Goal: Transaction & Acquisition: Purchase product/service

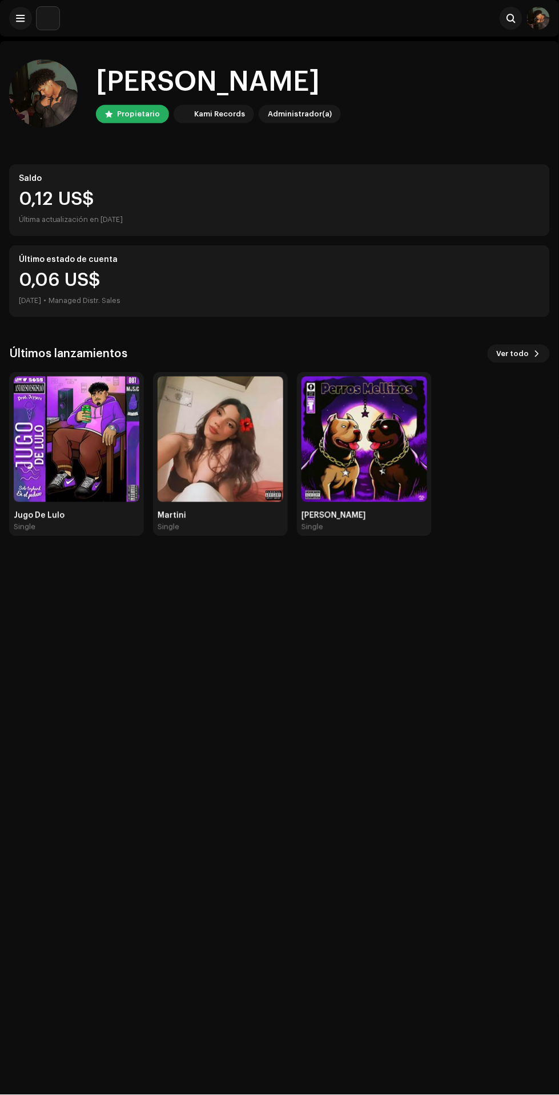
click at [20, 18] on span at bounding box center [21, 18] width 9 height 9
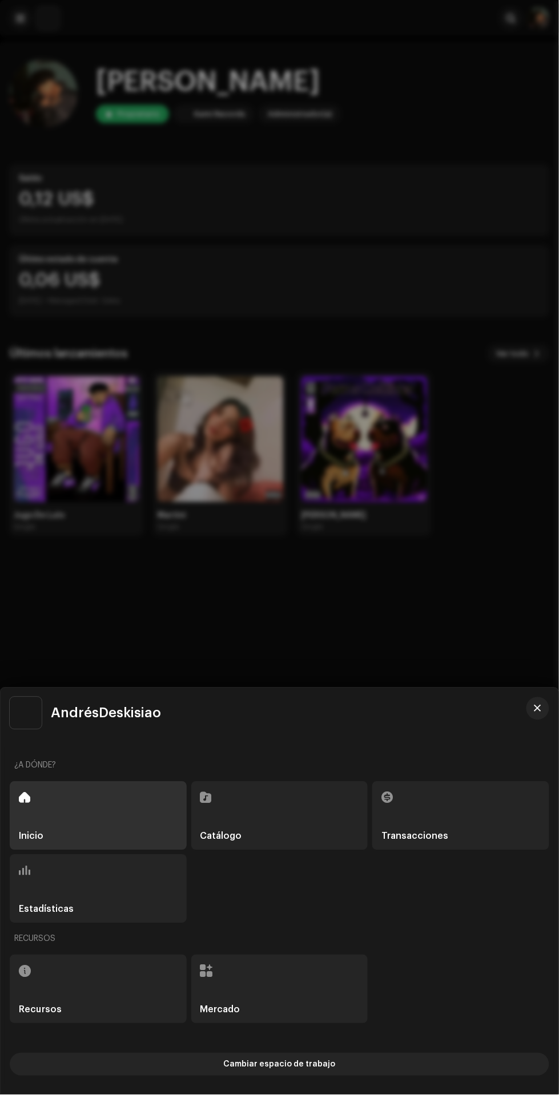
click at [296, 818] on div "Catálogo" at bounding box center [279, 816] width 177 height 68
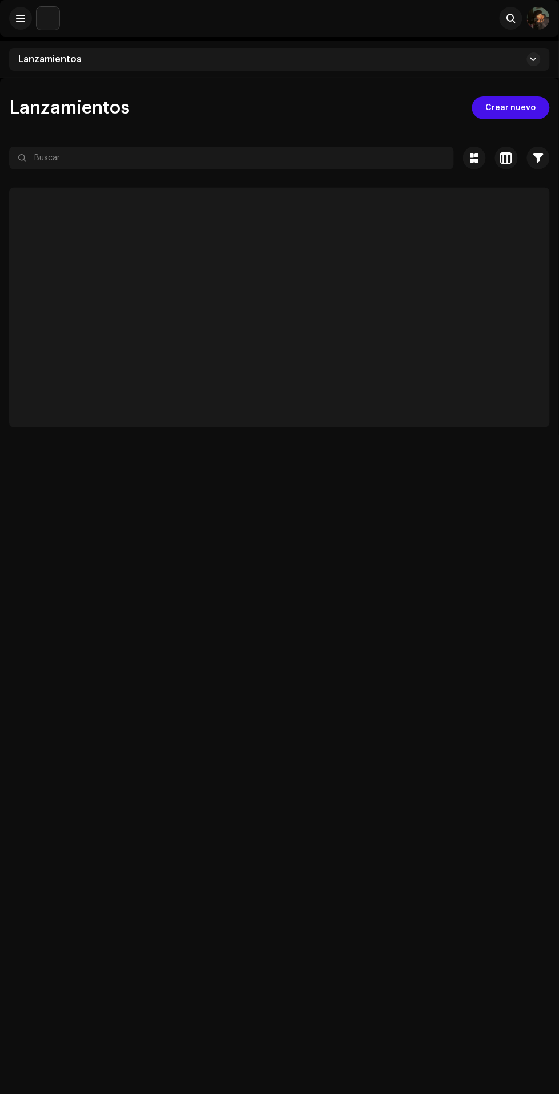
click at [510, 108] on span "Crear nuevo" at bounding box center [511, 107] width 50 height 23
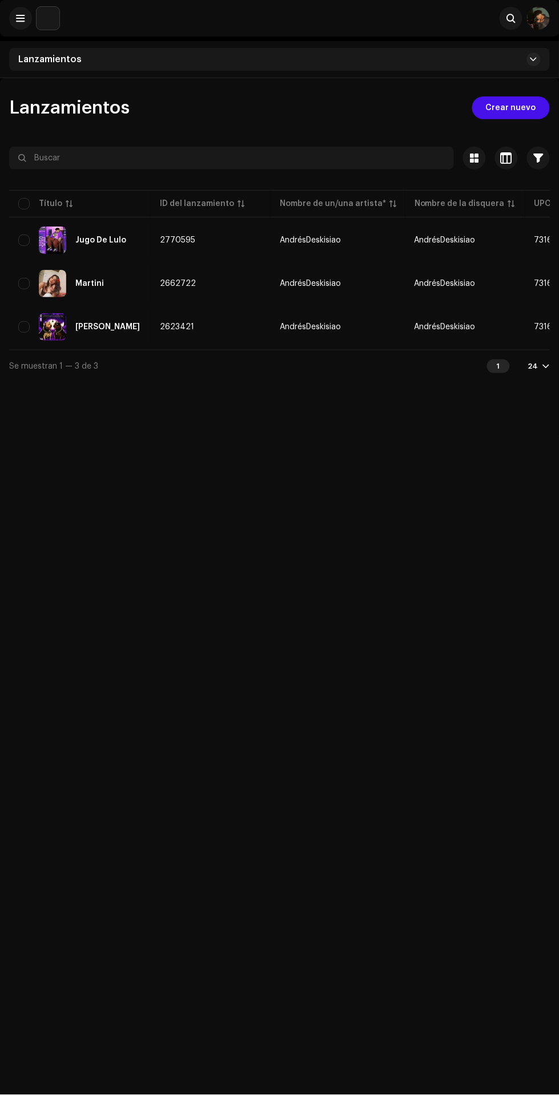
click at [526, 106] on span "Crear nuevo" at bounding box center [511, 107] width 50 height 23
click at [525, 106] on span "Crear nuevo" at bounding box center [511, 107] width 50 height 23
click at [532, 107] on span "Crear nuevo" at bounding box center [511, 107] width 50 height 23
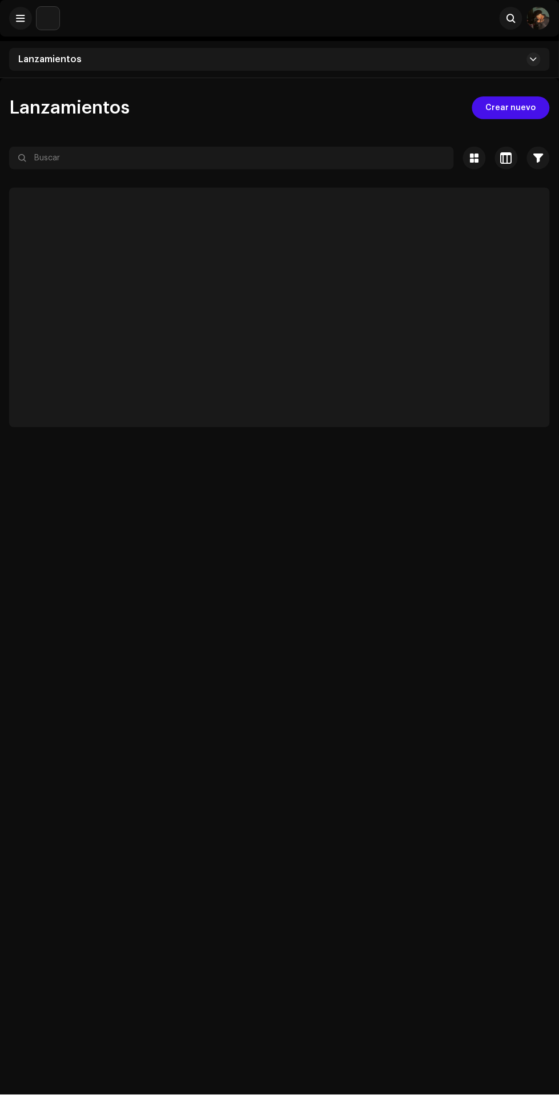
click at [529, 108] on span "Crear nuevo" at bounding box center [511, 107] width 50 height 23
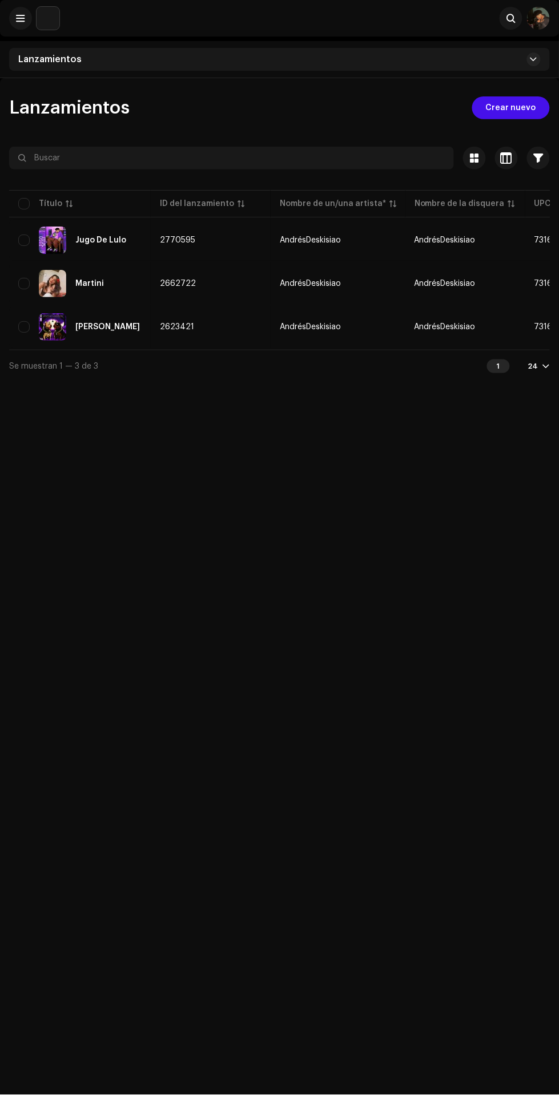
click at [521, 106] on span "Crear nuevo" at bounding box center [511, 107] width 50 height 23
click at [519, 107] on span "Crear nuevo" at bounding box center [511, 107] width 50 height 23
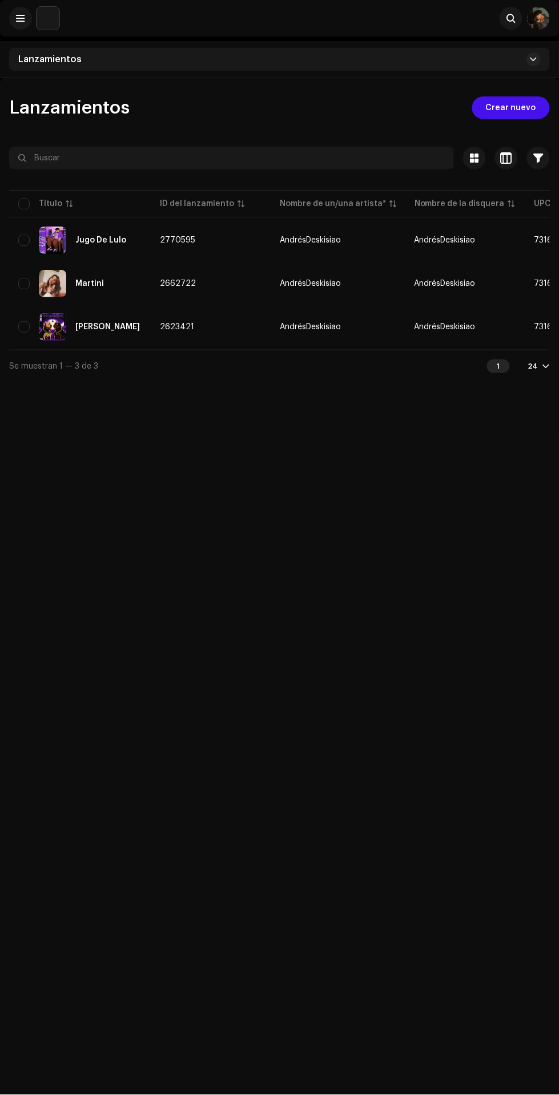
click at [514, 107] on span "Crear nuevo" at bounding box center [511, 107] width 50 height 23
click at [506, 103] on span "Crear nuevo" at bounding box center [511, 107] width 50 height 23
click at [512, 80] on div "Lanzamientos Crear nuevo Seleccionado 0 Opciones Filtros Estado de distribución…" at bounding box center [279, 625] width 559 height 1095
click at [533, 101] on span "Crear nuevo" at bounding box center [511, 107] width 50 height 23
click at [525, 104] on span "Crear nuevo" at bounding box center [511, 107] width 50 height 23
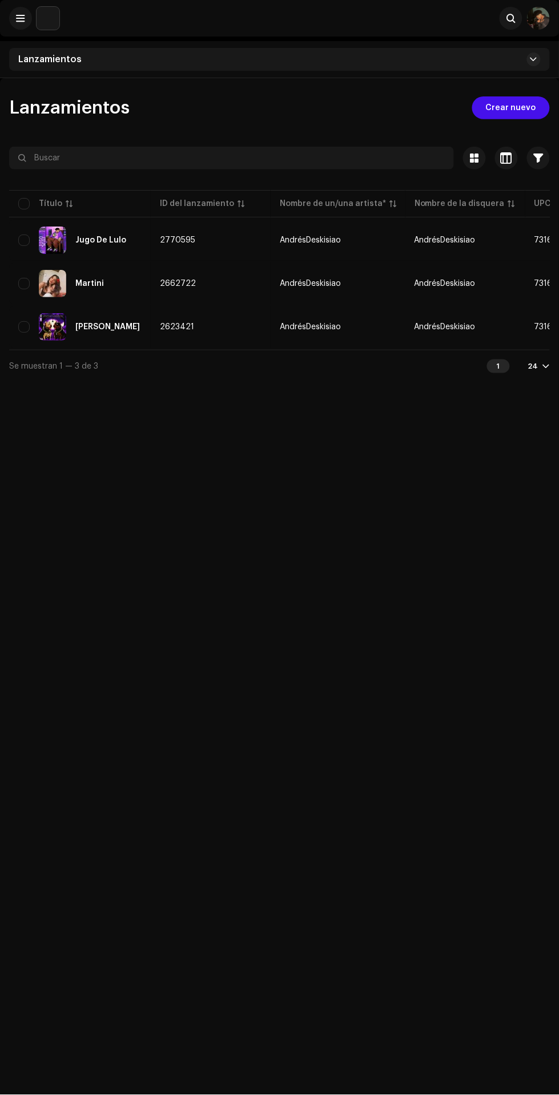
click at [524, 104] on span "Crear nuevo" at bounding box center [511, 107] width 50 height 23
click at [525, 98] on span "Crear nuevo" at bounding box center [511, 107] width 50 height 23
click at [515, 103] on span "Crear nuevo" at bounding box center [511, 107] width 50 height 23
click at [518, 106] on span "Crear nuevo" at bounding box center [511, 107] width 50 height 23
click at [537, 59] on span at bounding box center [533, 59] width 7 height 9
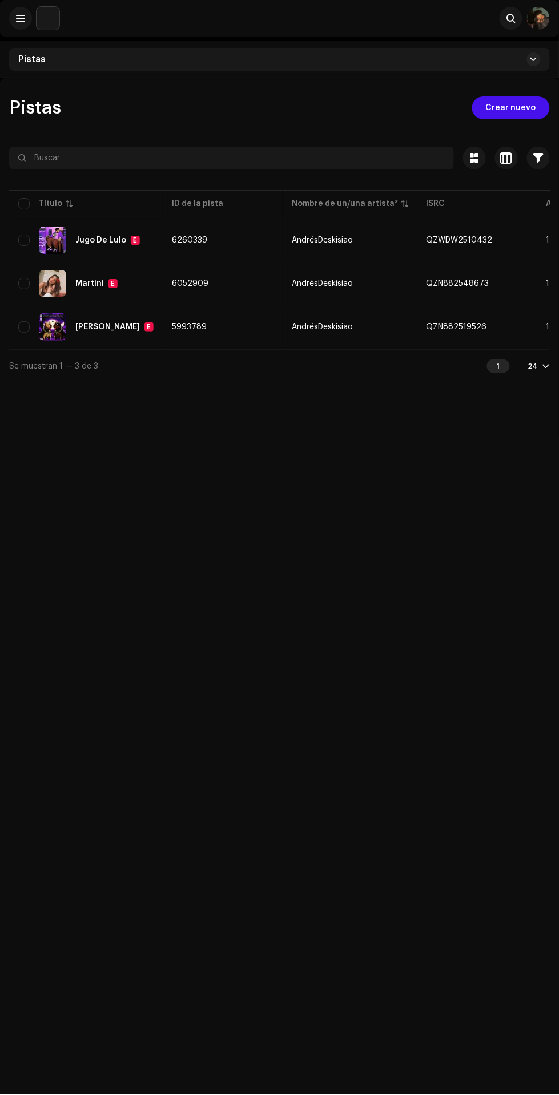
click at [531, 107] on span "Crear nuevo" at bounding box center [511, 107] width 50 height 23
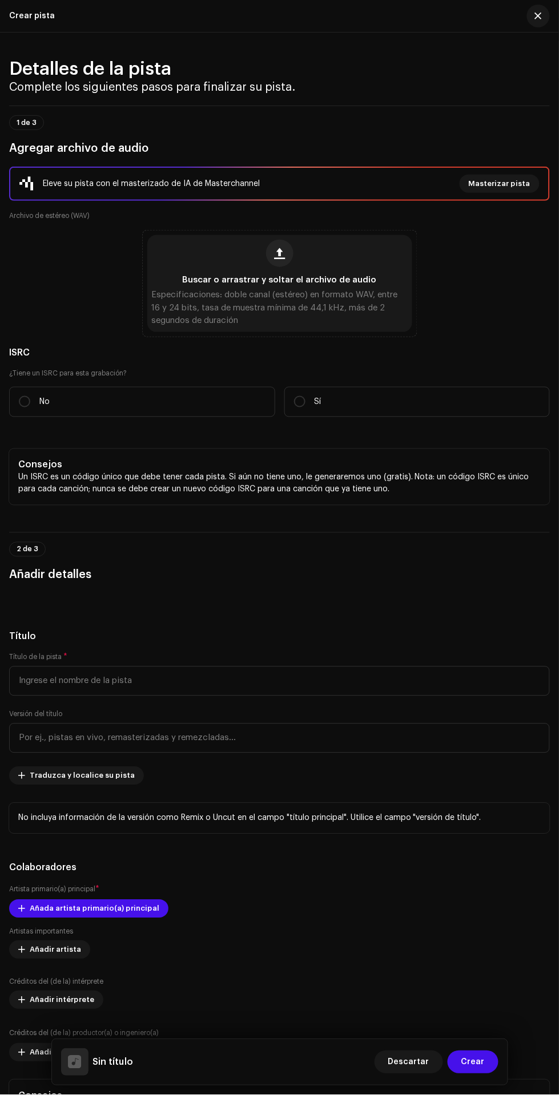
click at [522, 112] on div "1 de 3 Agregar archivo de audio" at bounding box center [279, 132] width 541 height 52
click at [283, 255] on span "button" at bounding box center [279, 253] width 11 height 9
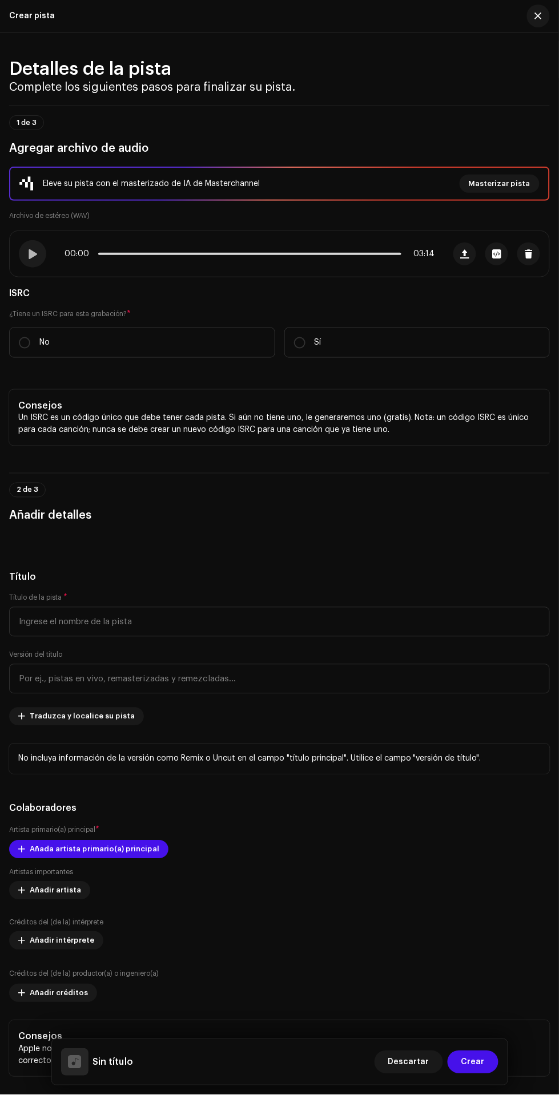
click at [538, 15] on span "button" at bounding box center [538, 15] width 7 height 9
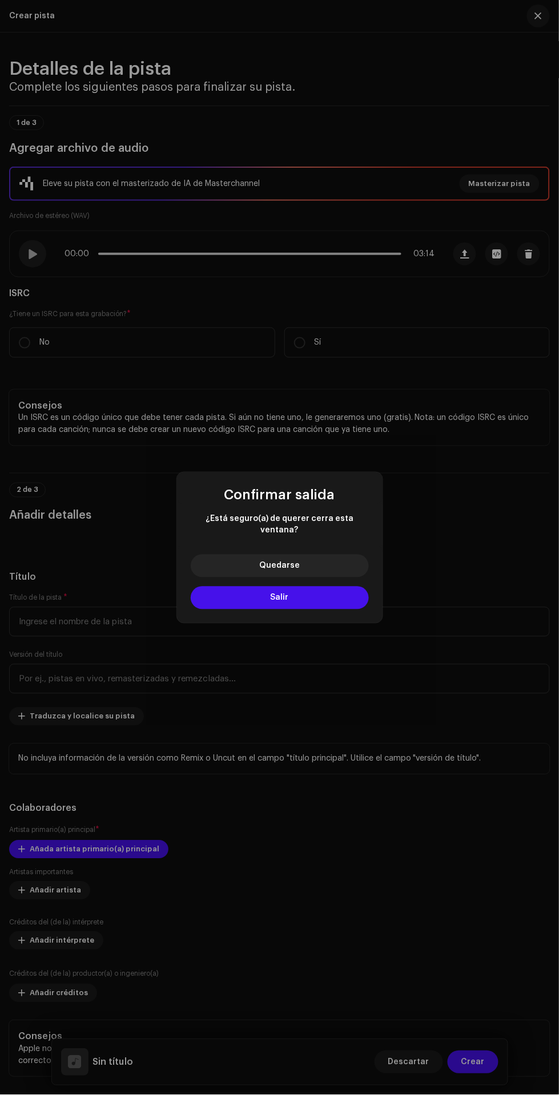
click at [325, 599] on button "Salir" at bounding box center [280, 598] width 178 height 23
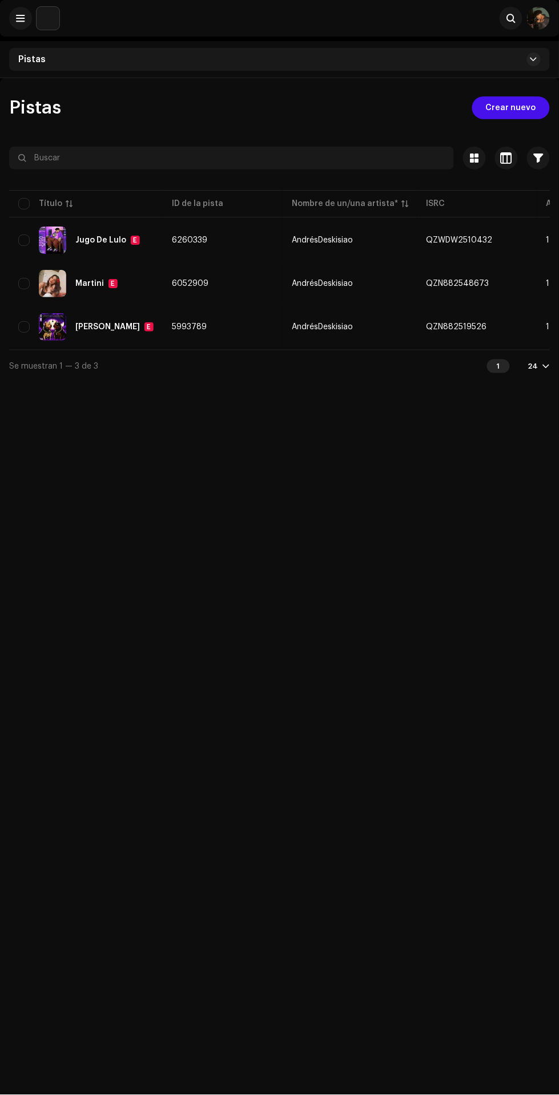
click at [489, 59] on div "Pistas" at bounding box center [279, 59] width 541 height 23
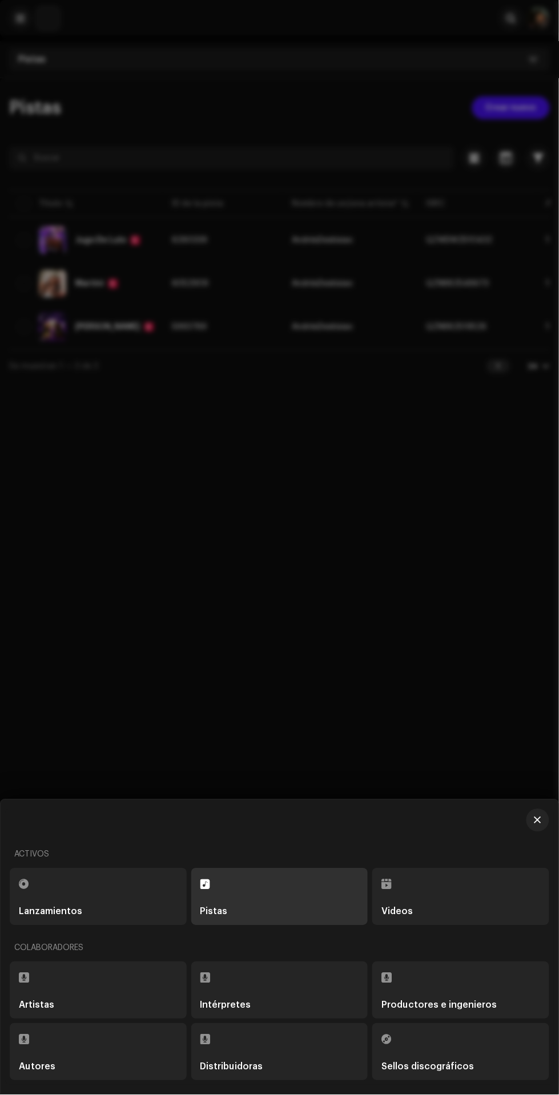
click at [140, 910] on div "Lanzamientos" at bounding box center [98, 912] width 159 height 9
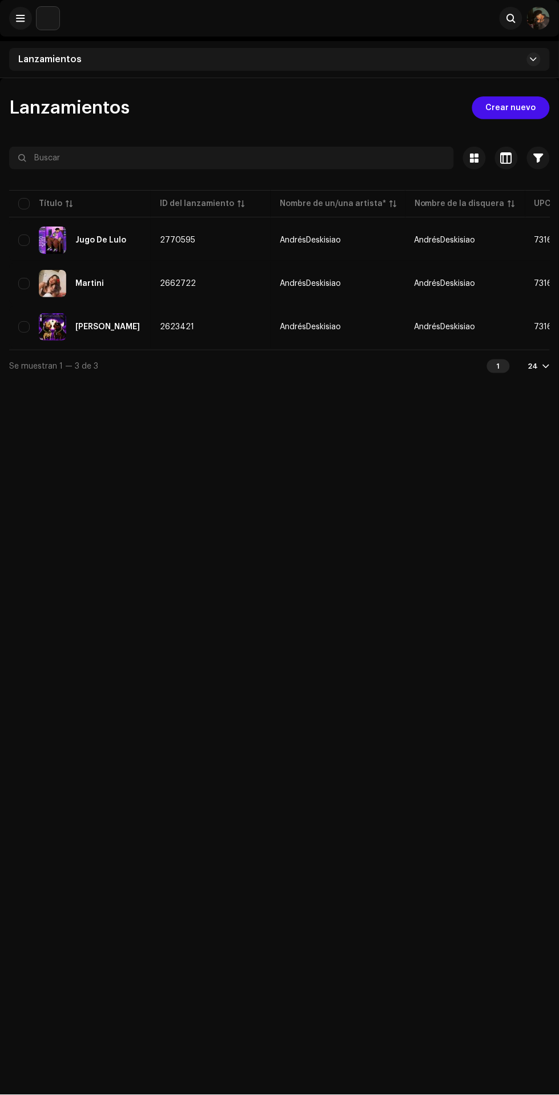
click at [519, 104] on span "Crear nuevo" at bounding box center [511, 107] width 50 height 23
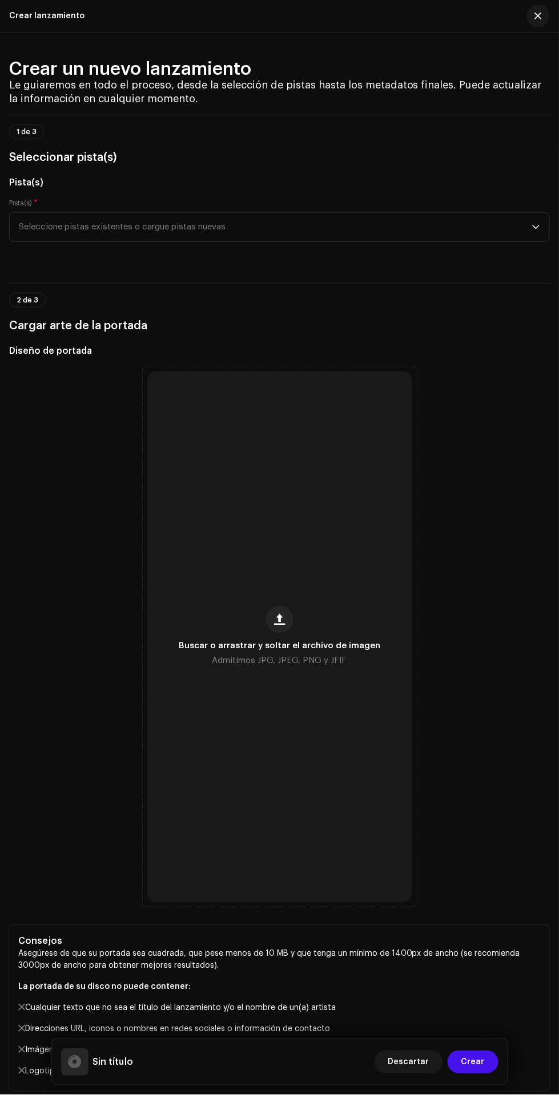
click at [475, 219] on span "Seleccione pistas existentes o cargue pistas nuevas" at bounding box center [275, 227] width 513 height 29
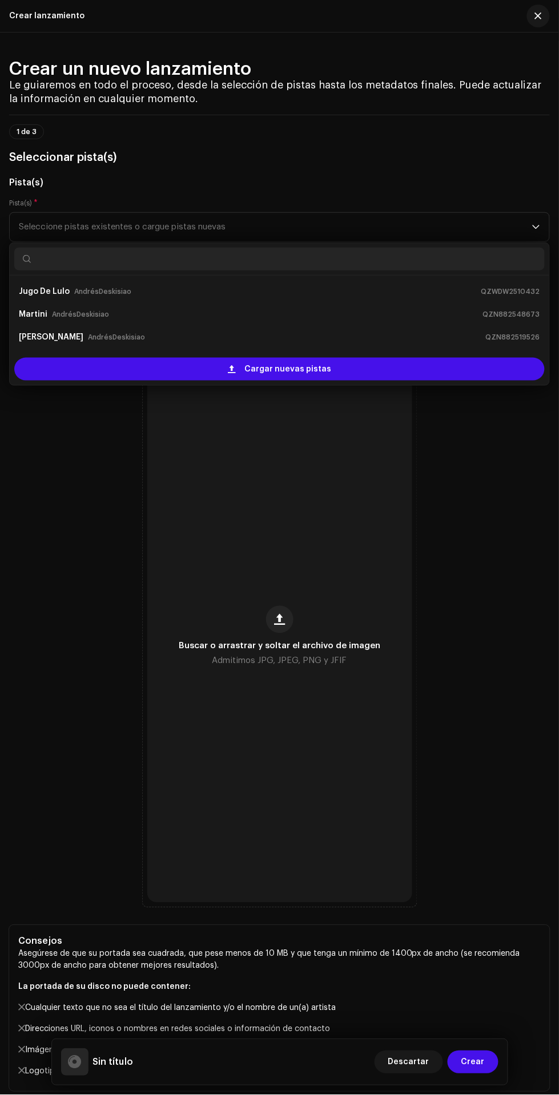
click at [454, 368] on div "Cargar nuevas pistas" at bounding box center [279, 369] width 530 height 23
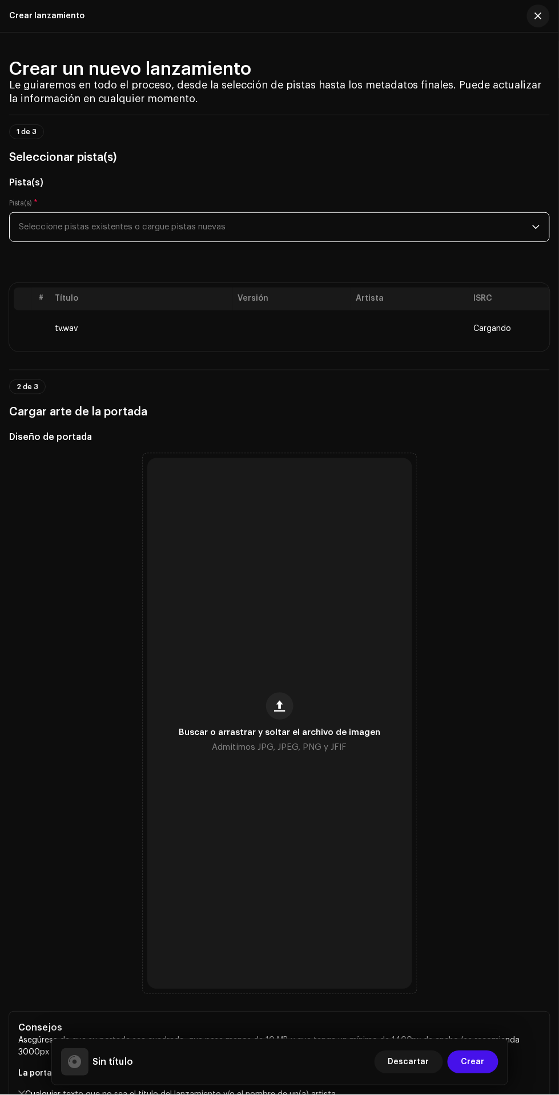
click at [497, 239] on span "Seleccione pistas existentes o cargue pistas nuevas" at bounding box center [275, 227] width 513 height 29
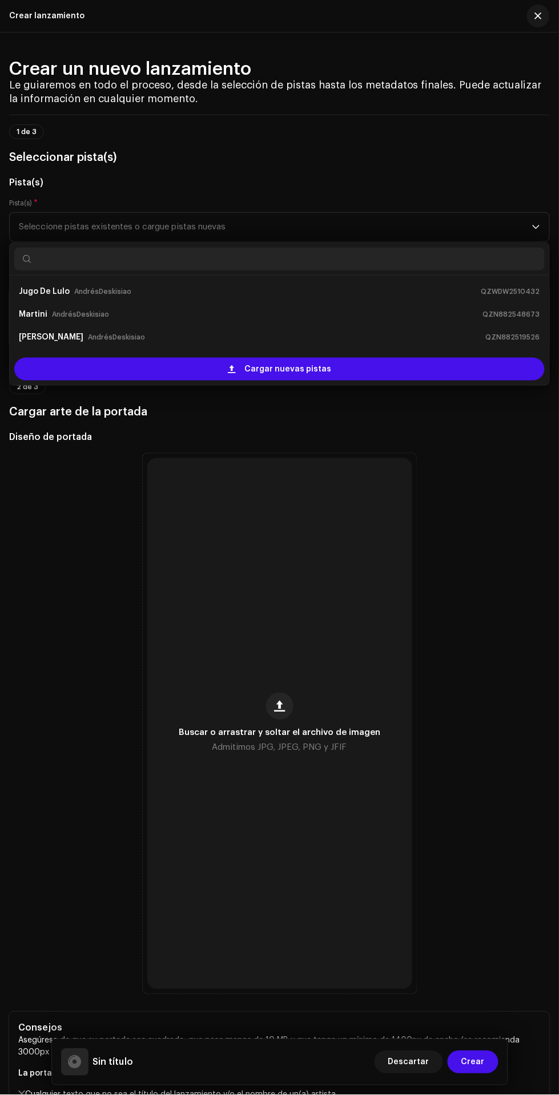
click at [428, 370] on div "Cargar nuevas pistas" at bounding box center [279, 369] width 530 height 23
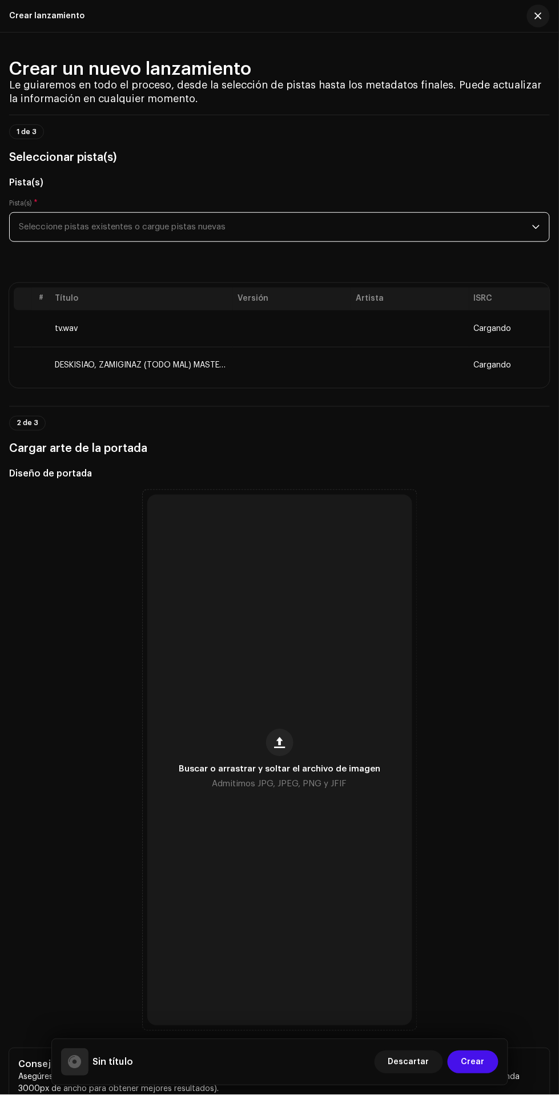
click at [495, 231] on span "Seleccione pistas existentes o cargue pistas nuevas" at bounding box center [275, 227] width 513 height 29
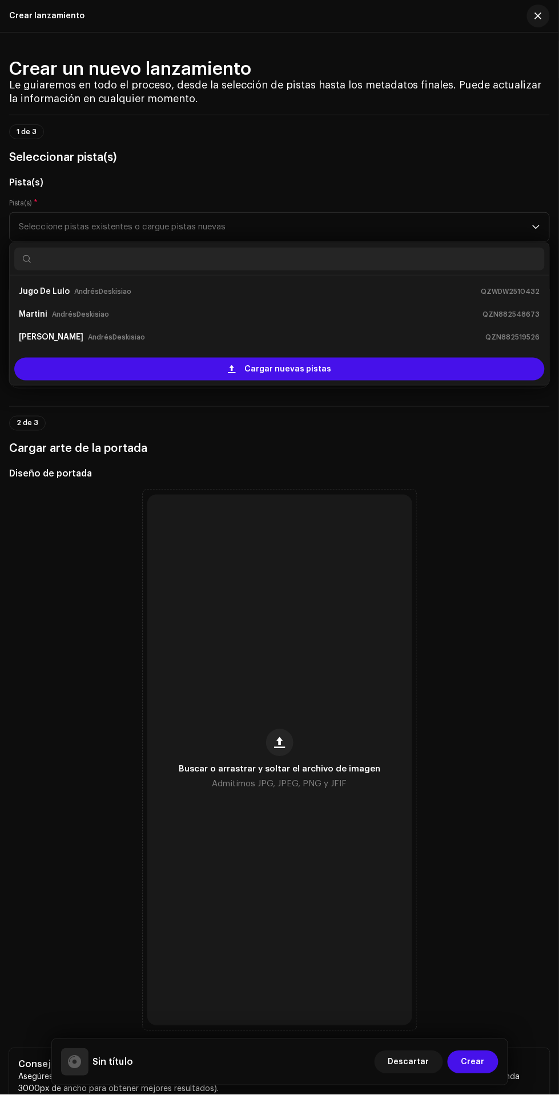
click at [433, 374] on div "Cargar nuevas pistas" at bounding box center [279, 369] width 530 height 23
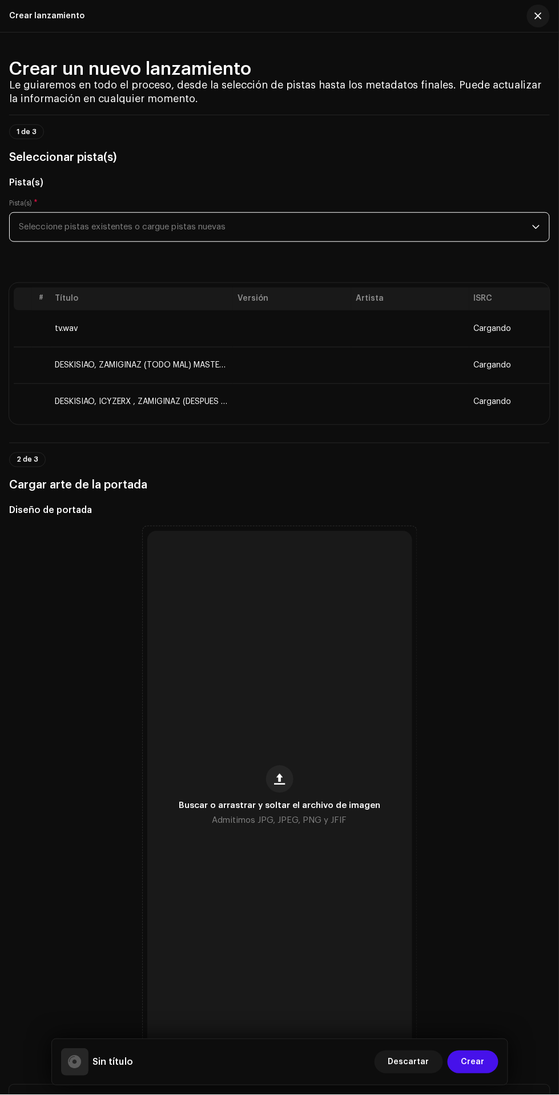
click at [442, 231] on span "Seleccione pistas existentes o cargue pistas nuevas" at bounding box center [275, 227] width 513 height 29
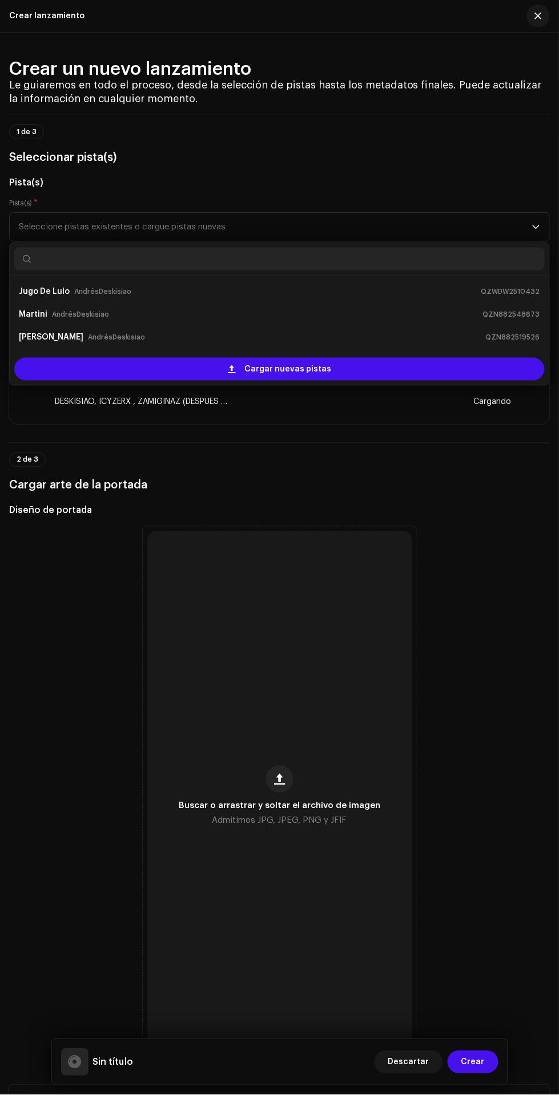
click at [374, 378] on div "Cargar nuevas pistas" at bounding box center [279, 369] width 530 height 23
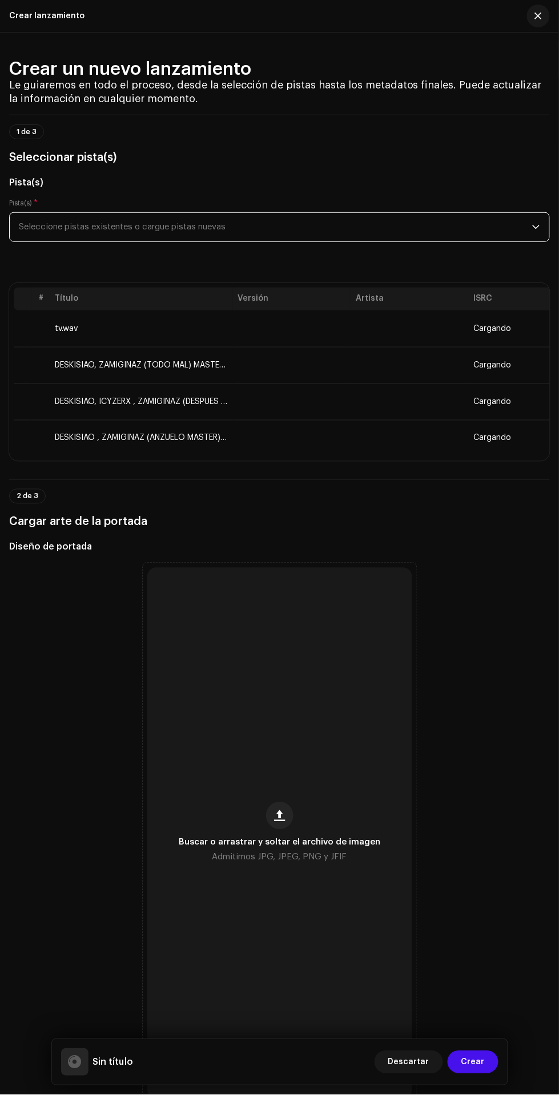
click at [410, 229] on span "Seleccione pistas existentes o cargue pistas nuevas" at bounding box center [275, 227] width 513 height 29
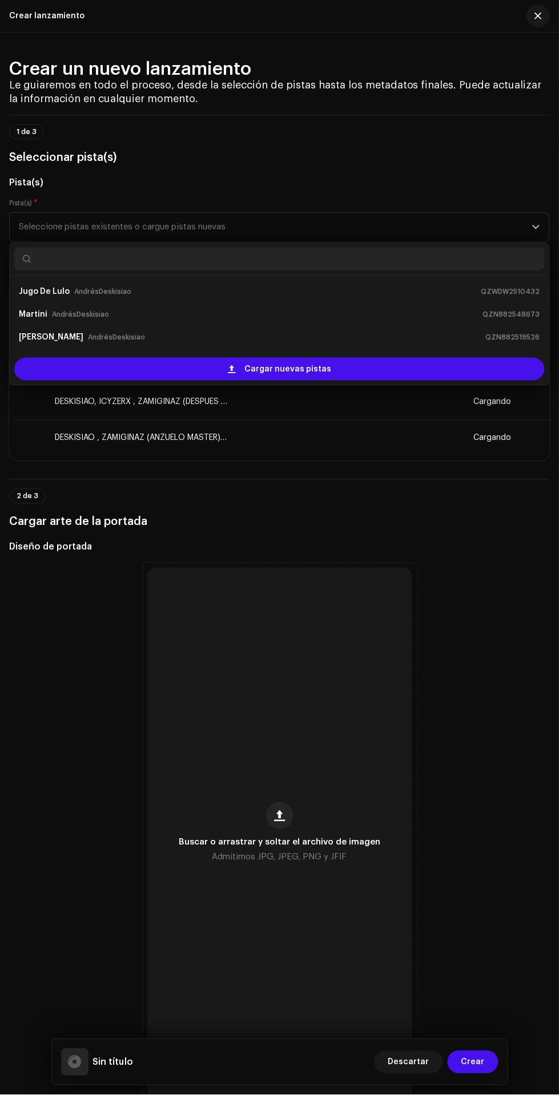
click at [444, 373] on div "Cargar nuevas pistas" at bounding box center [279, 369] width 530 height 23
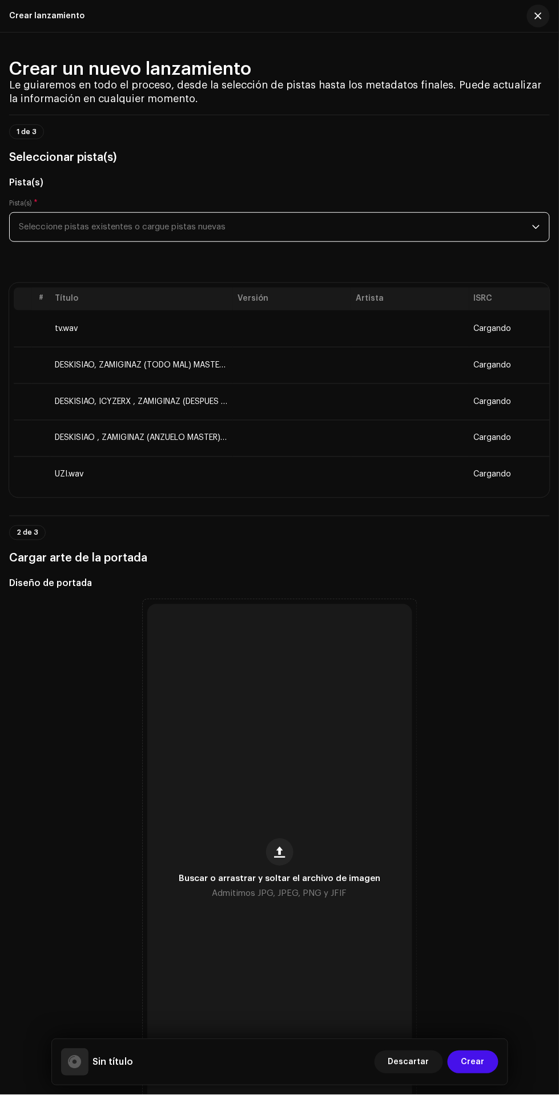
click at [410, 224] on span "Seleccione pistas existentes o cargue pistas nuevas" at bounding box center [275, 227] width 513 height 29
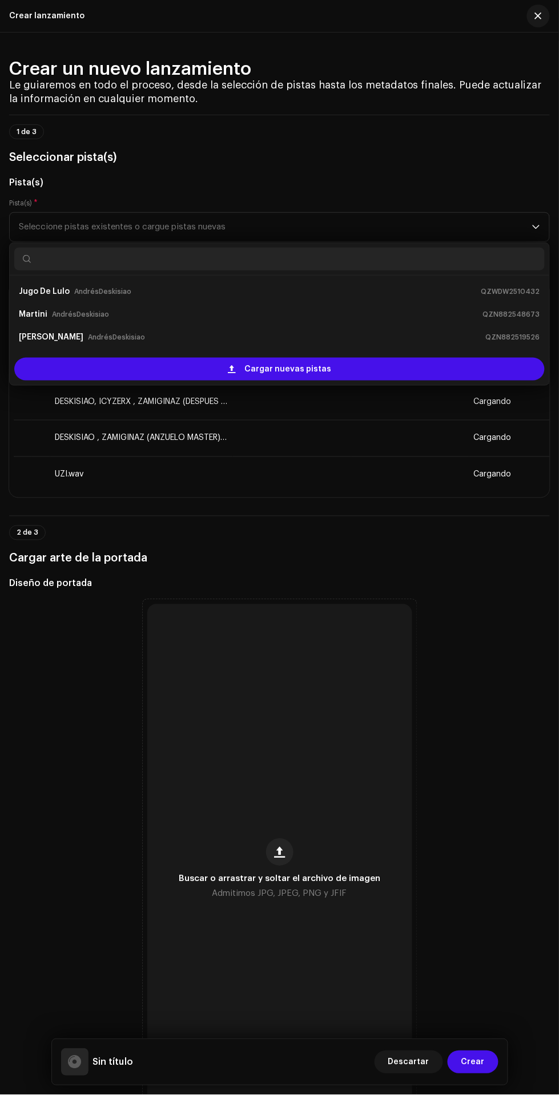
click at [409, 368] on div "Cargar nuevas pistas" at bounding box center [279, 369] width 530 height 23
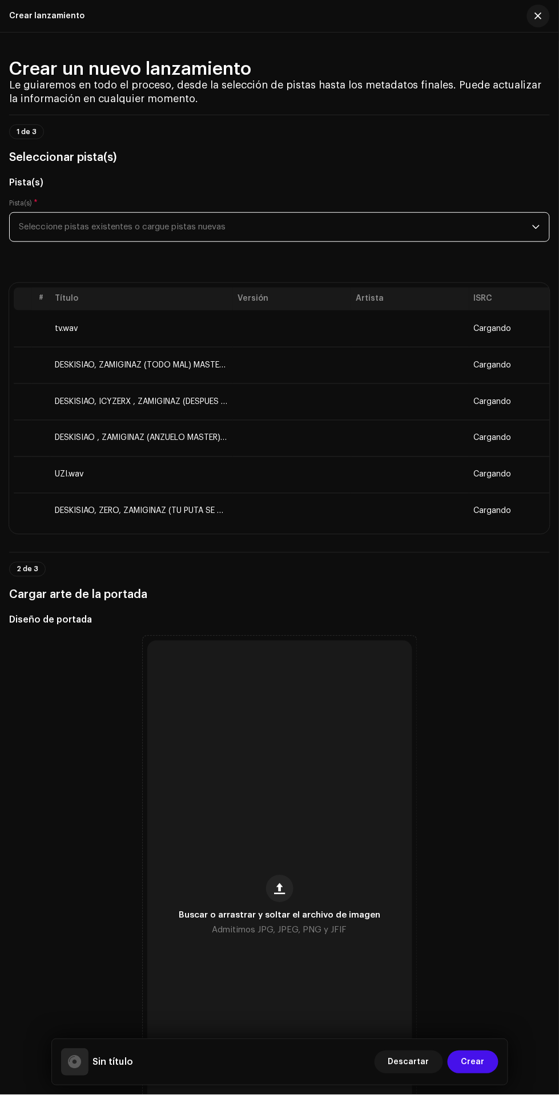
click at [461, 226] on span "Seleccione pistas existentes o cargue pistas nuevas" at bounding box center [275, 227] width 513 height 29
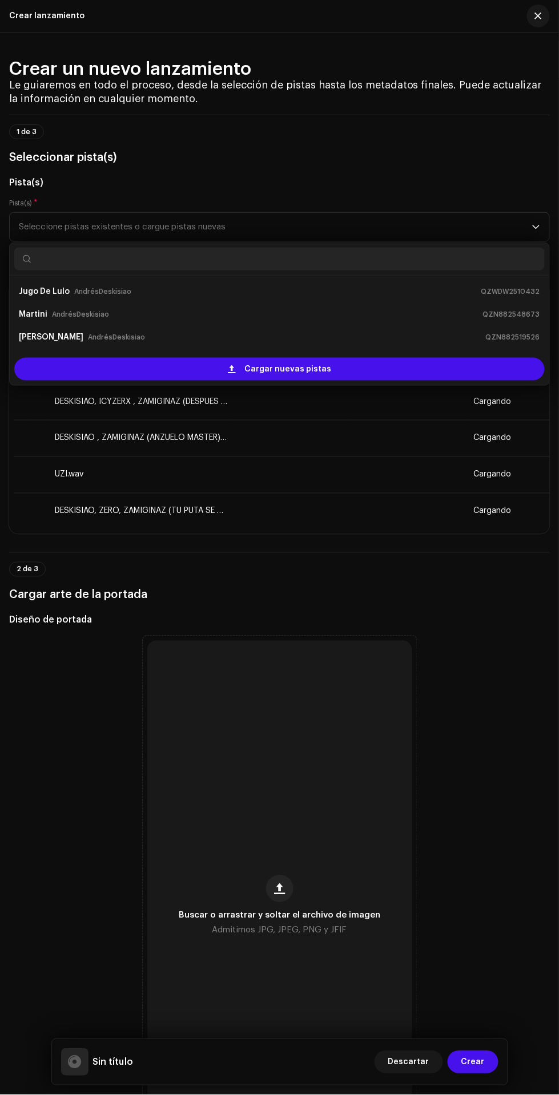
click at [446, 380] on div "Cargar nuevas pistas" at bounding box center [279, 369] width 530 height 23
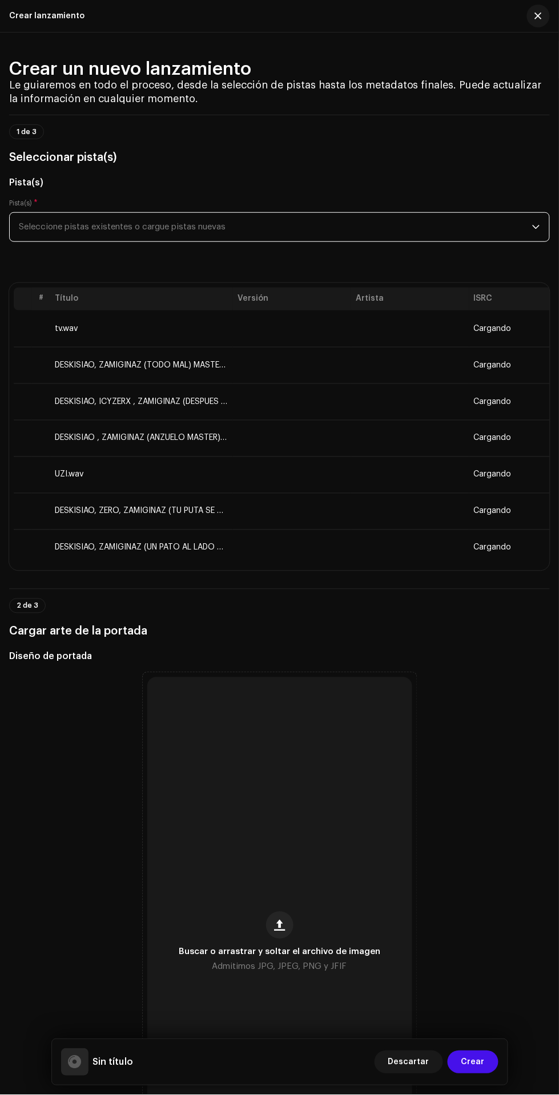
click at [416, 227] on span "Seleccione pistas existentes o cargue pistas nuevas" at bounding box center [275, 227] width 513 height 29
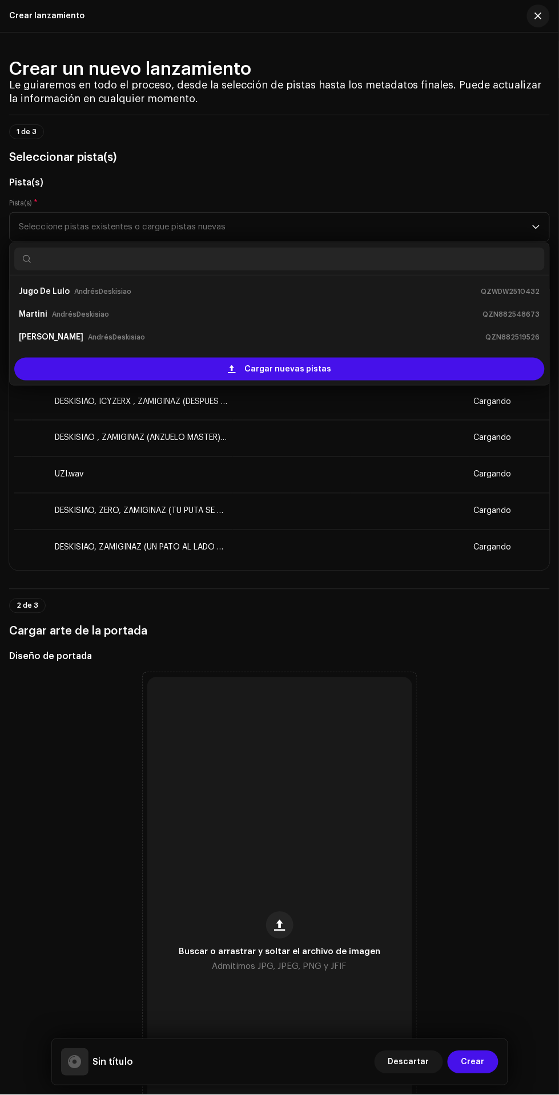
click at [412, 360] on div "Cargar nuevas pistas" at bounding box center [279, 369] width 530 height 23
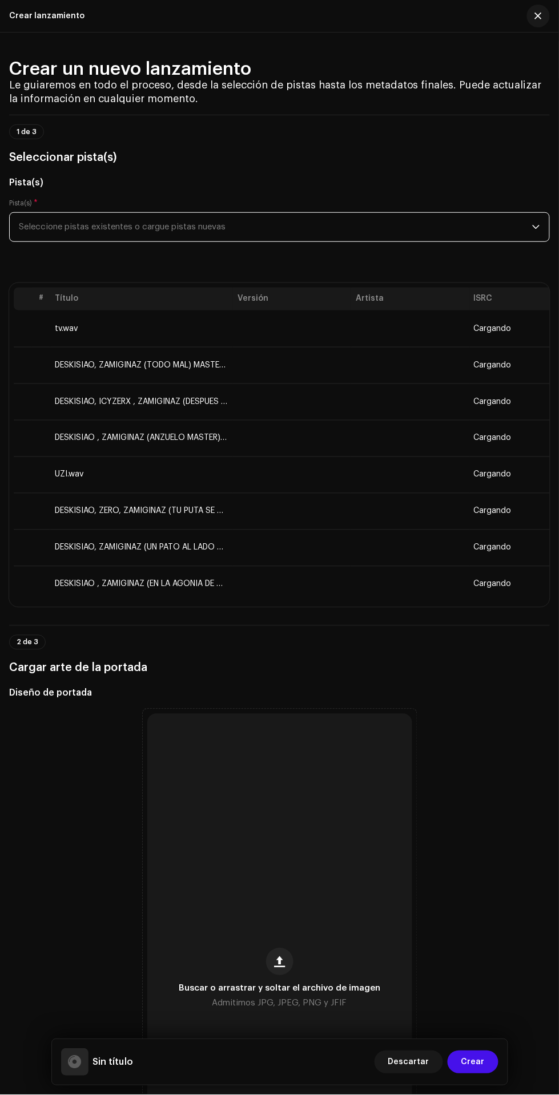
click at [423, 233] on span "Seleccione pistas existentes o cargue pistas nuevas" at bounding box center [275, 227] width 513 height 29
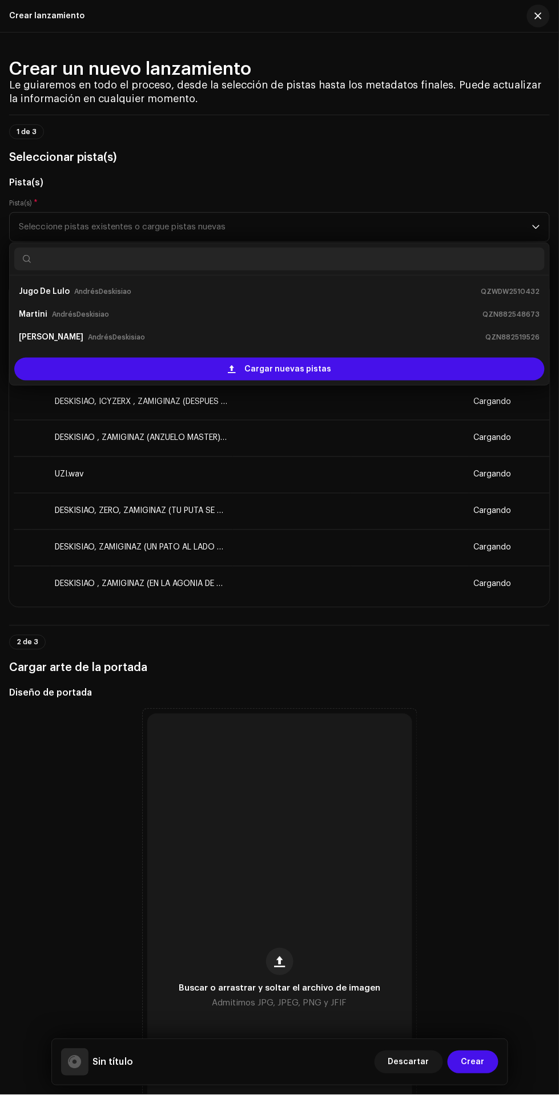
click at [413, 374] on div "Cargar nuevas pistas" at bounding box center [279, 369] width 530 height 23
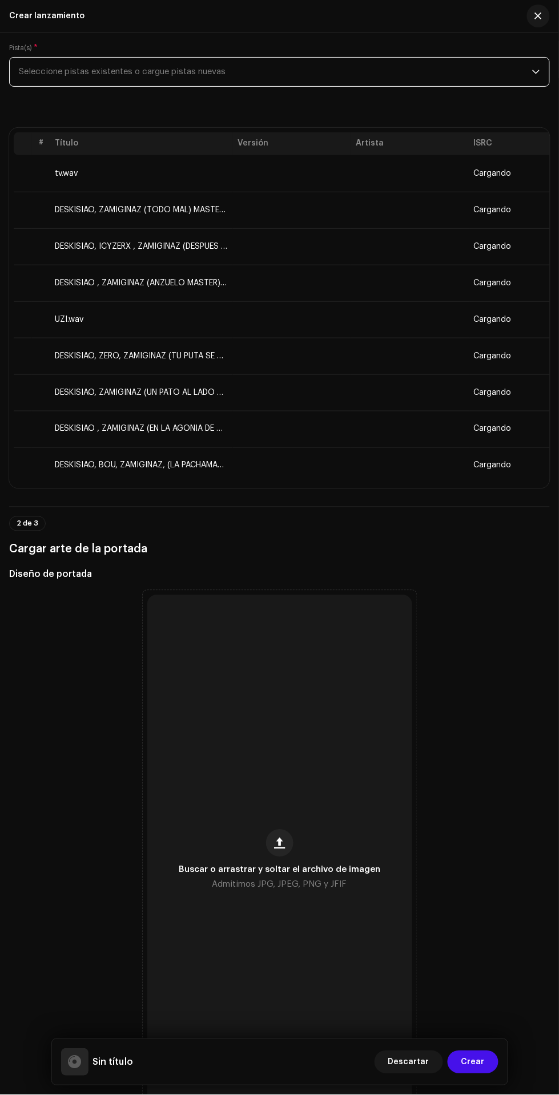
scroll to position [156, 0]
click at [276, 844] on span "button" at bounding box center [279, 842] width 11 height 9
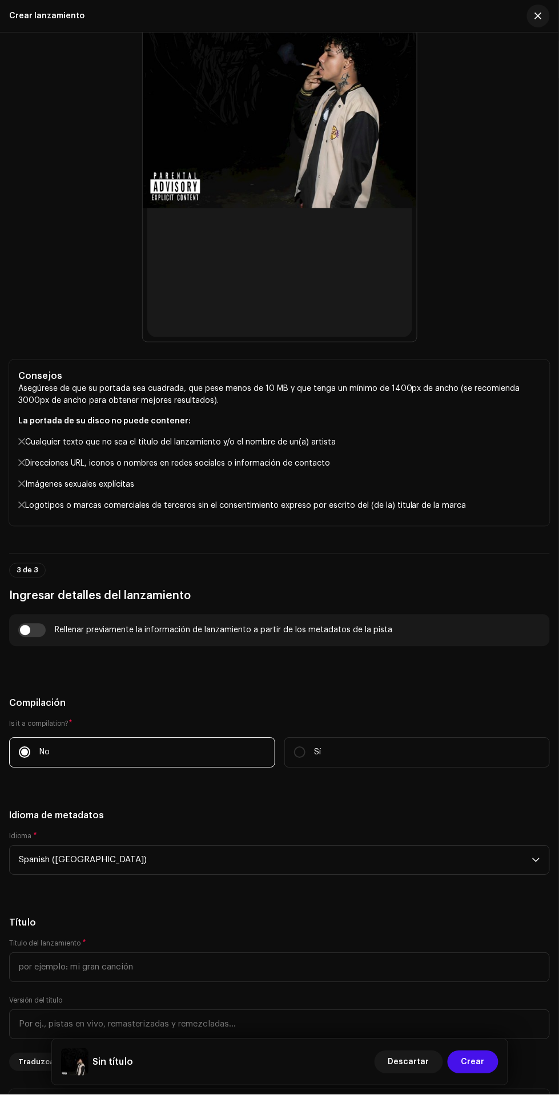
scroll to position [995, 0]
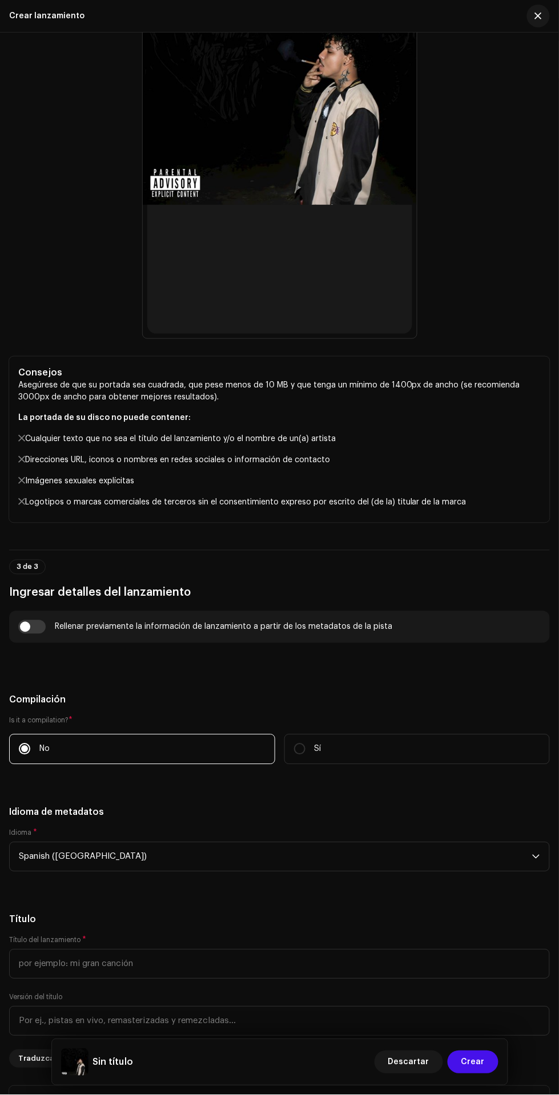
click at [233, 627] on div "Rellenar previamente la información de lanzamiento a partir de los metadatos de…" at bounding box center [223, 627] width 337 height 9
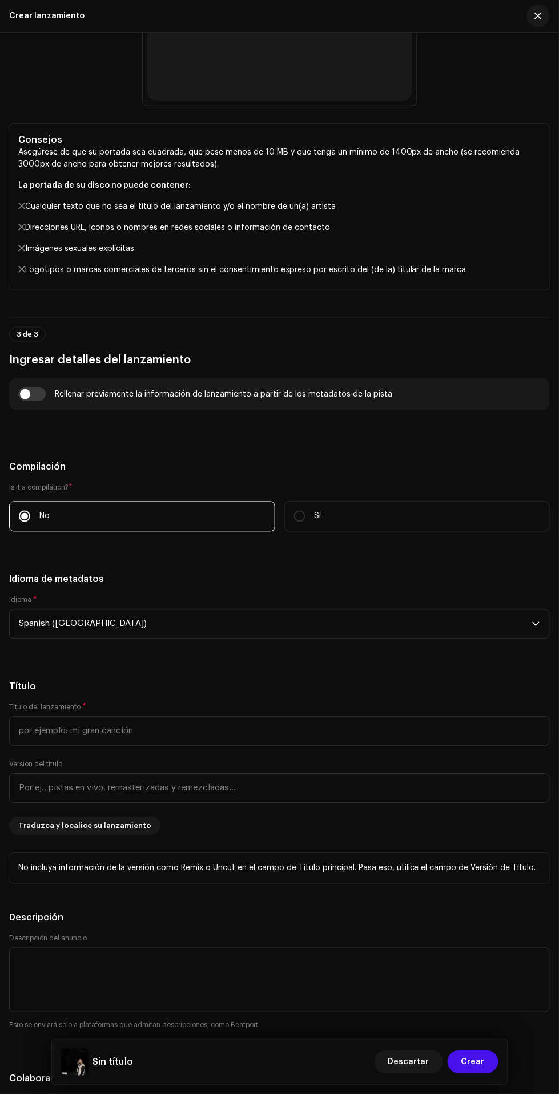
scroll to position [1241, 0]
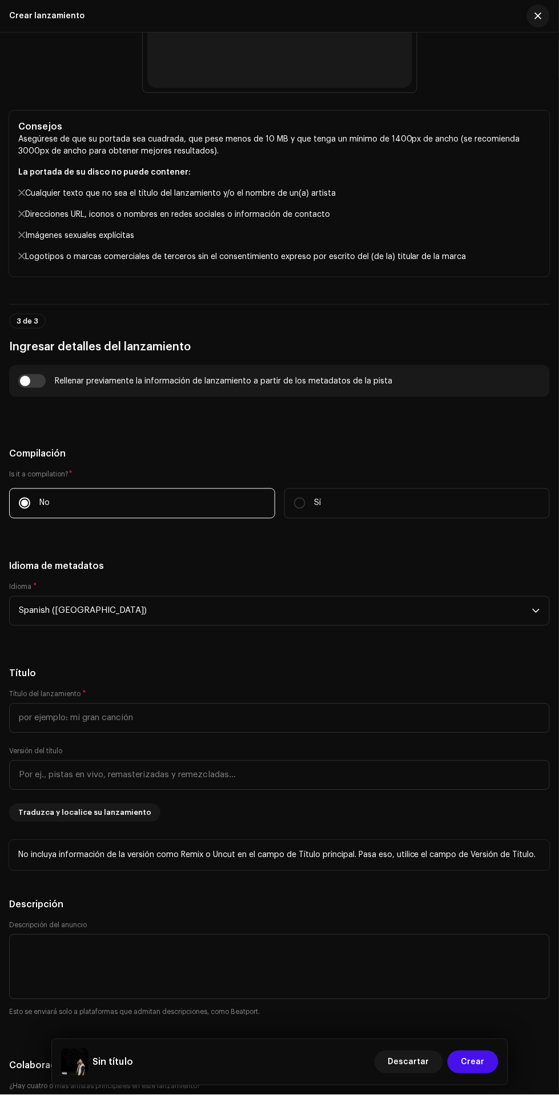
click at [350, 622] on span "Spanish ([GEOGRAPHIC_DATA])" at bounding box center [275, 611] width 513 height 29
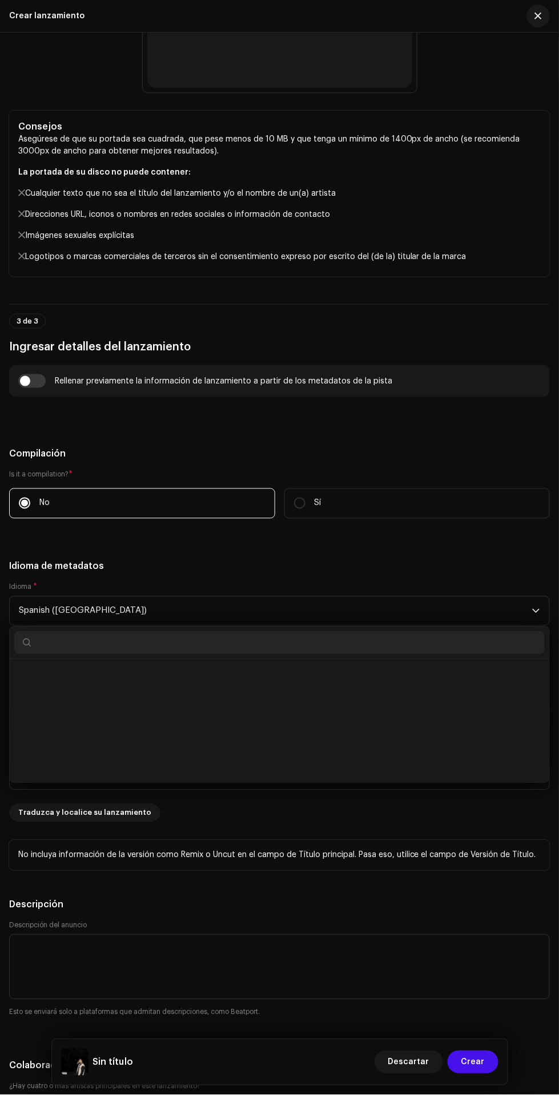
scroll to position [3658, 0]
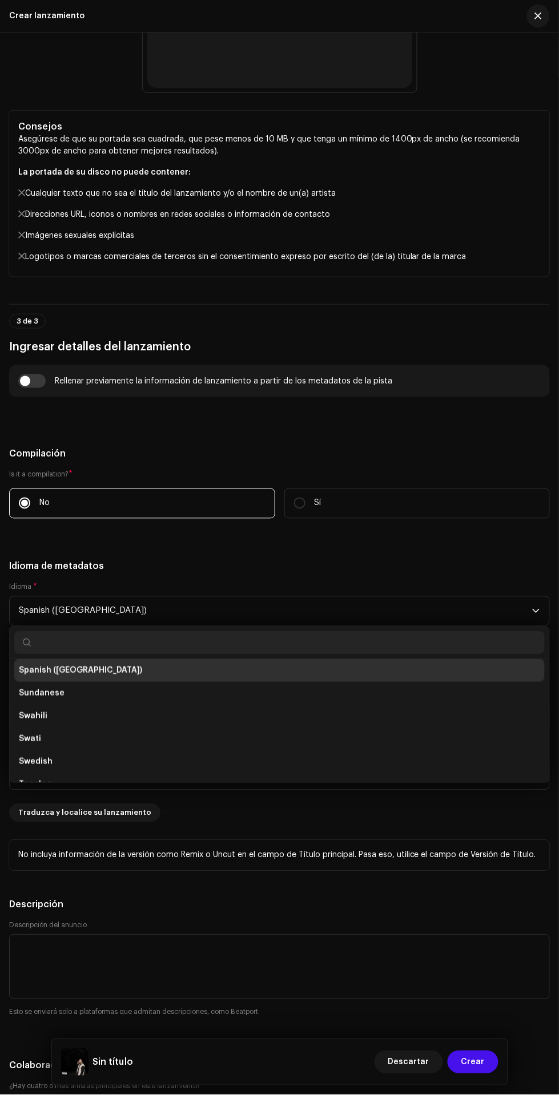
click at [367, 568] on h5 "Idioma de metadatos" at bounding box center [279, 567] width 541 height 14
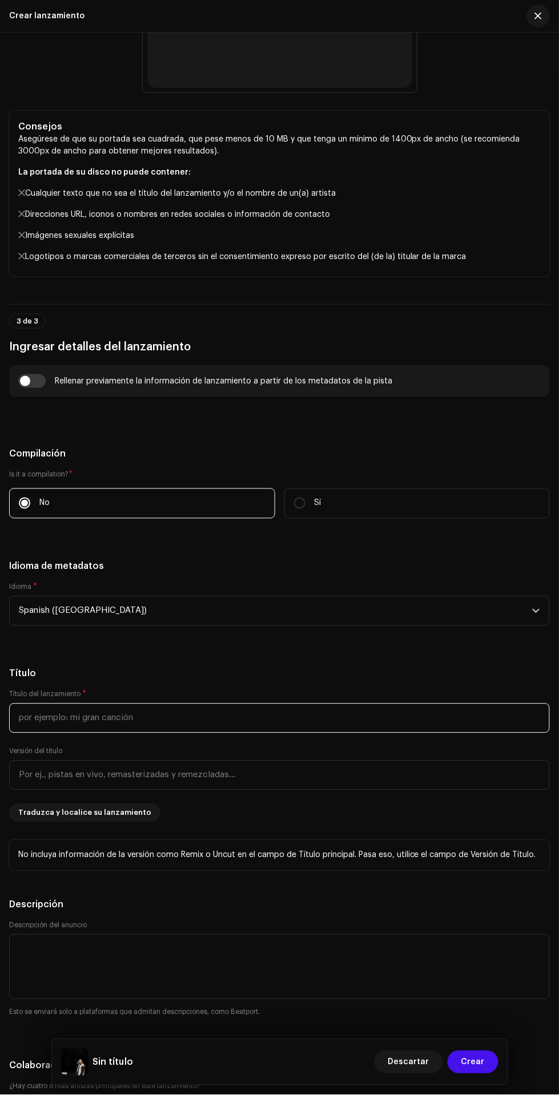
click at [278, 725] on input "text" at bounding box center [279, 719] width 541 height 30
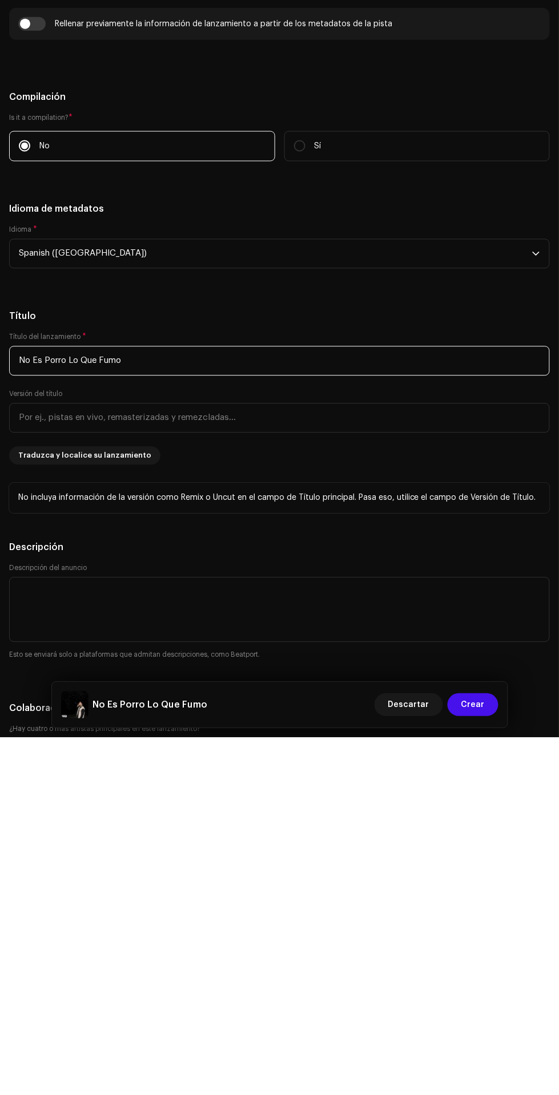
click at [325, 724] on input "No Es Porro Lo Que Fumo" at bounding box center [279, 719] width 541 height 30
click at [332, 717] on input "No Es Porro Lo Que Fumo" at bounding box center [279, 719] width 541 height 30
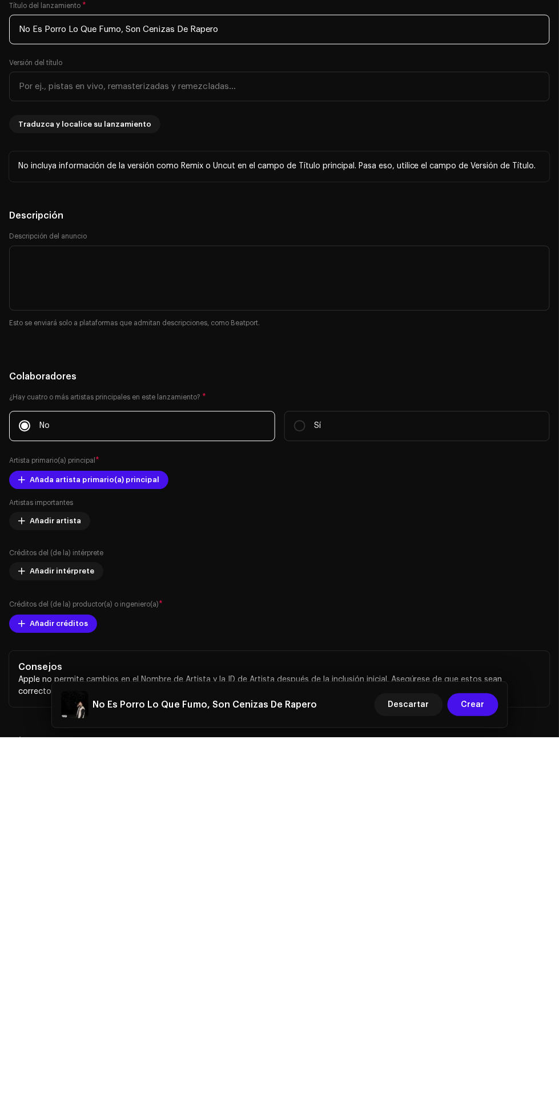
scroll to position [1616, 0]
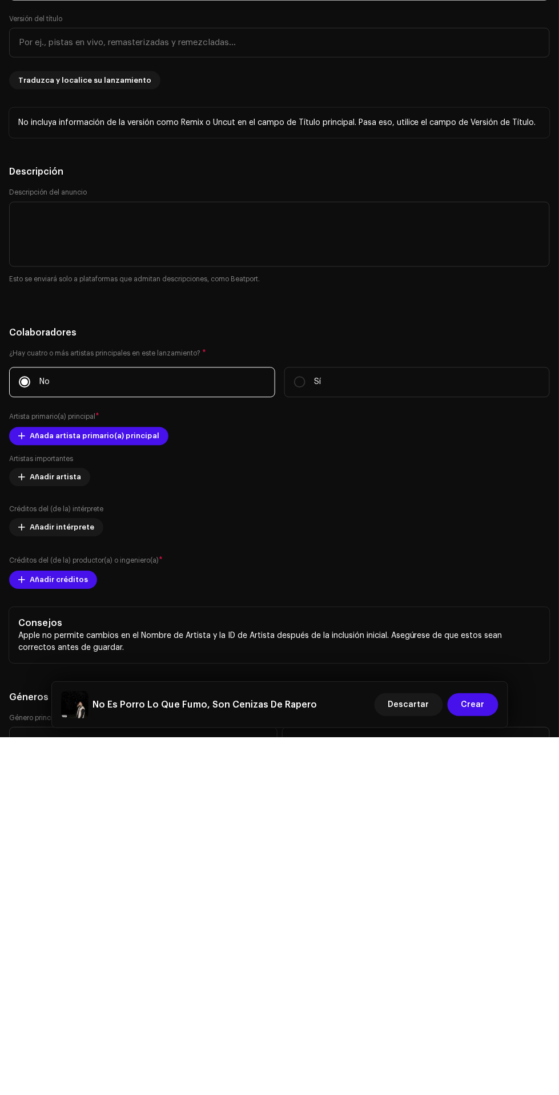
type input "No Es Porro Lo Que Fumo, Son Cenizas De Rapero"
click at [130, 797] on span "Añada artista primario(a) principal" at bounding box center [95, 794] width 130 height 23
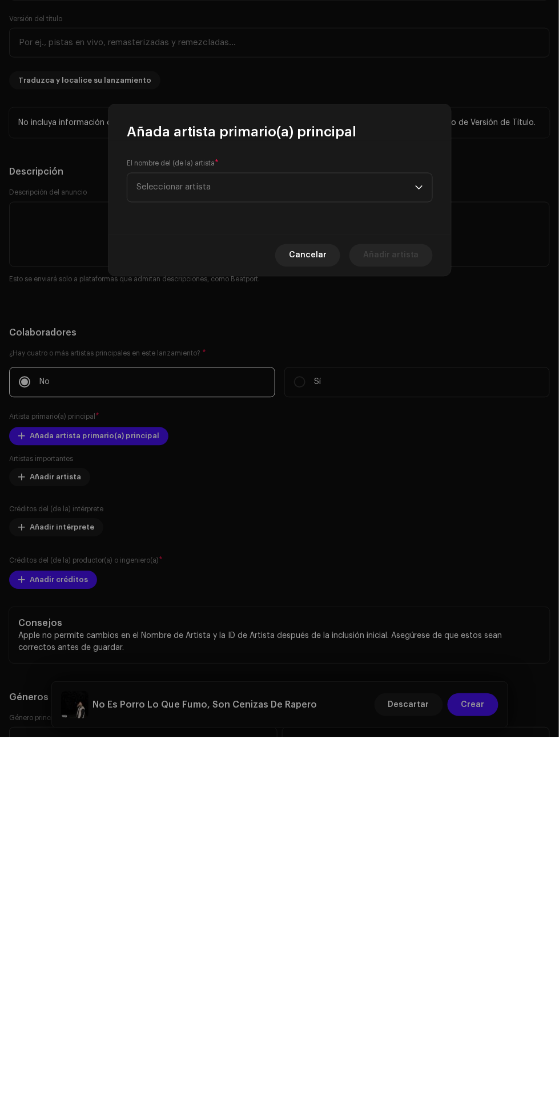
scroll to position [0, 0]
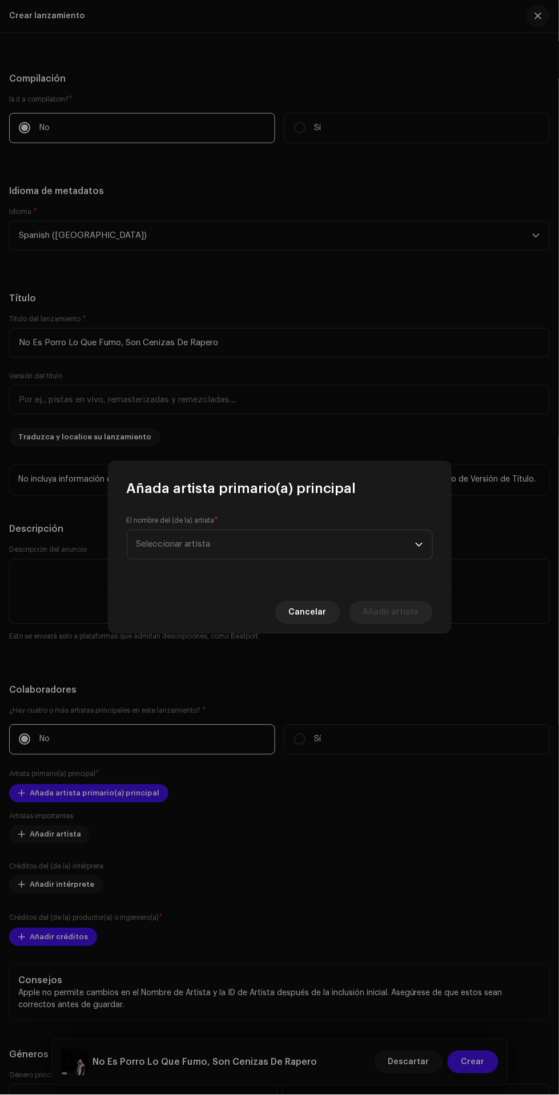
click at [365, 551] on span "Seleccionar artista" at bounding box center [275, 545] width 279 height 29
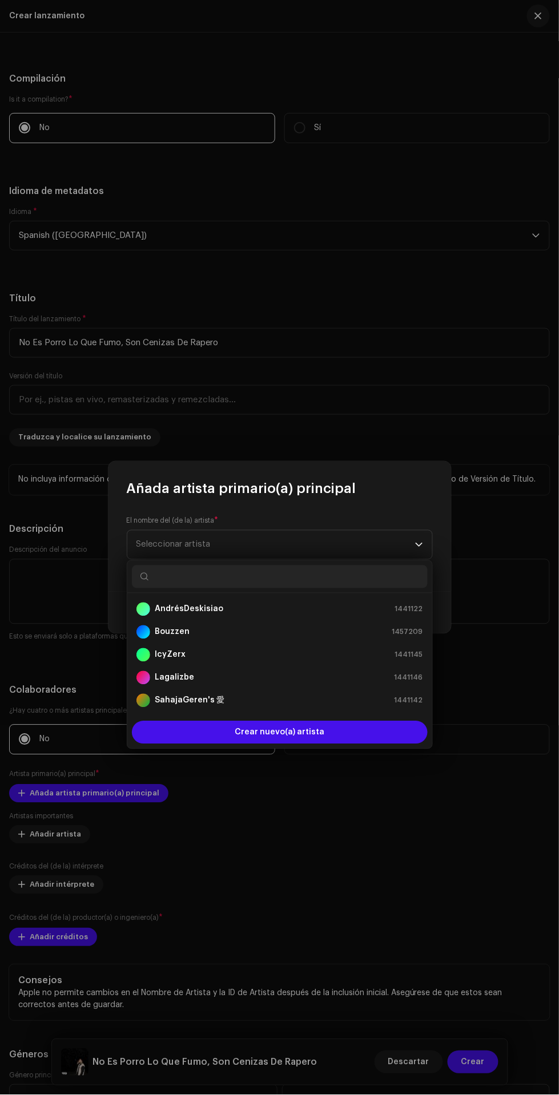
click at [307, 630] on div "Bouzzen 1457209" at bounding box center [279, 633] width 287 height 14
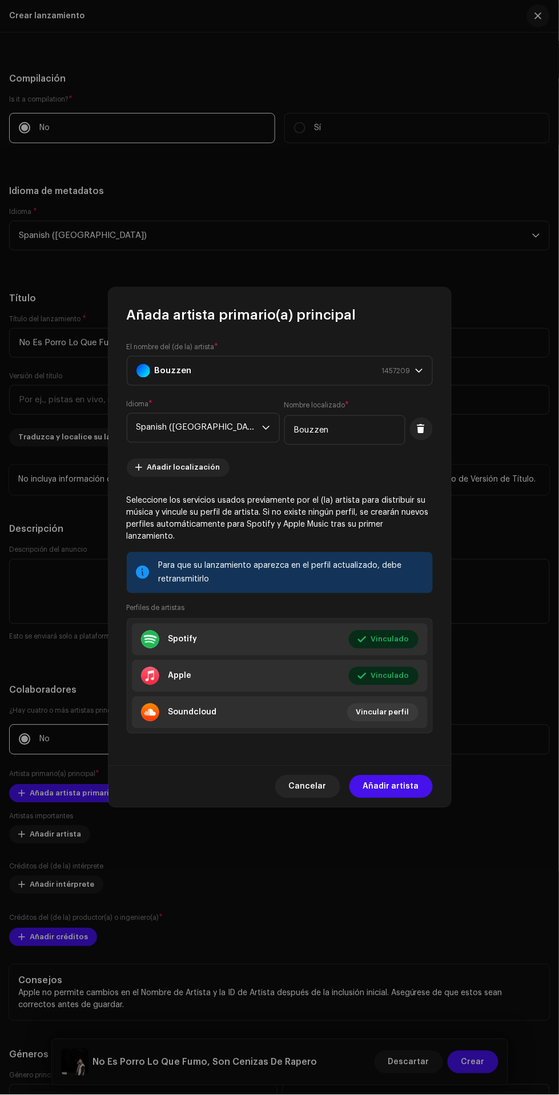
click at [314, 748] on div "El nombre del (de la) artista * Bouzzen 1457209 Idioma * Spanish ([GEOGRAPHIC_D…" at bounding box center [279, 545] width 342 height 442
click at [312, 784] on span "Cancelar" at bounding box center [308, 787] width 38 height 23
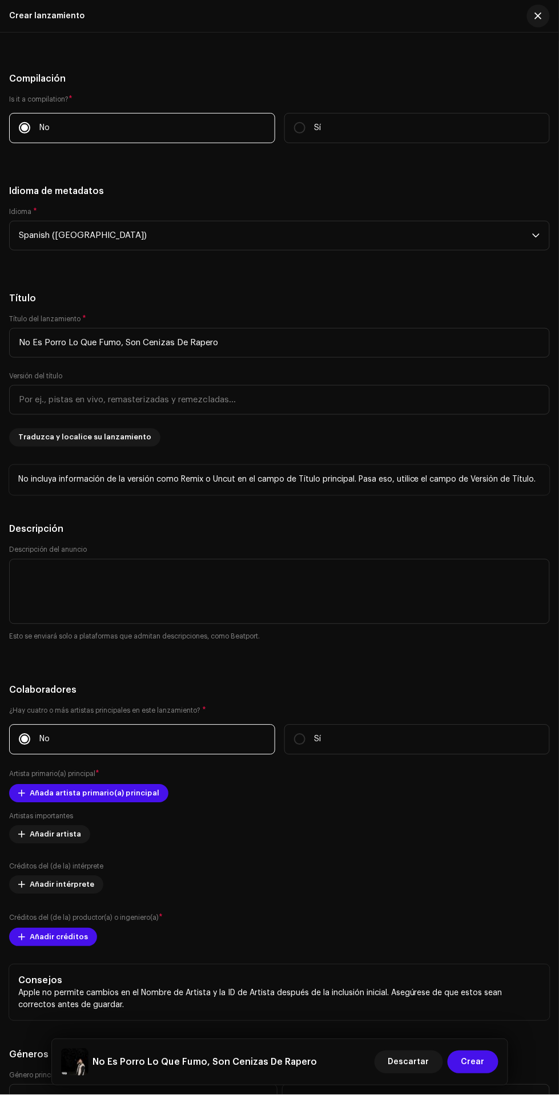
click at [61, 797] on span "Añada artista primario(a) principal" at bounding box center [95, 794] width 130 height 23
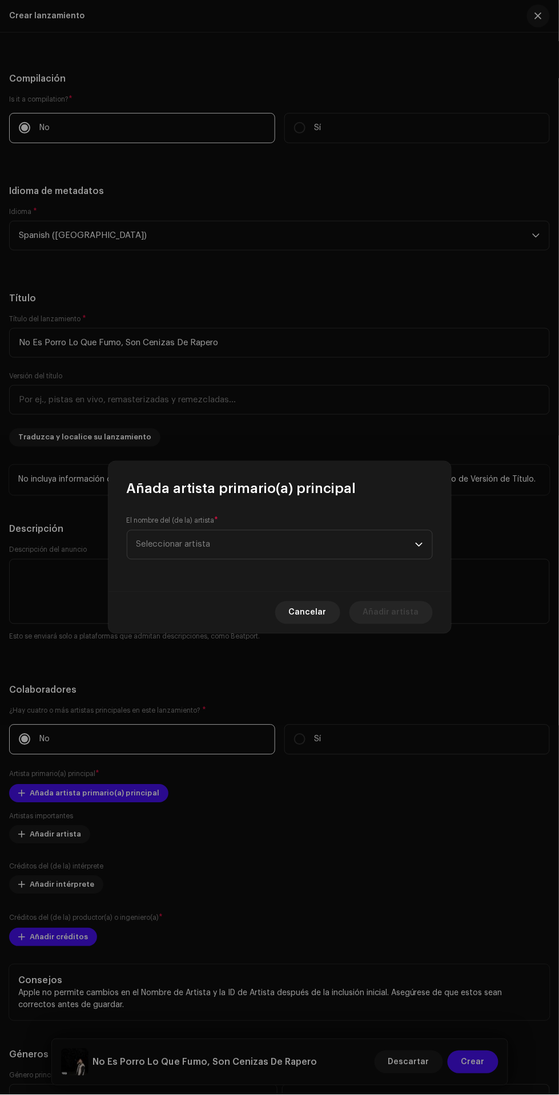
click at [379, 536] on span "Seleccionar artista" at bounding box center [275, 545] width 279 height 29
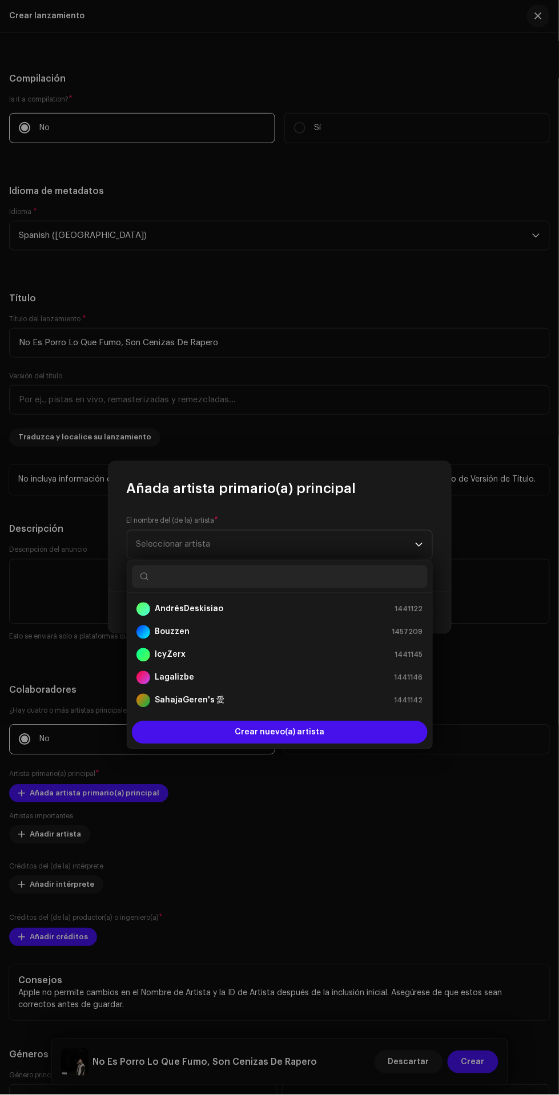
click at [312, 612] on div "AndrésDeskisiao 1441122" at bounding box center [279, 610] width 287 height 14
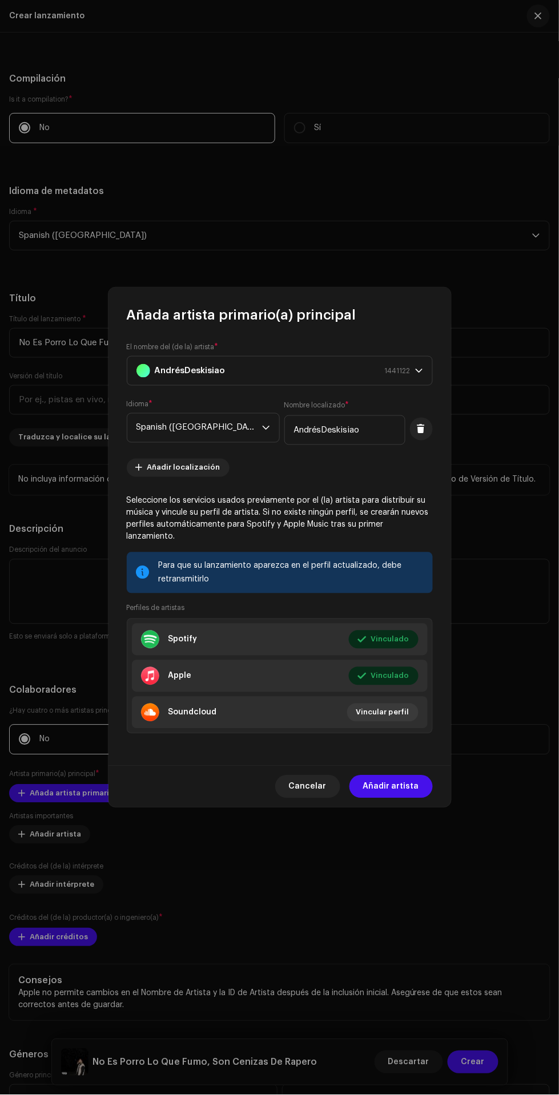
click at [410, 783] on span "Añadir artista" at bounding box center [391, 787] width 56 height 23
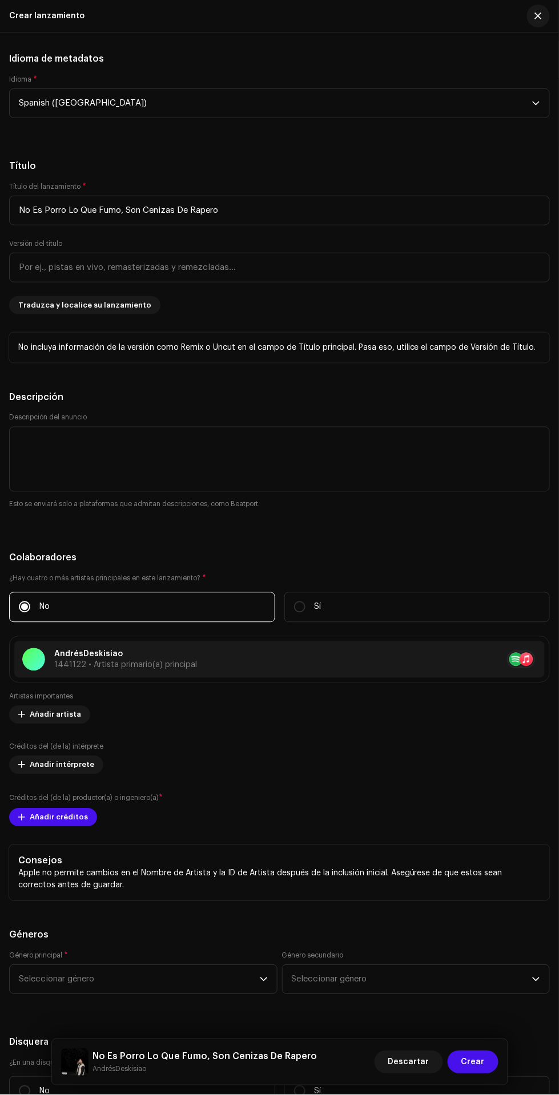
scroll to position [1751, 0]
click at [50, 817] on span "Añadir créditos" at bounding box center [59, 816] width 58 height 23
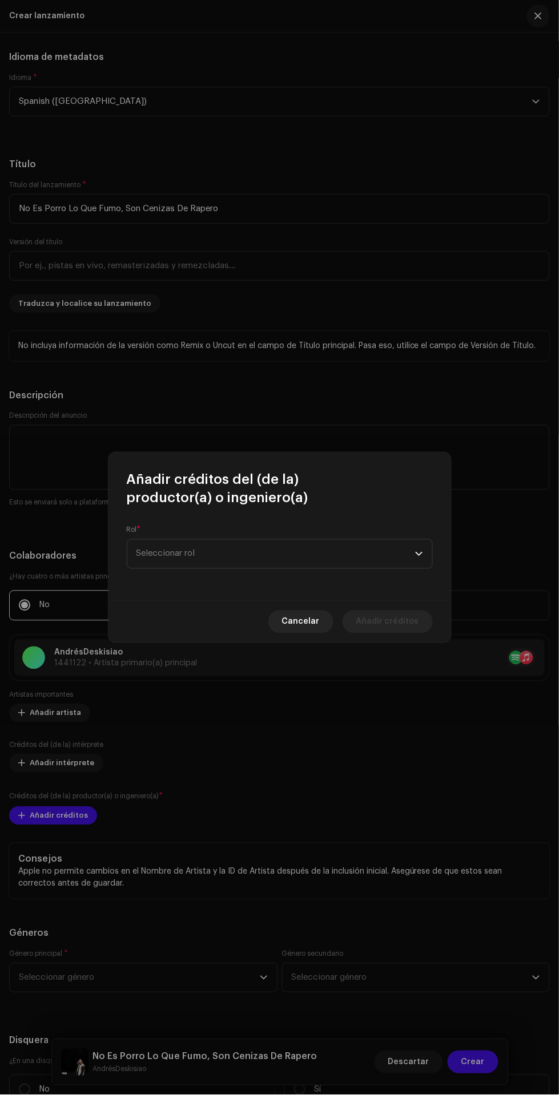
click at [377, 551] on span "Seleccionar rol" at bounding box center [275, 554] width 279 height 29
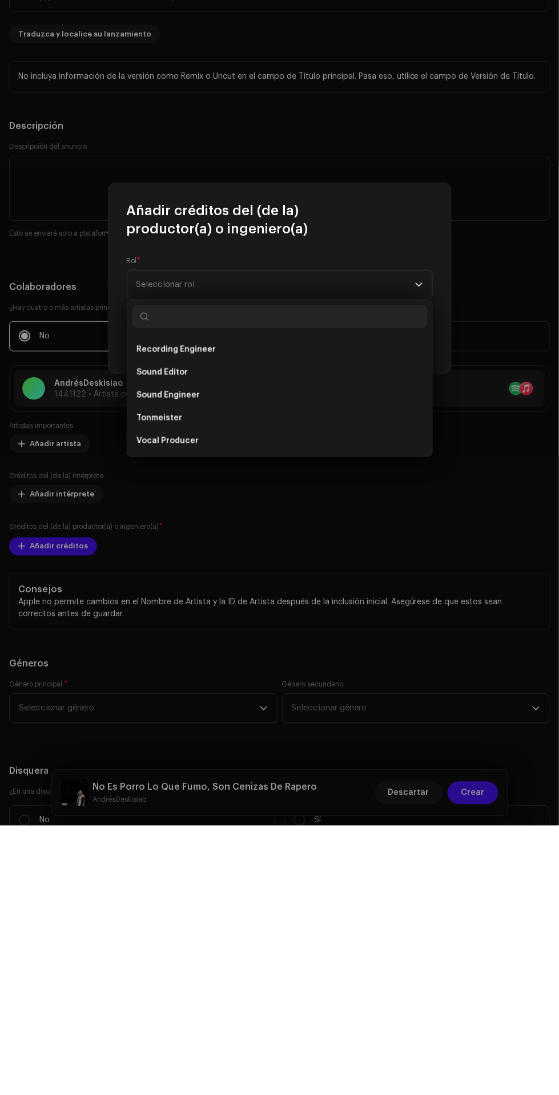
scroll to position [0, 0]
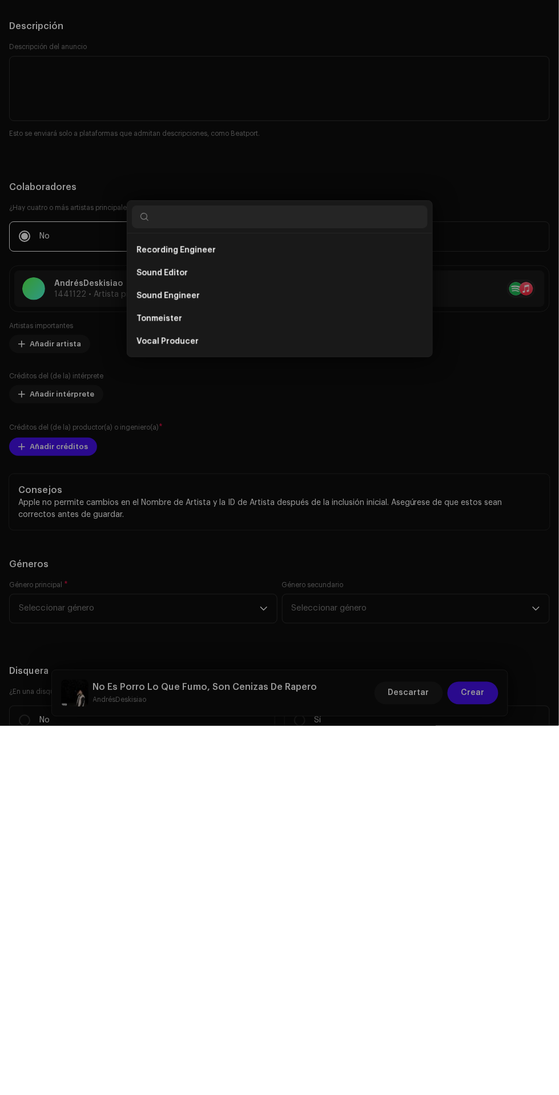
click at [457, 808] on div "Añadir créditos del (de la) productor(a) o ingeniero(a) Rol * Seleccionar rol C…" at bounding box center [279, 547] width 559 height 1095
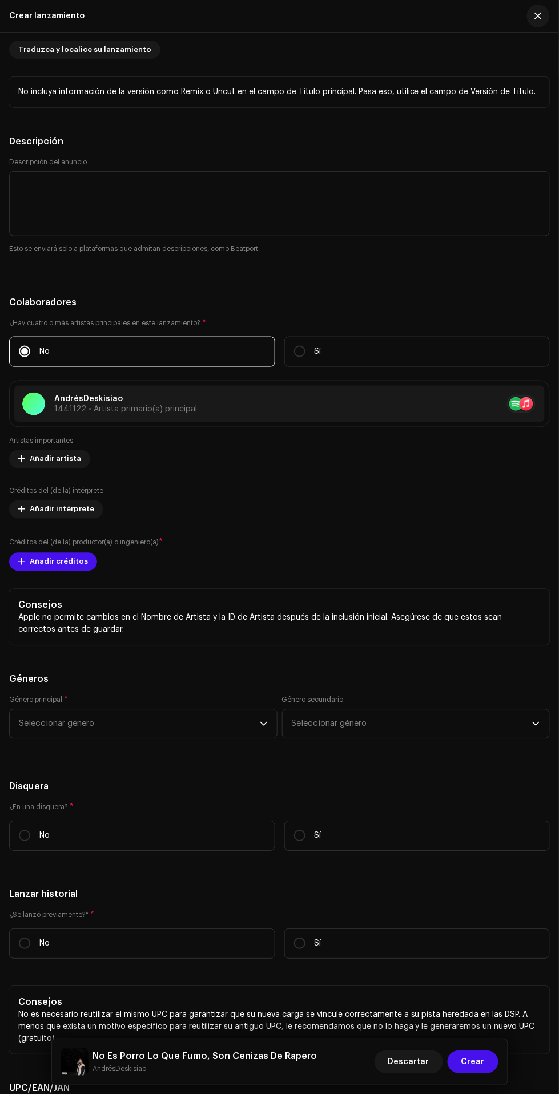
scroll to position [2051, 0]
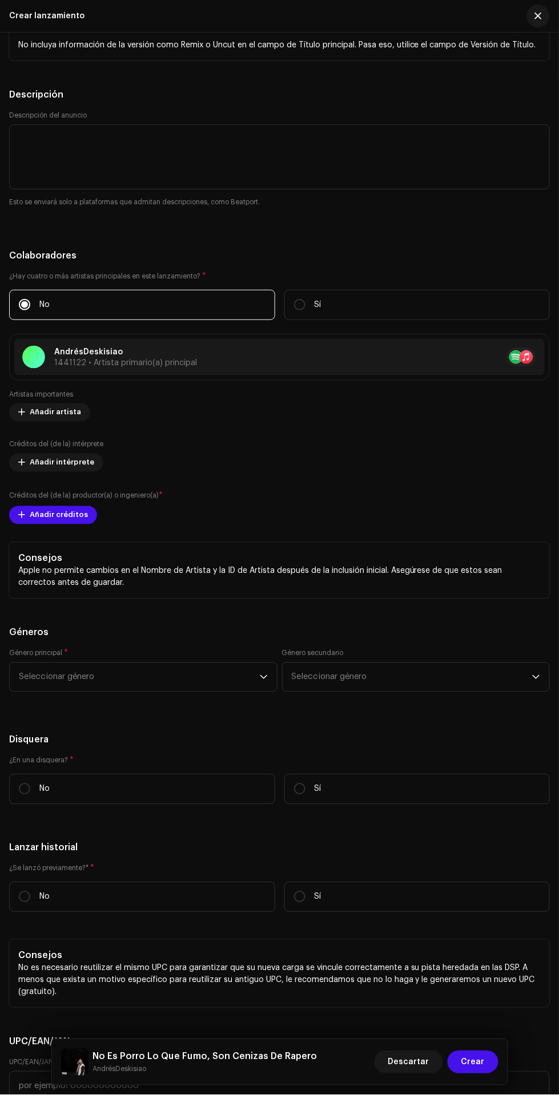
click at [245, 683] on span "Seleccionar género" at bounding box center [139, 677] width 241 height 29
click at [224, 688] on span "Seleccionar género" at bounding box center [139, 677] width 241 height 29
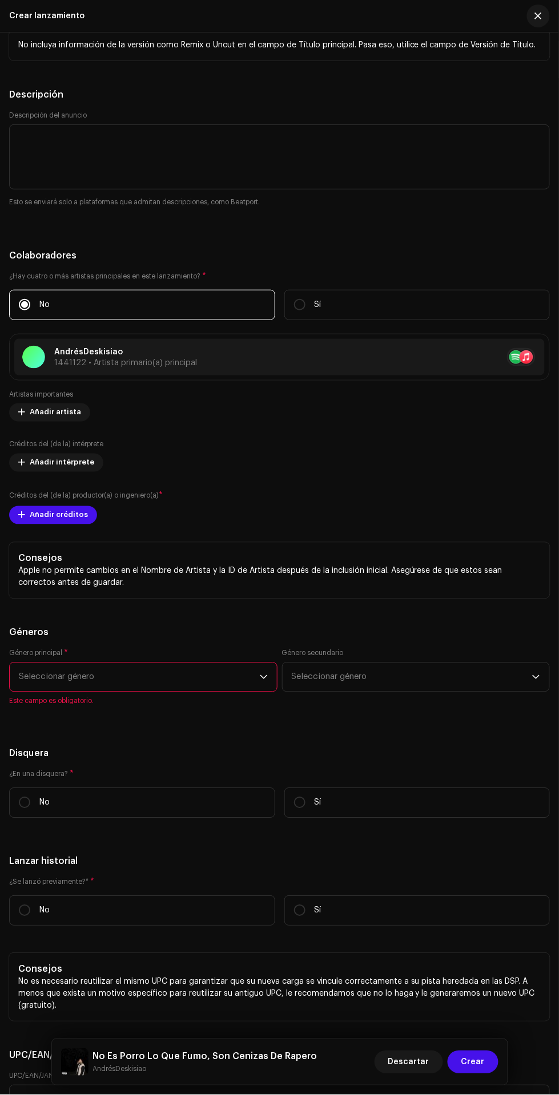
click at [166, 689] on span "Seleccionar género" at bounding box center [139, 677] width 241 height 29
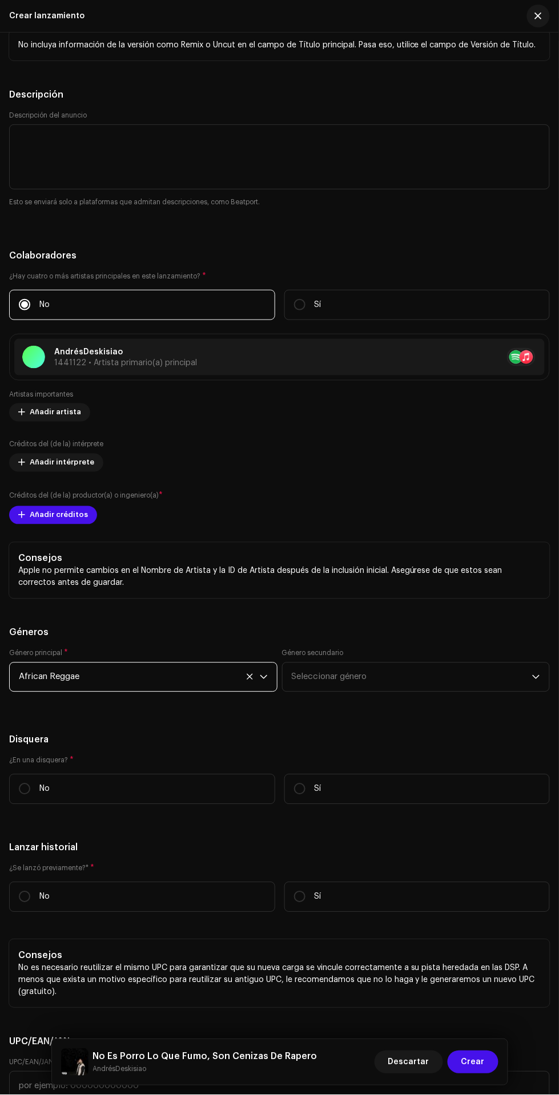
scroll to position [2239, 0]
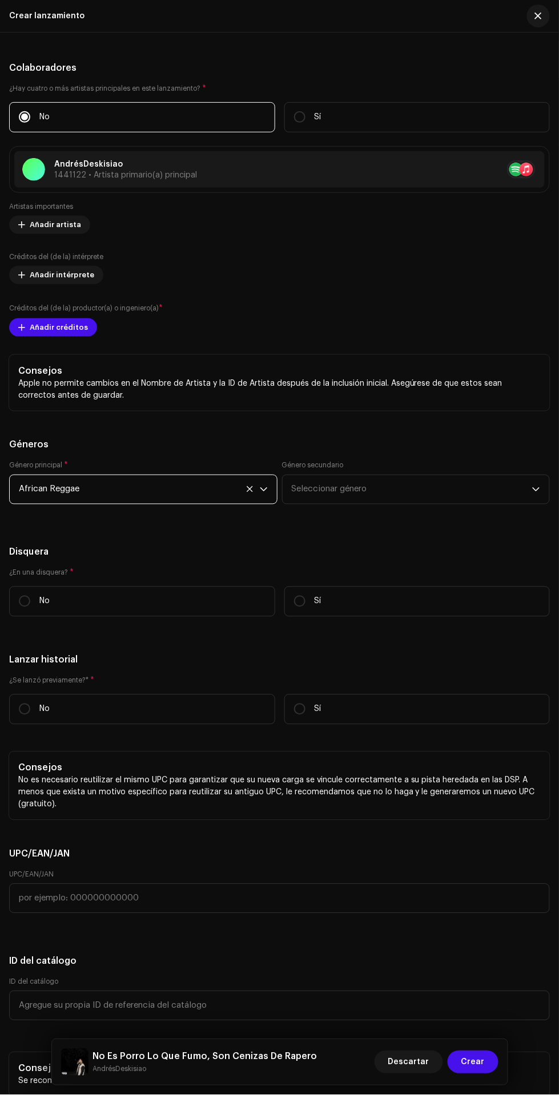
click at [24, 604] on input "No" at bounding box center [24, 601] width 11 height 11
radio input "true"
click at [24, 715] on input "No" at bounding box center [24, 709] width 11 height 11
radio input "true"
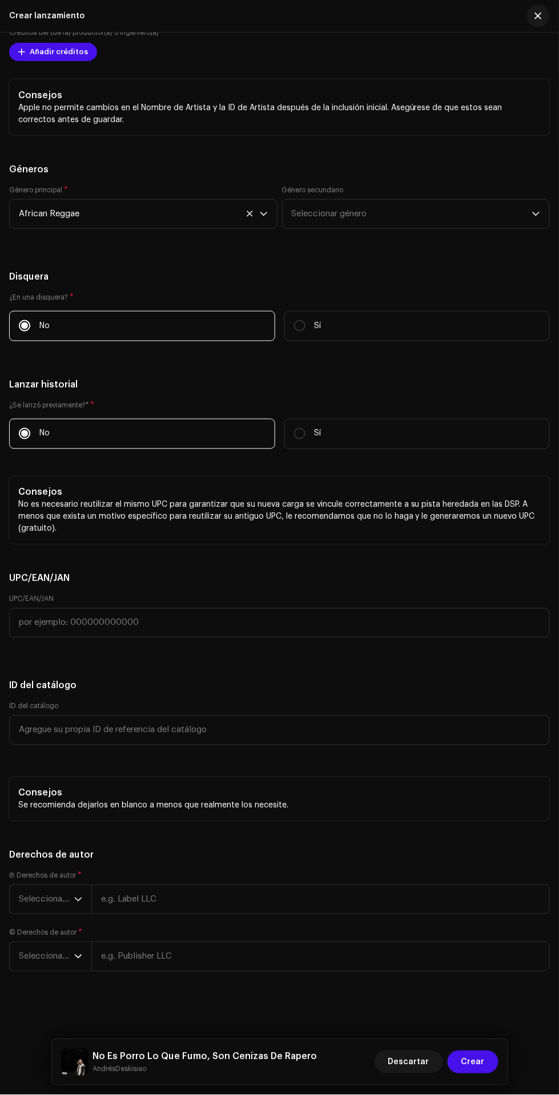
scroll to position [2523, 0]
click at [39, 911] on span "Seleccionar año" at bounding box center [46, 900] width 55 height 29
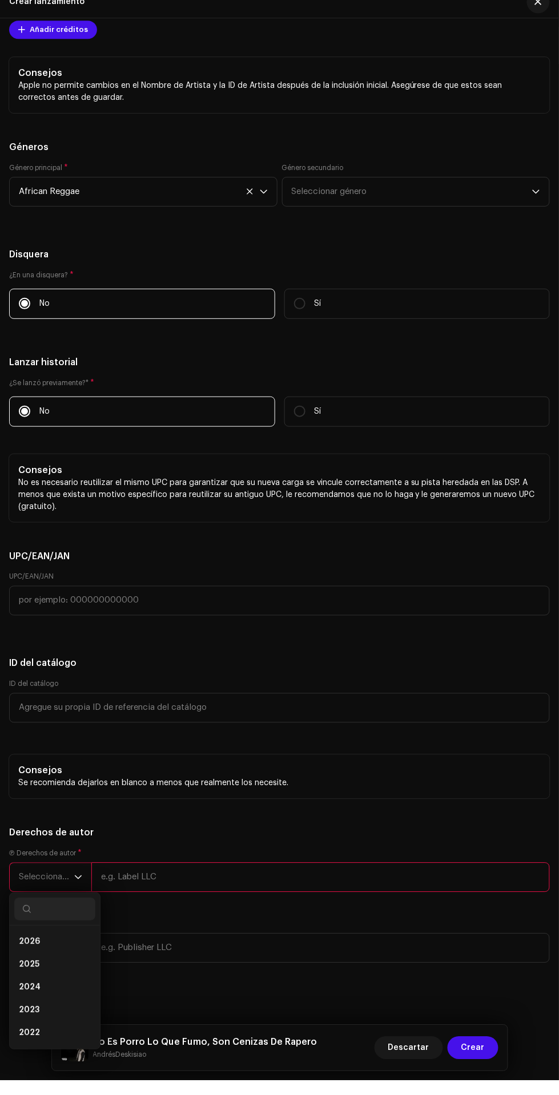
scroll to position [146, 0]
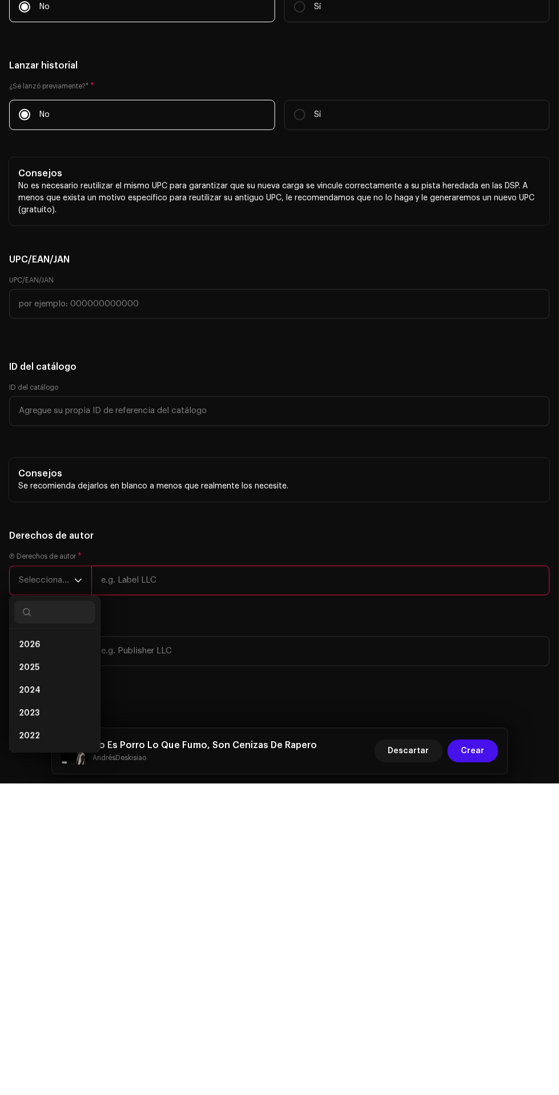
click at [65, 982] on li "2025" at bounding box center [54, 979] width 81 height 23
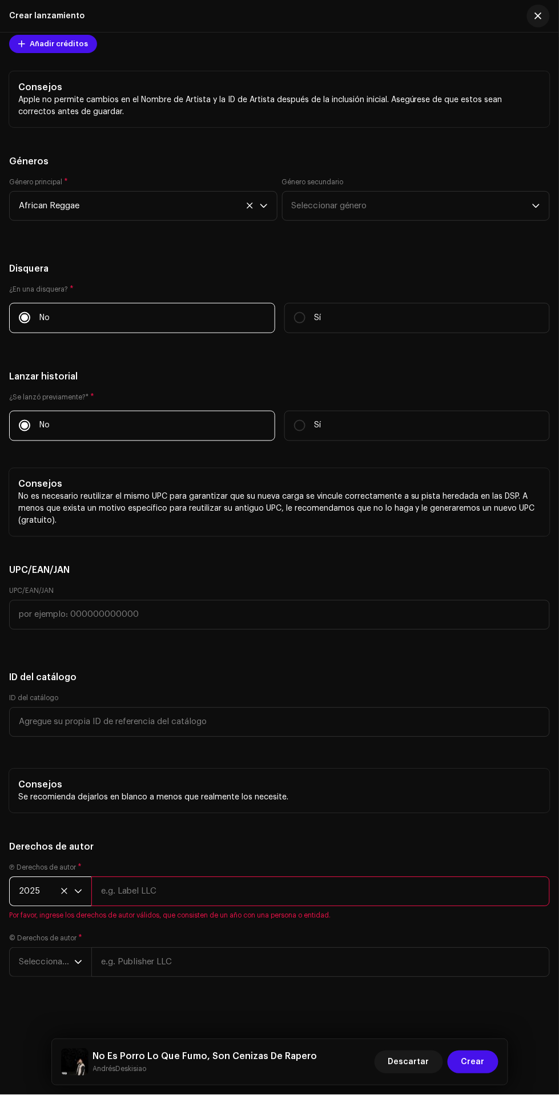
click at [220, 904] on input "text" at bounding box center [320, 892] width 458 height 30
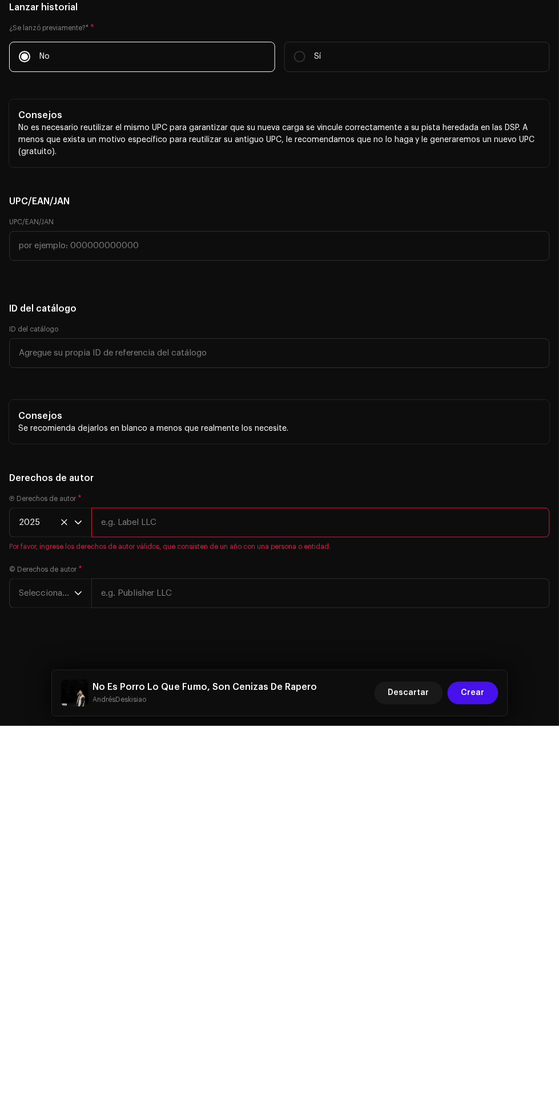
type input "AndrésDeskisiao"
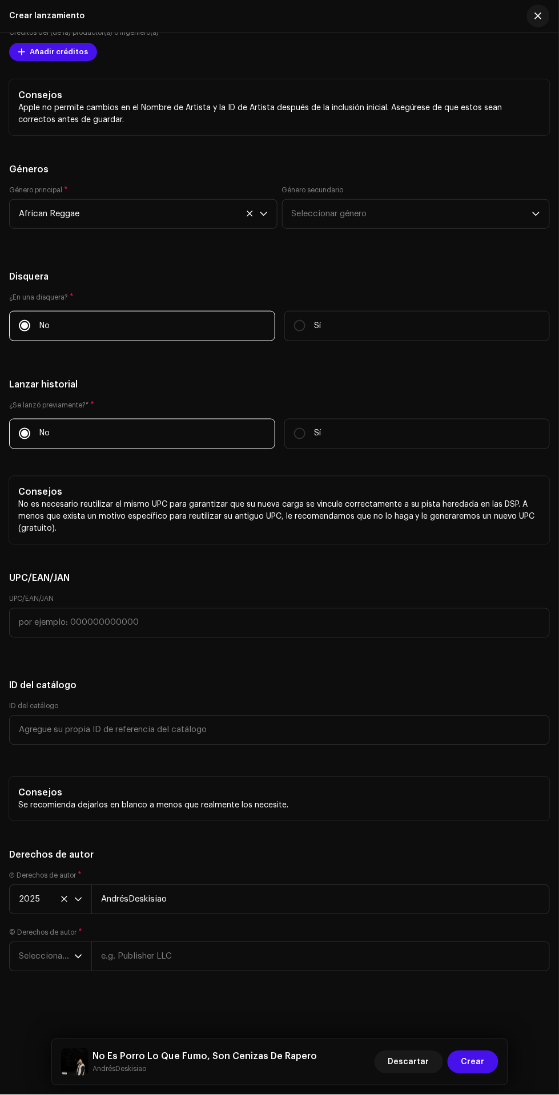
click at [33, 958] on span "Seleccionar año" at bounding box center [46, 957] width 55 height 29
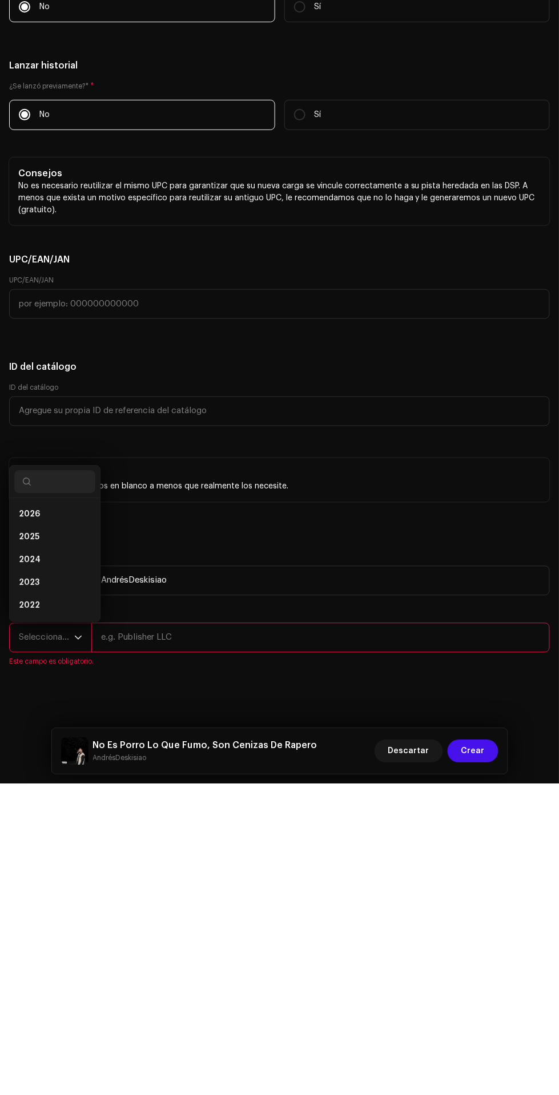
click at [65, 852] on li "2025" at bounding box center [54, 848] width 81 height 23
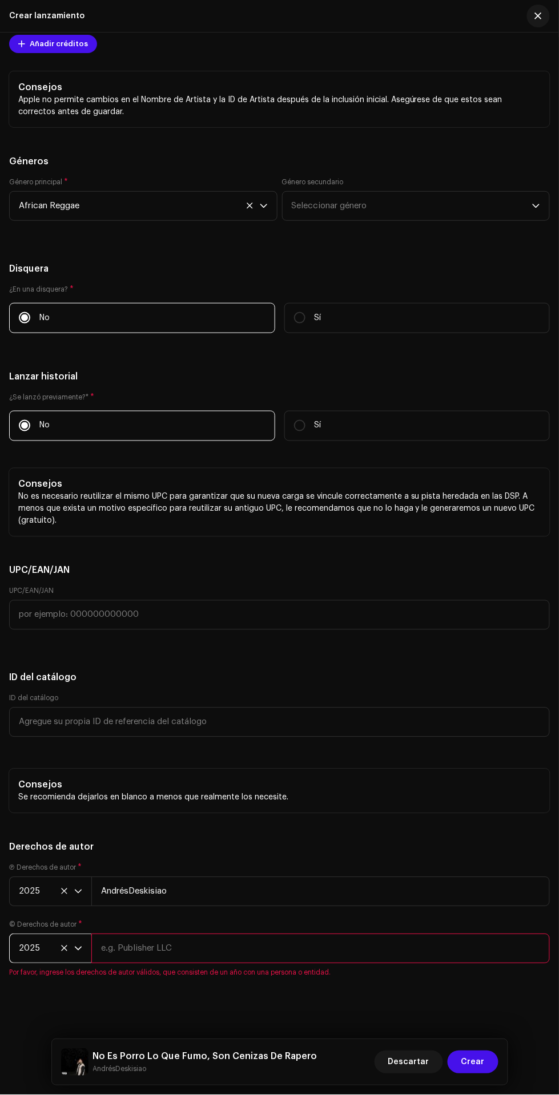
click at [301, 958] on input "text" at bounding box center [320, 949] width 458 height 30
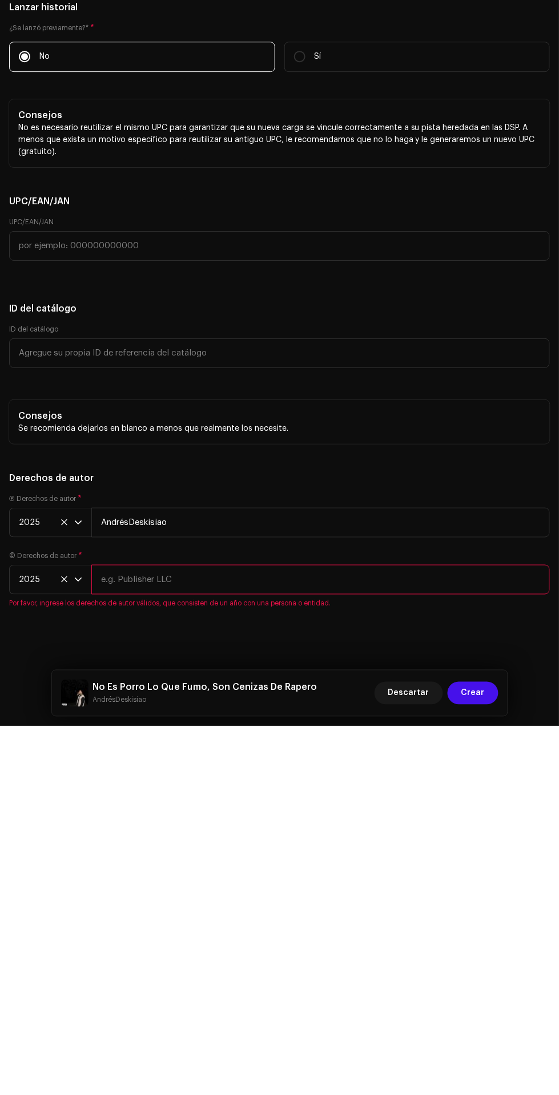
type input "AndrésDeskisiao"
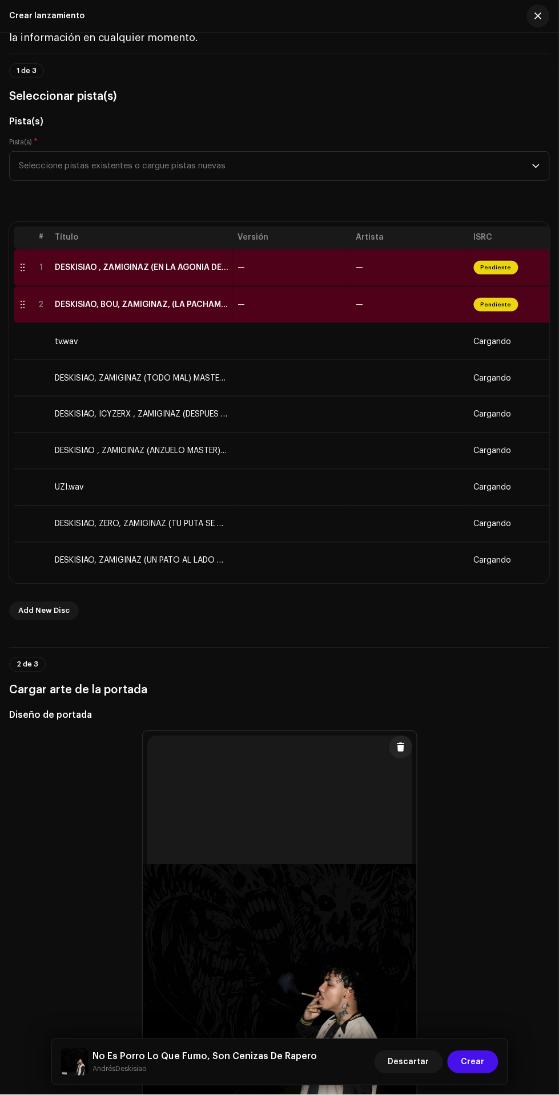
scroll to position [61, 0]
click at [499, 238] on th "ISRC" at bounding box center [528, 238] width 118 height 23
click at [499, 237] on th "ISRC" at bounding box center [528, 238] width 118 height 23
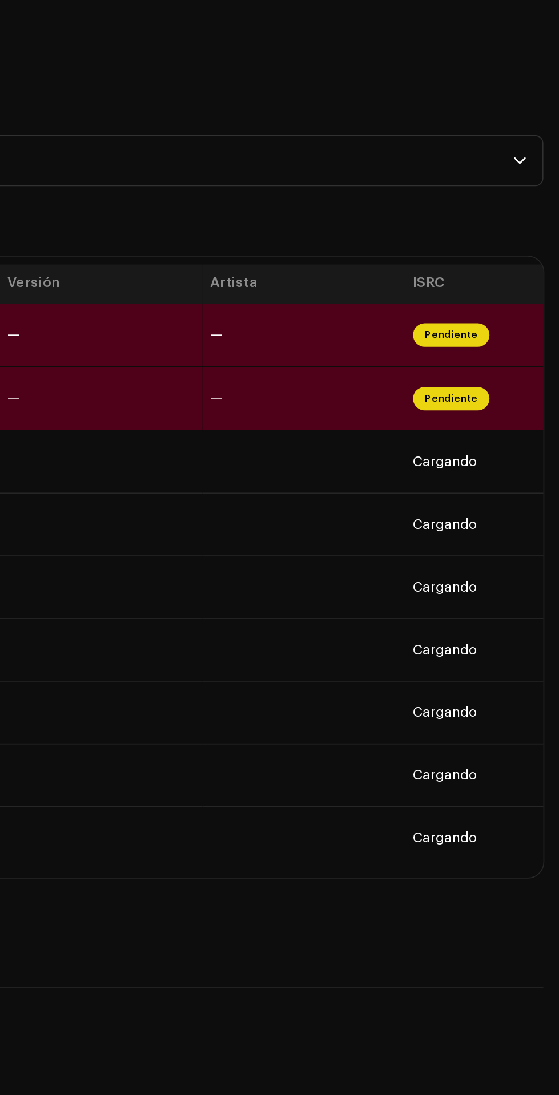
click at [448, 385] on td at bounding box center [410, 379] width 118 height 37
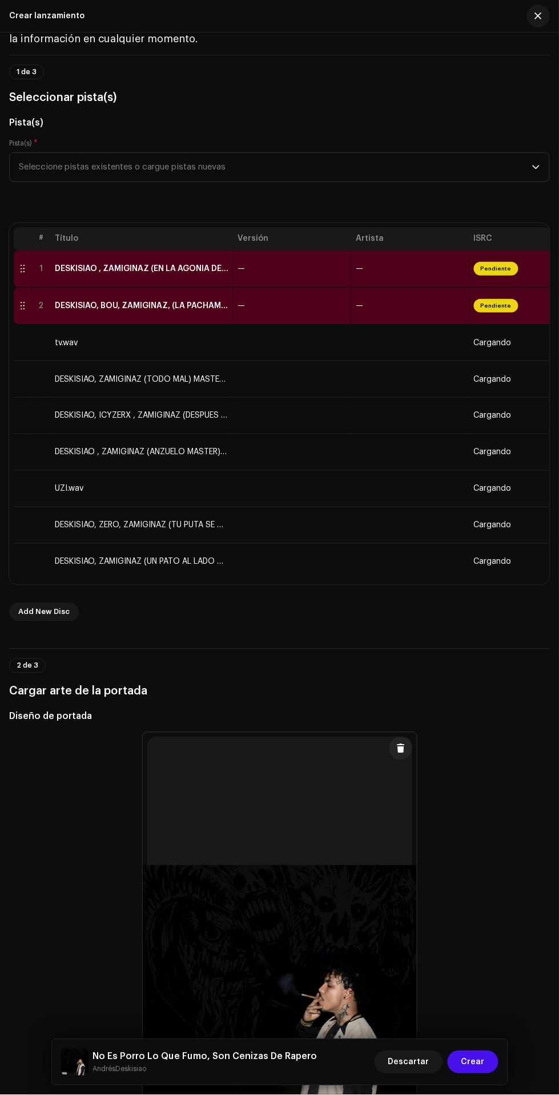
click at [46, 612] on span "Add New Disc" at bounding box center [43, 612] width 51 height 23
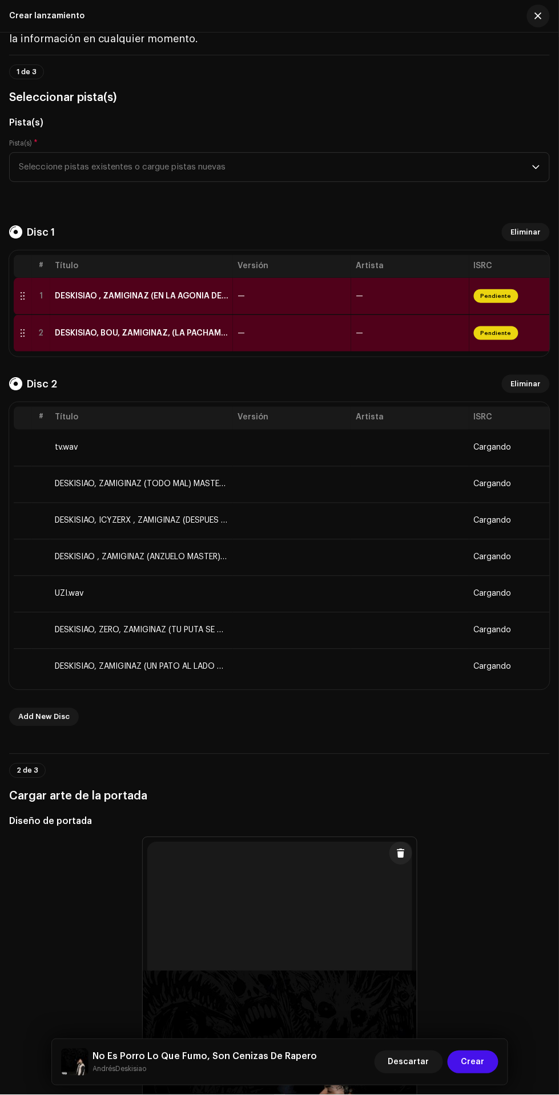
click at [526, 232] on span "Eliminar" at bounding box center [526, 232] width 30 height 23
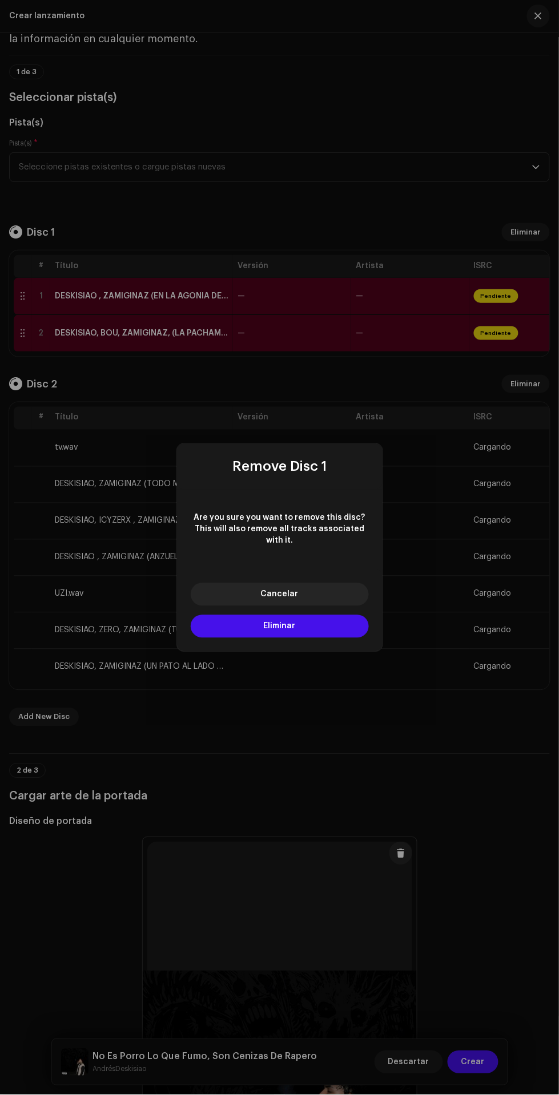
click at [326, 629] on button "Eliminar" at bounding box center [280, 626] width 178 height 23
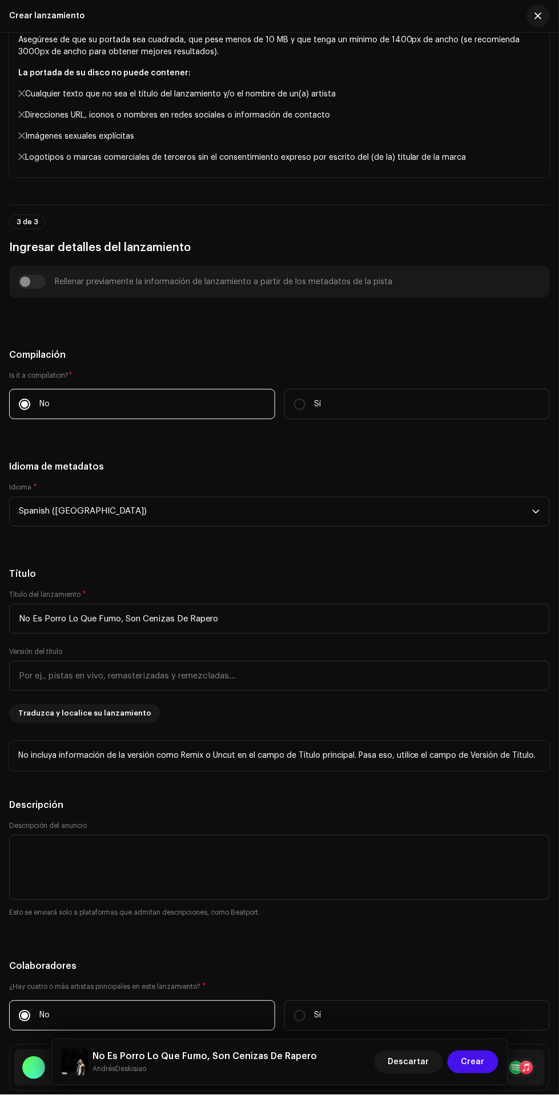
scroll to position [1270, 0]
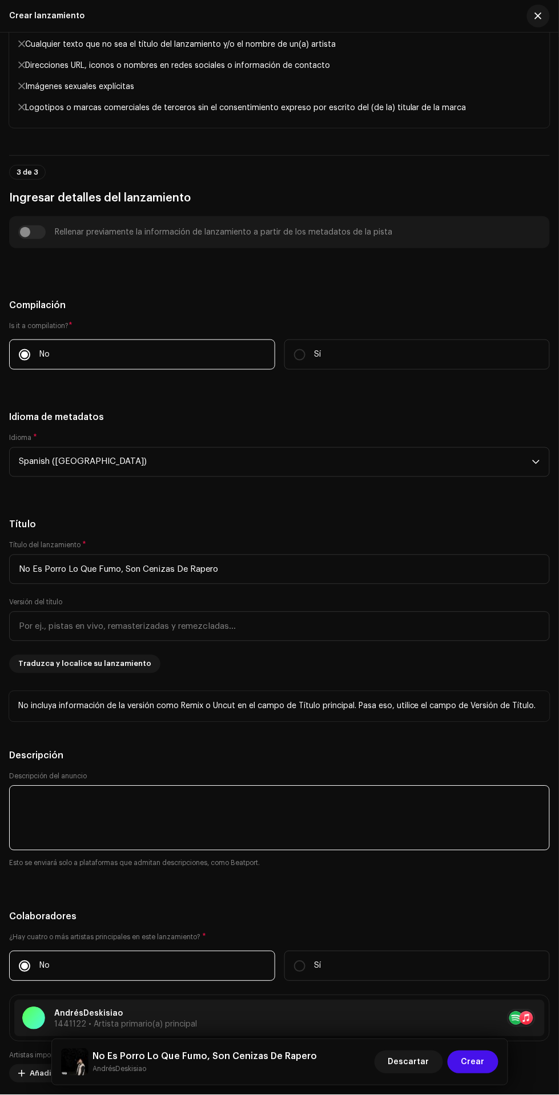
click at [349, 821] on textarea at bounding box center [279, 818] width 541 height 65
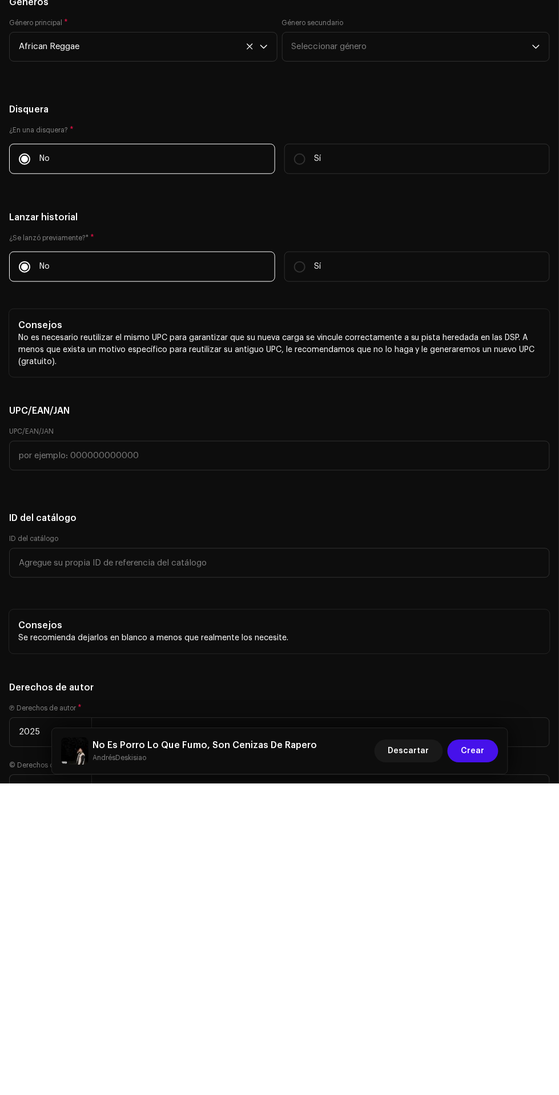
scroll to position [2404, 0]
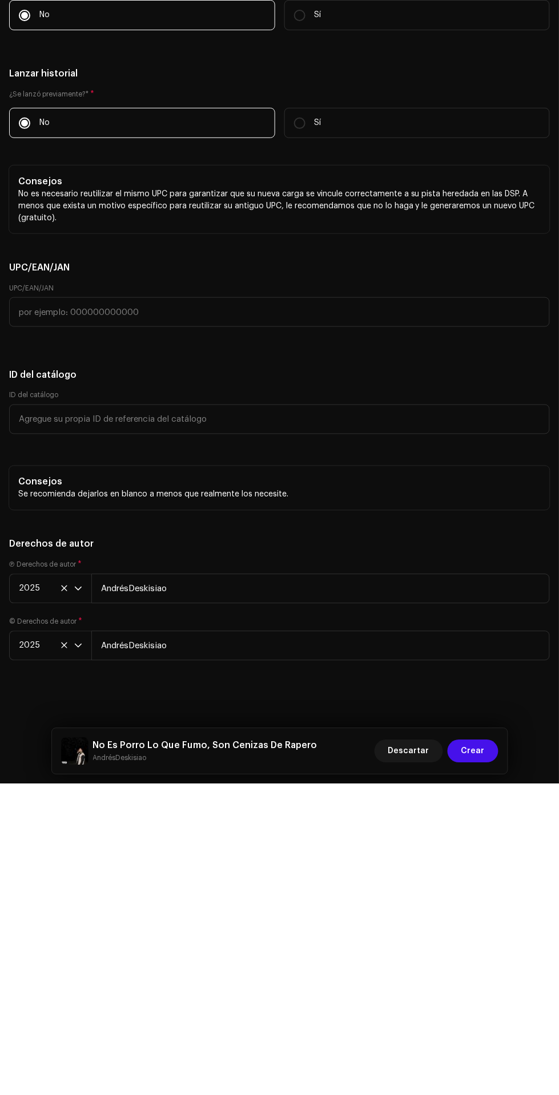
type textarea "Mi Primer Álbum."
click at [477, 1062] on span "Crear" at bounding box center [472, 1062] width 23 height 23
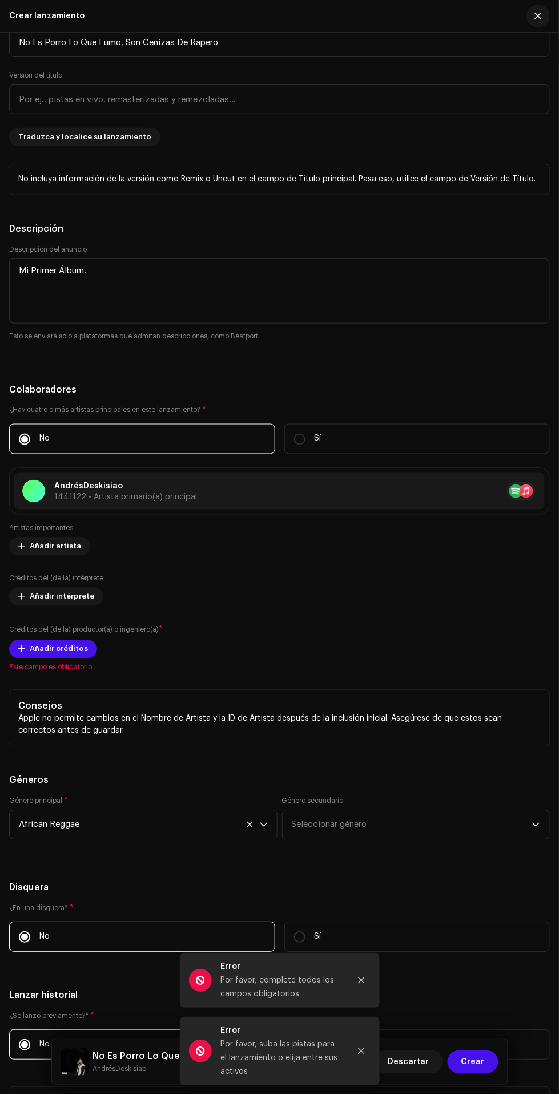
scroll to position [1797, 0]
click at [33, 654] on span "Añadir créditos" at bounding box center [59, 650] width 58 height 23
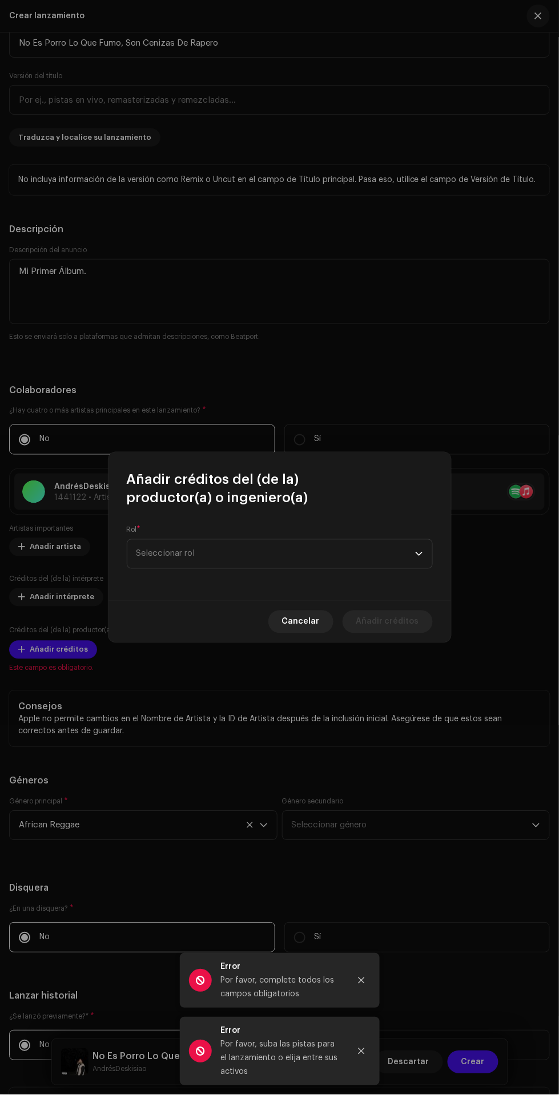
click at [375, 554] on span "Seleccionar rol" at bounding box center [275, 554] width 279 height 29
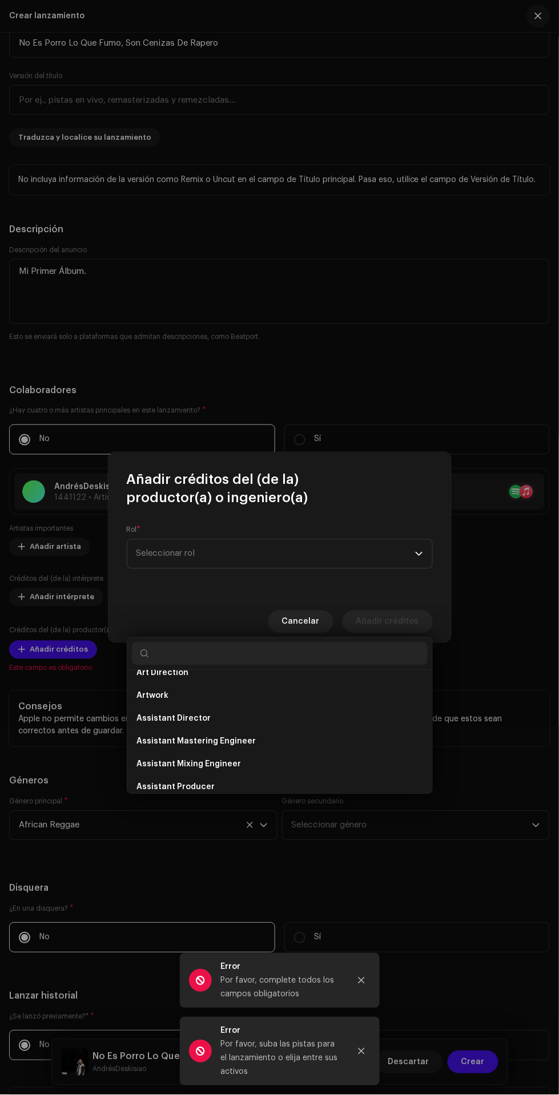
scroll to position [0, 0]
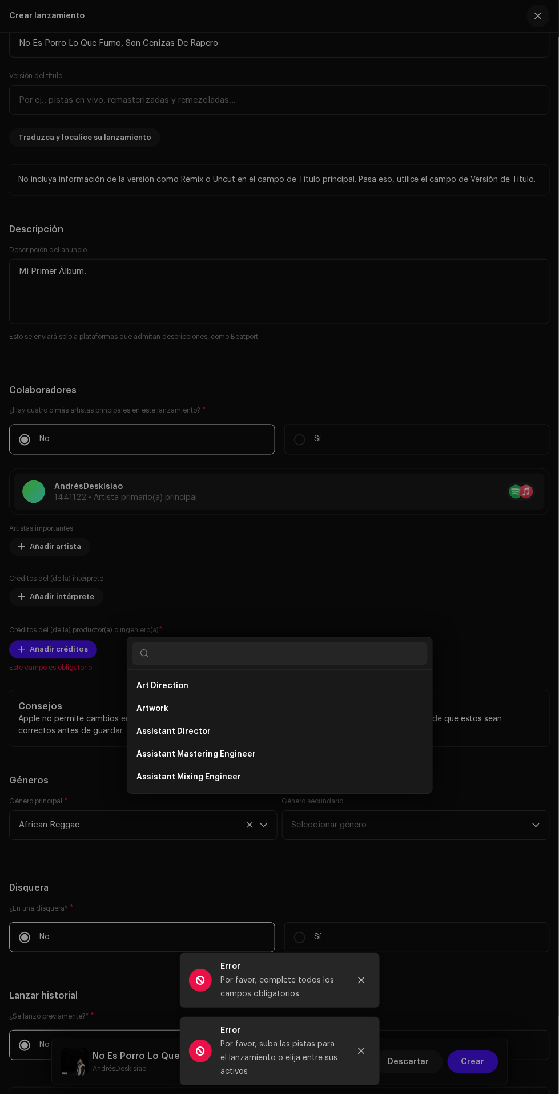
click at [496, 357] on div "Añadir créditos del (de la) productor(a) o ingeniero(a) Rol * Seleccionar rol C…" at bounding box center [279, 547] width 559 height 1095
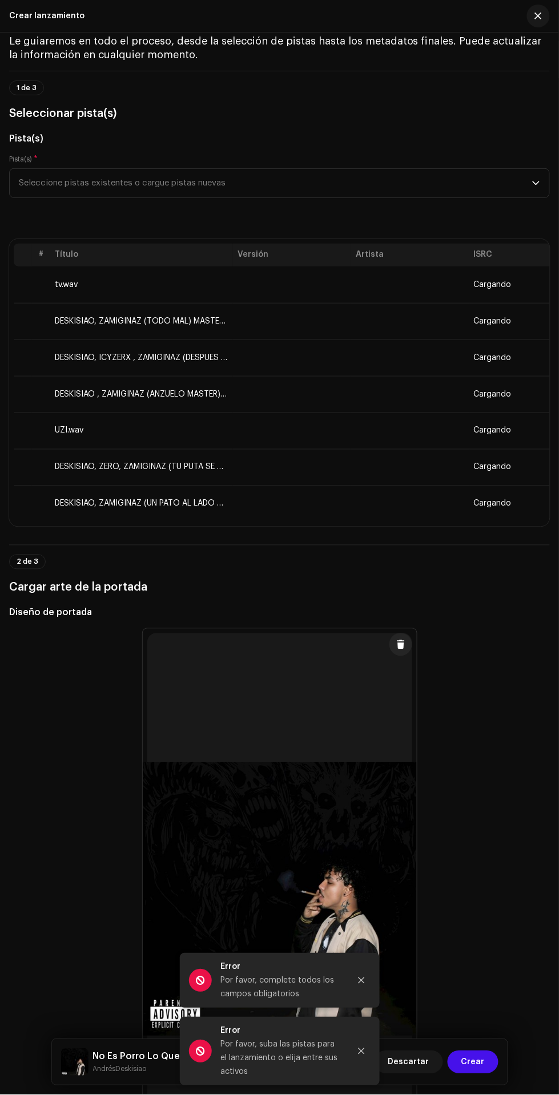
scroll to position [45, 0]
click at [502, 255] on th "ISRC" at bounding box center [528, 254] width 118 height 23
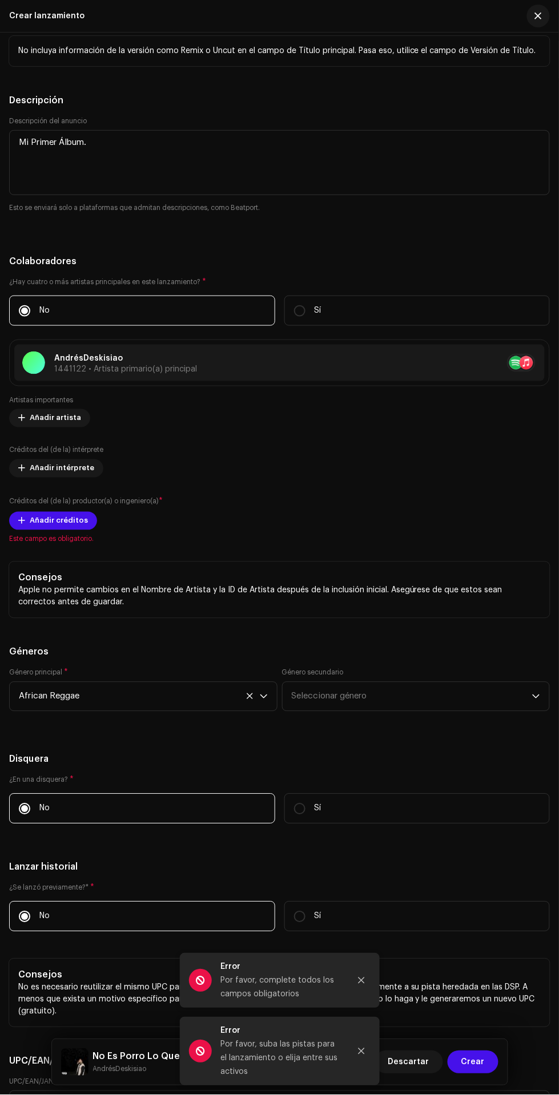
scroll to position [1926, 0]
click at [45, 524] on span "Añadir créditos" at bounding box center [59, 520] width 58 height 23
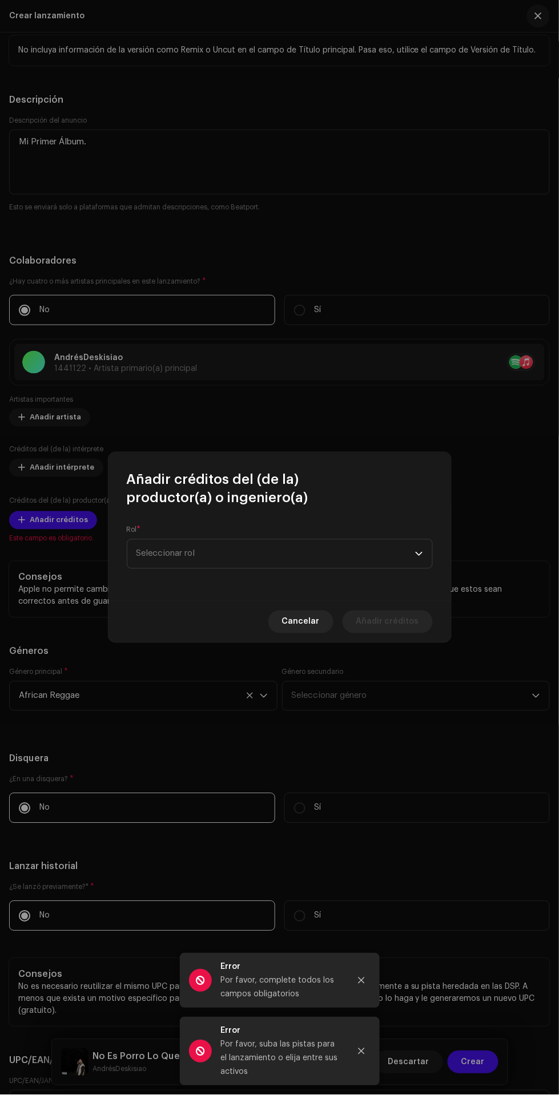
click at [300, 553] on span "Seleccionar rol" at bounding box center [275, 554] width 279 height 29
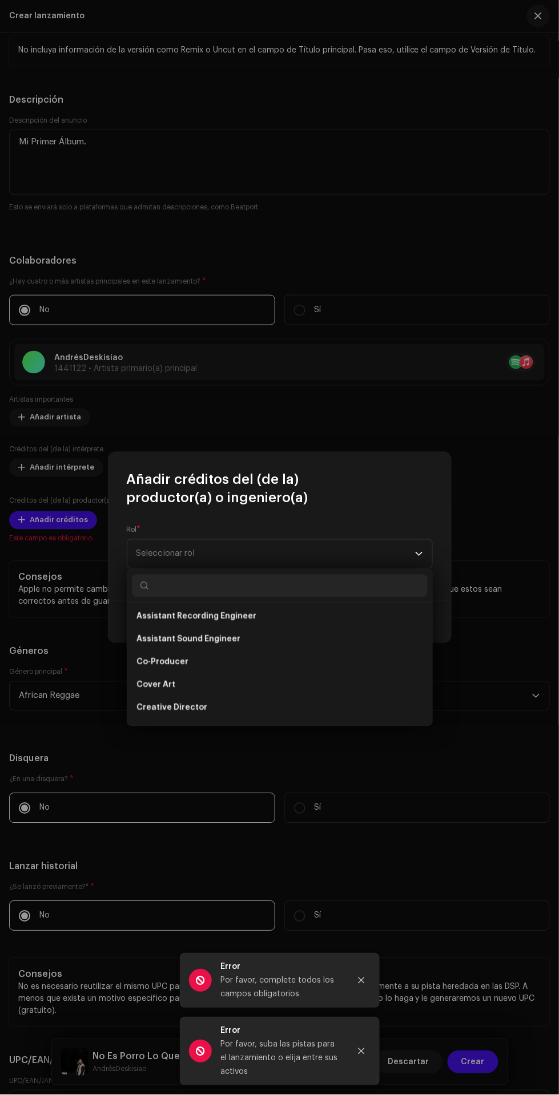
scroll to position [149, 0]
click at [337, 583] on input "text" at bounding box center [280, 586] width 296 height 23
click at [331, 585] on input "text" at bounding box center [280, 586] width 296 height 23
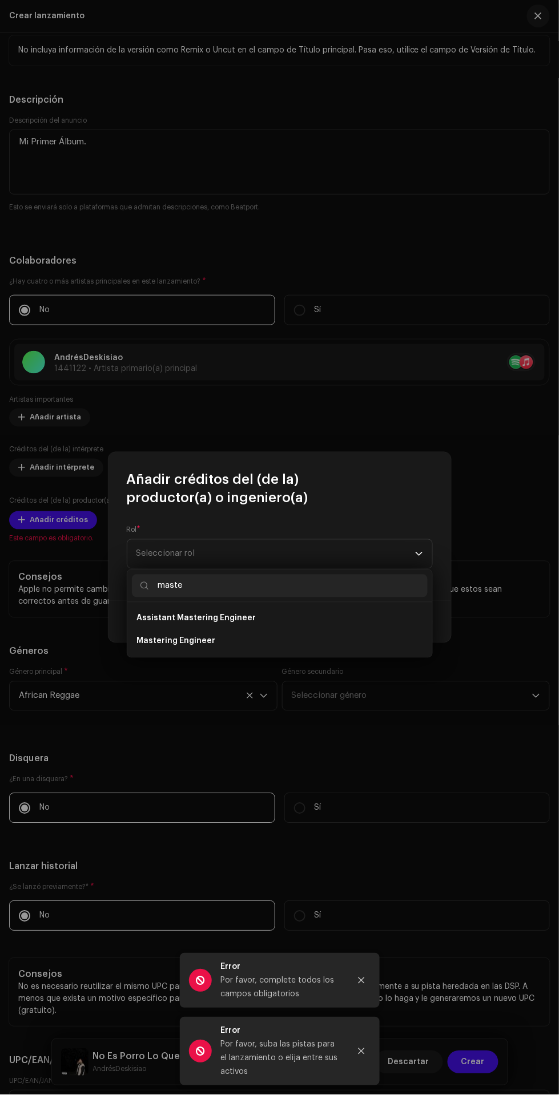
type input "master"
click at [311, 647] on li "Mastering Engineer" at bounding box center [280, 641] width 296 height 23
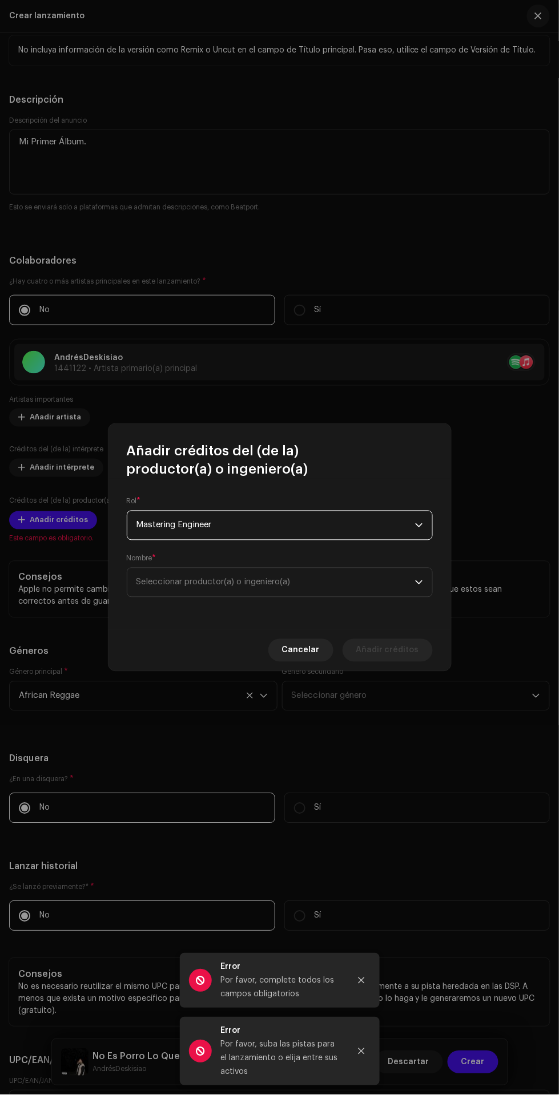
click at [327, 584] on span "Seleccionar productor(a) o ingeniero(a)" at bounding box center [275, 582] width 279 height 29
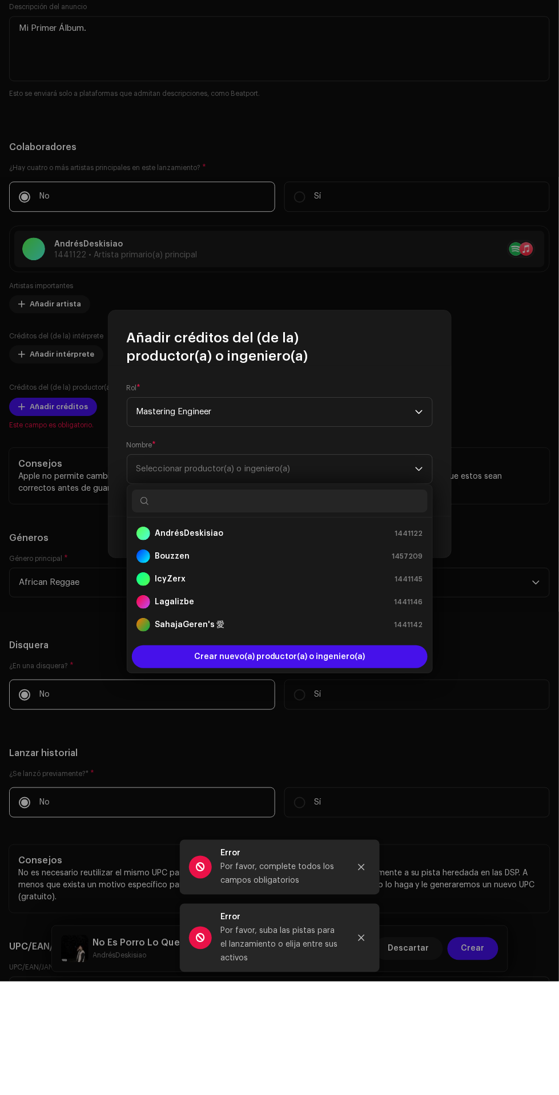
click at [390, 521] on span "Mastering Engineer" at bounding box center [275, 525] width 279 height 29
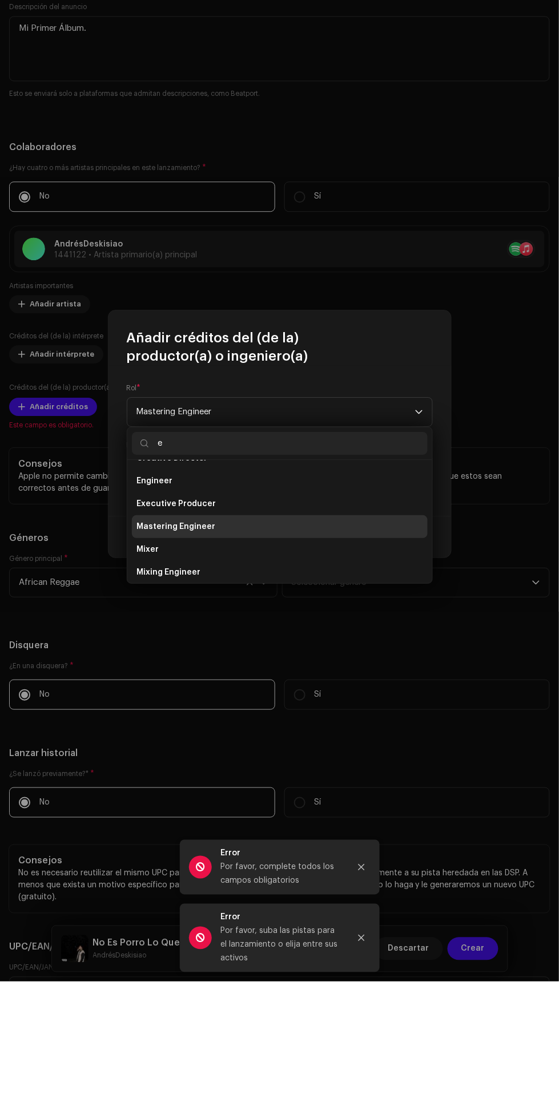
scroll to position [200, 0]
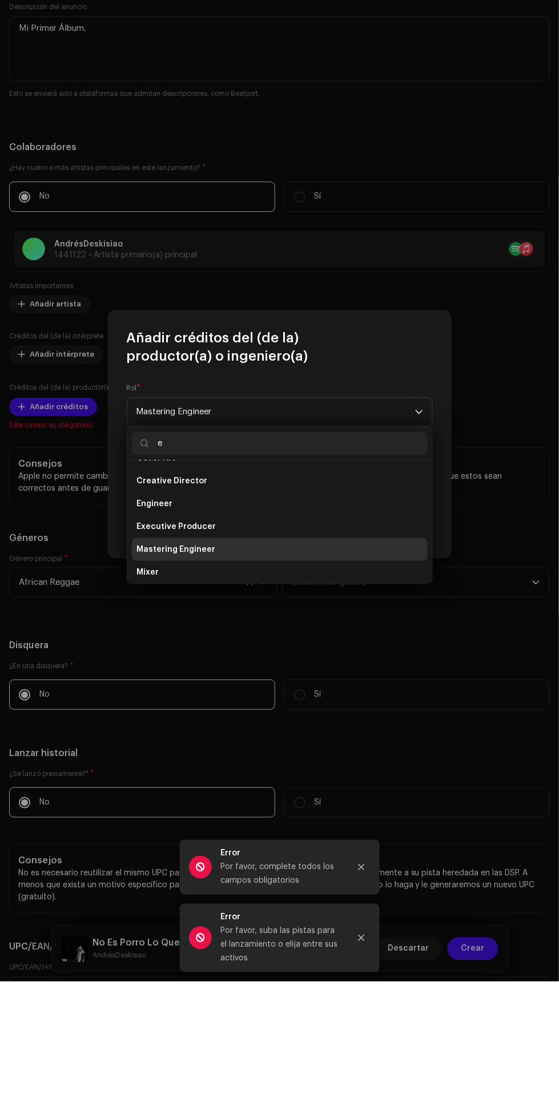
type input "ex"
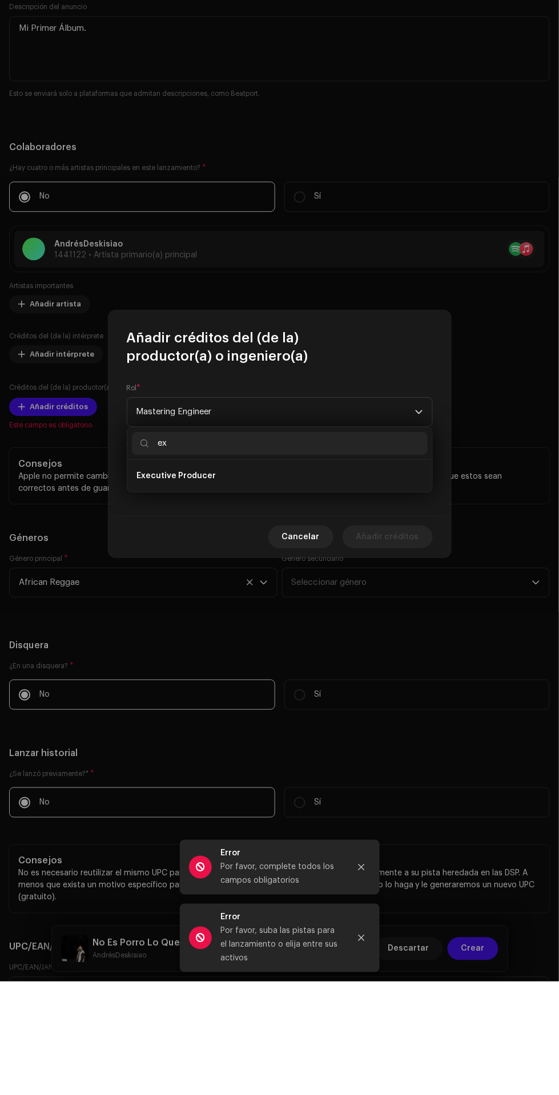
click at [334, 592] on li "Executive Producer" at bounding box center [280, 589] width 296 height 23
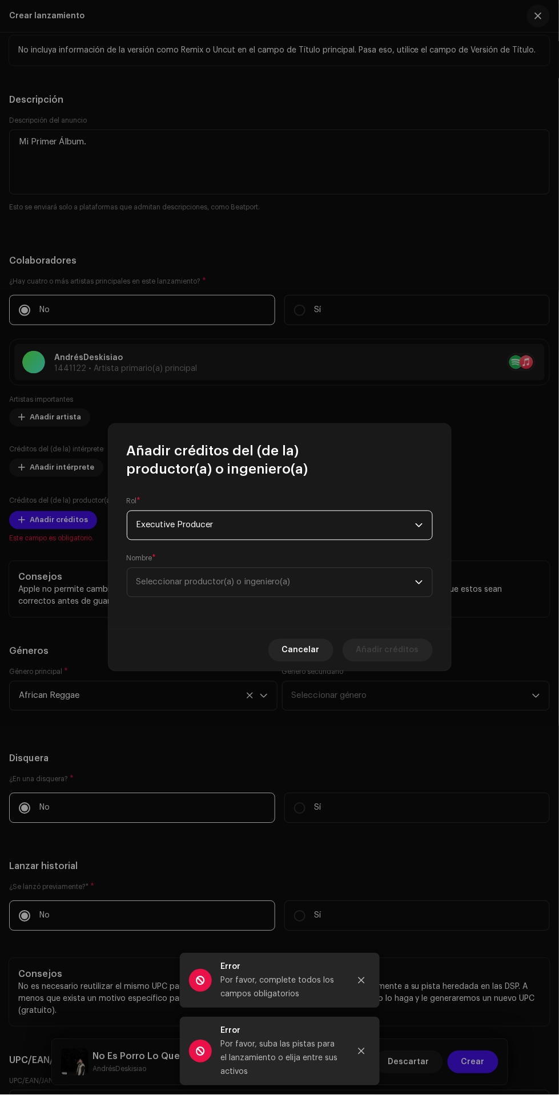
click at [291, 583] on span "Seleccionar productor(a) o ingeniero(a)" at bounding box center [213, 582] width 154 height 9
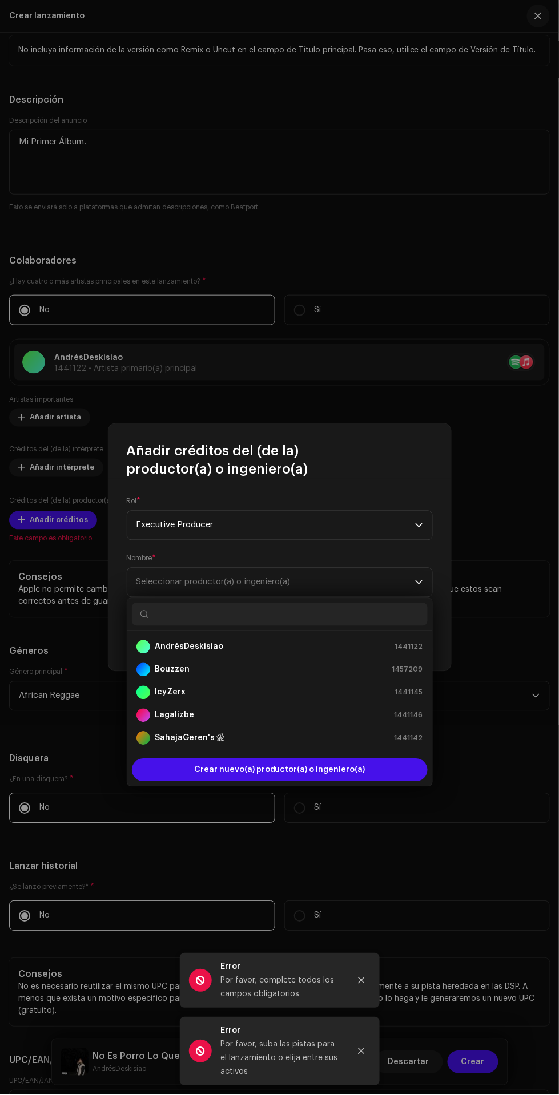
click at [231, 692] on div "IcyZerx 1441145" at bounding box center [279, 693] width 287 height 14
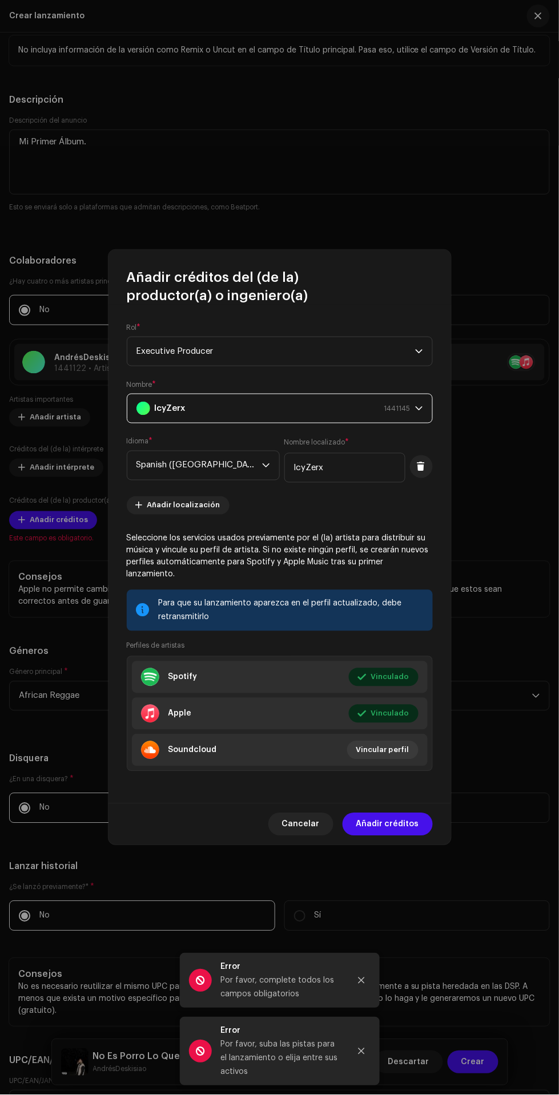
click at [408, 819] on span "Añadir créditos" at bounding box center [387, 824] width 63 height 23
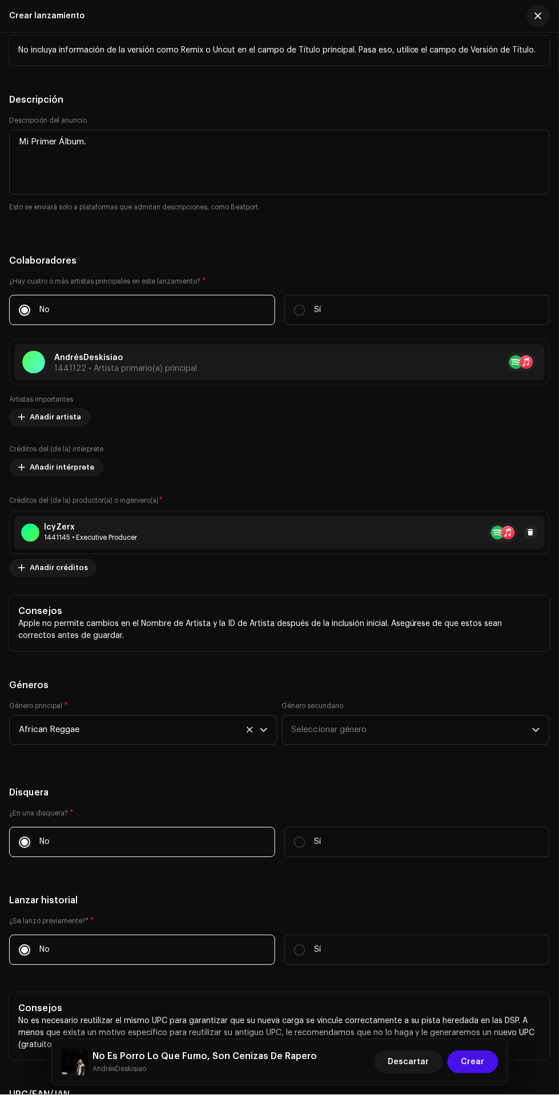
click at [38, 570] on span "Añadir créditos" at bounding box center [59, 568] width 58 height 23
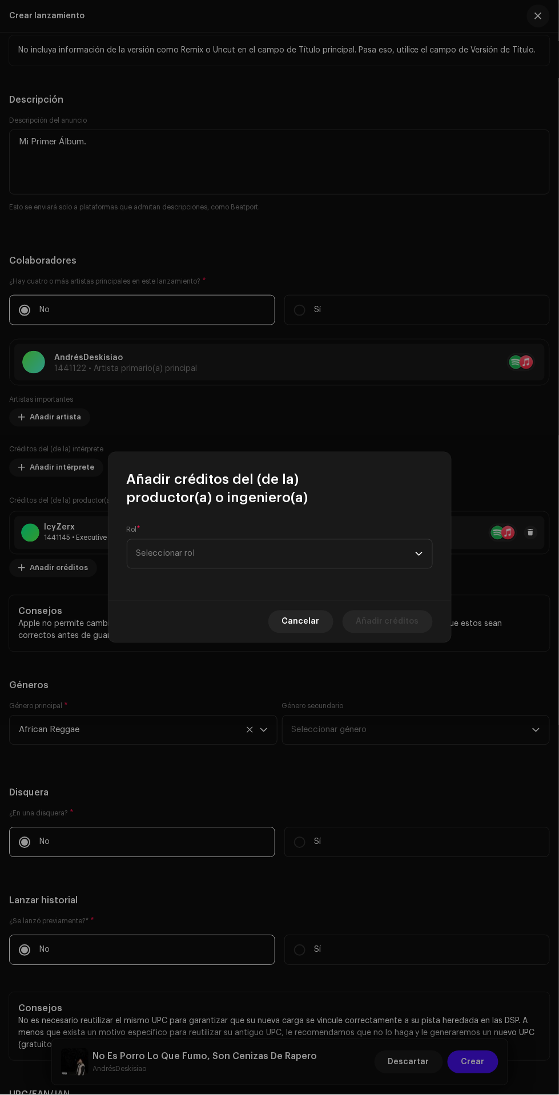
click at [373, 567] on span "Seleccionar rol" at bounding box center [275, 554] width 279 height 29
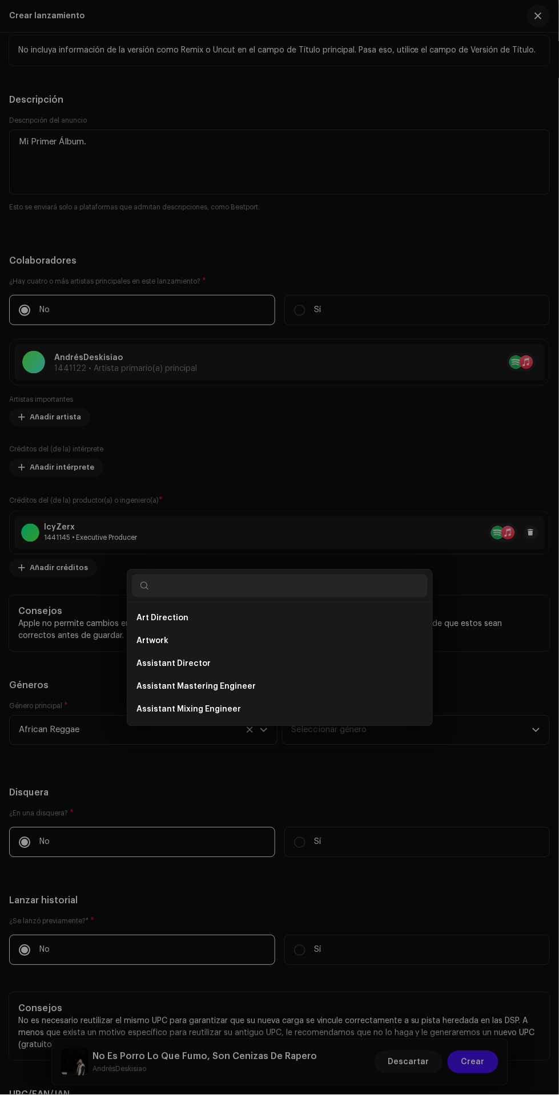
click at [479, 463] on div "Añadir créditos del (de la) productor(a) o ingeniero(a) Rol * Seleccionar rol C…" at bounding box center [279, 547] width 559 height 1095
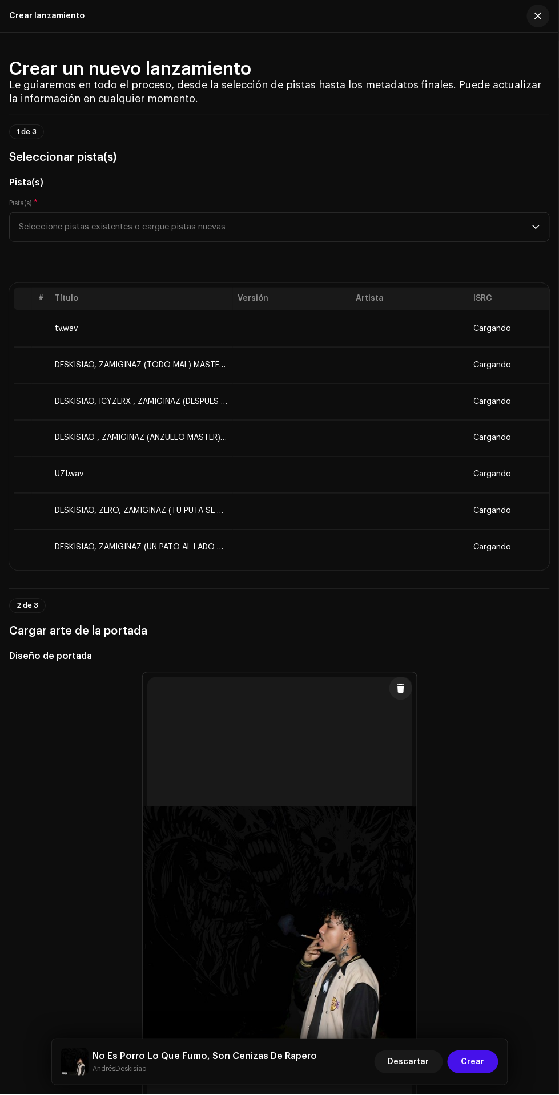
click at [481, 1065] on span "Crear" at bounding box center [472, 1062] width 23 height 23
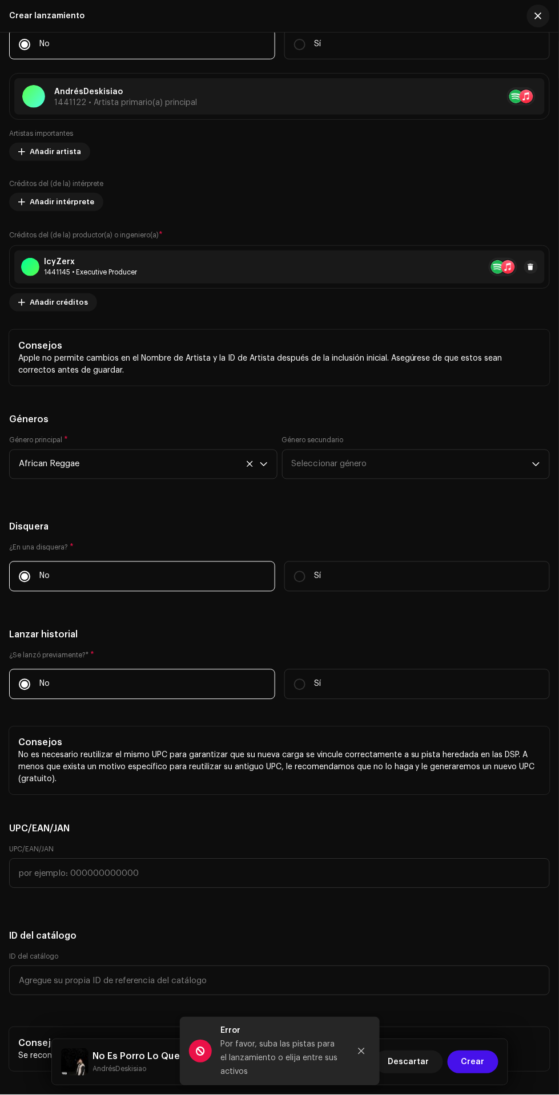
scroll to position [2198, 0]
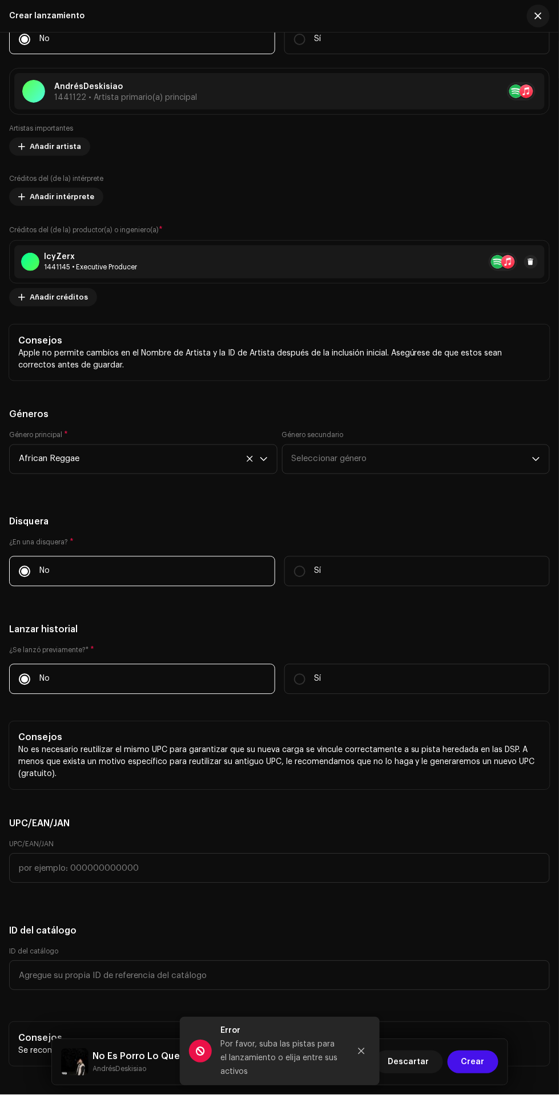
click at [228, 470] on span "African Reggae" at bounding box center [139, 459] width 241 height 29
click at [264, 463] on icon "dropdown trigger" at bounding box center [264, 459] width 8 height 8
click at [249, 462] on icon at bounding box center [250, 459] width 6 height 6
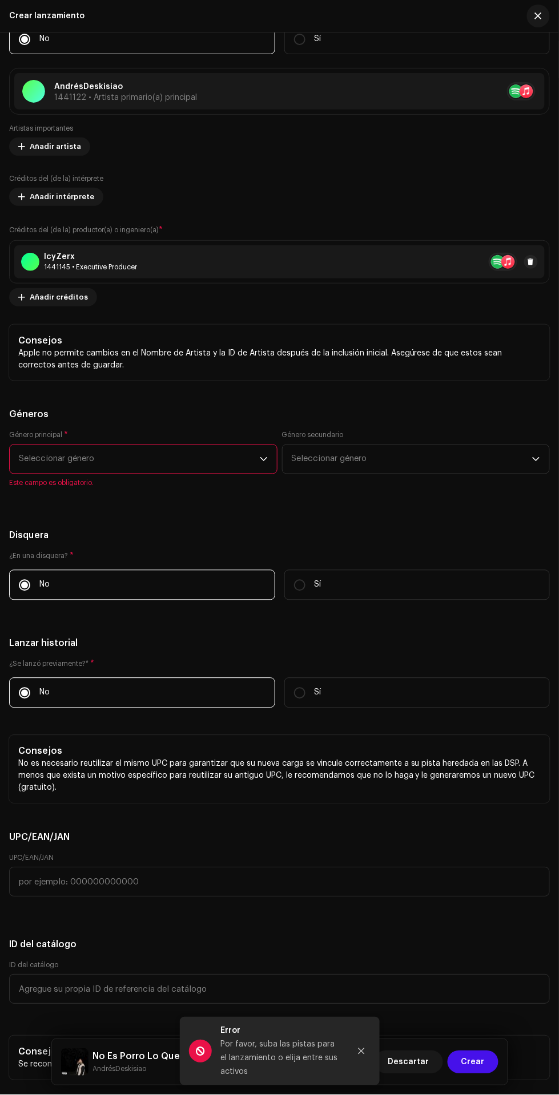
click at [241, 466] on span "Seleccionar género" at bounding box center [139, 459] width 241 height 29
click at [263, 463] on icon "dropdown trigger" at bounding box center [264, 459] width 8 height 8
click at [152, 459] on span "Seleccionar género" at bounding box center [139, 459] width 241 height 29
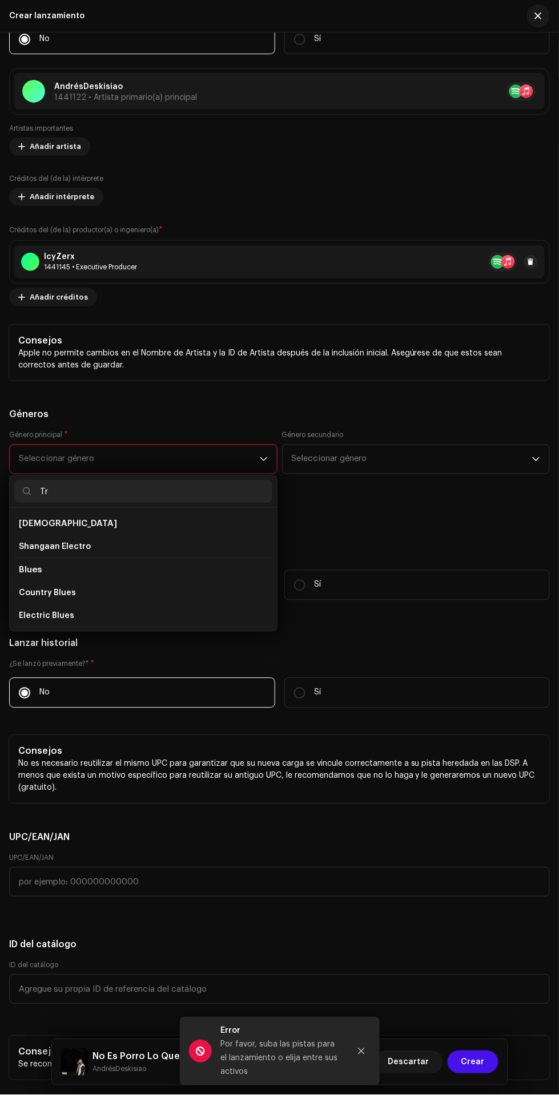
type input "T"
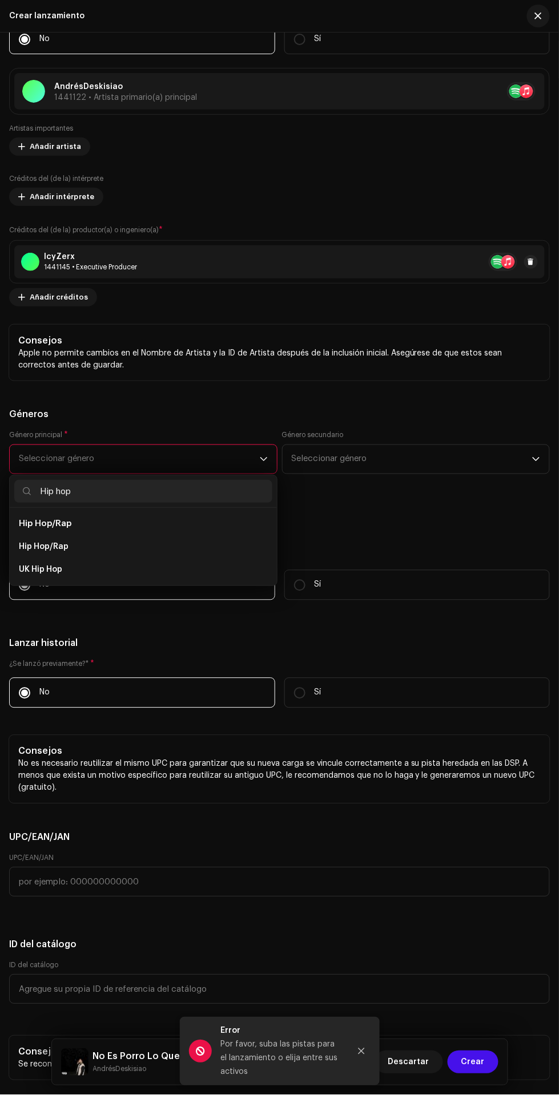
type input "Hip hop"
click at [178, 550] on li "Hip Hop/Rap" at bounding box center [143, 546] width 258 height 23
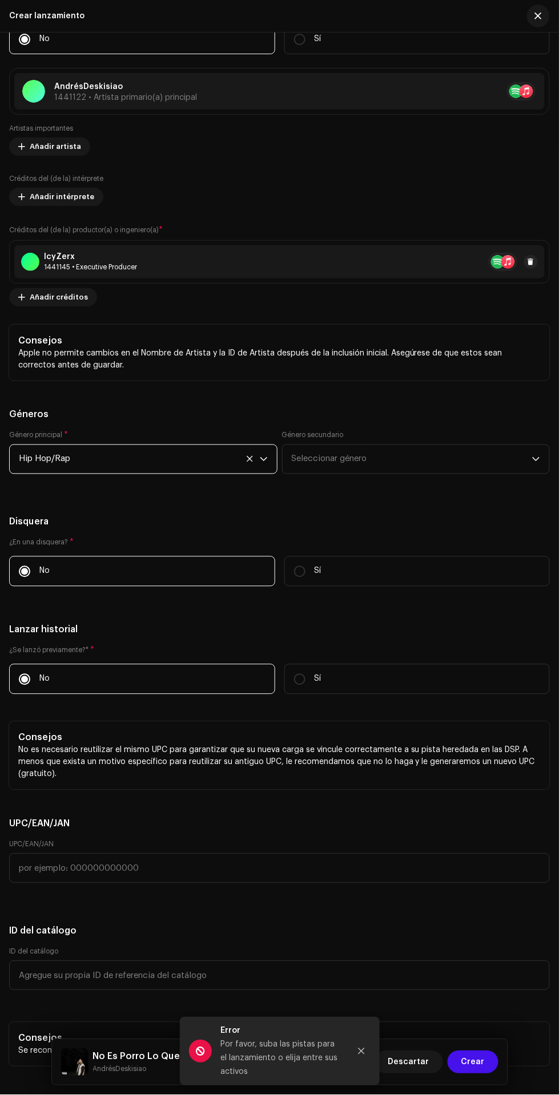
click at [421, 462] on span "Seleccionar género" at bounding box center [412, 459] width 241 height 29
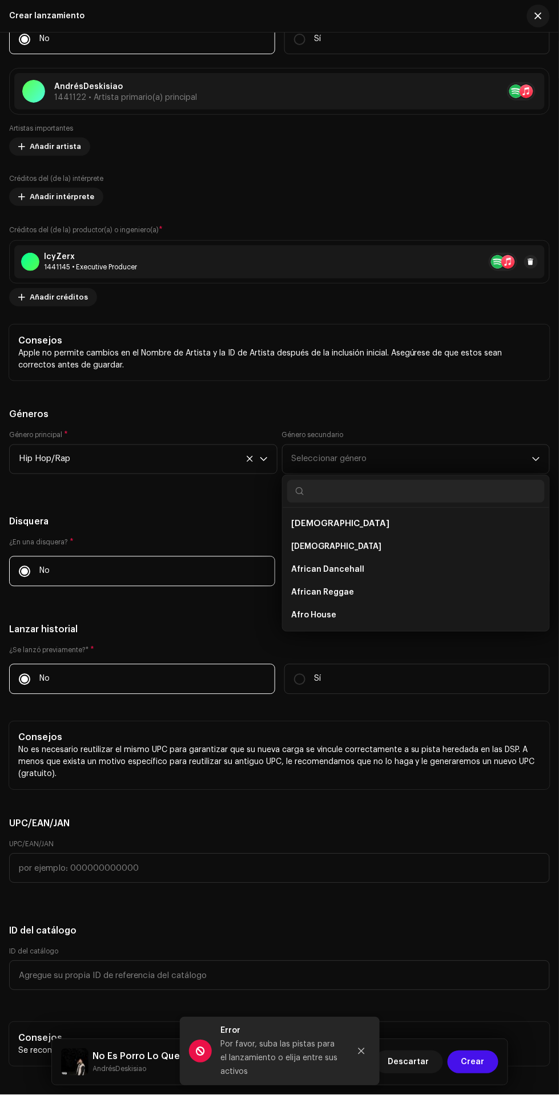
click at [473, 469] on span "Seleccionar género" at bounding box center [412, 459] width 241 height 29
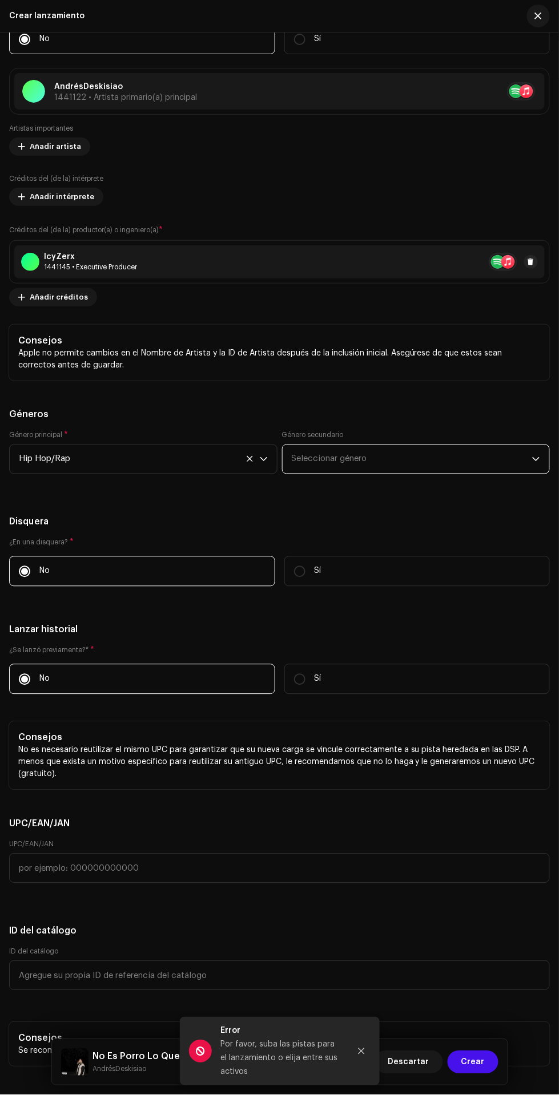
click at [433, 464] on span "Seleccionar género" at bounding box center [412, 459] width 241 height 29
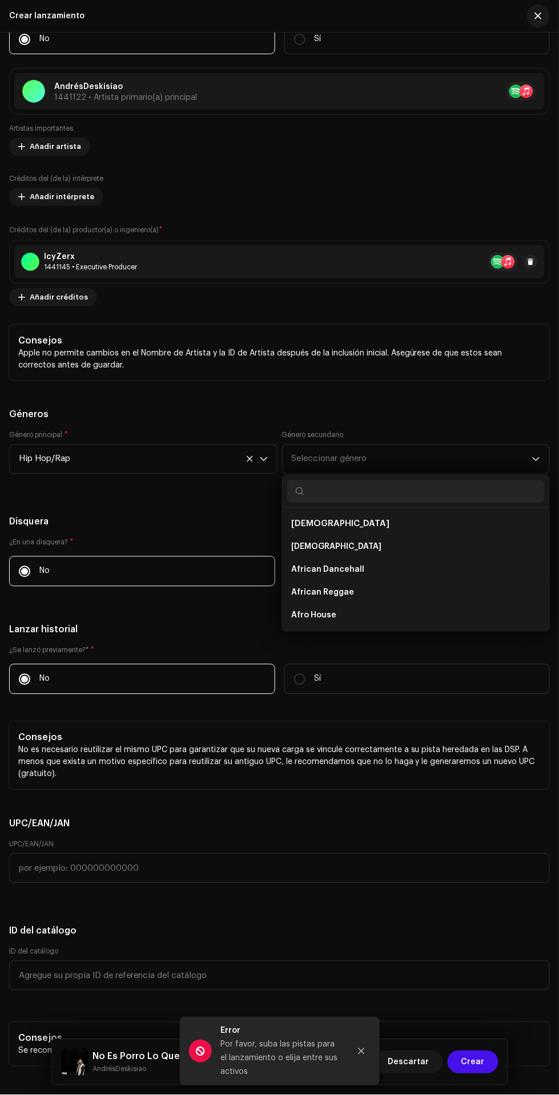
click at [443, 471] on span "Seleccionar género" at bounding box center [412, 459] width 241 height 29
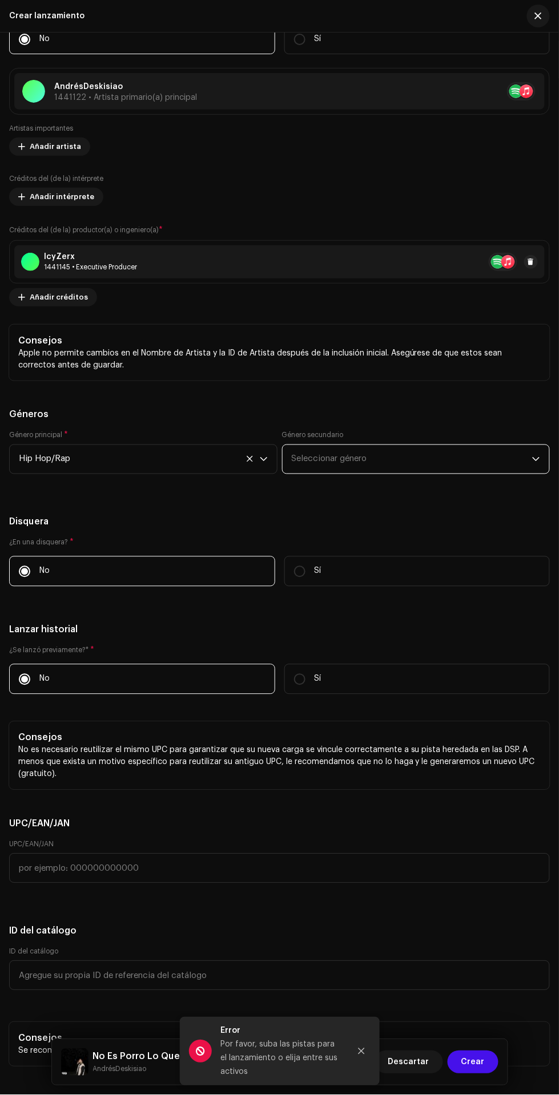
click at [448, 473] on span "Seleccionar género" at bounding box center [412, 459] width 241 height 29
click at [441, 468] on span "Seleccionar género" at bounding box center [412, 459] width 241 height 29
click at [410, 474] on span "Seleccionar género" at bounding box center [412, 459] width 241 height 29
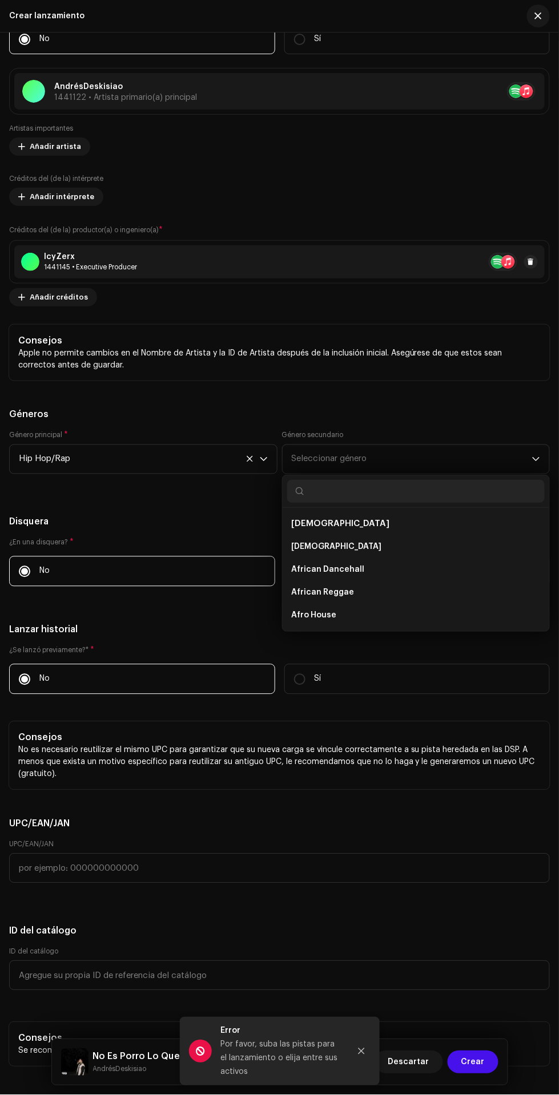
scroll to position [2293, 0]
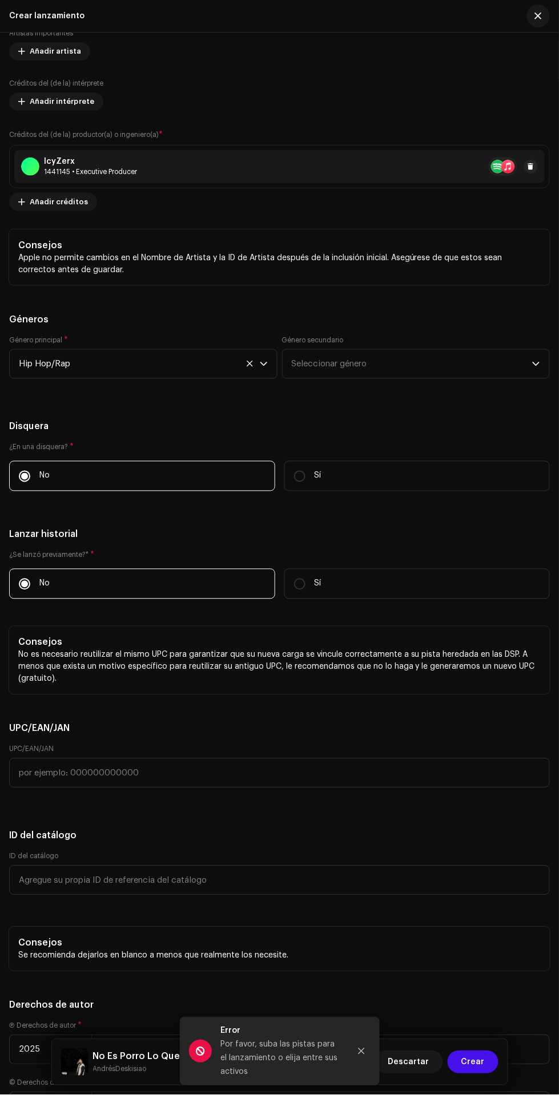
click at [476, 1065] on span "Crear" at bounding box center [472, 1062] width 23 height 23
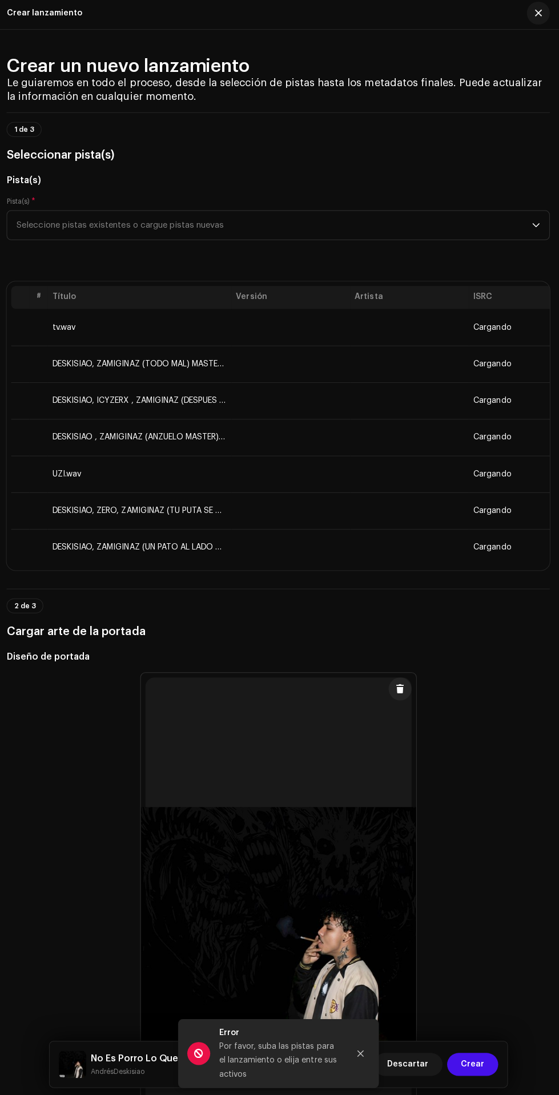
scroll to position [0, 0]
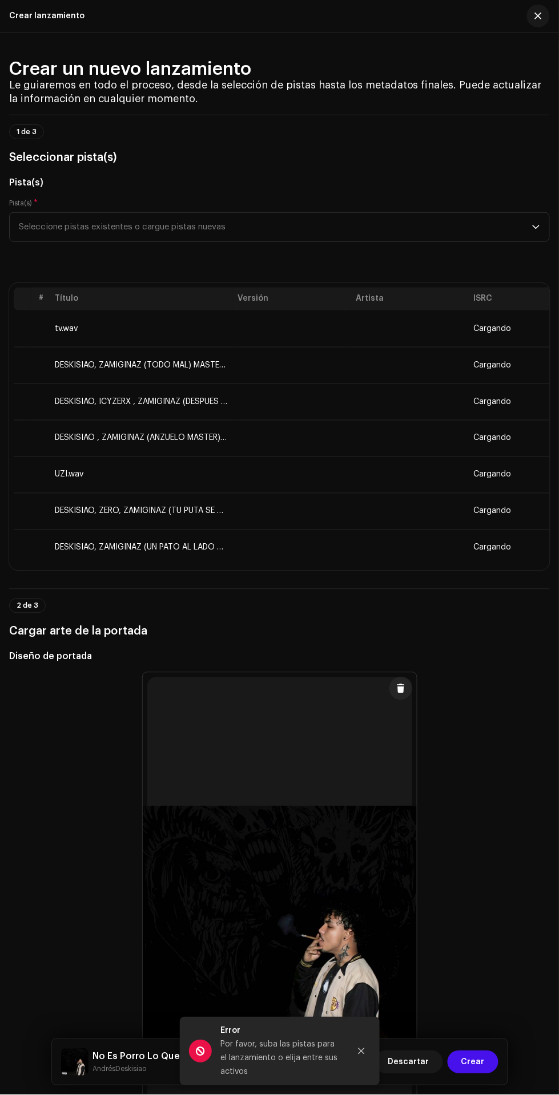
click at [476, 1062] on span "Crear" at bounding box center [472, 1062] width 23 height 23
click at [361, 1051] on icon "Close" at bounding box center [361, 1052] width 6 height 6
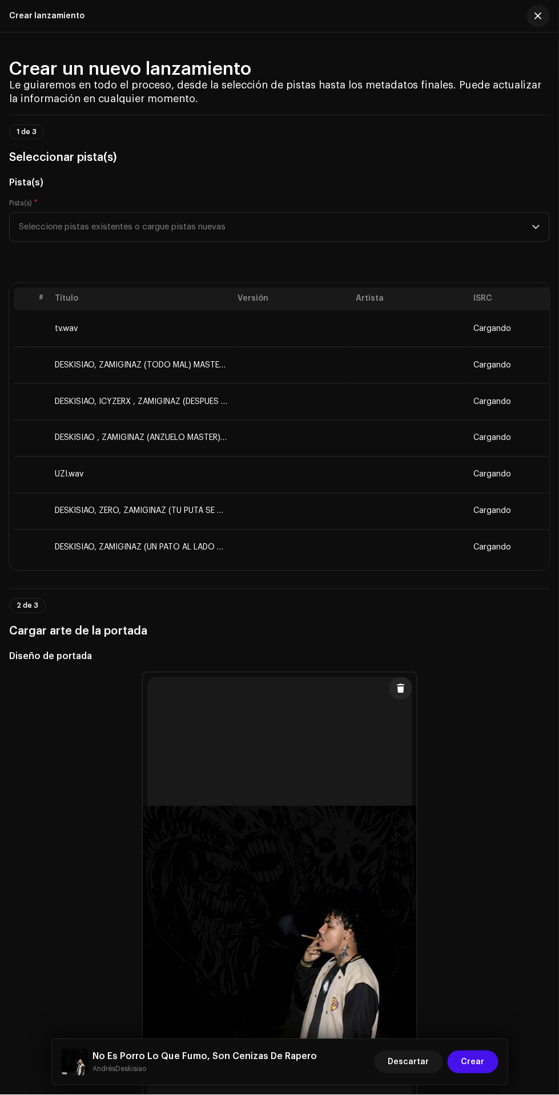
click at [540, 16] on span "button" at bounding box center [538, 15] width 7 height 9
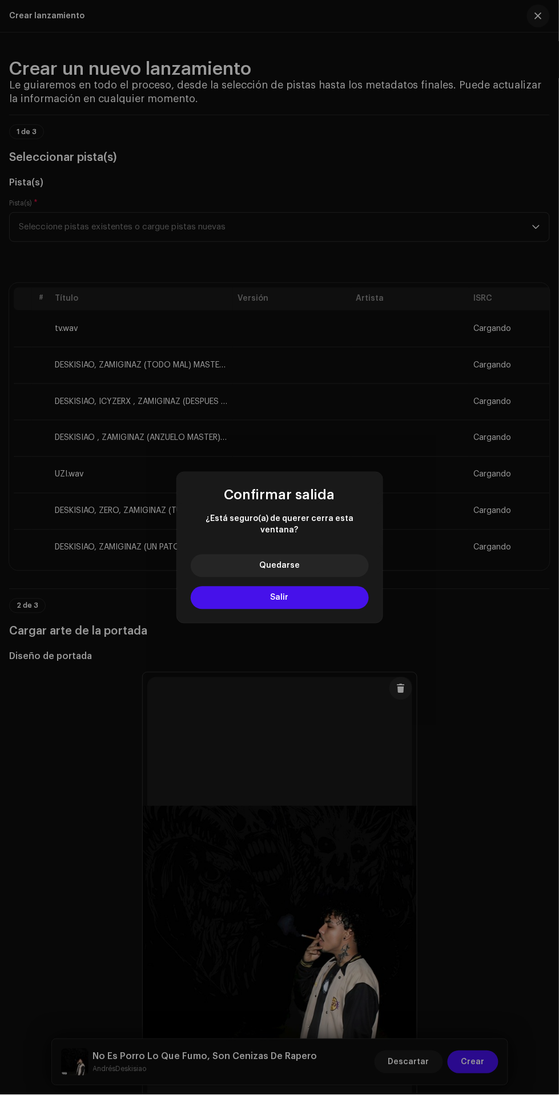
click at [319, 595] on button "Salir" at bounding box center [280, 598] width 178 height 23
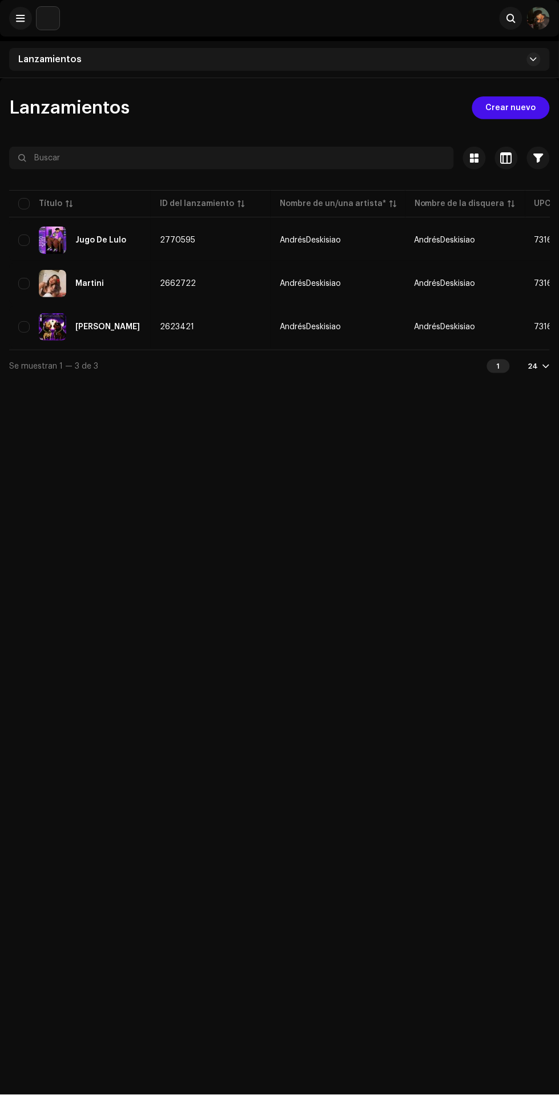
click at [519, 106] on span "Crear nuevo" at bounding box center [511, 107] width 50 height 23
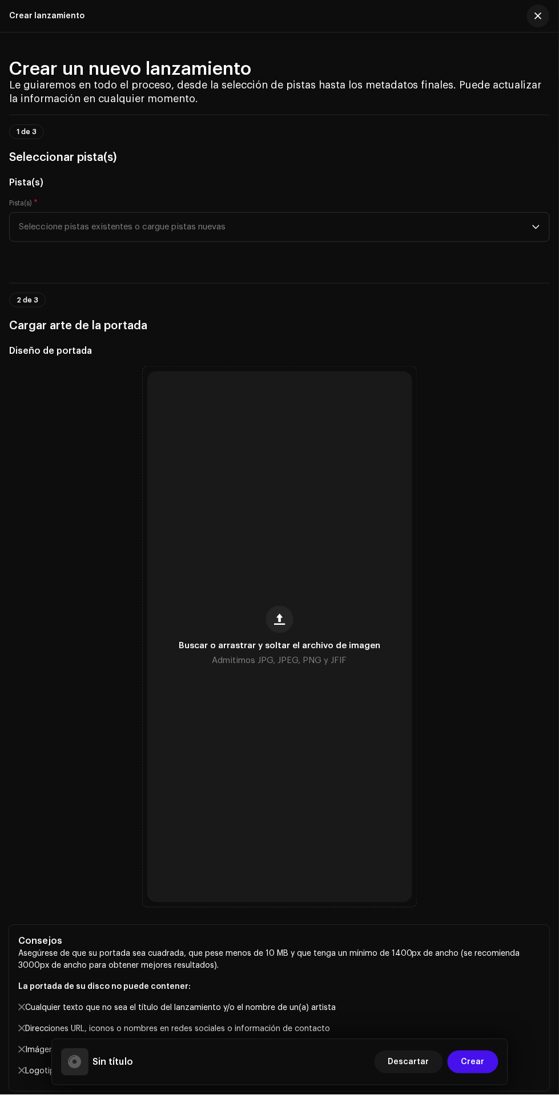
click at [281, 620] on span "button" at bounding box center [279, 619] width 11 height 9
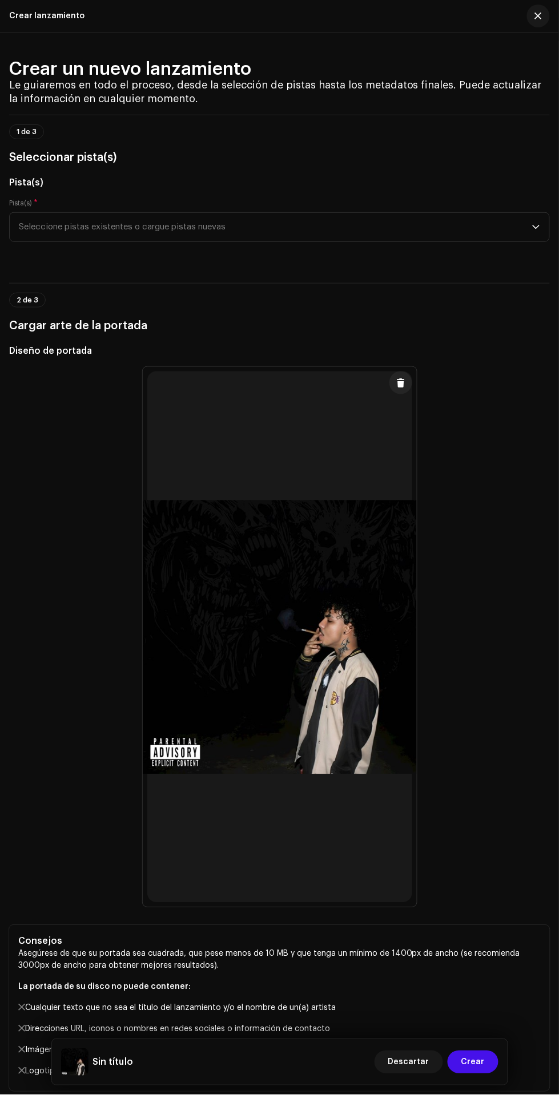
click at [486, 232] on span "Seleccione pistas existentes o cargue pistas nuevas" at bounding box center [275, 227] width 513 height 29
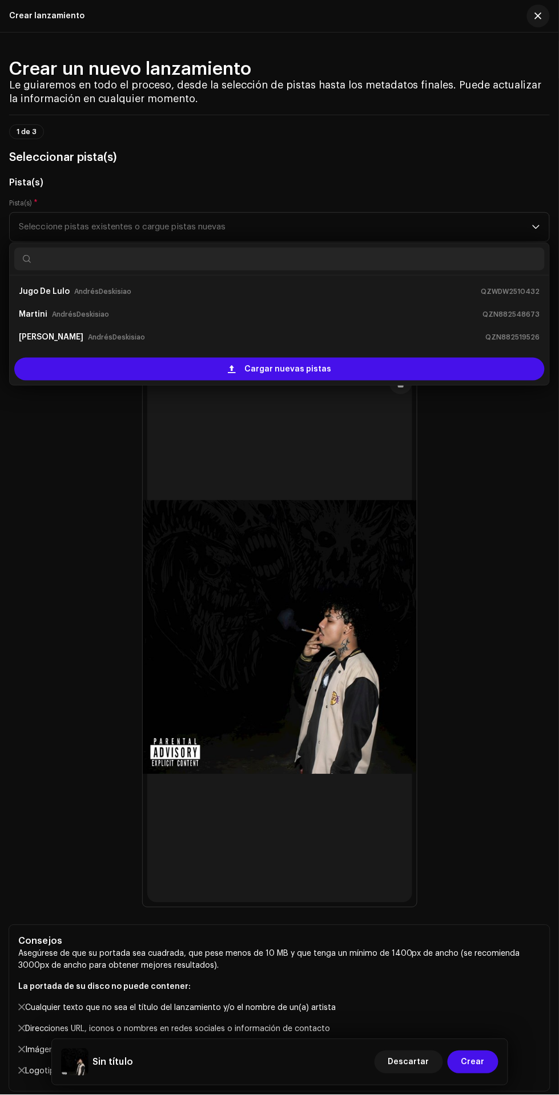
click at [400, 382] on div "Cargar nuevas pistas" at bounding box center [279, 369] width 539 height 32
click at [365, 377] on div "Cargar nuevas pistas" at bounding box center [279, 369] width 530 height 23
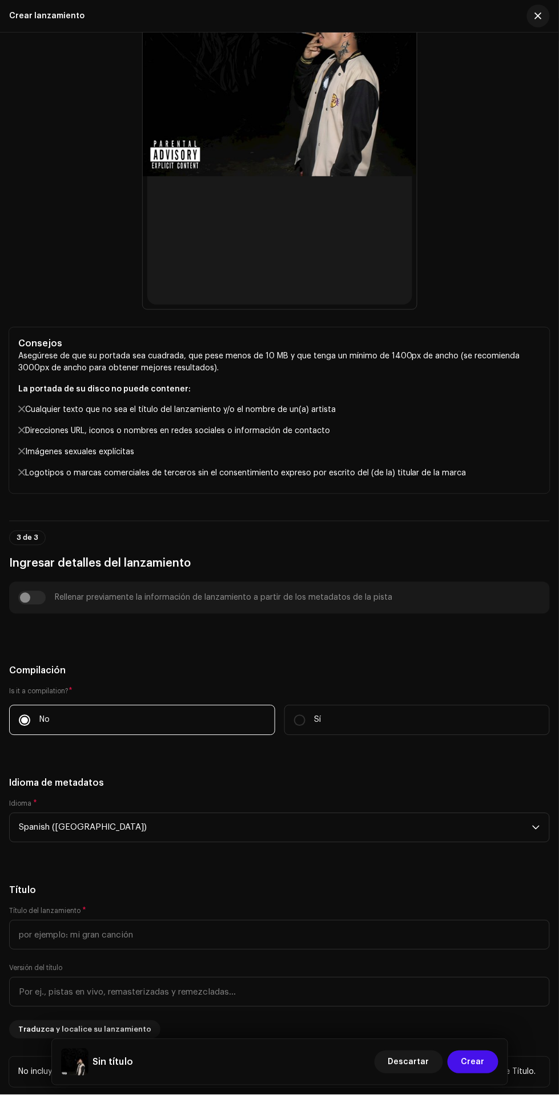
scroll to position [689, 0]
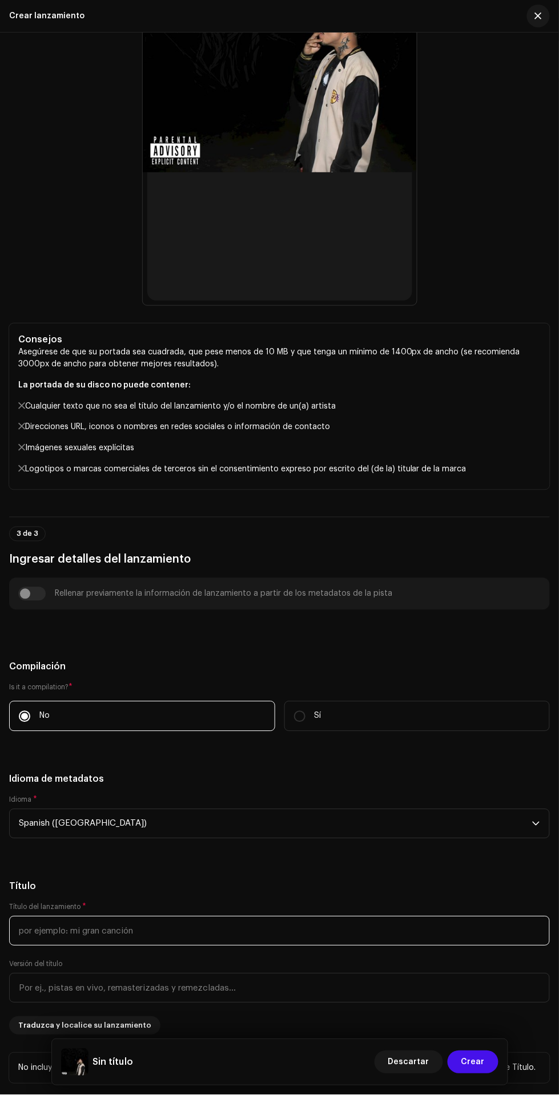
click at [46, 937] on input "text" at bounding box center [279, 932] width 541 height 30
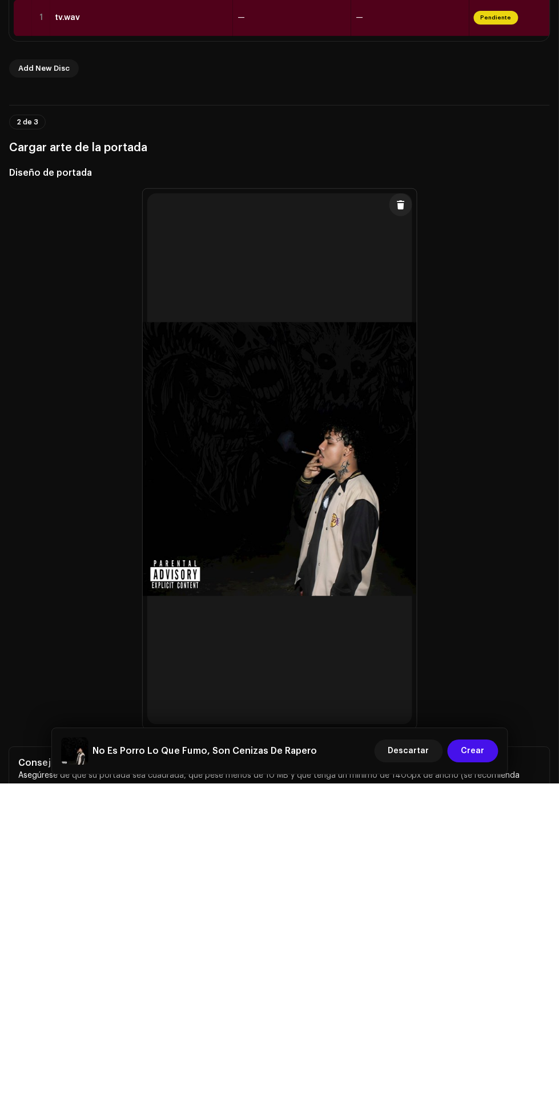
scroll to position [146, 0]
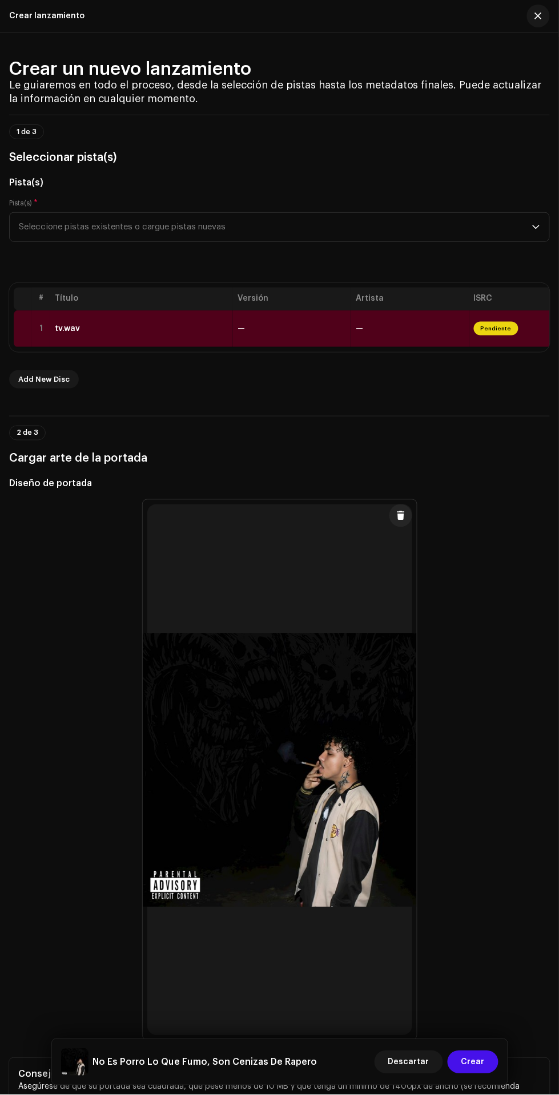
type input "No Es Porro Lo Que Fumo, Son Cenizas De Rapero"
click at [453, 229] on span "Seleccione pistas existentes o cargue pistas nuevas" at bounding box center [275, 227] width 513 height 29
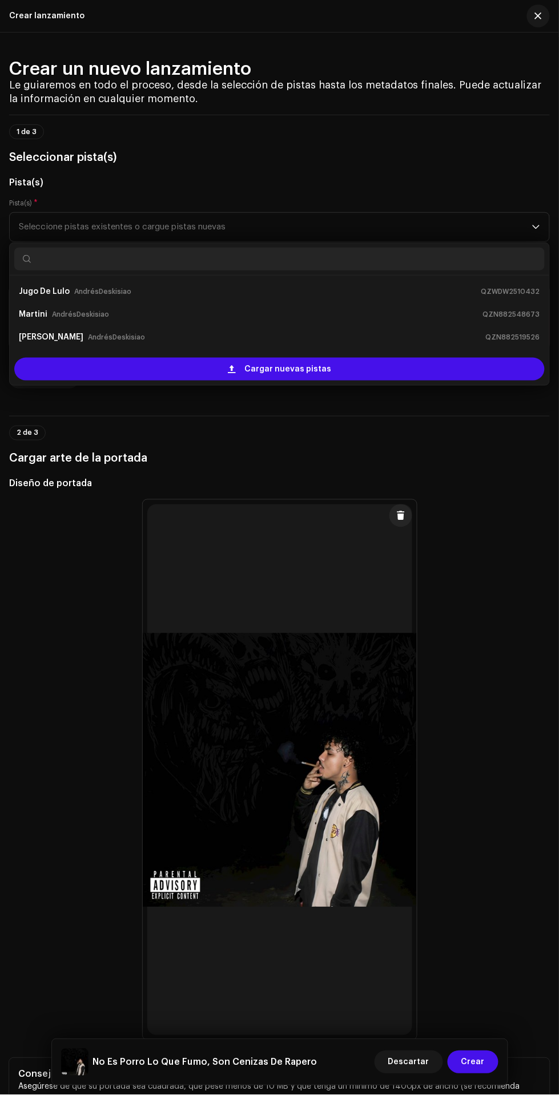
click at [347, 378] on div "Cargar nuevas pistas" at bounding box center [279, 369] width 530 height 23
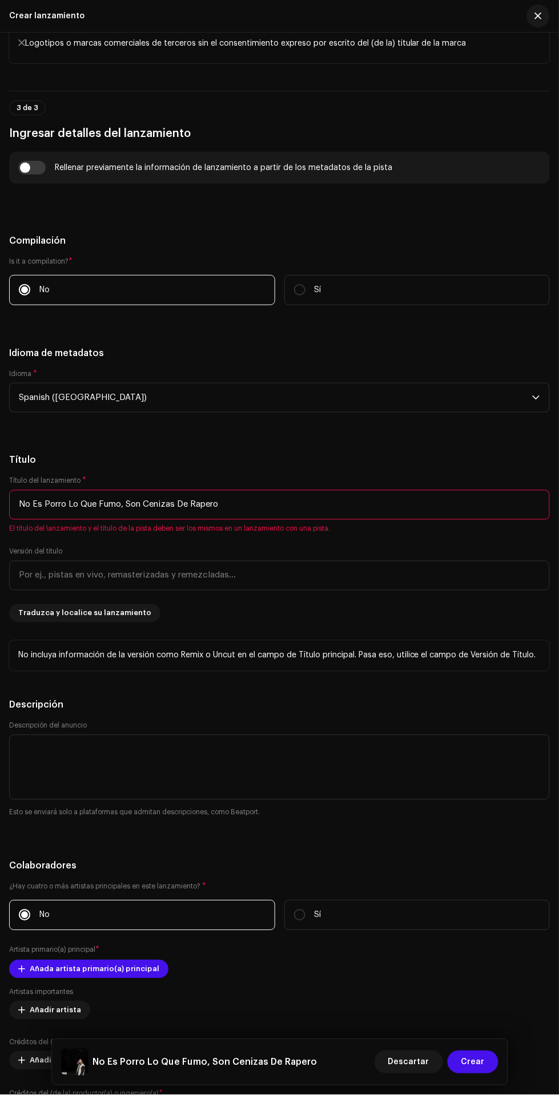
scroll to position [1229, 0]
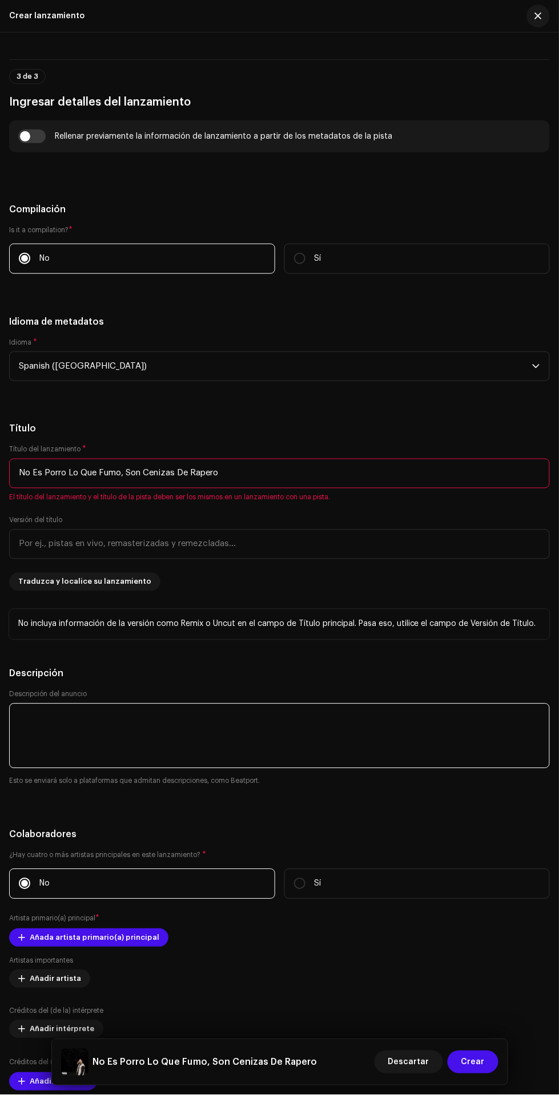
click at [310, 717] on textarea at bounding box center [279, 736] width 541 height 65
type textarea "Mi Primer Álbum"
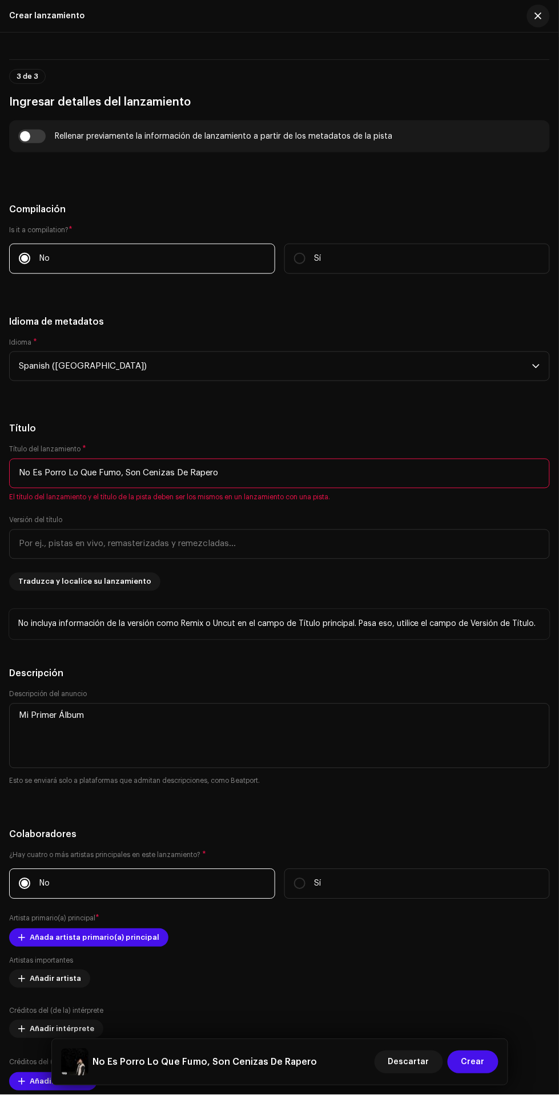
click at [444, 674] on h5 "Descripción" at bounding box center [279, 674] width 541 height 14
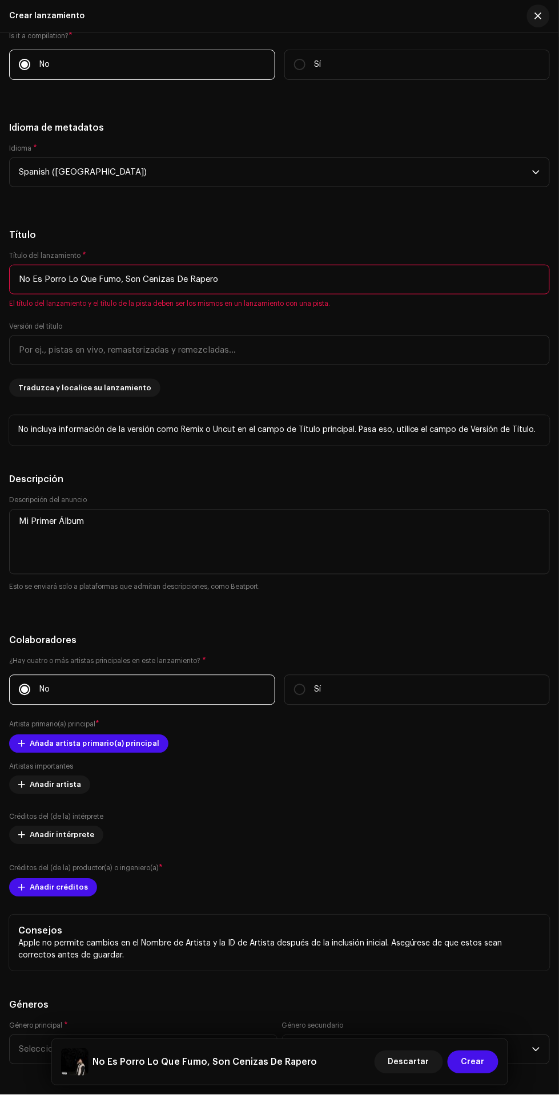
scroll to position [1421, 0]
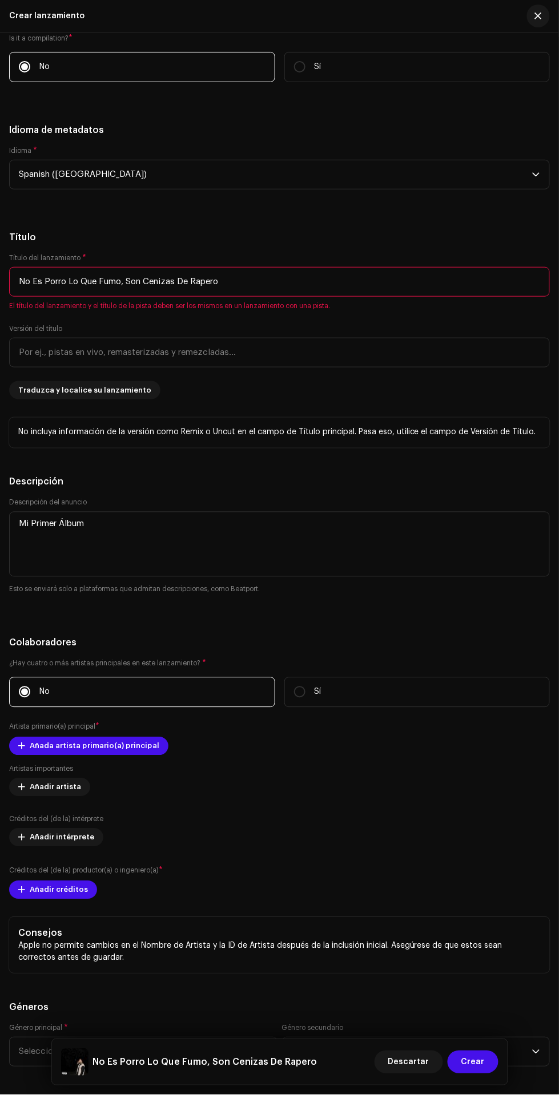
click at [44, 752] on span "Añada artista primario(a) principal" at bounding box center [95, 746] width 130 height 23
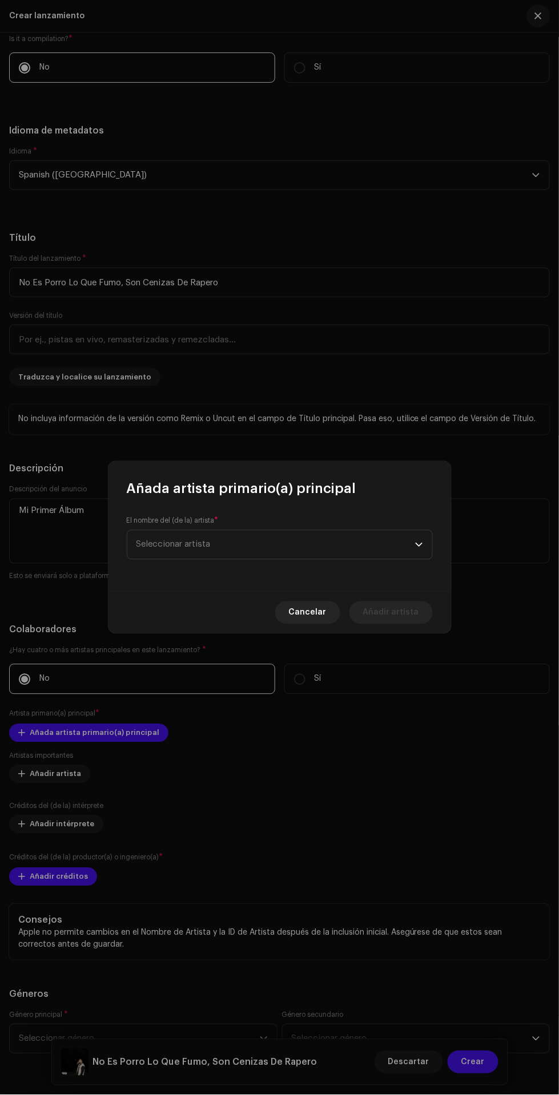
scroll to position [1422, 0]
click at [315, 544] on span "Seleccionar artista" at bounding box center [275, 545] width 279 height 29
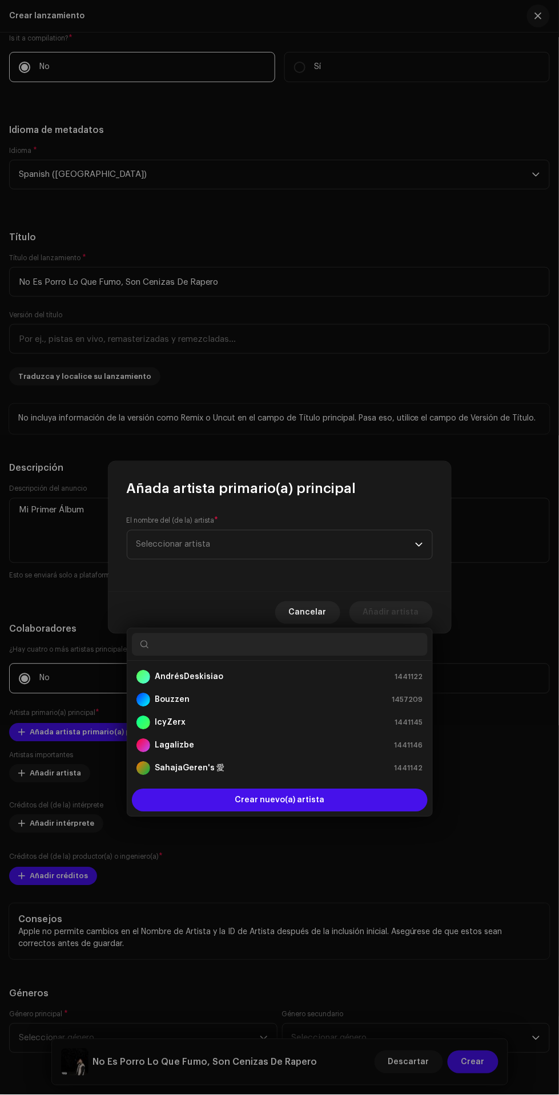
click at [320, 671] on div "AndrésDeskisiao 1441122" at bounding box center [279, 678] width 287 height 14
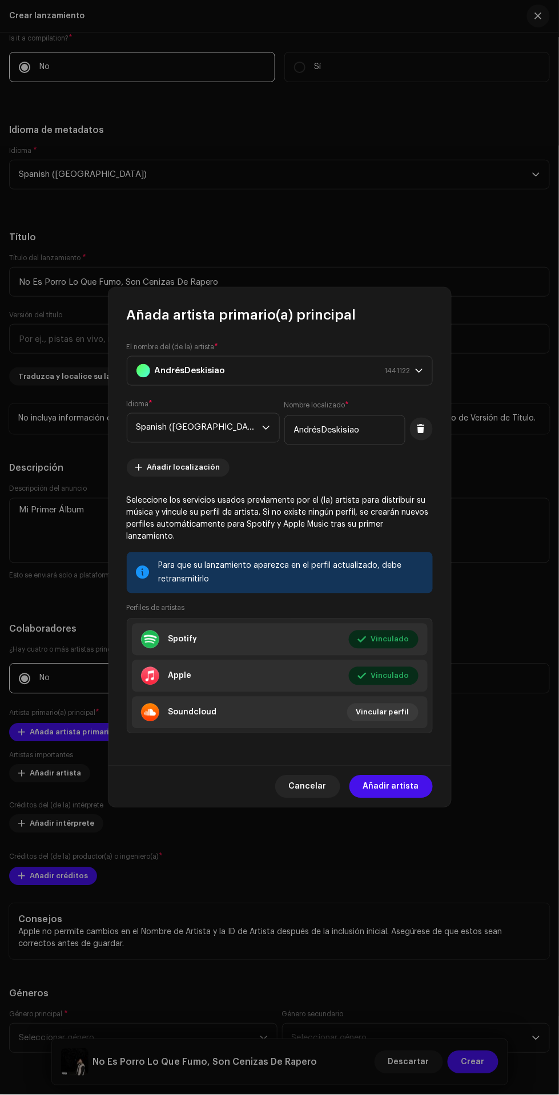
click at [406, 781] on span "Añadir artista" at bounding box center [391, 787] width 56 height 23
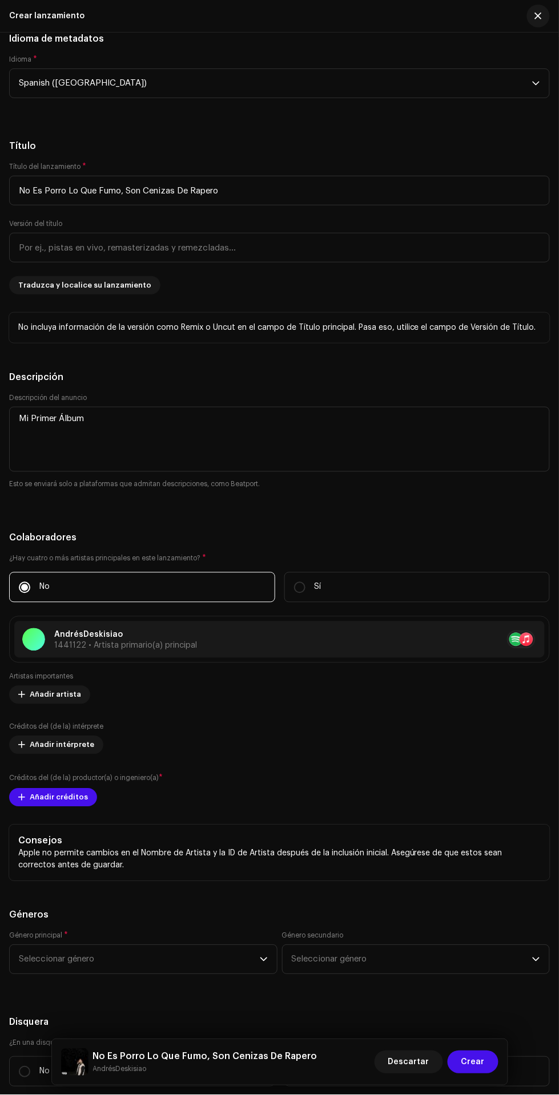
scroll to position [1530, 0]
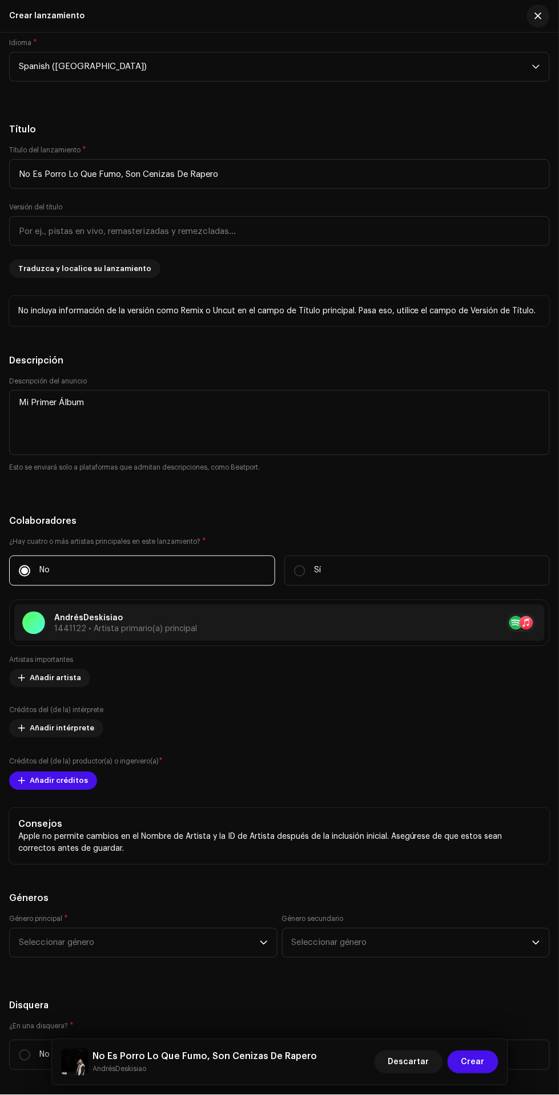
click at [40, 784] on span "Añadir créditos" at bounding box center [59, 781] width 58 height 23
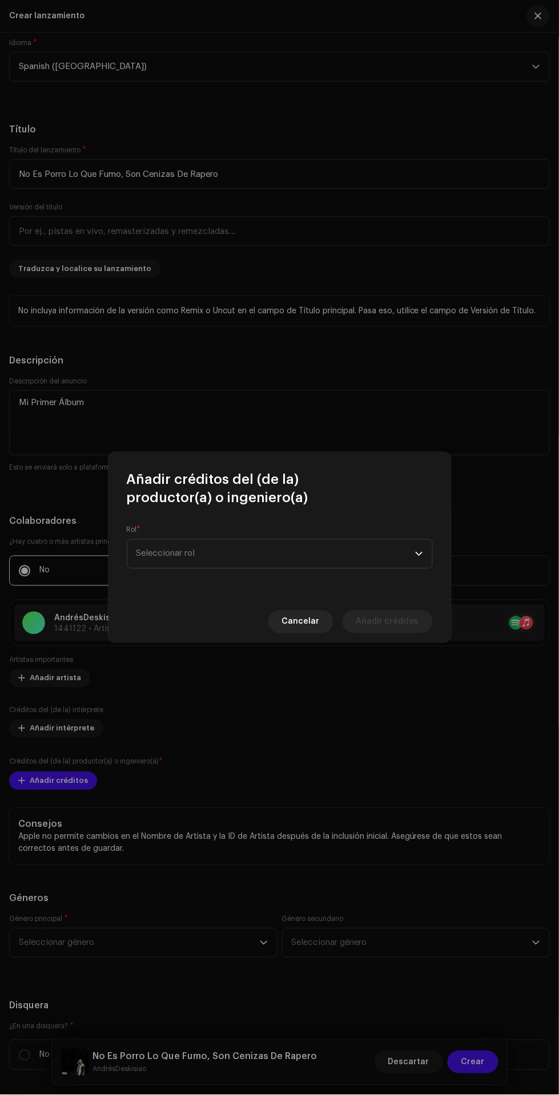
click at [353, 550] on span "Seleccionar rol" at bounding box center [275, 554] width 279 height 29
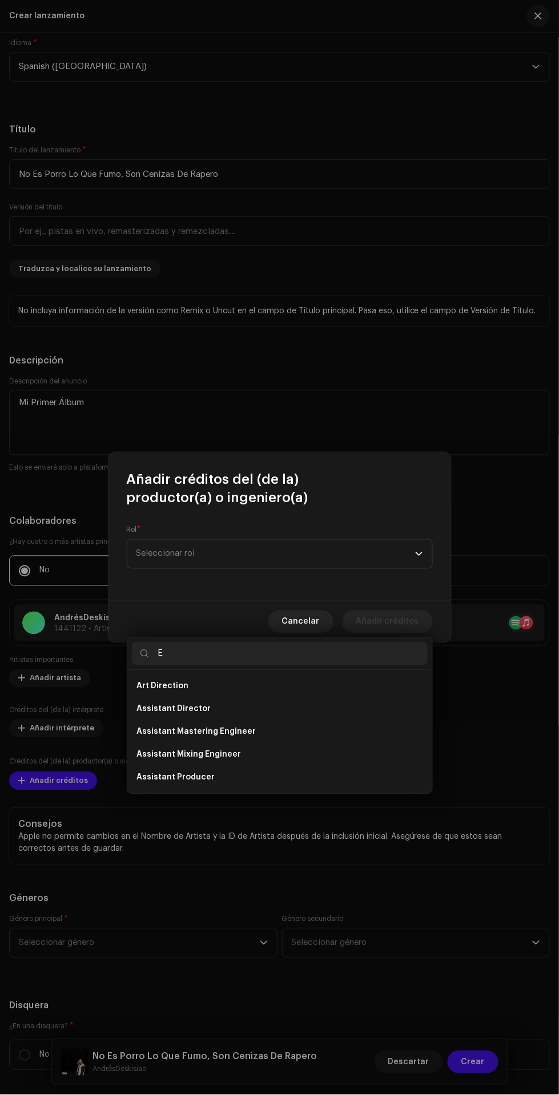
type input "Ex"
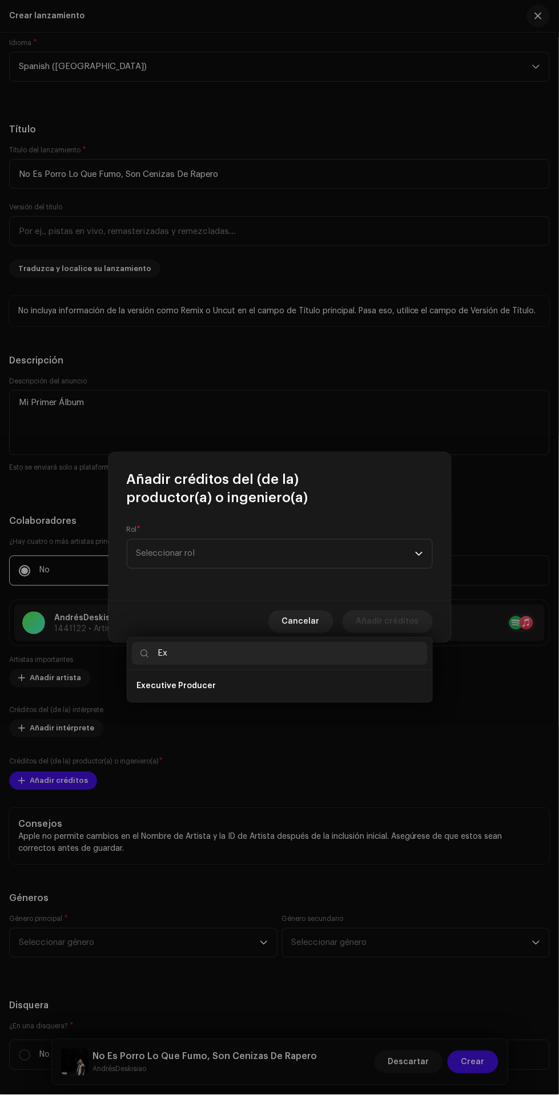
click at [341, 675] on li "Executive Producer" at bounding box center [280, 686] width 296 height 23
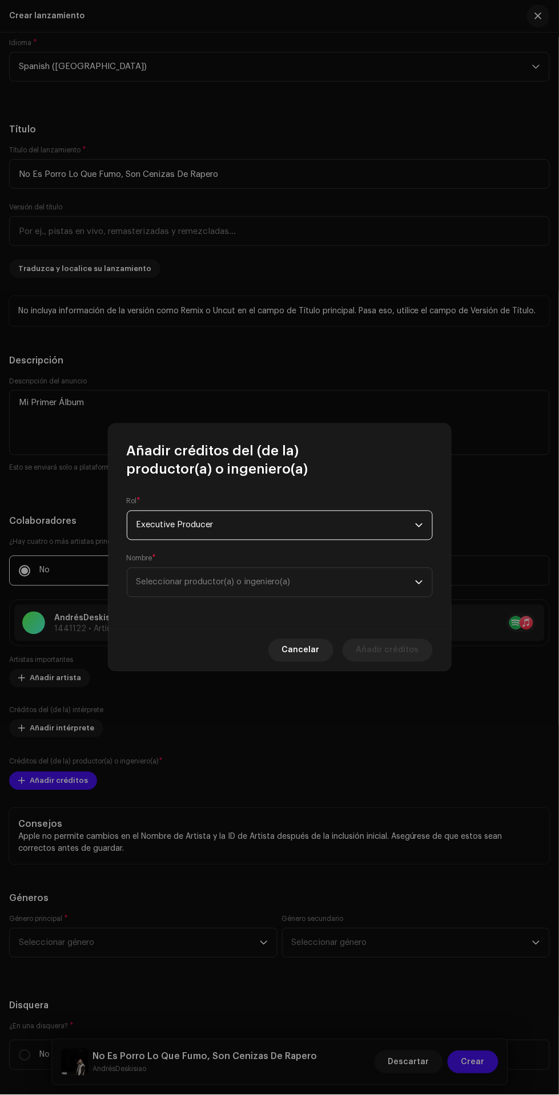
click at [369, 587] on span "Seleccionar productor(a) o ingeniero(a)" at bounding box center [275, 582] width 279 height 29
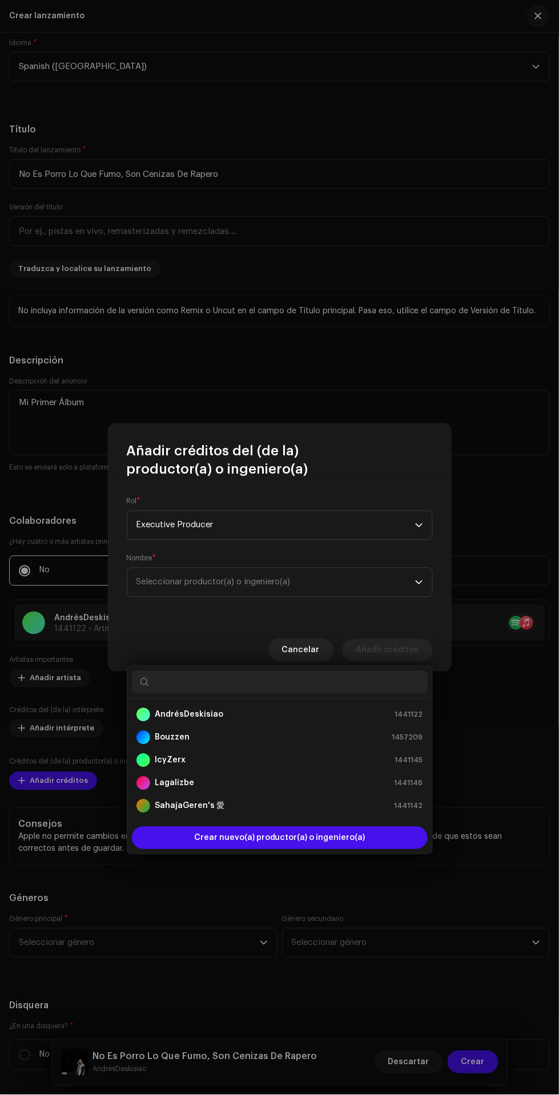
click at [242, 754] on div "IcyZerx 1441145" at bounding box center [279, 761] width 287 height 14
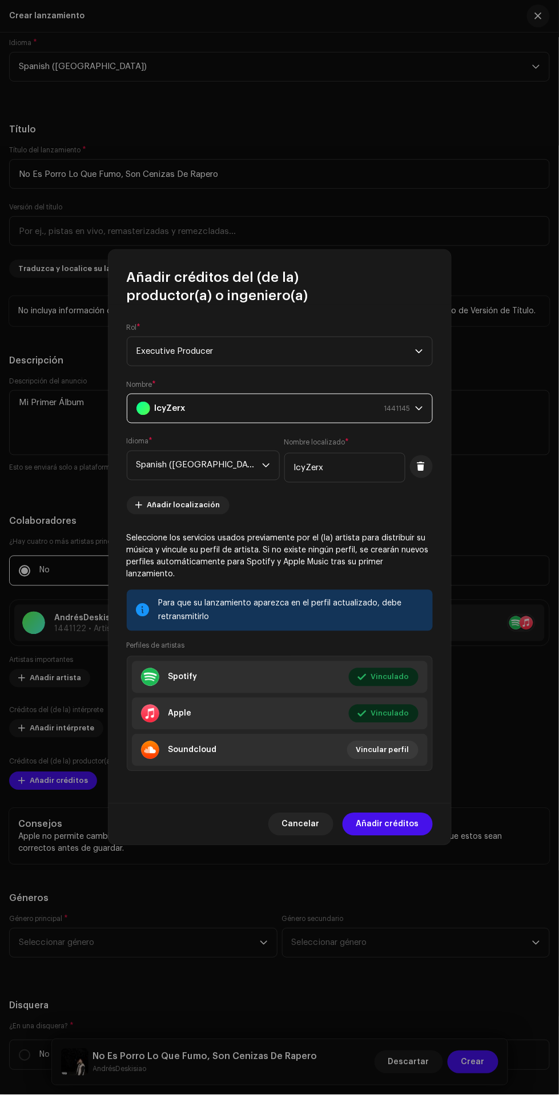
click at [411, 819] on span "Añadir créditos" at bounding box center [387, 824] width 63 height 23
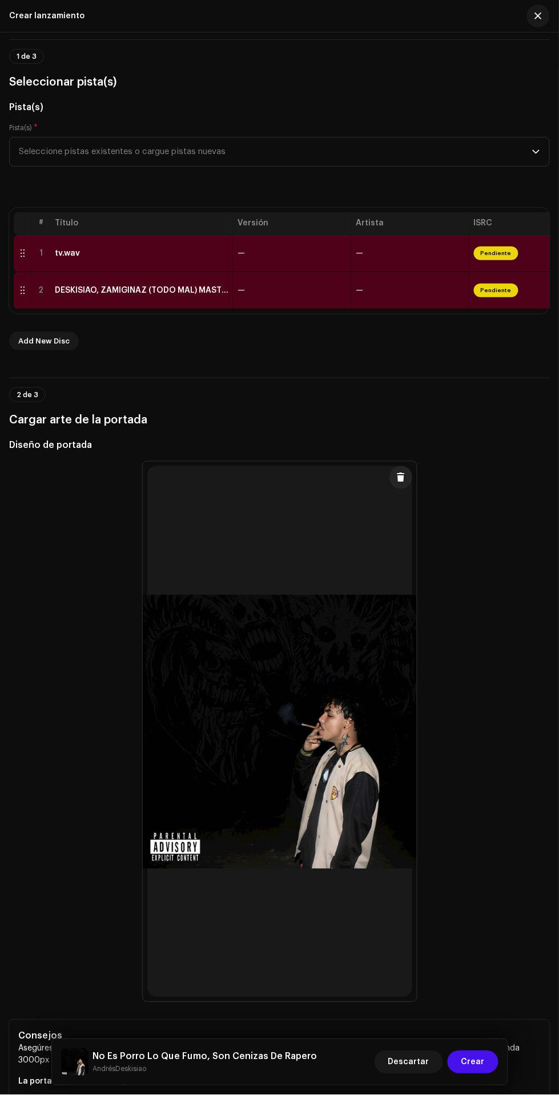
scroll to position [25, 0]
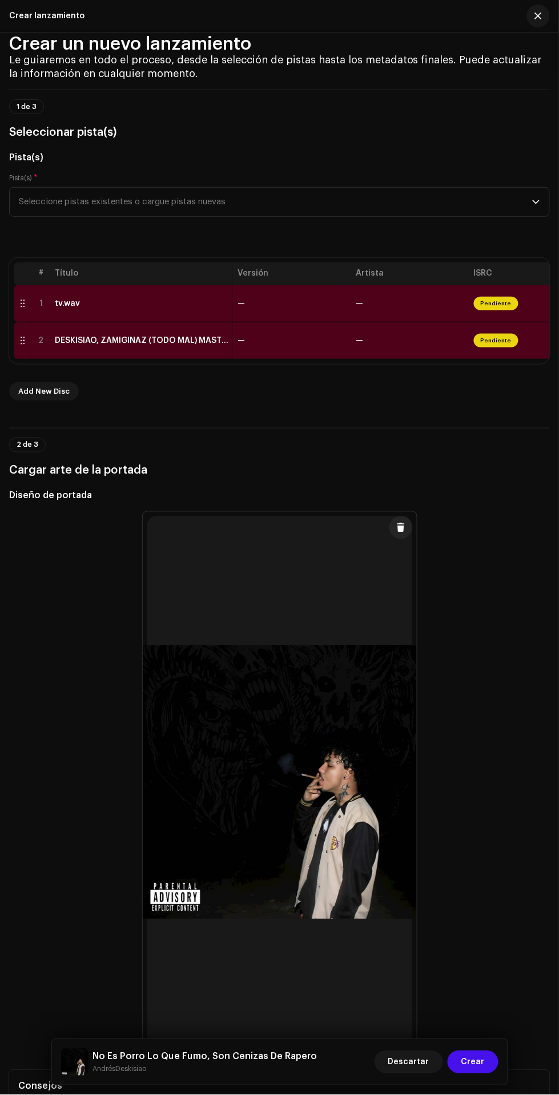
click at [131, 201] on span "Seleccione pistas existentes o cargue pistas nuevas" at bounding box center [275, 202] width 513 height 29
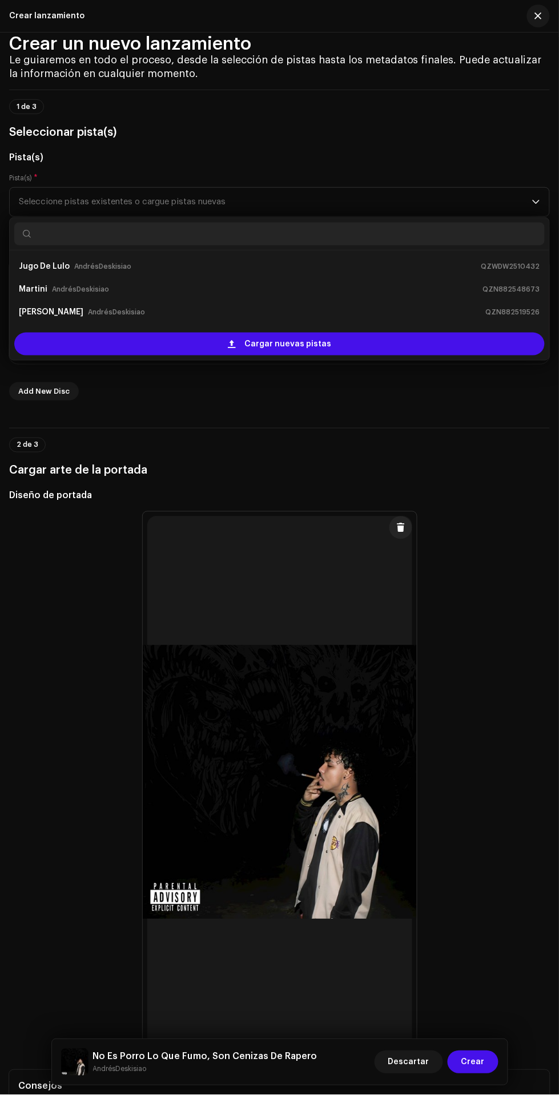
click at [438, 347] on div "Cargar nuevas pistas" at bounding box center [279, 344] width 530 height 23
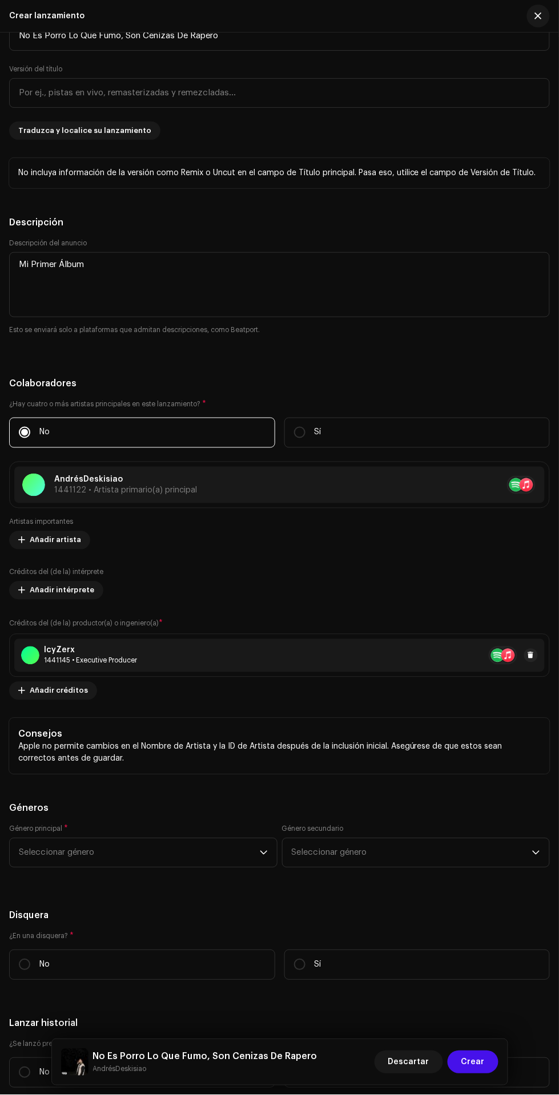
scroll to position [1703, 0]
click at [53, 697] on span "Añadir créditos" at bounding box center [59, 693] width 58 height 23
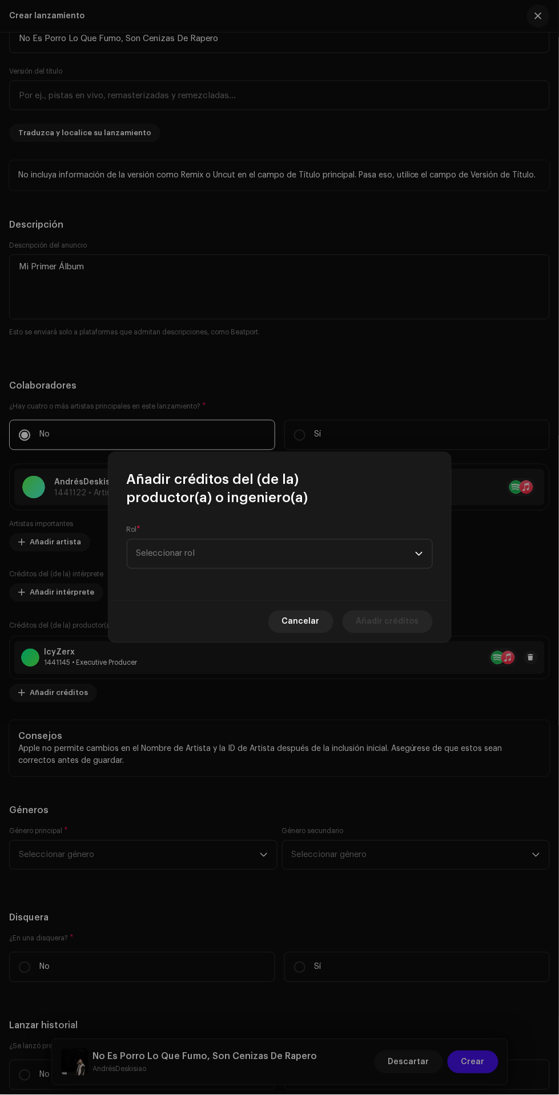
scroll to position [1704, 0]
click at [367, 565] on span "Seleccionar rol" at bounding box center [275, 554] width 279 height 29
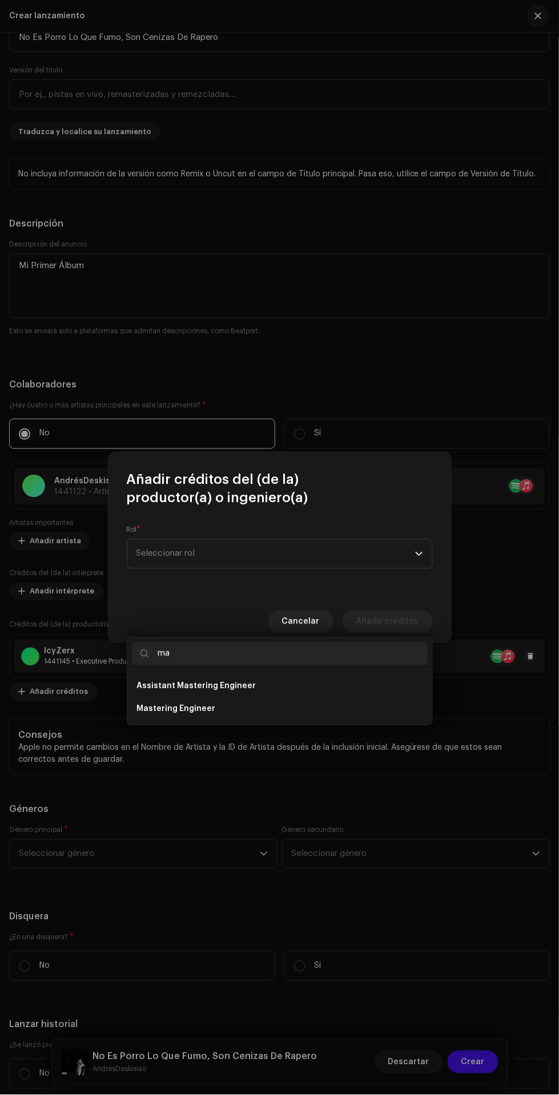
type input "ma"
click at [334, 675] on li "Assistant Mastering Engineer" at bounding box center [280, 686] width 296 height 23
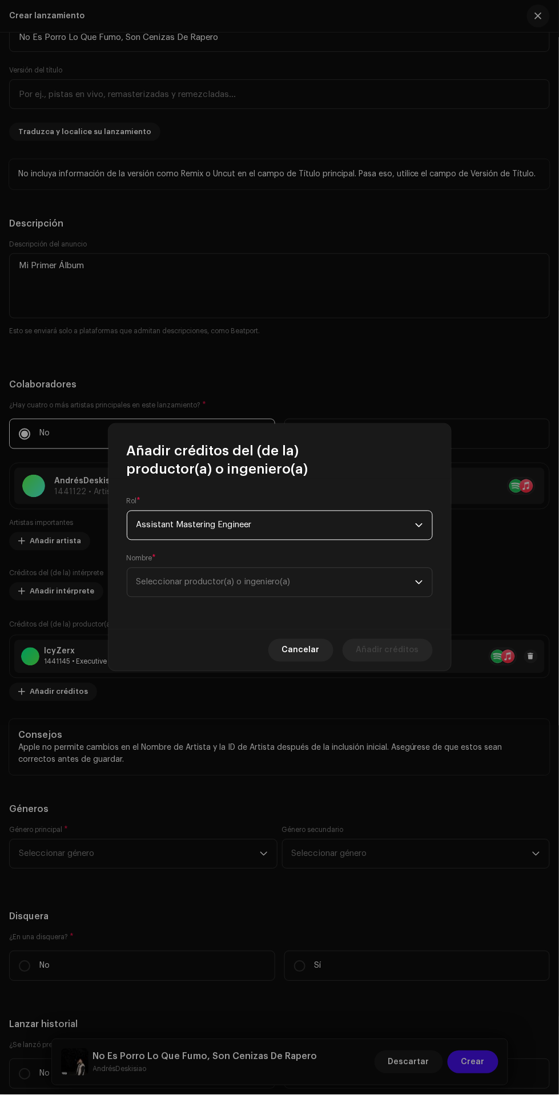
click at [365, 533] on span "Assistant Mastering Engineer" at bounding box center [275, 525] width 279 height 29
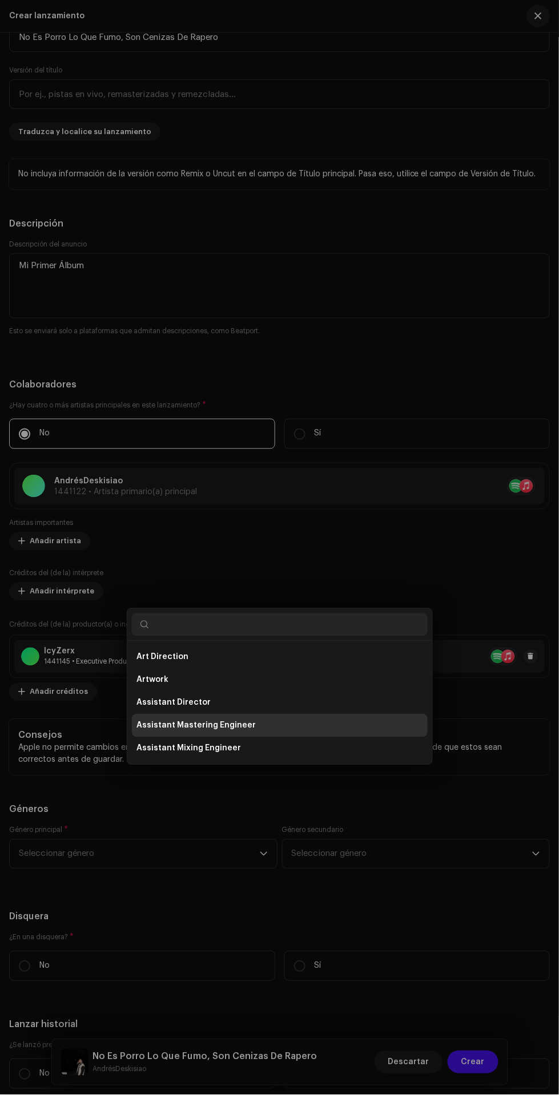
click at [477, 352] on div "Añadir créditos del (de la) productor(a) o ingeniero(a) Rol * Assistant Masteri…" at bounding box center [279, 547] width 559 height 1095
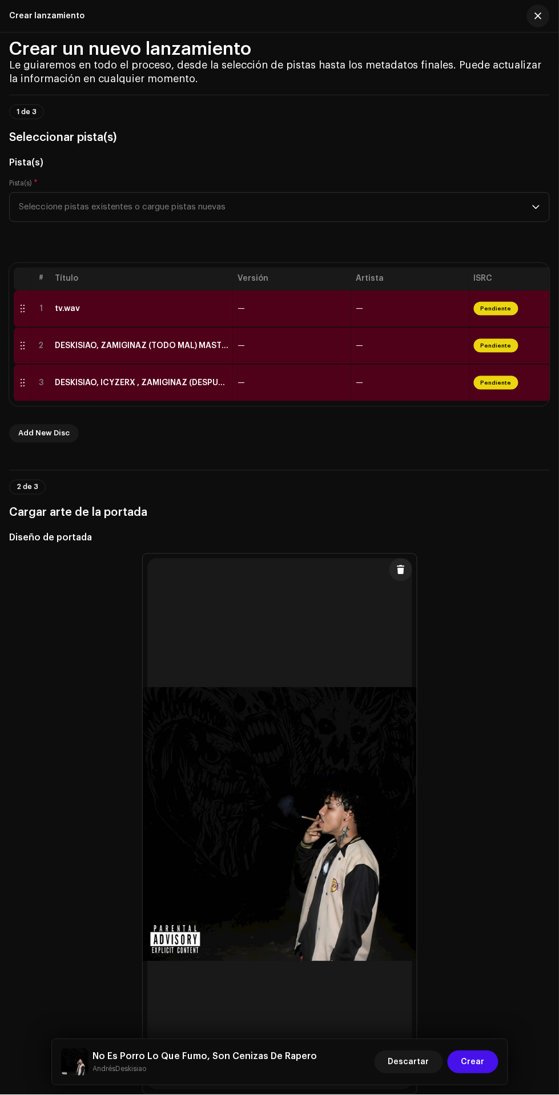
scroll to position [0, 0]
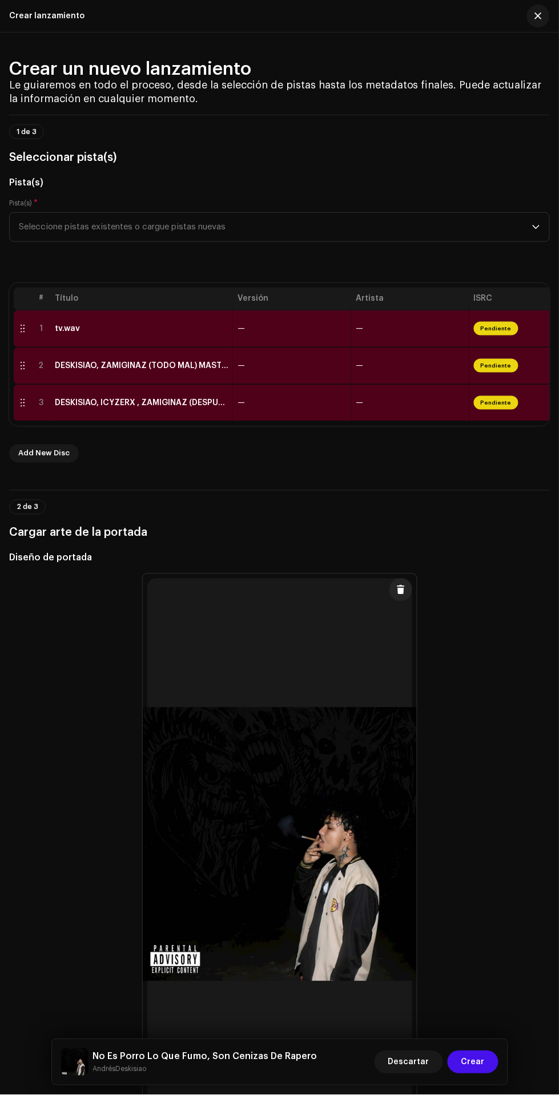
click at [421, 230] on span "Seleccione pistas existentes o cargue pistas nuevas" at bounding box center [275, 227] width 513 height 29
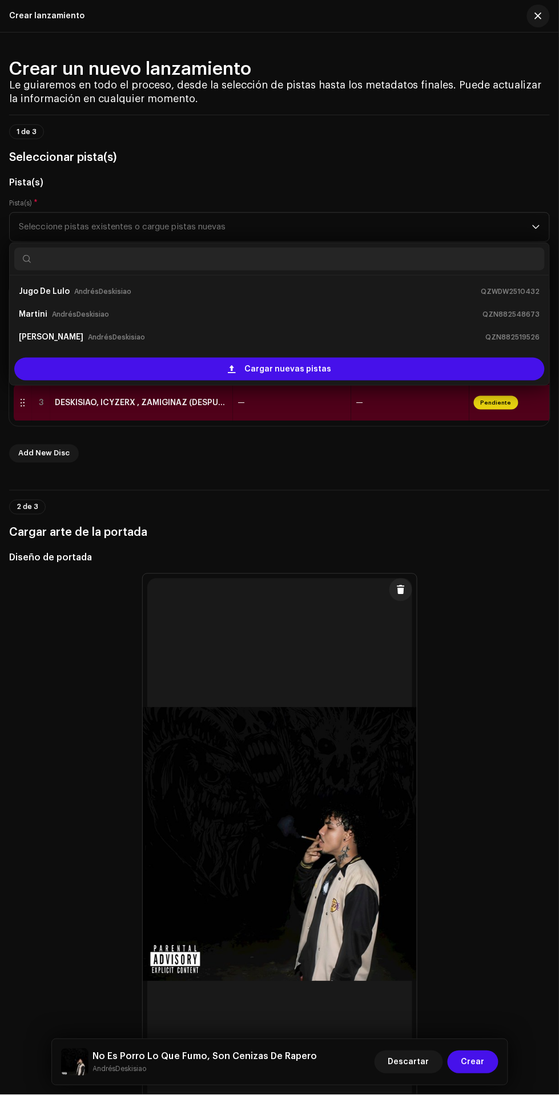
click at [411, 373] on div "Cargar nuevas pistas" at bounding box center [279, 369] width 530 height 23
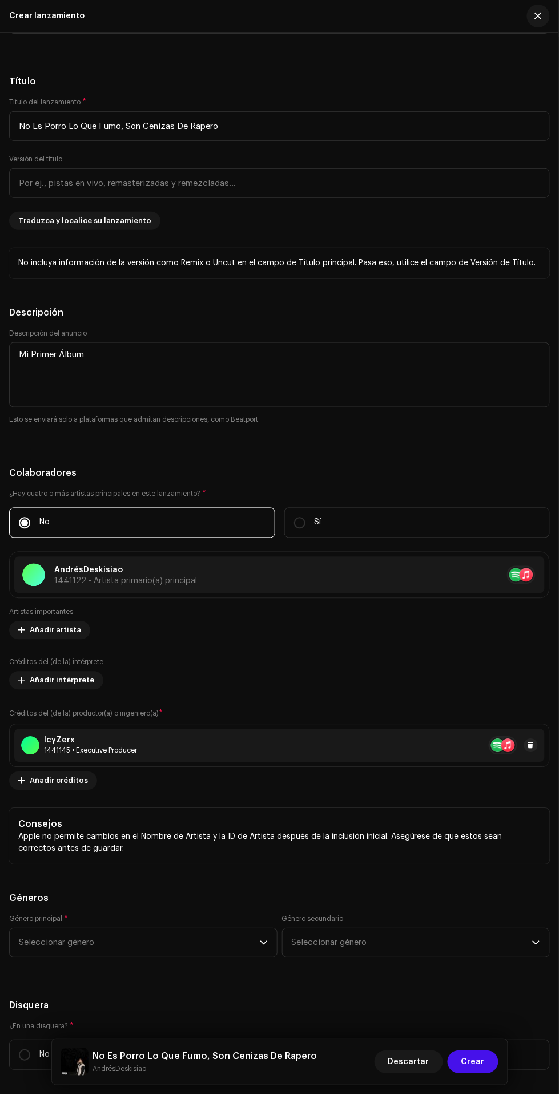
scroll to position [1719, 0]
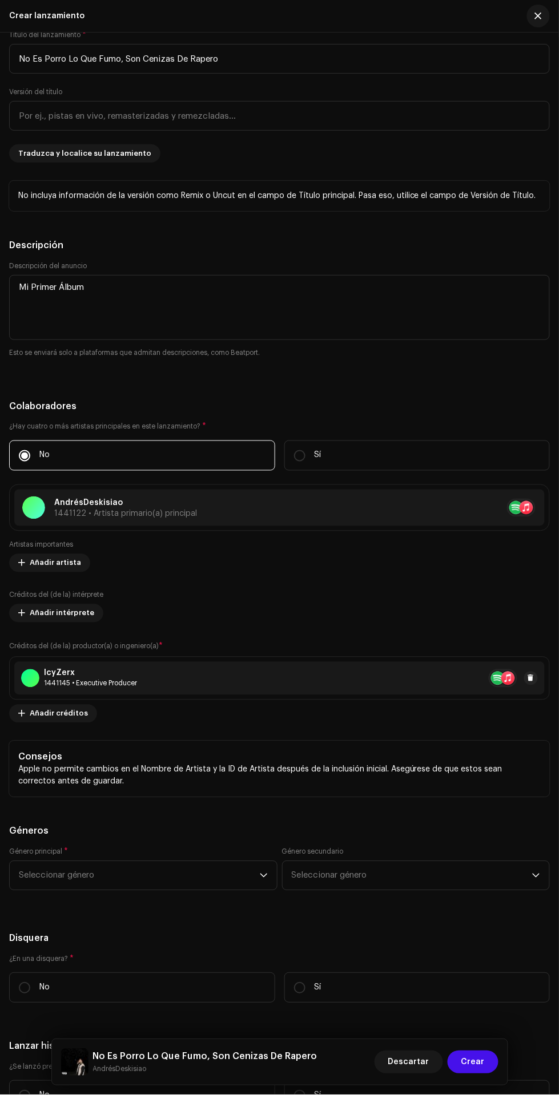
click at [67, 719] on span "Añadir créditos" at bounding box center [59, 714] width 58 height 23
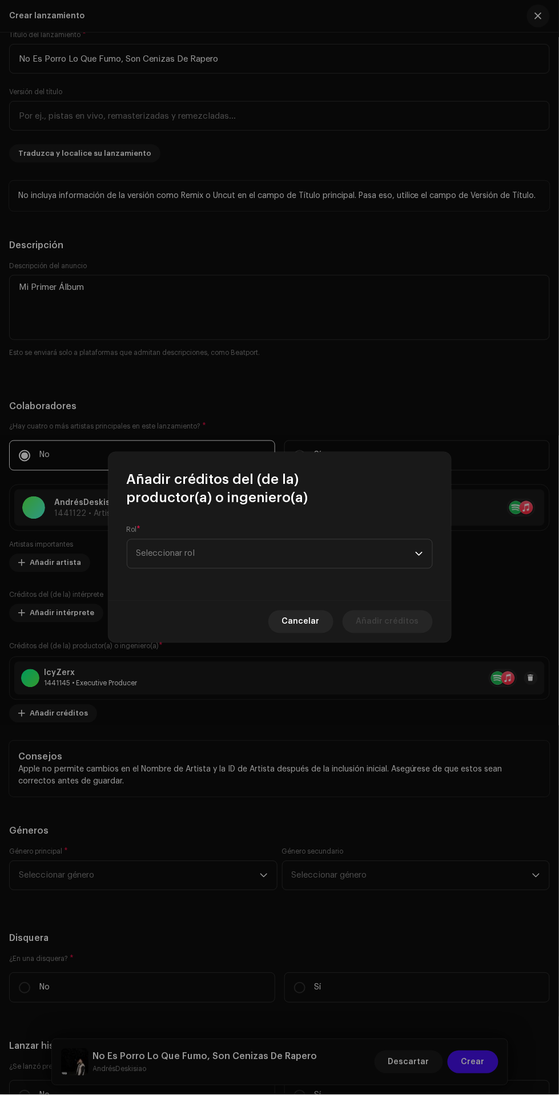
click at [369, 557] on span "Seleccionar rol" at bounding box center [275, 554] width 279 height 29
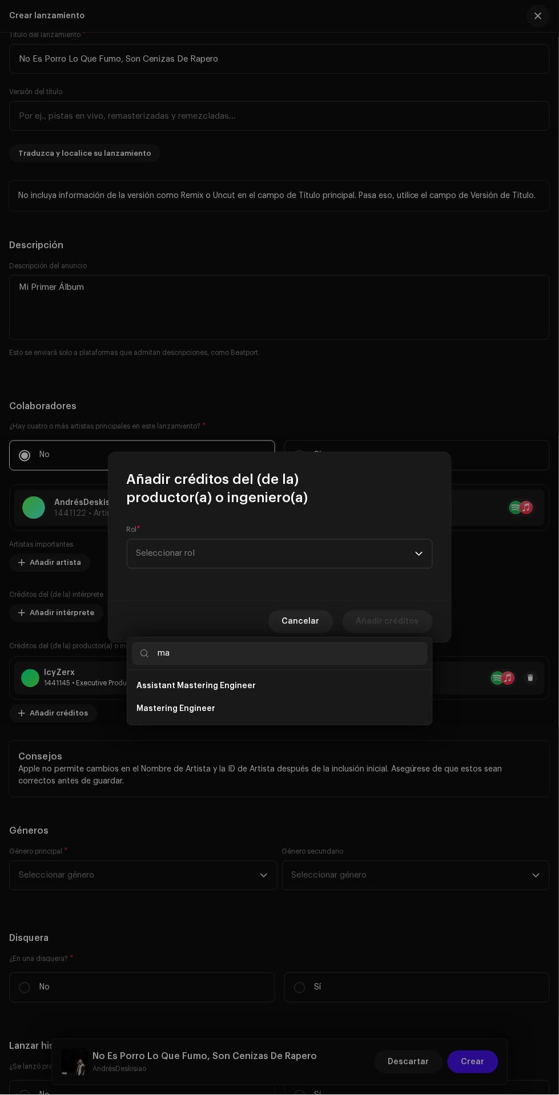
type input "ma"
click at [333, 698] on li "Mastering Engineer" at bounding box center [280, 709] width 296 height 23
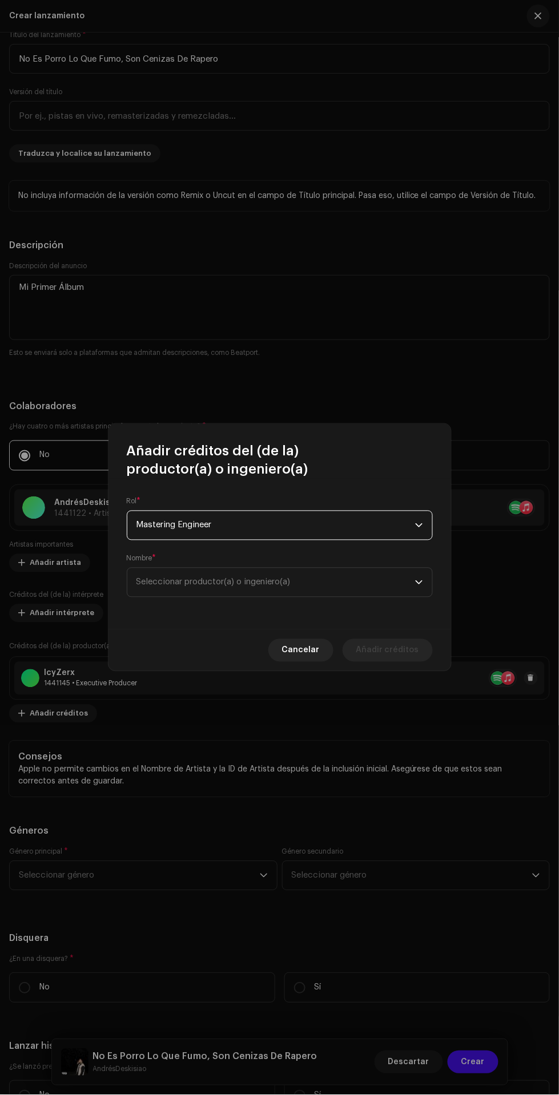
click at [390, 588] on span "Seleccionar productor(a) o ingeniero(a)" at bounding box center [275, 582] width 279 height 29
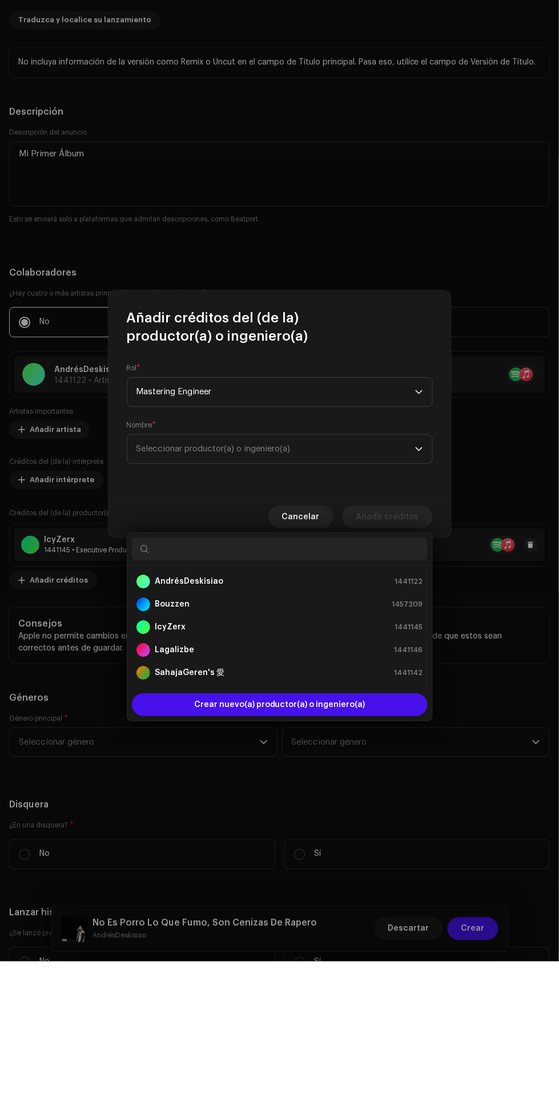
scroll to position [146, 0]
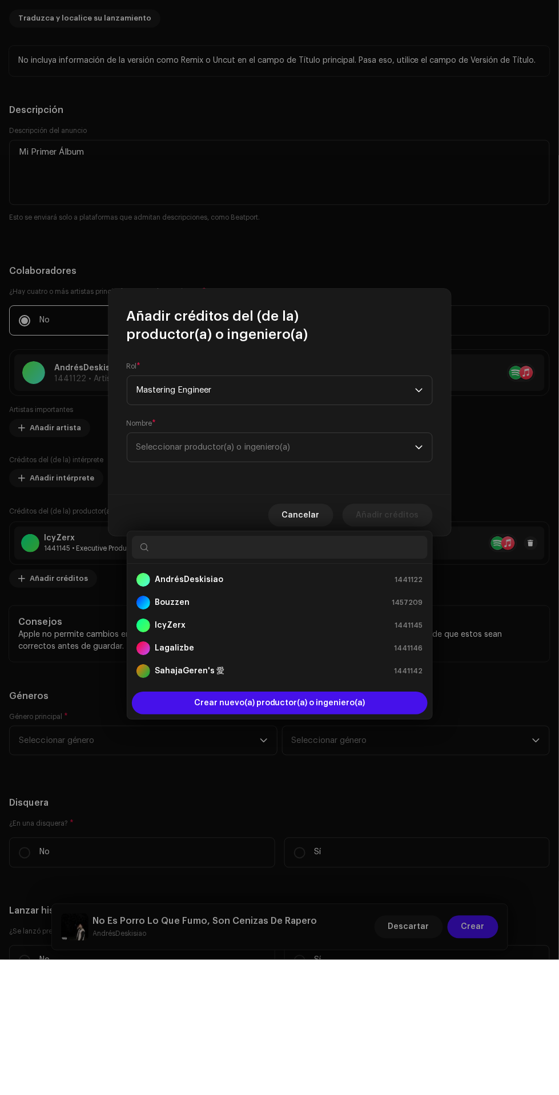
click at [337, 827] on span "Crear nuevo(a) productor(a) o ingeniero(a)" at bounding box center [279, 838] width 171 height 23
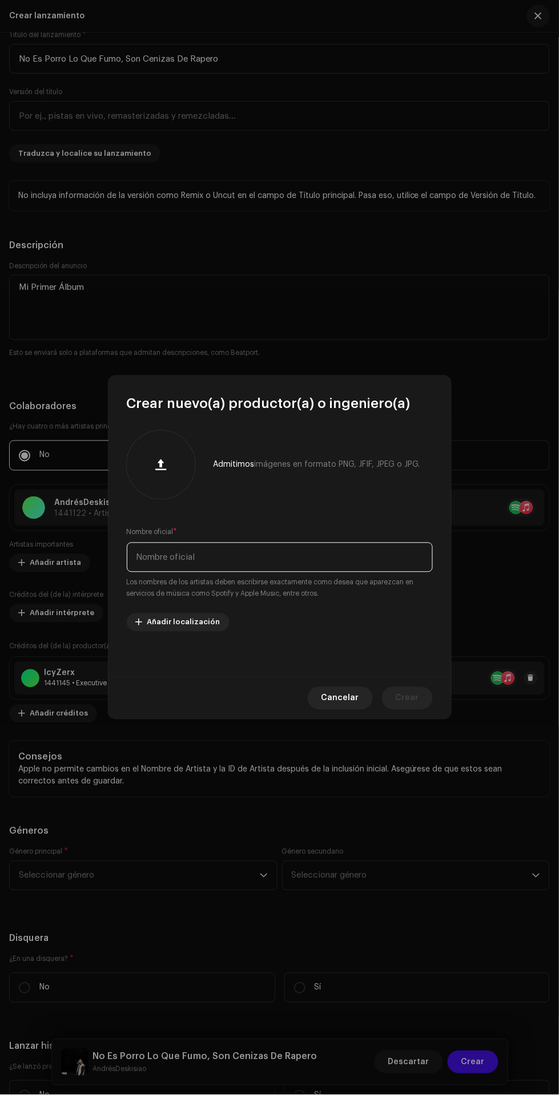
click at [328, 558] on input "text" at bounding box center [280, 558] width 306 height 30
click at [329, 558] on input "Zamo" at bounding box center [280, 558] width 306 height 30
type input "Zamiguinaz"
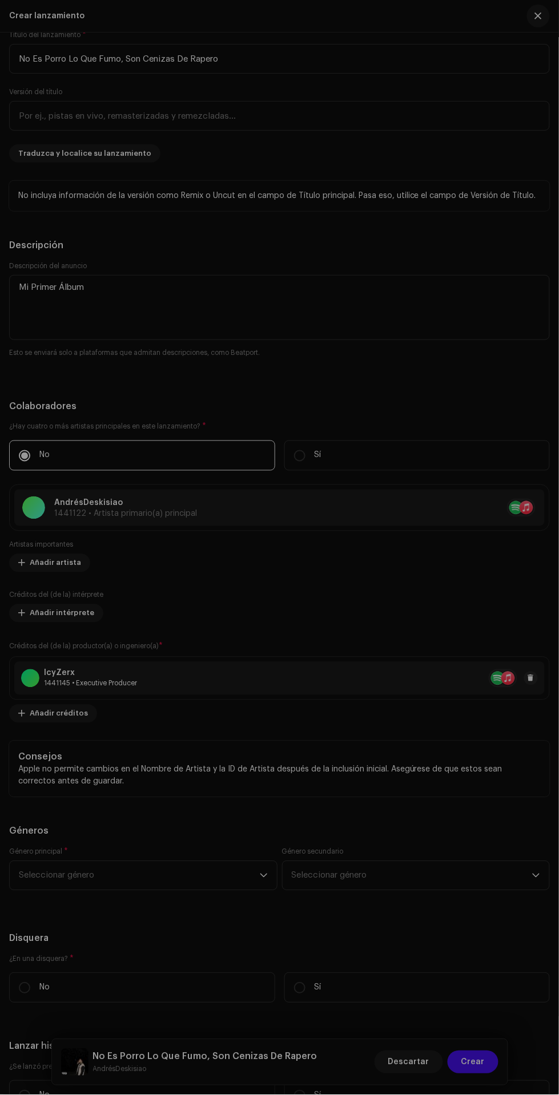
click at [435, 299] on div "Crear nuevo(a) productor(a) o ingeniero(a) Admitimos imágenes en formato PNG, J…" at bounding box center [279, 547] width 559 height 1095
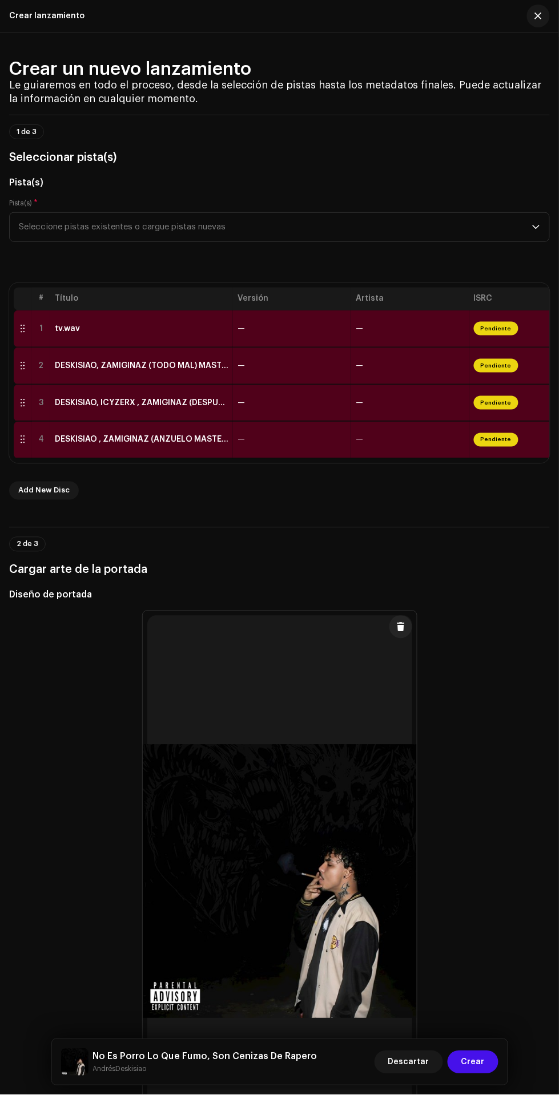
scroll to position [0, 0]
click at [409, 233] on span "Seleccione pistas existentes o cargue pistas nuevas" at bounding box center [275, 227] width 513 height 29
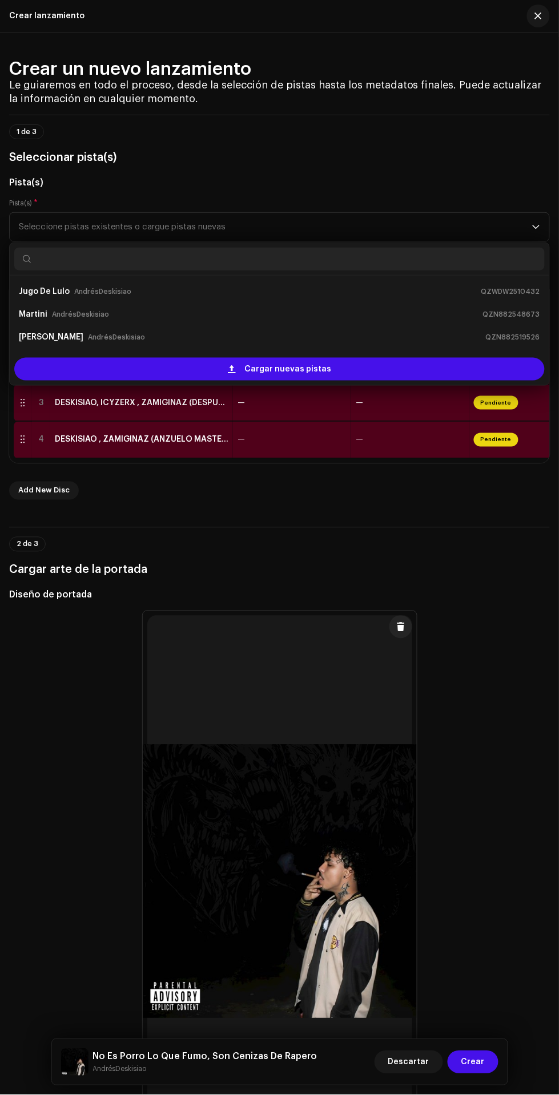
click at [437, 373] on div "Cargar nuevas pistas" at bounding box center [279, 369] width 530 height 23
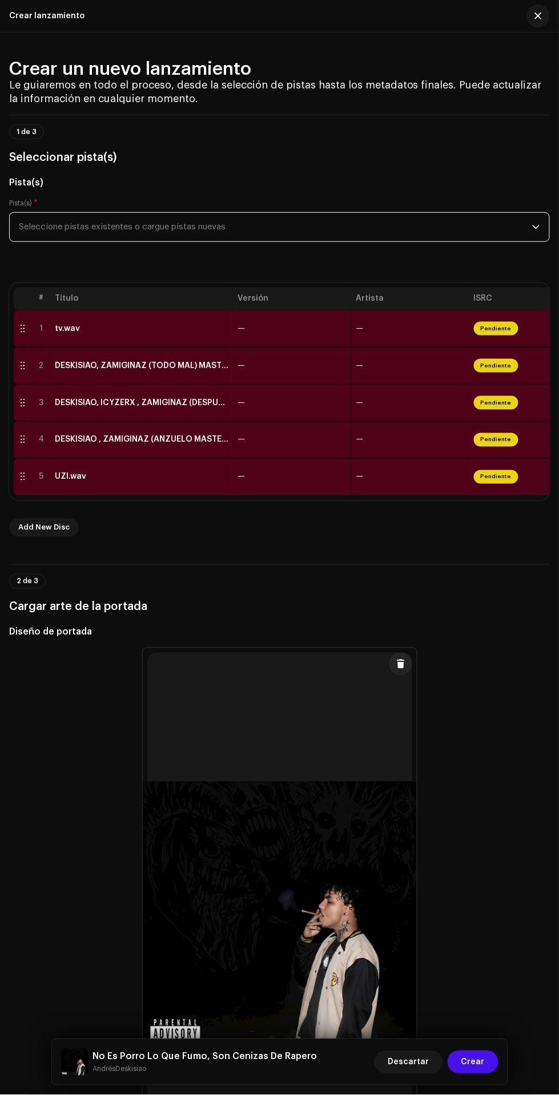
click at [425, 237] on span "Seleccione pistas existentes o cargue pistas nuevas" at bounding box center [275, 227] width 513 height 29
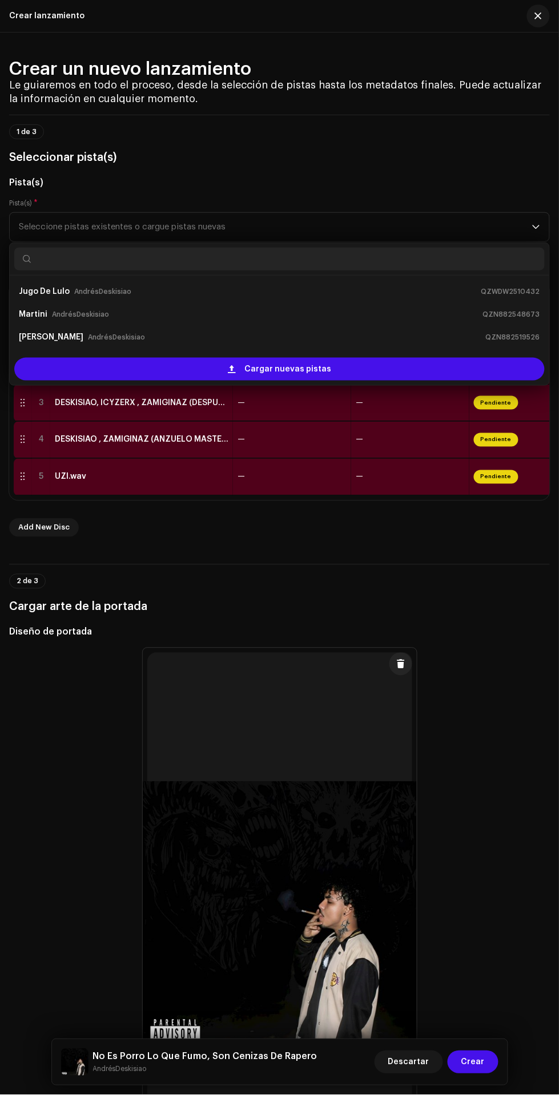
click at [426, 375] on div "Cargar nuevas pistas" at bounding box center [279, 369] width 530 height 23
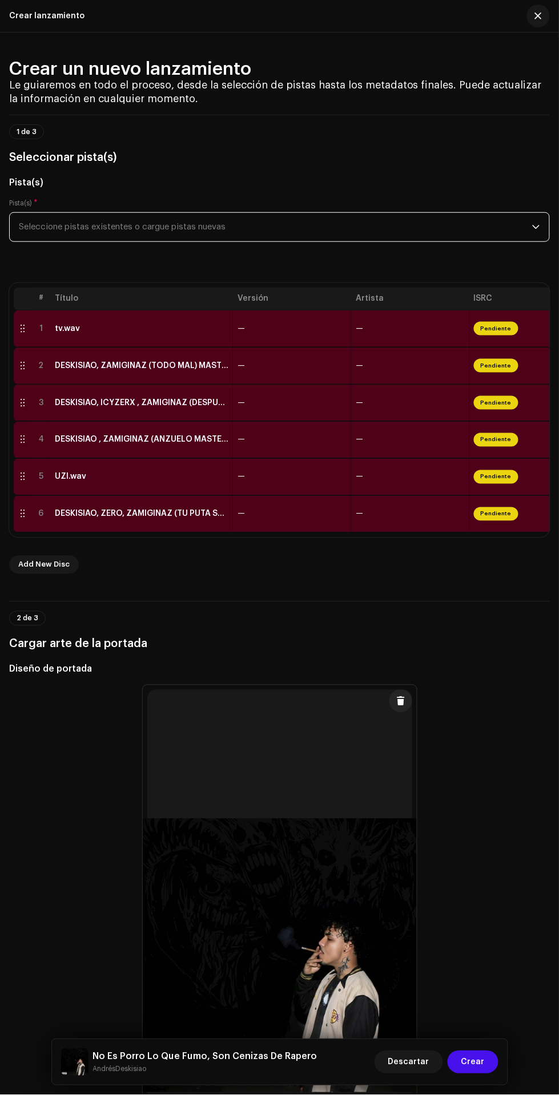
click at [486, 239] on span "Seleccione pistas existentes o cargue pistas nuevas" at bounding box center [275, 227] width 513 height 29
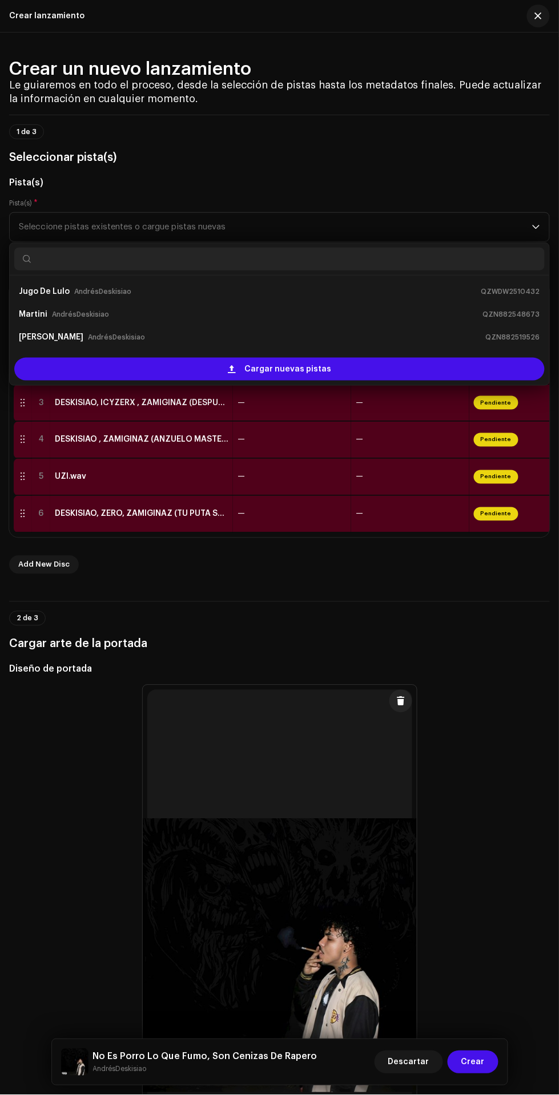
click at [360, 380] on div "Cargar nuevas pistas" at bounding box center [279, 369] width 530 height 23
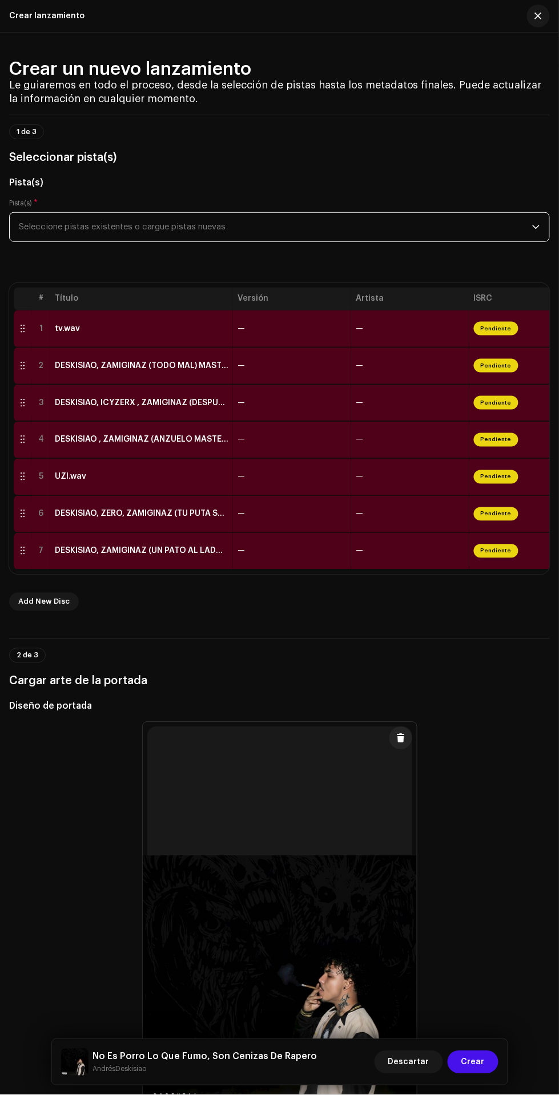
click at [55, 227] on span "Seleccione pistas existentes o cargue pistas nuevas" at bounding box center [275, 227] width 513 height 29
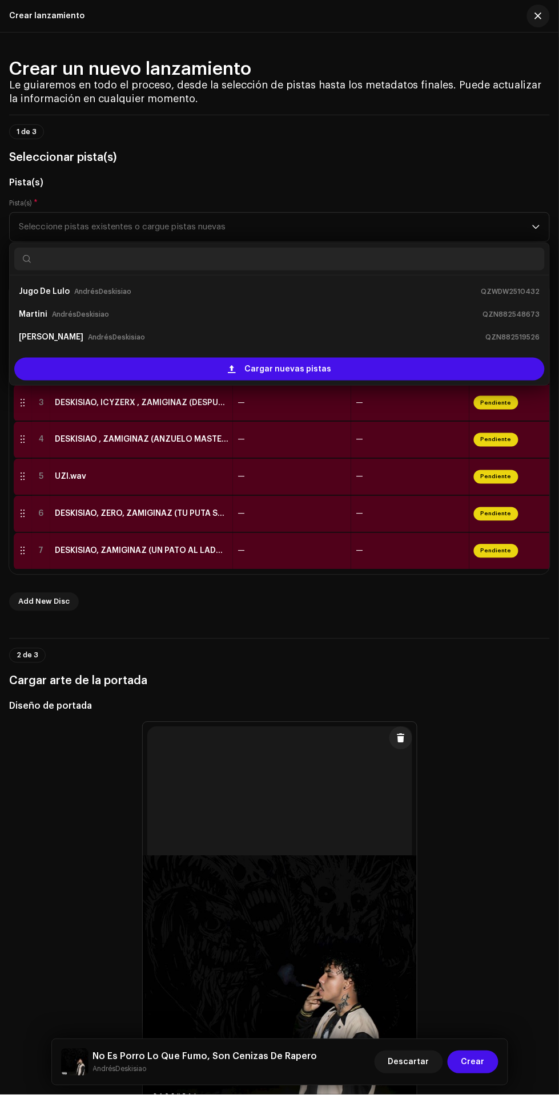
click at [98, 372] on div "Cargar nuevas pistas" at bounding box center [279, 369] width 530 height 23
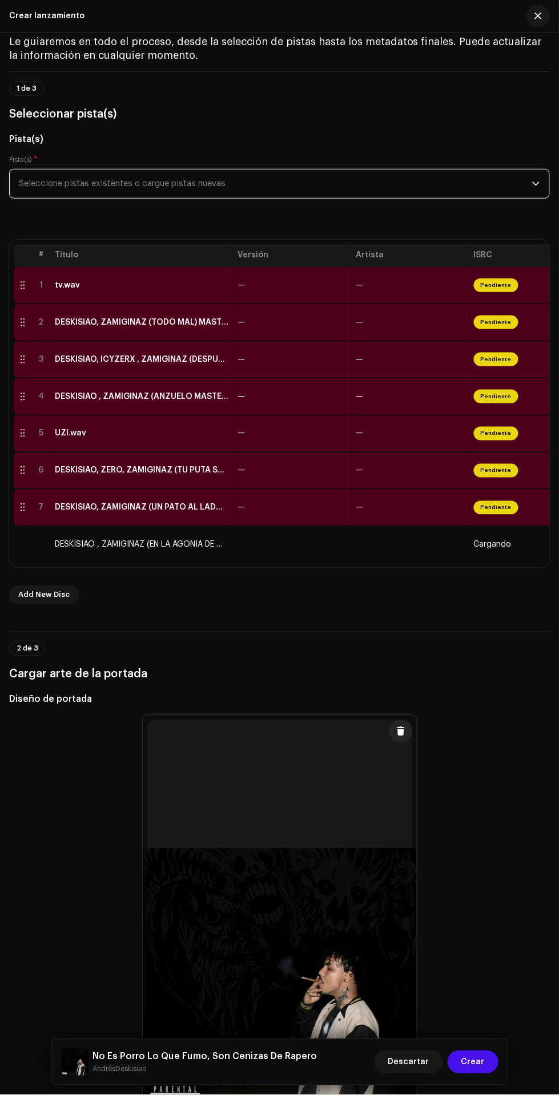
scroll to position [111, 0]
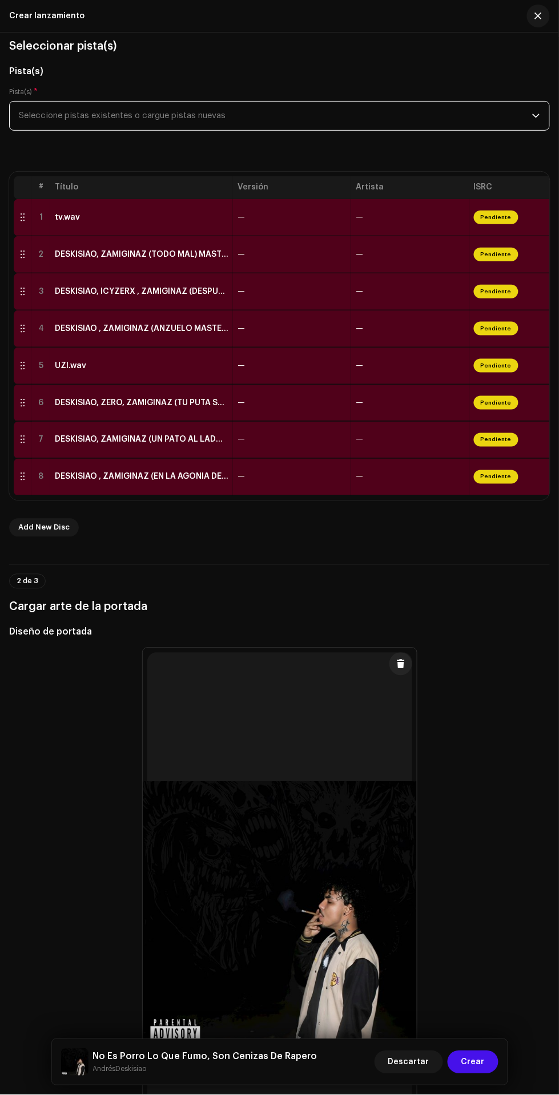
click at [470, 125] on span "Seleccione pistas existentes o cargue pistas nuevas" at bounding box center [275, 116] width 513 height 29
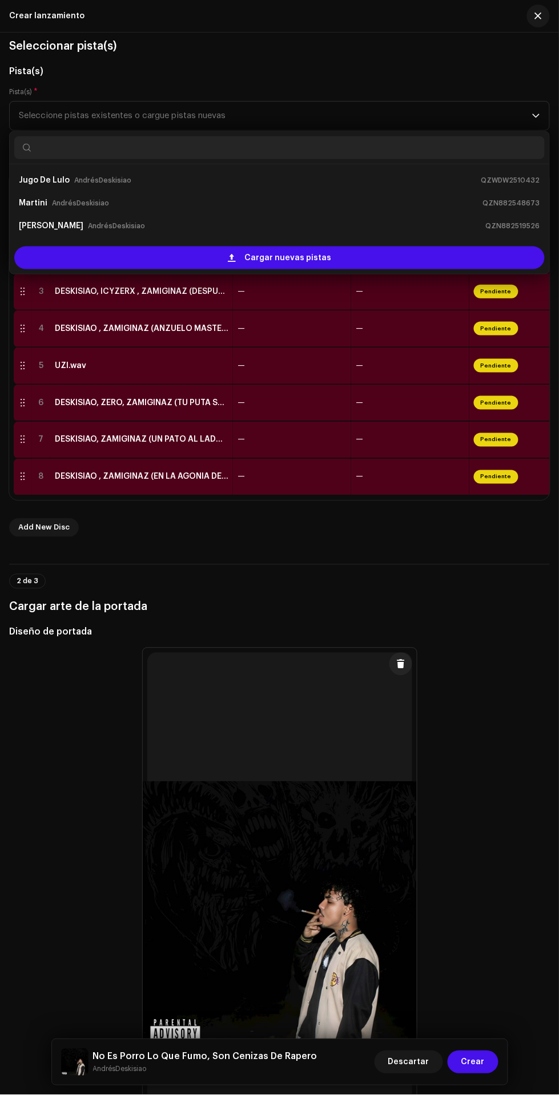
click at [424, 256] on div "Cargar nuevas pistas" at bounding box center [279, 258] width 530 height 23
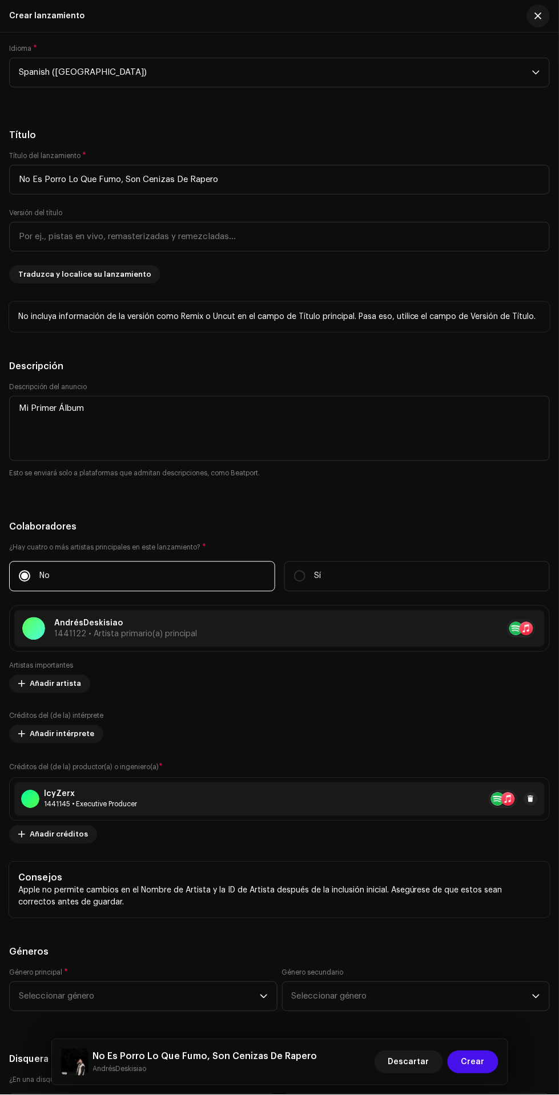
scroll to position [1780, 0]
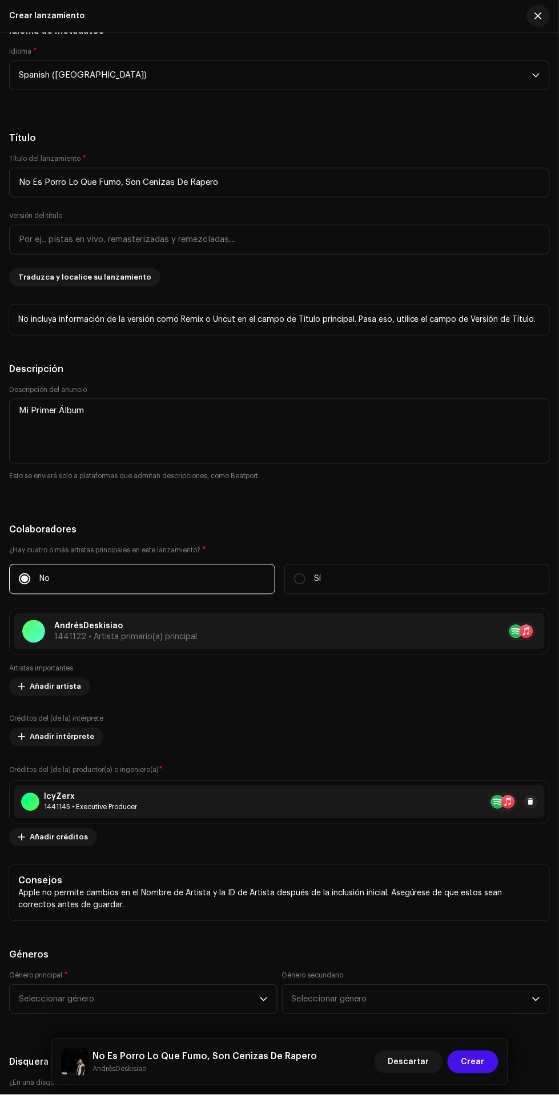
click at [55, 839] on span "Añadir créditos" at bounding box center [59, 837] width 58 height 23
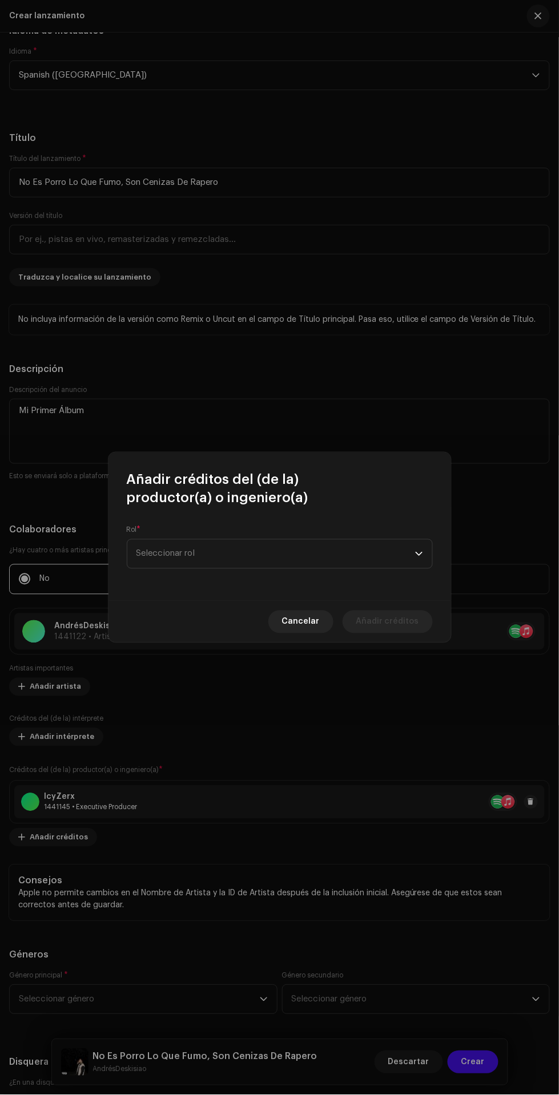
click at [337, 547] on span "Seleccionar rol" at bounding box center [275, 554] width 279 height 29
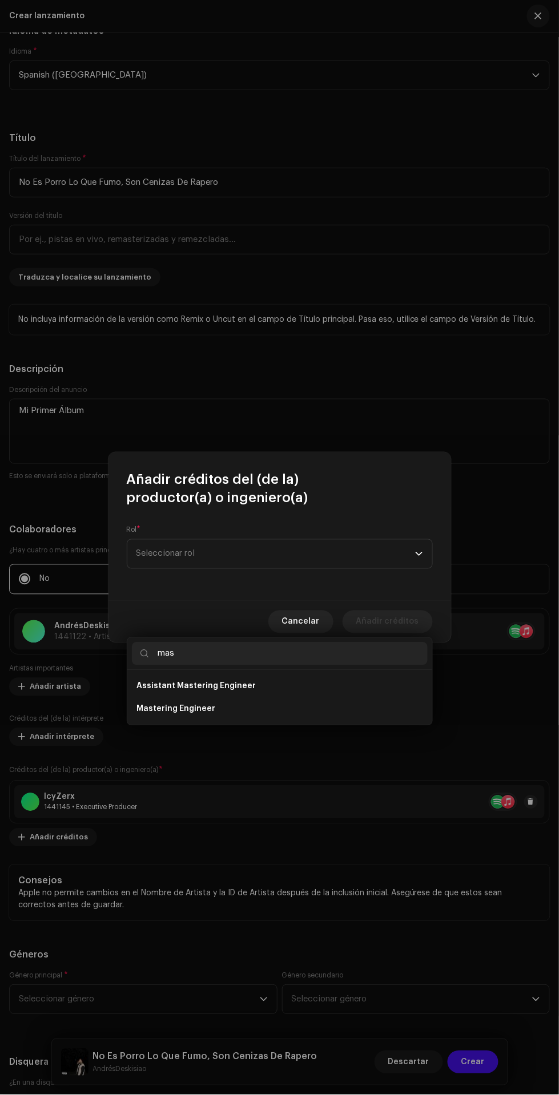
type input "mas"
click at [335, 698] on li "Mastering Engineer" at bounding box center [280, 709] width 296 height 23
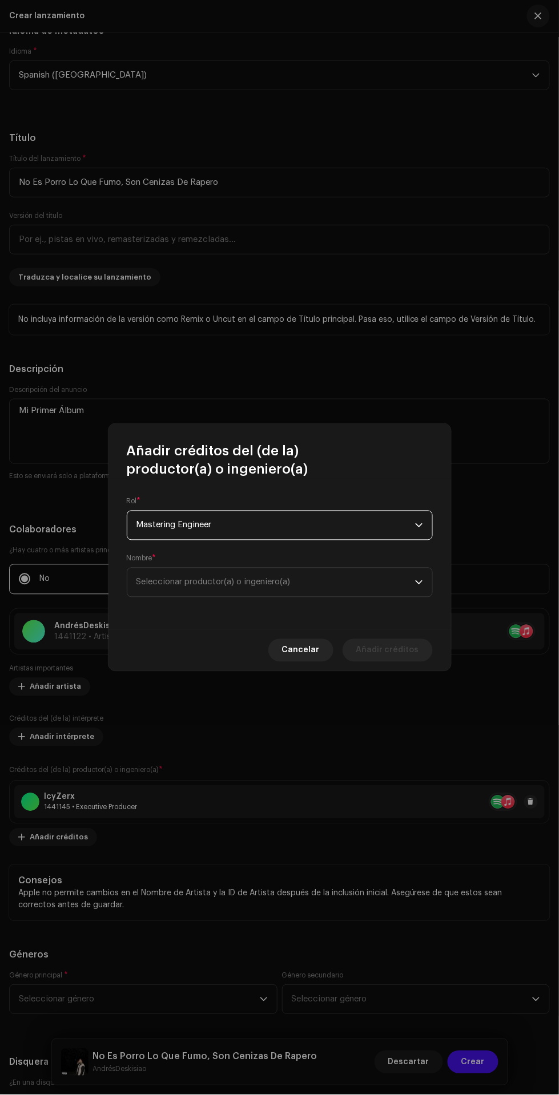
click at [362, 587] on span "Seleccionar productor(a) o ingeniero(a)" at bounding box center [275, 582] width 279 height 29
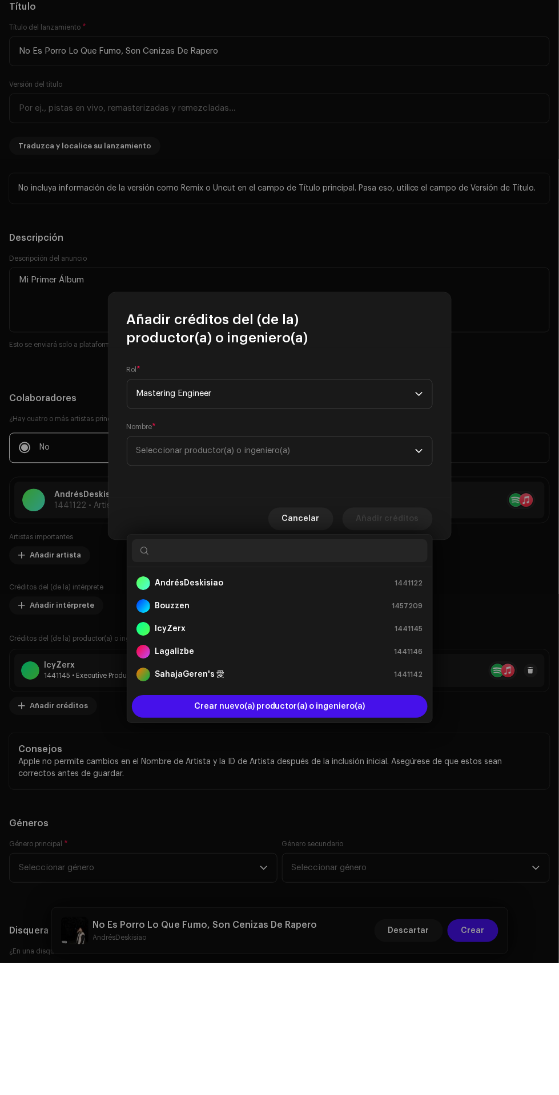
scroll to position [146, 0]
click at [344, 822] on div "Crear nuevo(a) productor(a) o ingeniero(a)" at bounding box center [279, 838] width 305 height 32
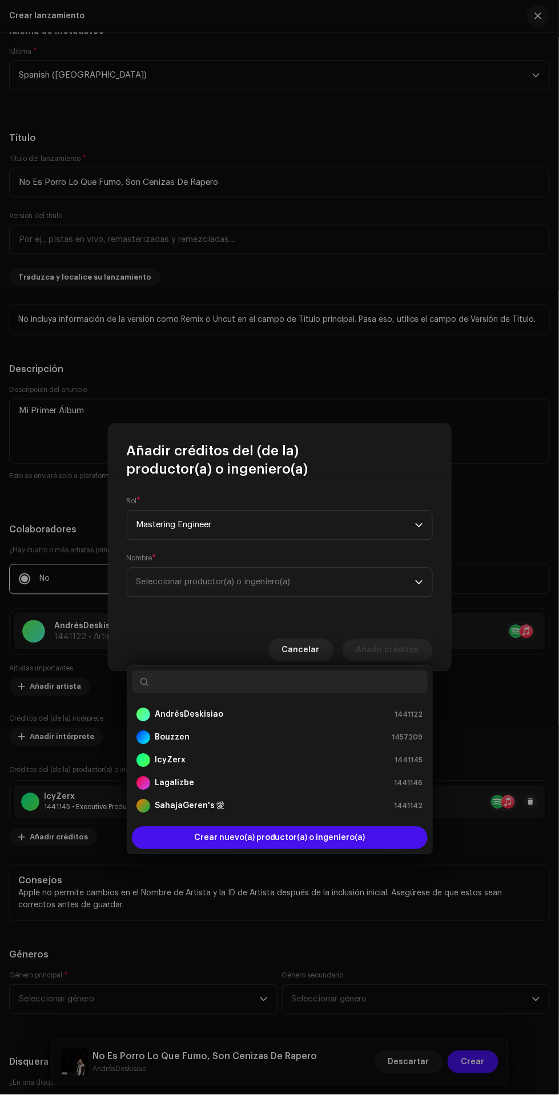
click at [304, 827] on span "Crear nuevo(a) productor(a) o ingeniero(a)" at bounding box center [279, 838] width 171 height 23
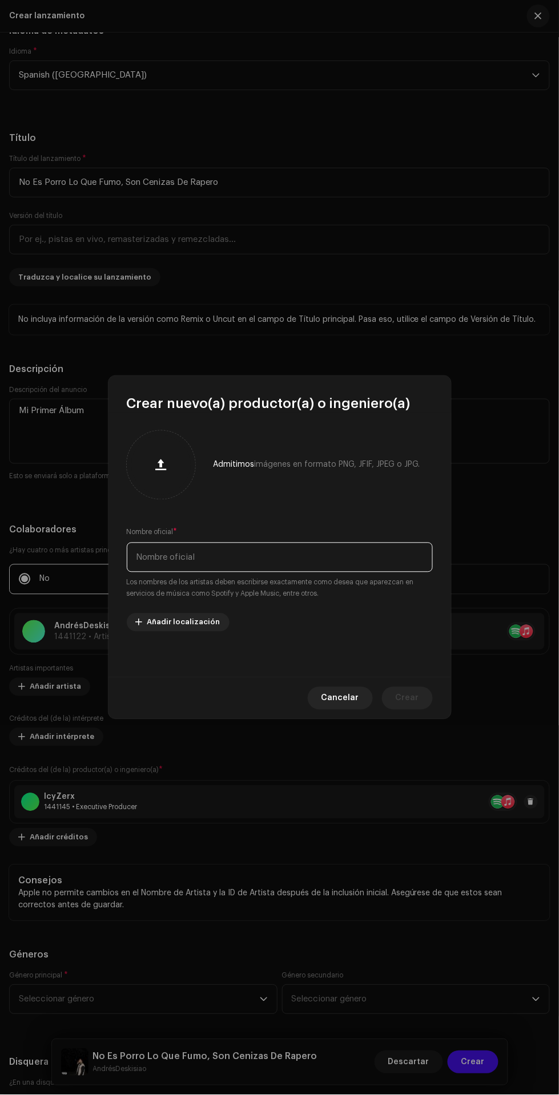
click at [297, 562] on input "text" at bounding box center [280, 558] width 306 height 30
type input "Zamiginaz"
click at [197, 622] on span "Añadir localización" at bounding box center [183, 622] width 73 height 23
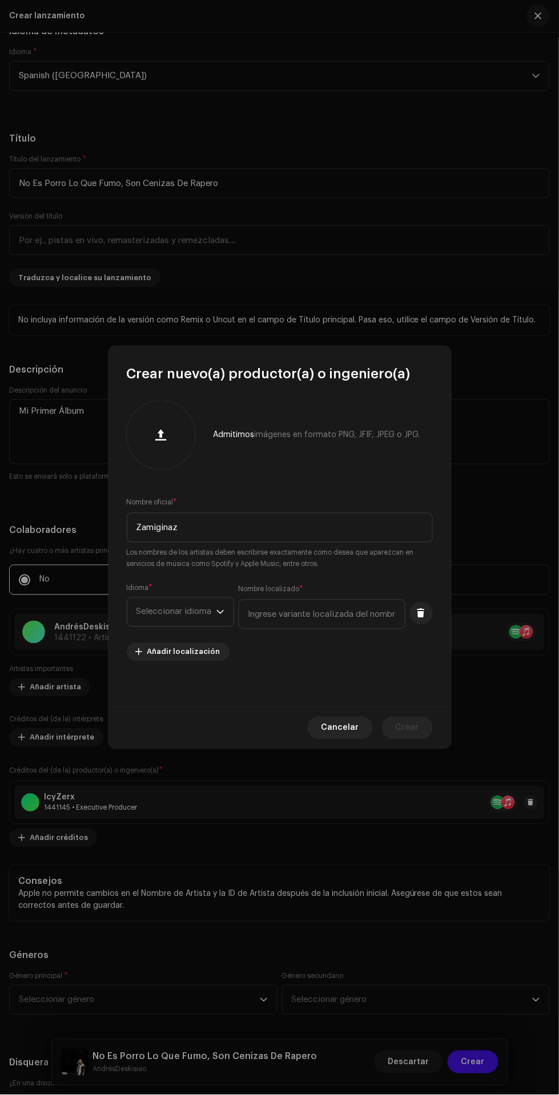
scroll to position [1781, 0]
click at [187, 613] on span "Seleccionar idioma" at bounding box center [176, 612] width 80 height 29
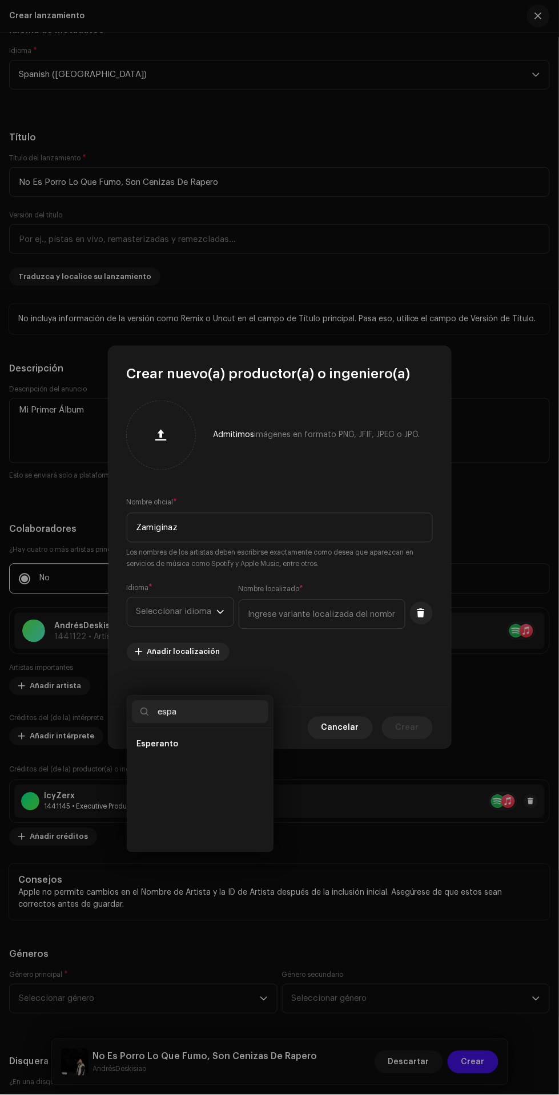
scroll to position [0, 0]
type input "e"
type input "spa"
click at [219, 762] on span "Spanish ([GEOGRAPHIC_DATA])" at bounding box center [197, 767] width 123 height 11
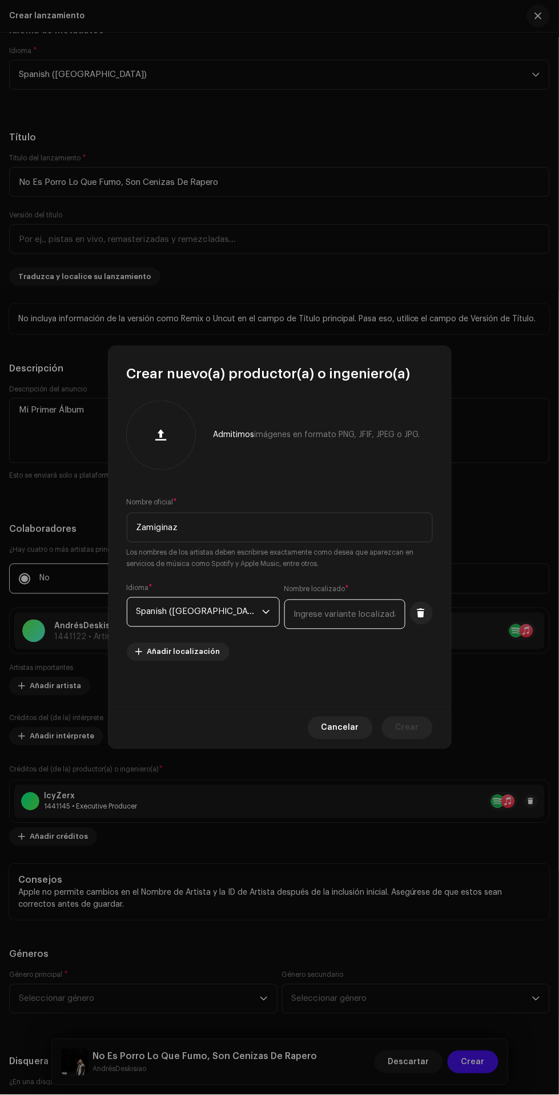
click at [329, 614] on input "text" at bounding box center [344, 615] width 121 height 30
type input "[GEOGRAPHIC_DATA]"
type input "C"
type input "Zamiginaz"
click at [369, 677] on div "Admitimos imágenes en formato PNG, JFIF, JPEG o JPG. Nombre oficial * Zamiginaz…" at bounding box center [279, 545] width 342 height 324
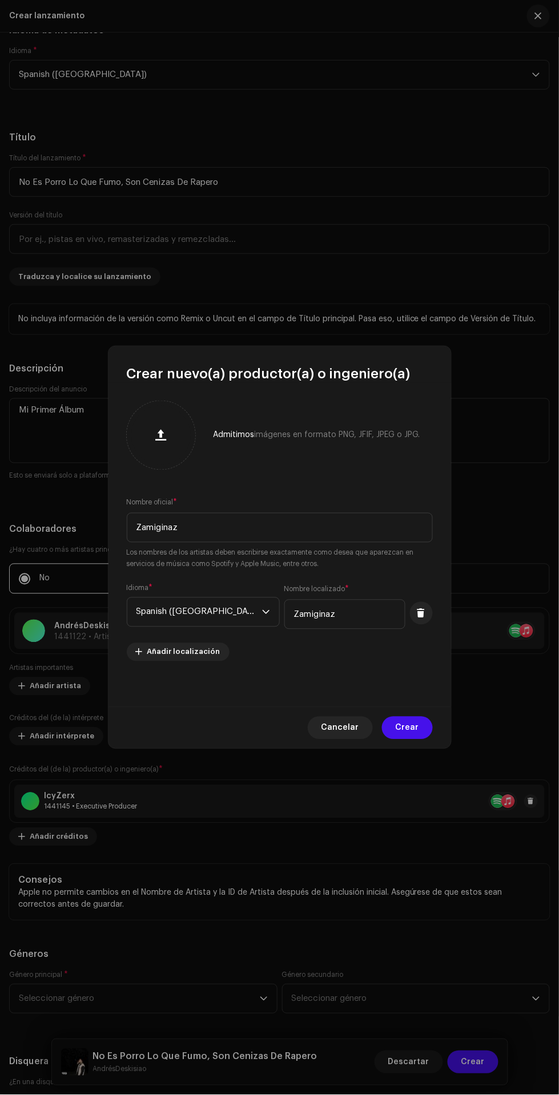
click at [414, 728] on span "Crear" at bounding box center [407, 728] width 23 height 23
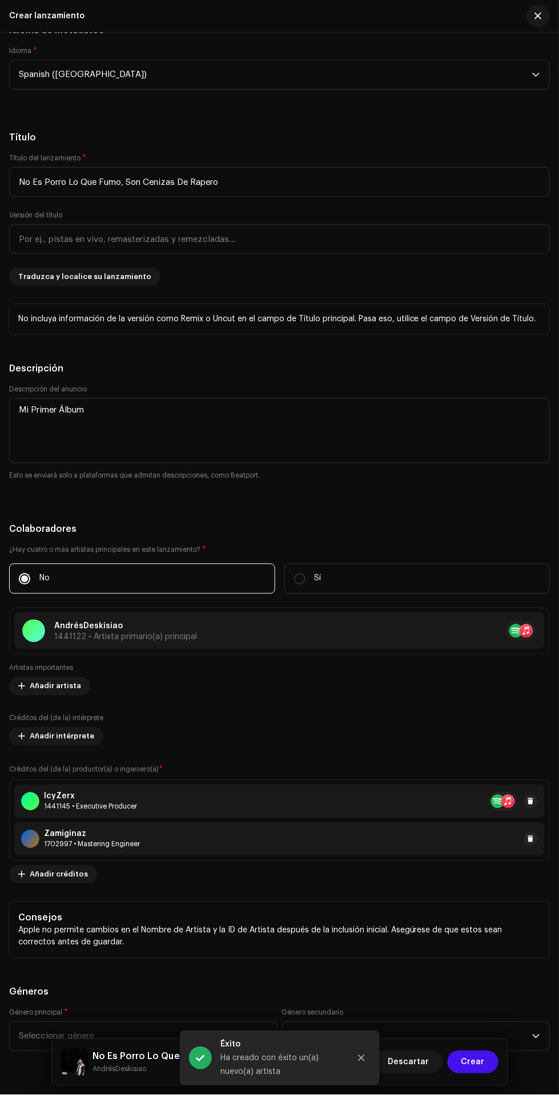
click at [437, 851] on div "Zamiginaz 1702997 • Mastering Engineer" at bounding box center [279, 839] width 530 height 33
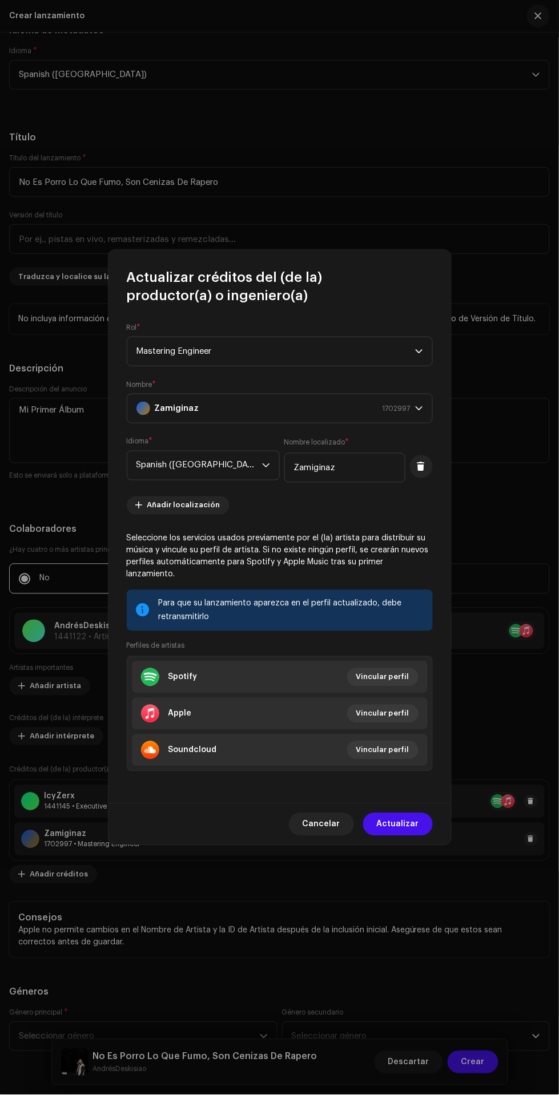
click at [396, 672] on span "Vincular perfil" at bounding box center [382, 677] width 53 height 23
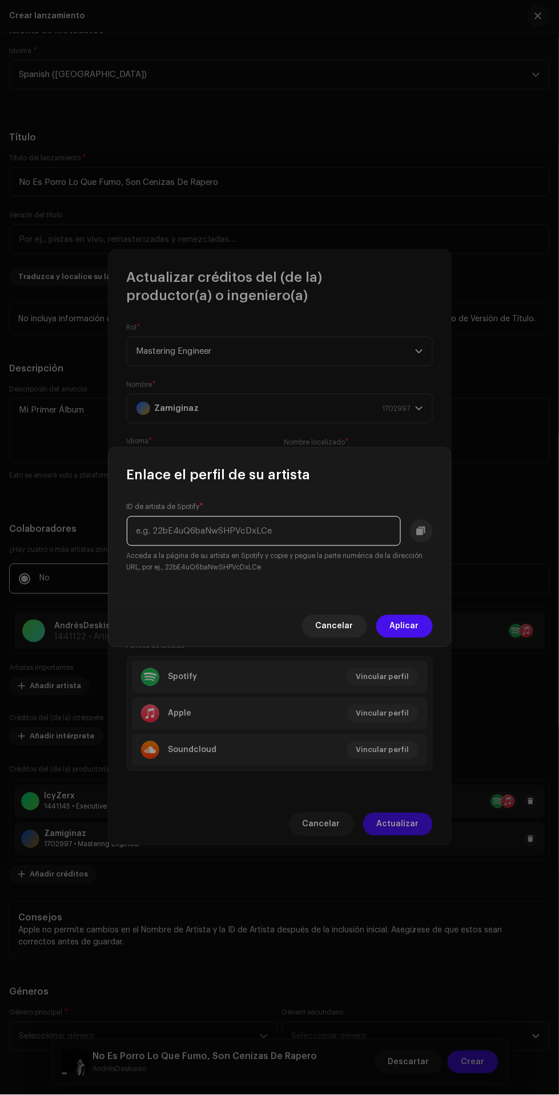
click at [324, 531] on input "text" at bounding box center [264, 532] width 274 height 30
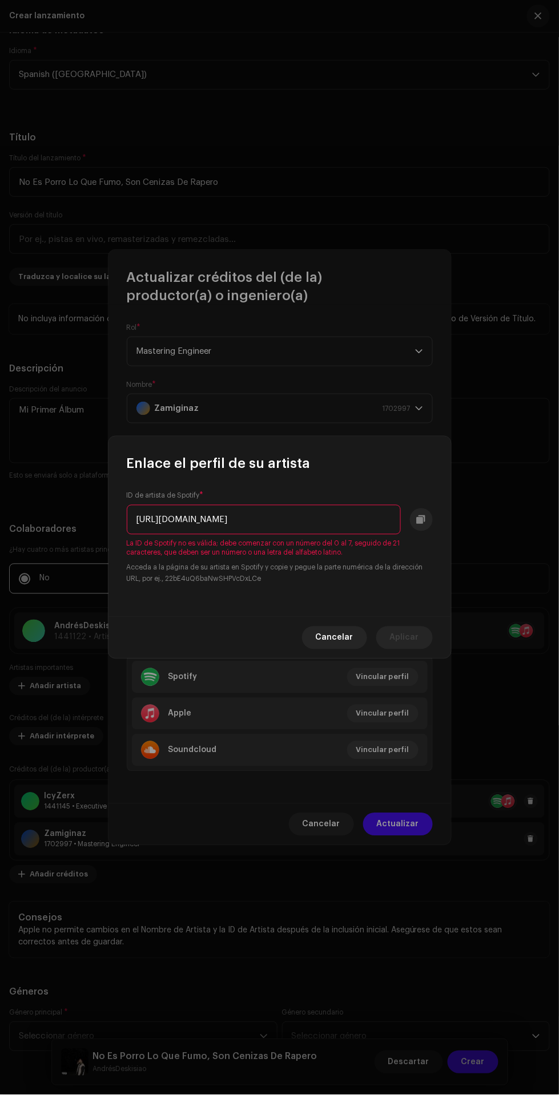
click at [280, 521] on input "[URL][DOMAIN_NAME]" at bounding box center [264, 520] width 274 height 30
click at [348, 522] on input "8-3mVF7WTY2SYiavdHpj_g" at bounding box center [264, 520] width 274 height 30
type input "8"
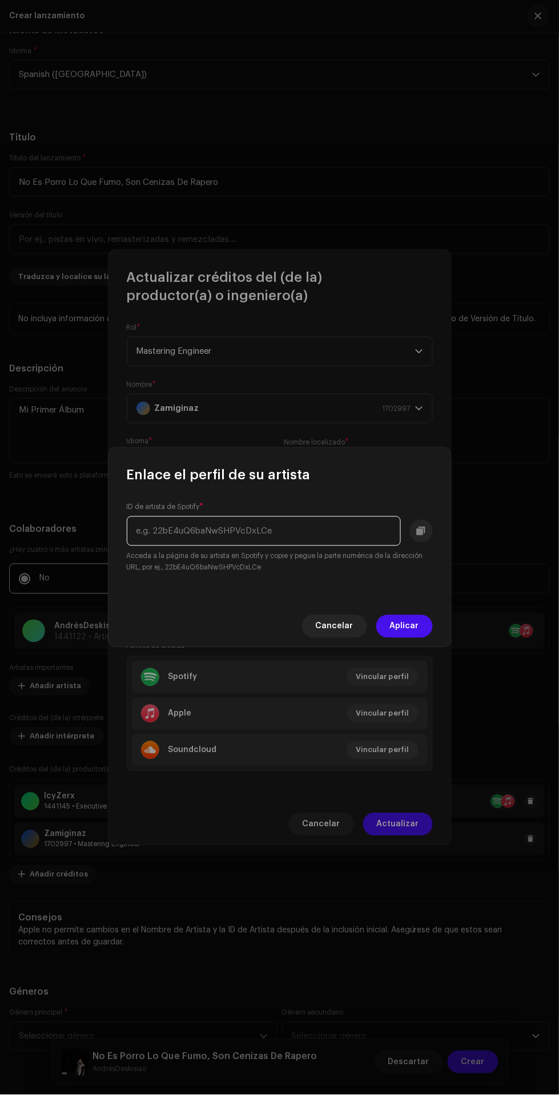
type input "8-3mVF7WTY2SYiavdHpj_g"
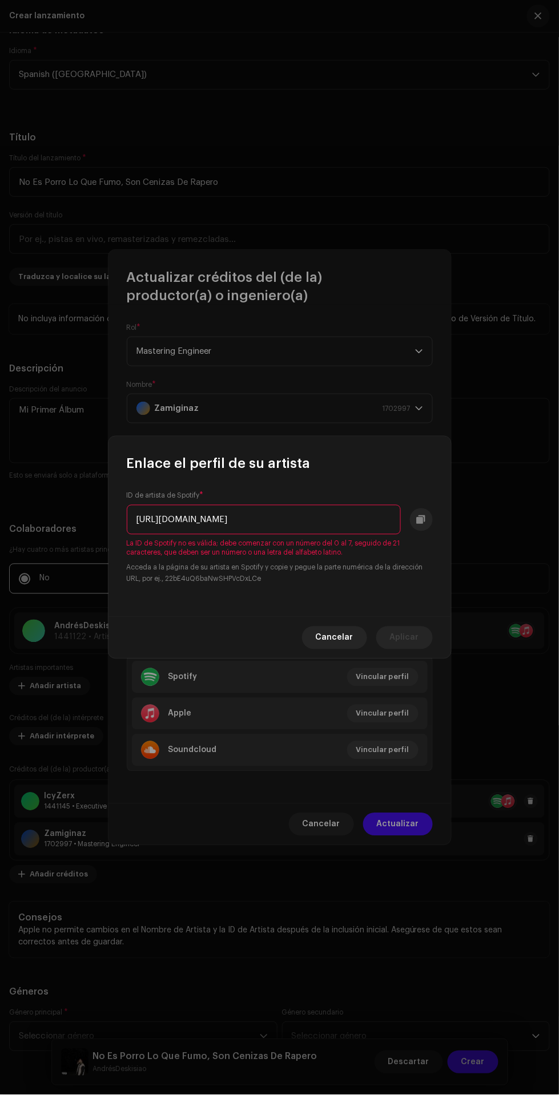
click at [275, 520] on input "[URL][DOMAIN_NAME]" at bounding box center [264, 520] width 274 height 30
click at [381, 520] on input "0KBlO4ws82M0JFWgynZTvg?si=8-3mVF7WTY2SYiavdHpj_g" at bounding box center [264, 520] width 274 height 30
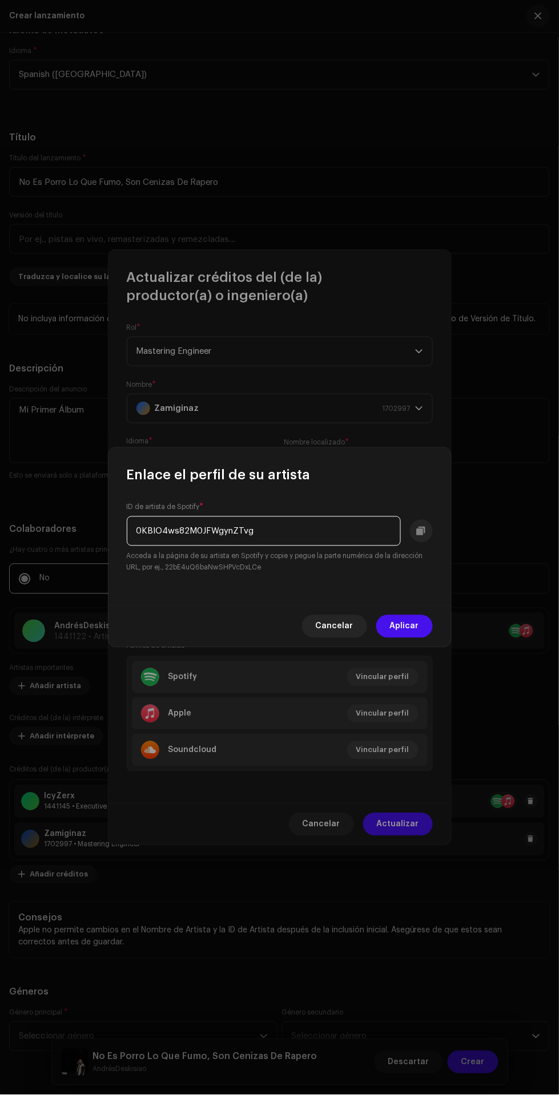
type input "0KBlO4ws82M0JFWgynZTvg"
click at [421, 640] on div "Cancelar Aplicar" at bounding box center [279, 627] width 342 height 42
click at [411, 630] on span "Aplicar" at bounding box center [404, 626] width 29 height 23
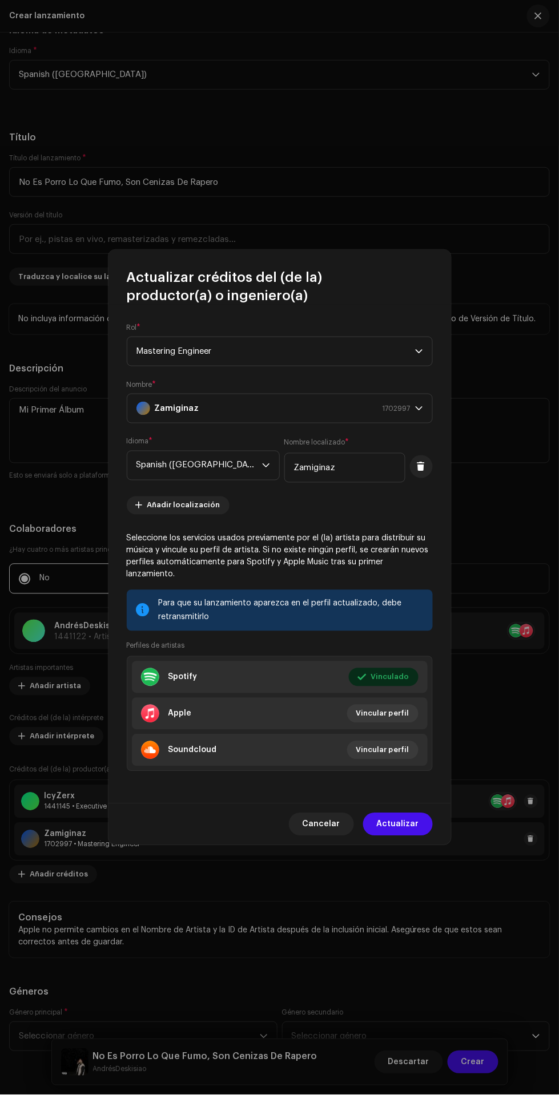
click at [399, 708] on span "Vincular perfil" at bounding box center [382, 714] width 53 height 23
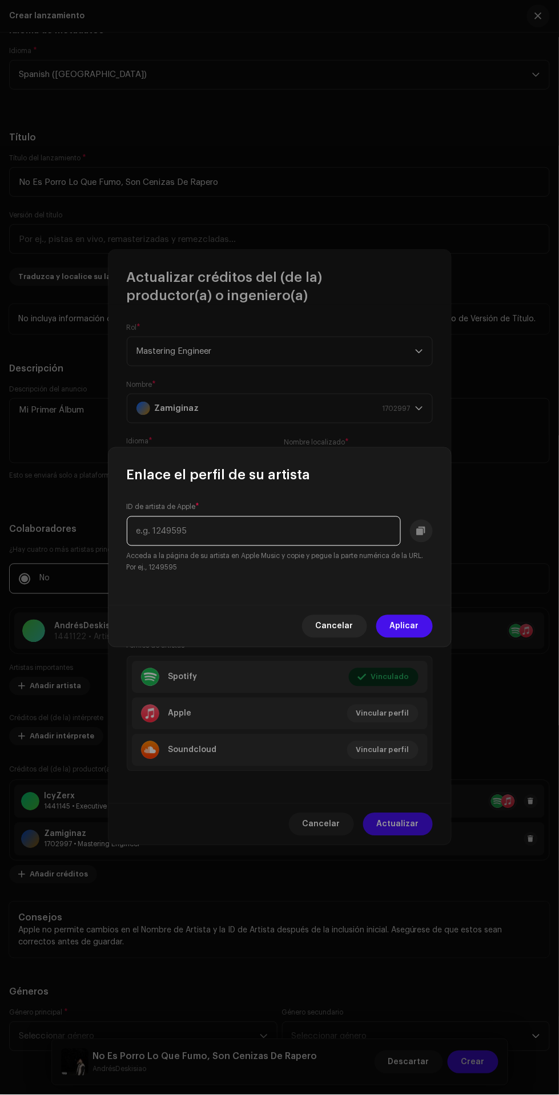
click at [322, 530] on input "text" at bounding box center [264, 532] width 274 height 30
click at [318, 530] on input "[URL][DOMAIN_NAME]" at bounding box center [264, 532] width 274 height 30
type input "1799335075"
click at [411, 627] on span "Aplicar" at bounding box center [404, 626] width 29 height 23
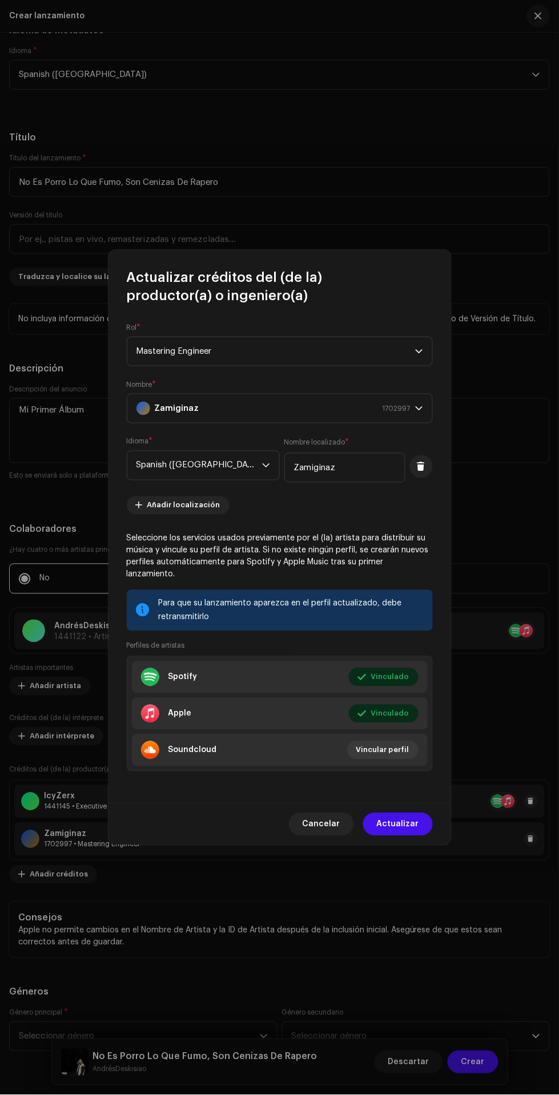
click at [402, 820] on span "Actualizar" at bounding box center [398, 824] width 42 height 23
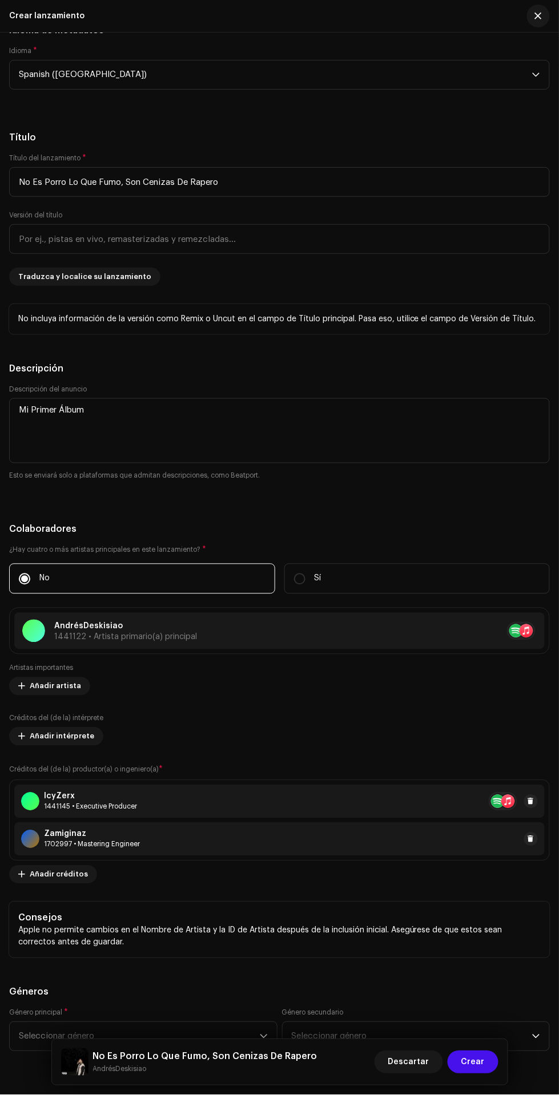
click at [46, 877] on span "Añadir créditos" at bounding box center [59, 875] width 58 height 23
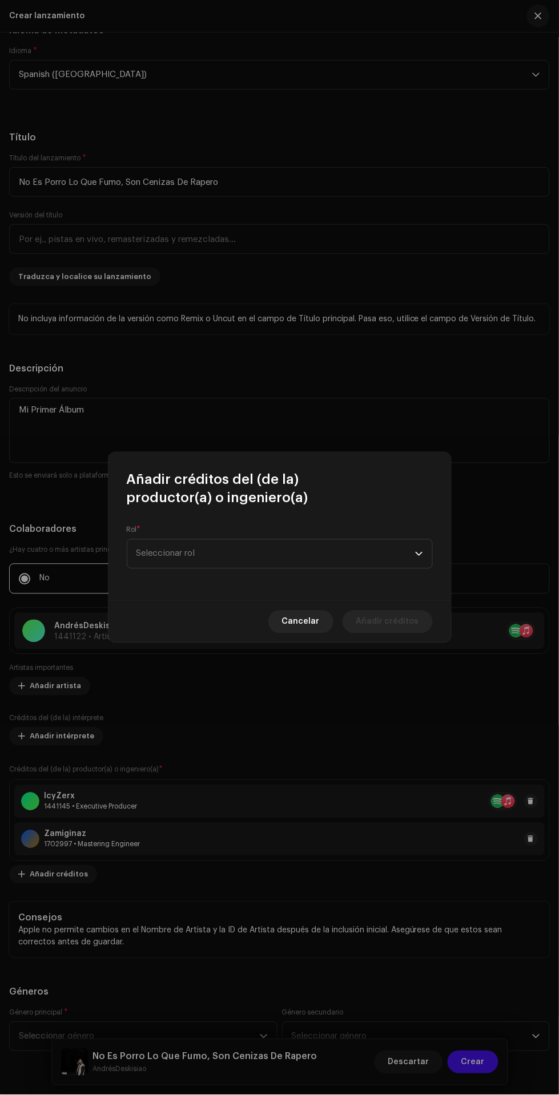
click at [374, 561] on span "Seleccionar rol" at bounding box center [275, 554] width 279 height 29
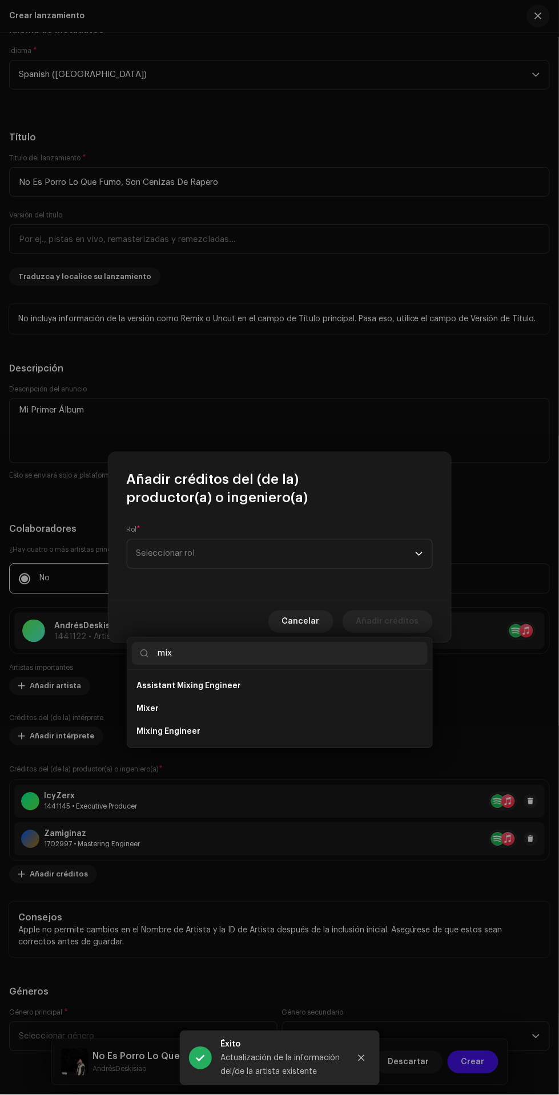
type input "mix"
click at [315, 721] on li "Mixing Engineer" at bounding box center [280, 732] width 296 height 23
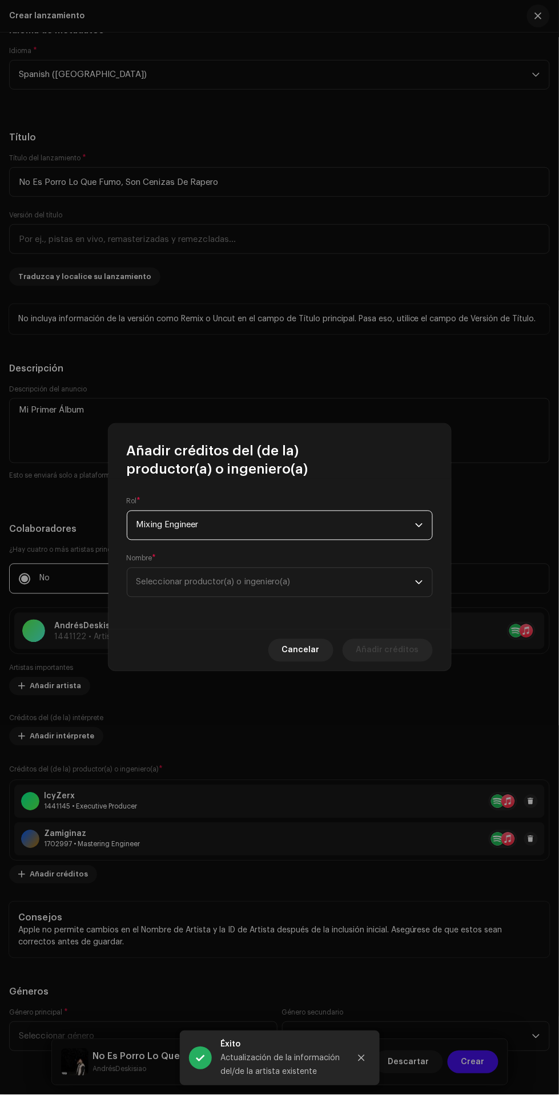
click at [341, 594] on span "Seleccionar productor(a) o ingeniero(a)" at bounding box center [275, 582] width 279 height 29
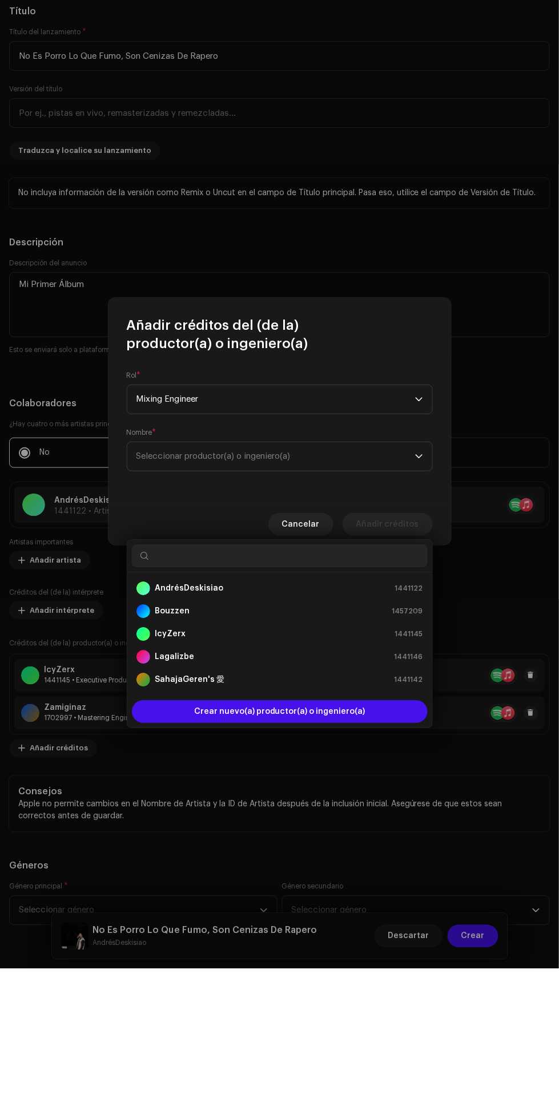
scroll to position [146, 0]
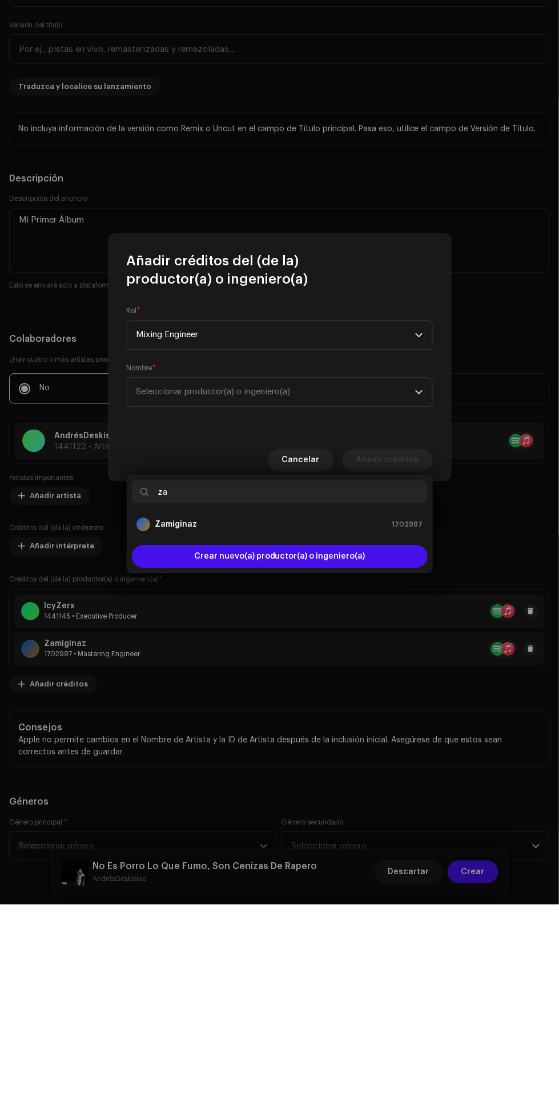
type input "za"
click at [358, 708] on div "Zamiginaz 1702997" at bounding box center [279, 715] width 287 height 14
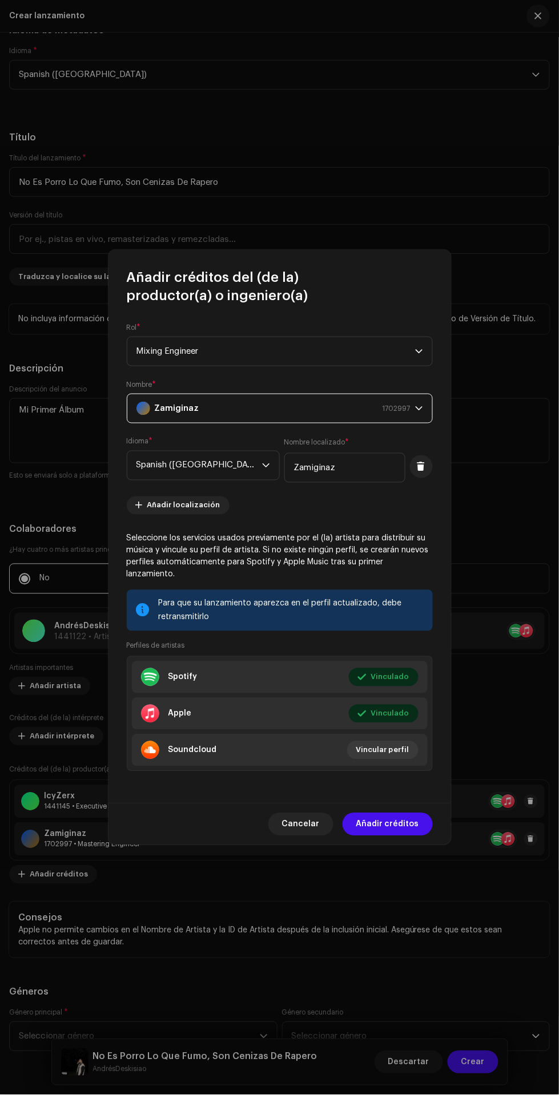
click at [397, 822] on span "Añadir créditos" at bounding box center [387, 824] width 63 height 23
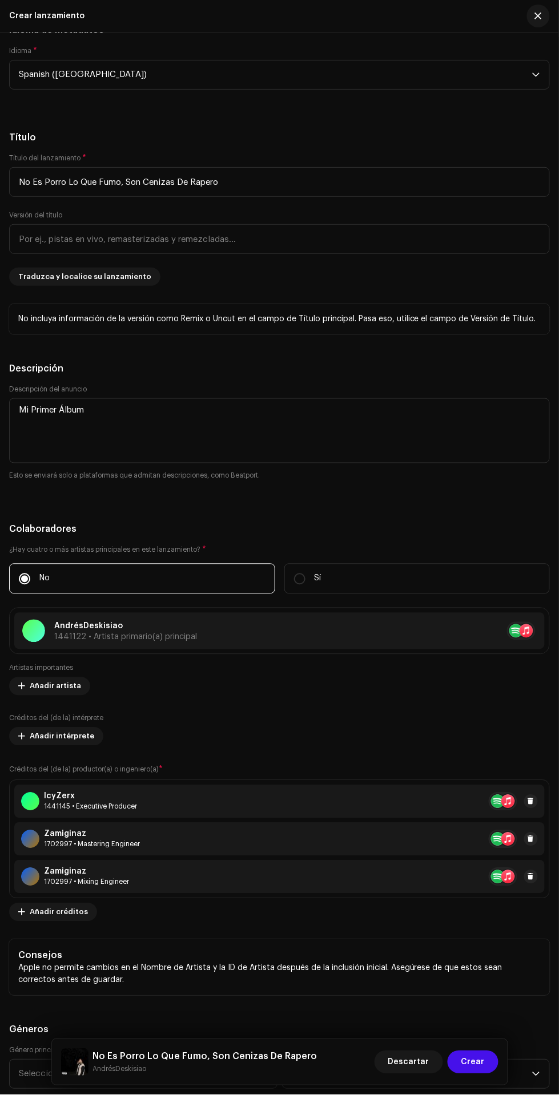
click at [50, 916] on span "Añadir créditos" at bounding box center [59, 912] width 58 height 23
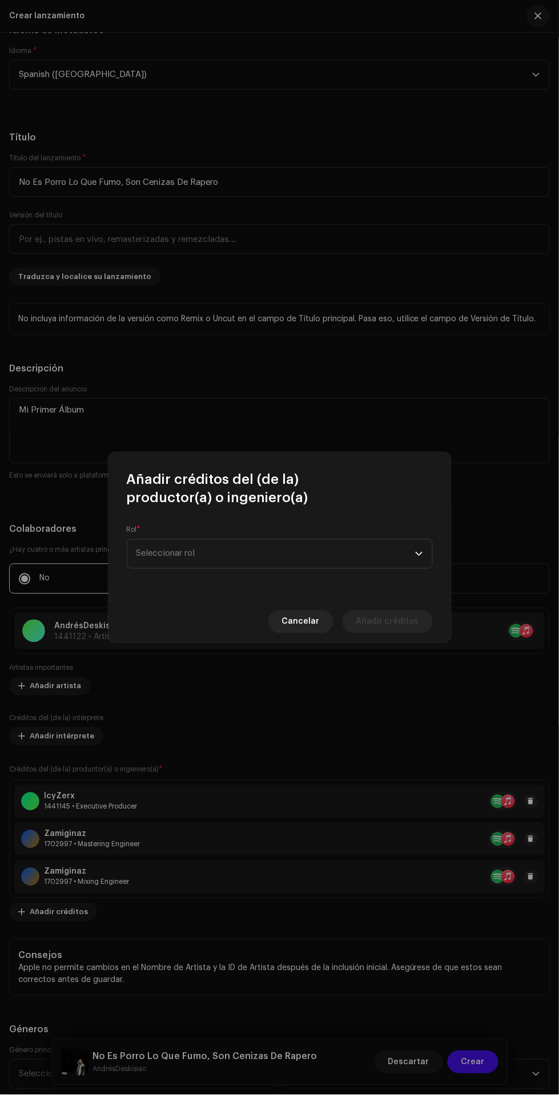
click at [297, 547] on span "Seleccionar rol" at bounding box center [275, 554] width 279 height 29
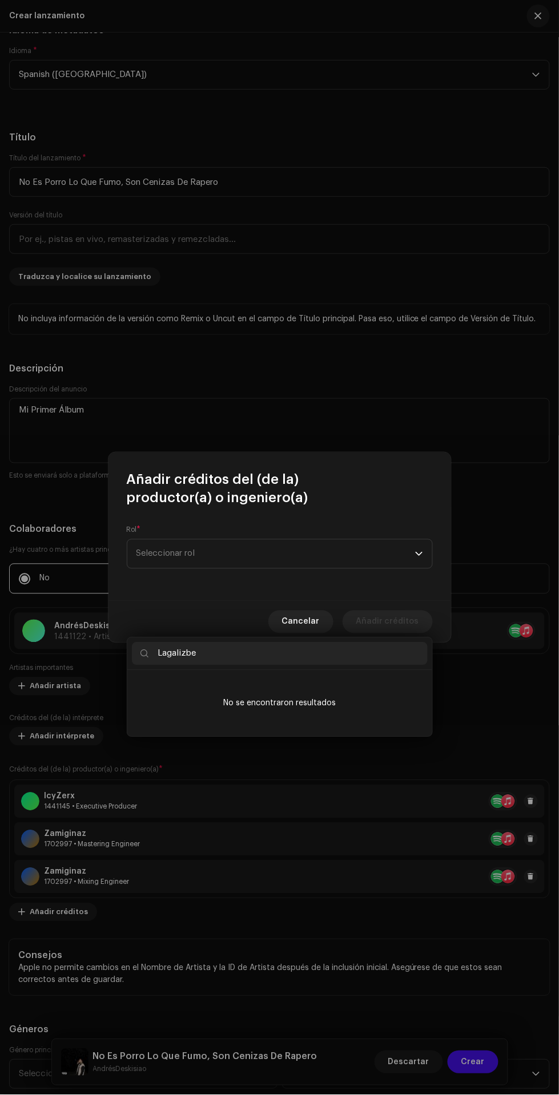
type input "Lagalizbe"
click at [370, 556] on span "Seleccionar rol" at bounding box center [275, 554] width 279 height 29
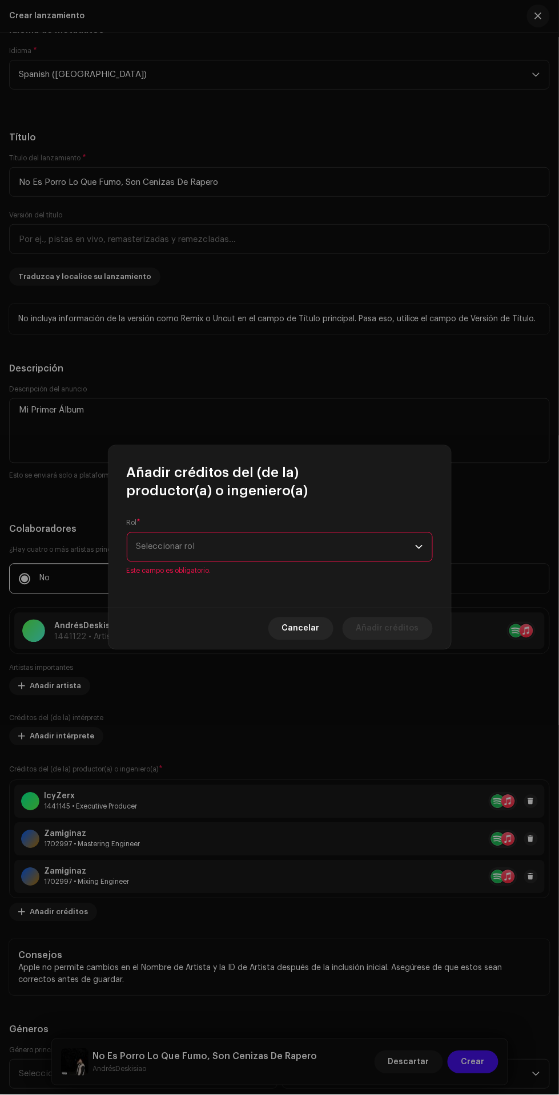
click at [333, 543] on span "Seleccionar rol" at bounding box center [275, 547] width 279 height 29
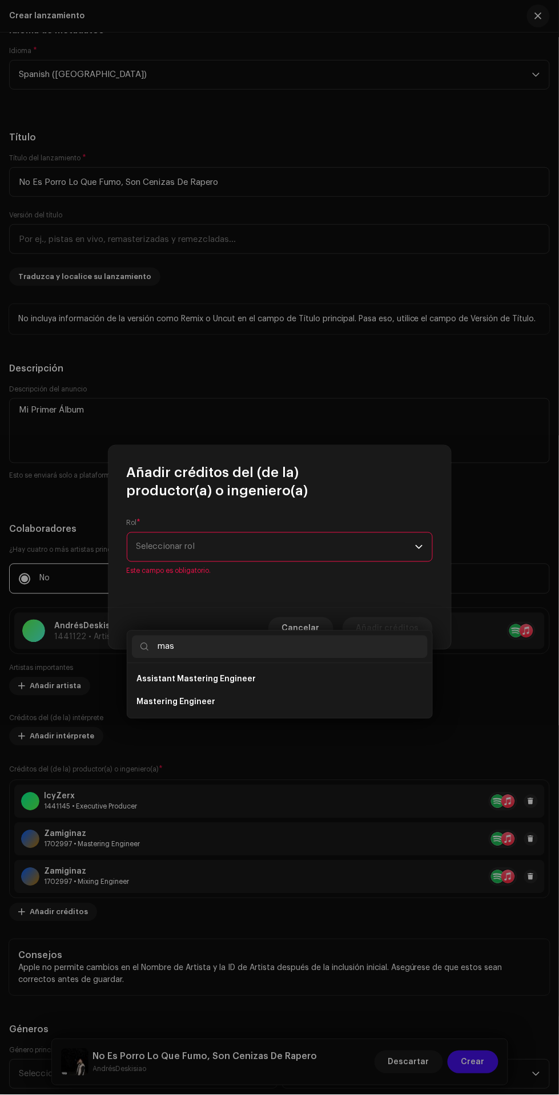
type input "mas"
click at [288, 691] on li "Mastering Engineer" at bounding box center [280, 702] width 296 height 23
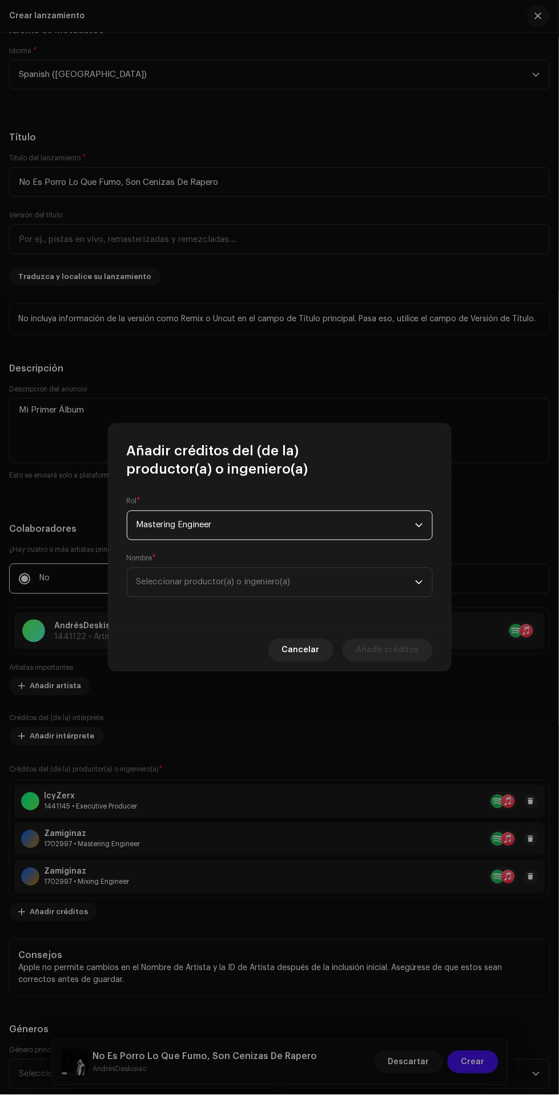
click at [353, 590] on span "Seleccionar productor(a) o ingeniero(a)" at bounding box center [275, 582] width 279 height 29
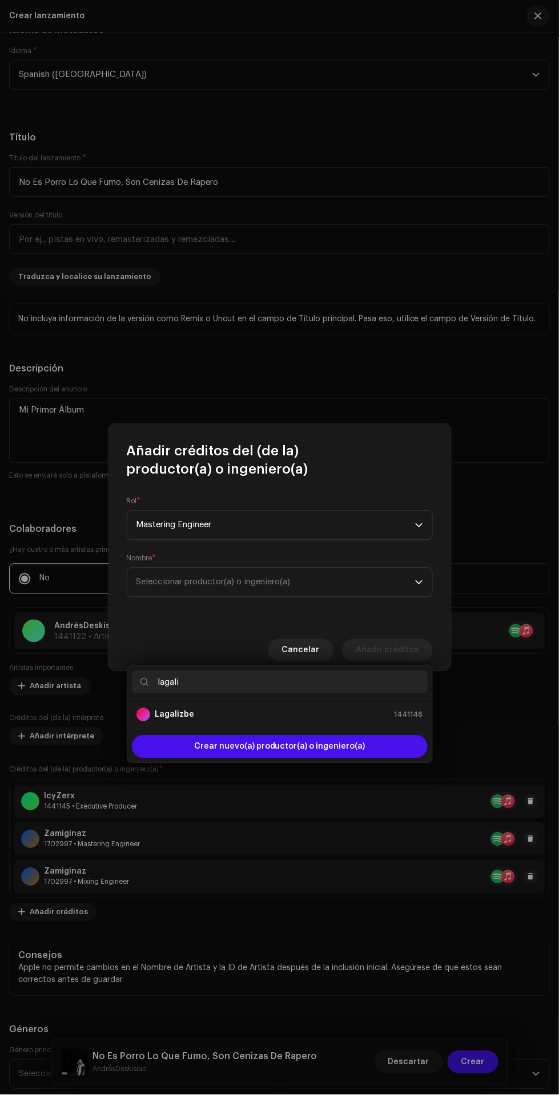
type input "lagali"
click at [341, 708] on div "Lagalizbe 1441146" at bounding box center [279, 715] width 287 height 14
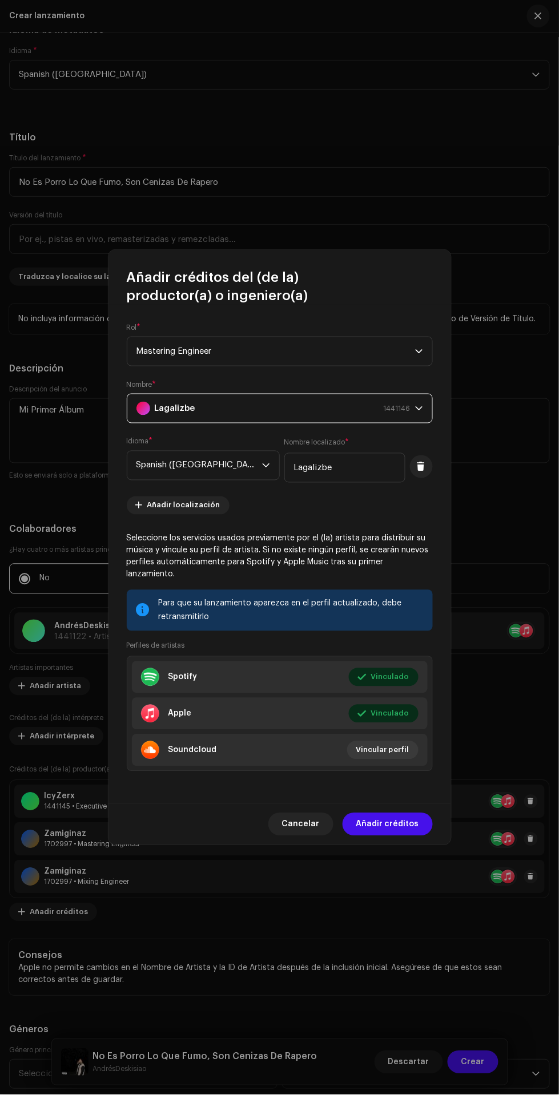
click at [401, 820] on span "Añadir créditos" at bounding box center [387, 824] width 63 height 23
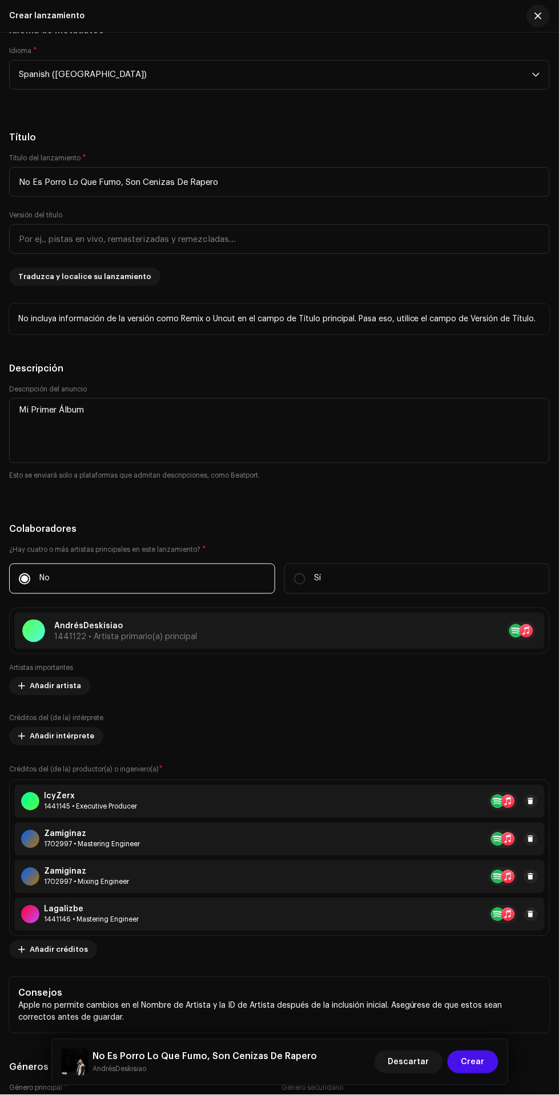
click at [44, 953] on span "Añadir créditos" at bounding box center [59, 950] width 58 height 23
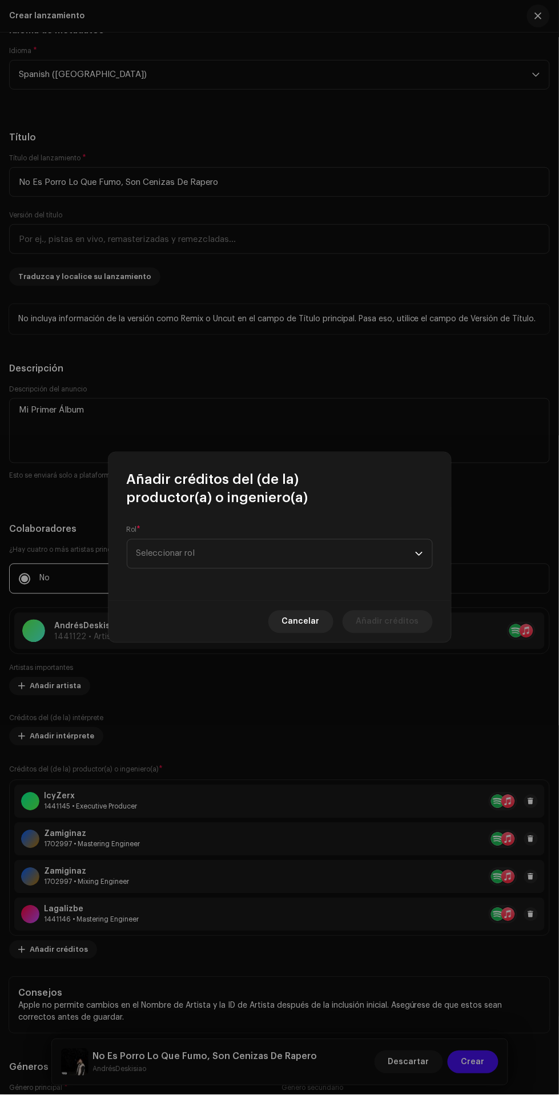
click at [299, 564] on span "Seleccionar rol" at bounding box center [275, 554] width 279 height 29
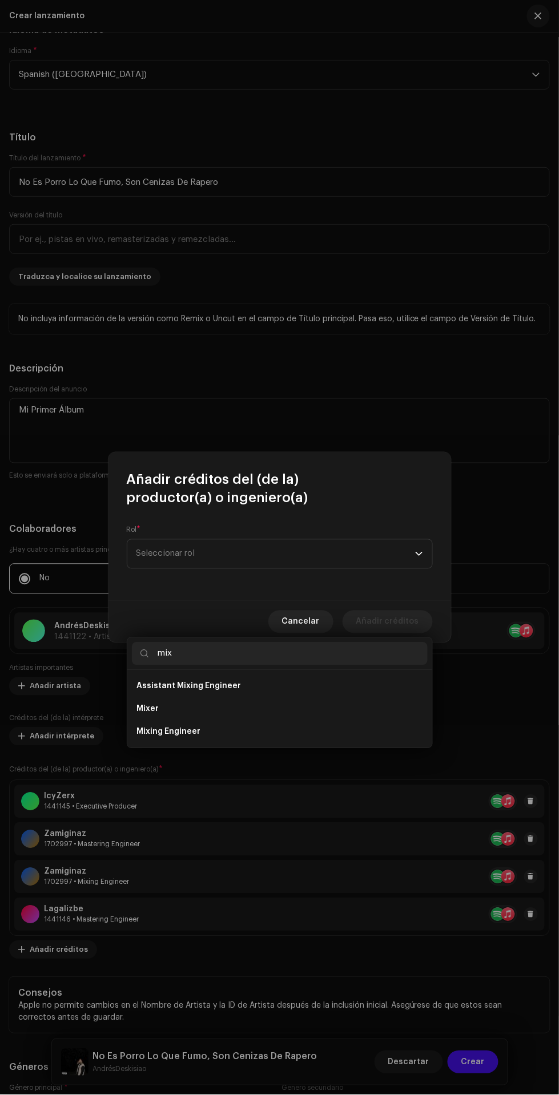
type input "mix"
click at [326, 721] on li "Mixing Engineer" at bounding box center [280, 732] width 296 height 23
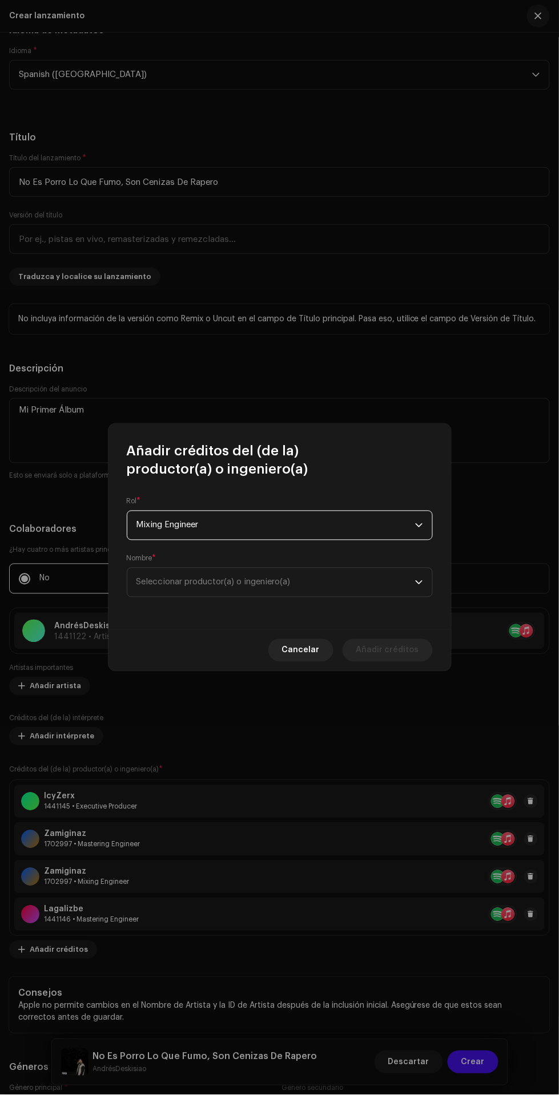
click at [325, 597] on span "Seleccionar productor(a) o ingeniero(a)" at bounding box center [275, 582] width 279 height 29
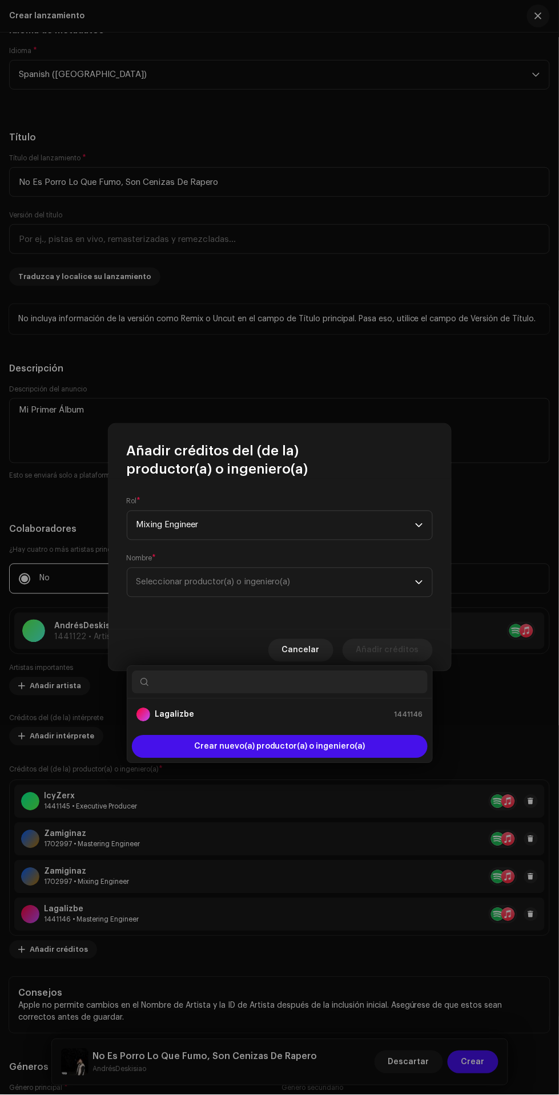
click at [315, 708] on div "Lagalizbe 1441146" at bounding box center [279, 715] width 287 height 14
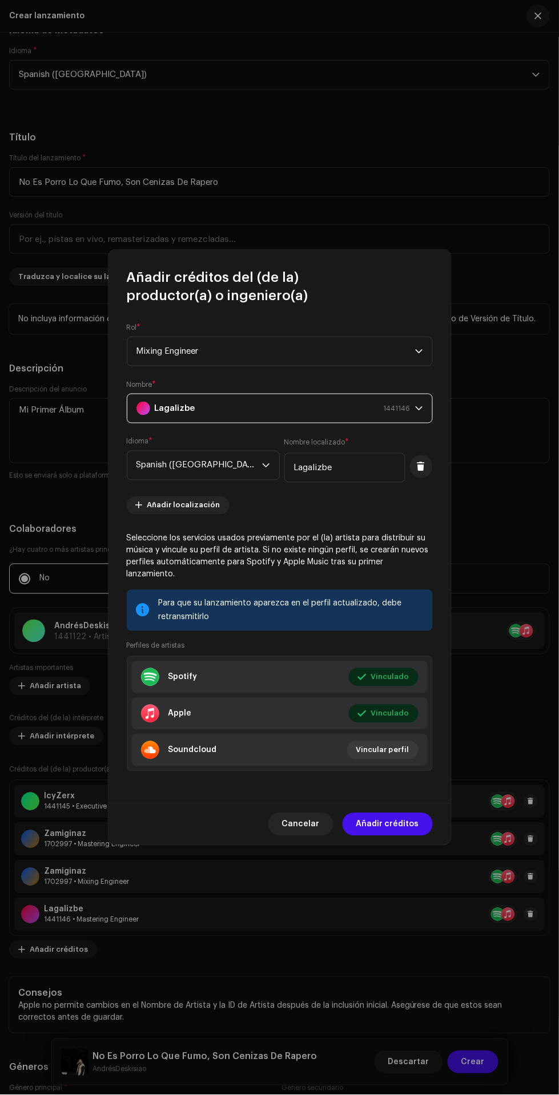
click at [405, 819] on span "Añadir créditos" at bounding box center [387, 824] width 63 height 23
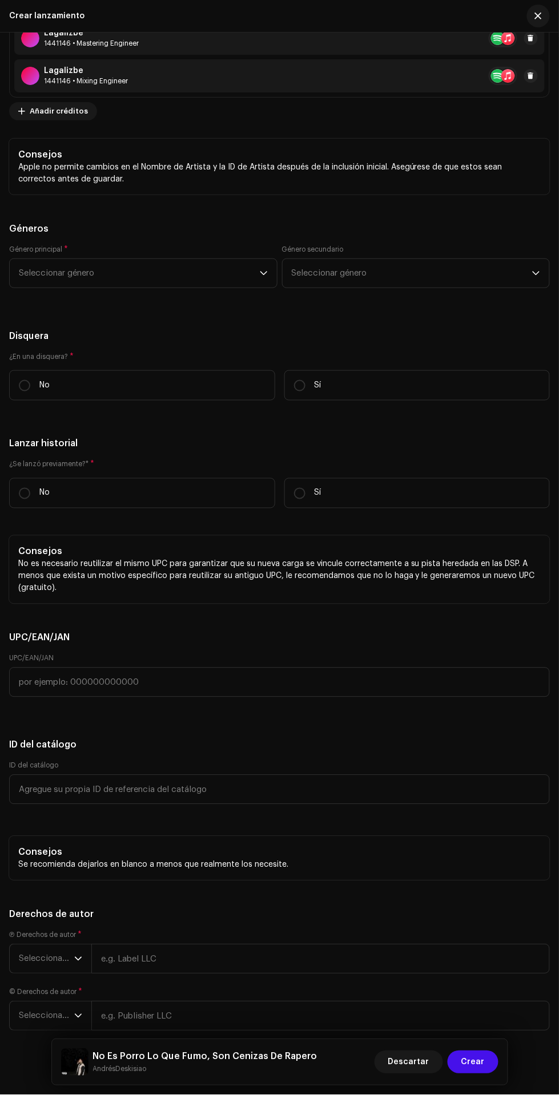
scroll to position [2725, 0]
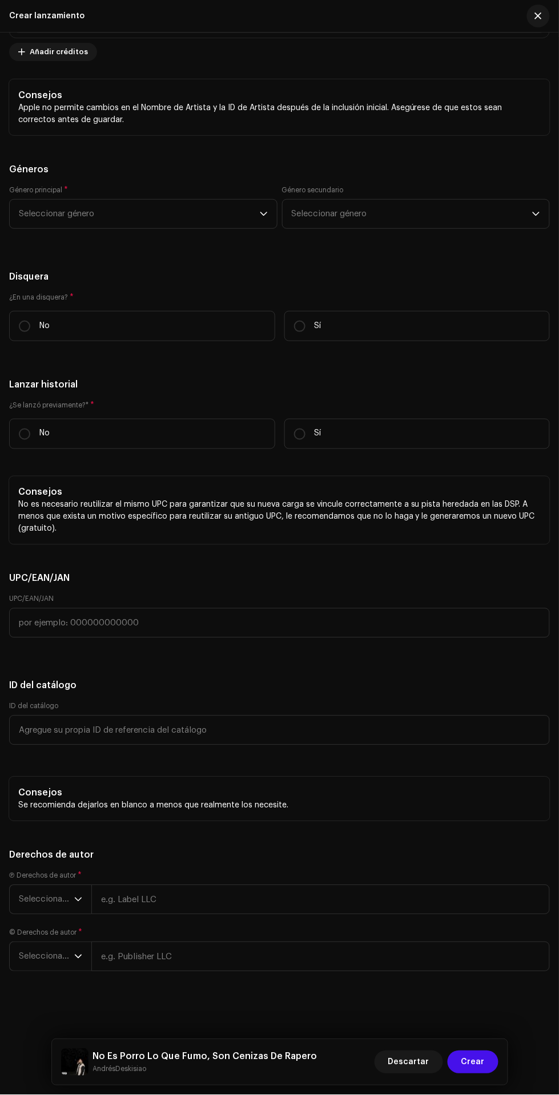
click at [21, 324] on input "No" at bounding box center [24, 326] width 11 height 11
radio input "true"
click at [23, 429] on input "No" at bounding box center [24, 434] width 11 height 11
radio input "true"
click at [36, 899] on span "Seleccionar año" at bounding box center [46, 900] width 55 height 29
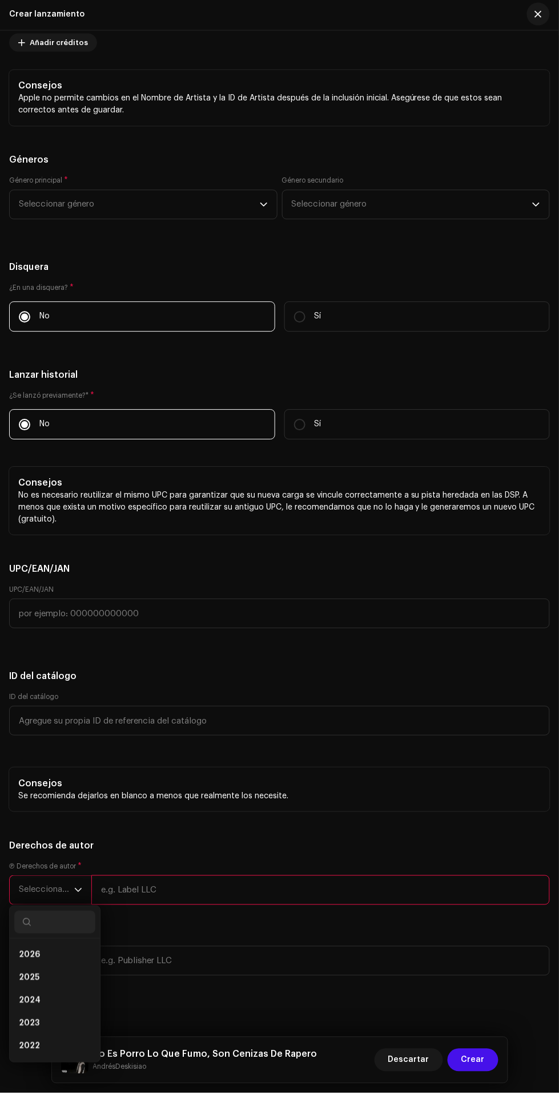
scroll to position [146, 0]
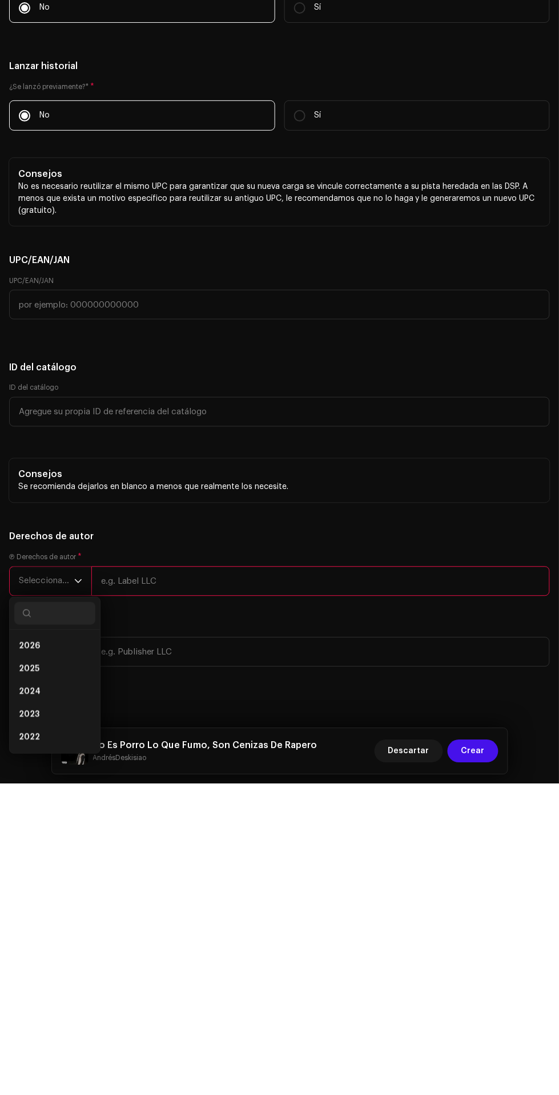
click at [26, 986] on span "2025" at bounding box center [29, 979] width 21 height 11
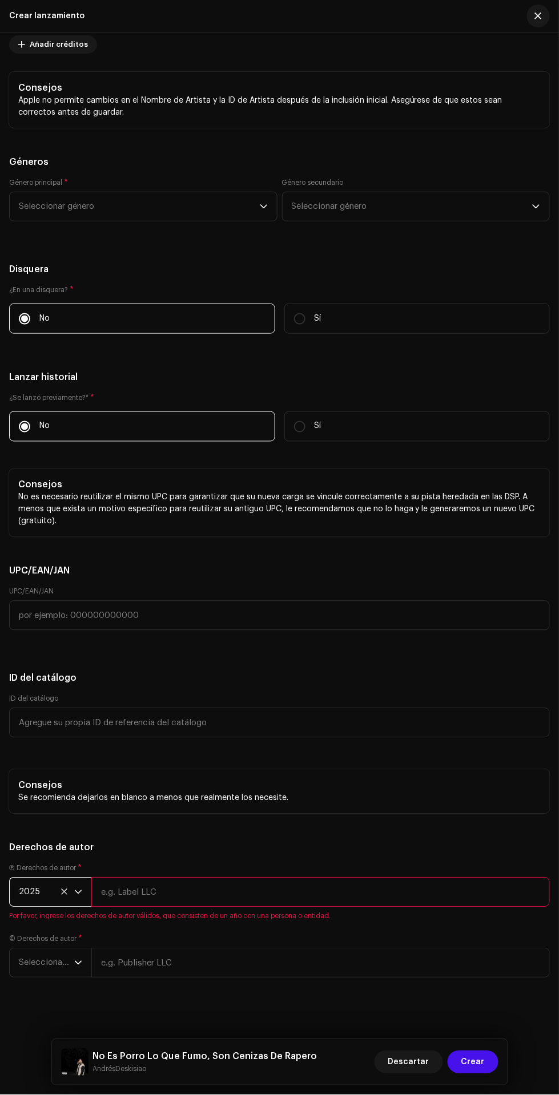
click at [47, 971] on span "Seleccionar año" at bounding box center [46, 963] width 55 height 29
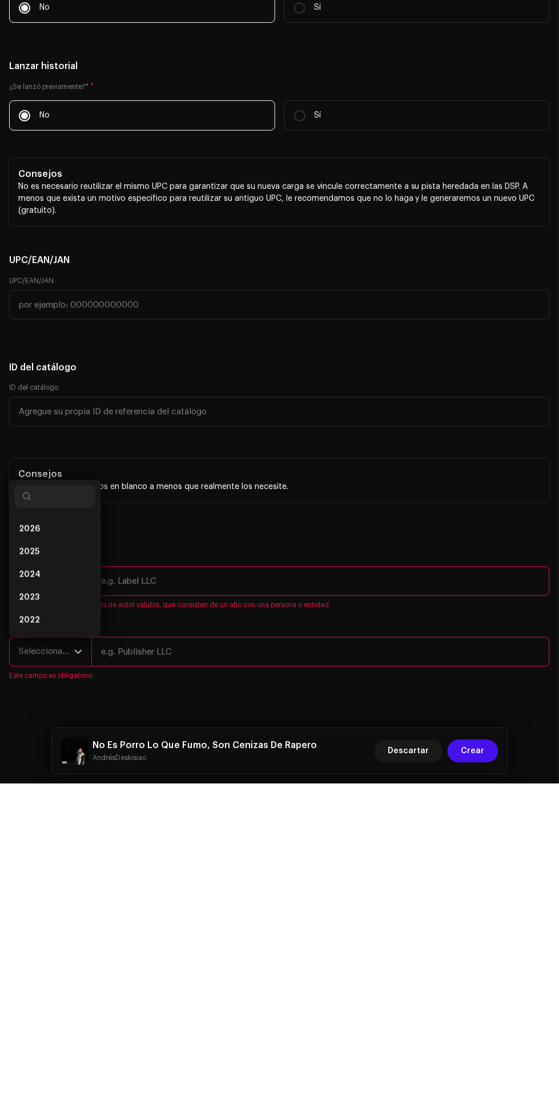
click at [26, 869] on span "2025" at bounding box center [29, 862] width 21 height 11
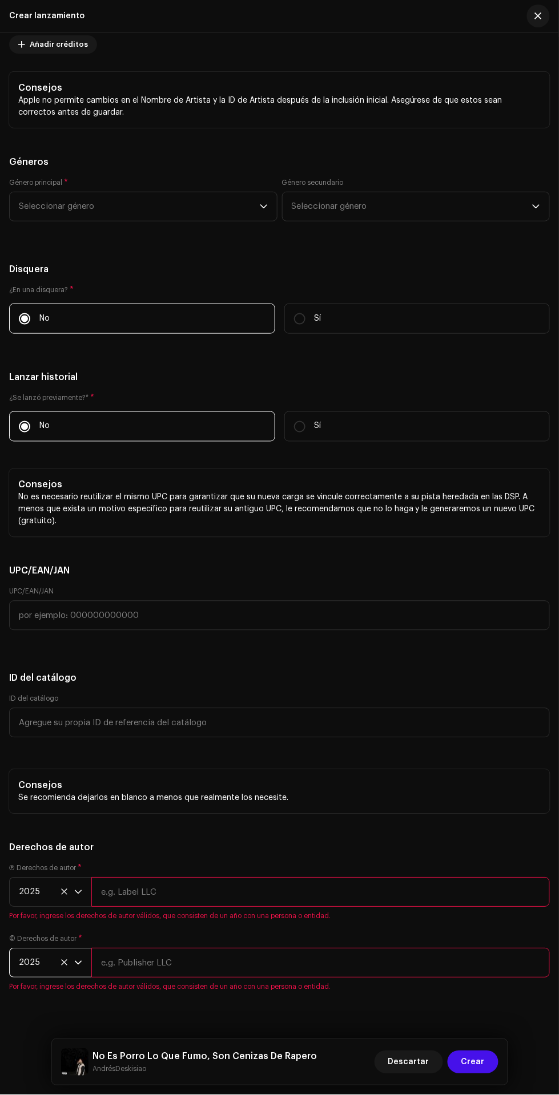
click at [266, 897] on input "text" at bounding box center [320, 893] width 458 height 30
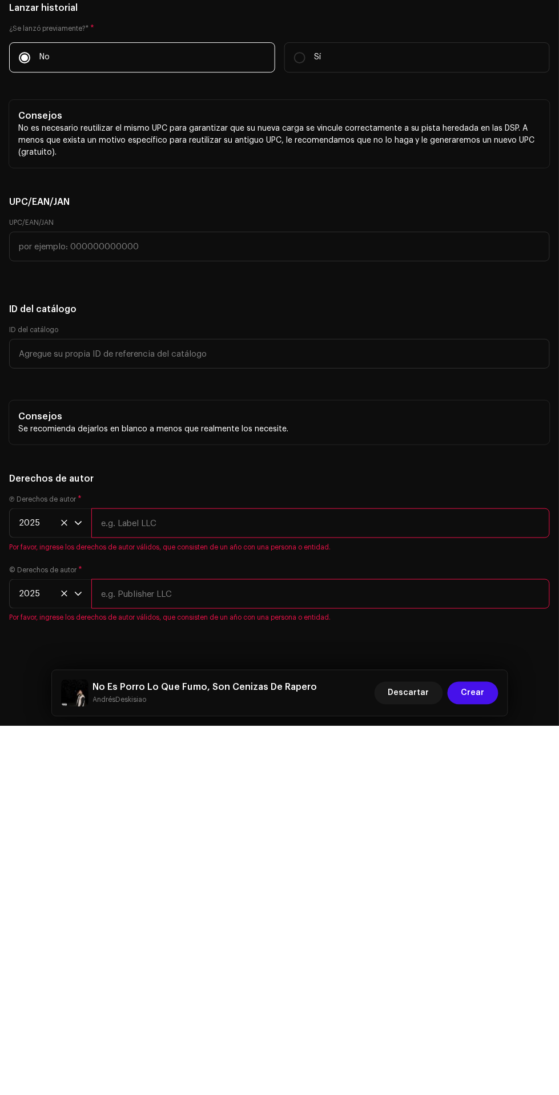
type input "AndrésDeskisiao"
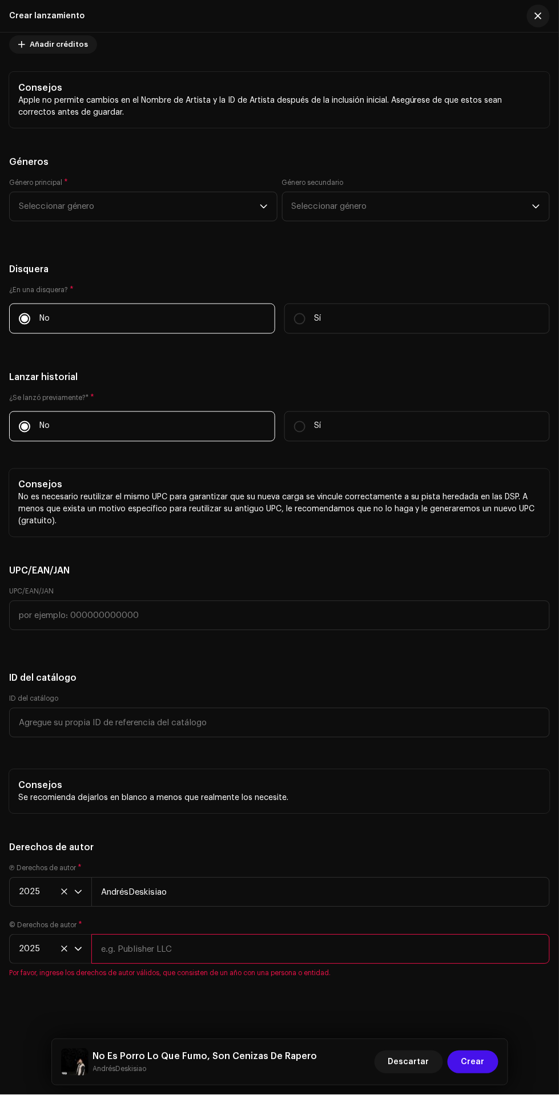
click at [264, 961] on input "text" at bounding box center [320, 950] width 458 height 30
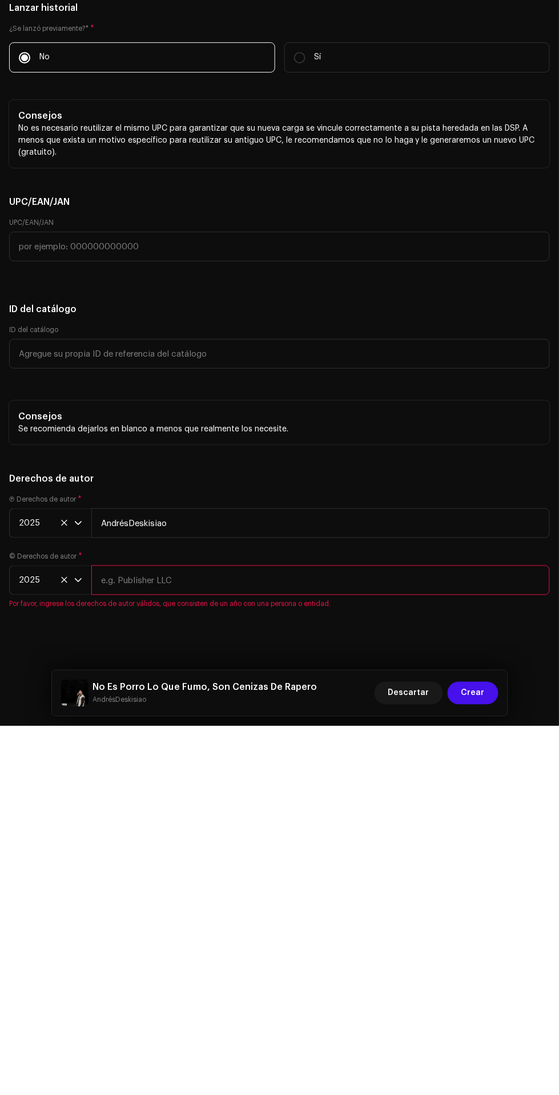
type input "AndrésDeskisiao"
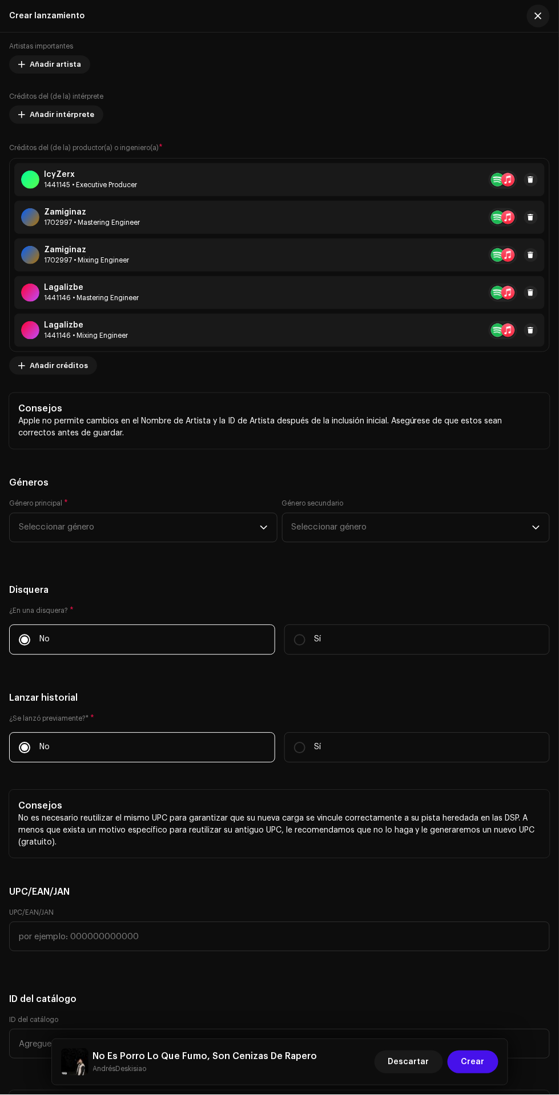
scroll to position [2399, 0]
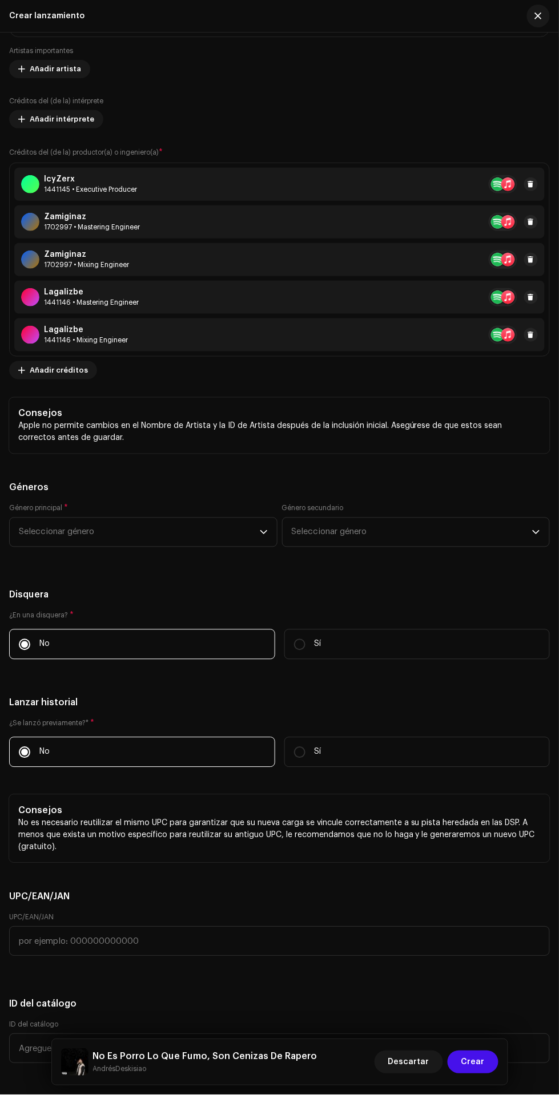
click at [196, 536] on span "Seleccionar género" at bounding box center [139, 532] width 241 height 29
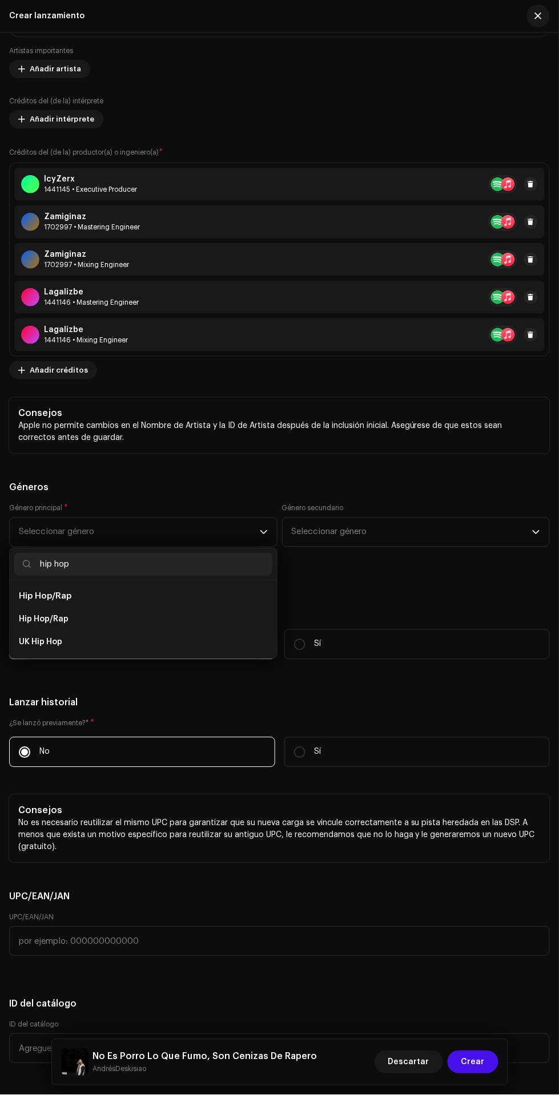
type input "hip hop"
click at [171, 624] on li "Hip Hop/Rap" at bounding box center [143, 619] width 258 height 23
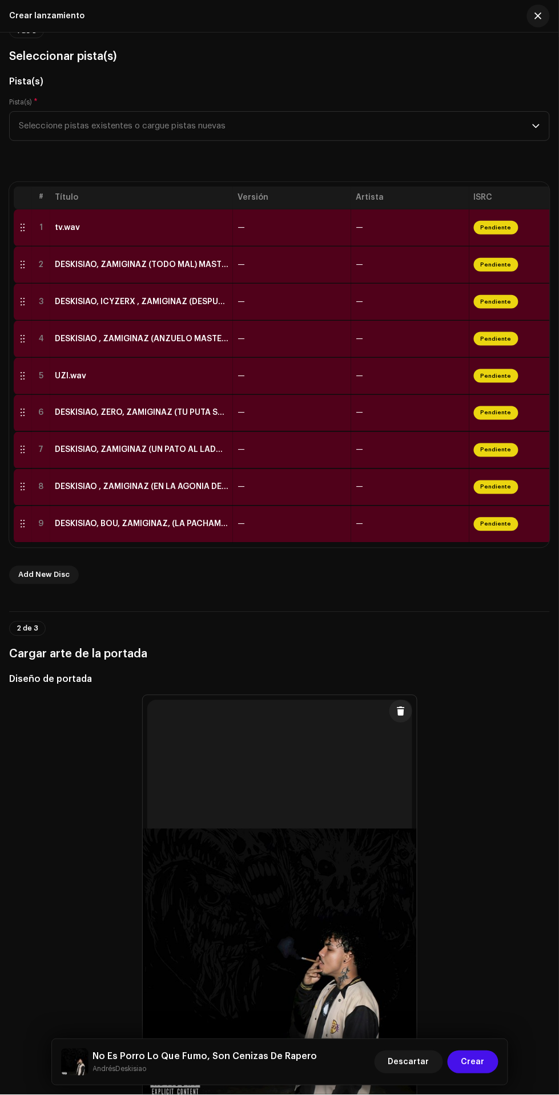
scroll to position [0, 0]
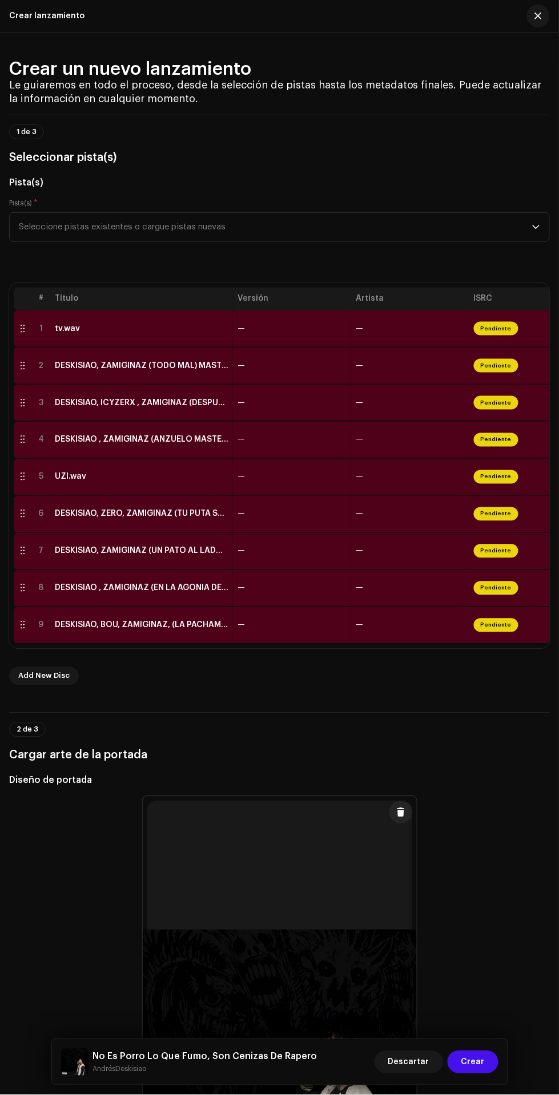
click at [470, 1065] on span "Crear" at bounding box center [472, 1062] width 23 height 23
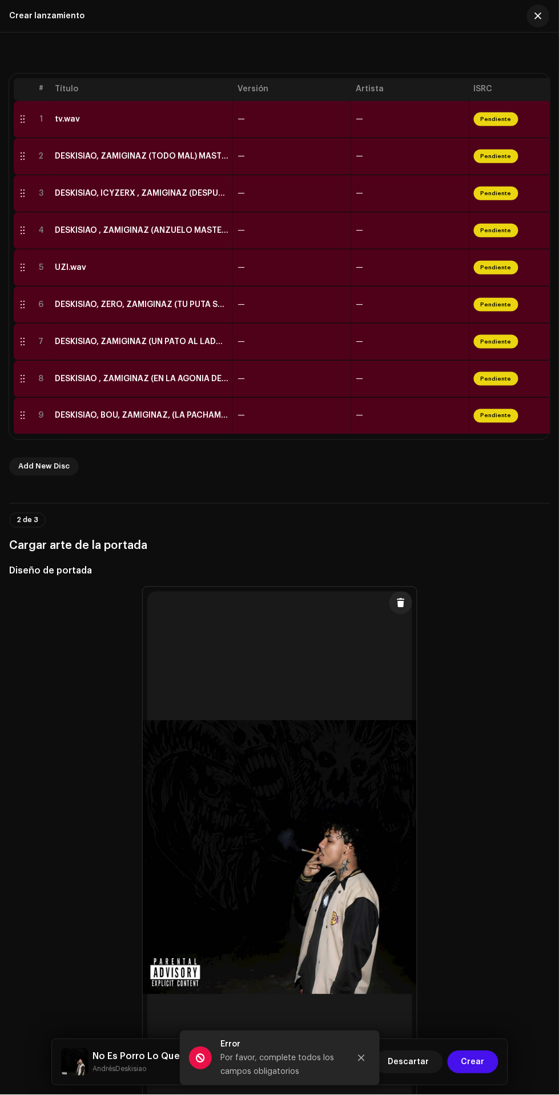
scroll to position [128, 0]
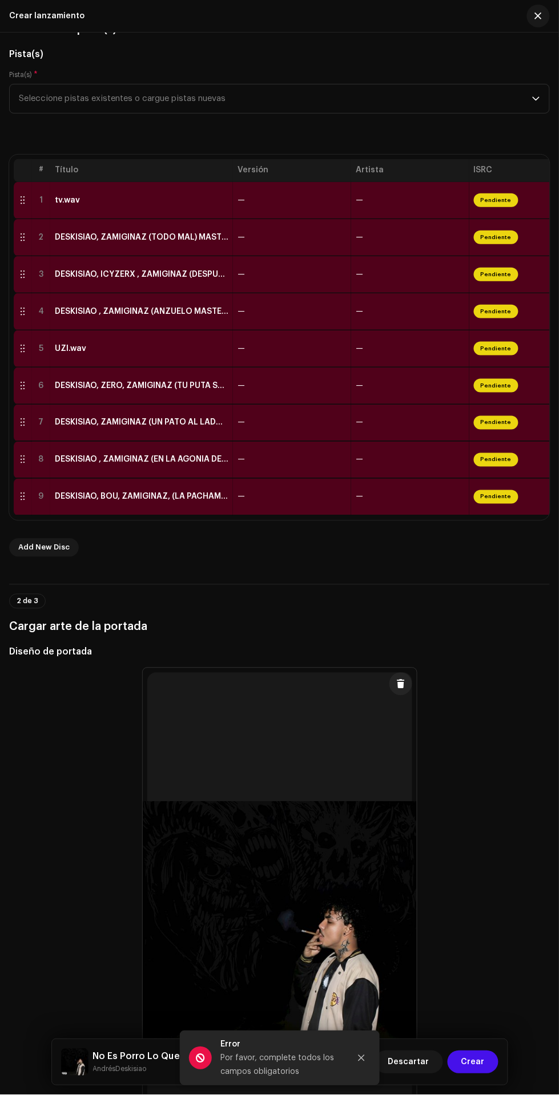
click at [398, 203] on td "—" at bounding box center [410, 200] width 118 height 37
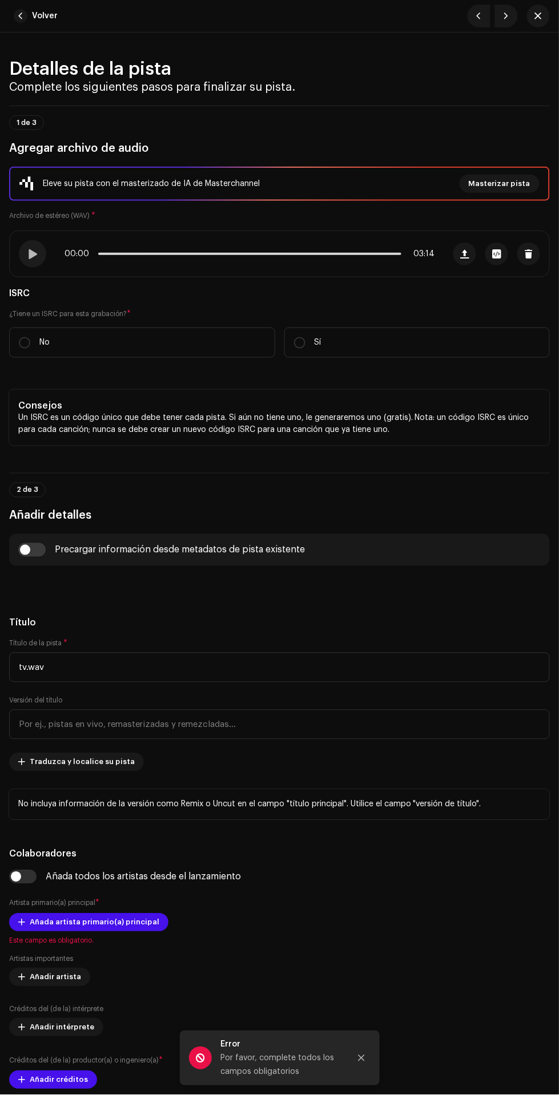
click at [208, 338] on label "No" at bounding box center [142, 343] width 266 height 30
click at [30, 338] on input "No" at bounding box center [24, 342] width 11 height 11
radio input "true"
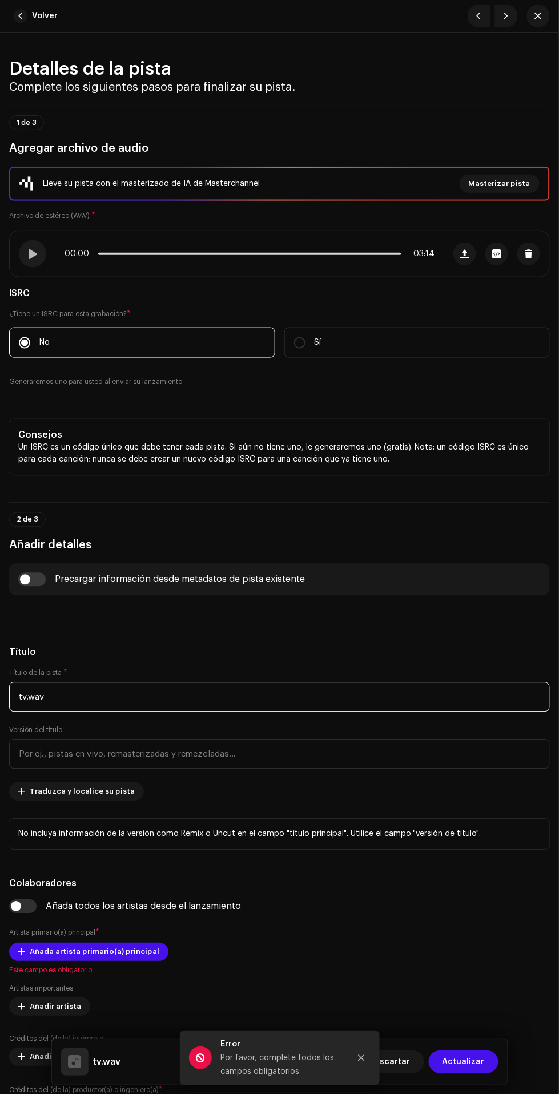
click at [266, 697] on input "tv.wav" at bounding box center [279, 698] width 541 height 30
type input "t"
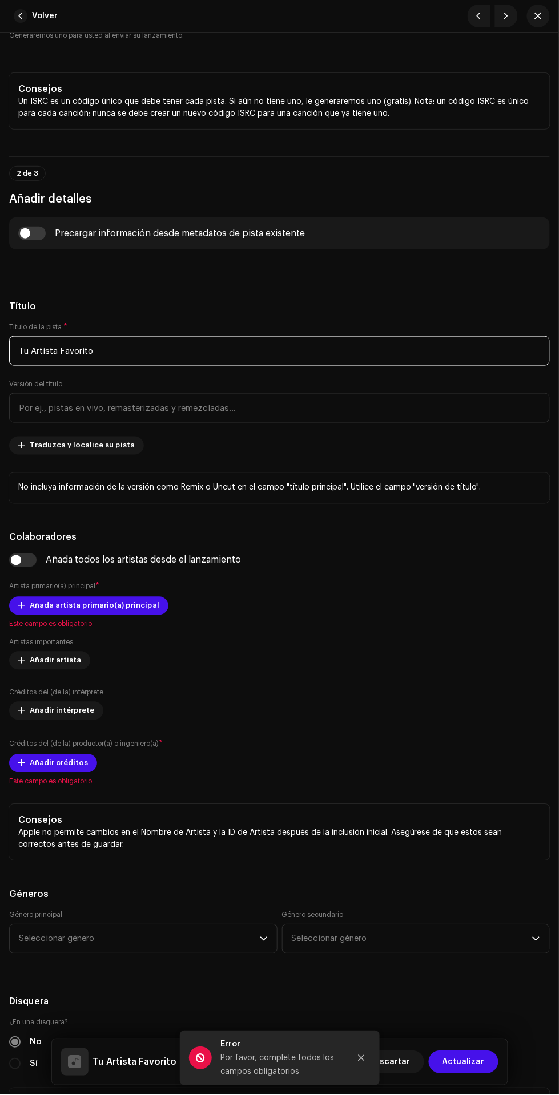
scroll to position [368, 0]
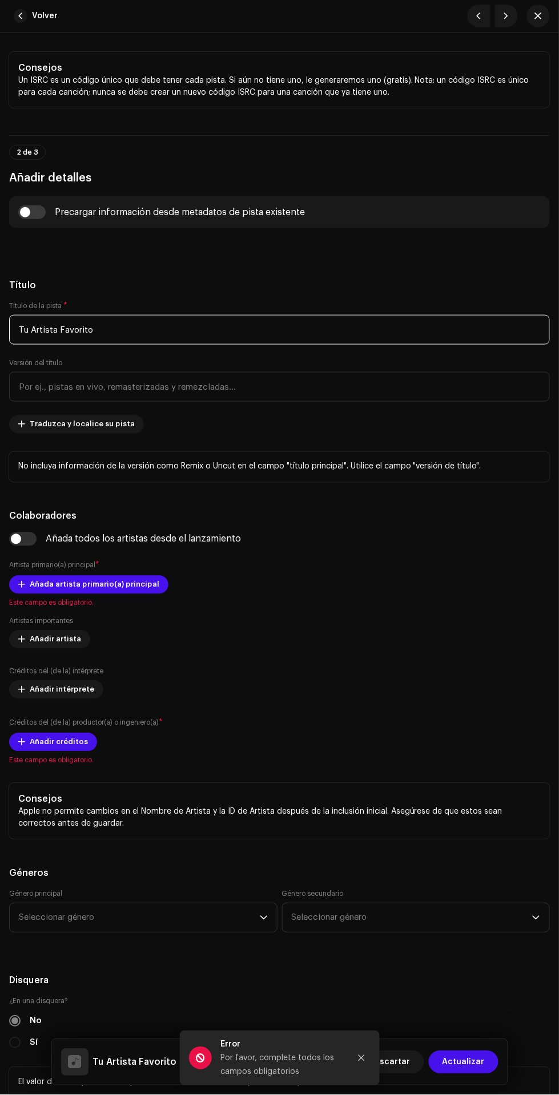
type input "Tu Artista Favorito"
click at [111, 422] on span "Traduzca y localice su pista" at bounding box center [82, 424] width 105 height 23
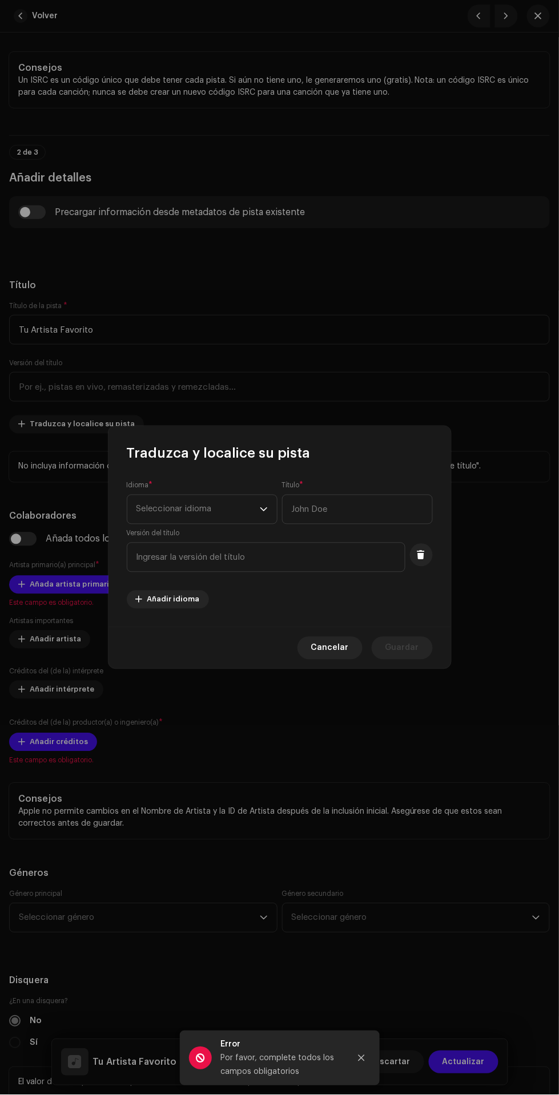
click at [222, 512] on span "Seleccionar idioma" at bounding box center [197, 509] width 123 height 29
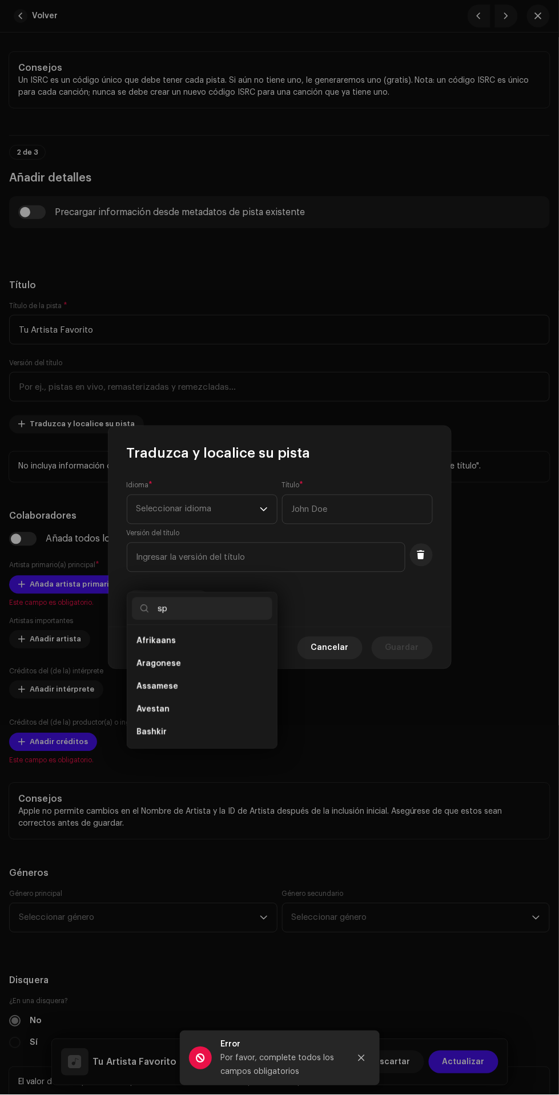
scroll to position [0, 0]
type input "spa"
click at [238, 630] on li "Spanish" at bounding box center [202, 641] width 140 height 23
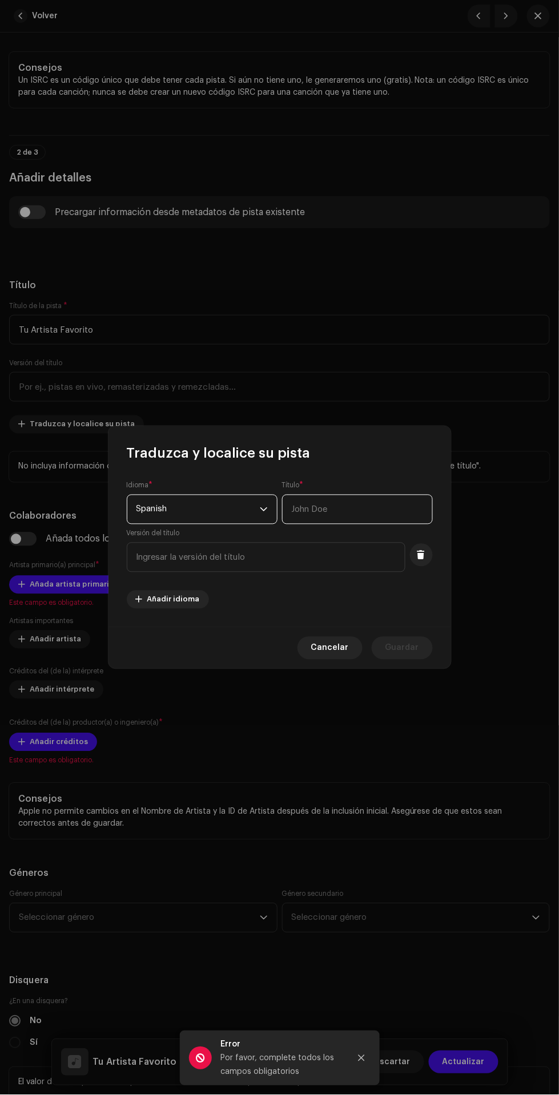
click at [365, 509] on input "text" at bounding box center [357, 510] width 151 height 30
type input "Tu Artista Favorito"
click at [409, 649] on span "Guardar" at bounding box center [402, 648] width 34 height 23
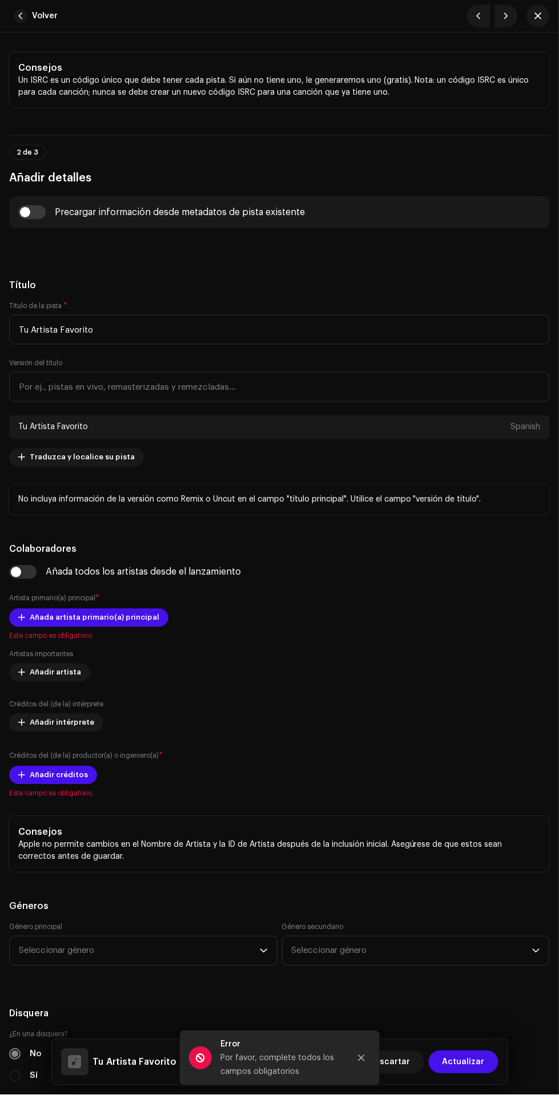
click at [45, 617] on span "Añada artista primario(a) principal" at bounding box center [95, 618] width 130 height 23
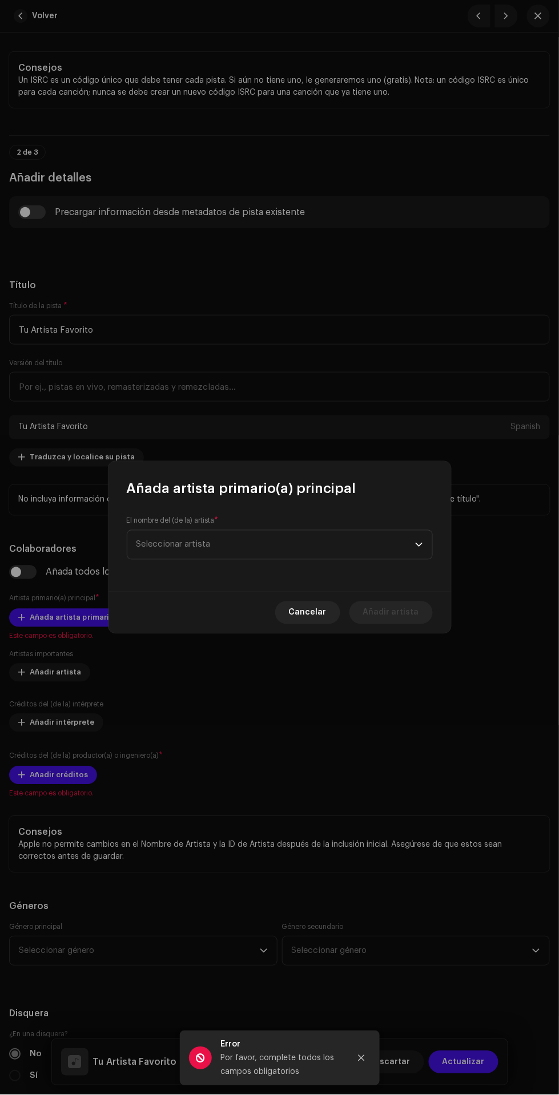
click at [308, 546] on span "Seleccionar artista" at bounding box center [275, 545] width 279 height 29
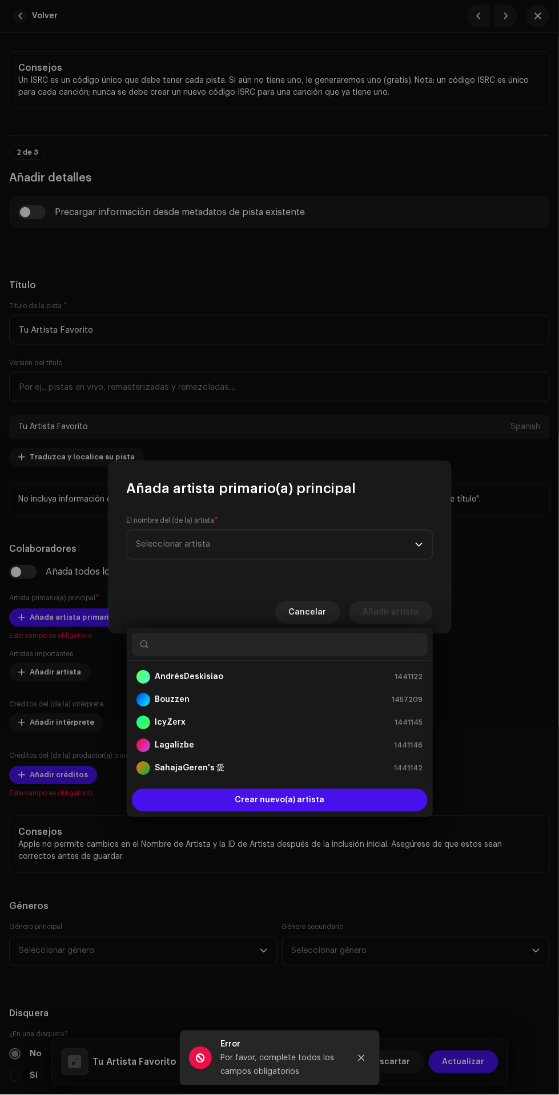
click at [299, 671] on div "AndrésDeskisiao 1441122" at bounding box center [279, 678] width 287 height 14
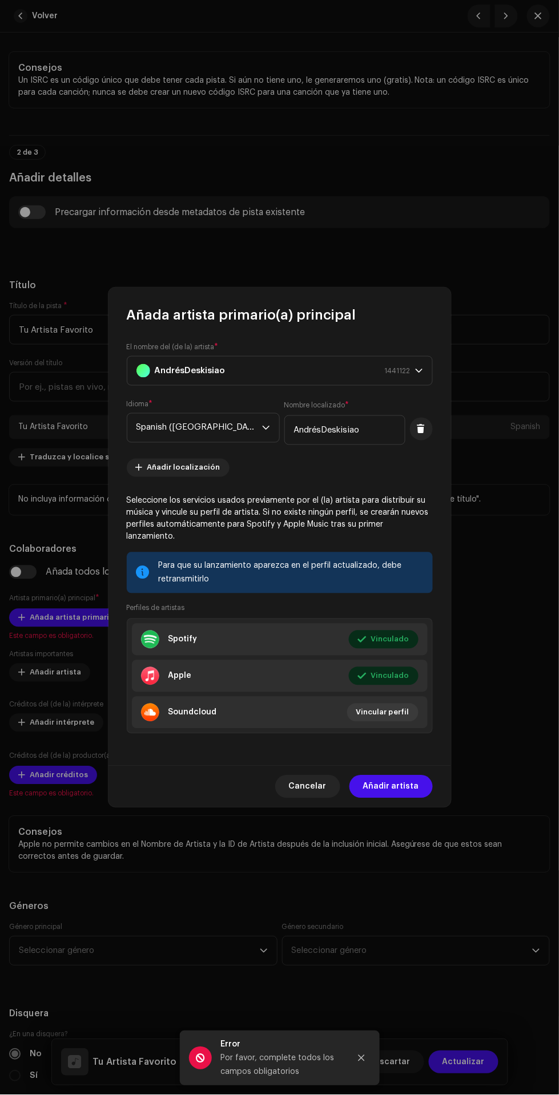
click at [402, 781] on span "Añadir artista" at bounding box center [391, 787] width 56 height 23
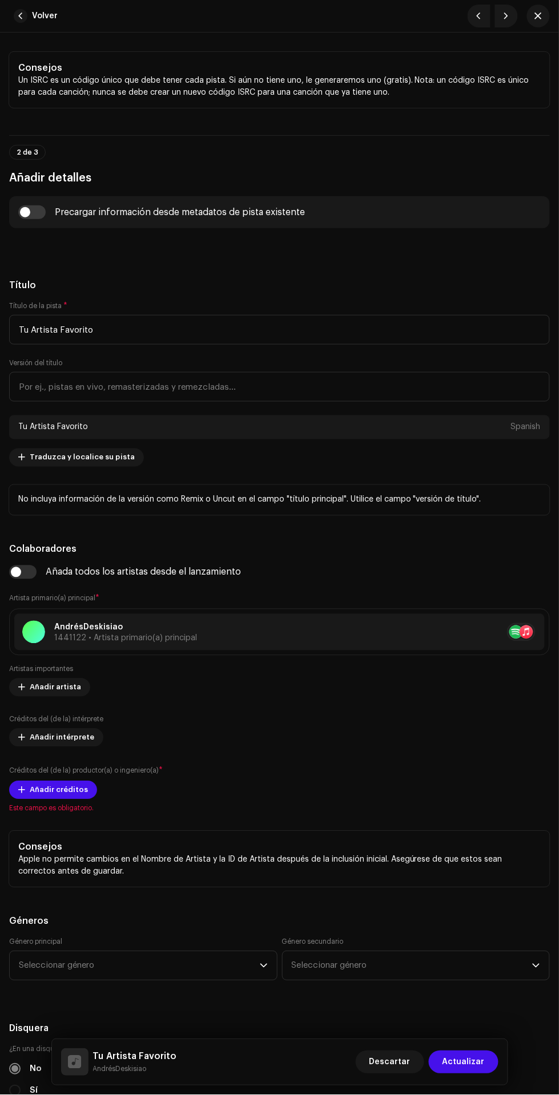
click at [41, 809] on span "Este campo es obligatorio." at bounding box center [279, 808] width 541 height 9
click at [41, 791] on span "Añadir créditos" at bounding box center [59, 790] width 58 height 23
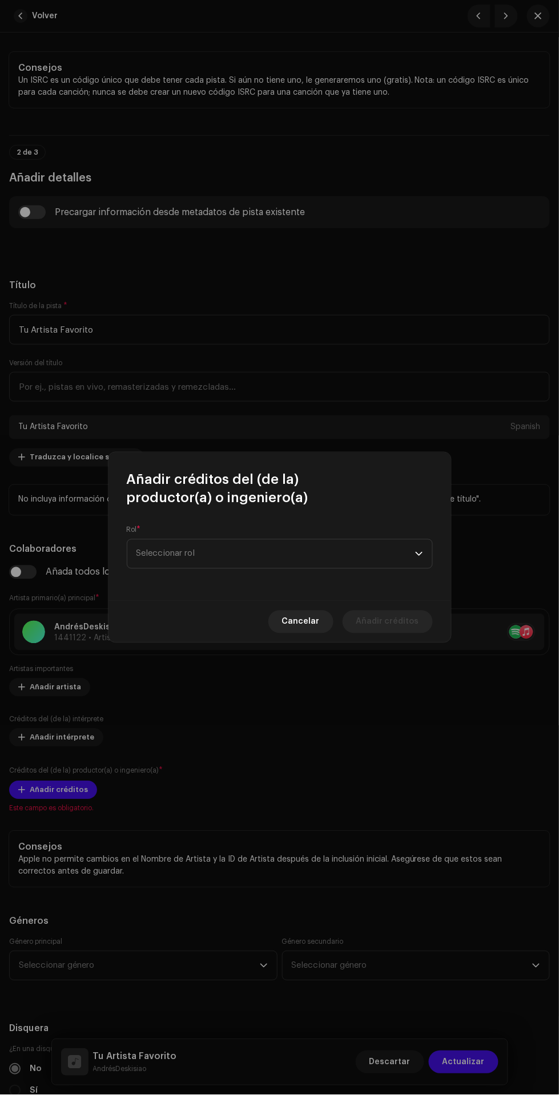
click at [322, 556] on span "Seleccionar rol" at bounding box center [275, 554] width 279 height 29
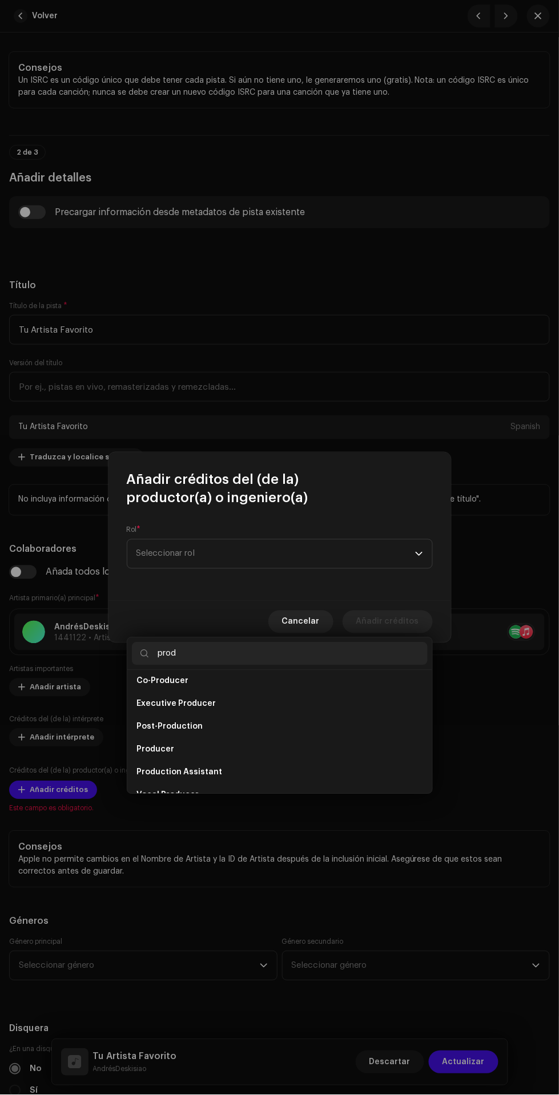
scroll to position [46, 0]
type input "prod"
click at [308, 721] on li "Producer" at bounding box center [280, 732] width 296 height 23
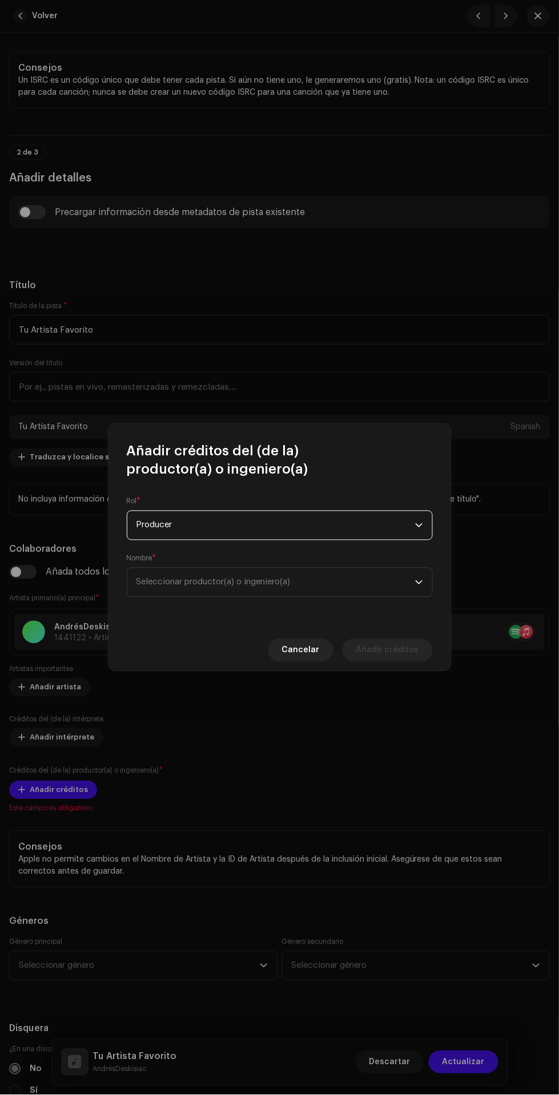
click at [362, 593] on span "Seleccionar productor(a) o ingeniero(a)" at bounding box center [275, 582] width 279 height 29
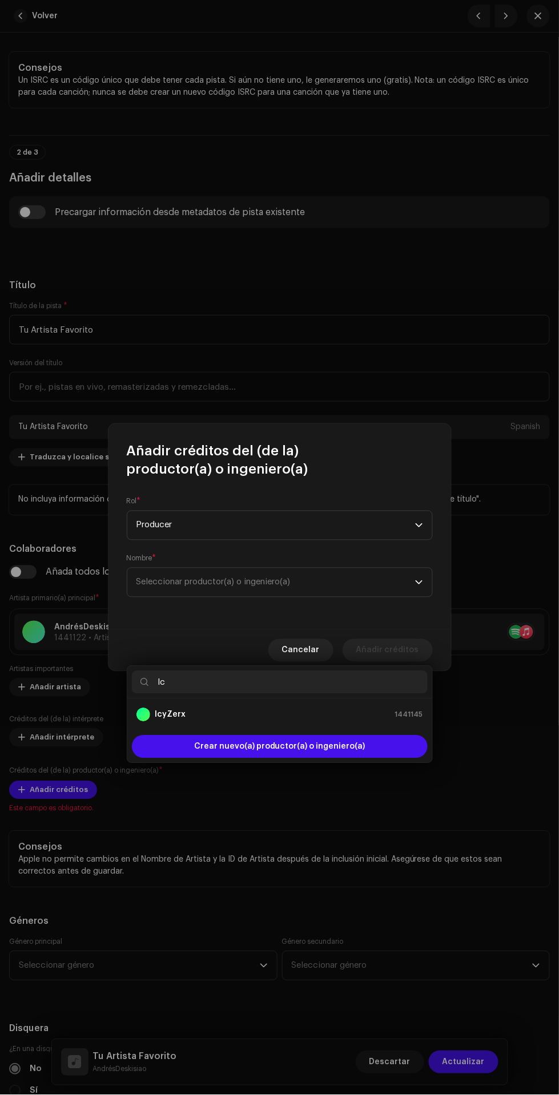
type input "Ic"
click at [360, 708] on div "IcyZerx 1441145" at bounding box center [279, 715] width 287 height 14
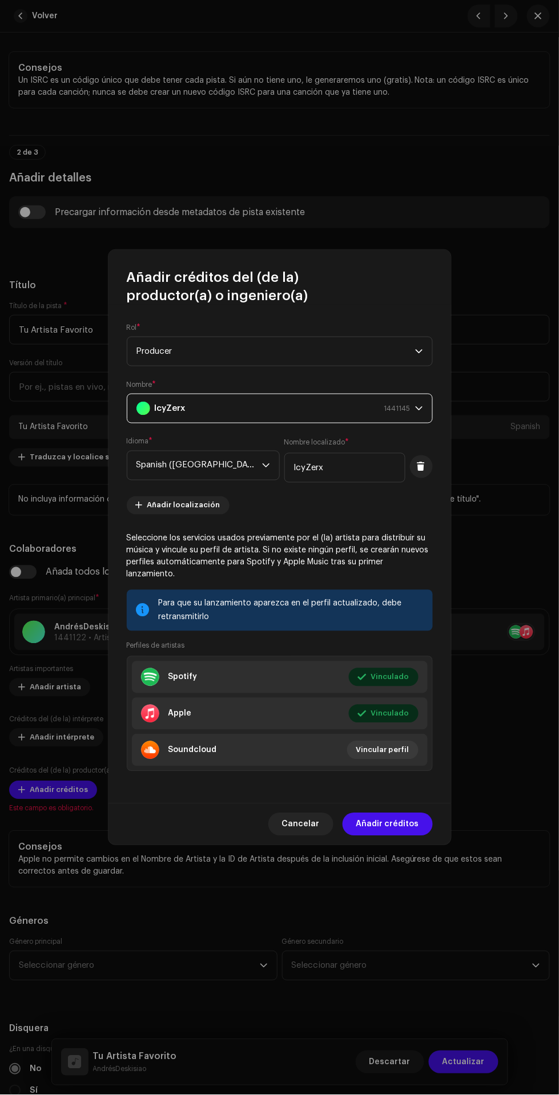
click at [399, 817] on span "Añadir créditos" at bounding box center [387, 824] width 63 height 23
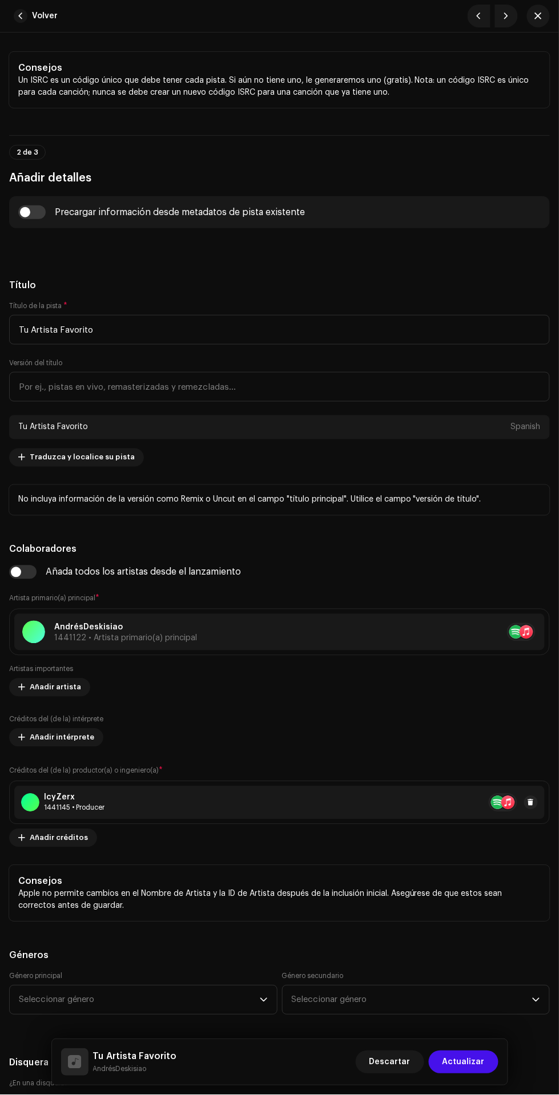
click at [45, 840] on span "Añadir créditos" at bounding box center [59, 838] width 58 height 23
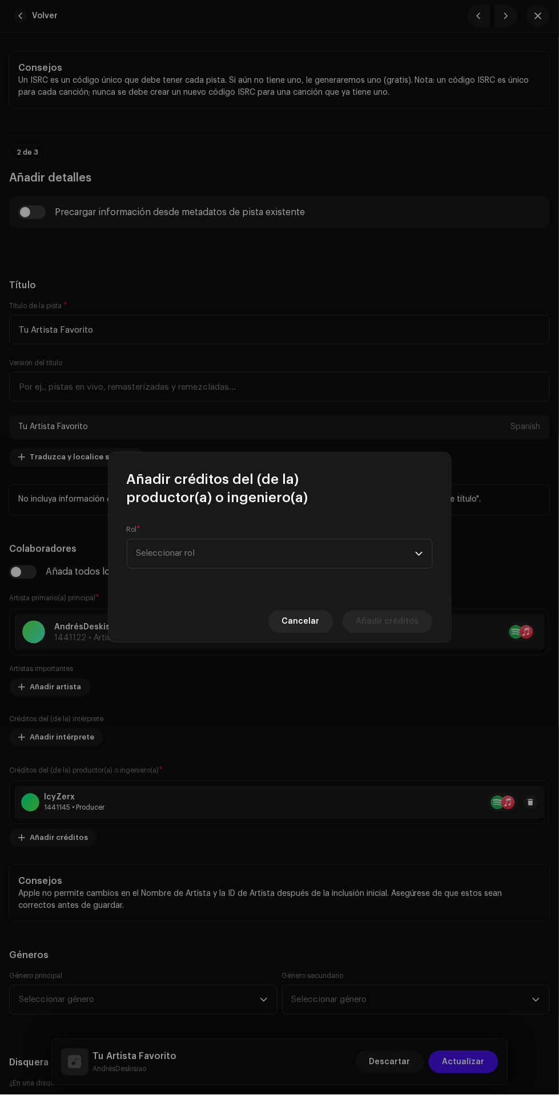
click at [328, 561] on span "Seleccionar rol" at bounding box center [275, 554] width 279 height 29
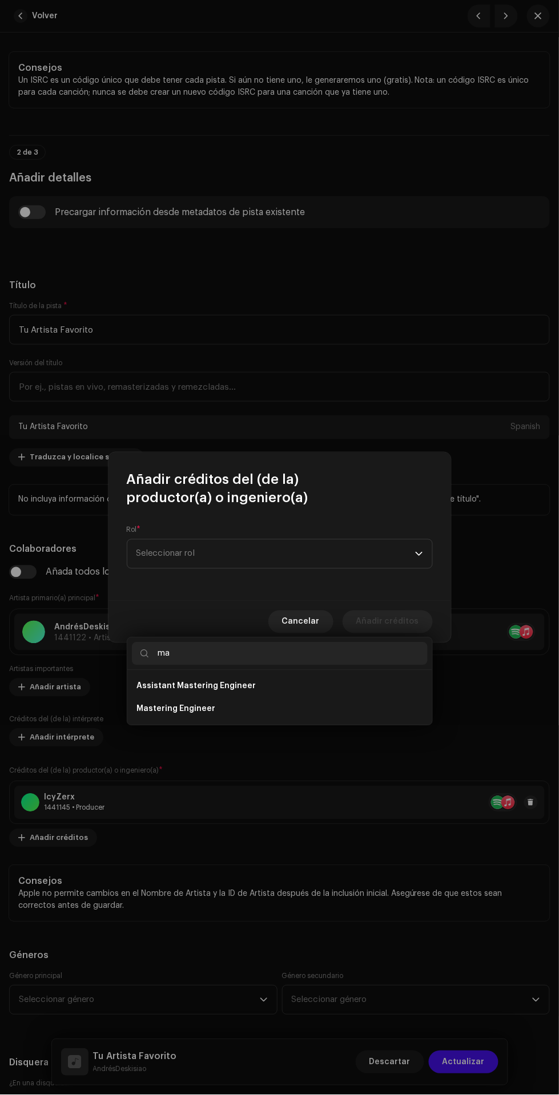
type input "mas"
click at [332, 698] on li "Mastering Engineer" at bounding box center [280, 709] width 296 height 23
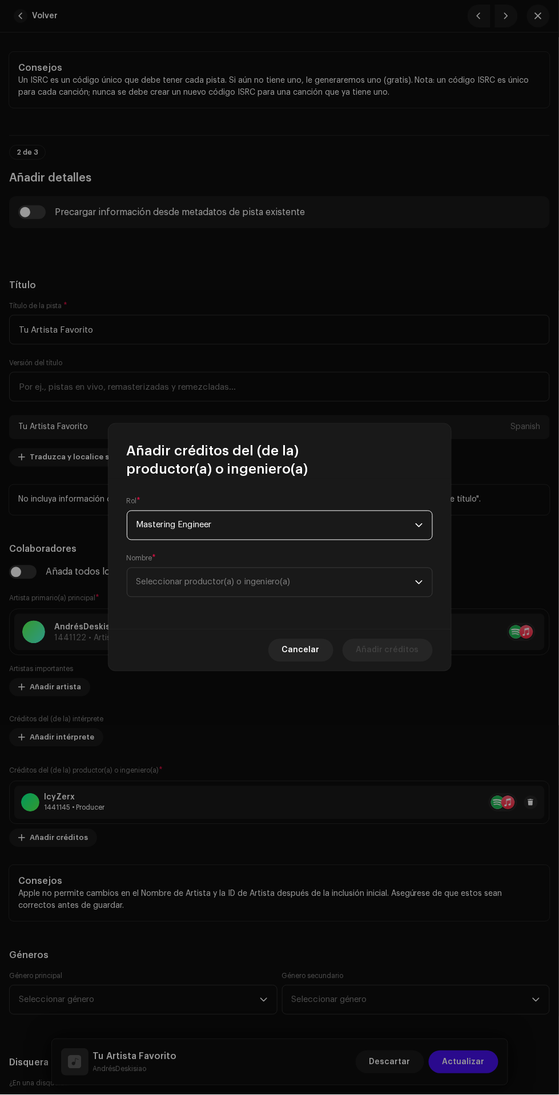
click at [316, 596] on span "Seleccionar productor(a) o ingeniero(a)" at bounding box center [275, 582] width 279 height 29
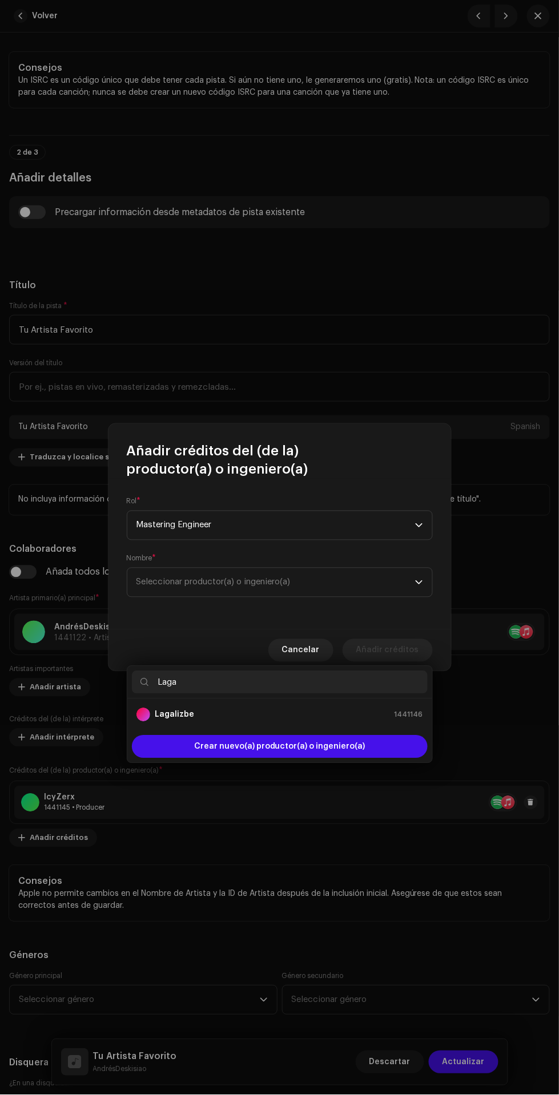
type input "Laga"
click at [305, 708] on div "Lagalizbe 1441146" at bounding box center [279, 715] width 287 height 14
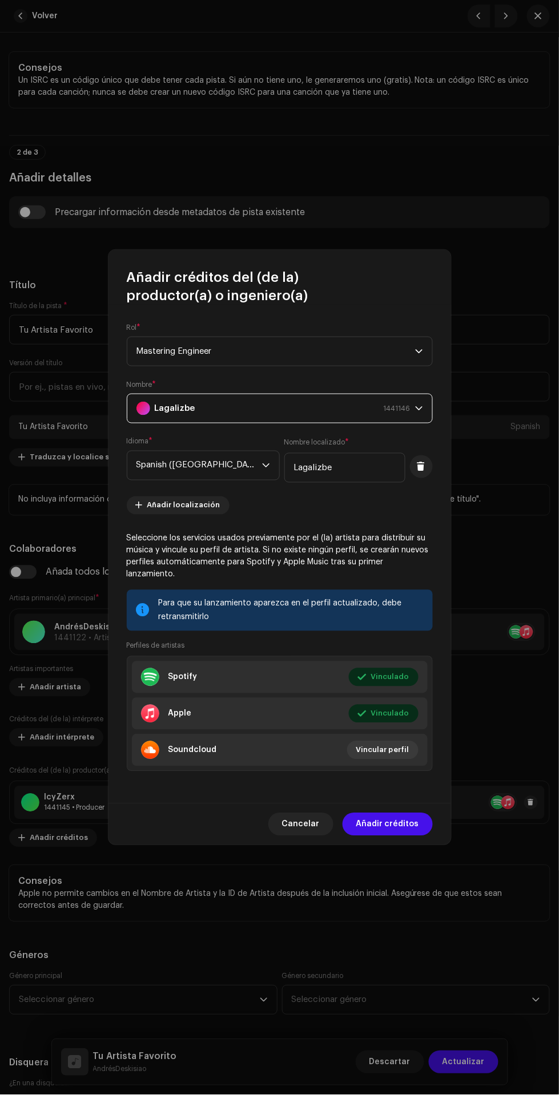
click at [396, 819] on span "Añadir créditos" at bounding box center [387, 824] width 63 height 23
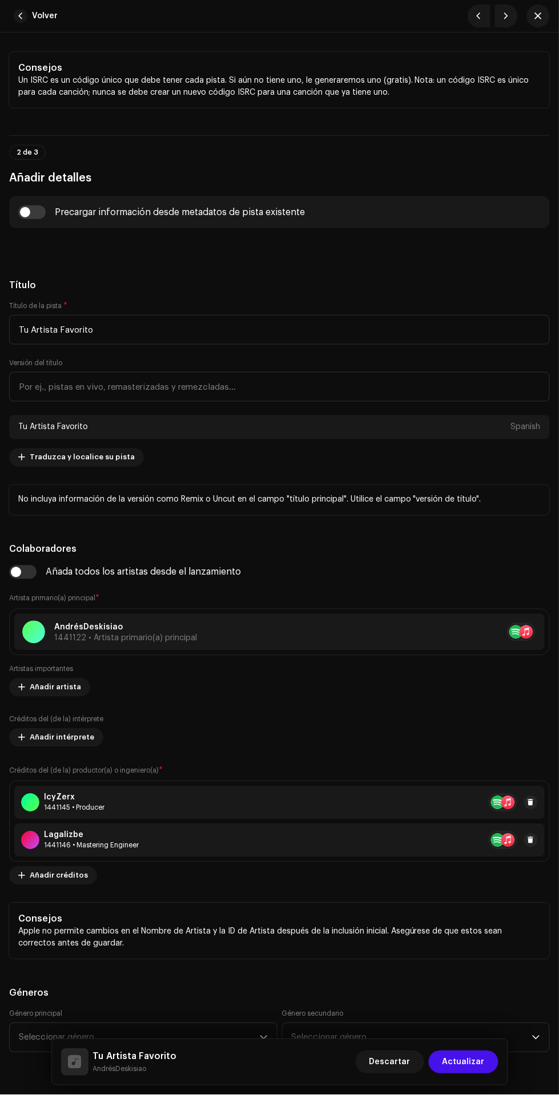
click at [53, 876] on span "Añadir créditos" at bounding box center [59, 876] width 58 height 23
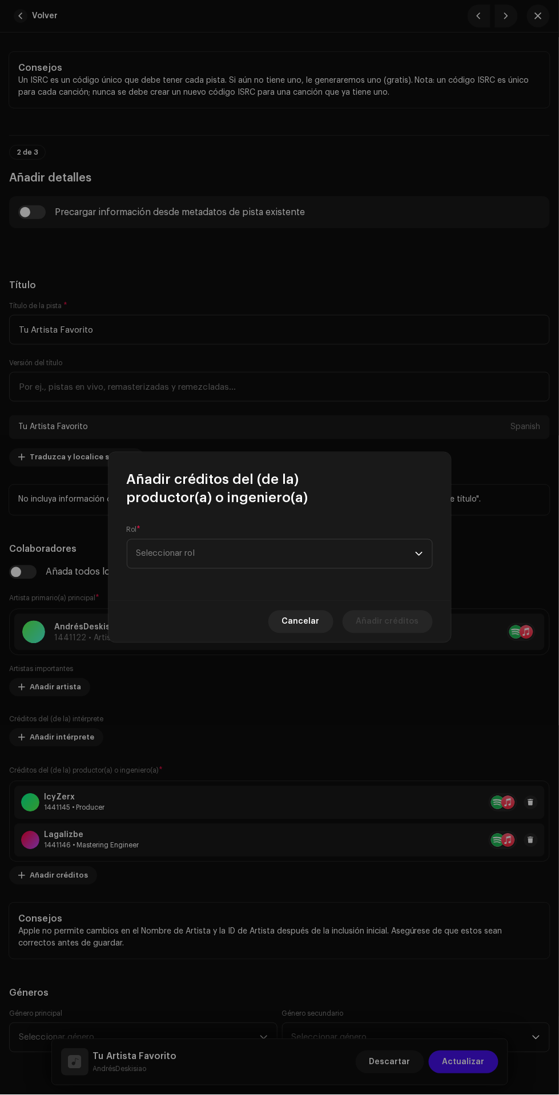
click at [279, 564] on span "Seleccionar rol" at bounding box center [275, 554] width 279 height 29
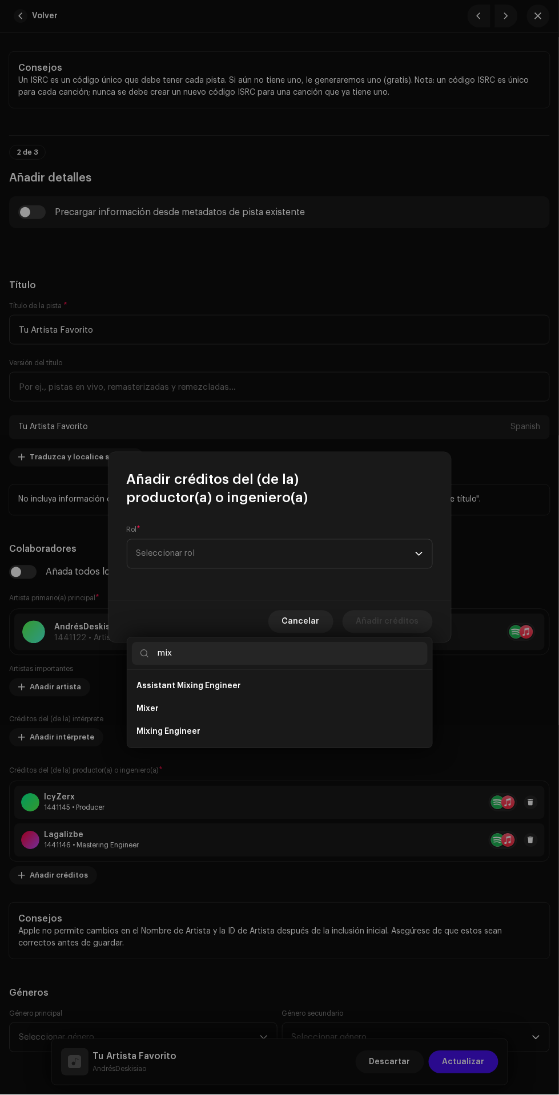
type input "mix"
click at [315, 721] on li "Mixing Engineer" at bounding box center [280, 732] width 296 height 23
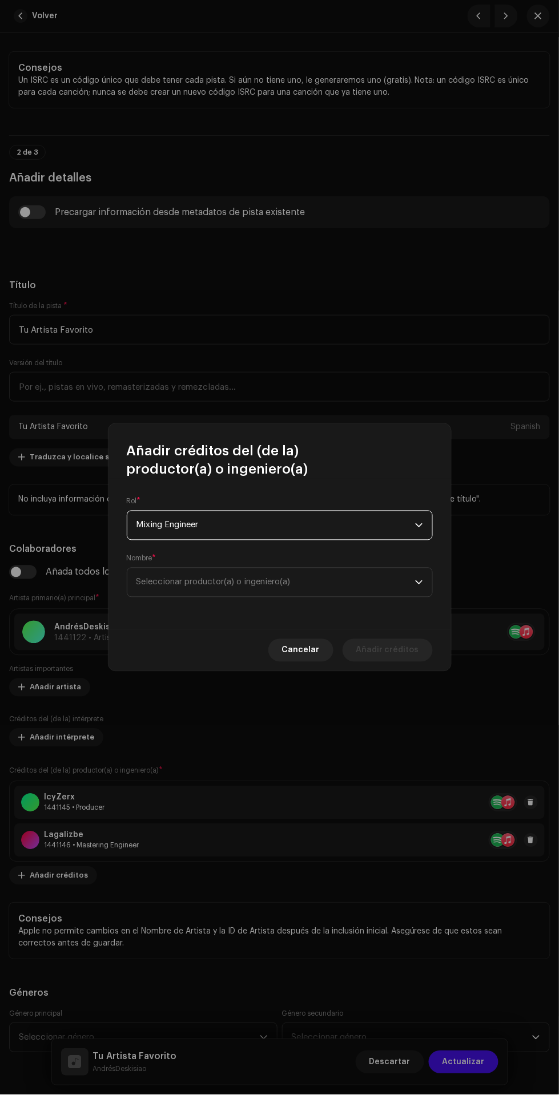
click at [336, 586] on span "Seleccionar productor(a) o ingeniero(a)" at bounding box center [275, 582] width 279 height 29
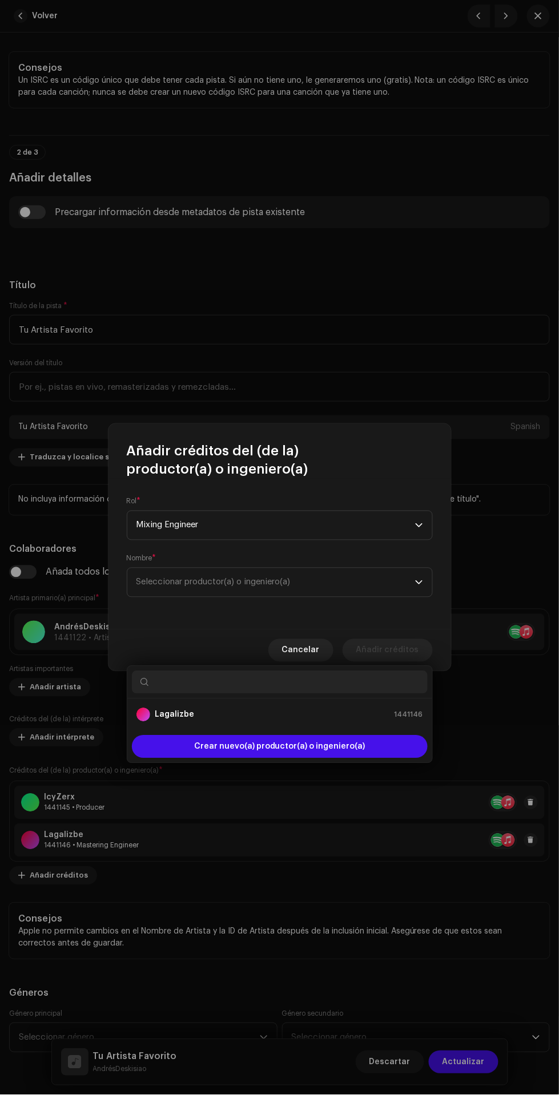
click at [323, 708] on div "Lagalizbe 1441146" at bounding box center [279, 715] width 287 height 14
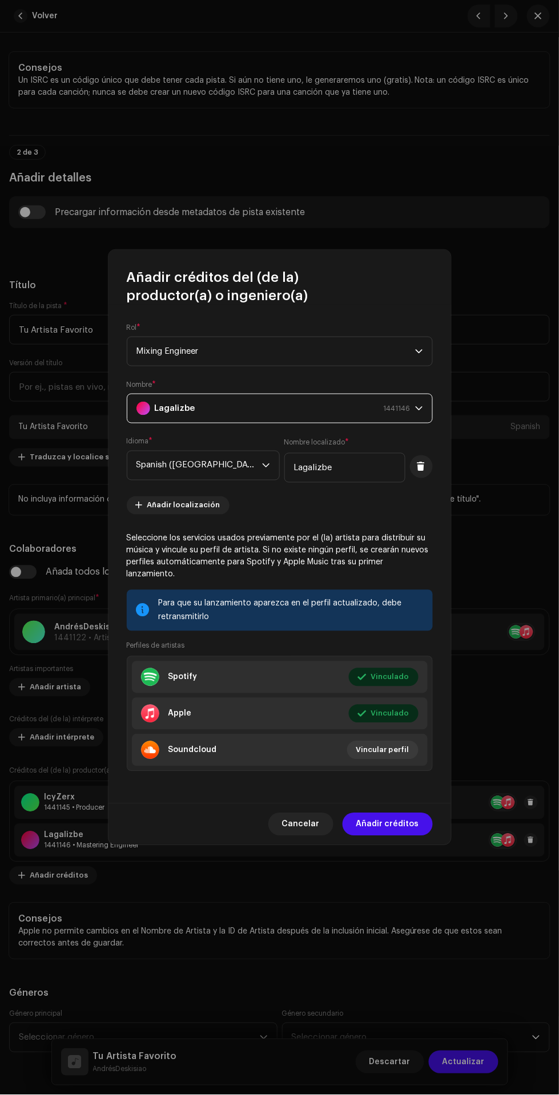
click at [396, 818] on span "Añadir créditos" at bounding box center [387, 824] width 63 height 23
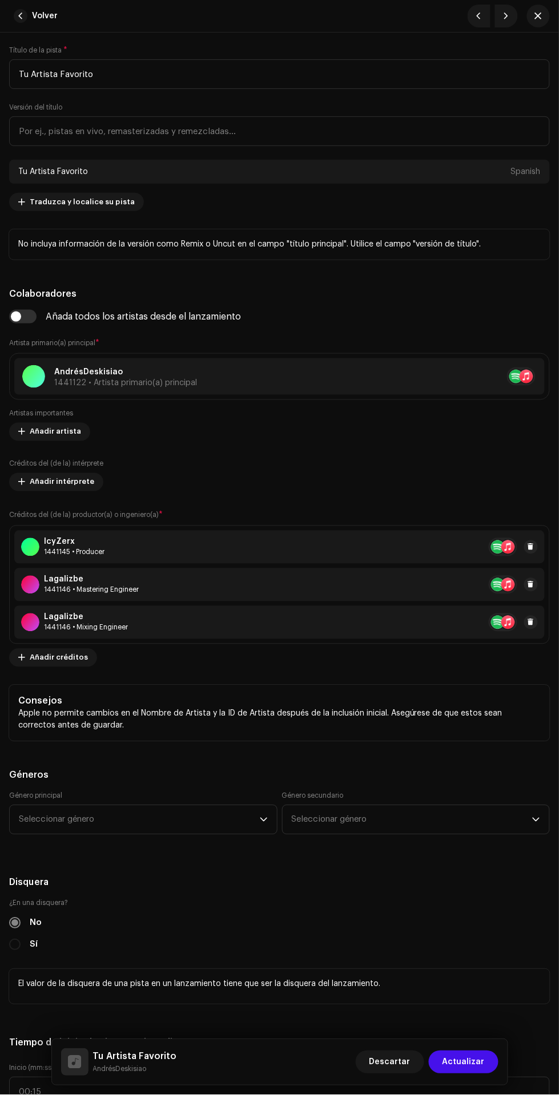
scroll to position [660, 0]
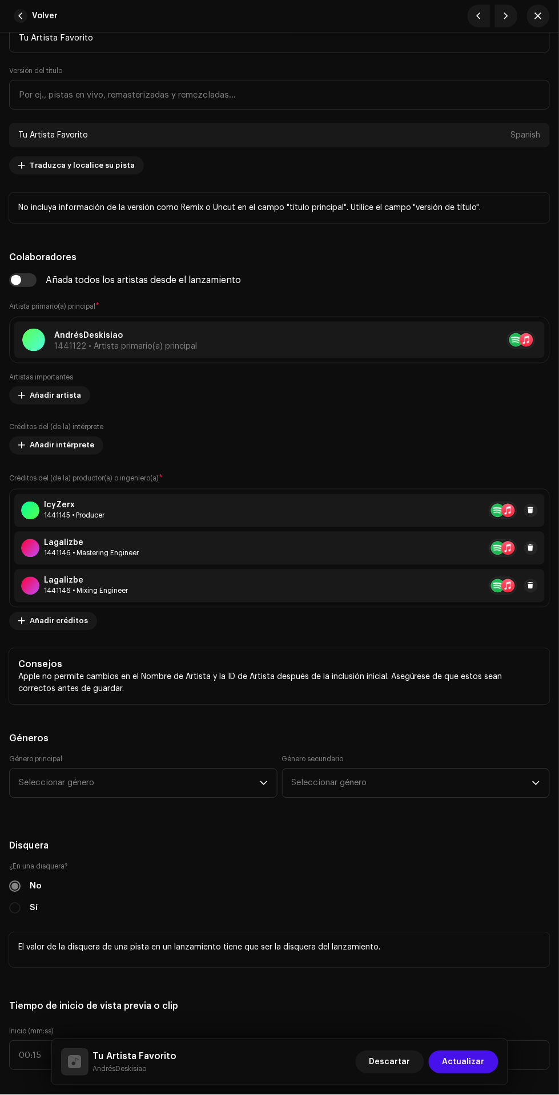
click at [55, 796] on span "Seleccionar género" at bounding box center [139, 783] width 241 height 29
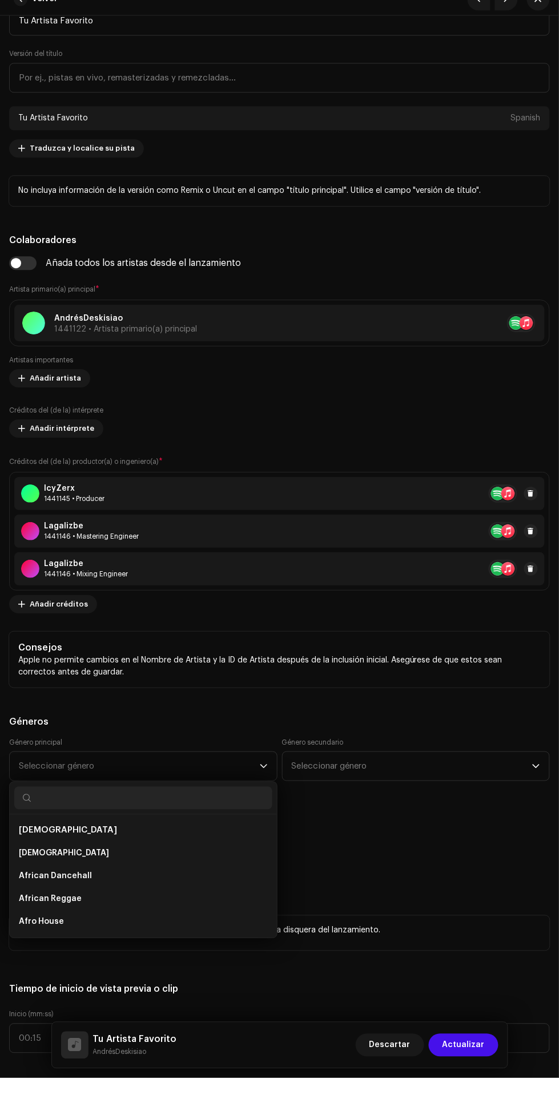
scroll to position [146, 0]
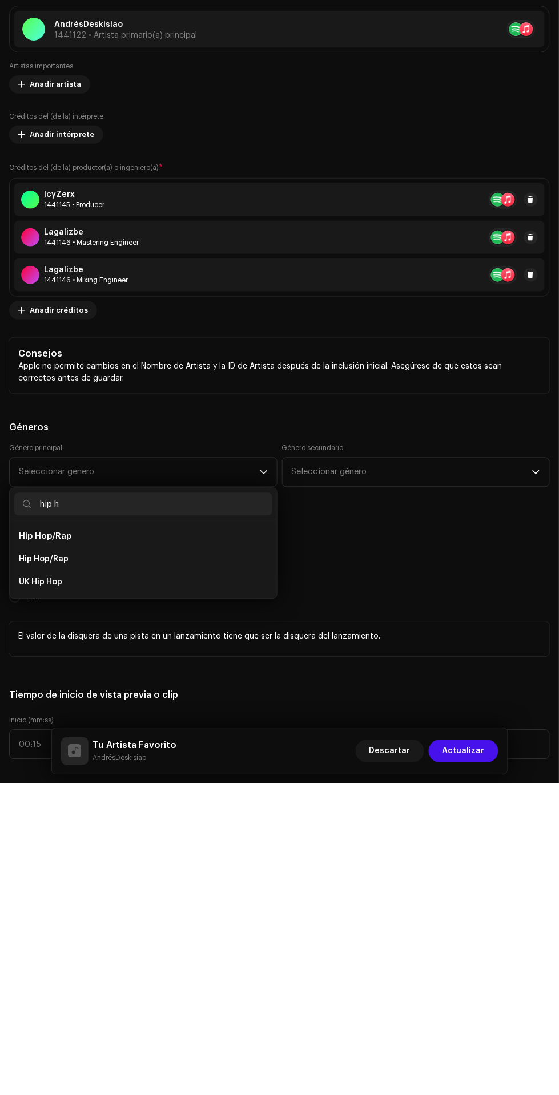
type input "hip h"
click at [169, 872] on li "Hip Hop/Rap" at bounding box center [143, 871] width 258 height 23
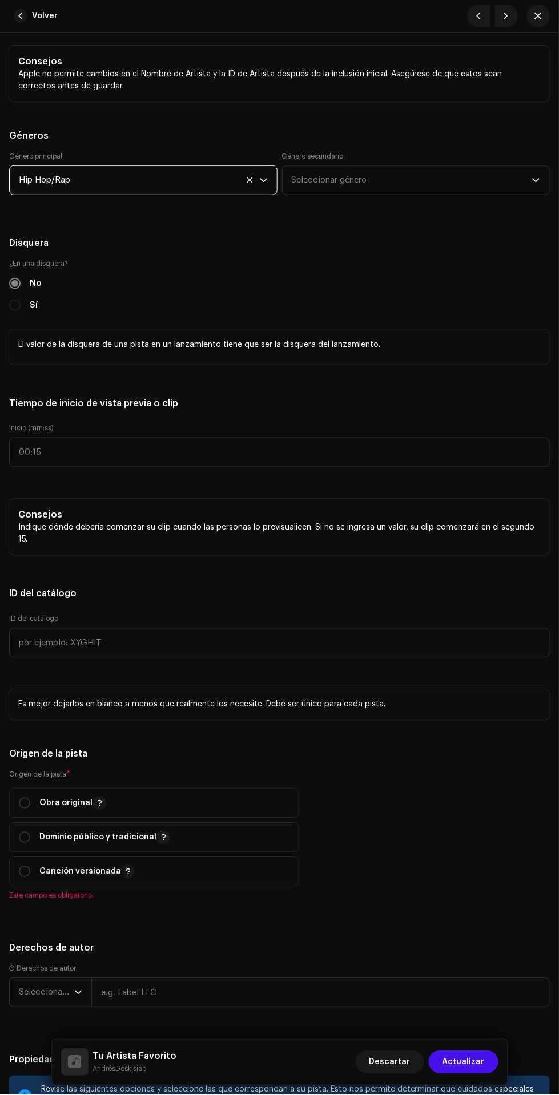
scroll to position [1264, 0]
click at [28, 800] on input "radio" at bounding box center [24, 802] width 11 height 11
radio input "true"
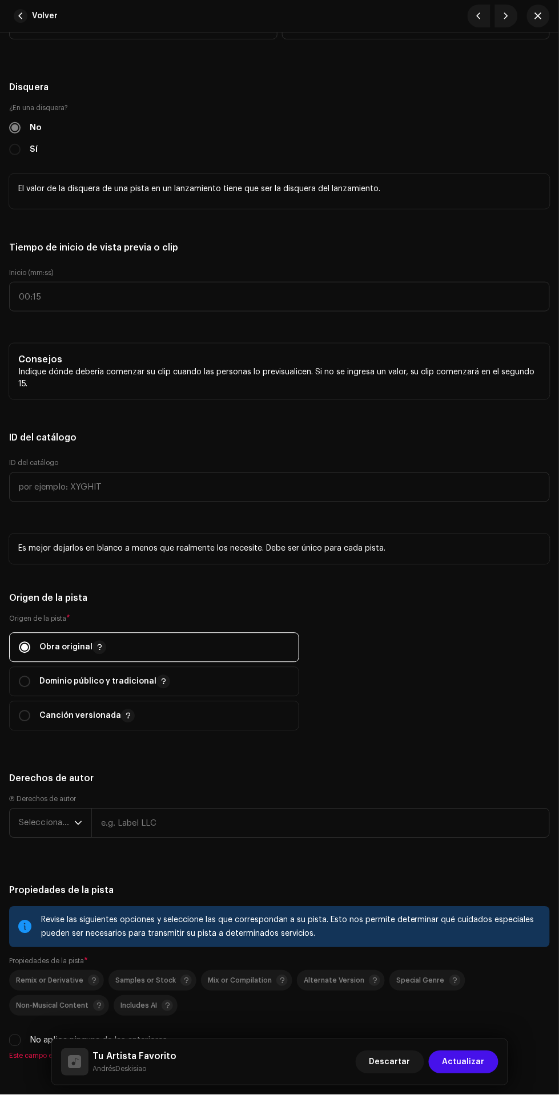
scroll to position [1450, 0]
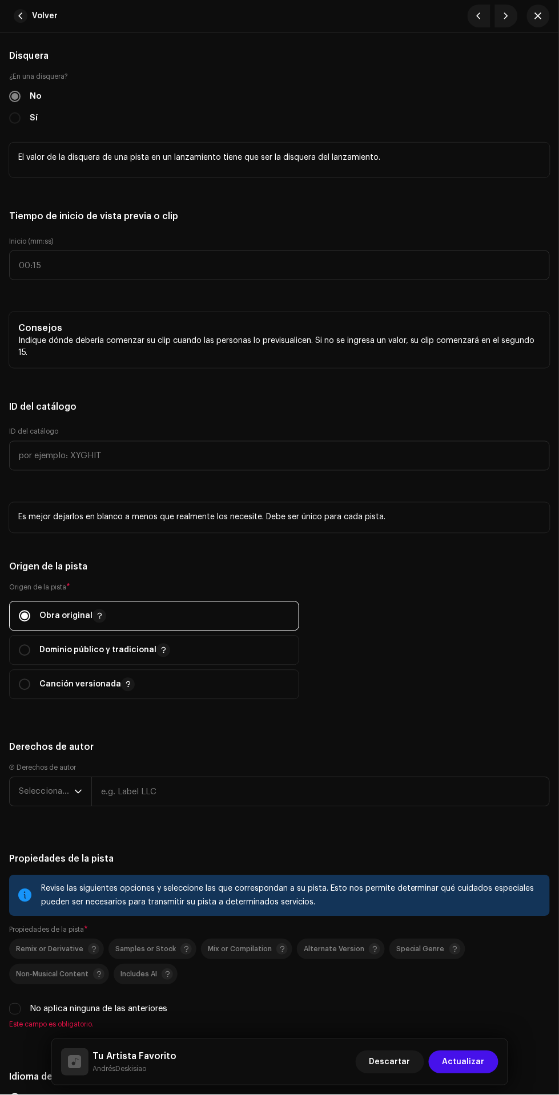
click at [39, 796] on span "Seleccionar año" at bounding box center [46, 792] width 55 height 29
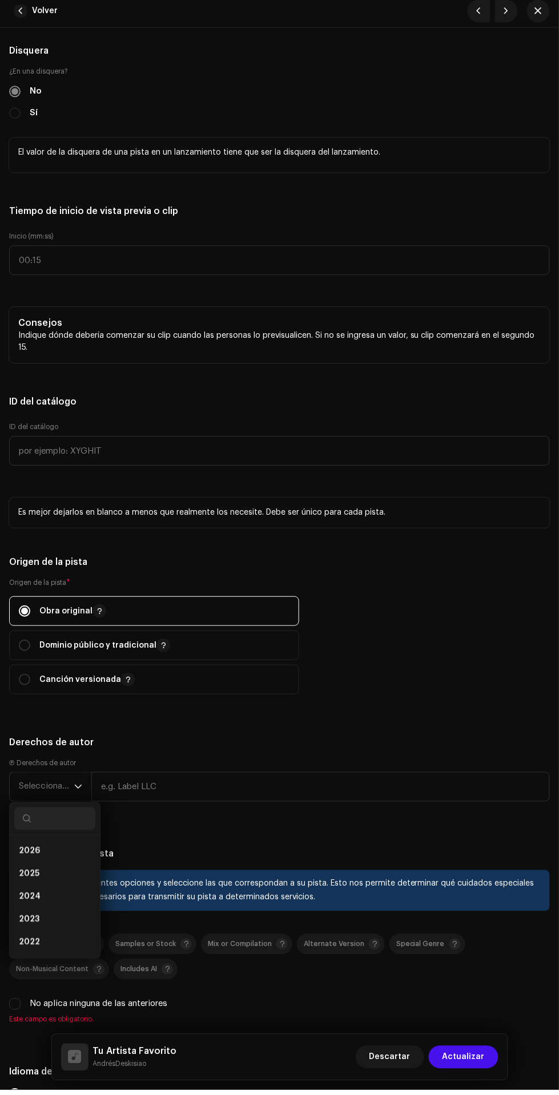
scroll to position [146, 0]
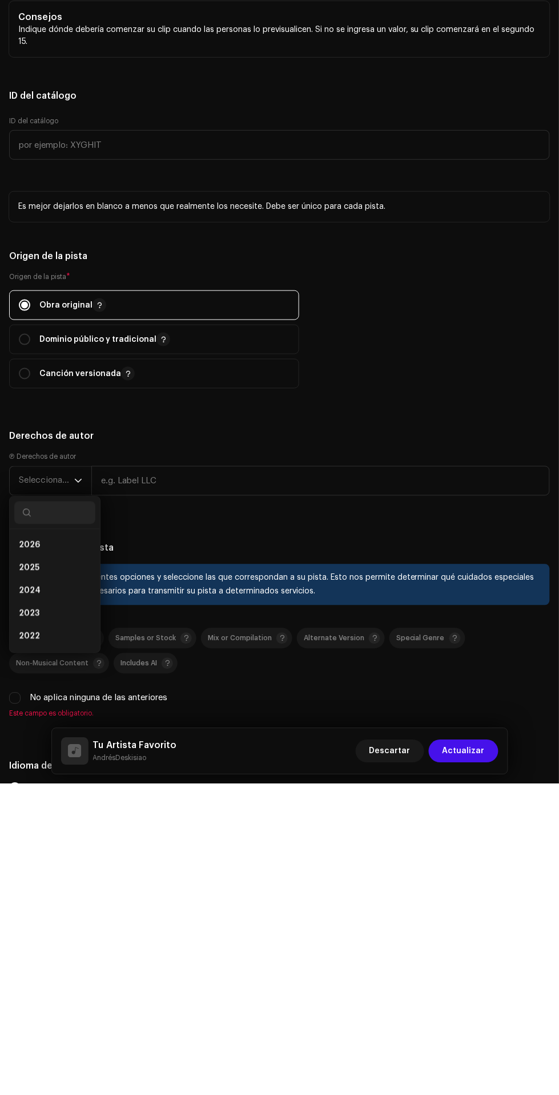
click at [62, 872] on li "2025" at bounding box center [54, 879] width 81 height 23
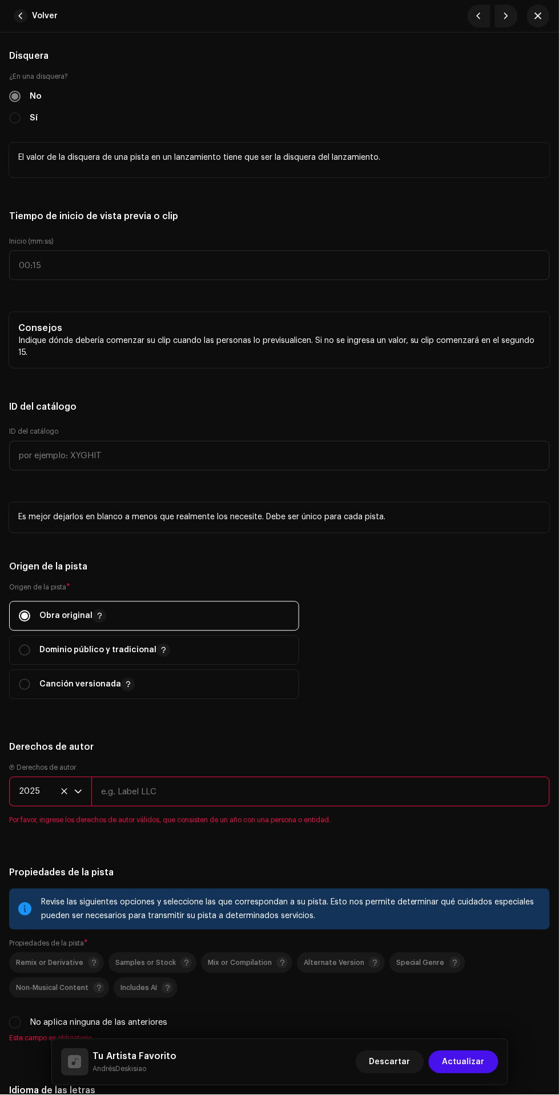
click at [253, 823] on span "Por favor, ingrese los derechos de autor válidos, que consisten de un año con u…" at bounding box center [279, 820] width 541 height 9
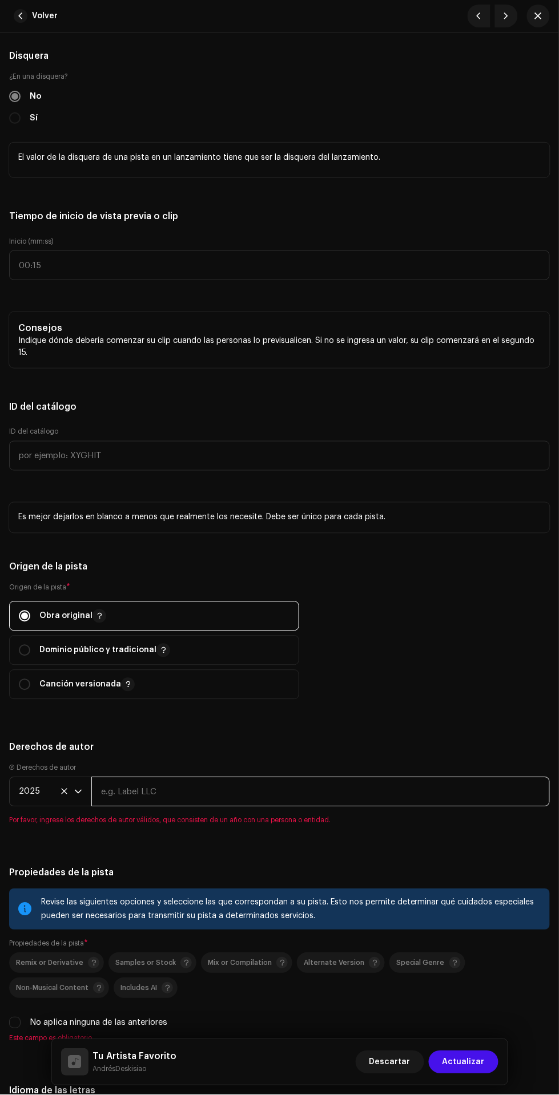
click at [302, 793] on input "text" at bounding box center [320, 792] width 458 height 30
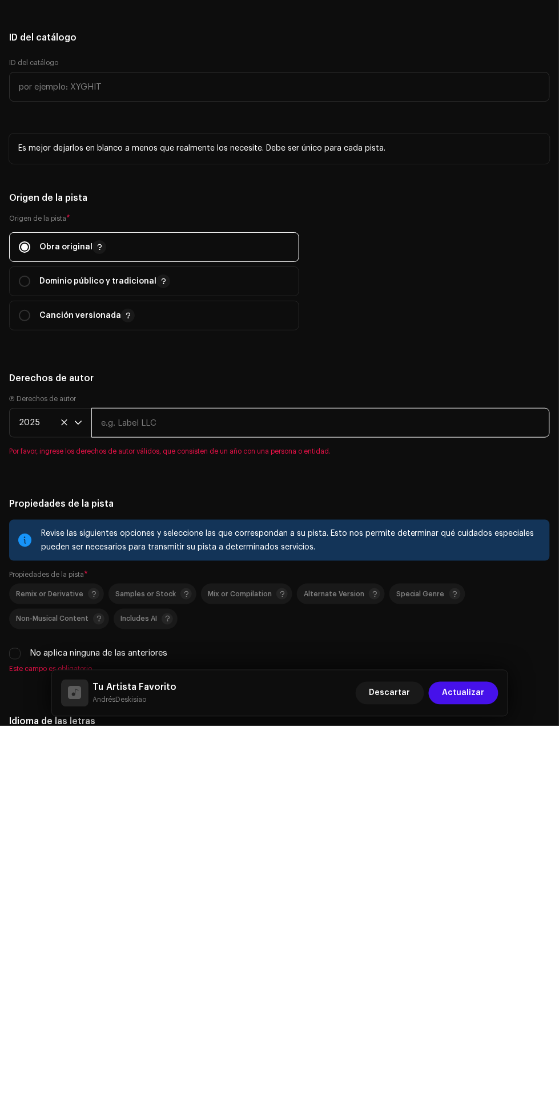
type input "AndrésDeskisiao"
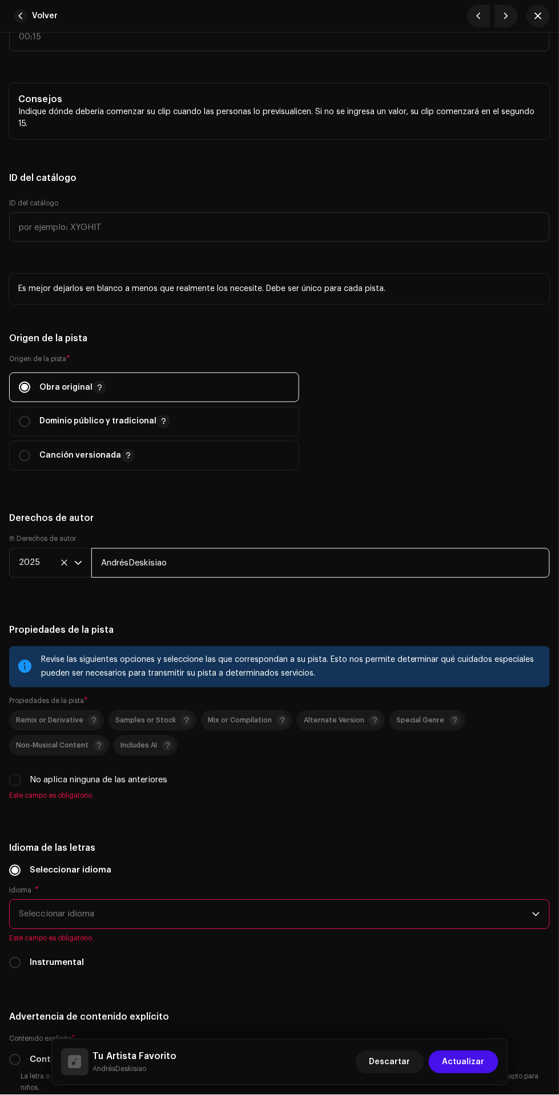
scroll to position [1684, 0]
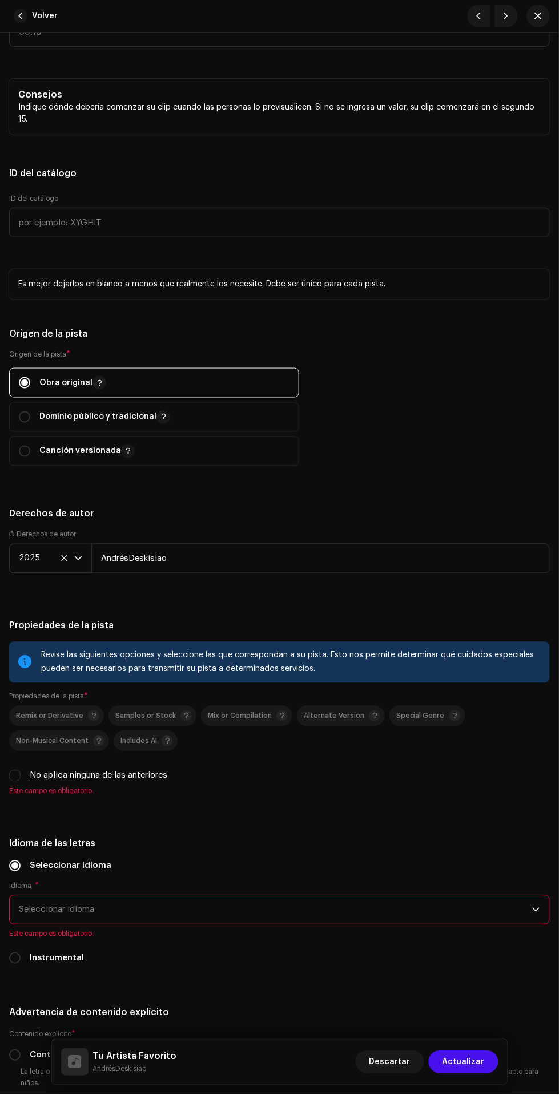
click at [16, 780] on input "No aplica ninguna de las anteriores" at bounding box center [14, 776] width 11 height 11
checkbox input "true"
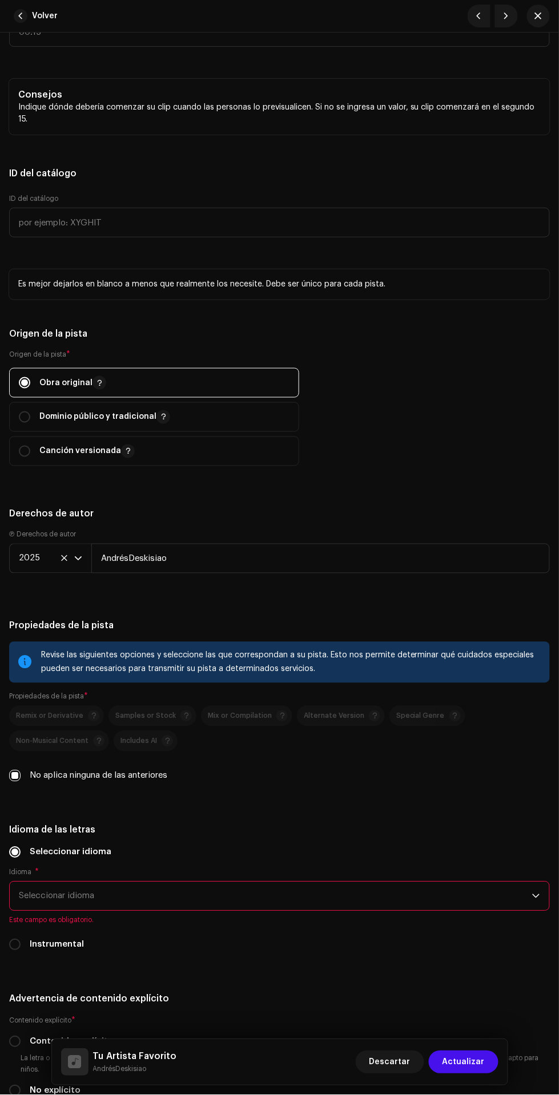
click at [39, 901] on span "Seleccionar idioma" at bounding box center [275, 896] width 513 height 29
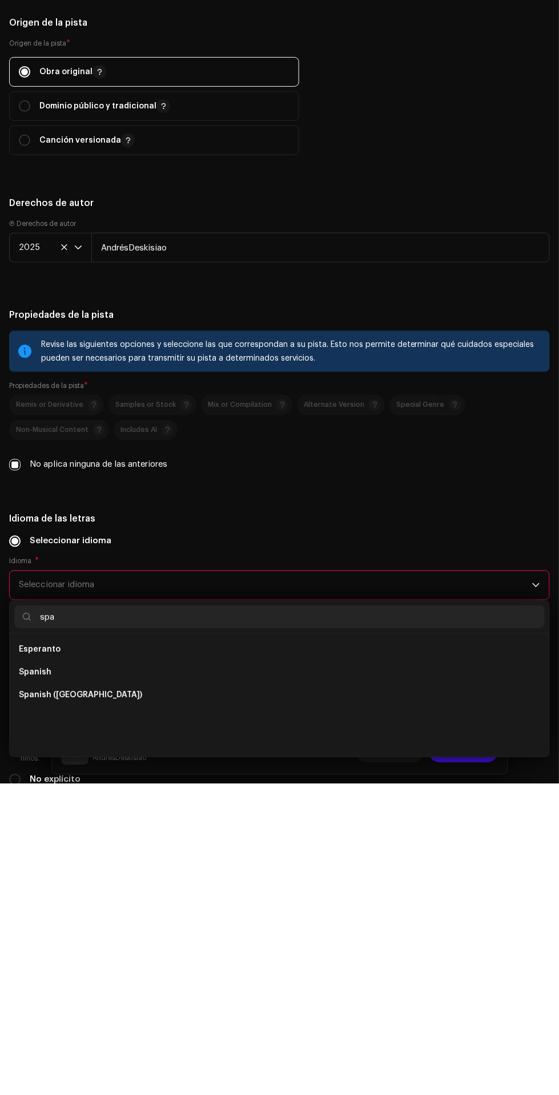
scroll to position [0, 0]
type input "spa"
click at [431, 993] on li "Spanish ([GEOGRAPHIC_DATA])" at bounding box center [279, 984] width 530 height 23
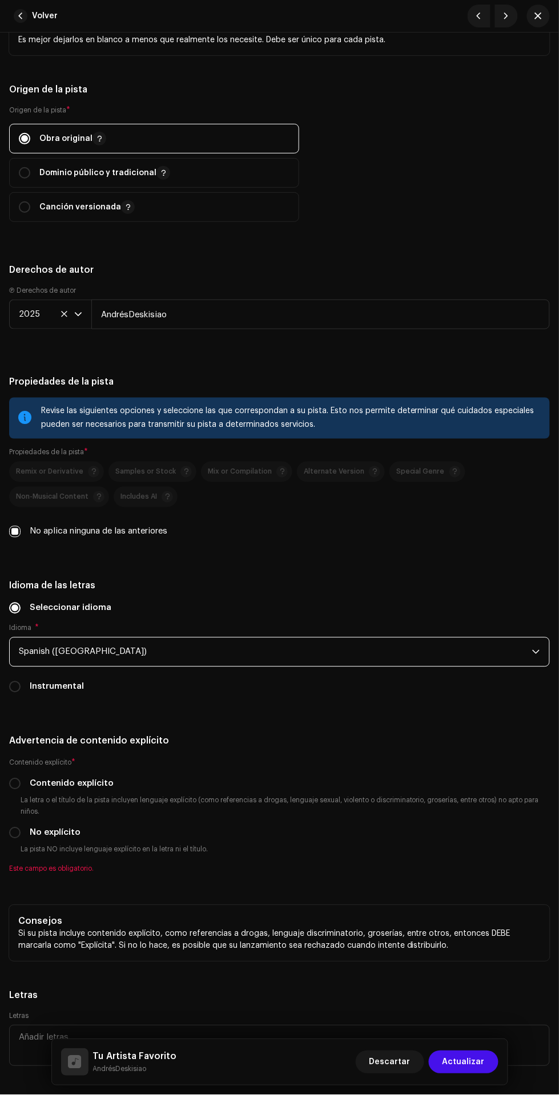
scroll to position [1938, 0]
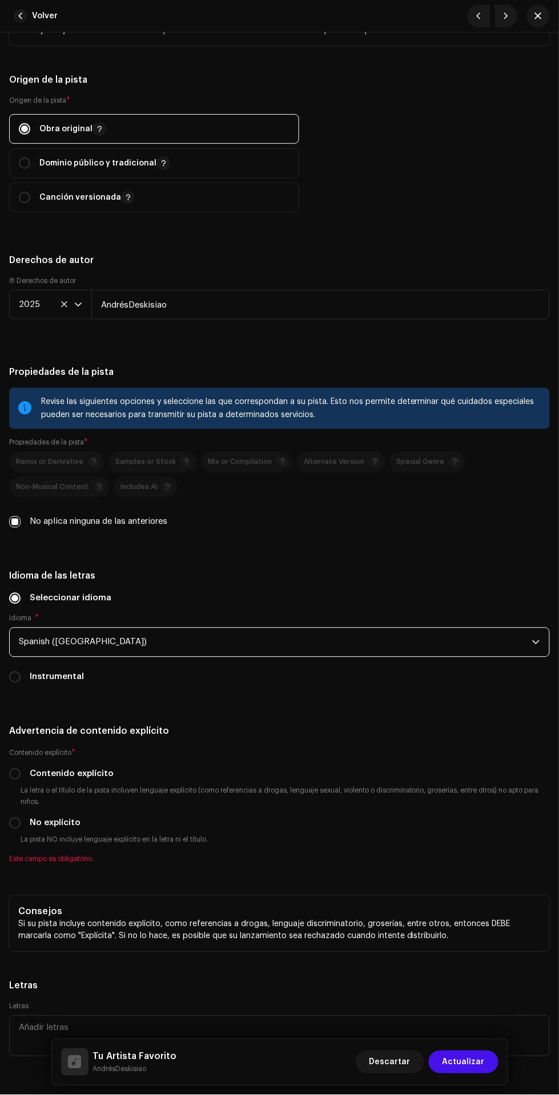
click at [35, 779] on label "Contenido explícito" at bounding box center [72, 774] width 84 height 13
click at [21, 779] on input "Contenido explícito" at bounding box center [14, 774] width 11 height 11
radio input "true"
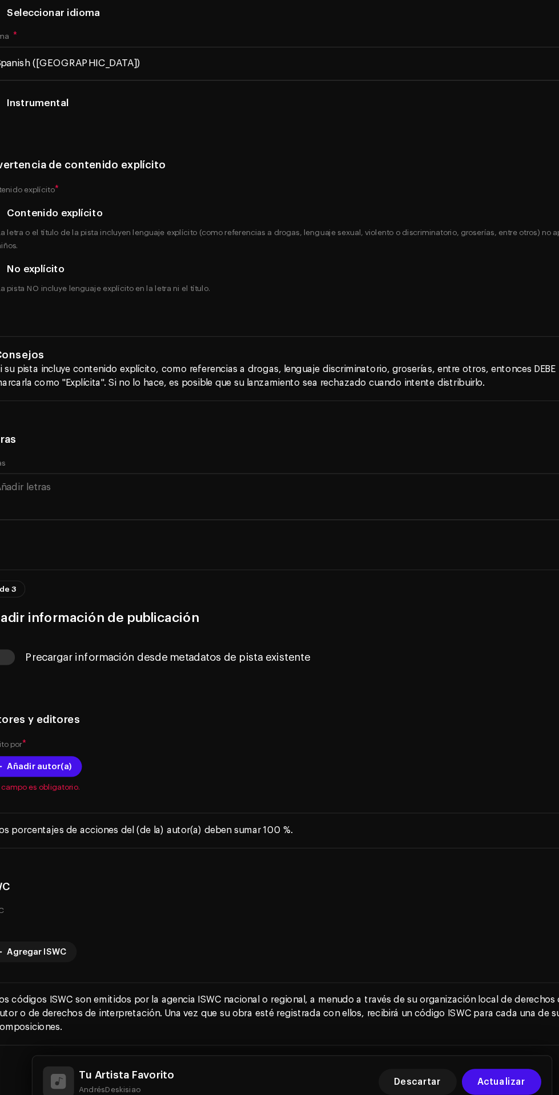
scroll to position [2411, 0]
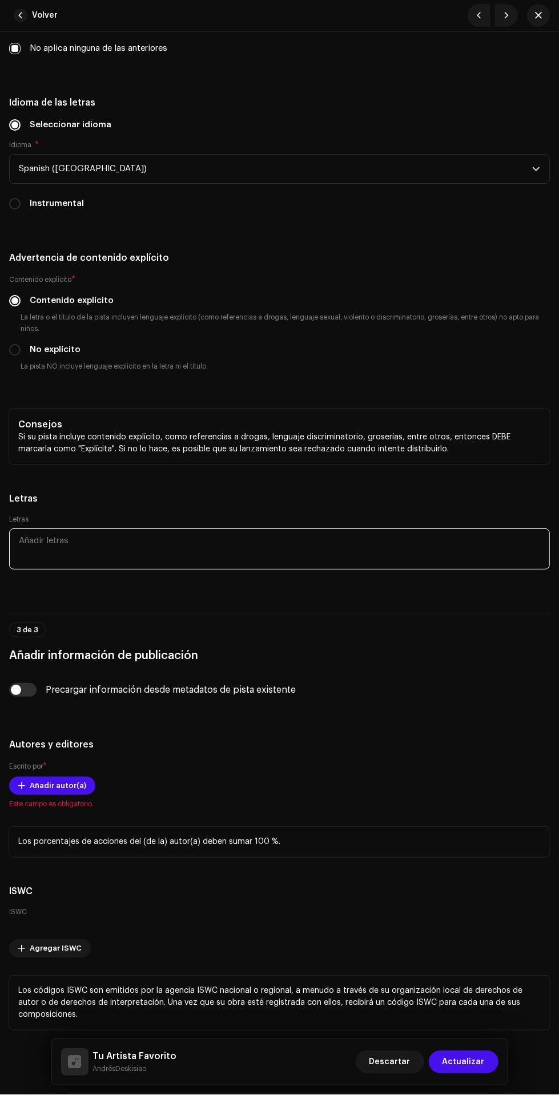
click at [305, 548] on textarea at bounding box center [279, 549] width 541 height 41
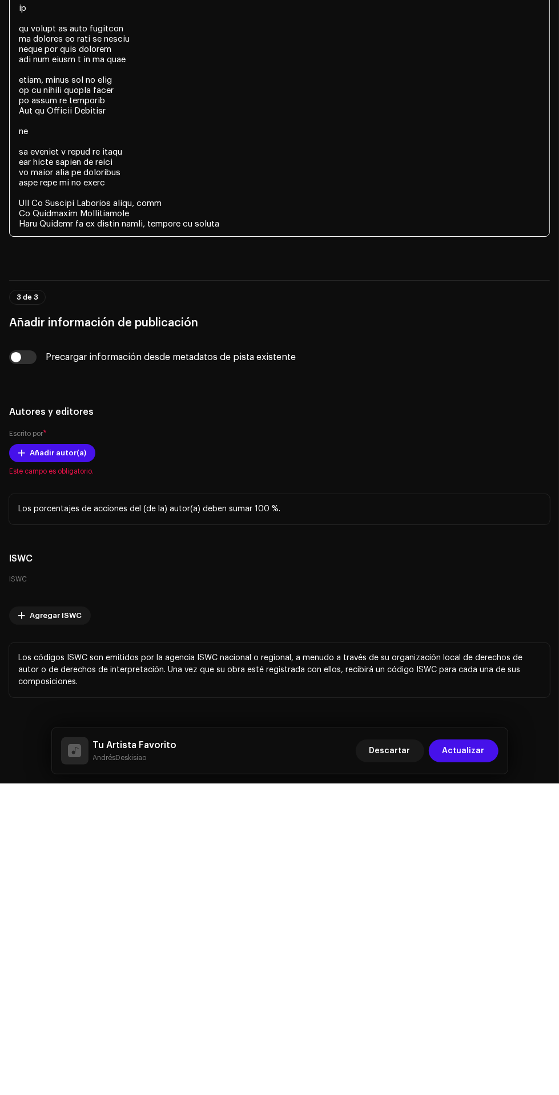
scroll to position [3551, 0]
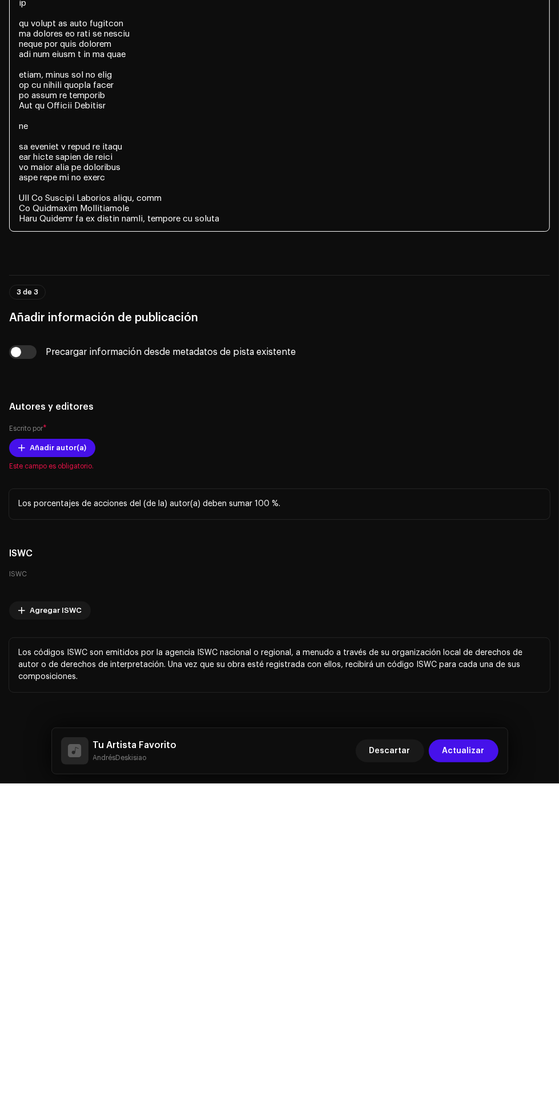
type textarea "lo ipsumdo s ametc ad elits doe tempo incidi ut labor et dolor magn al enimadmi…"
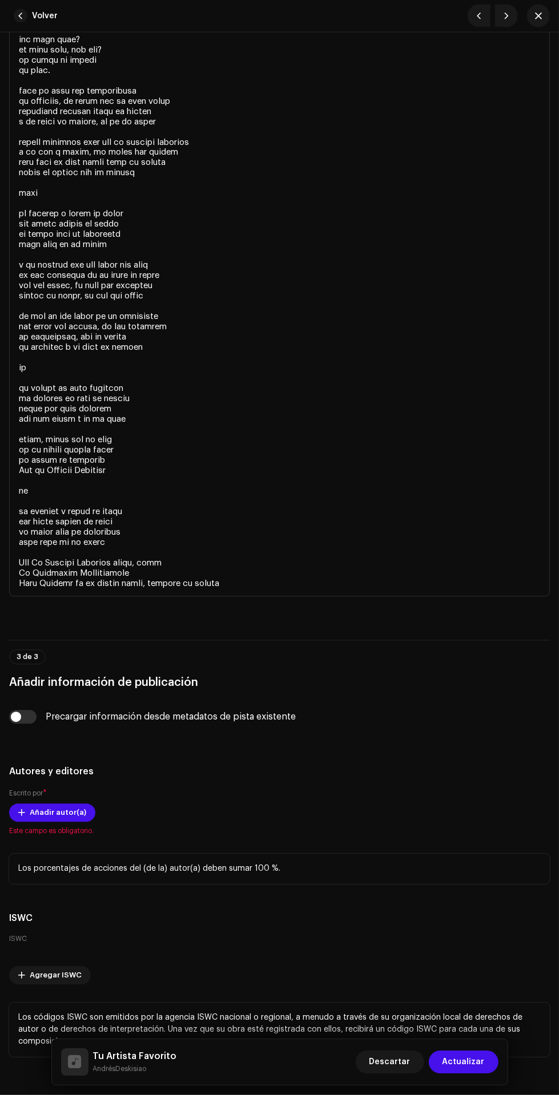
scroll to position [3498, 0]
click at [62, 817] on span "Añadir autor(a)" at bounding box center [58, 812] width 57 height 23
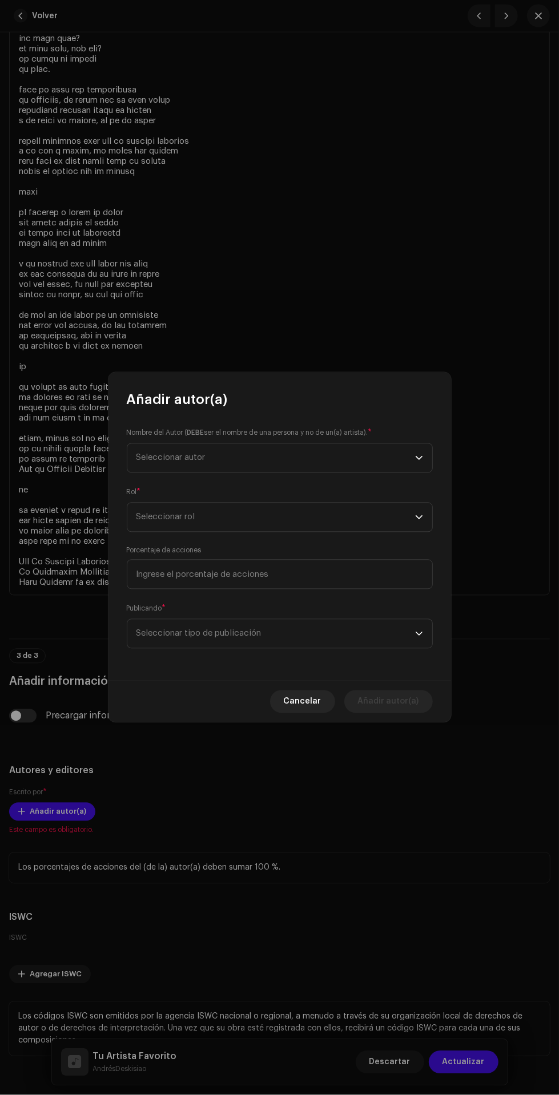
click at [340, 469] on span "Seleccionar autor" at bounding box center [275, 458] width 279 height 29
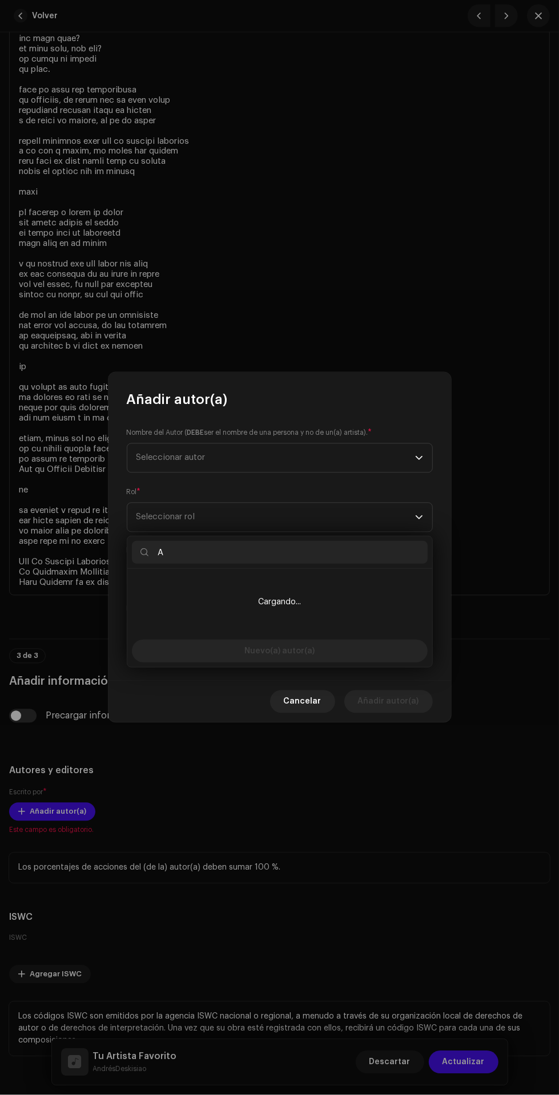
type input "An"
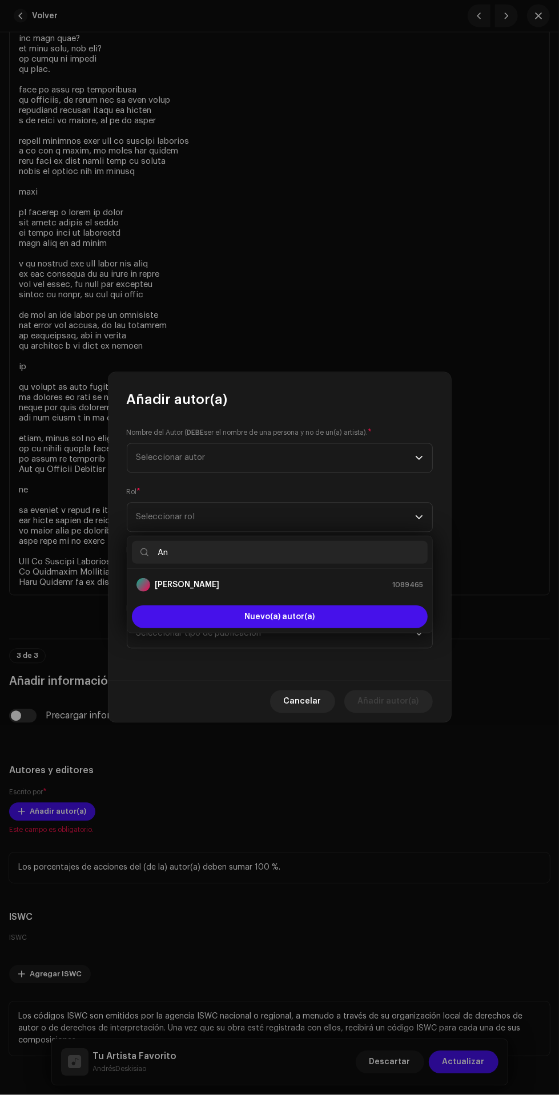
click at [337, 578] on div "[PERSON_NAME] 1089465" at bounding box center [279, 585] width 287 height 14
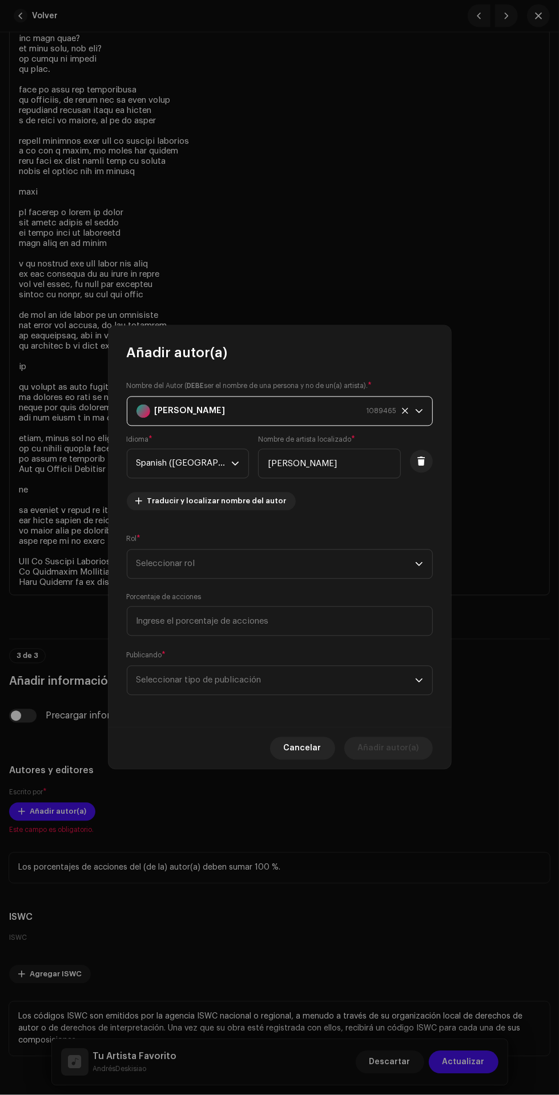
click at [308, 576] on span "Seleccionar rol" at bounding box center [275, 564] width 279 height 29
click at [261, 716] on li "Composer & Lyricist" at bounding box center [280, 727] width 296 height 23
click at [349, 622] on input at bounding box center [280, 622] width 306 height 30
click at [336, 684] on span "Seleccionar tipo de publicación" at bounding box center [275, 681] width 279 height 29
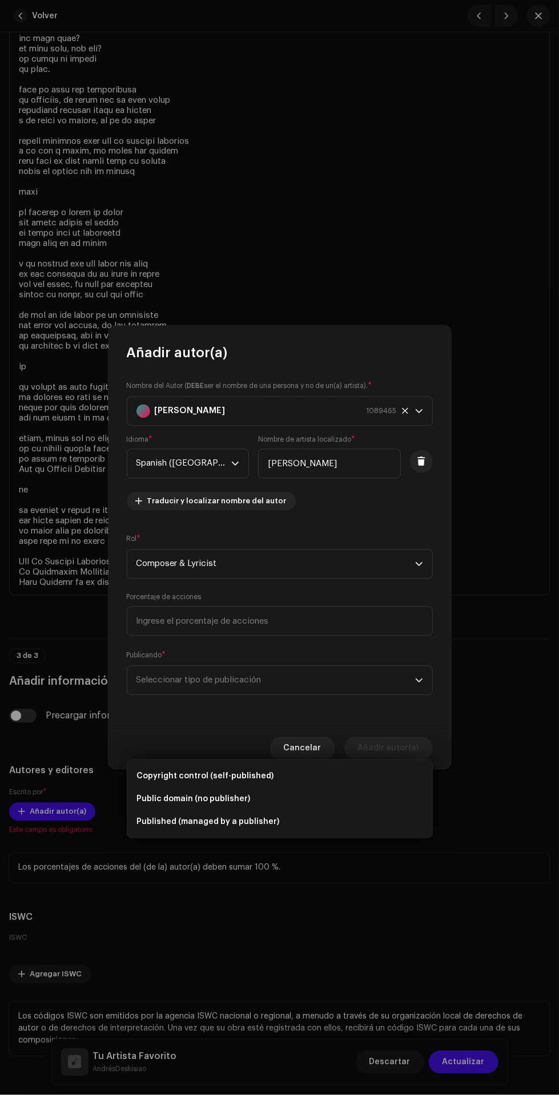
click at [306, 765] on li "Copyright control (self-published)" at bounding box center [280, 776] width 296 height 23
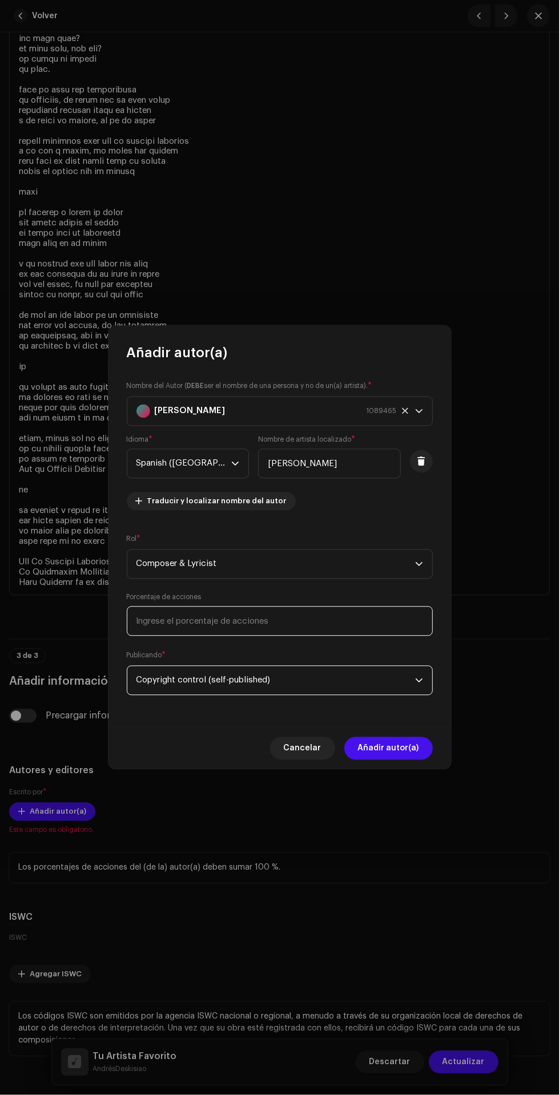
click at [328, 624] on input at bounding box center [280, 622] width 306 height 30
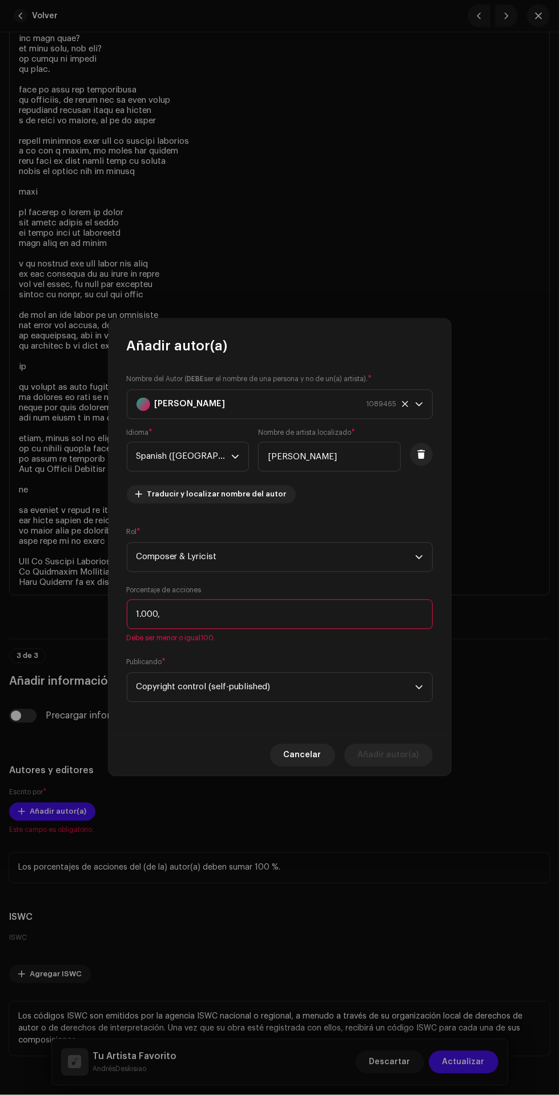
type input "100,00"
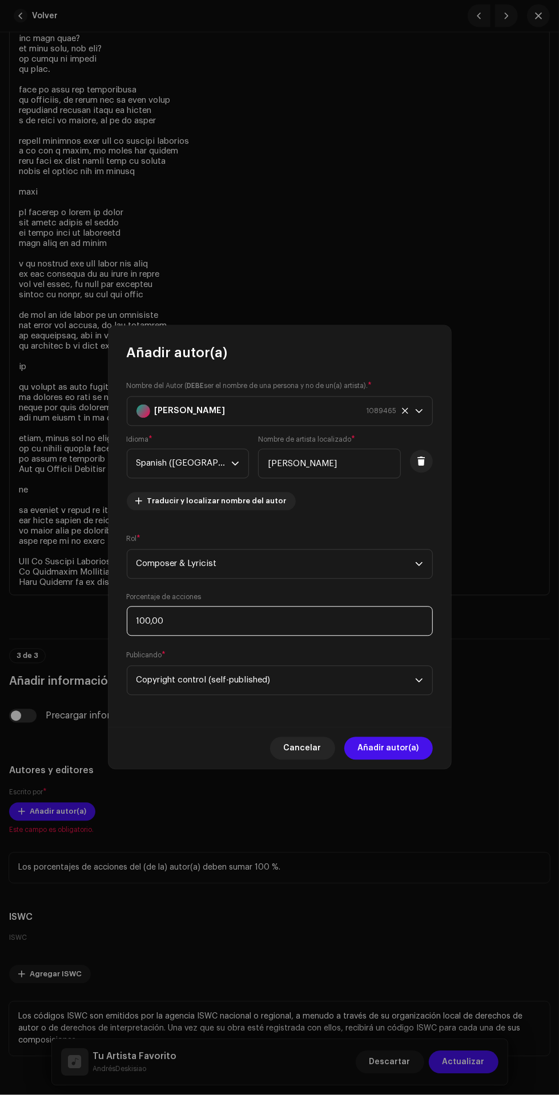
click at [318, 626] on input "100,00" at bounding box center [280, 622] width 306 height 30
click at [241, 624] on input "100,00" at bounding box center [280, 622] width 306 height 30
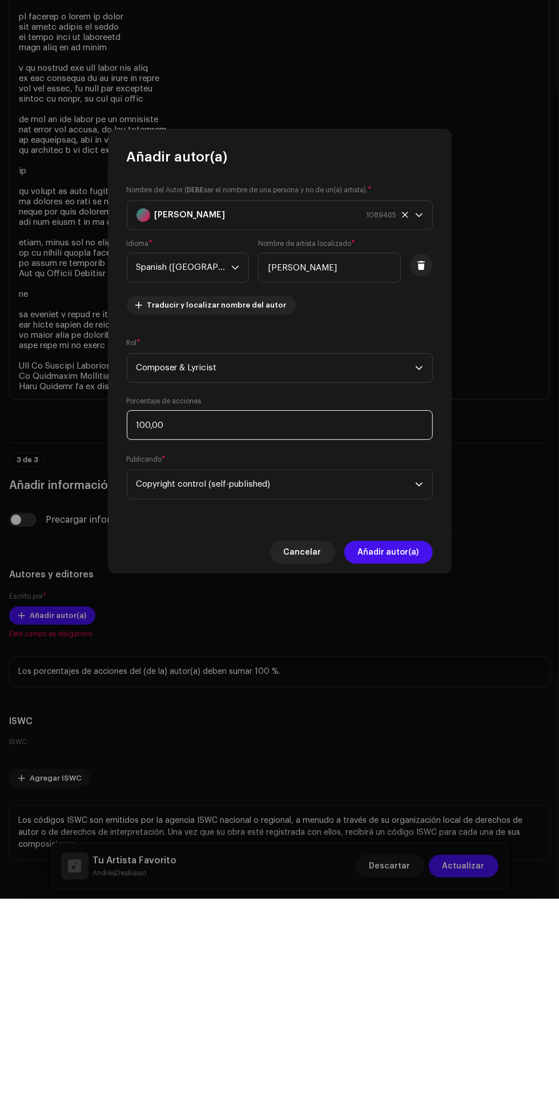
scroll to position [142, 0]
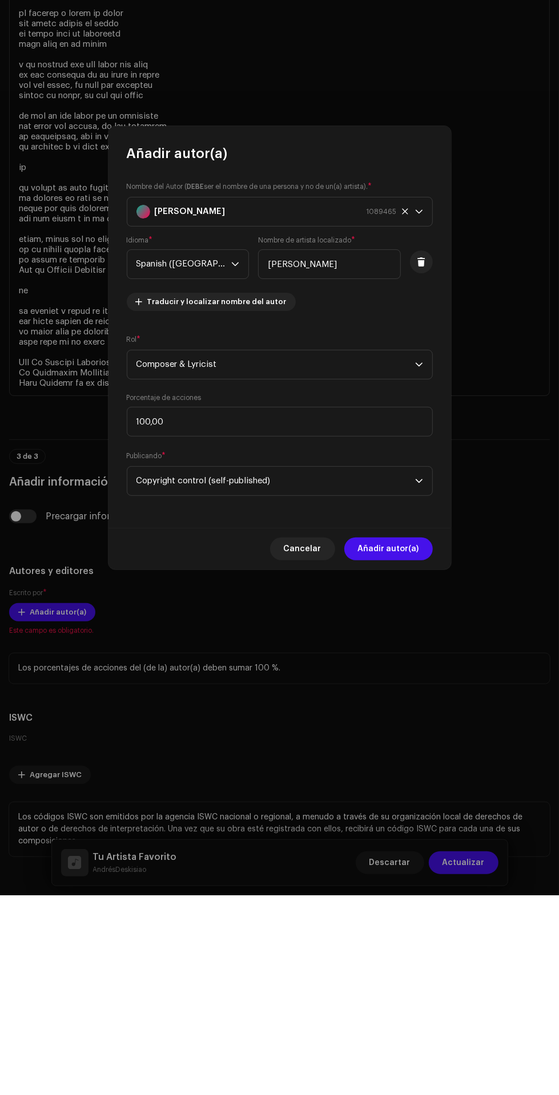
click at [399, 749] on span "Añadir autor(a)" at bounding box center [388, 748] width 61 height 23
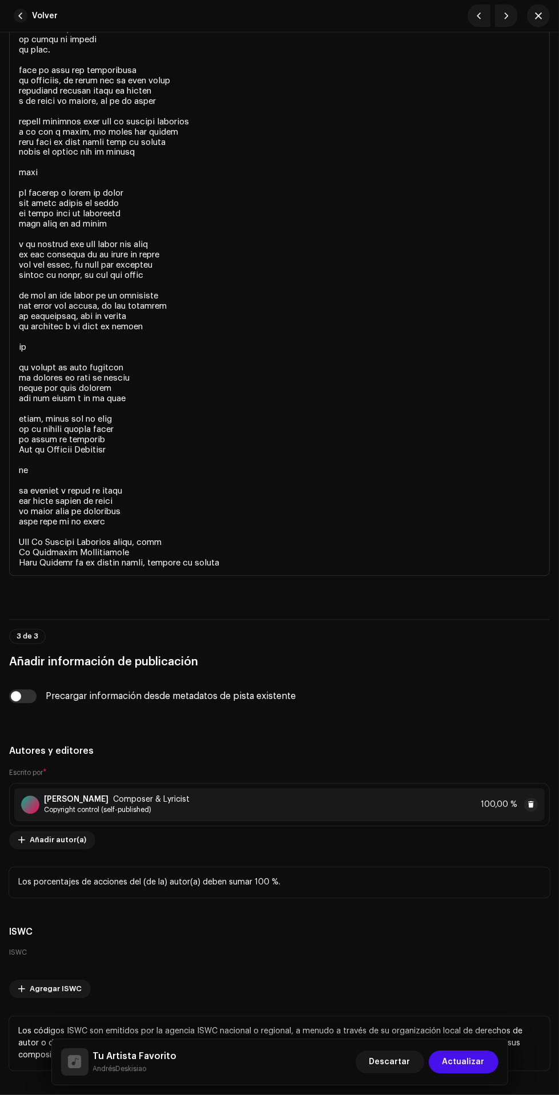
scroll to position [3608, 0]
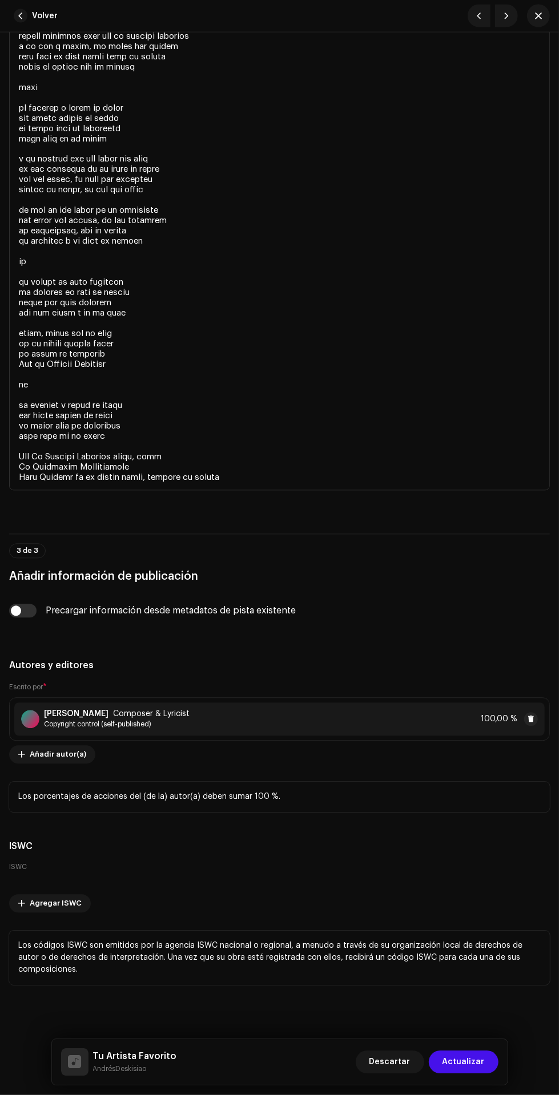
click at [477, 1062] on span "Actualizar" at bounding box center [463, 1062] width 42 height 23
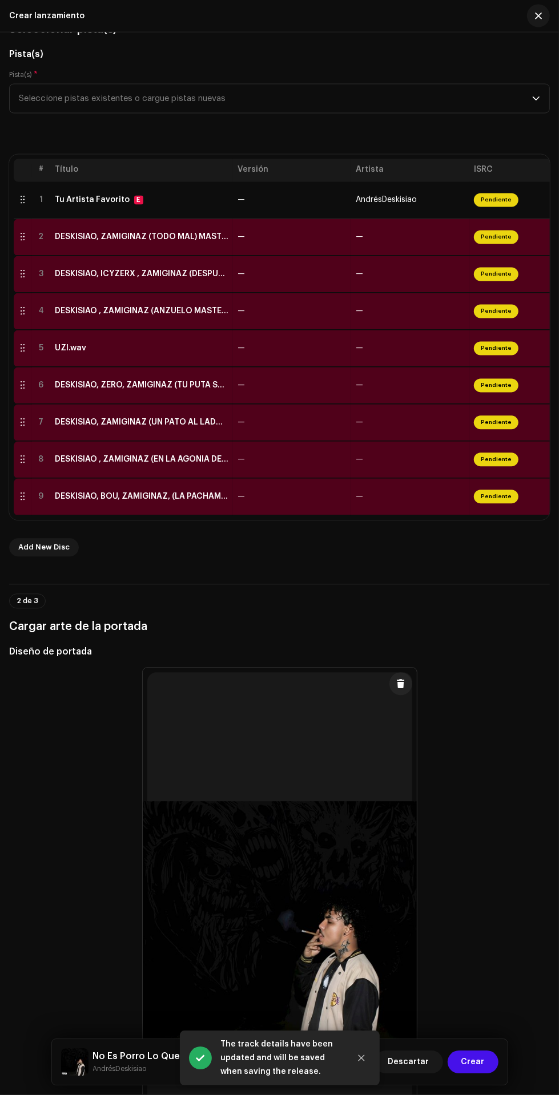
click at [406, 237] on td "—" at bounding box center [410, 237] width 118 height 37
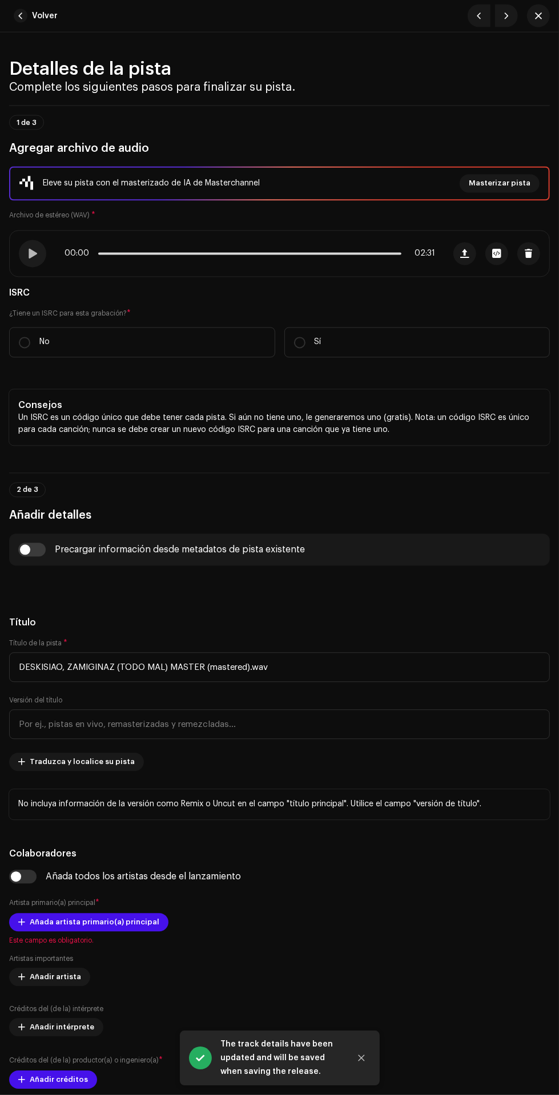
click at [189, 346] on label "No" at bounding box center [142, 343] width 266 height 30
click at [30, 346] on input "No" at bounding box center [24, 342] width 11 height 11
radio input "true"
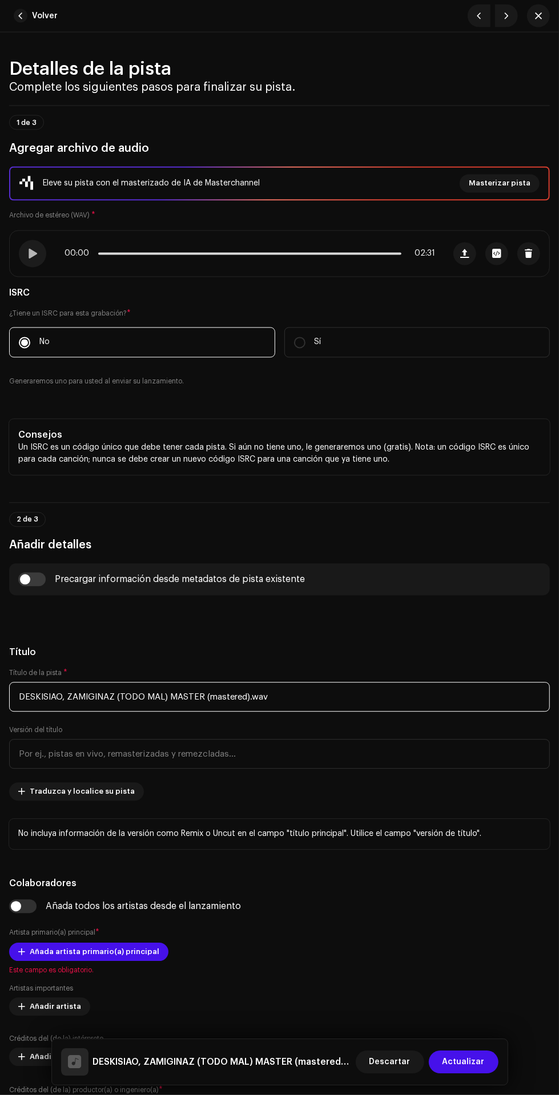
click at [325, 697] on input "DESKISIAO, ZAMIGINAZ (TODO MAL) MASTER (mastered).wav" at bounding box center [279, 698] width 541 height 30
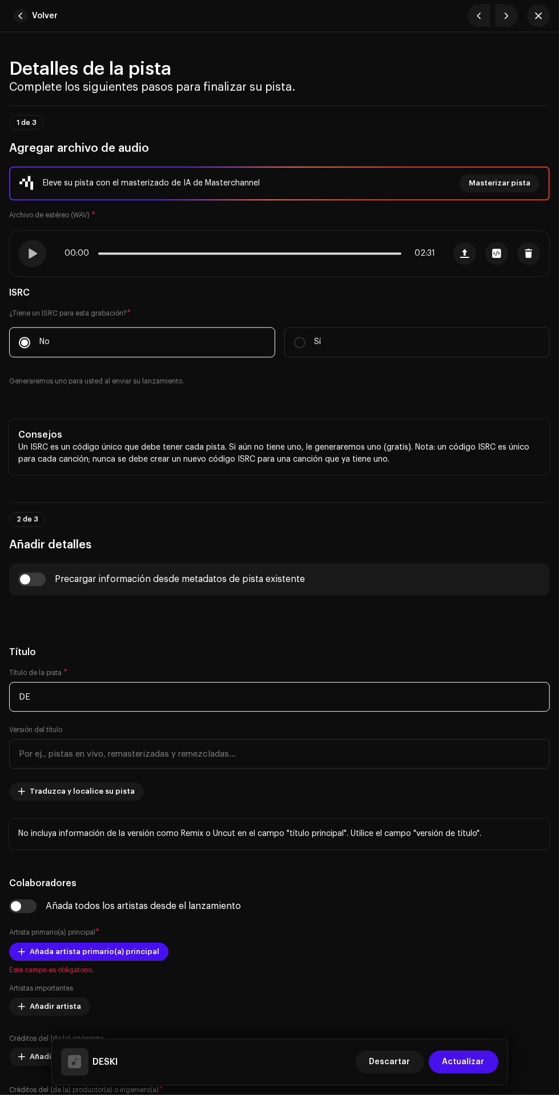
type input "D"
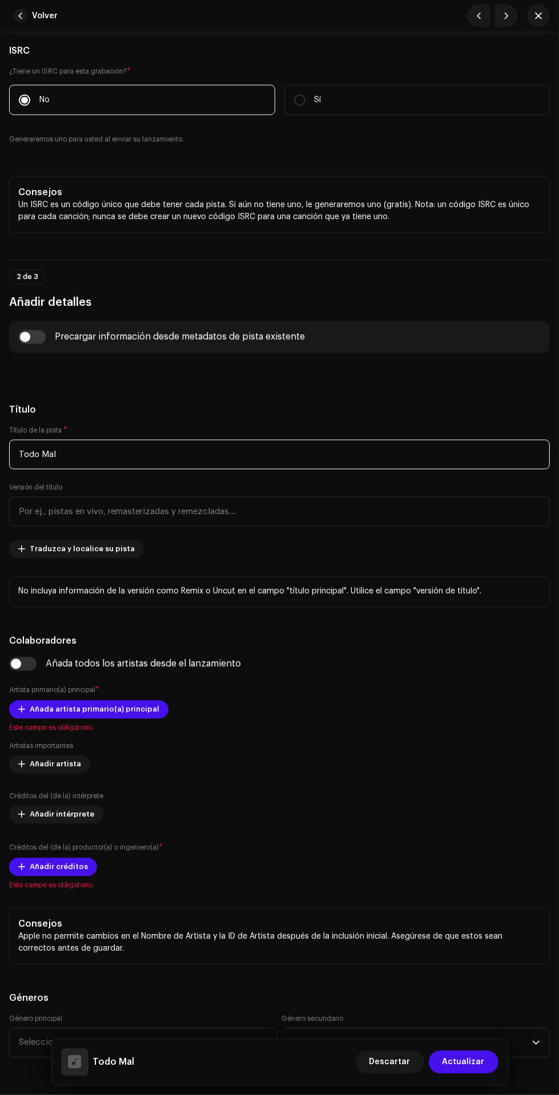
scroll to position [271, 0]
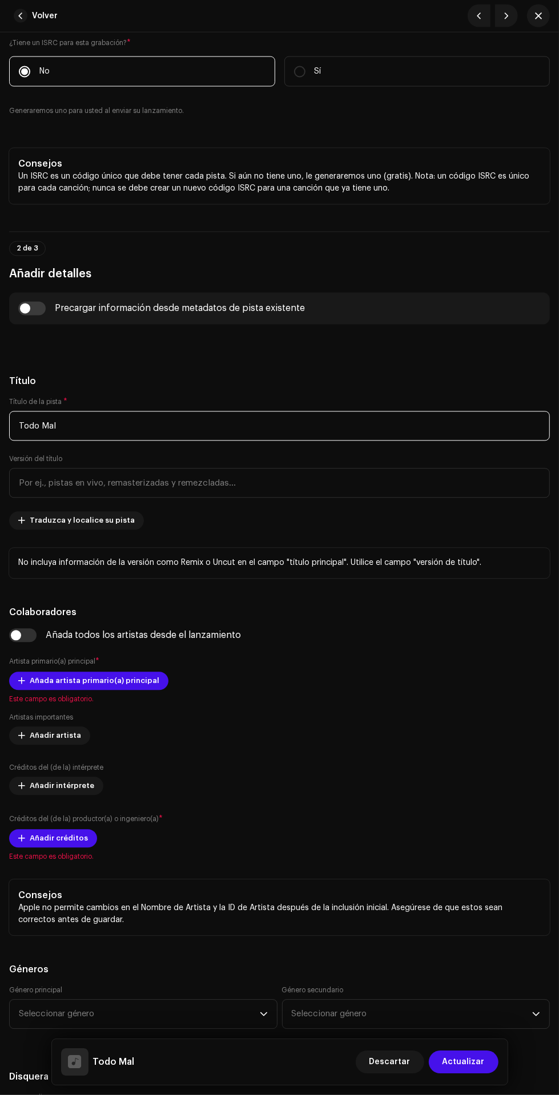
type input "Todo Mal"
click at [99, 521] on span "Traduzca y localice su pista" at bounding box center [82, 521] width 105 height 23
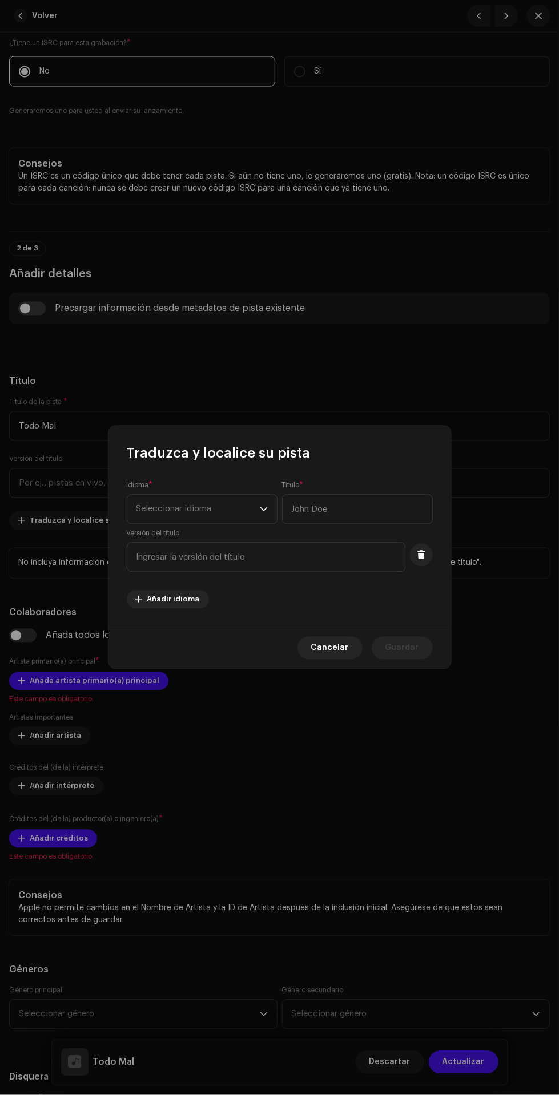
click at [216, 511] on span "Seleccionar idioma" at bounding box center [197, 509] width 123 height 29
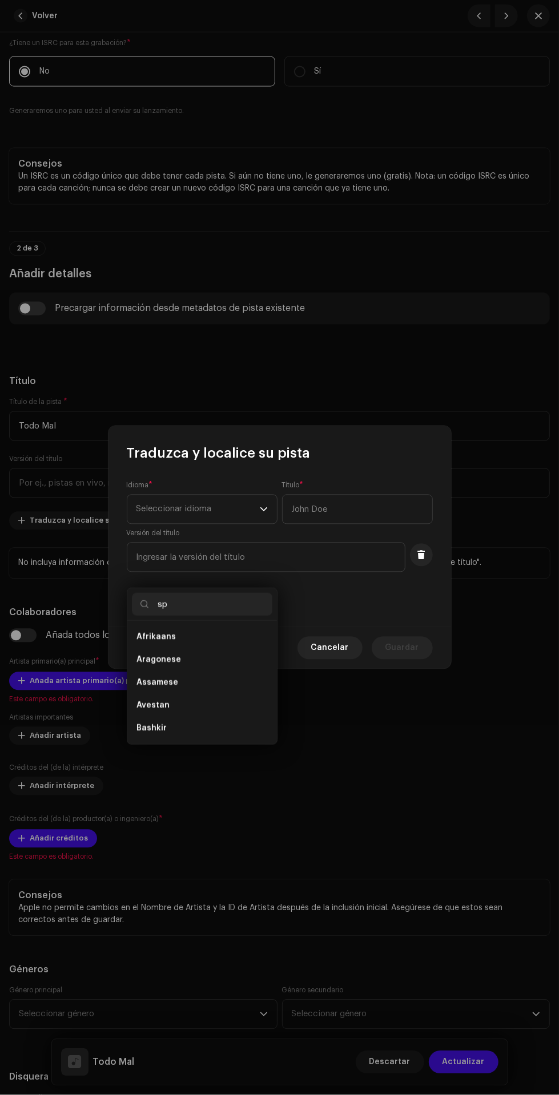
scroll to position [0, 0]
type input "spa"
click at [242, 648] on li "Spanish ([GEOGRAPHIC_DATA])" at bounding box center [202, 659] width 140 height 23
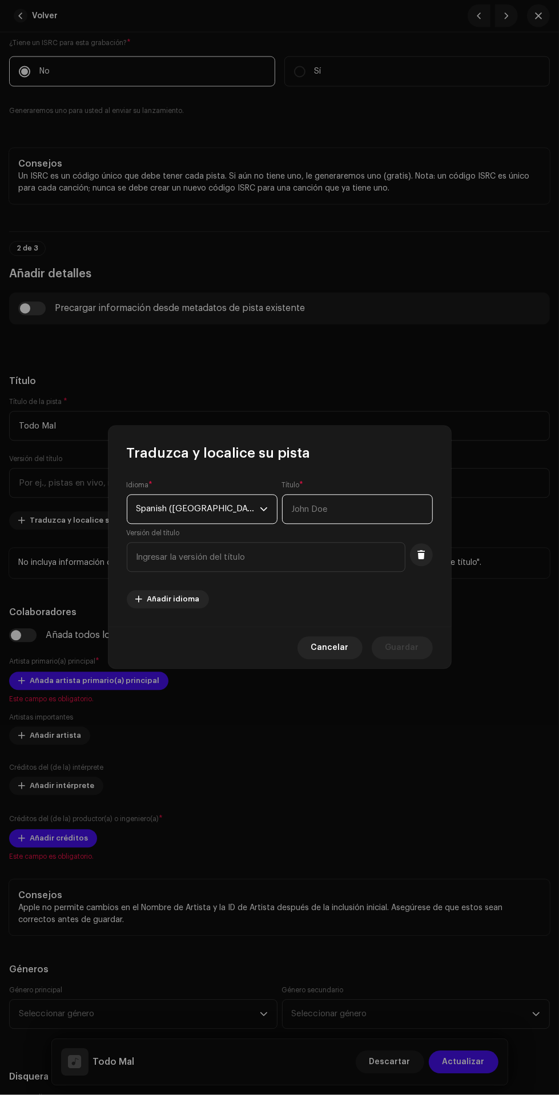
click at [362, 509] on input "text" at bounding box center [357, 510] width 151 height 30
type input "Todo Mal"
click at [410, 649] on span "Guardar" at bounding box center [402, 648] width 34 height 23
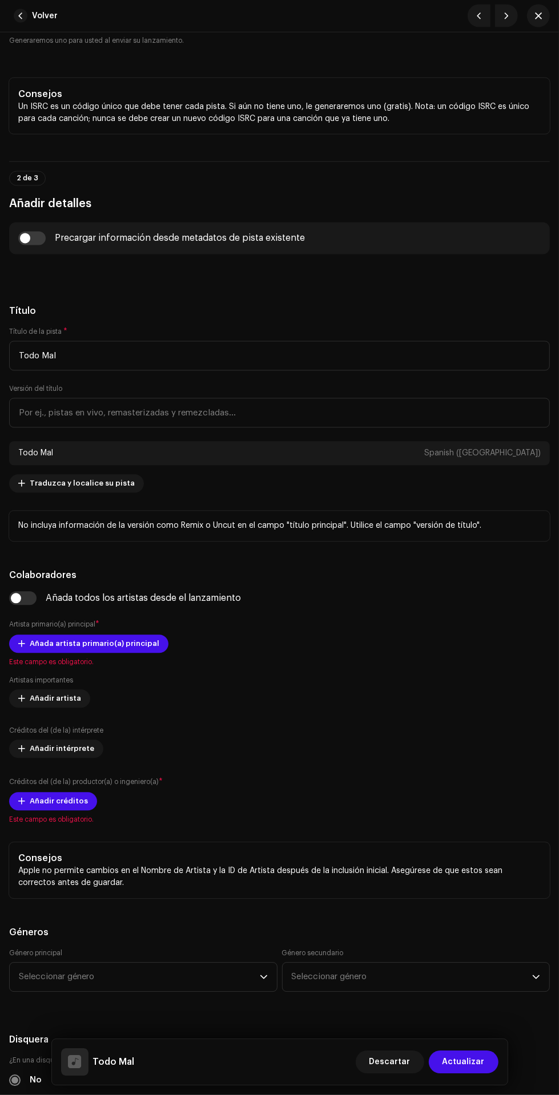
scroll to position [342, 0]
click at [47, 640] on span "Añada artista primario(a) principal" at bounding box center [95, 643] width 130 height 23
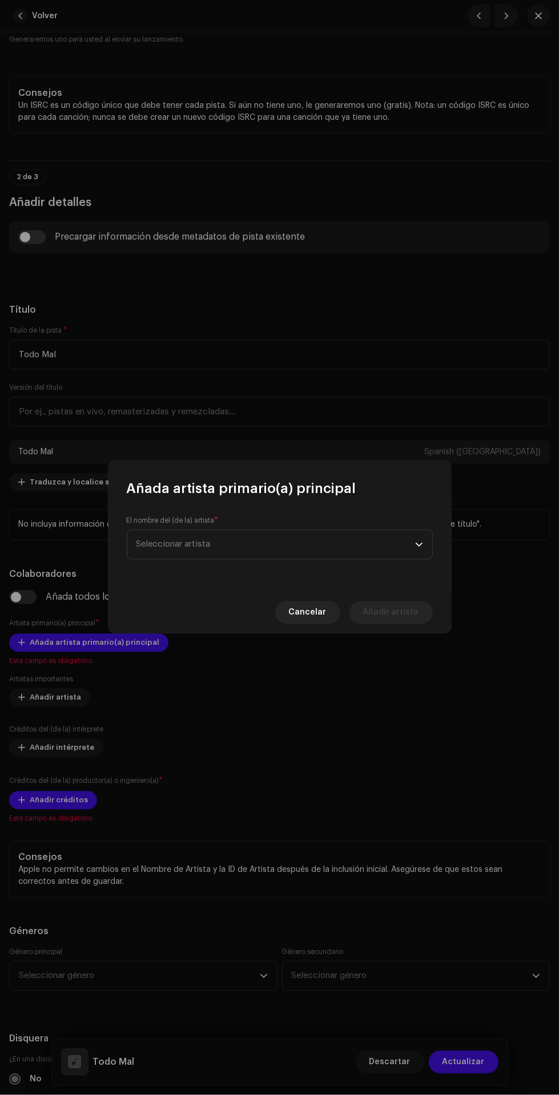
click at [329, 547] on span "Seleccionar artista" at bounding box center [275, 545] width 279 height 29
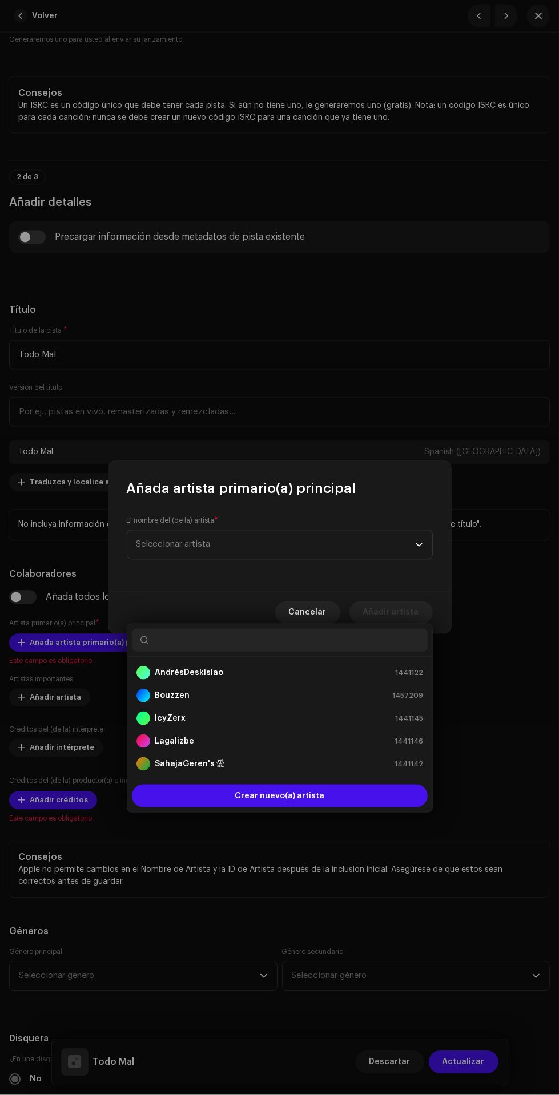
click at [343, 666] on div "AndrésDeskisiao 1441122" at bounding box center [279, 673] width 287 height 14
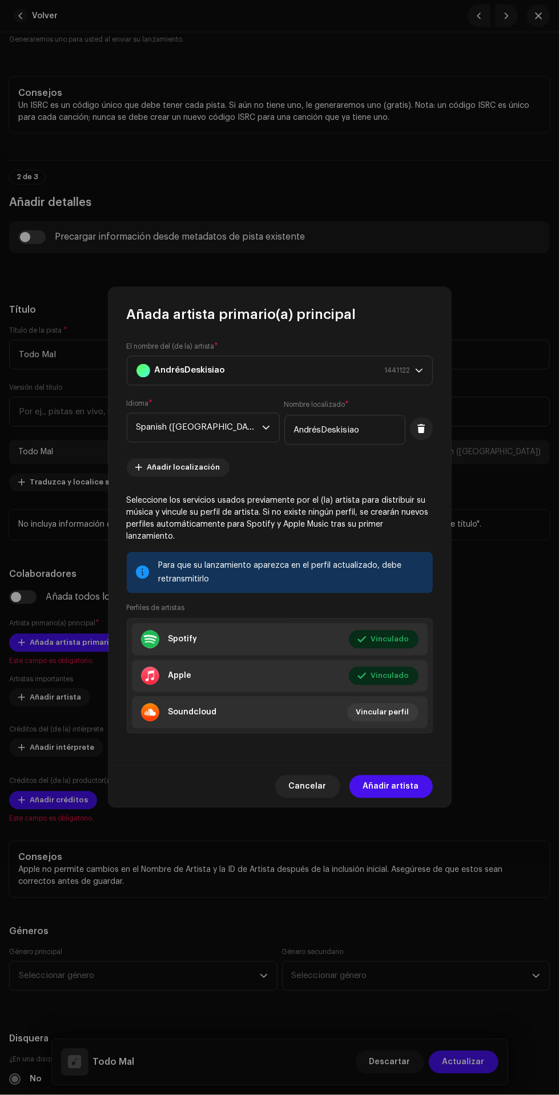
click at [405, 780] on span "Añadir artista" at bounding box center [391, 787] width 56 height 23
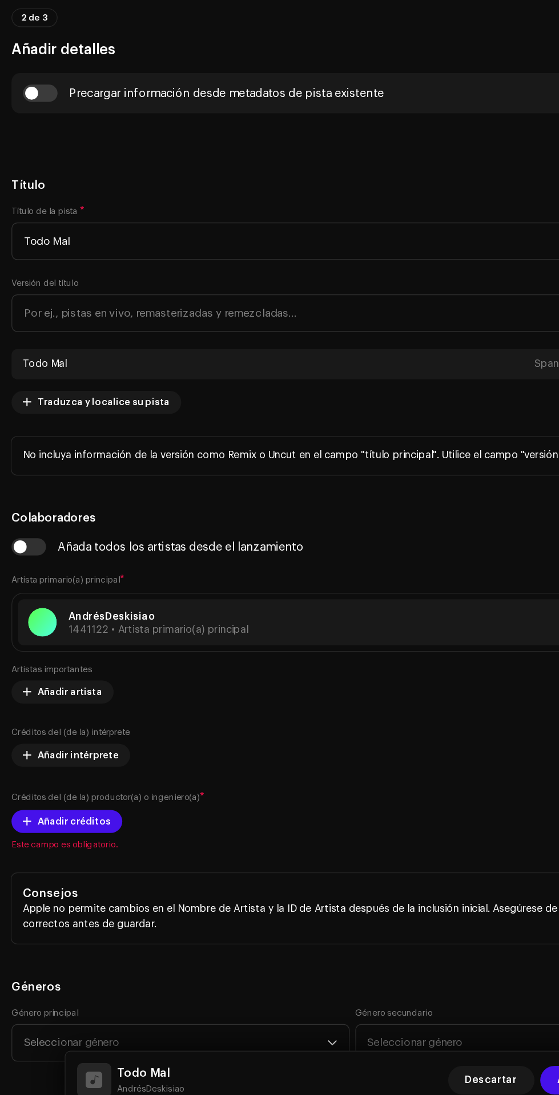
scroll to position [143, 0]
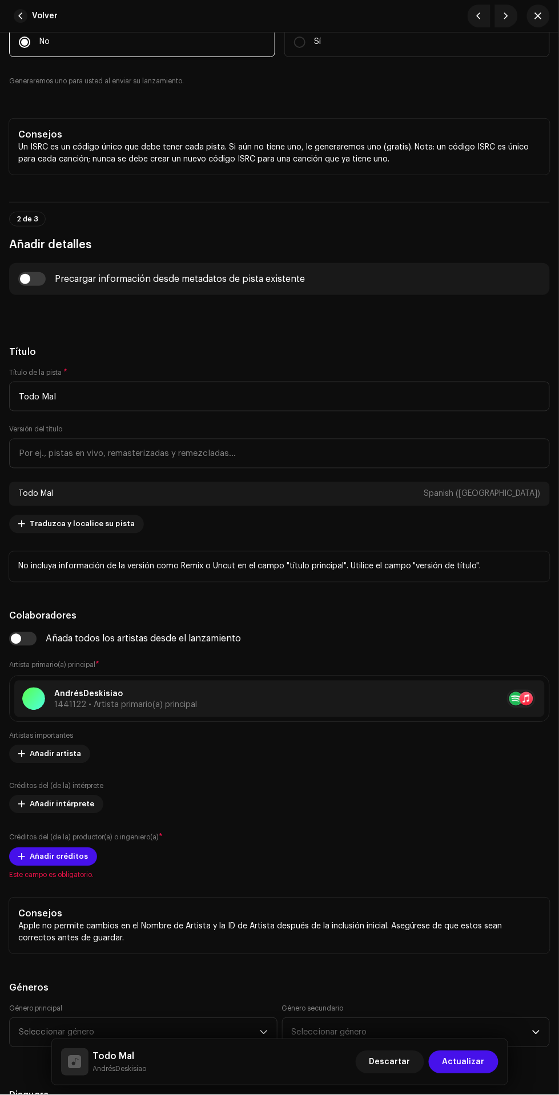
click at [21, 755] on span at bounding box center [21, 754] width 7 height 9
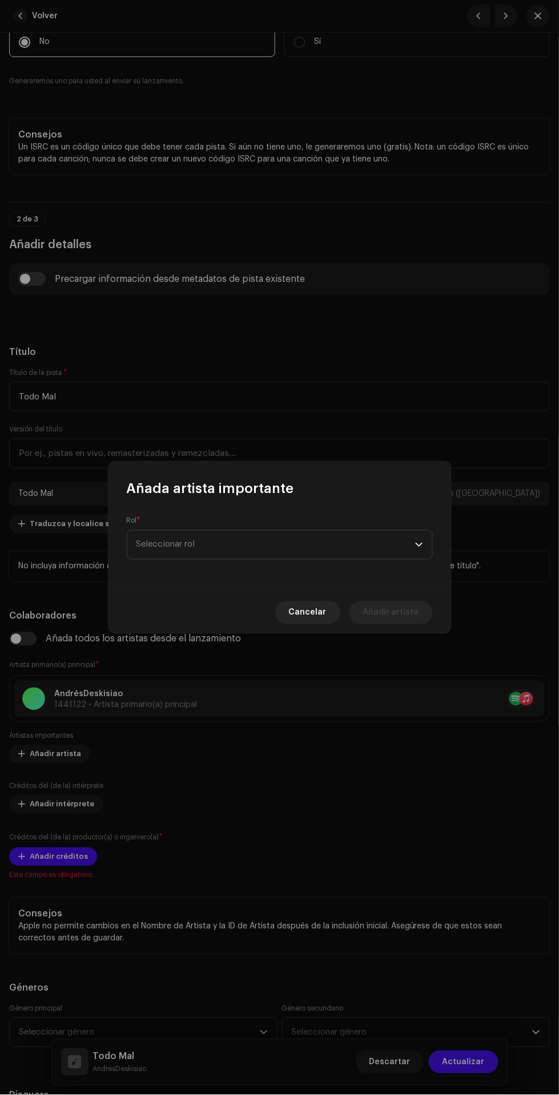
click at [191, 542] on span "Seleccionar rol" at bounding box center [275, 545] width 279 height 29
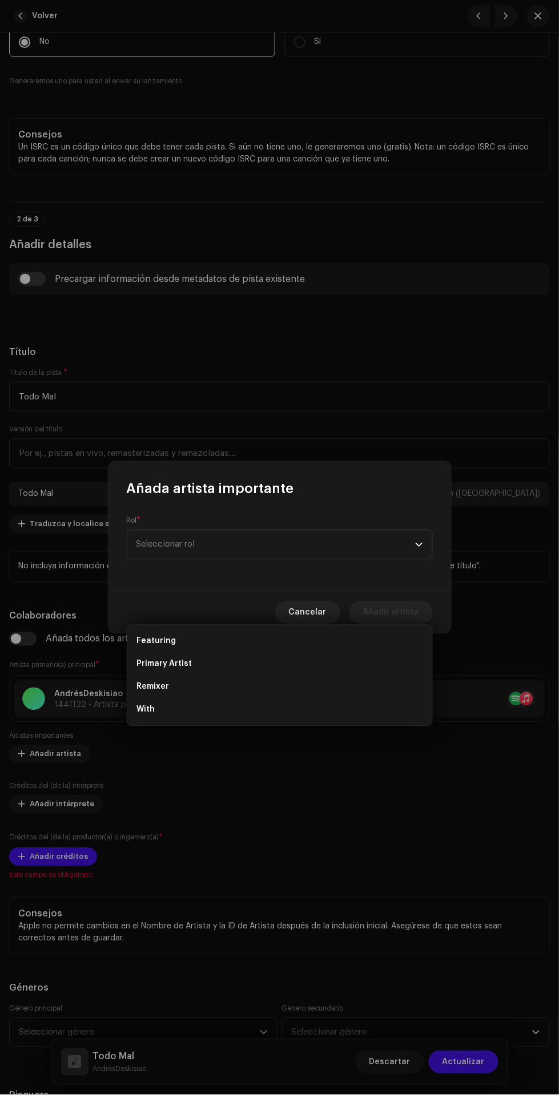
click at [373, 653] on li "Primary Artist" at bounding box center [280, 664] width 296 height 23
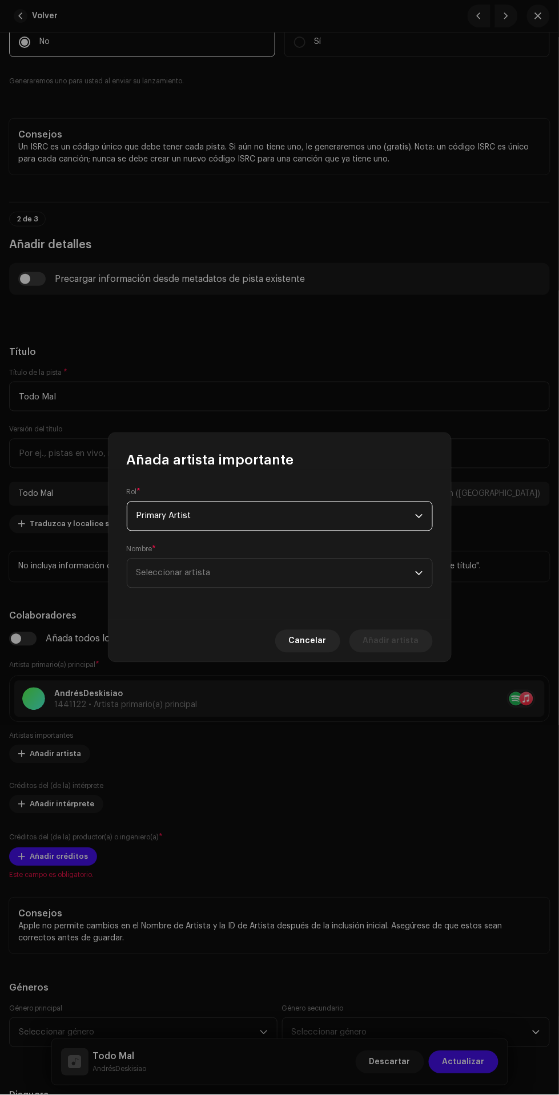
click at [361, 573] on span "Seleccionar artista" at bounding box center [275, 573] width 279 height 29
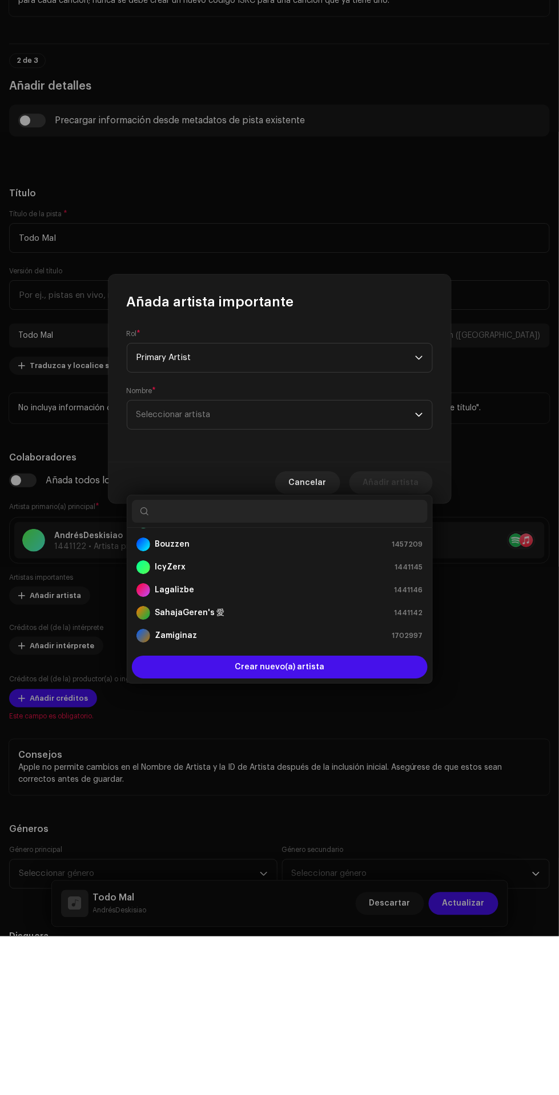
click at [352, 815] on div "Crear nuevo(a) artista" at bounding box center [280, 826] width 296 height 23
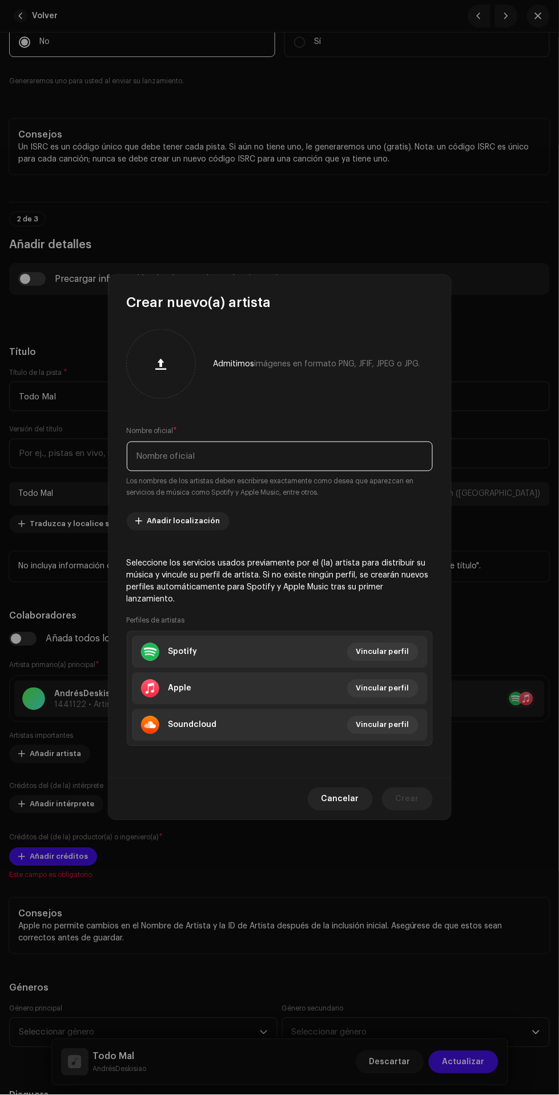
click at [311, 465] on input "text" at bounding box center [280, 457] width 306 height 30
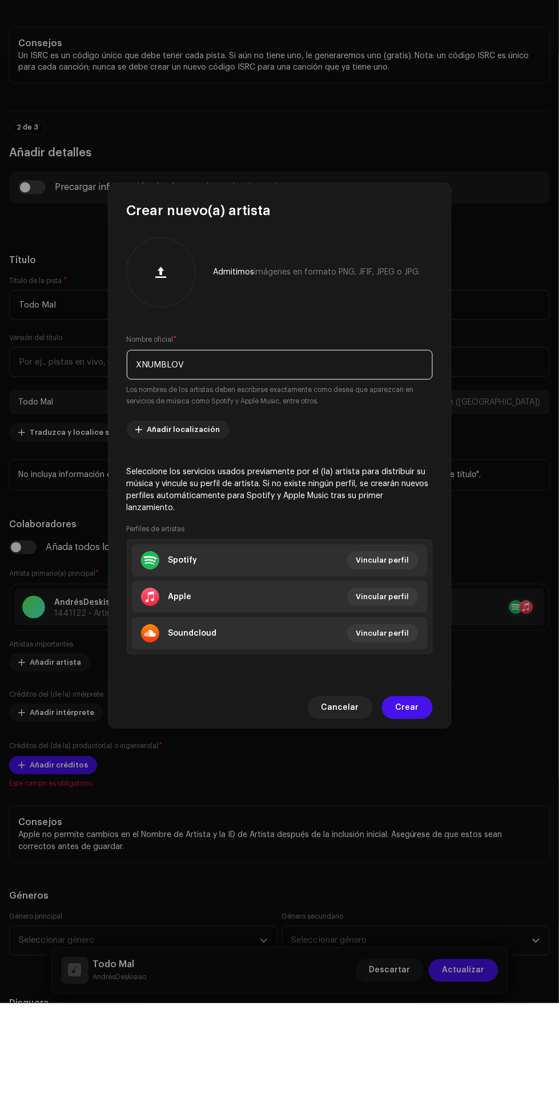
type input "XNUMBLOV"
click at [205, 529] on span "Añadir localización" at bounding box center [183, 521] width 73 height 23
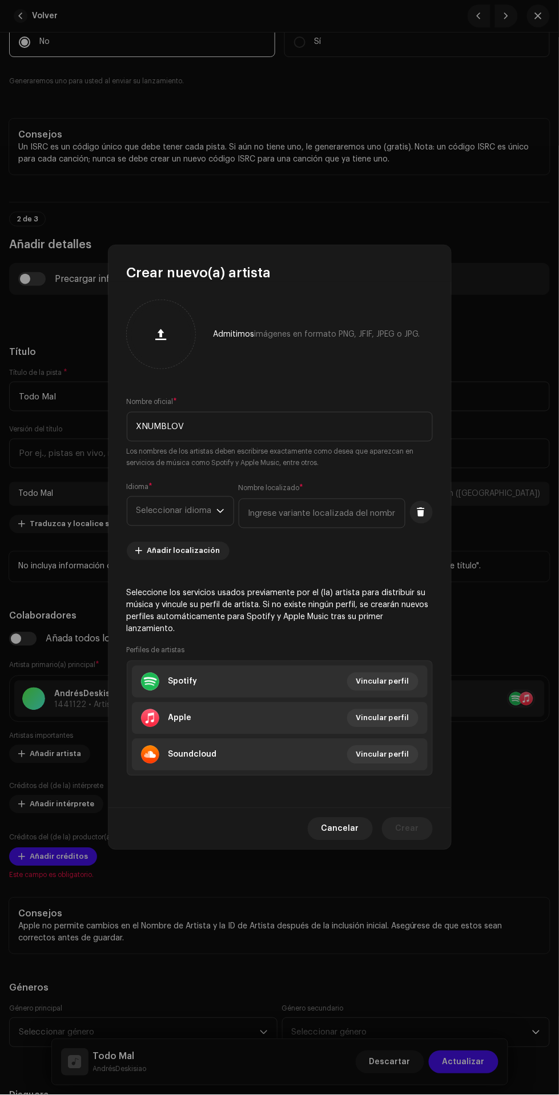
click at [194, 517] on span "Seleccionar idioma" at bounding box center [176, 511] width 80 height 29
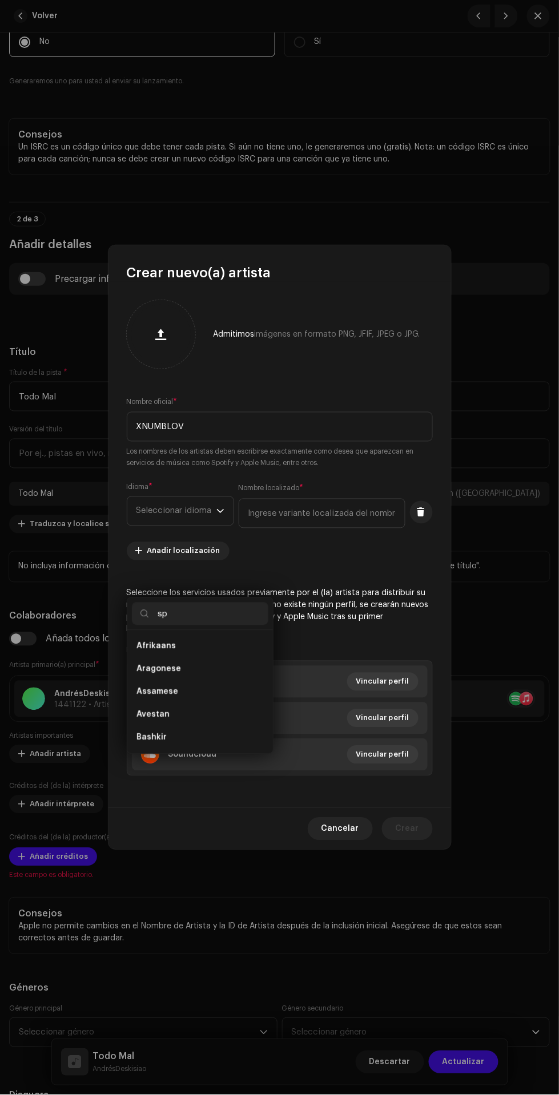
scroll to position [0, 0]
type input "spa"
click at [243, 658] on li "Spanish ([GEOGRAPHIC_DATA])" at bounding box center [200, 669] width 136 height 23
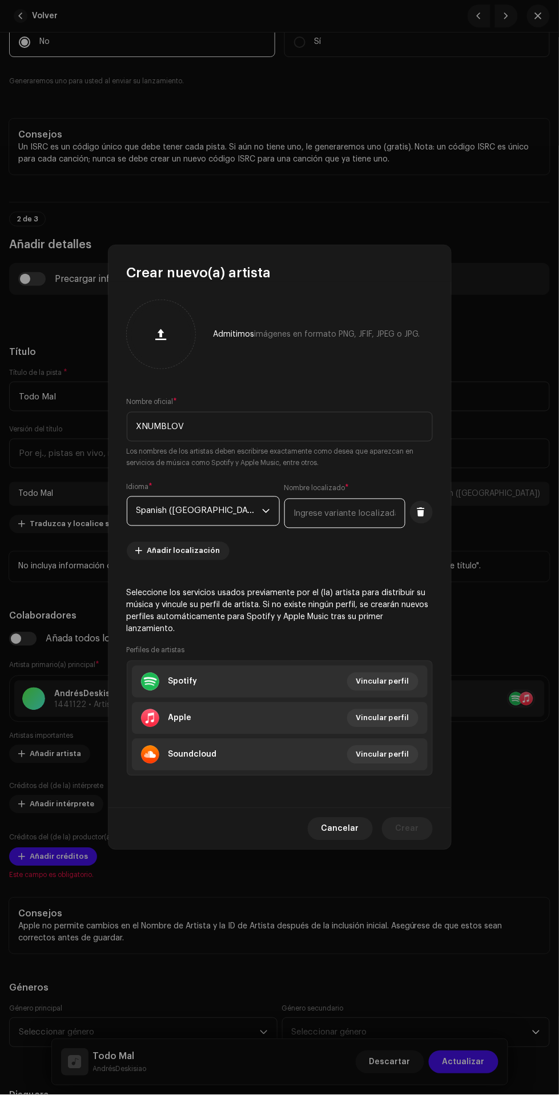
click at [342, 517] on input "text" at bounding box center [344, 514] width 121 height 30
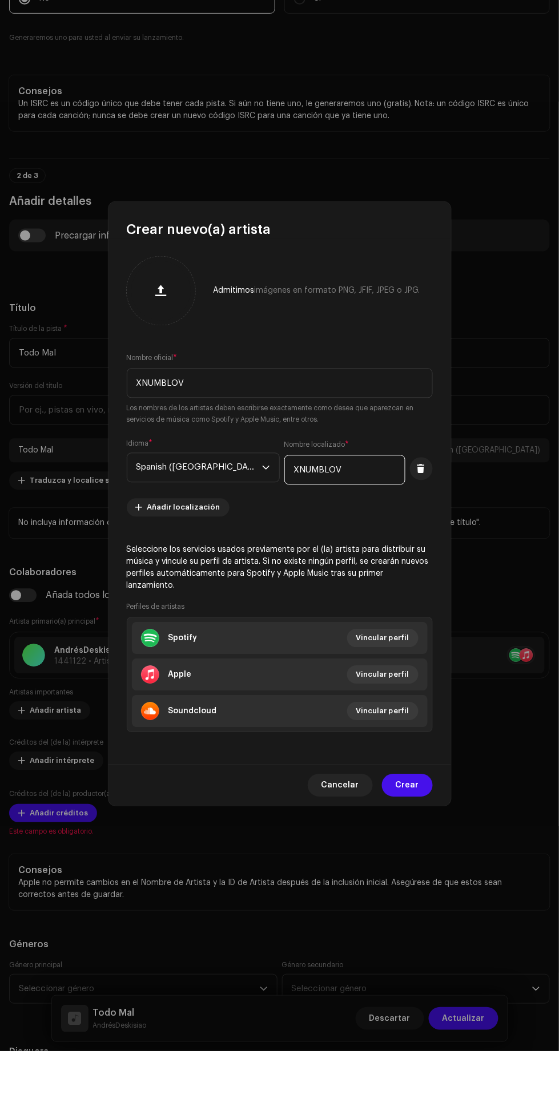
scroll to position [143, 0]
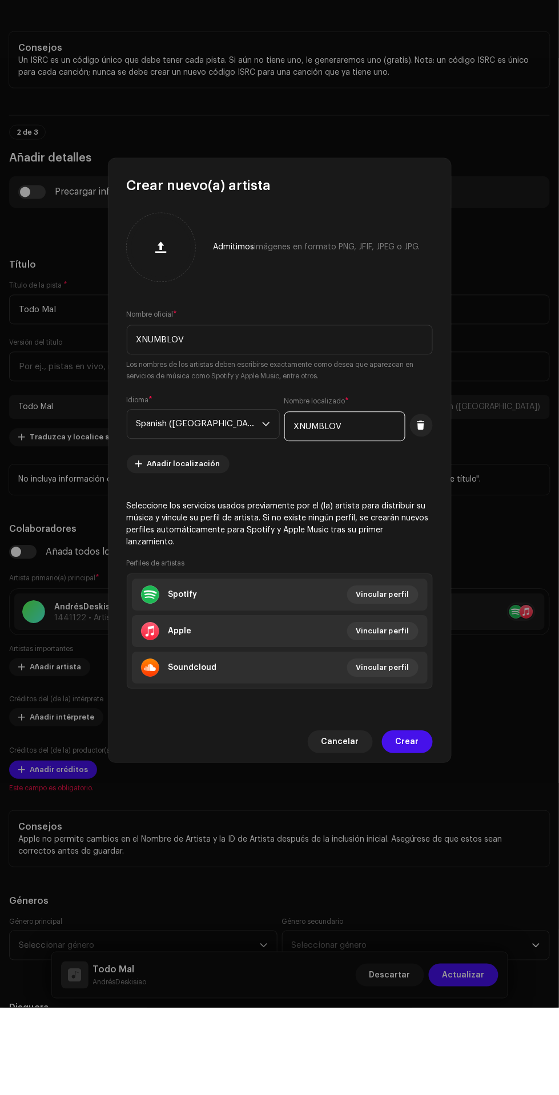
type input "XNUMBLOV"
click at [398, 675] on span "Vincular perfil" at bounding box center [382, 682] width 53 height 23
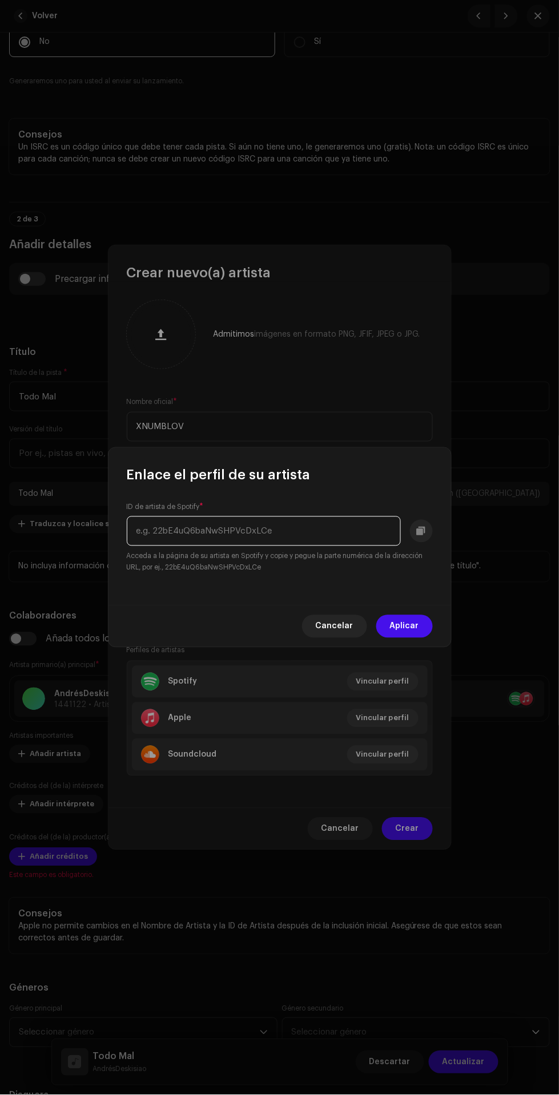
click at [314, 531] on input "text" at bounding box center [264, 532] width 274 height 30
click at [272, 532] on input "[URL][DOMAIN_NAME]" at bounding box center [264, 532] width 274 height 30
click at [257, 531] on input "[URL][DOMAIN_NAME]" at bounding box center [264, 532] width 274 height 30
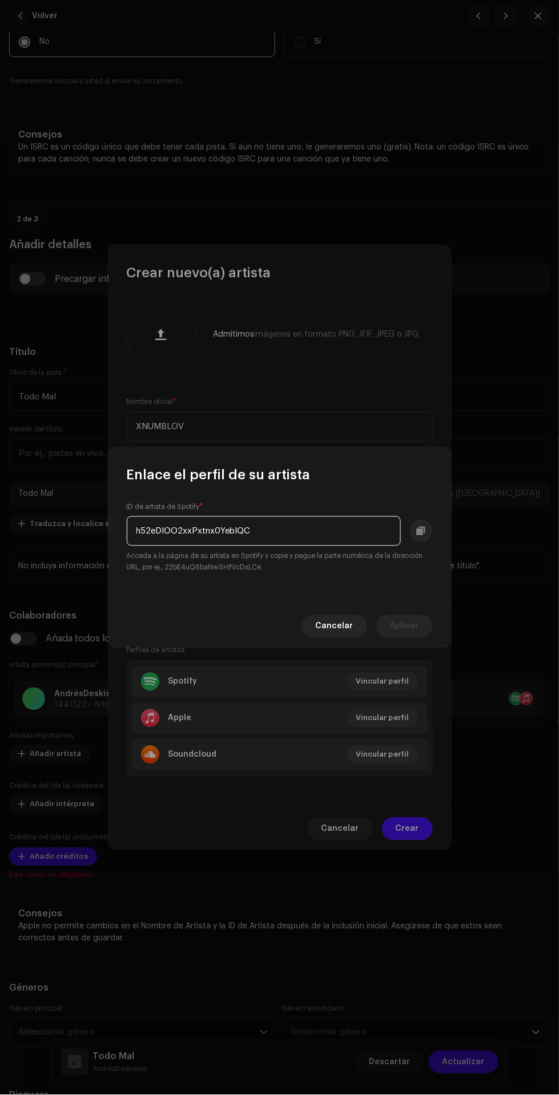
type input "52eDIOO2xxPxtnx0YeblQC"
click at [409, 627] on span "Aplicar" at bounding box center [404, 626] width 29 height 23
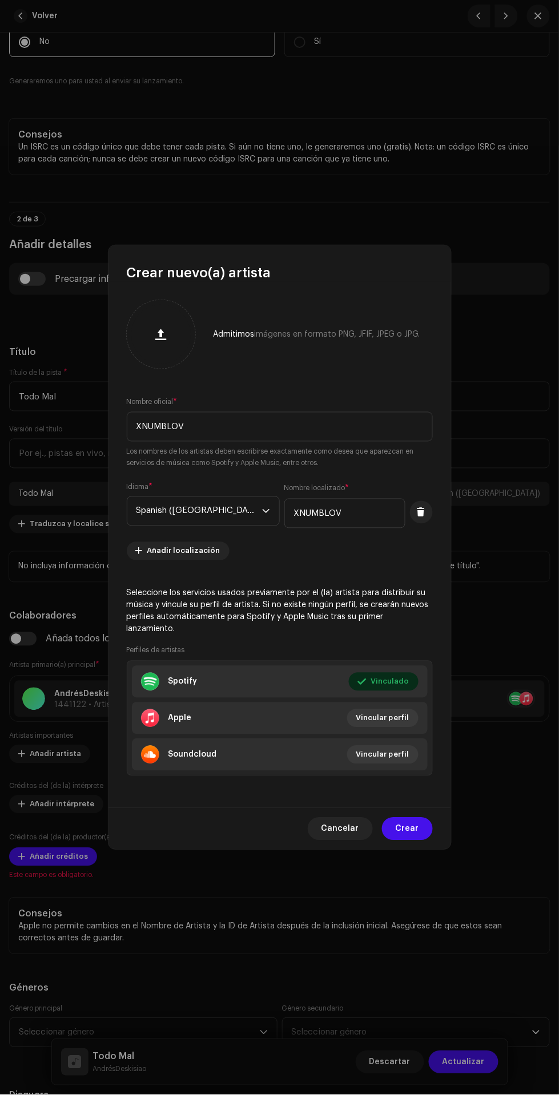
click at [392, 710] on span "Vincular perfil" at bounding box center [382, 718] width 53 height 23
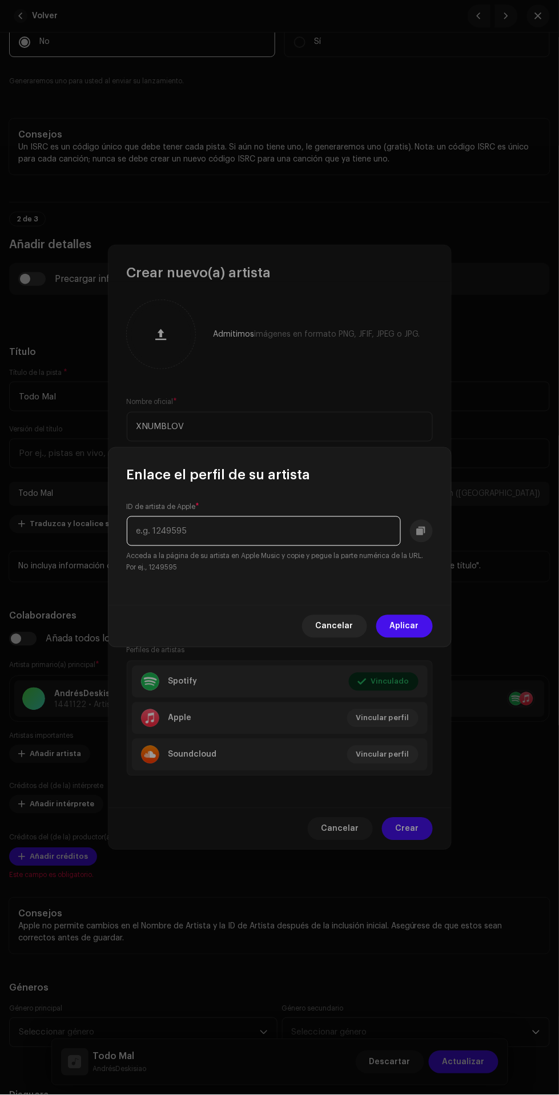
click at [297, 531] on input "text" at bounding box center [264, 532] width 274 height 30
type input "1565556820"
click at [408, 627] on span "Aplicar" at bounding box center [404, 626] width 29 height 23
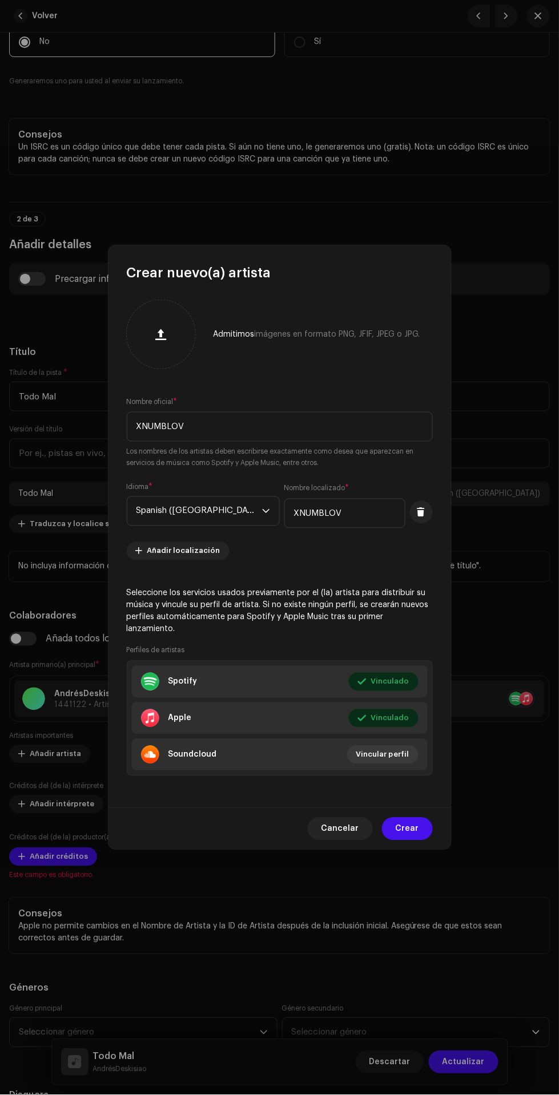
click at [412, 823] on span "Crear" at bounding box center [407, 829] width 23 height 23
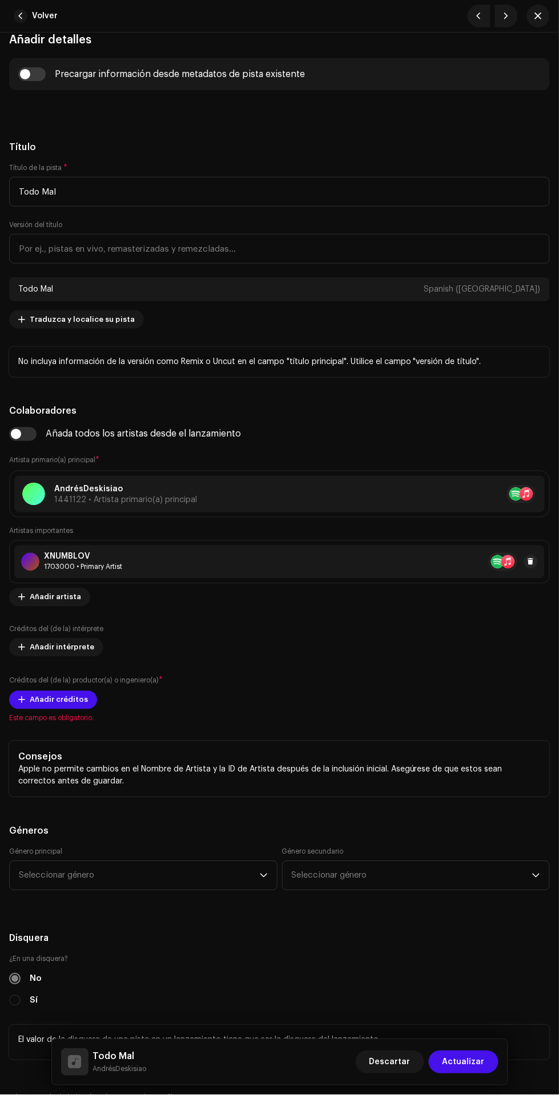
scroll to position [503, 0]
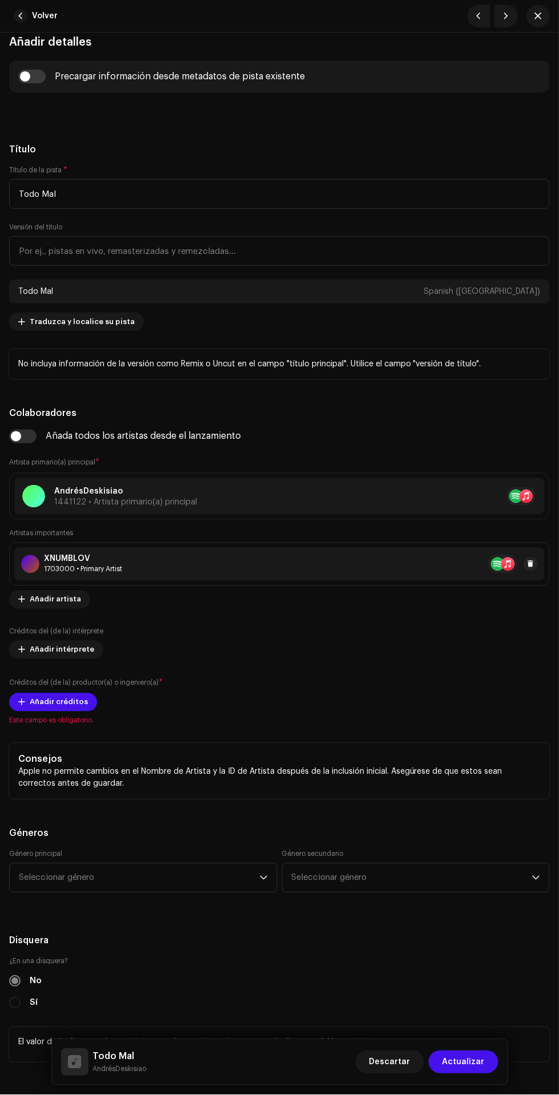
click at [26, 632] on label "Créditos del (de la) intérprete" at bounding box center [56, 631] width 94 height 9
click at [19, 632] on label "Créditos del (de la) intérprete" at bounding box center [56, 631] width 94 height 9
click at [44, 650] on span "Añadir intérprete" at bounding box center [62, 650] width 64 height 23
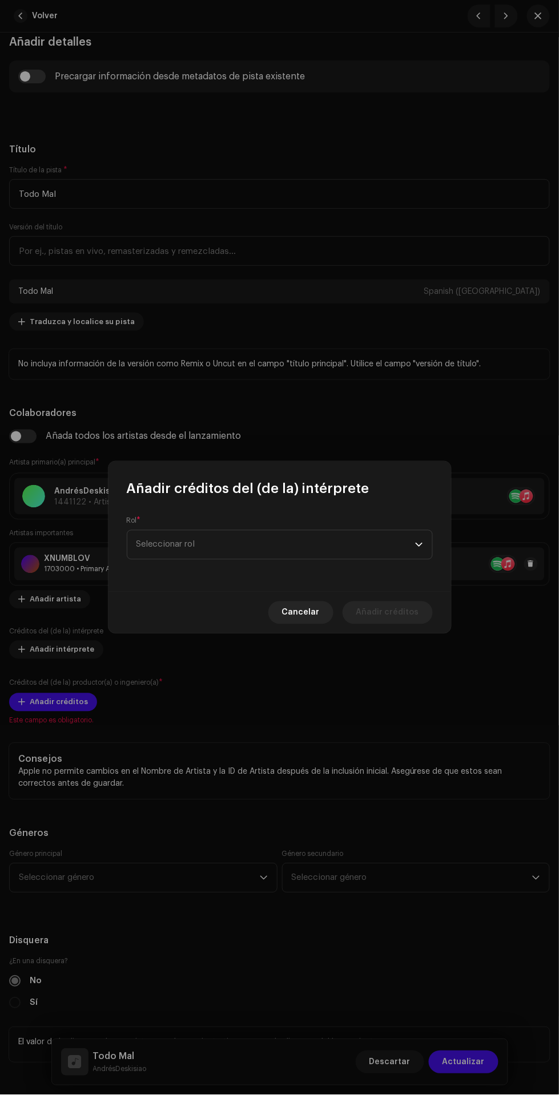
click at [330, 539] on span "Seleccionar rol" at bounding box center [275, 545] width 279 height 29
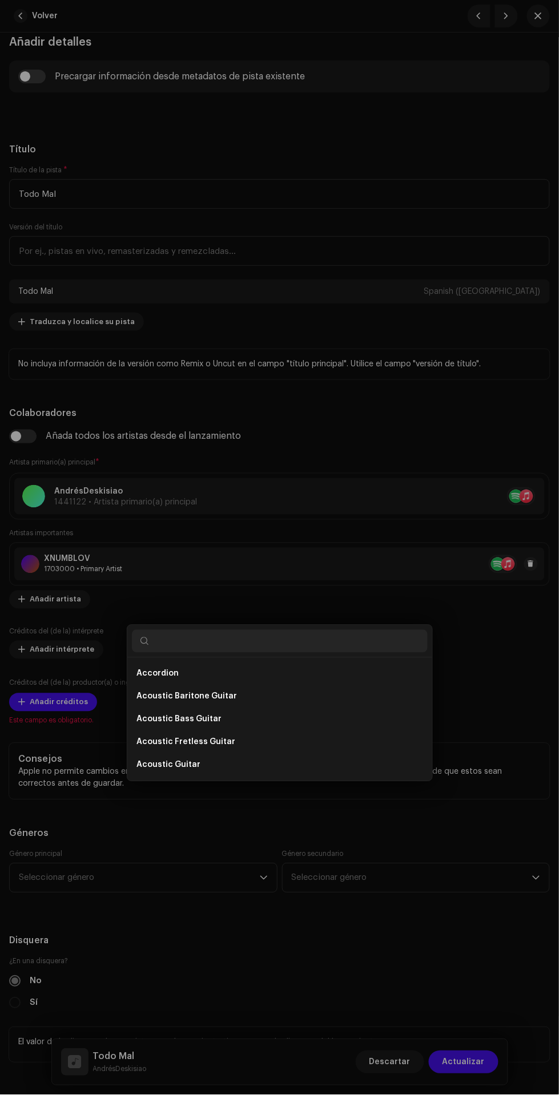
click at [490, 651] on div "Añadir créditos del (de la) intérprete Rol * Seleccionar rol Cancelar Añadir cr…" at bounding box center [279, 547] width 559 height 1095
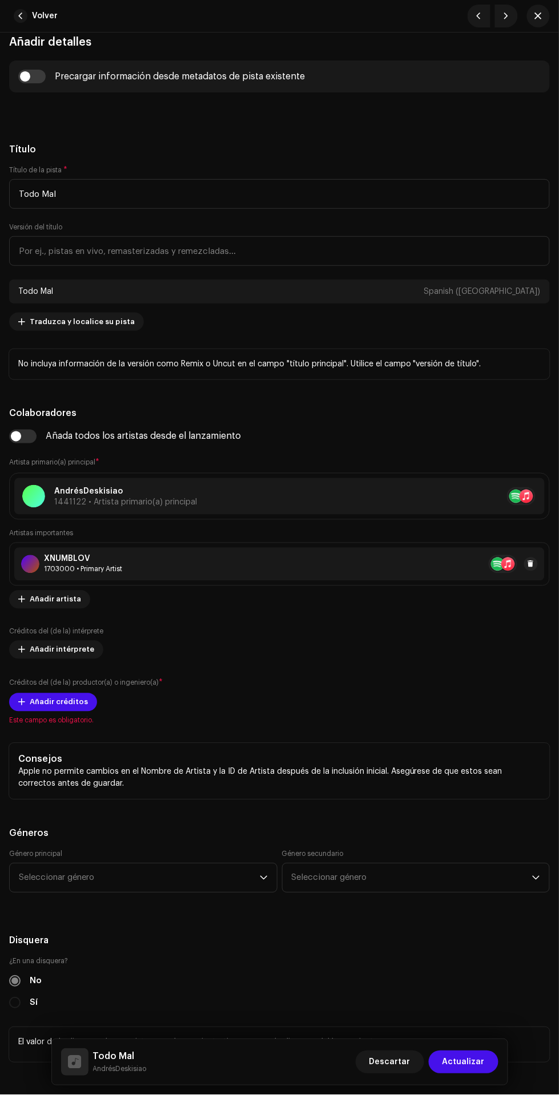
click at [67, 704] on span "Añadir créditos" at bounding box center [59, 702] width 58 height 23
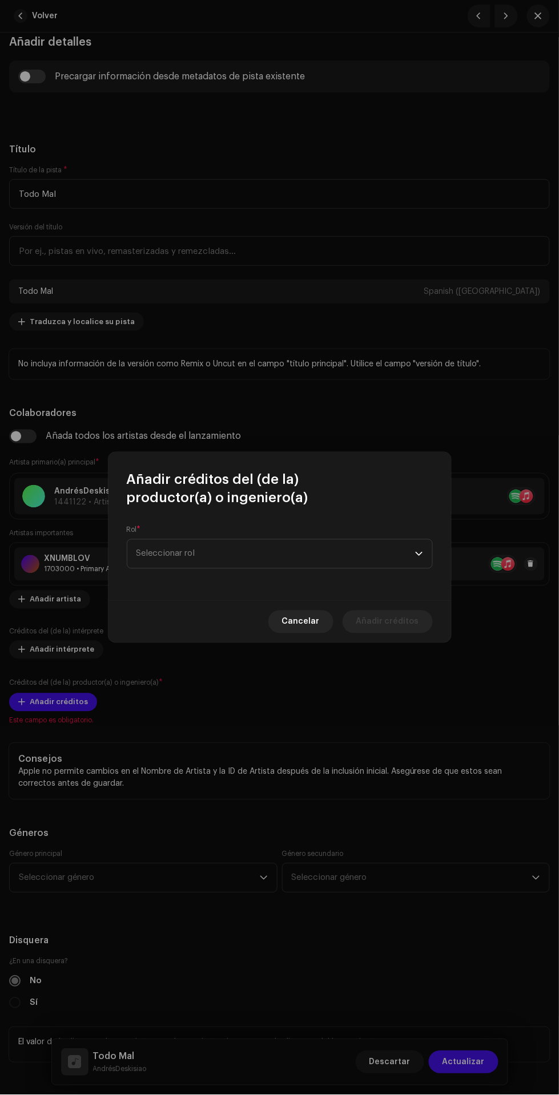
click at [363, 558] on span "Seleccionar rol" at bounding box center [275, 554] width 279 height 29
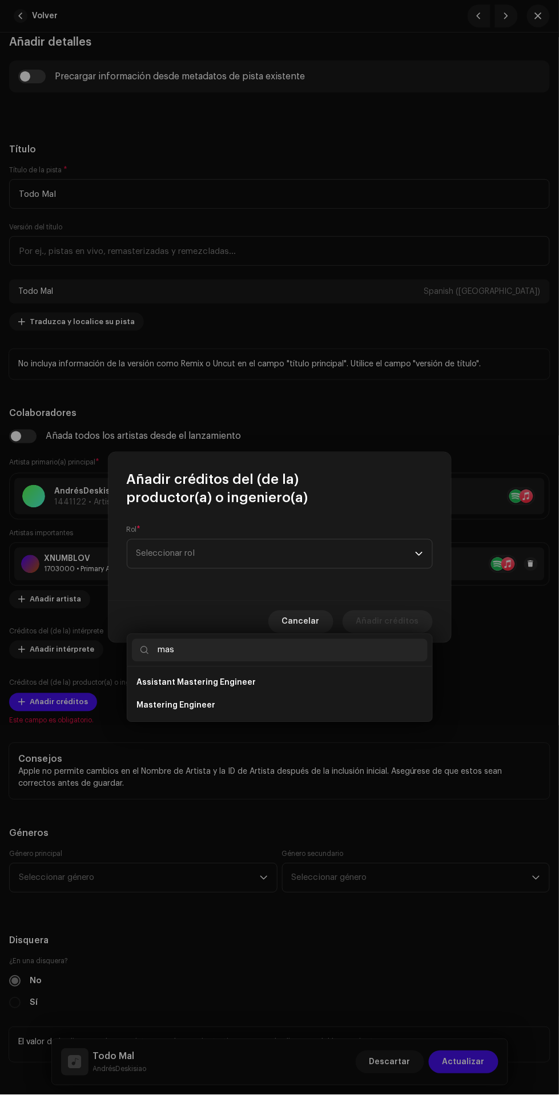
type input "mas"
click at [336, 695] on li "Mastering Engineer" at bounding box center [280, 706] width 296 height 23
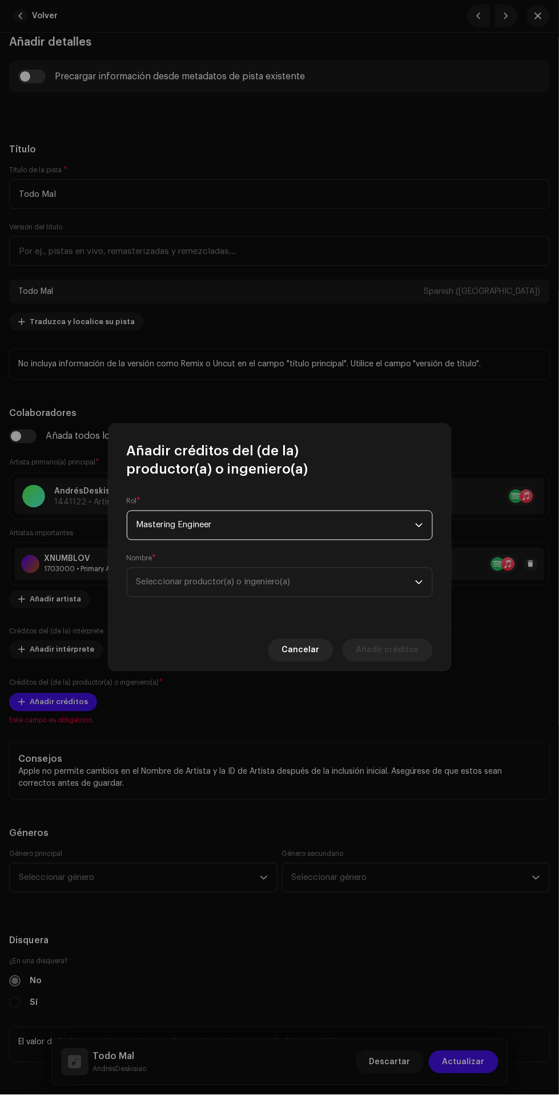
click at [333, 585] on span "Seleccionar productor(a) o ingeniero(a)" at bounding box center [275, 582] width 279 height 29
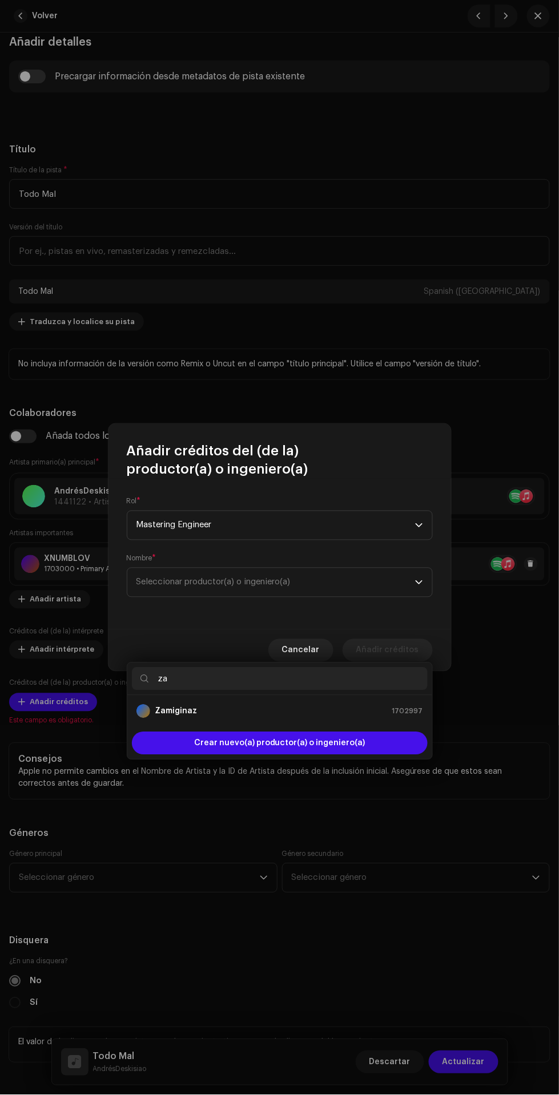
type input "zam"
click at [332, 705] on div "Zamiginaz 1702997" at bounding box center [279, 712] width 287 height 14
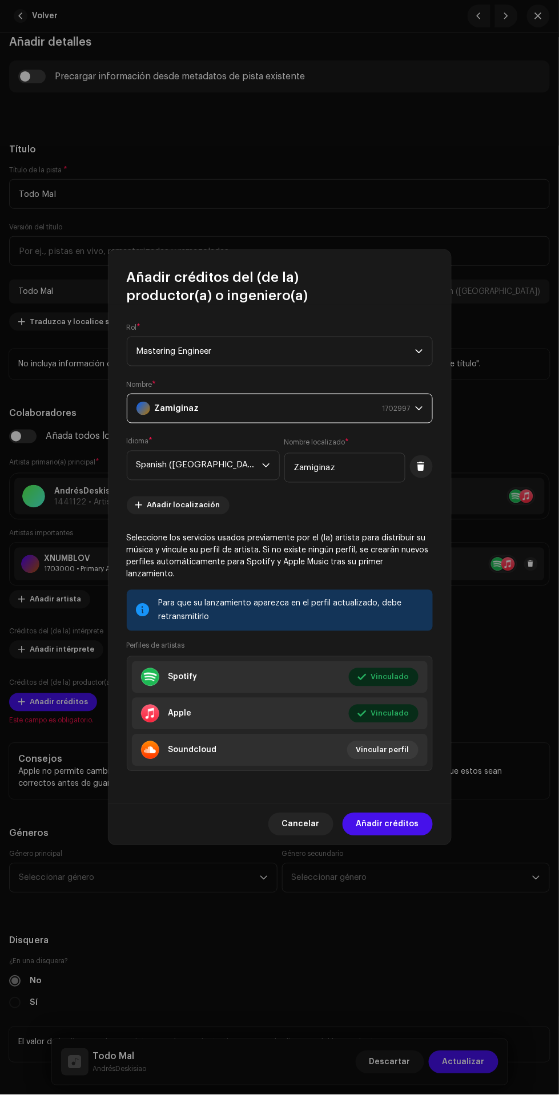
click at [408, 822] on span "Añadir créditos" at bounding box center [387, 824] width 63 height 23
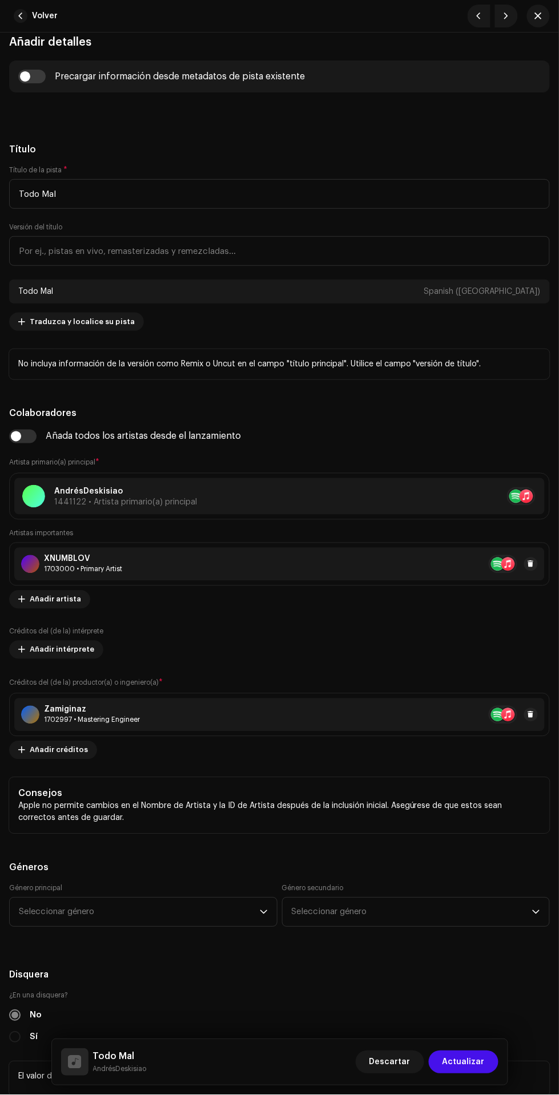
click at [75, 752] on span "Añadir créditos" at bounding box center [59, 750] width 58 height 23
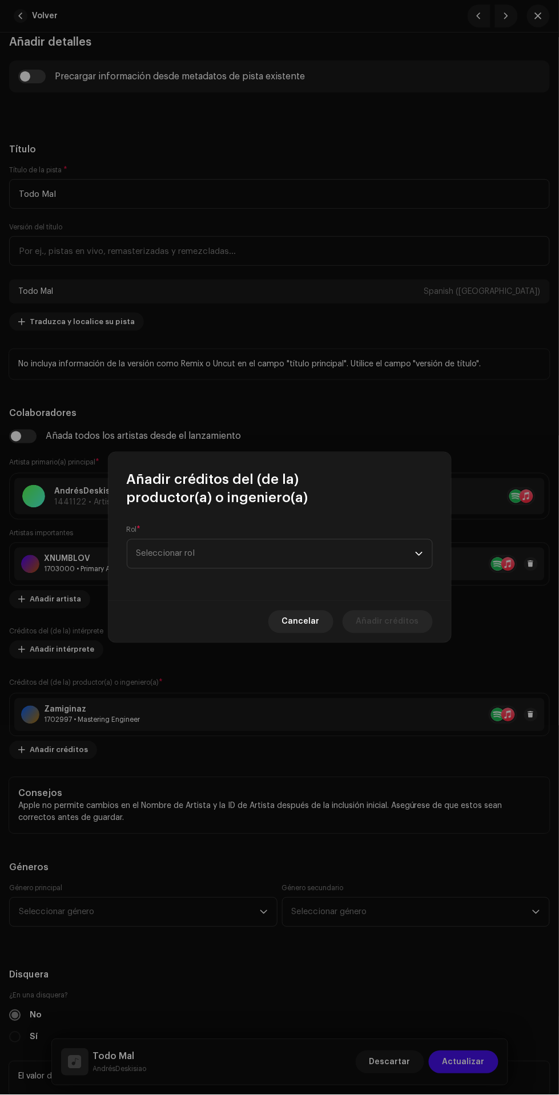
click at [323, 563] on span "Seleccionar rol" at bounding box center [275, 554] width 279 height 29
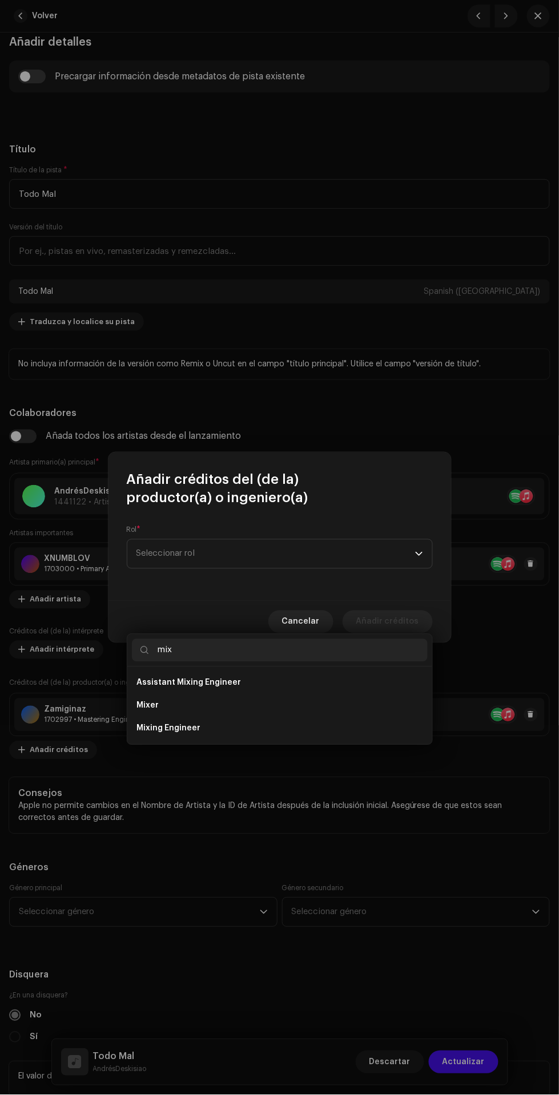
type input "mix"
click at [309, 717] on li "Mixing Engineer" at bounding box center [280, 728] width 296 height 23
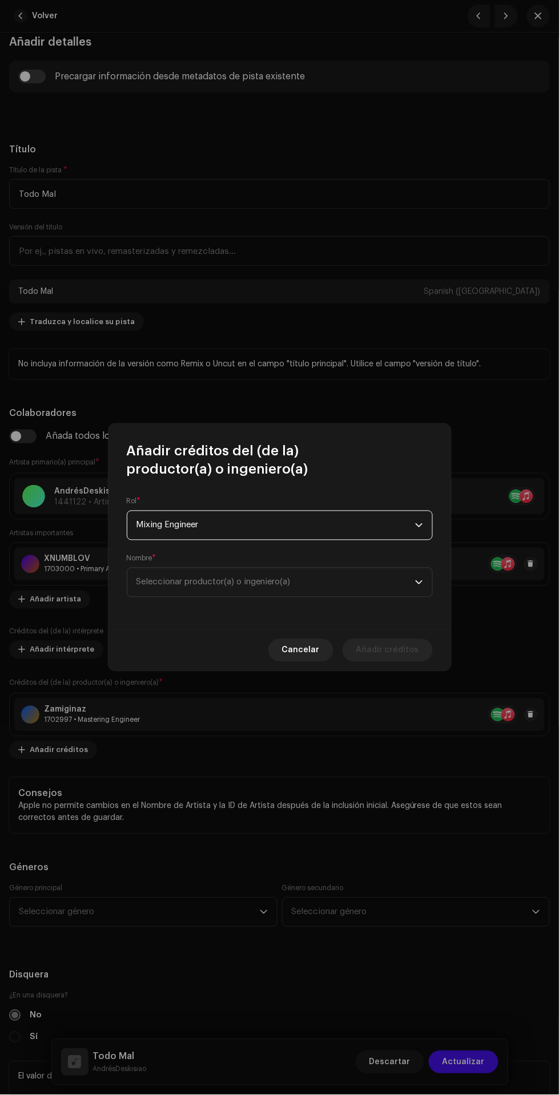
click at [337, 594] on span "Seleccionar productor(a) o ingeniero(a)" at bounding box center [275, 582] width 279 height 29
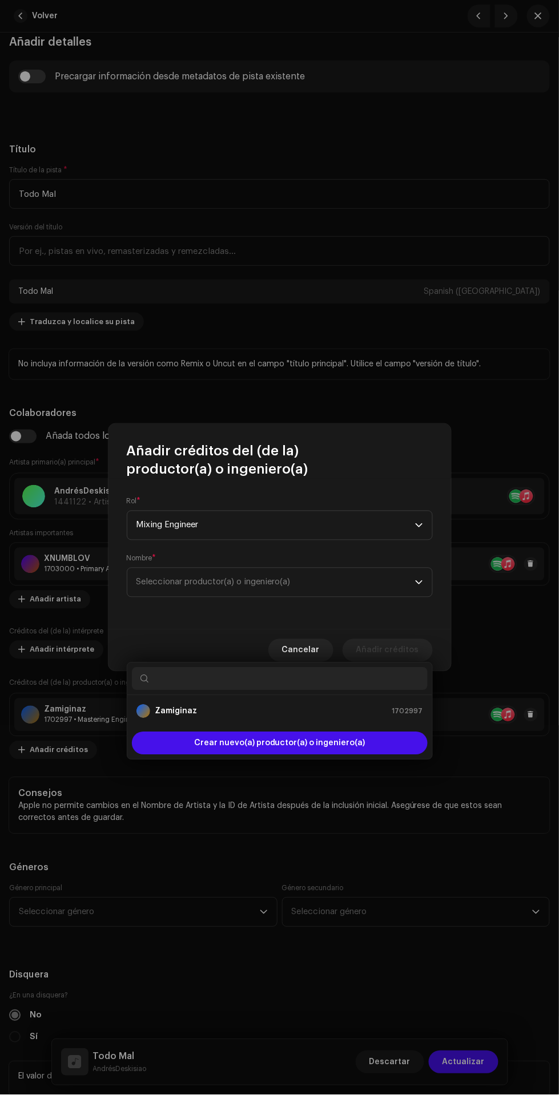
click at [330, 732] on span "Crear nuevo(a) productor(a) o ingeniero(a)" at bounding box center [279, 743] width 171 height 23
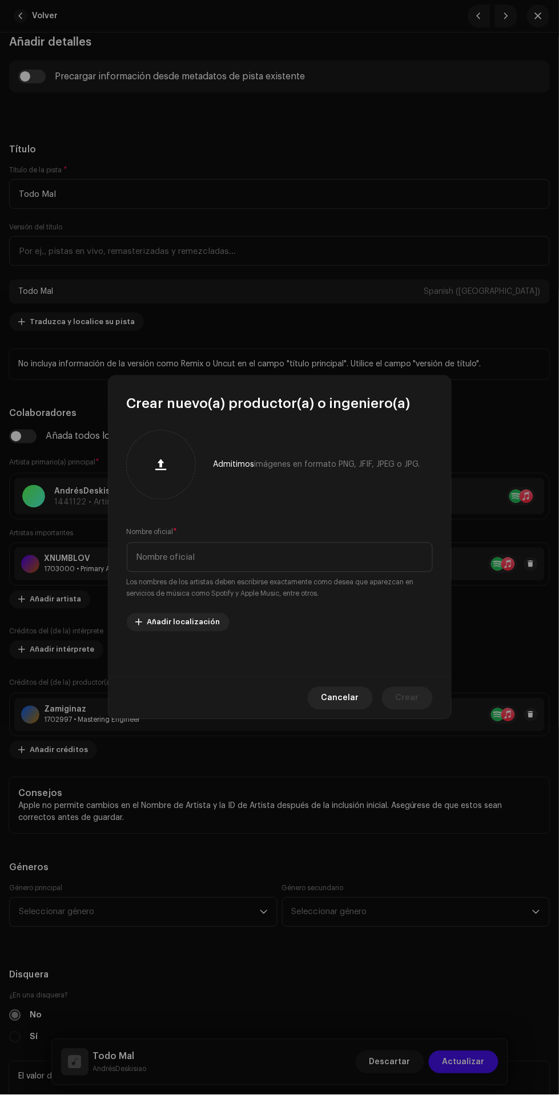
click at [336, 698] on span "Cancelar" at bounding box center [340, 698] width 38 height 23
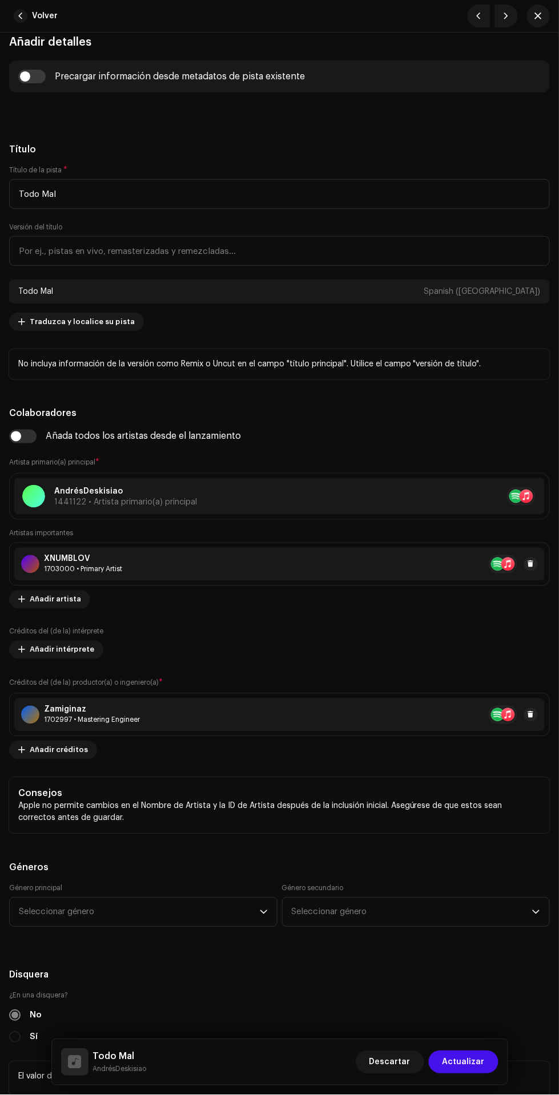
click at [74, 752] on span "Añadir créditos" at bounding box center [59, 750] width 58 height 23
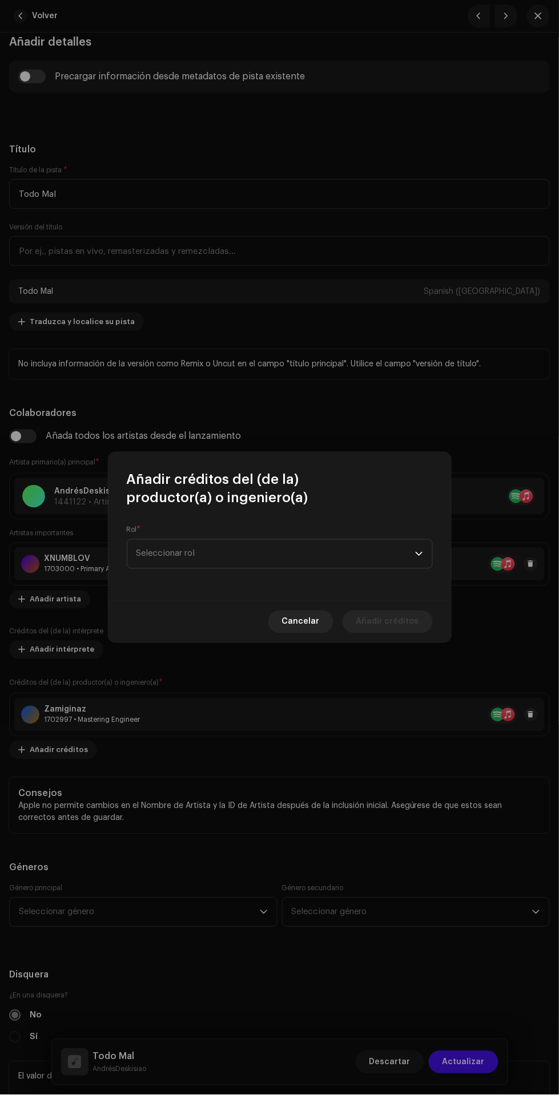
click at [315, 550] on span "Seleccionar rol" at bounding box center [275, 554] width 279 height 29
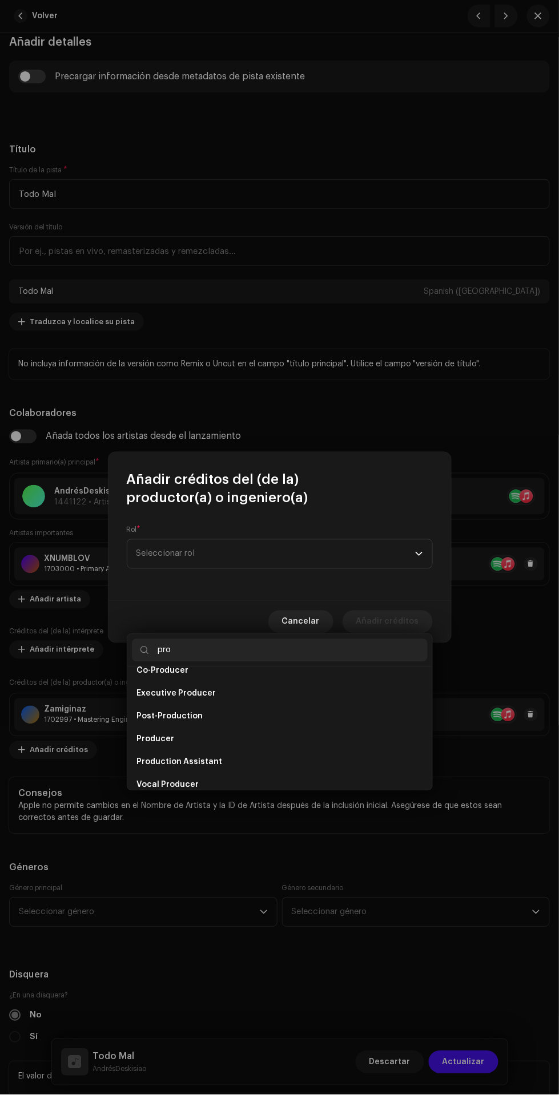
scroll to position [46, 0]
type input "pro"
click at [236, 717] on li "Producer" at bounding box center [280, 728] width 296 height 23
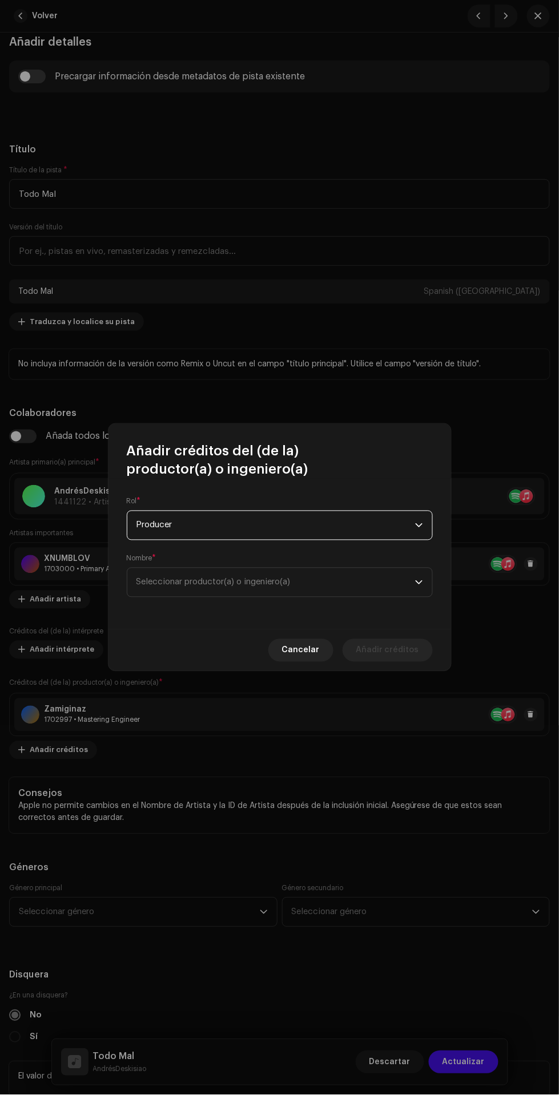
click at [336, 588] on span "Seleccionar productor(a) o ingeniero(a)" at bounding box center [275, 582] width 279 height 29
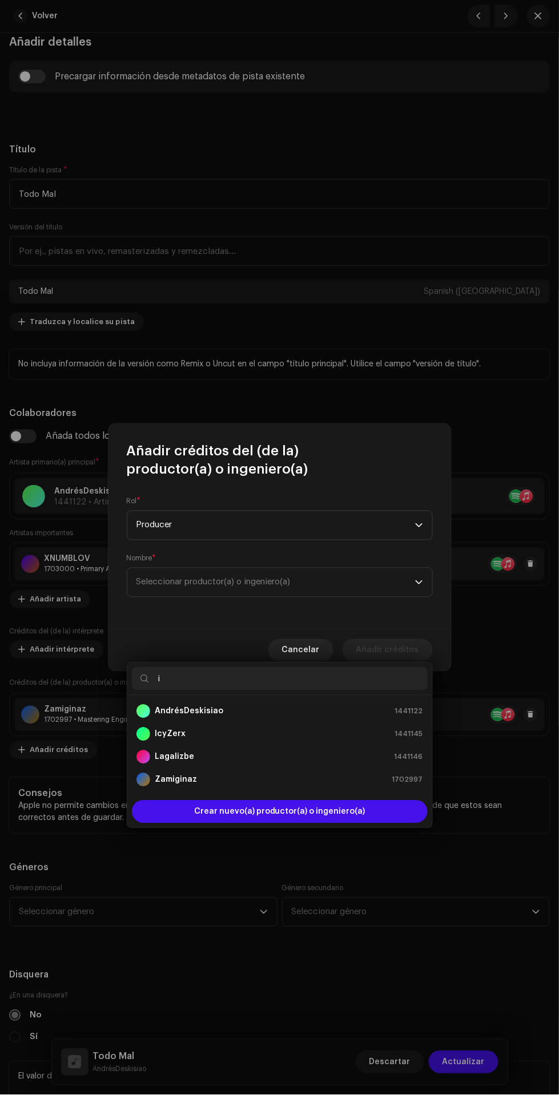
type input "i"
click at [330, 728] on div "IcyZerx 1441145" at bounding box center [279, 735] width 287 height 14
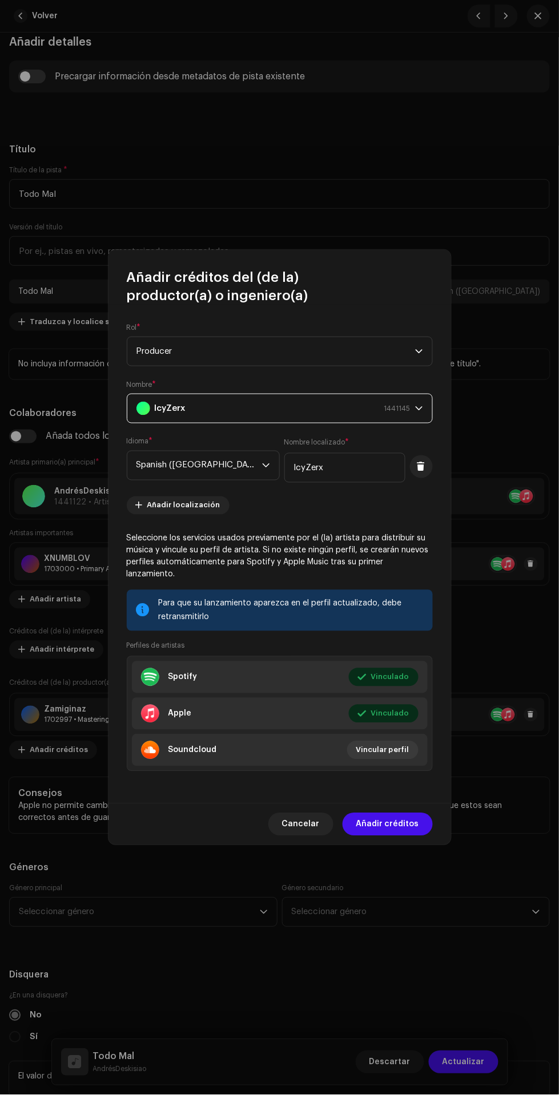
click at [409, 822] on span "Añadir créditos" at bounding box center [387, 824] width 63 height 23
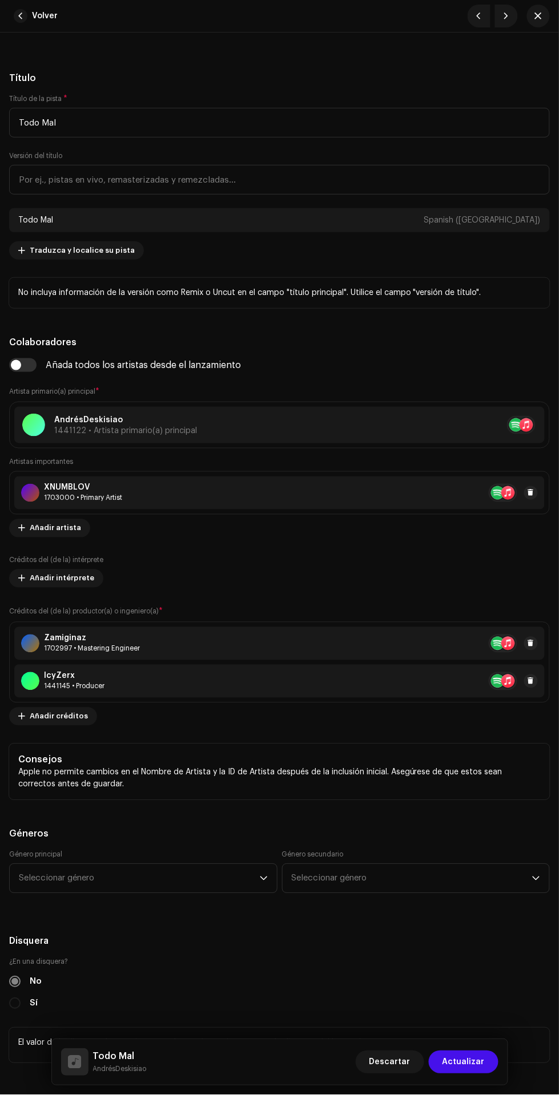
scroll to position [575, 0]
click at [534, 646] on span at bounding box center [530, 643] width 7 height 9
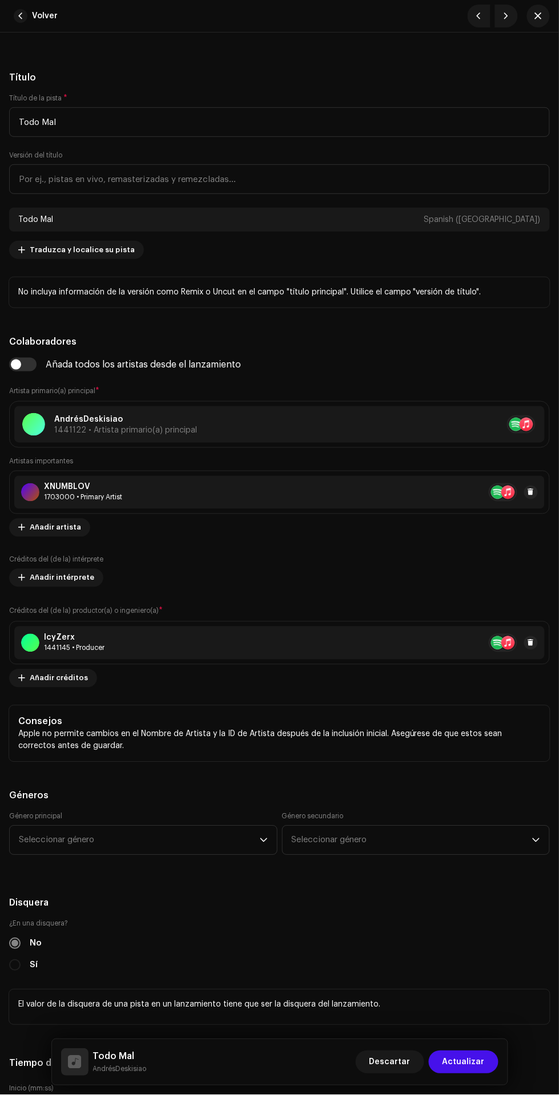
click at [63, 680] on span "Añadir créditos" at bounding box center [59, 678] width 58 height 23
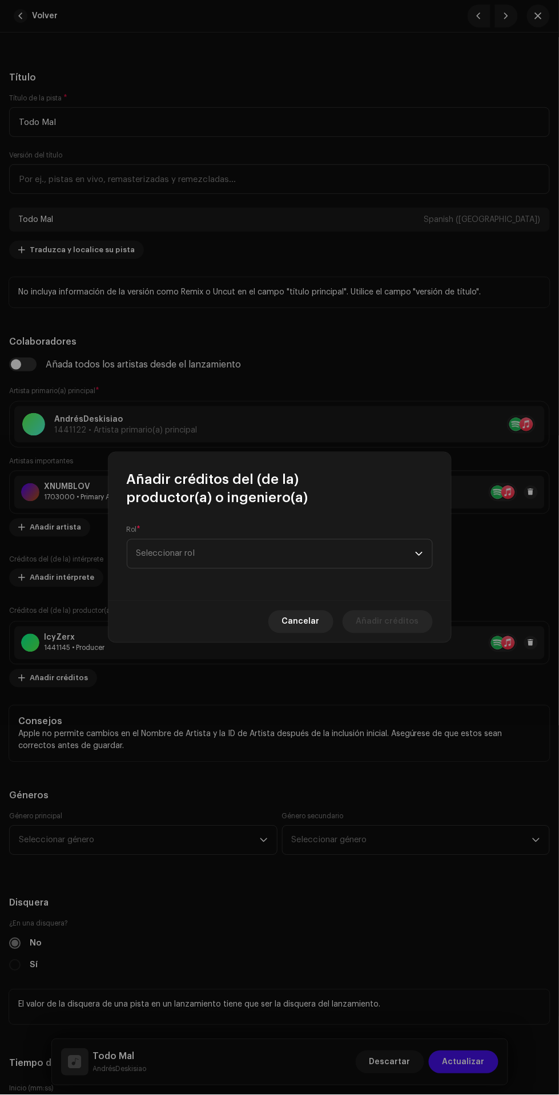
click at [336, 563] on span "Seleccionar rol" at bounding box center [275, 554] width 279 height 29
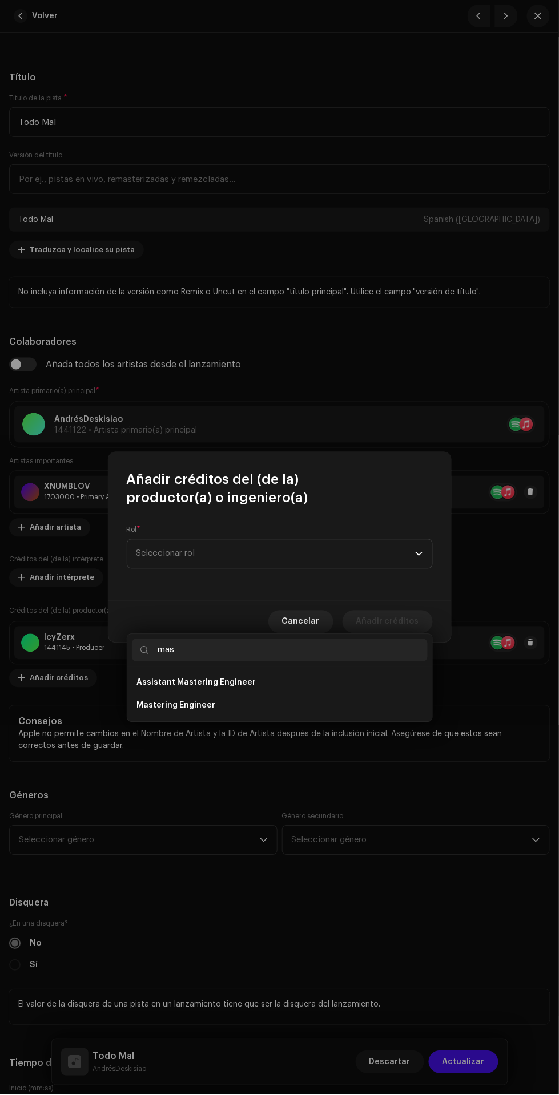
type input "mas"
click at [352, 695] on li "Mastering Engineer" at bounding box center [280, 706] width 296 height 23
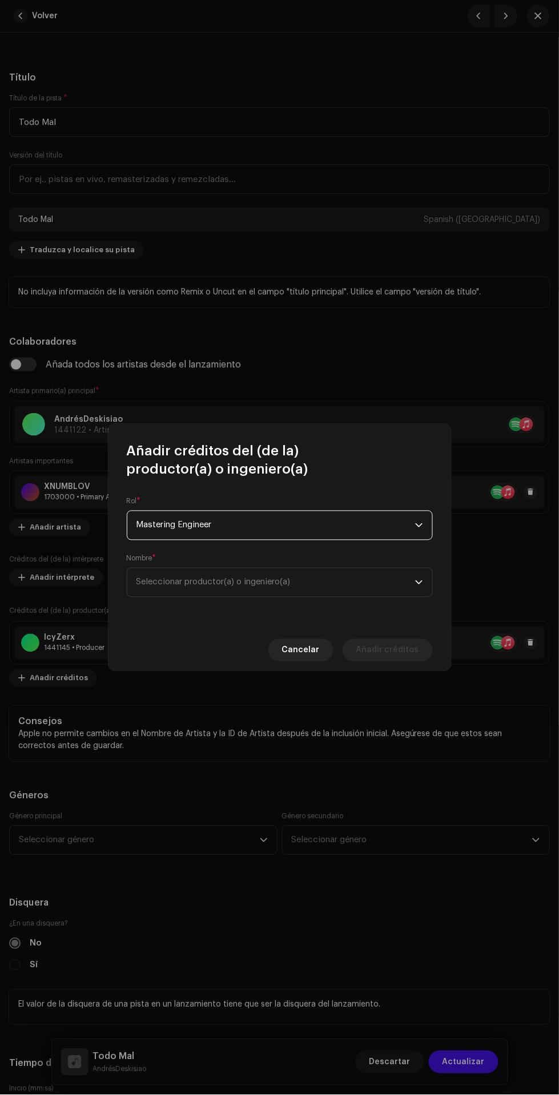
click at [325, 584] on span "Seleccionar productor(a) o ingeniero(a)" at bounding box center [275, 582] width 279 height 29
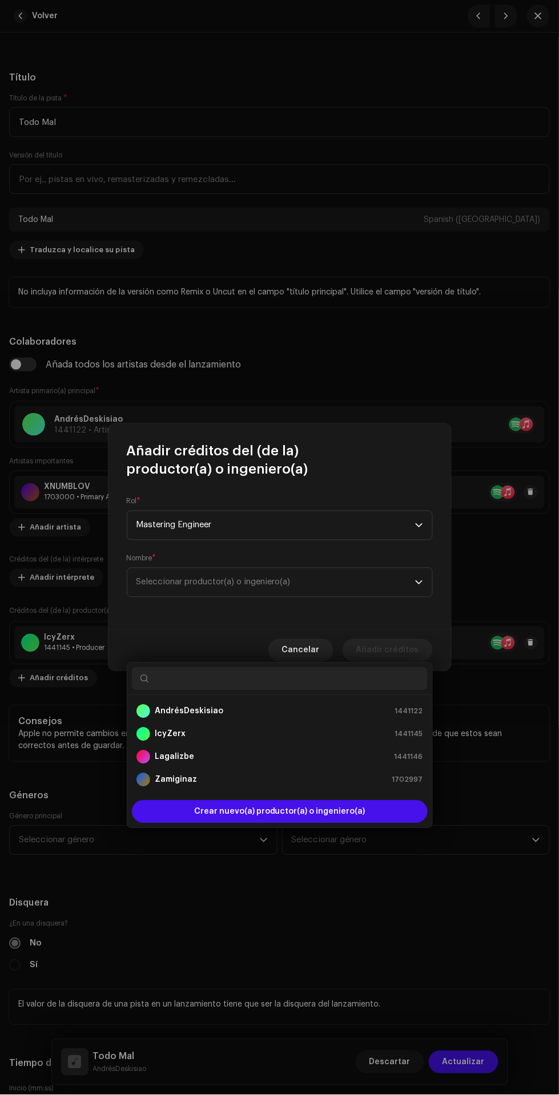
click at [293, 773] on div "Zamiginaz 1702997" at bounding box center [279, 780] width 287 height 14
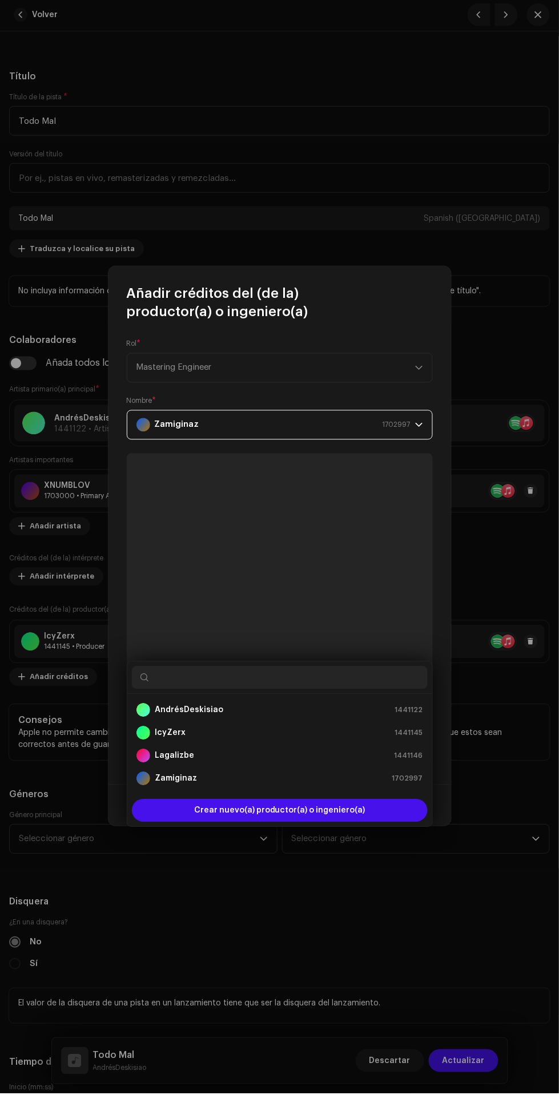
scroll to position [143, 0]
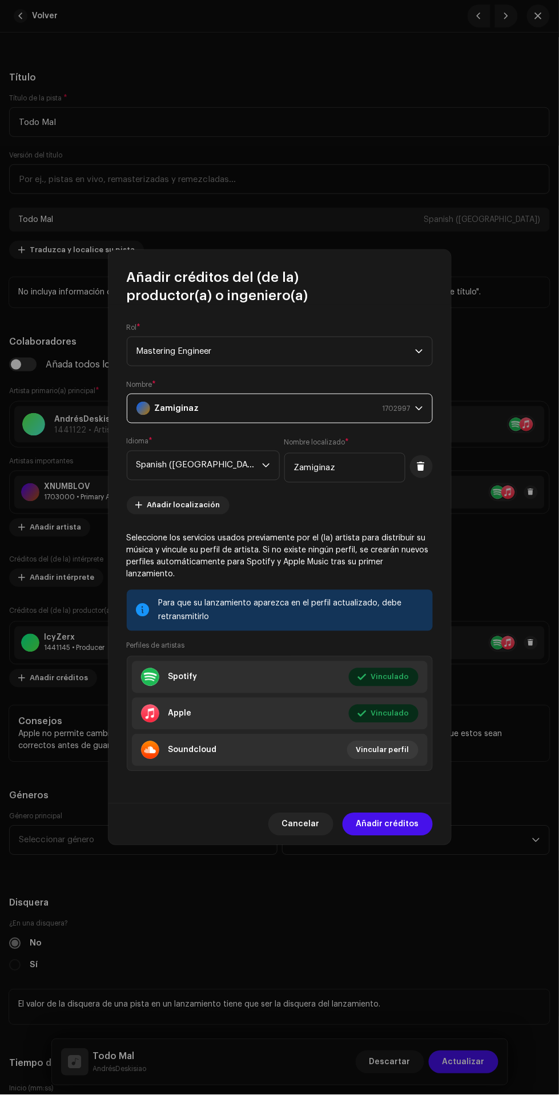
click at [406, 819] on span "Añadir créditos" at bounding box center [387, 824] width 63 height 23
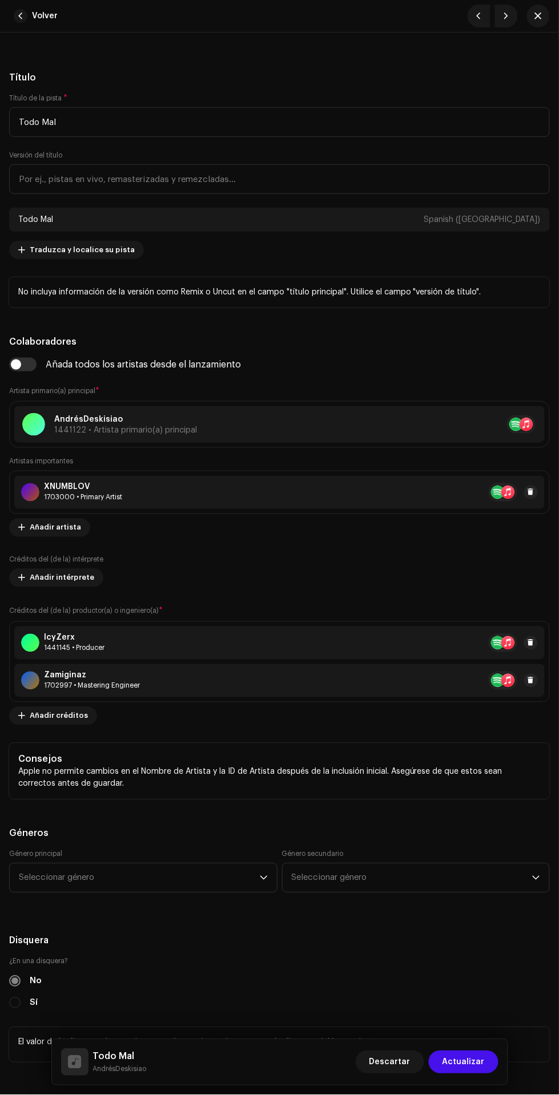
click at [46, 716] on span "Añadir créditos" at bounding box center [59, 716] width 58 height 23
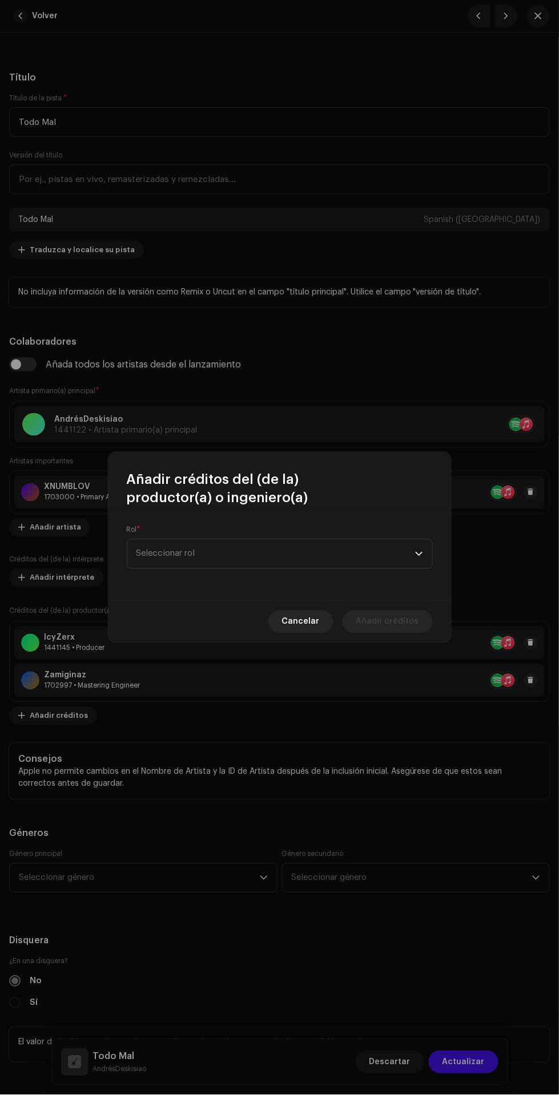
click at [321, 554] on span "Seleccionar rol" at bounding box center [275, 554] width 279 height 29
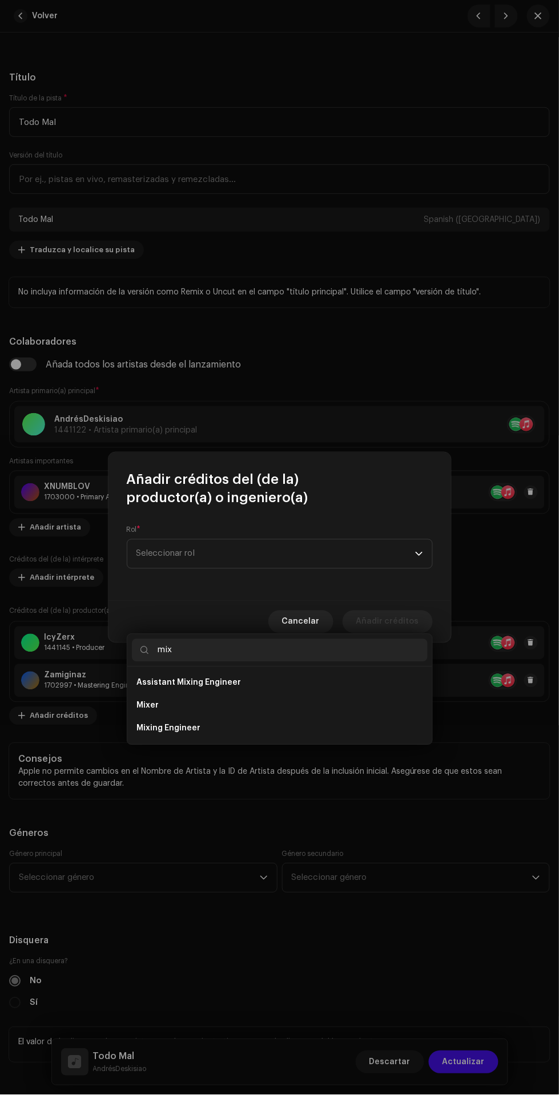
type input "mix"
click at [344, 717] on li "Mixing Engineer" at bounding box center [280, 728] width 296 height 23
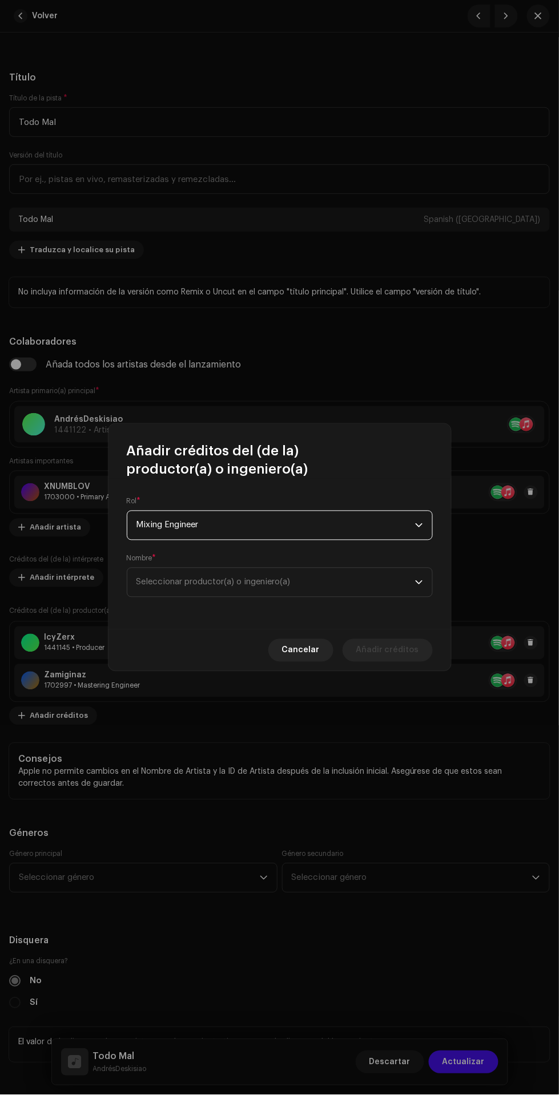
click at [339, 584] on span "Seleccionar productor(a) o ingeniero(a)" at bounding box center [275, 582] width 279 height 29
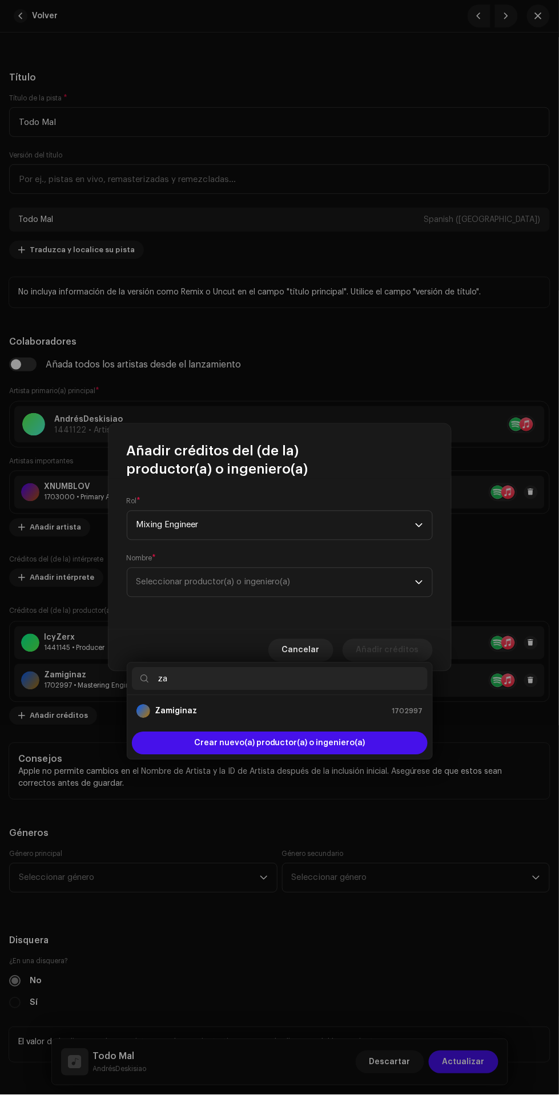
type input "za"
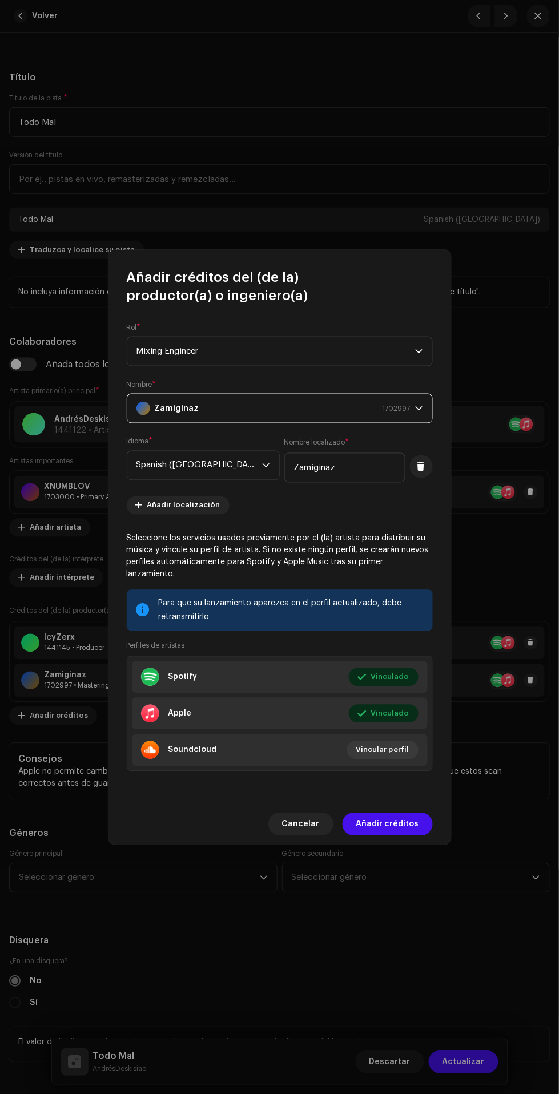
click at [405, 819] on span "Añadir créditos" at bounding box center [387, 824] width 63 height 23
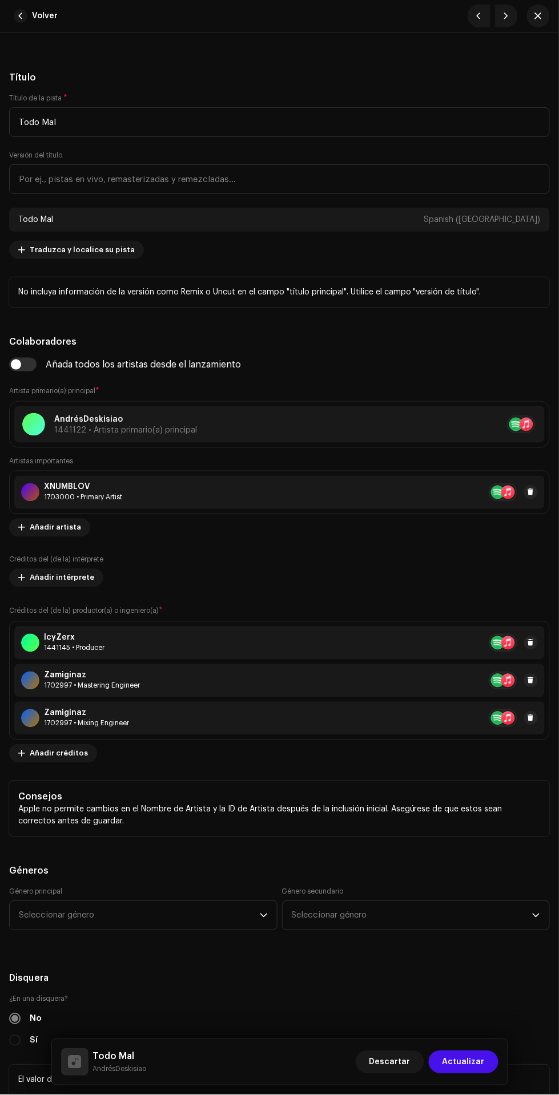
click at [53, 916] on span "Seleccionar género" at bounding box center [139, 916] width 241 height 29
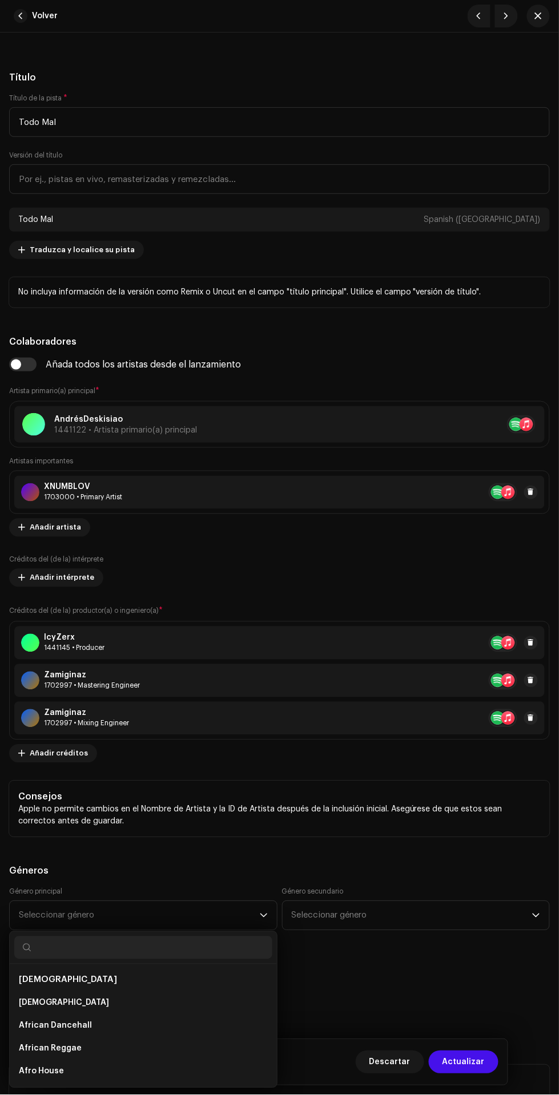
scroll to position [146, 0]
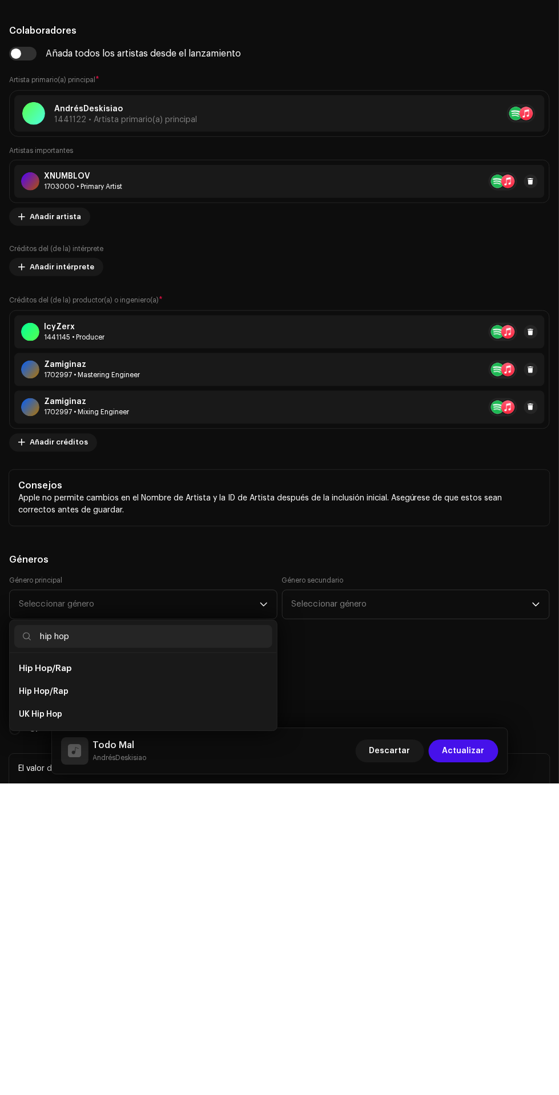
type input "hip hop"
click at [154, 1003] on li "Hip Hop/Rap" at bounding box center [143, 1003] width 258 height 23
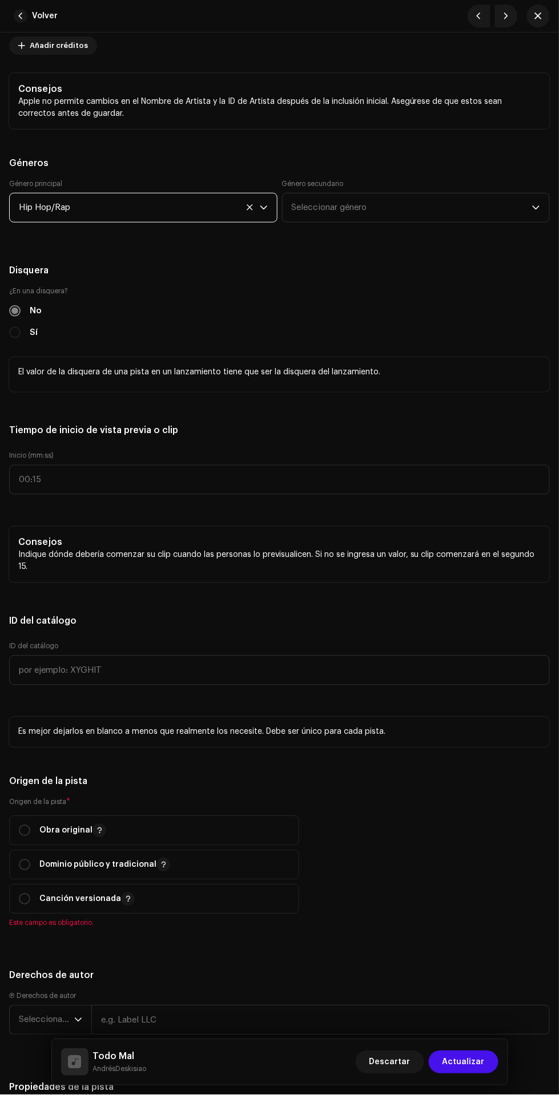
scroll to position [1291, 0]
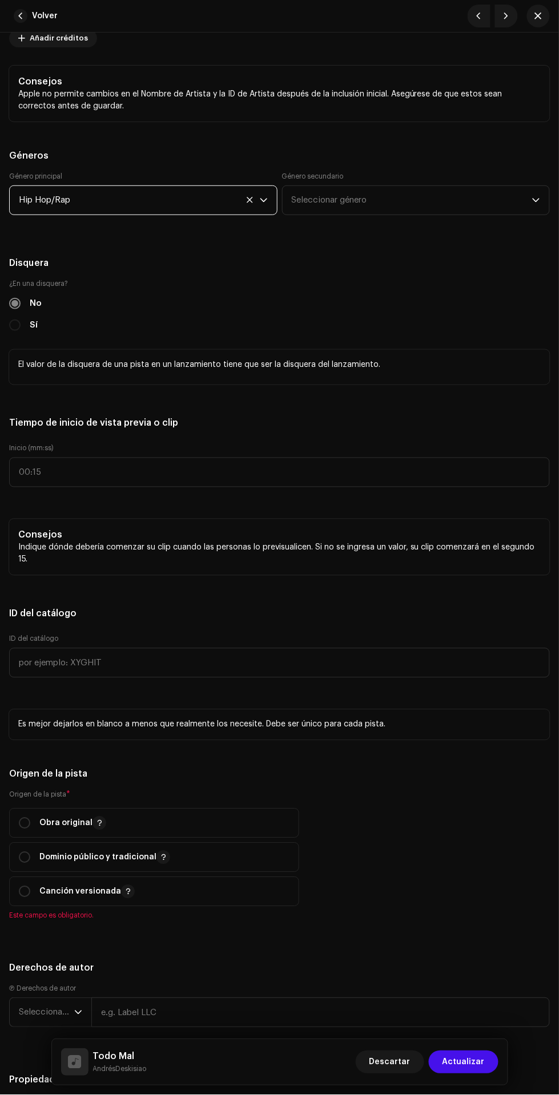
click at [22, 822] on input "radio" at bounding box center [24, 823] width 11 height 11
radio input "true"
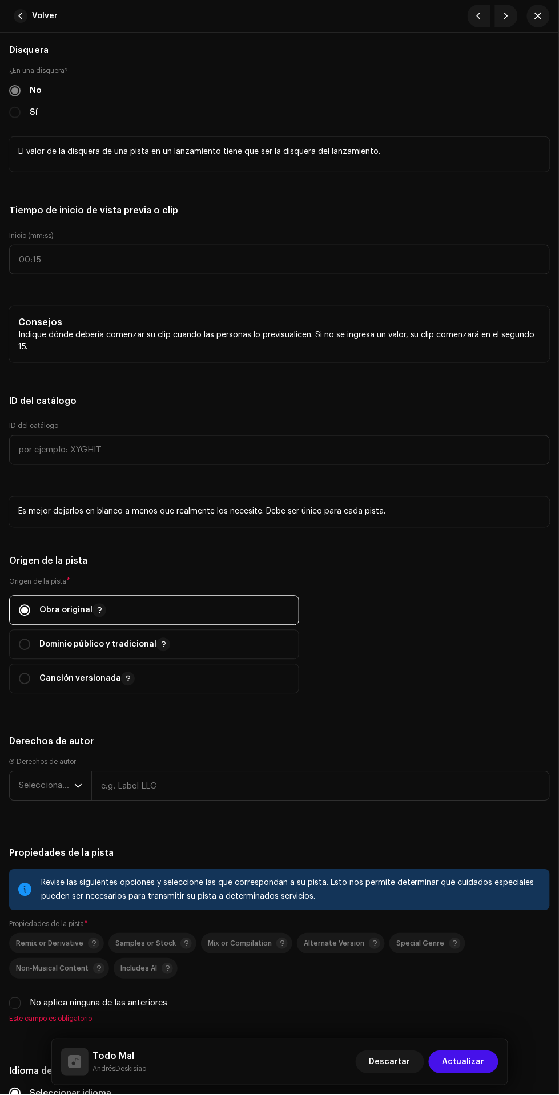
scroll to position [1506, 0]
click at [45, 788] on span "Seleccionar año" at bounding box center [46, 785] width 55 height 29
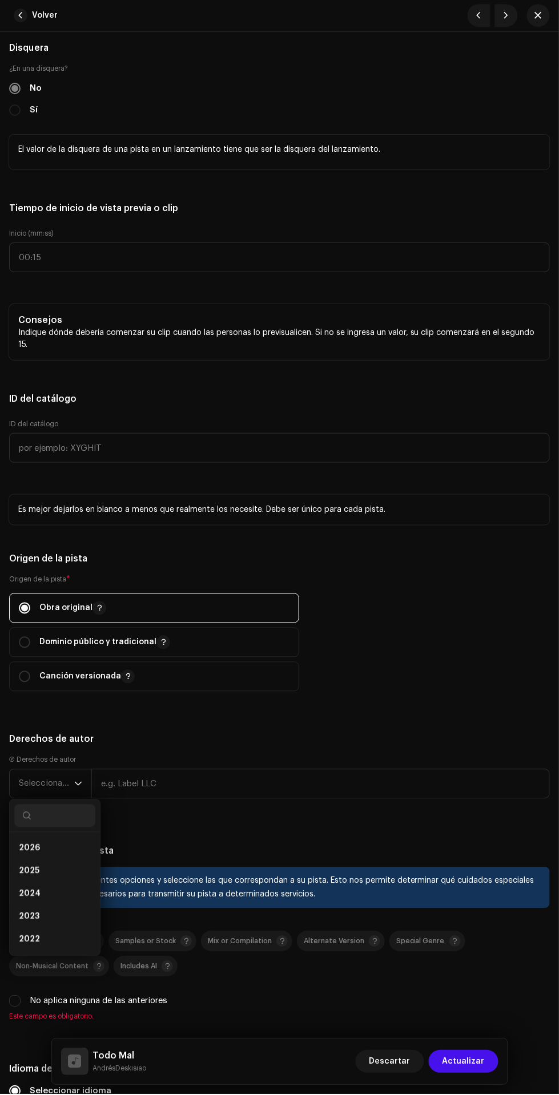
scroll to position [146, 0]
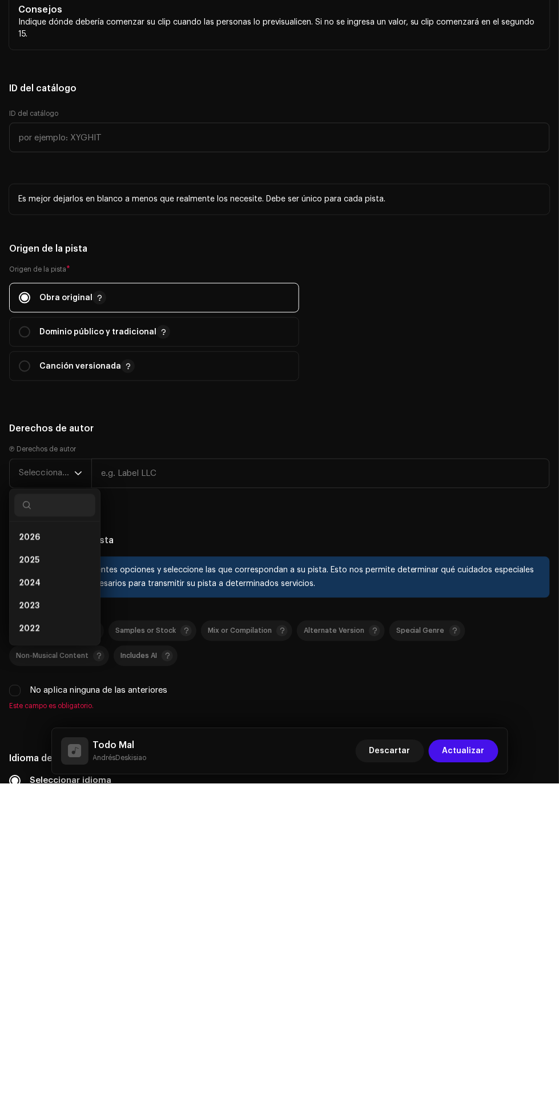
click at [58, 870] on li "2025" at bounding box center [54, 872] width 81 height 23
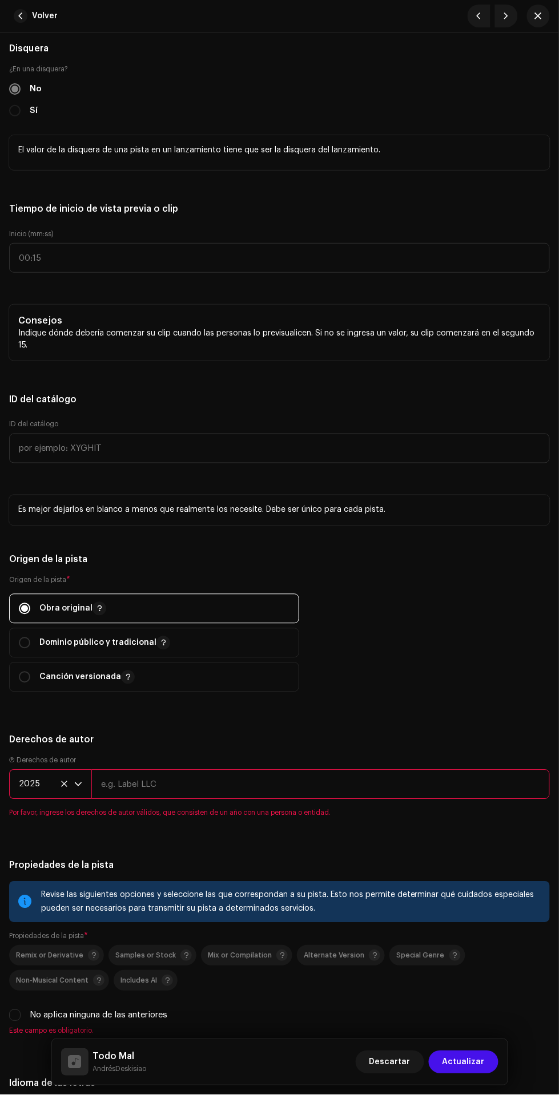
click at [276, 788] on input "text" at bounding box center [320, 785] width 458 height 30
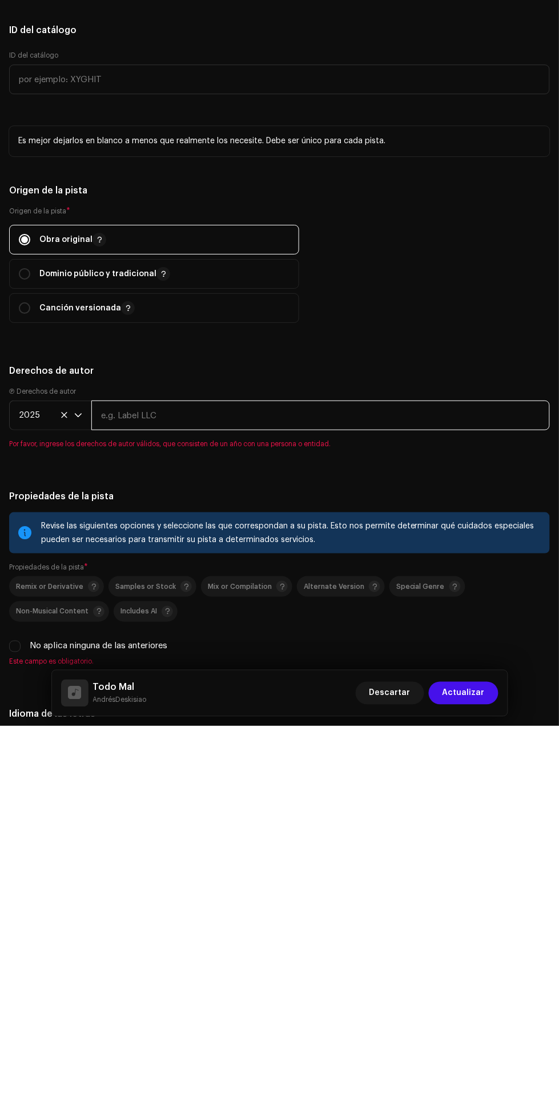
type input "AndrésDeskisiao"
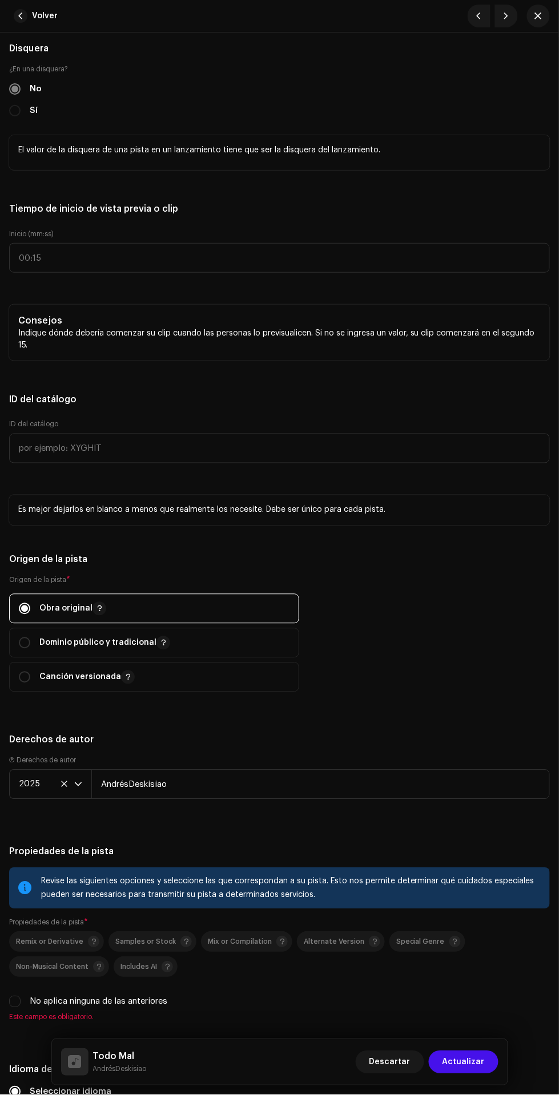
click at [17, 1001] on input "No aplica ninguna de las anteriores" at bounding box center [14, 1002] width 11 height 11
checkbox input "true"
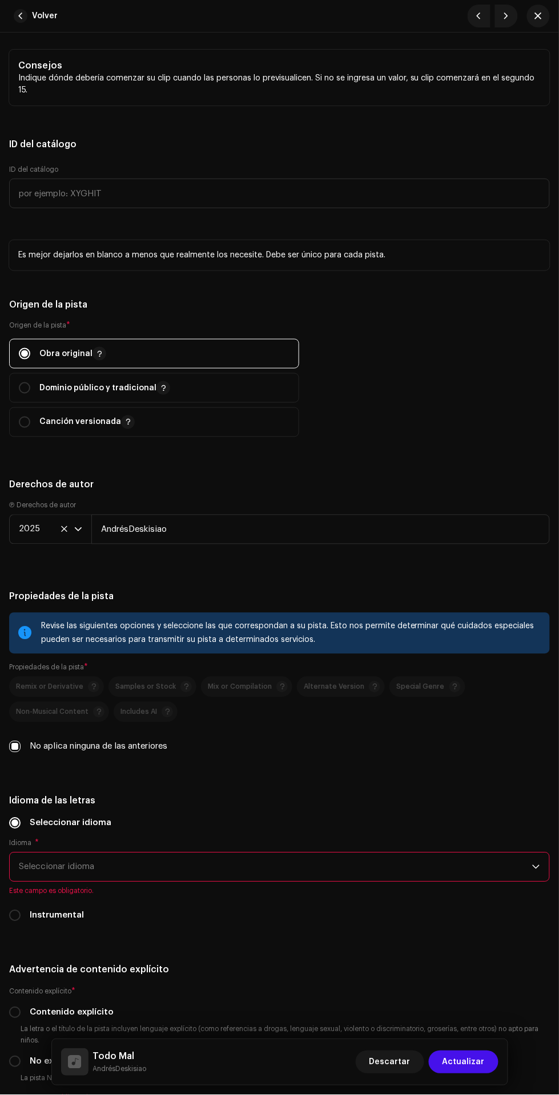
scroll to position [1818, 0]
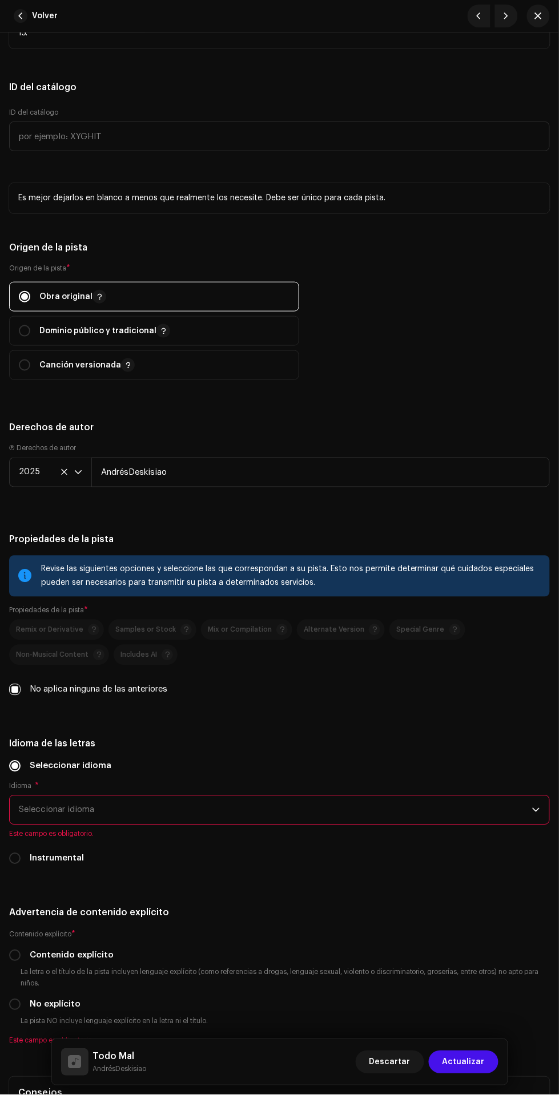
click at [321, 819] on span "Seleccionar idioma" at bounding box center [275, 810] width 513 height 29
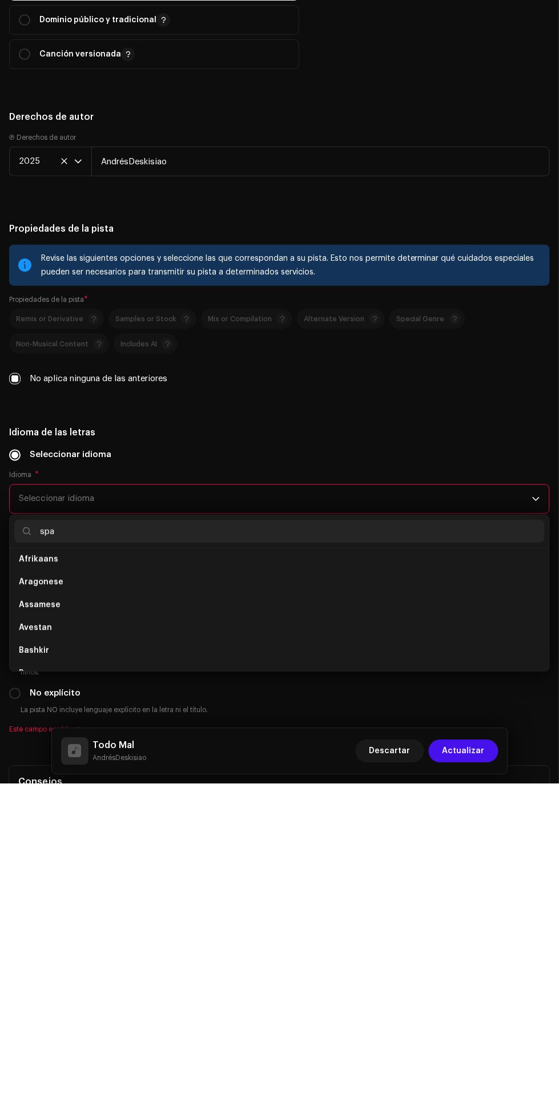
scroll to position [0, 0]
type input "spa"
click at [389, 902] on li "Spanish ([GEOGRAPHIC_DATA])" at bounding box center [279, 897] width 530 height 23
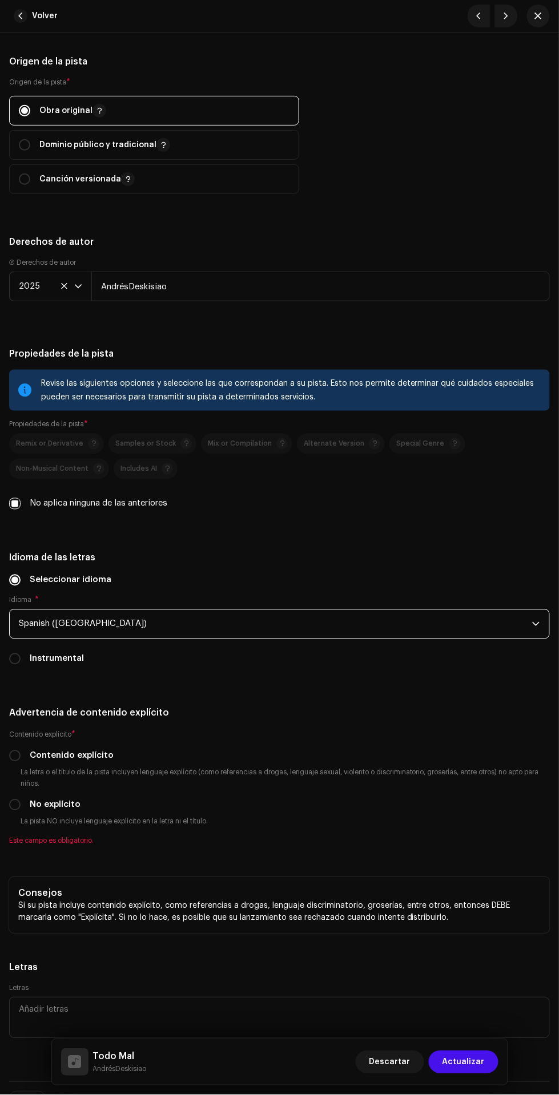
scroll to position [2026, 0]
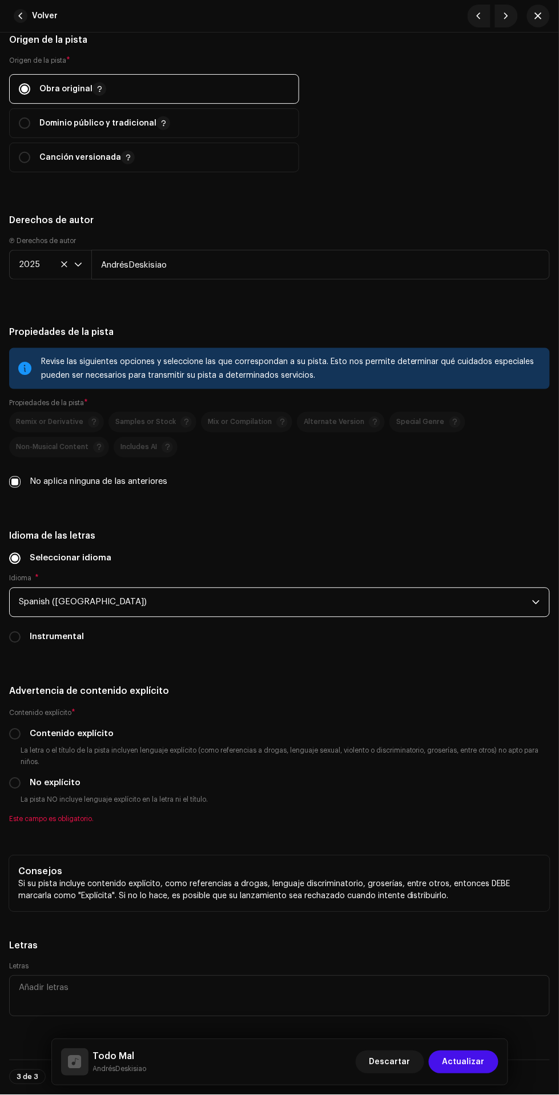
click at [17, 737] on input "Contenido explícito" at bounding box center [14, 734] width 11 height 11
radio input "true"
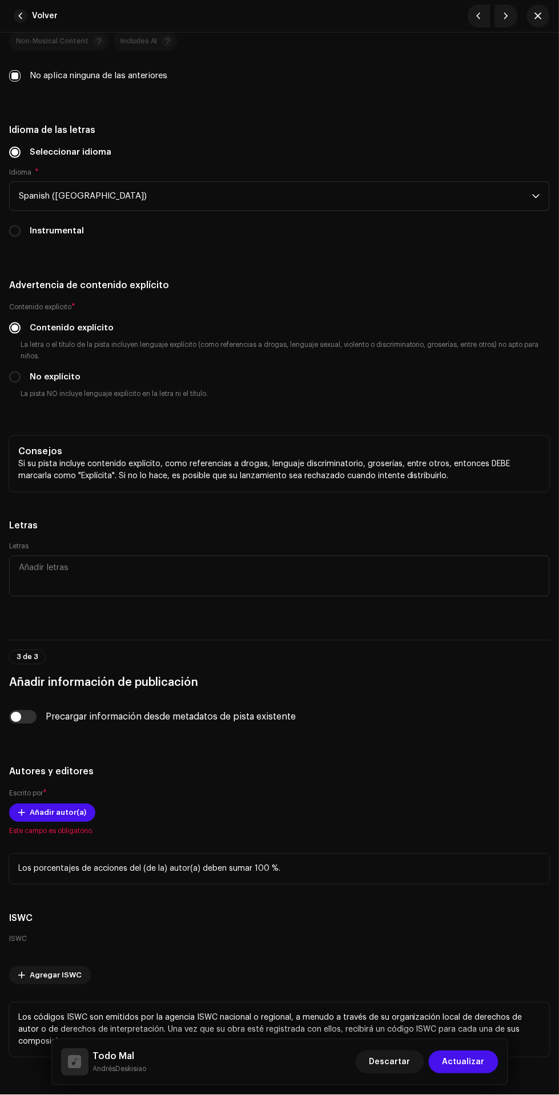
scroll to position [2461, 0]
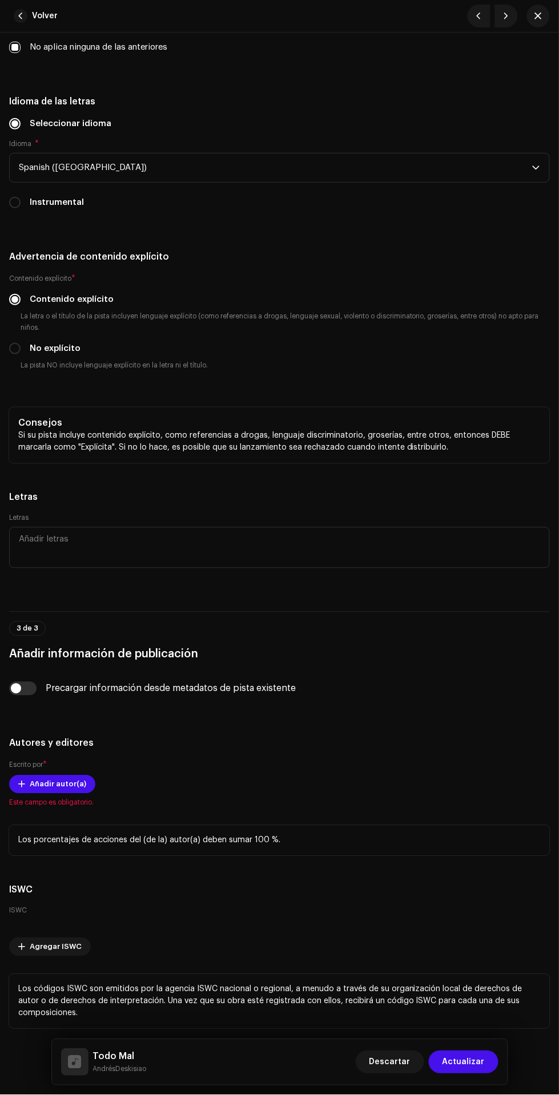
click at [31, 808] on span "Este campo es obligatorio." at bounding box center [279, 803] width 541 height 9
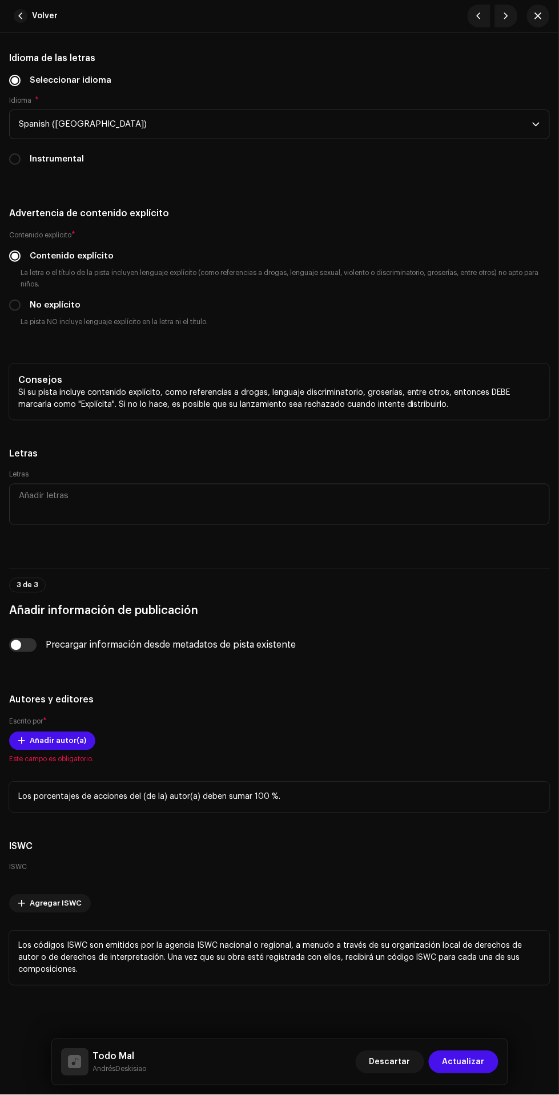
scroll to position [2507, 0]
click at [62, 745] on span "Añadir autor(a)" at bounding box center [58, 741] width 57 height 23
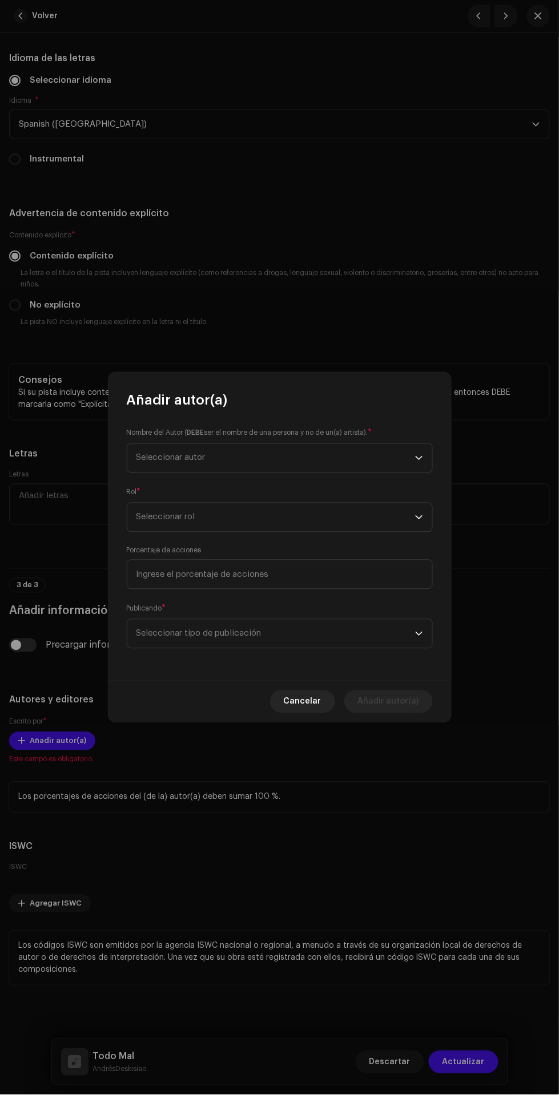
click at [338, 467] on span "Seleccionar autor" at bounding box center [275, 458] width 279 height 29
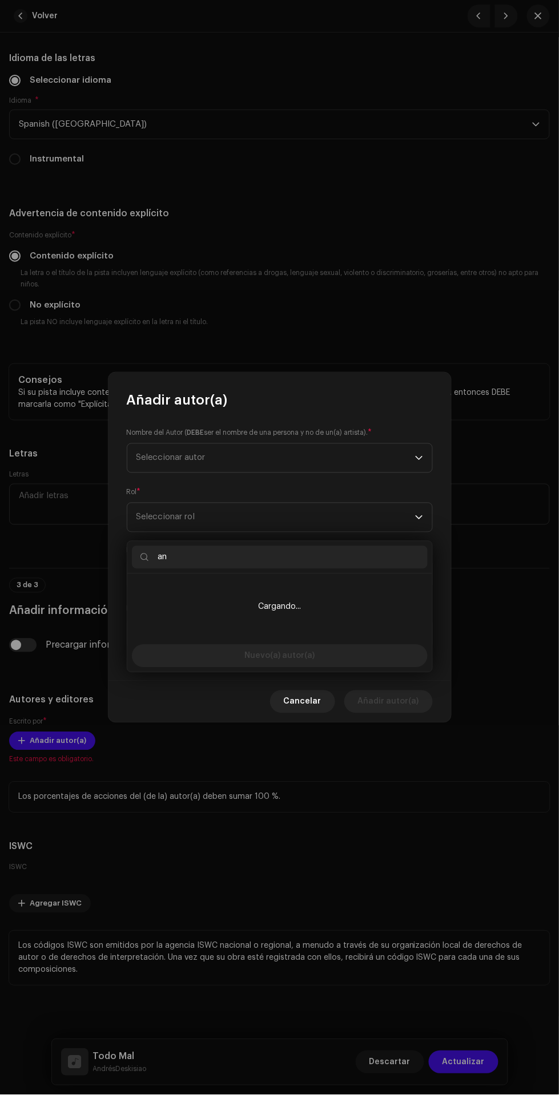
type input "and"
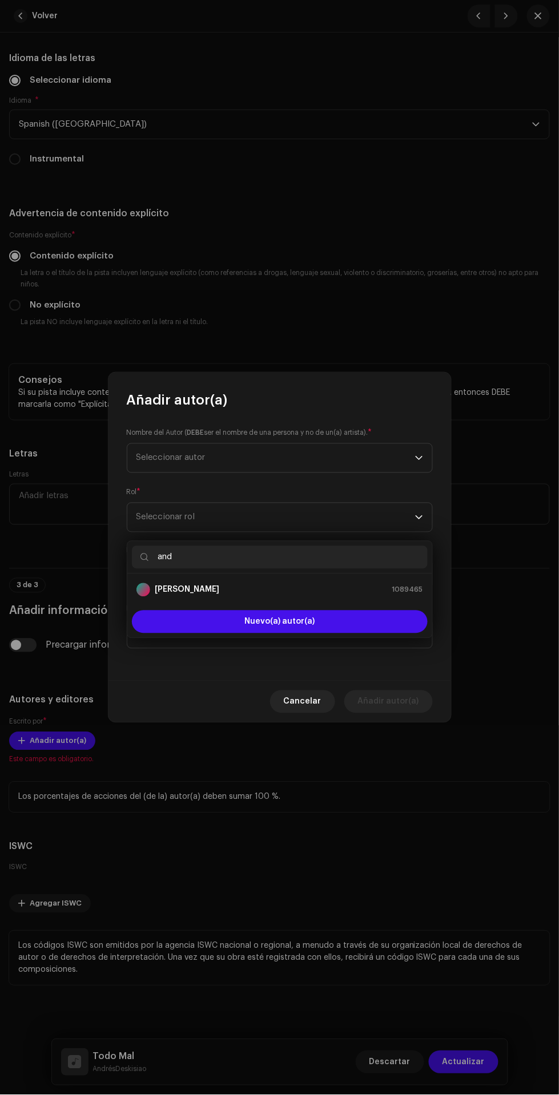
click at [327, 583] on div "[PERSON_NAME] 1089465" at bounding box center [279, 590] width 287 height 14
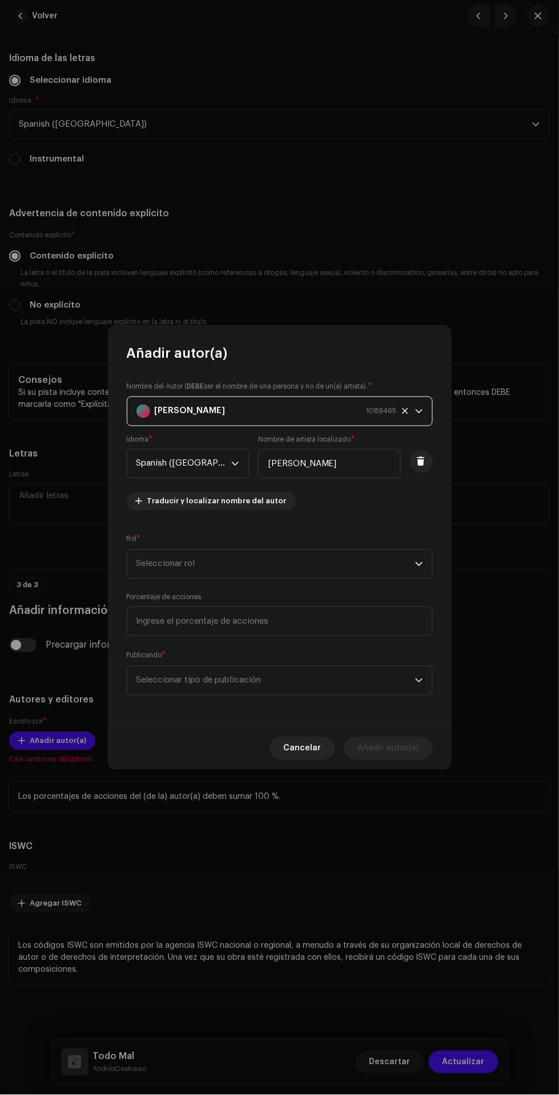
click at [321, 569] on span "Seleccionar rol" at bounding box center [275, 564] width 279 height 29
click at [252, 721] on li "Composer & Lyricist" at bounding box center [280, 732] width 296 height 23
click at [333, 622] on input at bounding box center [280, 622] width 306 height 30
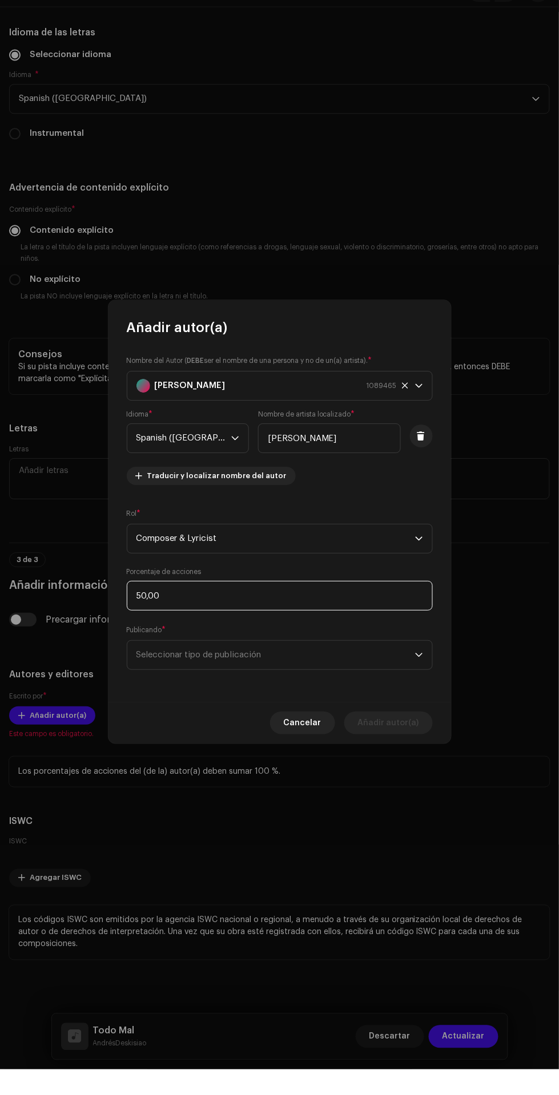
scroll to position [146, 0]
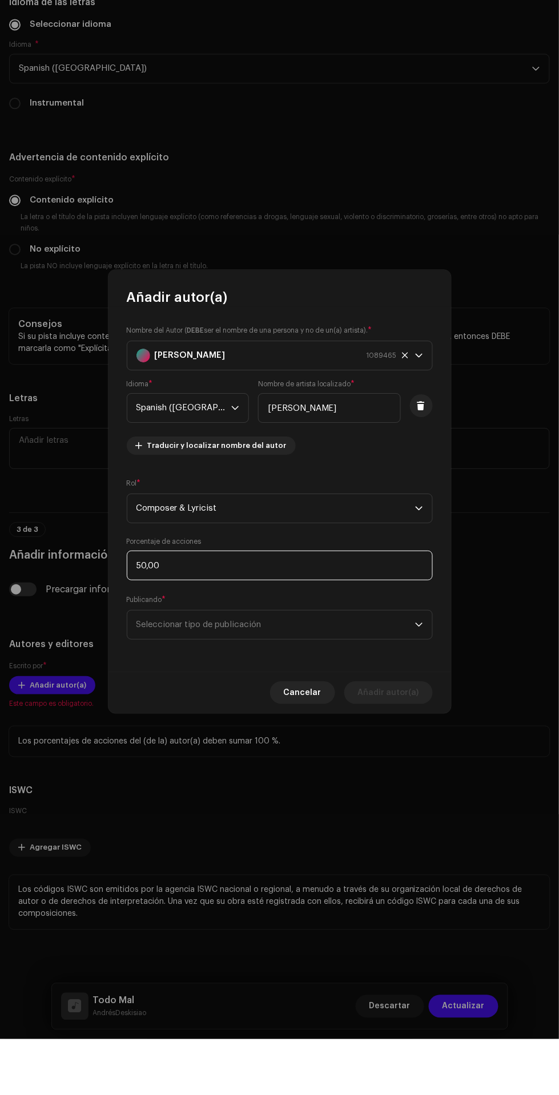
type input "5,00"
type input "100,00"
click at [381, 687] on span "Seleccionar tipo de publicación" at bounding box center [275, 681] width 279 height 29
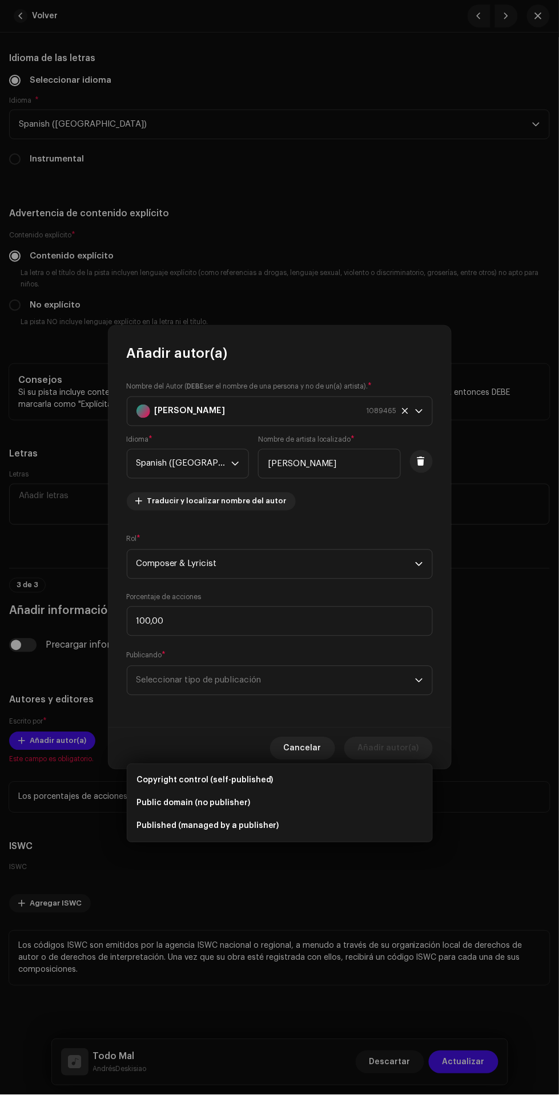
click at [310, 769] on li "Copyright control (self-published)" at bounding box center [280, 780] width 296 height 23
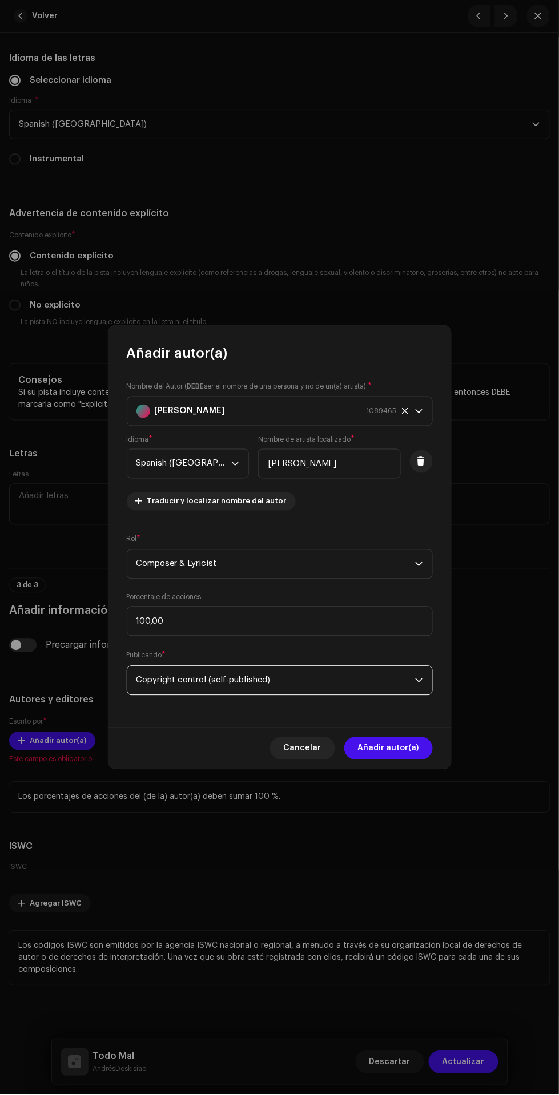
click at [410, 745] on span "Añadir autor(a)" at bounding box center [388, 748] width 61 height 23
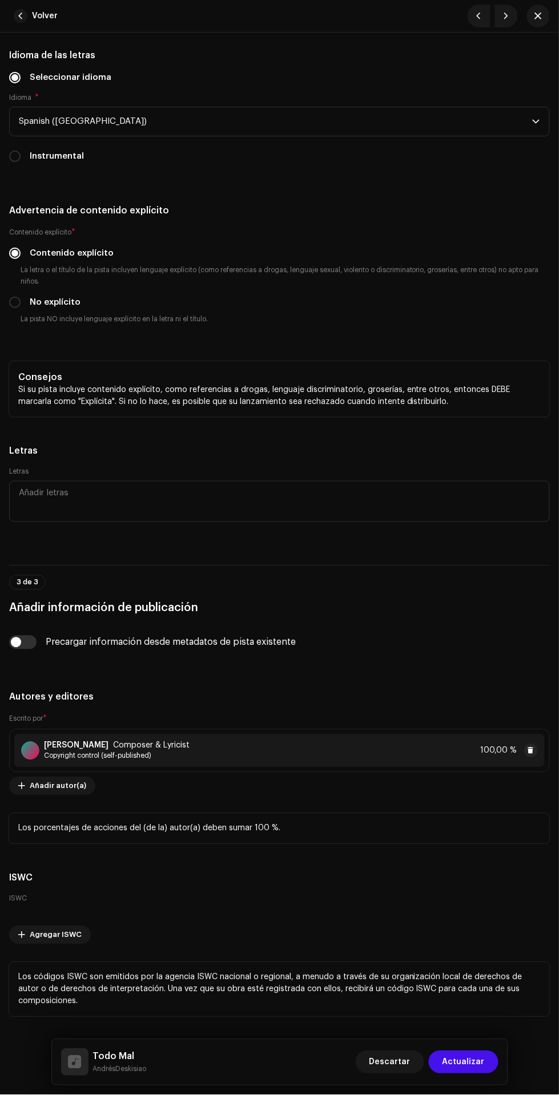
click at [71, 791] on span "Añadir autor(a)" at bounding box center [58, 786] width 57 height 23
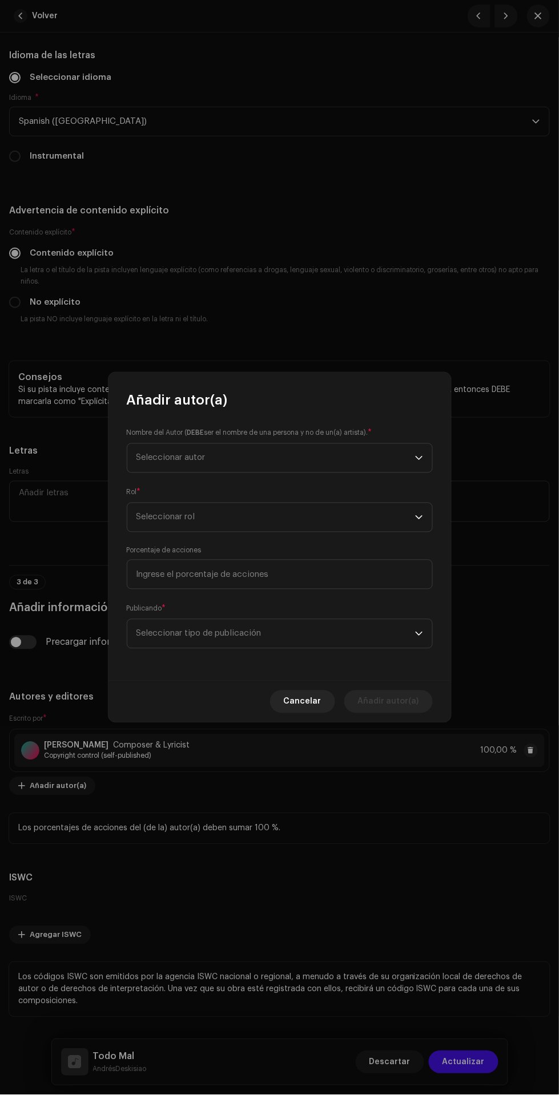
click at [362, 452] on span "Seleccionar autor" at bounding box center [275, 458] width 279 height 29
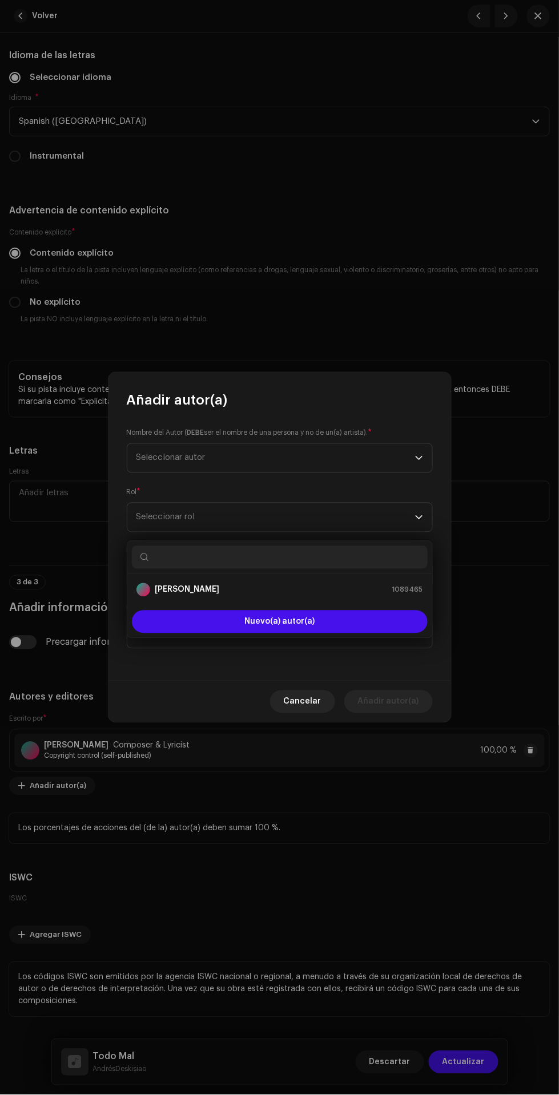
click at [342, 611] on button "Nuevo(a) autor(a)" at bounding box center [280, 622] width 296 height 23
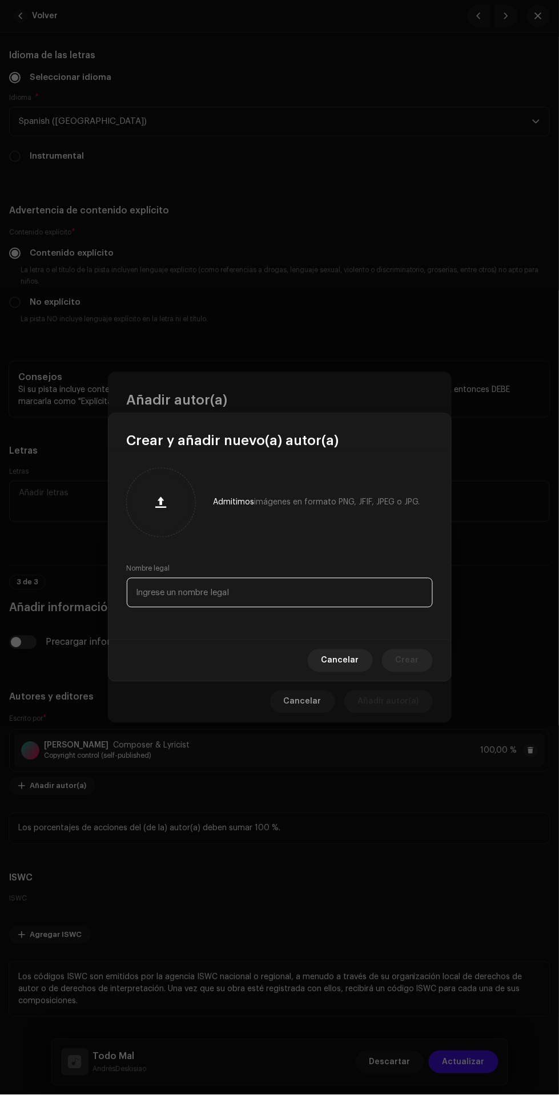
click at [304, 596] on input "text" at bounding box center [280, 593] width 306 height 30
type input "[PERSON_NAME]"
click at [413, 661] on span "Crear" at bounding box center [407, 661] width 23 height 23
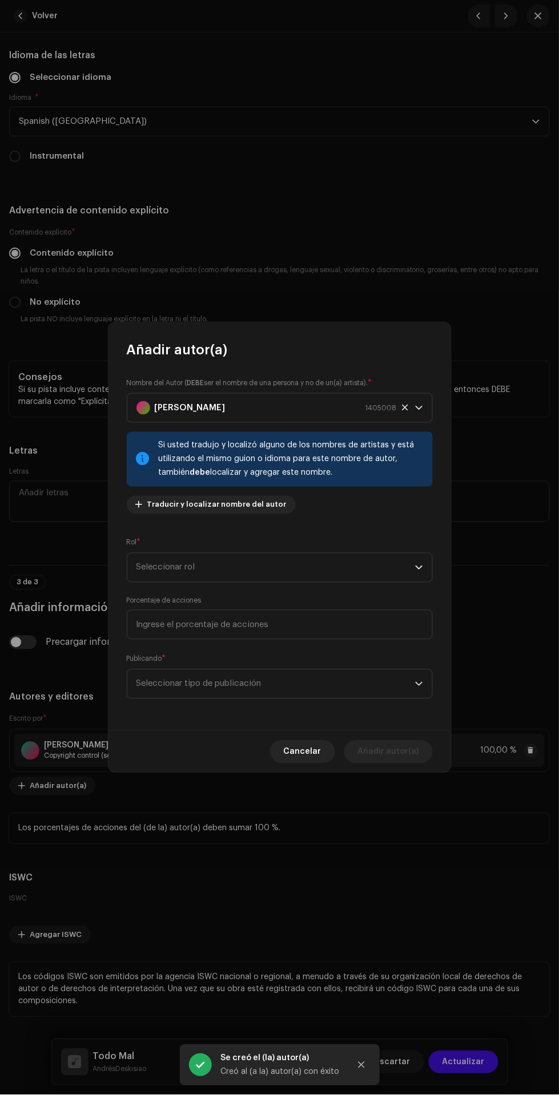
click at [253, 507] on span "Traducir y localizar nombre del autor" at bounding box center [216, 505] width 139 height 23
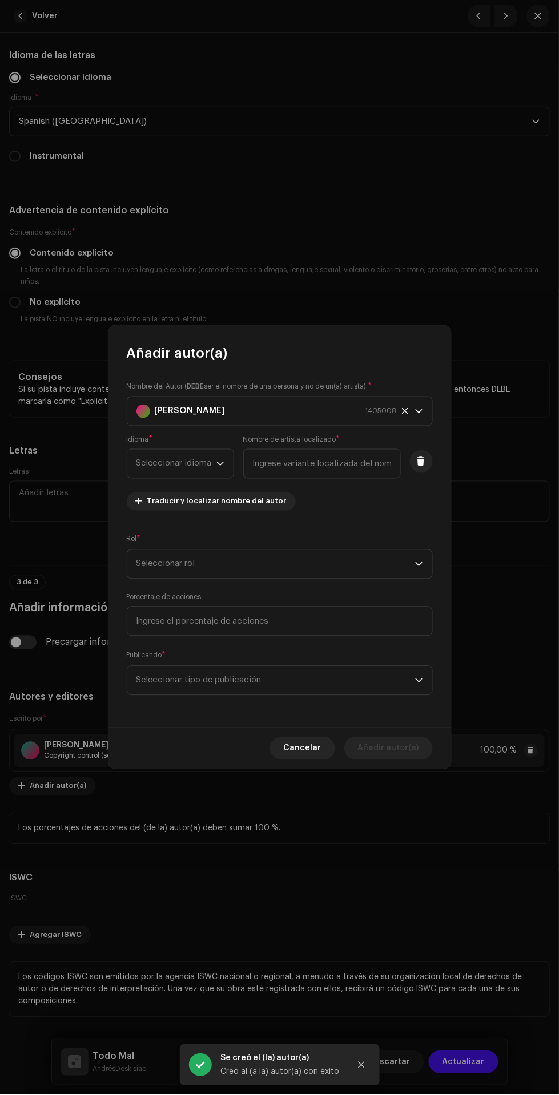
click at [204, 466] on span "Seleccionar idioma" at bounding box center [176, 464] width 80 height 29
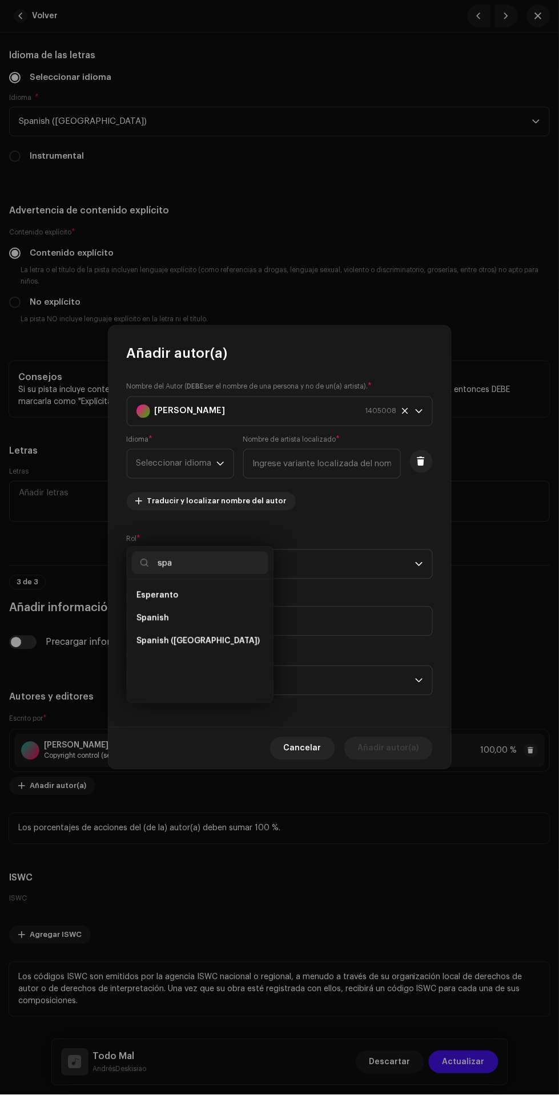
scroll to position [0, 0]
type input "spa"
click at [228, 584] on li "Spanish" at bounding box center [200, 595] width 136 height 23
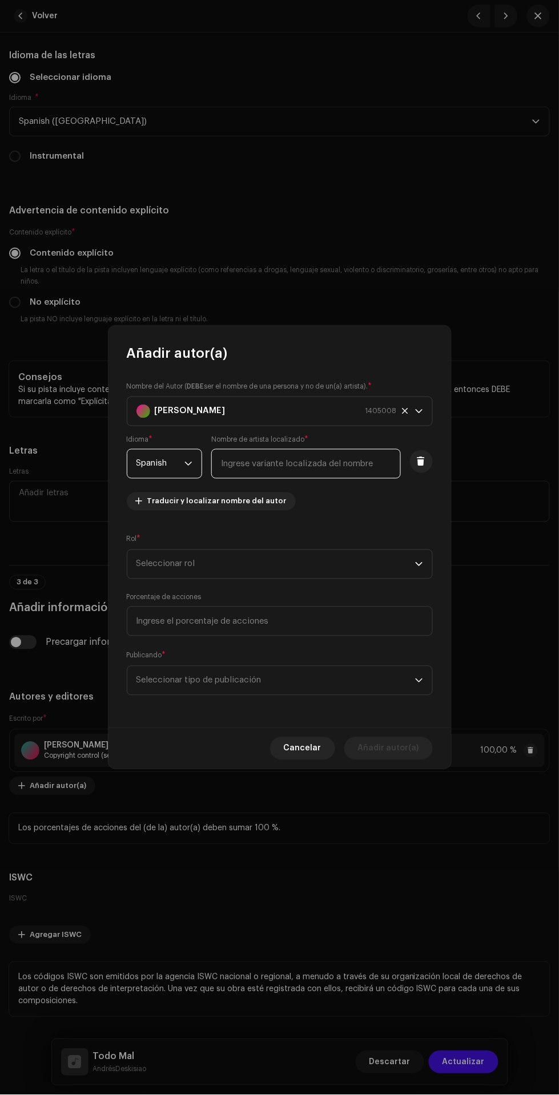
click at [321, 465] on input "text" at bounding box center [305, 464] width 189 height 30
type input "[PERSON_NAME]"
click at [345, 574] on span "Seleccionar rol" at bounding box center [275, 564] width 279 height 29
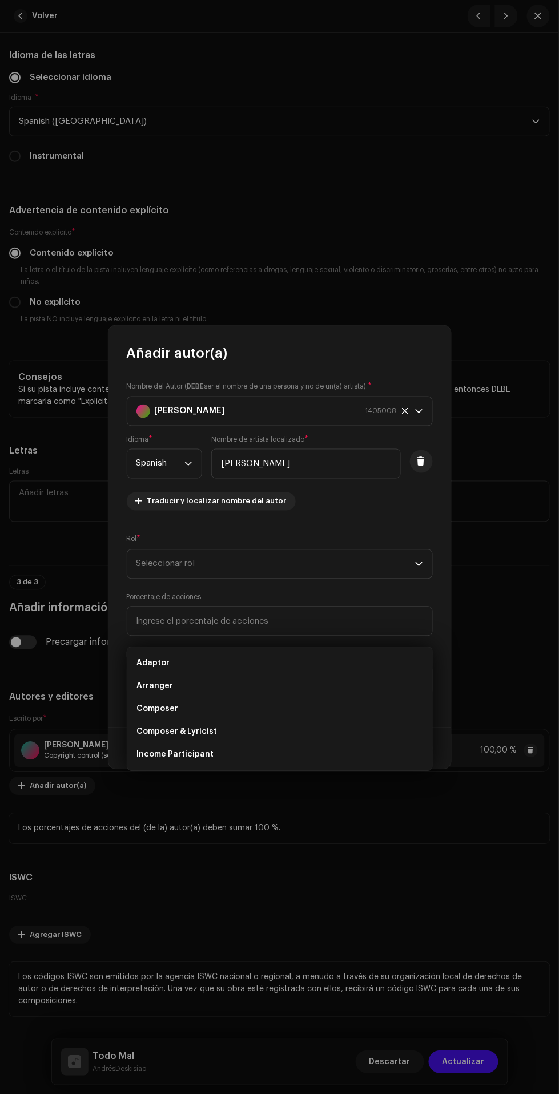
click at [271, 721] on li "Composer & Lyricist" at bounding box center [280, 732] width 296 height 23
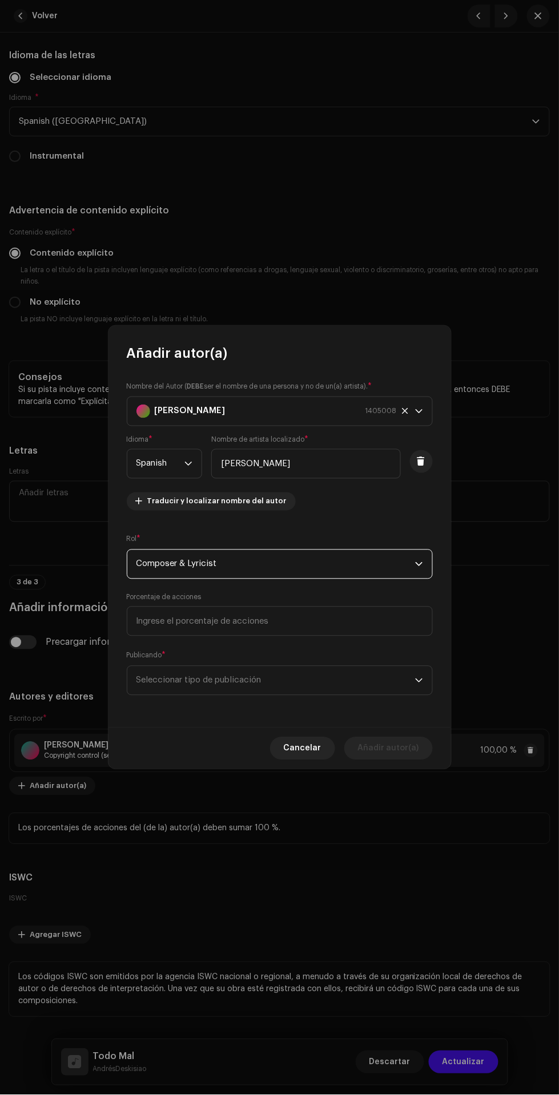
click at [324, 683] on span "Seleccionar tipo de publicación" at bounding box center [275, 681] width 279 height 29
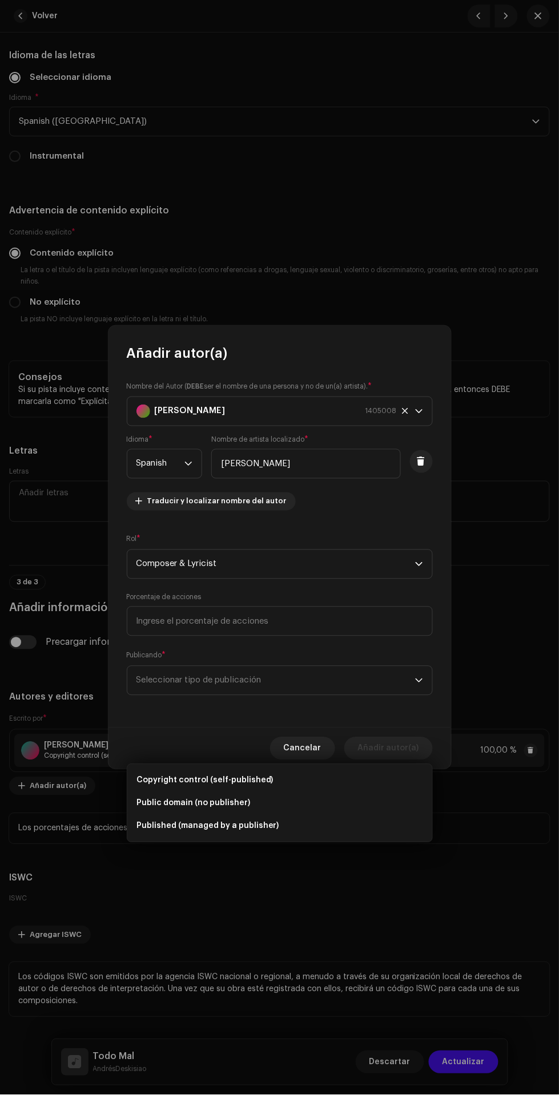
click at [307, 769] on li "Copyright control (self-published)" at bounding box center [280, 780] width 296 height 23
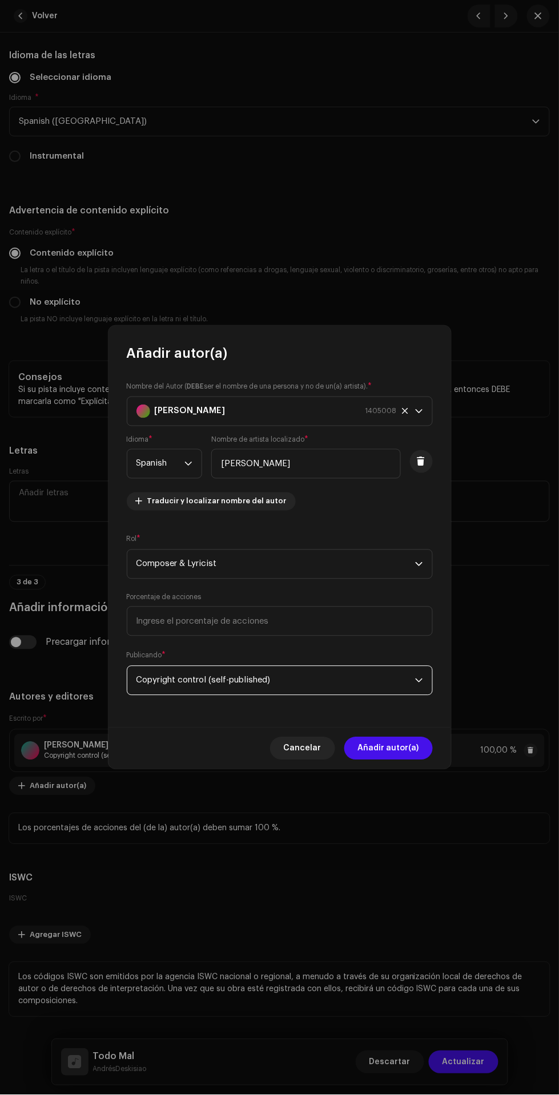
click at [406, 749] on span "Añadir autor(a)" at bounding box center [388, 748] width 61 height 23
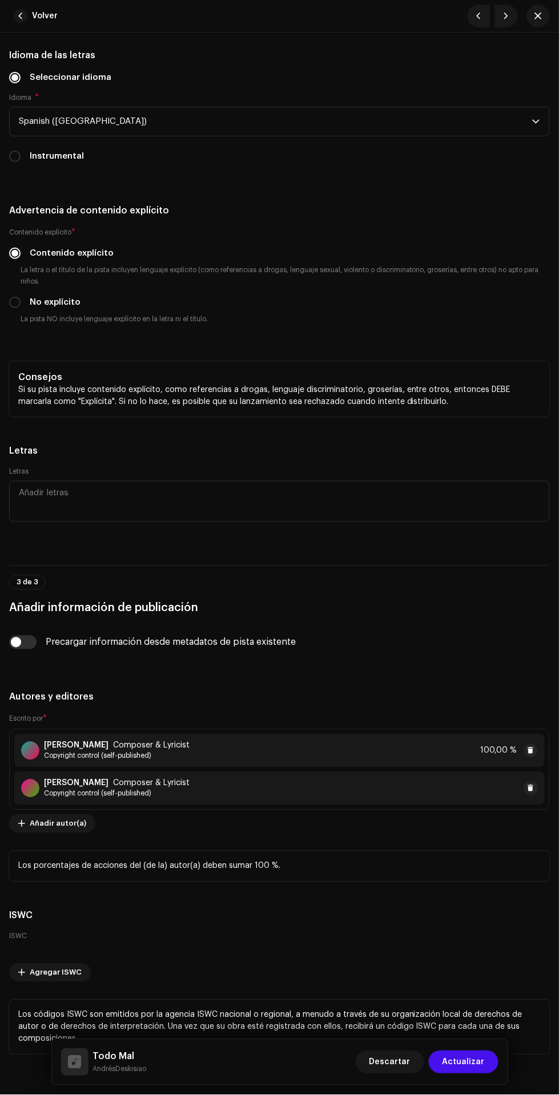
scroll to position [2581, 0]
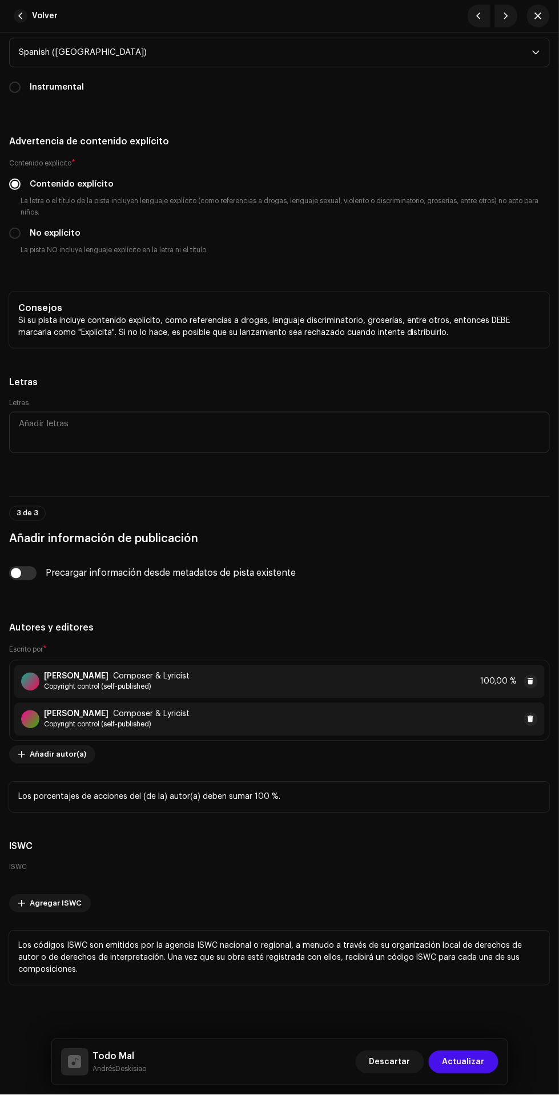
click at [353, 686] on div "[PERSON_NAME] Composer & Lyricist Copyright control (self-published) 100,00 %" at bounding box center [279, 682] width 530 height 33
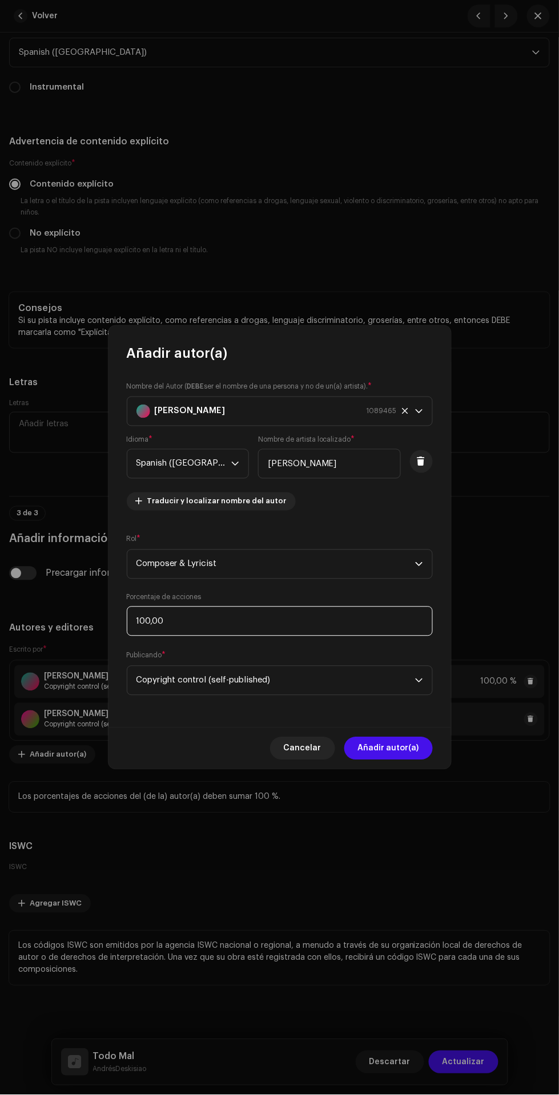
click at [359, 623] on input "100,00" at bounding box center [280, 622] width 306 height 30
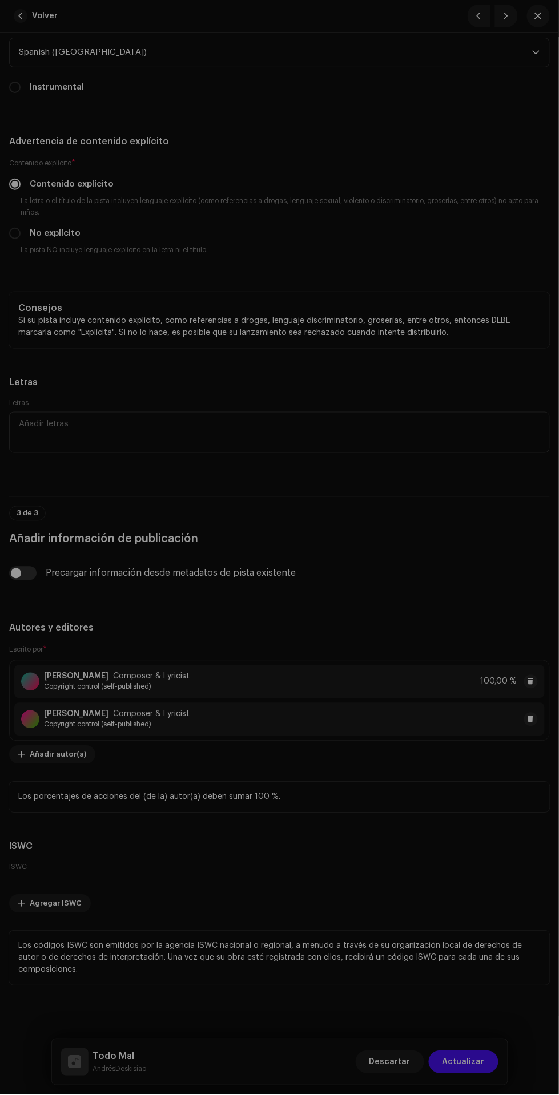
click at [498, 579] on div "Añadir autor(a) Nombre del Autor ( DEBE ser el nombre de una persona y no de un…" at bounding box center [279, 547] width 559 height 1095
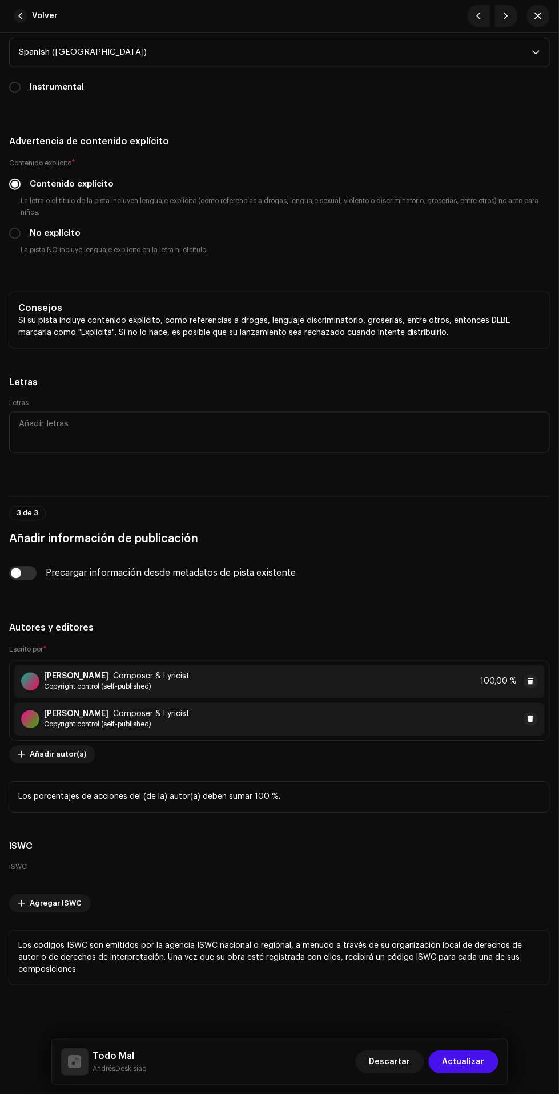
click at [353, 686] on div "[PERSON_NAME] Composer & Lyricist Copyright control (self-published) 100,00 %" at bounding box center [279, 682] width 530 height 33
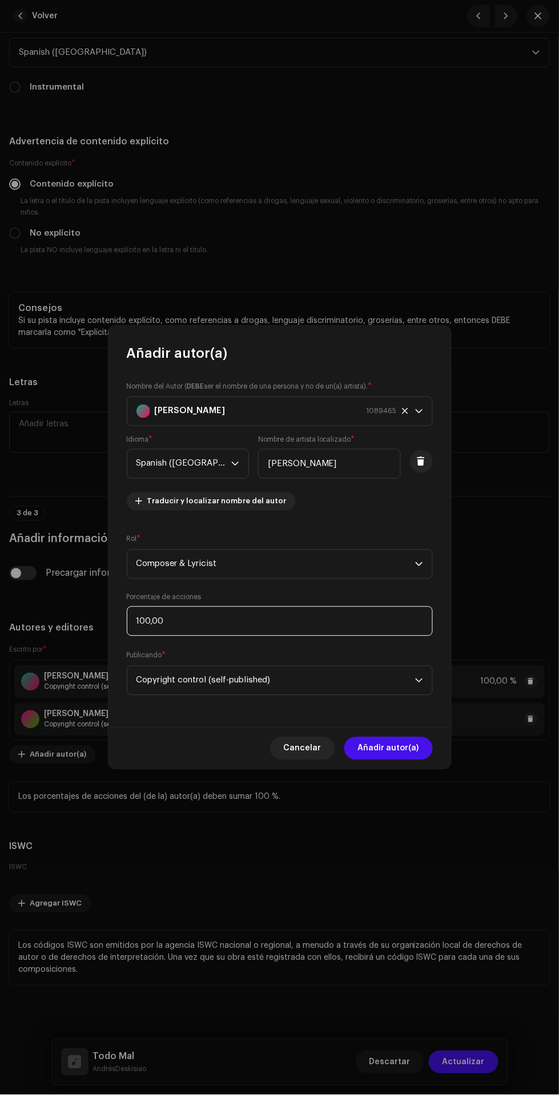
click at [291, 622] on input "100,00" at bounding box center [280, 622] width 306 height 30
type input "1,00"
click at [407, 619] on input at bounding box center [280, 622] width 306 height 30
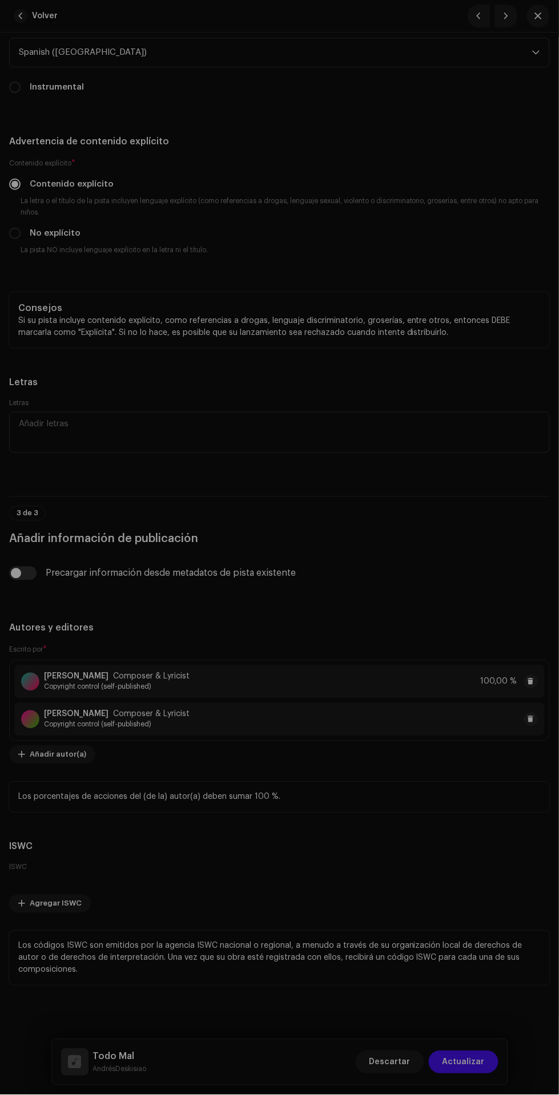
click at [469, 579] on div "Añadir autor(a) Nombre del Autor ( DEBE ser el nombre de una persona y no de un…" at bounding box center [279, 547] width 559 height 1095
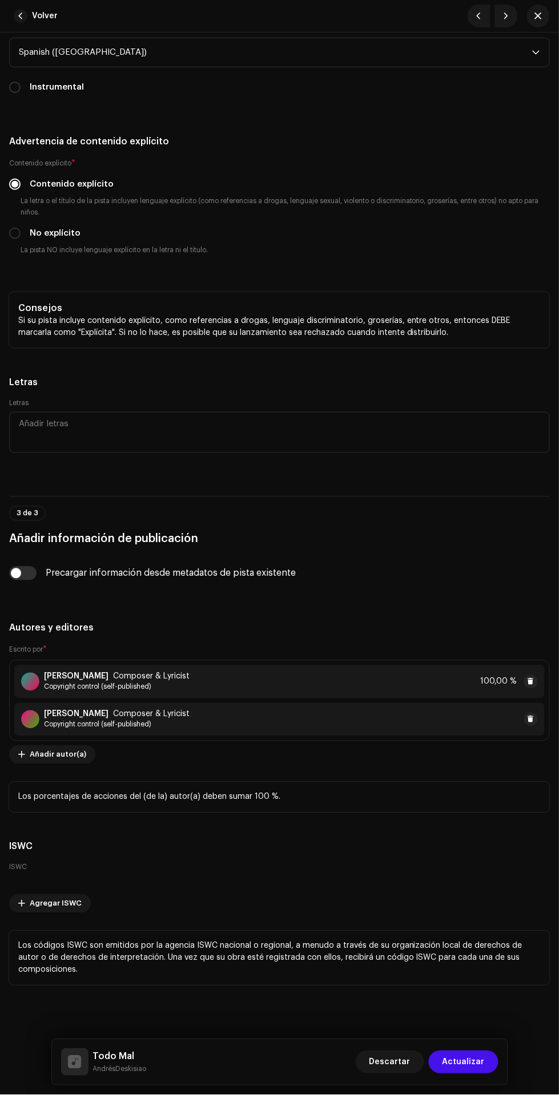
click at [425, 695] on div "[PERSON_NAME] Composer & Lyricist Copyright control (self-published) 100,00 %" at bounding box center [279, 682] width 530 height 33
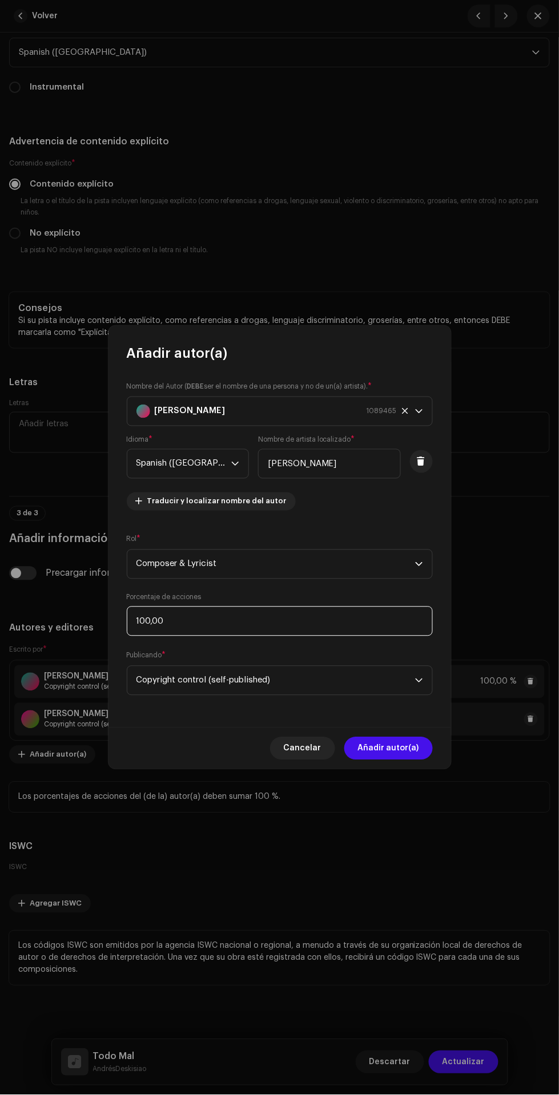
click at [334, 625] on input "100,00" at bounding box center [280, 622] width 306 height 30
type input "1,00"
click at [352, 715] on div "Nombre del Autor ( DEBE ser el nombre de una persona y no de un(a) artista). * …" at bounding box center [279, 544] width 342 height 365
click at [401, 751] on span "Añadir autor(a)" at bounding box center [388, 748] width 61 height 23
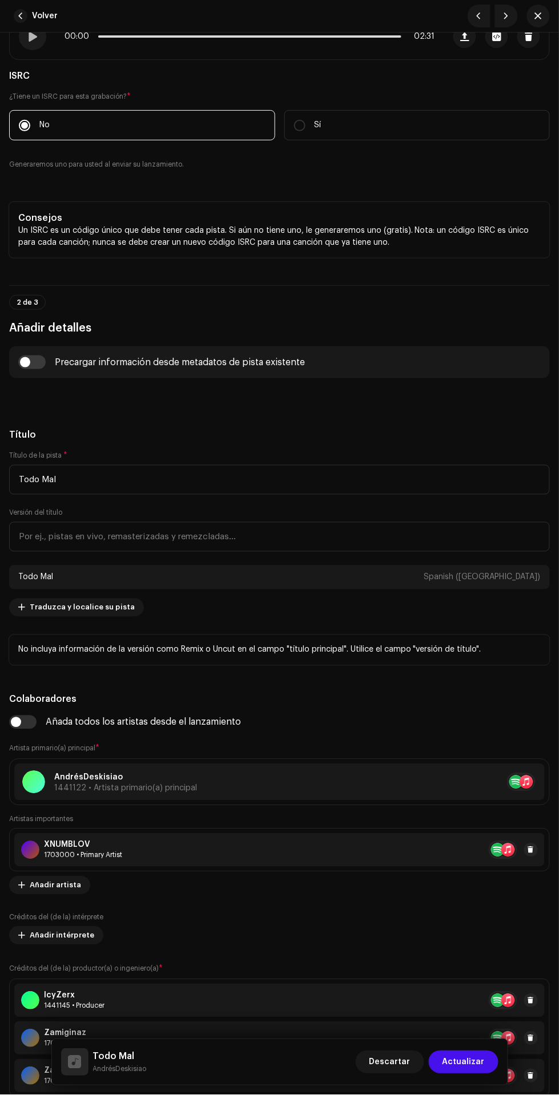
scroll to position [0, 0]
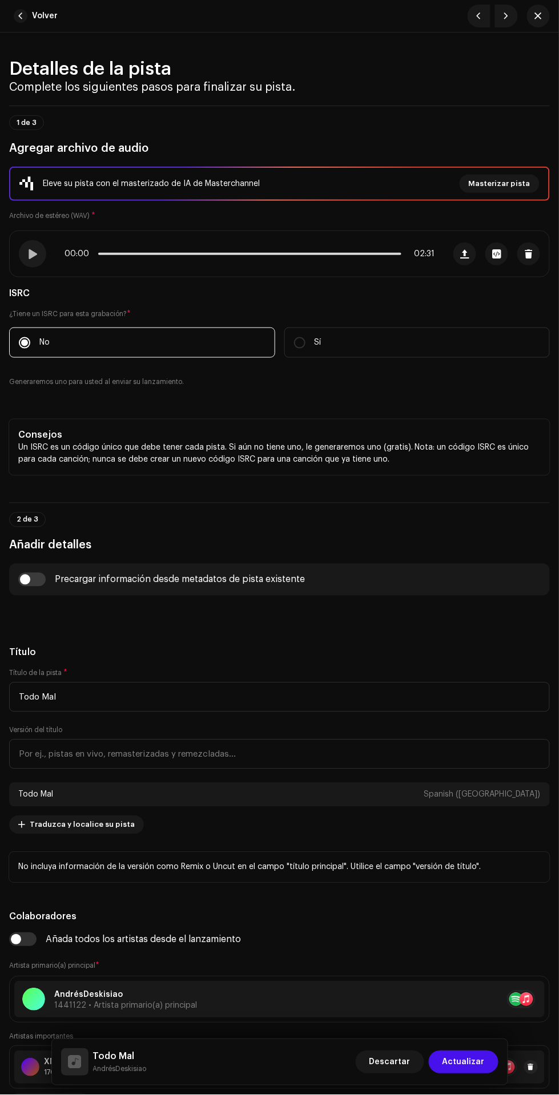
click at [473, 1062] on span "Actualizar" at bounding box center [463, 1062] width 42 height 23
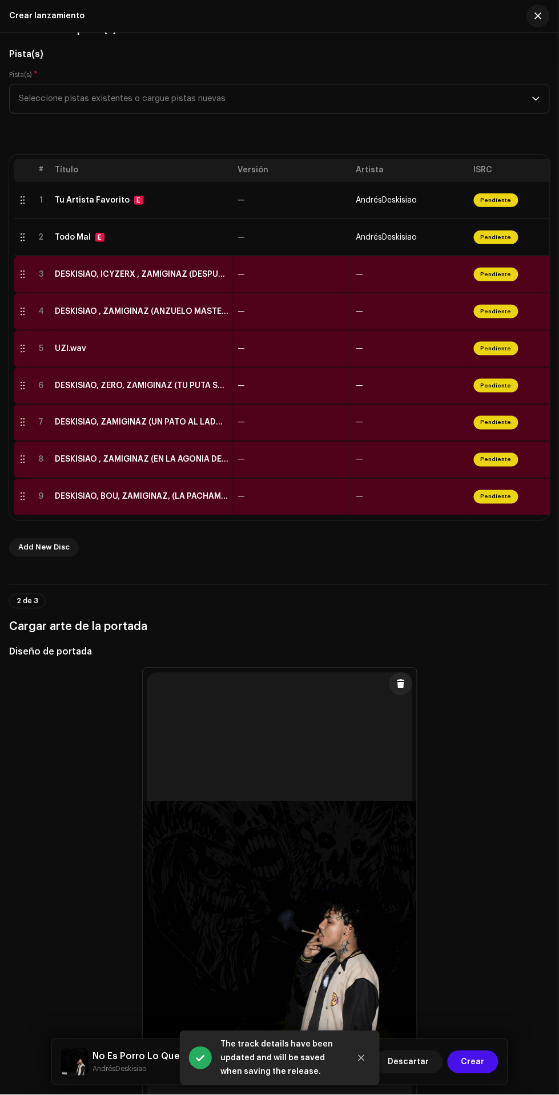
click at [393, 197] on span "AndrésDeskisiao" at bounding box center [386, 200] width 61 height 8
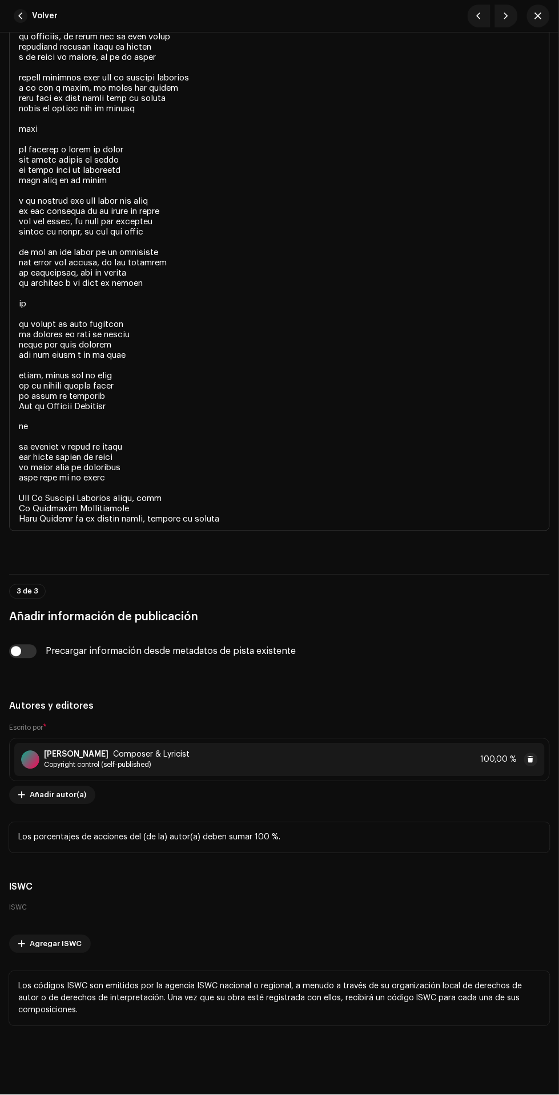
scroll to position [3608, 0]
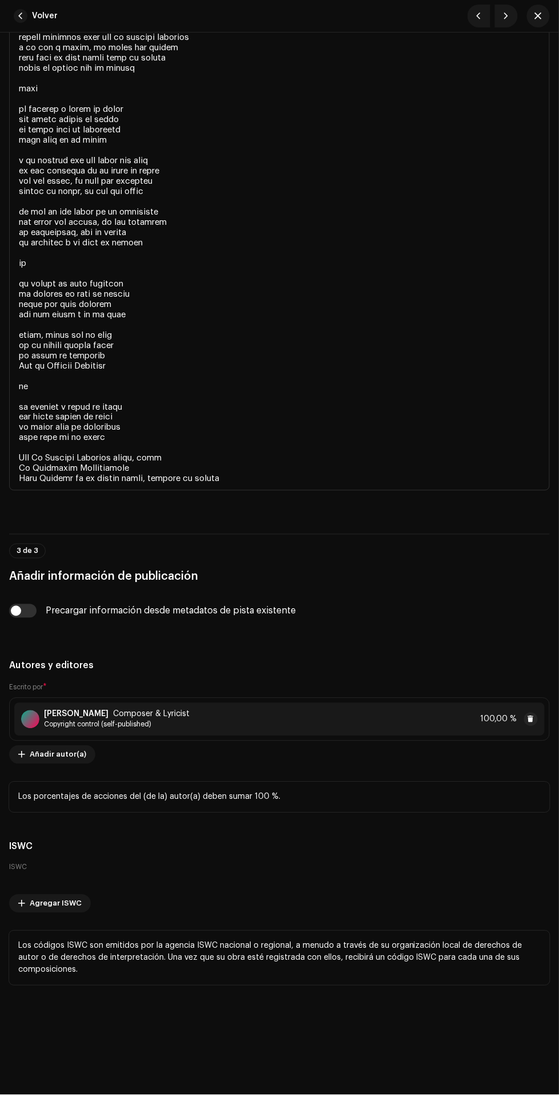
click at [349, 717] on div "[PERSON_NAME] Composer & Lyricist Copyright control (self-published) 100,00 %" at bounding box center [279, 719] width 530 height 33
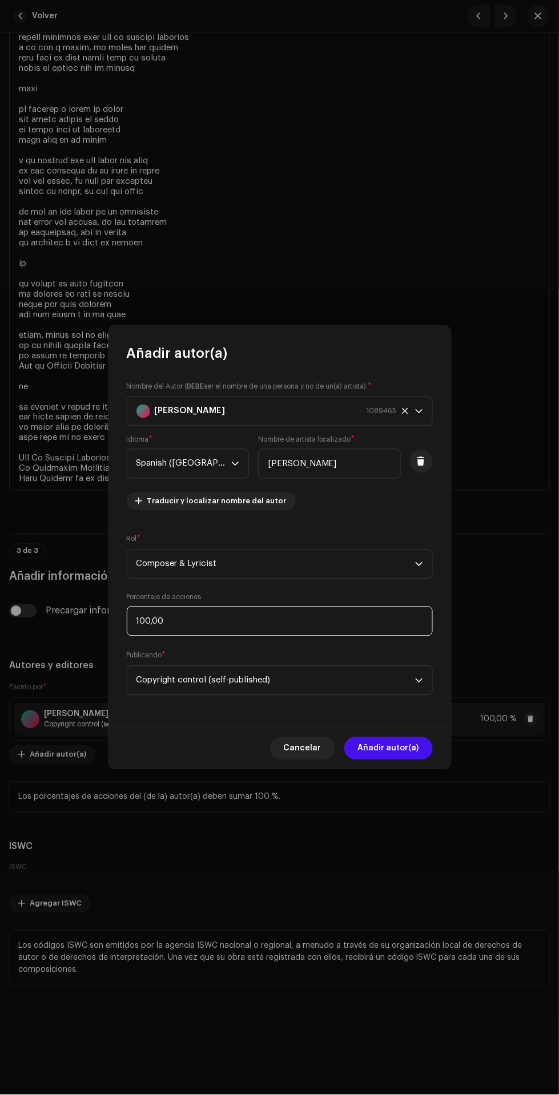
click at [313, 622] on input "100,00" at bounding box center [280, 622] width 306 height 30
type input "1,00"
click at [347, 691] on span "Copyright control (self-published)" at bounding box center [275, 681] width 279 height 29
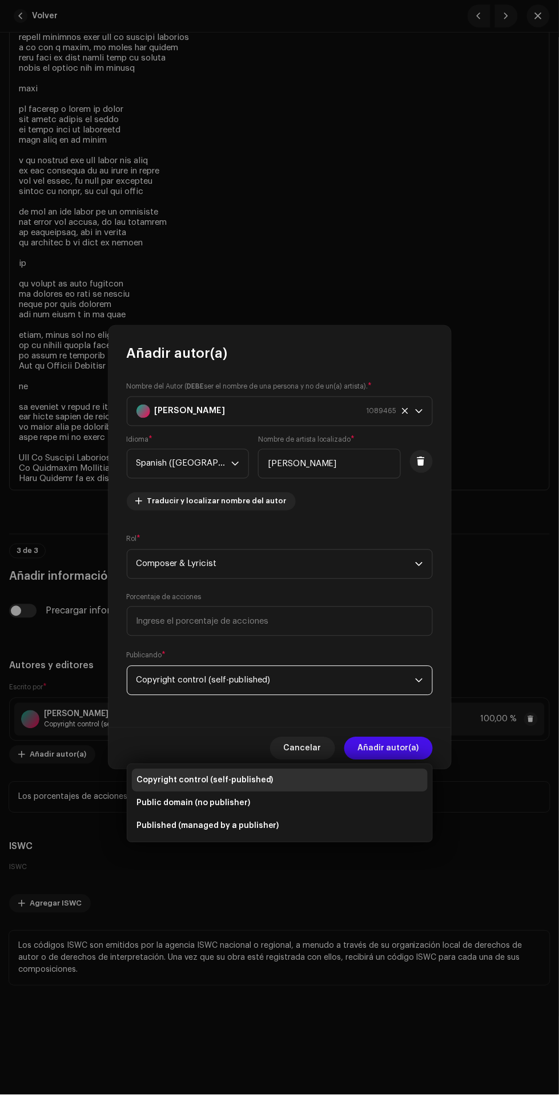
click at [377, 654] on div "Publicando * Copyright control (self-published)" at bounding box center [280, 673] width 306 height 46
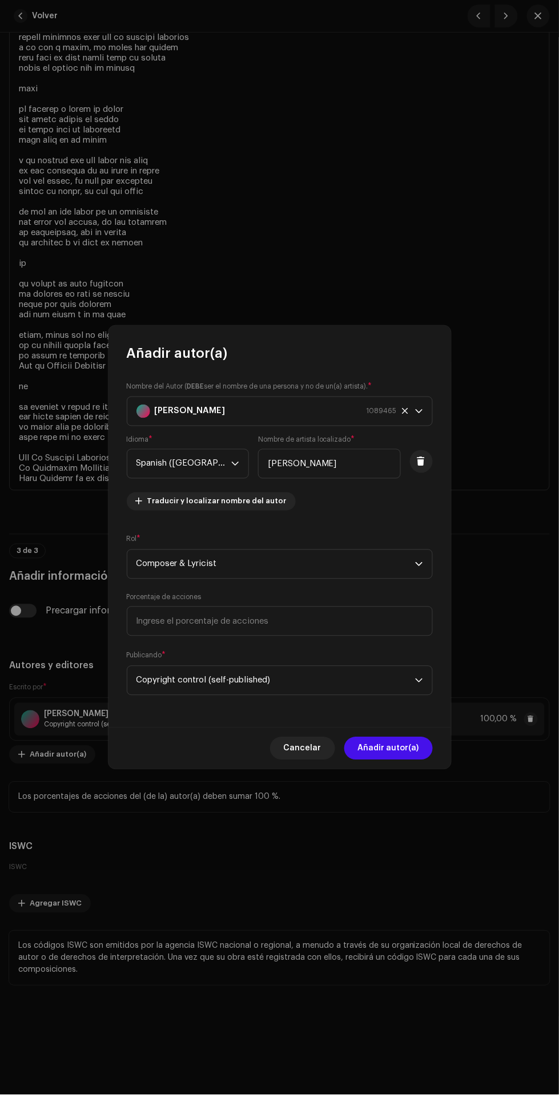
click at [396, 751] on span "Añadir autor(a)" at bounding box center [388, 748] width 61 height 23
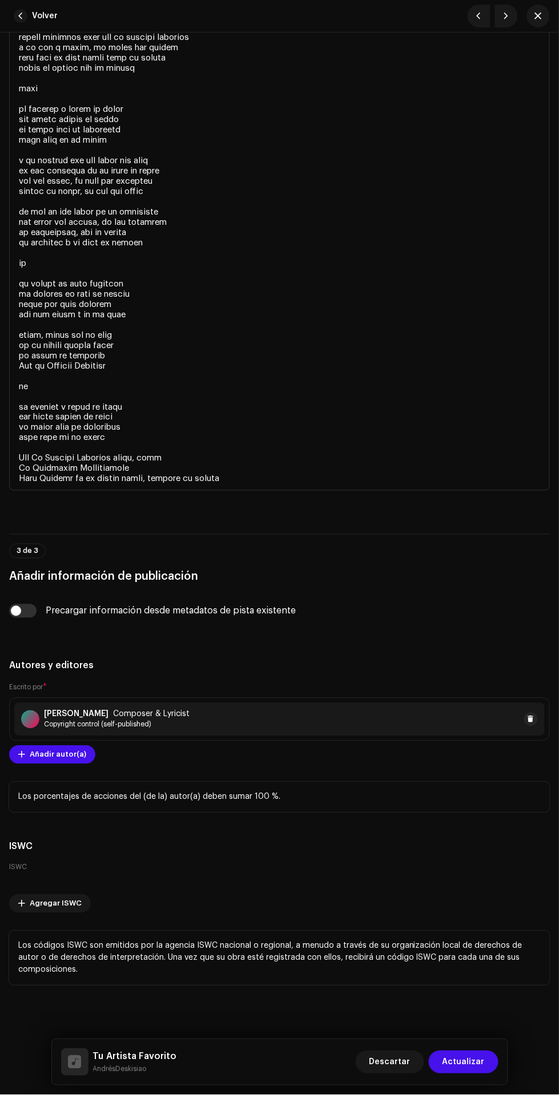
scroll to position [2523, 0]
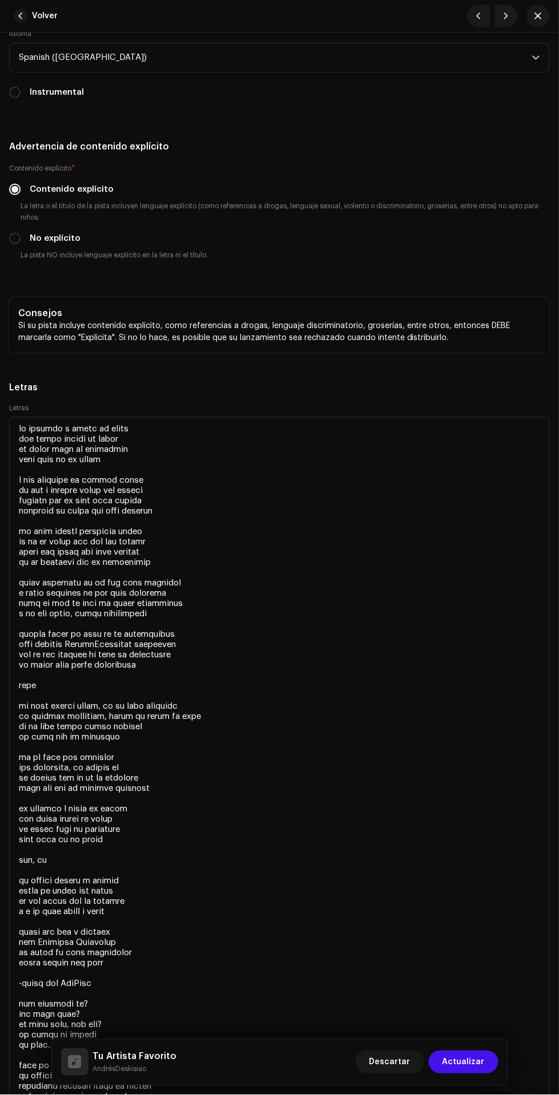
click at [477, 1063] on span "Actualizar" at bounding box center [463, 1062] width 42 height 23
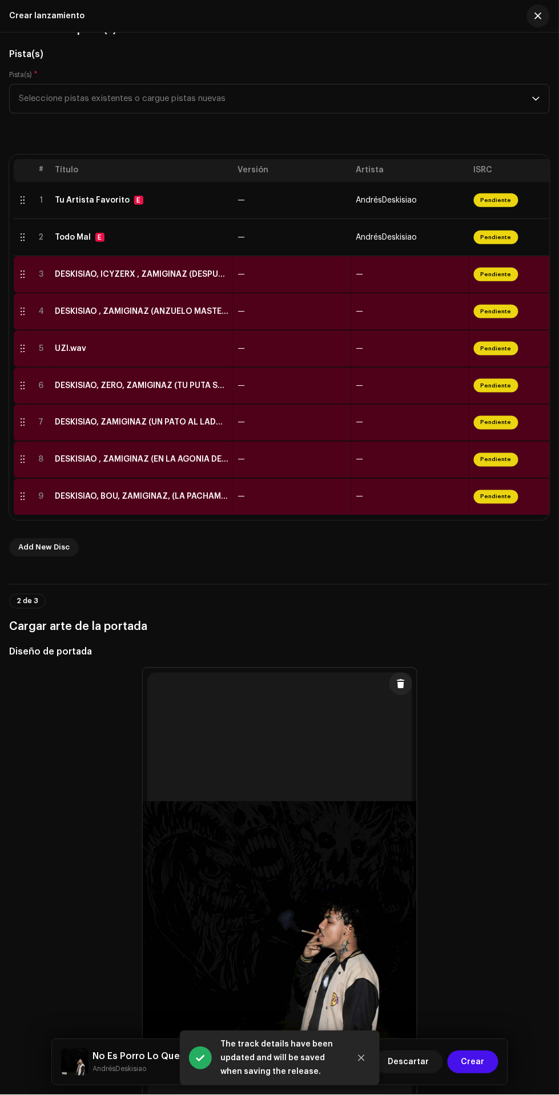
click at [377, 269] on td "—" at bounding box center [410, 274] width 118 height 37
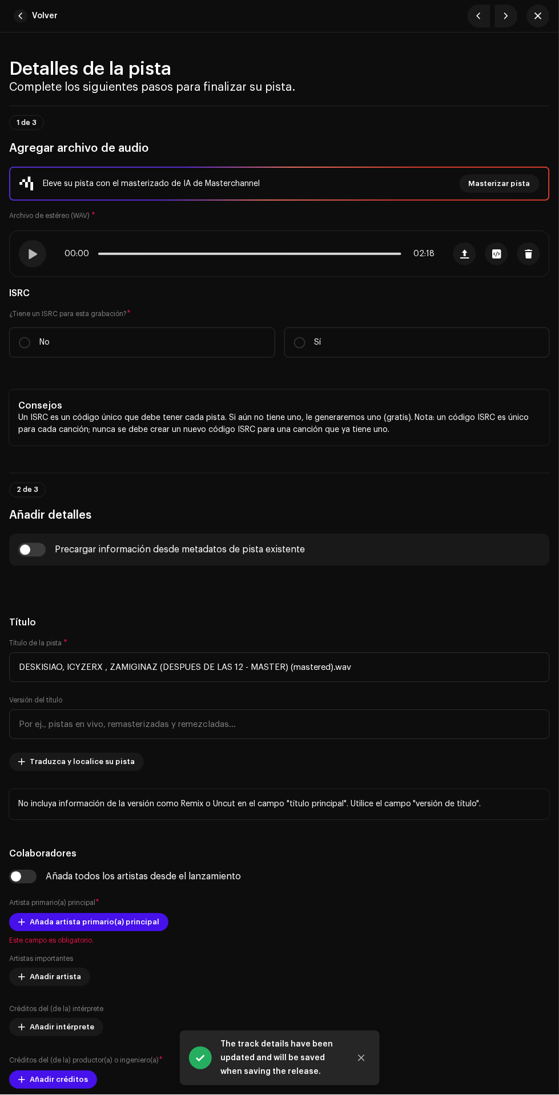
click at [186, 349] on label "No" at bounding box center [142, 343] width 266 height 30
click at [30, 349] on input "No" at bounding box center [24, 342] width 11 height 11
radio input "true"
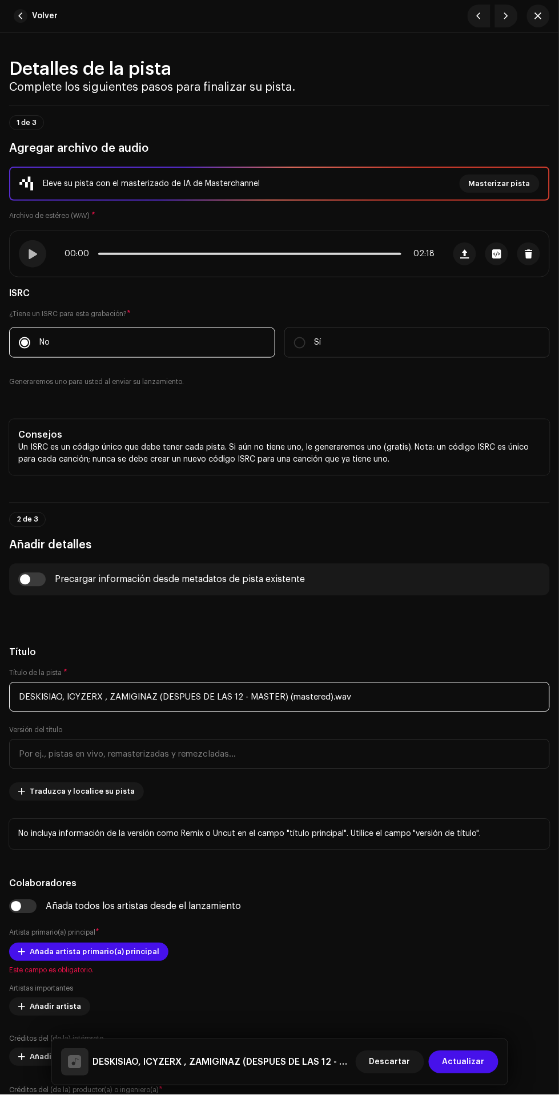
click at [409, 696] on input "DESKISIAO, ICYZERX , ZAMIGINAZ (DESPUES DE LAS 12 - MASTER) (mastered).wav" at bounding box center [279, 698] width 541 height 30
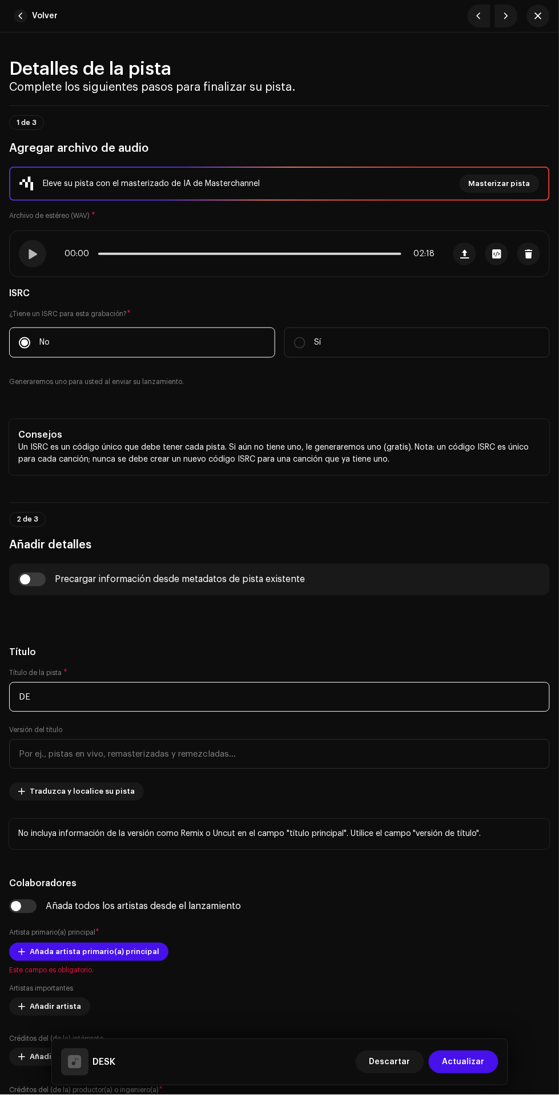
type input "D"
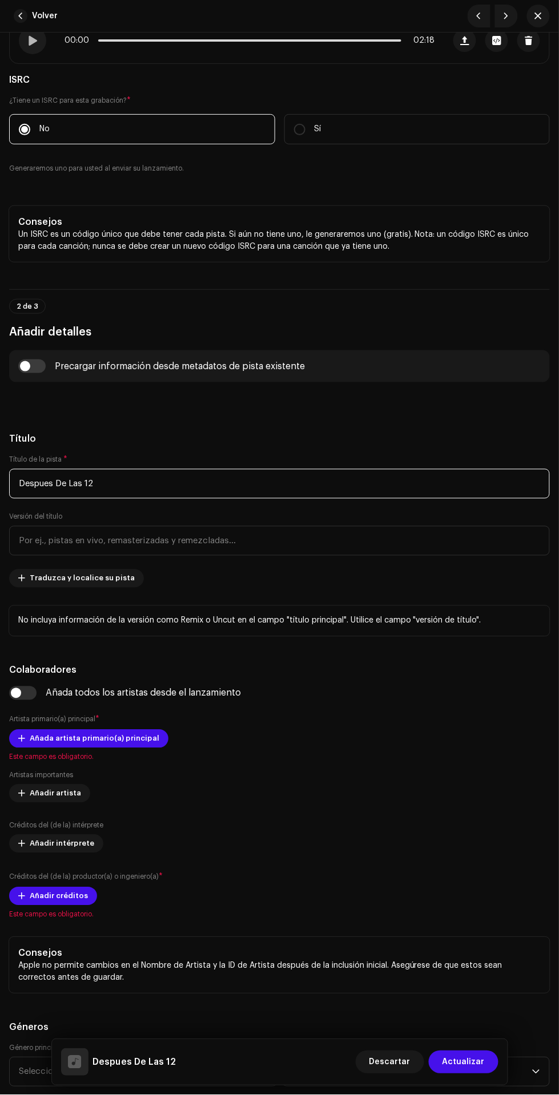
scroll to position [211, 0]
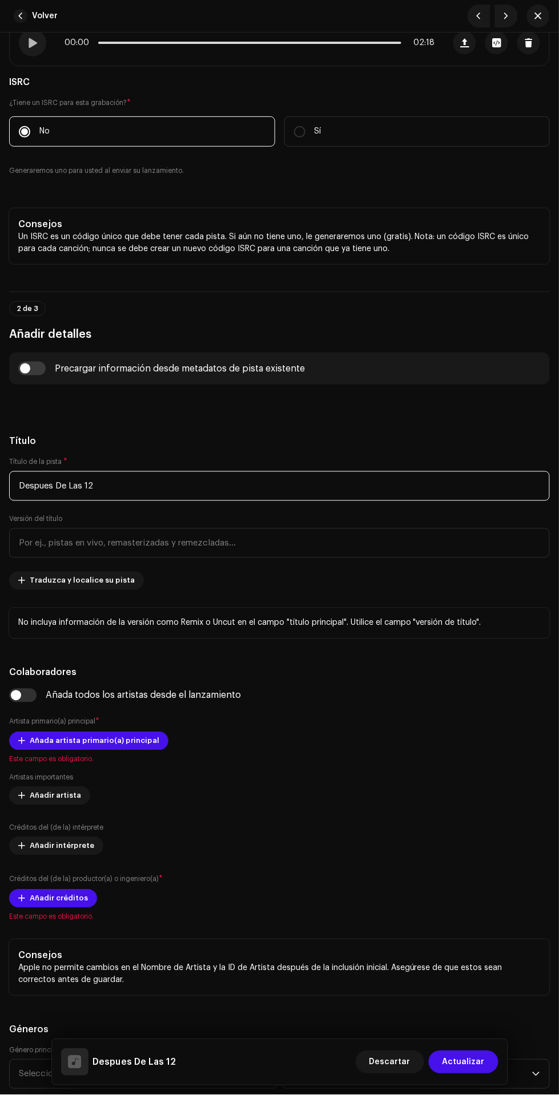
type input "Despues De Las 12"
click at [105, 582] on span "Traduzca y localice su pista" at bounding box center [82, 581] width 105 height 23
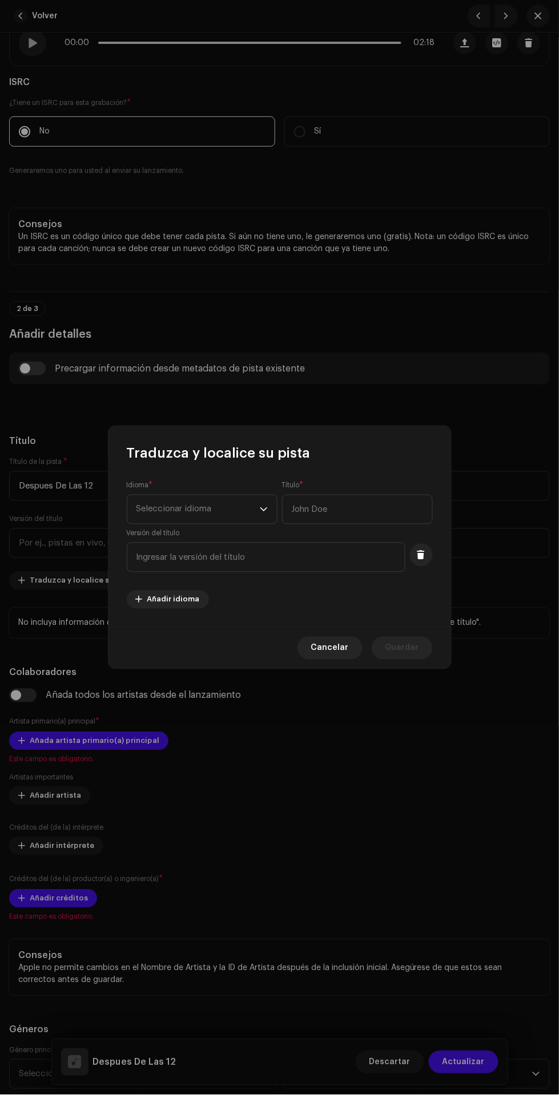
click at [209, 512] on span "Seleccionar idioma" at bounding box center [197, 509] width 123 height 29
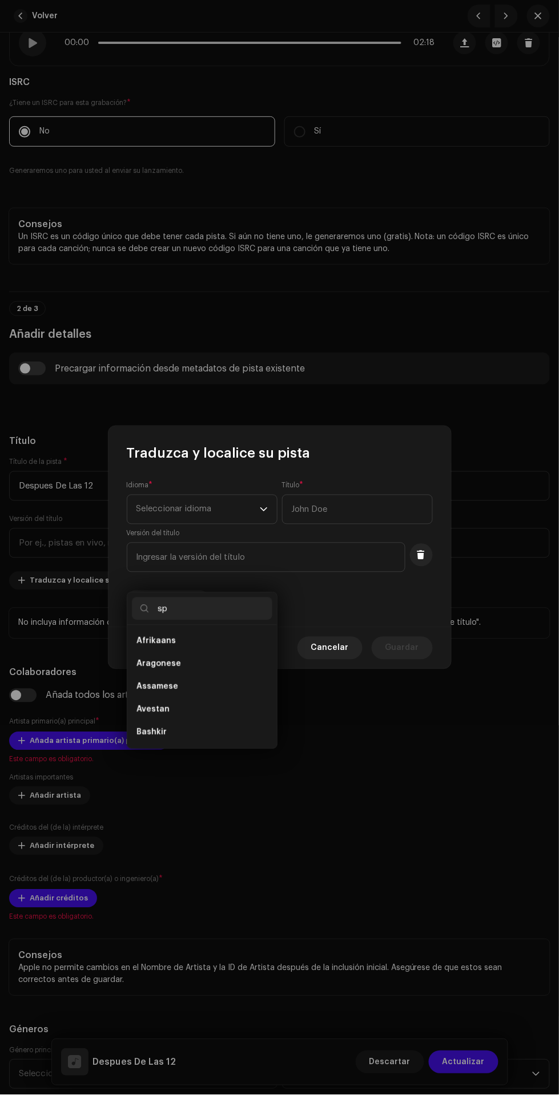
scroll to position [0, 0]
type input "spa"
click at [223, 659] on span "Spanish ([GEOGRAPHIC_DATA])" at bounding box center [197, 664] width 123 height 11
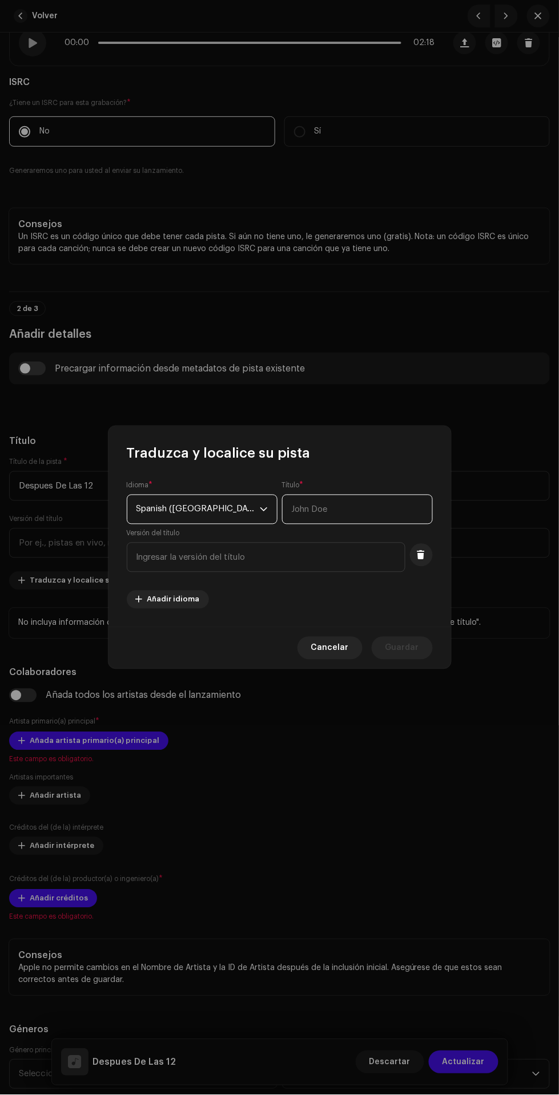
click at [366, 510] on input "text" at bounding box center [357, 510] width 151 height 30
type input "Despues De Las 12"
click at [407, 649] on span "Guardar" at bounding box center [402, 648] width 34 height 23
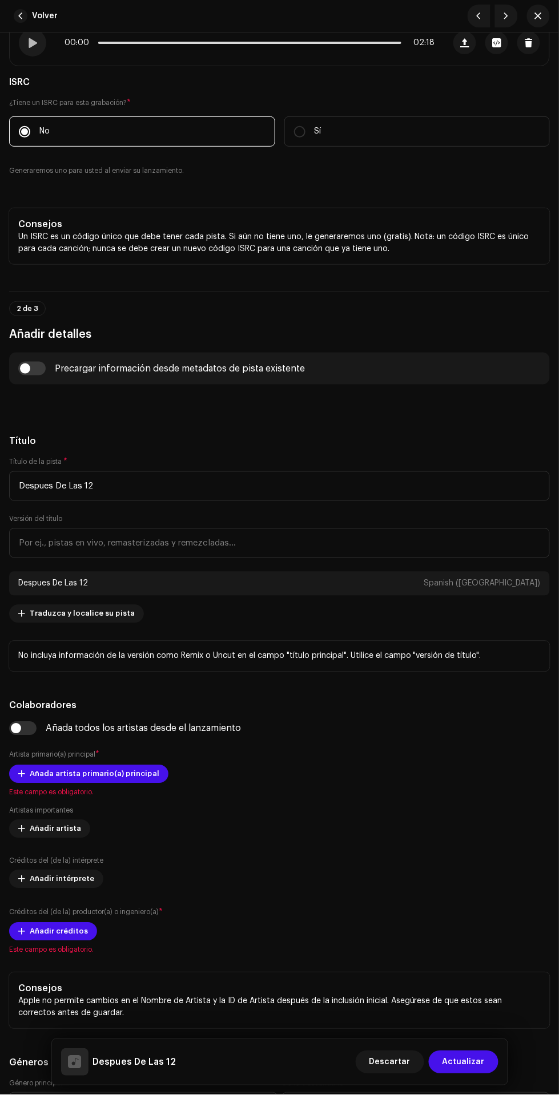
click at [39, 830] on span "Añadir artista" at bounding box center [55, 829] width 51 height 23
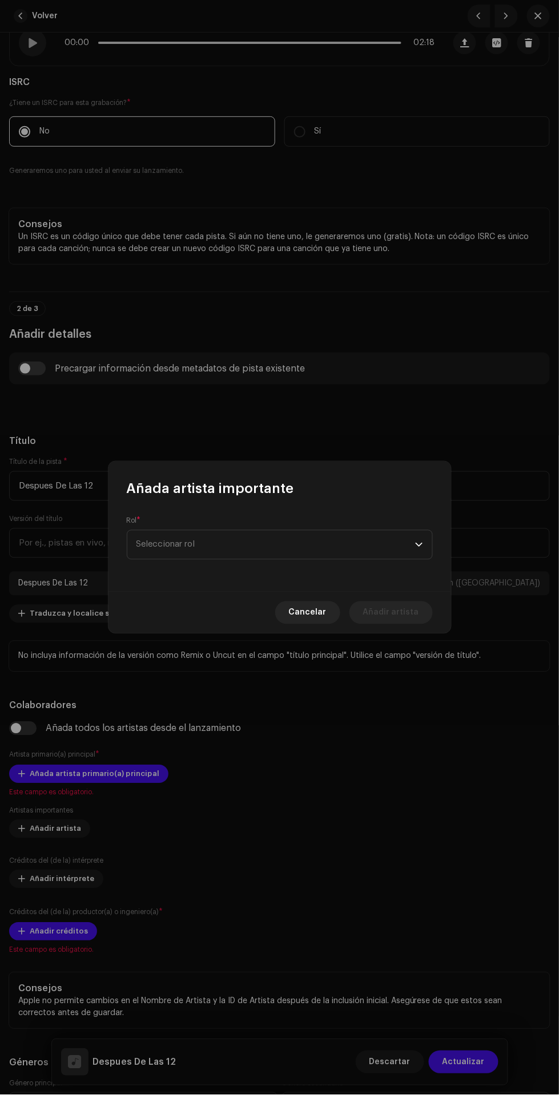
click at [336, 551] on span "Seleccionar rol" at bounding box center [275, 545] width 279 height 29
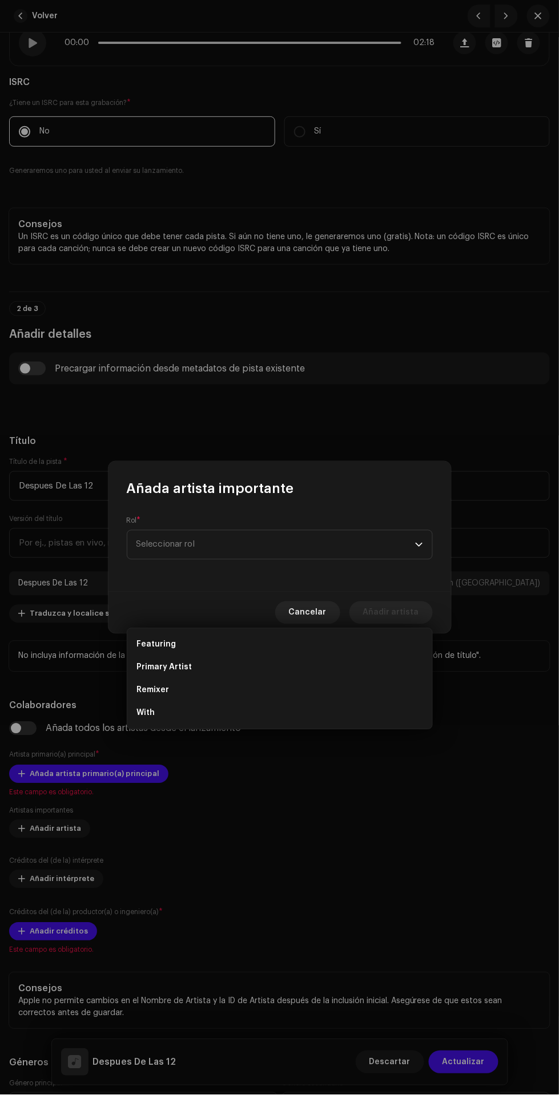
click at [312, 656] on li "Primary Artist" at bounding box center [280, 667] width 296 height 23
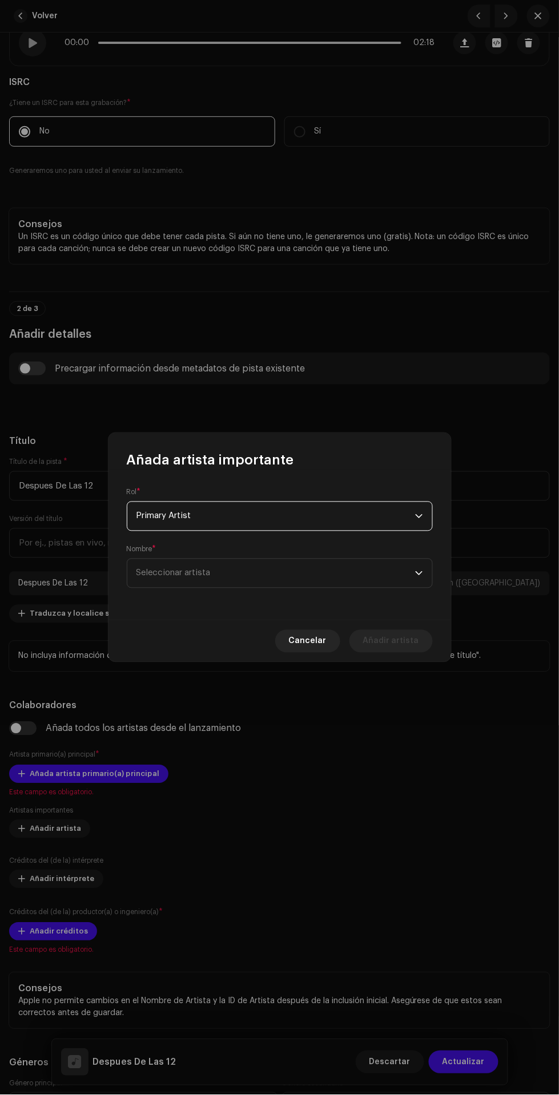
click at [345, 576] on span "Seleccionar artista" at bounding box center [275, 573] width 279 height 29
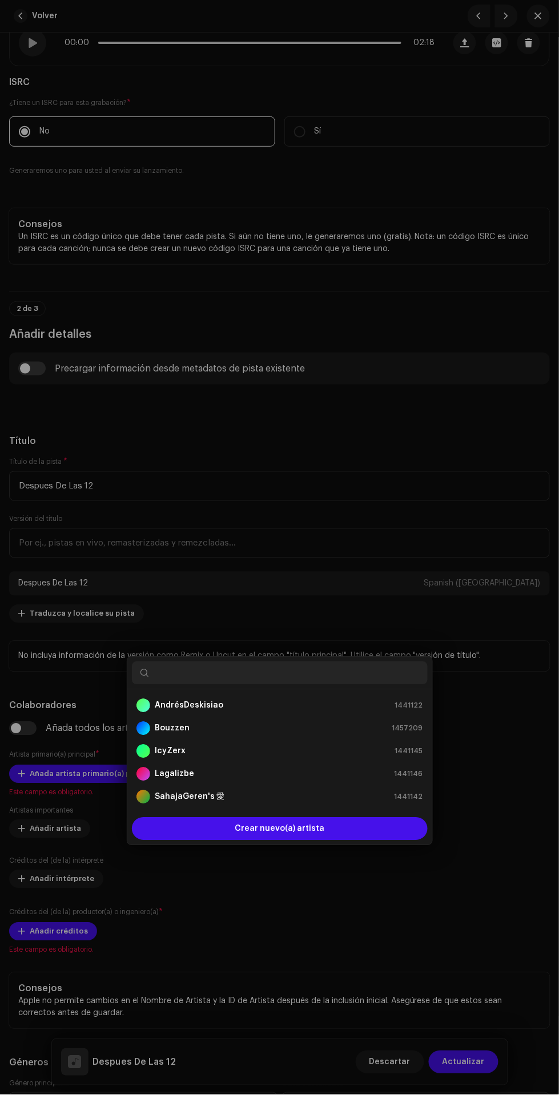
click at [503, 644] on div "Añada artista importante Rol * Primary Artist Nombre * Seleccionar artista Canc…" at bounding box center [279, 547] width 559 height 1095
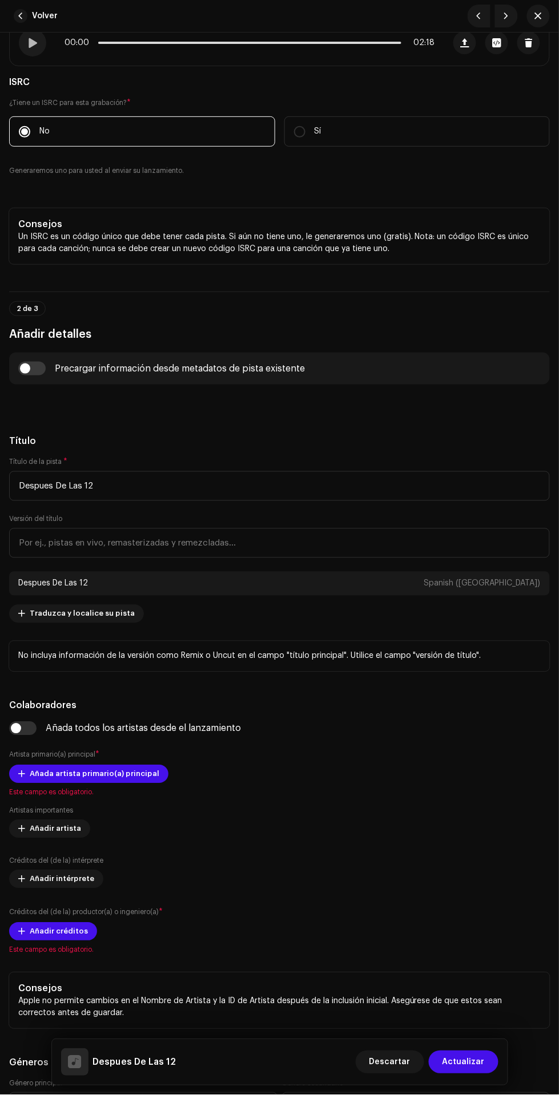
click at [495, 659] on p "No incluya información de la versión como Remix o Uncut en el campo "título pri…" at bounding box center [279, 657] width 522 height 12
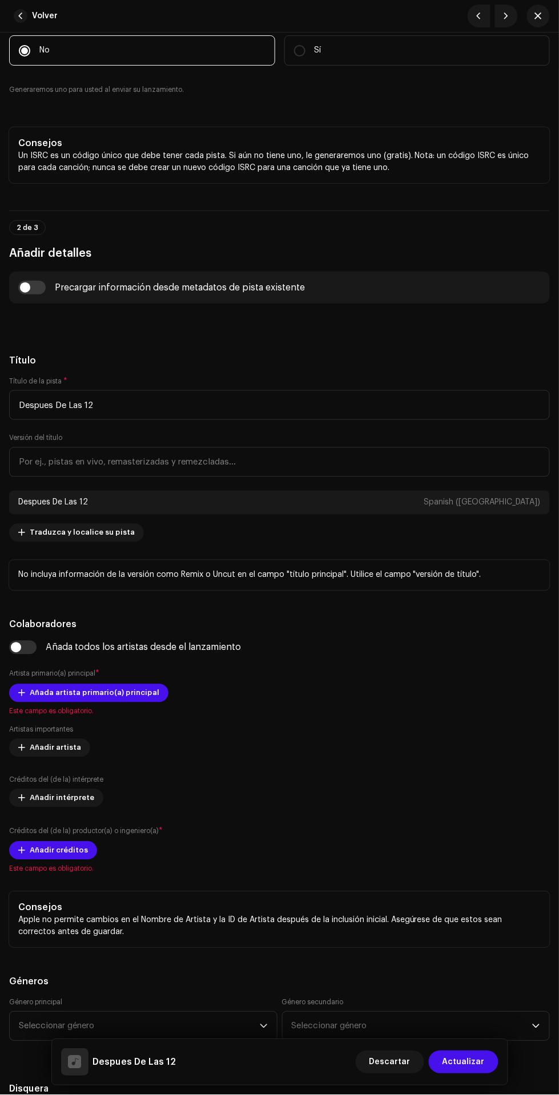
scroll to position [294, 0]
click at [21, 692] on span at bounding box center [21, 691] width 7 height 9
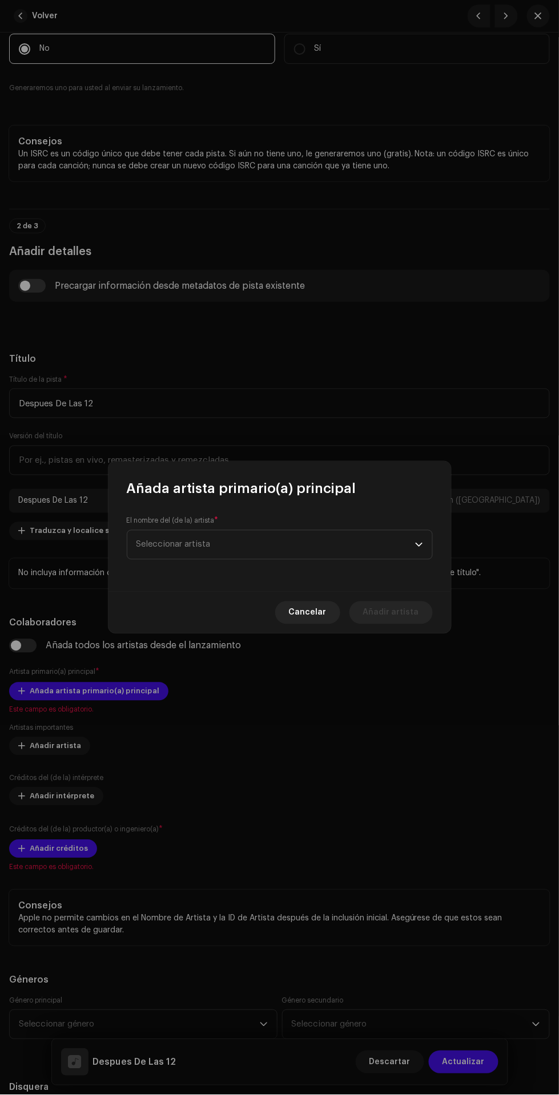
click at [336, 542] on span "Seleccionar artista" at bounding box center [275, 545] width 279 height 29
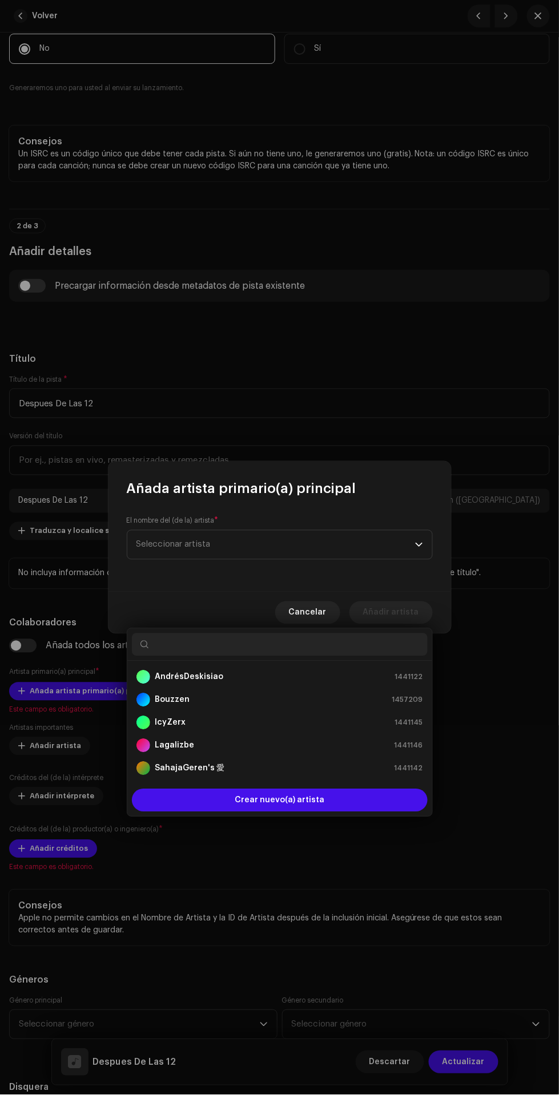
click at [330, 671] on div "AndrésDeskisiao 1441122" at bounding box center [279, 678] width 287 height 14
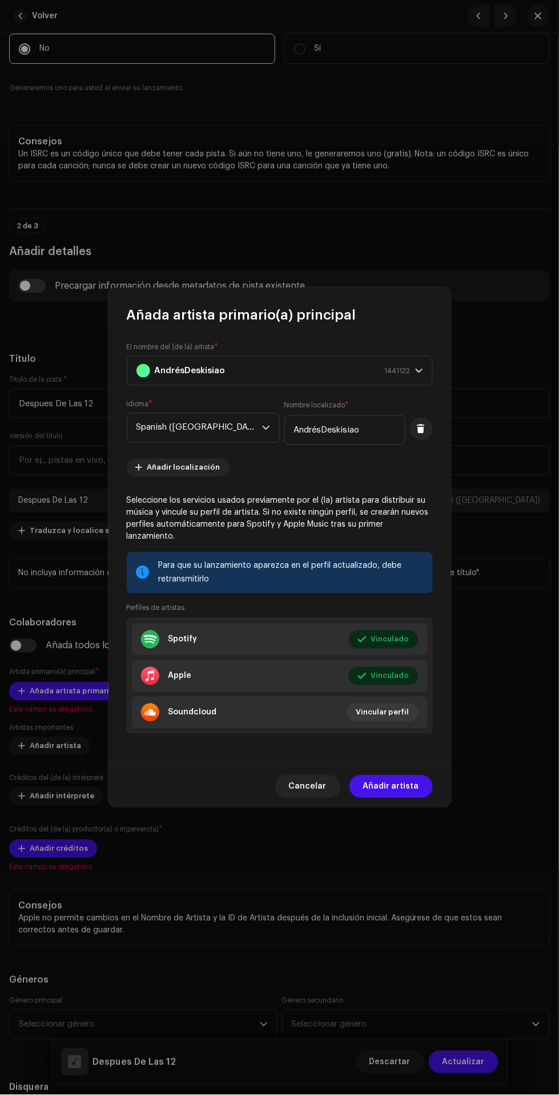
click at [402, 782] on span "Añadir artista" at bounding box center [391, 787] width 56 height 23
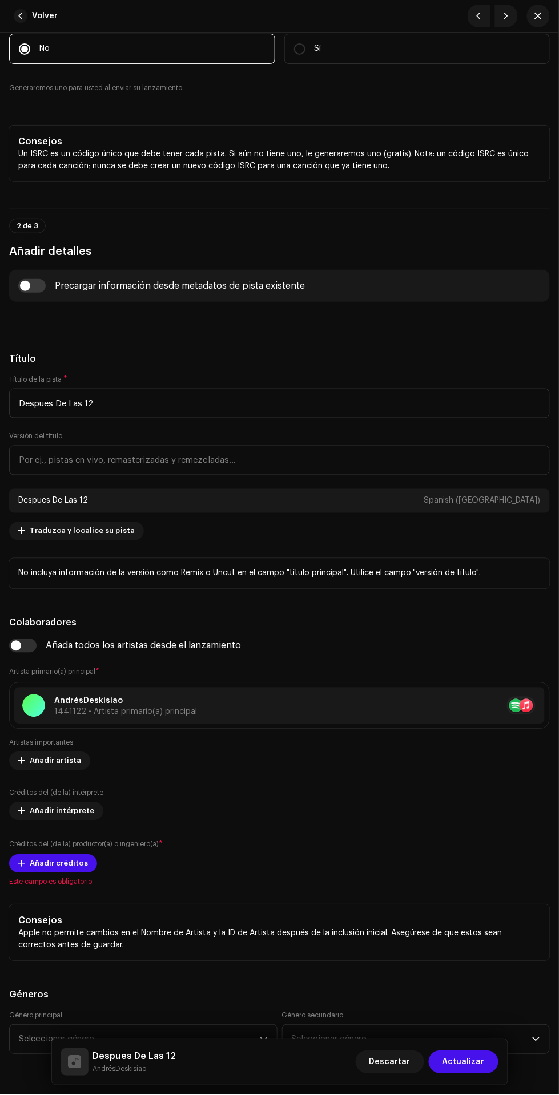
click at [43, 761] on span "Añadir artista" at bounding box center [55, 761] width 51 height 23
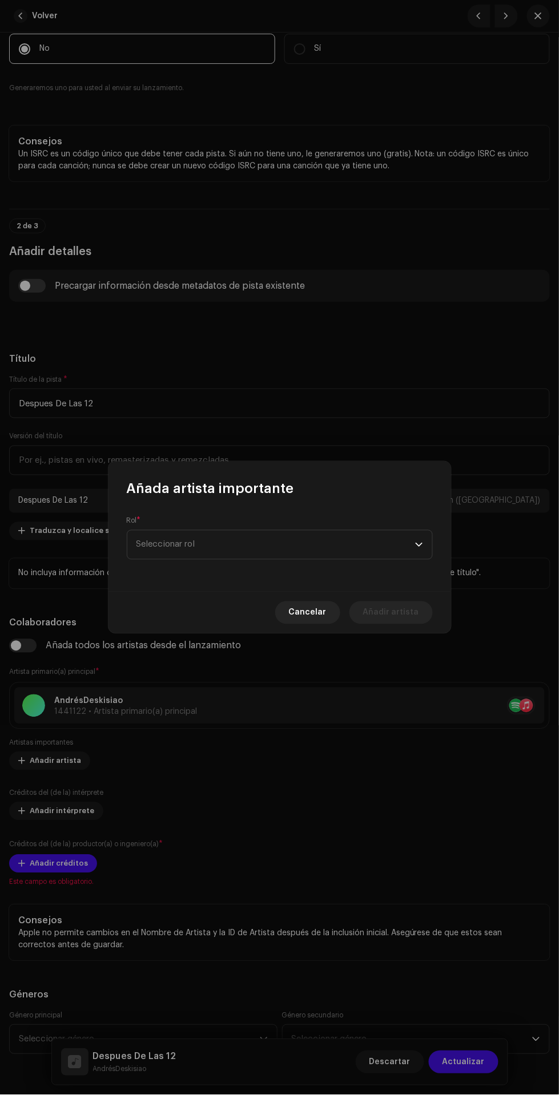
click at [347, 551] on span "Seleccionar rol" at bounding box center [275, 545] width 279 height 29
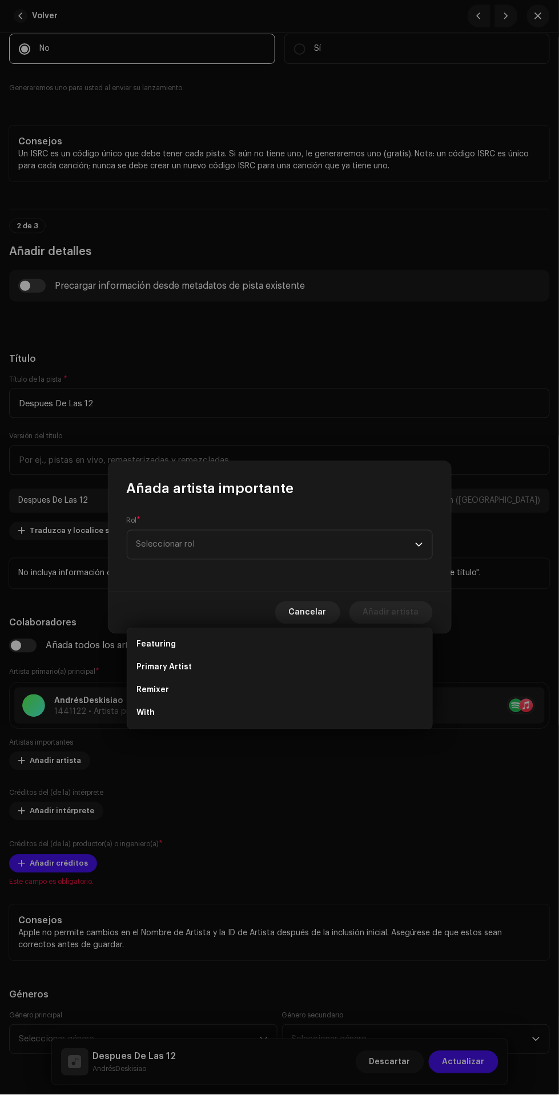
click at [334, 656] on li "Primary Artist" at bounding box center [280, 667] width 296 height 23
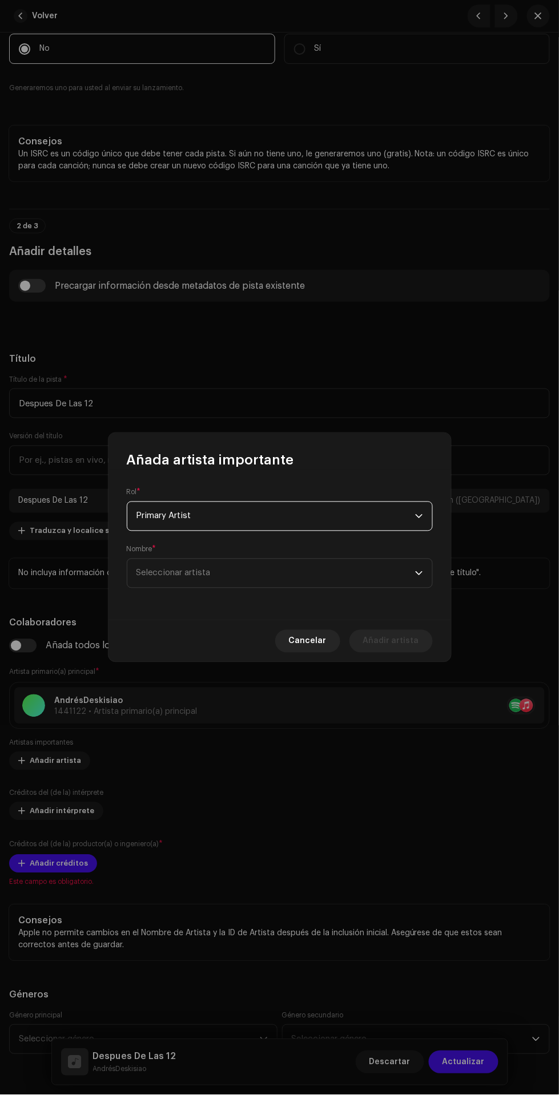
click at [350, 575] on span "Seleccionar artista" at bounding box center [275, 573] width 279 height 29
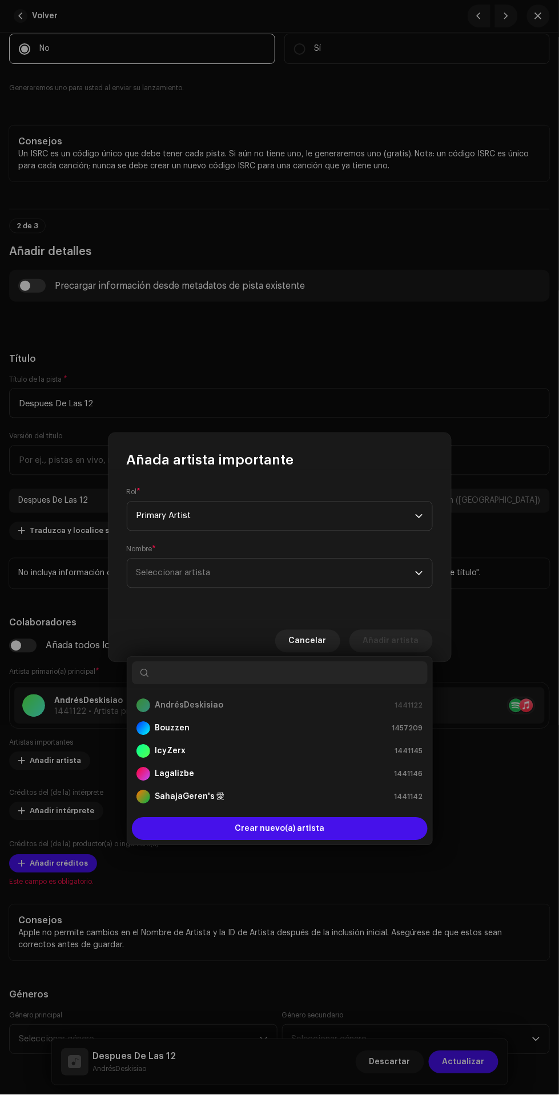
click at [336, 745] on div "IcyZerx 1441145" at bounding box center [279, 752] width 287 height 14
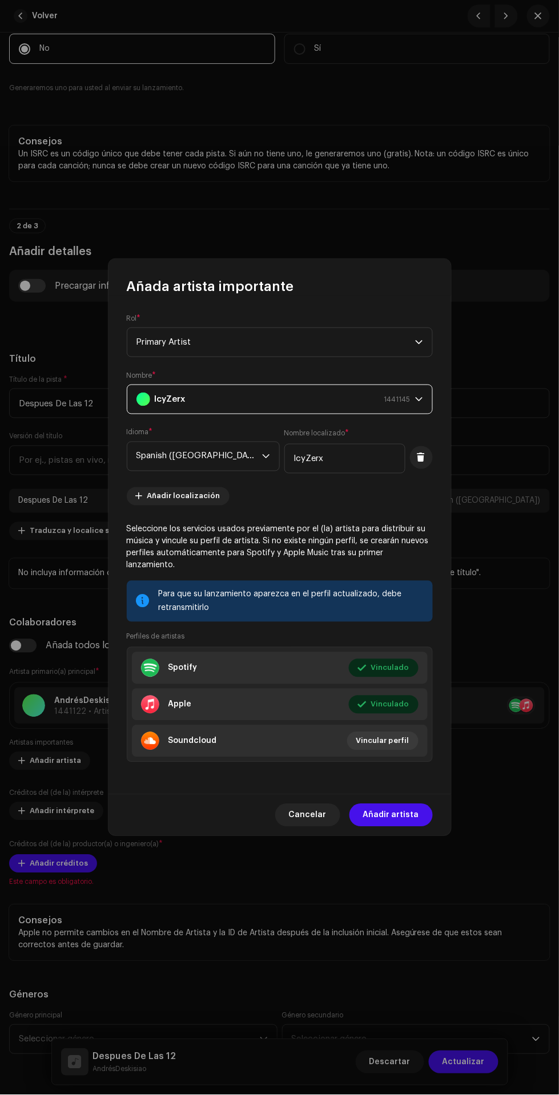
click at [402, 813] on span "Añadir artista" at bounding box center [391, 815] width 56 height 23
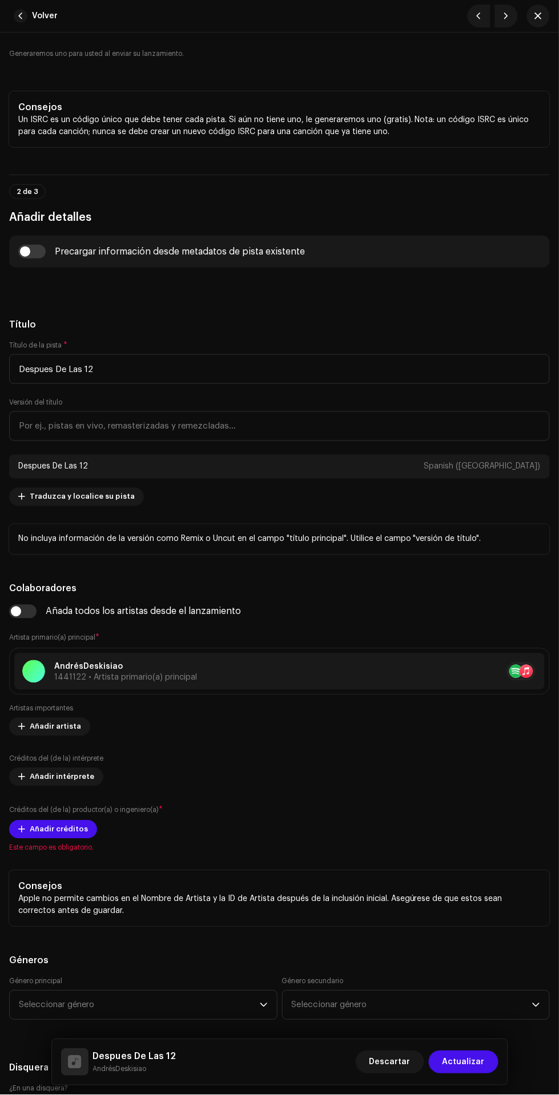
scroll to position [398, 0]
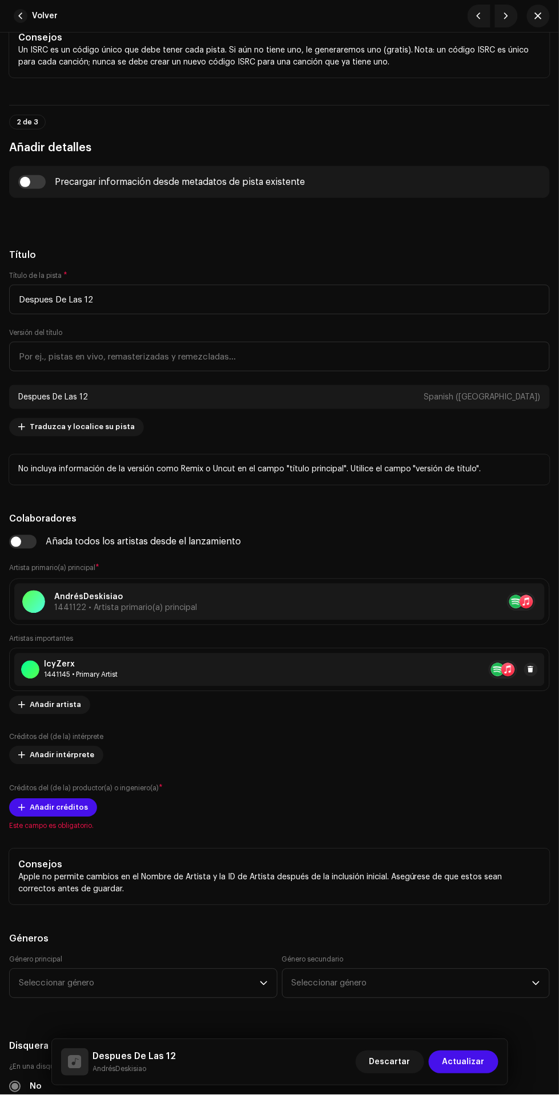
click at [21, 808] on span at bounding box center [21, 808] width 7 height 9
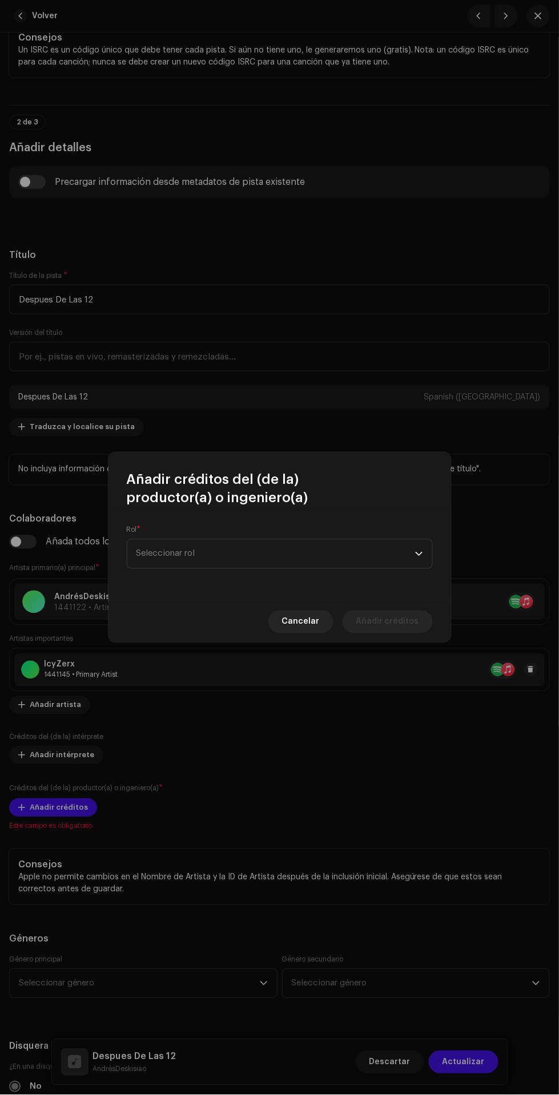
click at [337, 563] on span "Seleccionar rol" at bounding box center [275, 554] width 279 height 29
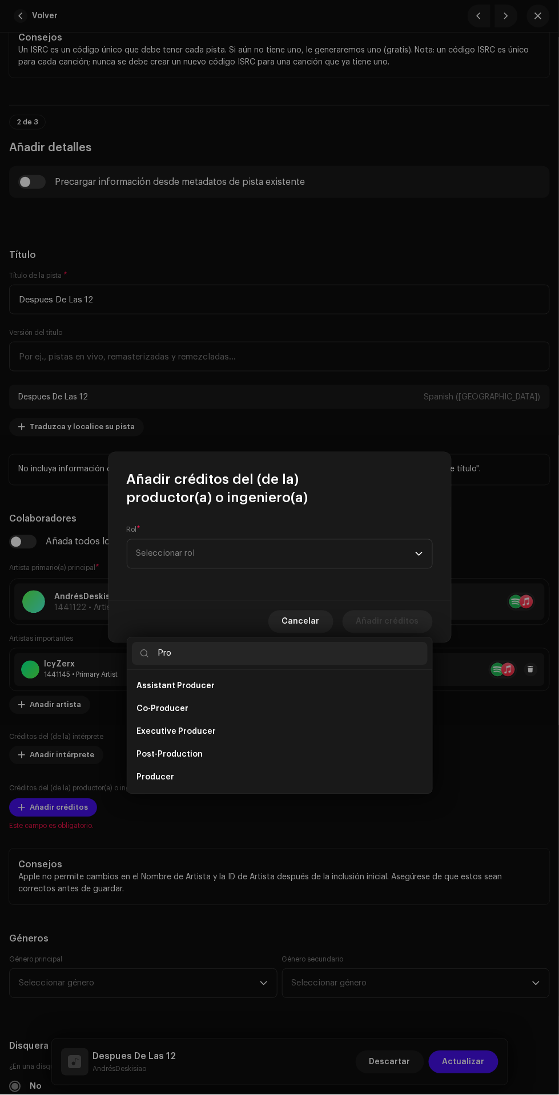
type input "Pro"
click at [279, 767] on li "Producer" at bounding box center [280, 778] width 296 height 23
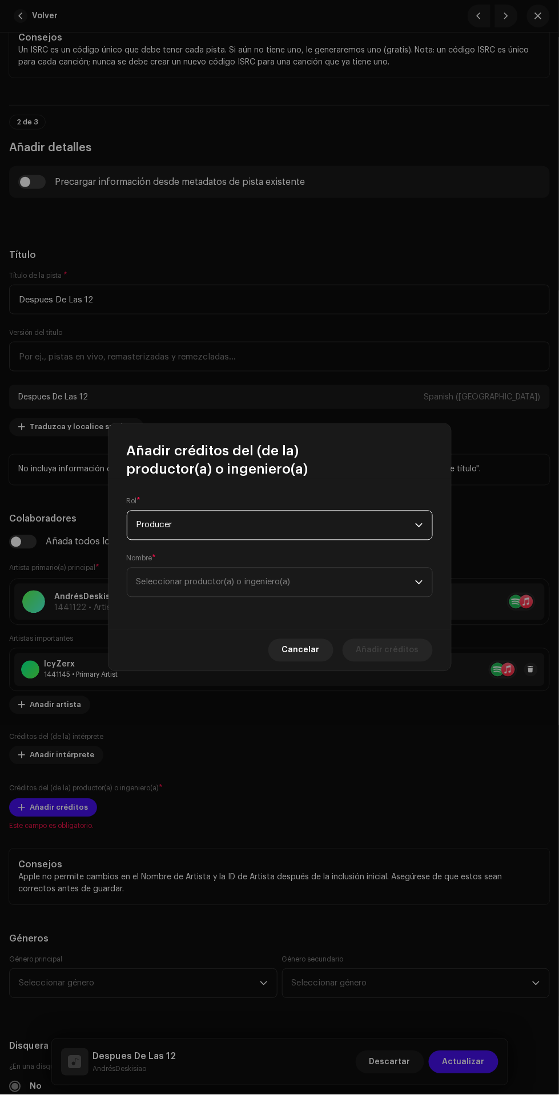
click at [316, 582] on span "Seleccionar productor(a) o ingeniero(a)" at bounding box center [275, 582] width 279 height 29
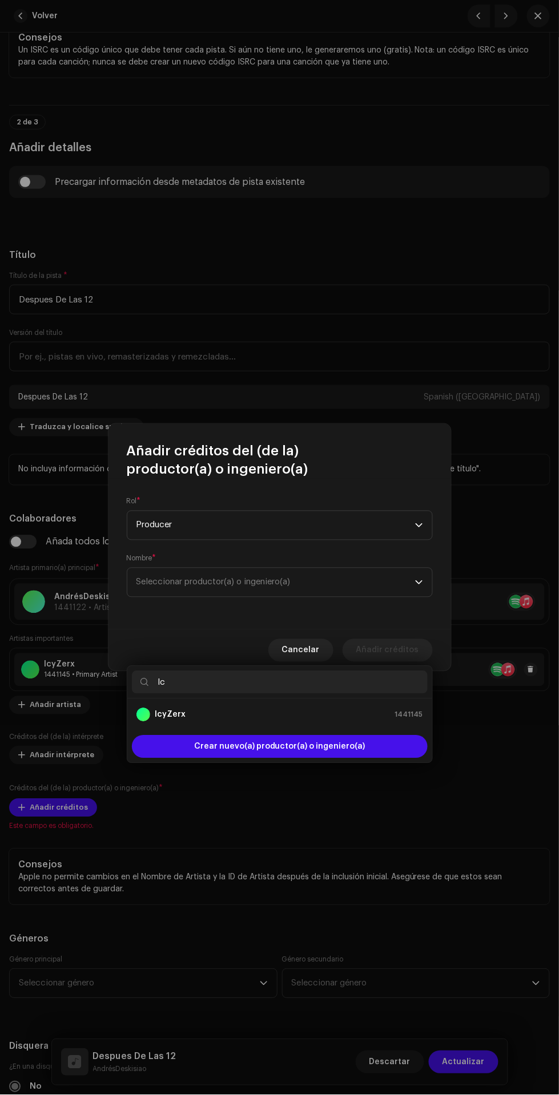
type input "Icy"
click at [349, 708] on div "IcyZerx 1441145" at bounding box center [279, 715] width 287 height 14
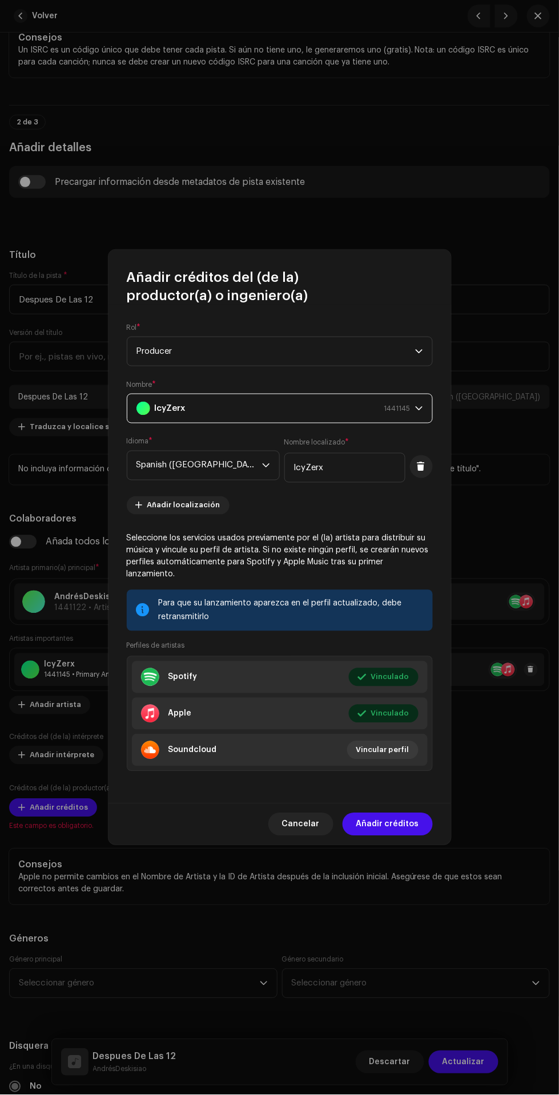
click at [416, 818] on span "Añadir créditos" at bounding box center [387, 824] width 63 height 23
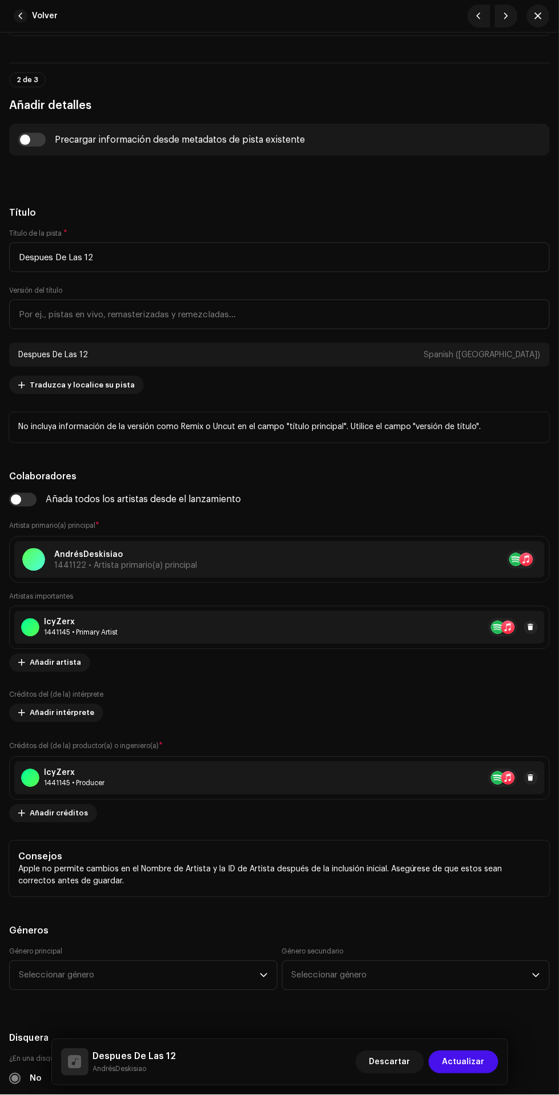
scroll to position [469, 0]
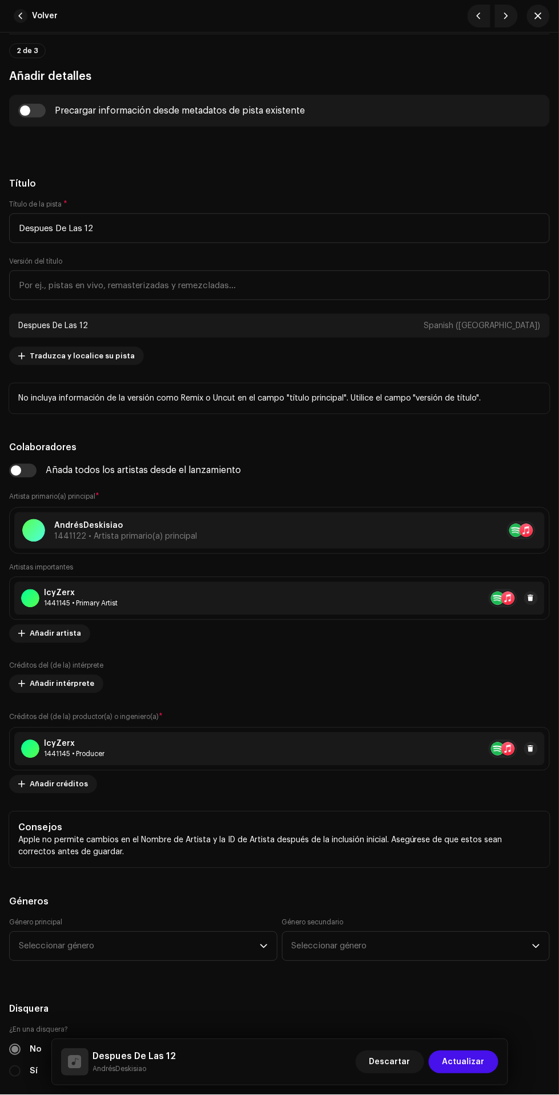
click at [42, 791] on span "Añadir créditos" at bounding box center [59, 784] width 58 height 23
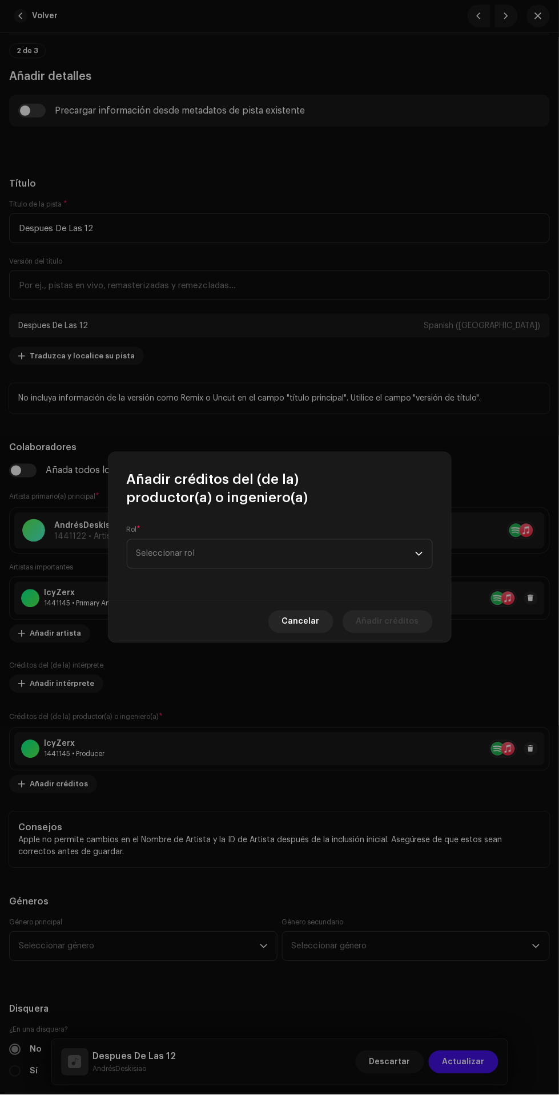
click at [341, 560] on span "Seleccionar rol" at bounding box center [275, 554] width 279 height 29
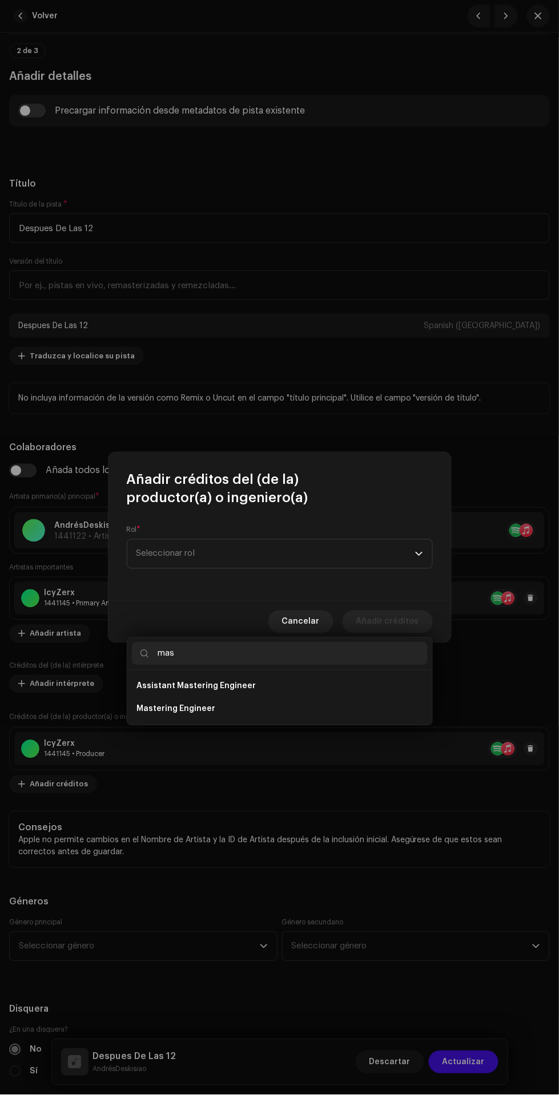
type input "mas"
click at [325, 698] on li "Mastering Engineer" at bounding box center [280, 709] width 296 height 23
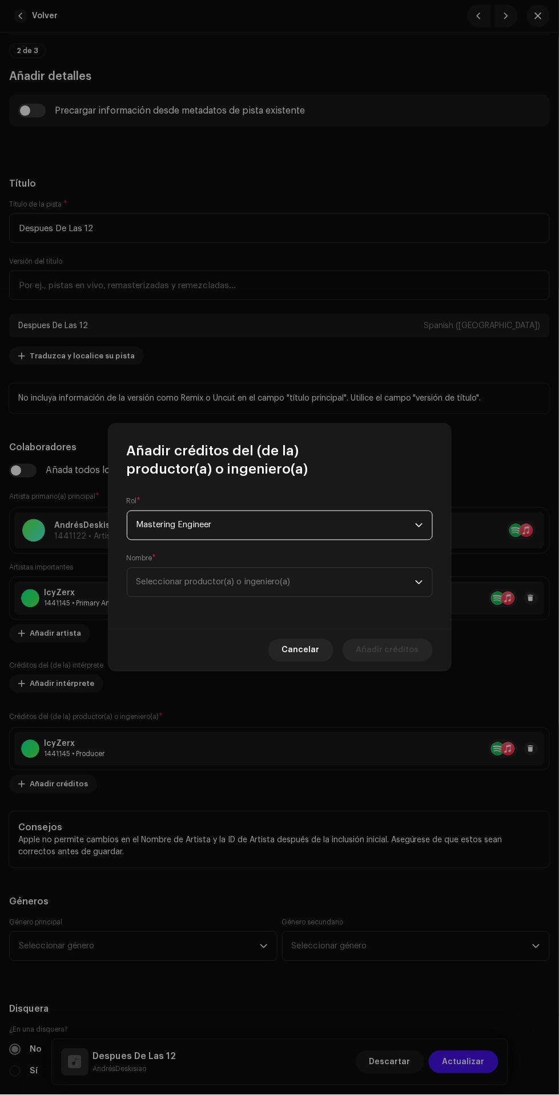
click at [337, 592] on span "Seleccionar productor(a) o ingeniero(a)" at bounding box center [275, 582] width 279 height 29
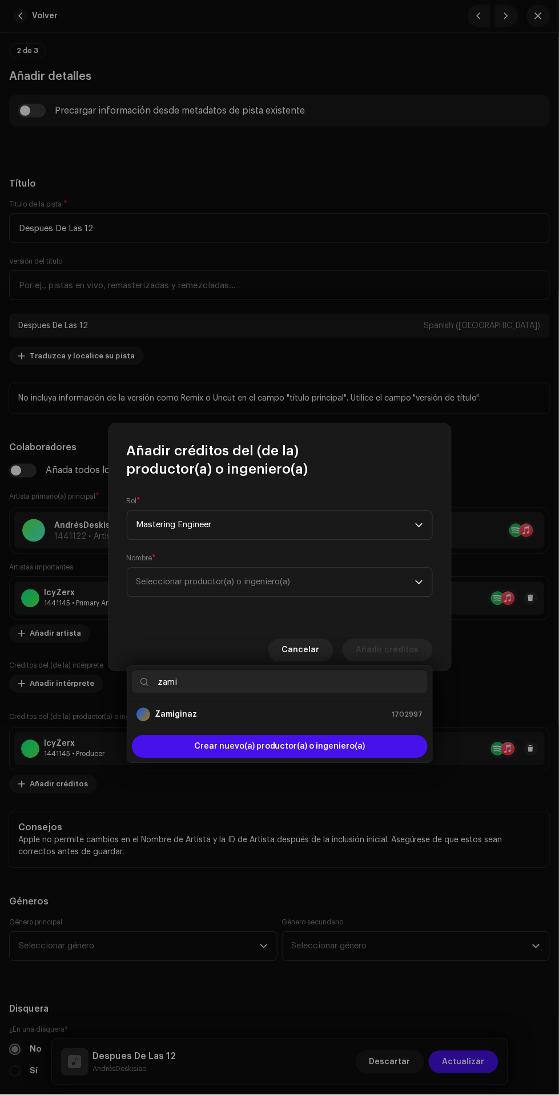
type input "zami"
click at [326, 708] on div "Zamiginaz 1702997" at bounding box center [279, 715] width 287 height 14
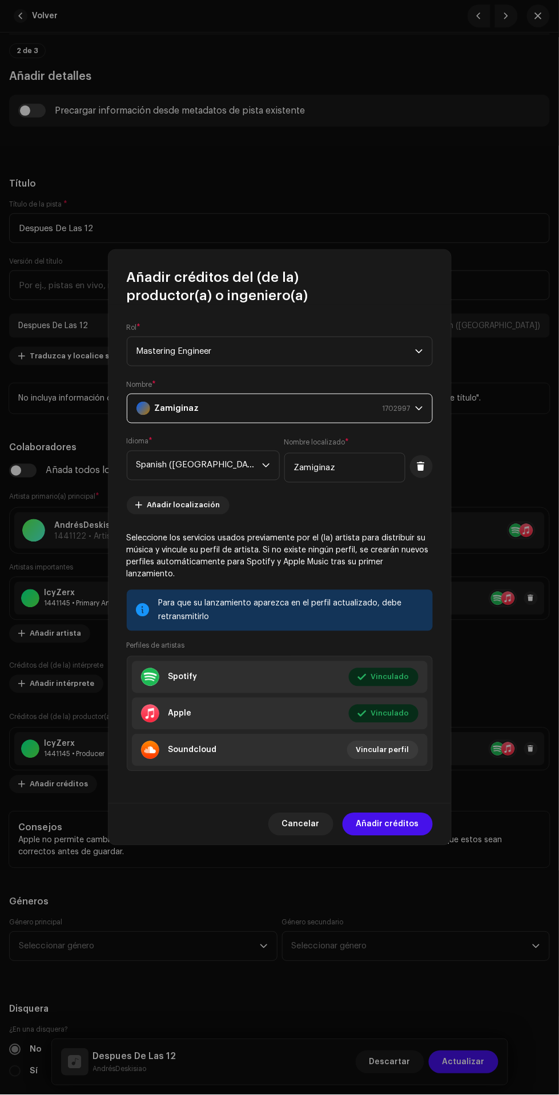
click at [399, 819] on span "Añadir créditos" at bounding box center [387, 824] width 63 height 23
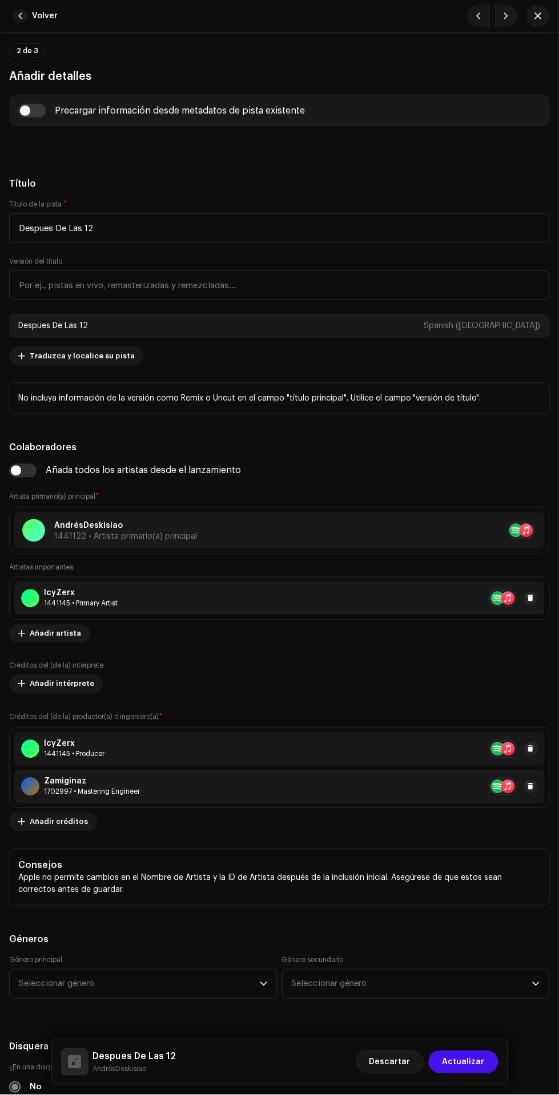
click at [35, 822] on span "Añadir créditos" at bounding box center [59, 822] width 58 height 23
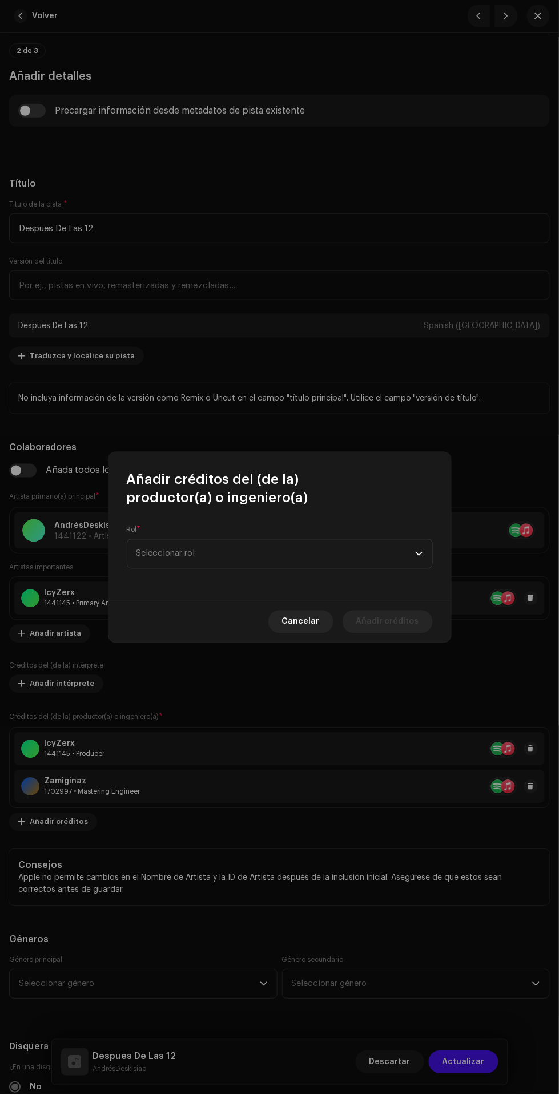
click at [275, 545] on span "Seleccionar rol" at bounding box center [275, 554] width 279 height 29
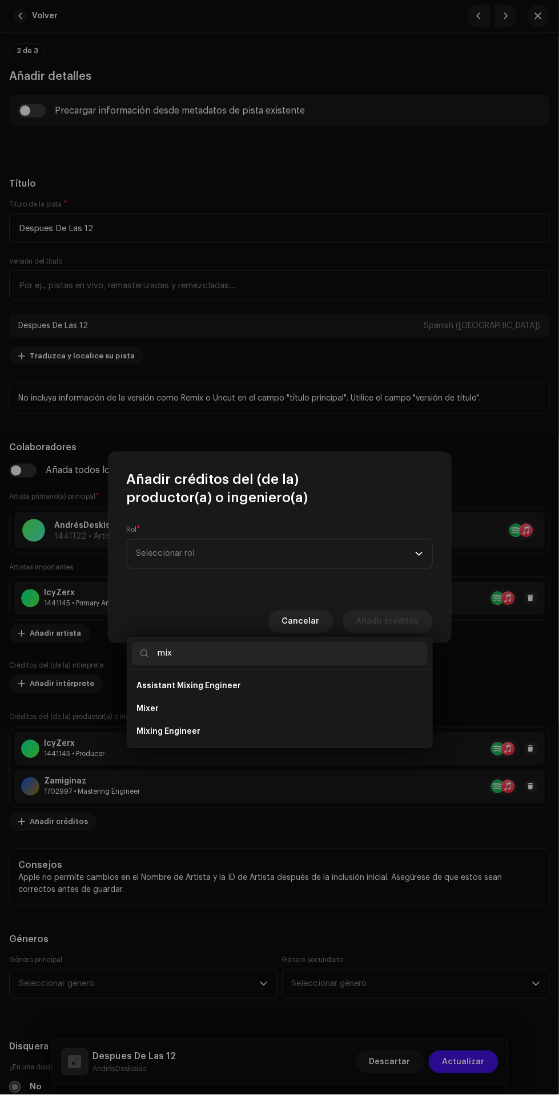
type input "mix"
click at [315, 721] on li "Mixing Engineer" at bounding box center [280, 732] width 296 height 23
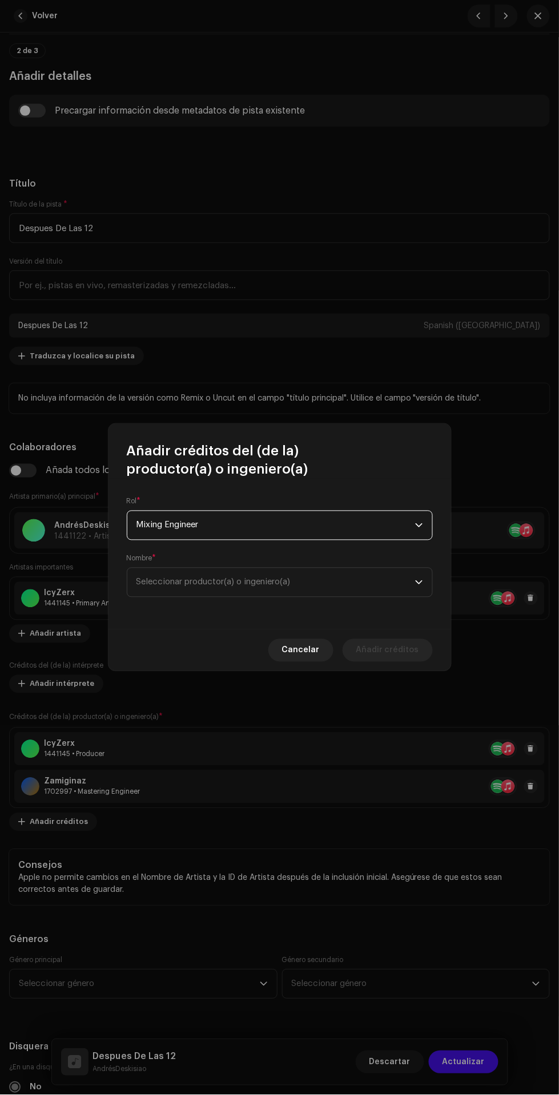
click at [339, 594] on span "Seleccionar productor(a) o ingeniero(a)" at bounding box center [275, 582] width 279 height 29
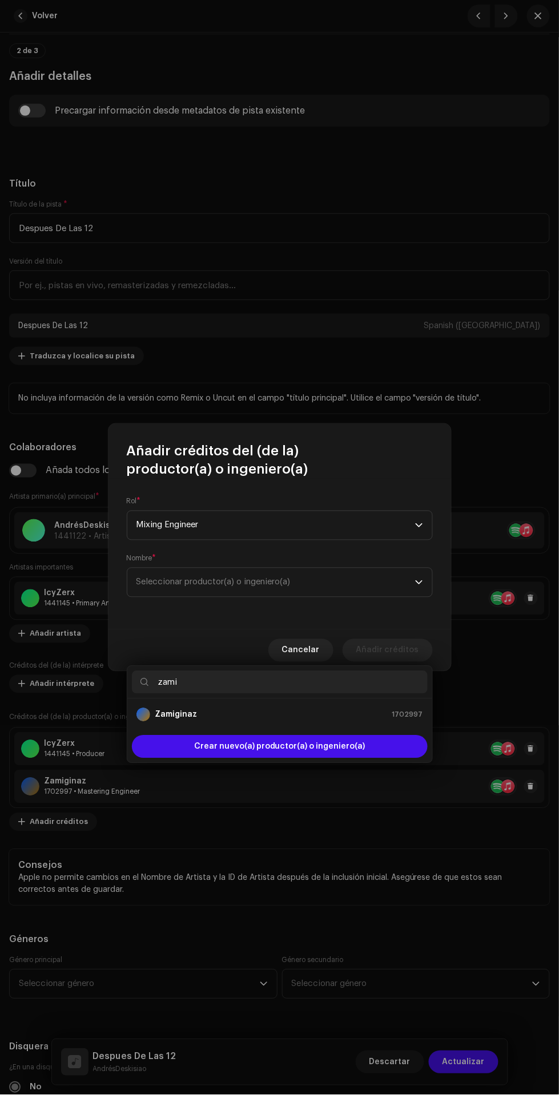
type input "zami"
click at [328, 708] on div "Zamiginaz 1702997" at bounding box center [279, 715] width 287 height 14
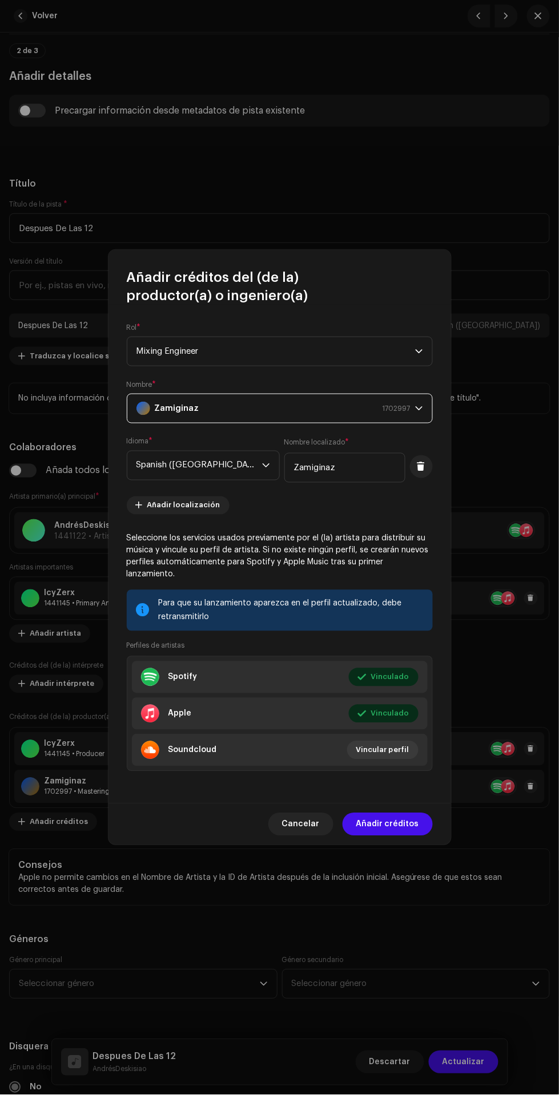
click at [395, 819] on span "Añadir créditos" at bounding box center [387, 824] width 63 height 23
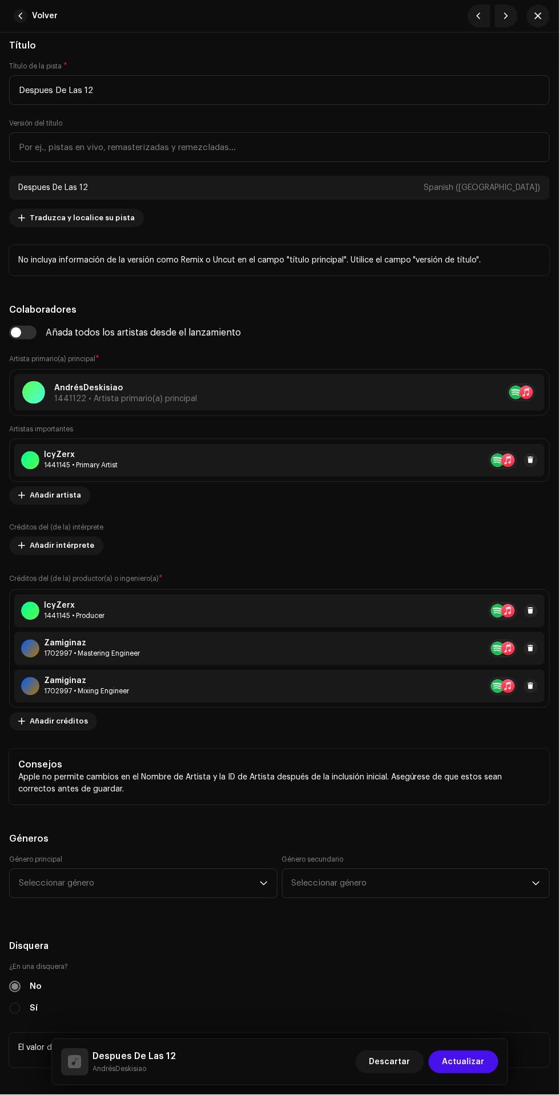
scroll to position [708, 0]
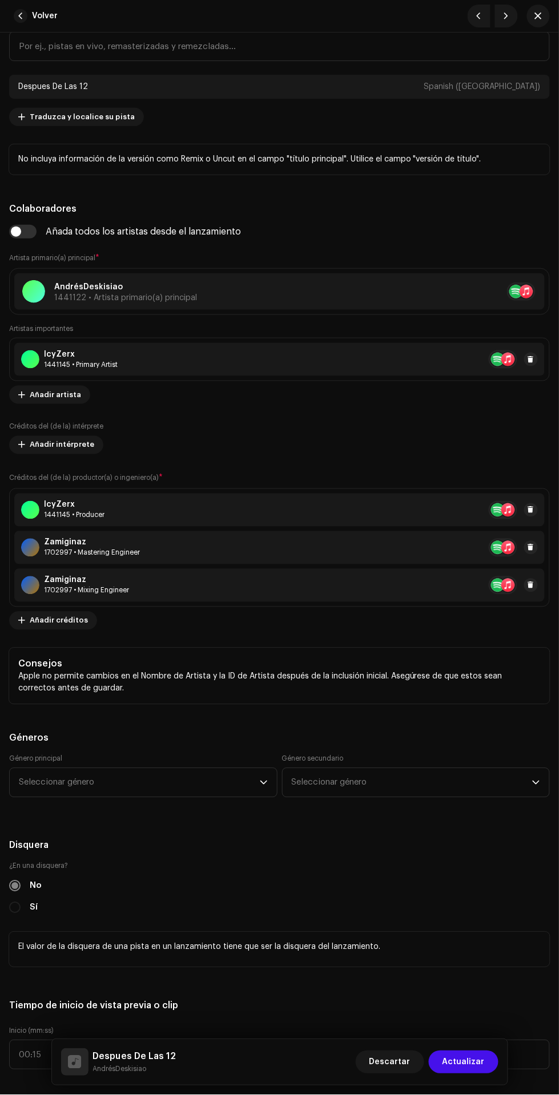
click at [70, 788] on span "Seleccionar género" at bounding box center [139, 783] width 241 height 29
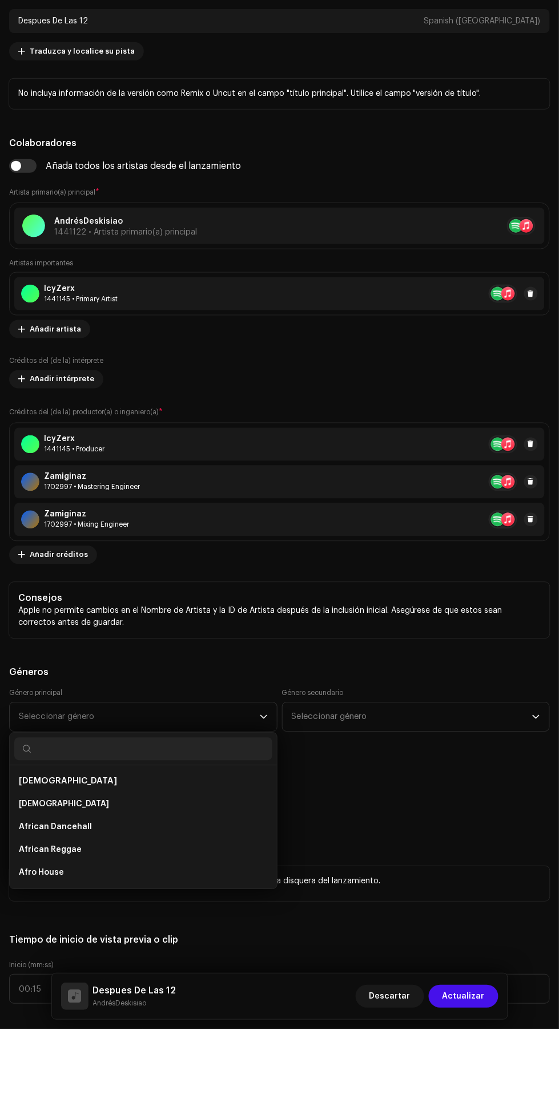
scroll to position [146, 0]
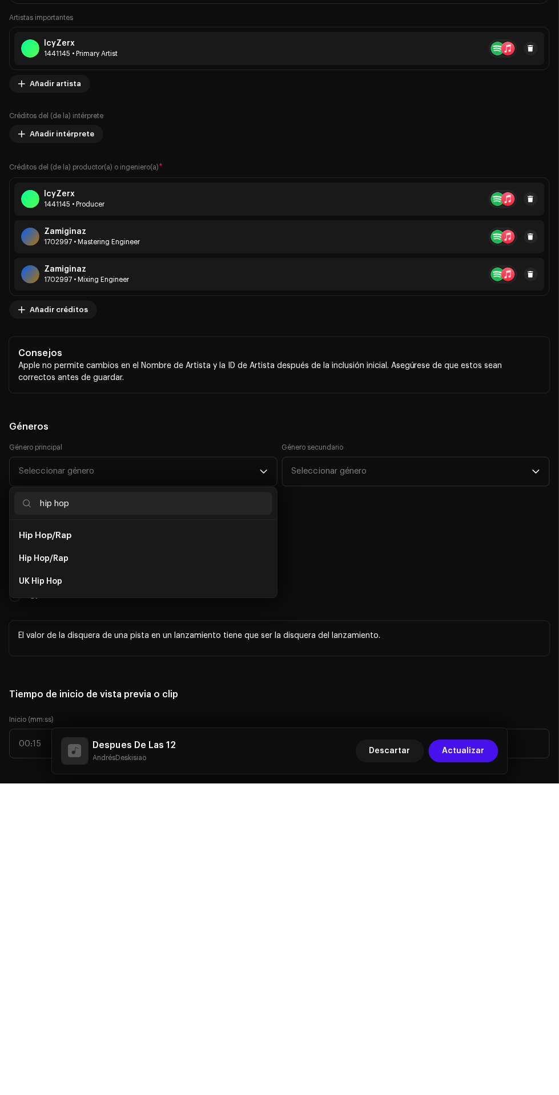
type input "hip hop"
click at [171, 869] on li "Hip Hop/Rap" at bounding box center [143, 870] width 258 height 23
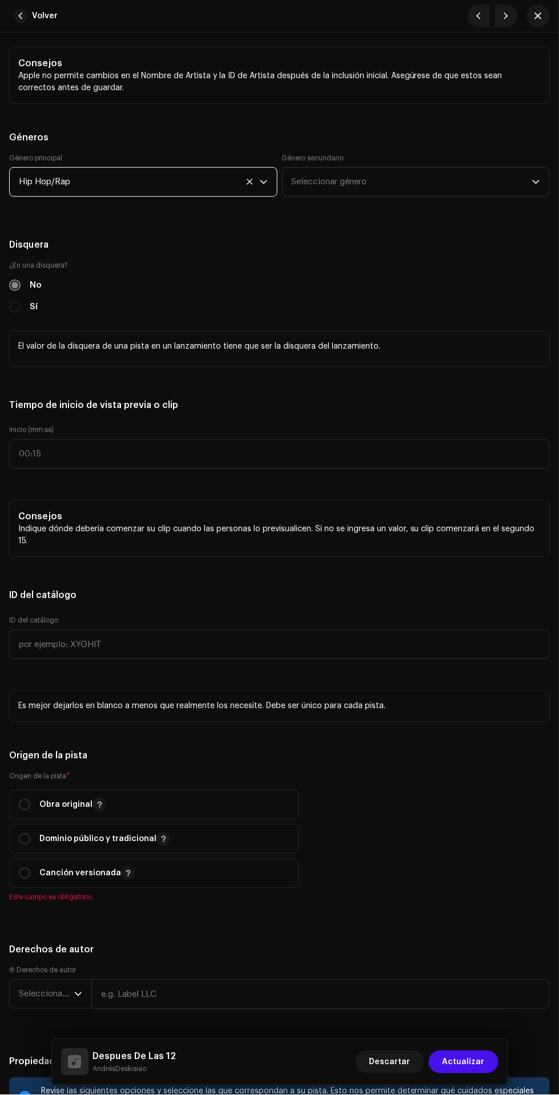
scroll to position [1361, 0]
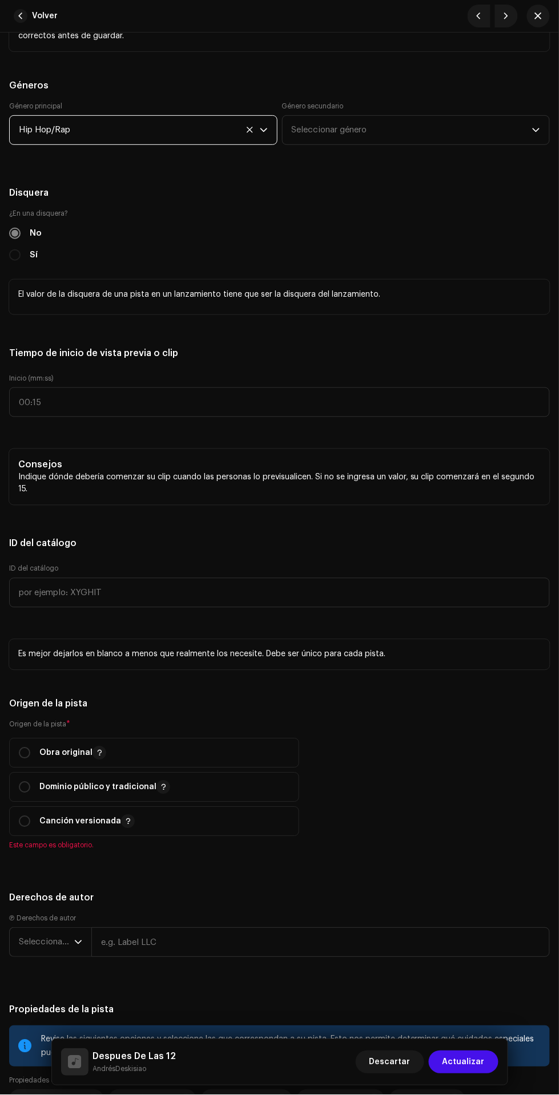
click at [24, 755] on input "radio" at bounding box center [24, 753] width 11 height 11
radio input "true"
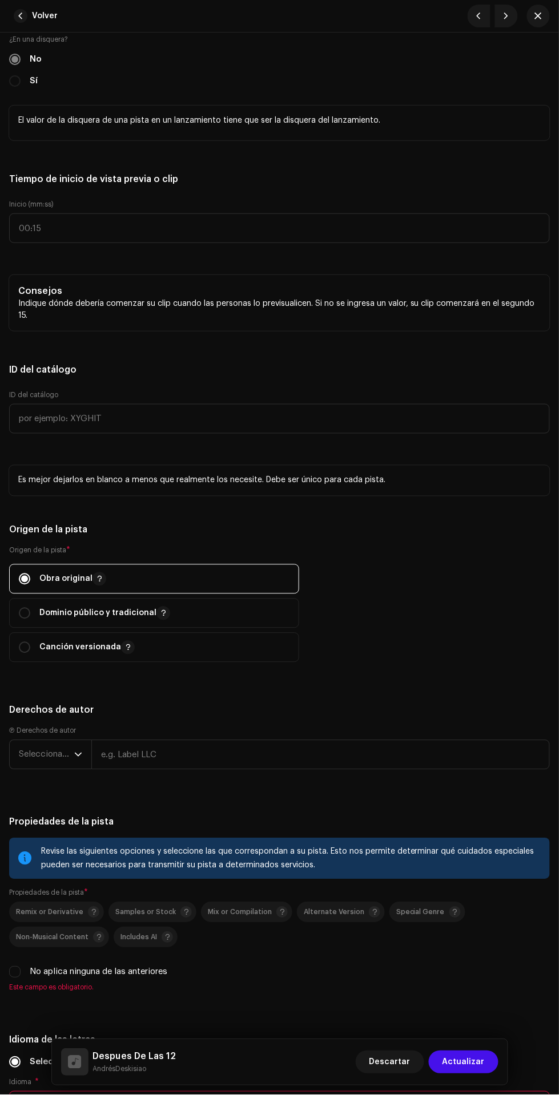
scroll to position [1547, 0]
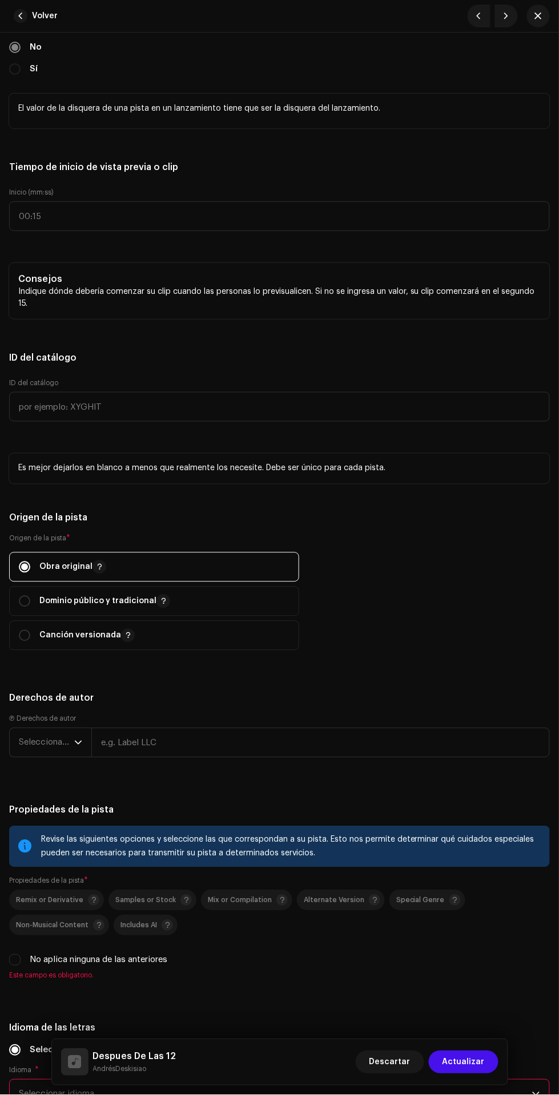
click at [27, 745] on span "Seleccionar año" at bounding box center [46, 743] width 55 height 29
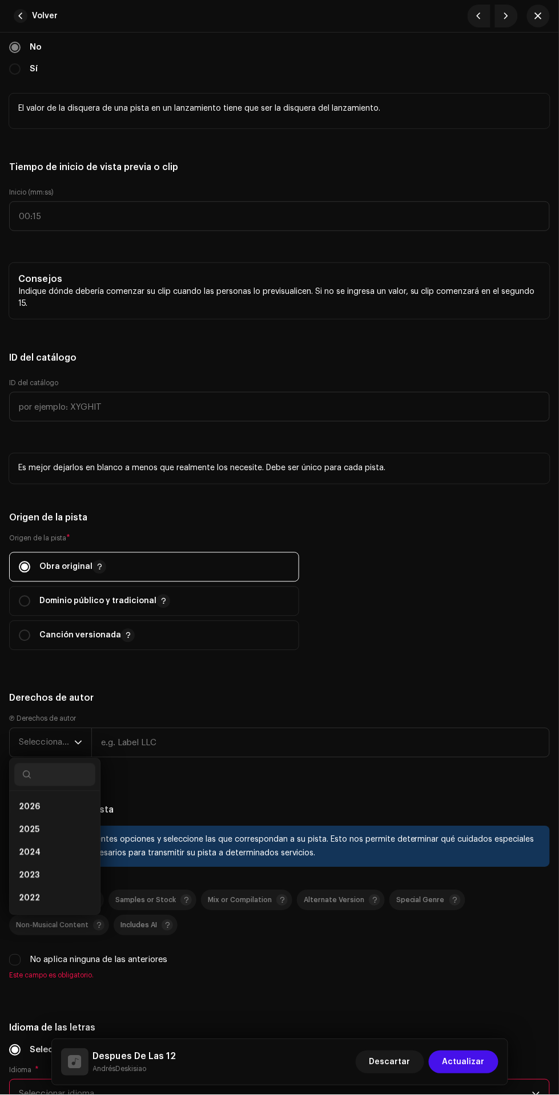
scroll to position [146, 0]
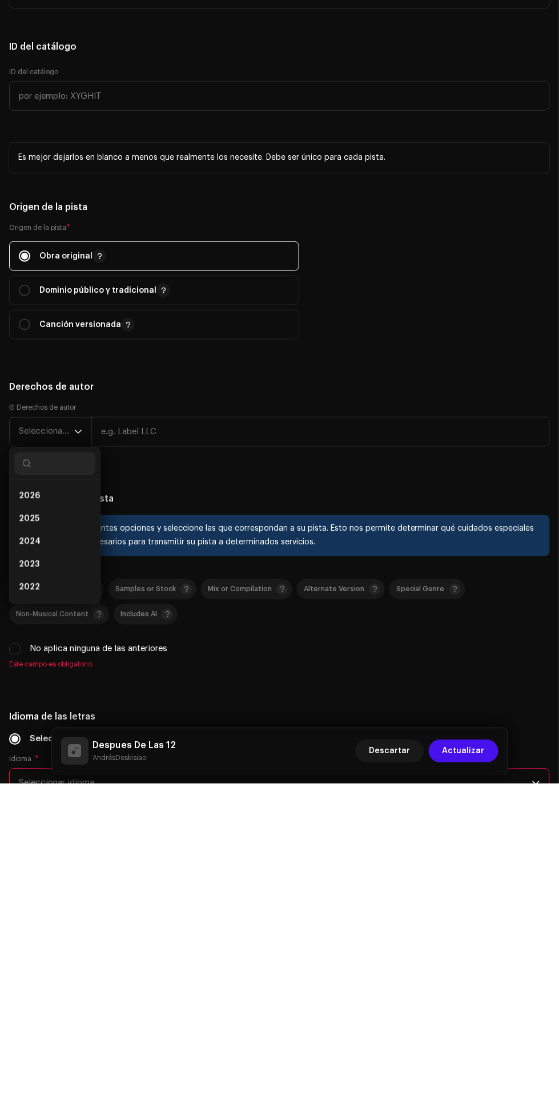
click at [59, 825] on li "2025" at bounding box center [54, 830] width 81 height 23
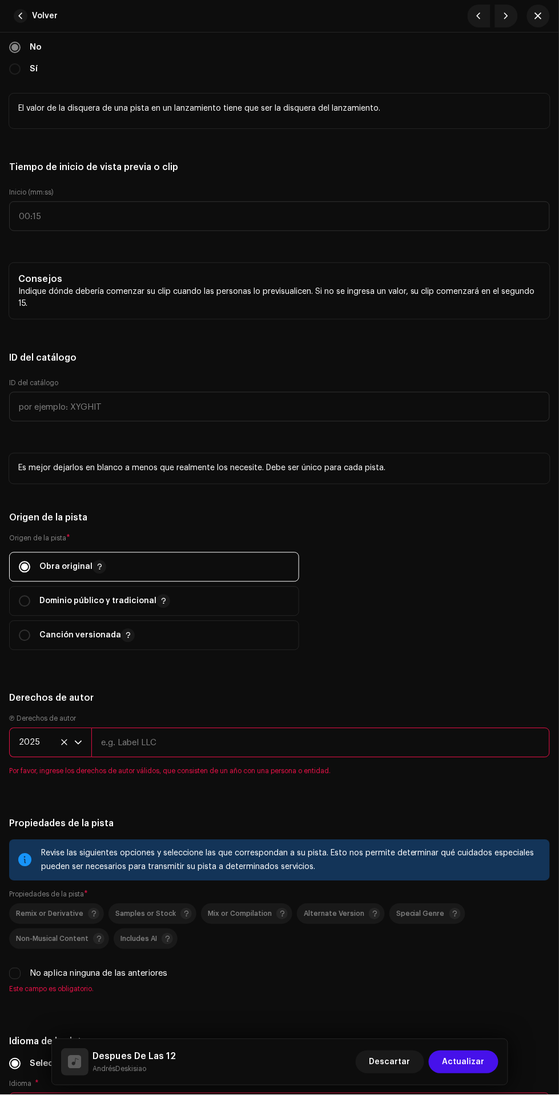
click at [238, 744] on input "text" at bounding box center [320, 743] width 458 height 30
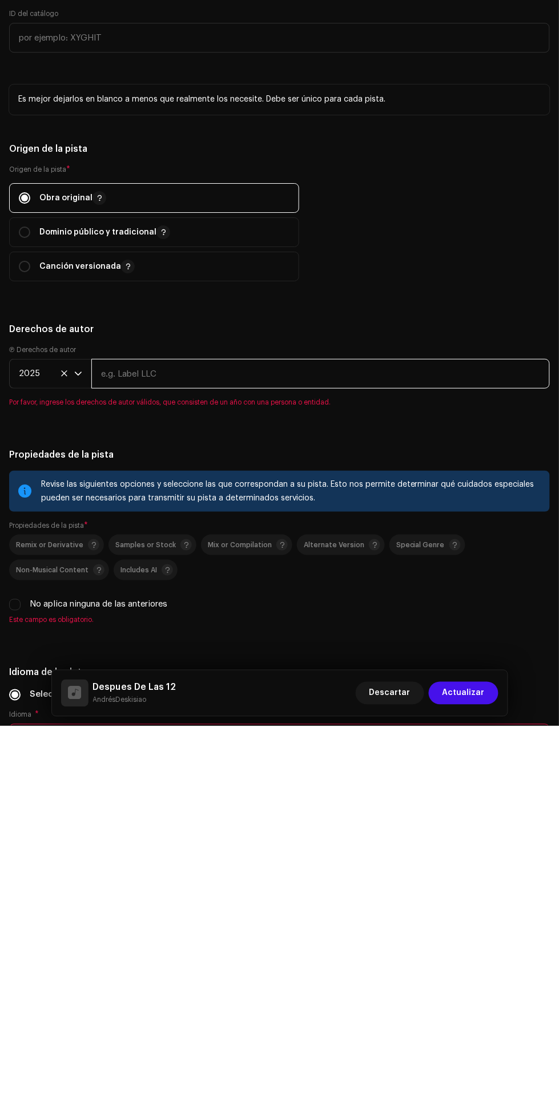
type input "AndrésDeskisiao"
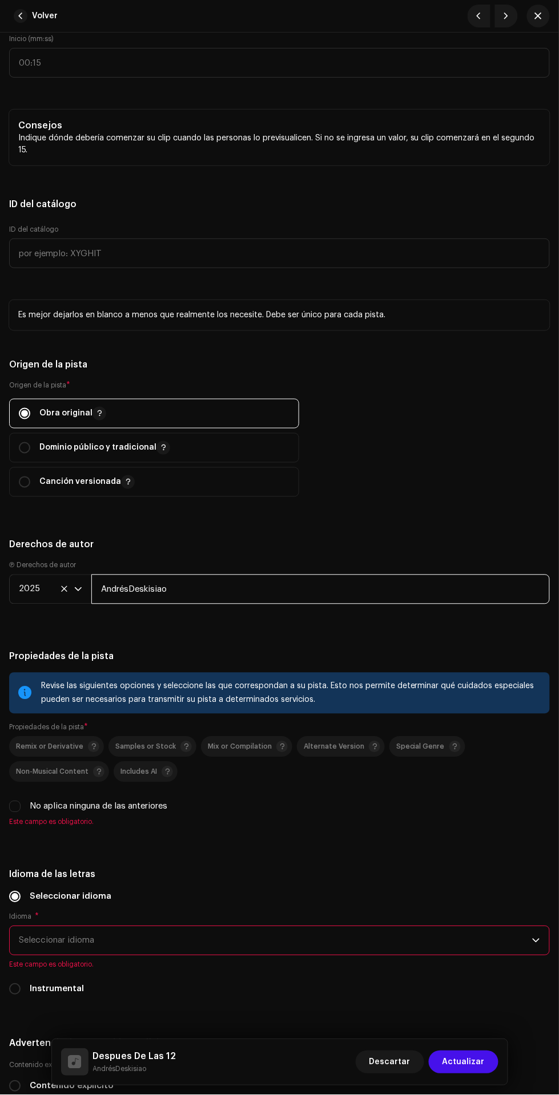
scroll to position [1703, 0]
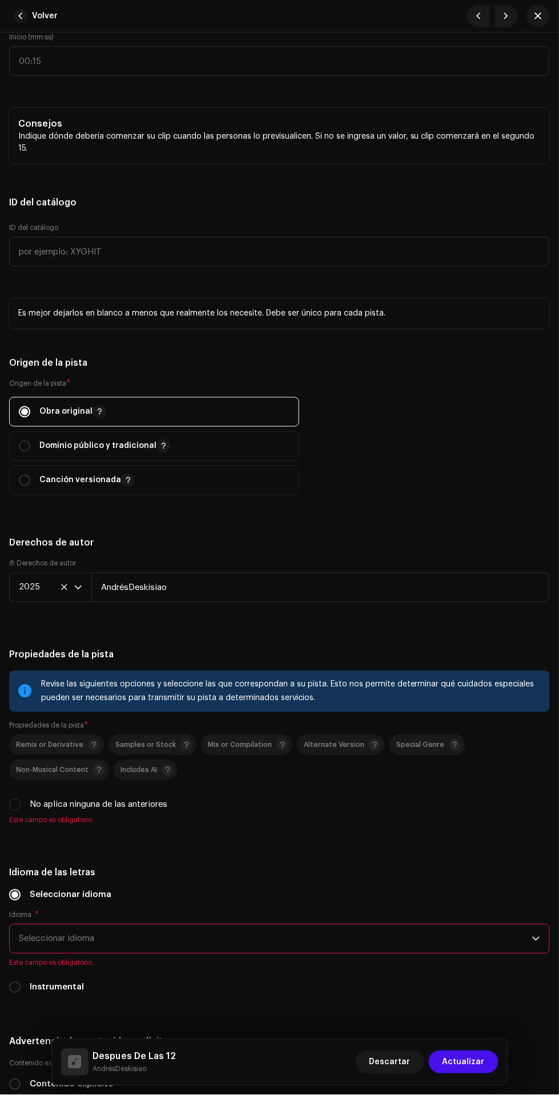
click at [15, 808] on input "No aplica ninguna de las anteriores" at bounding box center [14, 805] width 11 height 11
checkbox input "true"
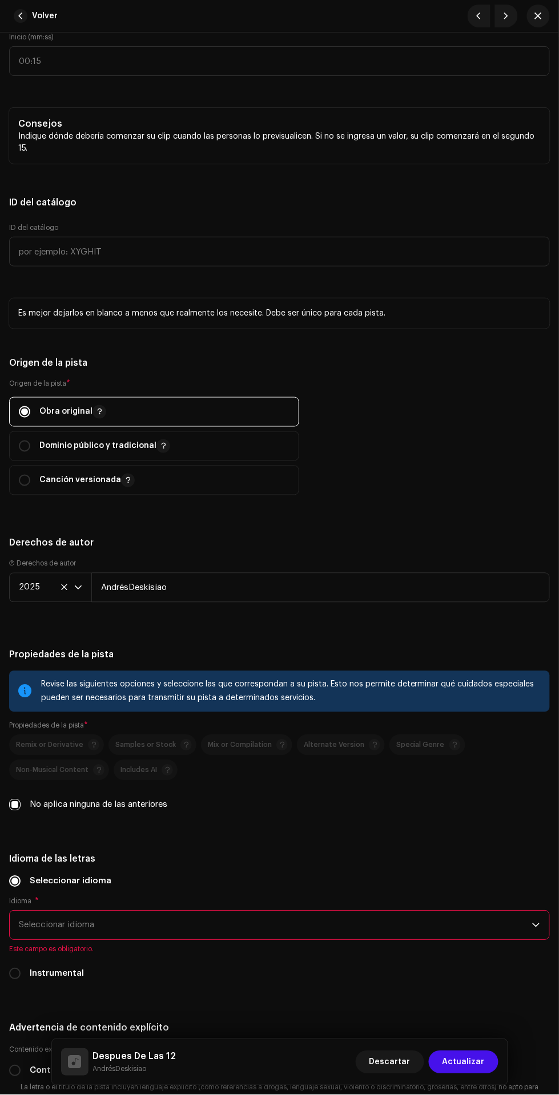
click at [37, 929] on span "Seleccionar idioma" at bounding box center [275, 926] width 513 height 29
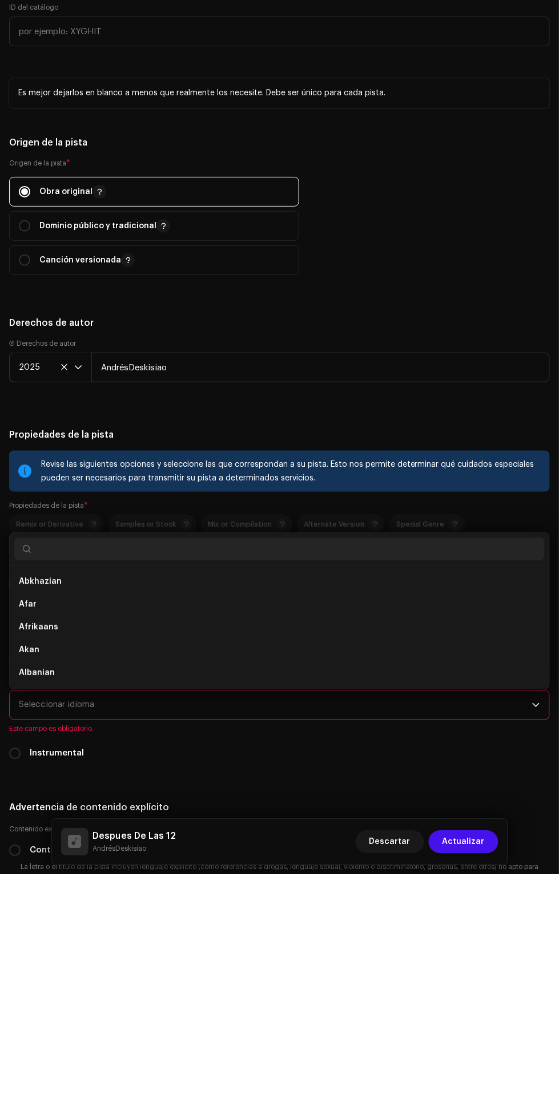
scroll to position [146, 0]
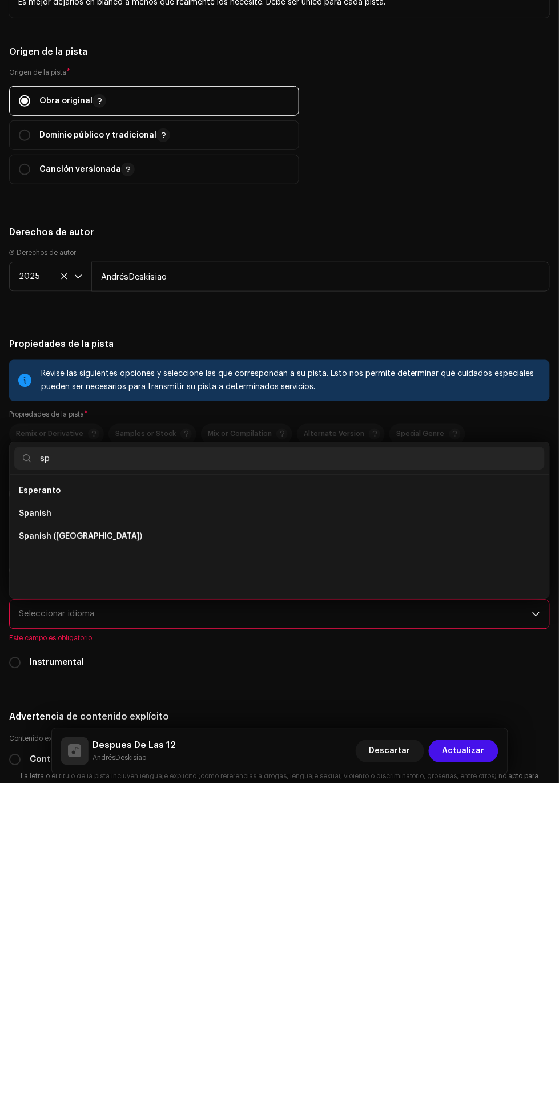
type input "spa"
click at [309, 830] on li "Spanish ([GEOGRAPHIC_DATA])" at bounding box center [279, 825] width 530 height 23
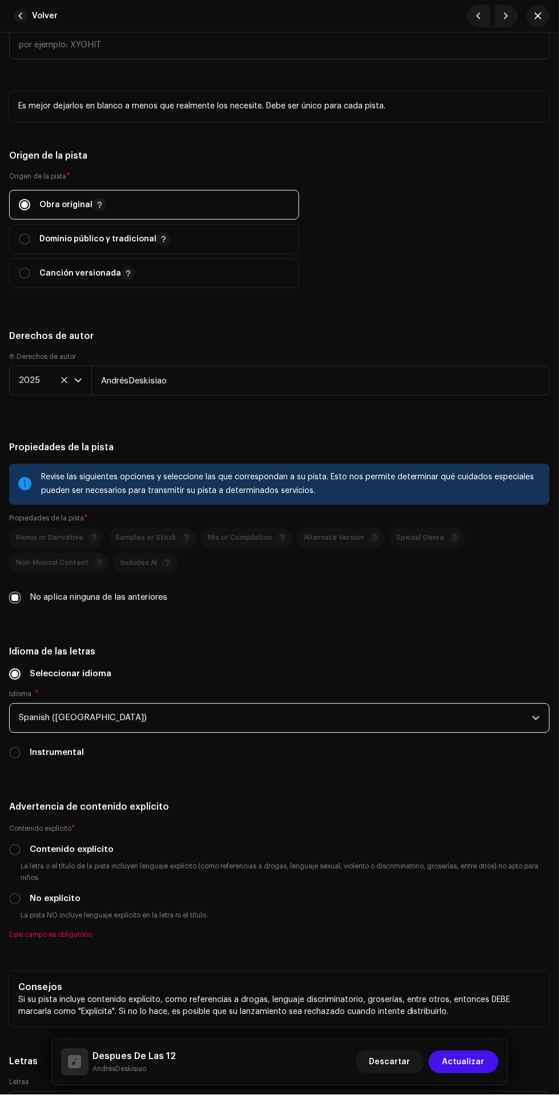
scroll to position [1930, 0]
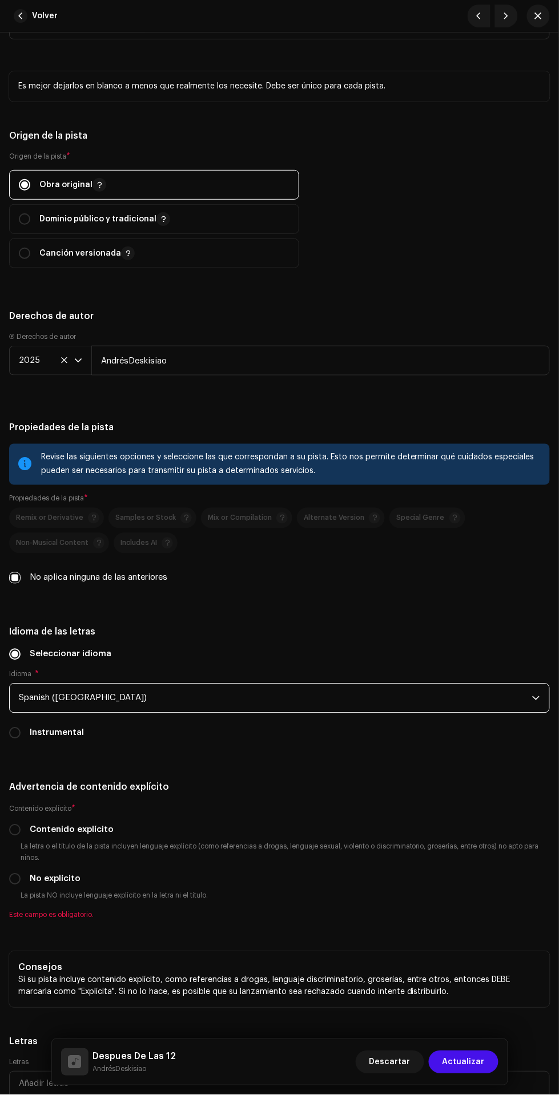
click at [16, 834] on input "Contenido explícito" at bounding box center [14, 830] width 11 height 11
radio input "true"
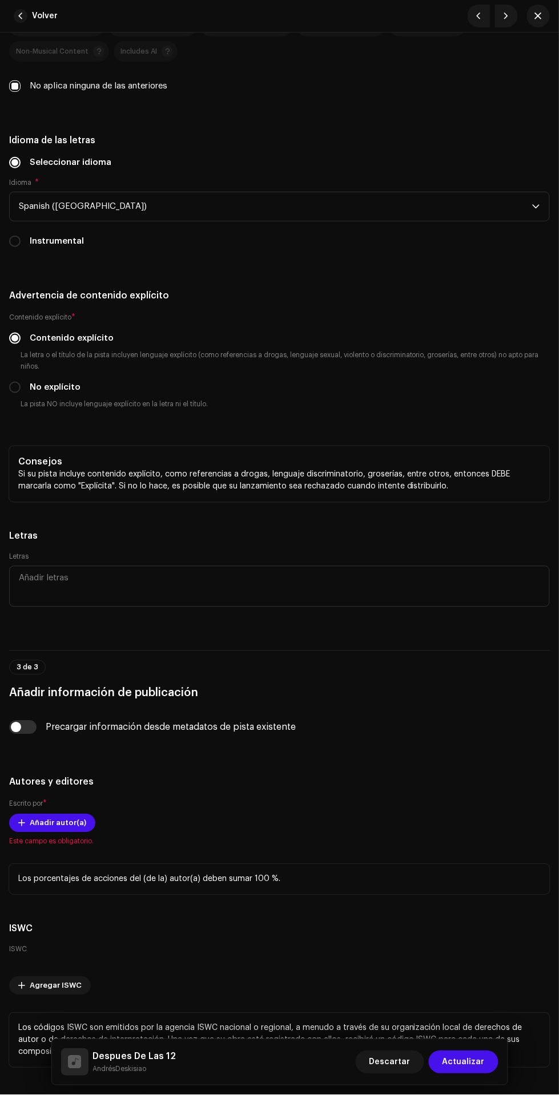
scroll to position [2475, 0]
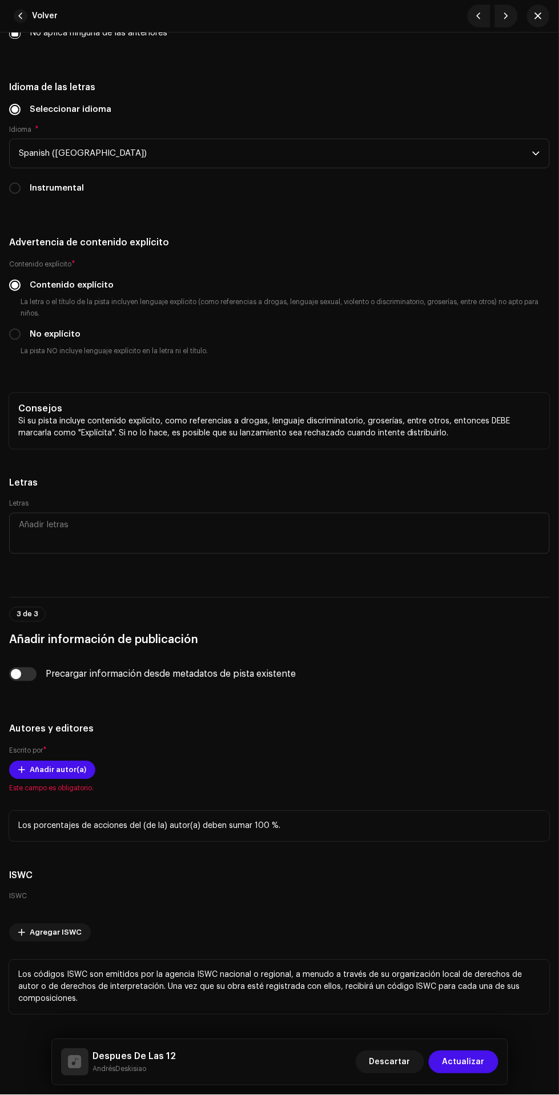
click at [22, 775] on span at bounding box center [21, 770] width 7 height 9
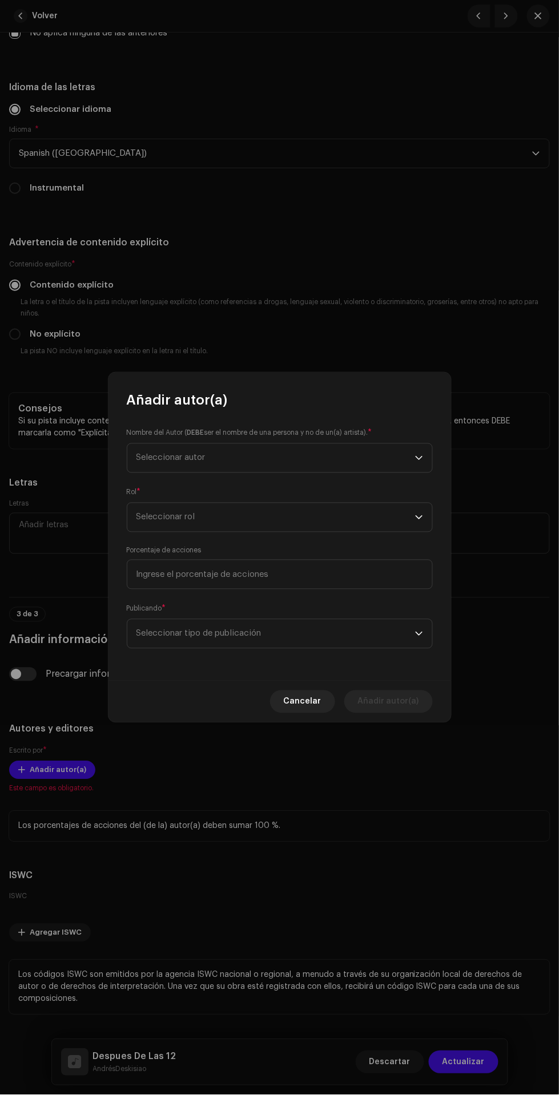
click at [321, 458] on span "Seleccionar autor" at bounding box center [275, 458] width 279 height 29
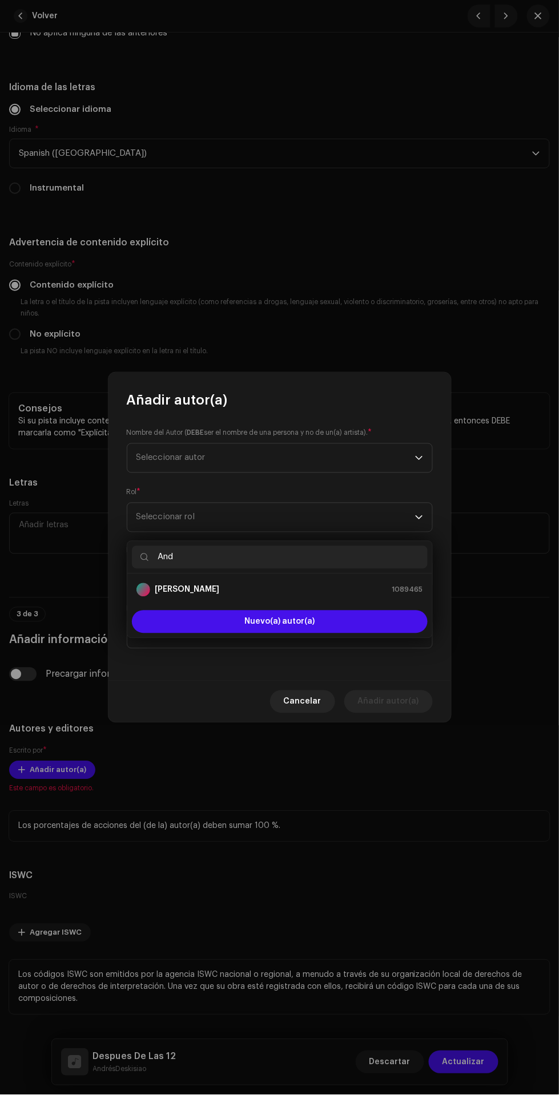
type input "And"
click at [337, 583] on div "[PERSON_NAME] 1089465" at bounding box center [279, 590] width 287 height 14
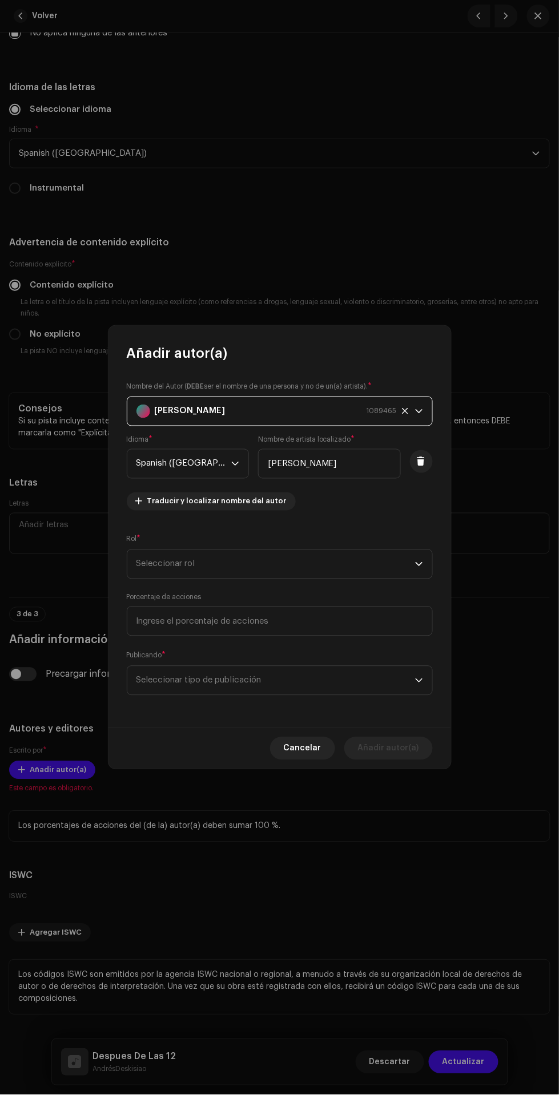
click at [348, 565] on span "Seleccionar rol" at bounding box center [275, 564] width 279 height 29
click at [273, 721] on li "Composer & Lyricist" at bounding box center [280, 732] width 296 height 23
click at [320, 688] on span "Seleccionar tipo de publicación" at bounding box center [275, 681] width 279 height 29
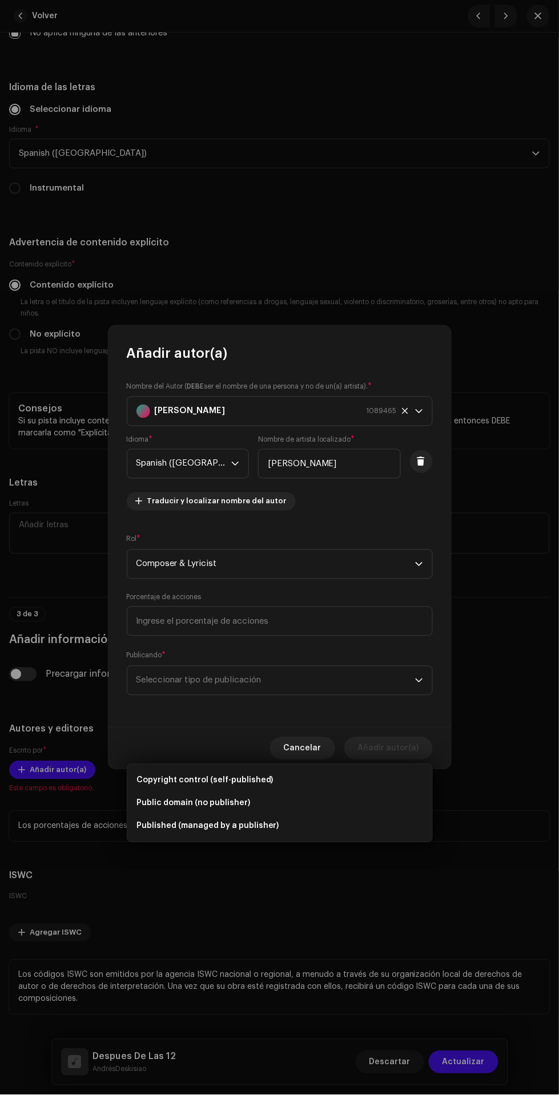
click at [316, 769] on li "Copyright control (self-published)" at bounding box center [280, 780] width 296 height 23
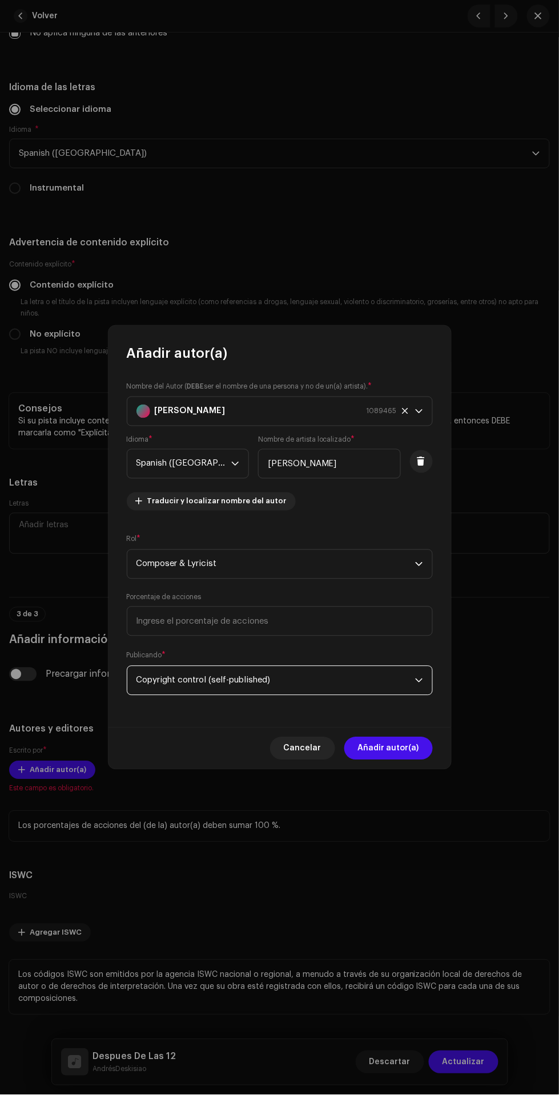
click at [404, 752] on span "Añadir autor(a)" at bounding box center [388, 748] width 61 height 23
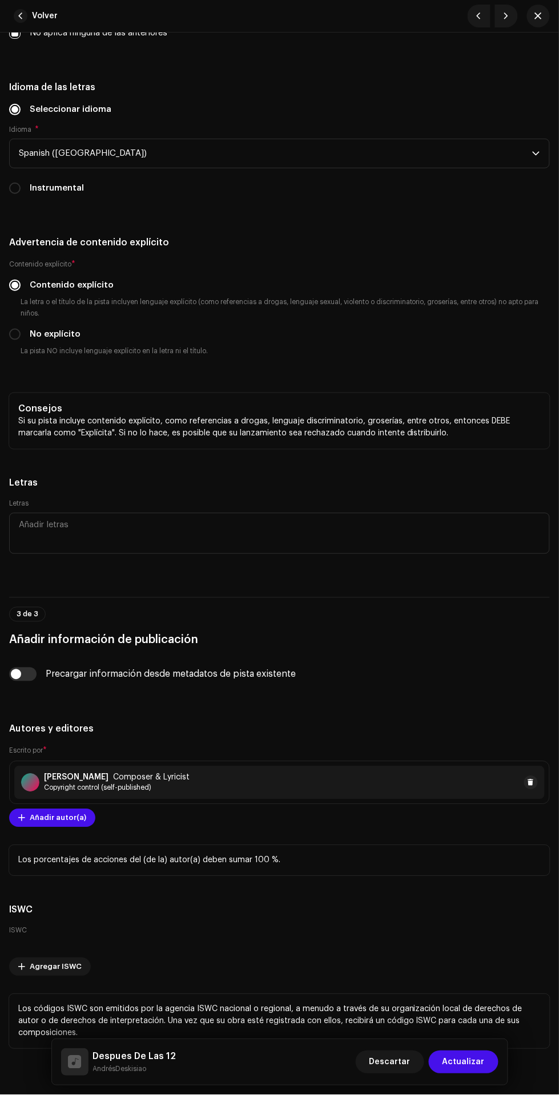
click at [46, 822] on span "Añadir autor(a)" at bounding box center [58, 818] width 57 height 23
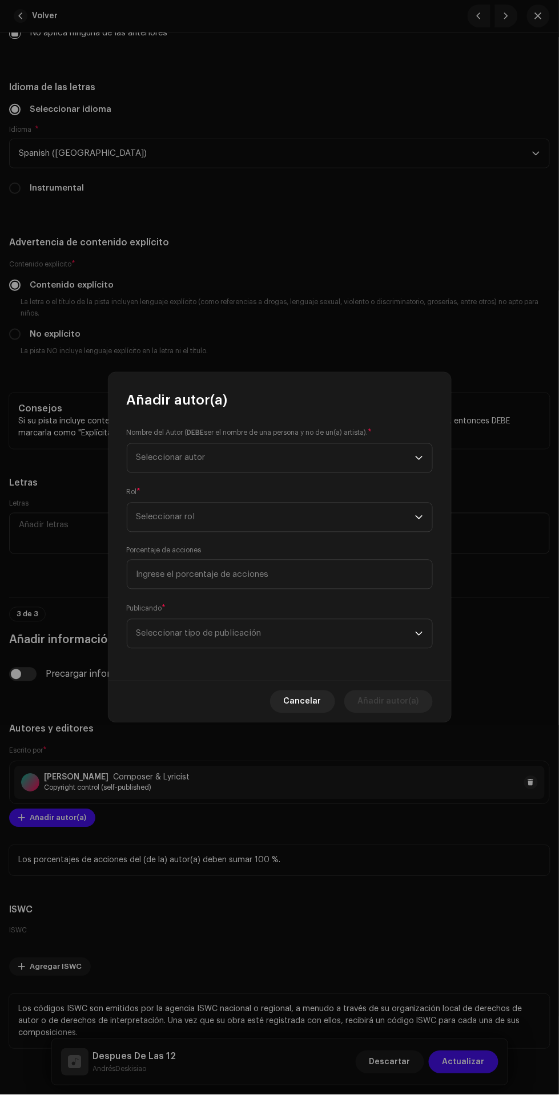
click at [341, 457] on span "Seleccionar autor" at bounding box center [275, 458] width 279 height 29
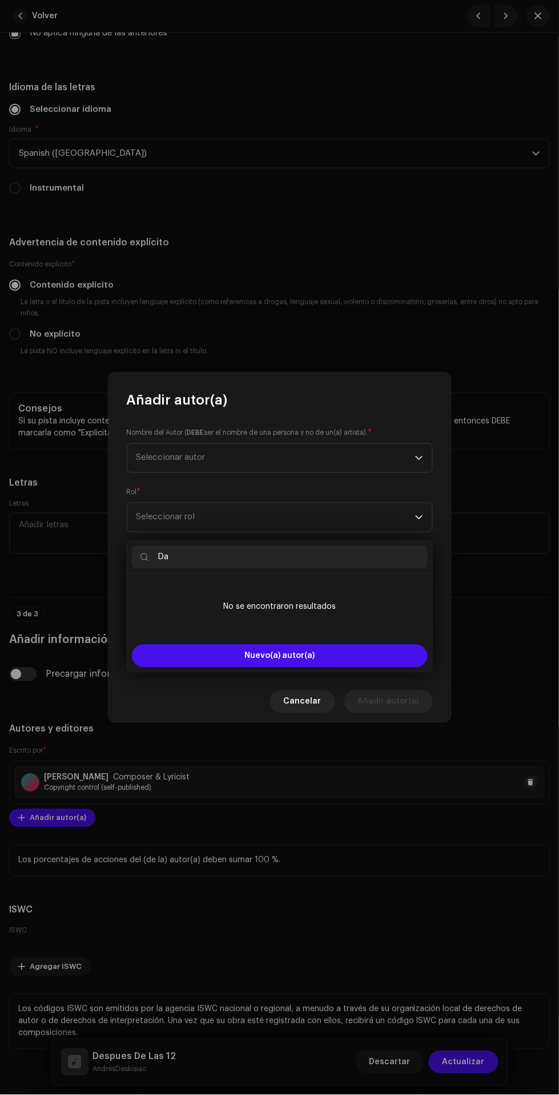
type input "D"
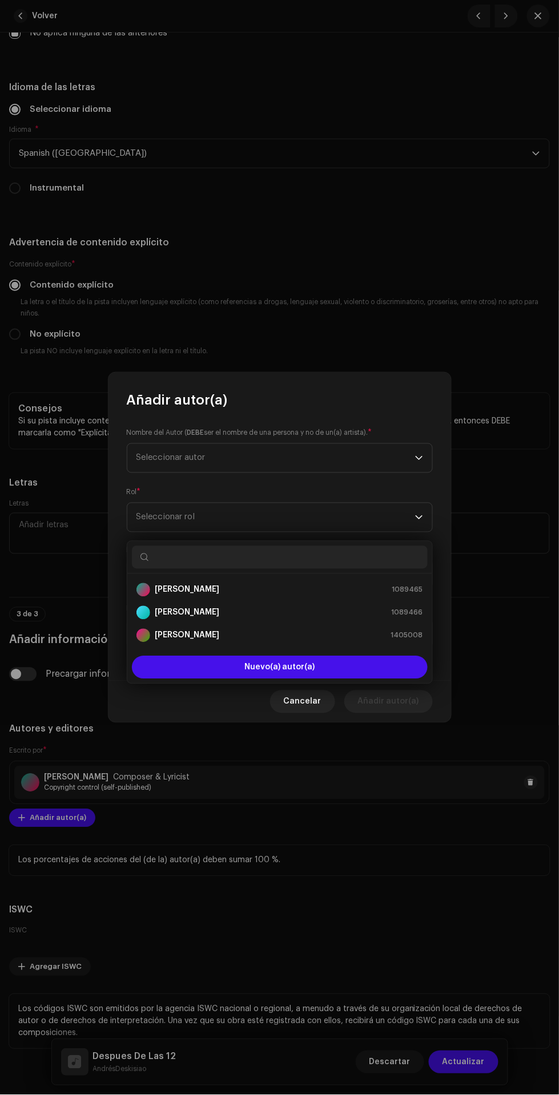
click at [321, 656] on button "Nuevo(a) autor(a)" at bounding box center [280, 667] width 296 height 23
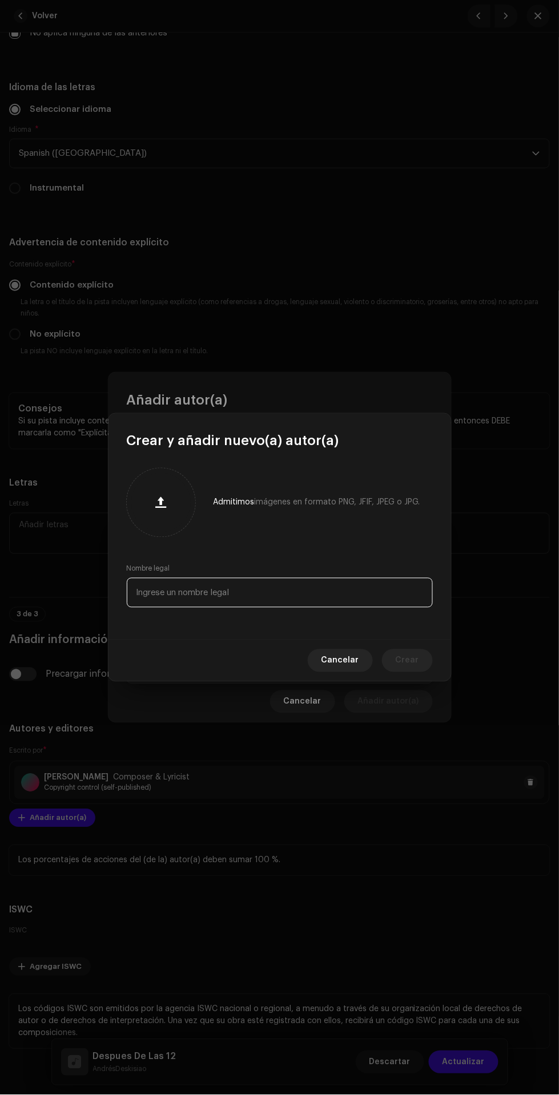
click at [312, 588] on input "text" at bounding box center [280, 593] width 306 height 30
type input "[PERSON_NAME]"
click at [408, 661] on span "Crear" at bounding box center [407, 661] width 23 height 23
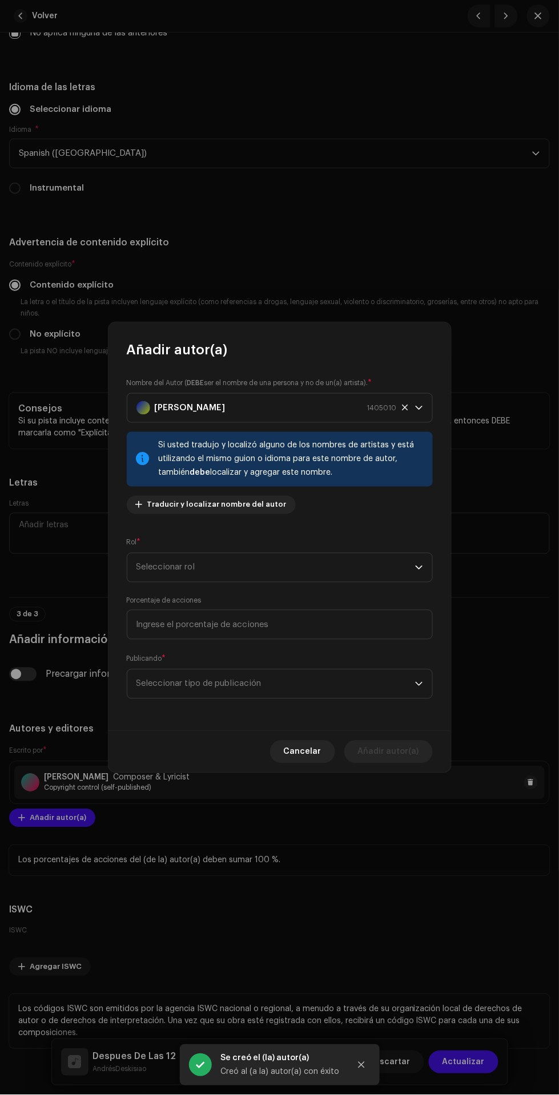
click at [350, 565] on span "Seleccionar rol" at bounding box center [275, 568] width 279 height 29
click at [260, 724] on li "Composer & Lyricist" at bounding box center [280, 735] width 296 height 23
click at [354, 625] on input at bounding box center [280, 625] width 306 height 30
click at [264, 686] on span "Seleccionar tipo de publicación" at bounding box center [275, 684] width 279 height 29
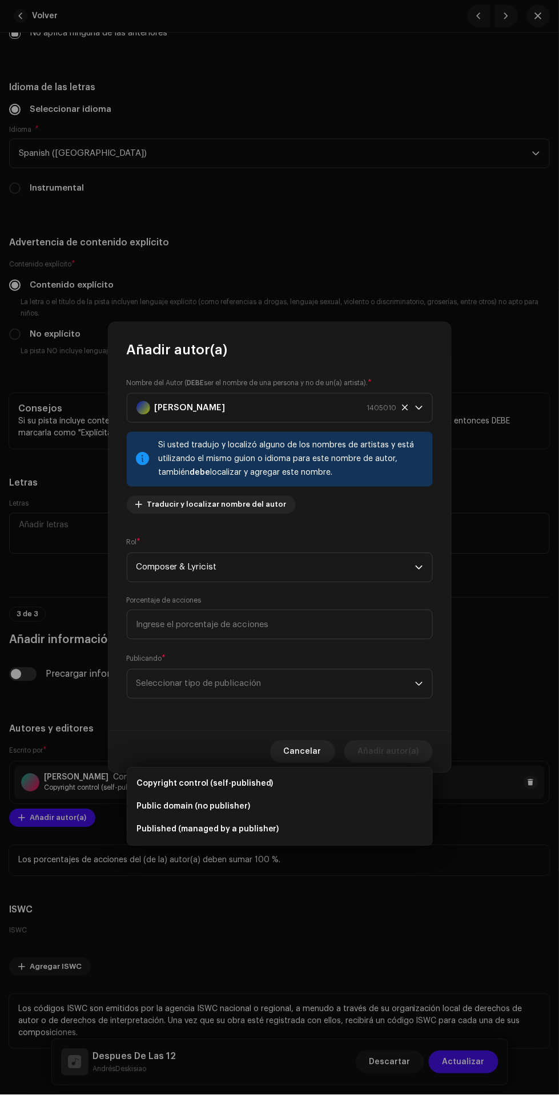
click at [259, 779] on span "Copyright control (self-published)" at bounding box center [204, 784] width 137 height 11
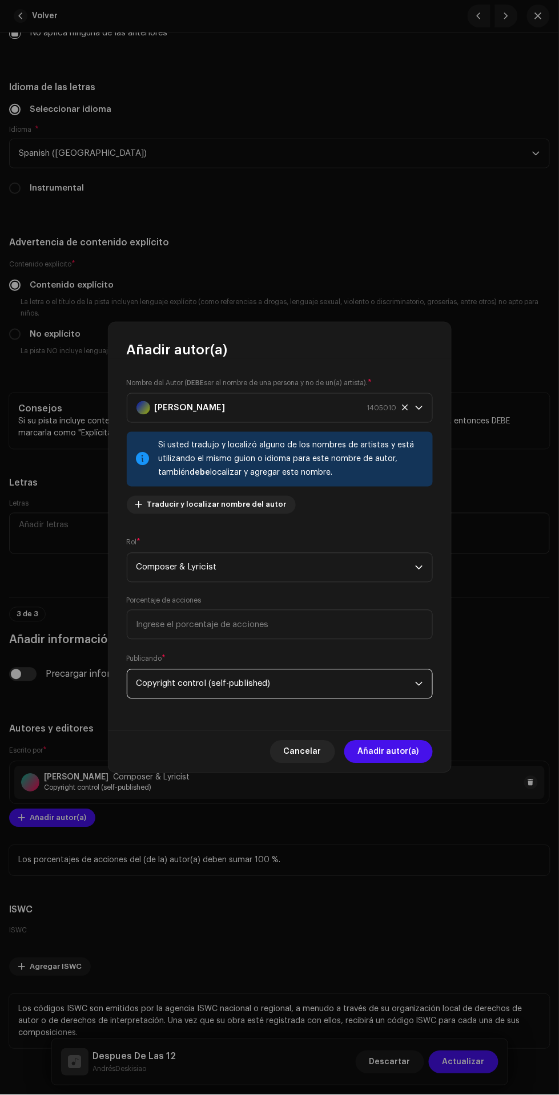
click at [397, 752] on span "Añadir autor(a)" at bounding box center [388, 752] width 61 height 23
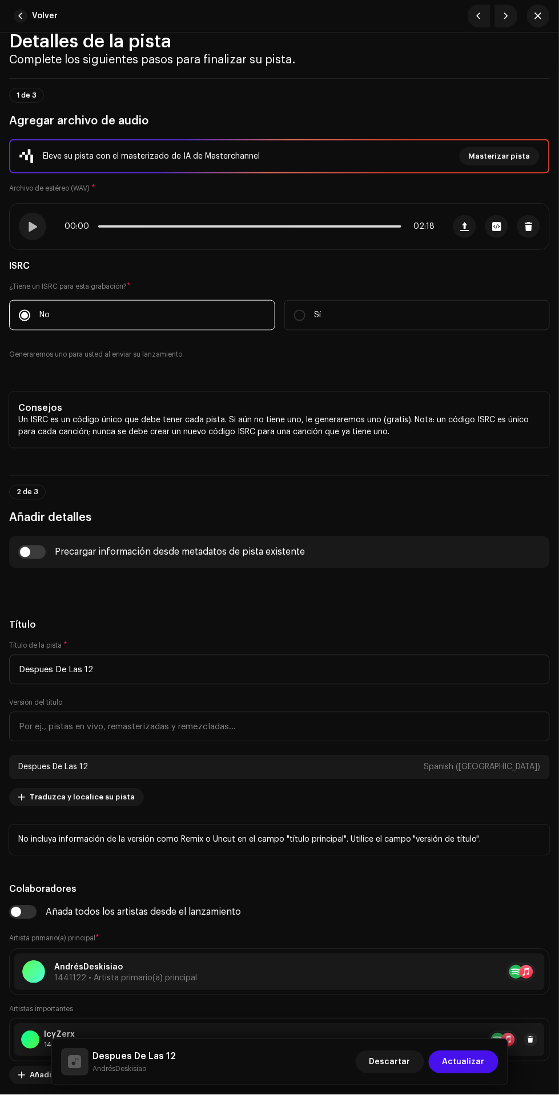
scroll to position [0, 0]
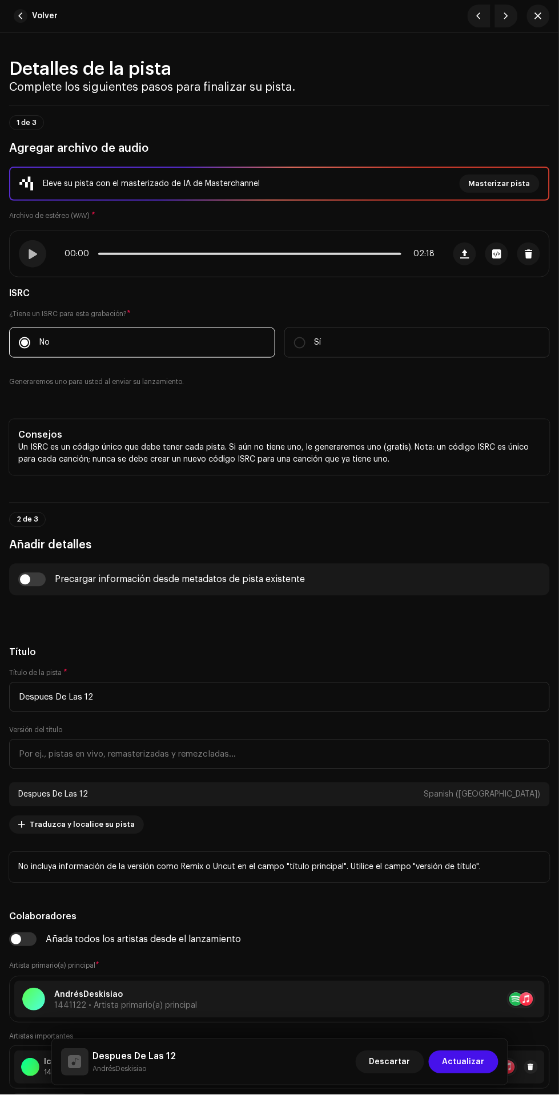
click at [479, 1062] on span "Actualizar" at bounding box center [463, 1062] width 42 height 23
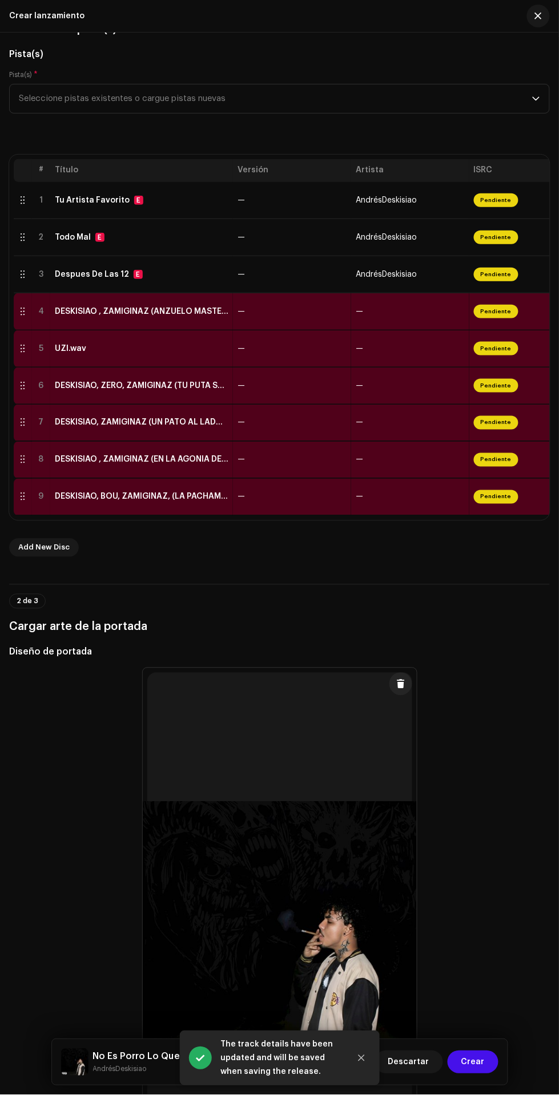
click at [416, 306] on td "—" at bounding box center [410, 311] width 118 height 37
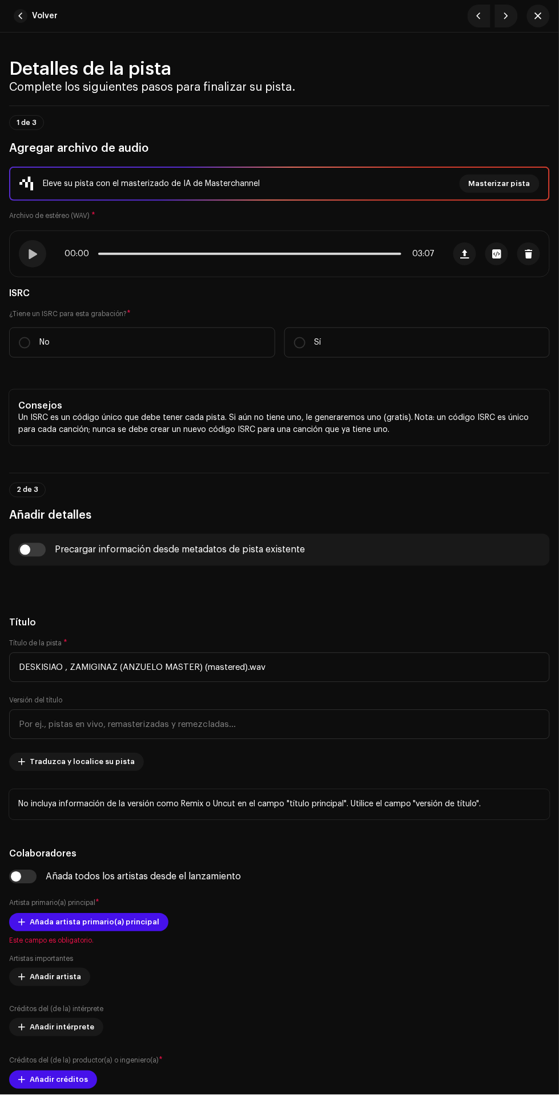
click at [196, 344] on label "No" at bounding box center [142, 343] width 266 height 30
click at [30, 344] on input "No" at bounding box center [24, 342] width 11 height 11
radio input "true"
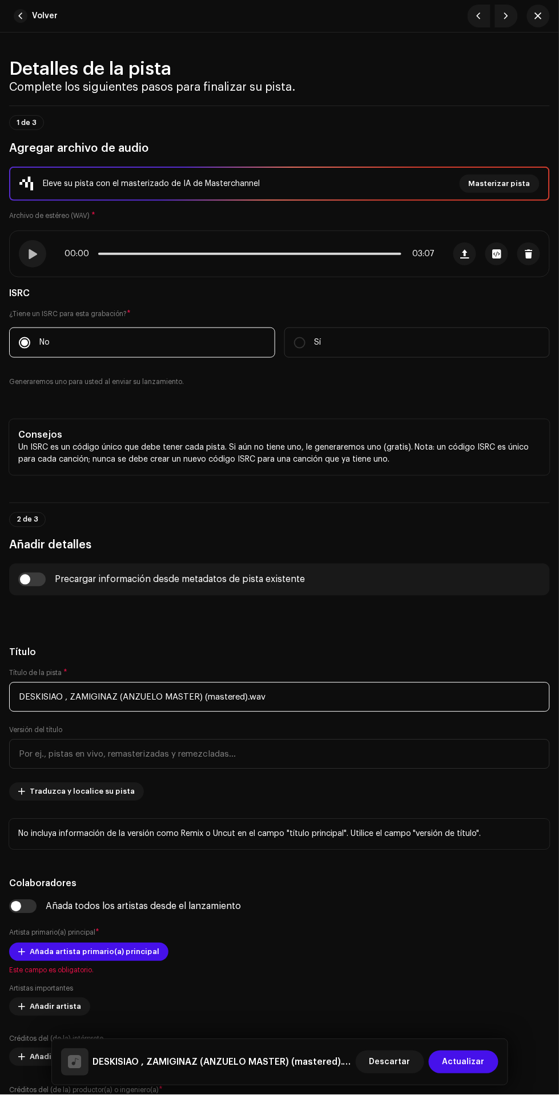
click at [293, 693] on input "DESKISIAO , ZAMIGINAZ (ANZUELO MASTER) (mastered).wav" at bounding box center [279, 698] width 541 height 30
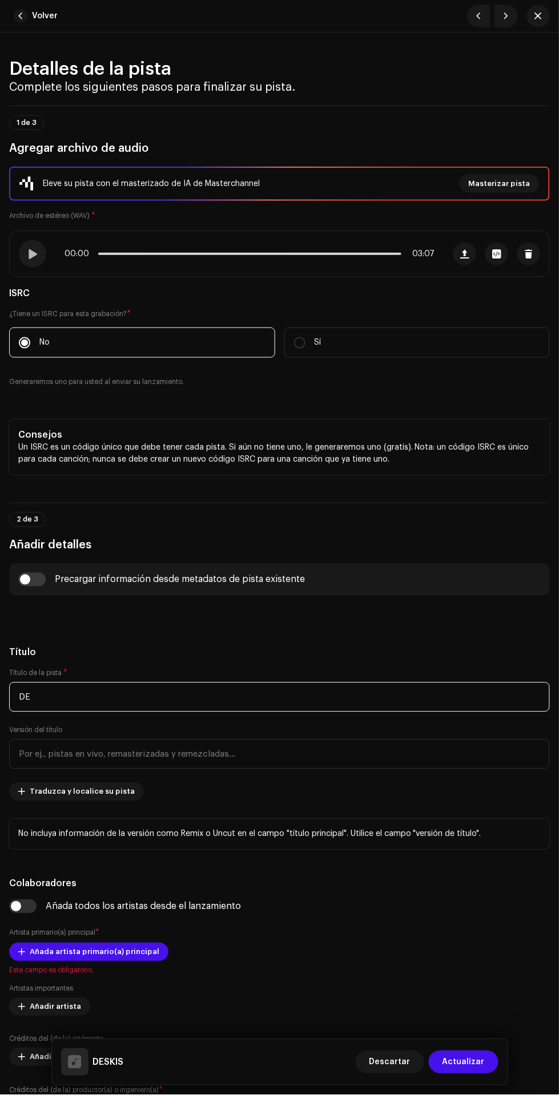
type input "D"
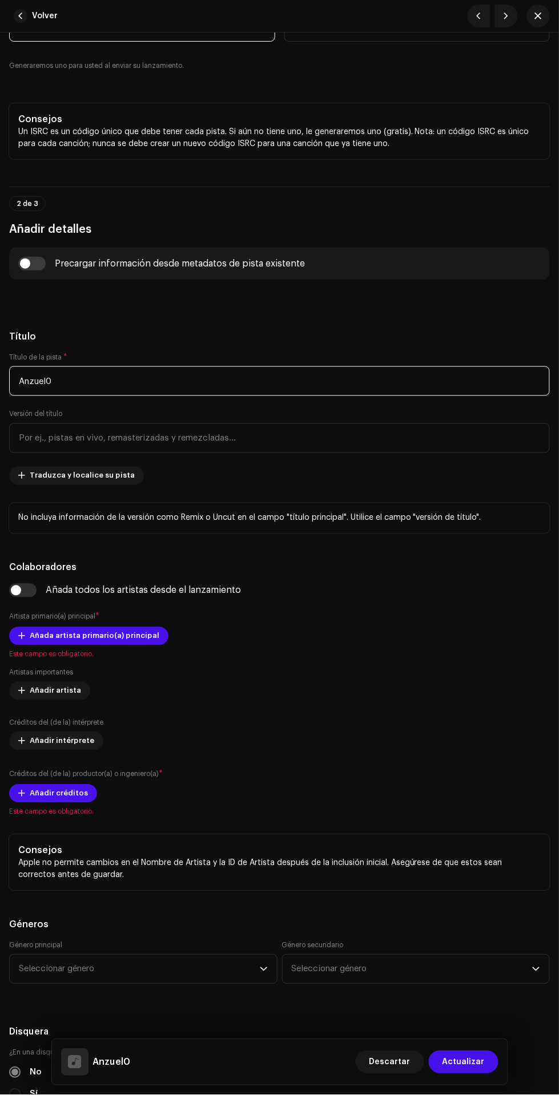
scroll to position [320, 0]
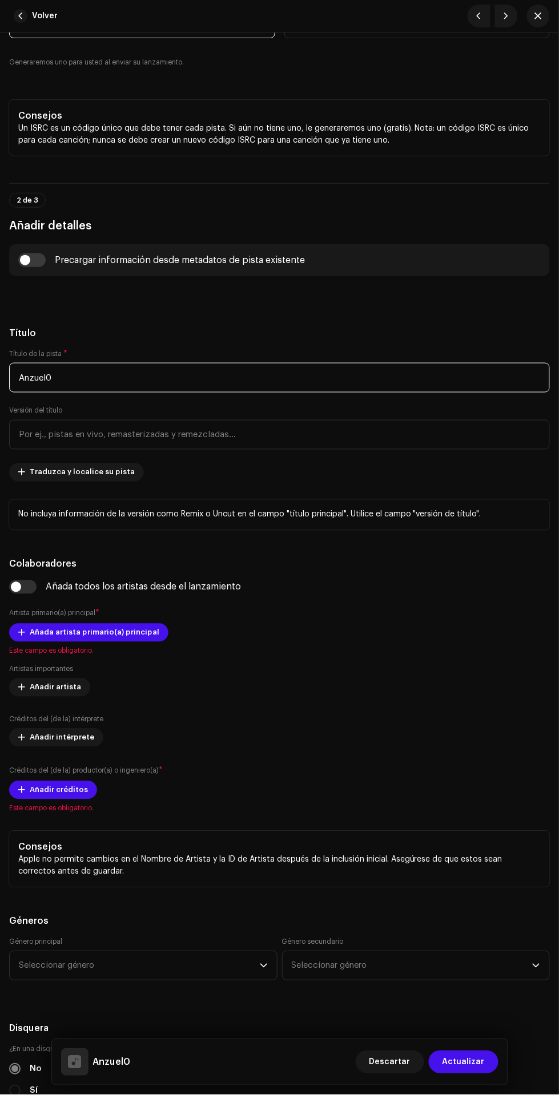
type input "Anzuel0"
click at [53, 473] on span "Traduzca y localice su pista" at bounding box center [82, 472] width 105 height 23
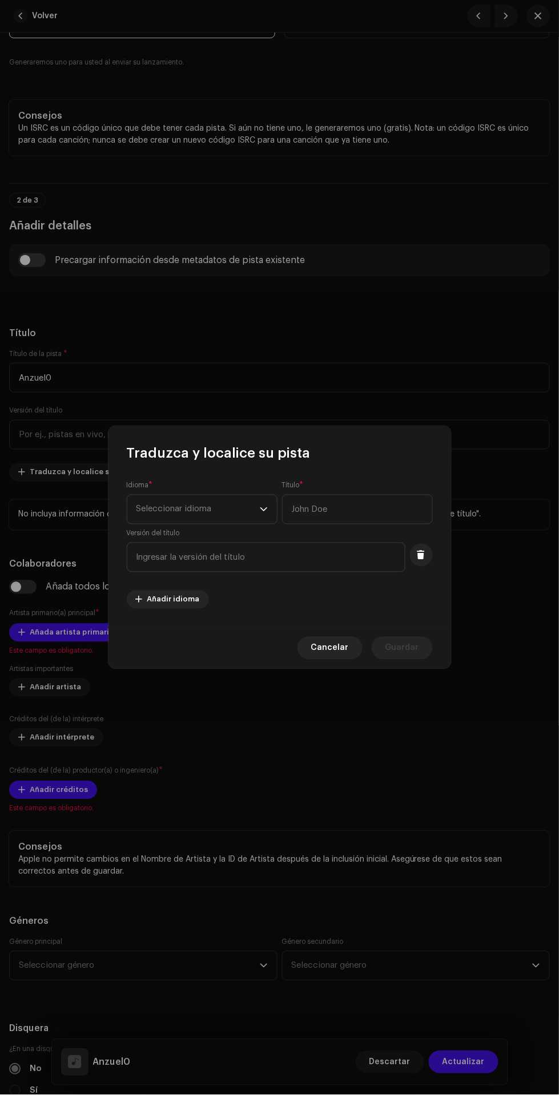
click at [157, 509] on span "Seleccionar idioma" at bounding box center [197, 509] width 123 height 29
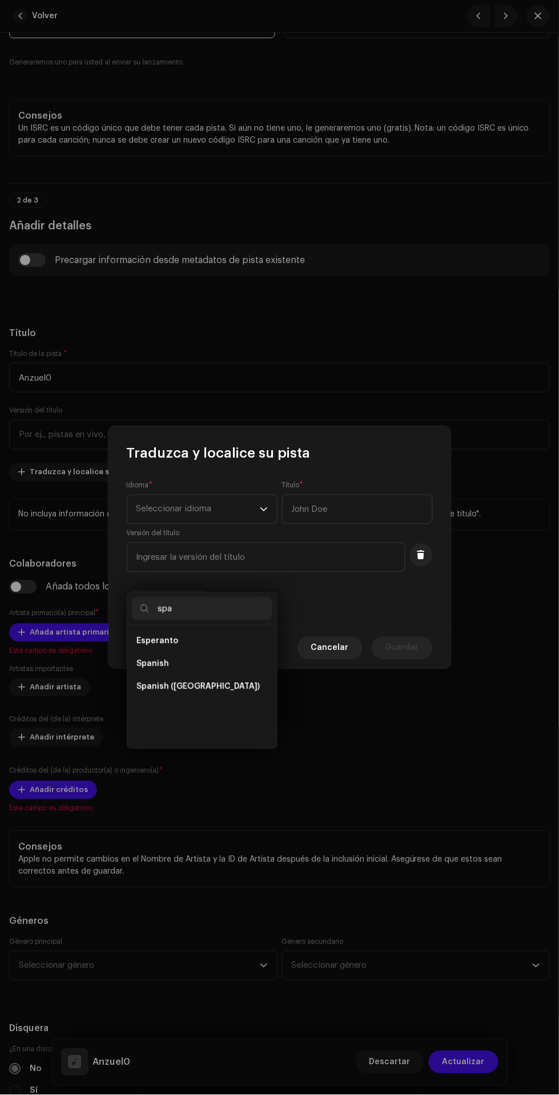
scroll to position [0, 0]
type input "spa"
click at [252, 653] on li "Spanish ([GEOGRAPHIC_DATA])" at bounding box center [202, 664] width 140 height 23
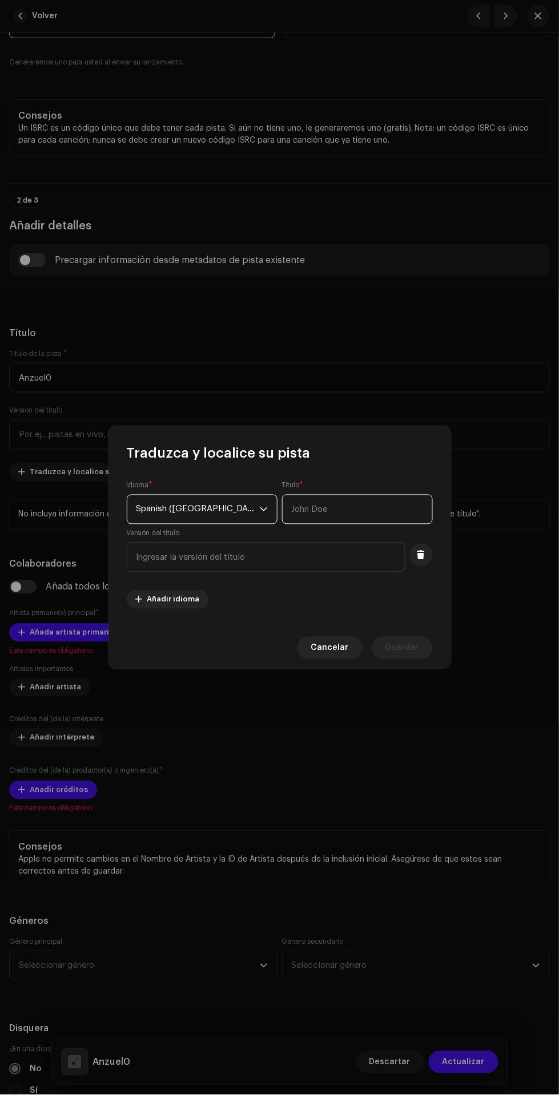
click at [349, 509] on input "text" at bounding box center [357, 510] width 151 height 30
type input "Anzuel0"
click at [410, 649] on span "Guardar" at bounding box center [402, 648] width 34 height 23
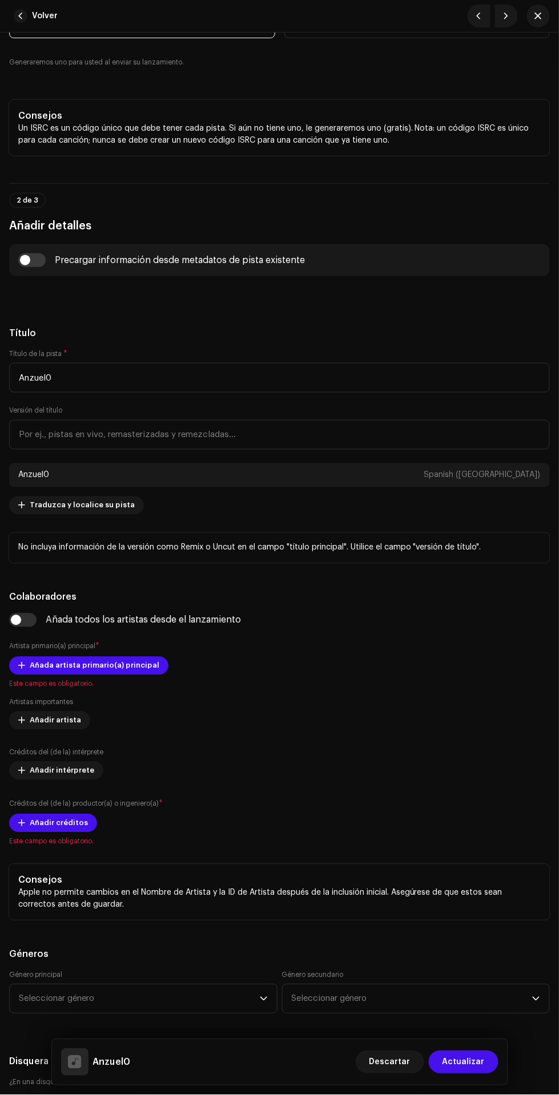
click at [16, 624] on input "checkbox" at bounding box center [22, 621] width 27 height 14
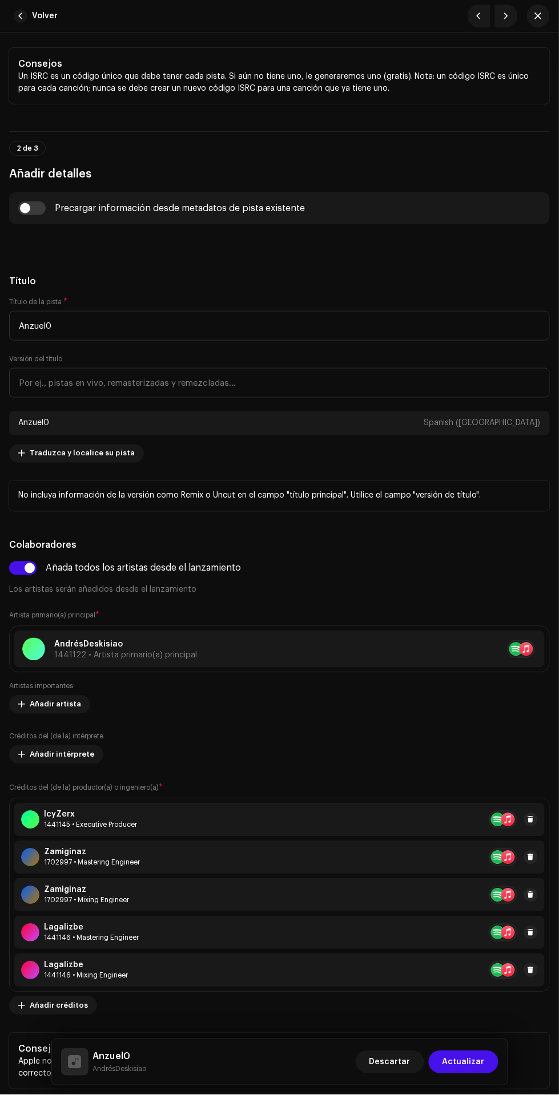
scroll to position [377, 0]
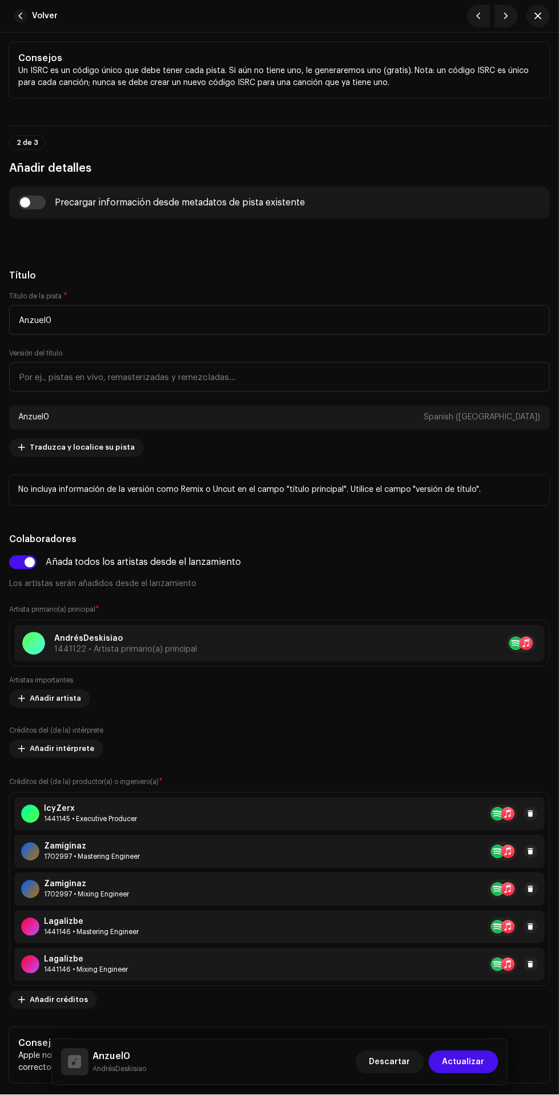
click at [22, 564] on input "checkbox" at bounding box center [22, 563] width 27 height 14
checkbox input "false"
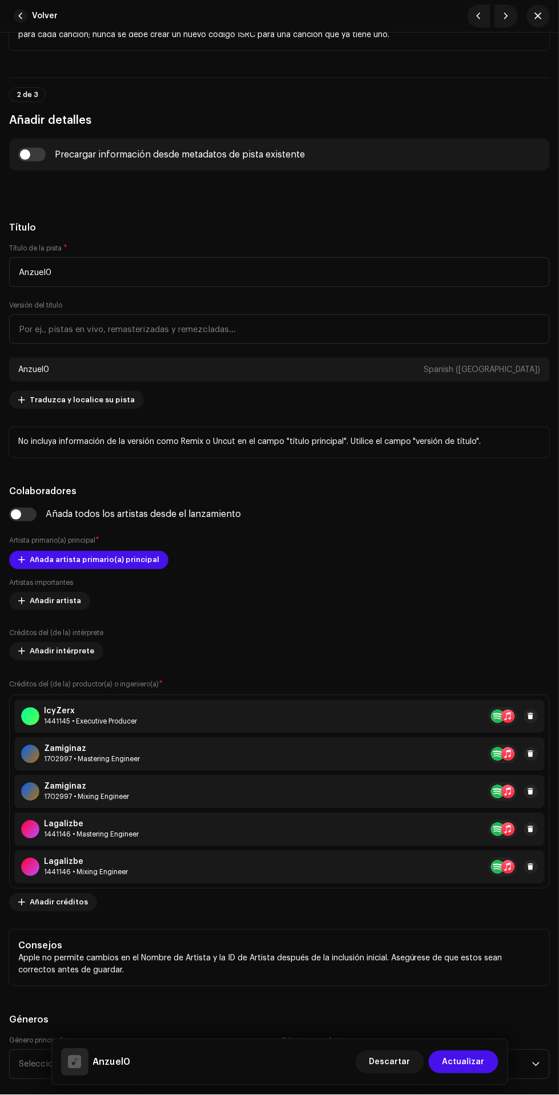
scroll to position [443, 0]
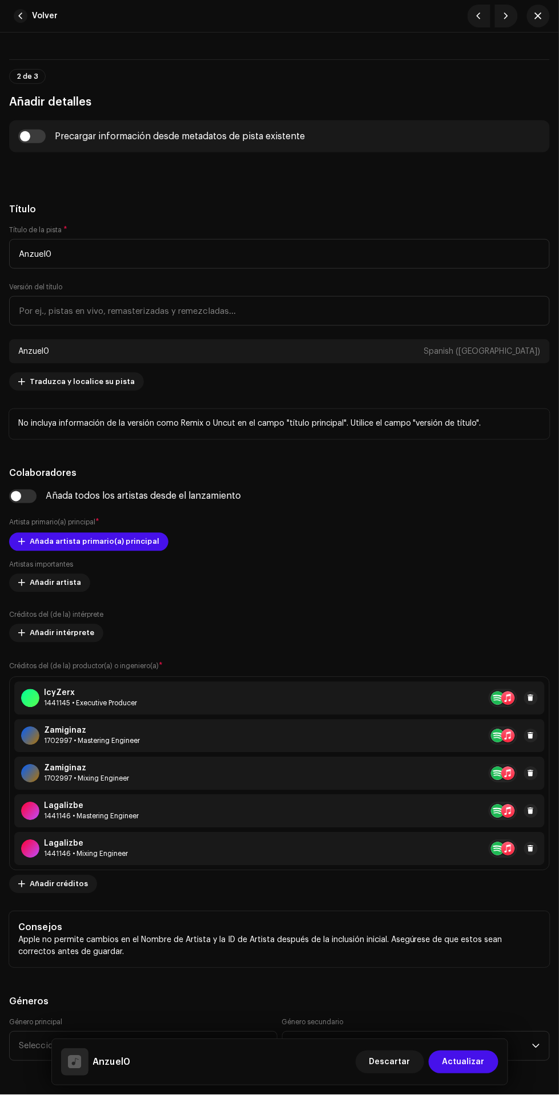
click at [529, 724] on div "Zamiginaz 1702997 • Mastering Engineer" at bounding box center [279, 736] width 530 height 33
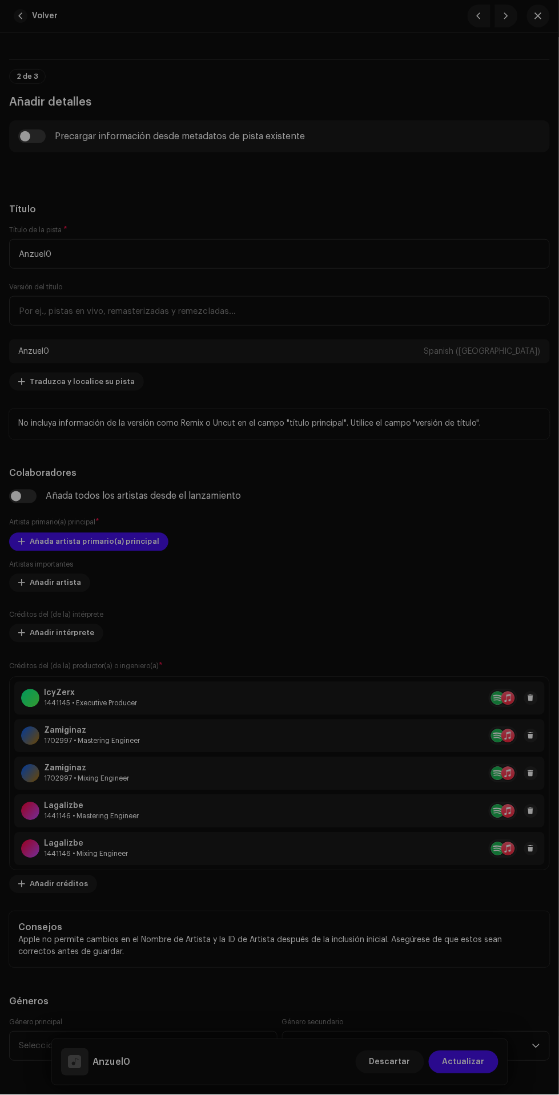
click at [529, 711] on div "Actualizar créditos del (de la) productor(a) o ingeniero(a) Rol * Seleccionar r…" at bounding box center [279, 547] width 559 height 1095
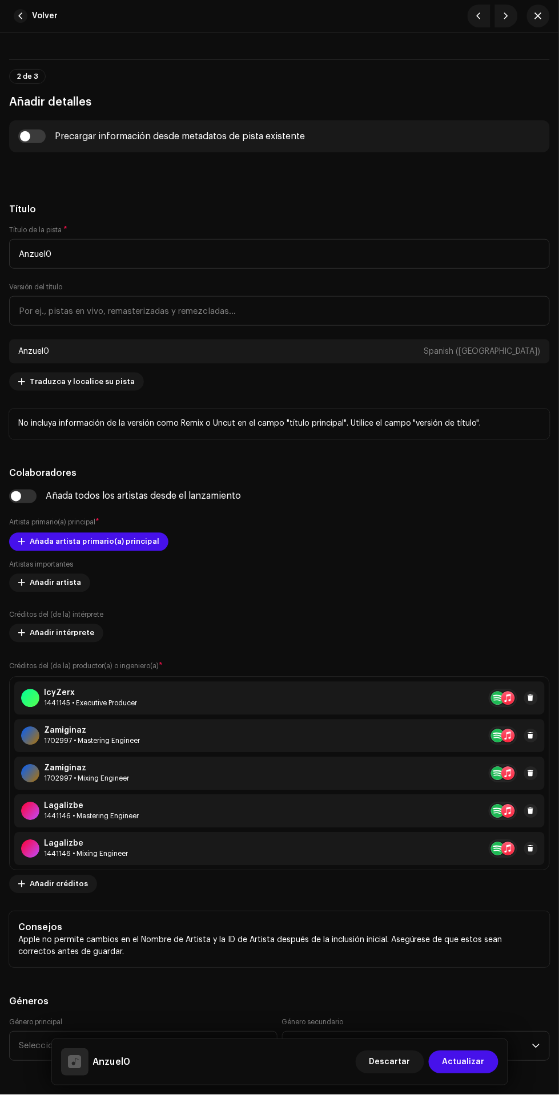
click at [531, 700] on span at bounding box center [530, 698] width 7 height 9
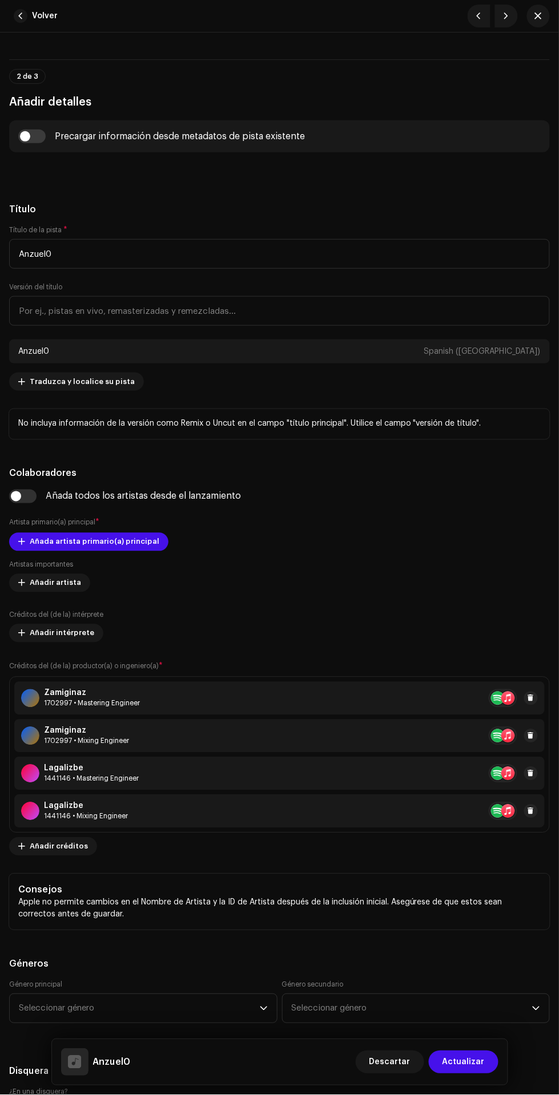
click at [531, 699] on span at bounding box center [530, 698] width 7 height 9
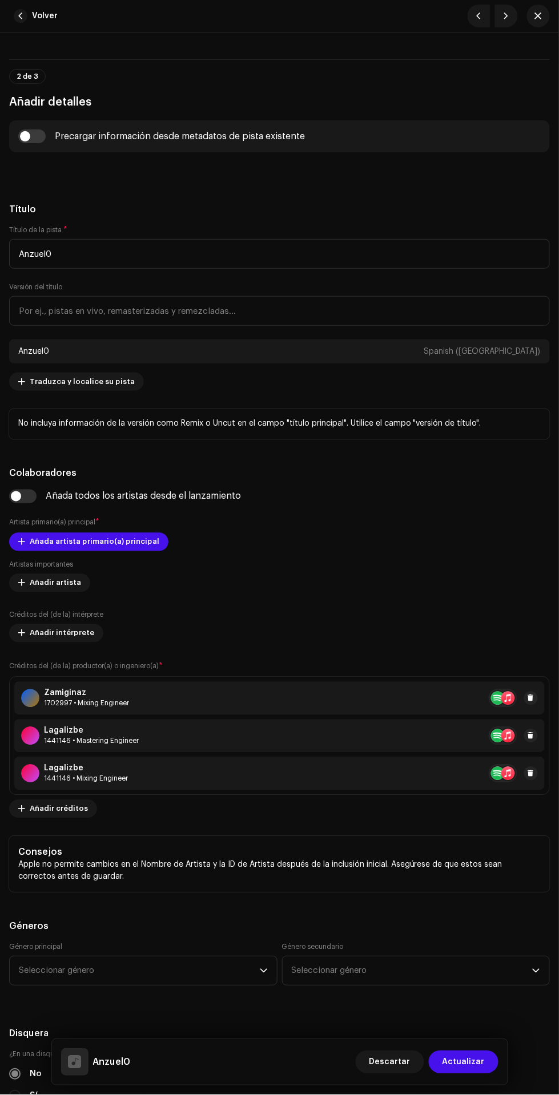
click at [531, 701] on span at bounding box center [530, 698] width 7 height 9
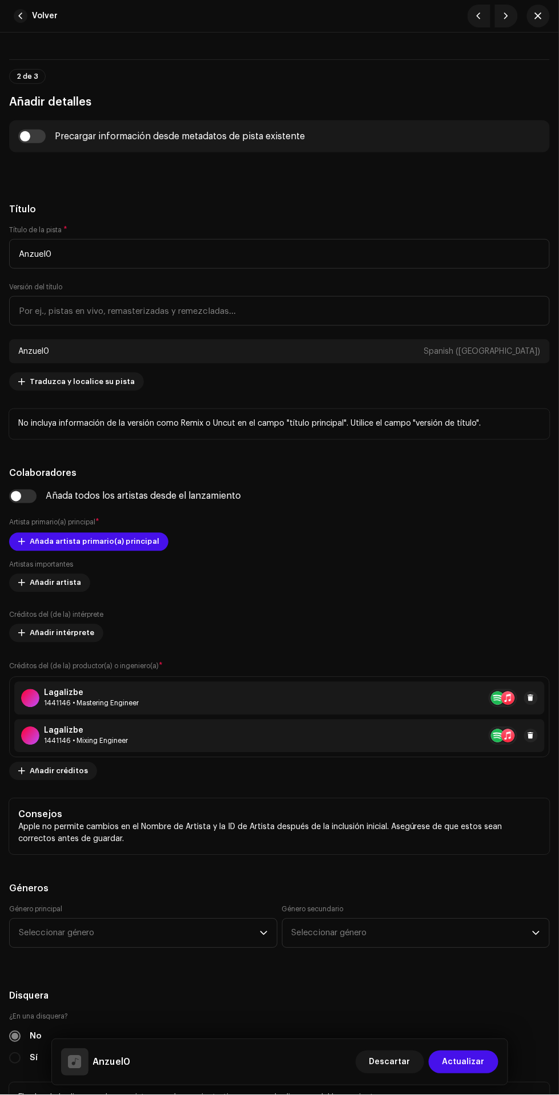
click at [529, 703] on span at bounding box center [530, 698] width 7 height 9
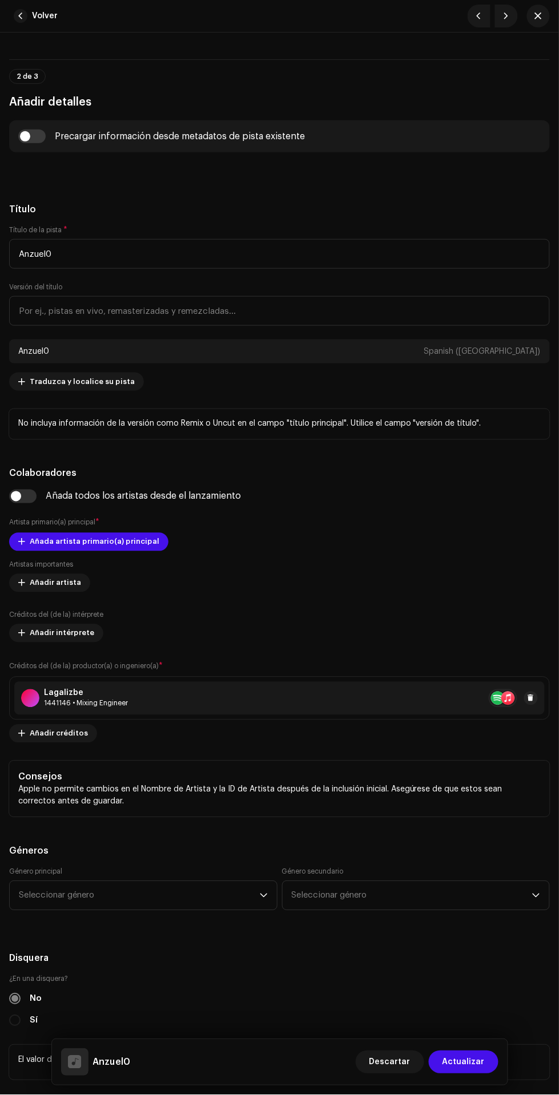
click at [531, 701] on span at bounding box center [530, 698] width 7 height 9
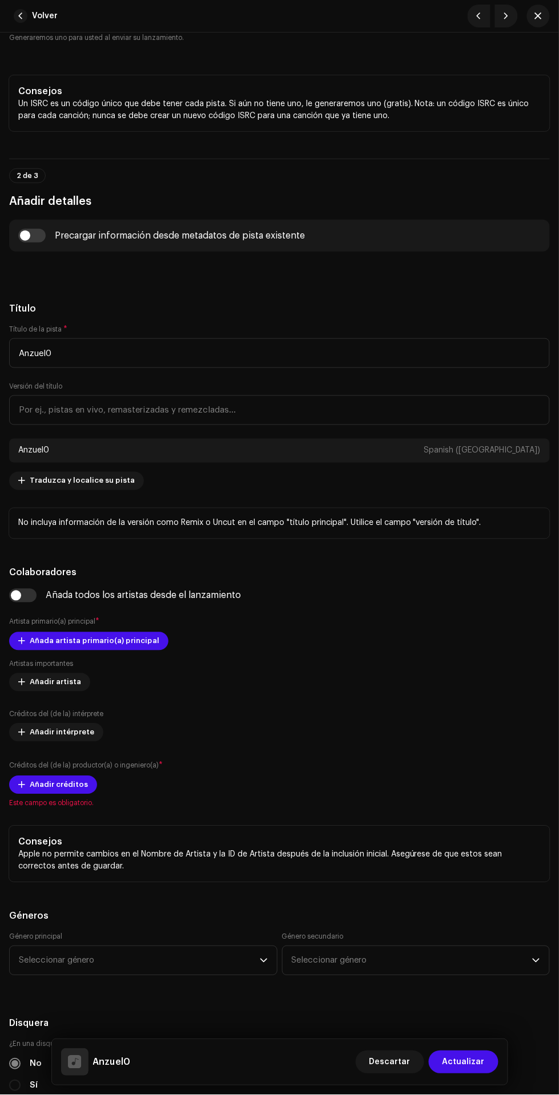
scroll to position [362, 0]
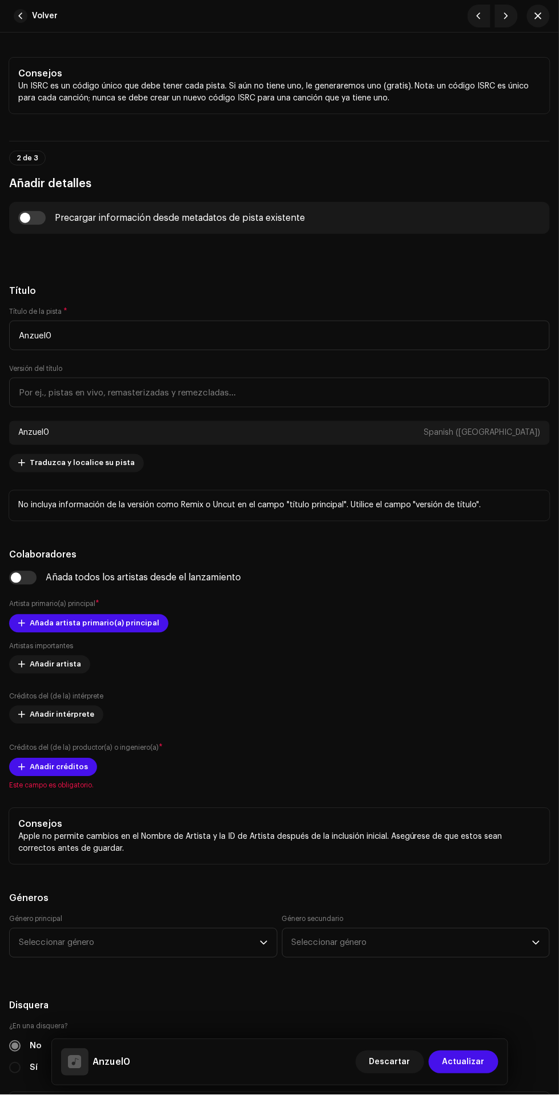
click at [75, 627] on span "Añada artista primario(a) principal" at bounding box center [95, 623] width 130 height 23
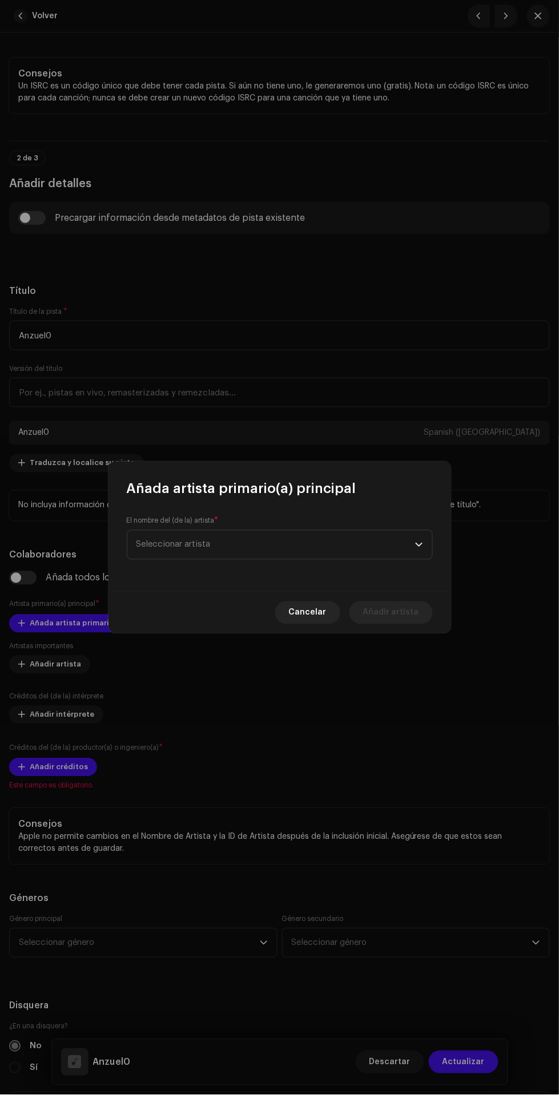
click at [184, 542] on span "Seleccionar artista" at bounding box center [173, 545] width 74 height 9
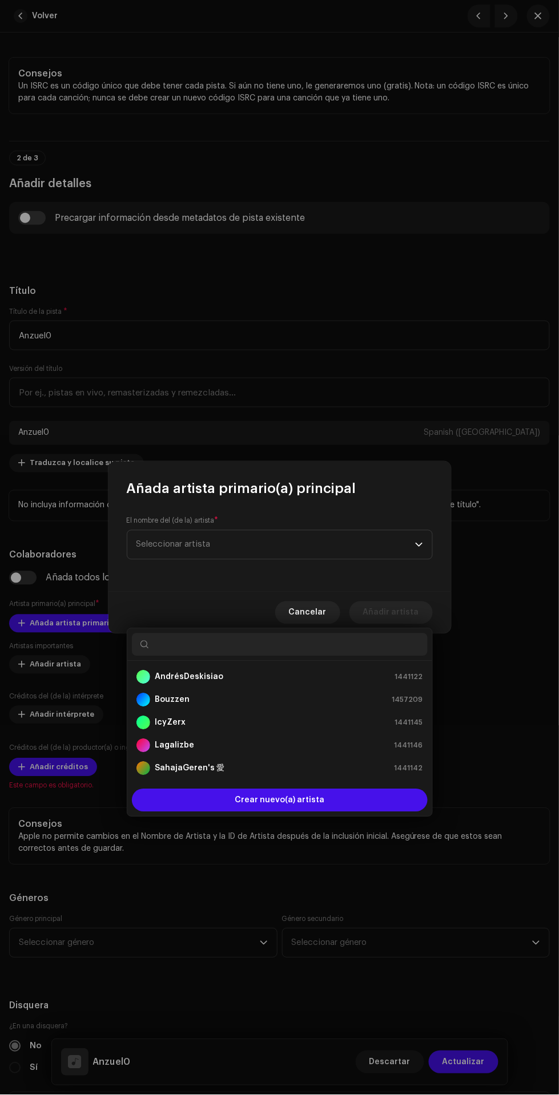
click at [313, 671] on div "AndrésDeskisiao 1441122" at bounding box center [279, 678] width 287 height 14
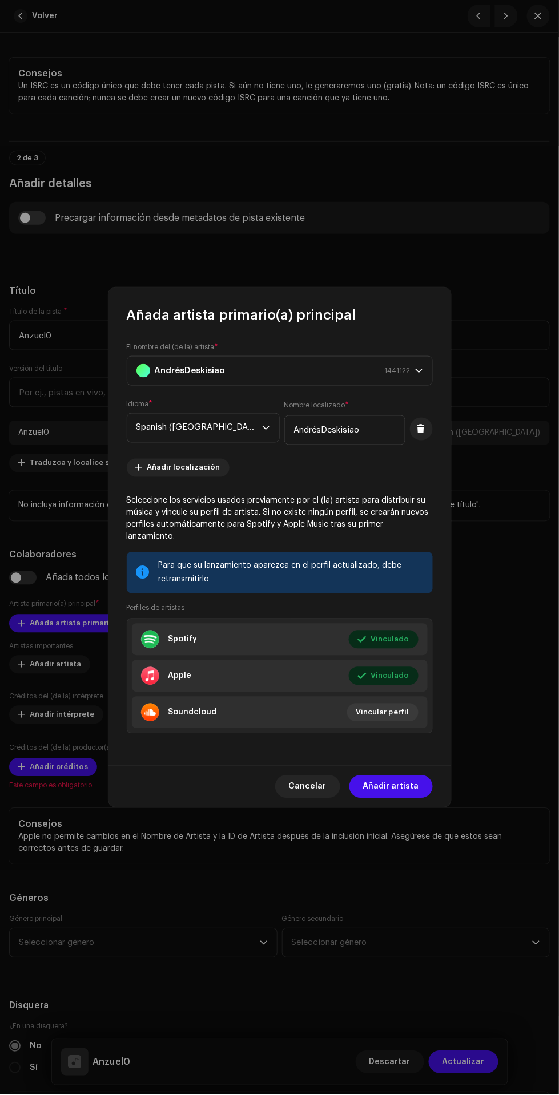
click at [404, 781] on span "Añadir artista" at bounding box center [391, 787] width 56 height 23
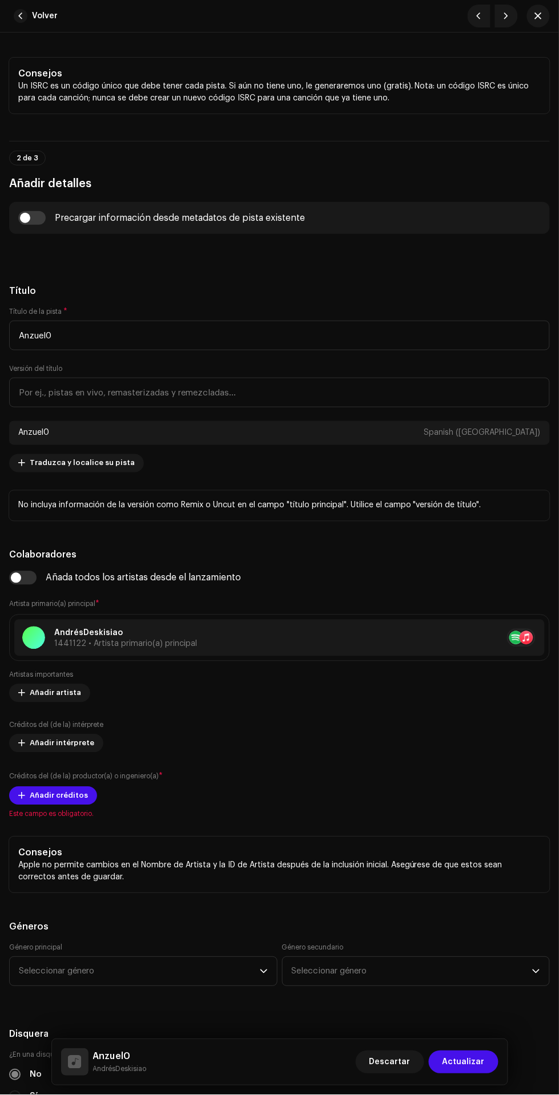
click at [39, 796] on span "Añadir créditos" at bounding box center [59, 796] width 58 height 23
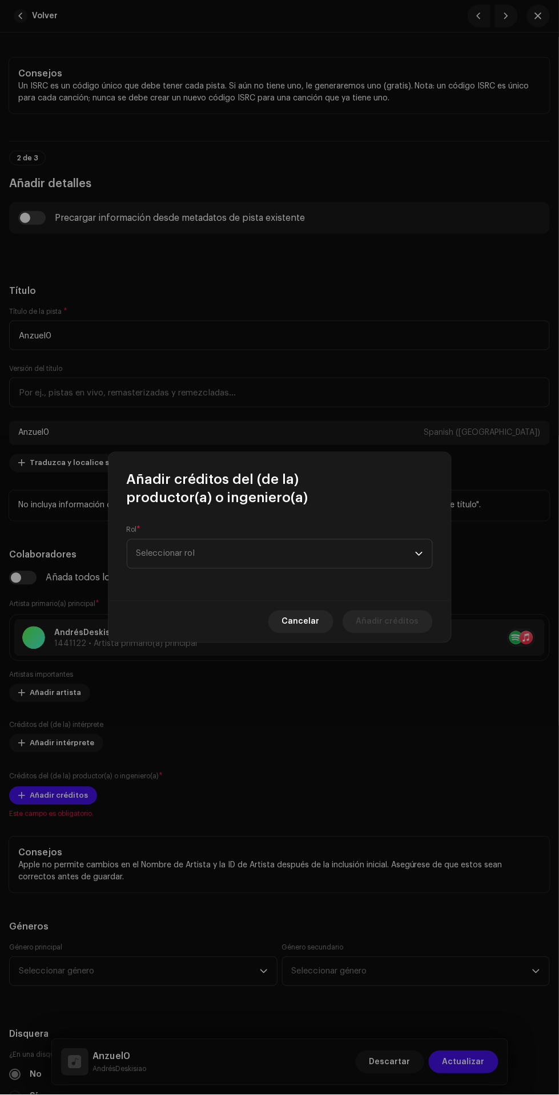
click at [328, 560] on span "Seleccionar rol" at bounding box center [275, 554] width 279 height 29
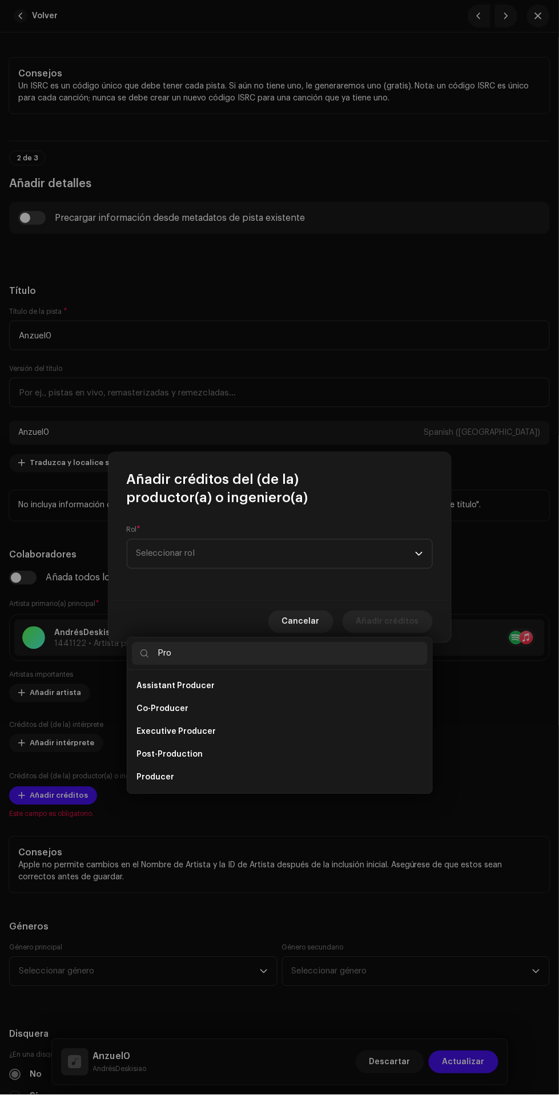
type input "Pro"
click at [277, 767] on li "Producer" at bounding box center [280, 778] width 296 height 23
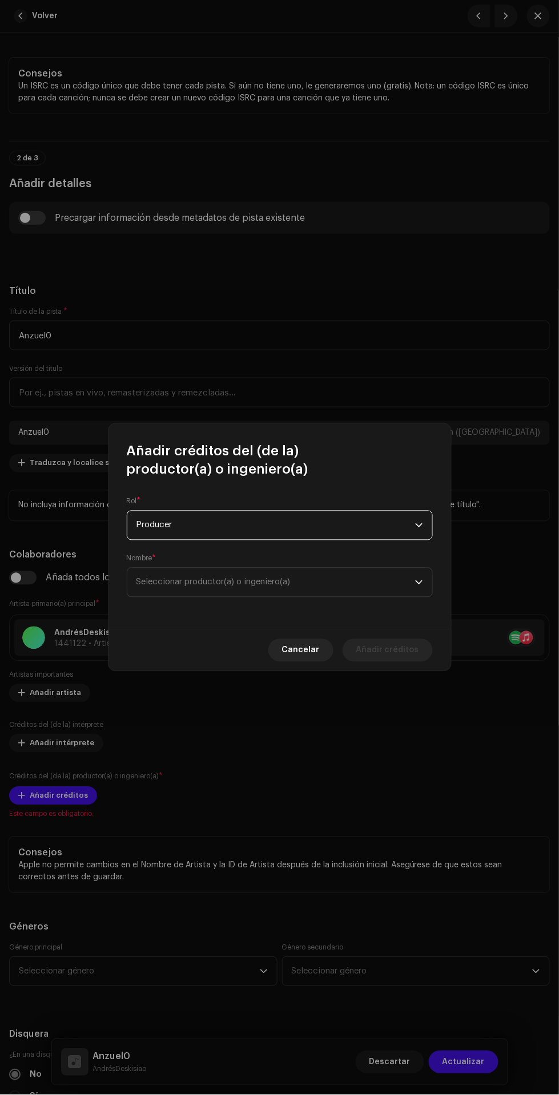
click at [353, 583] on span "Seleccionar productor(a) o ingeniero(a)" at bounding box center [275, 582] width 279 height 29
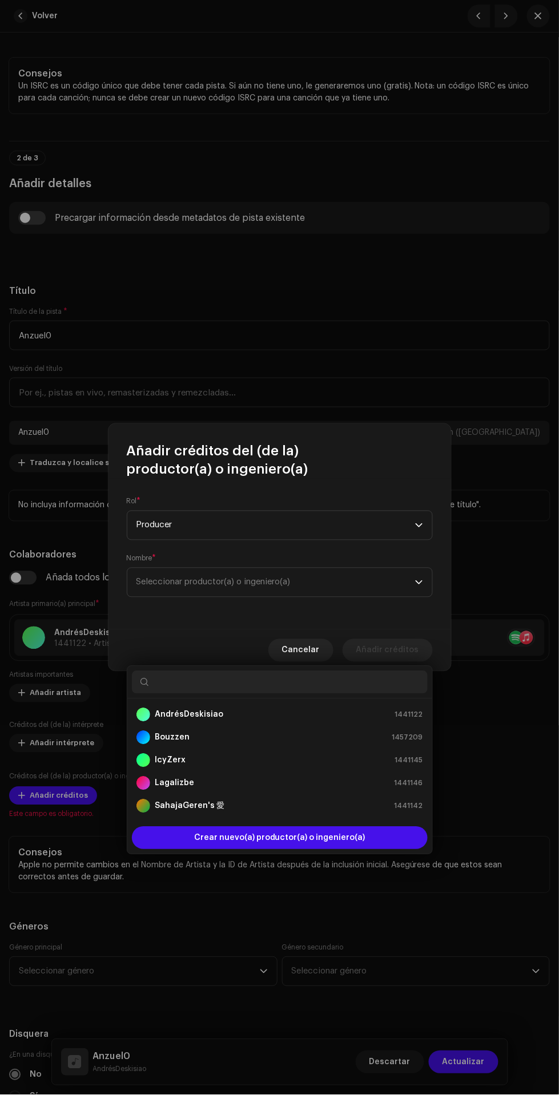
click at [322, 754] on div "IcyZerx 1441145" at bounding box center [279, 761] width 287 height 14
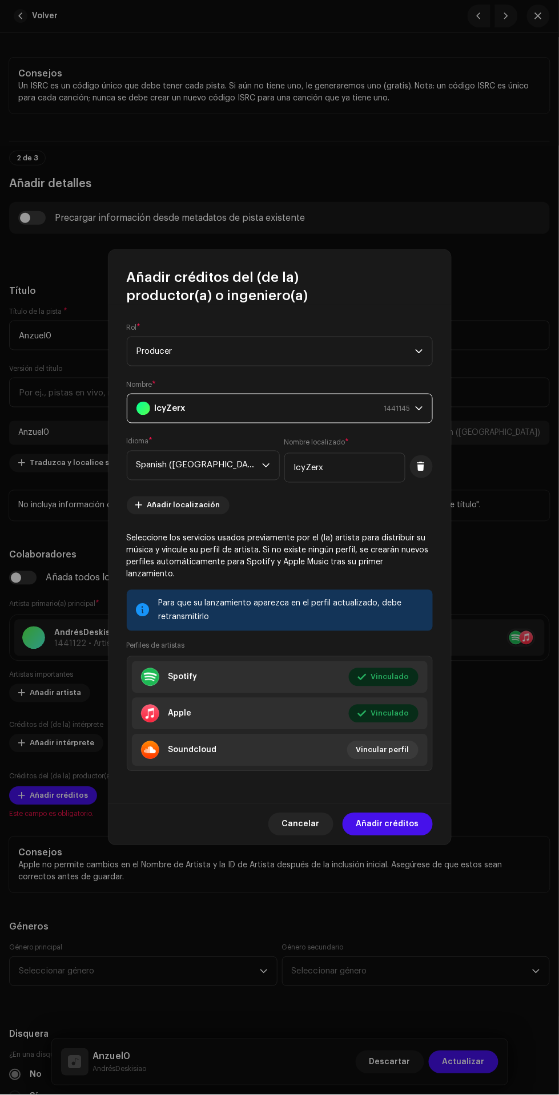
click at [405, 815] on span "Añadir créditos" at bounding box center [387, 824] width 63 height 23
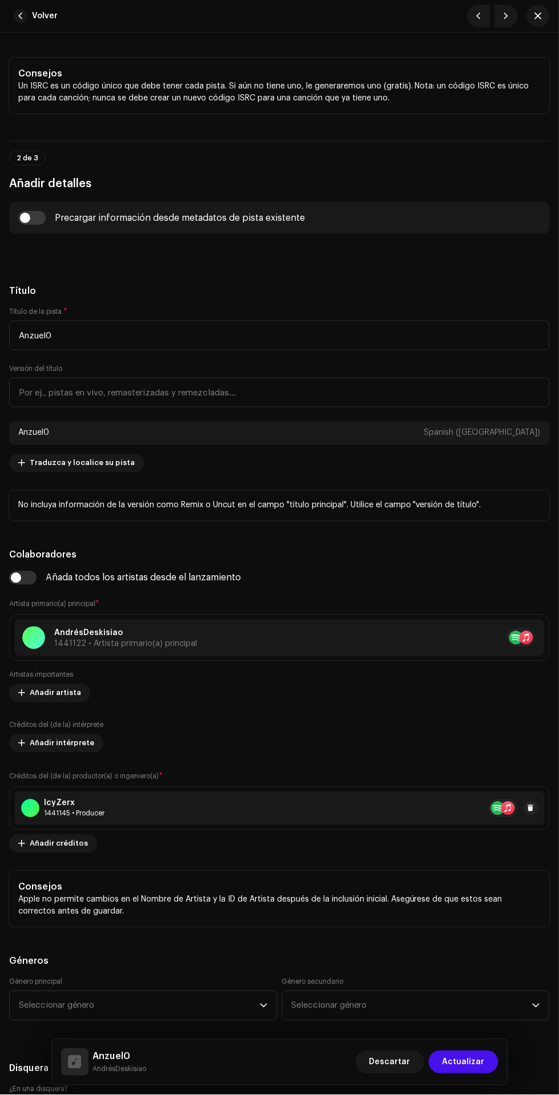
click at [37, 844] on span "Añadir créditos" at bounding box center [59, 844] width 58 height 23
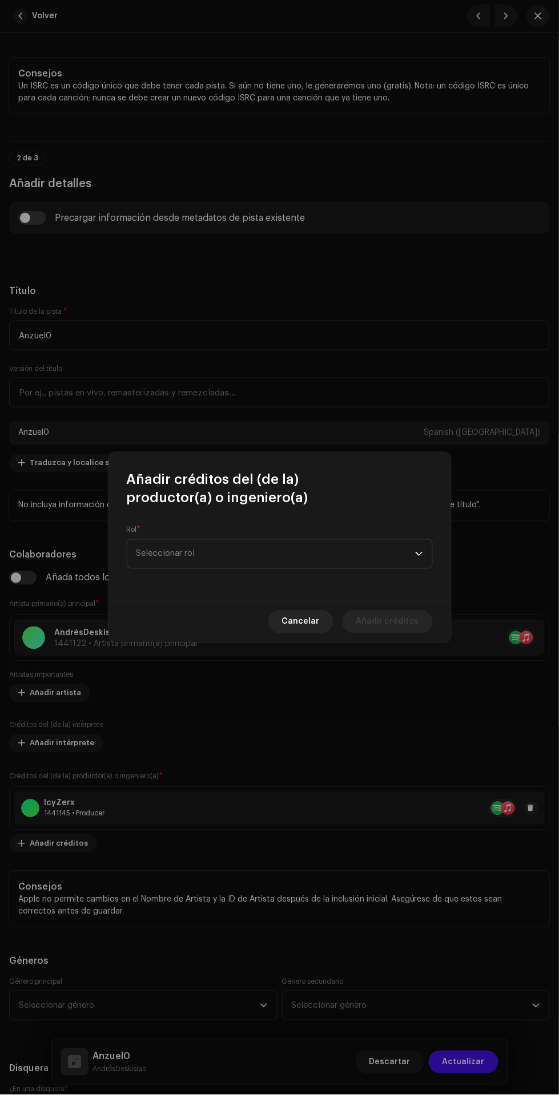
click at [307, 554] on span "Seleccionar rol" at bounding box center [275, 554] width 279 height 29
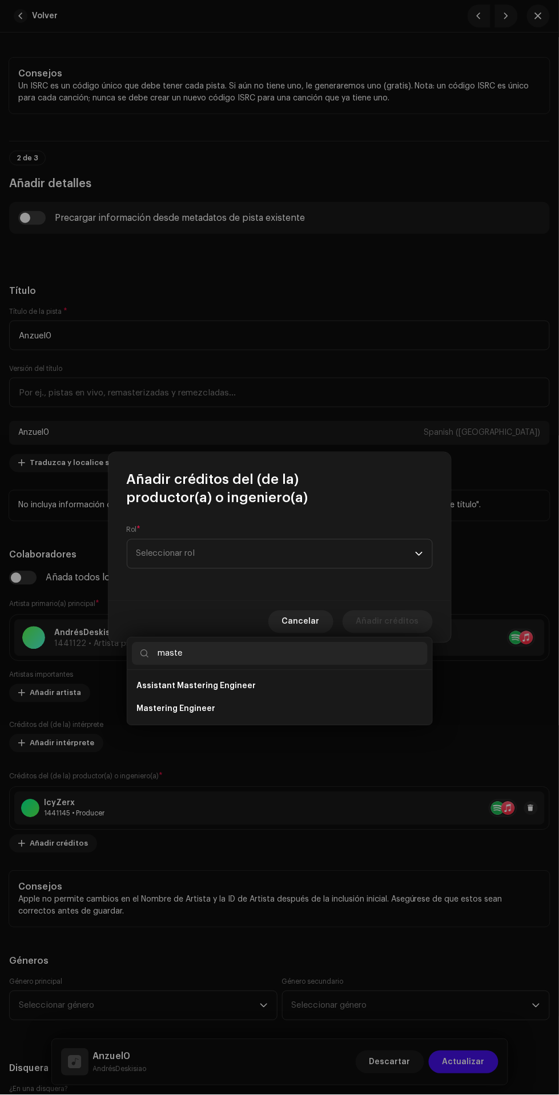
type input "maste"
click at [324, 698] on li "Mastering Engineer" at bounding box center [280, 709] width 296 height 23
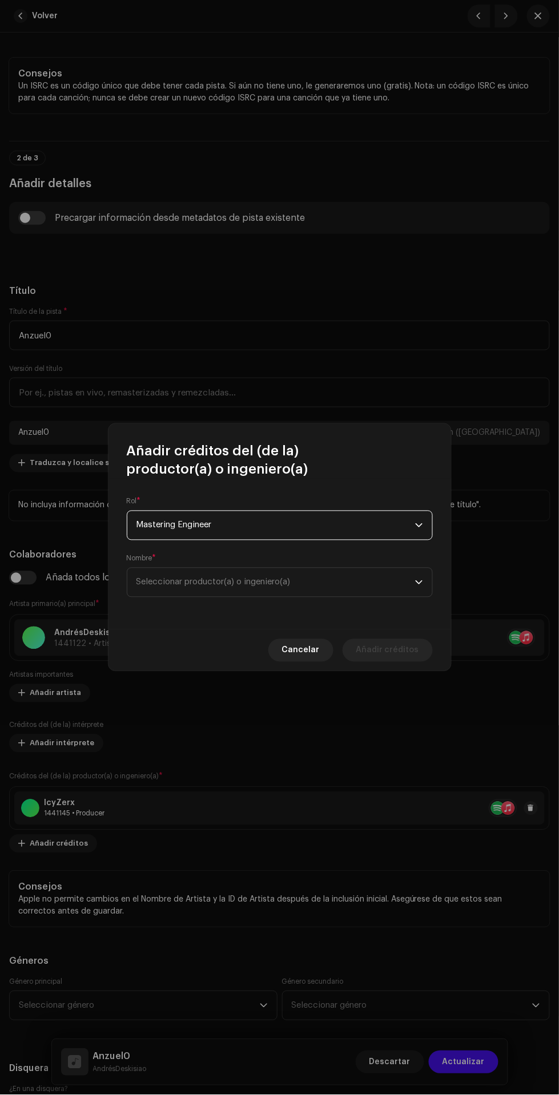
click at [353, 597] on span "Seleccionar productor(a) o ingeniero(a)" at bounding box center [275, 582] width 279 height 29
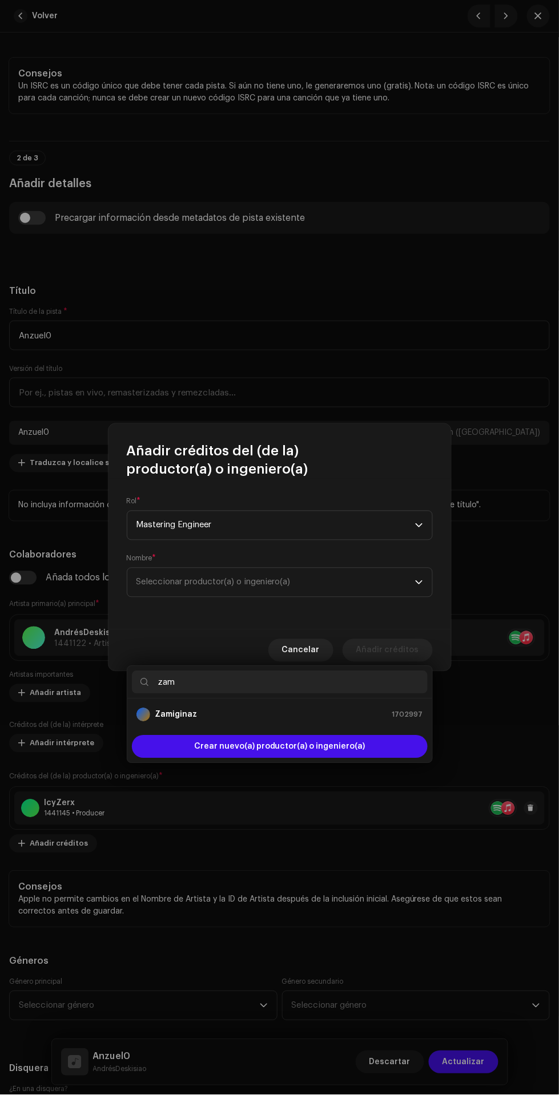
type input "zam"
click at [325, 708] on div "Zamiginaz 1702997" at bounding box center [279, 715] width 287 height 14
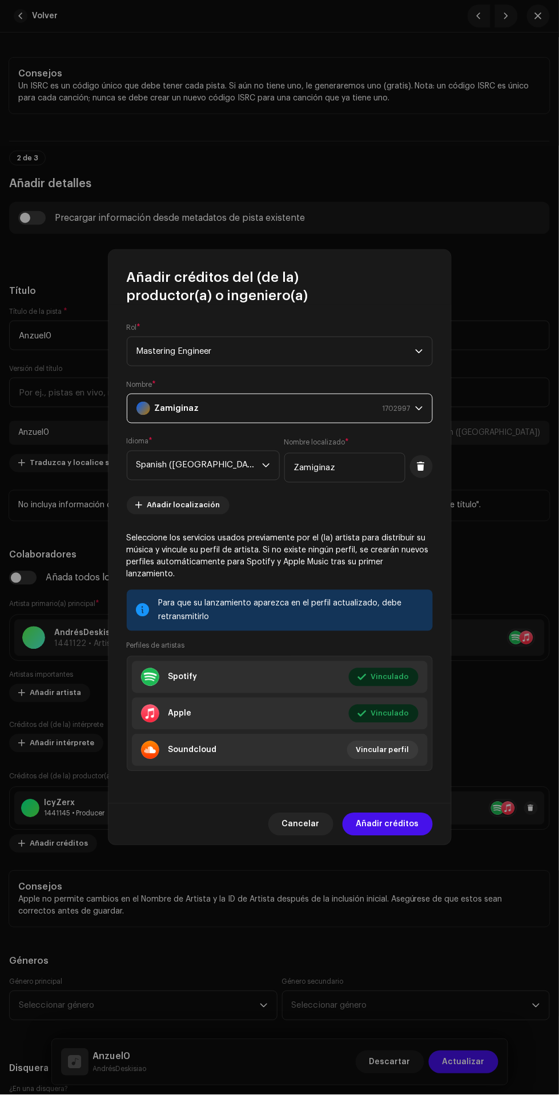
click at [401, 821] on span "Añadir créditos" at bounding box center [387, 824] width 63 height 23
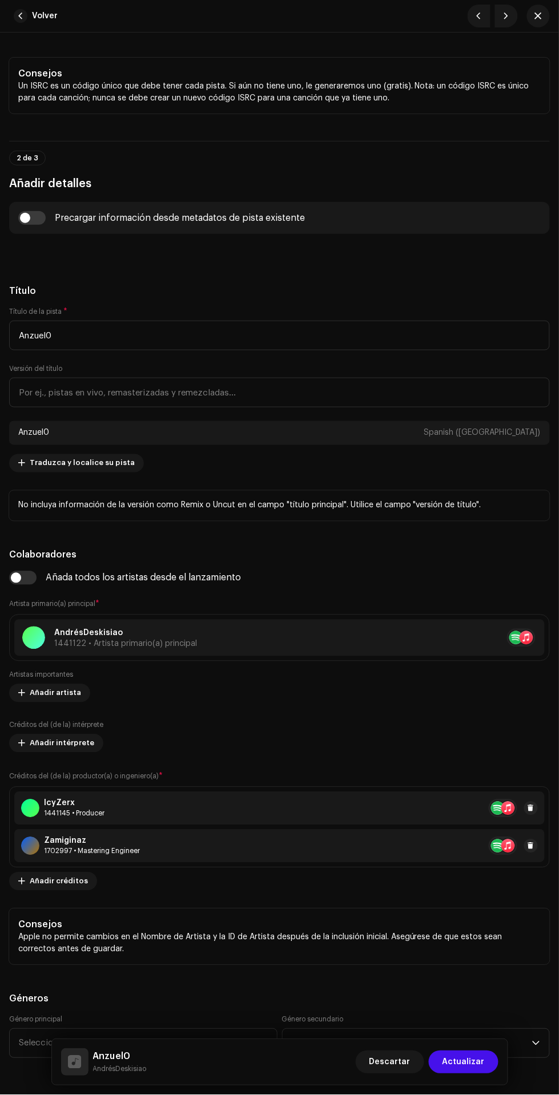
click at [41, 882] on span "Añadir créditos" at bounding box center [59, 881] width 58 height 23
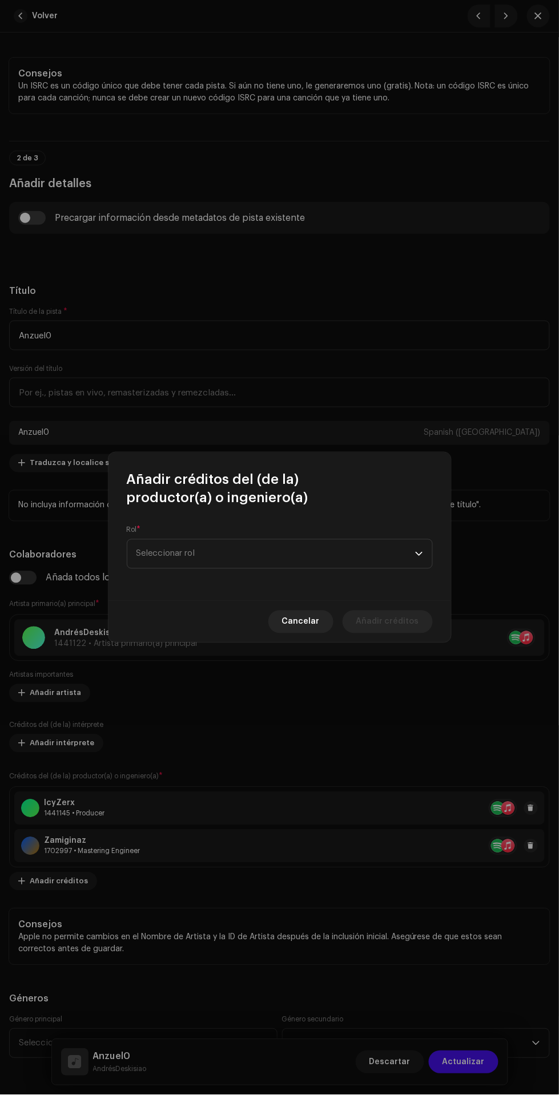
click at [294, 561] on span "Seleccionar rol" at bounding box center [275, 554] width 279 height 29
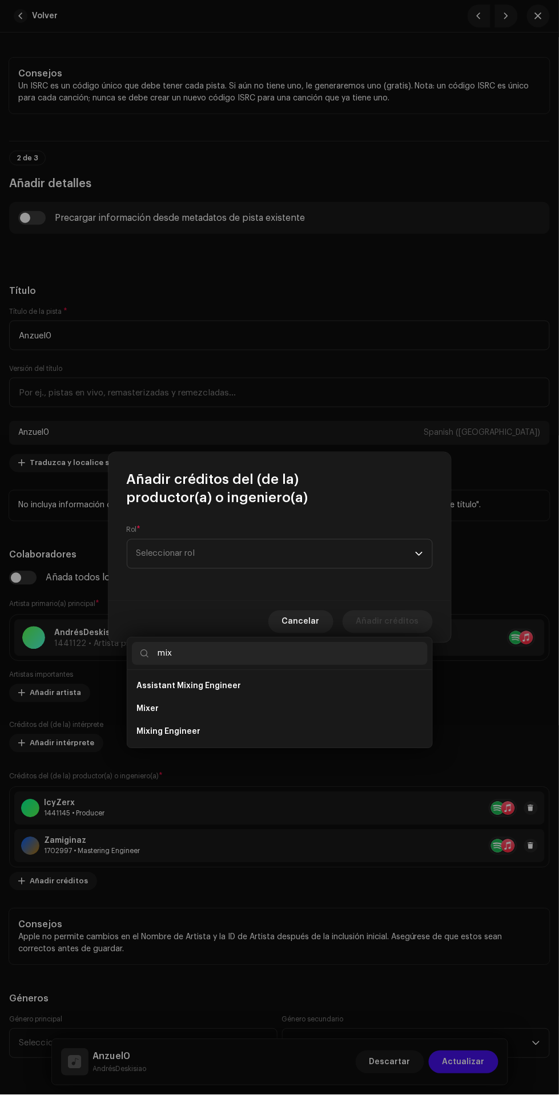
type input "mix"
click at [305, 721] on li "Mixing Engineer" at bounding box center [280, 732] width 296 height 23
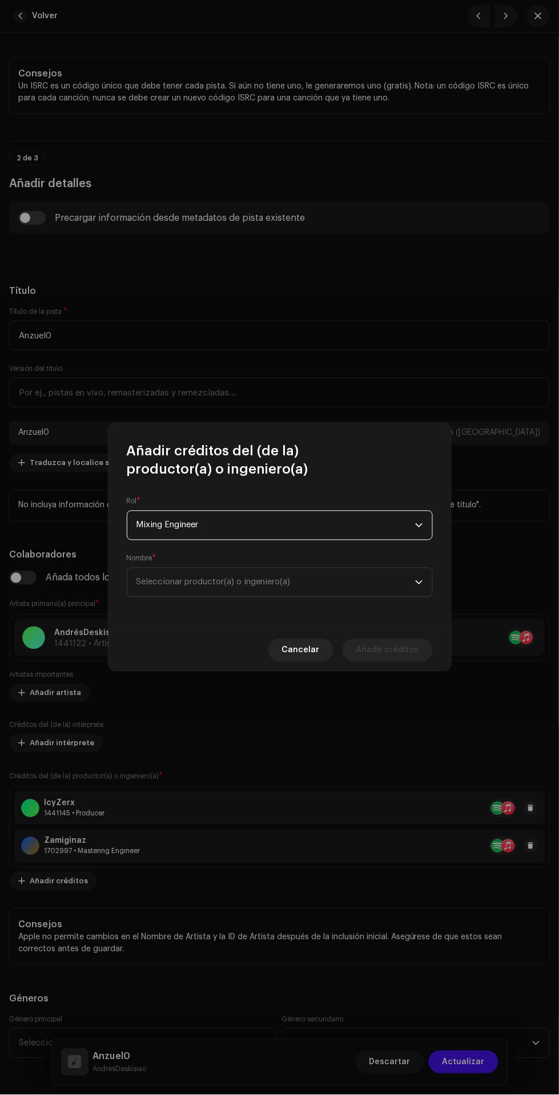
click at [322, 592] on span "Seleccionar productor(a) o ingeniero(a)" at bounding box center [275, 582] width 279 height 29
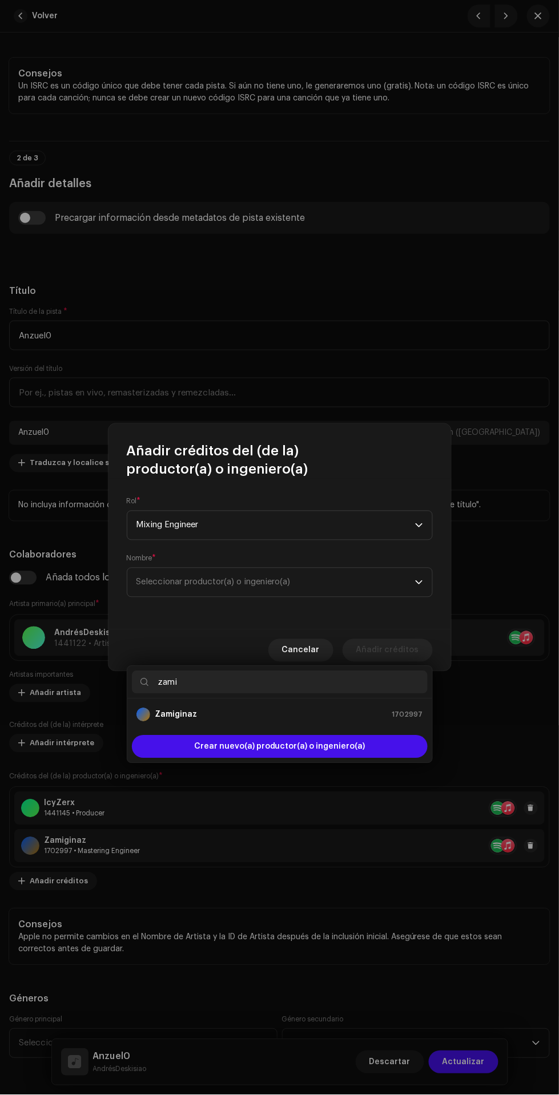
type input "zami"
click at [349, 708] on div "Zamiginaz 1702997" at bounding box center [279, 715] width 287 height 14
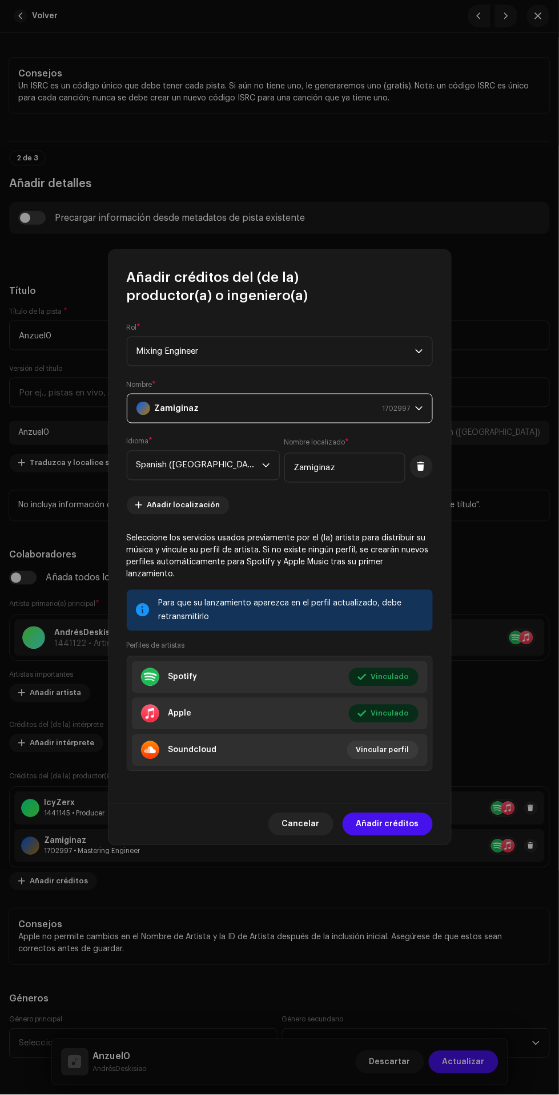
click at [405, 819] on span "Añadir créditos" at bounding box center [387, 824] width 63 height 23
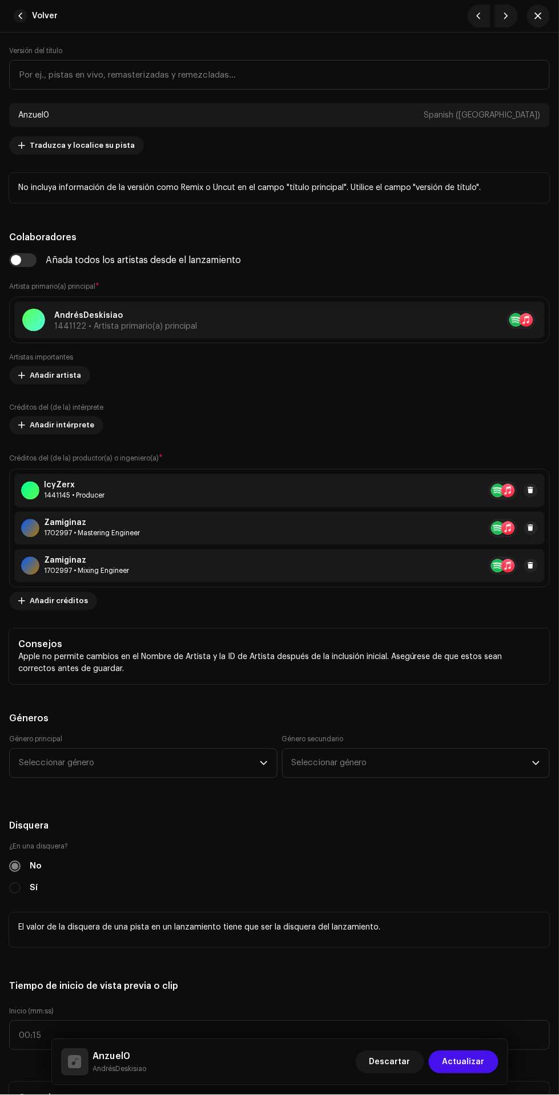
scroll to position [748, 0]
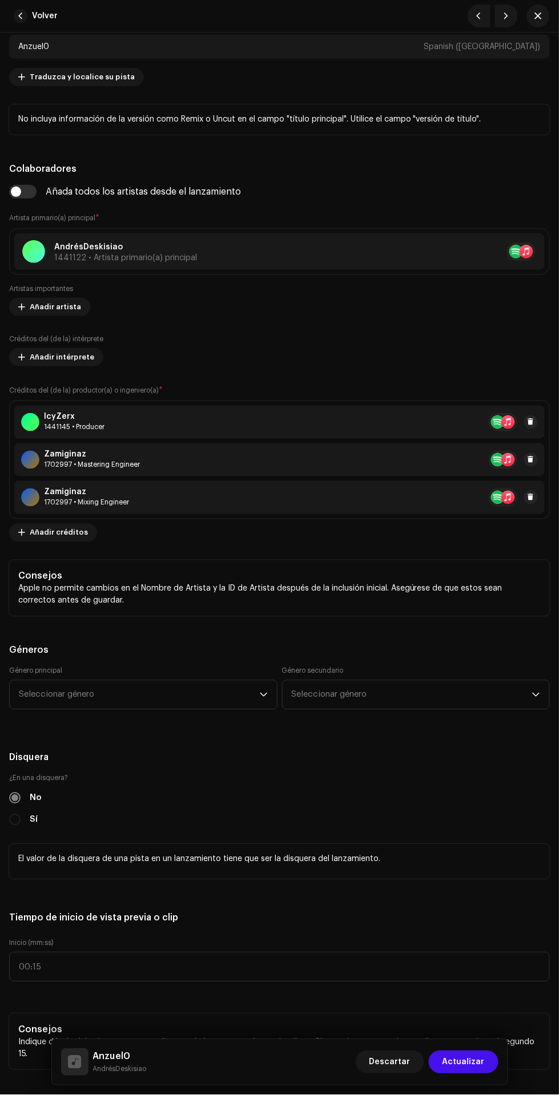
click at [47, 696] on span "Seleccionar género" at bounding box center [139, 695] width 241 height 29
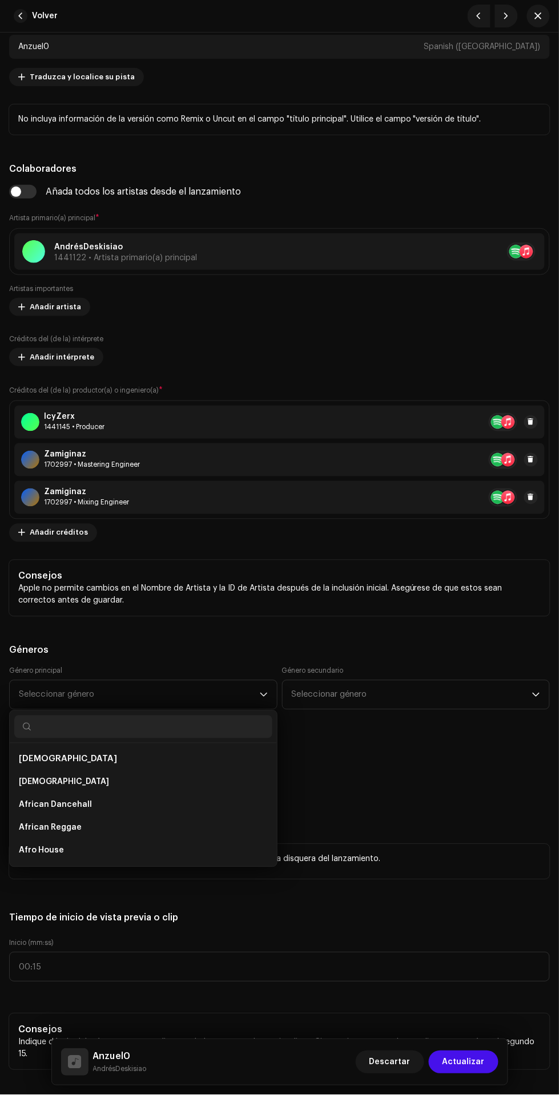
click at [97, 702] on span "Seleccionar género" at bounding box center [139, 695] width 241 height 29
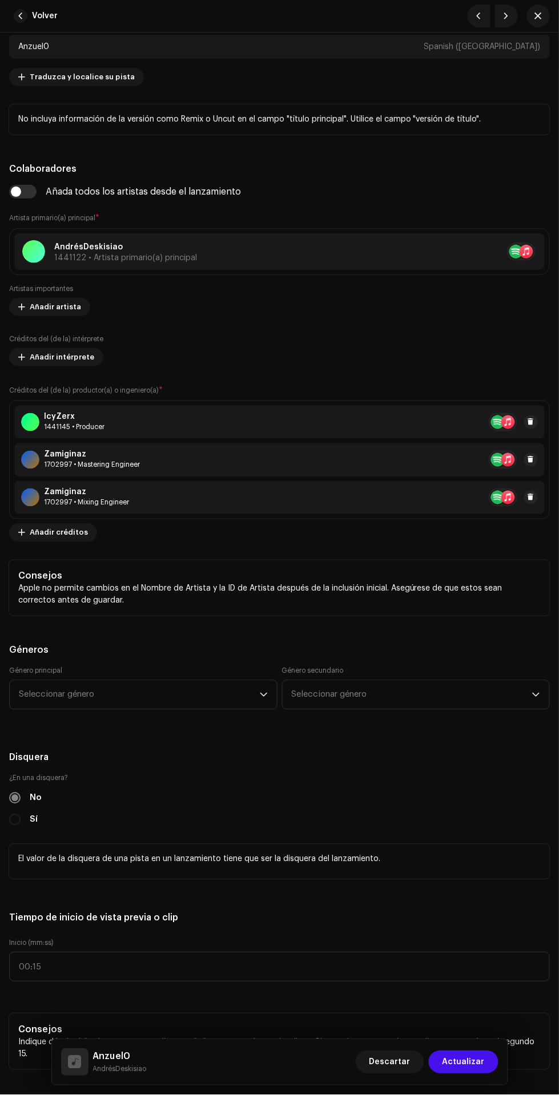
click at [72, 699] on span "Seleccionar género" at bounding box center [139, 695] width 241 height 29
click at [51, 696] on span "Seleccionar género" at bounding box center [139, 695] width 241 height 29
click at [62, 692] on span "Seleccionar género" at bounding box center [139, 695] width 241 height 29
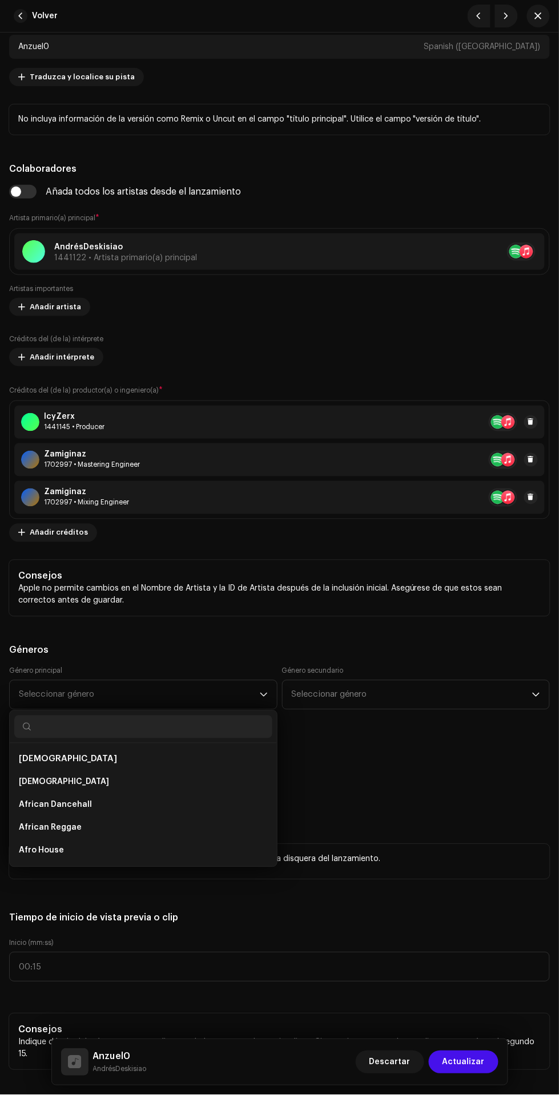
scroll to position [146, 0]
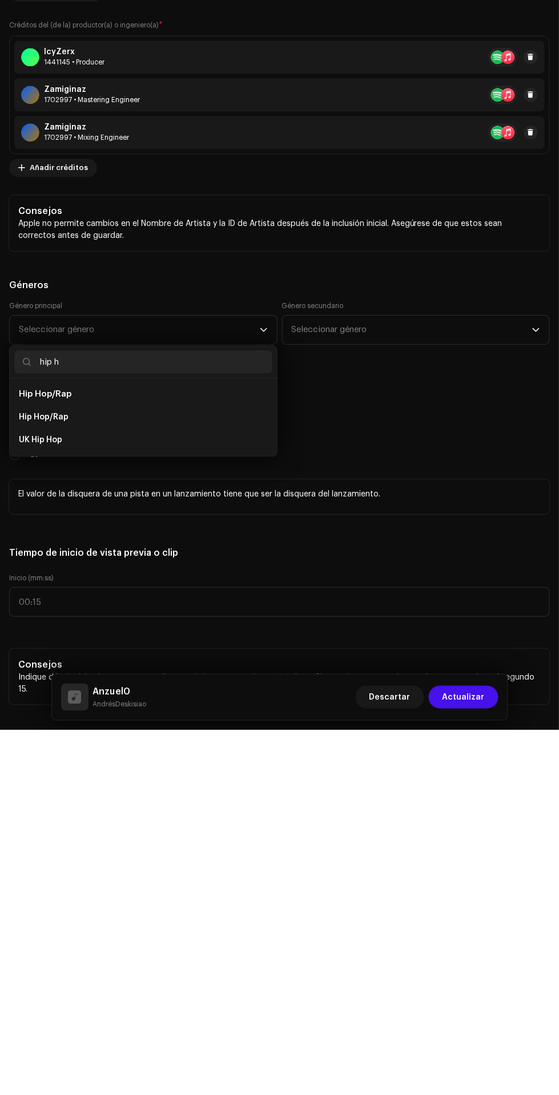
type input "hip h"
click at [150, 783] on li "Hip Hop/Rap" at bounding box center [143, 782] width 258 height 23
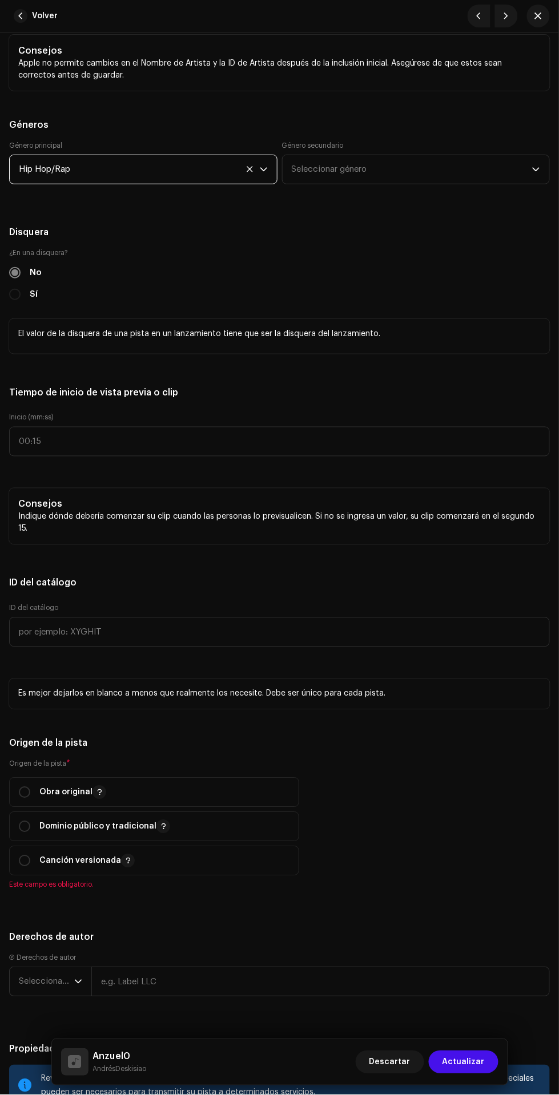
scroll to position [1275, 0]
click at [22, 796] on input "radio" at bounding box center [24, 792] width 11 height 11
radio input "true"
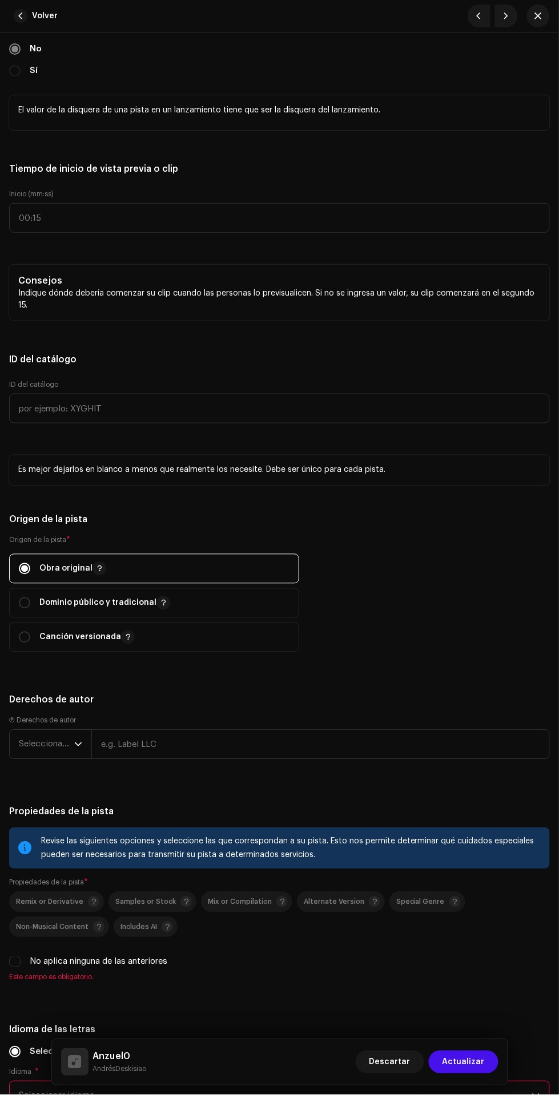
scroll to position [1511, 0]
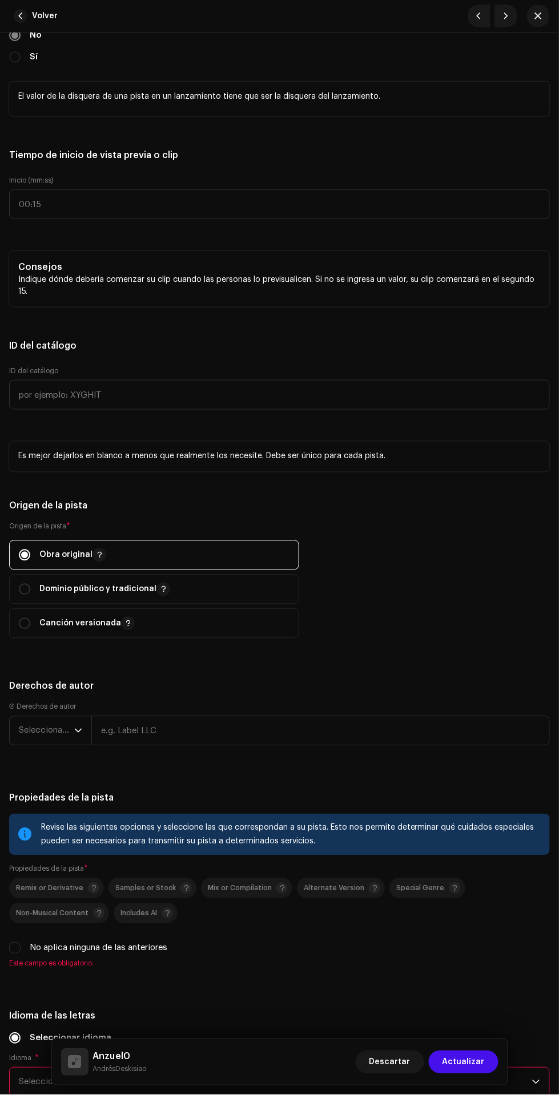
click at [35, 731] on span "Seleccionar año" at bounding box center [46, 731] width 55 height 29
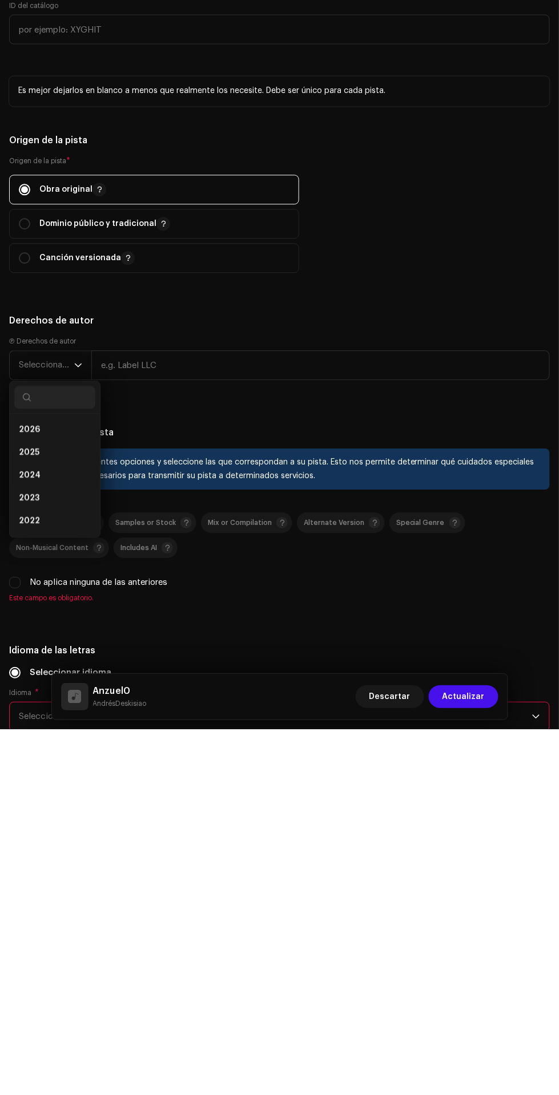
scroll to position [146, 0]
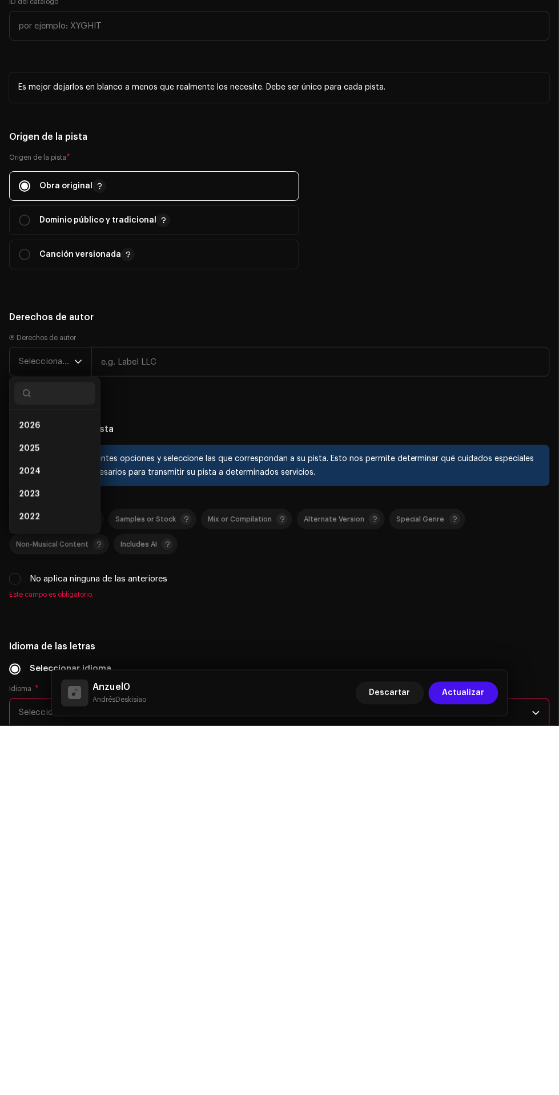
click at [60, 812] on li "2025" at bounding box center [54, 818] width 81 height 23
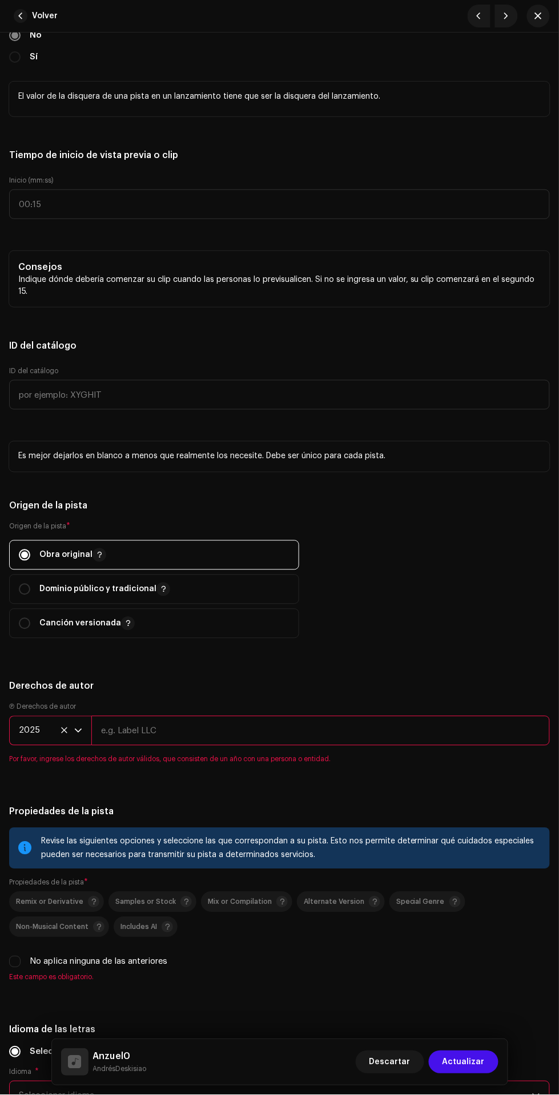
click at [228, 737] on input "text" at bounding box center [320, 731] width 458 height 30
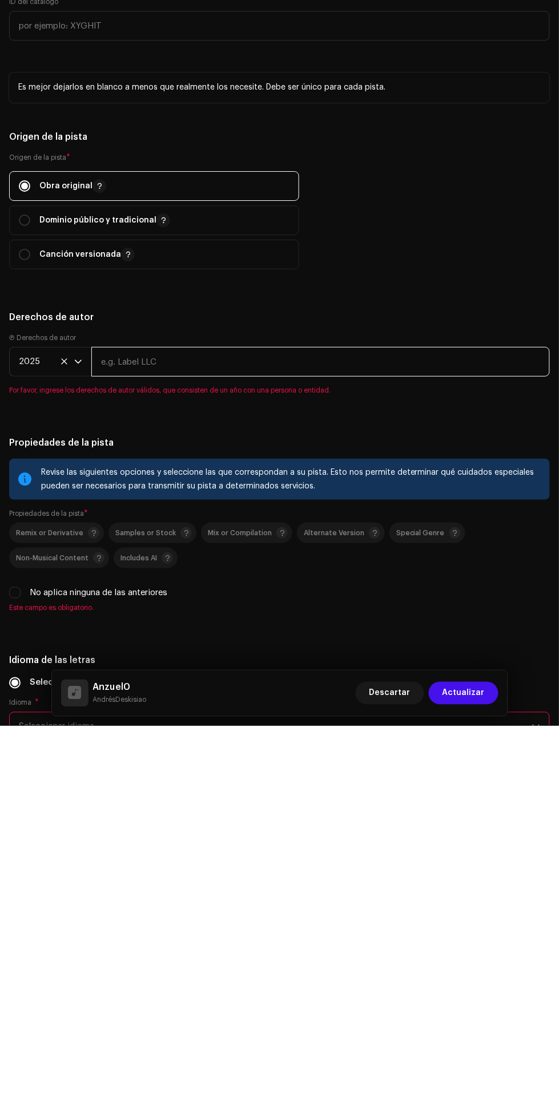
type input "AndrésDeskisiao"
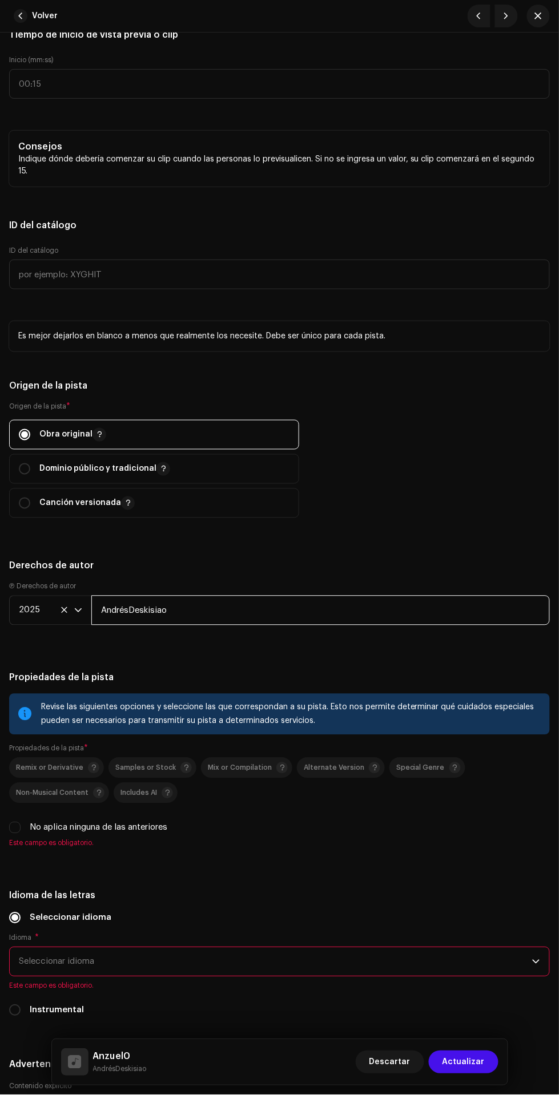
scroll to position [1706, 0]
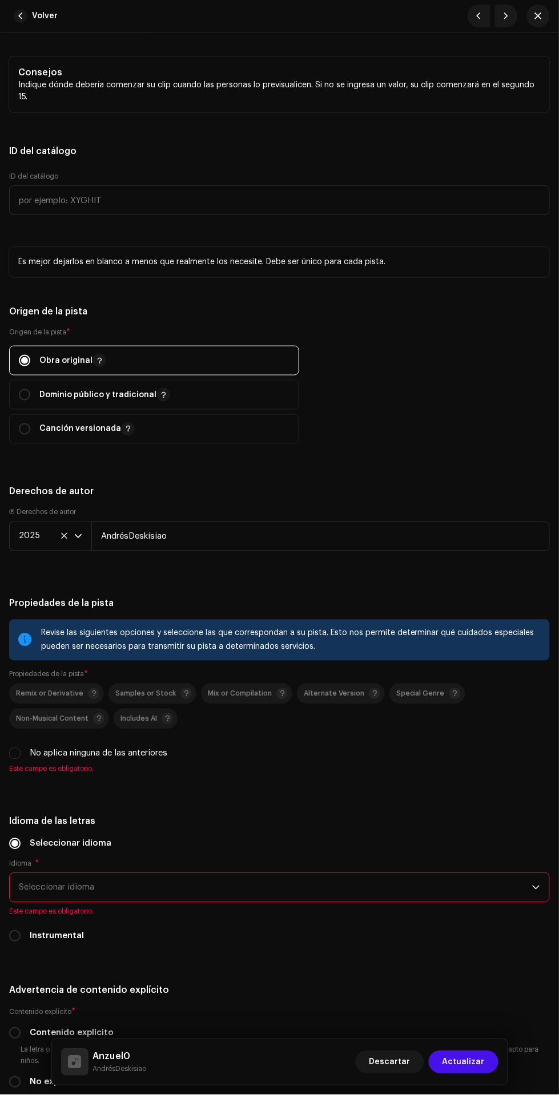
click at [19, 773] on span "Este campo es obligatorio." at bounding box center [279, 769] width 541 height 9
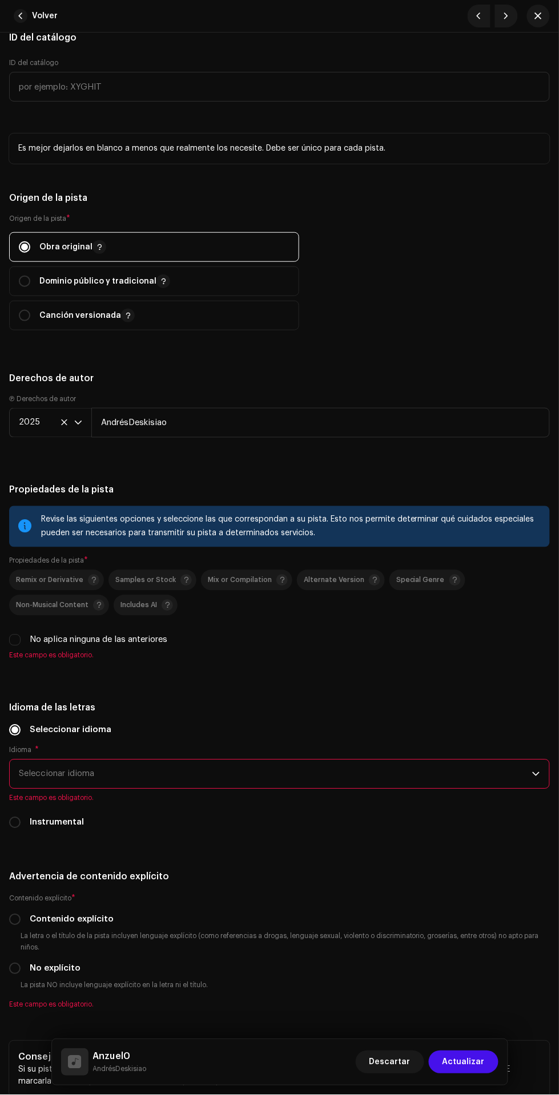
scroll to position [1828, 0]
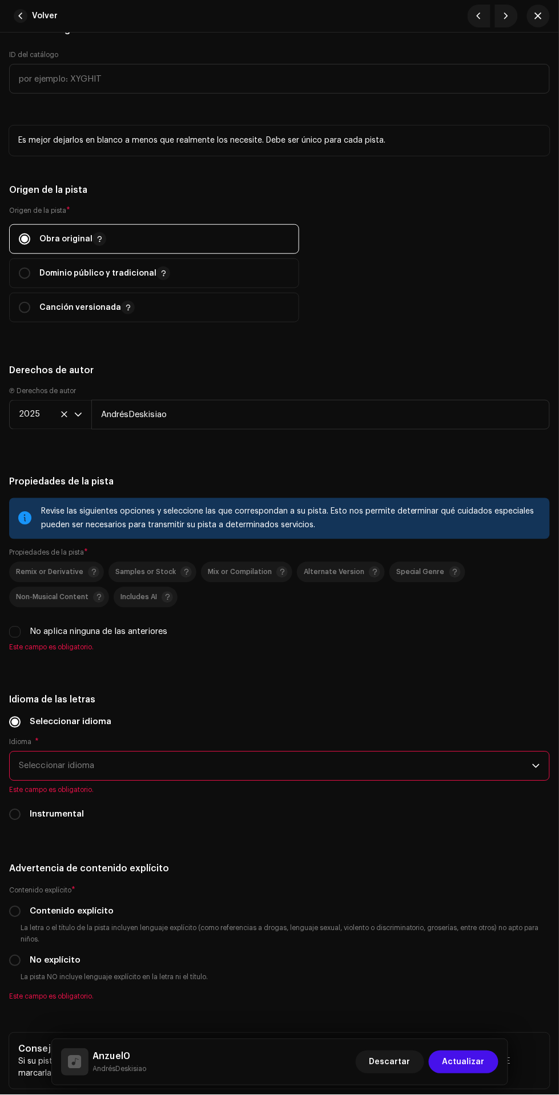
click at [16, 636] on input "No aplica ninguna de las anteriores" at bounding box center [14, 632] width 11 height 11
checkbox input "true"
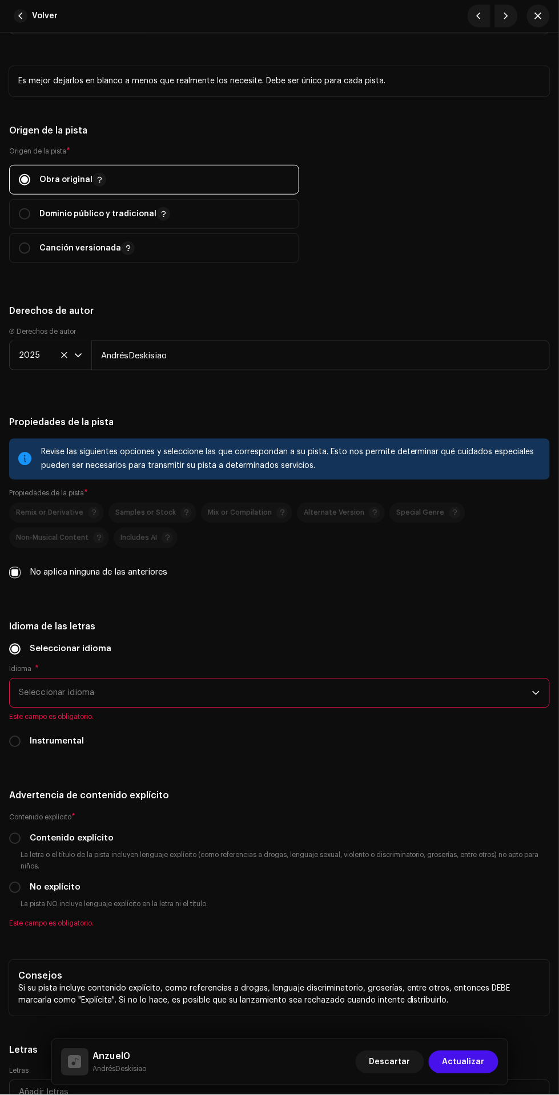
scroll to position [1919, 0]
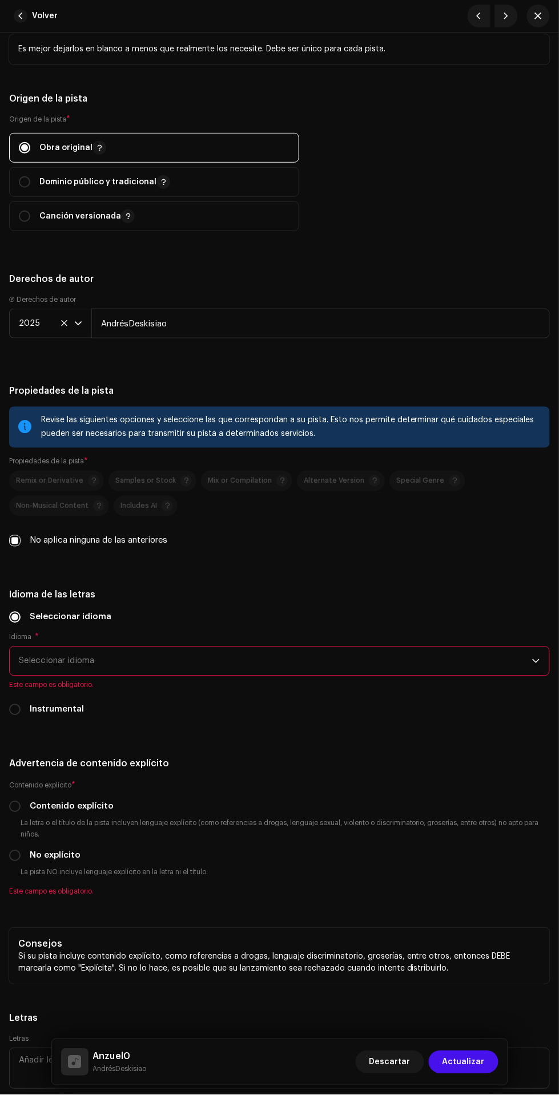
click at [362, 660] on span "Seleccionar idioma" at bounding box center [275, 661] width 513 height 29
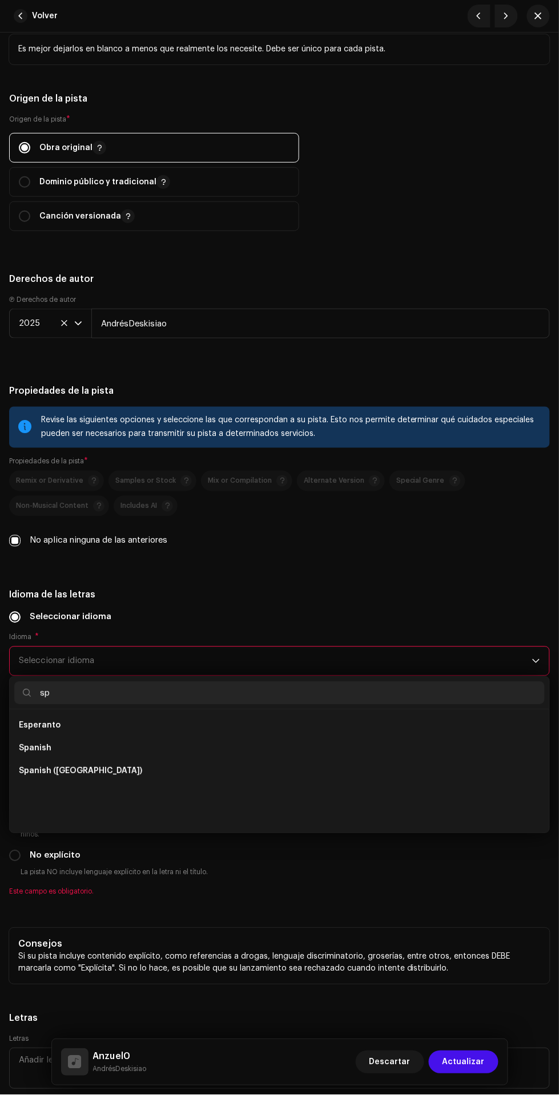
type input "spa"
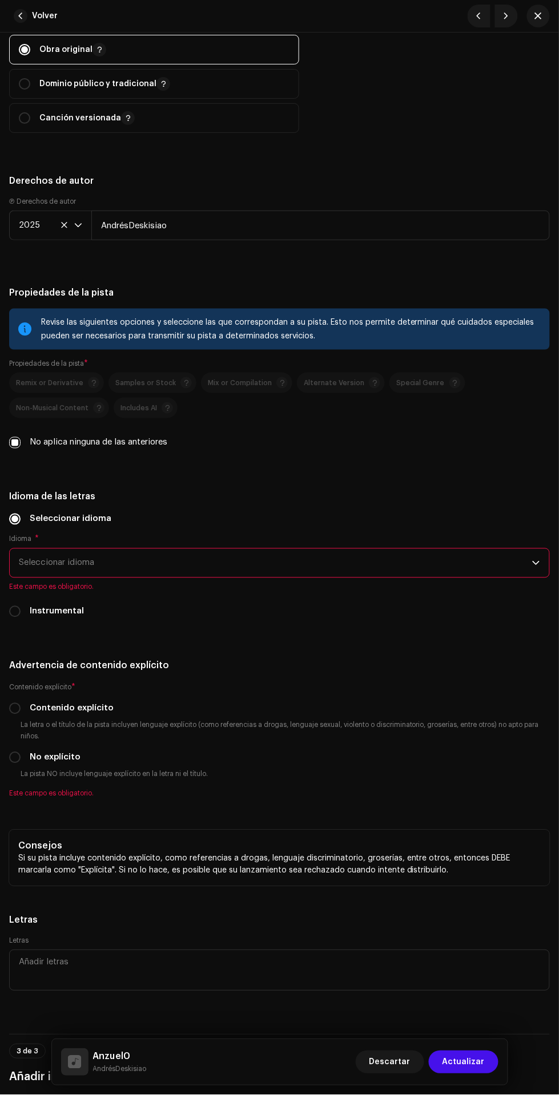
scroll to position [2019, 0]
click at [273, 576] on span "Seleccionar idioma" at bounding box center [275, 561] width 513 height 29
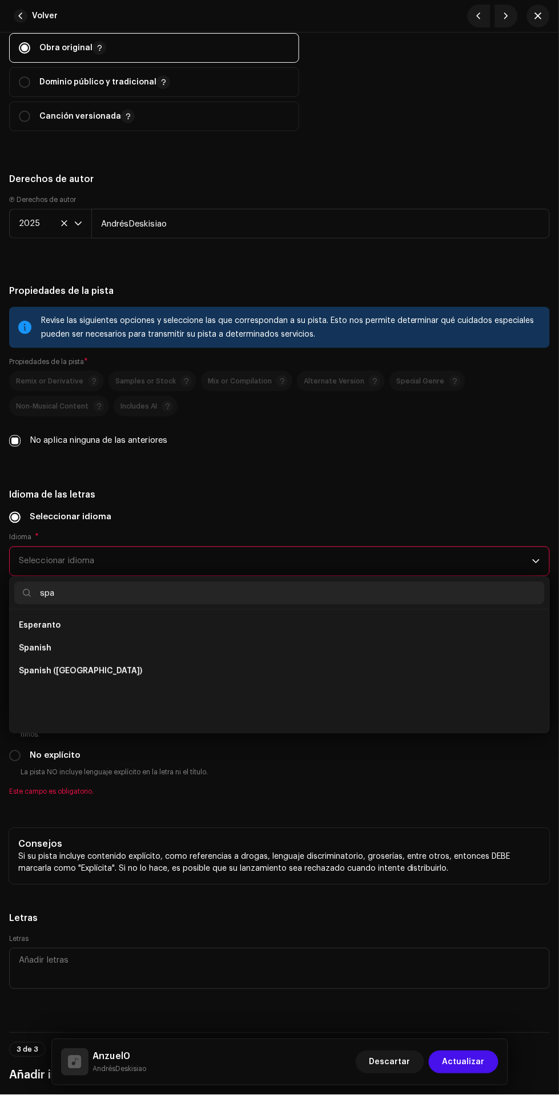
scroll to position [0, 0]
type input "spa"
click at [242, 656] on li "Spanish ([GEOGRAPHIC_DATA])" at bounding box center [279, 649] width 530 height 23
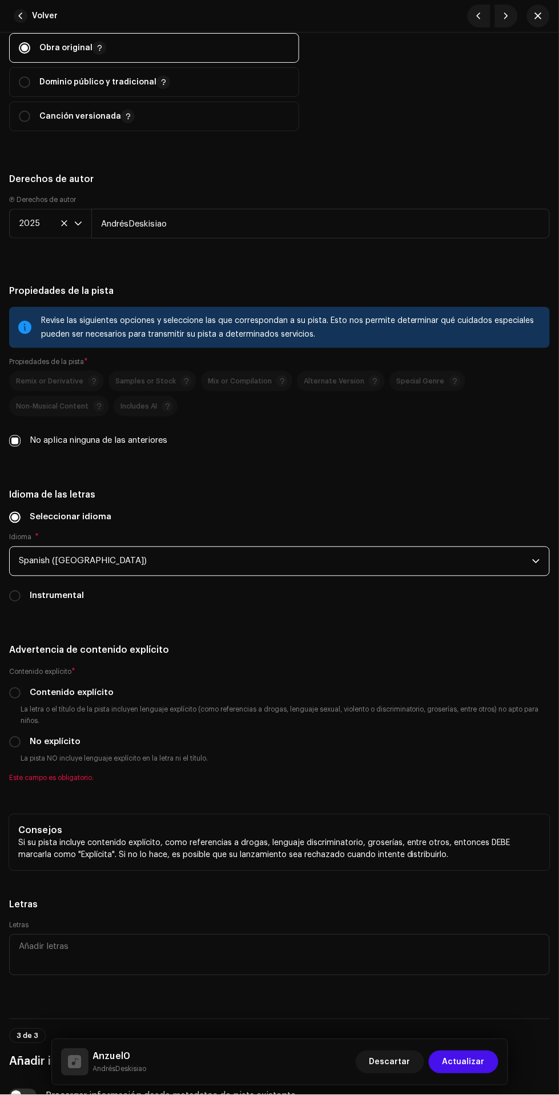
click at [15, 698] on input "Contenido explícito" at bounding box center [14, 693] width 11 height 11
radio input "true"
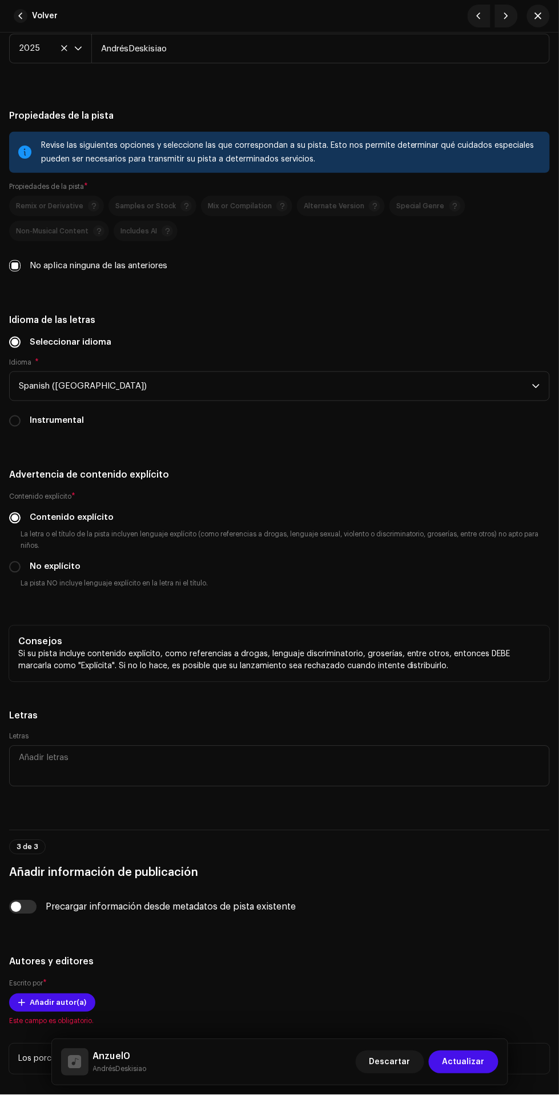
scroll to position [2220, 0]
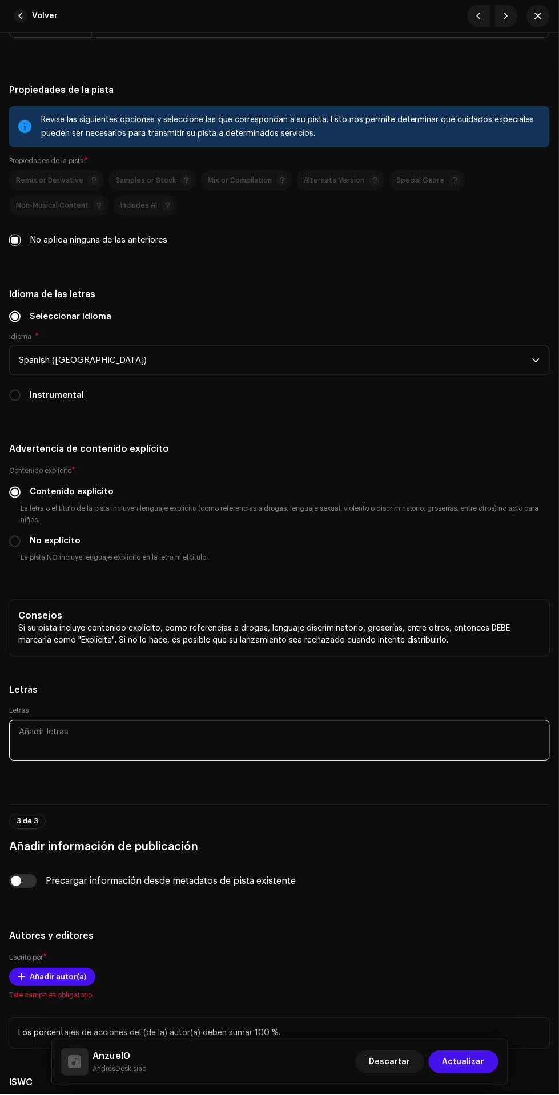
click at [260, 740] on textarea at bounding box center [279, 740] width 541 height 41
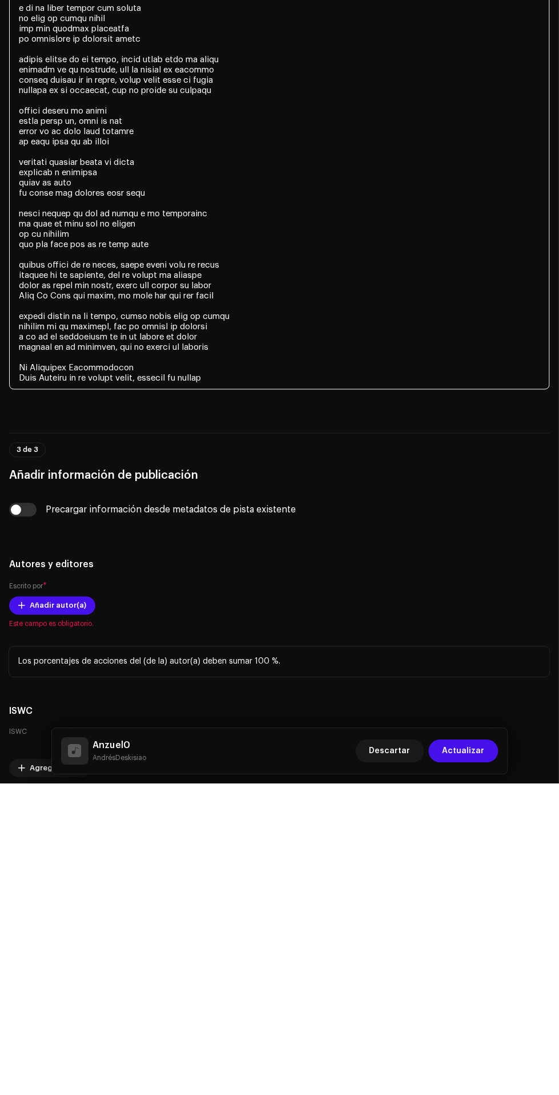
scroll to position [2933, 0]
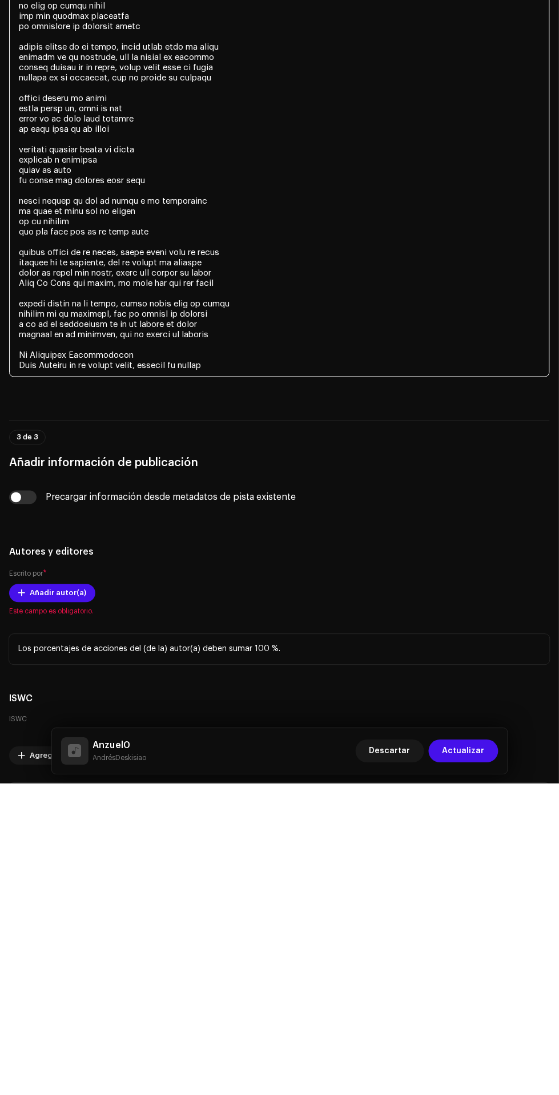
type textarea "loremi dolors am co adipi, elits doeiu temp in utlab etdolor ma al enimadmi, ve…"
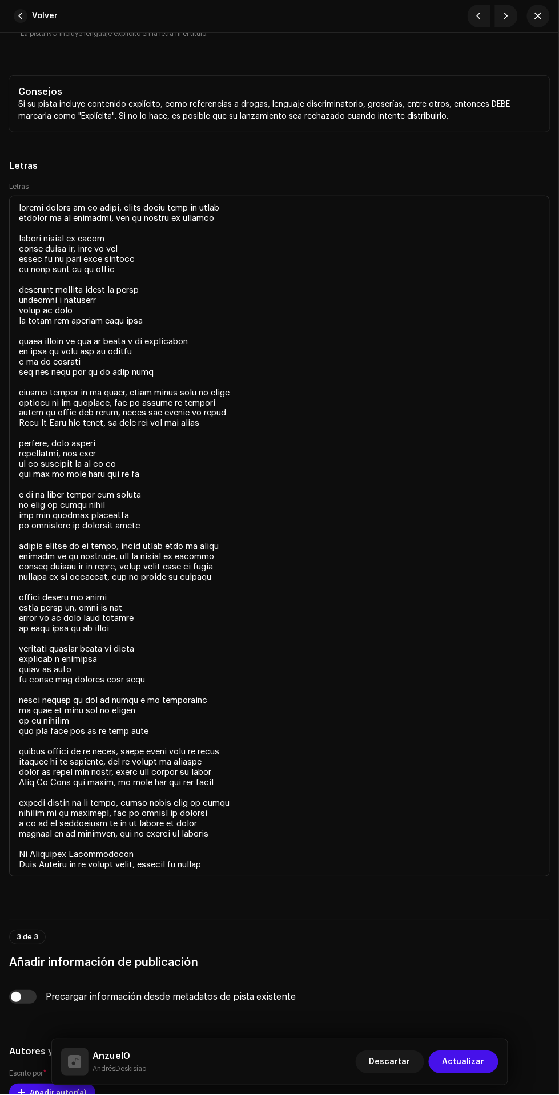
scroll to position [3102, 0]
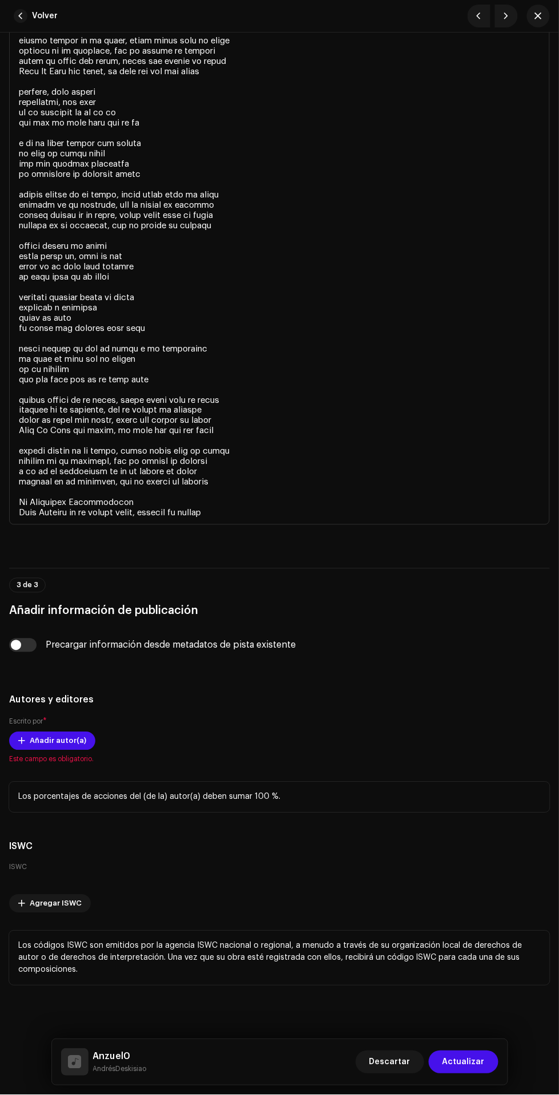
click at [22, 740] on span at bounding box center [21, 741] width 7 height 9
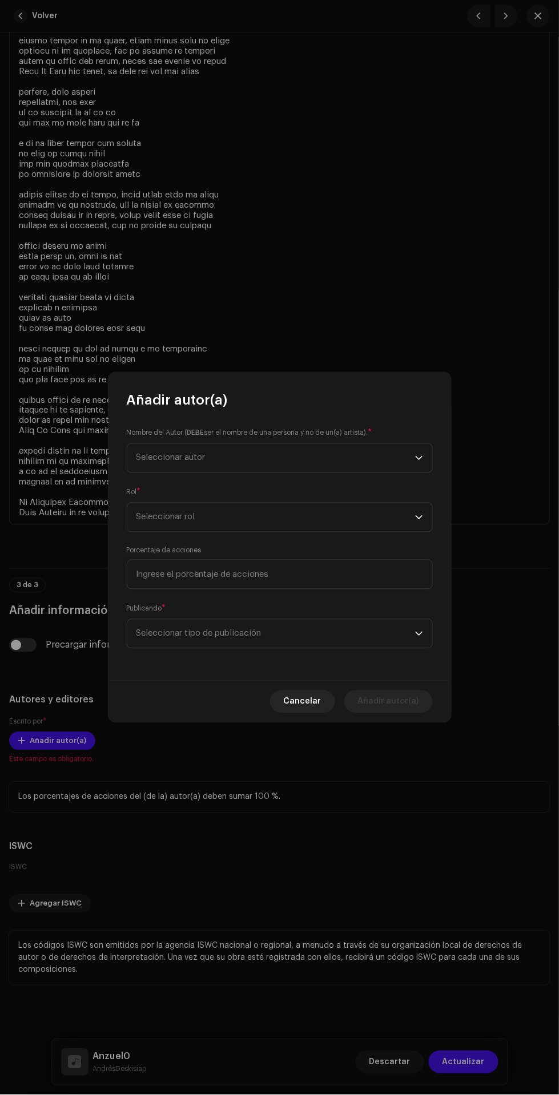
click at [310, 455] on span "Seleccionar autor" at bounding box center [275, 458] width 279 height 29
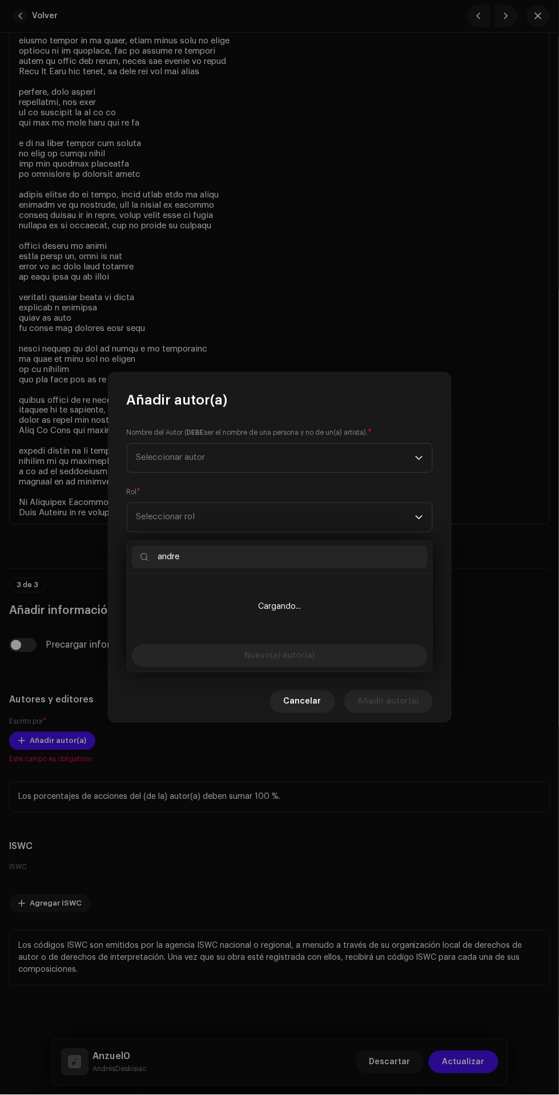
type input "[PERSON_NAME]"
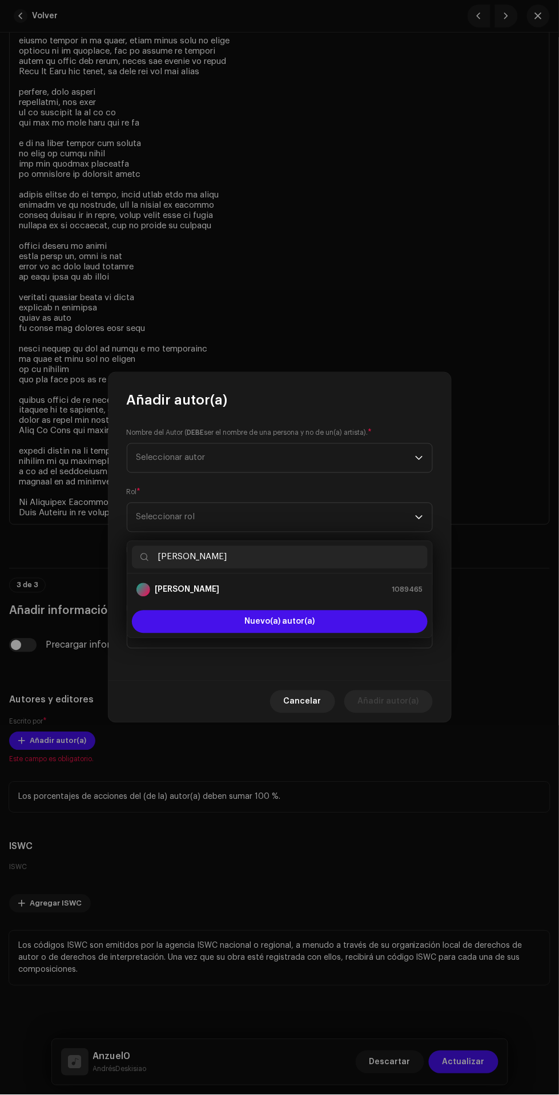
type input "[PERSON_NAME]"
click at [328, 583] on div "[PERSON_NAME] 1089465" at bounding box center [279, 590] width 287 height 14
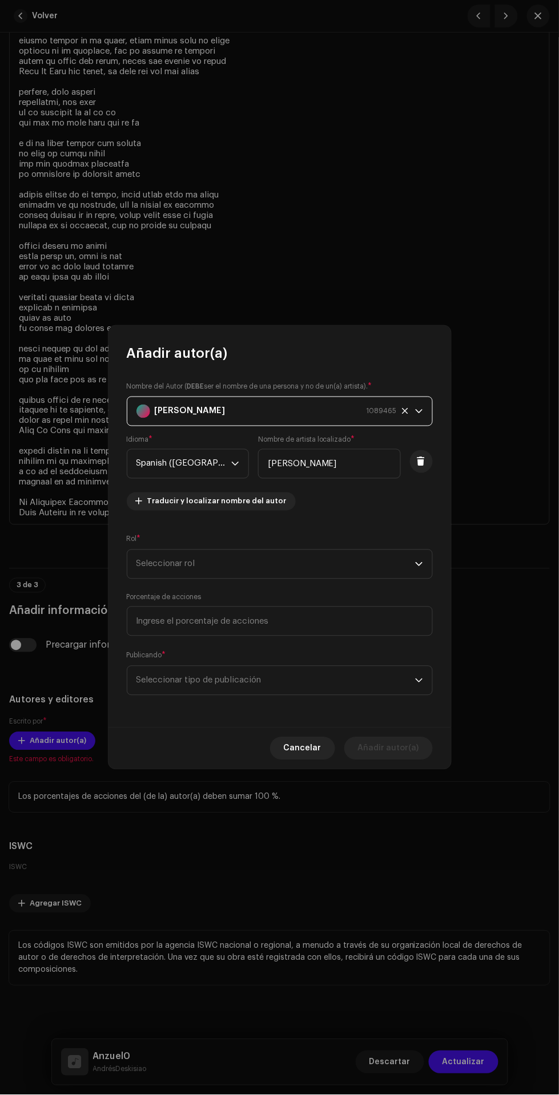
click at [340, 566] on span "Seleccionar rol" at bounding box center [275, 564] width 279 height 29
click at [303, 721] on li "Composer & Lyricist" at bounding box center [280, 732] width 296 height 23
click at [340, 681] on span "Seleccionar tipo de publicación" at bounding box center [275, 681] width 279 height 29
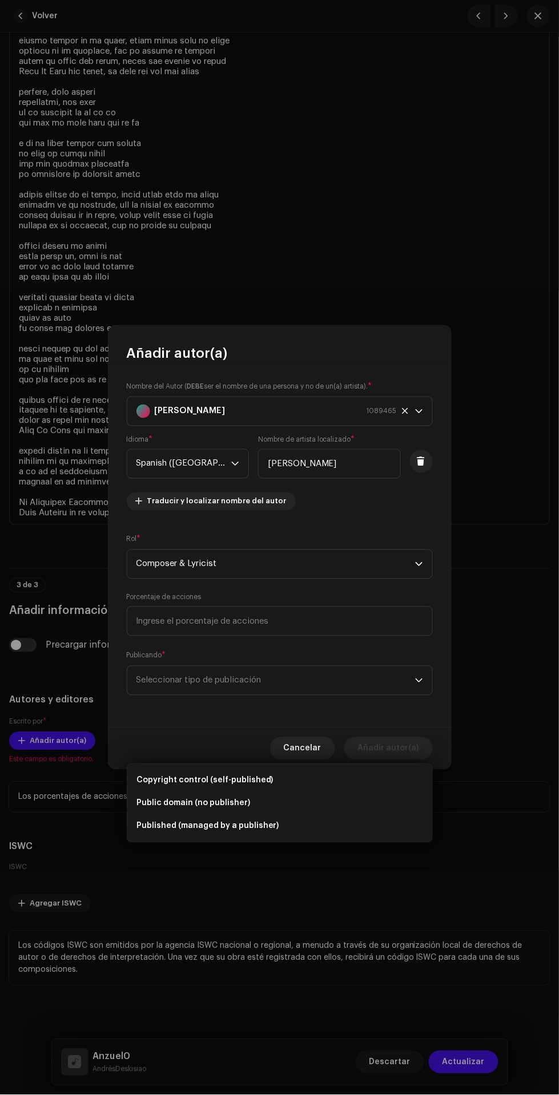
click at [301, 769] on li "Copyright control (self-published)" at bounding box center [280, 780] width 296 height 23
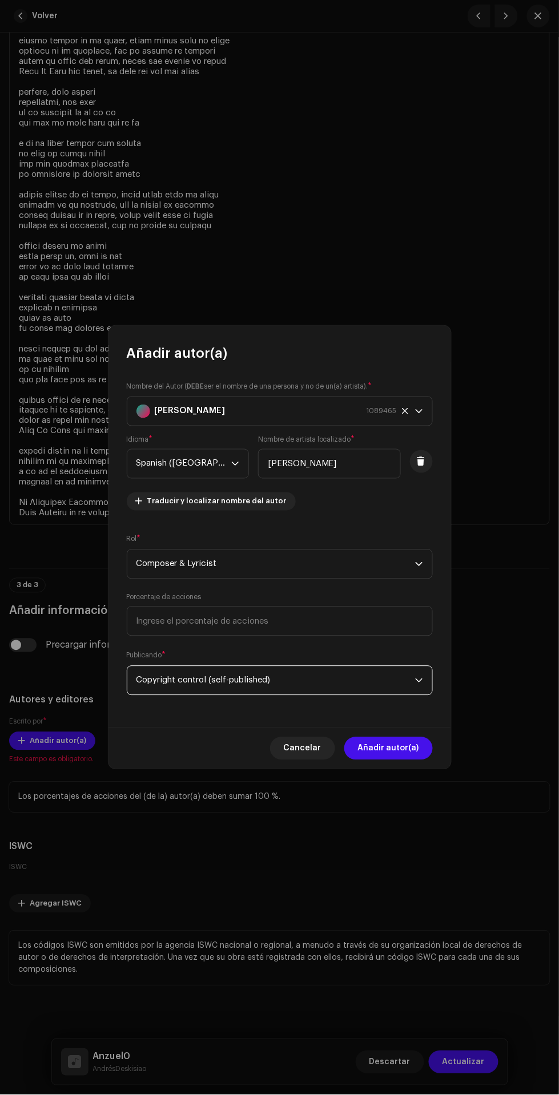
click at [402, 752] on span "Añadir autor(a)" at bounding box center [388, 748] width 61 height 23
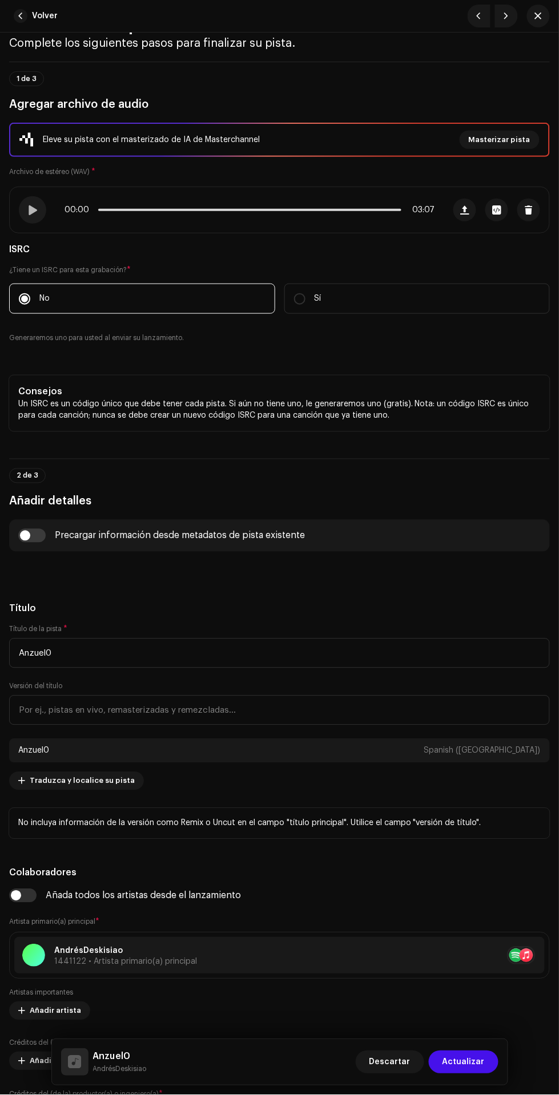
scroll to position [0, 0]
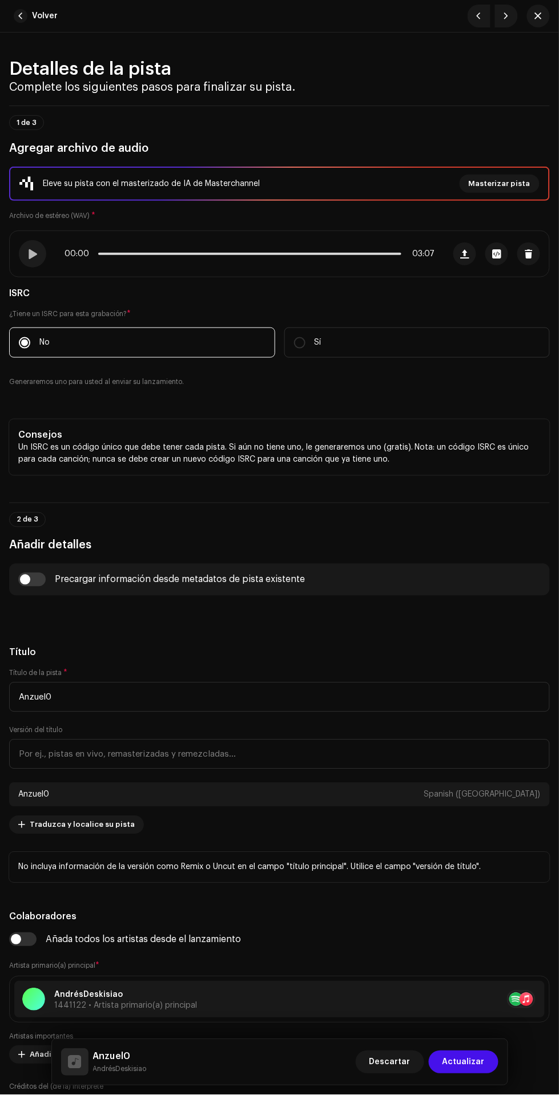
click at [464, 1063] on span "Actualizar" at bounding box center [463, 1062] width 42 height 23
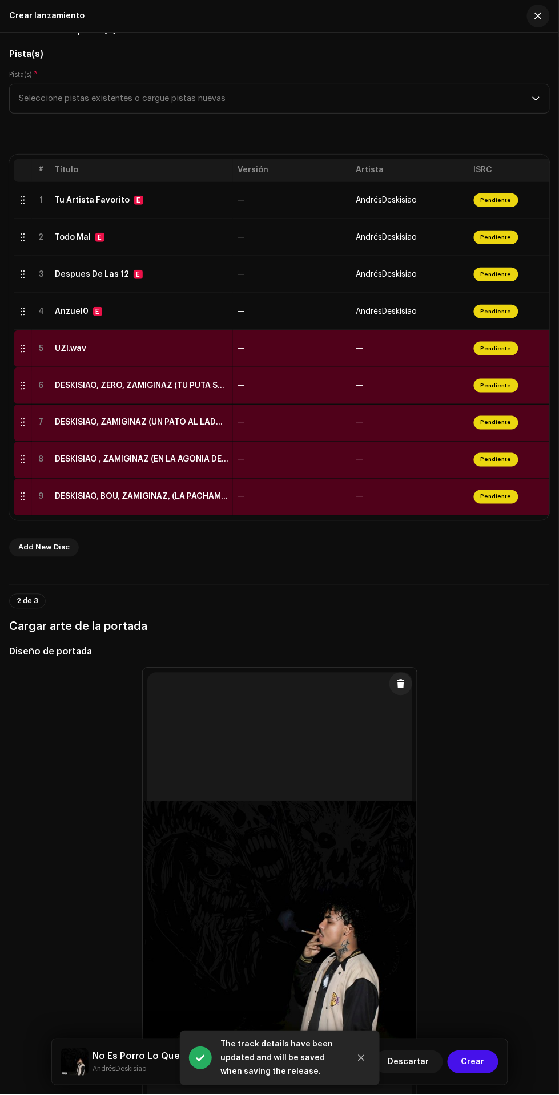
click at [390, 340] on td "—" at bounding box center [410, 348] width 118 height 37
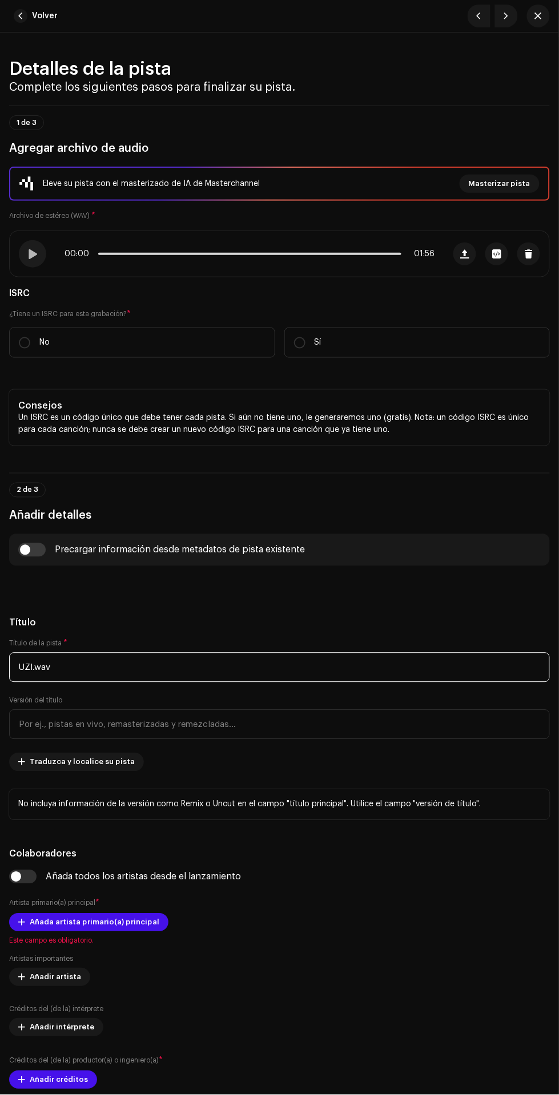
click at [377, 666] on input "UZI.wav" at bounding box center [279, 668] width 541 height 30
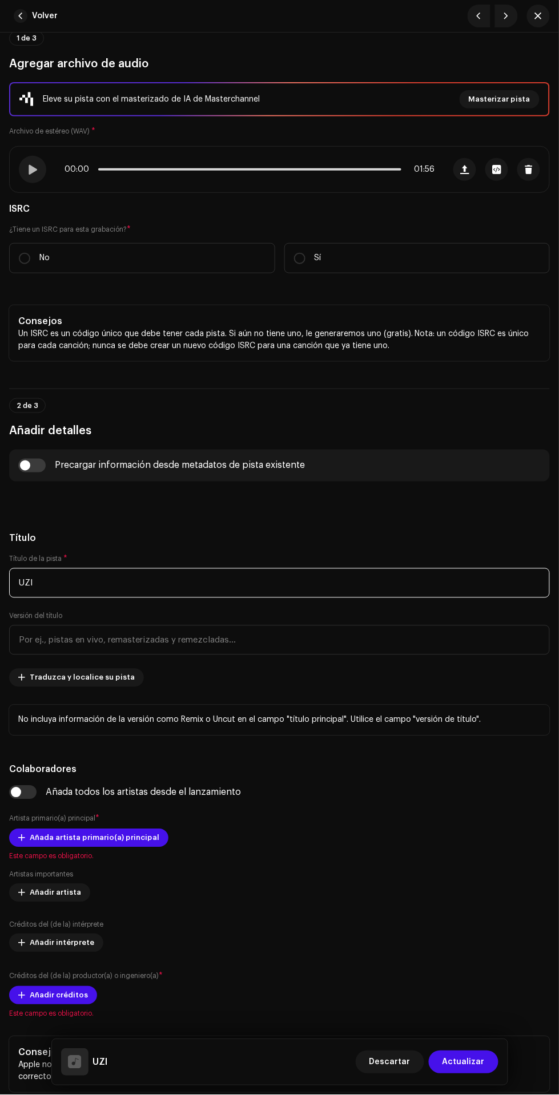
scroll to position [86, 0]
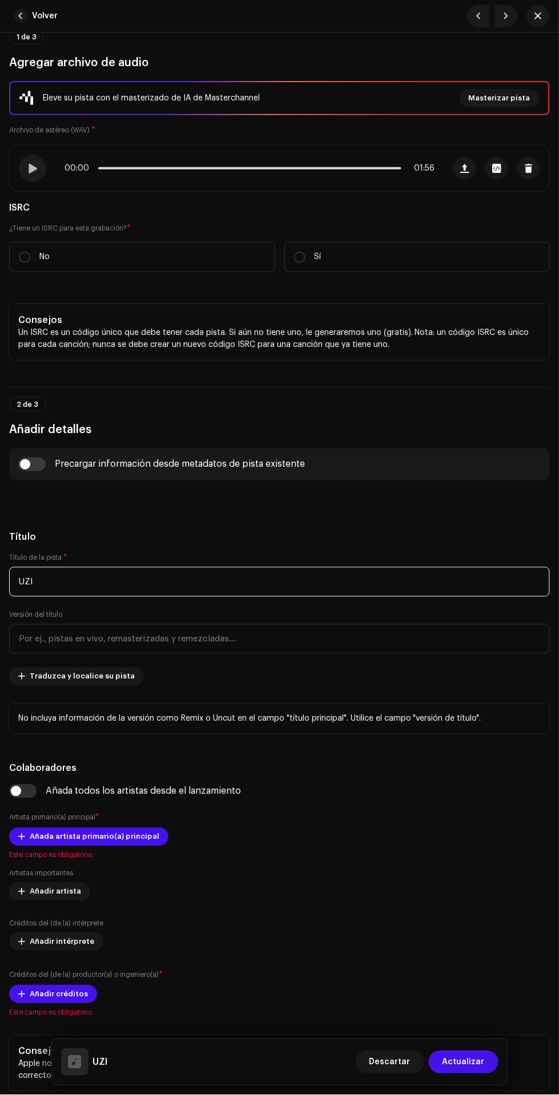
type input "UZI"
click at [221, 254] on label "No" at bounding box center [142, 257] width 266 height 30
click at [30, 254] on input "No" at bounding box center [24, 257] width 11 height 11
radio input "true"
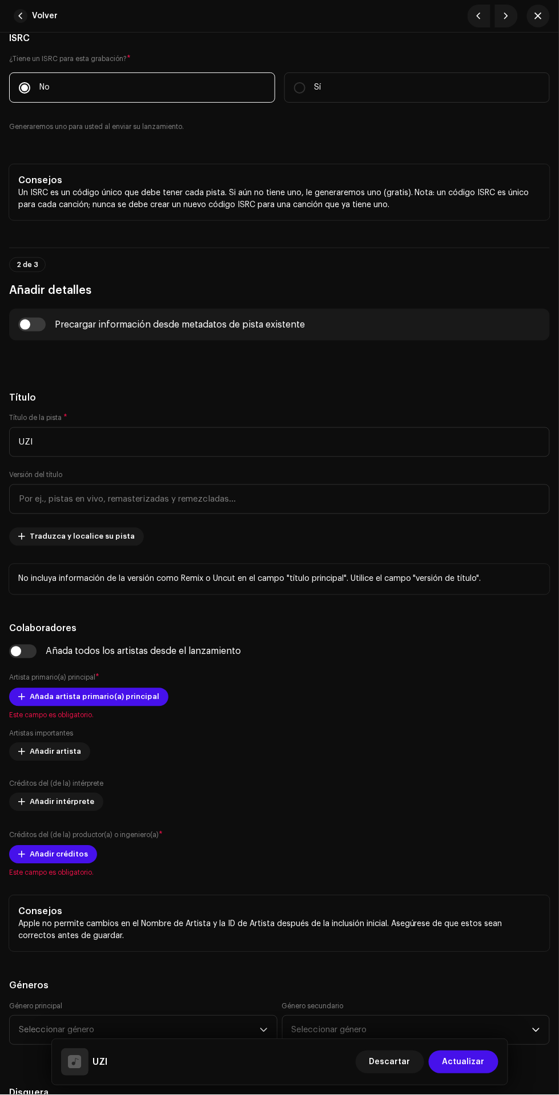
scroll to position [256, 0]
click at [106, 533] on span "Traduzca y localice su pista" at bounding box center [82, 536] width 105 height 23
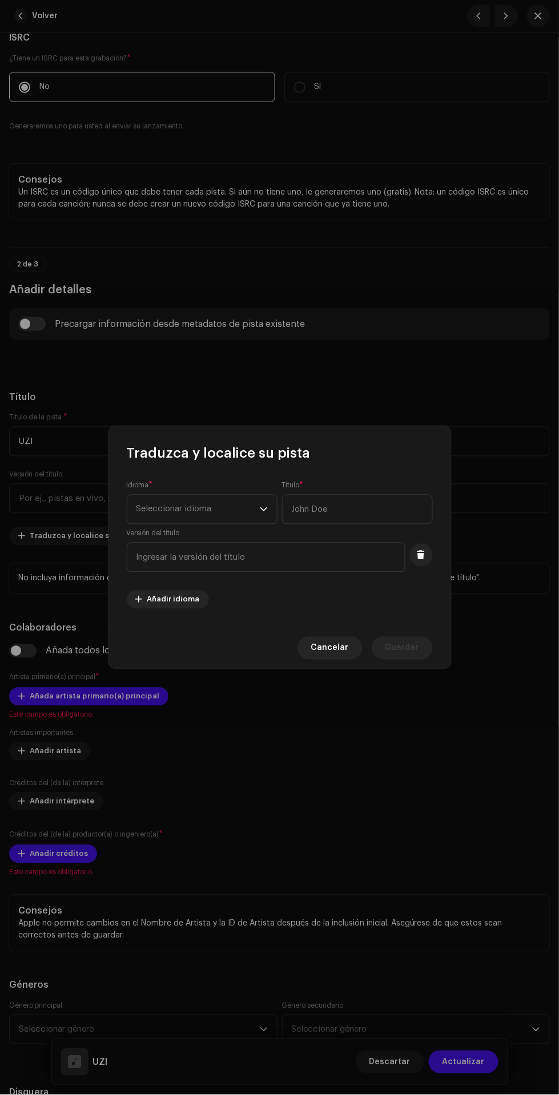
click at [231, 503] on span "Seleccionar idioma" at bounding box center [197, 509] width 123 height 29
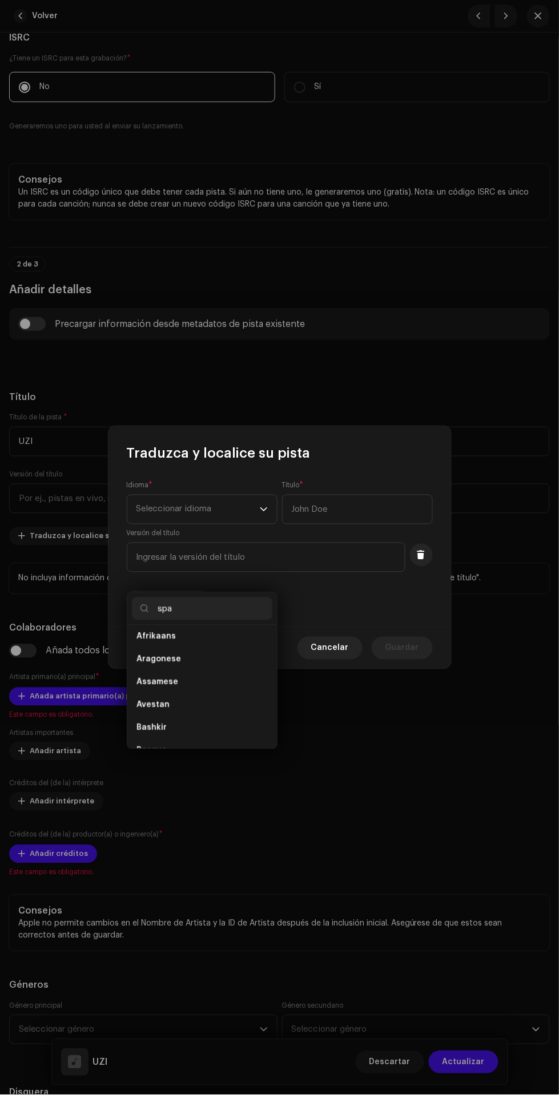
scroll to position [0, 0]
type input "spa"
click at [245, 653] on li "Spanish ([GEOGRAPHIC_DATA])" at bounding box center [202, 664] width 140 height 23
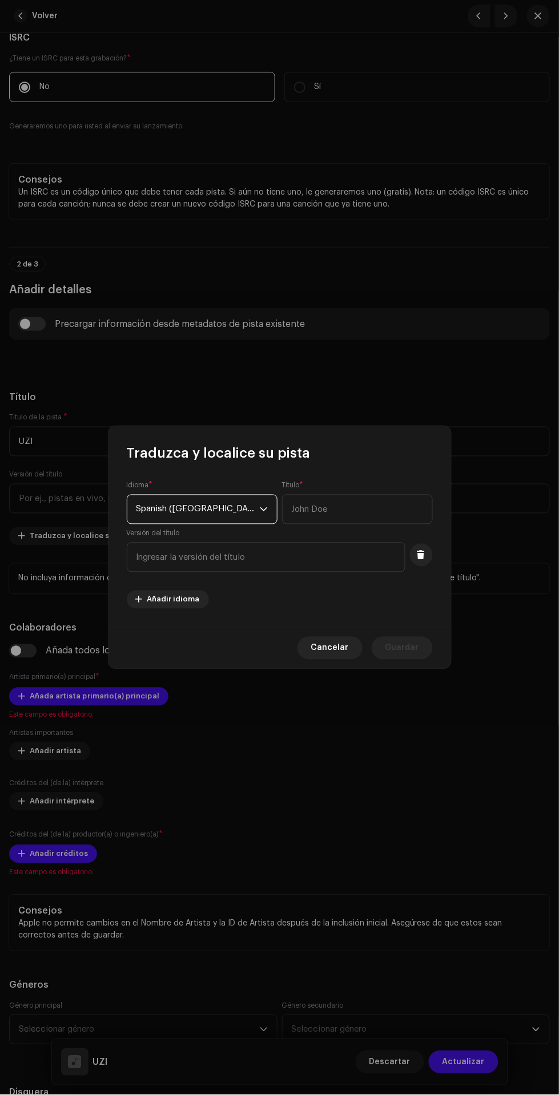
click at [352, 533] on div "Versión del título" at bounding box center [266, 550] width 279 height 43
click at [360, 514] on input "text" at bounding box center [357, 510] width 151 height 30
type input "UZI"
click at [409, 649] on span "Guardar" at bounding box center [402, 648] width 34 height 23
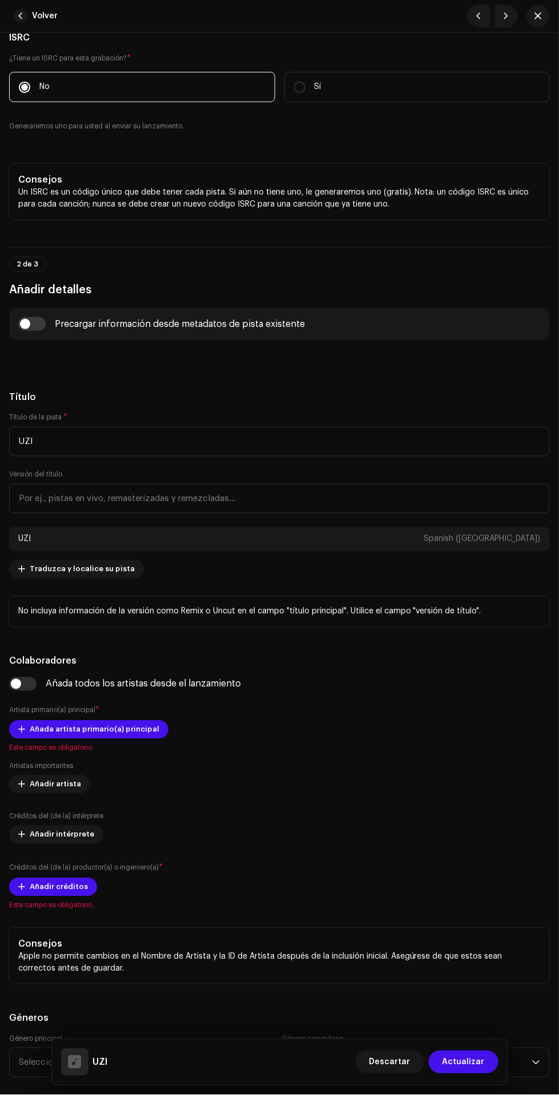
click at [43, 733] on span "Añada artista primario(a) principal" at bounding box center [95, 730] width 130 height 23
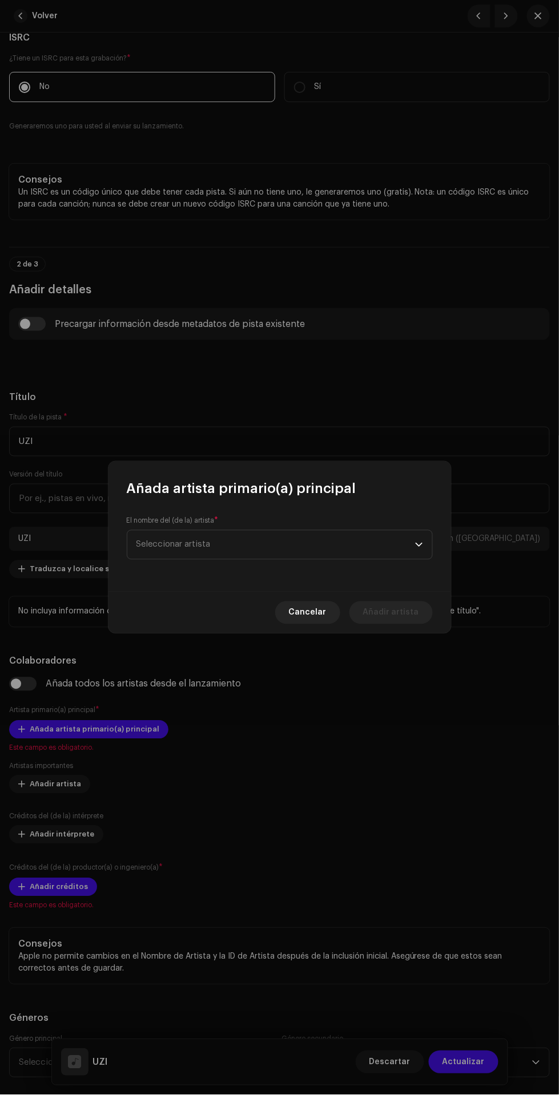
click at [301, 549] on span "Seleccionar artista" at bounding box center [275, 545] width 279 height 29
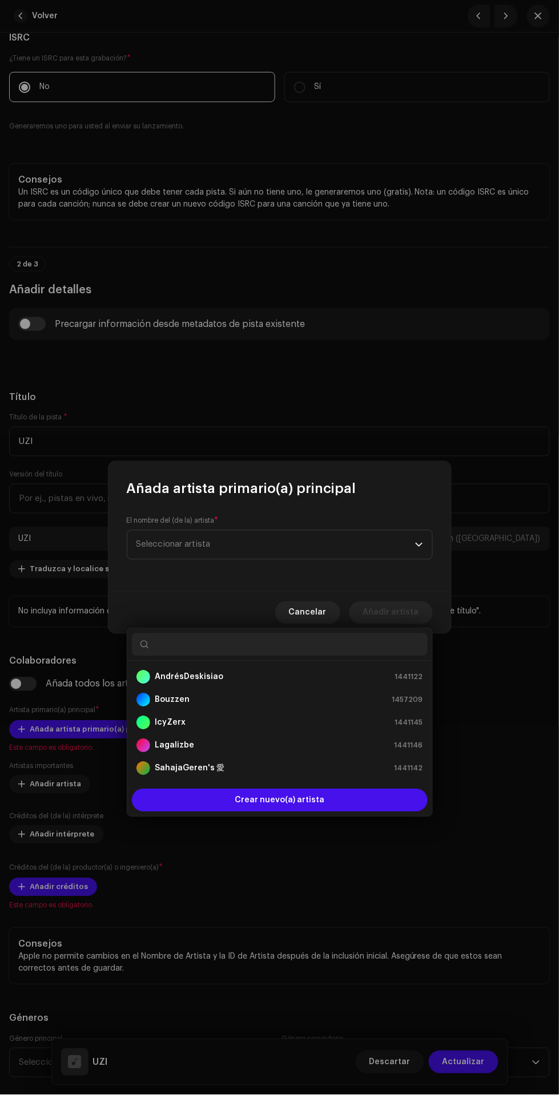
click at [326, 671] on div "AndrésDeskisiao 1441122" at bounding box center [279, 678] width 287 height 14
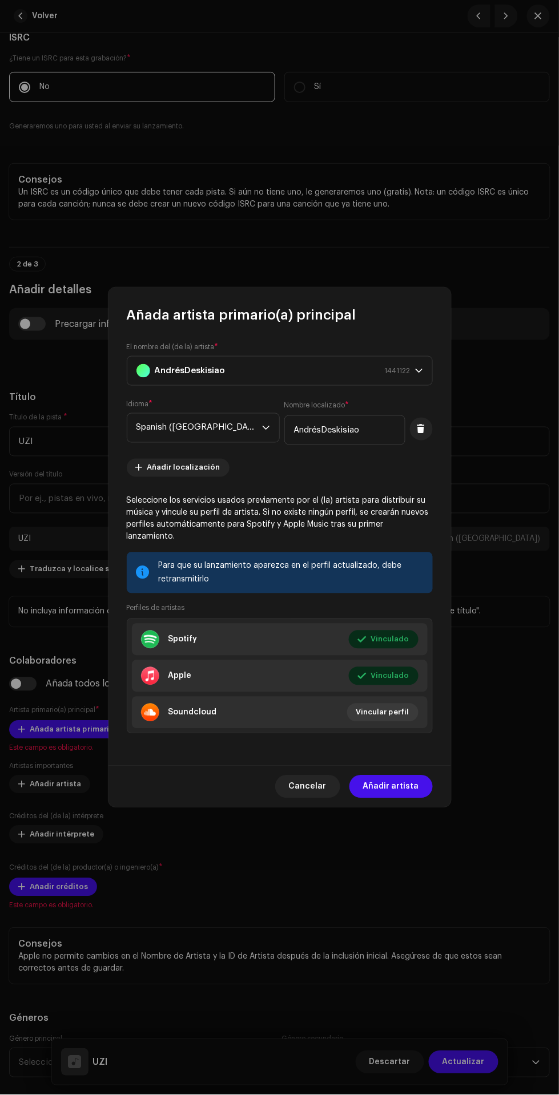
click at [398, 781] on span "Añadir artista" at bounding box center [391, 787] width 56 height 23
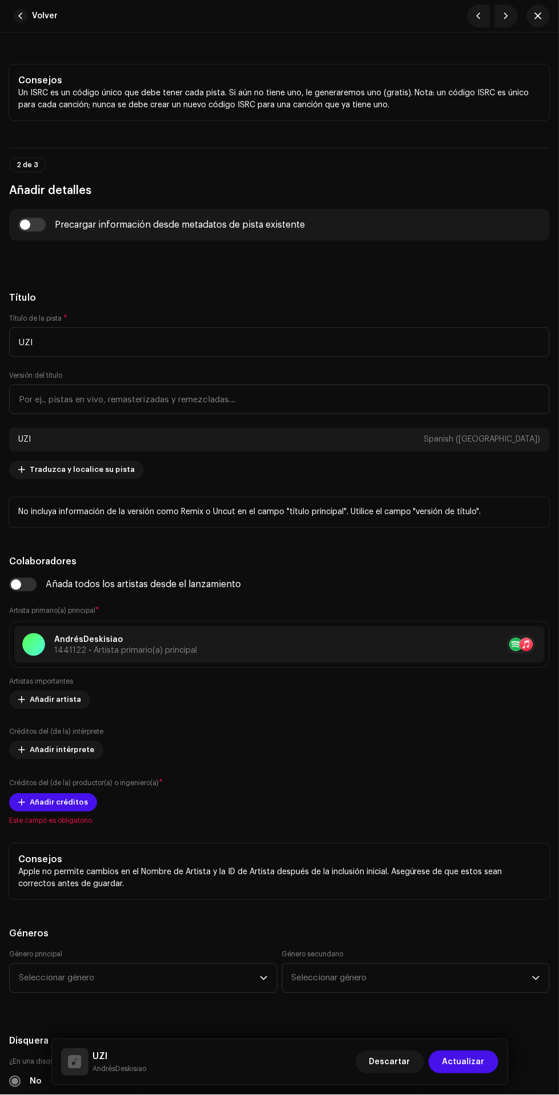
scroll to position [362, 0]
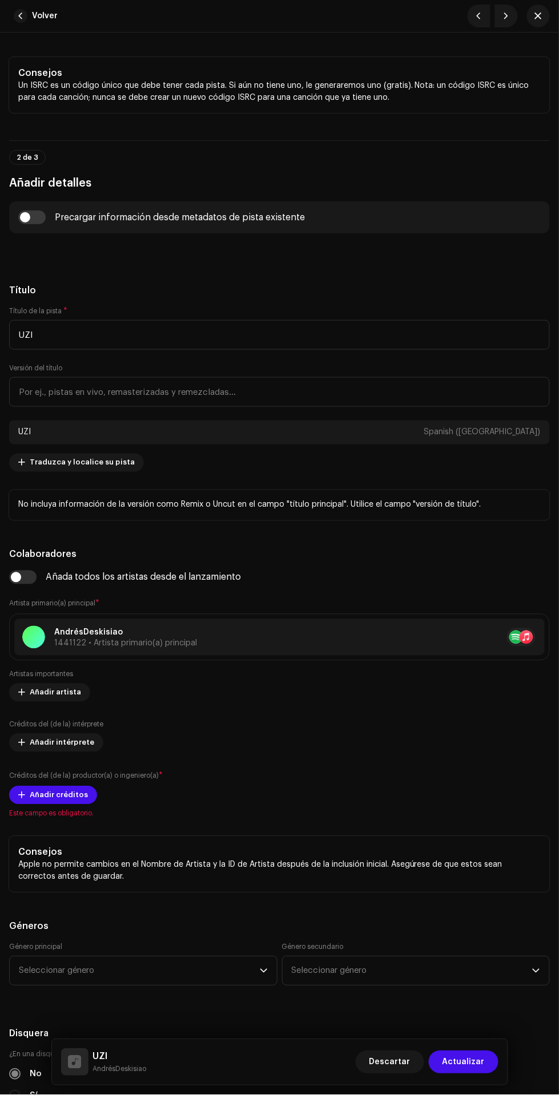
click at [34, 799] on span "Añadir créditos" at bounding box center [59, 795] width 58 height 23
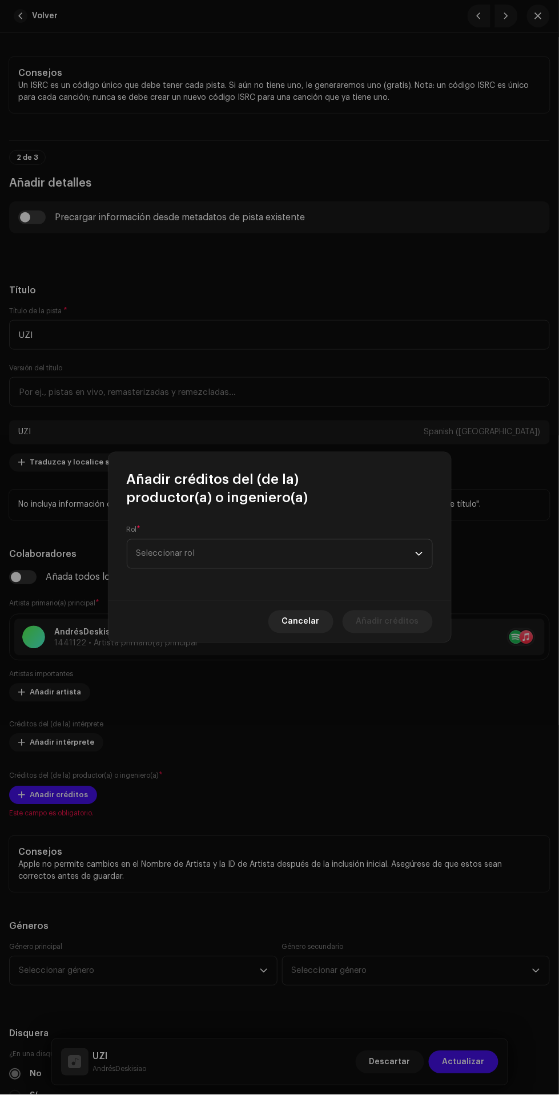
click at [332, 550] on span "Seleccionar rol" at bounding box center [275, 554] width 279 height 29
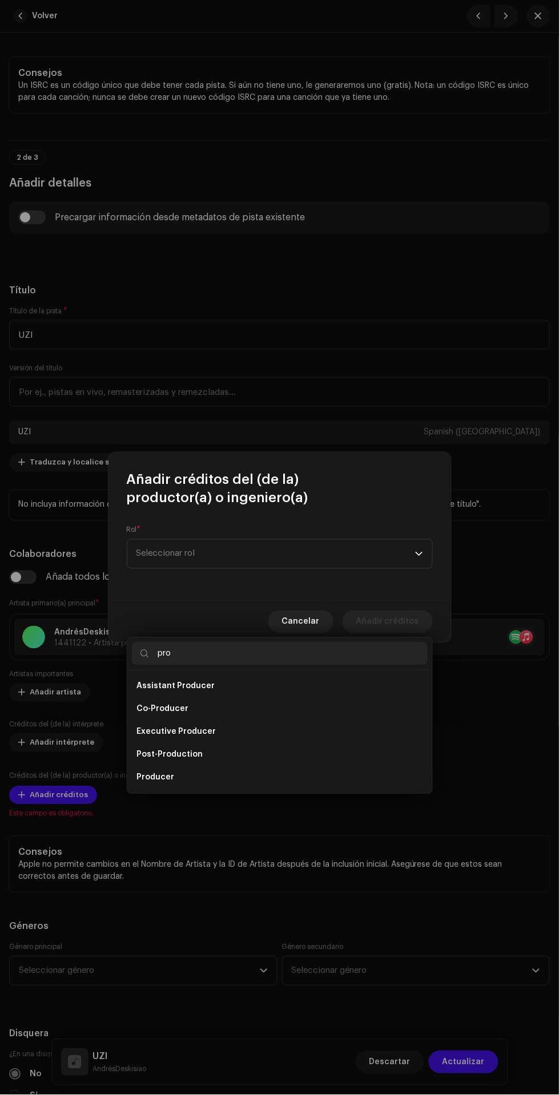
type input "pro"
click at [279, 767] on li "Producer" at bounding box center [280, 778] width 296 height 23
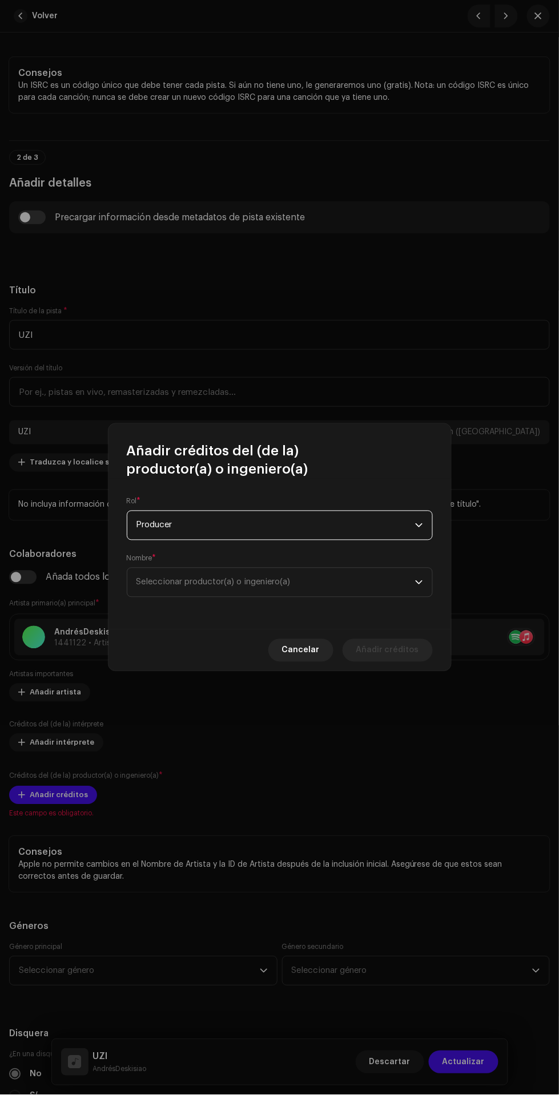
click at [332, 587] on span "Seleccionar productor(a) o ingeniero(a)" at bounding box center [275, 582] width 279 height 29
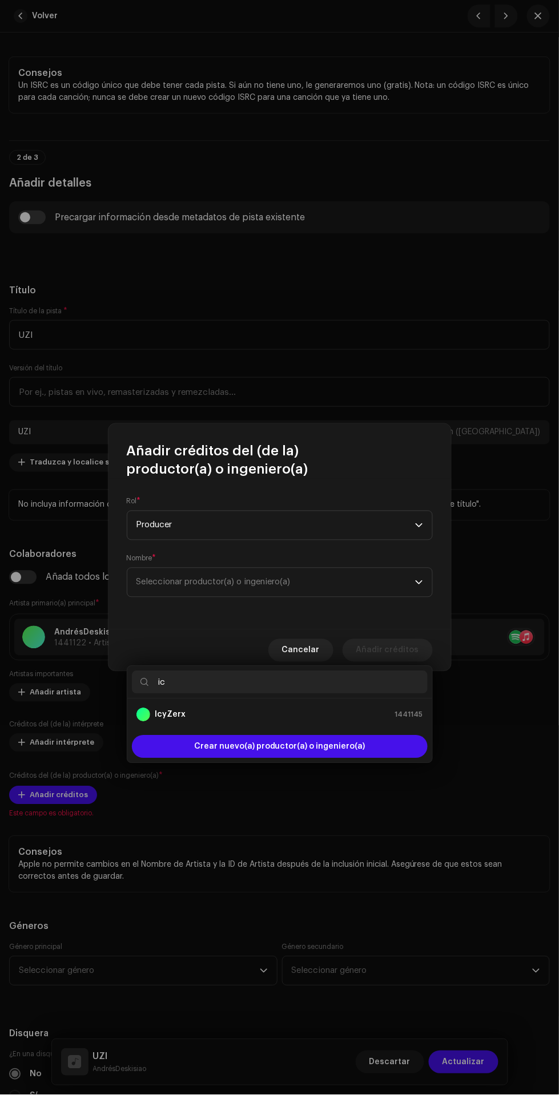
type input "ic"
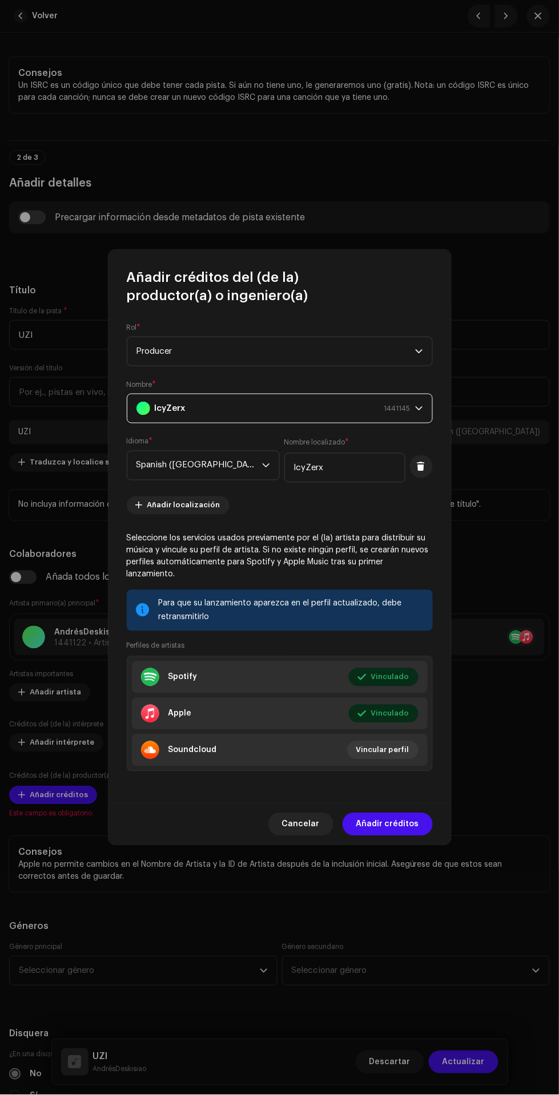
click at [408, 817] on span "Añadir créditos" at bounding box center [387, 824] width 63 height 23
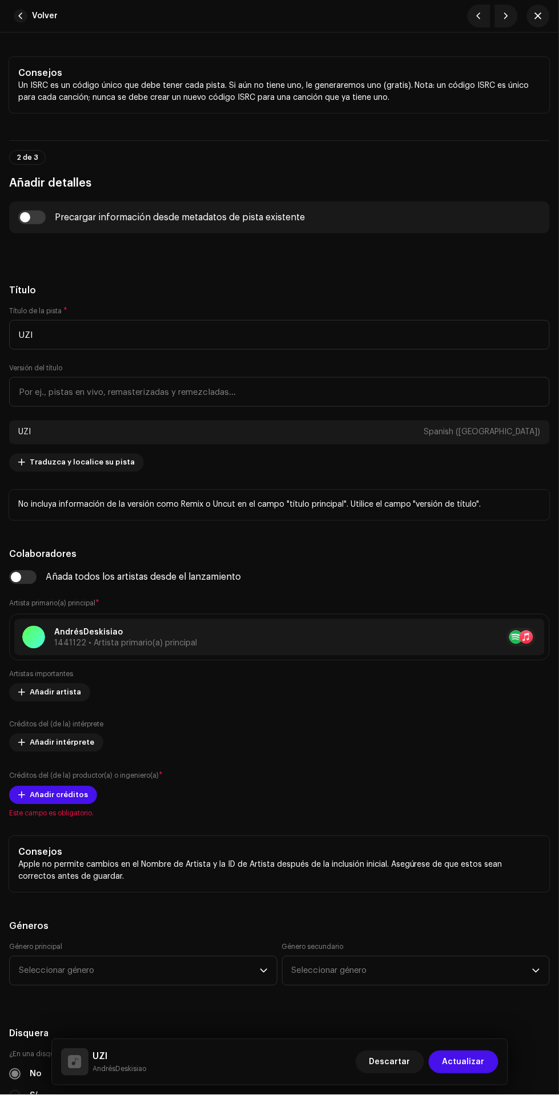
click at [34, 744] on span "Añadir intérprete" at bounding box center [62, 743] width 64 height 23
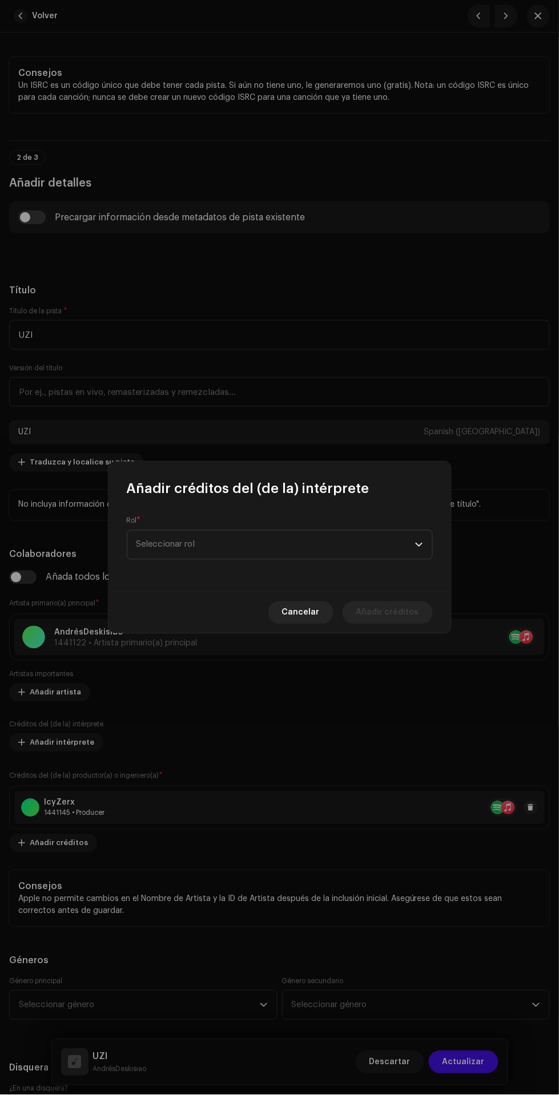
click at [307, 615] on span "Cancelar" at bounding box center [301, 613] width 38 height 23
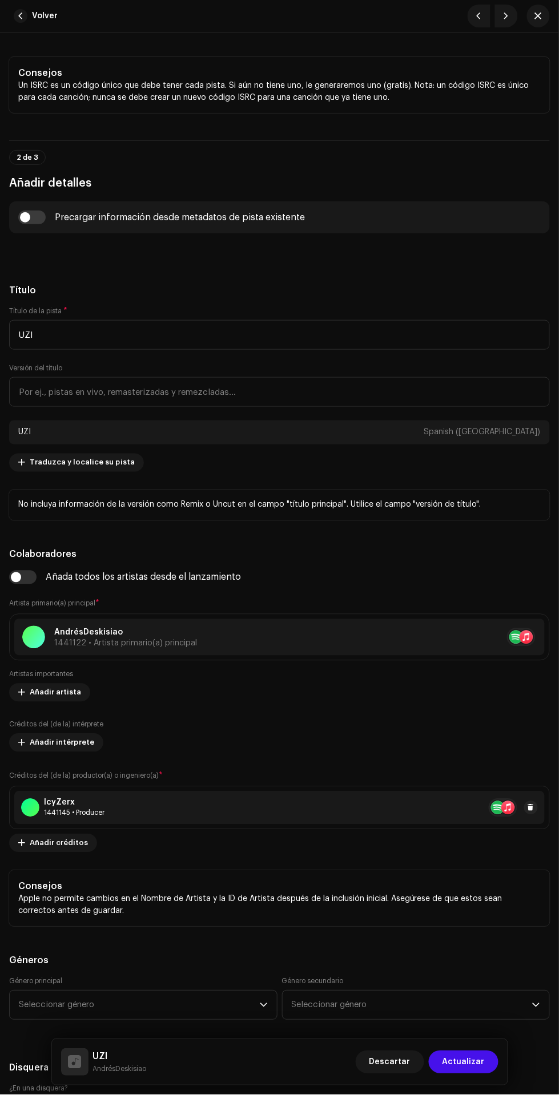
click at [36, 693] on span "Añadir artista" at bounding box center [55, 693] width 51 height 23
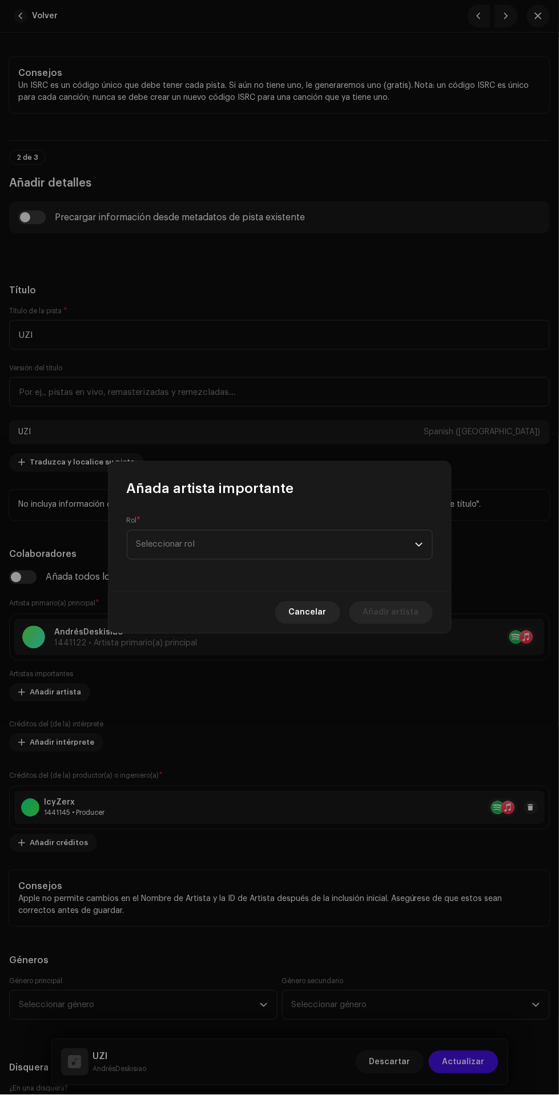
click at [319, 544] on span "Seleccionar rol" at bounding box center [275, 545] width 279 height 29
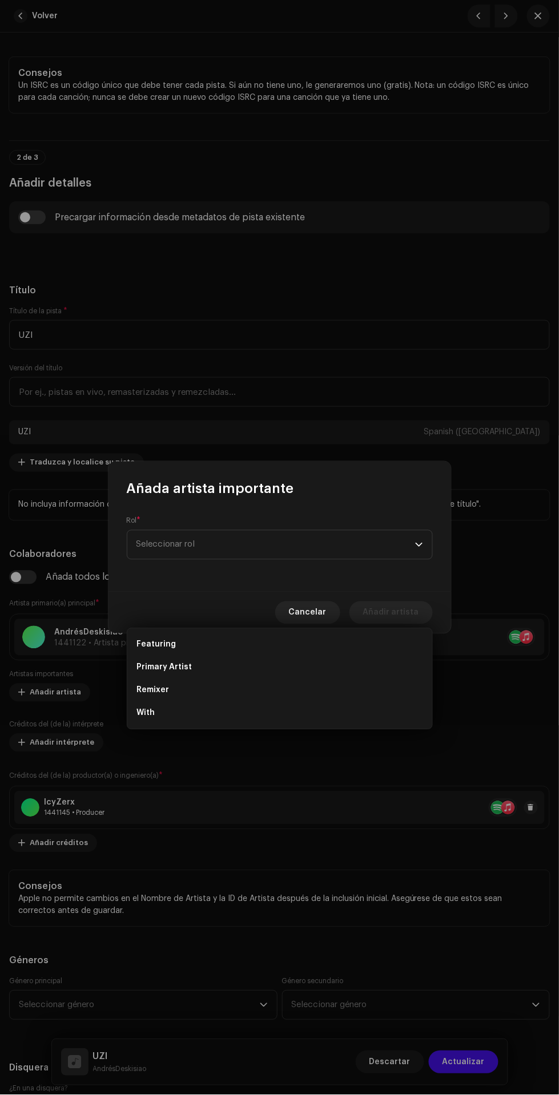
click at [224, 656] on li "Primary Artist" at bounding box center [280, 667] width 296 height 23
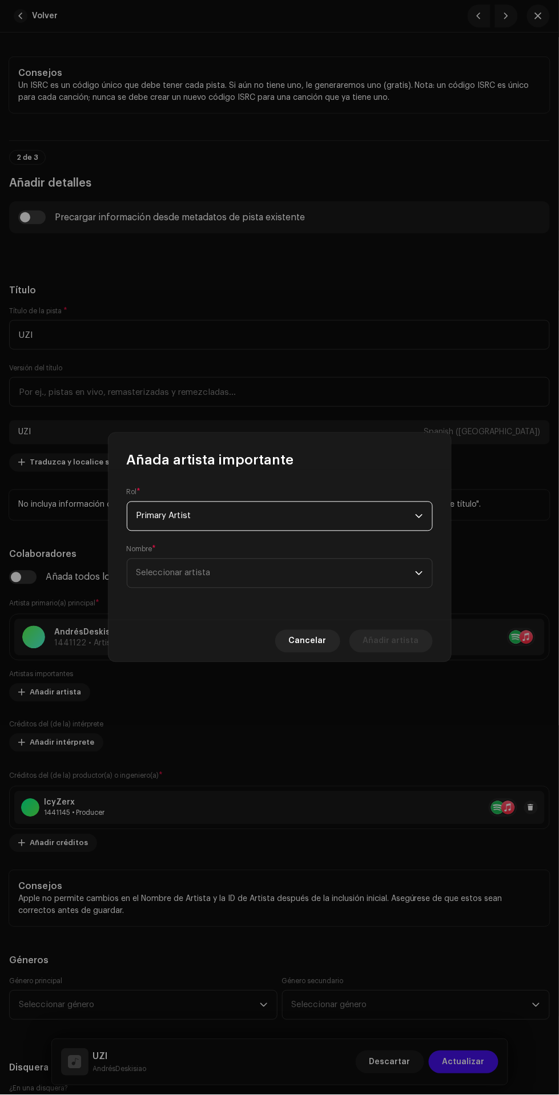
click at [282, 572] on span "Seleccionar artista" at bounding box center [275, 573] width 279 height 29
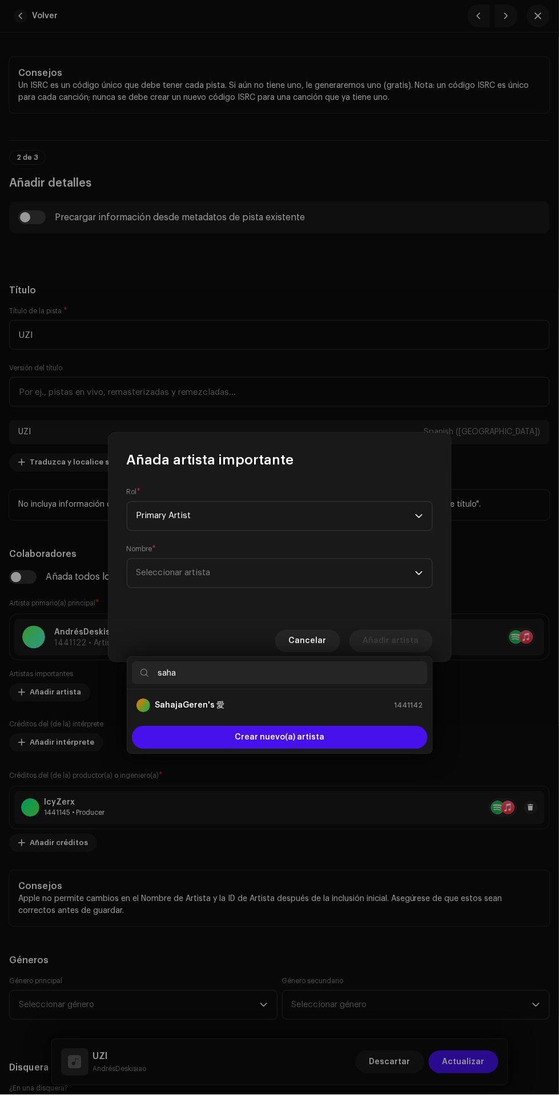
type input "saha"
click at [325, 699] on div "SahajaGeren's 愛 1441142" at bounding box center [279, 706] width 287 height 14
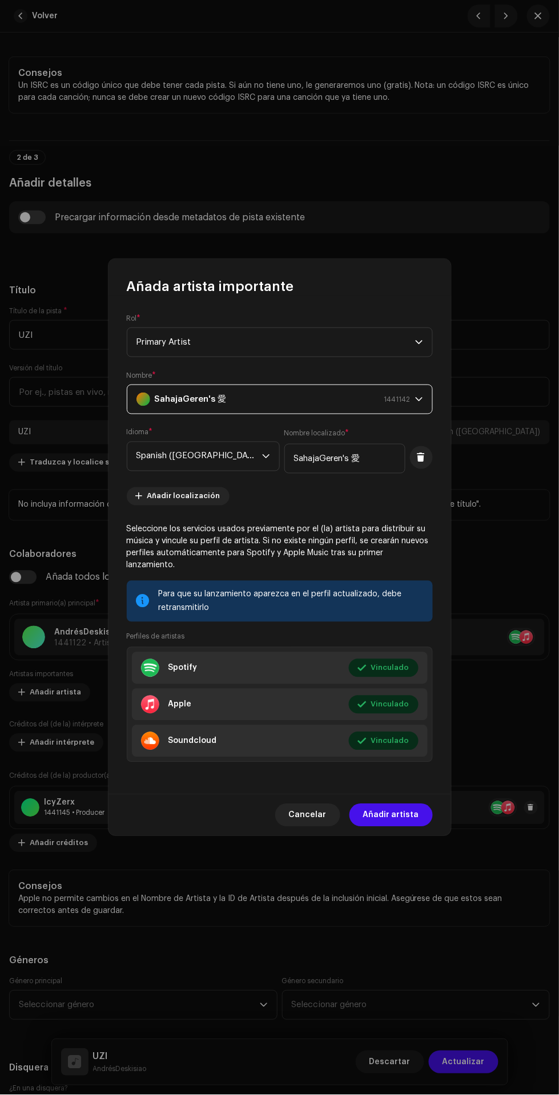
click at [404, 810] on span "Añadir artista" at bounding box center [391, 815] width 56 height 23
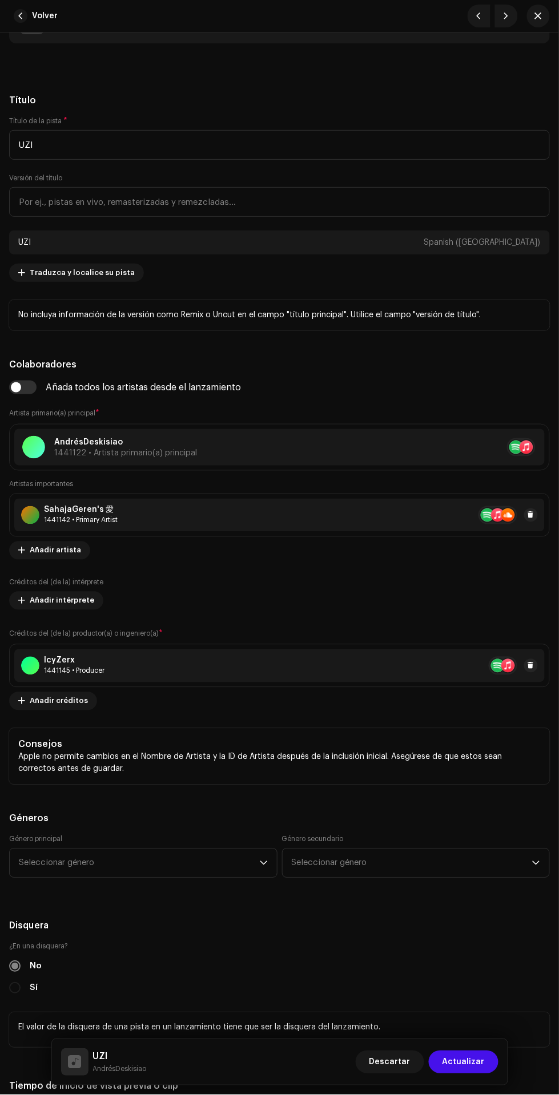
scroll to position [607, 0]
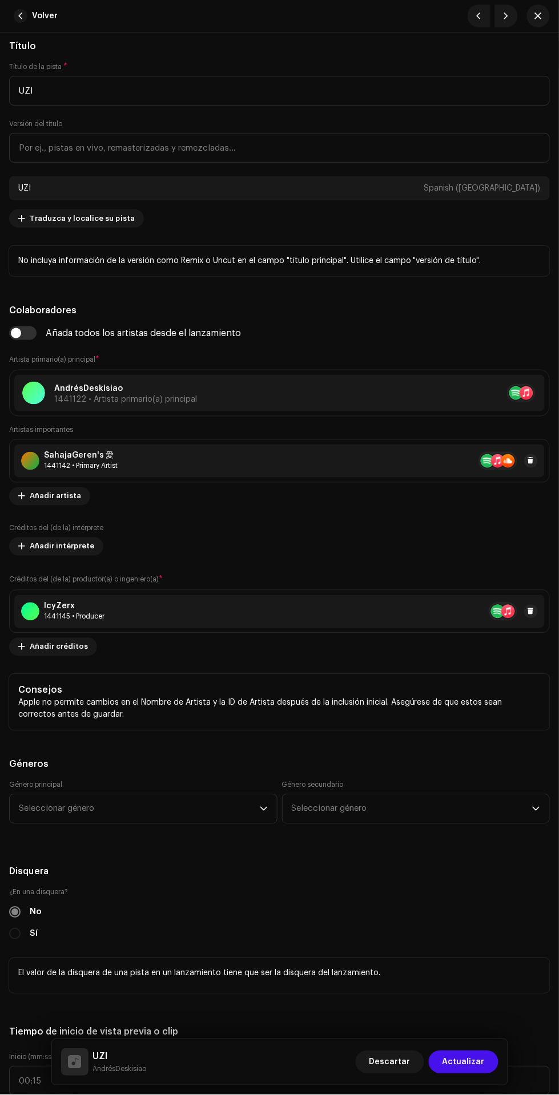
click at [44, 647] on span "Añadir créditos" at bounding box center [59, 647] width 58 height 23
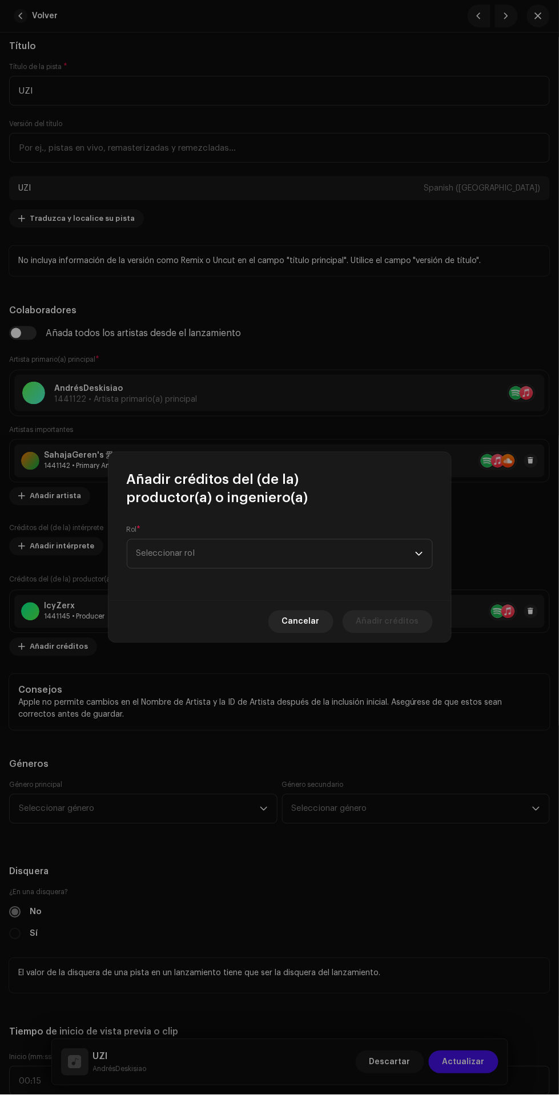
click at [286, 555] on span "Seleccionar rol" at bounding box center [275, 554] width 279 height 29
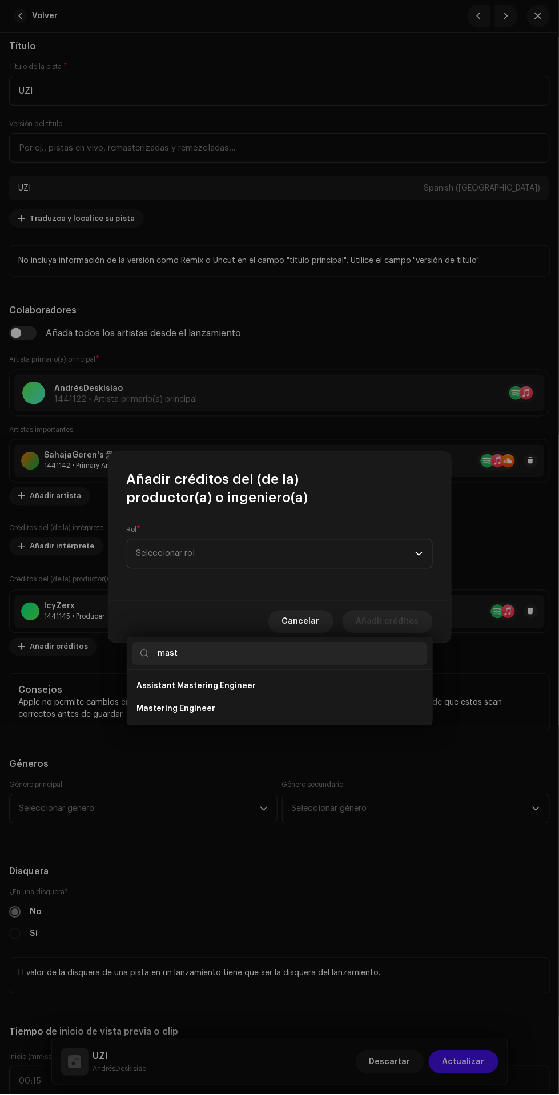
type input "mast"
click at [320, 698] on li "Mastering Engineer" at bounding box center [280, 709] width 296 height 23
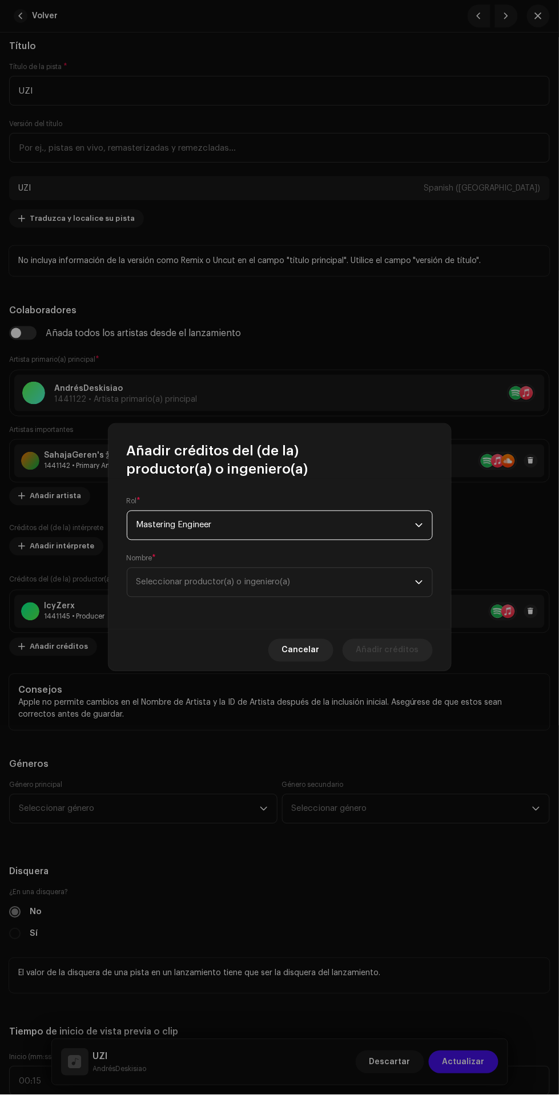
click at [316, 588] on span "Seleccionar productor(a) o ingeniero(a)" at bounding box center [275, 582] width 279 height 29
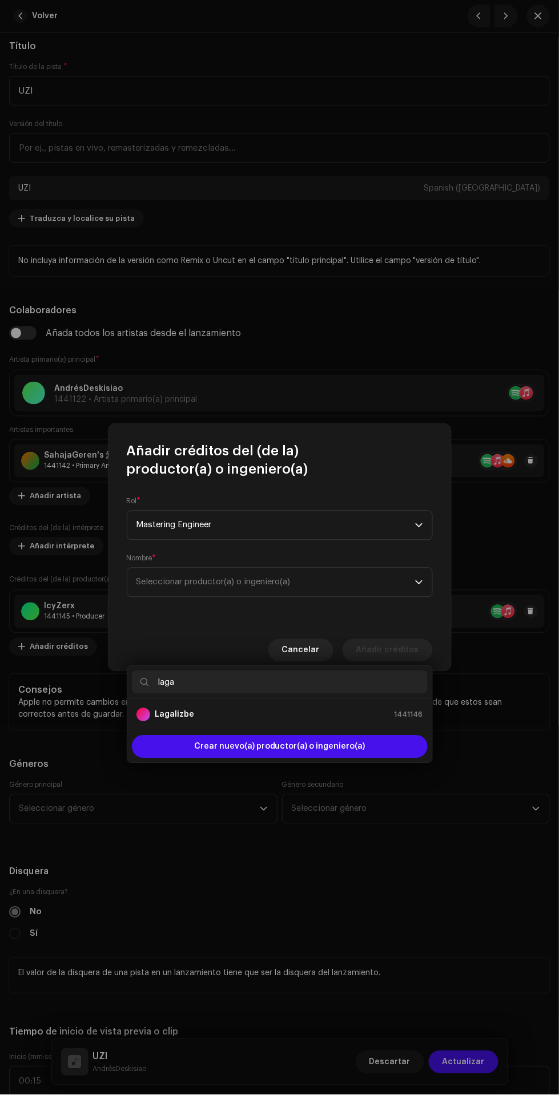
type input "laga"
click at [314, 708] on div "Lagalizbe 1441146" at bounding box center [279, 715] width 287 height 14
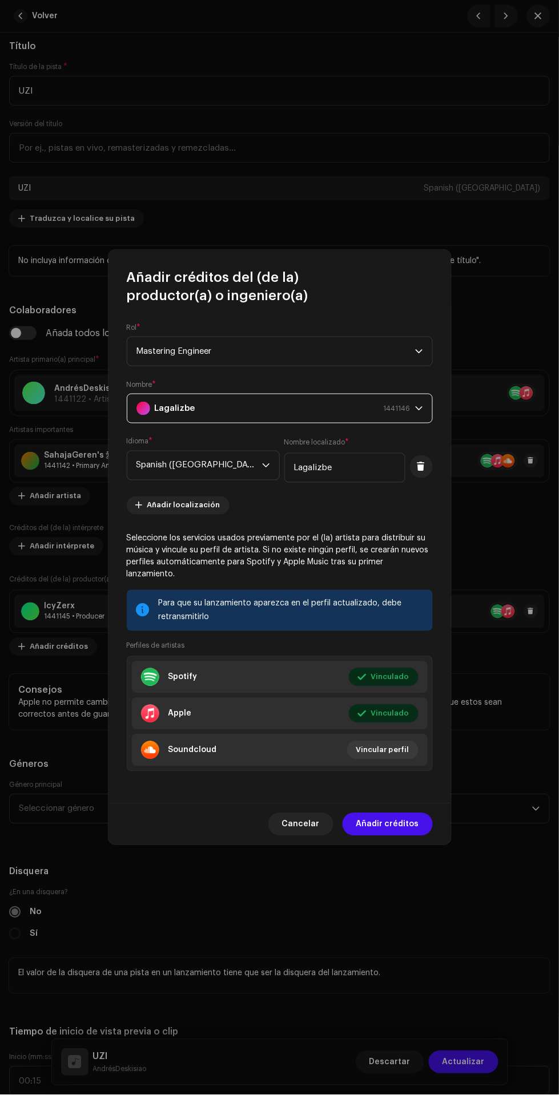
click at [401, 830] on span "Añadir créditos" at bounding box center [387, 824] width 63 height 23
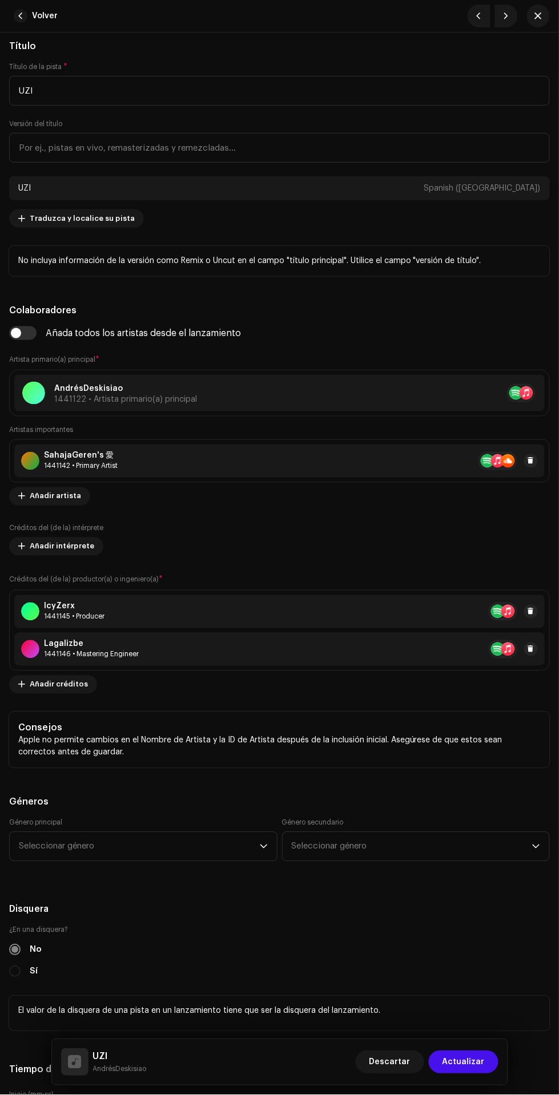
click at [33, 686] on span "Añadir créditos" at bounding box center [59, 685] width 58 height 23
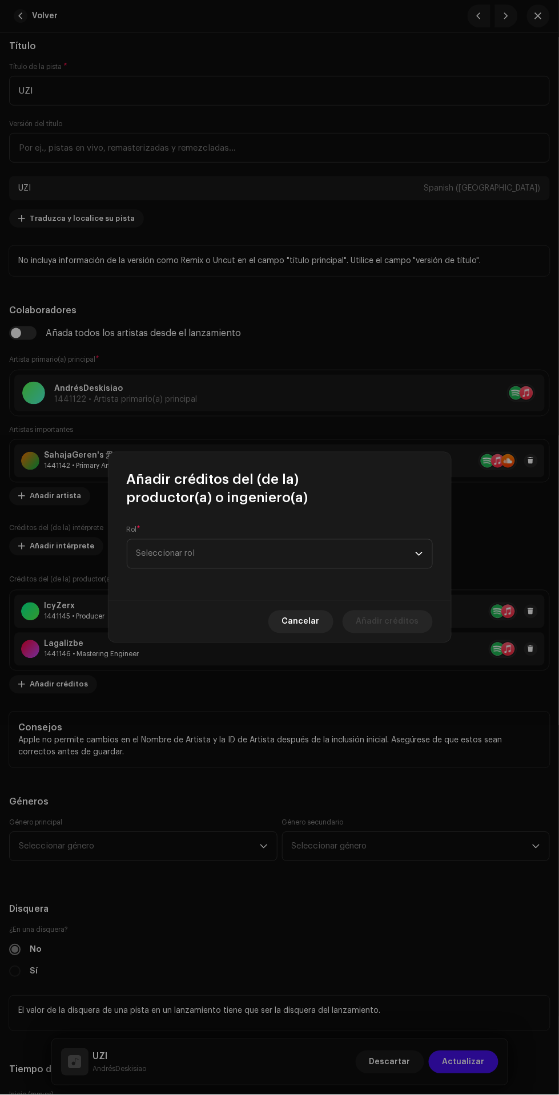
click at [294, 565] on span "Seleccionar rol" at bounding box center [275, 554] width 279 height 29
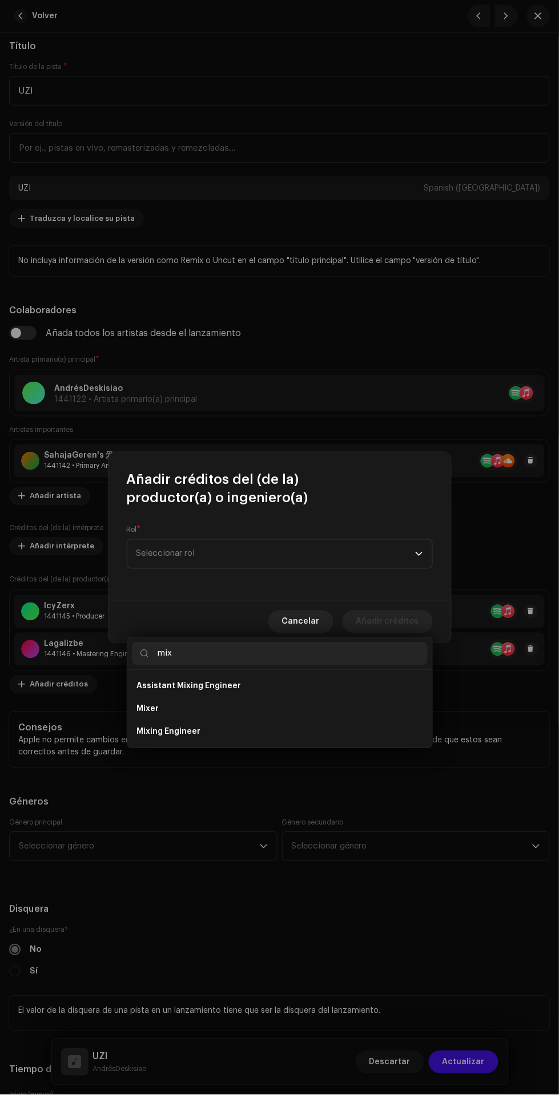
type input "mix"
click at [315, 721] on li "Mixing Engineer" at bounding box center [280, 732] width 296 height 23
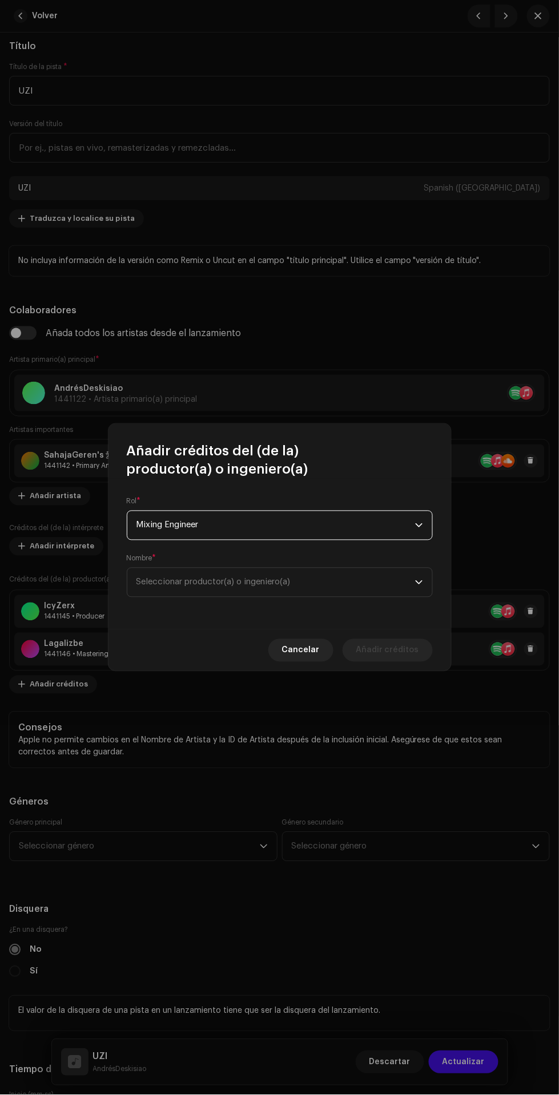
click at [309, 592] on span "Seleccionar productor(a) o ingeniero(a)" at bounding box center [275, 582] width 279 height 29
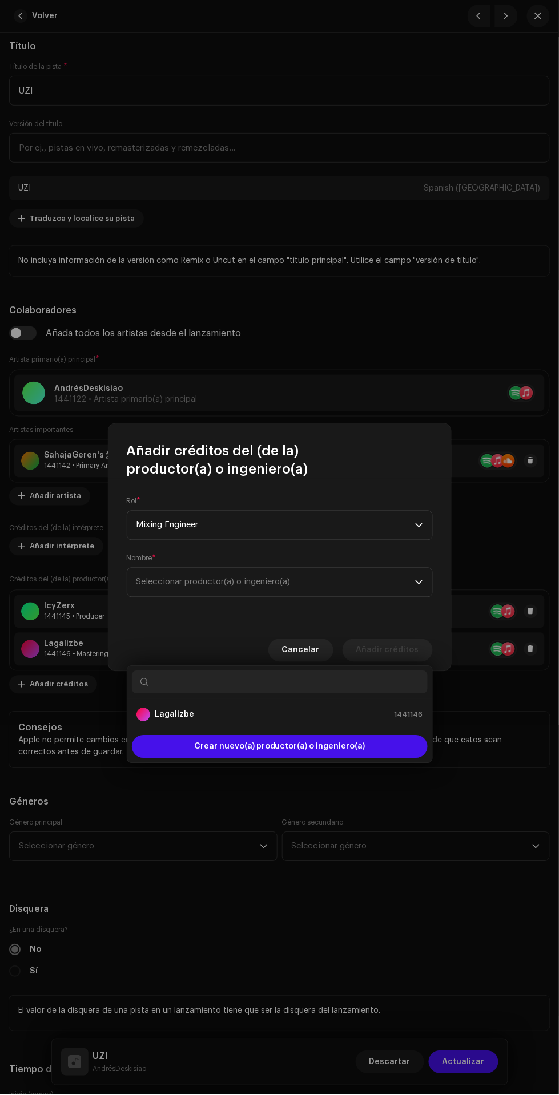
click at [343, 708] on div "Lagalizbe 1441146" at bounding box center [279, 715] width 287 height 14
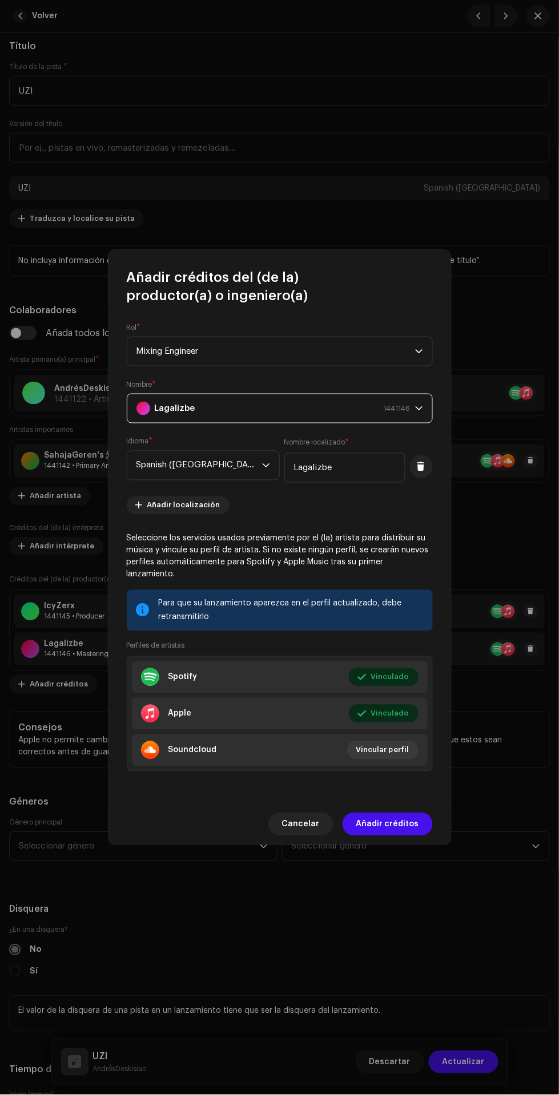
click at [407, 819] on span "Añadir créditos" at bounding box center [387, 824] width 63 height 23
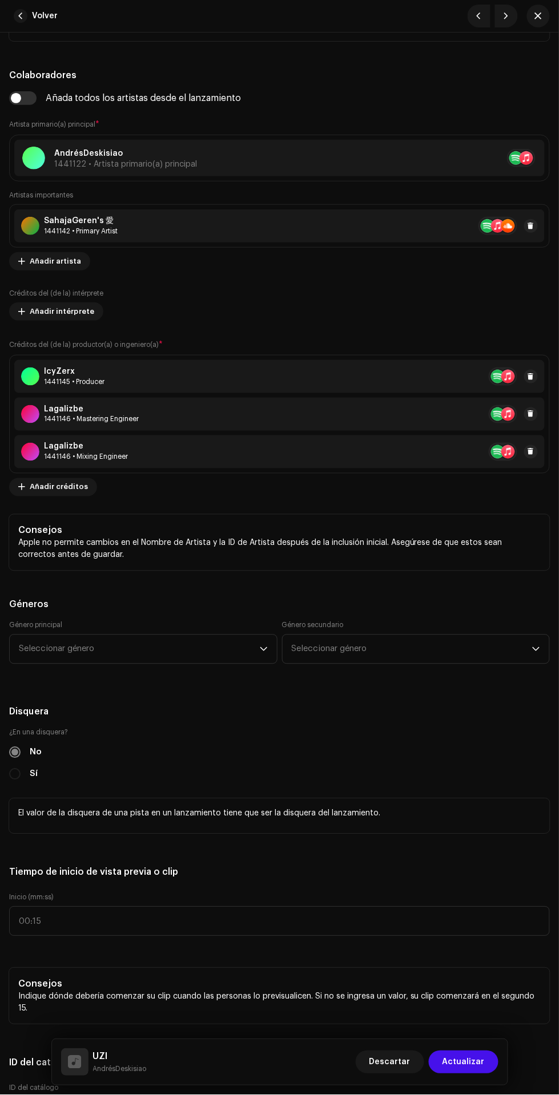
scroll to position [896, 0]
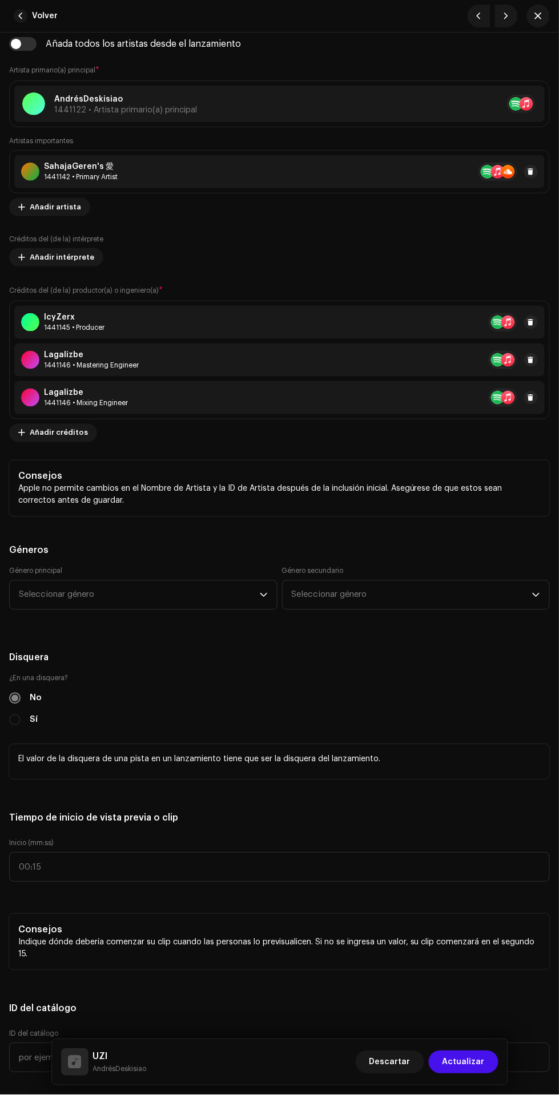
click at [79, 596] on span "Seleccionar género" at bounding box center [139, 595] width 241 height 29
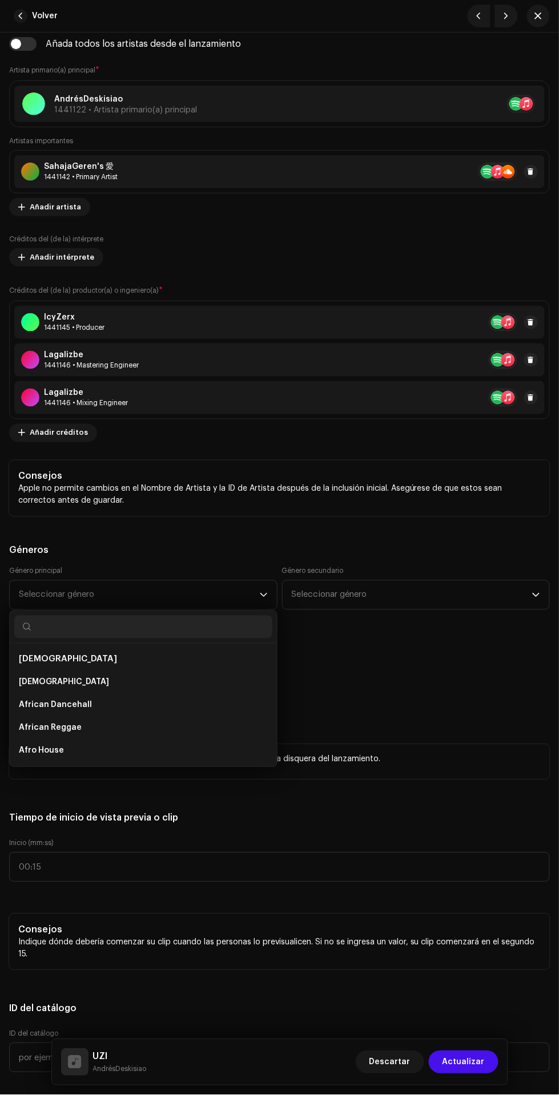
click at [201, 592] on span "Seleccionar género" at bounding box center [139, 595] width 241 height 29
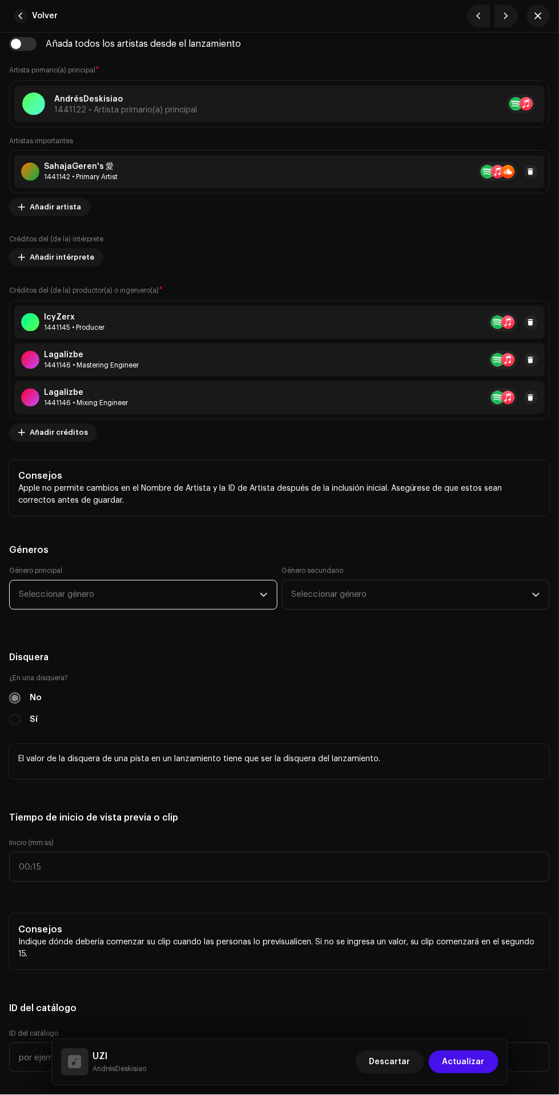
click at [184, 607] on span "Seleccionar género" at bounding box center [139, 595] width 241 height 29
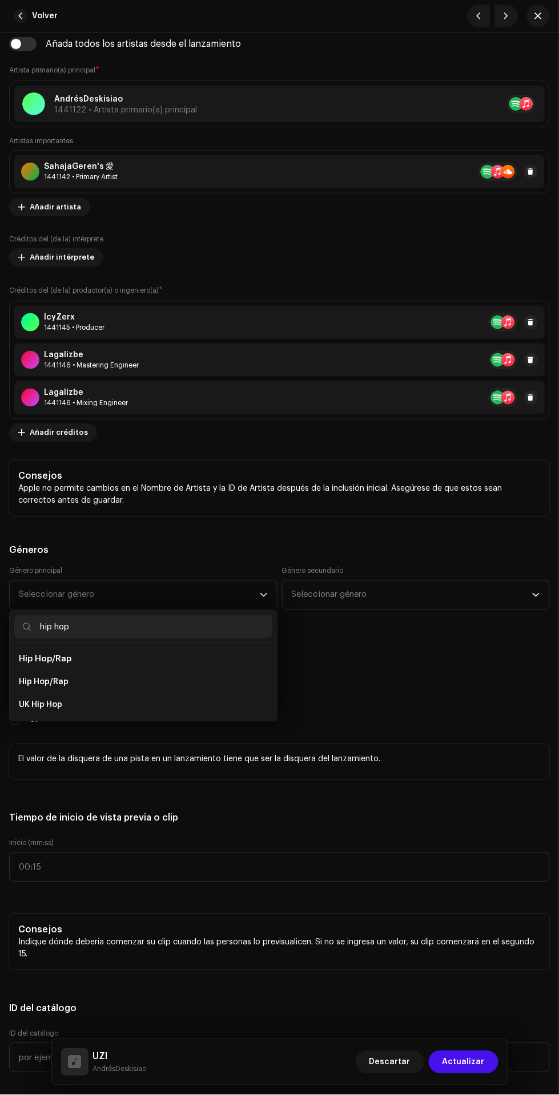
type input "hip hop"
click at [193, 687] on li "Hip Hop/Rap" at bounding box center [143, 682] width 258 height 23
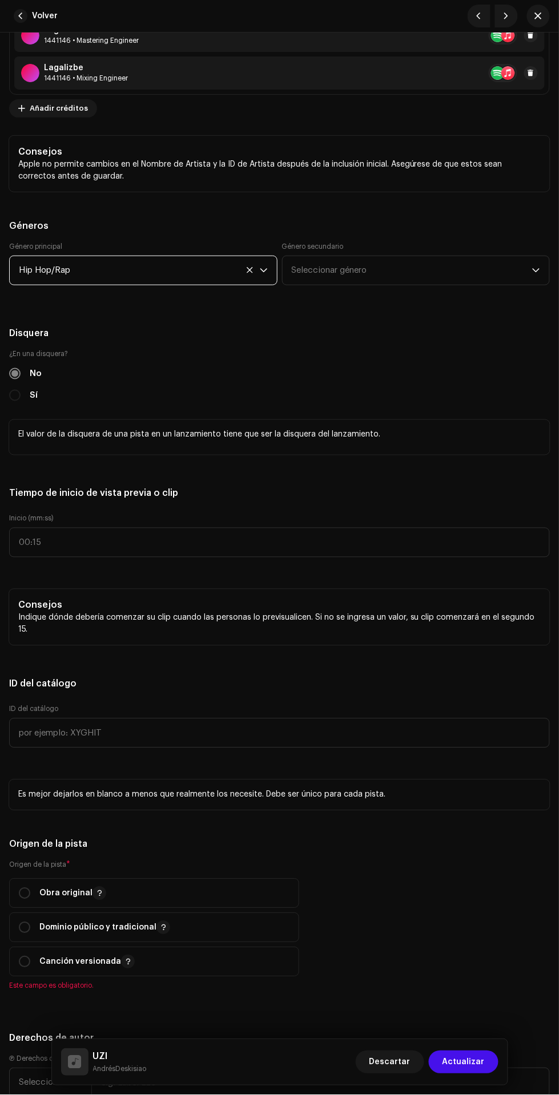
scroll to position [1269, 0]
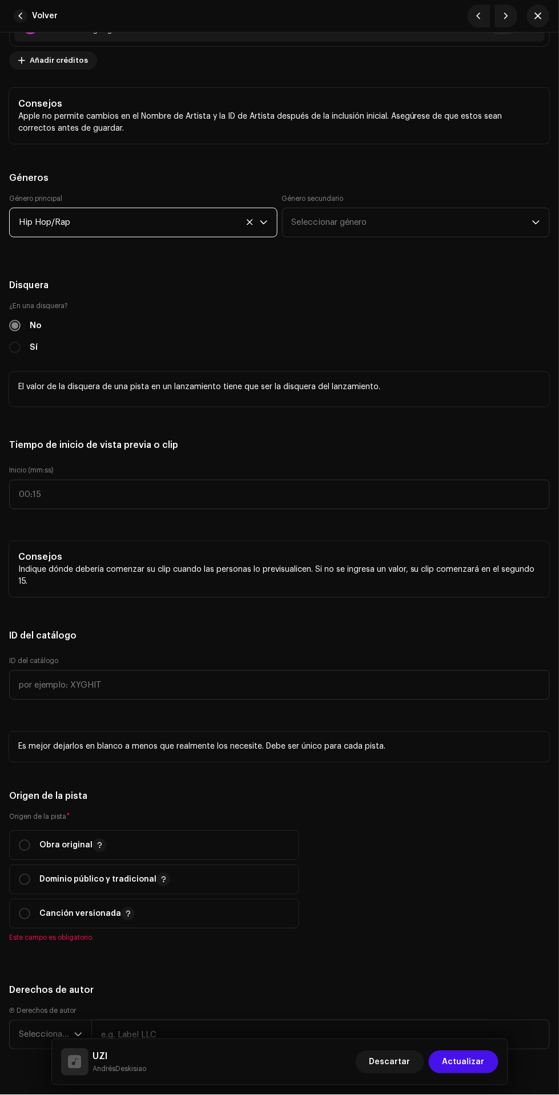
click at [26, 848] on input "radio" at bounding box center [24, 845] width 11 height 11
radio input "true"
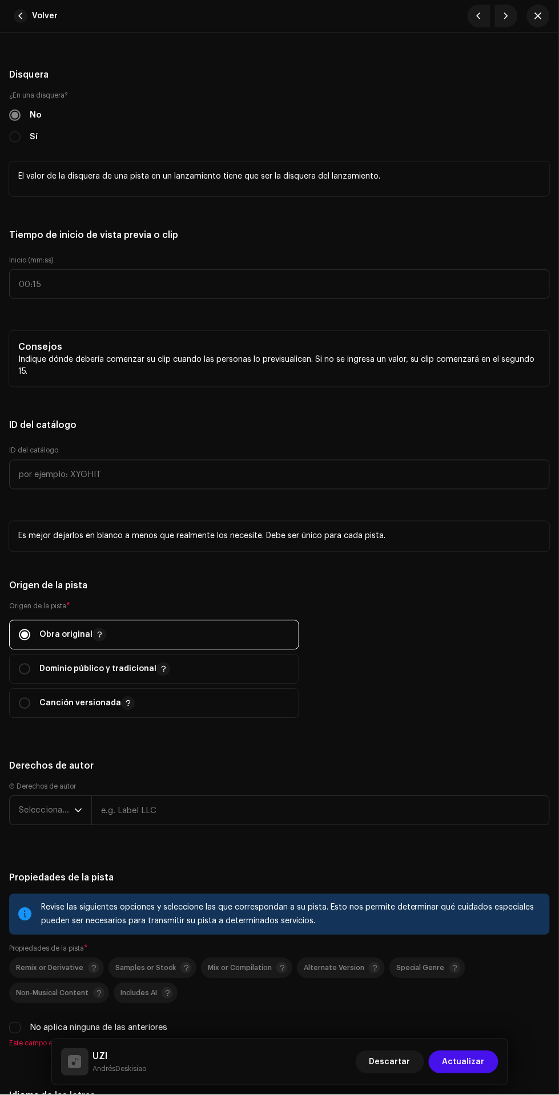
scroll to position [1497, 0]
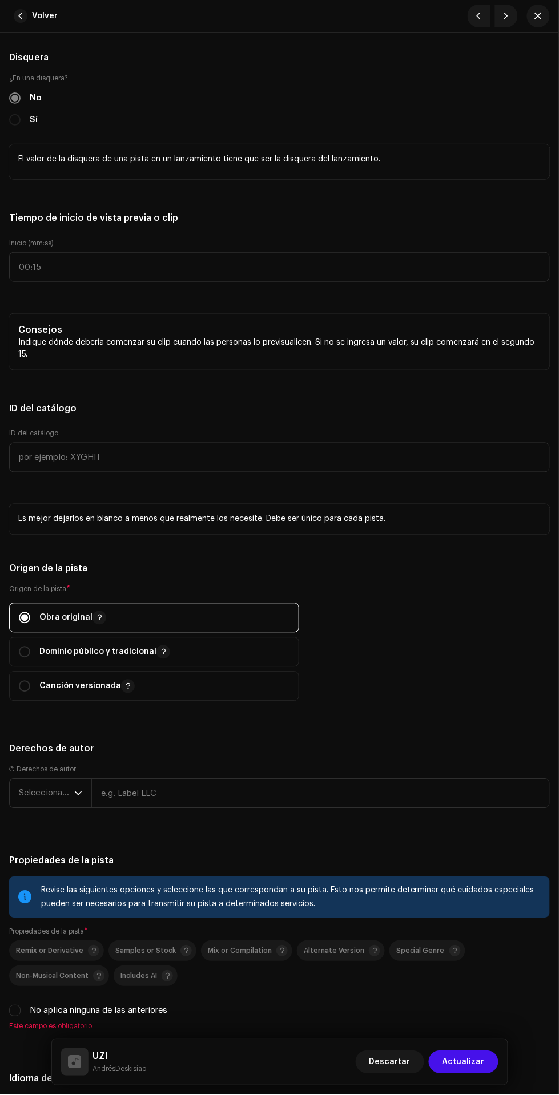
click at [27, 795] on span "Seleccionar año" at bounding box center [46, 794] width 55 height 29
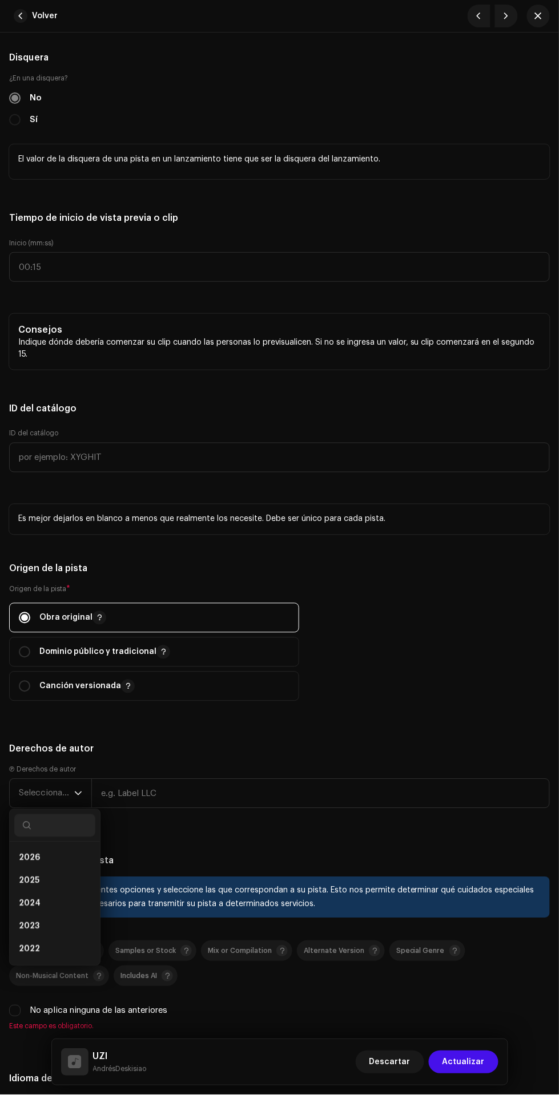
scroll to position [146, 0]
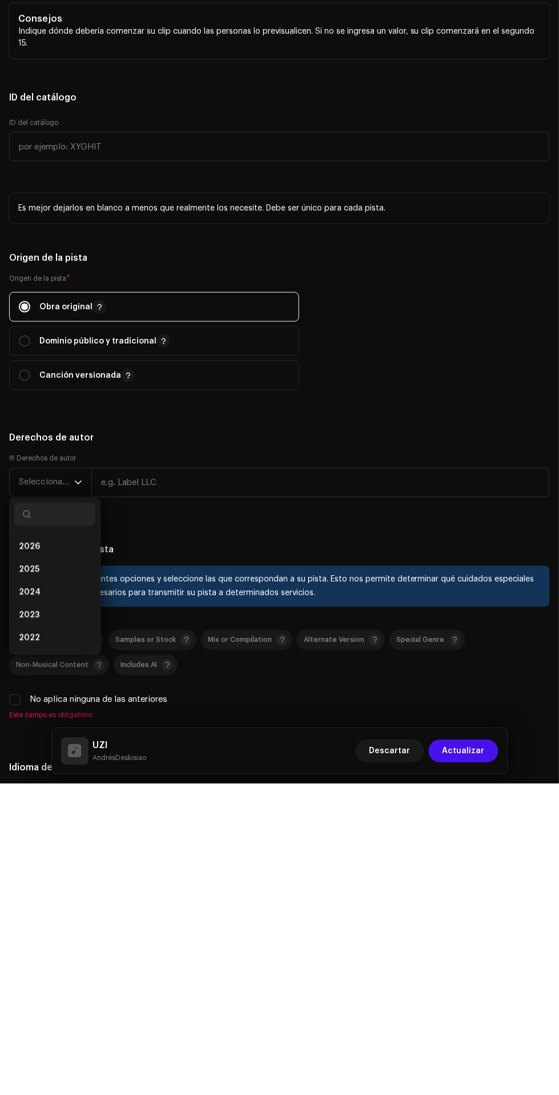
click at [66, 880] on li "2025" at bounding box center [54, 881] width 81 height 23
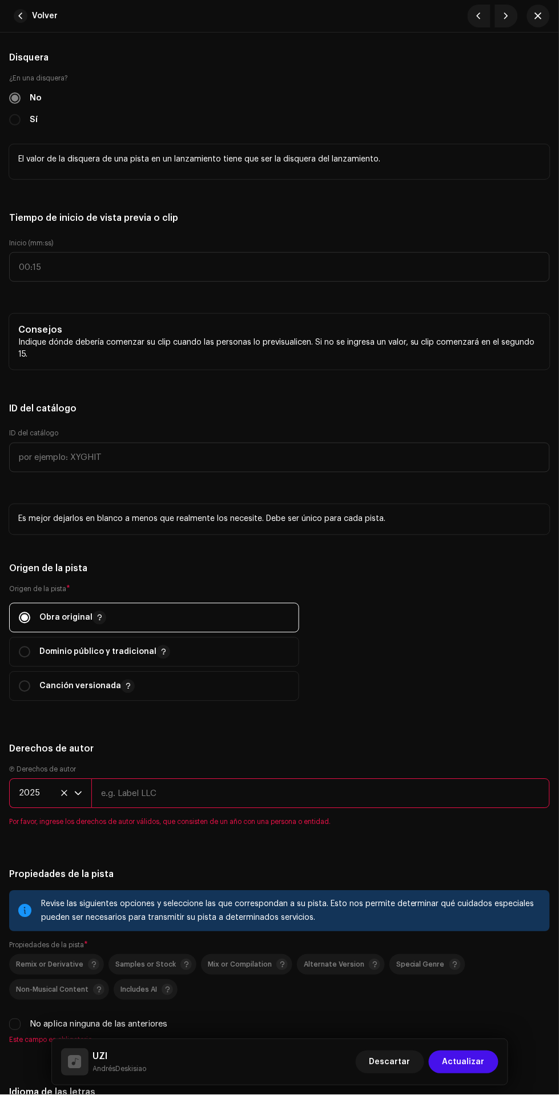
click at [269, 796] on input "text" at bounding box center [320, 794] width 458 height 30
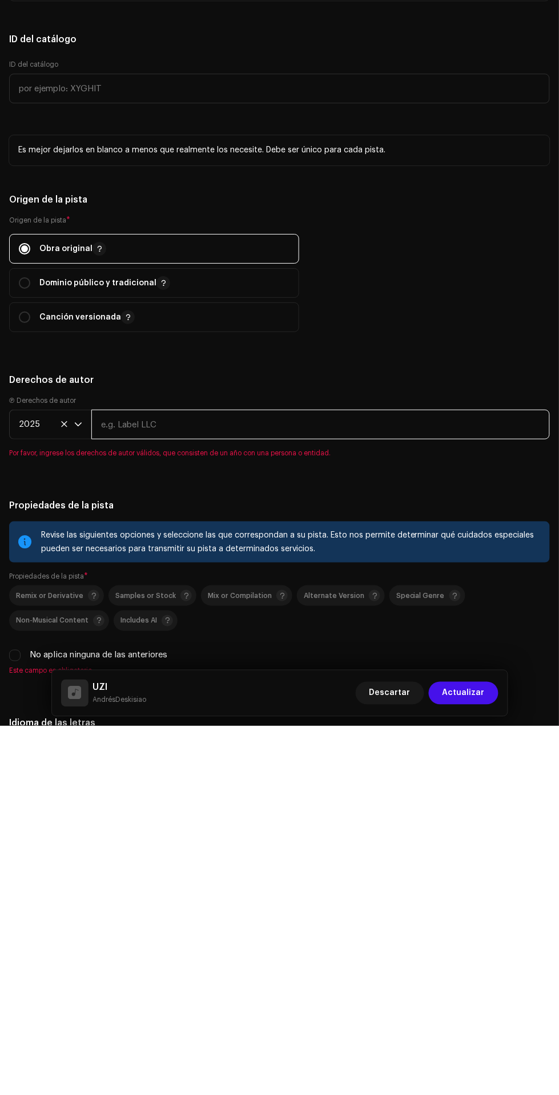
type input "AndrésDeskisiao"
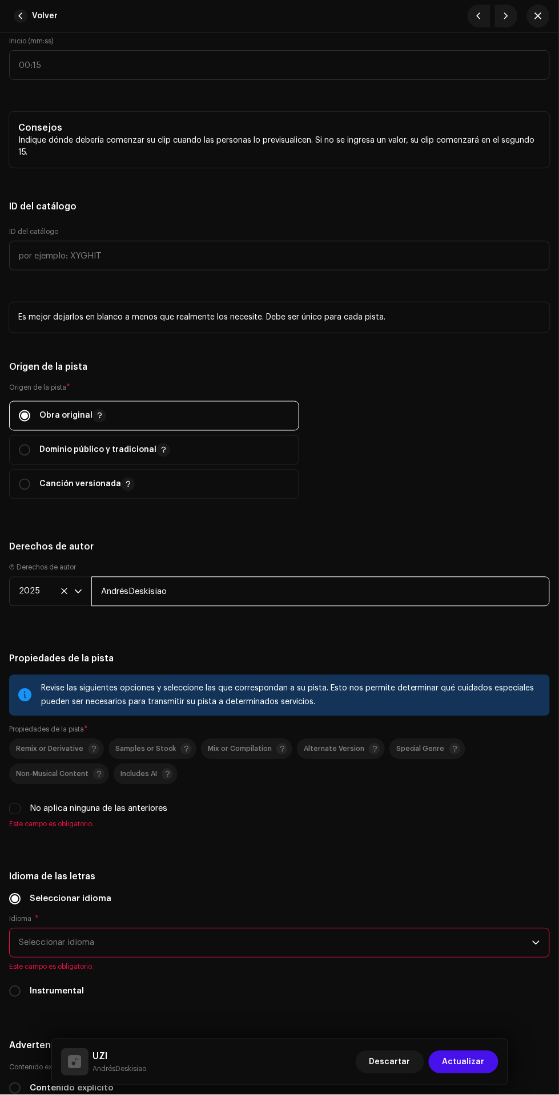
scroll to position [1698, 0]
click at [15, 811] on input "No aplica ninguna de las anteriores" at bounding box center [14, 809] width 11 height 11
checkbox input "true"
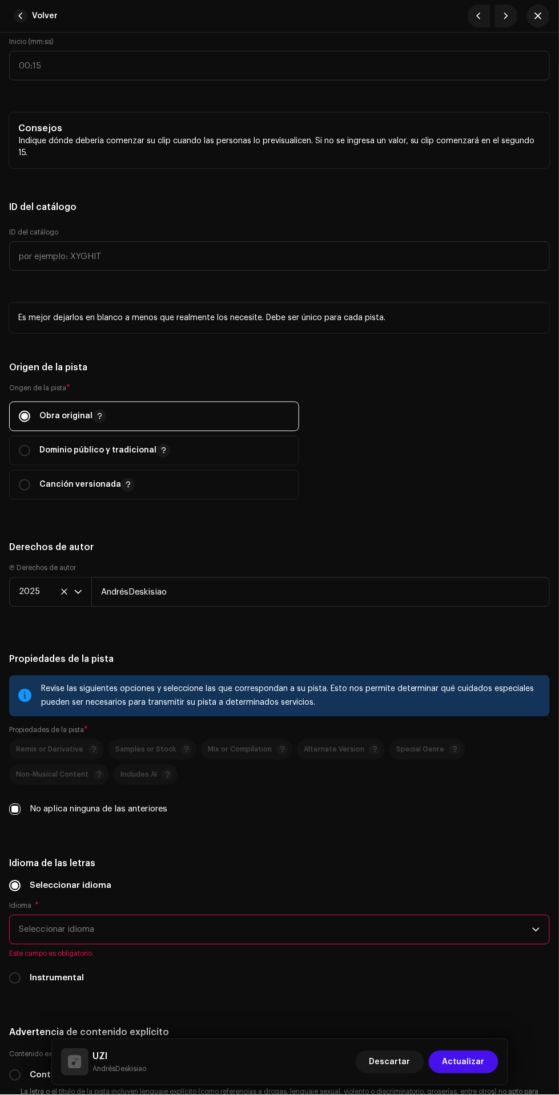
click at [325, 935] on span "Seleccionar idioma" at bounding box center [275, 930] width 513 height 29
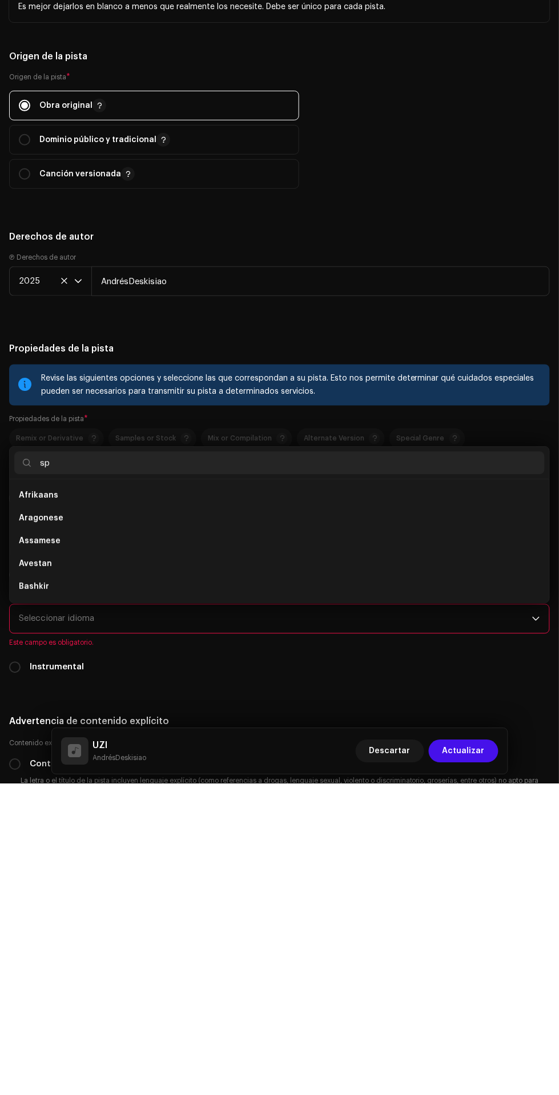
scroll to position [0, 0]
type input "spa"
click at [286, 840] on li "Spanish ([GEOGRAPHIC_DATA])" at bounding box center [279, 830] width 530 height 23
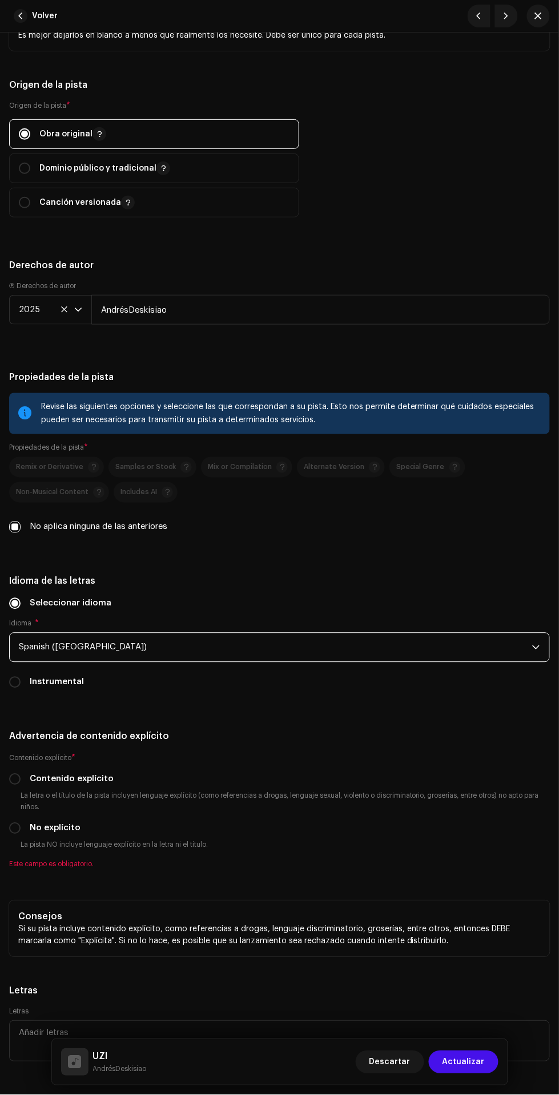
scroll to position [1987, 0]
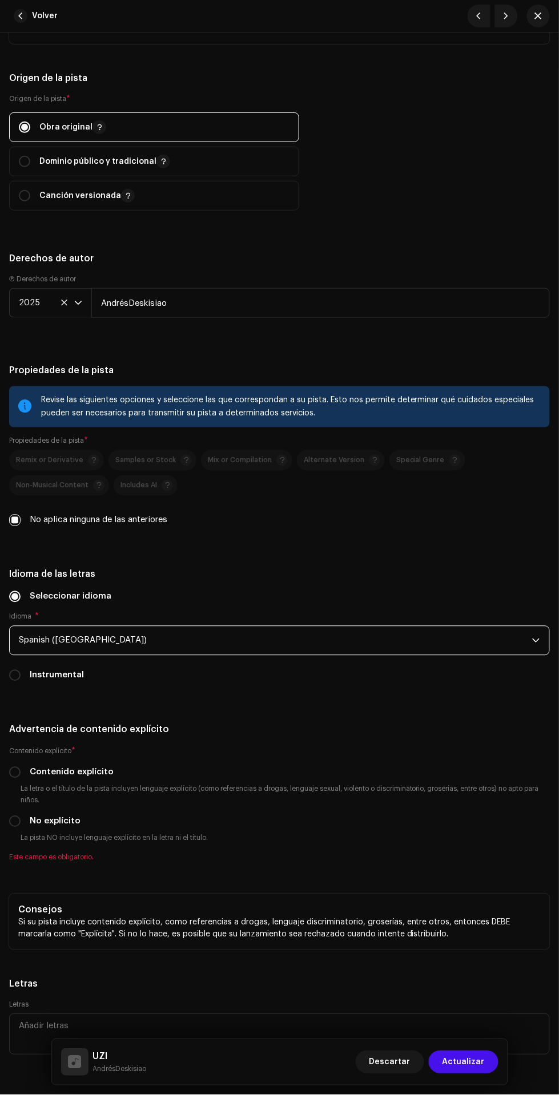
click at [16, 777] on input "Contenido explícito" at bounding box center [14, 772] width 11 height 11
radio input "true"
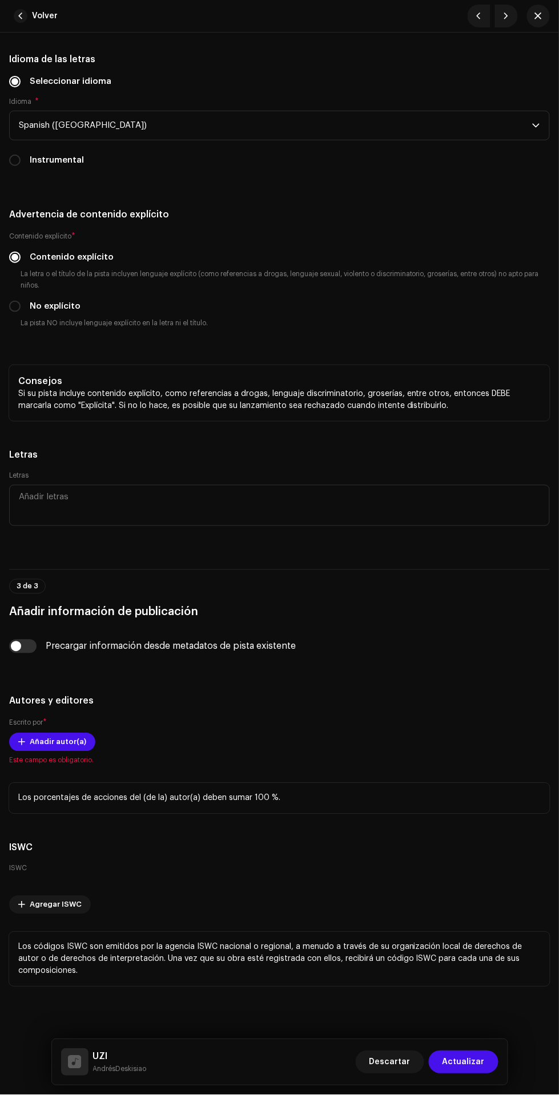
scroll to position [2501, 0]
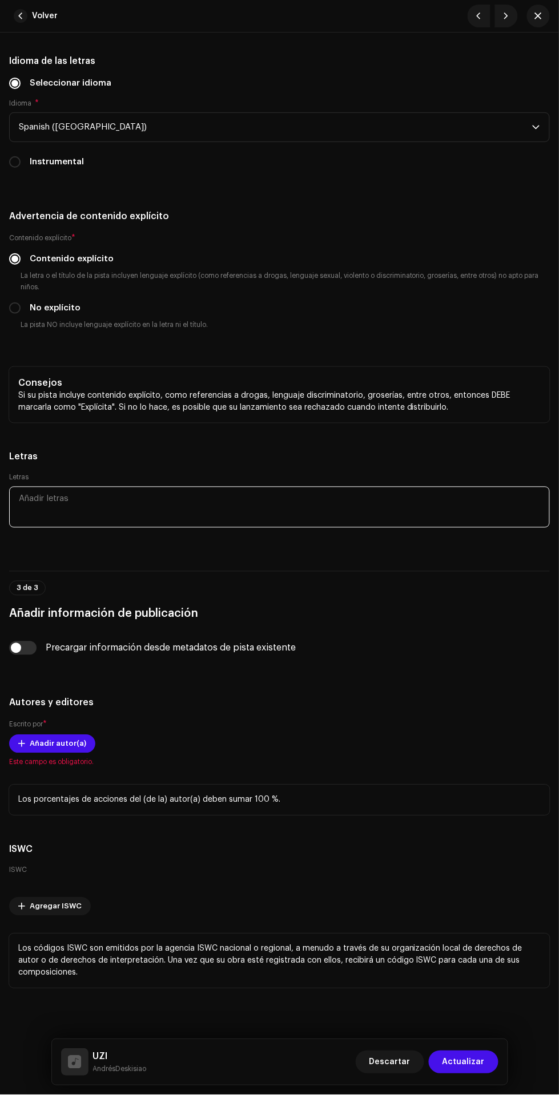
click at [363, 506] on textarea at bounding box center [279, 507] width 541 height 41
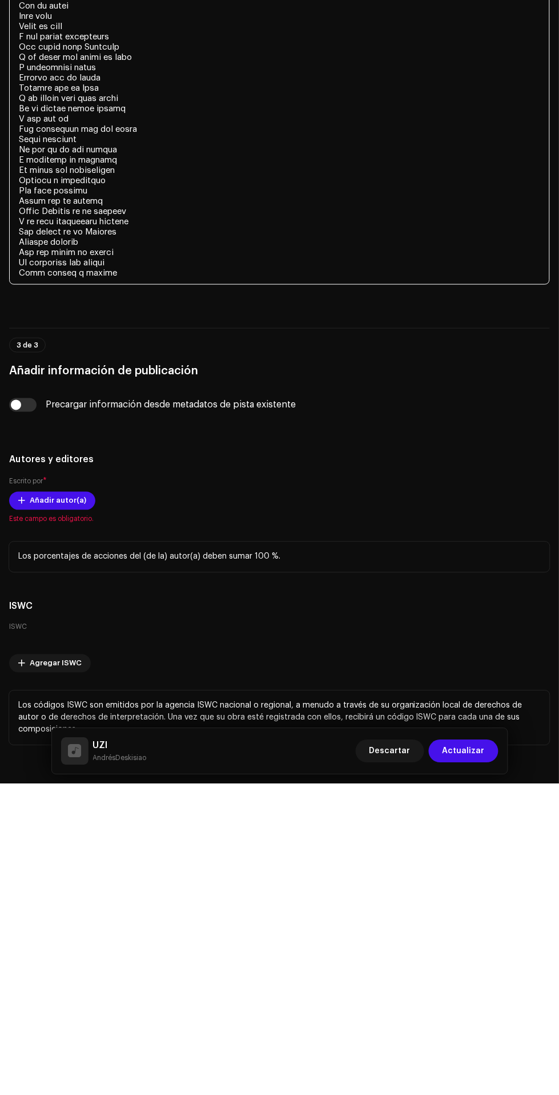
scroll to position [3003, 0]
type textarea "lo ipsu do sit ametc adipisc elitsed doe tempor inc utl etd magnaali enimadm ve…"
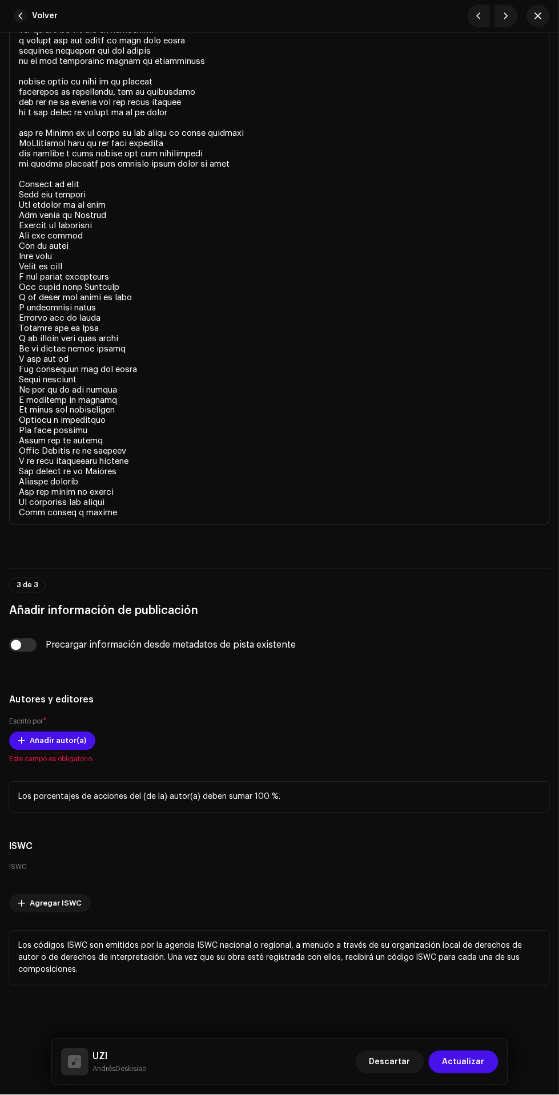
scroll to position [3076, 0]
click at [72, 742] on span "Añadir autor(a)" at bounding box center [58, 741] width 57 height 23
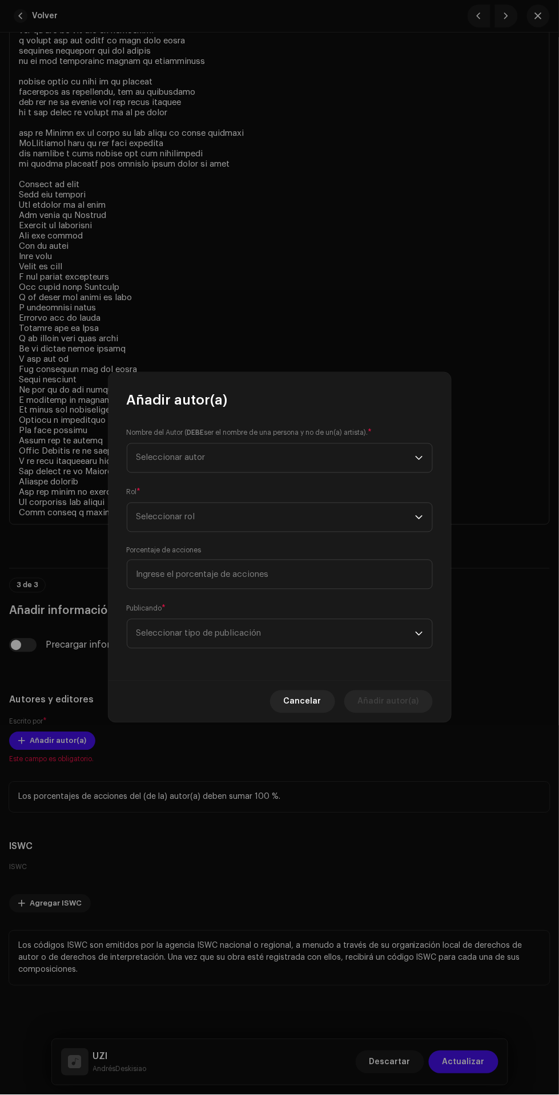
click at [326, 451] on span "Seleccionar autor" at bounding box center [275, 458] width 279 height 29
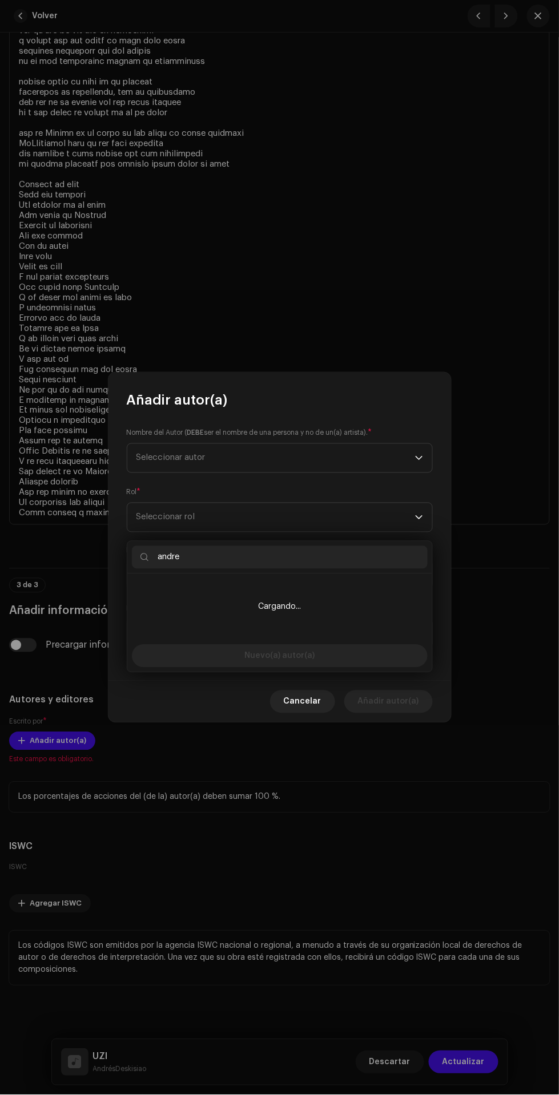
type input "[PERSON_NAME]"
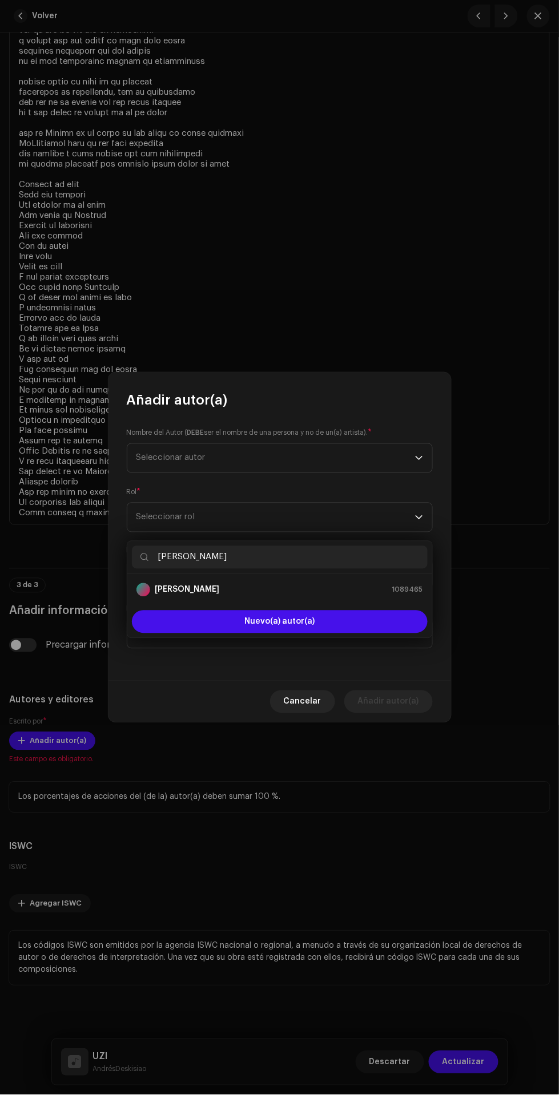
type input "[PERSON_NAME]"
click at [305, 618] on span "Nuevo(a) autor(a)" at bounding box center [279, 622] width 70 height 8
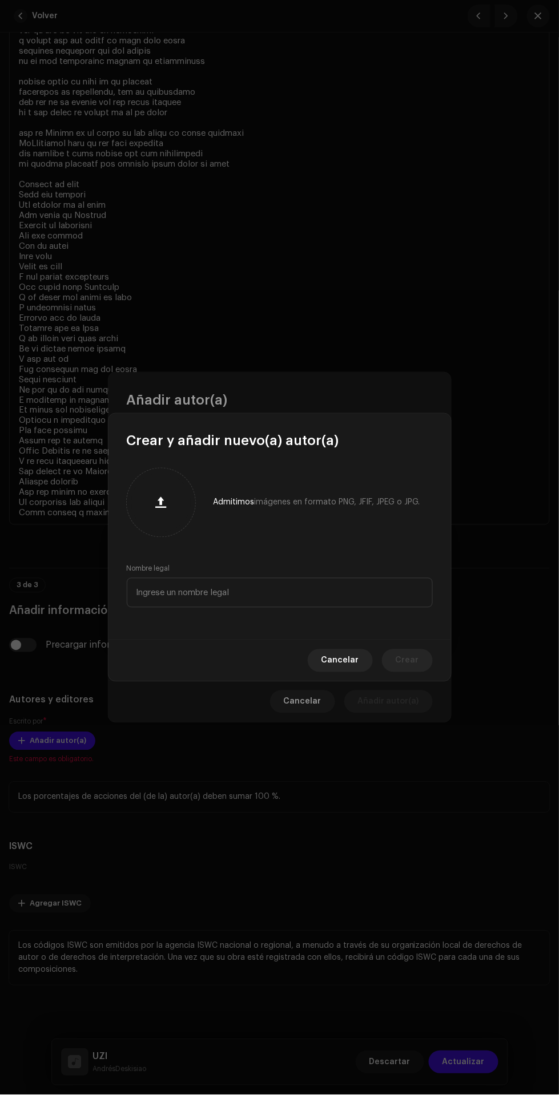
click at [348, 661] on span "Cancelar" at bounding box center [340, 661] width 38 height 23
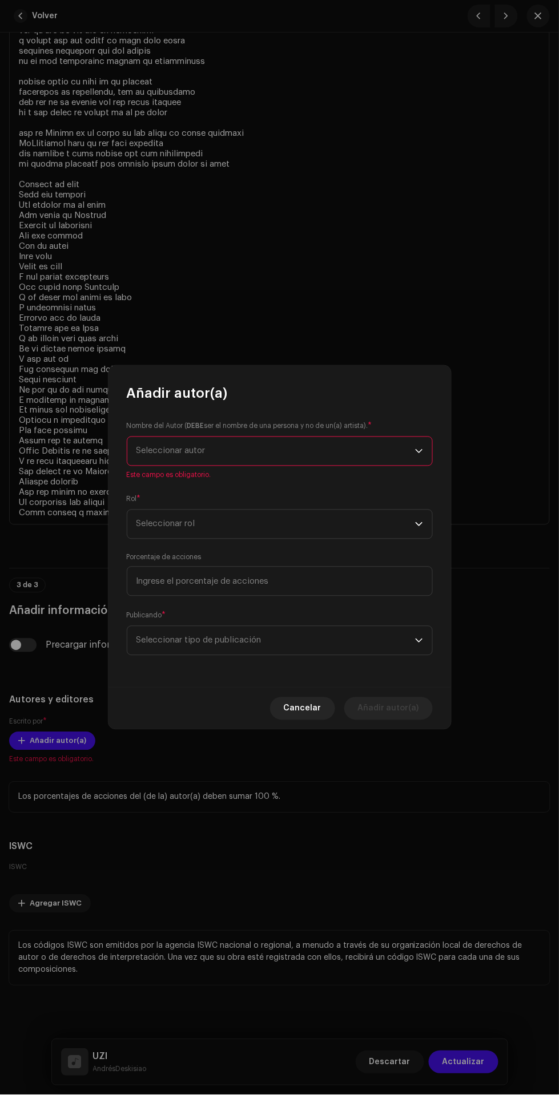
click at [320, 450] on span "Seleccionar autor" at bounding box center [275, 451] width 279 height 29
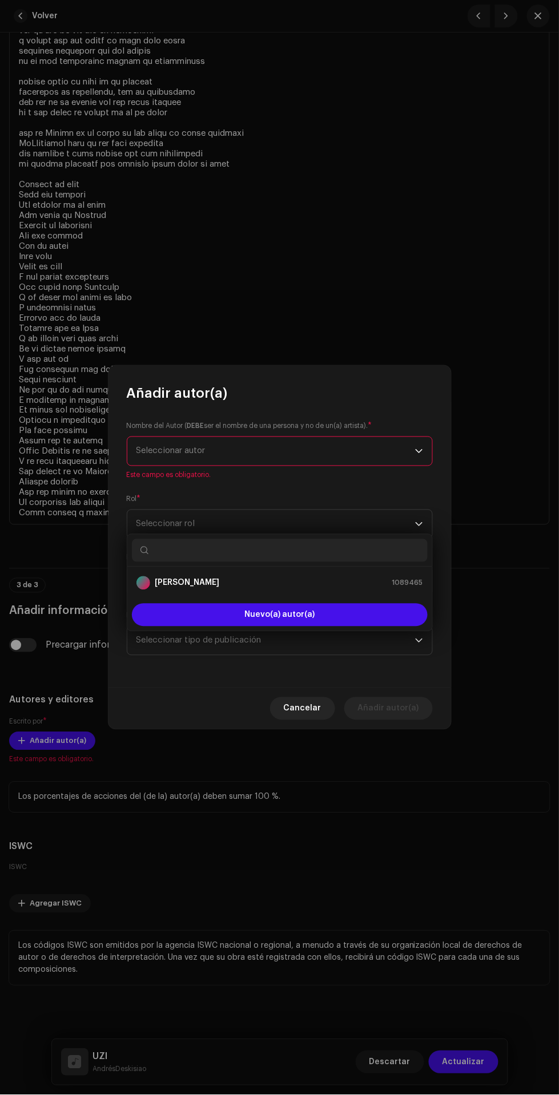
click at [334, 576] on div "[PERSON_NAME] 1089465" at bounding box center [279, 583] width 287 height 14
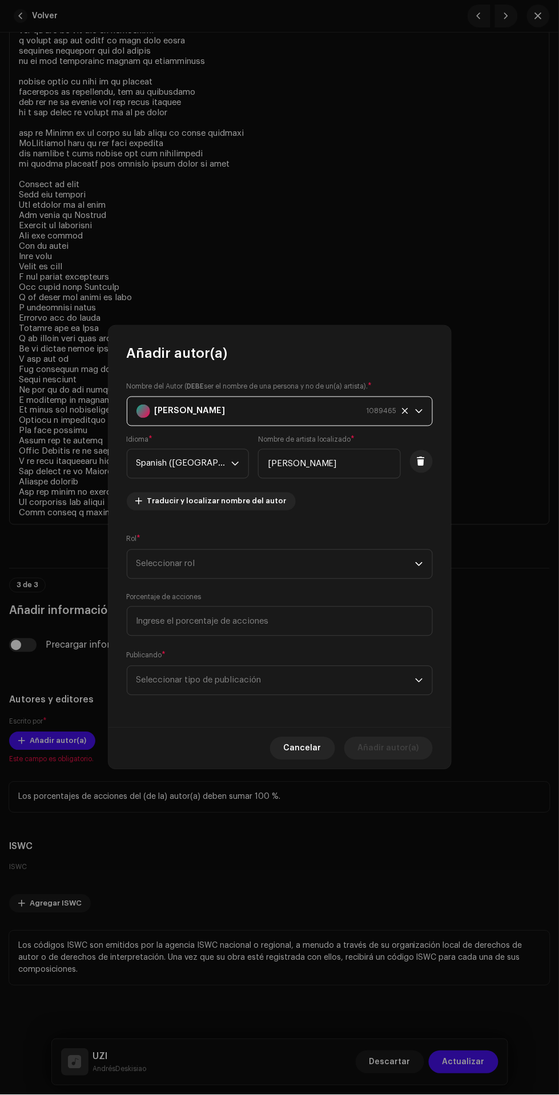
click at [331, 566] on span "Seleccionar rol" at bounding box center [275, 564] width 279 height 29
click at [261, 721] on li "Composer & Lyricist" at bounding box center [280, 732] width 296 height 23
click at [315, 684] on span "Seleccionar tipo de publicación" at bounding box center [275, 681] width 279 height 29
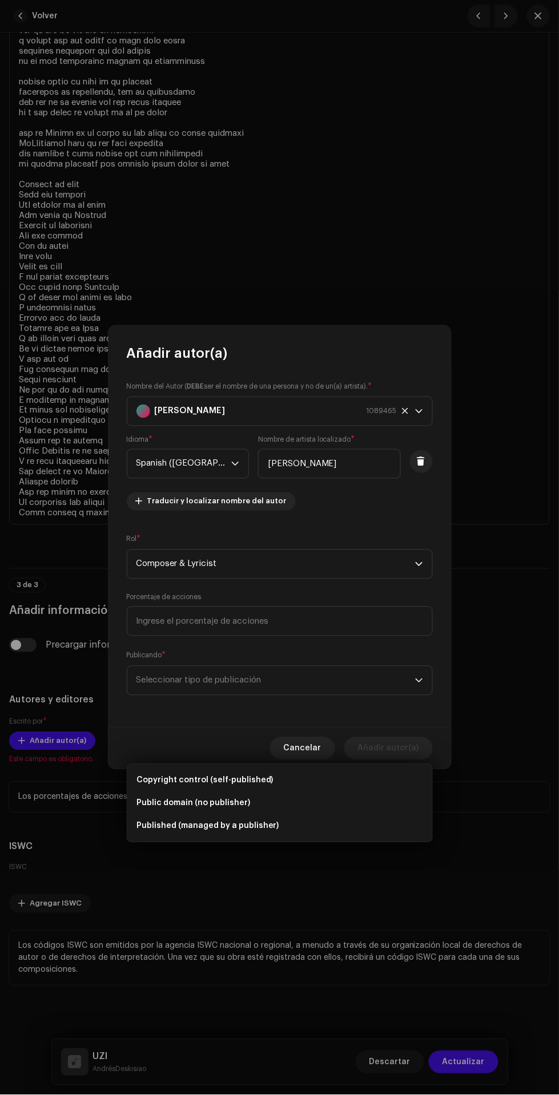
click at [249, 775] on span "Copyright control (self-published)" at bounding box center [204, 780] width 137 height 11
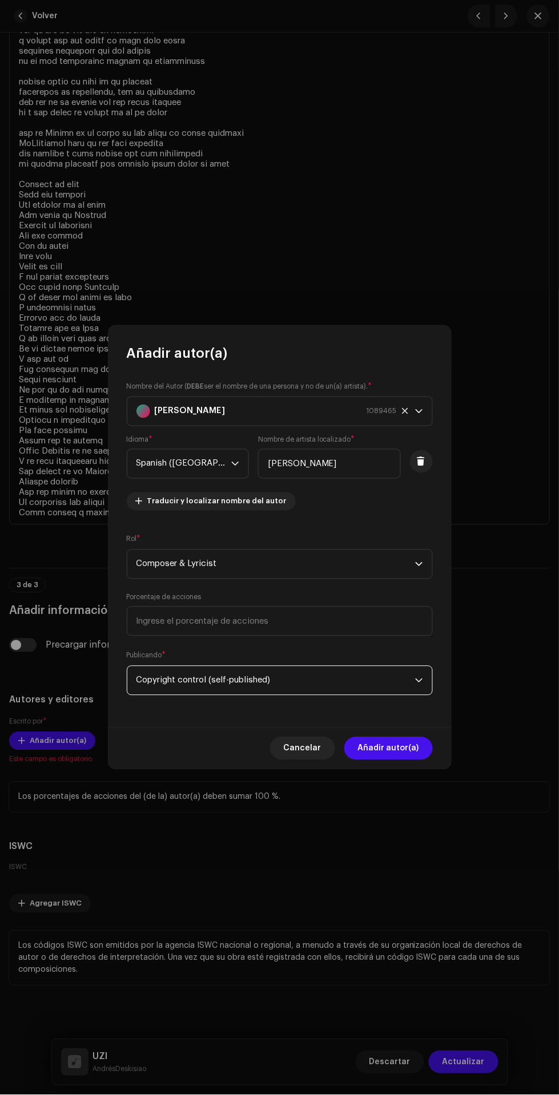
click at [406, 751] on span "Añadir autor(a)" at bounding box center [388, 748] width 61 height 23
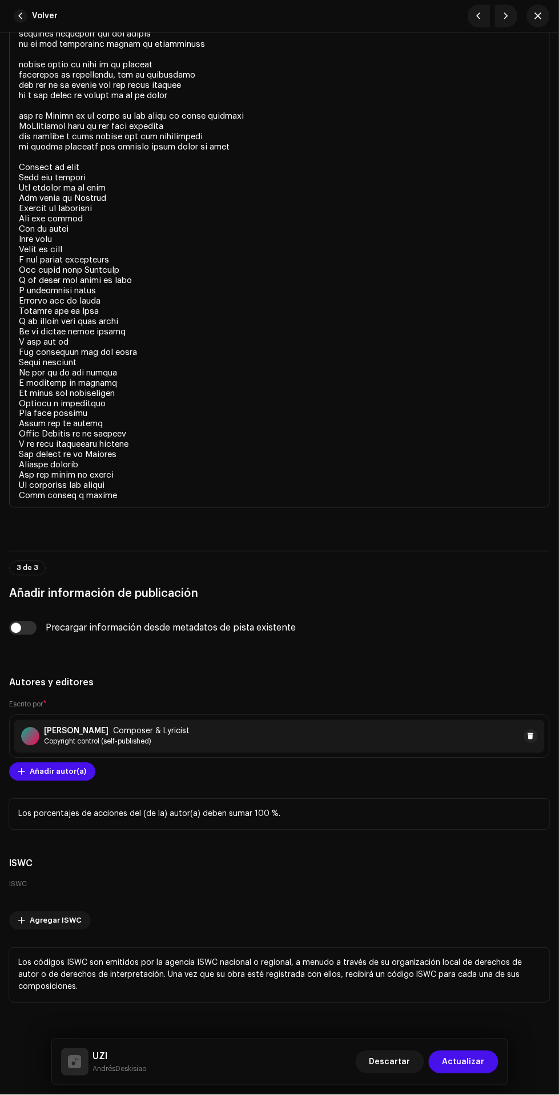
scroll to position [3111, 0]
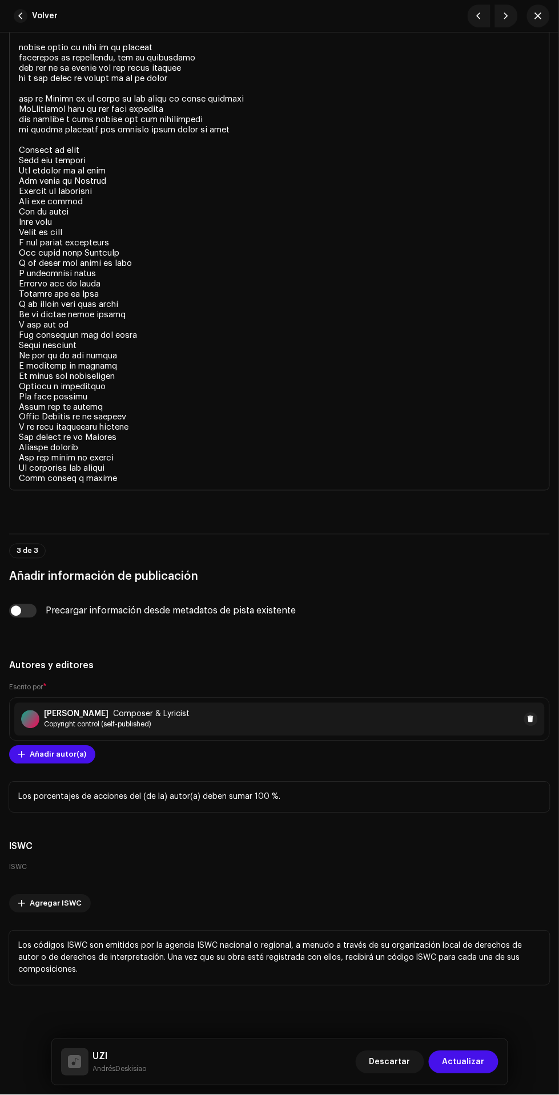
click at [51, 766] on div "Autores y editores Escrito por * [PERSON_NAME] Composer & Lyricist Copyright co…" at bounding box center [279, 736] width 541 height 154
click at [53, 756] on span "Añadir autor(a)" at bounding box center [58, 755] width 57 height 23
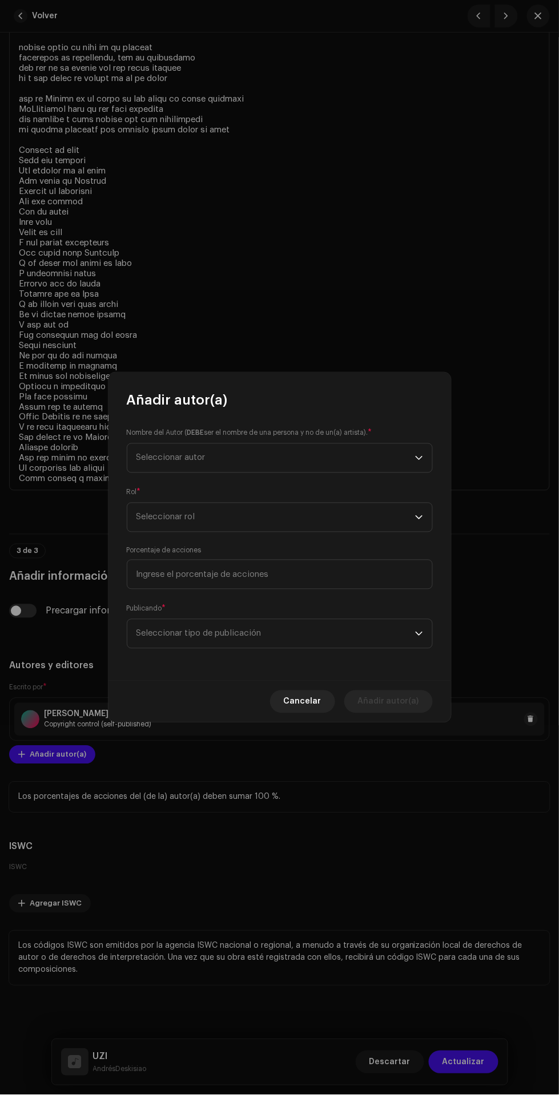
click at [288, 468] on span "Seleccionar autor" at bounding box center [275, 458] width 279 height 29
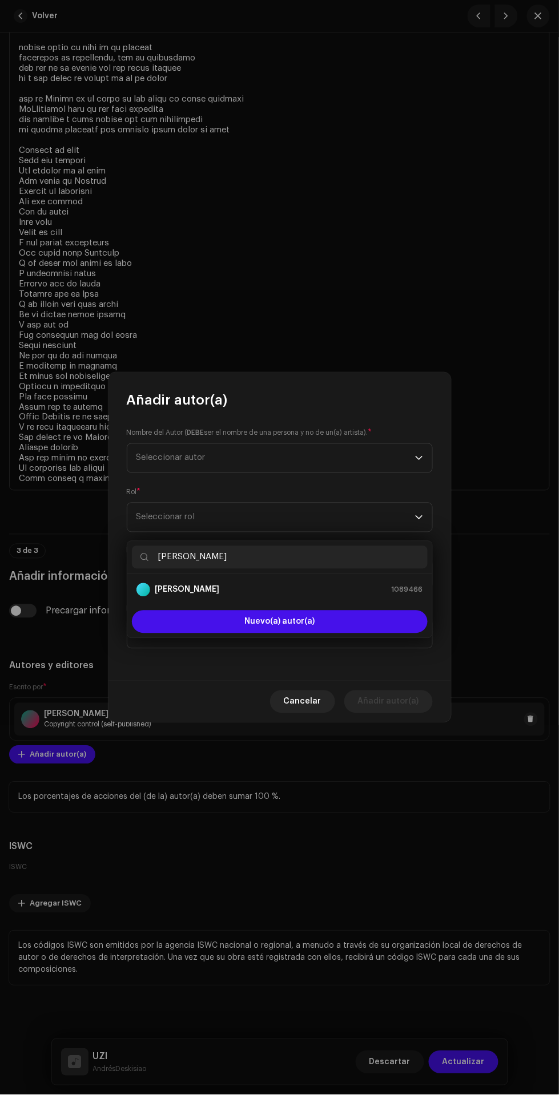
type input "[PERSON_NAME]"
click at [329, 583] on div "[PERSON_NAME] 1089466" at bounding box center [279, 590] width 287 height 14
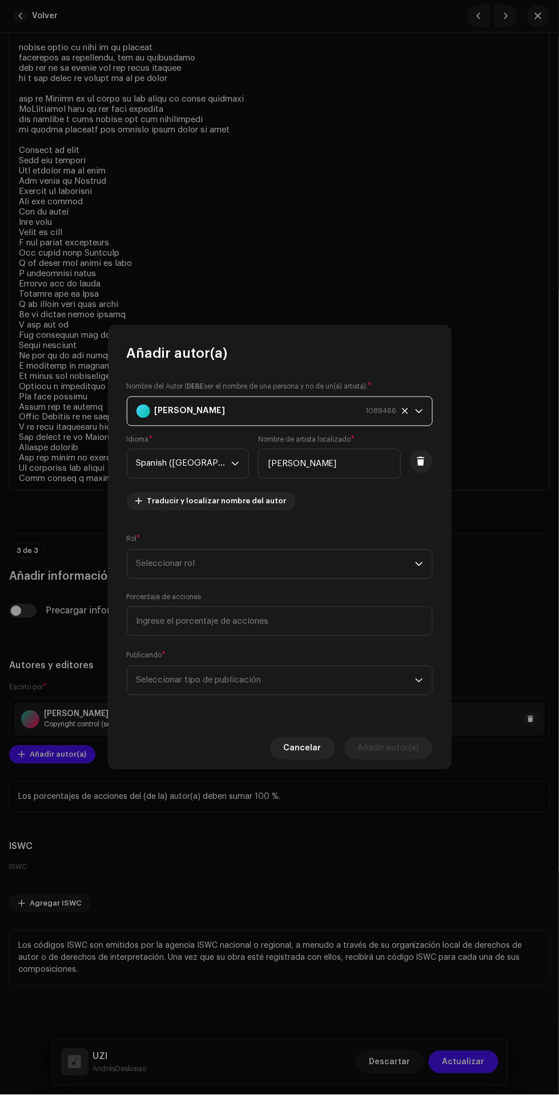
click at [324, 572] on span "Seleccionar rol" at bounding box center [275, 564] width 279 height 29
click at [250, 721] on li "Composer & Lyricist" at bounding box center [280, 732] width 296 height 23
click at [253, 691] on span "Seleccionar tipo de publicación" at bounding box center [275, 681] width 279 height 29
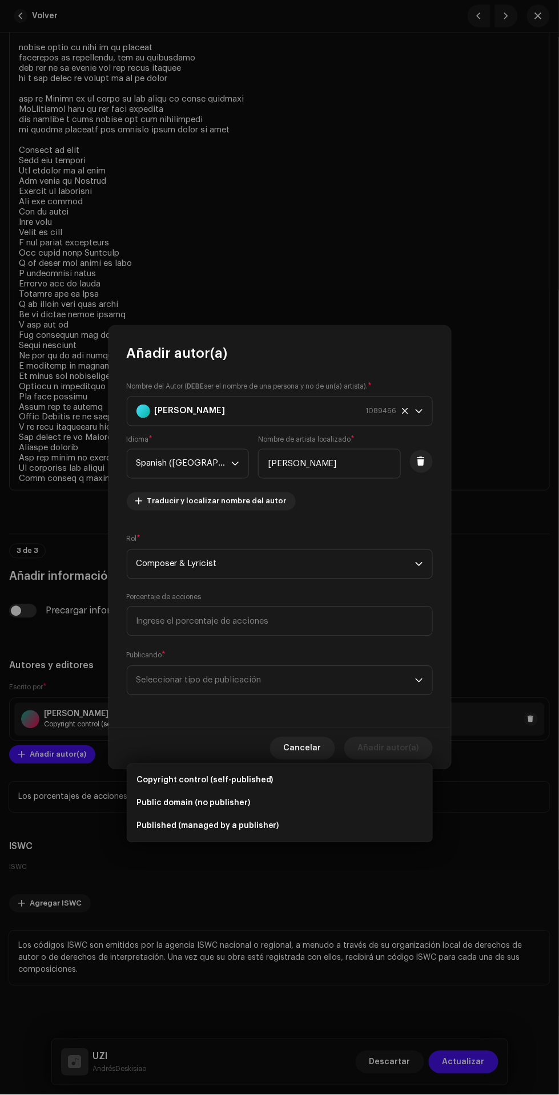
click at [243, 775] on span "Copyright control (self-published)" at bounding box center [204, 780] width 137 height 11
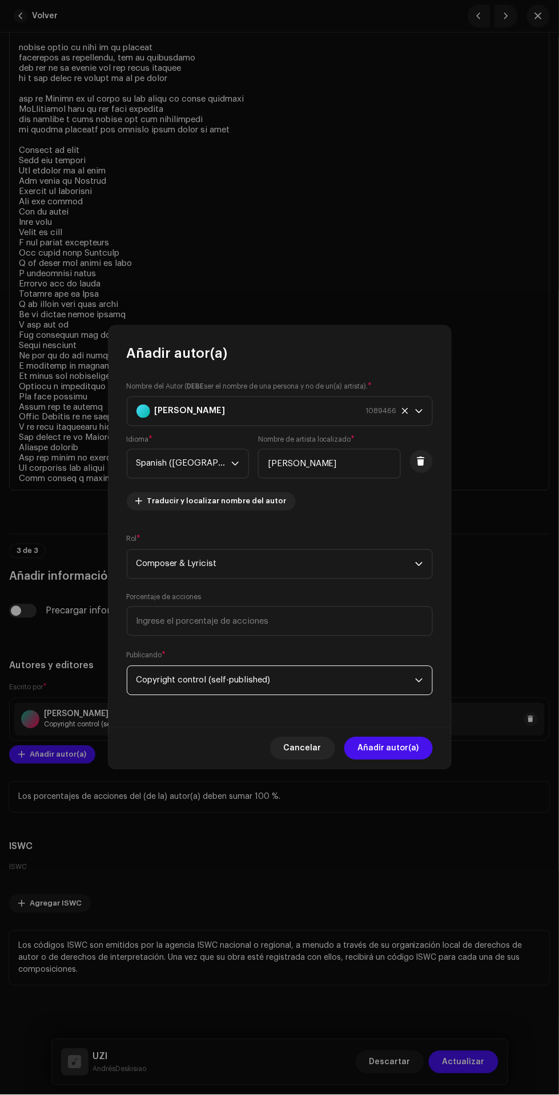
click at [393, 748] on span "Añadir autor(a)" at bounding box center [388, 748] width 61 height 23
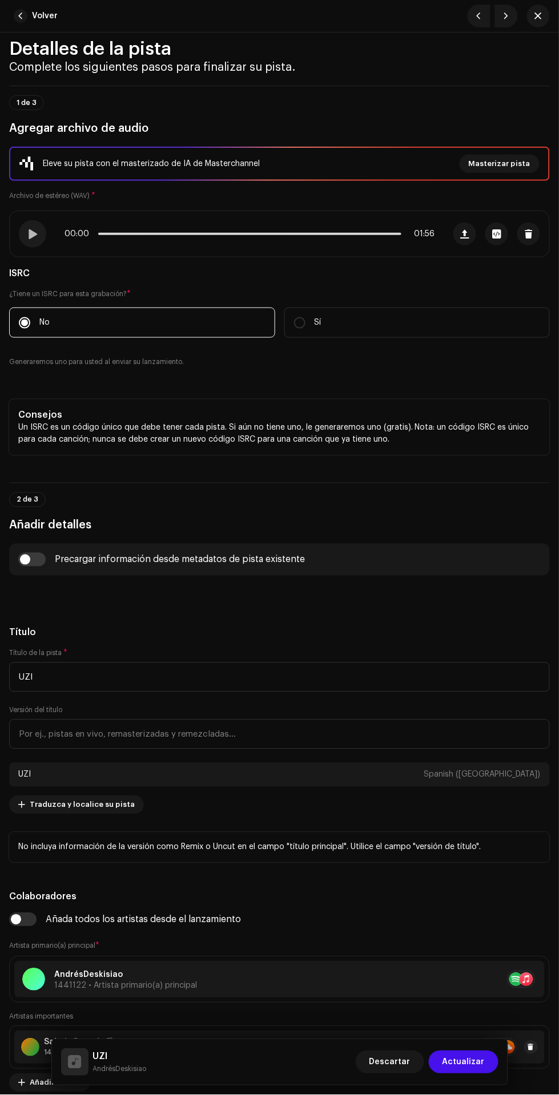
scroll to position [0, 0]
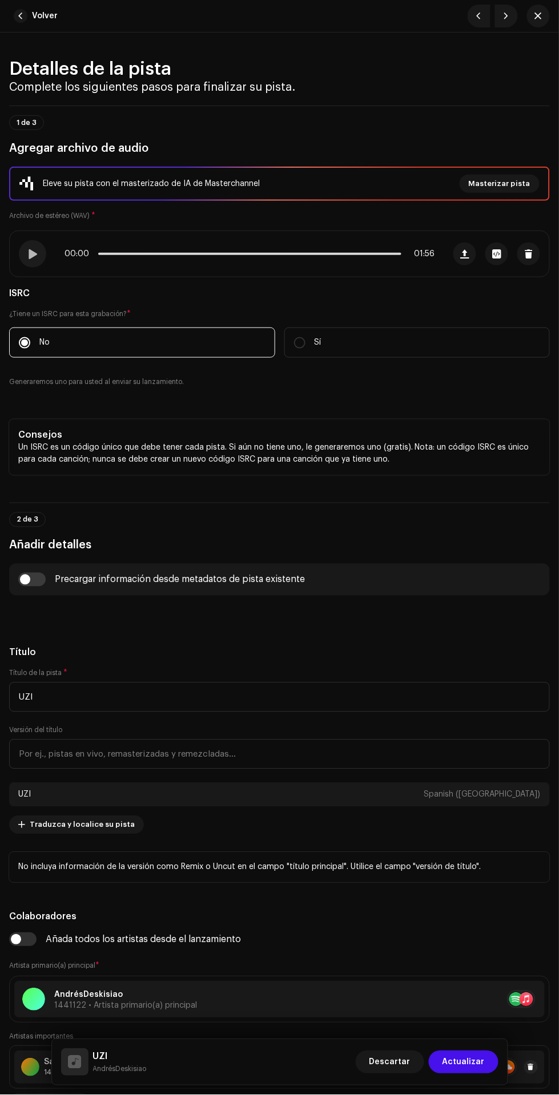
click at [466, 1062] on span "Actualizar" at bounding box center [463, 1062] width 42 height 23
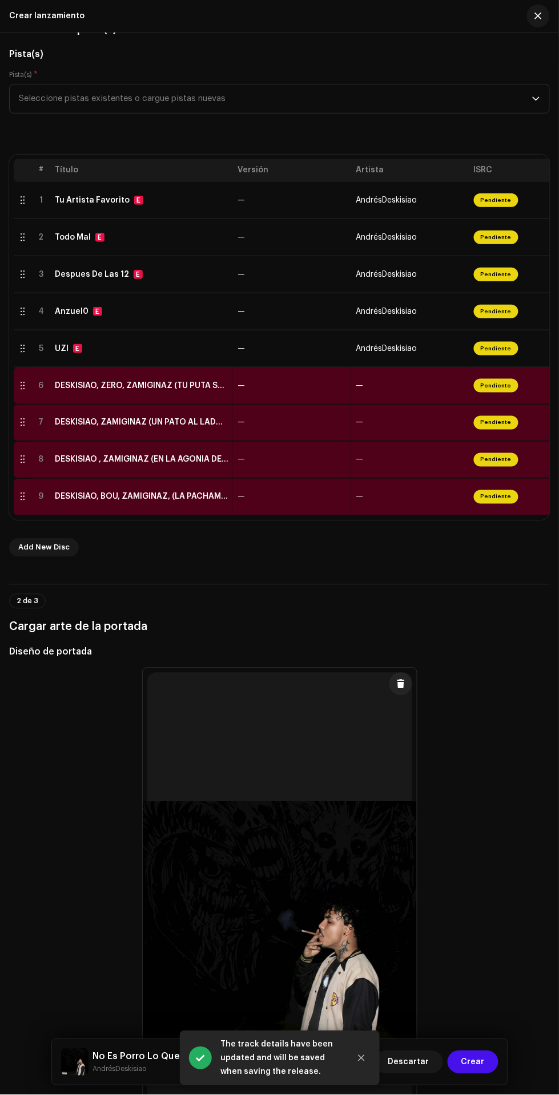
click at [432, 378] on td "—" at bounding box center [410, 386] width 118 height 37
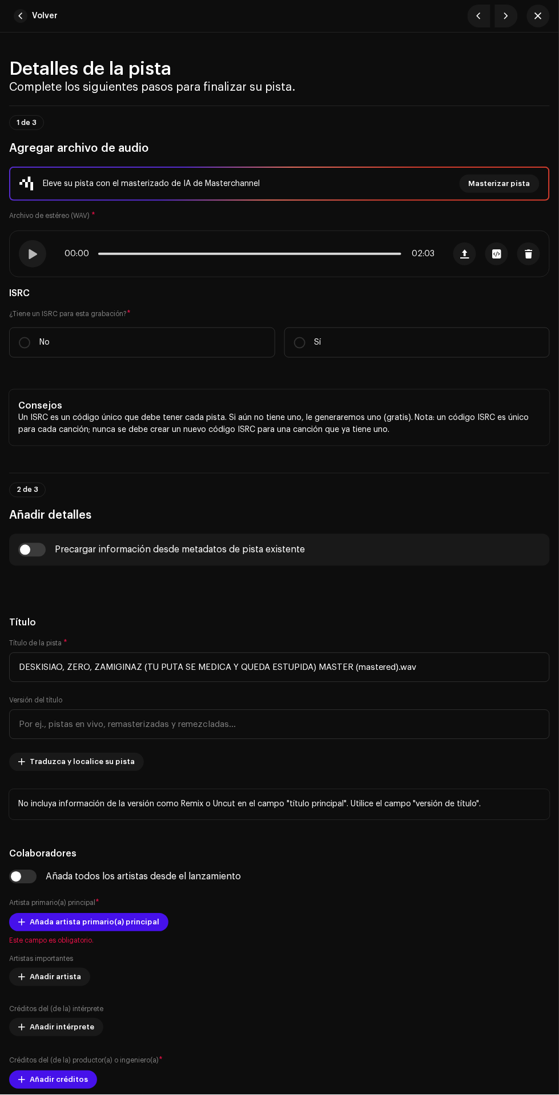
click at [25, 342] on input "No" at bounding box center [24, 342] width 11 height 11
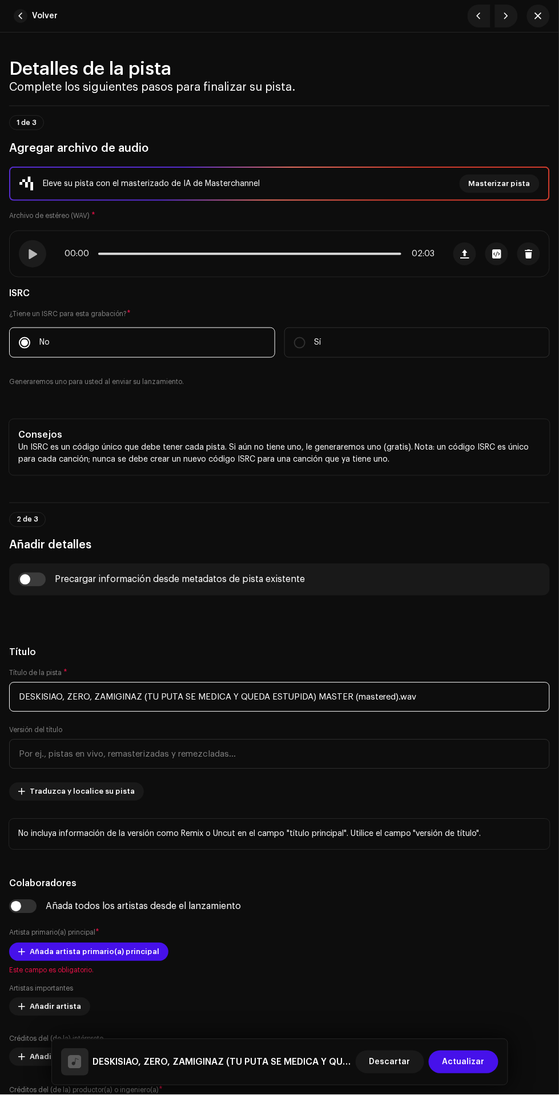
click at [477, 699] on input "DESKISIAO, ZERO, ZAMIGINAZ (TU PUTA SE MEDICA Y QUEDA ESTUPIDA) MASTER (mastere…" at bounding box center [279, 698] width 541 height 30
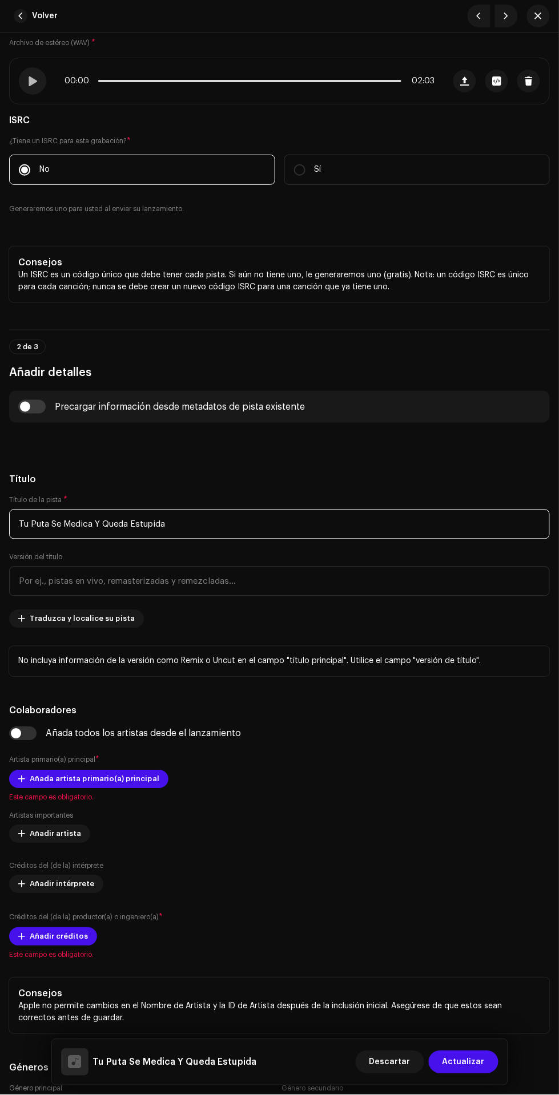
scroll to position [172, 0]
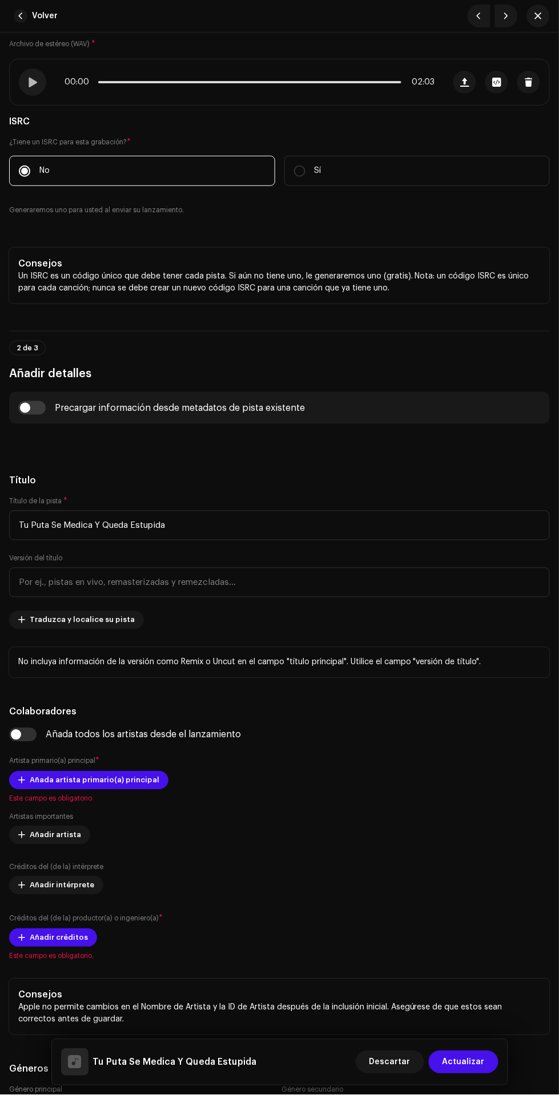
click at [50, 620] on span "Traduzca y localice su pista" at bounding box center [82, 620] width 105 height 23
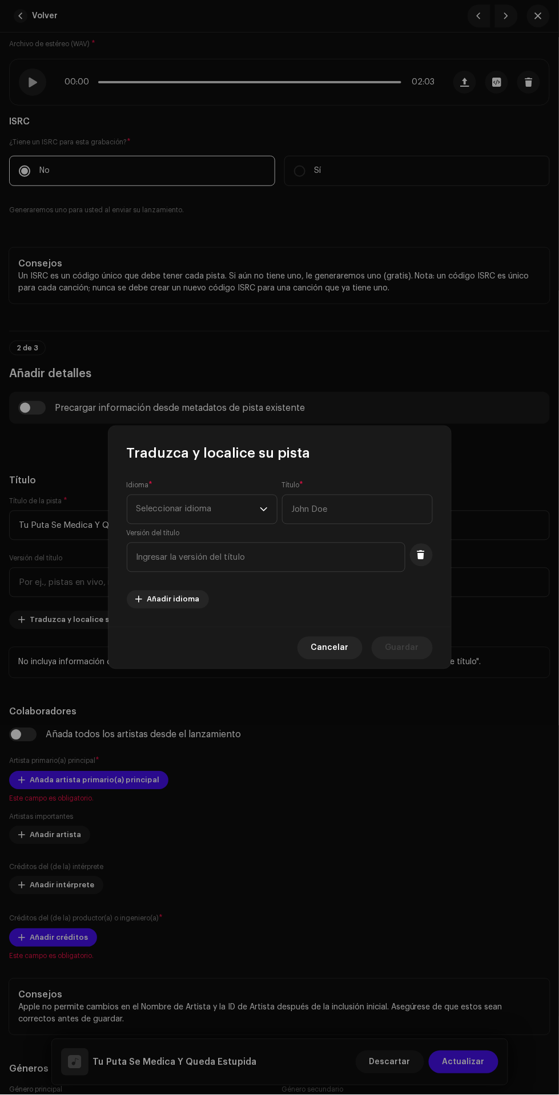
click at [199, 509] on span "Seleccionar idioma" at bounding box center [197, 509] width 123 height 29
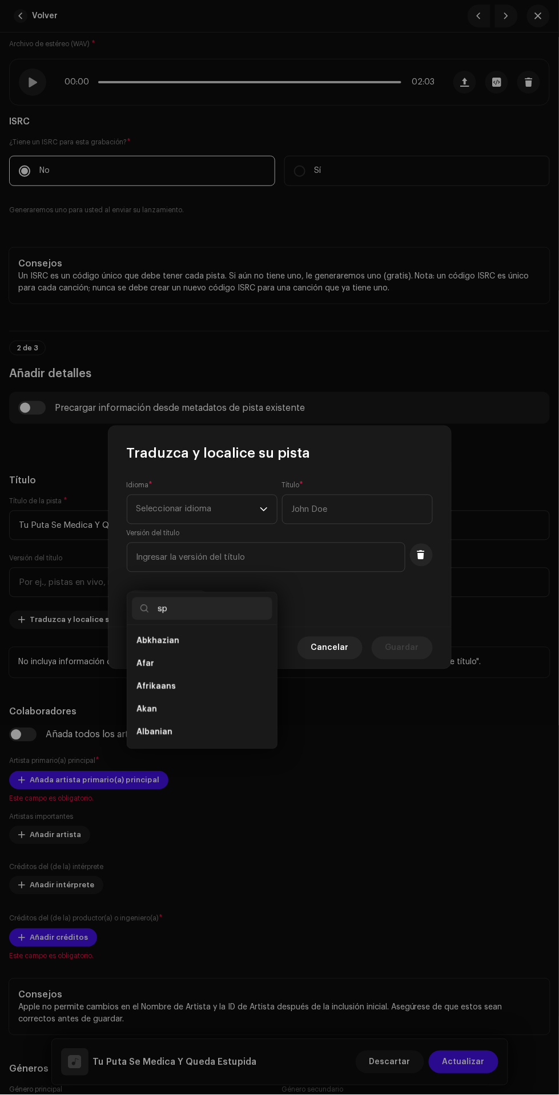
scroll to position [0, 0]
click at [223, 659] on span "Spanish ([GEOGRAPHIC_DATA])" at bounding box center [197, 664] width 123 height 11
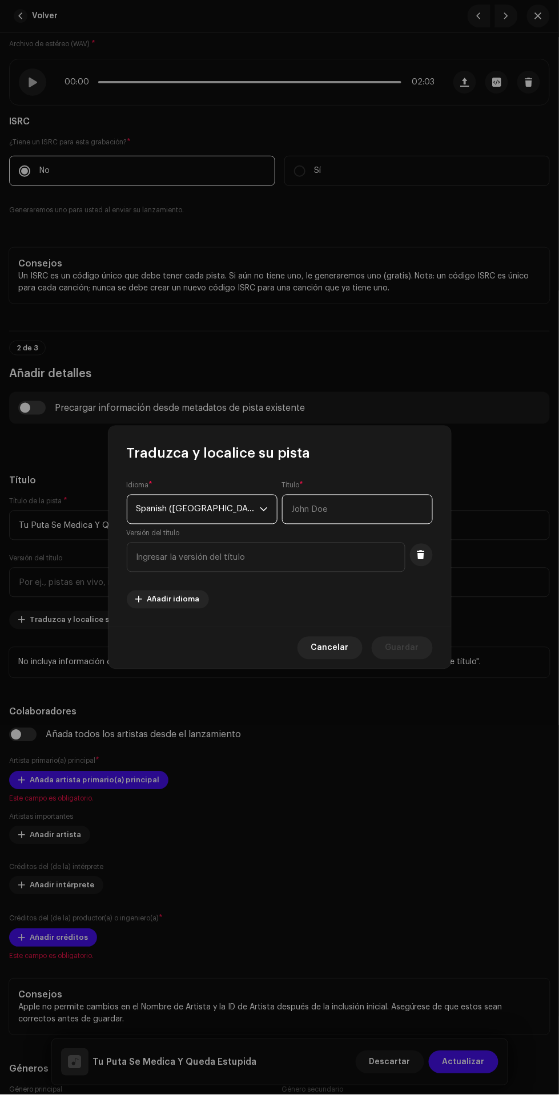
click at [336, 509] on input "text" at bounding box center [357, 510] width 151 height 30
click at [412, 656] on span "Guardar" at bounding box center [402, 648] width 34 height 23
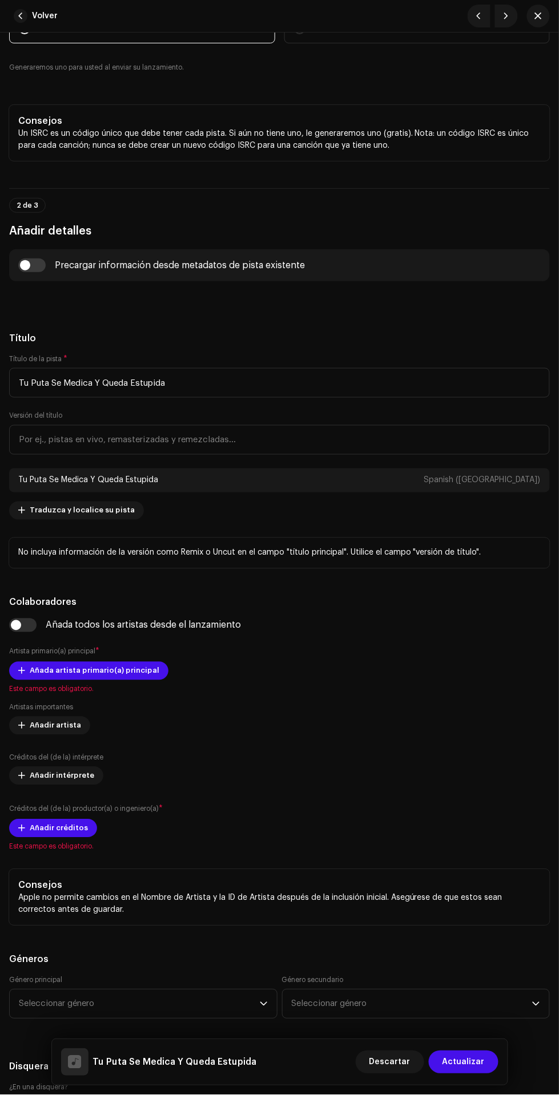
scroll to position [339, 0]
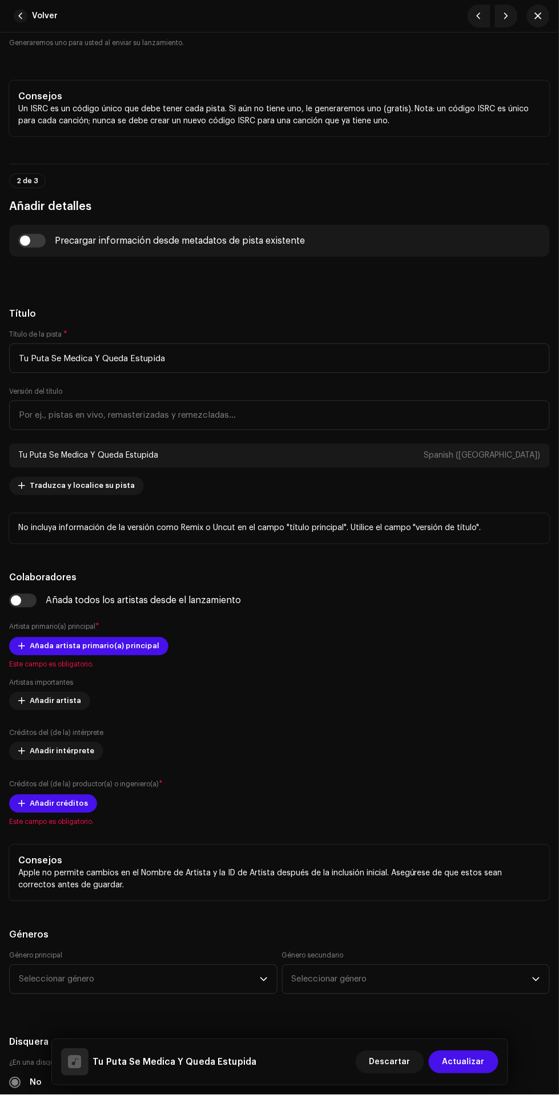
click at [39, 650] on span "Añada artista primario(a) principal" at bounding box center [95, 646] width 130 height 23
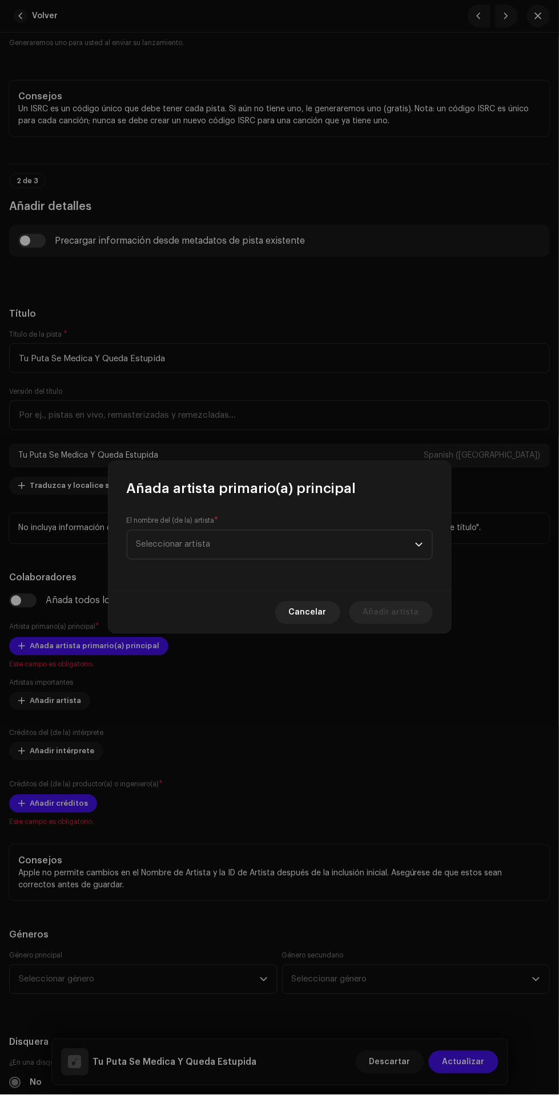
click at [285, 548] on span "Seleccionar artista" at bounding box center [275, 545] width 279 height 29
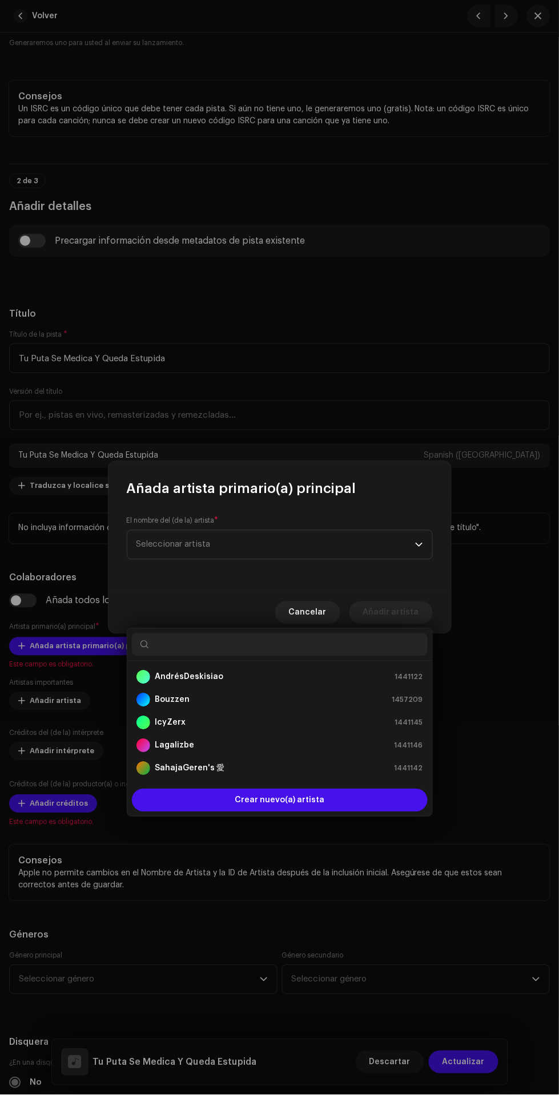
click at [260, 671] on div "AndrésDeskisiao 1441122" at bounding box center [279, 678] width 287 height 14
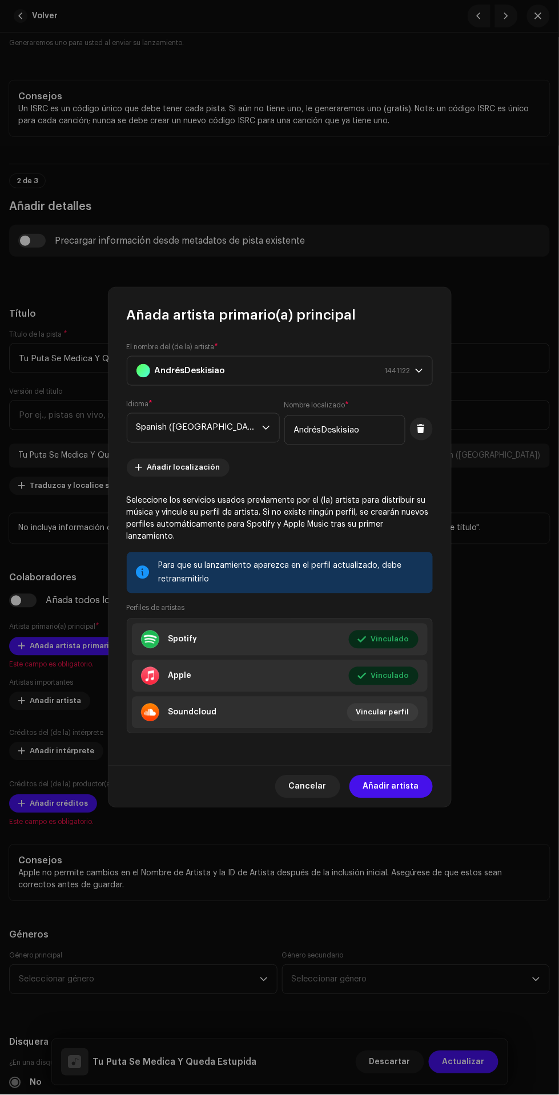
click at [399, 781] on span "Añadir artista" at bounding box center [391, 787] width 56 height 23
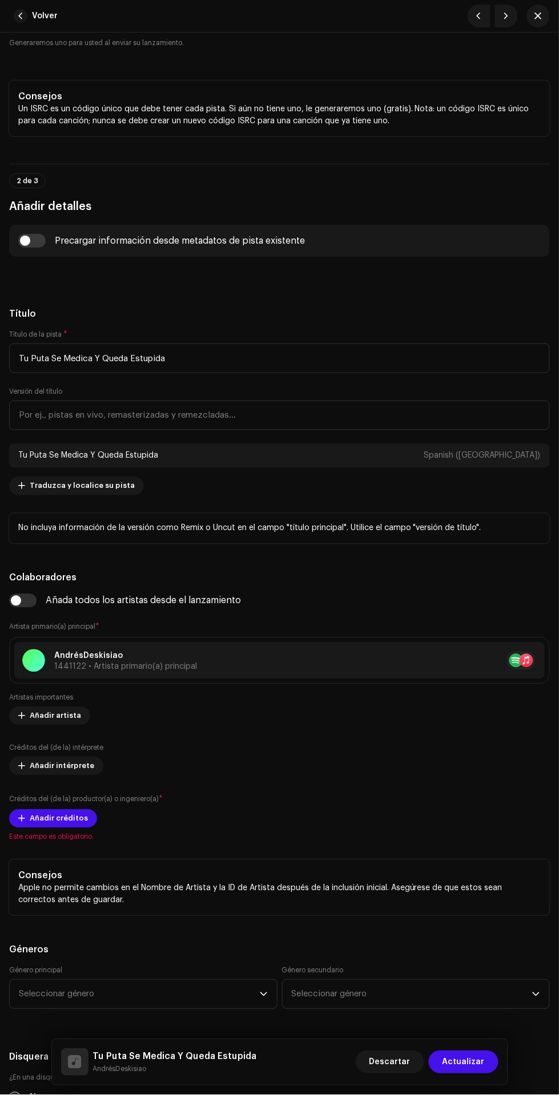
click at [18, 712] on span at bounding box center [21, 716] width 7 height 9
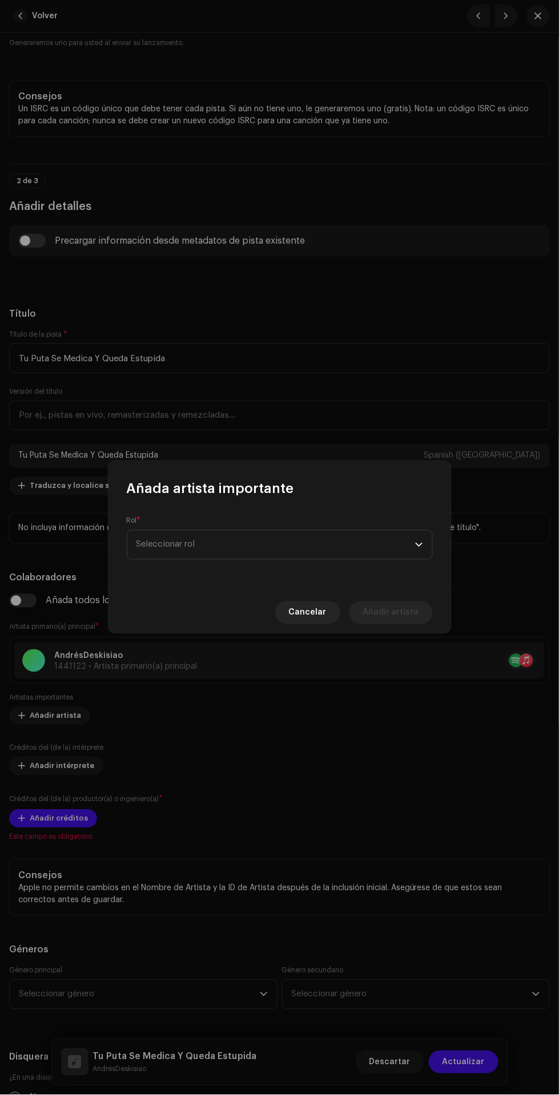
click at [313, 549] on span "Seleccionar rol" at bounding box center [275, 545] width 279 height 29
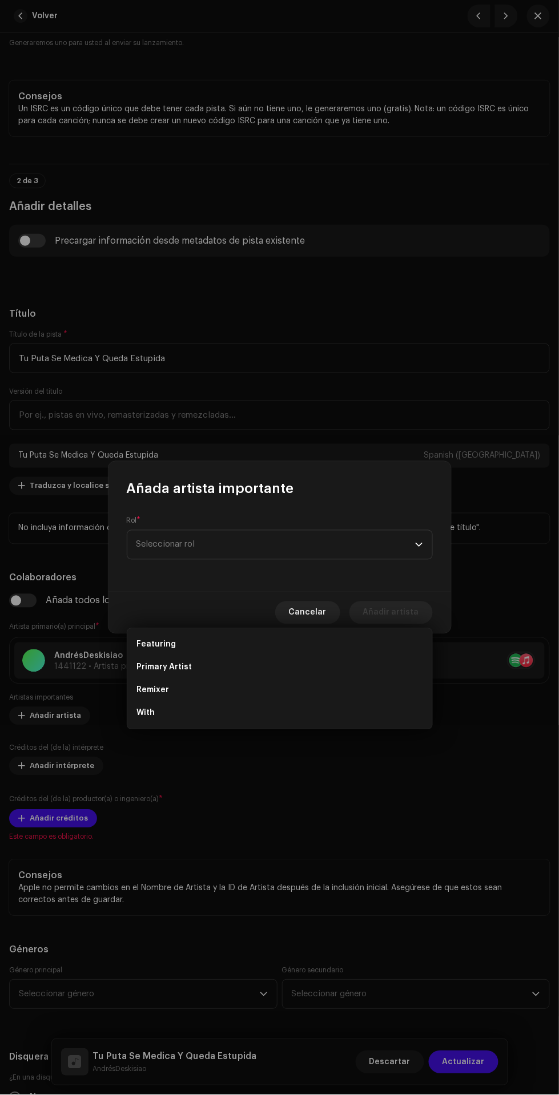
click at [317, 656] on li "Primary Artist" at bounding box center [280, 667] width 296 height 23
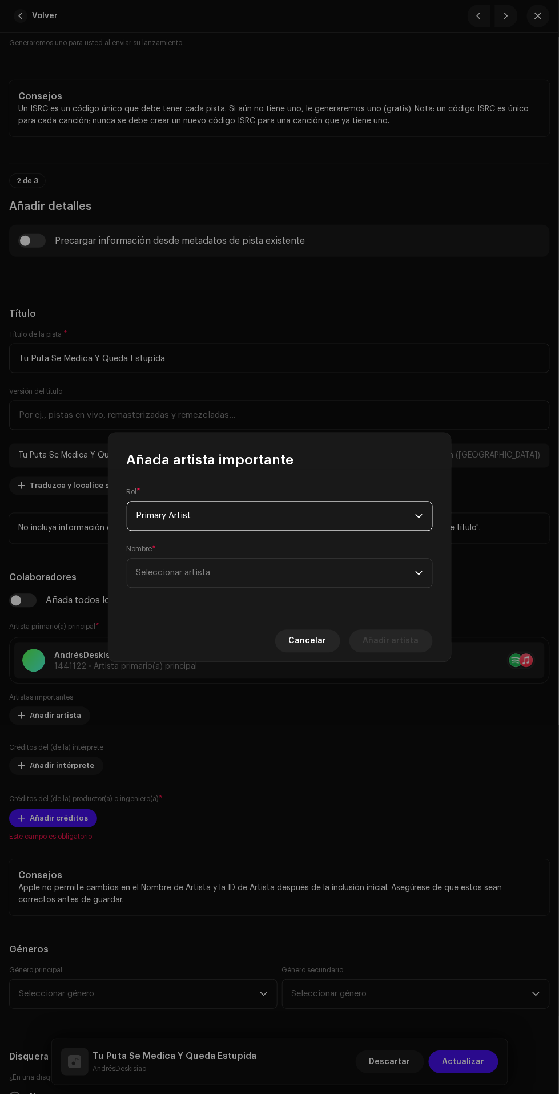
click at [318, 588] on span "Seleccionar artista" at bounding box center [275, 573] width 279 height 29
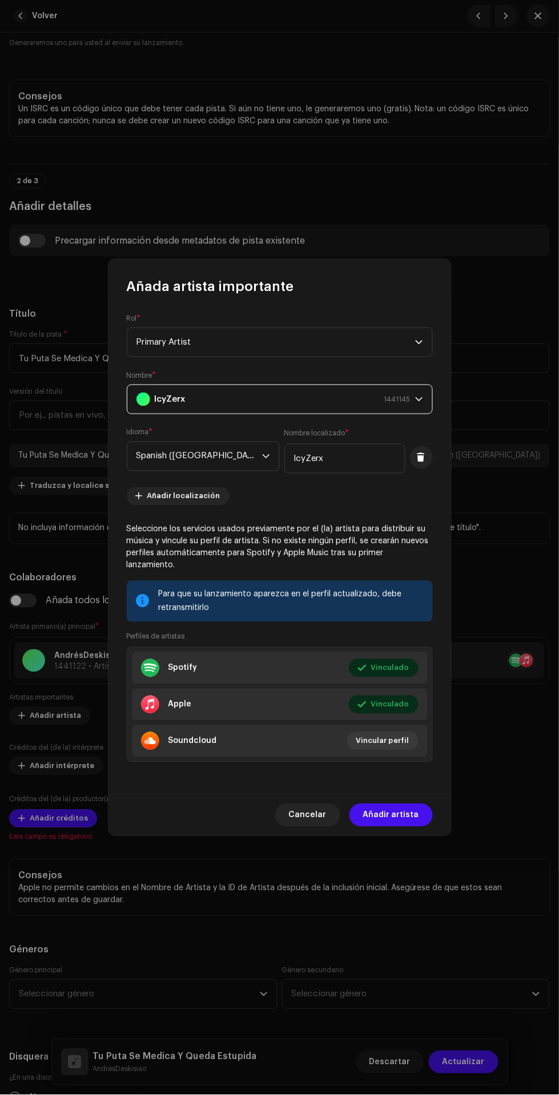
click at [401, 811] on span "Añadir artista" at bounding box center [391, 815] width 56 height 23
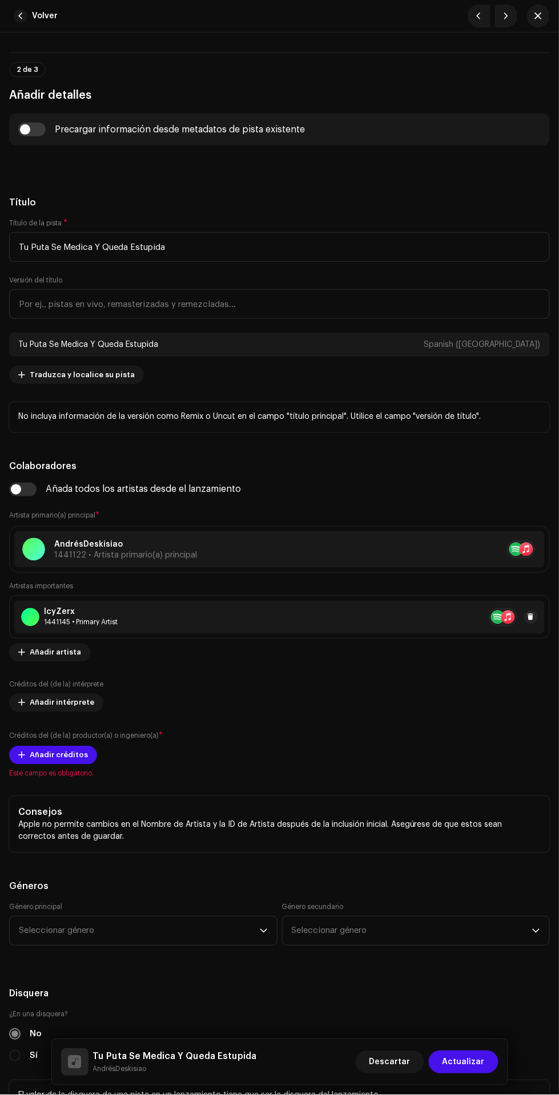
scroll to position [465, 0]
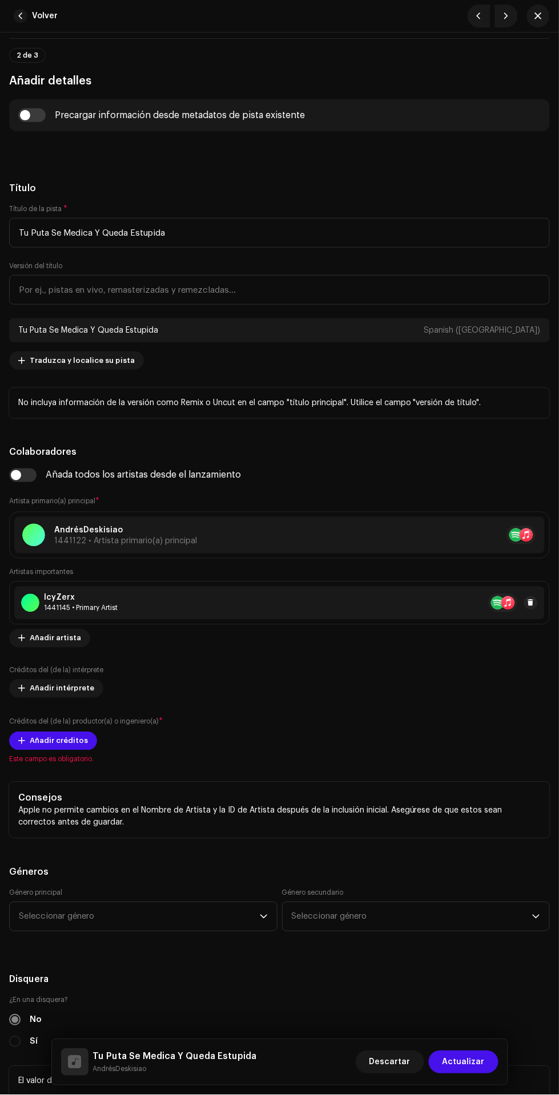
click at [38, 741] on span "Añadir créditos" at bounding box center [59, 741] width 58 height 23
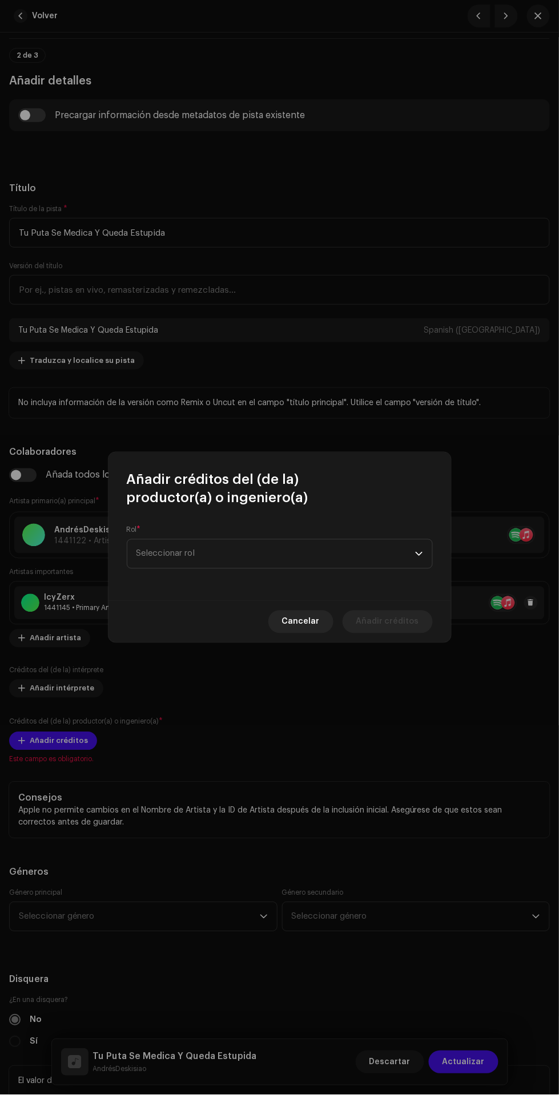
click at [291, 559] on span "Seleccionar rol" at bounding box center [275, 554] width 279 height 29
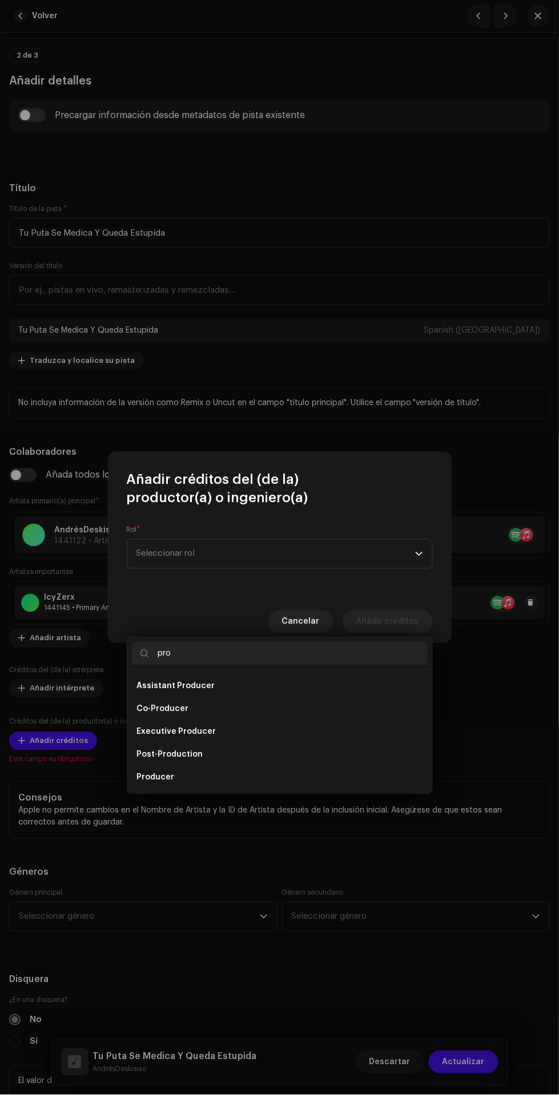
click at [285, 767] on li "Producer" at bounding box center [280, 778] width 296 height 23
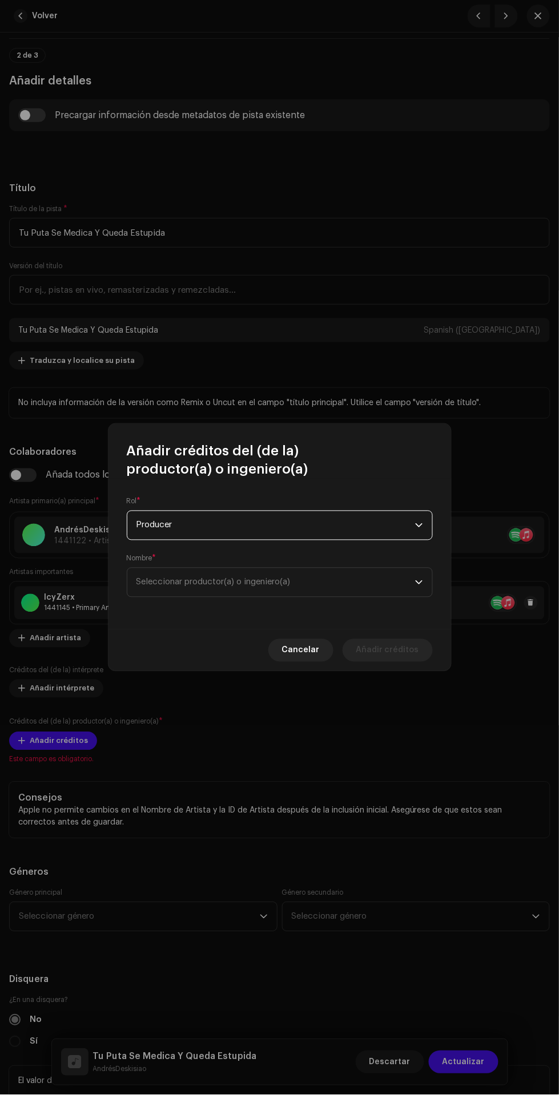
click at [336, 590] on span "Seleccionar productor(a) o ingeniero(a)" at bounding box center [275, 582] width 279 height 29
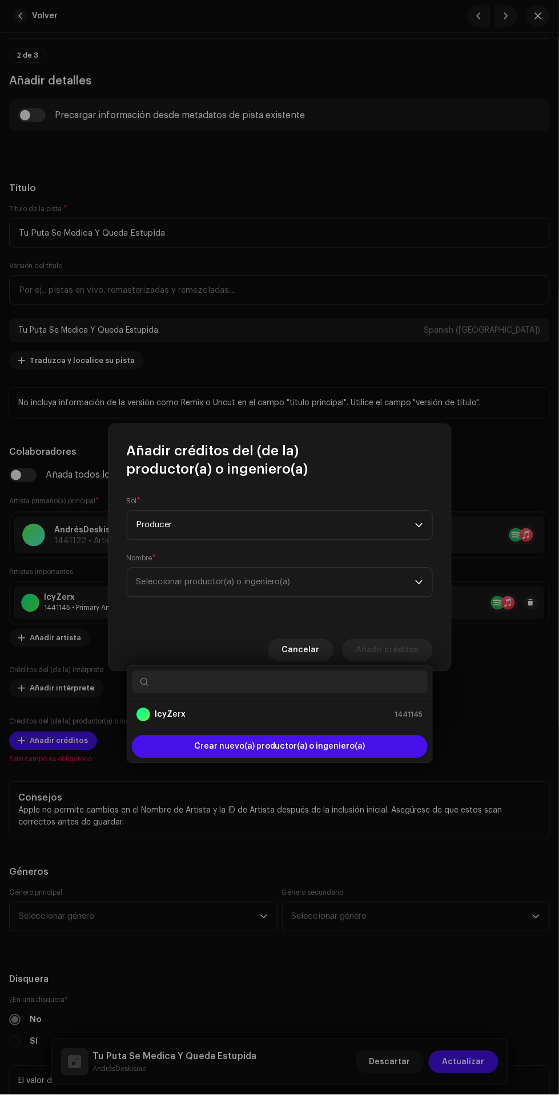
click at [358, 708] on div "IcyZerx 1441145" at bounding box center [279, 715] width 287 height 14
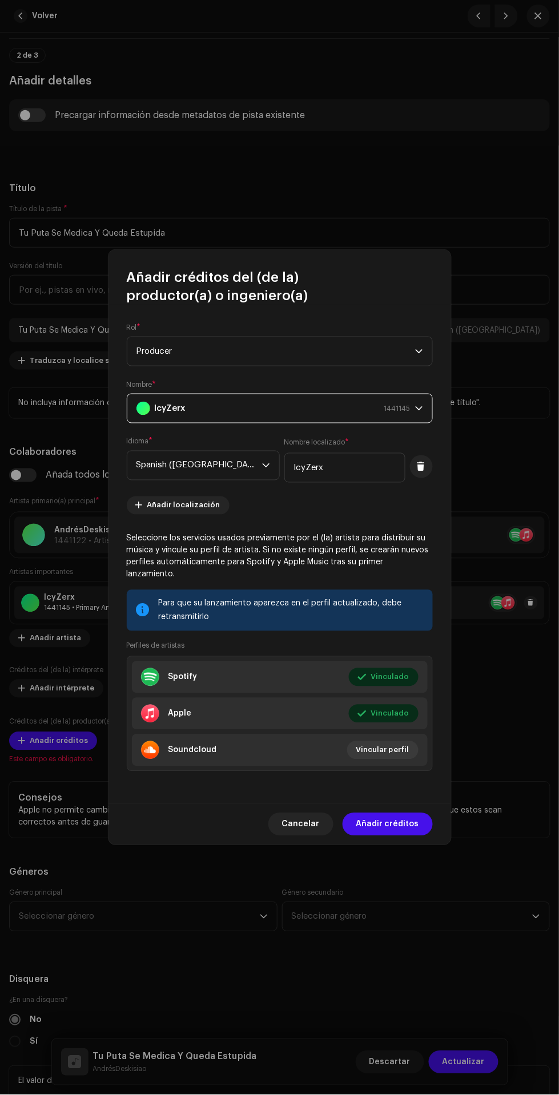
click at [393, 818] on span "Añadir créditos" at bounding box center [387, 824] width 63 height 23
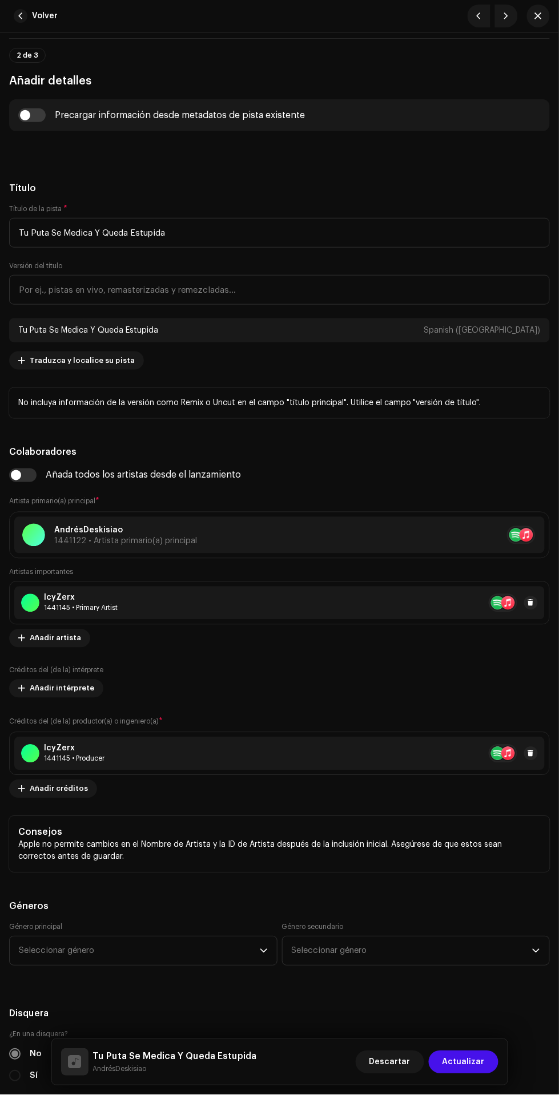
click at [21, 789] on span at bounding box center [21, 789] width 7 height 9
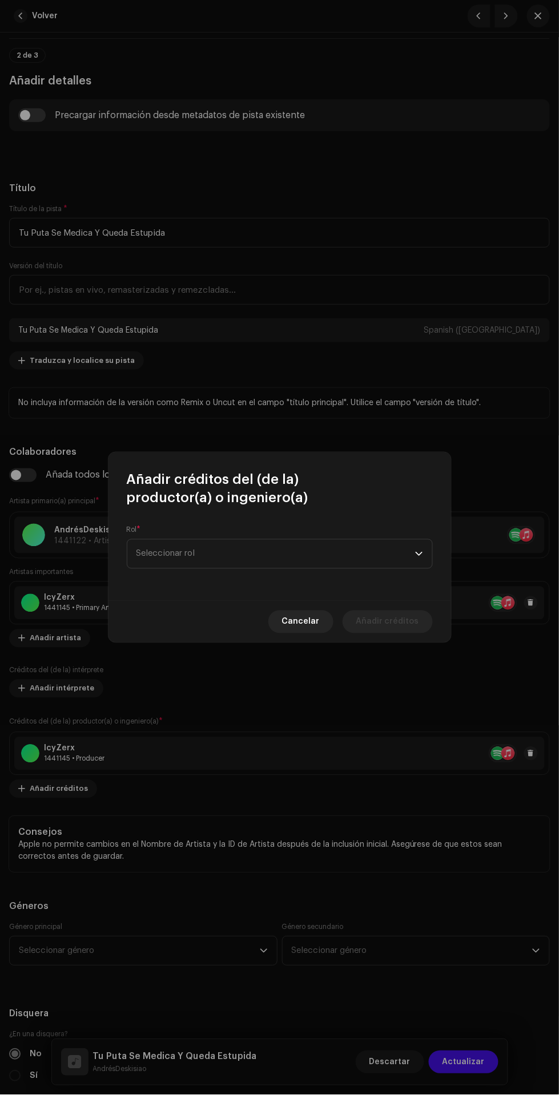
click at [320, 554] on span "Seleccionar rol" at bounding box center [275, 554] width 279 height 29
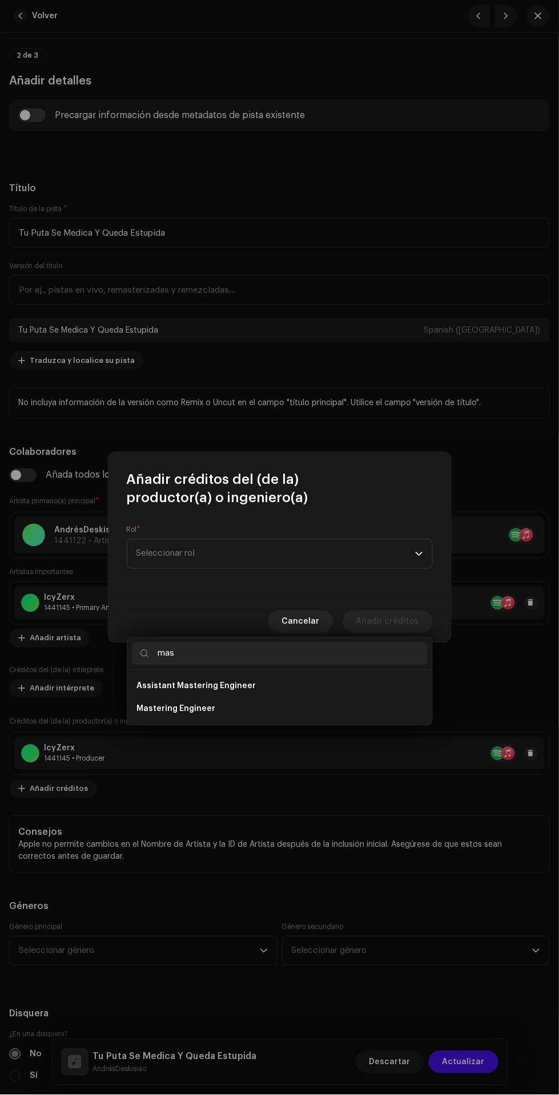
click at [326, 698] on li "Mastering Engineer" at bounding box center [280, 709] width 296 height 23
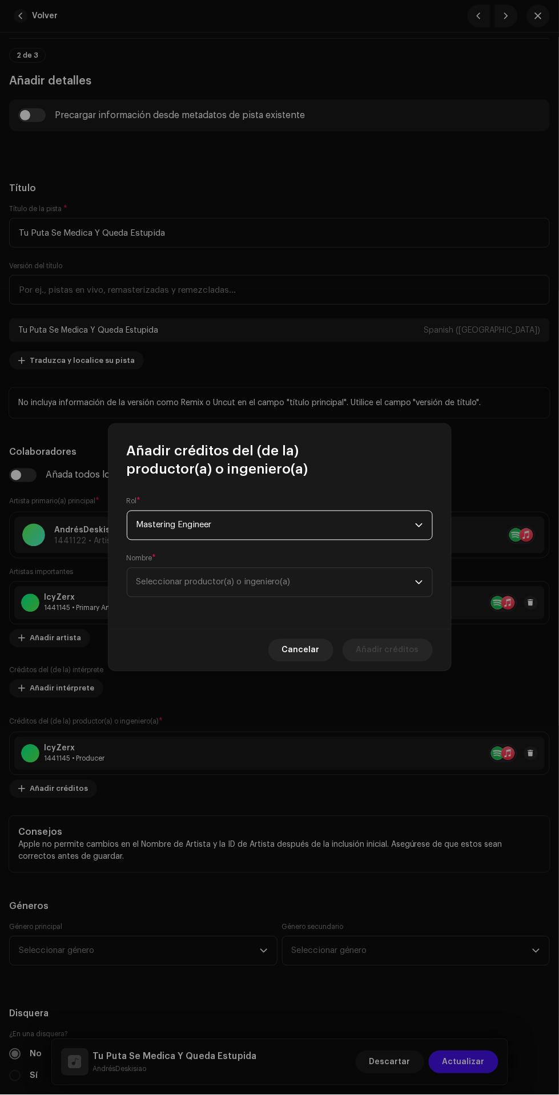
click at [288, 583] on span "Seleccionar productor(a) o ingeniero(a)" at bounding box center [213, 582] width 154 height 9
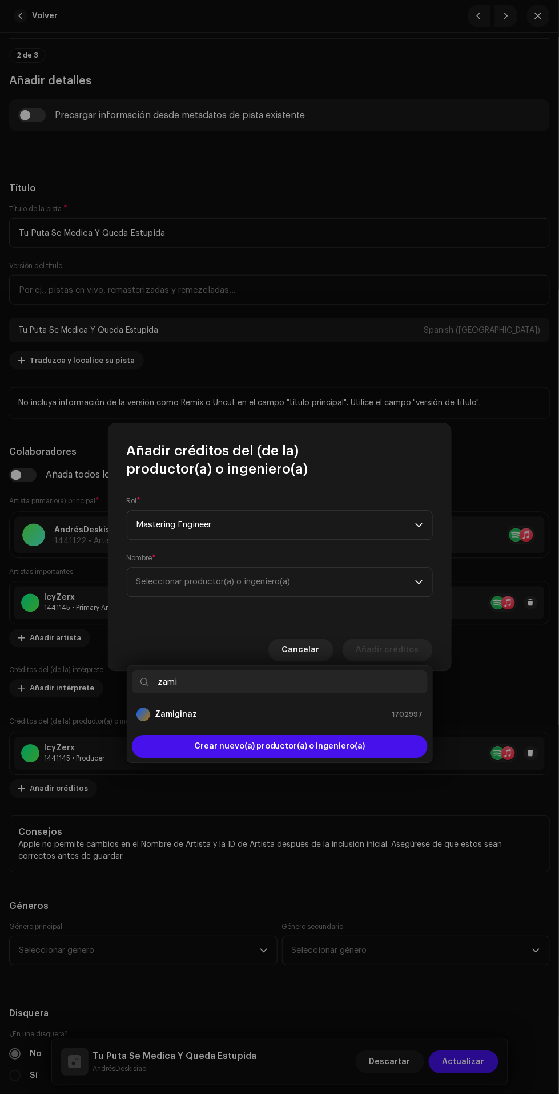
click at [320, 708] on div "Zamiginaz 1702997" at bounding box center [279, 715] width 287 height 14
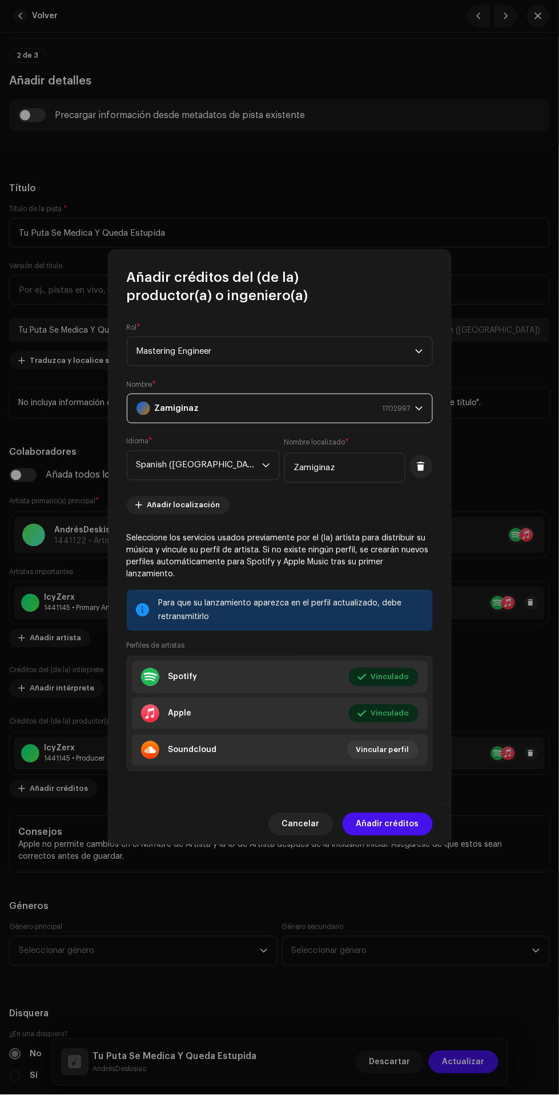
click at [399, 821] on span "Añadir créditos" at bounding box center [387, 824] width 63 height 23
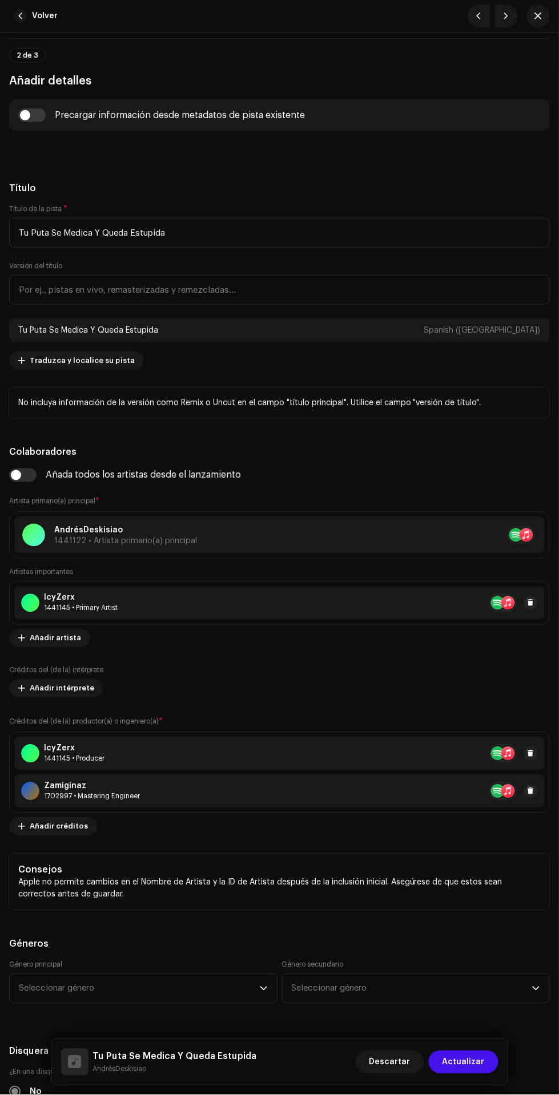
click at [38, 789] on div at bounding box center [30, 792] width 18 height 18
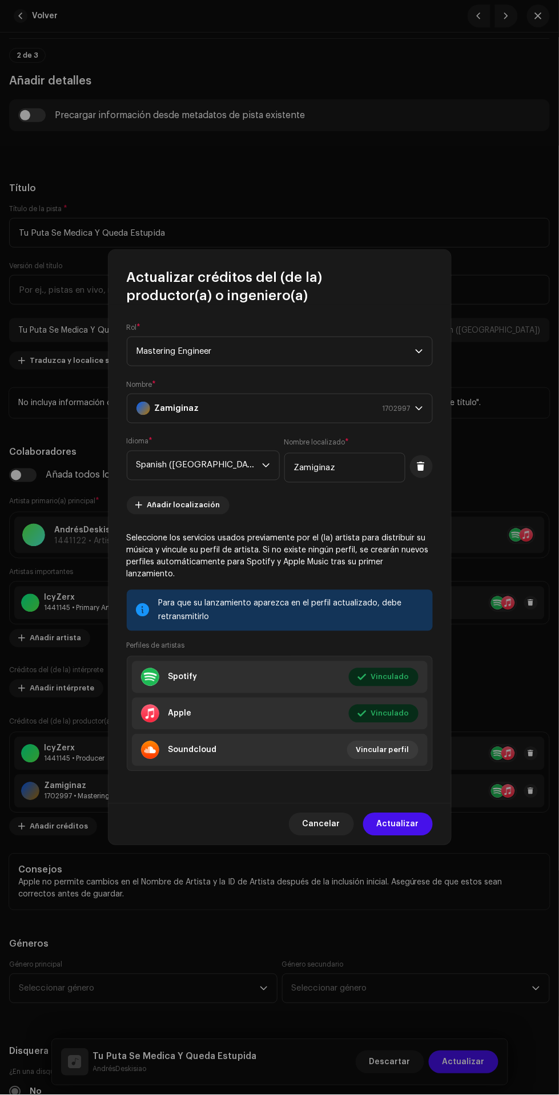
click at [315, 406] on div "Zamiginaz 1702997" at bounding box center [273, 408] width 274 height 29
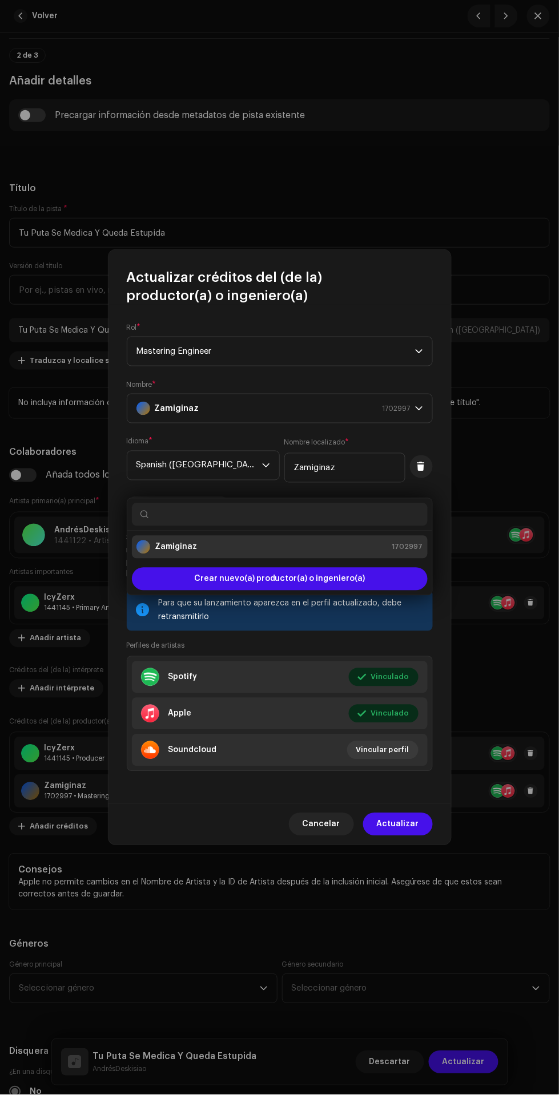
click at [347, 365] on span "Mastering Engineer" at bounding box center [275, 351] width 279 height 29
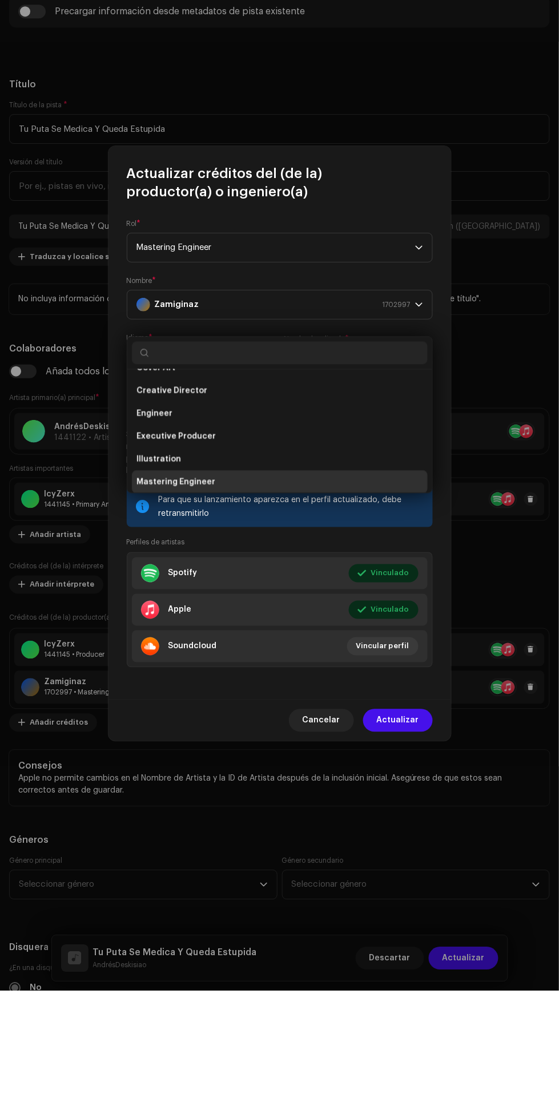
scroll to position [146, 0]
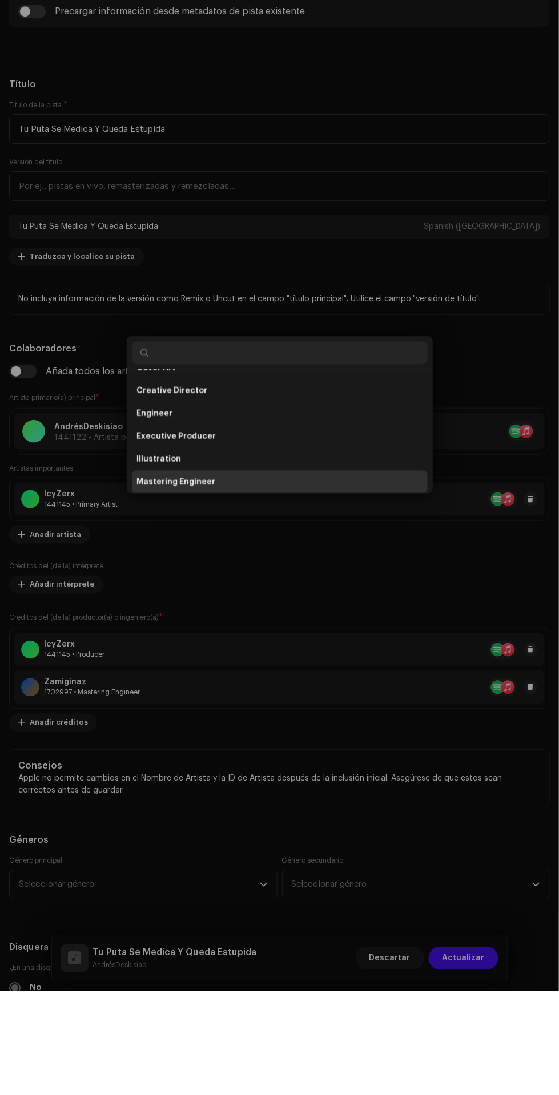
click at [485, 429] on div "Actualizar créditos del (de la) productor(a) o ingeniero(a) Rol * Mastering Eng…" at bounding box center [279, 547] width 559 height 1095
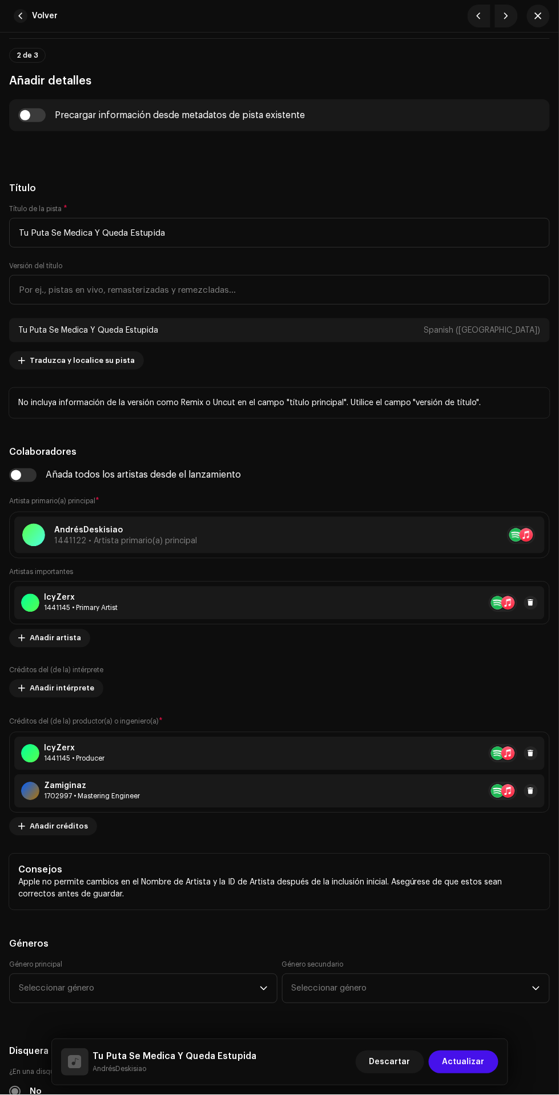
click at [69, 826] on span "Añadir créditos" at bounding box center [59, 827] width 58 height 23
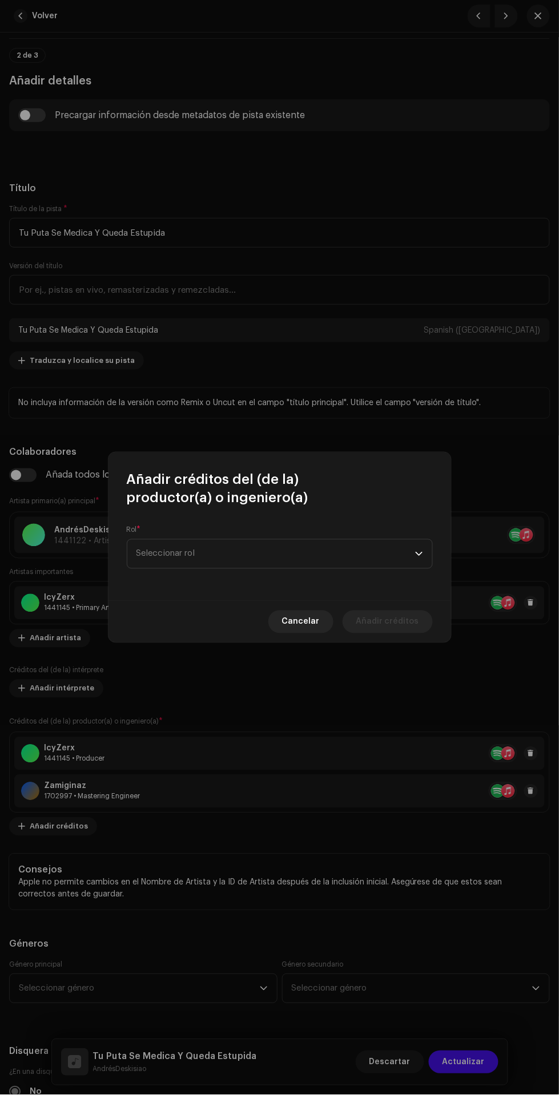
click at [307, 552] on span "Seleccionar rol" at bounding box center [275, 554] width 279 height 29
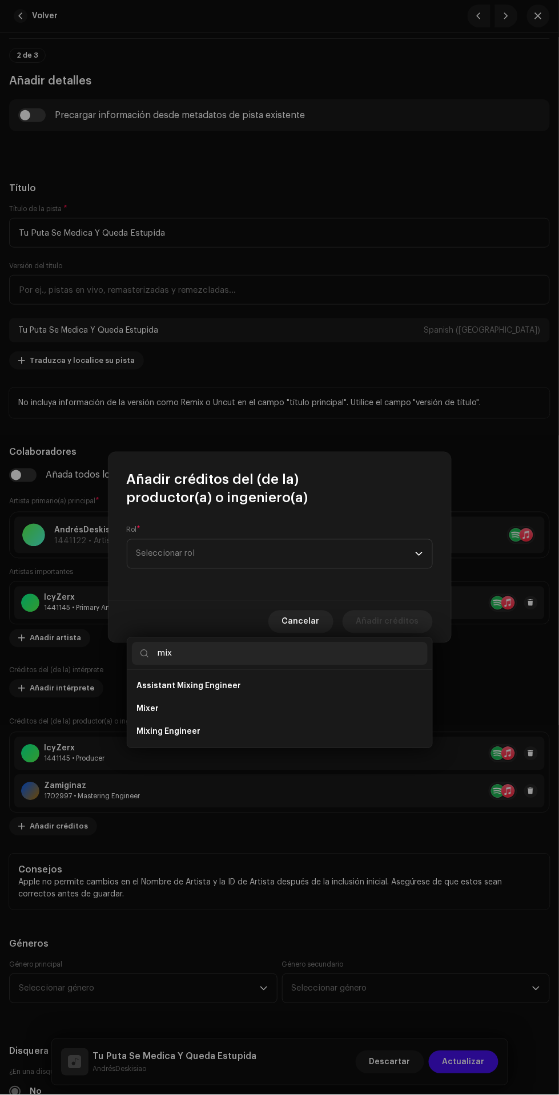
click at [296, 721] on li "Mixing Engineer" at bounding box center [280, 732] width 296 height 23
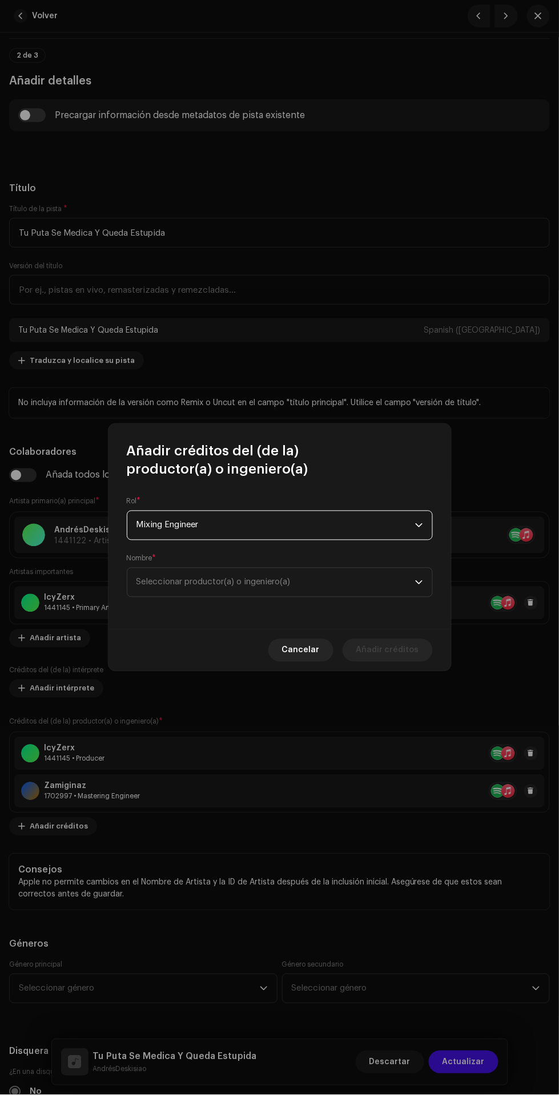
click at [318, 594] on span "Seleccionar productor(a) o ingeniero(a)" at bounding box center [275, 582] width 279 height 29
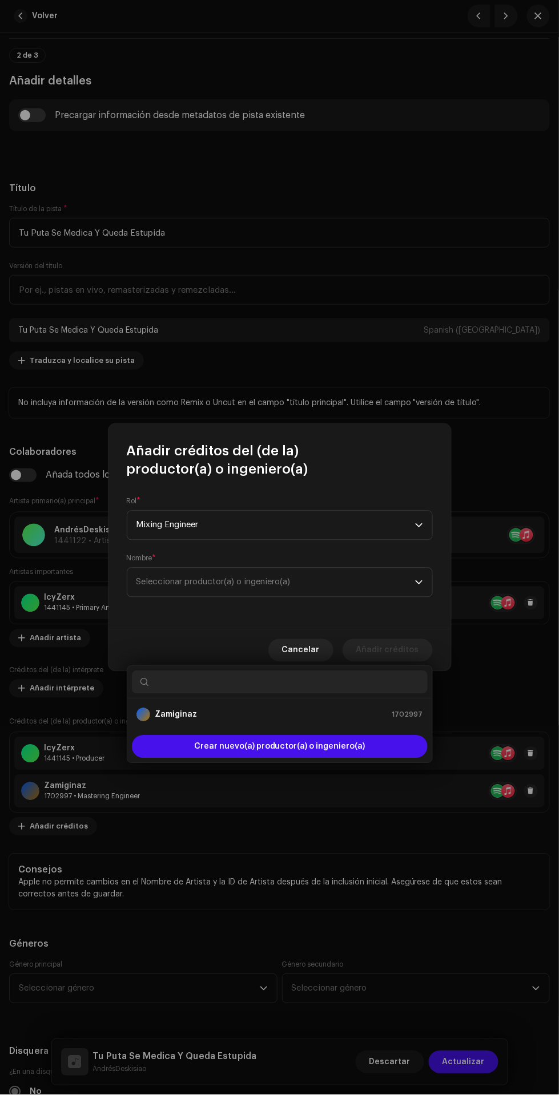
click at [343, 708] on div "Zamiginaz 1702997" at bounding box center [279, 715] width 287 height 14
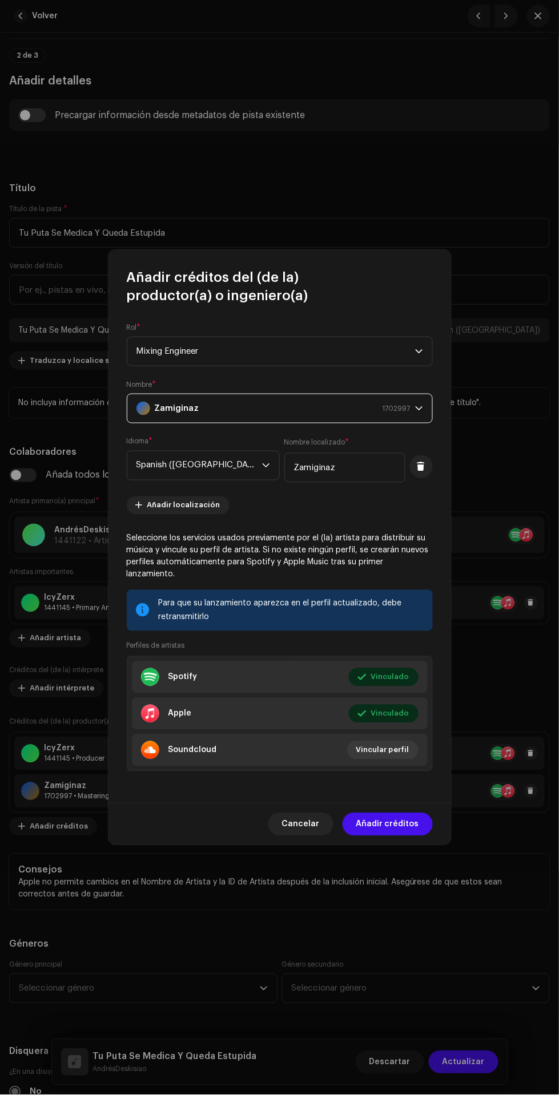
click at [405, 819] on span "Añadir créditos" at bounding box center [387, 824] width 63 height 23
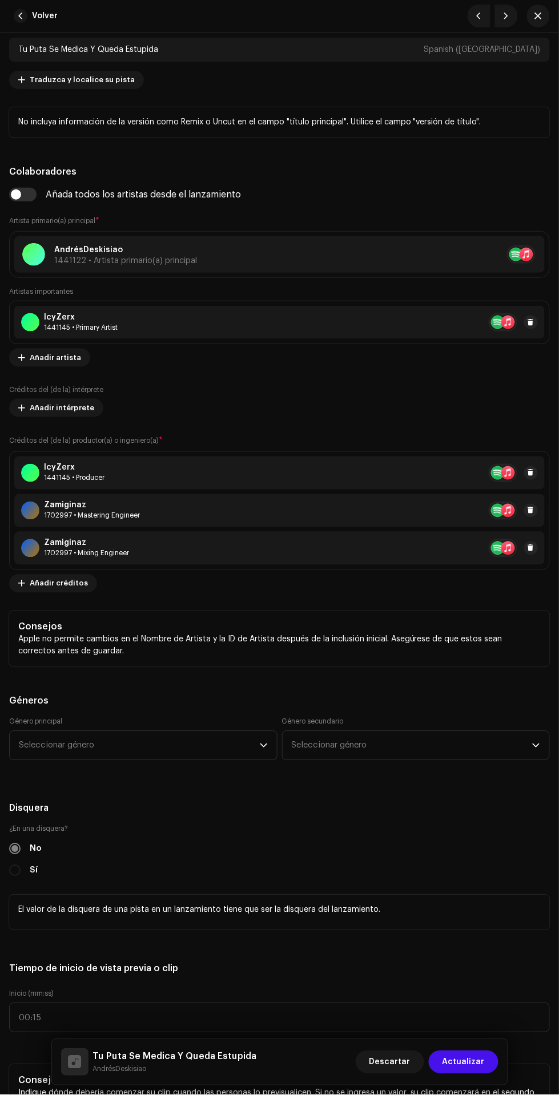
scroll to position [786, 0]
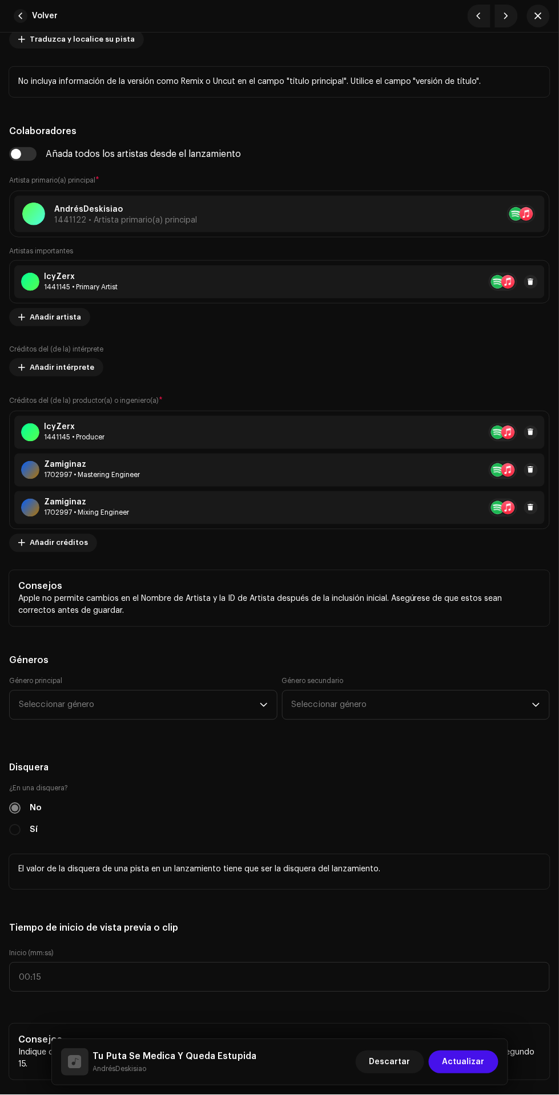
click at [62, 706] on span "Seleccionar género" at bounding box center [139, 705] width 241 height 29
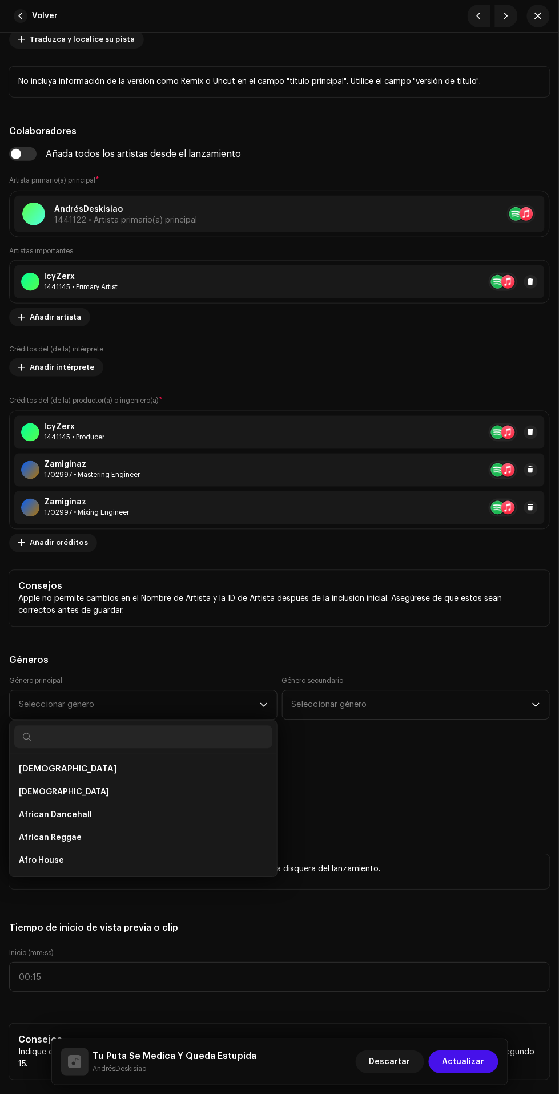
click at [82, 706] on span "Seleccionar género" at bounding box center [139, 705] width 241 height 29
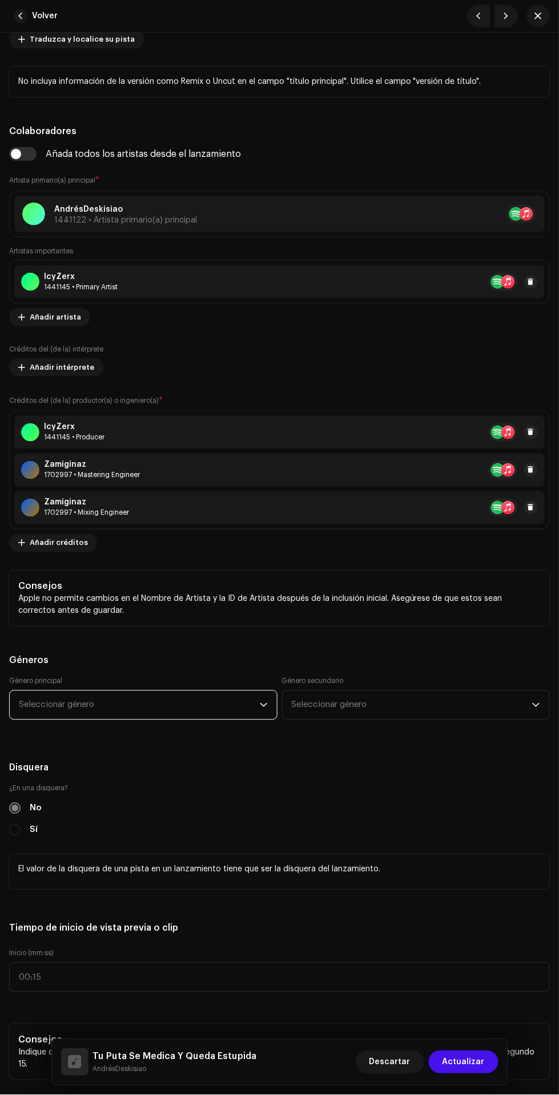
click at [193, 704] on span "Seleccionar género" at bounding box center [139, 705] width 241 height 29
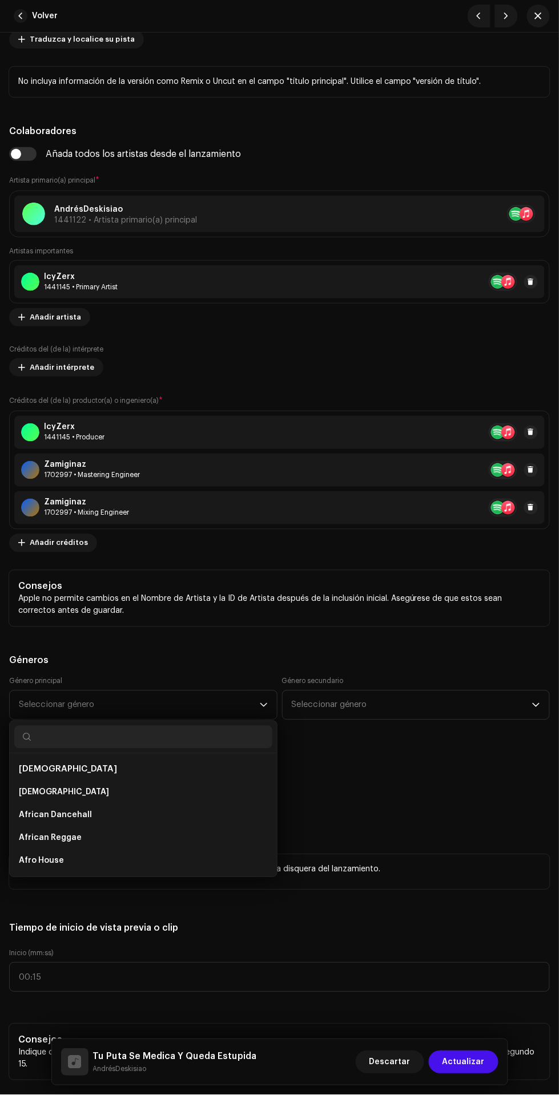
scroll to position [146, 0]
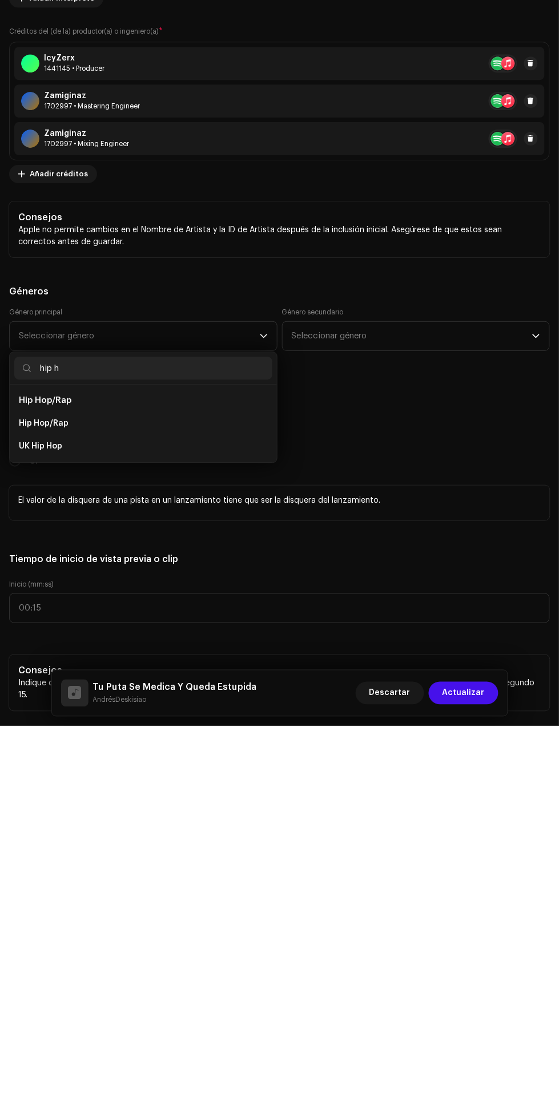
click at [171, 795] on li "Hip Hop/Rap" at bounding box center [143, 792] width 258 height 23
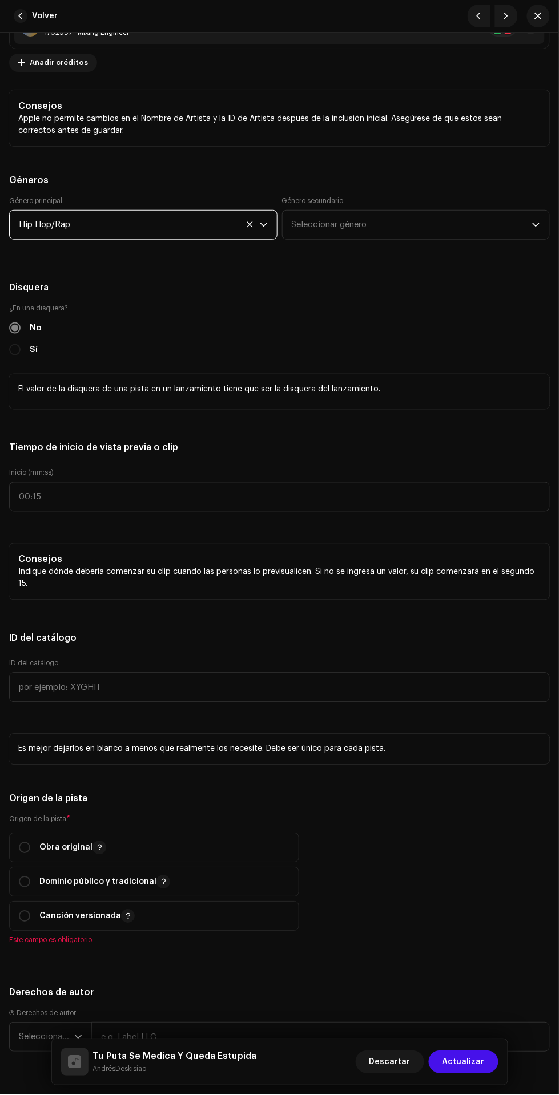
scroll to position [1312, 0]
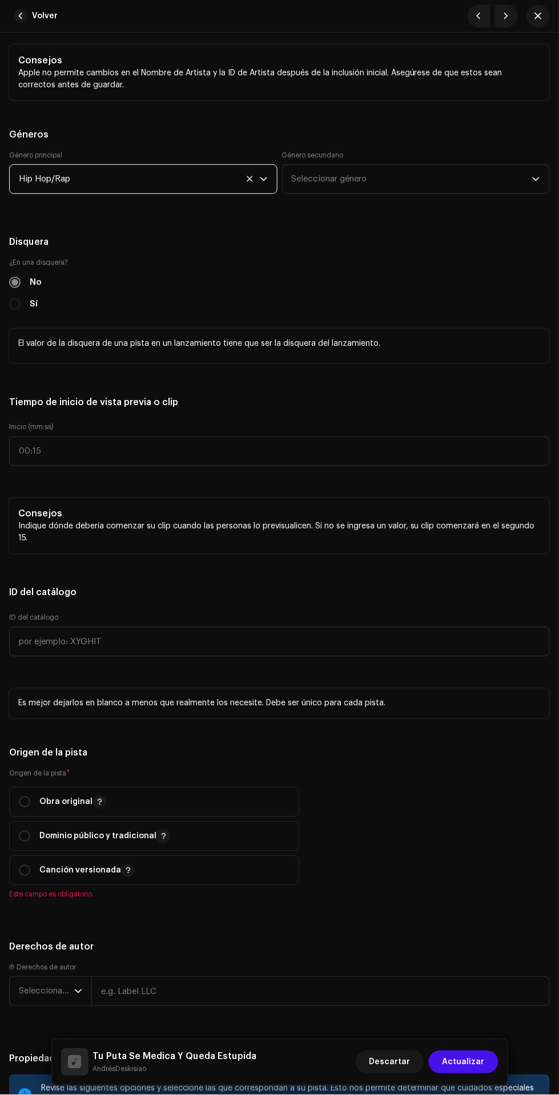
click at [24, 805] on input "radio" at bounding box center [24, 802] width 11 height 11
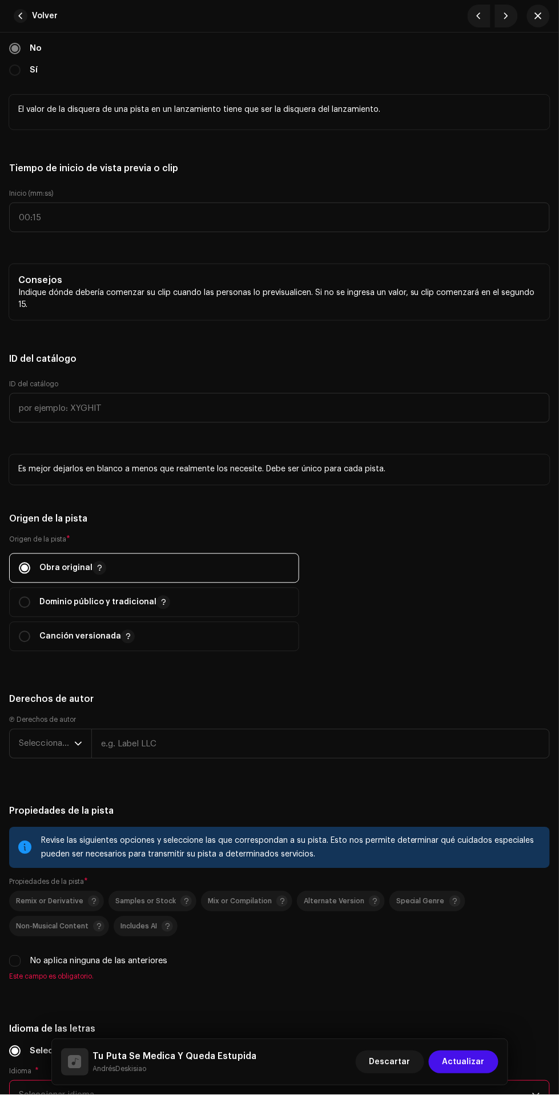
scroll to position [1548, 0]
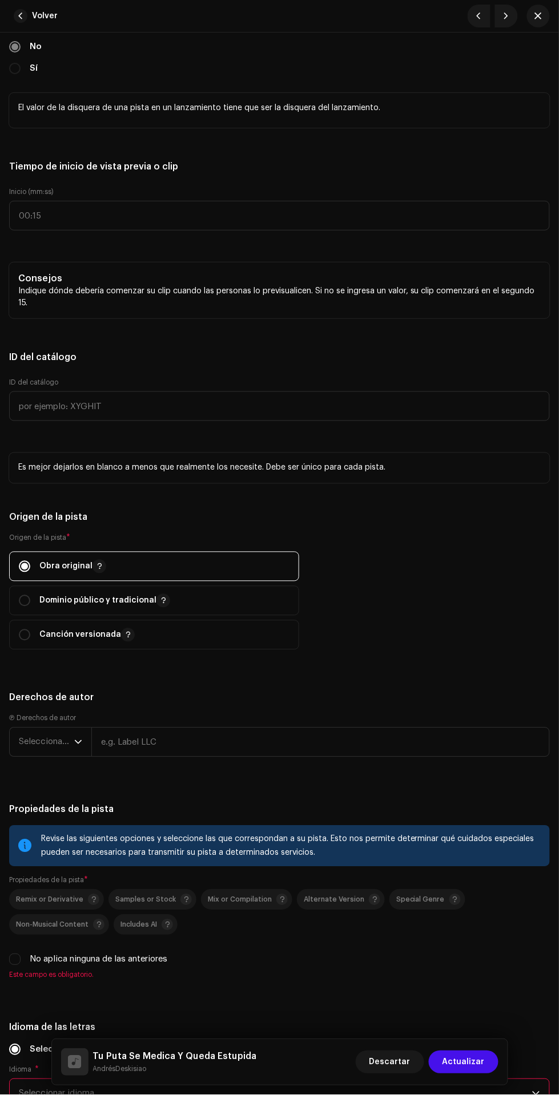
click at [30, 747] on span "Seleccionar año" at bounding box center [46, 742] width 55 height 29
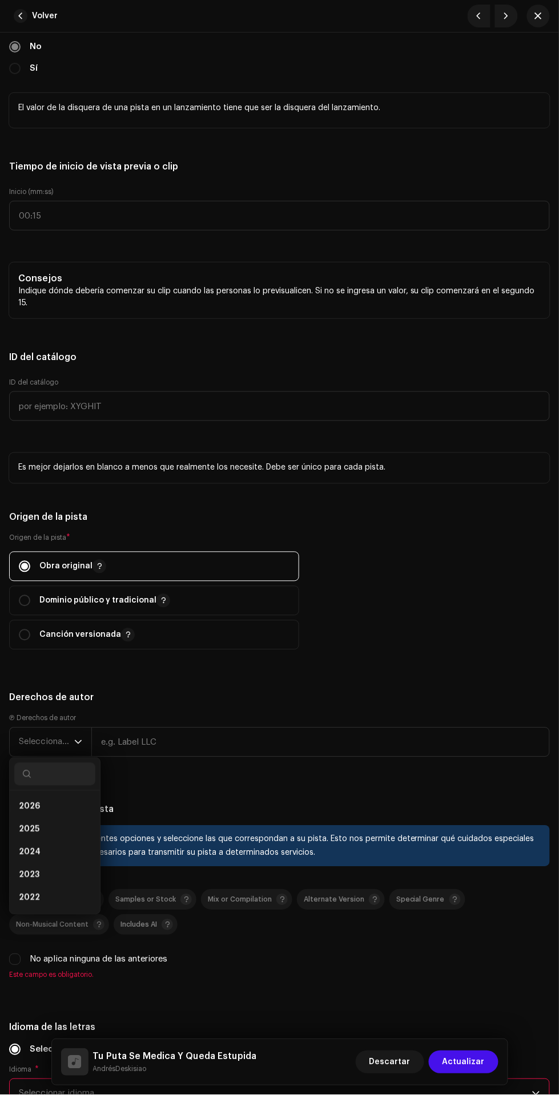
scroll to position [146, 0]
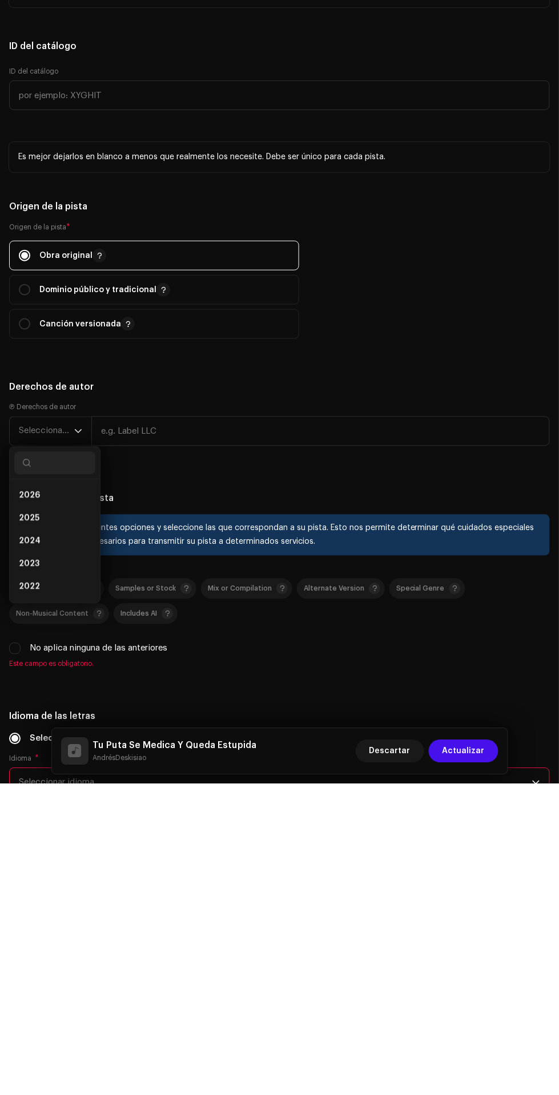
click at [22, 832] on span "2025" at bounding box center [29, 829] width 21 height 11
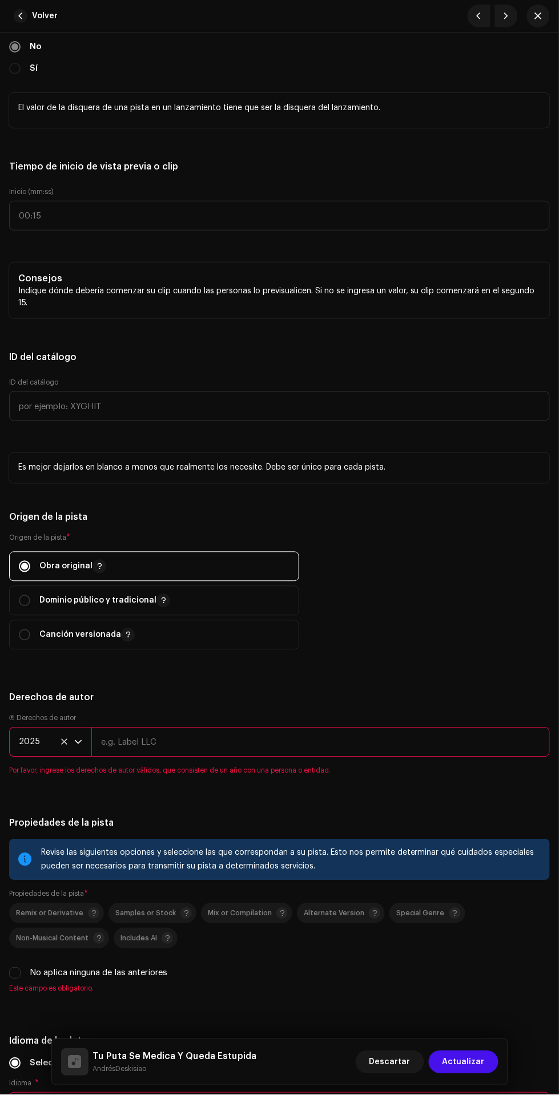
click at [308, 749] on input "text" at bounding box center [320, 743] width 458 height 30
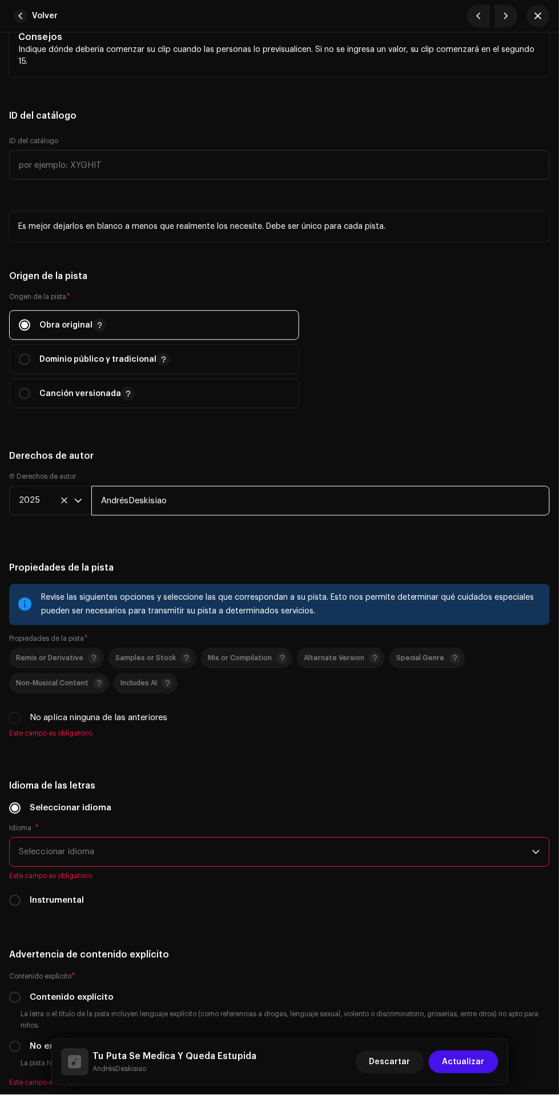
scroll to position [1788, 0]
click at [15, 723] on input "No aplica ninguna de las anteriores" at bounding box center [14, 719] width 11 height 11
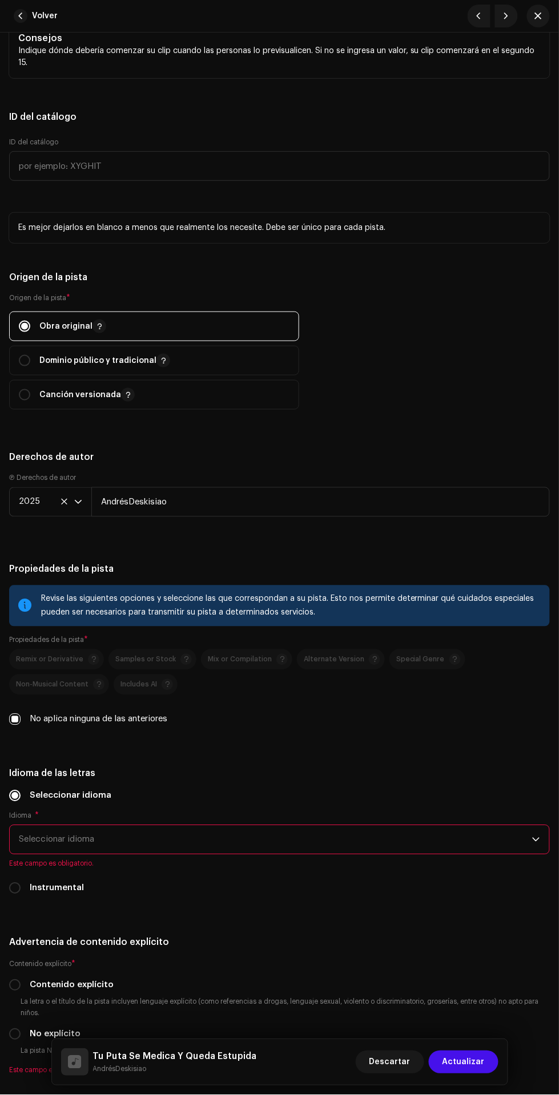
click at [366, 851] on span "Seleccionar idioma" at bounding box center [275, 840] width 513 height 29
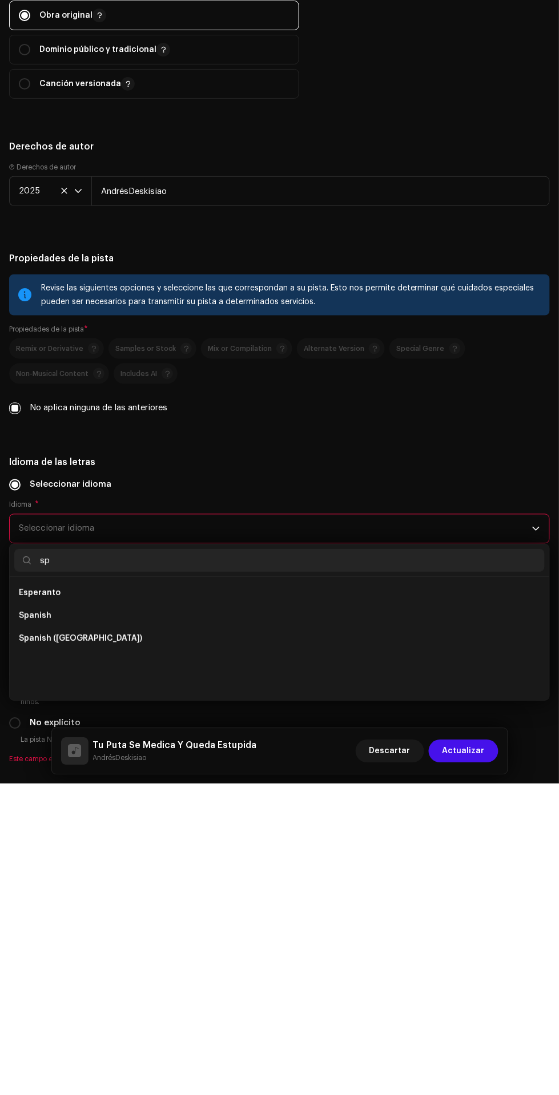
scroll to position [0, 0]
click at [287, 925] on li "Spanish ([GEOGRAPHIC_DATA])" at bounding box center [279, 927] width 530 height 23
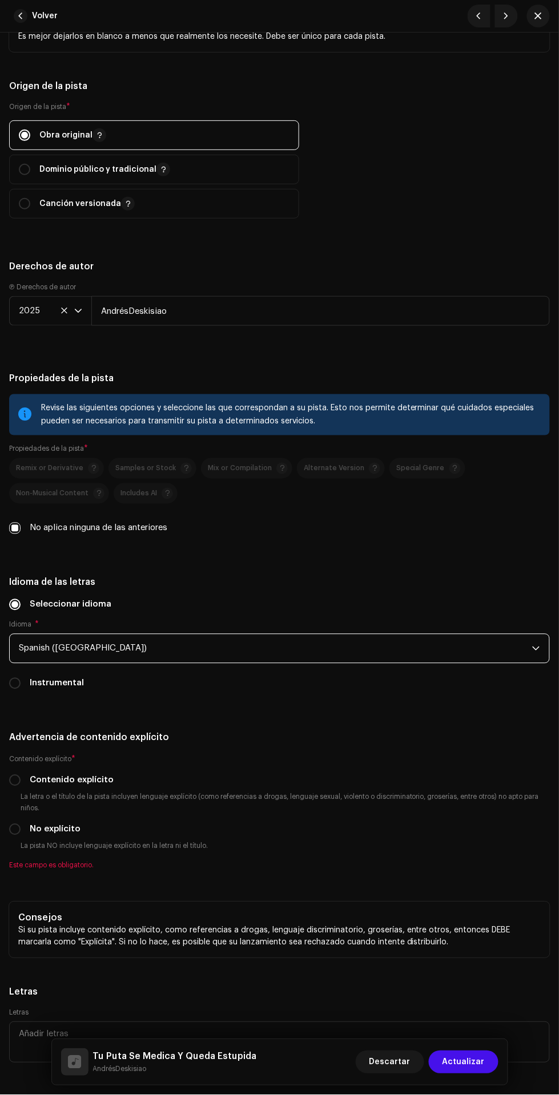
scroll to position [1987, 0]
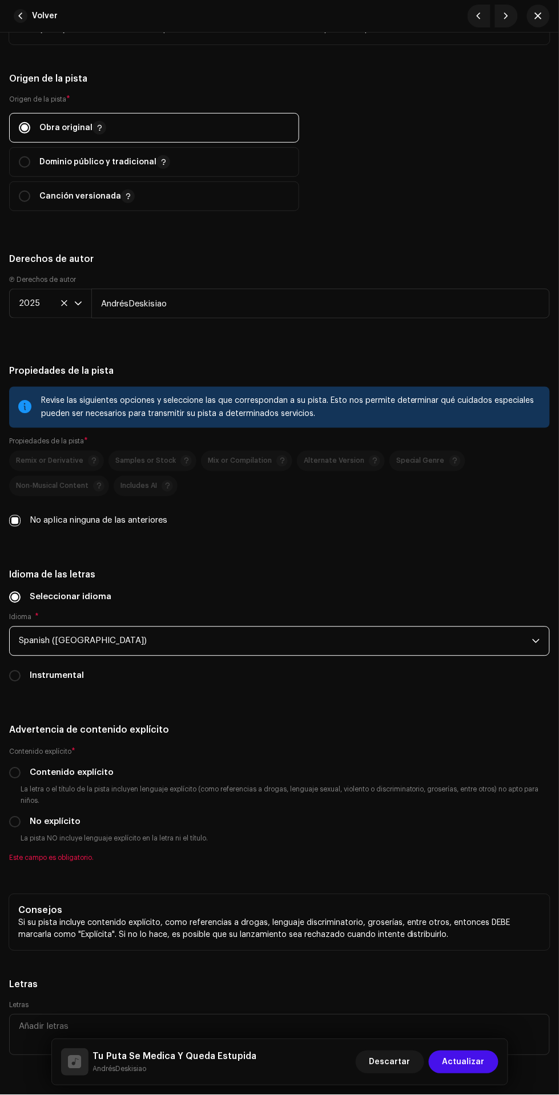
click at [15, 778] on input "Contenido explícito" at bounding box center [14, 773] width 11 height 11
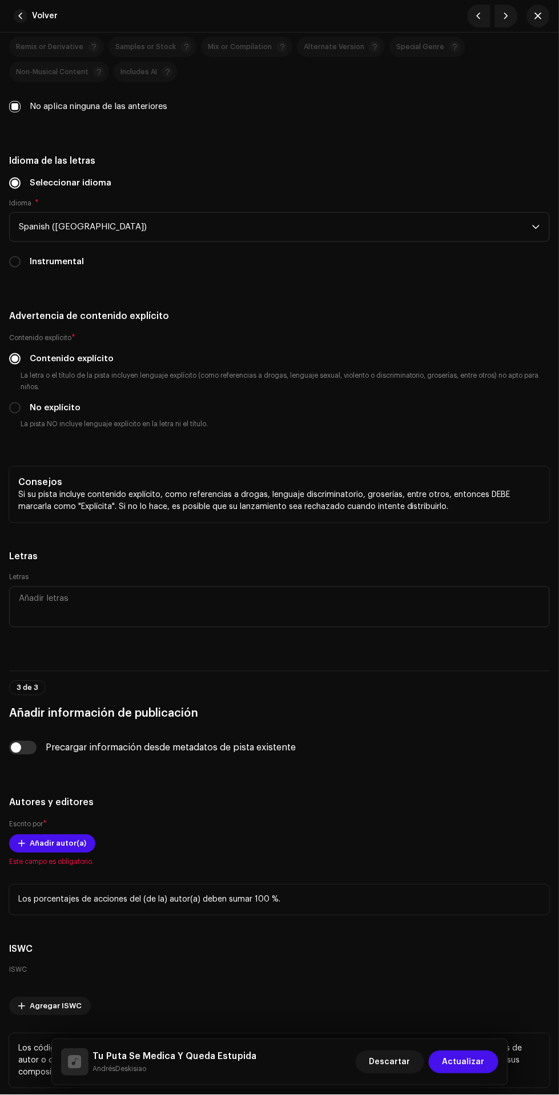
scroll to position [2410, 0]
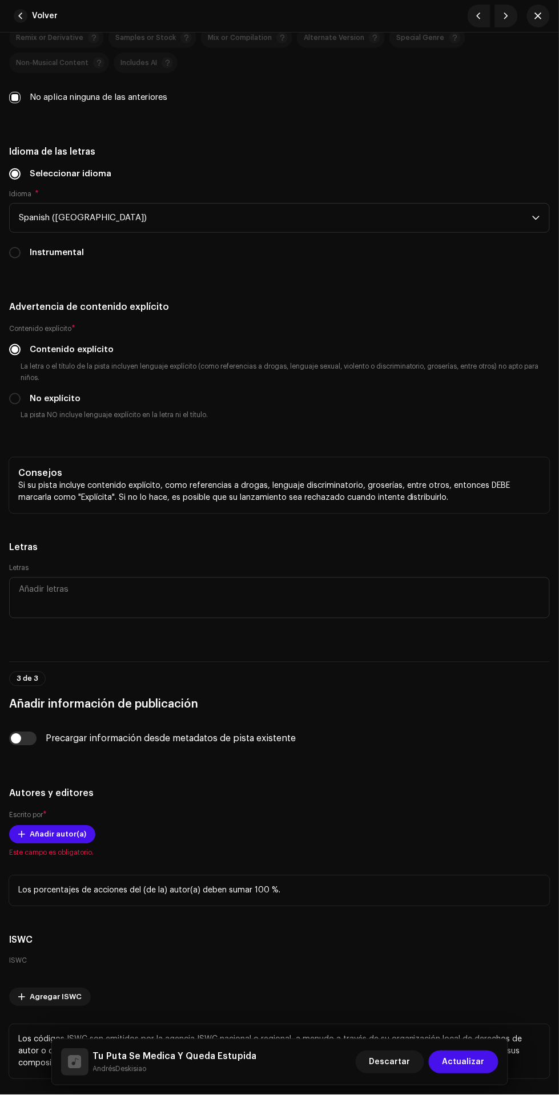
click at [33, 837] on span "Añadir autor(a)" at bounding box center [58, 835] width 57 height 23
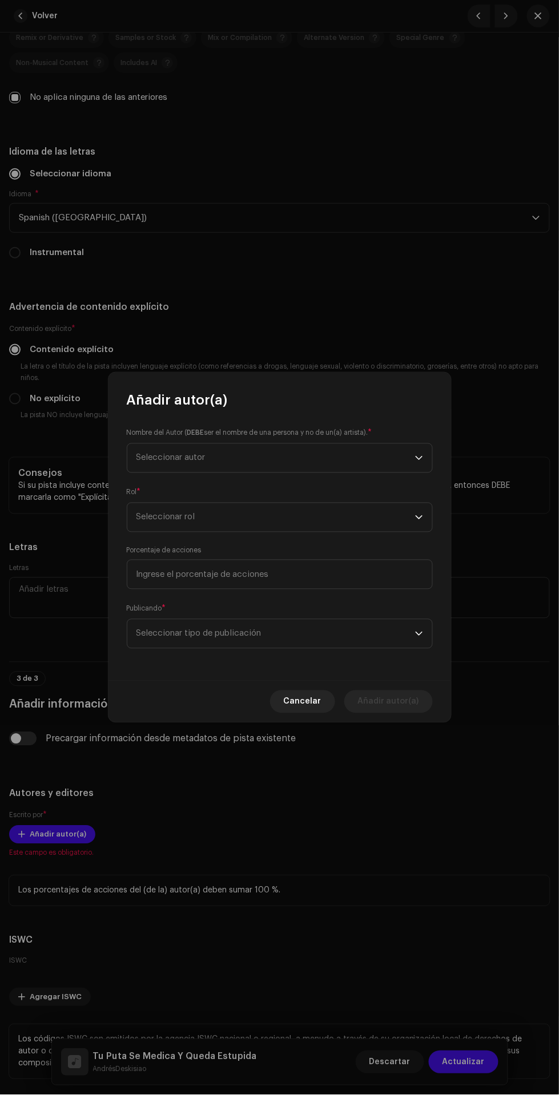
click at [322, 461] on span "Seleccionar autor" at bounding box center [275, 458] width 279 height 29
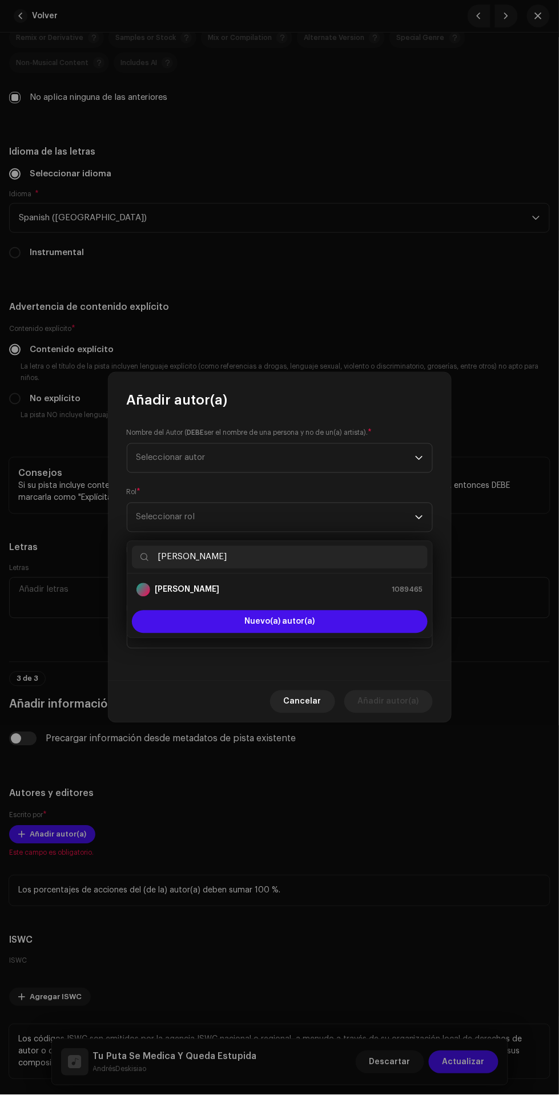
click at [324, 583] on div "[PERSON_NAME] 1089465" at bounding box center [279, 590] width 287 height 14
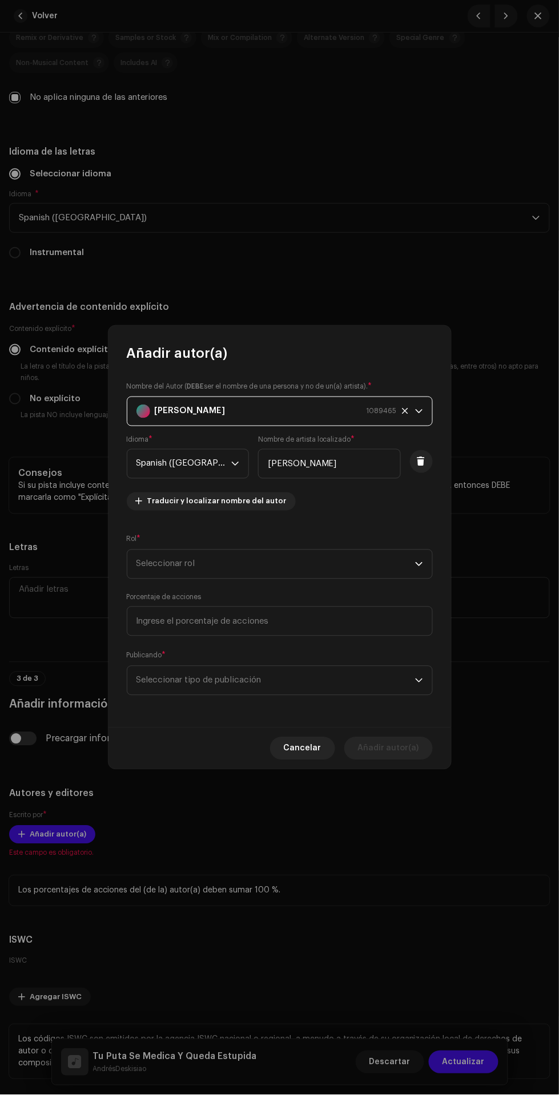
click at [329, 567] on span "Seleccionar rol" at bounding box center [275, 564] width 279 height 29
click at [235, 721] on li "Composer & Lyricist" at bounding box center [280, 732] width 296 height 23
click at [309, 687] on span "Seleccionar tipo de publicación" at bounding box center [275, 681] width 279 height 29
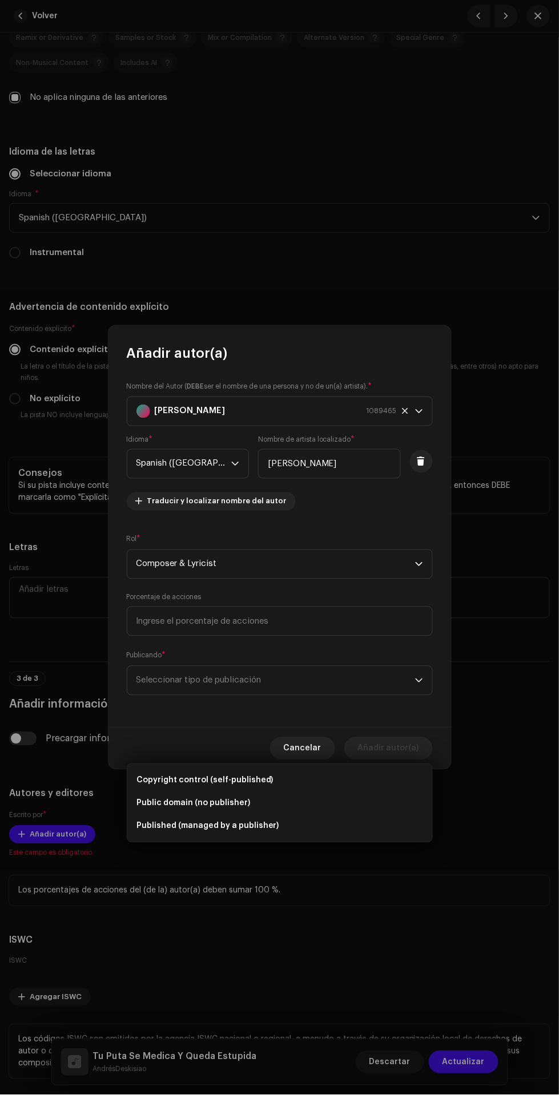
click at [228, 775] on span "Copyright control (self-published)" at bounding box center [204, 780] width 137 height 11
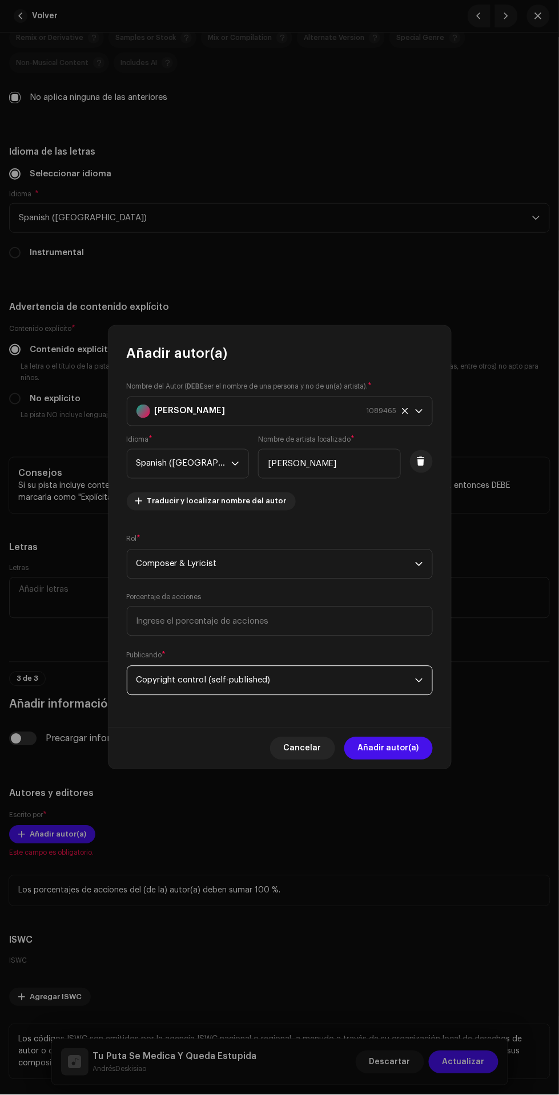
click at [399, 745] on span "Añadir autor(a)" at bounding box center [388, 748] width 61 height 23
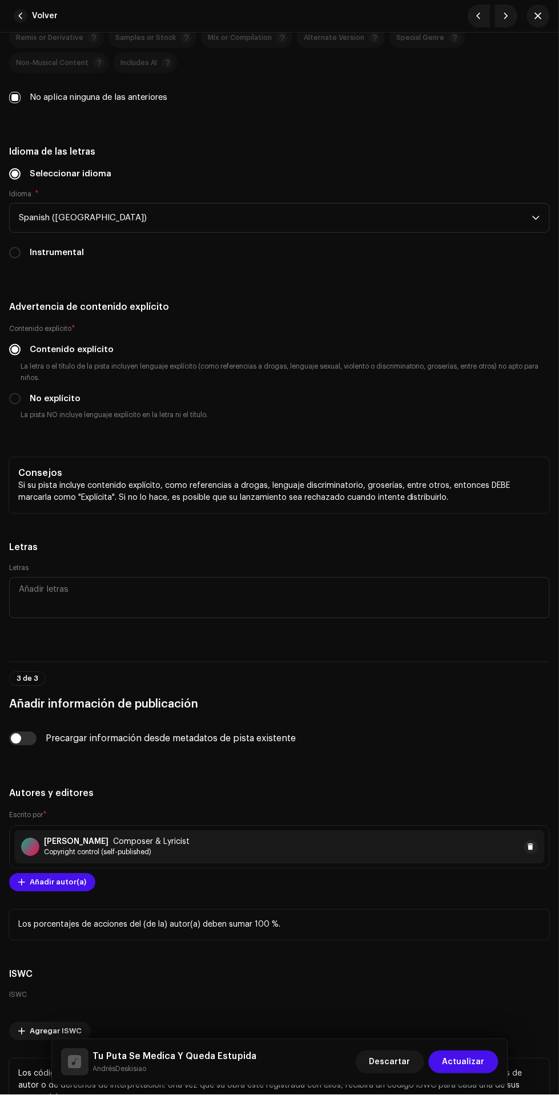
click at [41, 888] on span "Añadir autor(a)" at bounding box center [58, 883] width 57 height 23
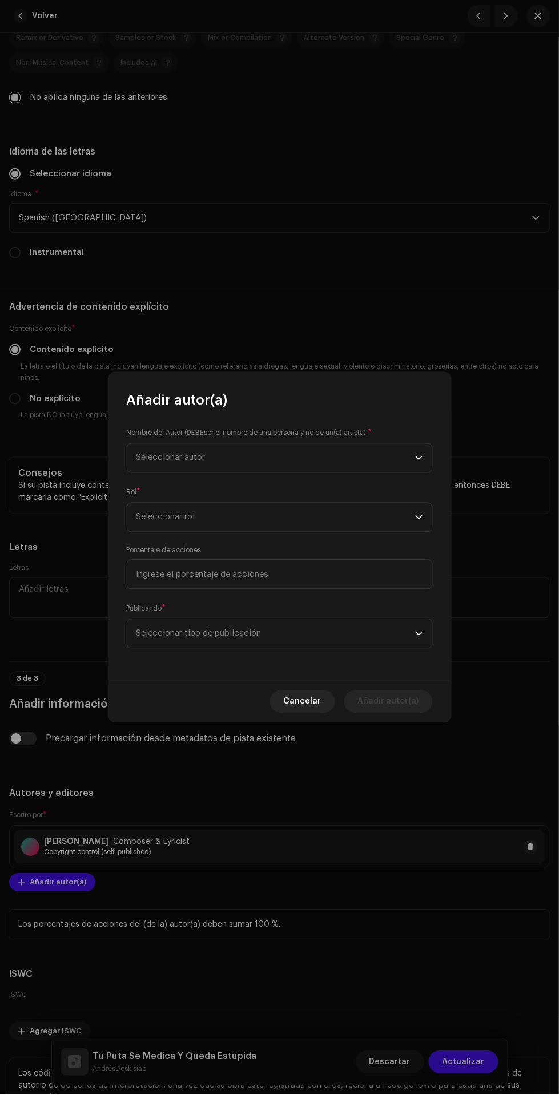
click at [290, 463] on span "Seleccionar autor" at bounding box center [275, 458] width 279 height 29
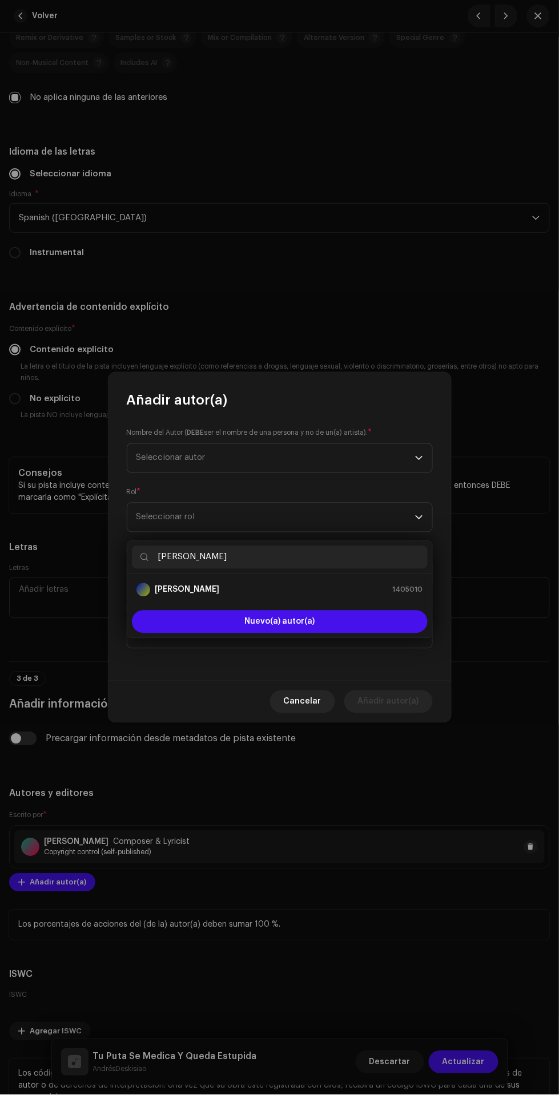
click at [329, 583] on div "[PERSON_NAME] 1405010" at bounding box center [279, 590] width 287 height 14
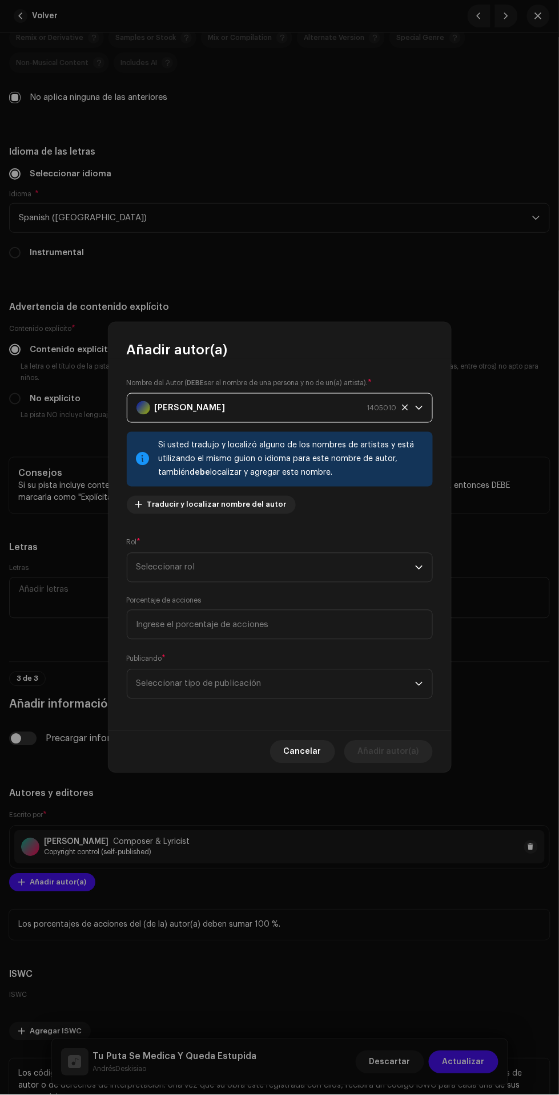
click at [328, 574] on span "Seleccionar rol" at bounding box center [275, 568] width 279 height 29
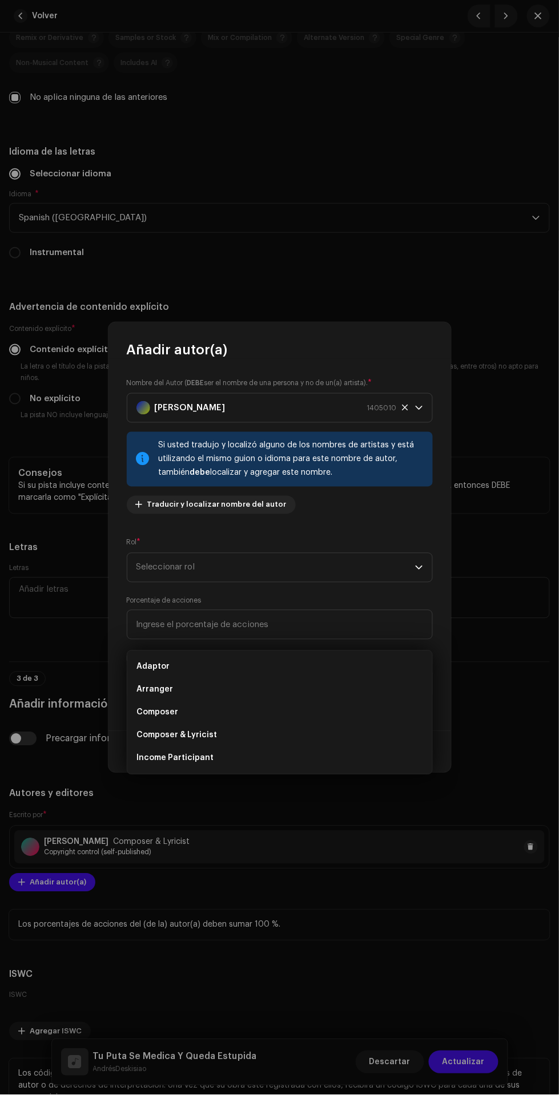
click at [235, 724] on li "Composer & Lyricist" at bounding box center [280, 735] width 296 height 23
click at [315, 694] on span "Seleccionar tipo de publicación" at bounding box center [275, 684] width 279 height 29
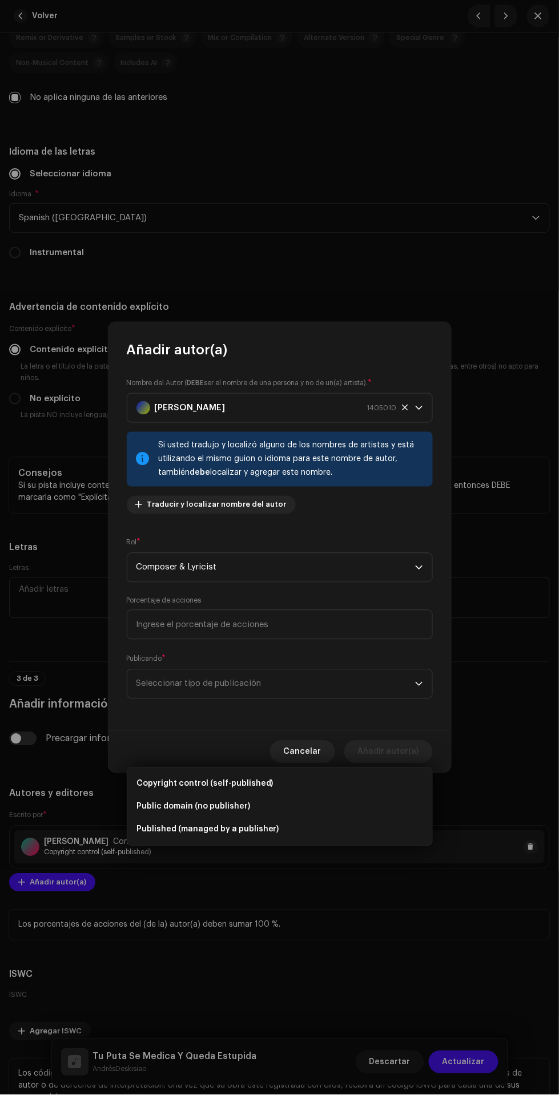
click at [264, 779] on span "Copyright control (self-published)" at bounding box center [204, 784] width 137 height 11
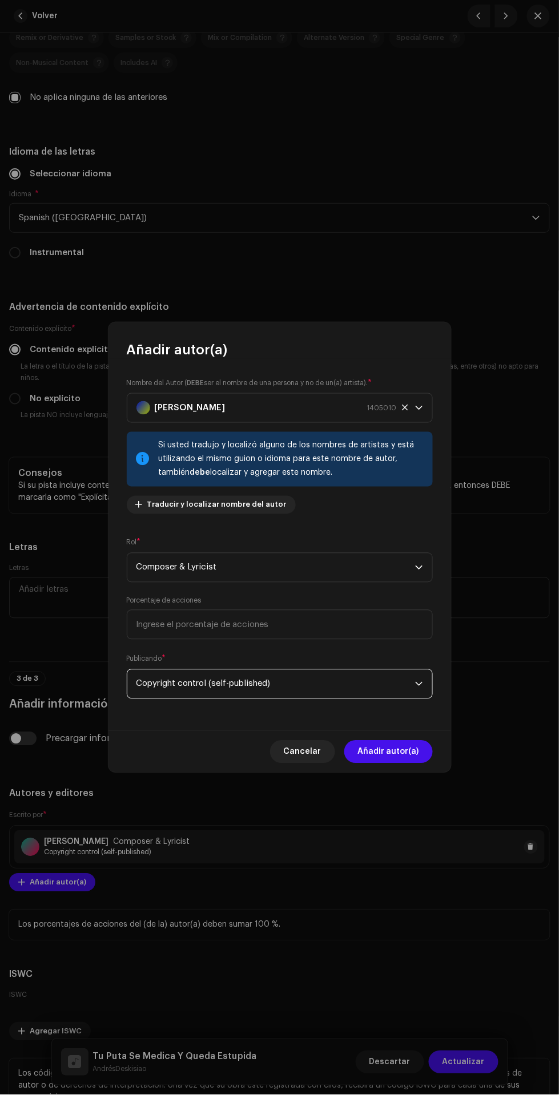
click at [402, 752] on span "Añadir autor(a)" at bounding box center [388, 752] width 61 height 23
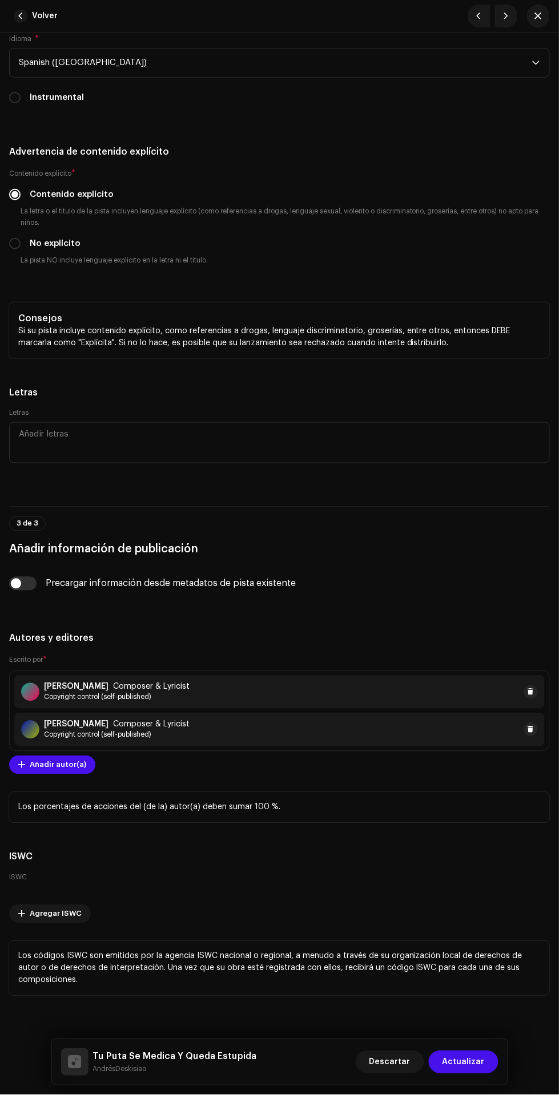
scroll to position [2580, 0]
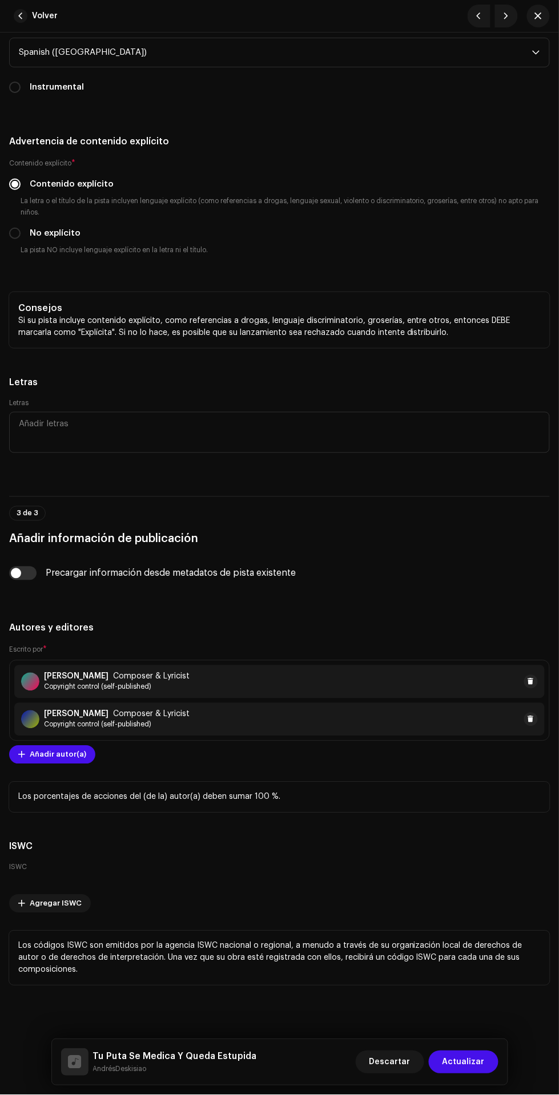
click at [468, 1069] on span "Actualizar" at bounding box center [463, 1062] width 42 height 23
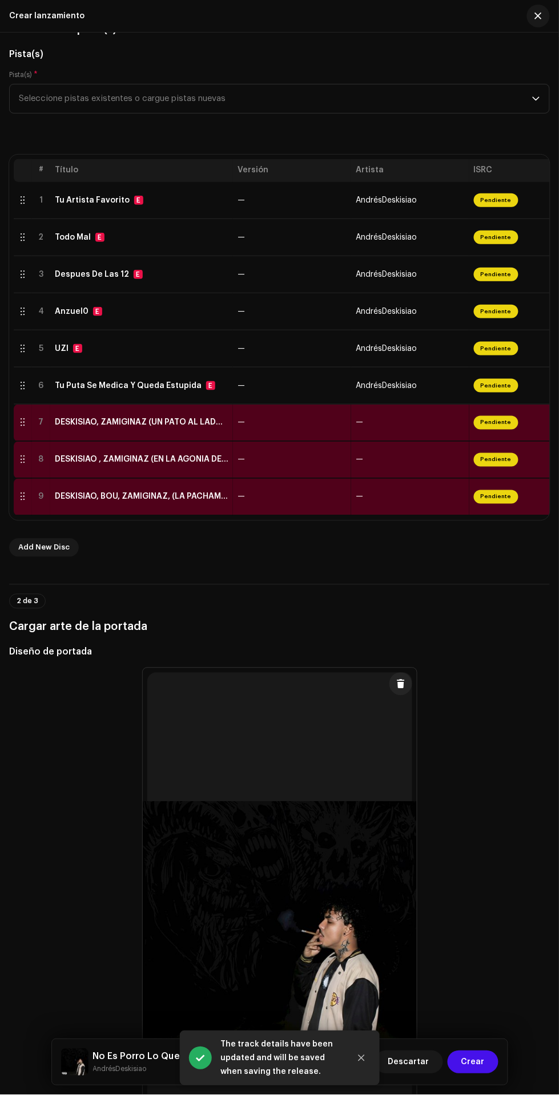
click at [361, 422] on span "—" at bounding box center [359, 423] width 7 height 8
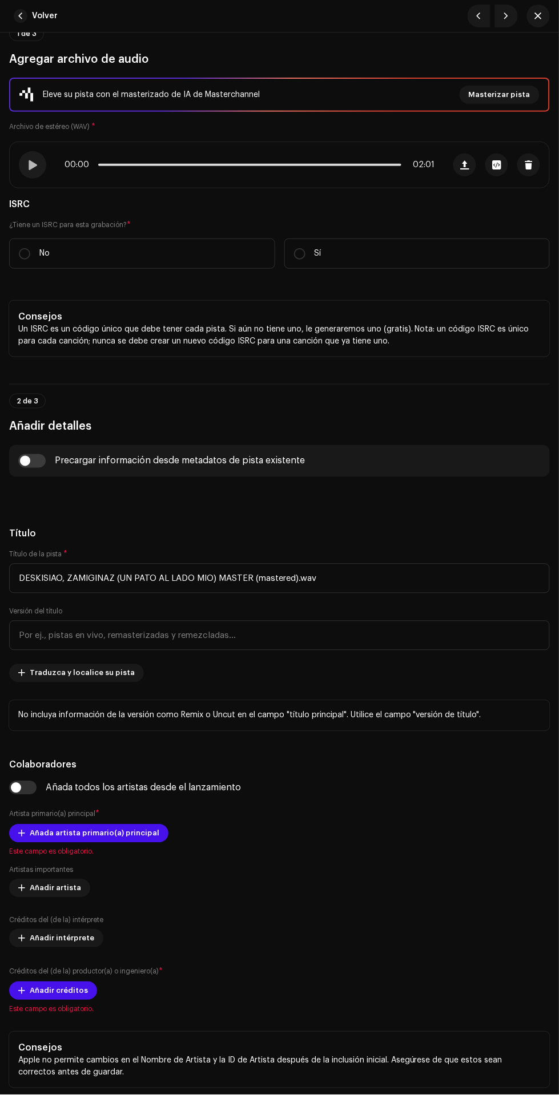
scroll to position [17, 0]
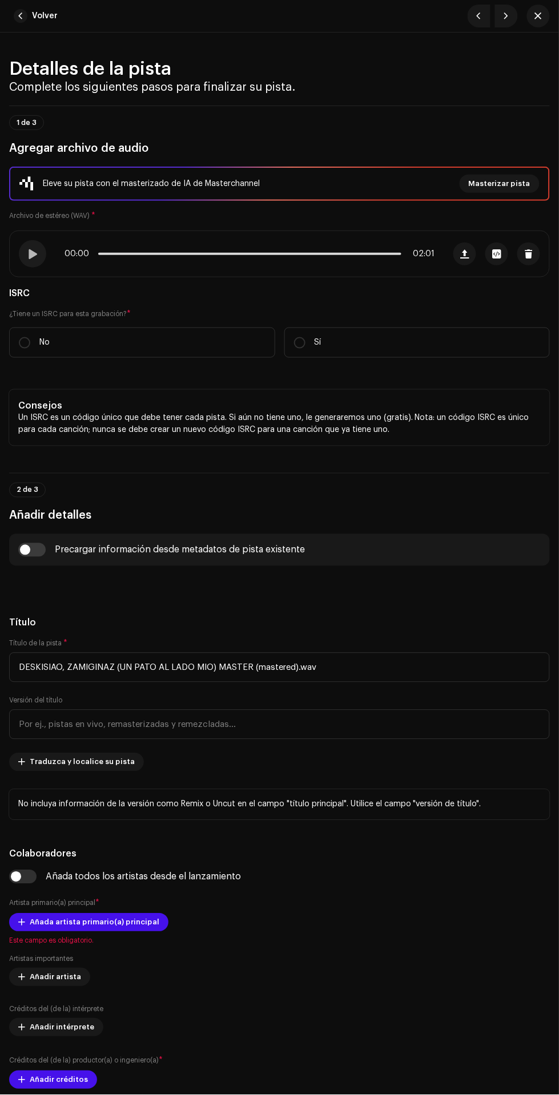
scroll to position [10, 0]
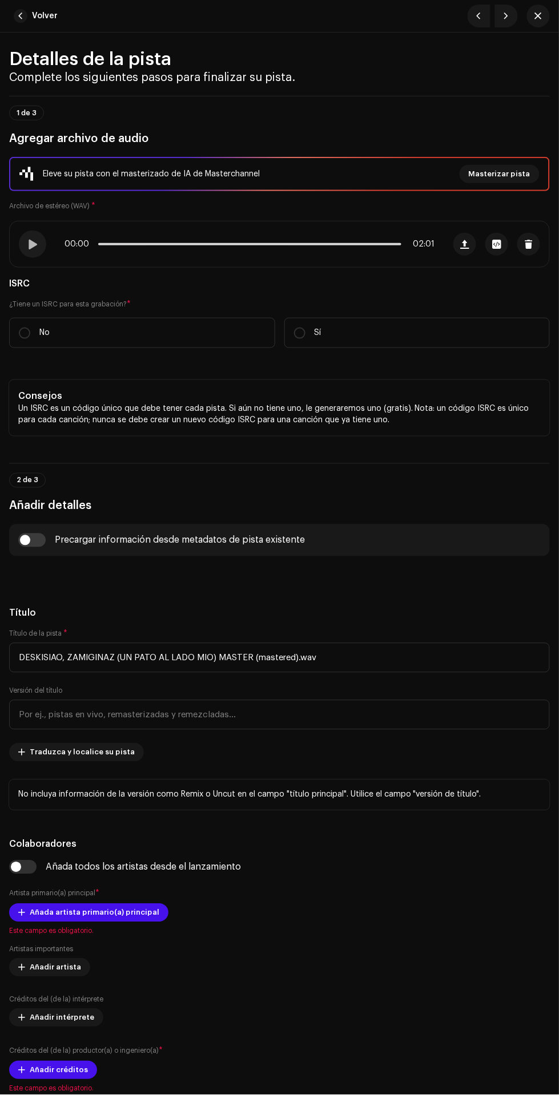
click at [194, 341] on label "No" at bounding box center [142, 333] width 266 height 30
click at [30, 339] on input "No" at bounding box center [24, 333] width 11 height 11
radio input "true"
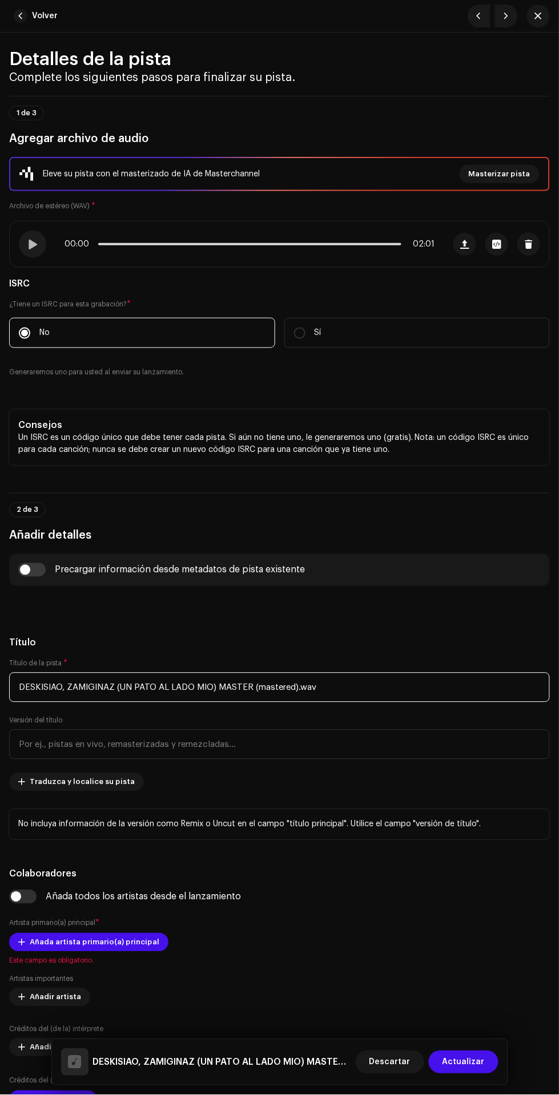
click at [353, 688] on input "DESKISIAO, ZAMIGINAZ (UN PATO AL LADO MIO) MASTER (mastered).wav" at bounding box center [279, 688] width 541 height 30
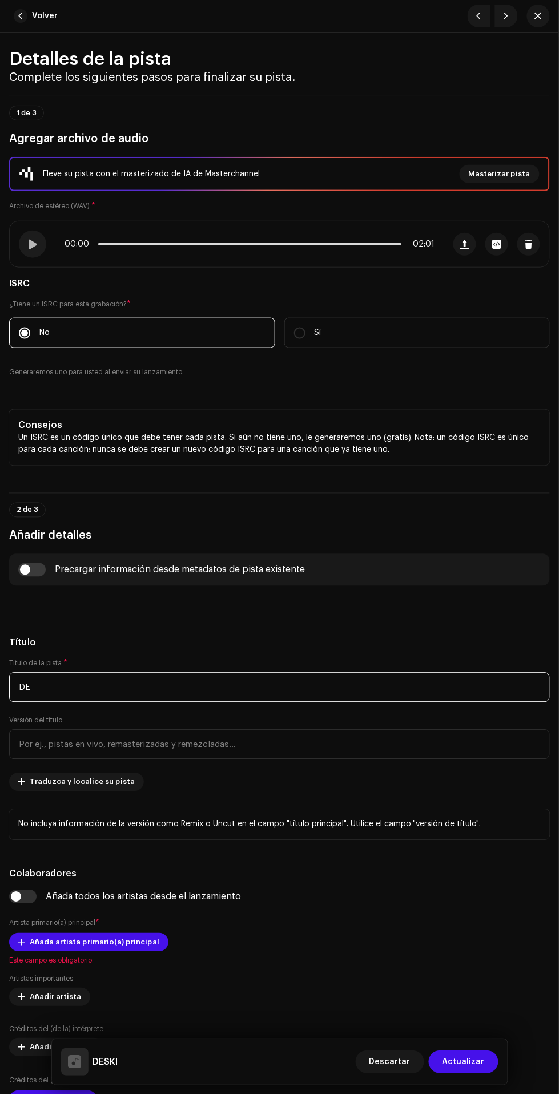
type input "D"
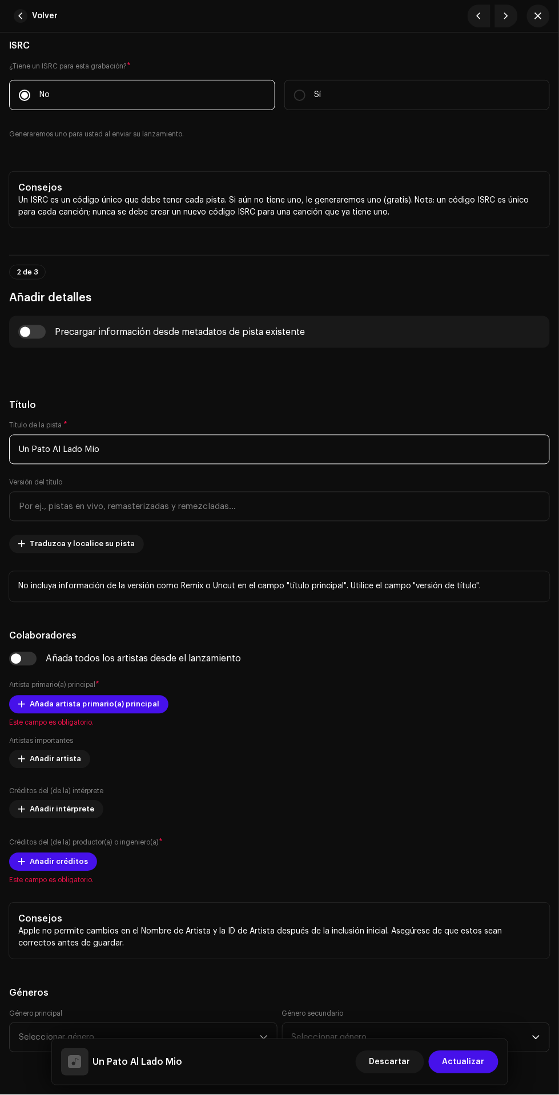
scroll to position [249, 0]
type input "Un Pato Al Lado Mio"
click at [103, 543] on span "Traduzca y localice su pista" at bounding box center [82, 543] width 105 height 23
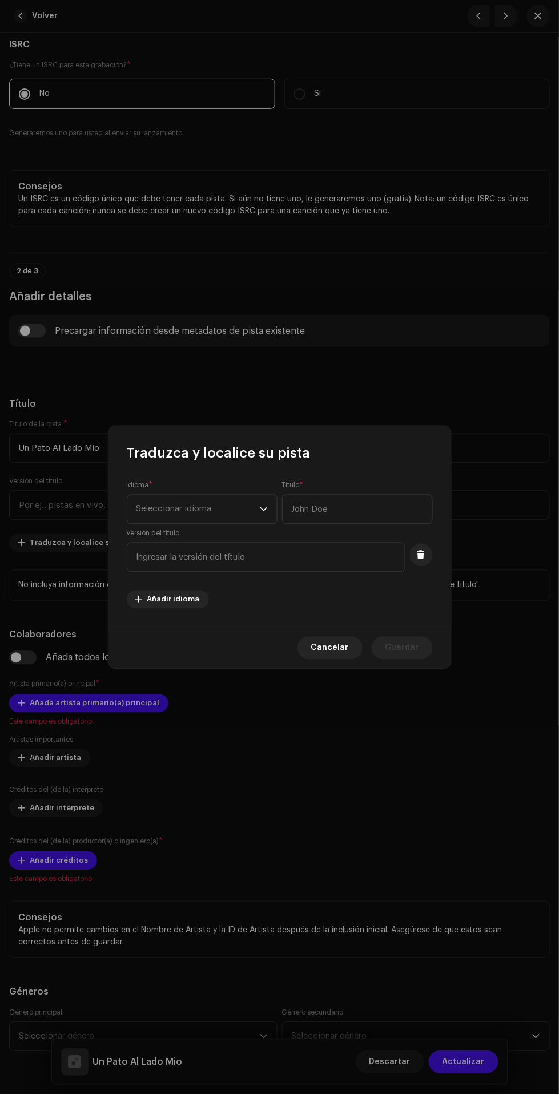
click at [214, 517] on span "Seleccionar idioma" at bounding box center [197, 509] width 123 height 29
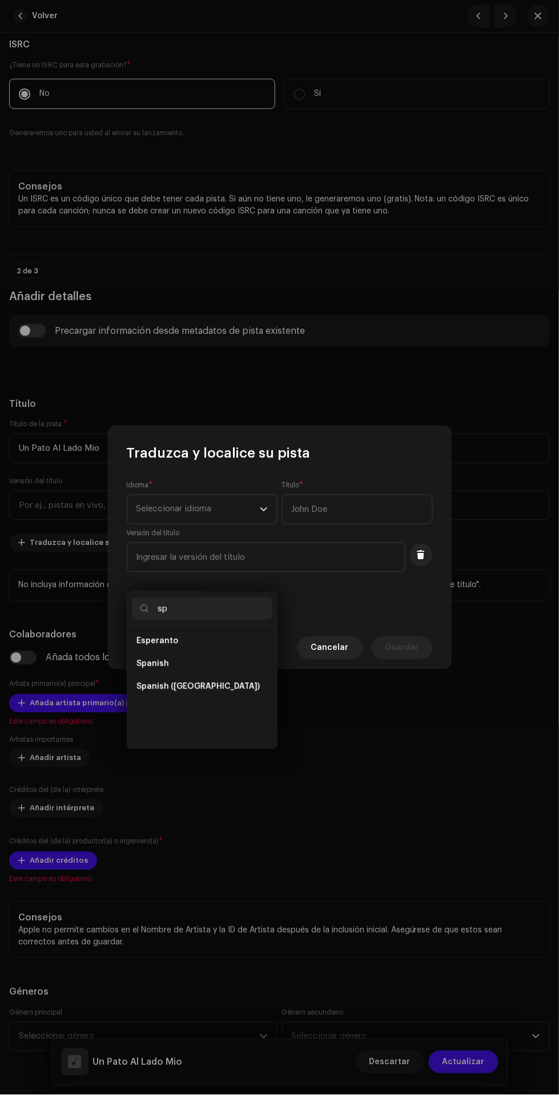
scroll to position [0, 0]
type input "spa"
click at [243, 653] on li "Spanish ([GEOGRAPHIC_DATA])" at bounding box center [202, 664] width 140 height 23
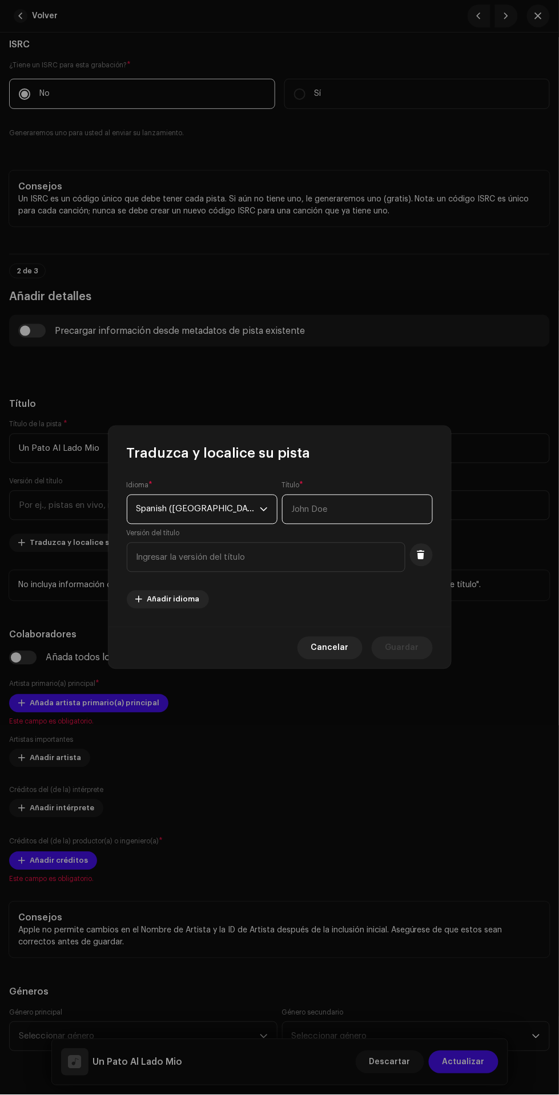
click at [357, 513] on input "text" at bounding box center [357, 510] width 151 height 30
type input "Un Pato Al Lado Mio"
click at [406, 649] on span "Guardar" at bounding box center [402, 648] width 34 height 23
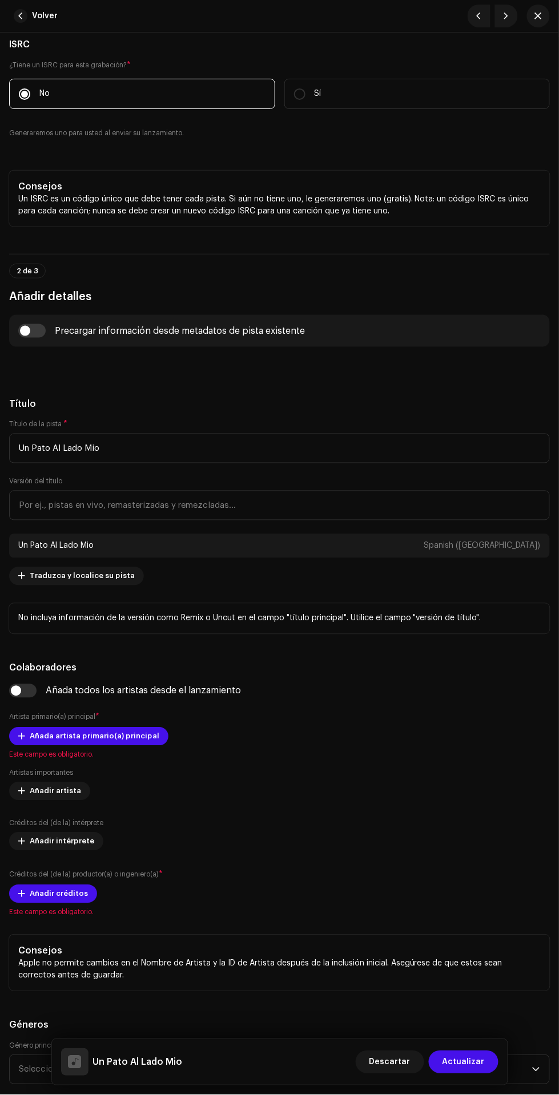
click at [54, 737] on span "Añada artista primario(a) principal" at bounding box center [95, 736] width 130 height 23
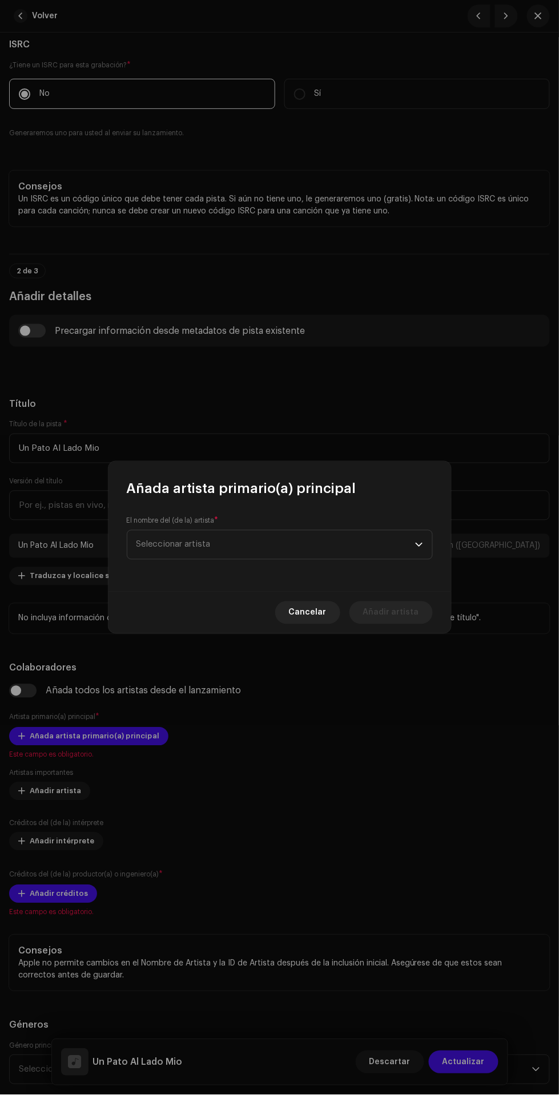
click at [309, 555] on span "Seleccionar artista" at bounding box center [275, 545] width 279 height 29
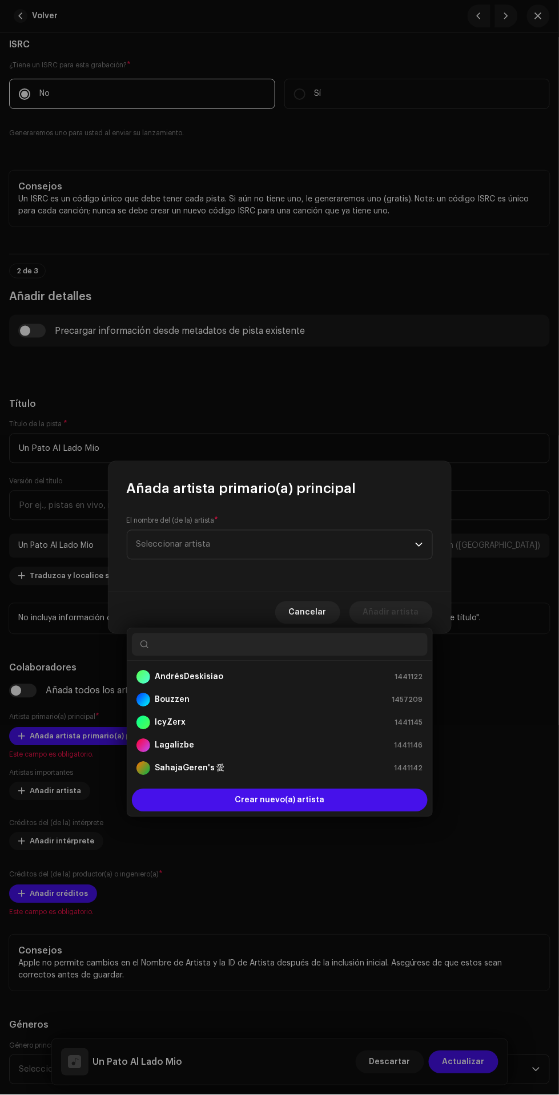
click at [299, 671] on div "AndrésDeskisiao 1441122" at bounding box center [279, 678] width 287 height 14
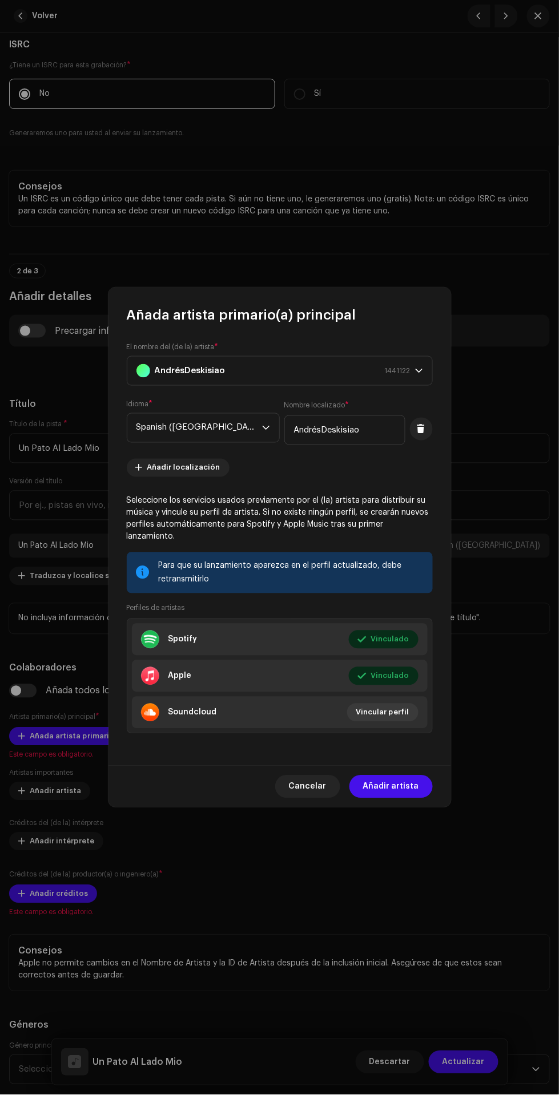
click at [404, 780] on span "Añadir artista" at bounding box center [391, 787] width 56 height 23
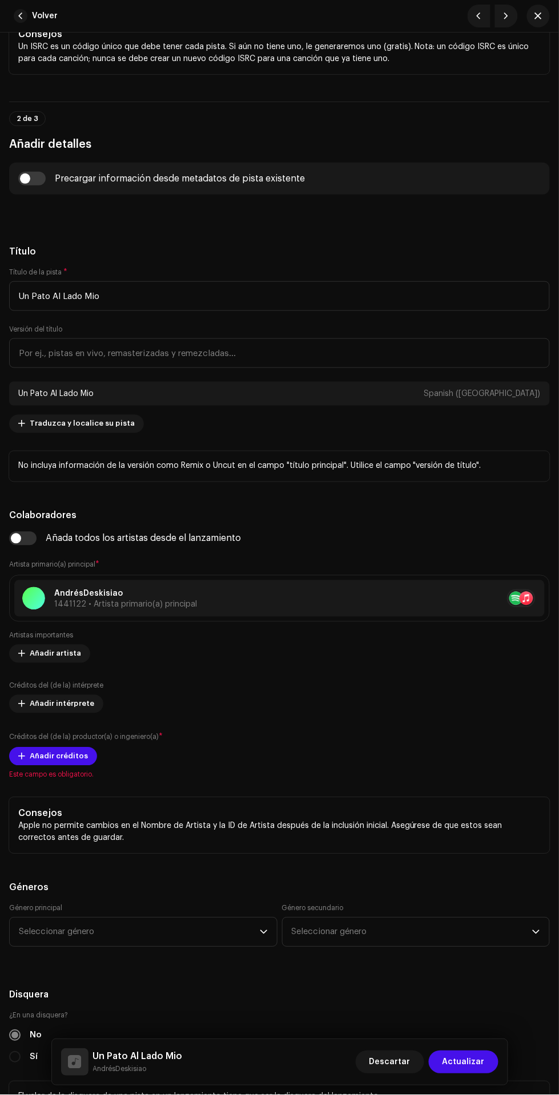
scroll to position [401, 0]
click at [42, 756] on span "Añadir créditos" at bounding box center [59, 757] width 58 height 23
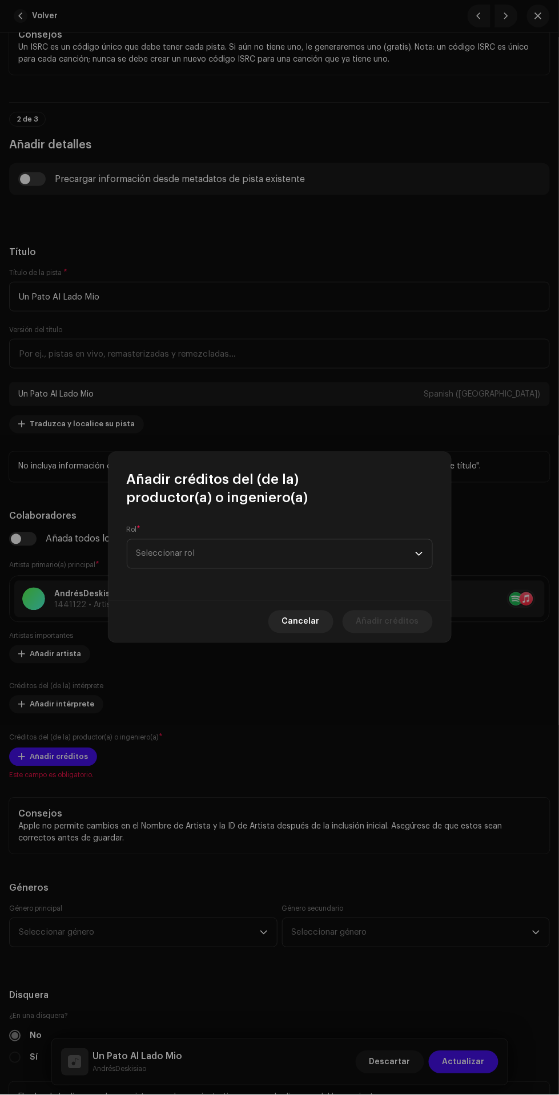
click at [307, 562] on span "Seleccionar rol" at bounding box center [275, 554] width 279 height 29
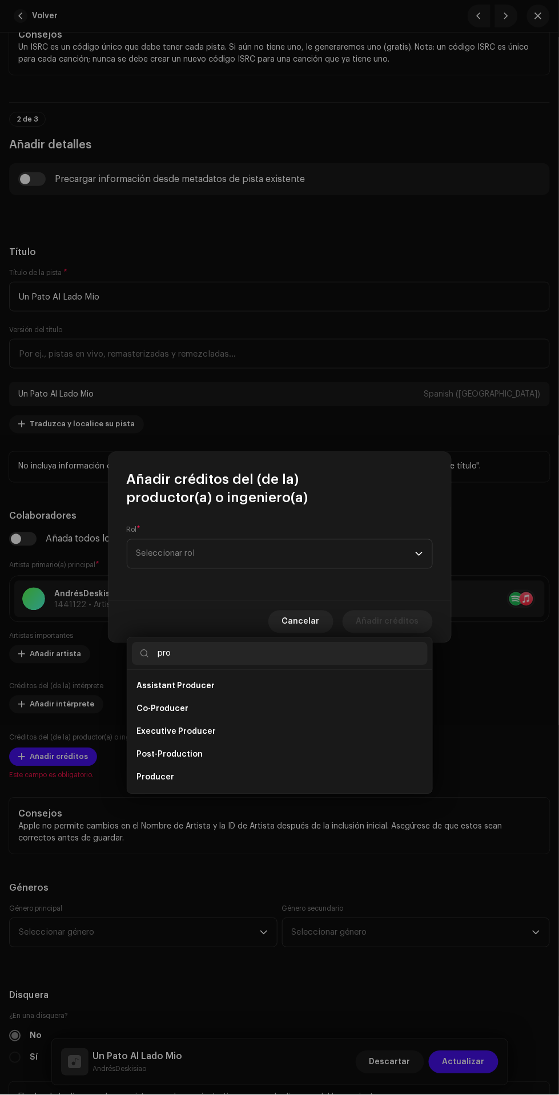
type input "pro"
click at [272, 767] on li "Producer" at bounding box center [280, 778] width 296 height 23
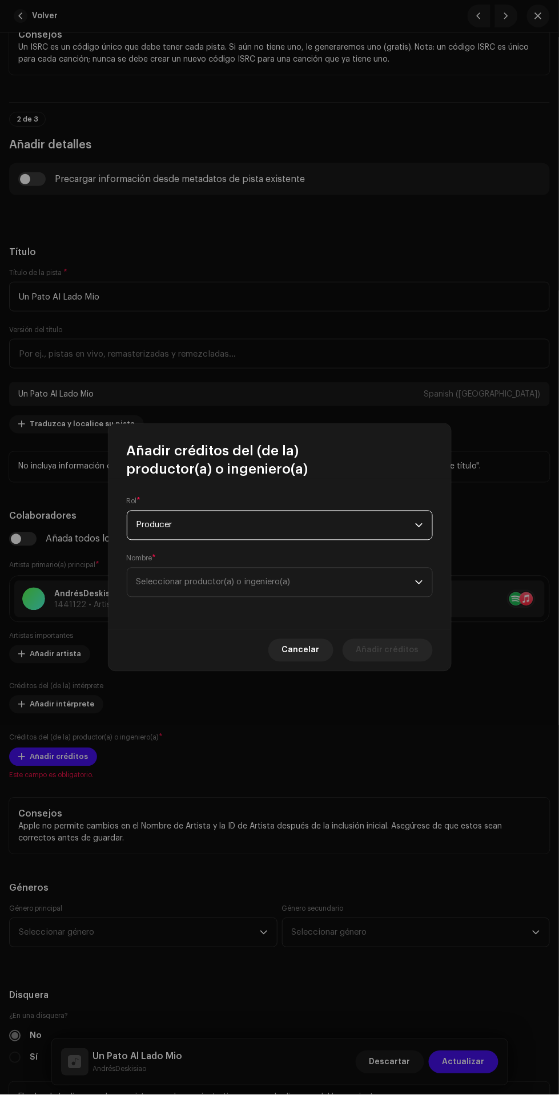
click at [291, 583] on span "Seleccionar productor(a) o ingeniero(a)" at bounding box center [213, 582] width 154 height 9
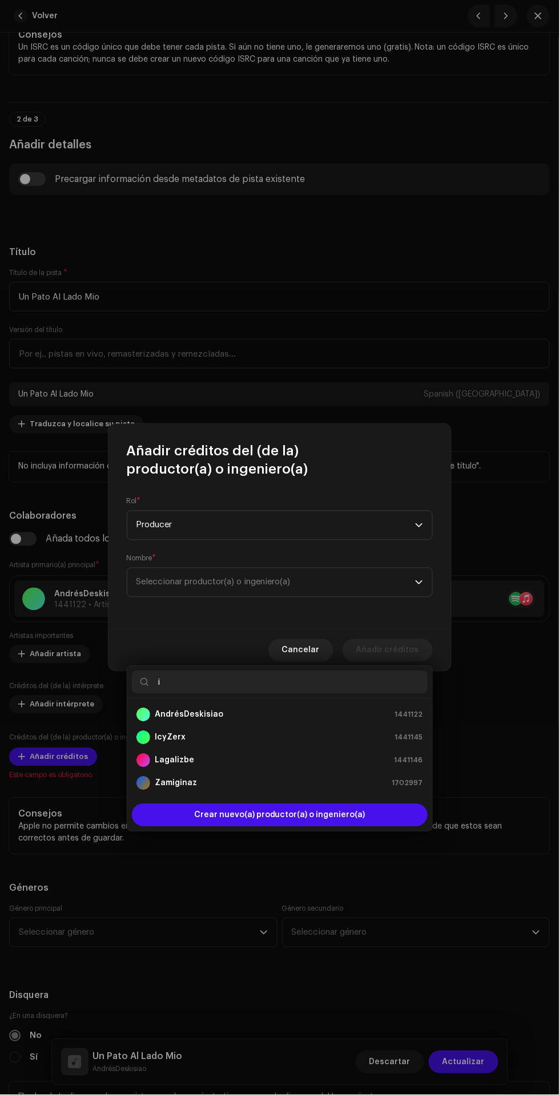
type input "ic"
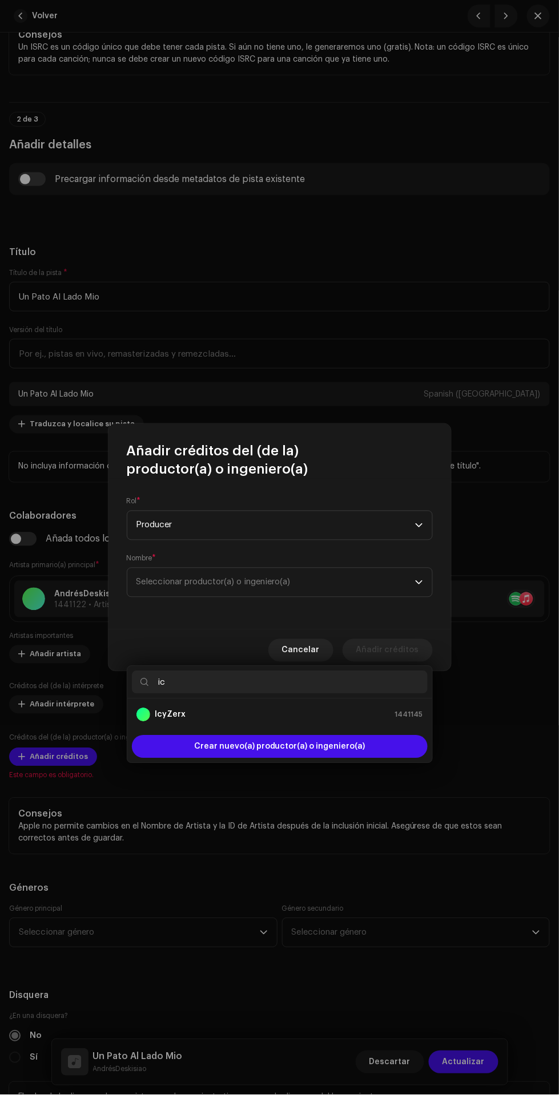
click at [312, 708] on div "IcyZerx 1441145" at bounding box center [279, 715] width 287 height 14
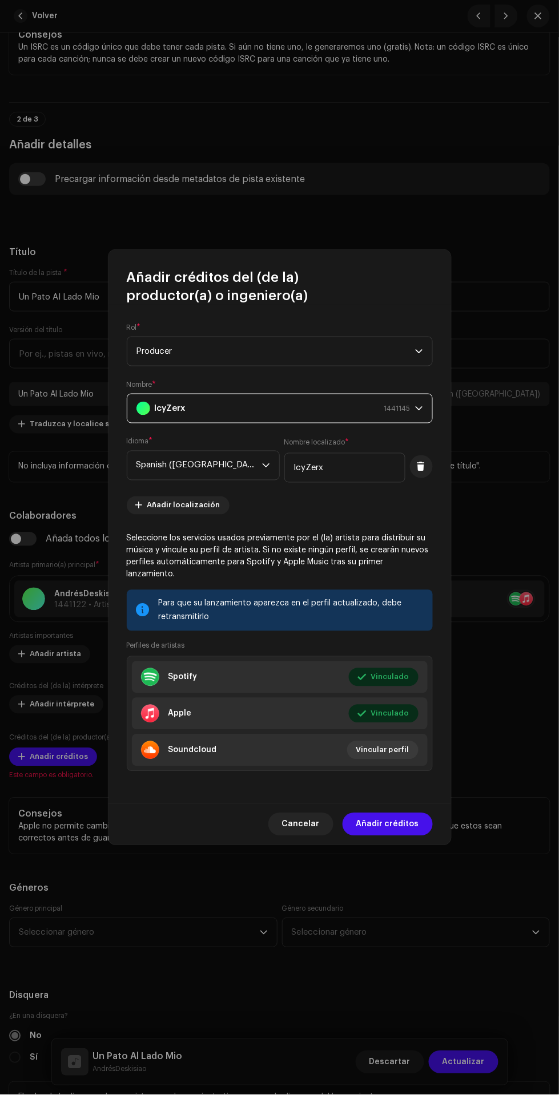
click at [405, 819] on span "Añadir créditos" at bounding box center [387, 824] width 63 height 23
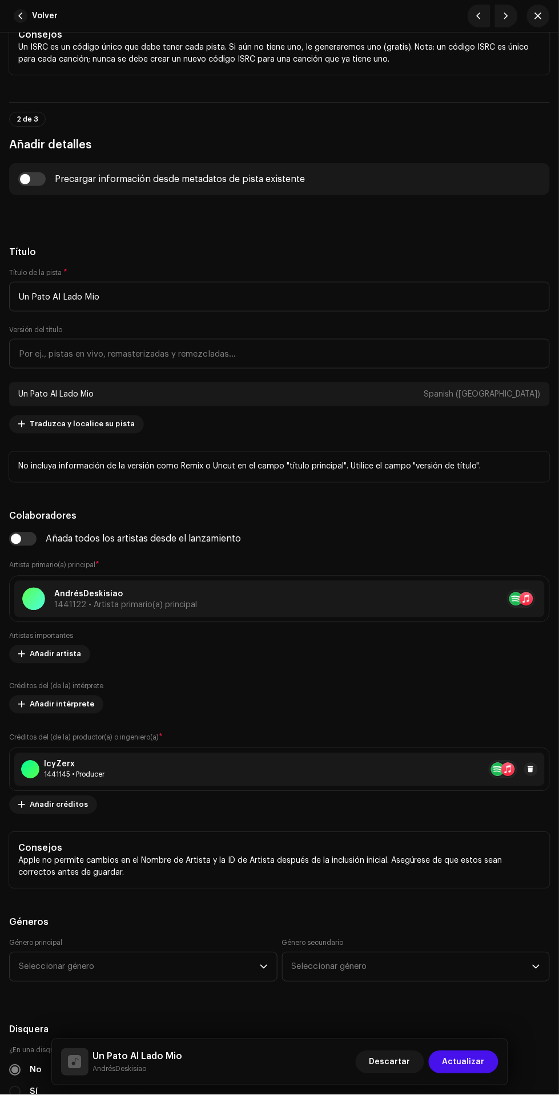
click at [41, 805] on span "Añadir créditos" at bounding box center [59, 805] width 58 height 23
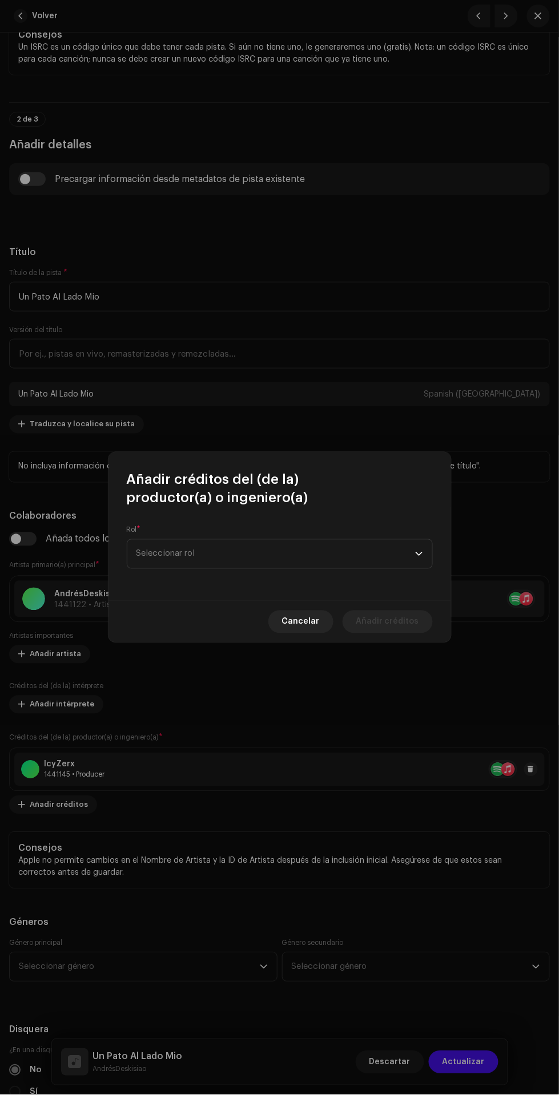
click at [324, 551] on span "Seleccionar rol" at bounding box center [275, 554] width 279 height 29
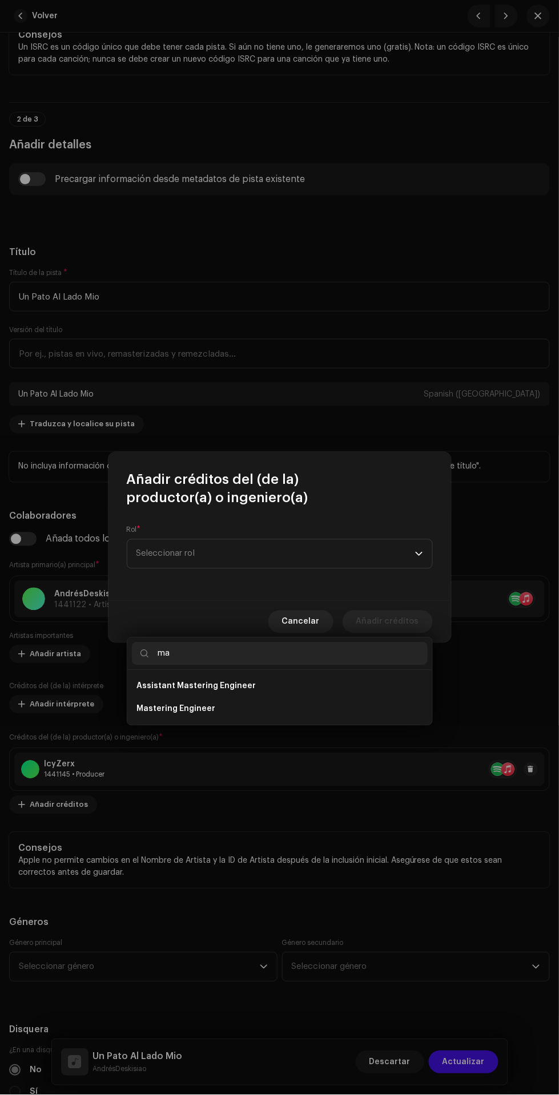
type input "ma"
click at [329, 698] on li "Mastering Engineer" at bounding box center [280, 709] width 296 height 23
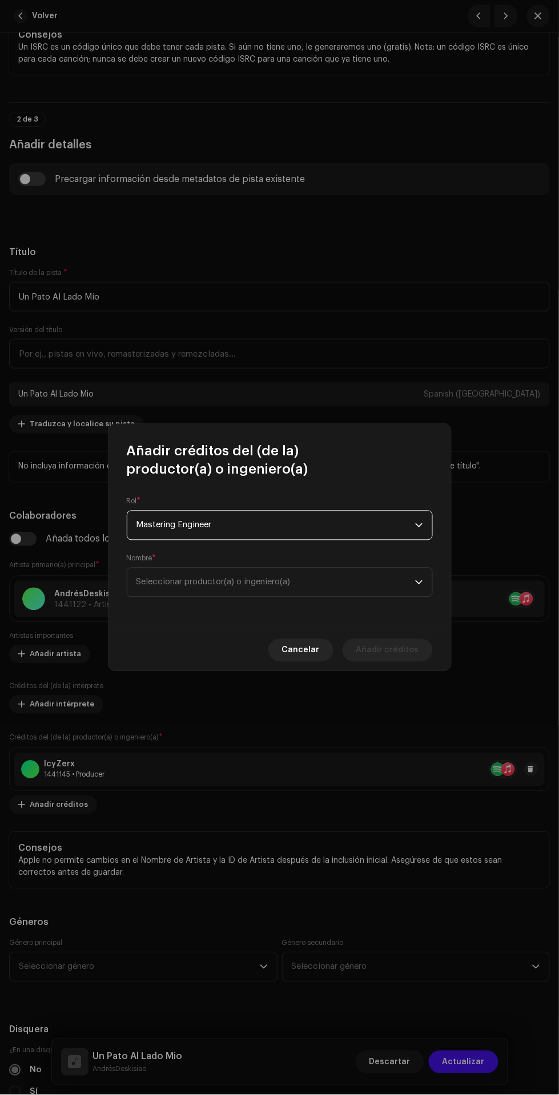
click at [317, 592] on span "Seleccionar productor(a) o ingeniero(a)" at bounding box center [275, 582] width 279 height 29
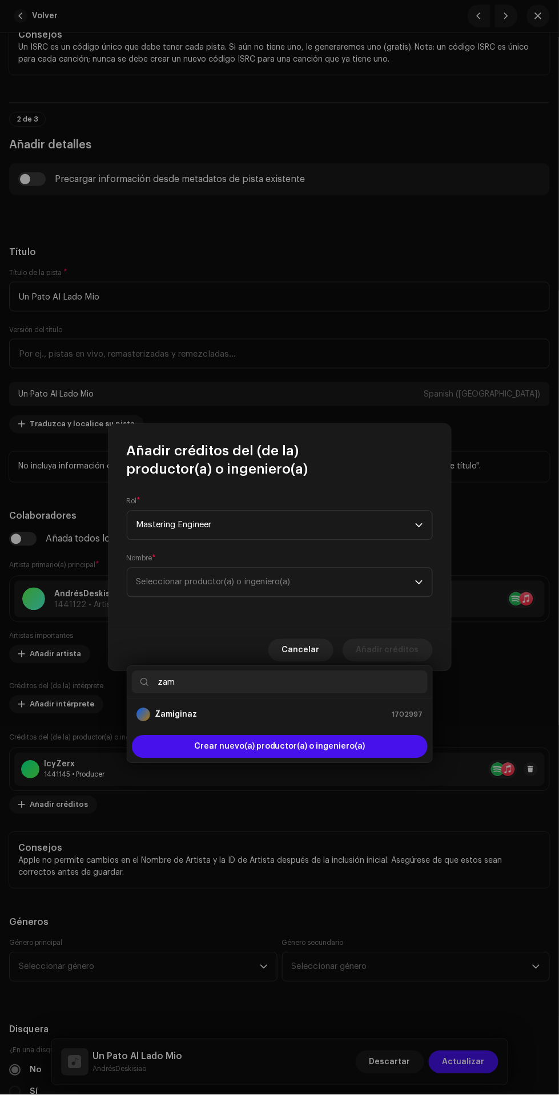
type input "zam"
click at [343, 708] on div "Zamiginaz 1702997" at bounding box center [279, 715] width 287 height 14
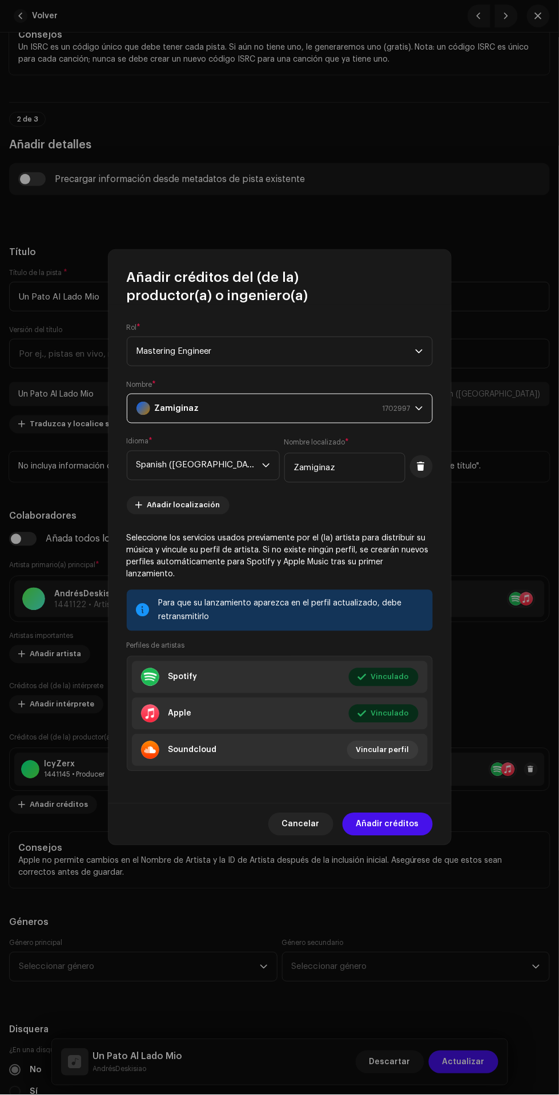
click at [404, 819] on span "Añadir créditos" at bounding box center [387, 824] width 63 height 23
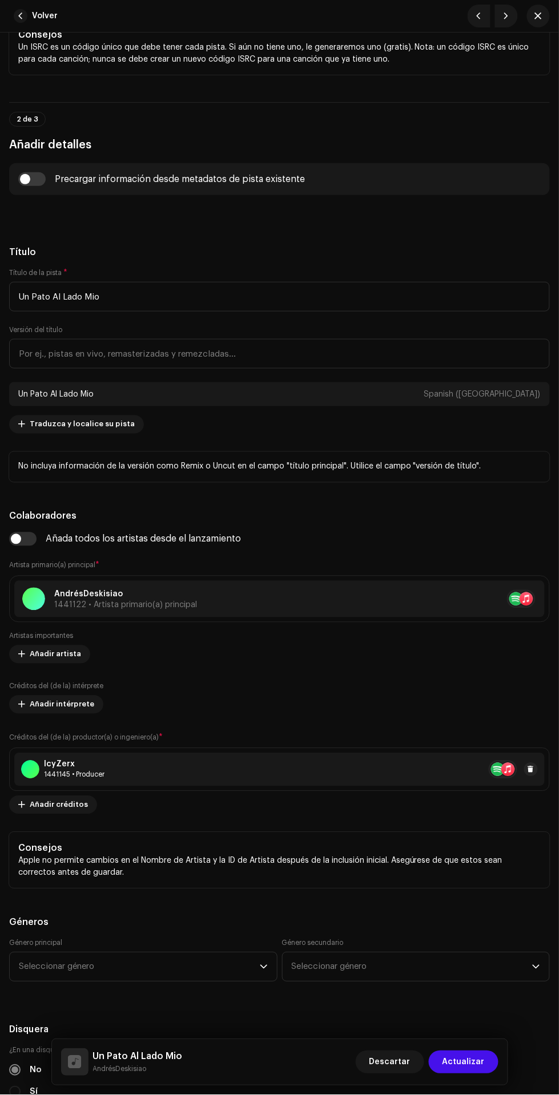
click at [54, 806] on span "Añadir créditos" at bounding box center [59, 805] width 58 height 23
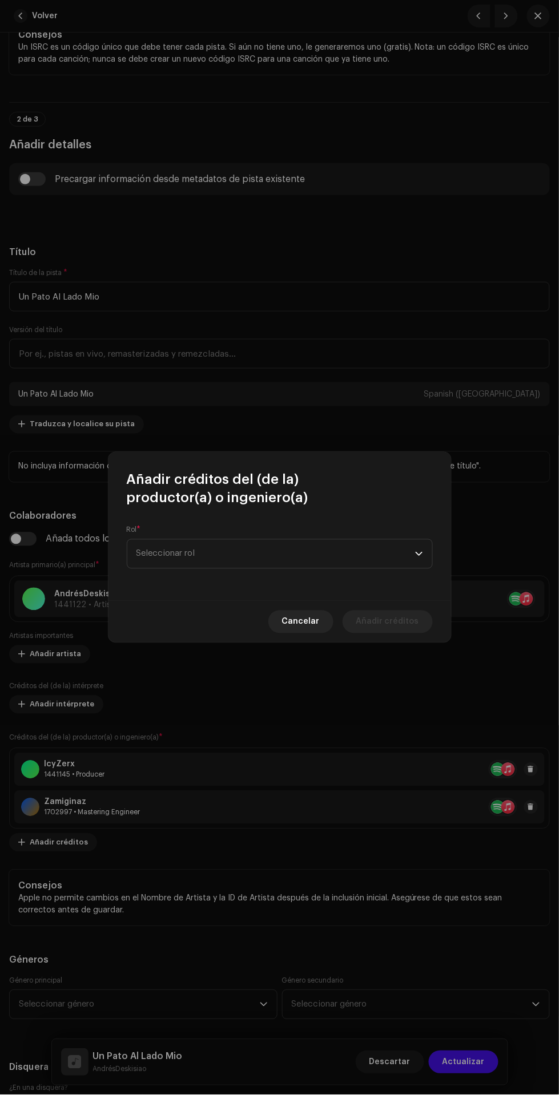
click at [314, 547] on span "Seleccionar rol" at bounding box center [275, 554] width 279 height 29
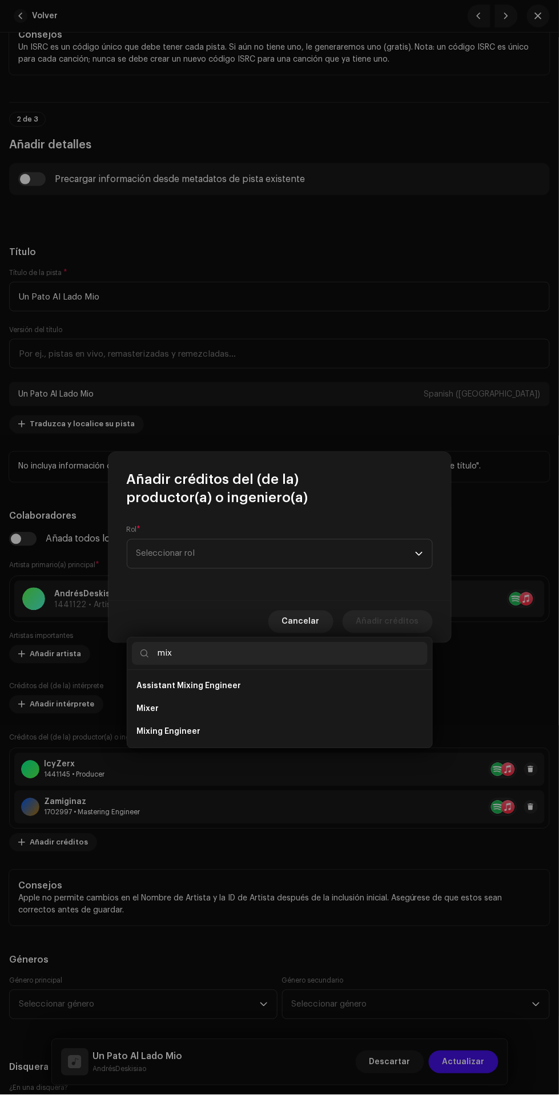
type input "mix"
click at [330, 676] on ul "Assistant Mixing Engineer Mixer Mixing Engineer" at bounding box center [279, 710] width 305 height 78
click at [308, 721] on li "Mixing Engineer" at bounding box center [280, 732] width 296 height 23
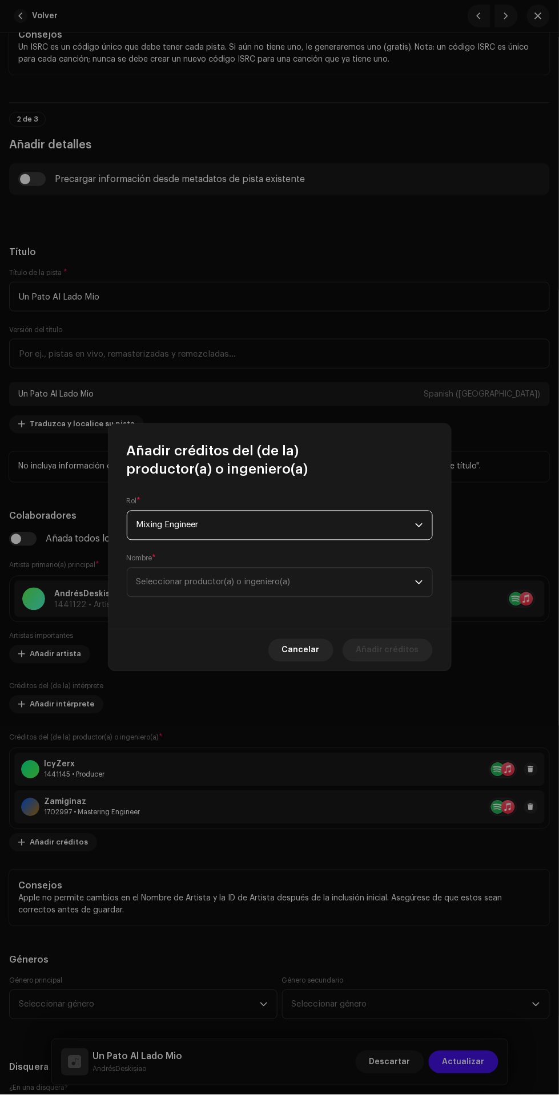
click at [318, 593] on span "Seleccionar productor(a) o ingeniero(a)" at bounding box center [275, 582] width 279 height 29
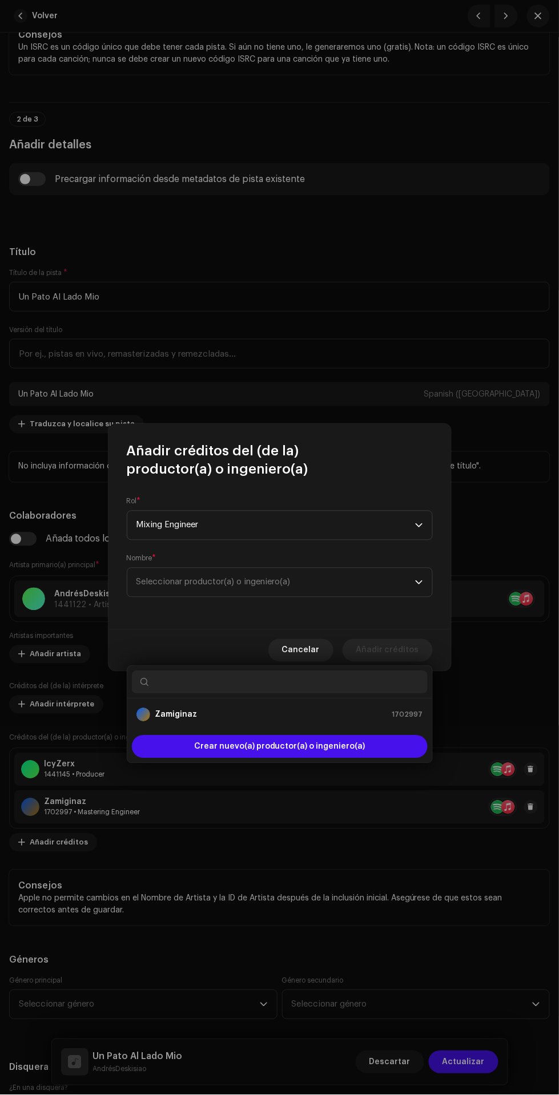
click at [289, 708] on div "Zamiginaz 1702997" at bounding box center [279, 715] width 287 height 14
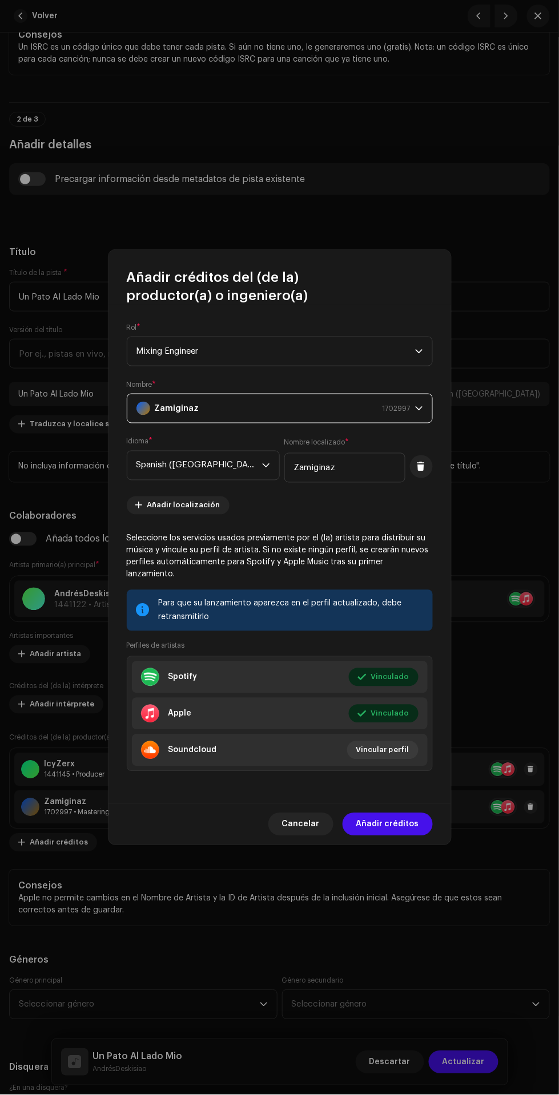
click at [406, 818] on span "Añadir créditos" at bounding box center [387, 824] width 63 height 23
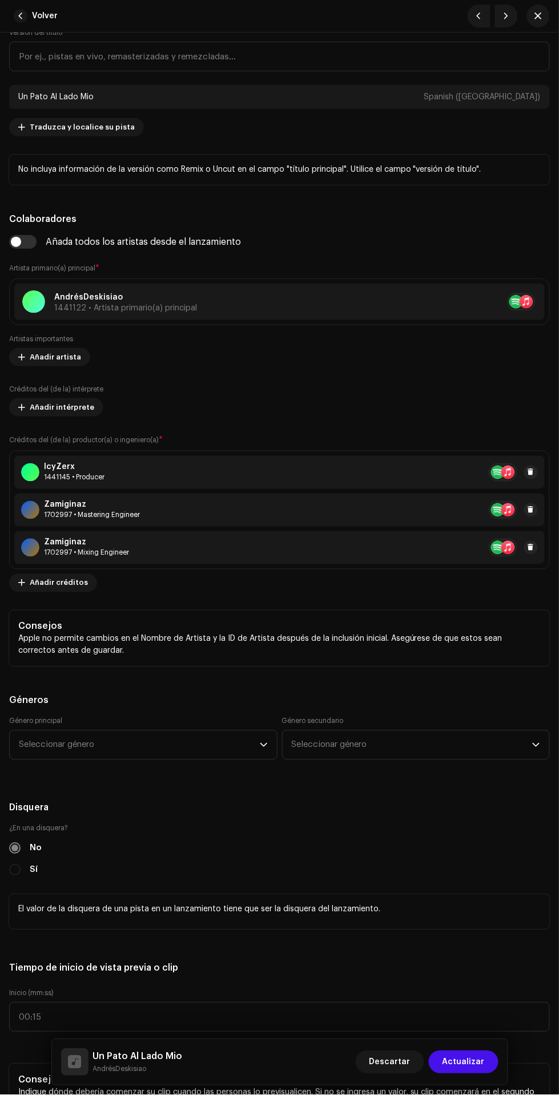
scroll to position [760, 0]
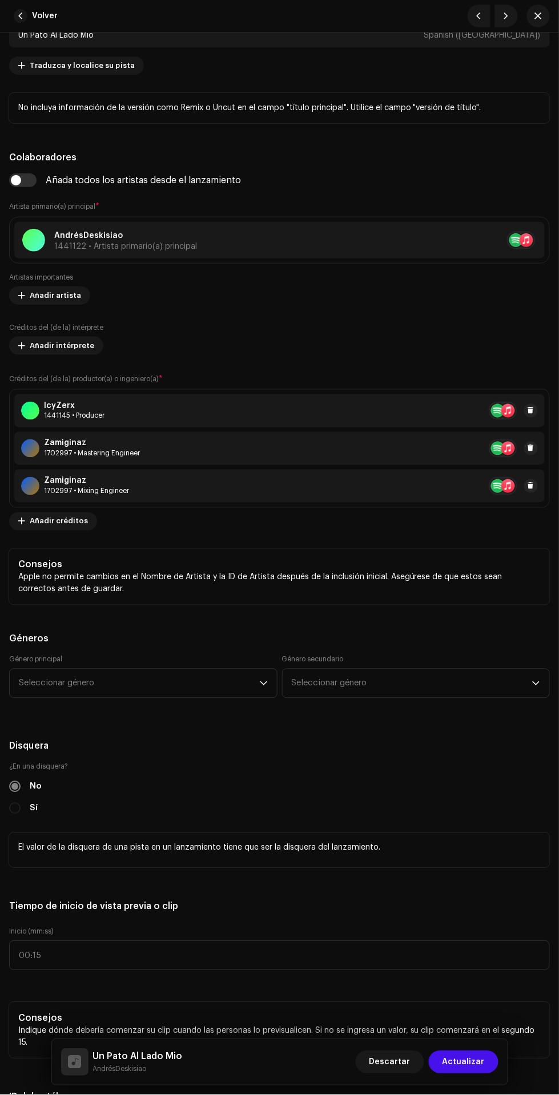
click at [184, 685] on span "Seleccionar género" at bounding box center [139, 684] width 241 height 29
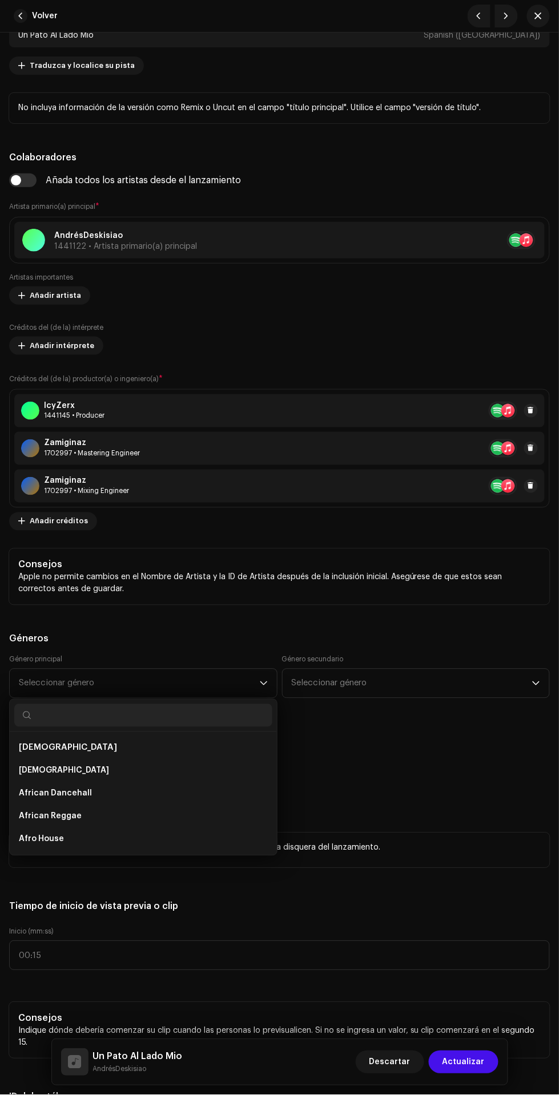
click at [186, 678] on span "Seleccionar género" at bounding box center [139, 684] width 241 height 29
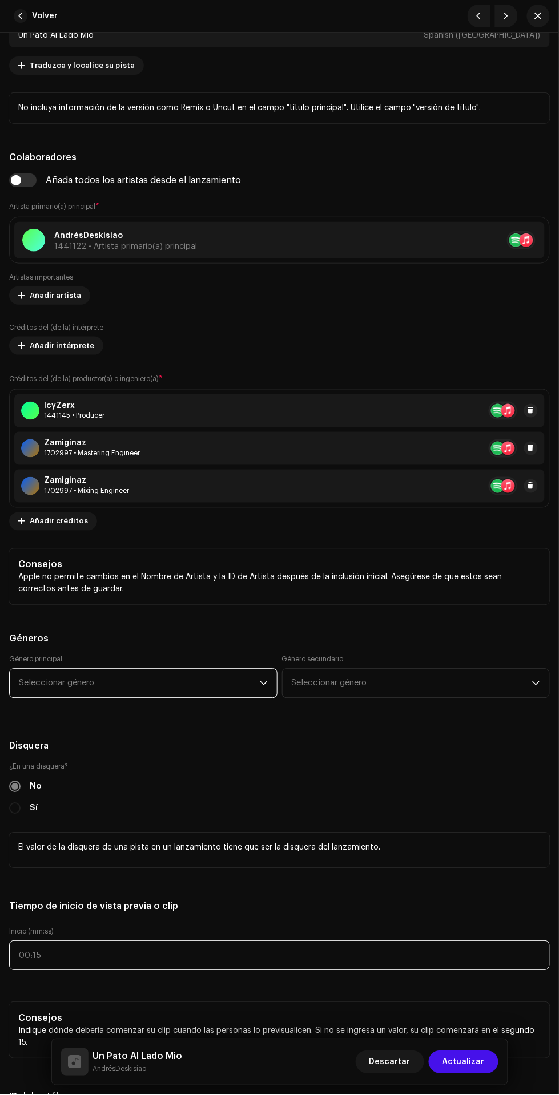
click at [324, 956] on input "text" at bounding box center [279, 956] width 541 height 30
type input ":"
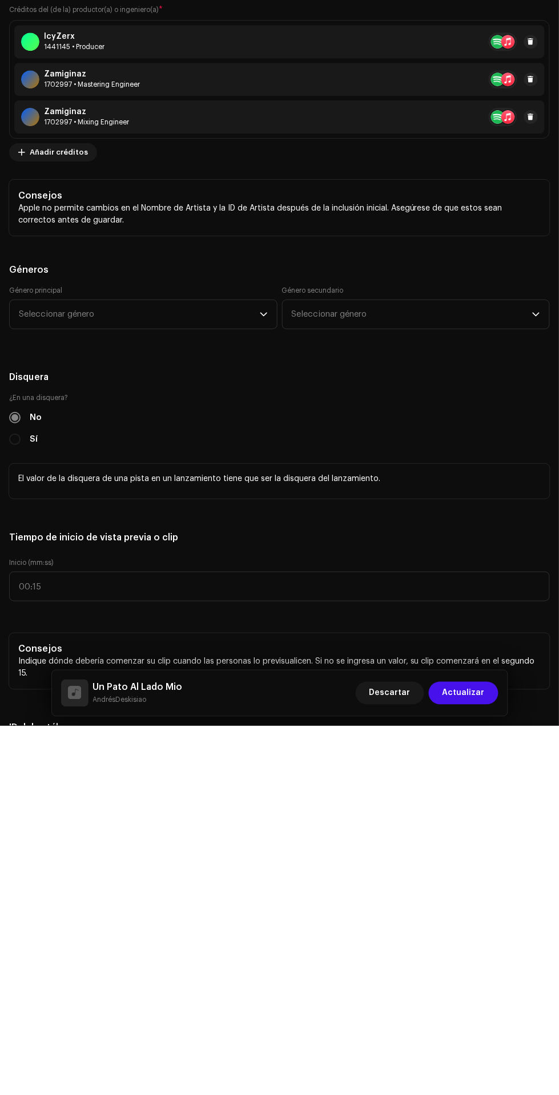
click at [203, 1065] on div "Un Pato Al Lado Mio AndrésDeskisiao Descartar Actualizar" at bounding box center [279, 1062] width 437 height 27
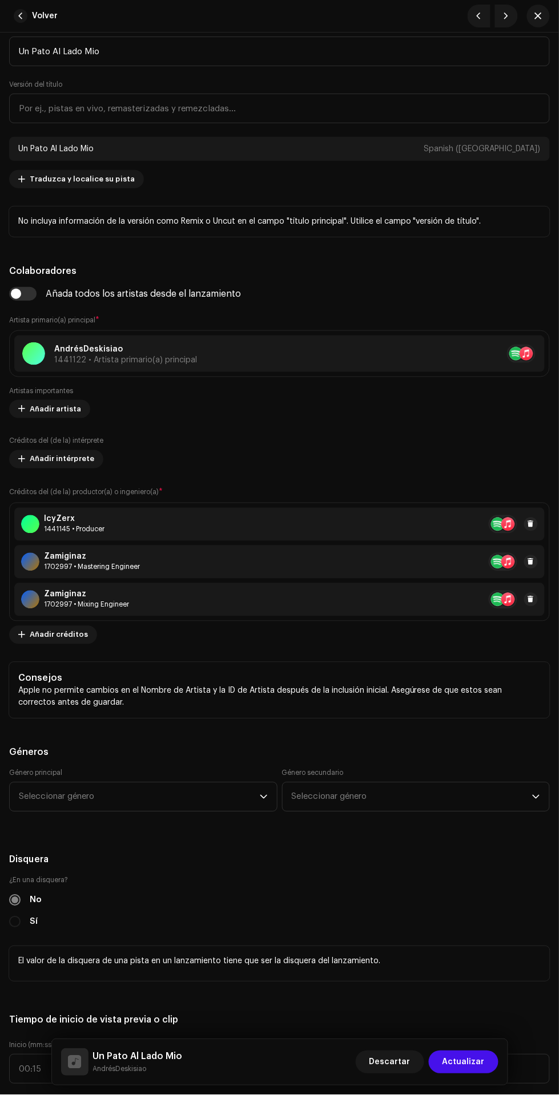
scroll to position [646, 0]
click at [193, 803] on span "Seleccionar género" at bounding box center [139, 797] width 241 height 29
click at [39, 798] on span "Seleccionar género" at bounding box center [139, 797] width 241 height 29
click at [41, 801] on span "Seleccionar género" at bounding box center [139, 797] width 241 height 29
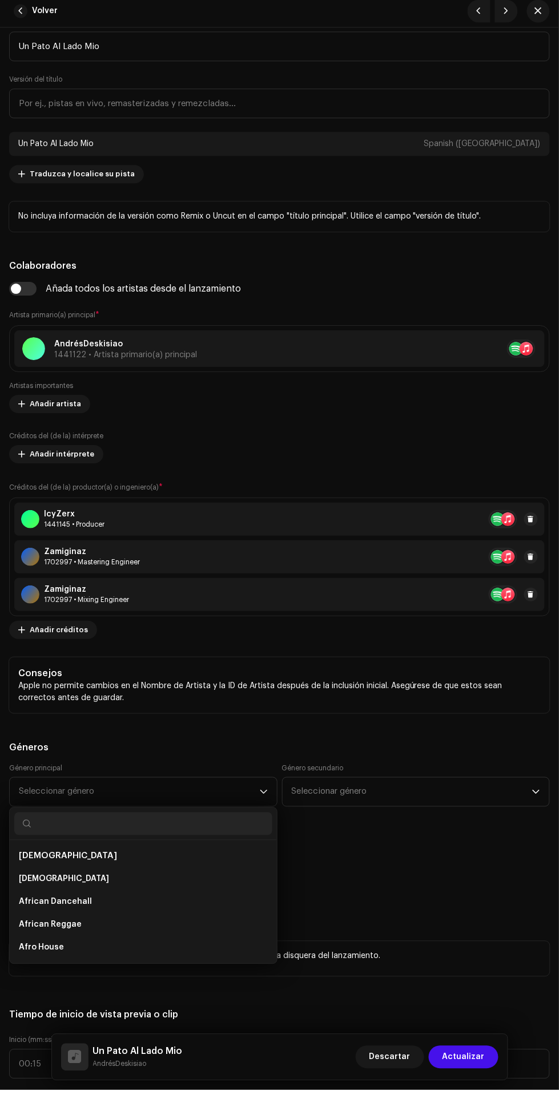
scroll to position [146, 0]
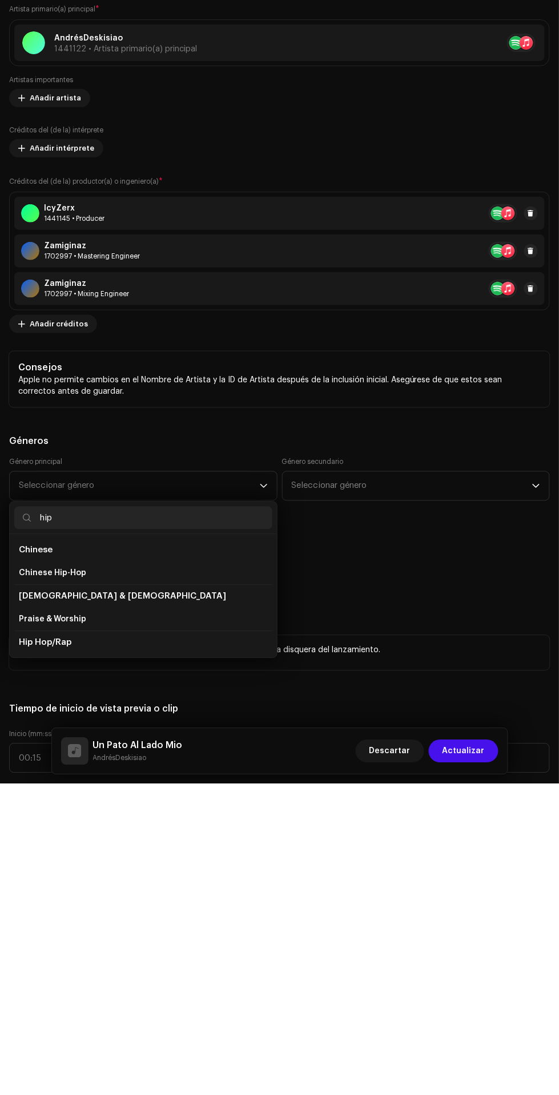
type input "hip h"
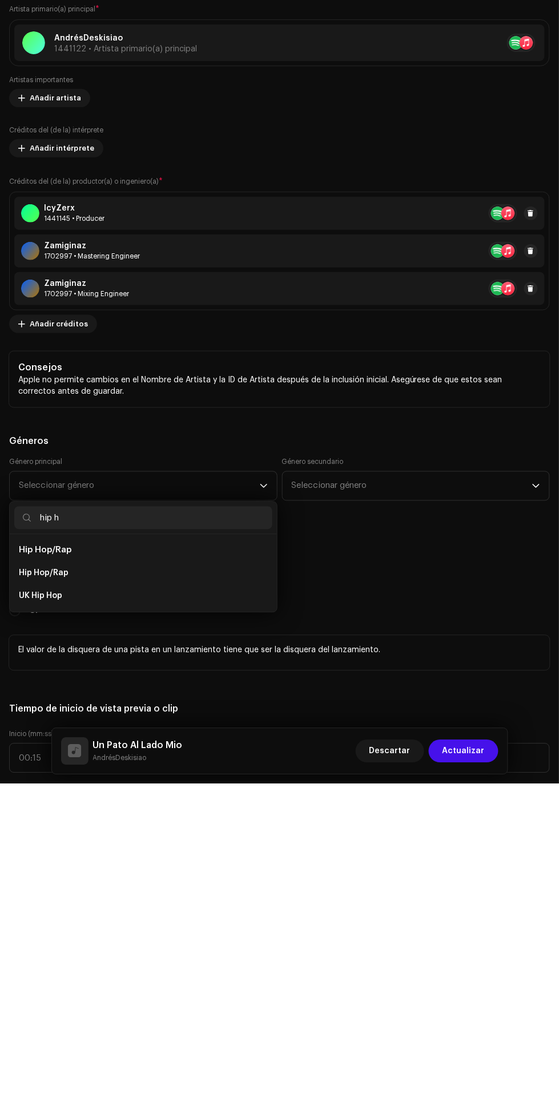
click at [175, 888] on li "Hip Hop/Rap" at bounding box center [143, 884] width 258 height 23
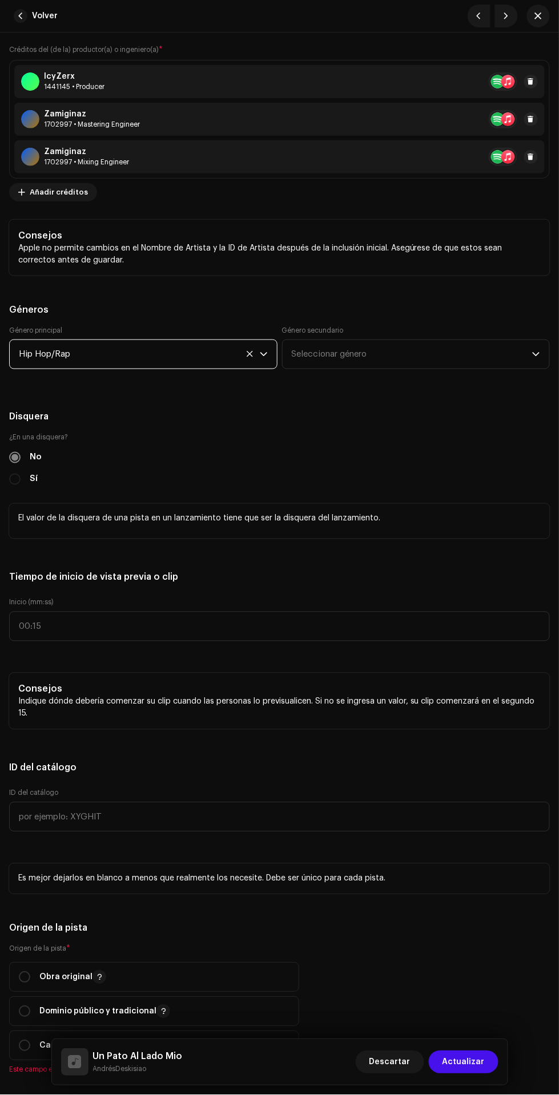
scroll to position [1157, 0]
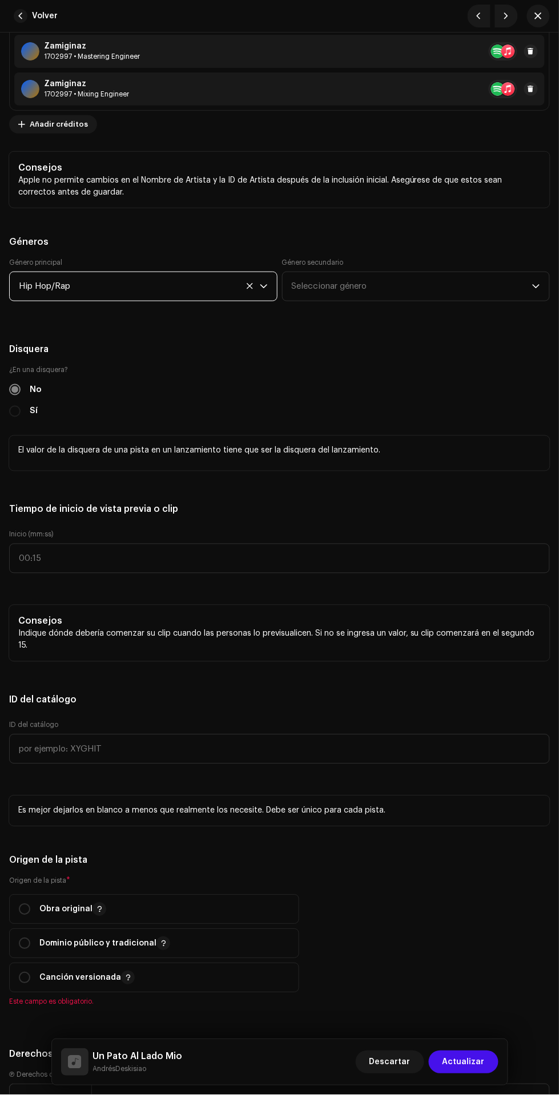
click at [24, 913] on input "radio" at bounding box center [24, 909] width 11 height 11
radio input "true"
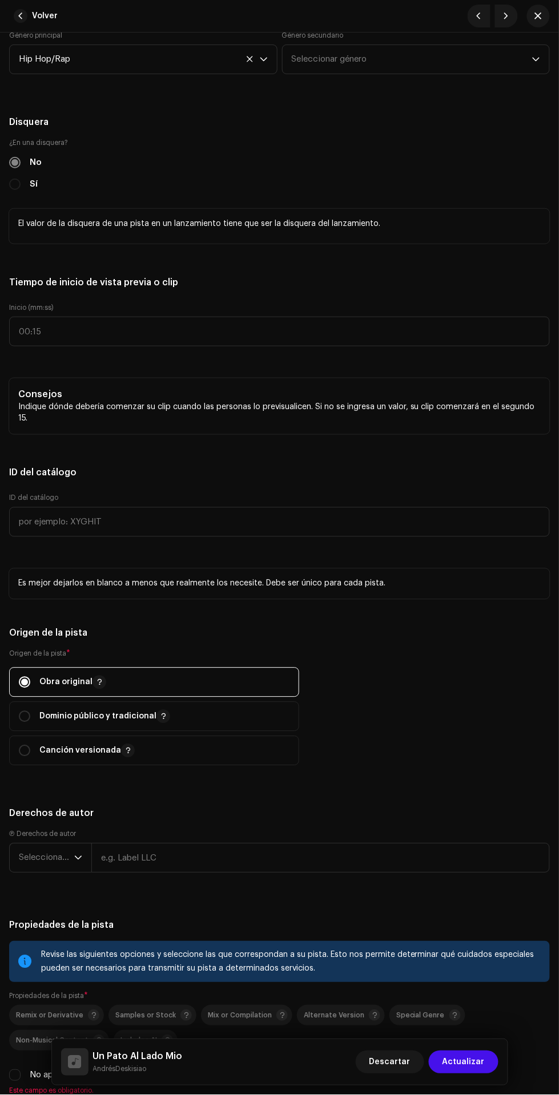
scroll to position [1402, 0]
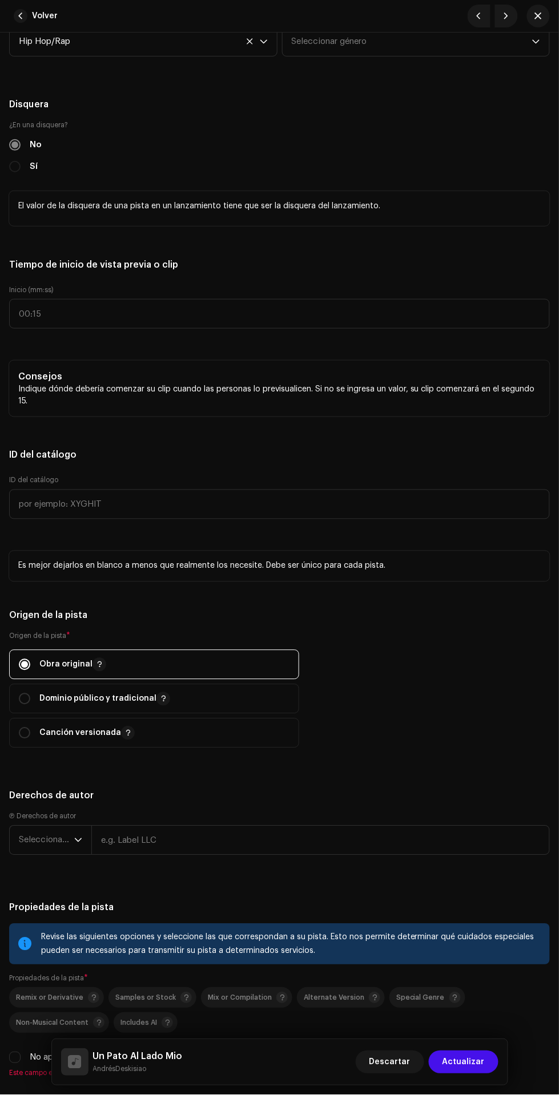
click at [28, 854] on span "Seleccionar año" at bounding box center [46, 840] width 55 height 29
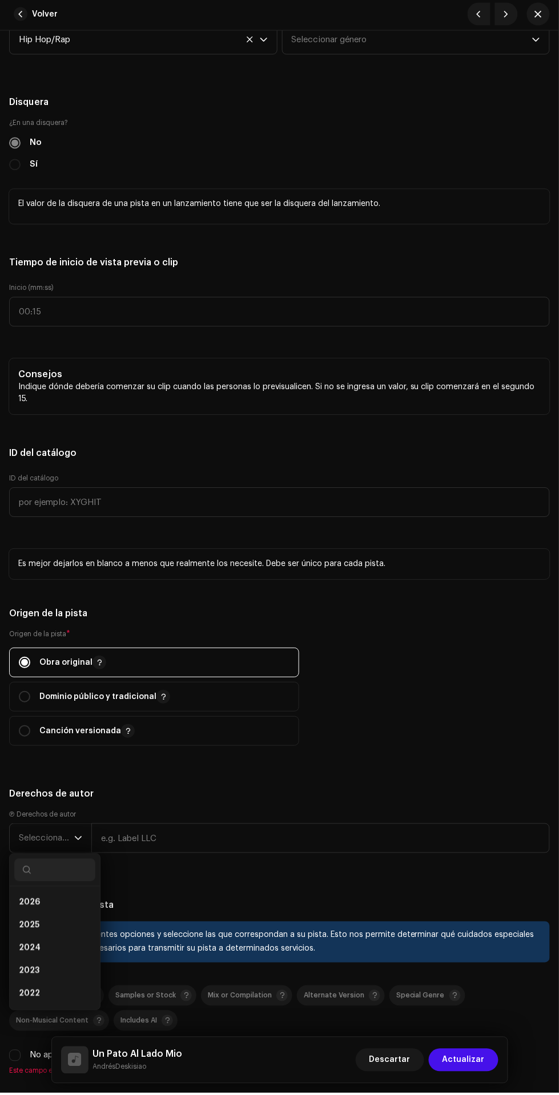
scroll to position [146, 0]
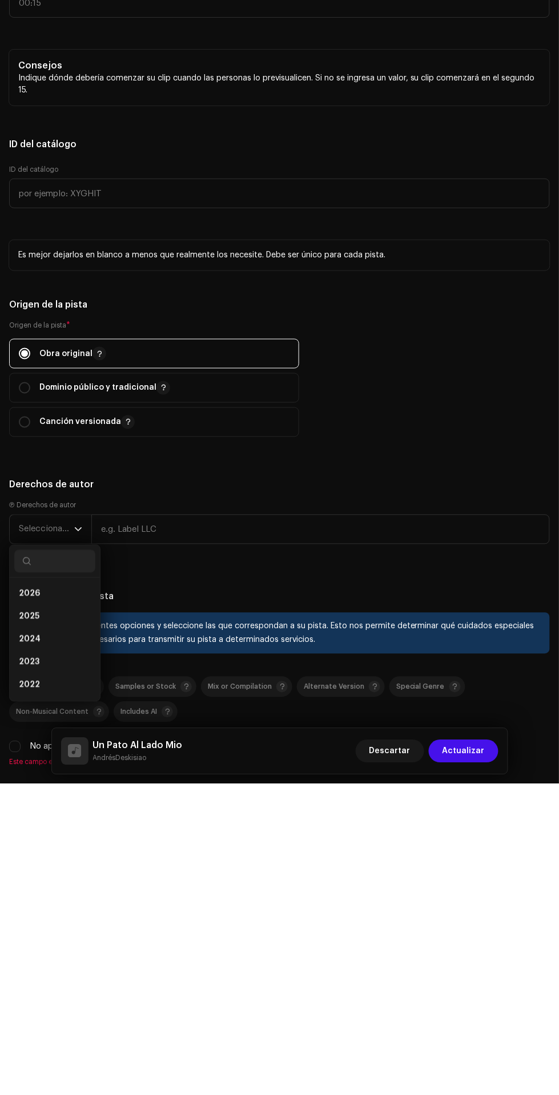
click at [75, 938] on li "2025" at bounding box center [54, 928] width 81 height 23
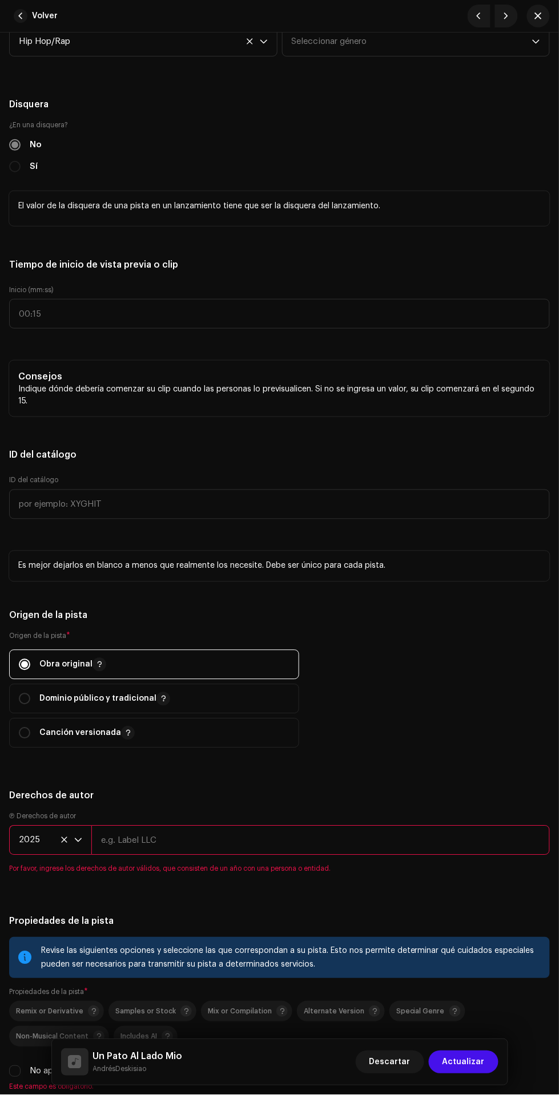
click at [289, 846] on input "text" at bounding box center [320, 841] width 458 height 30
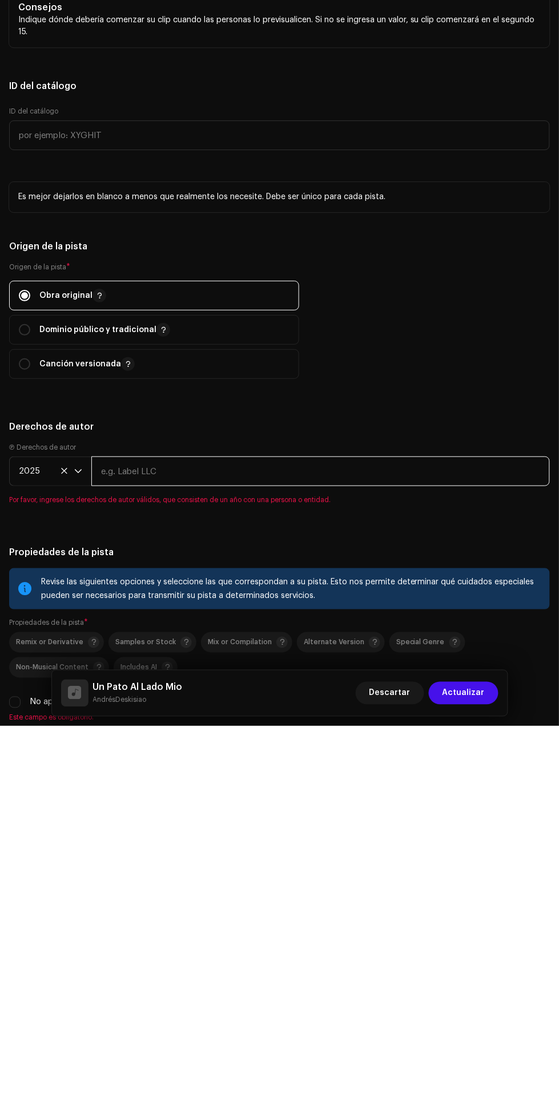
type input "AndrésDeskisiao"
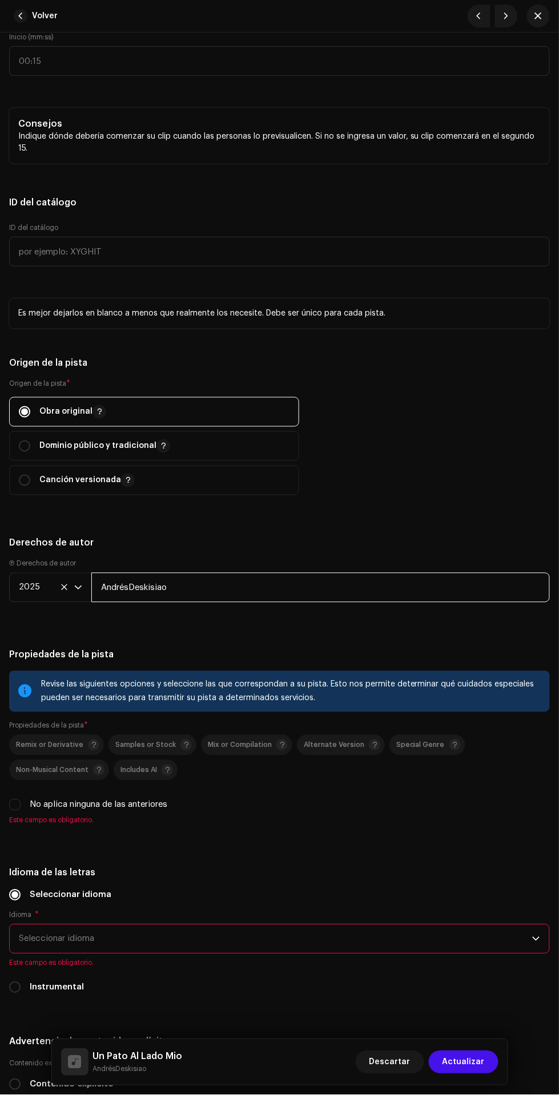
scroll to position [1663, 0]
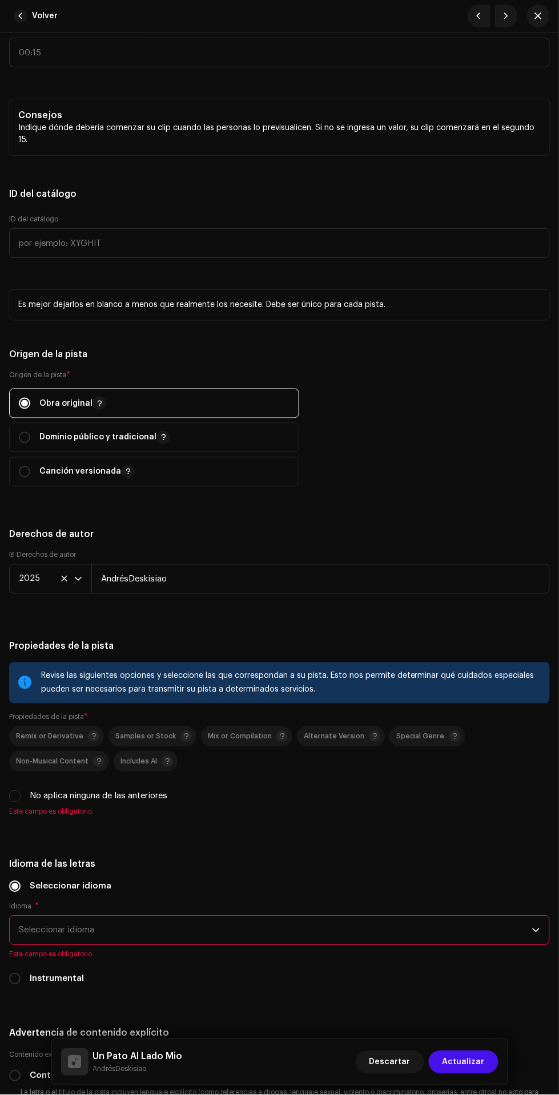
click at [19, 803] on input "No aplica ninguna de las anteriores" at bounding box center [14, 796] width 11 height 11
checkbox input "true"
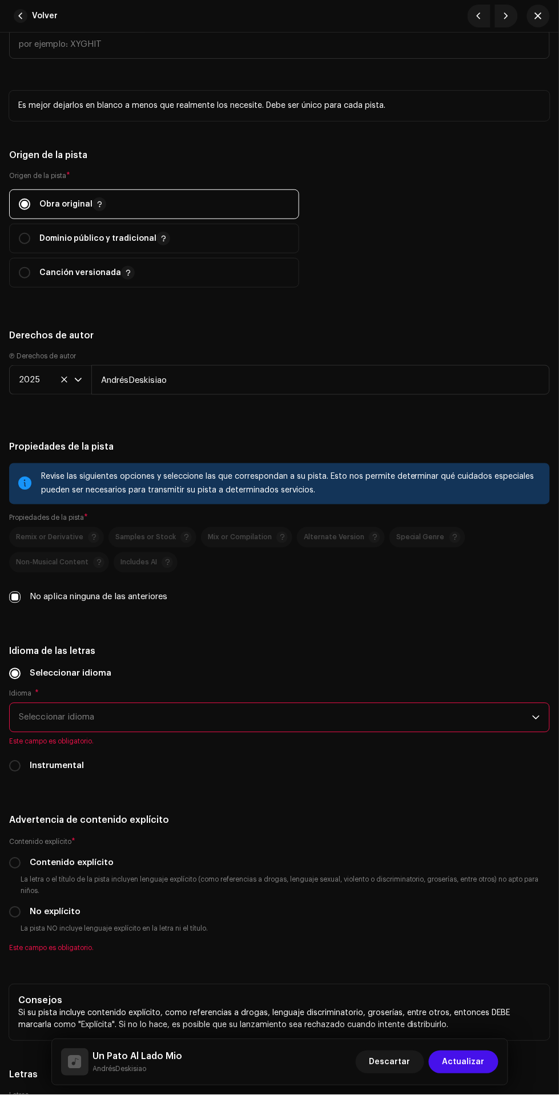
scroll to position [1877, 0]
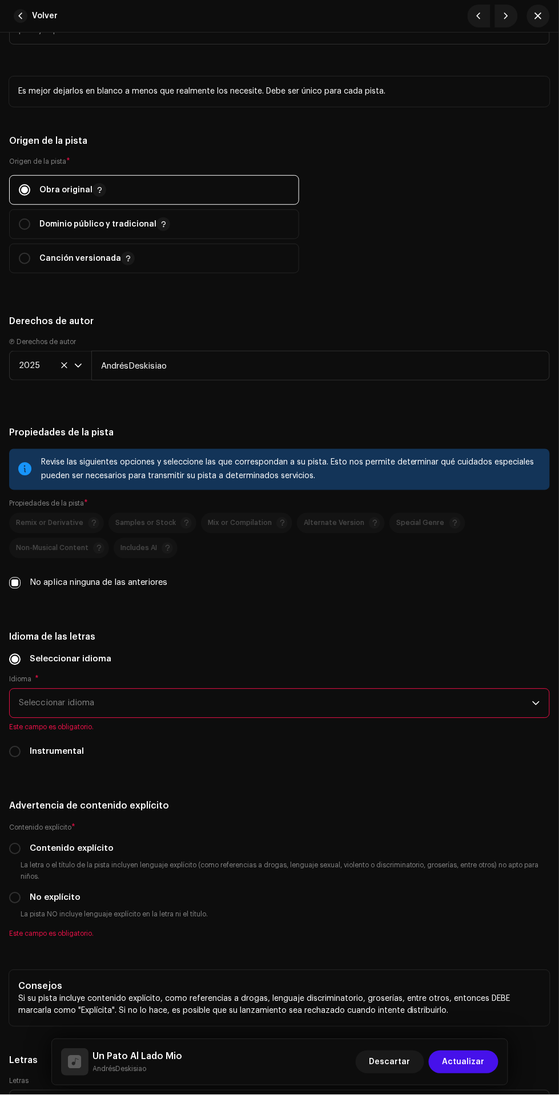
click at [404, 712] on span "Seleccionar idioma" at bounding box center [275, 704] width 513 height 29
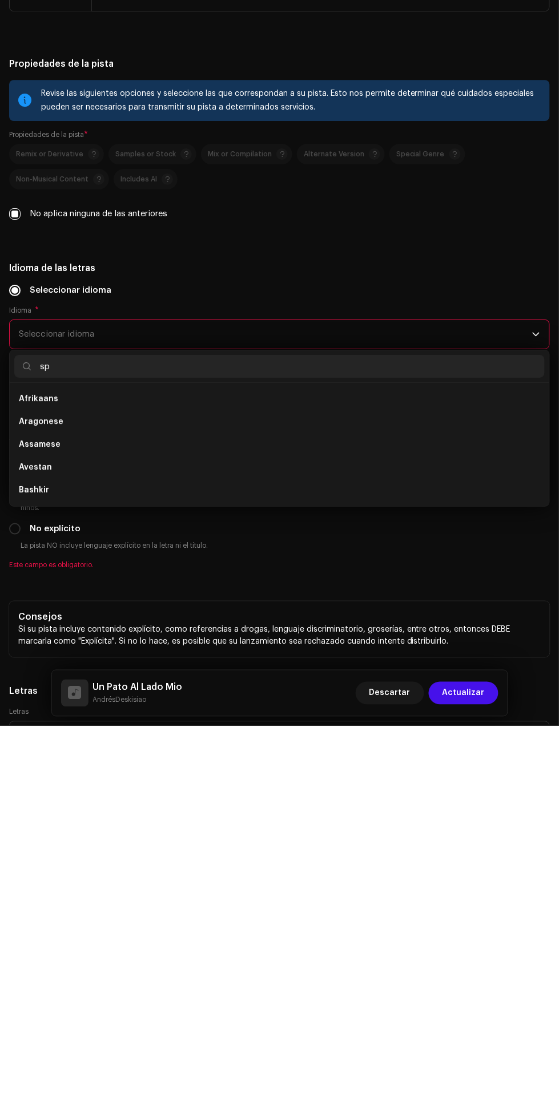
scroll to position [0, 0]
type input "spa"
click at [305, 801] on li "Spanish ([GEOGRAPHIC_DATA])" at bounding box center [279, 791] width 530 height 23
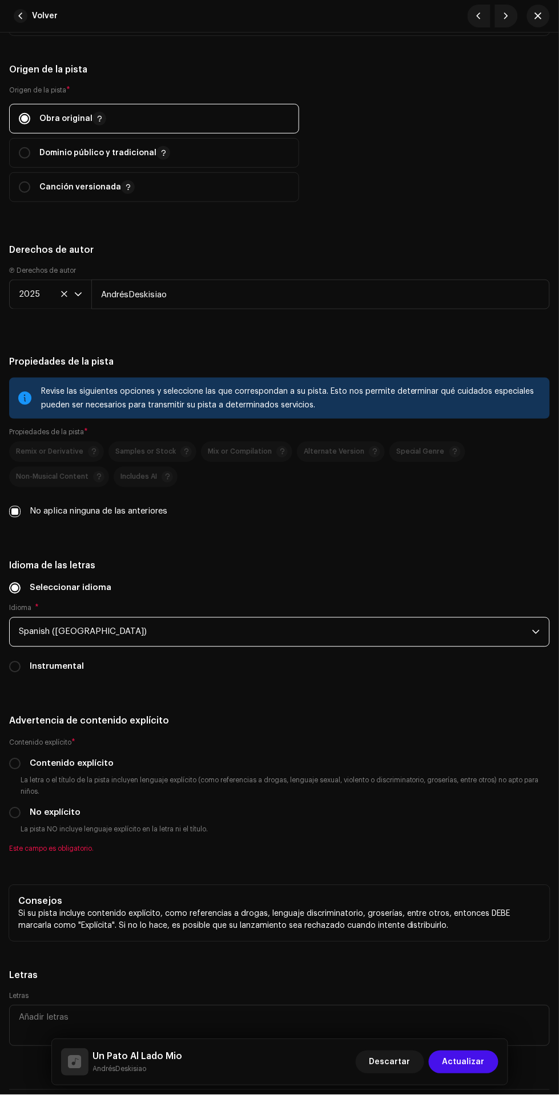
scroll to position [1992, 0]
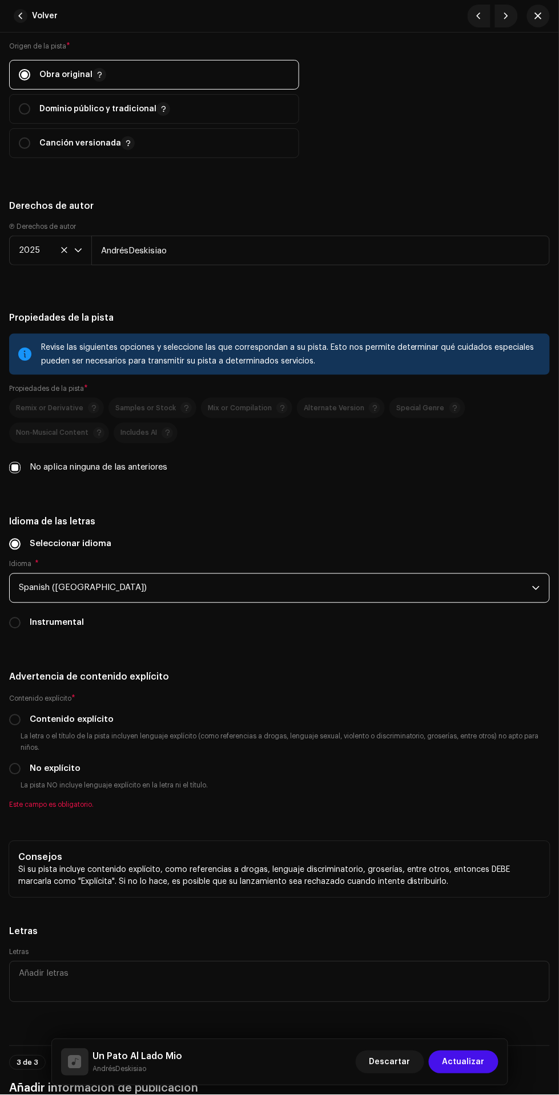
click at [30, 727] on label "Contenido explícito" at bounding box center [72, 720] width 84 height 13
click at [21, 726] on input "Contenido explícito" at bounding box center [14, 720] width 11 height 11
radio input "true"
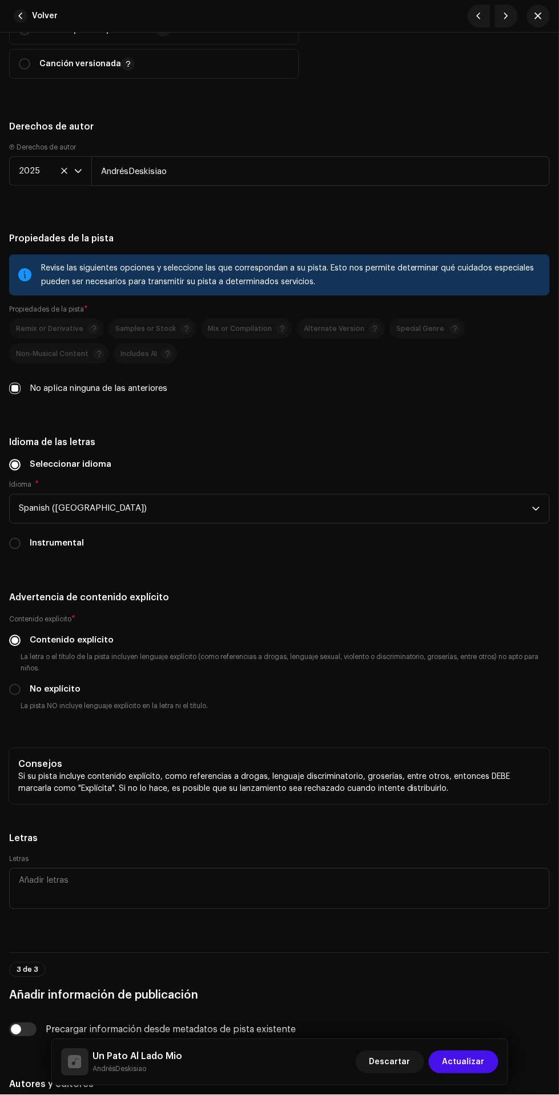
scroll to position [2132, 0]
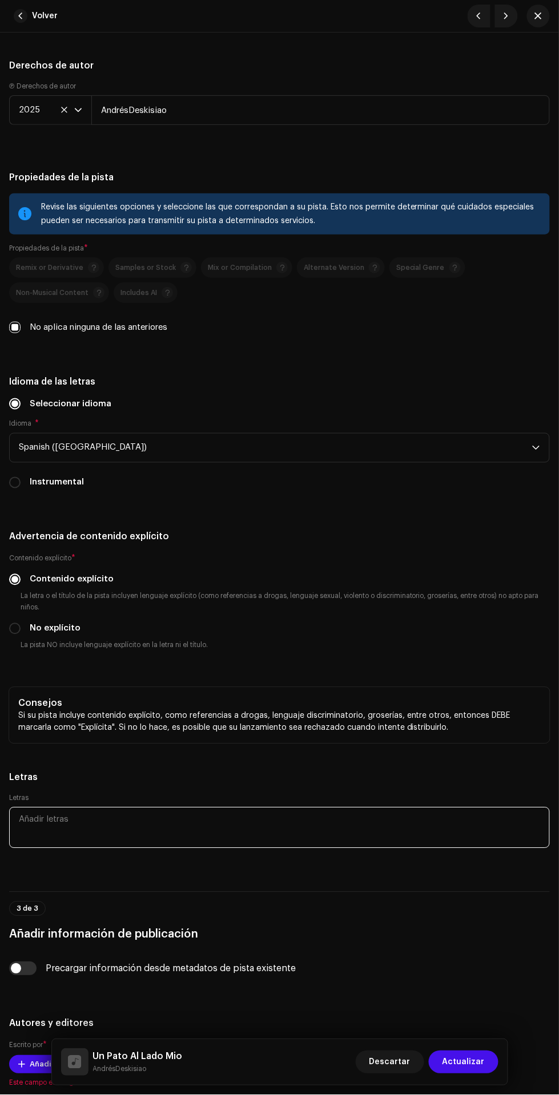
click at [256, 828] on textarea at bounding box center [279, 828] width 541 height 41
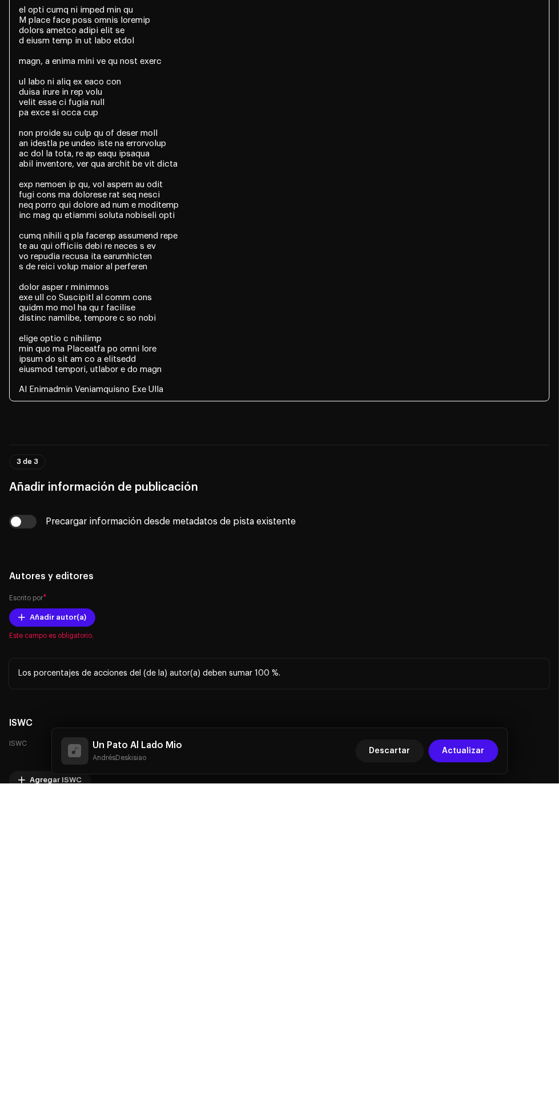
scroll to position [2982, 0]
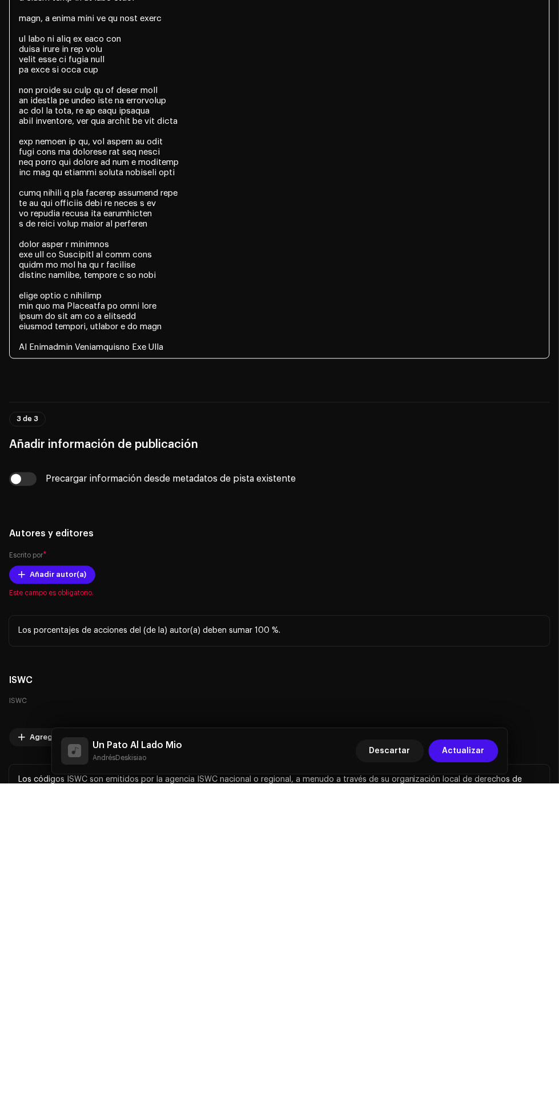
type textarea "yeah, what ta fuck negro what ta fuck negro solo Tryhard en el Pedazo negro che…"
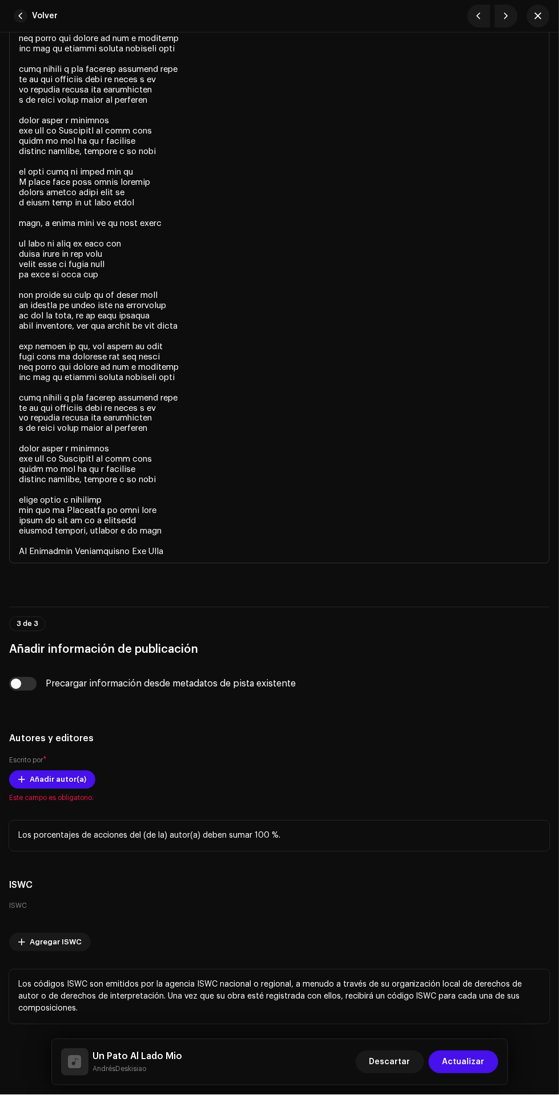
scroll to position [3132, 0]
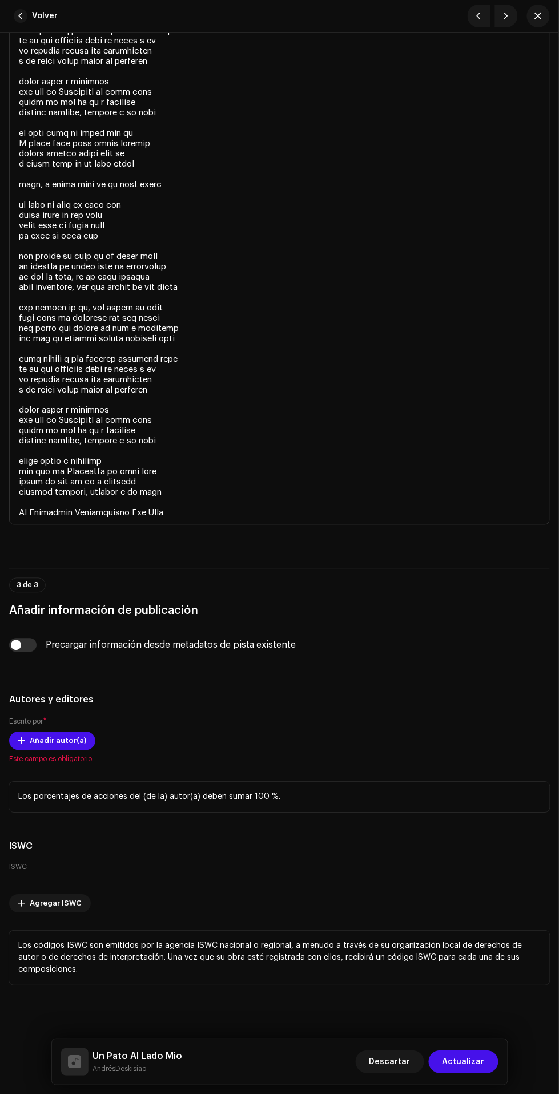
click at [69, 741] on span "Añadir autor(a)" at bounding box center [58, 741] width 57 height 23
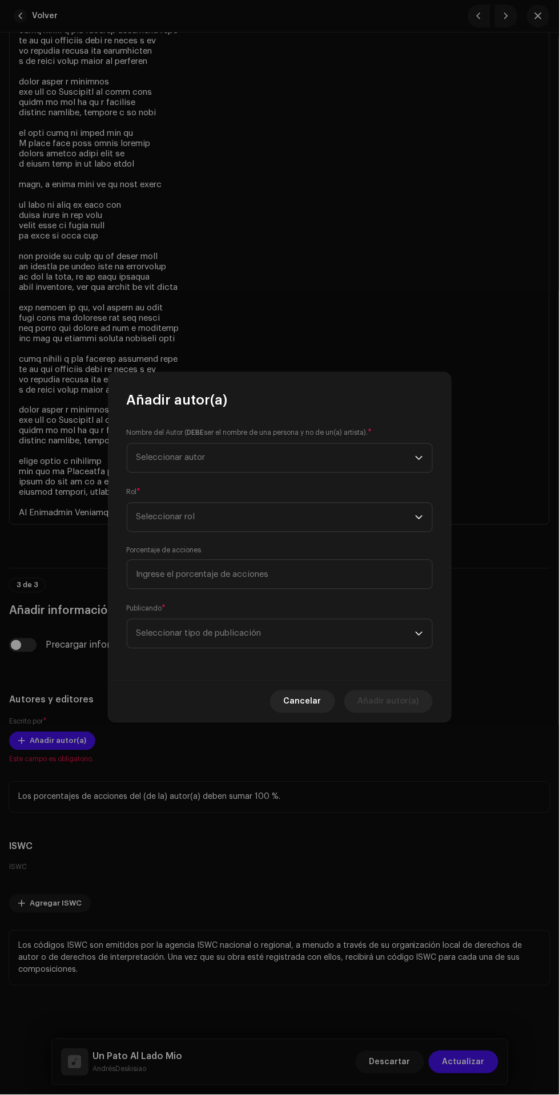
click at [340, 461] on span "Seleccionar autor" at bounding box center [275, 458] width 279 height 29
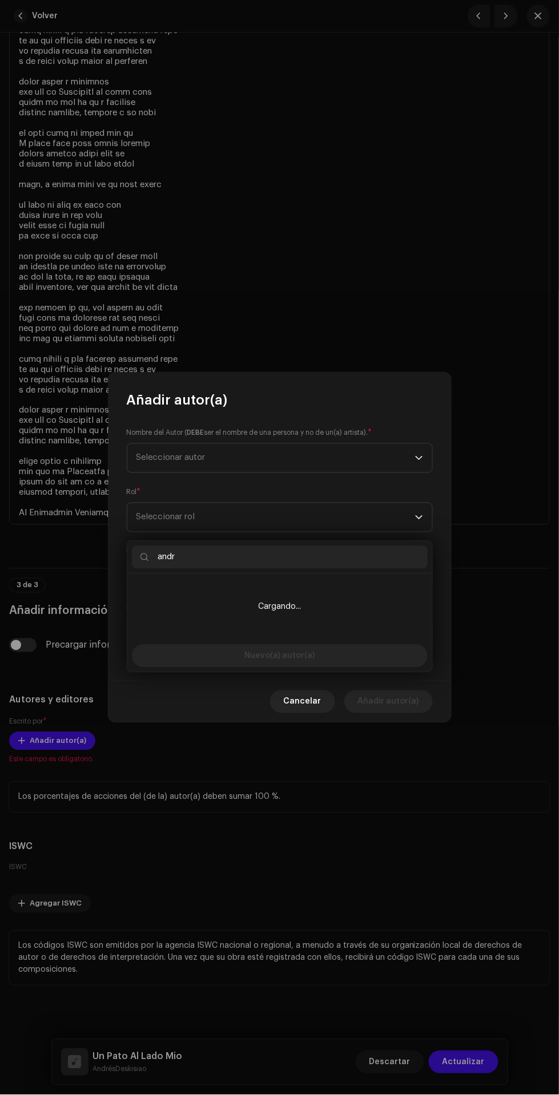
type input "andre"
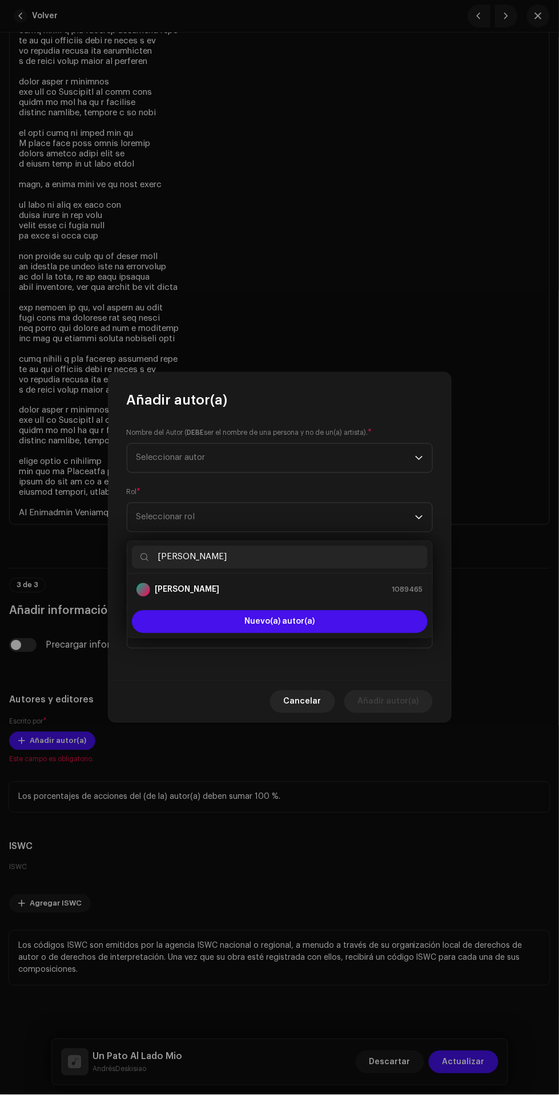
type input "[PERSON_NAME]"
click at [304, 583] on div "[PERSON_NAME] 1089465" at bounding box center [279, 590] width 287 height 14
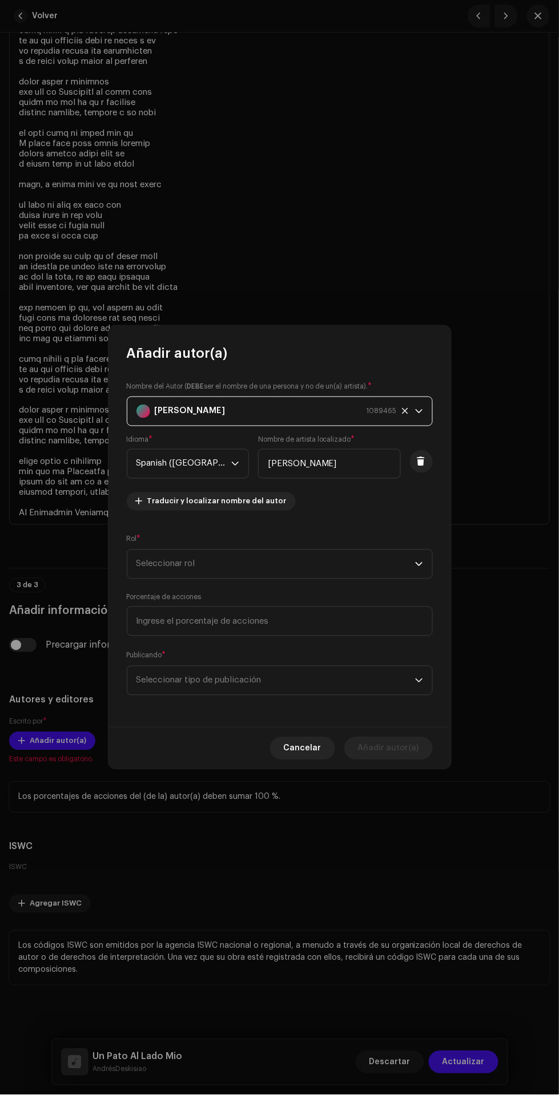
click at [297, 566] on span "Seleccionar rol" at bounding box center [275, 564] width 279 height 29
click at [263, 721] on li "Composer & Lyricist" at bounding box center [280, 732] width 296 height 23
click at [312, 694] on span "Seleccionar tipo de publicación" at bounding box center [275, 681] width 279 height 29
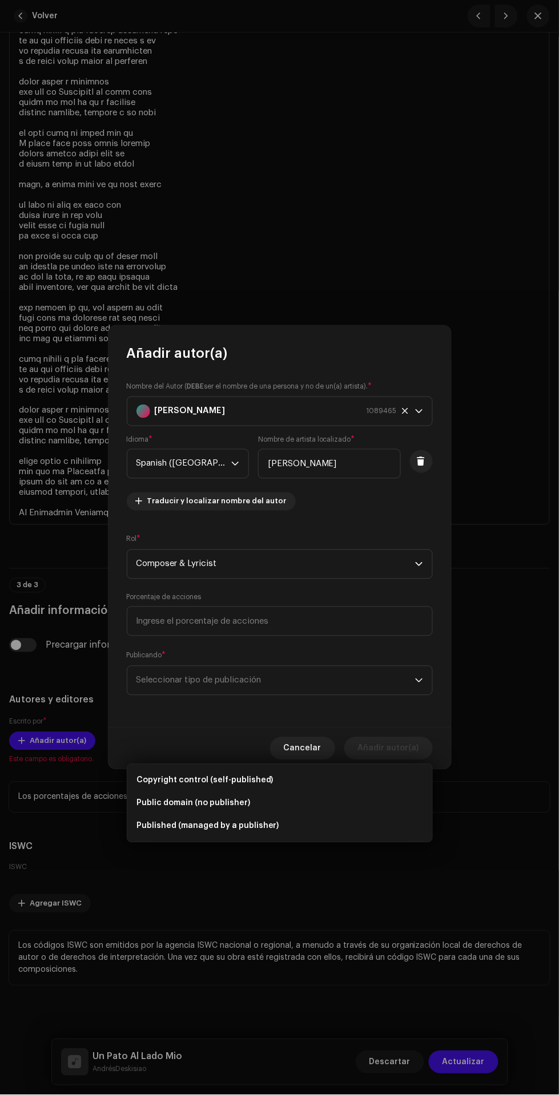
click at [321, 769] on li "Copyright control (self-published)" at bounding box center [280, 780] width 296 height 23
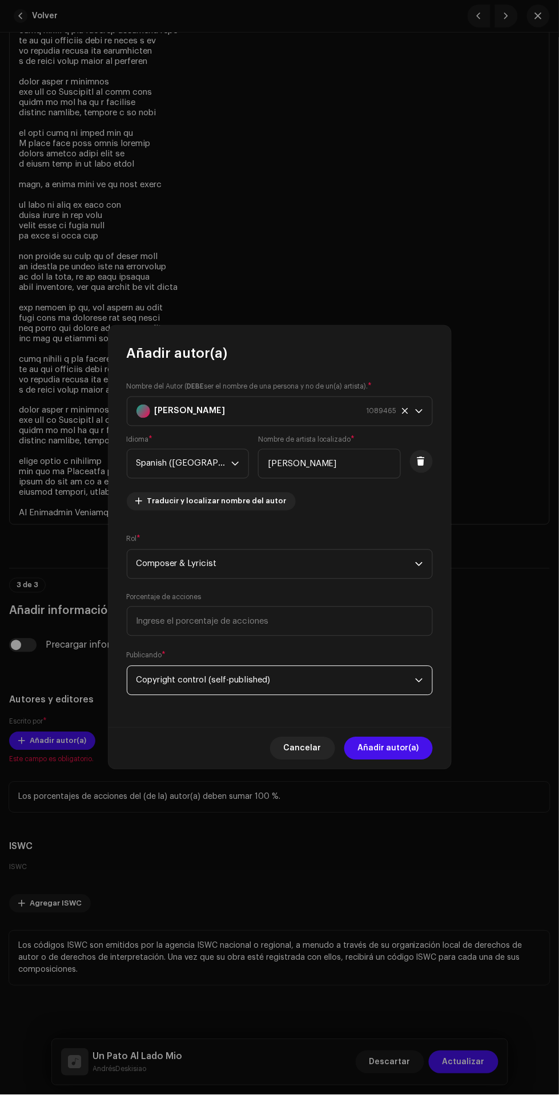
click at [405, 755] on span "Añadir autor(a)" at bounding box center [388, 748] width 61 height 23
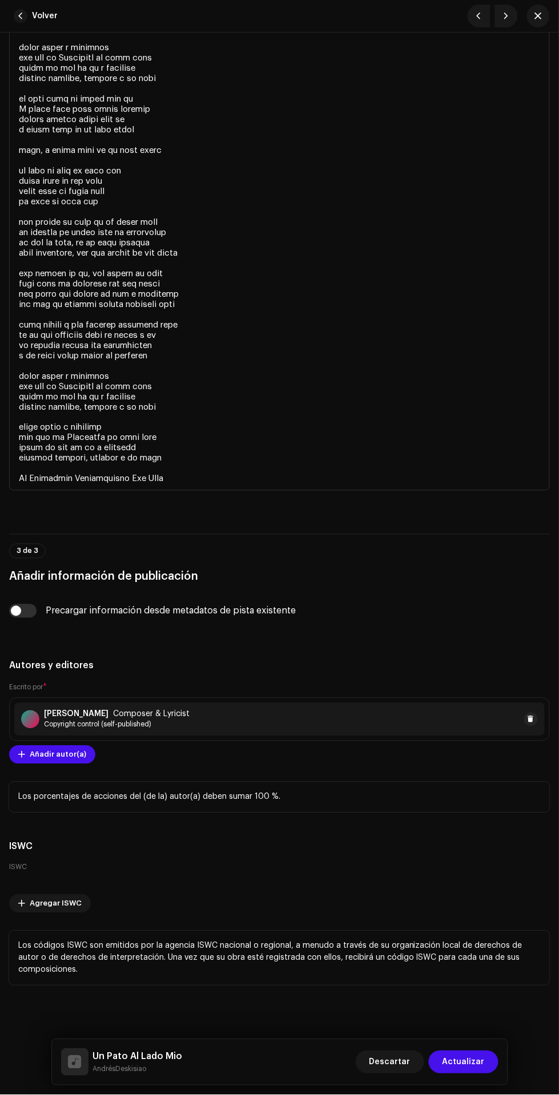
scroll to position [3164, 0]
click at [475, 1063] on span "Actualizar" at bounding box center [463, 1062] width 42 height 23
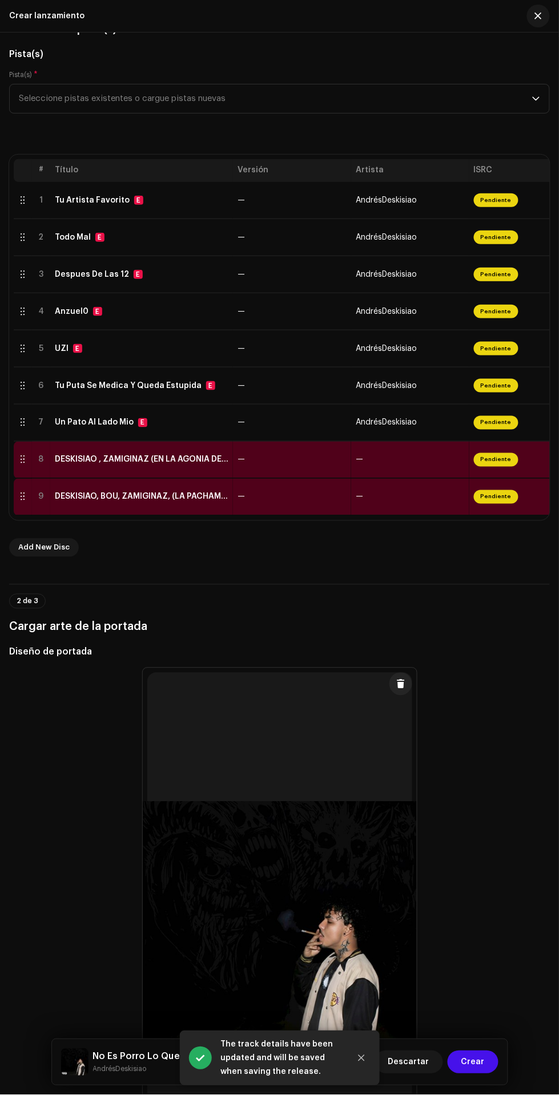
click at [396, 464] on td "—" at bounding box center [410, 460] width 118 height 37
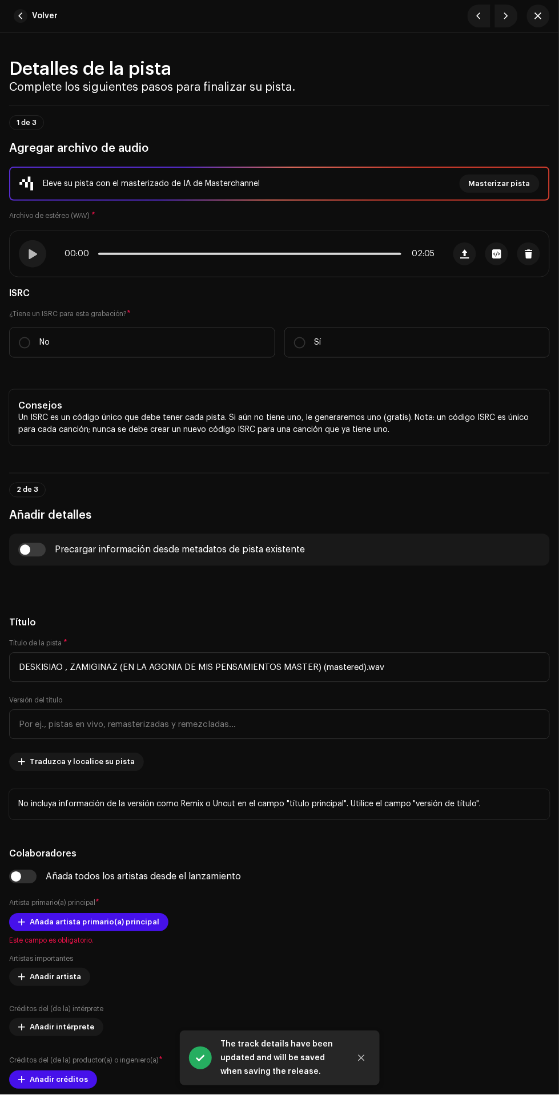
click at [194, 343] on label "No" at bounding box center [142, 343] width 266 height 30
click at [30, 343] on input "No" at bounding box center [24, 342] width 11 height 11
radio input "true"
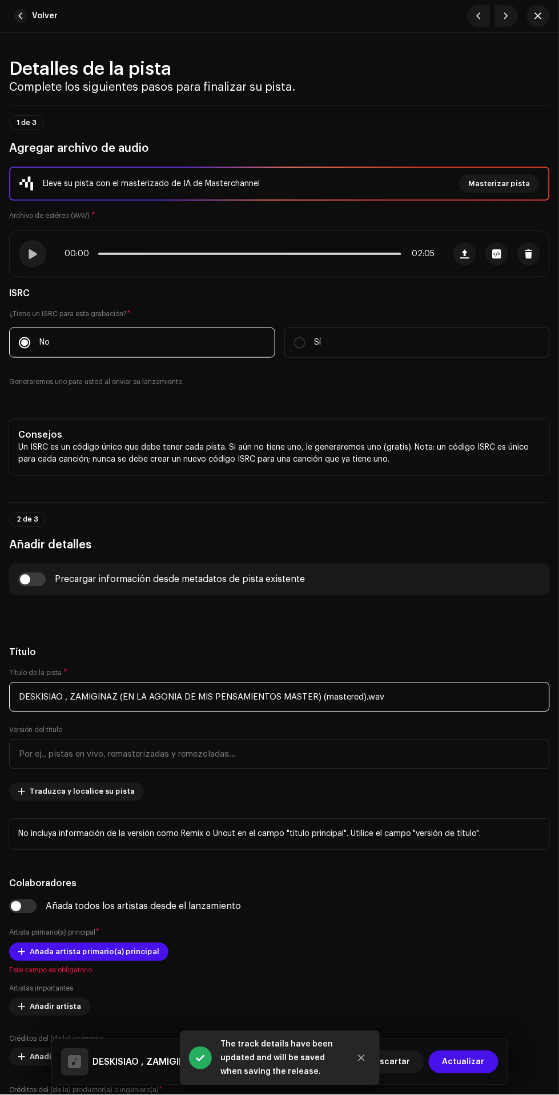
click at [441, 695] on input "DESKISIAO , ZAMIGINAZ (EN LA AGONIA DE MIS PENSAMIENTOS MASTER) (mastered).wav" at bounding box center [279, 698] width 541 height 30
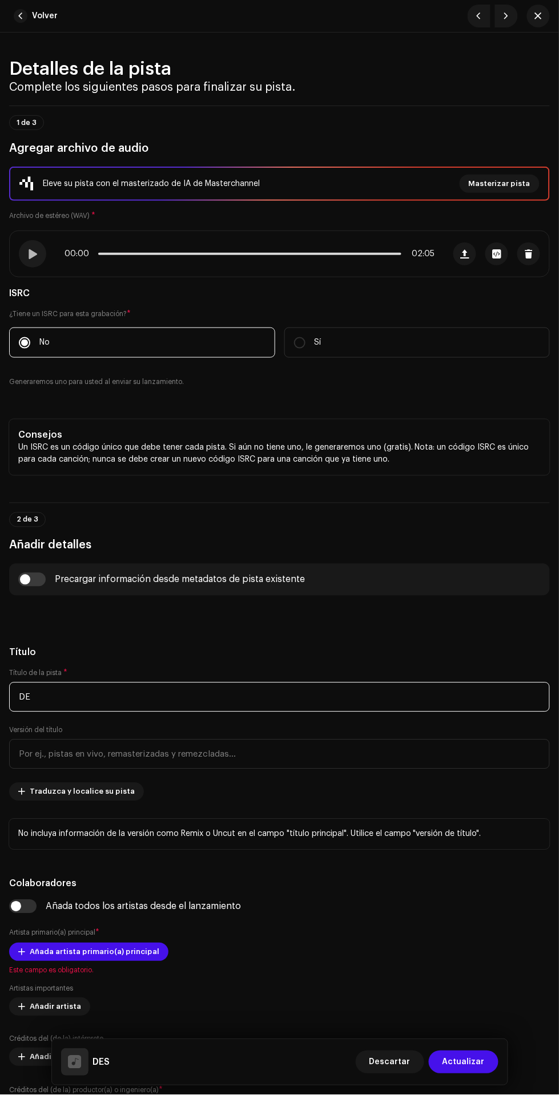
type input "D"
type input "En La Agonia De Mis Pensamientos"
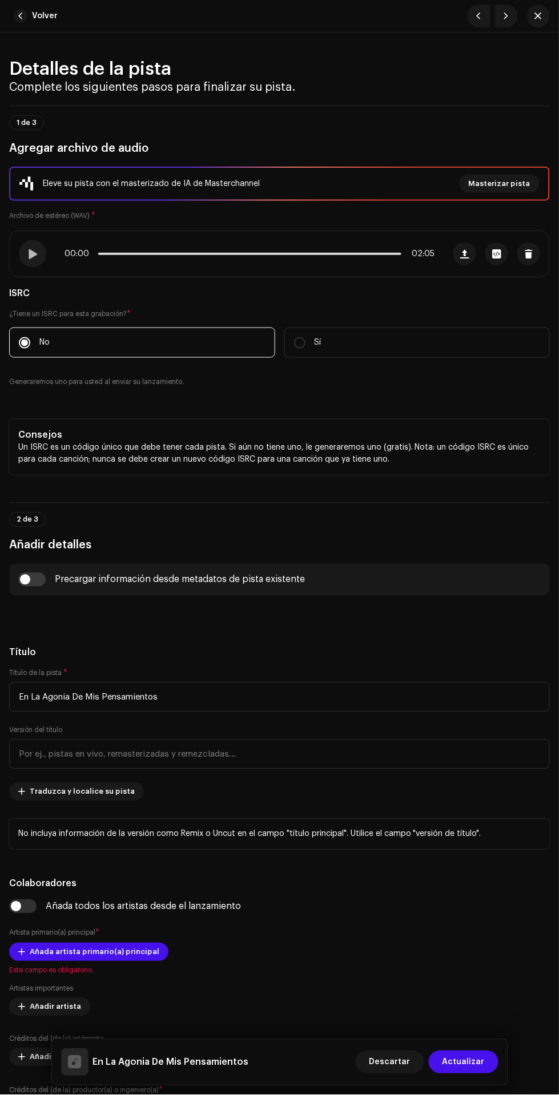
click at [439, 537] on h3 "Añadir detalles" at bounding box center [279, 546] width 541 height 18
click at [43, 796] on span "Traduzca y localice su pista" at bounding box center [82, 792] width 105 height 23
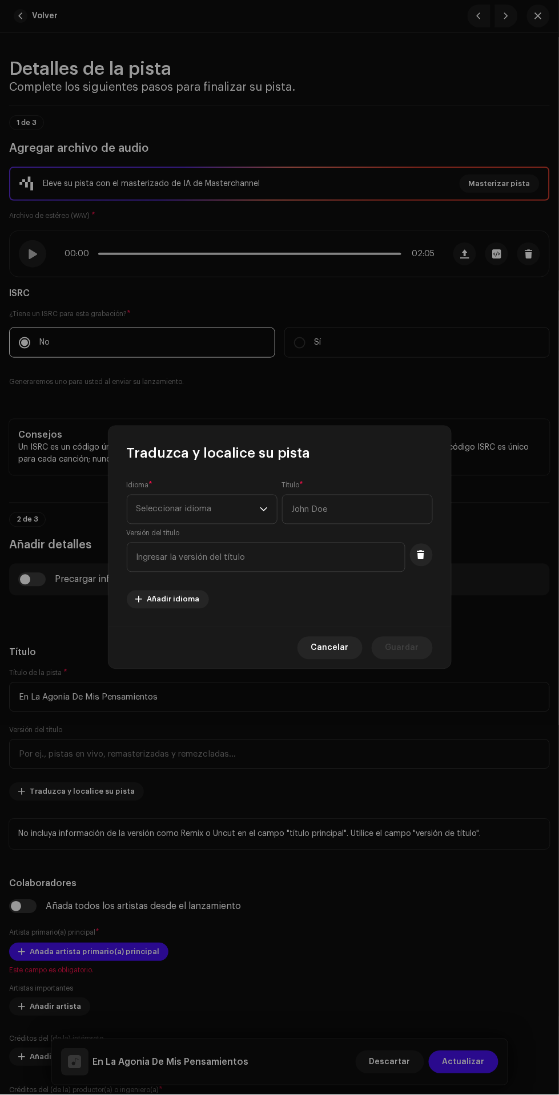
click at [205, 504] on span "Seleccionar idioma" at bounding box center [197, 509] width 123 height 29
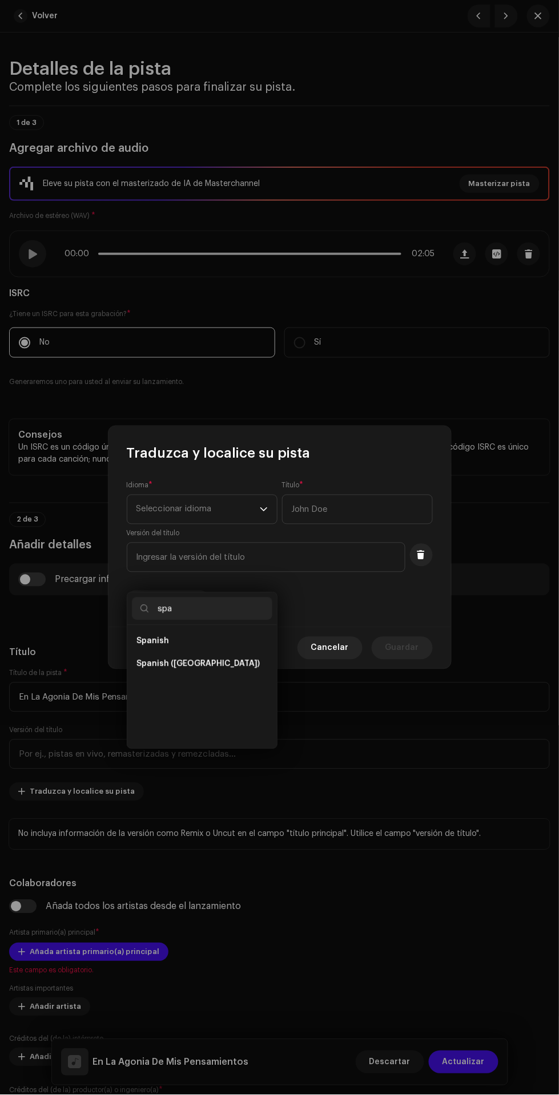
scroll to position [0, 0]
type input "spa"
click at [225, 659] on span "Spanish ([GEOGRAPHIC_DATA])" at bounding box center [197, 664] width 123 height 11
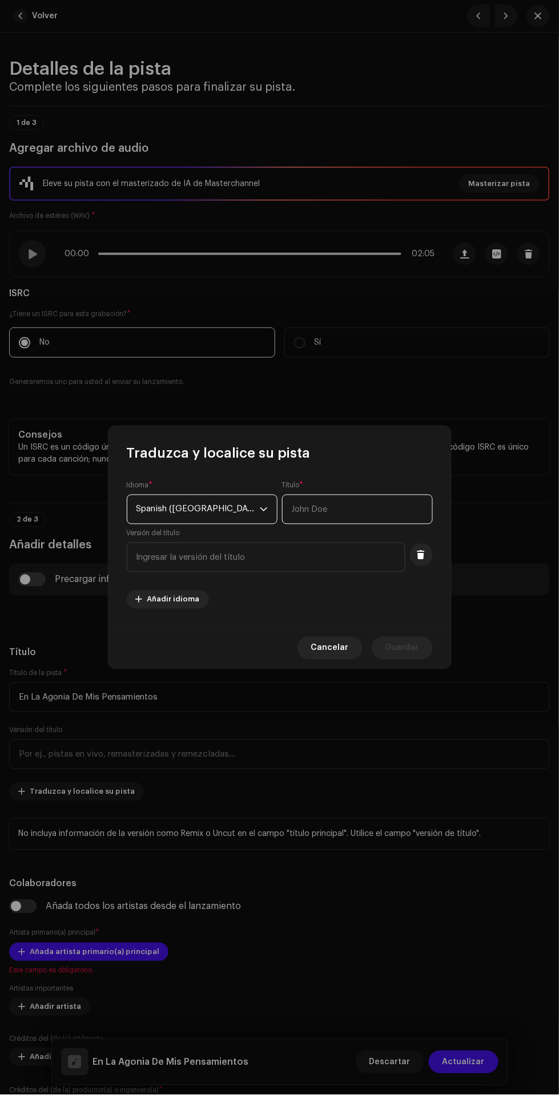
click at [337, 508] on input "text" at bounding box center [357, 510] width 151 height 30
type input "En La Agonia De Mis Pensamientos"
click at [404, 649] on span "Guardar" at bounding box center [402, 648] width 34 height 23
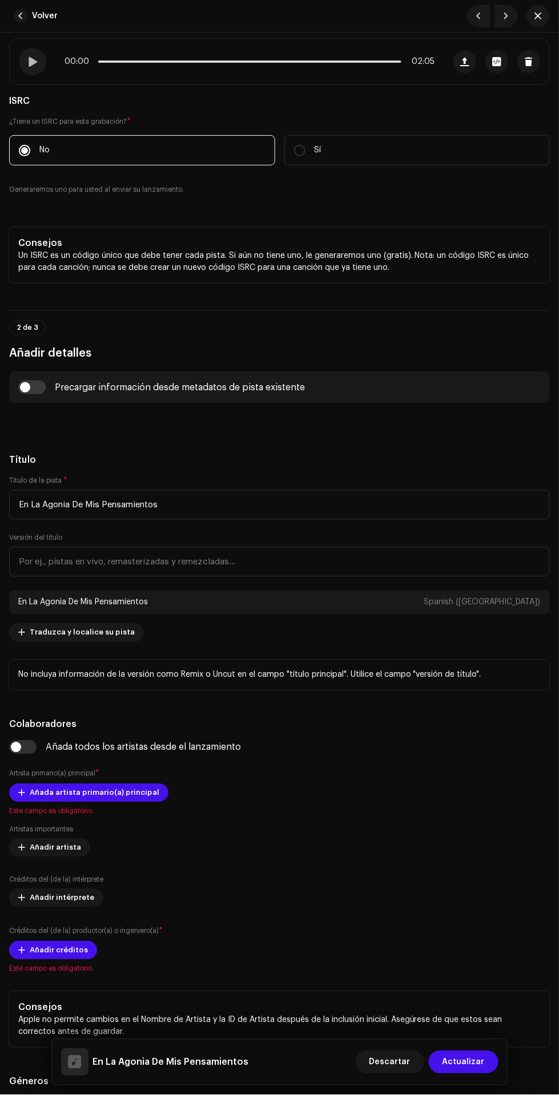
scroll to position [256, 0]
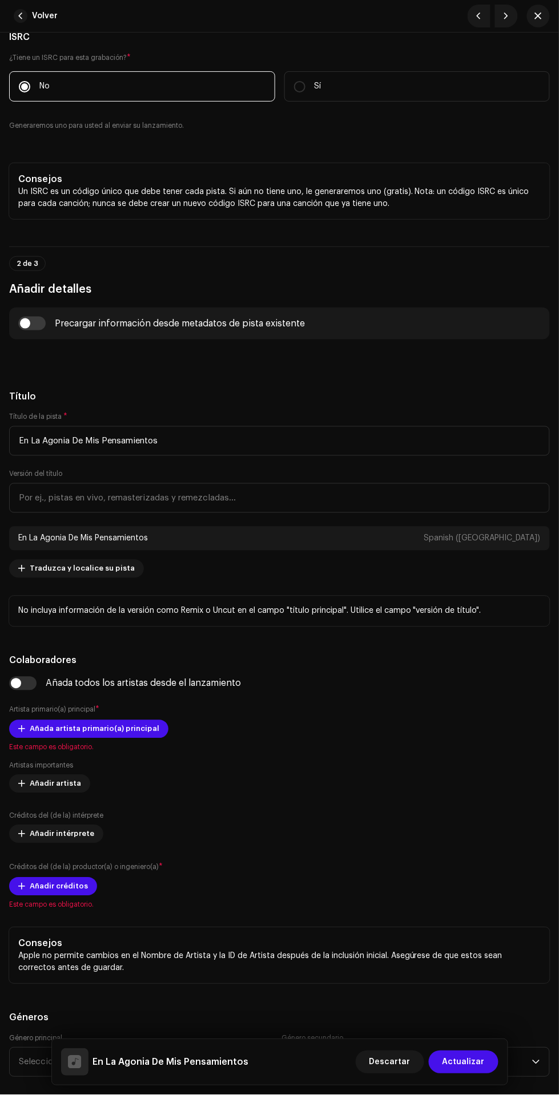
click at [42, 729] on span "Añada artista primario(a) principal" at bounding box center [95, 729] width 130 height 23
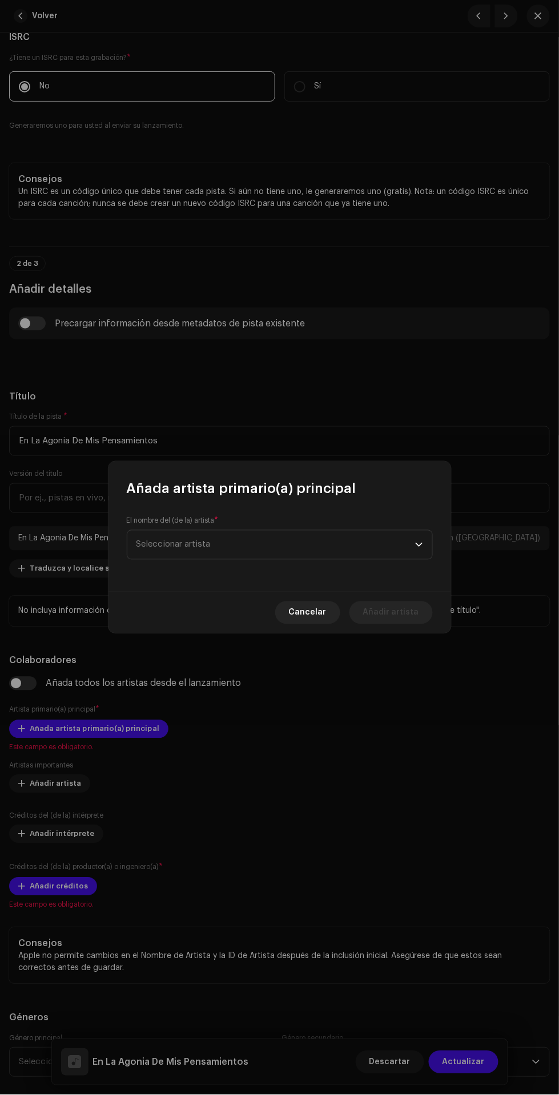
click at [307, 545] on span "Seleccionar artista" at bounding box center [275, 545] width 279 height 29
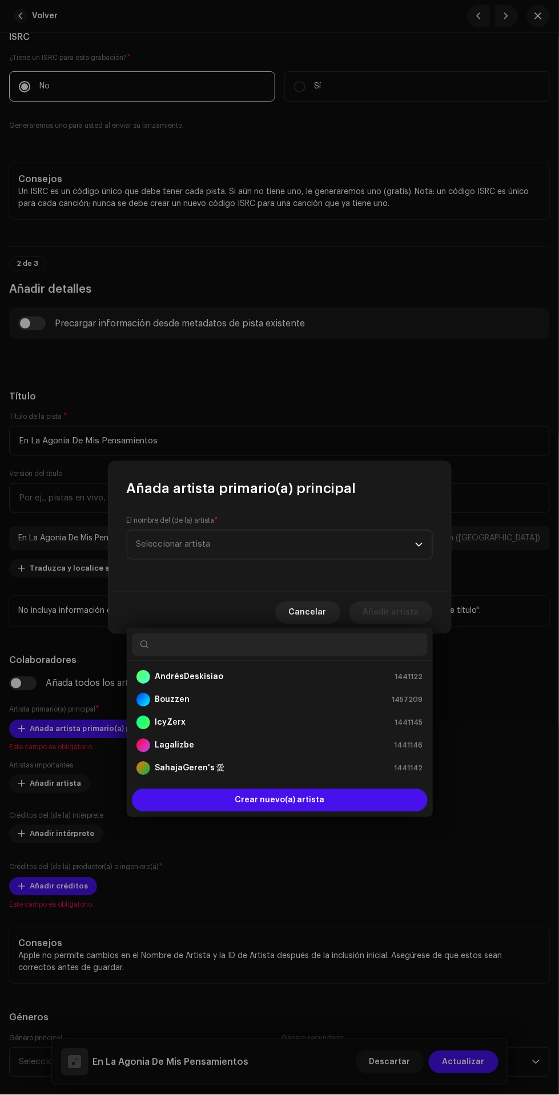
click at [371, 671] on div "AndrésDeskisiao 1441122" at bounding box center [279, 678] width 287 height 14
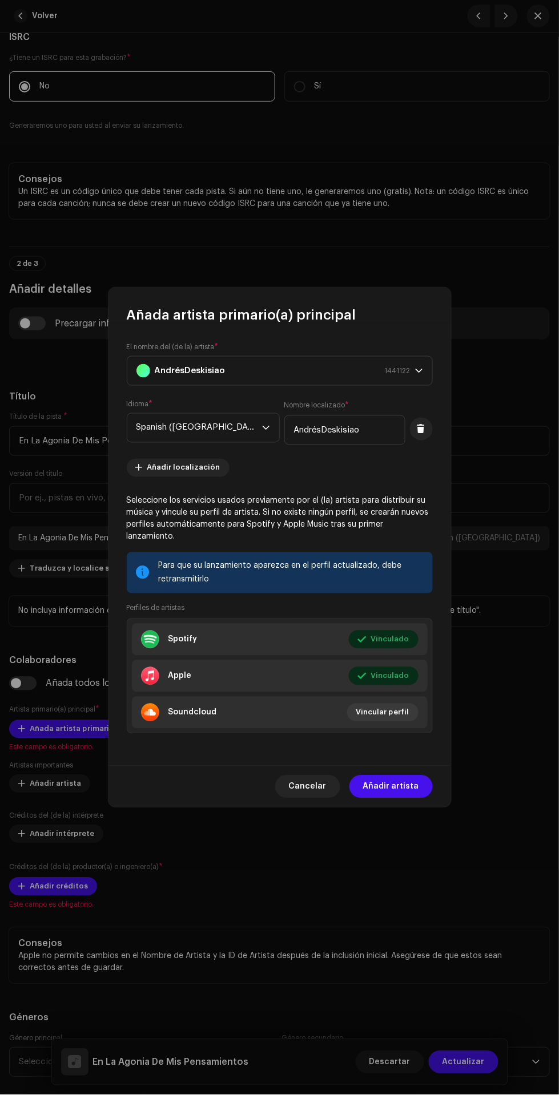
click at [308, 790] on span "Cancelar" at bounding box center [308, 787] width 38 height 23
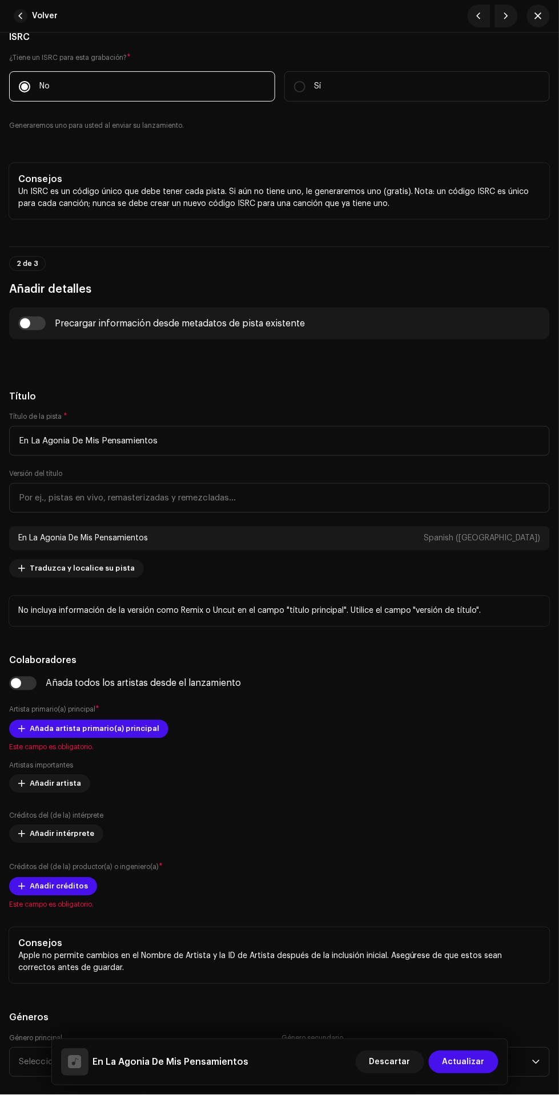
click at [69, 732] on span "Añada artista primario(a) principal" at bounding box center [95, 729] width 130 height 23
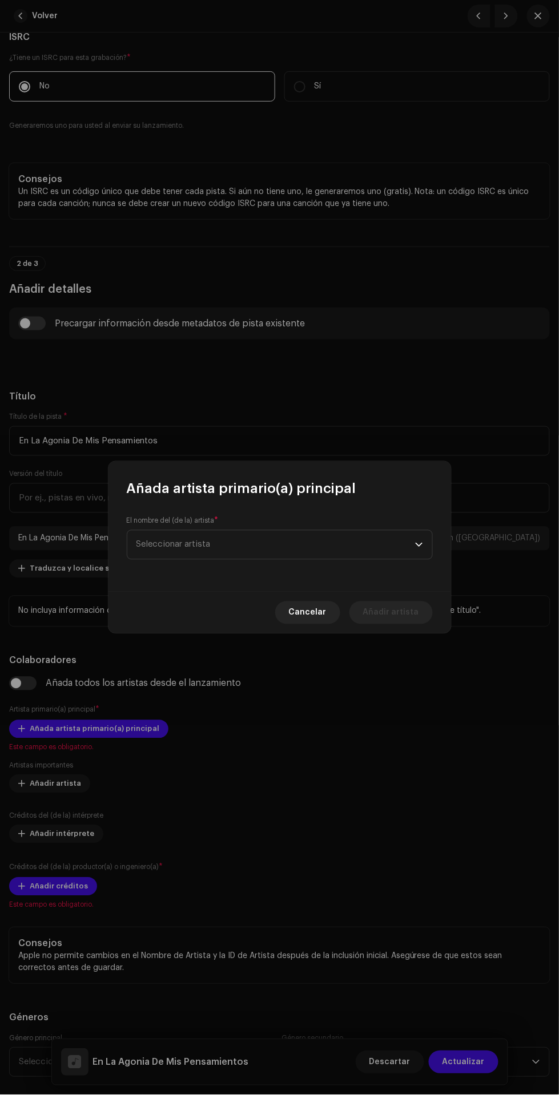
click at [313, 553] on span "Seleccionar artista" at bounding box center [275, 545] width 279 height 29
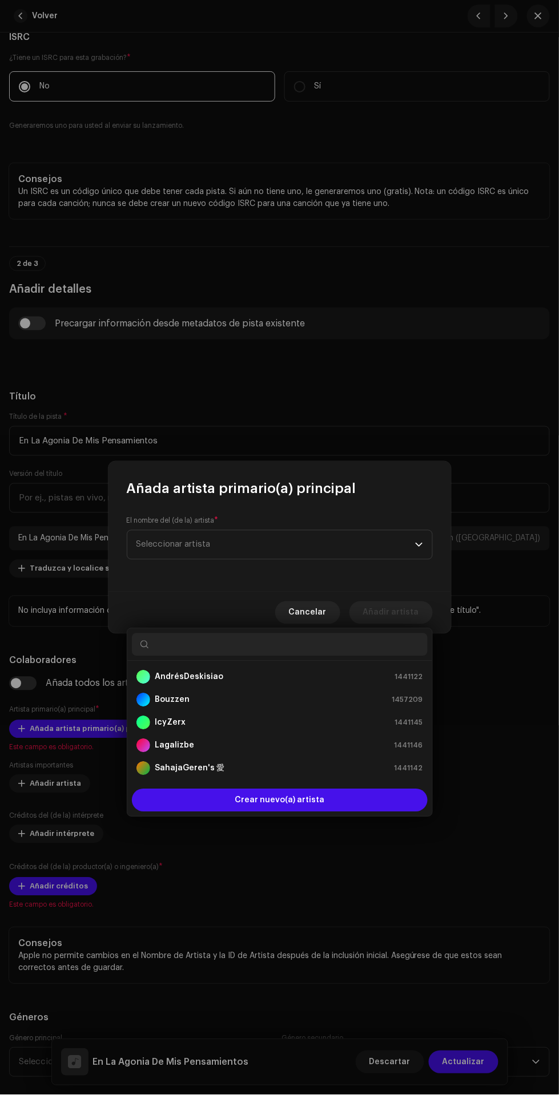
click at [294, 671] on div "AndrésDeskisiao 1441122" at bounding box center [279, 678] width 287 height 14
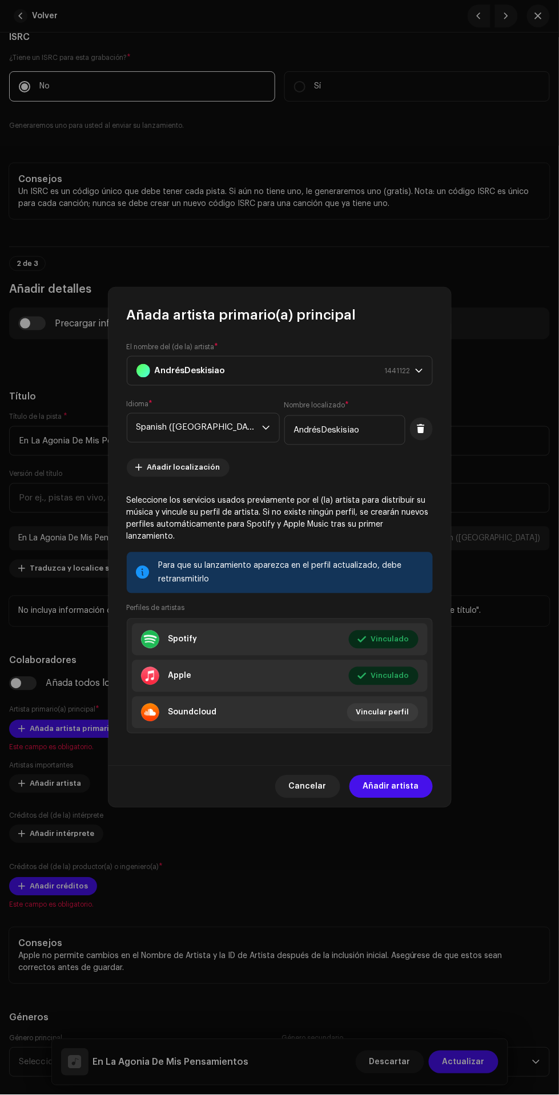
click at [408, 781] on span "Añadir artista" at bounding box center [391, 787] width 56 height 23
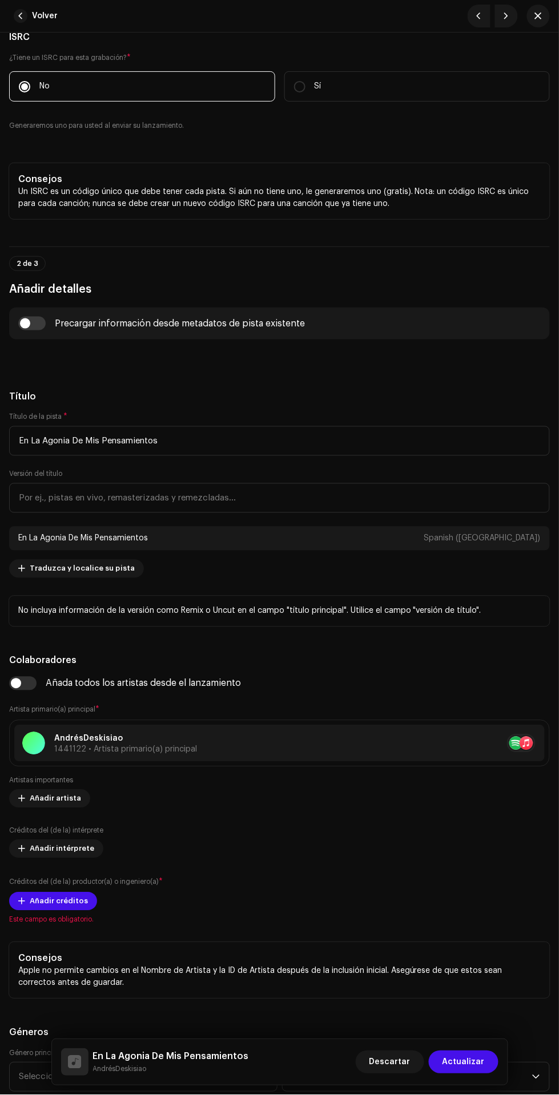
click at [40, 902] on span "Añadir créditos" at bounding box center [59, 901] width 58 height 23
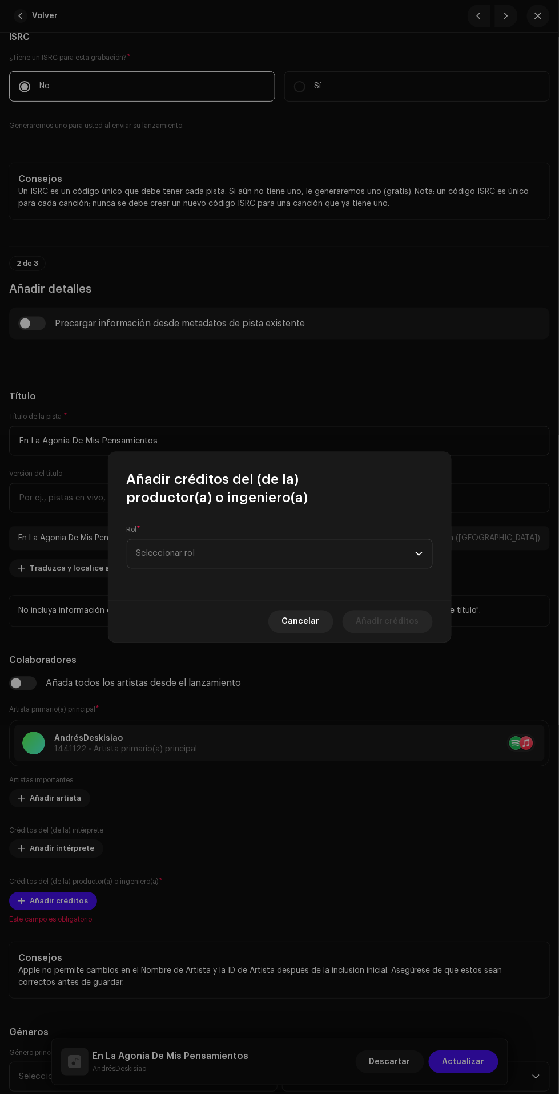
click at [303, 553] on span "Seleccionar rol" at bounding box center [275, 554] width 279 height 29
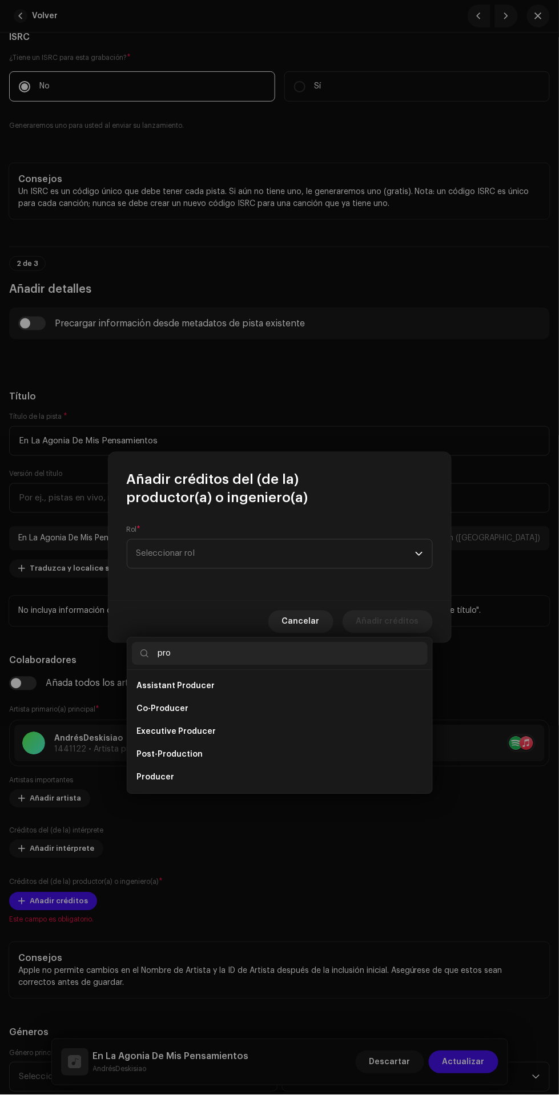
type input "pro"
click at [269, 767] on li "Producer" at bounding box center [280, 778] width 296 height 23
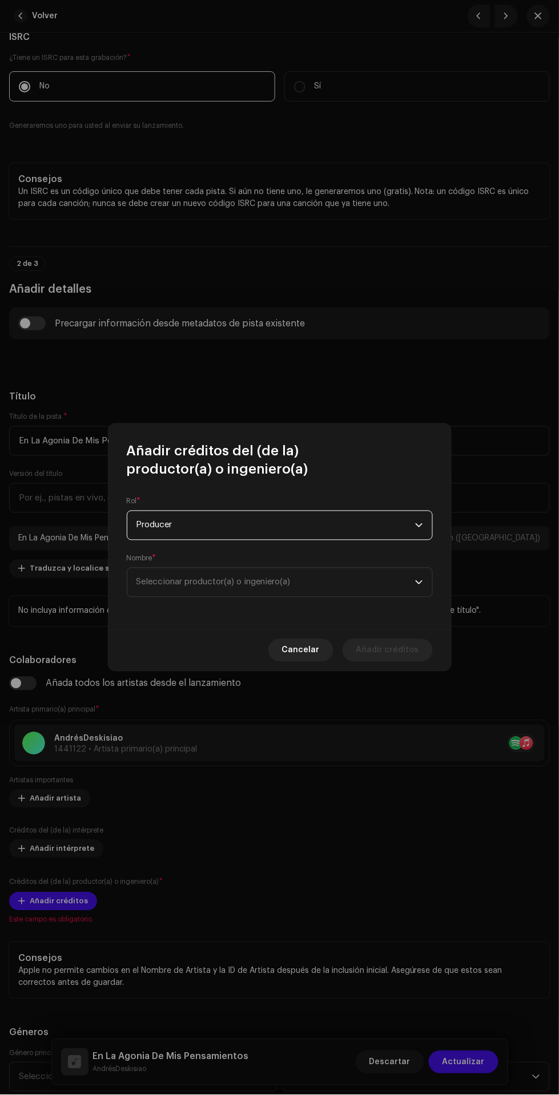
click at [325, 592] on span "Seleccionar productor(a) o ingeniero(a)" at bounding box center [275, 582] width 279 height 29
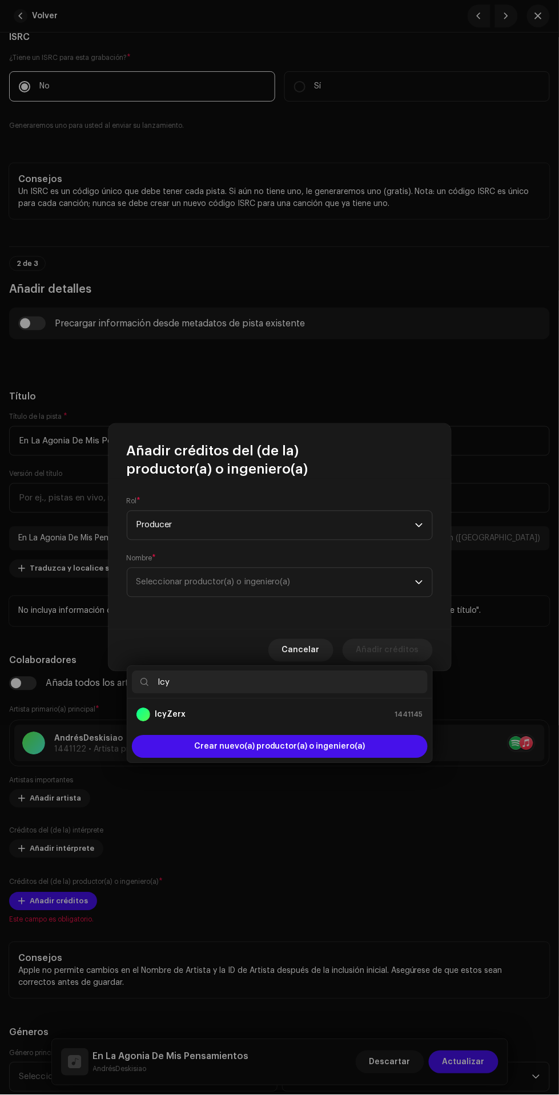
type input "Icy"
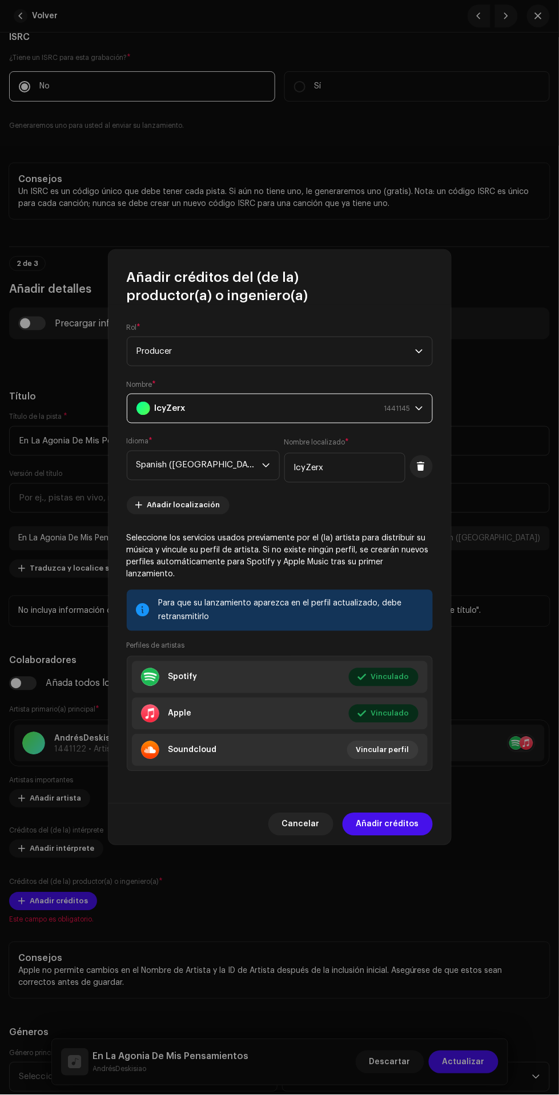
click at [402, 817] on span "Añadir créditos" at bounding box center [387, 824] width 63 height 23
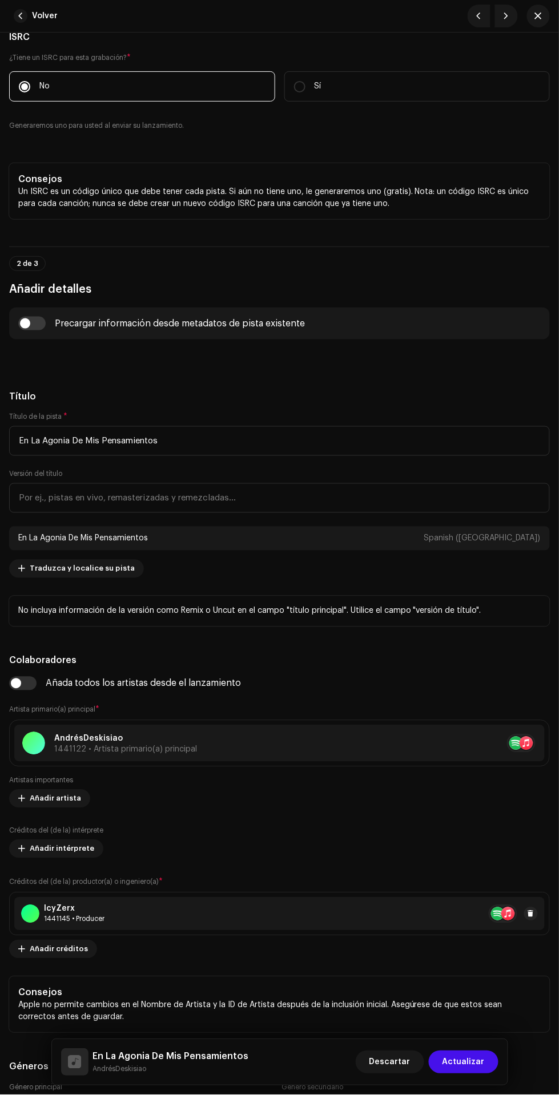
click at [46, 947] on span "Añadir créditos" at bounding box center [59, 949] width 58 height 23
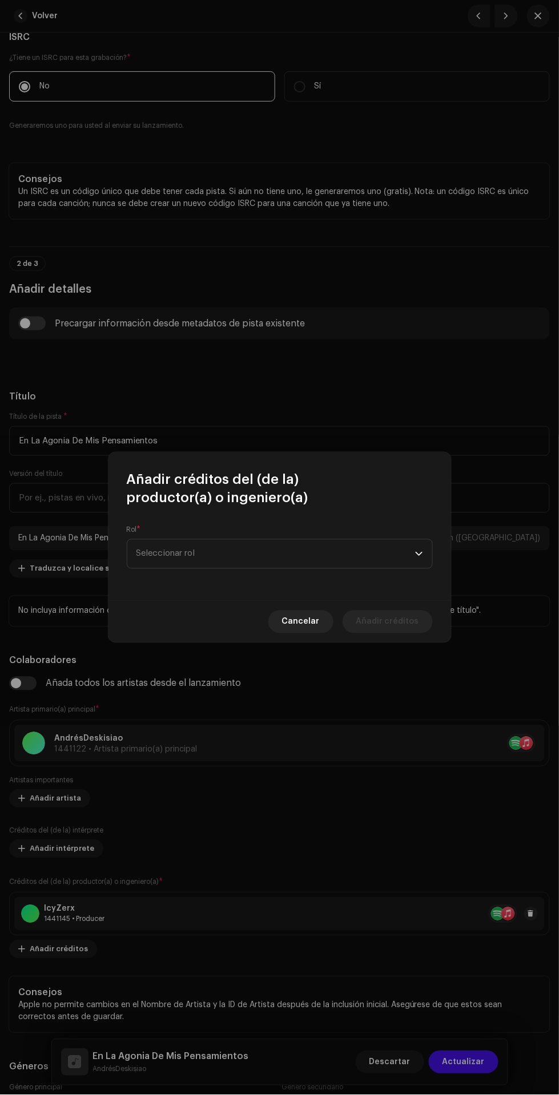
click at [305, 565] on span "Seleccionar rol" at bounding box center [275, 554] width 279 height 29
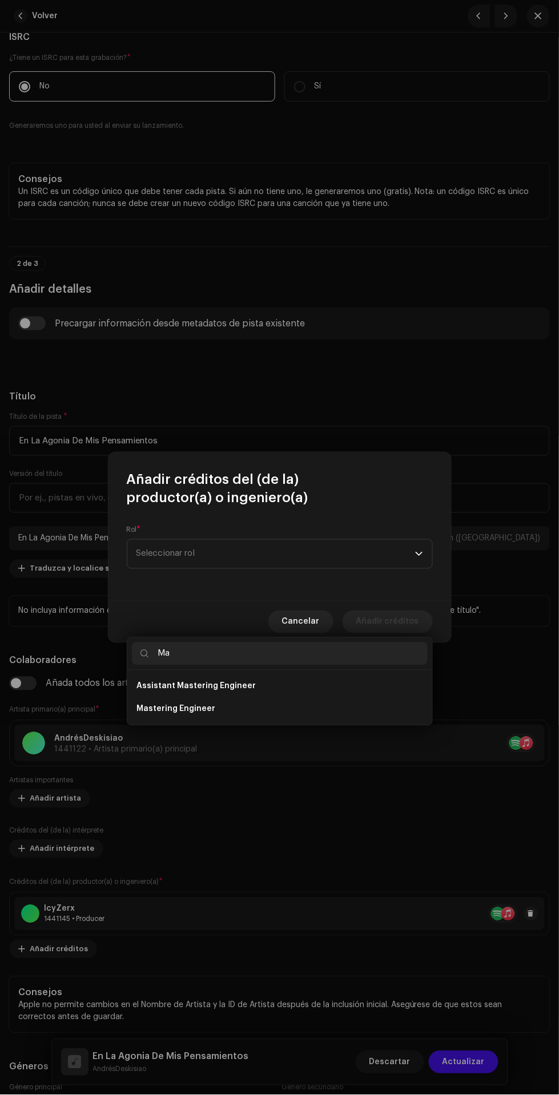
type input "Ma"
click at [340, 698] on li "Mastering Engineer" at bounding box center [280, 709] width 296 height 23
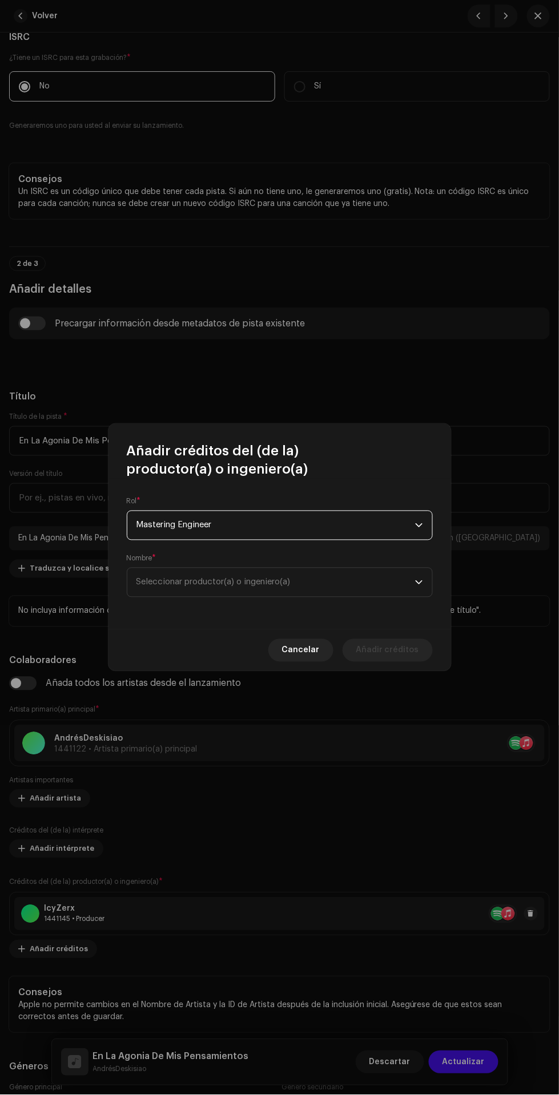
click at [307, 588] on span "Seleccionar productor(a) o ingeniero(a)" at bounding box center [275, 582] width 279 height 29
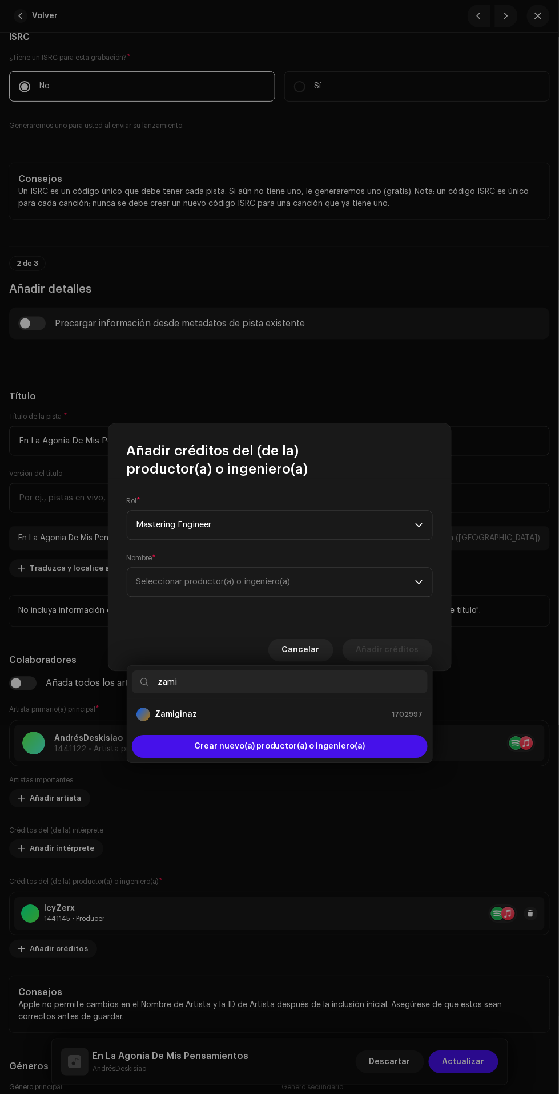
type input "zami"
click at [331, 708] on div "Zamiginaz 1702997" at bounding box center [279, 715] width 287 height 14
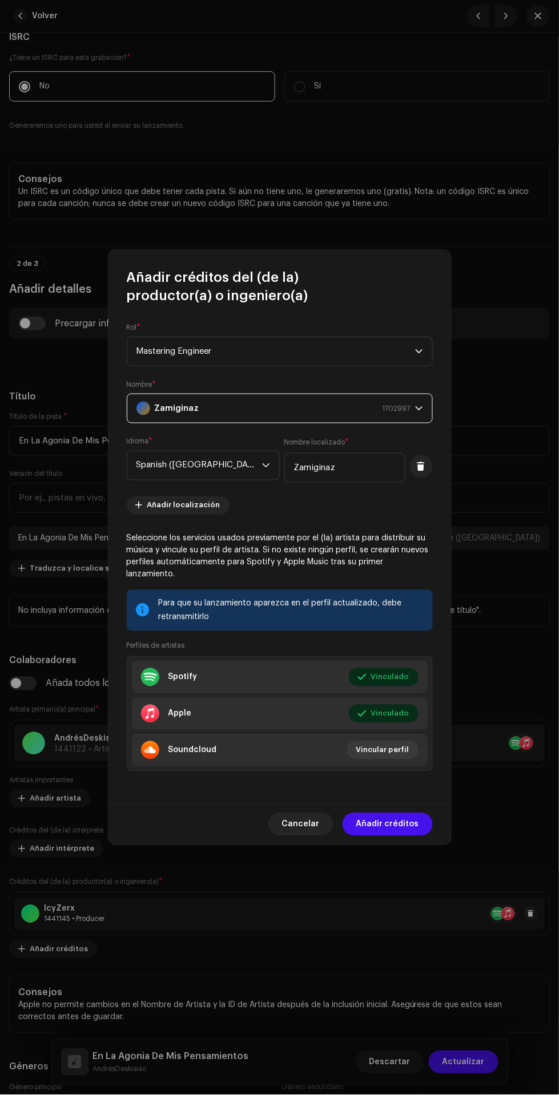
click at [400, 819] on span "Añadir créditos" at bounding box center [387, 824] width 63 height 23
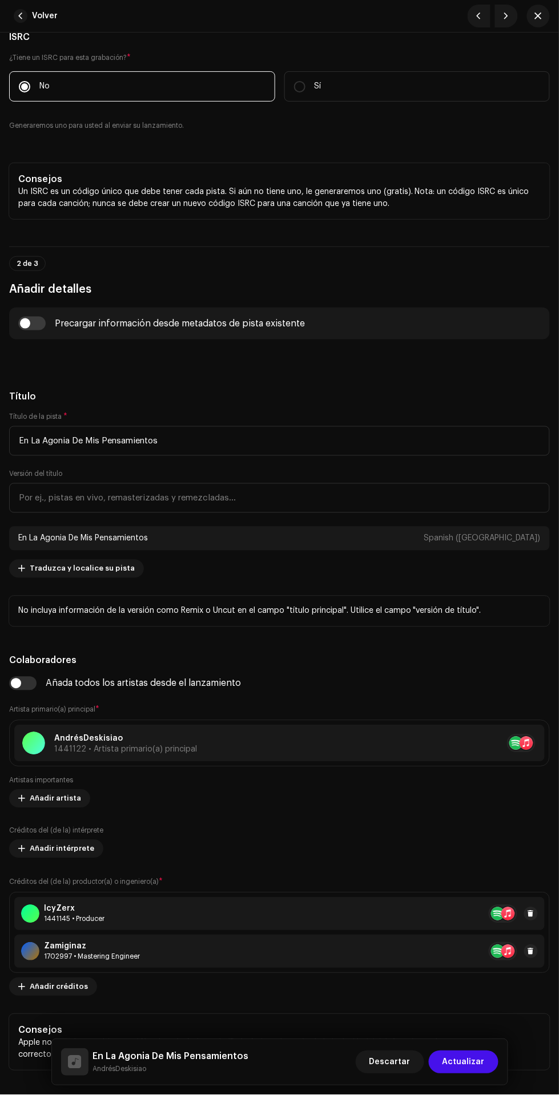
click at [51, 988] on span "Añadir créditos" at bounding box center [59, 987] width 58 height 23
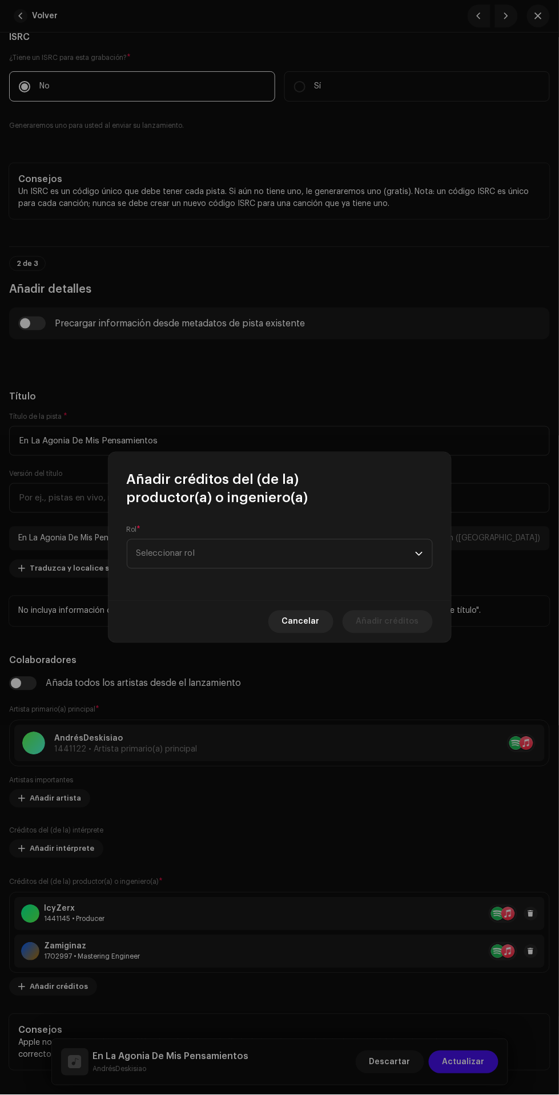
click at [301, 556] on span "Seleccionar rol" at bounding box center [275, 554] width 279 height 29
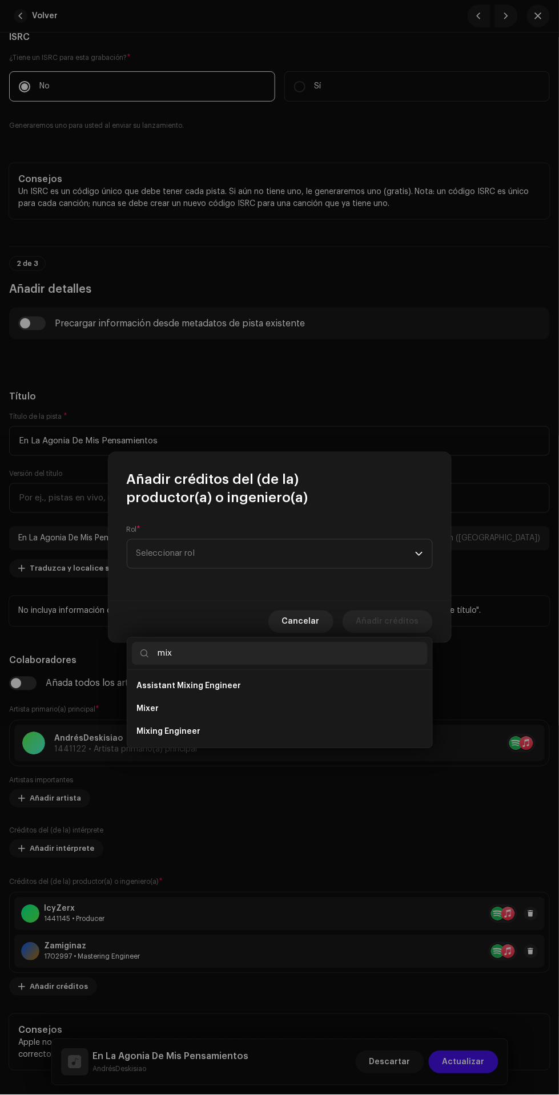
type input "mix"
click at [342, 721] on li "Mixing Engineer" at bounding box center [280, 732] width 296 height 23
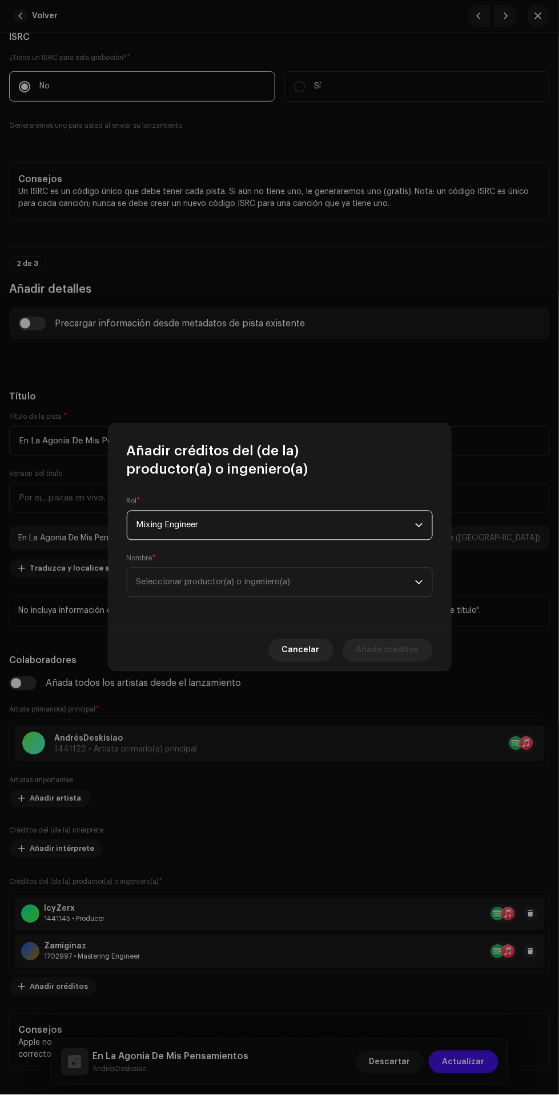
click at [328, 595] on span "Seleccionar productor(a) o ingeniero(a)" at bounding box center [275, 582] width 279 height 29
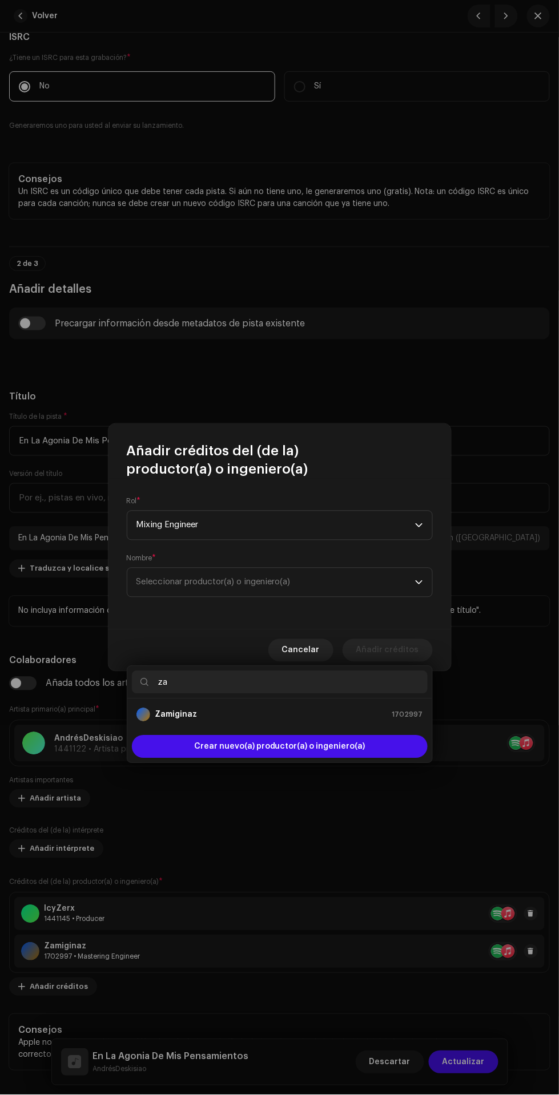
type input "za"
click at [337, 708] on div "Zamiginaz 1702997" at bounding box center [279, 715] width 287 height 14
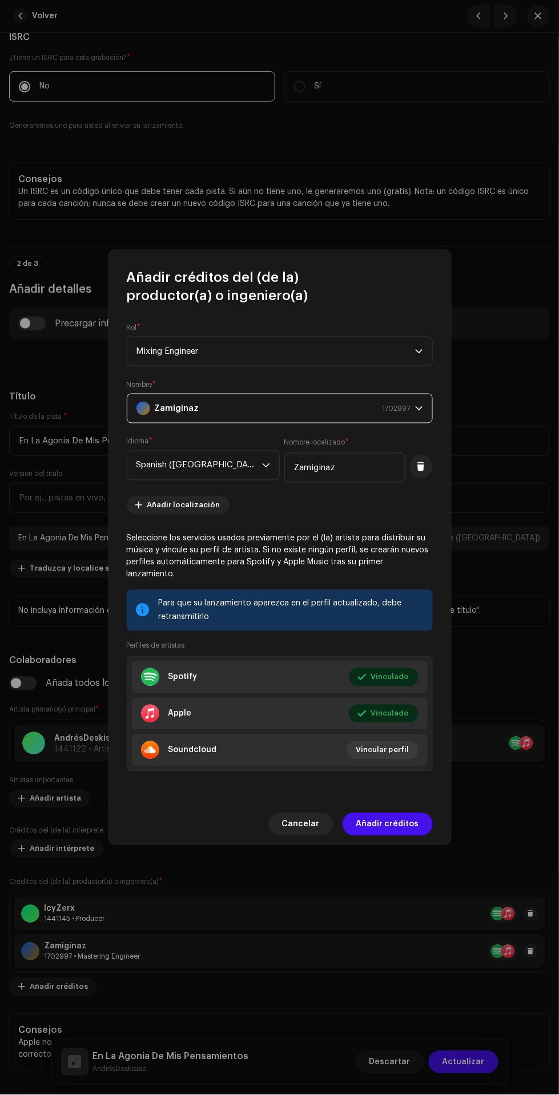
click at [402, 818] on span "Añadir créditos" at bounding box center [387, 824] width 63 height 23
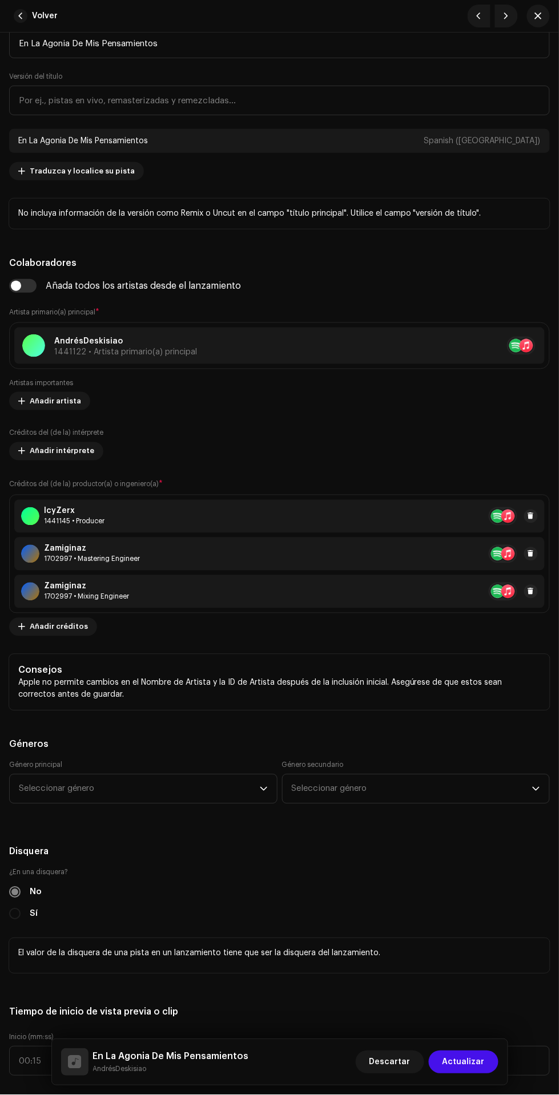
scroll to position [656, 0]
click at [39, 787] on span "Seleccionar género" at bounding box center [139, 787] width 241 height 29
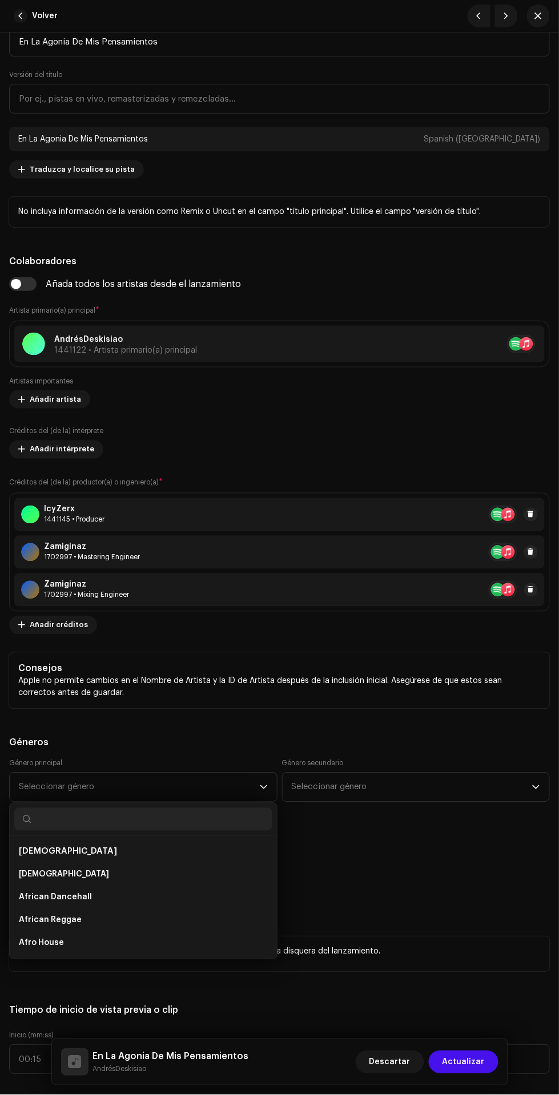
click at [93, 787] on span "Seleccionar género" at bounding box center [139, 787] width 241 height 29
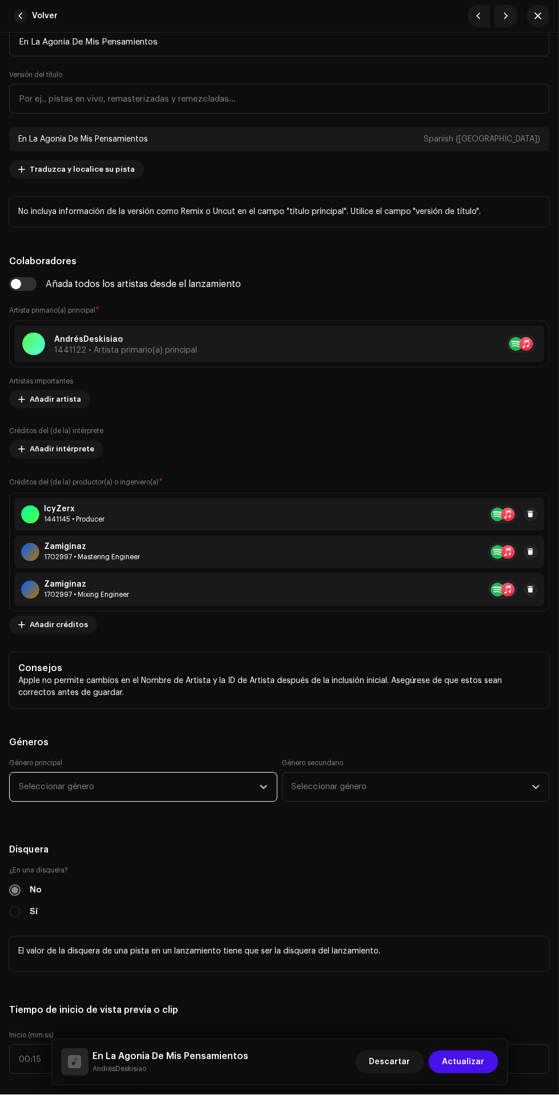
click at [84, 785] on span "Seleccionar género" at bounding box center [139, 787] width 241 height 29
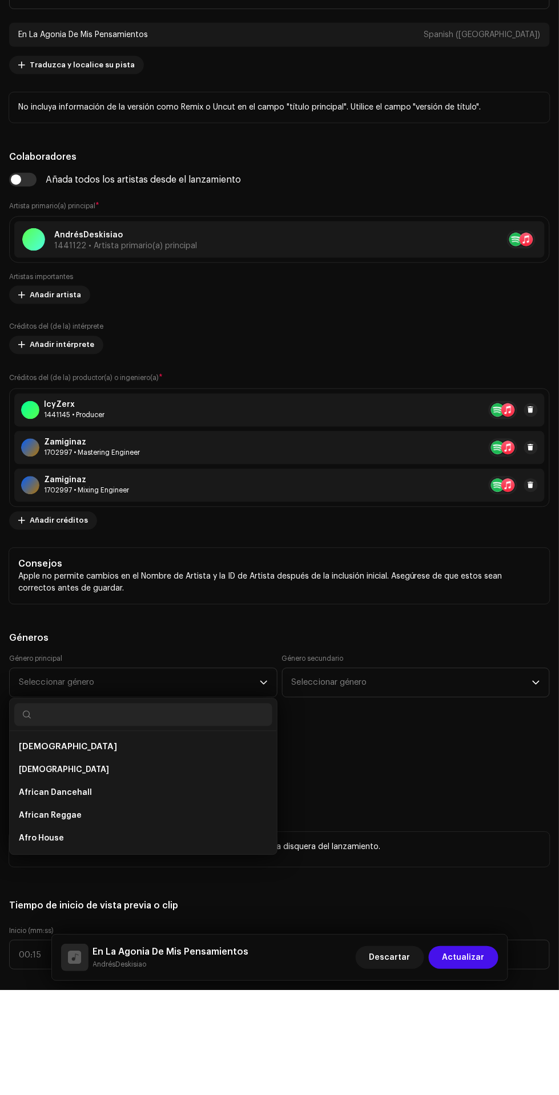
scroll to position [146, 0]
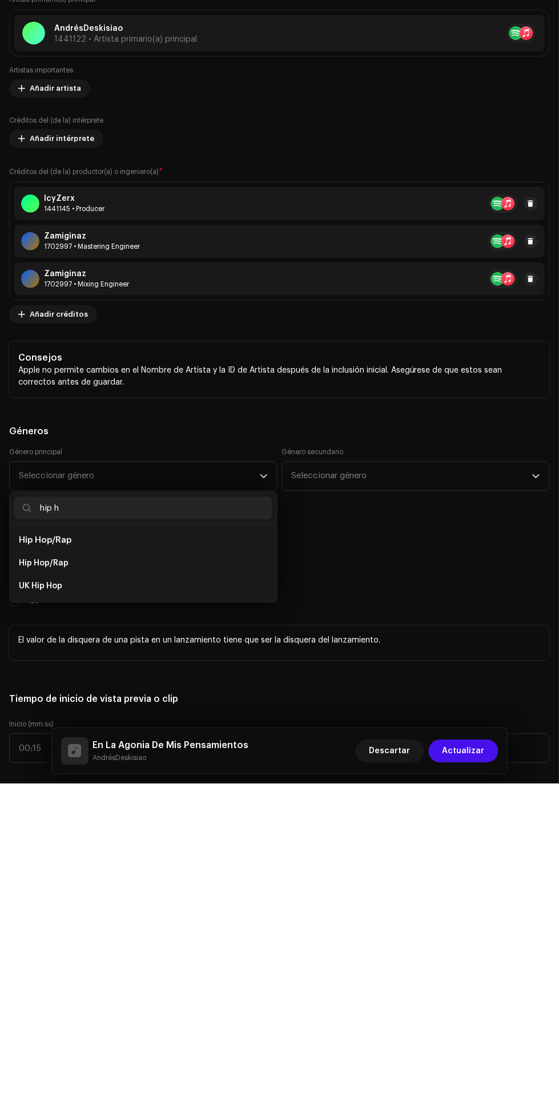
type input "hip h"
click at [185, 869] on li "Hip Hop/Rap" at bounding box center [143, 875] width 258 height 23
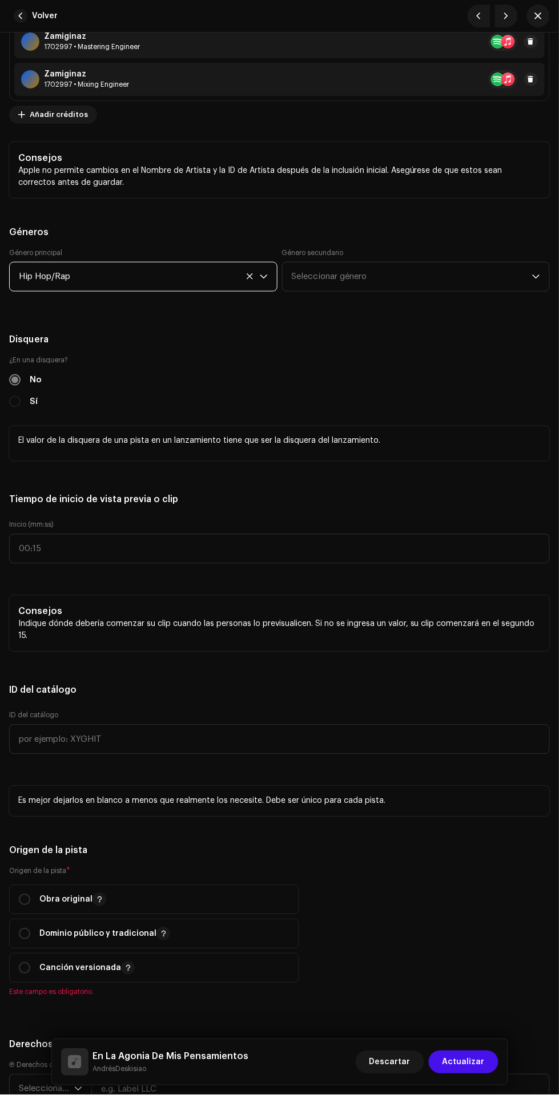
click at [20, 905] on input "radio" at bounding box center [24, 899] width 11 height 11
radio input "true"
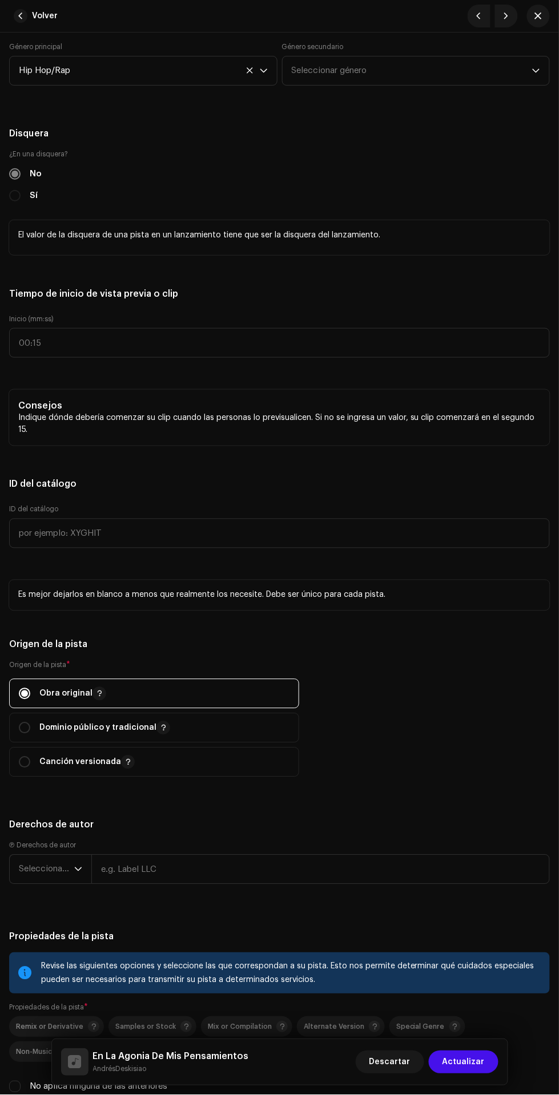
scroll to position [1412, 0]
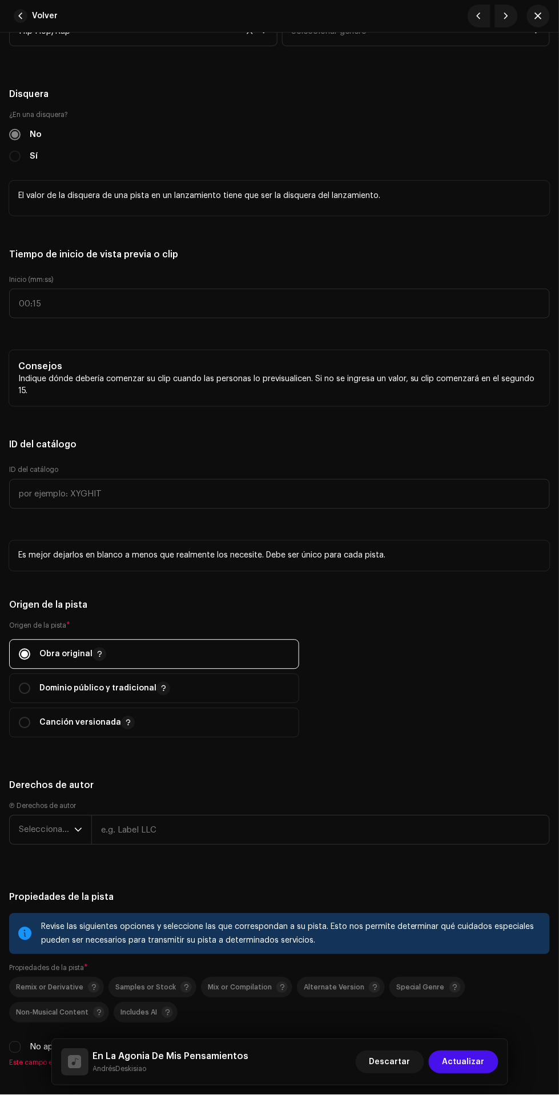
click at [49, 833] on span "Seleccionar año" at bounding box center [46, 830] width 55 height 29
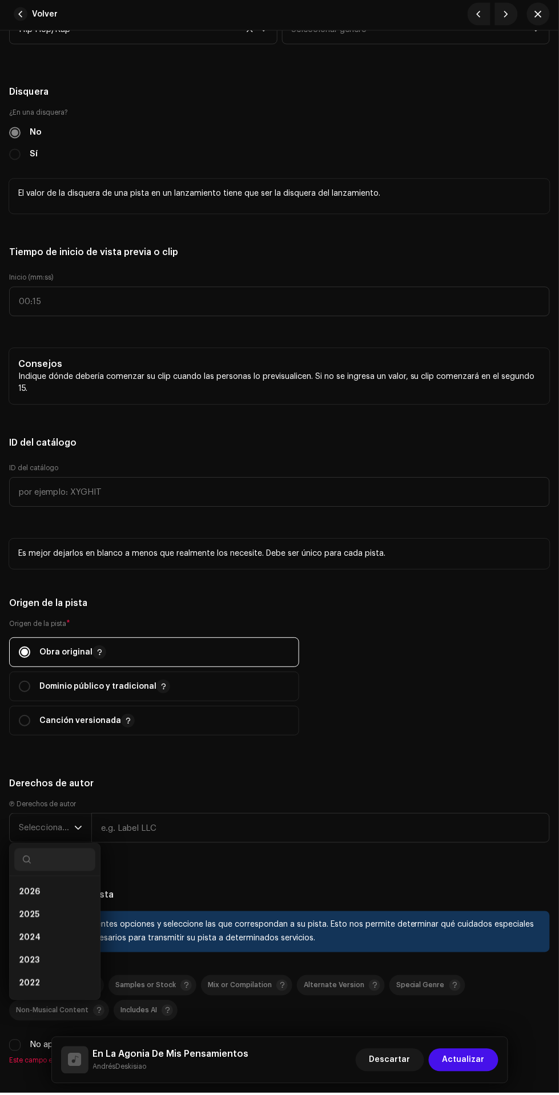
scroll to position [146, 0]
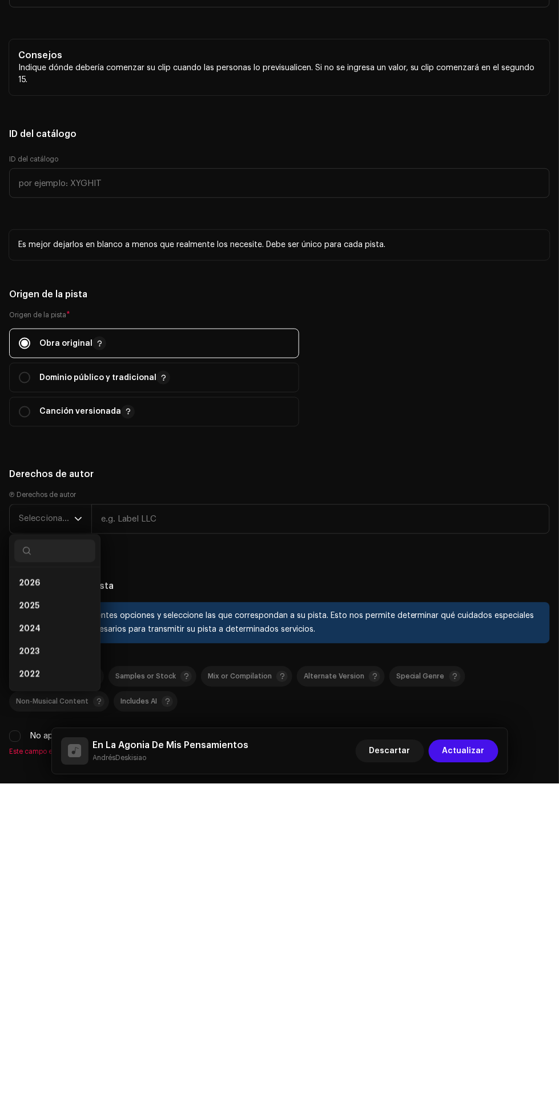
click at [63, 914] on li "2025" at bounding box center [54, 917] width 81 height 23
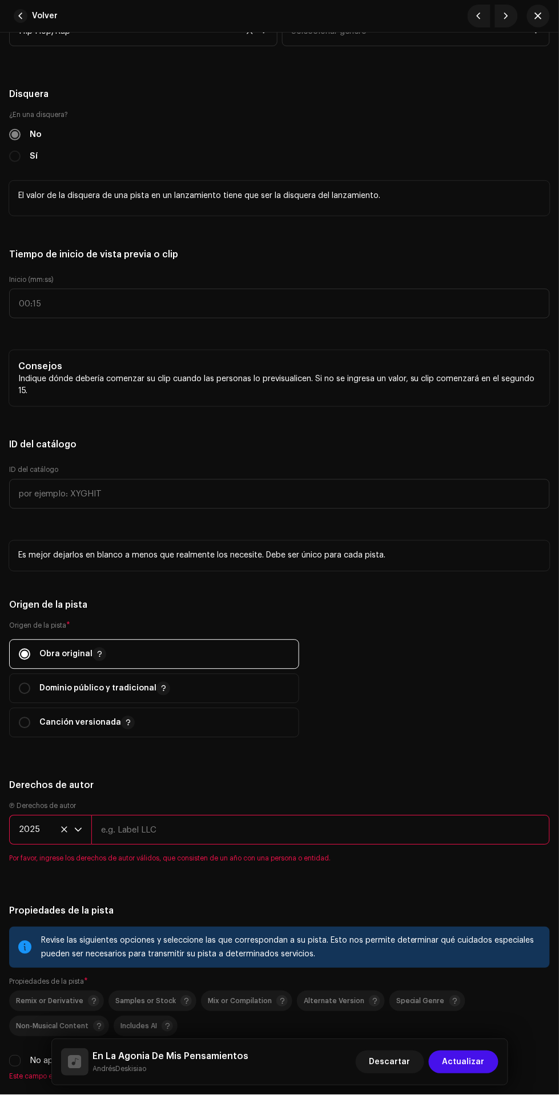
click at [226, 835] on input "text" at bounding box center [320, 831] width 458 height 30
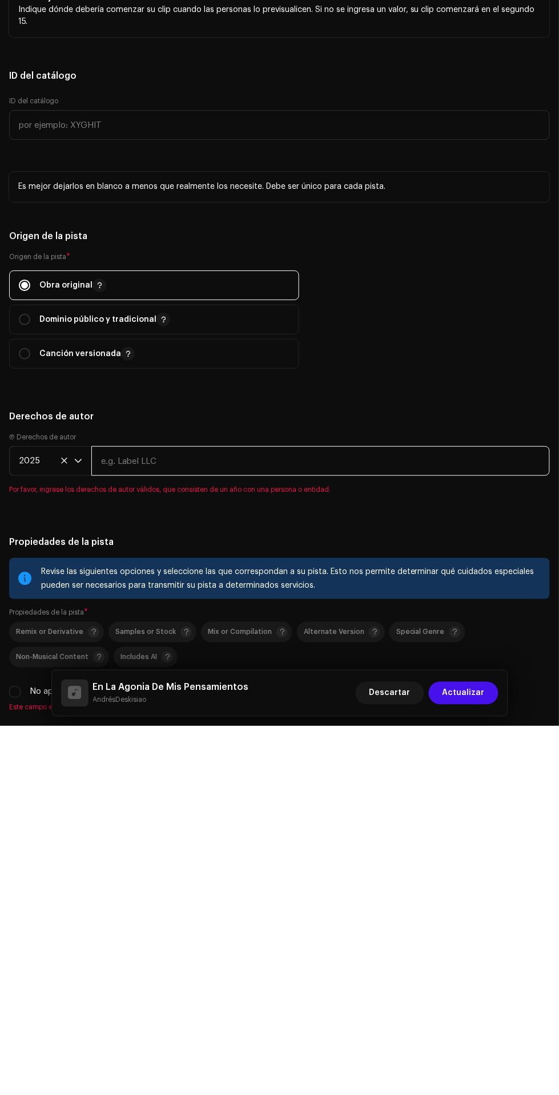
type input "AndrésDeskisiao"
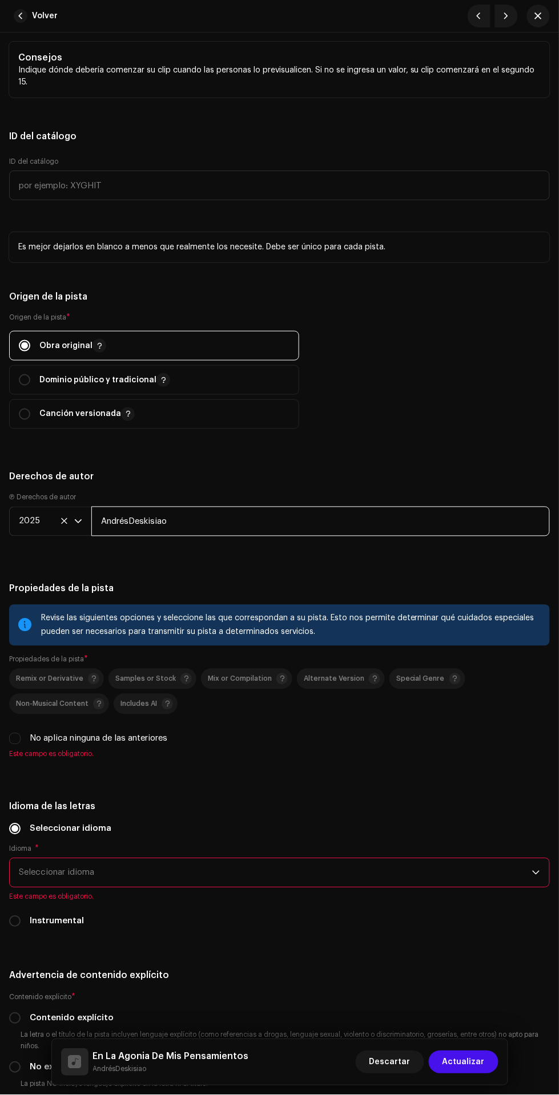
scroll to position [1720, 0]
click at [15, 744] on input "No aplica ninguna de las anteriores" at bounding box center [14, 740] width 11 height 11
checkbox input "true"
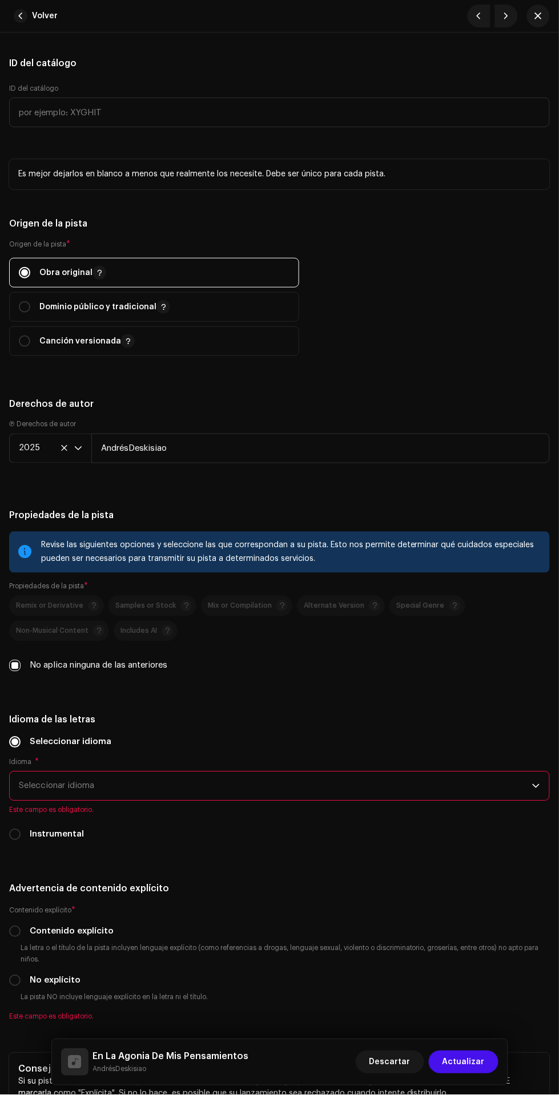
scroll to position [1817, 0]
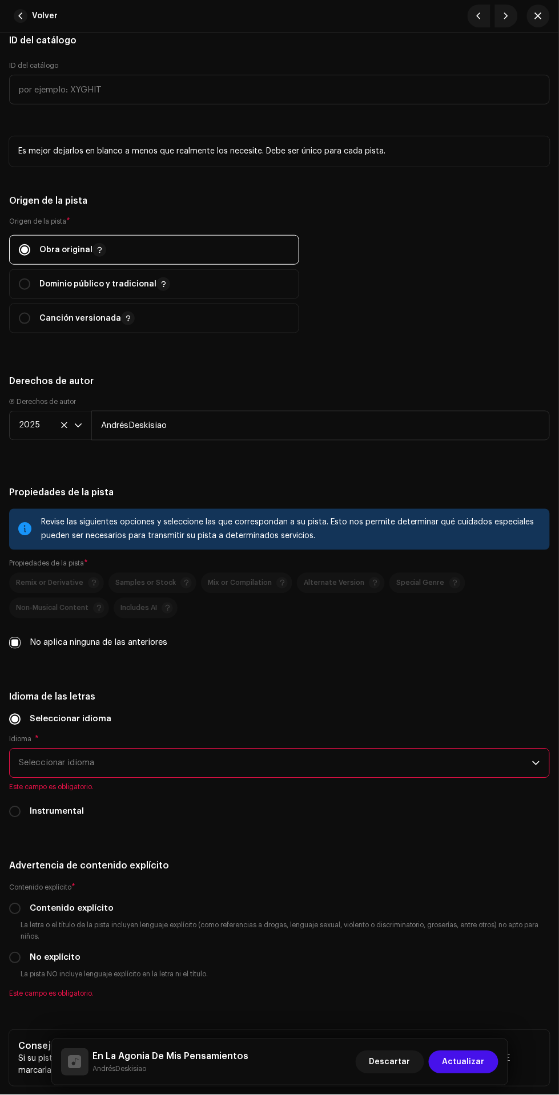
click at [365, 766] on span "Seleccionar idioma" at bounding box center [275, 763] width 513 height 29
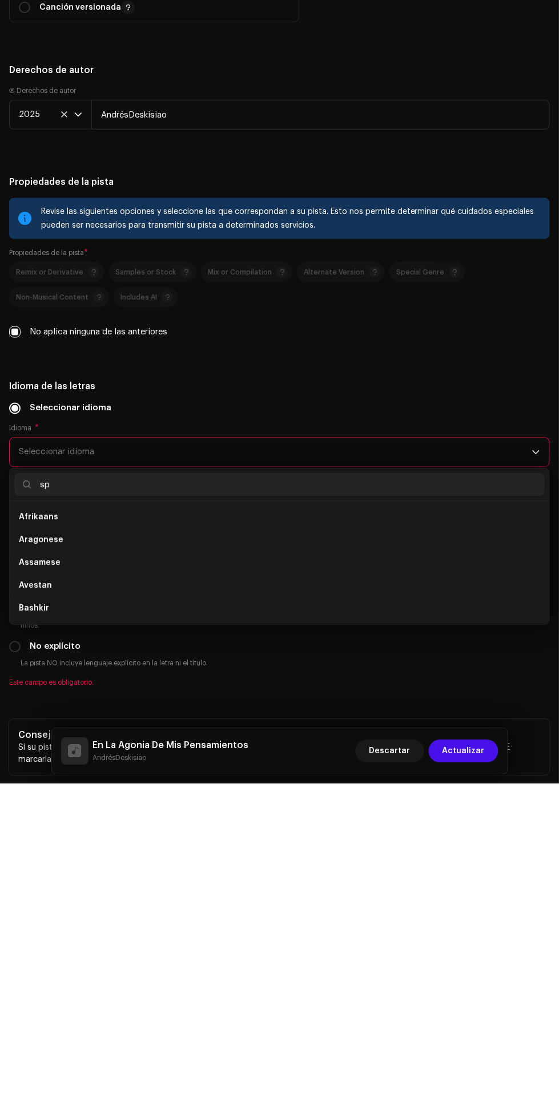
scroll to position [0, 0]
type input "spa"
click at [357, 849] on li "Spanish ([GEOGRAPHIC_DATA])" at bounding box center [279, 851] width 530 height 23
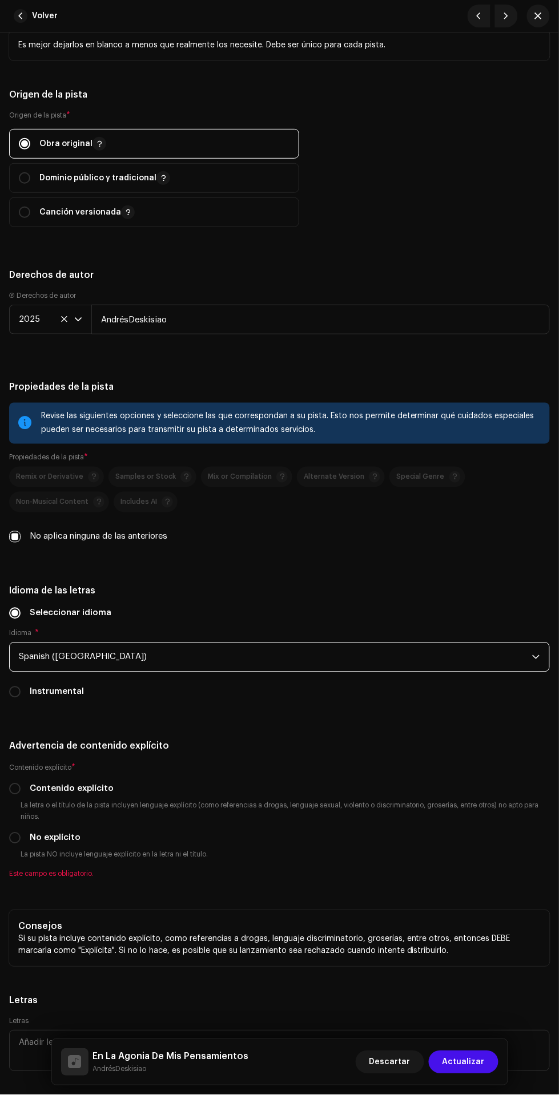
scroll to position [1985, 0]
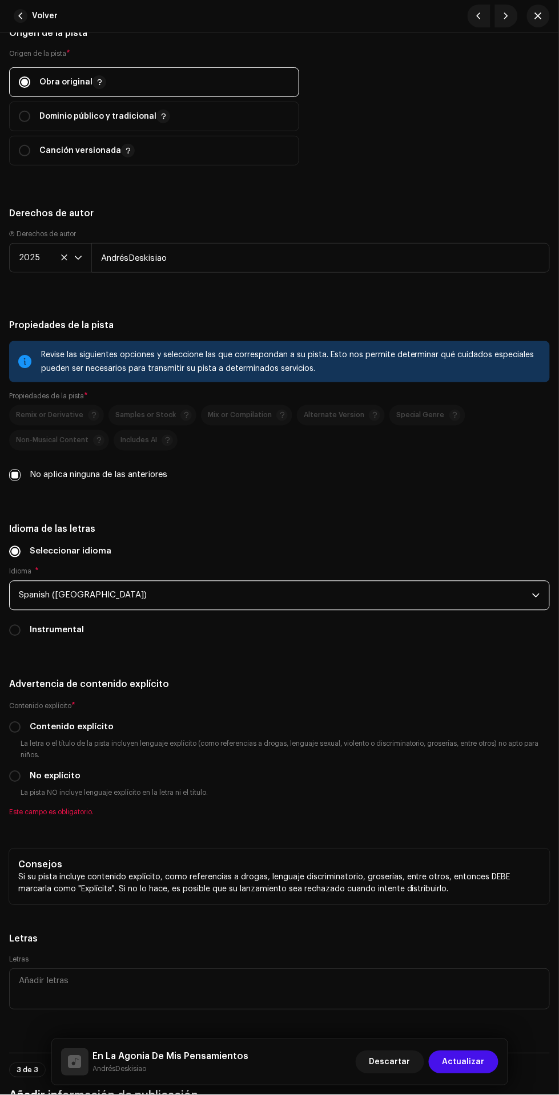
click at [15, 732] on input "Contenido explícito" at bounding box center [14, 727] width 11 height 11
radio input "true"
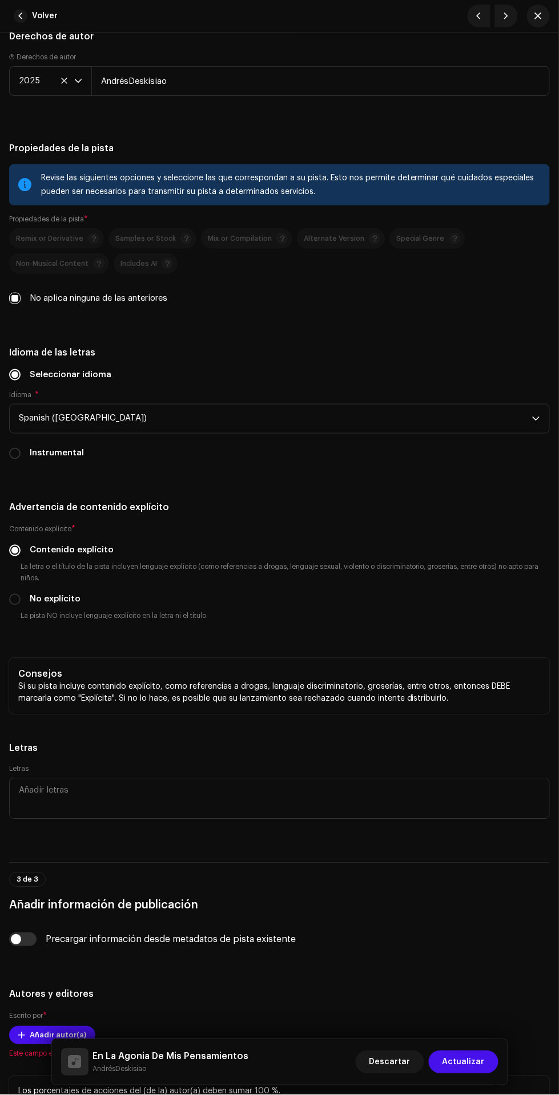
scroll to position [2163, 0]
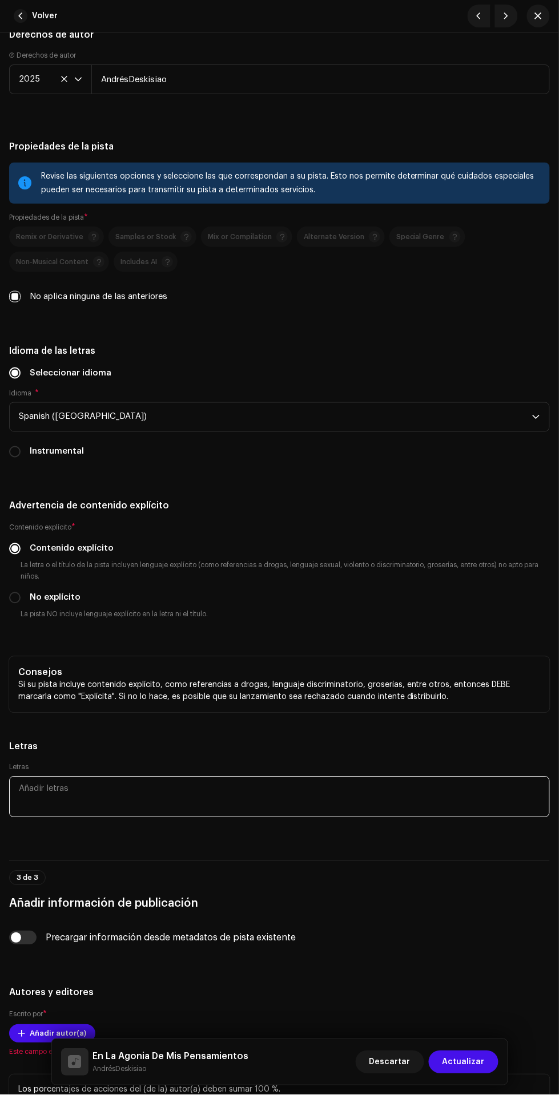
click at [251, 798] on textarea at bounding box center [279, 797] width 541 height 41
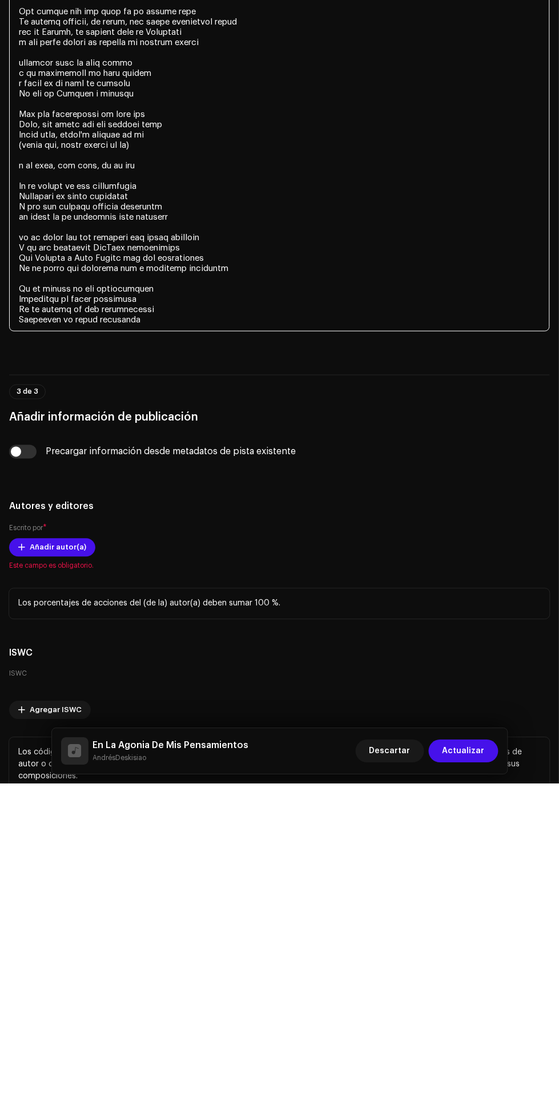
scroll to position [2785, 0]
type textarea "En la agonía de mis pensamientos Deskisiao me estoy volviendo Y por eso siempre…"
click at [35, 864] on span "Añadir autor(a)" at bounding box center [58, 857] width 57 height 23
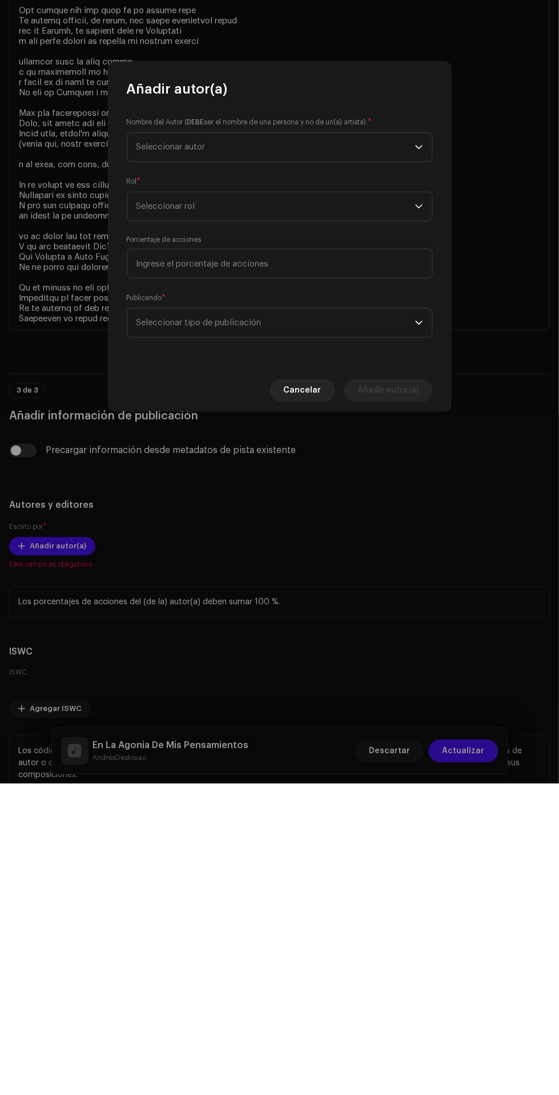
scroll to position [146, 0]
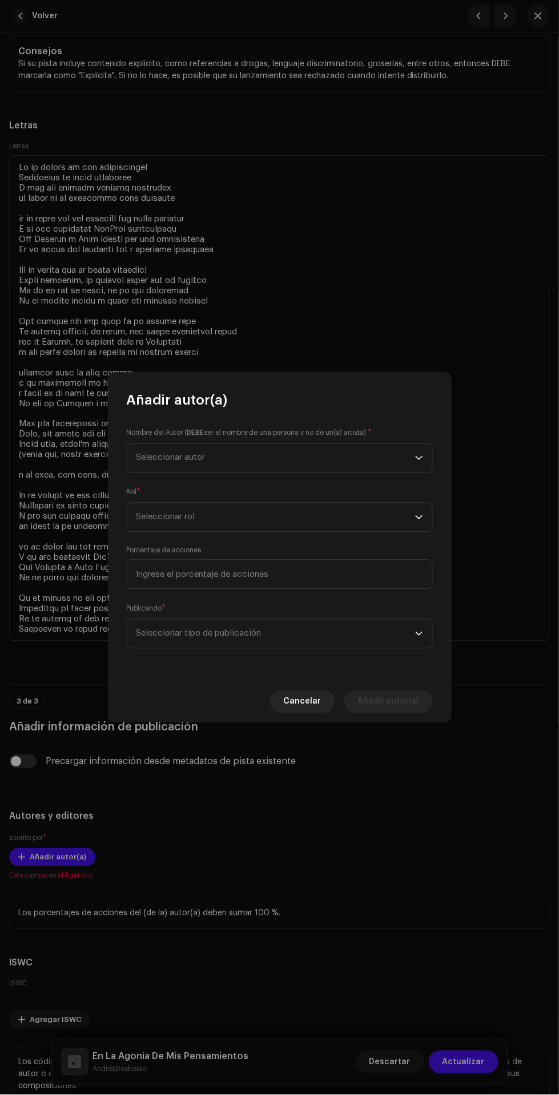
click at [299, 454] on span "Seleccionar autor" at bounding box center [275, 458] width 279 height 29
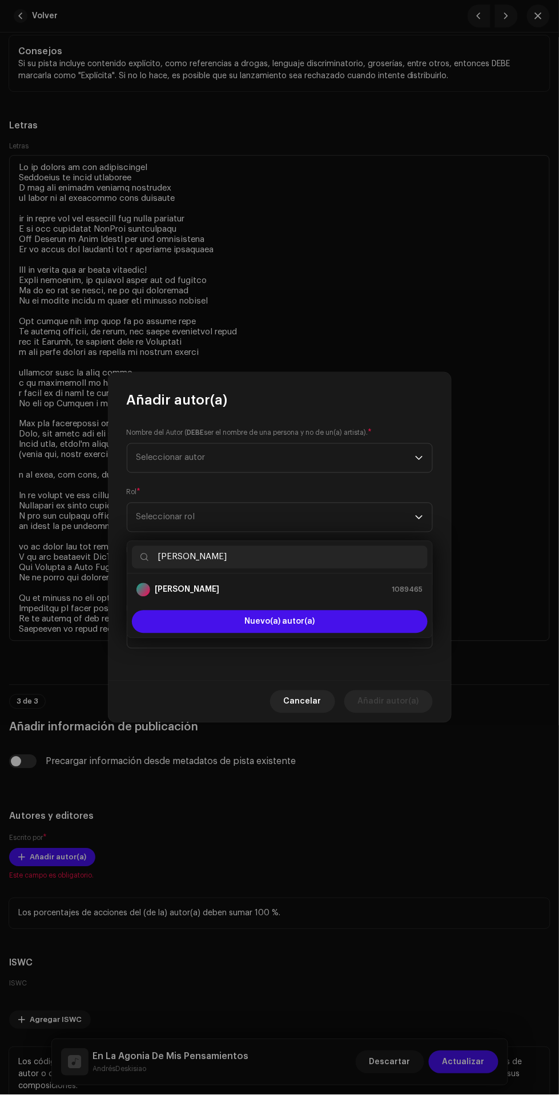
type input "[PERSON_NAME]"
click at [336, 583] on div "[PERSON_NAME] 1089465" at bounding box center [279, 590] width 287 height 14
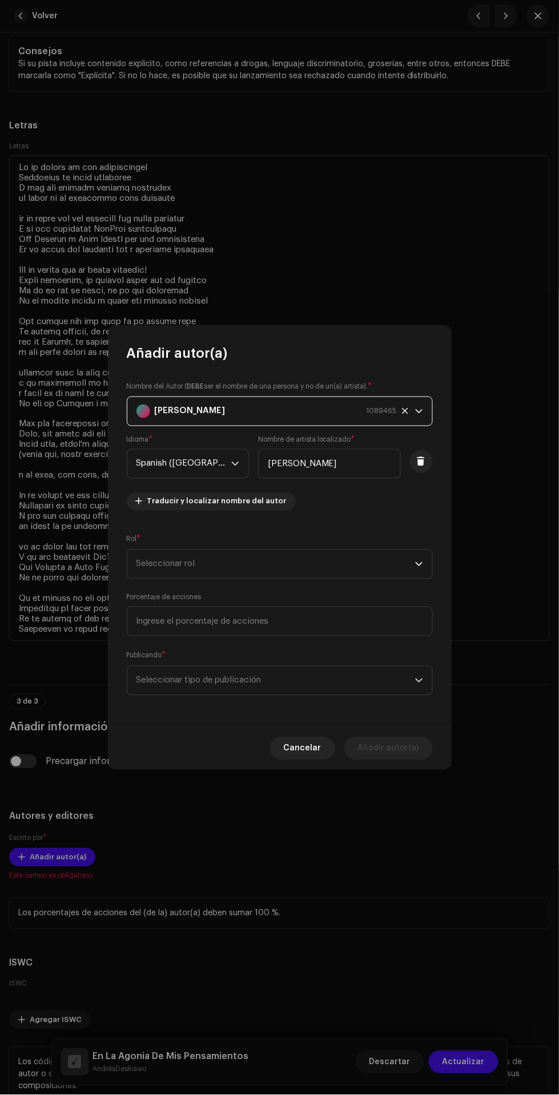
click at [332, 562] on span "Seleccionar rol" at bounding box center [275, 564] width 279 height 29
click at [318, 721] on li "Composer & Lyricist" at bounding box center [280, 732] width 296 height 23
click at [324, 688] on span "Seleccionar tipo de publicación" at bounding box center [275, 681] width 279 height 29
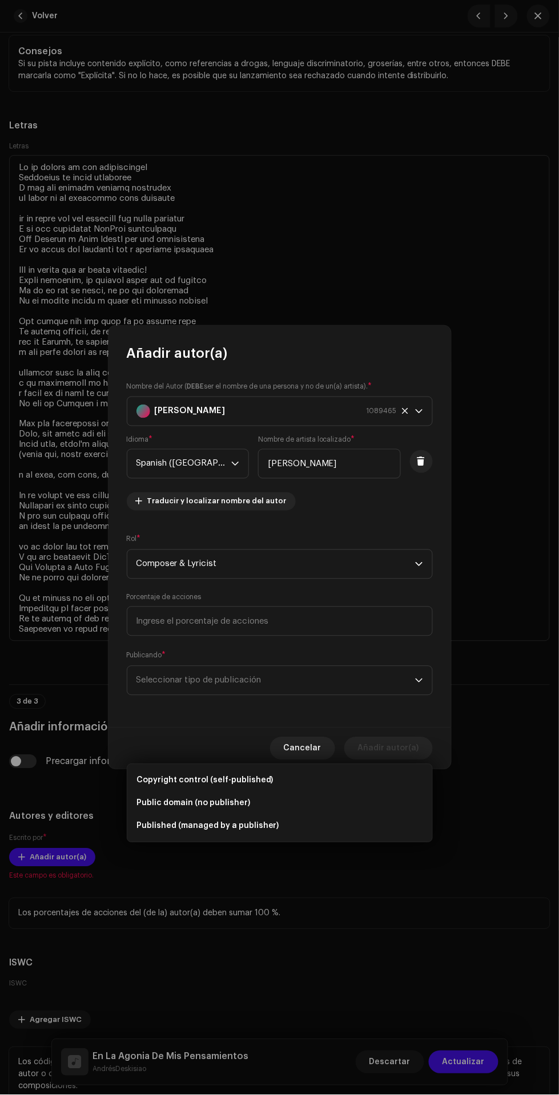
click at [241, 775] on span "Copyright control (self-published)" at bounding box center [204, 780] width 137 height 11
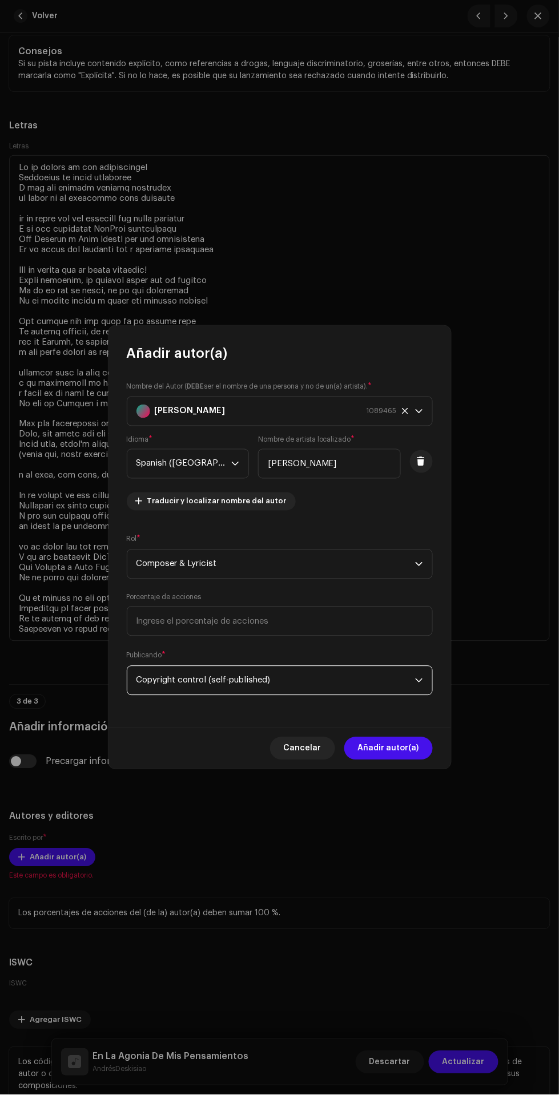
click at [406, 749] on span "Añadir autor(a)" at bounding box center [388, 748] width 61 height 23
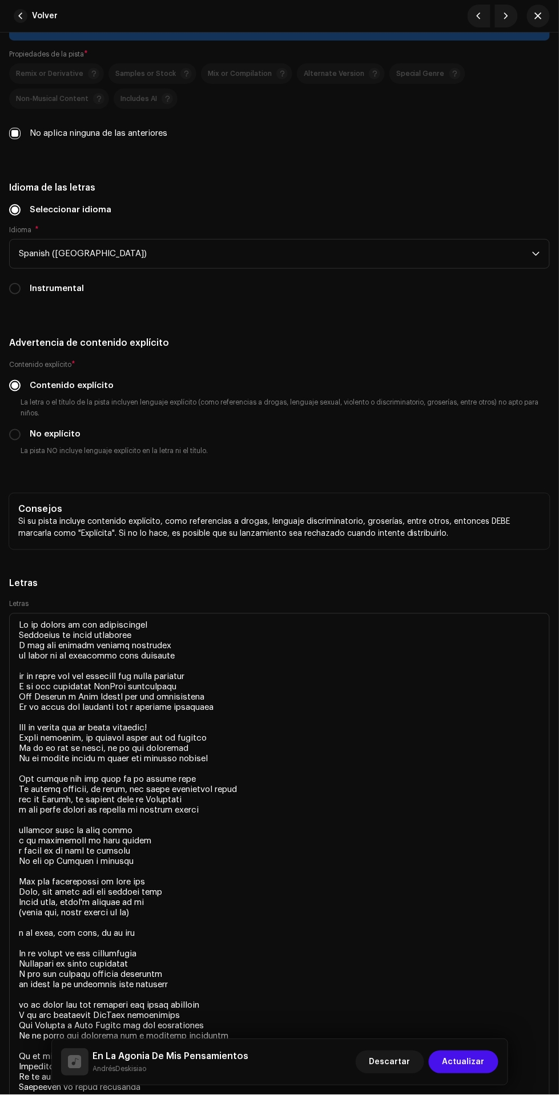
scroll to position [2326, 0]
click at [467, 1065] on span "Actualizar" at bounding box center [463, 1062] width 42 height 23
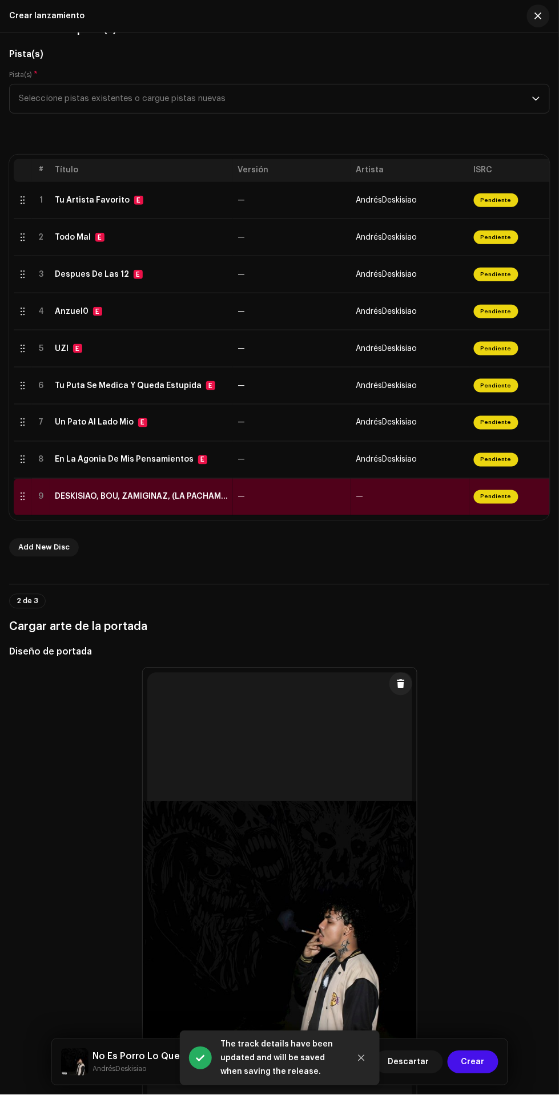
click at [421, 506] on td "—" at bounding box center [410, 497] width 118 height 37
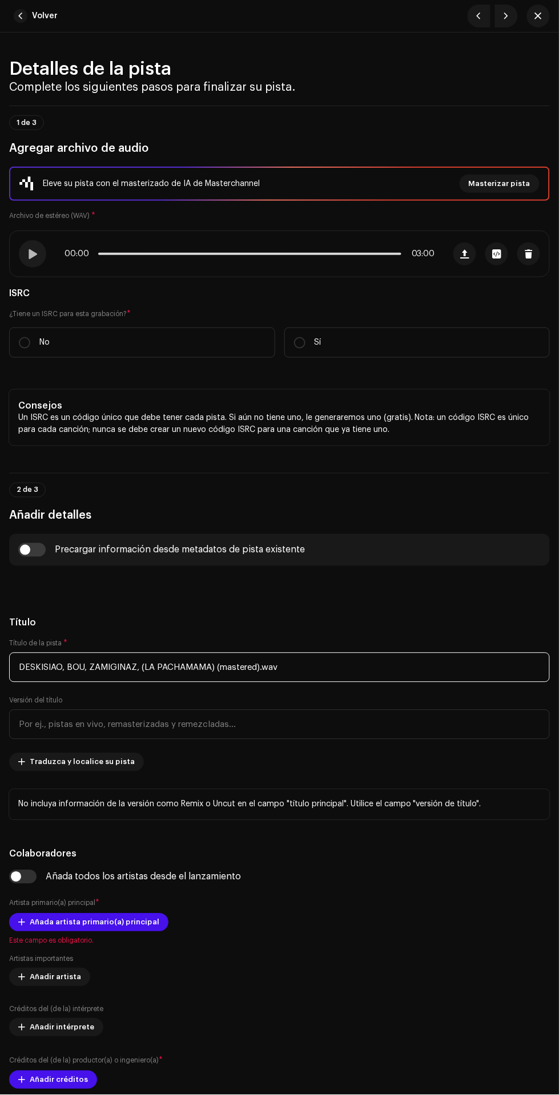
click at [406, 667] on input "DESKISIAO, BOU, ZAMIGINAZ, (LA PACHAMAMA) (mastered).wav" at bounding box center [279, 668] width 541 height 30
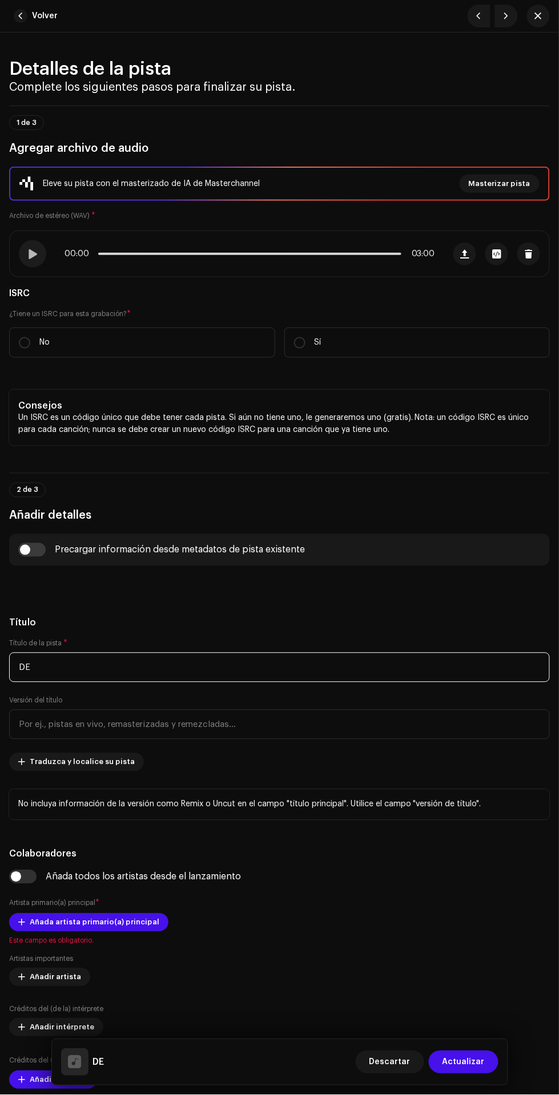
type input "D"
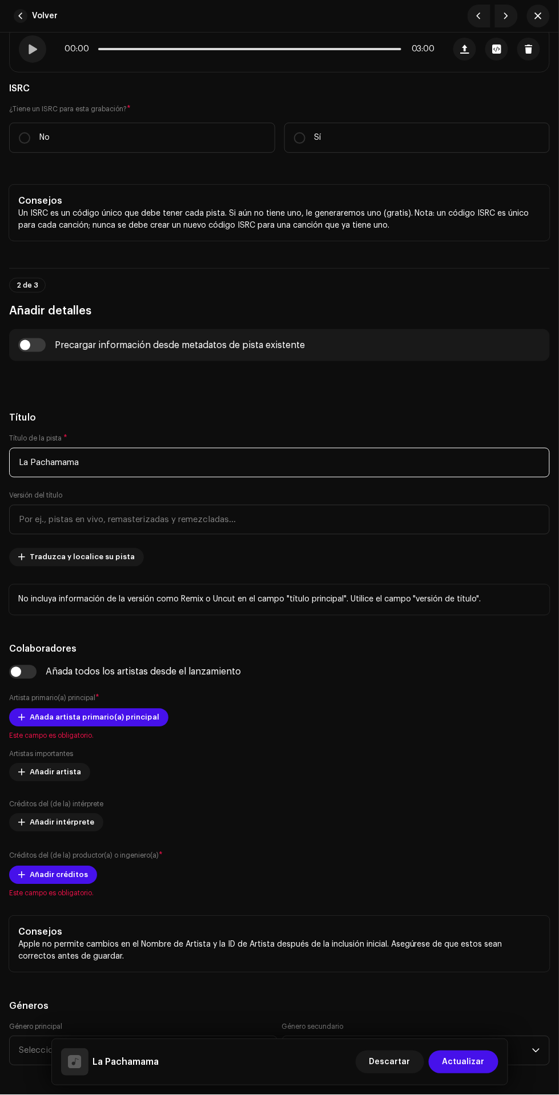
scroll to position [217, 0]
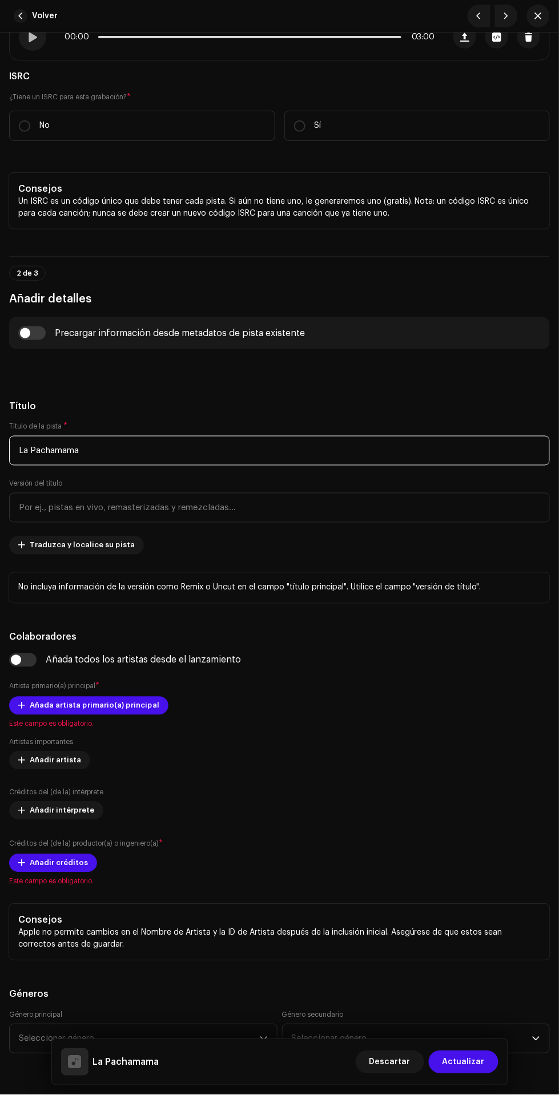
type input "La Pachamama"
click at [113, 546] on span "Traduzca y localice su pista" at bounding box center [82, 545] width 105 height 23
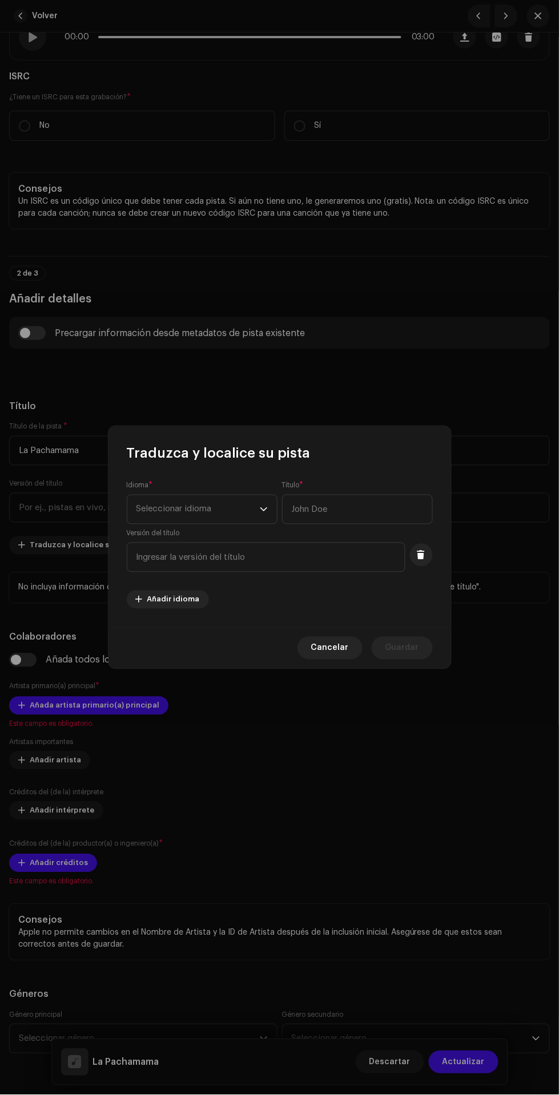
click at [215, 507] on span "Seleccionar idioma" at bounding box center [197, 509] width 123 height 29
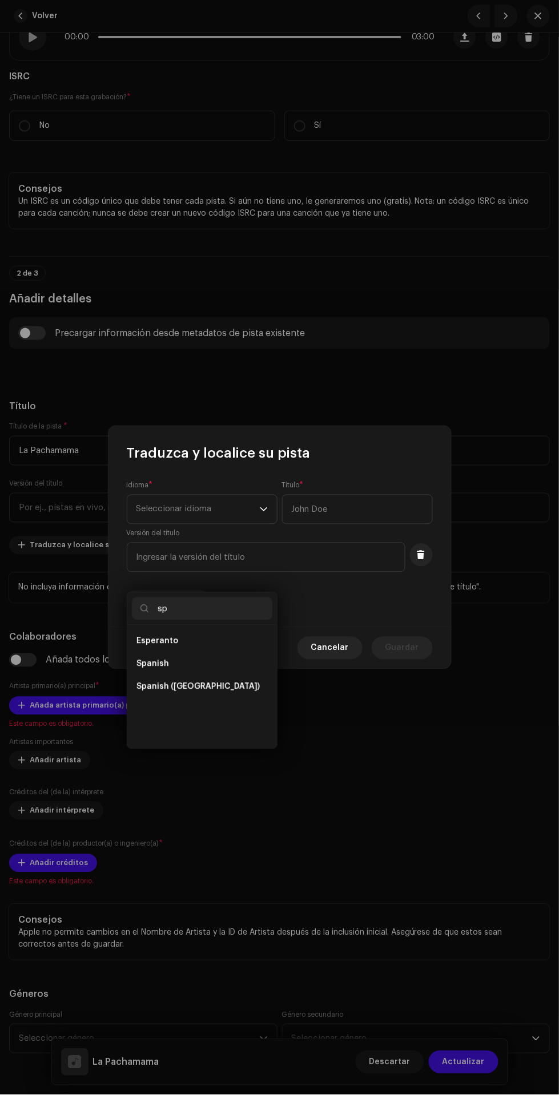
scroll to position [0, 0]
type input "spa"
click at [237, 630] on li "Spanish" at bounding box center [202, 641] width 140 height 23
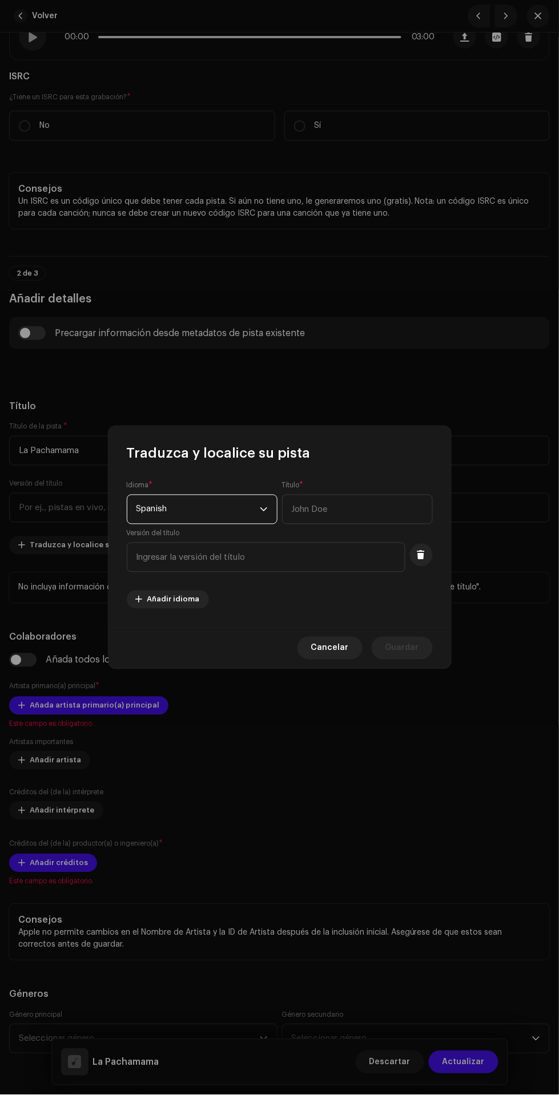
click at [214, 509] on span "Spanish" at bounding box center [197, 509] width 123 height 29
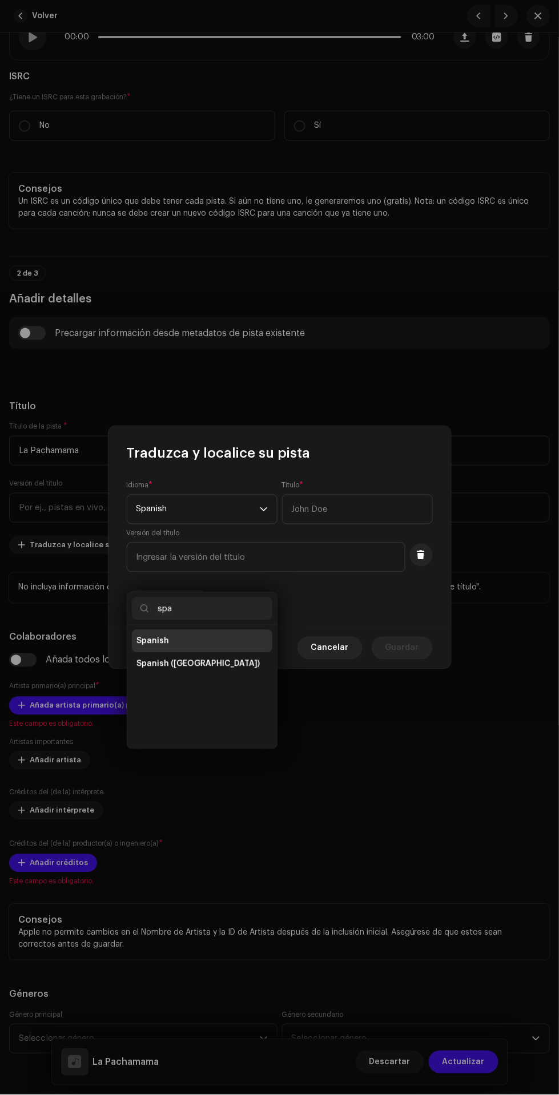
type input "spa"
click at [223, 659] on span "Spanish ([GEOGRAPHIC_DATA])" at bounding box center [197, 664] width 123 height 11
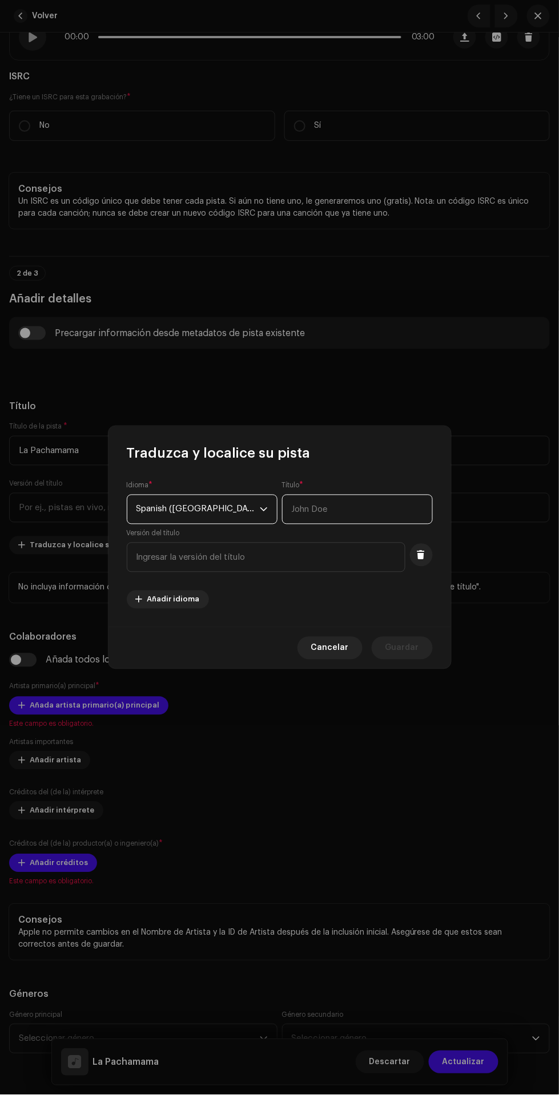
click at [360, 510] on input "text" at bounding box center [357, 510] width 151 height 30
type input "La Pachamama"
click at [416, 649] on span "Guardar" at bounding box center [402, 648] width 34 height 23
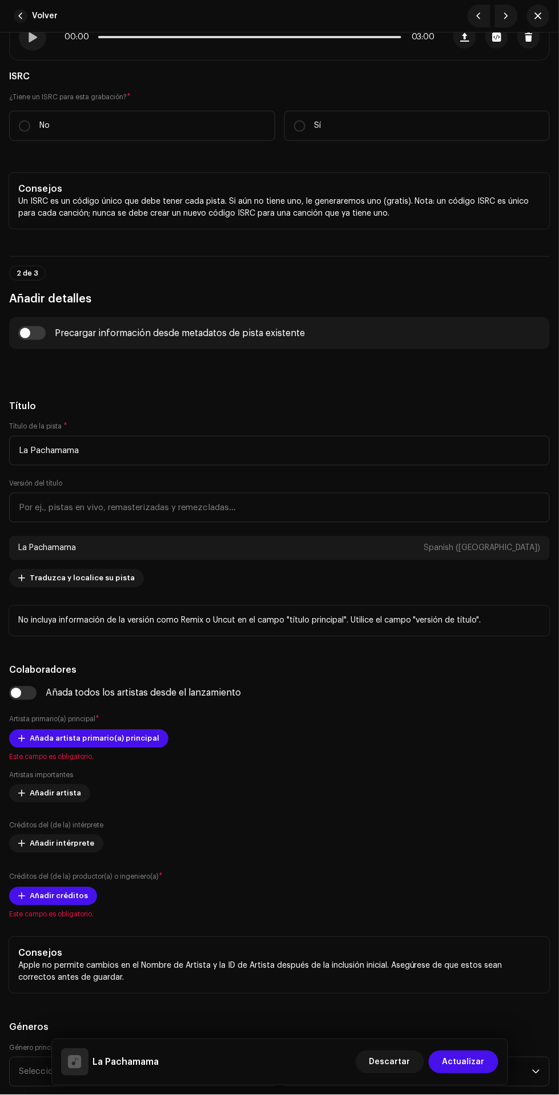
click at [34, 757] on span "Este campo es obligatorio." at bounding box center [279, 757] width 541 height 9
click at [121, 739] on span "Añada artista primario(a) principal" at bounding box center [95, 739] width 130 height 23
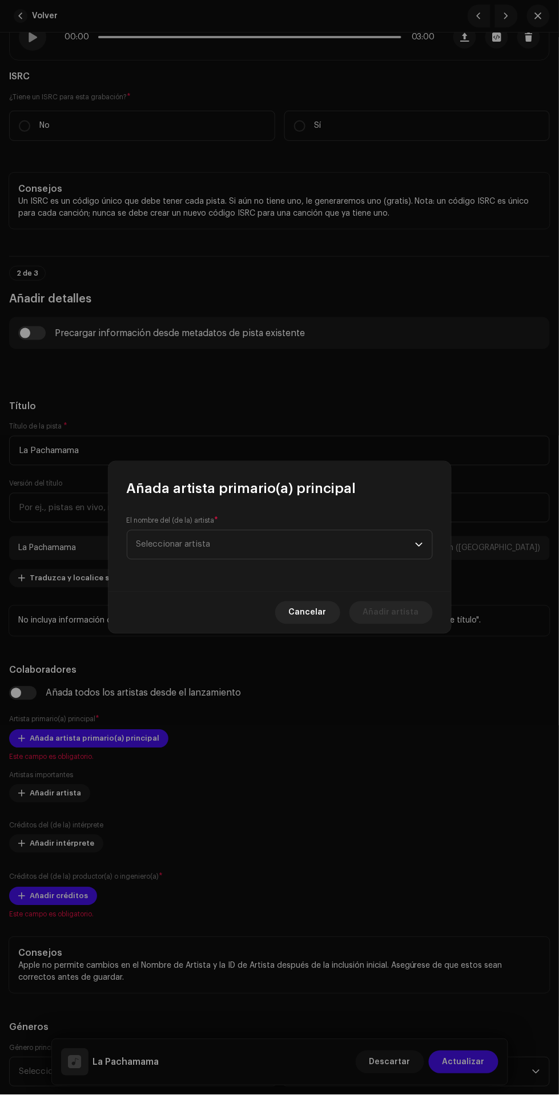
click at [330, 555] on span "Seleccionar artista" at bounding box center [275, 545] width 279 height 29
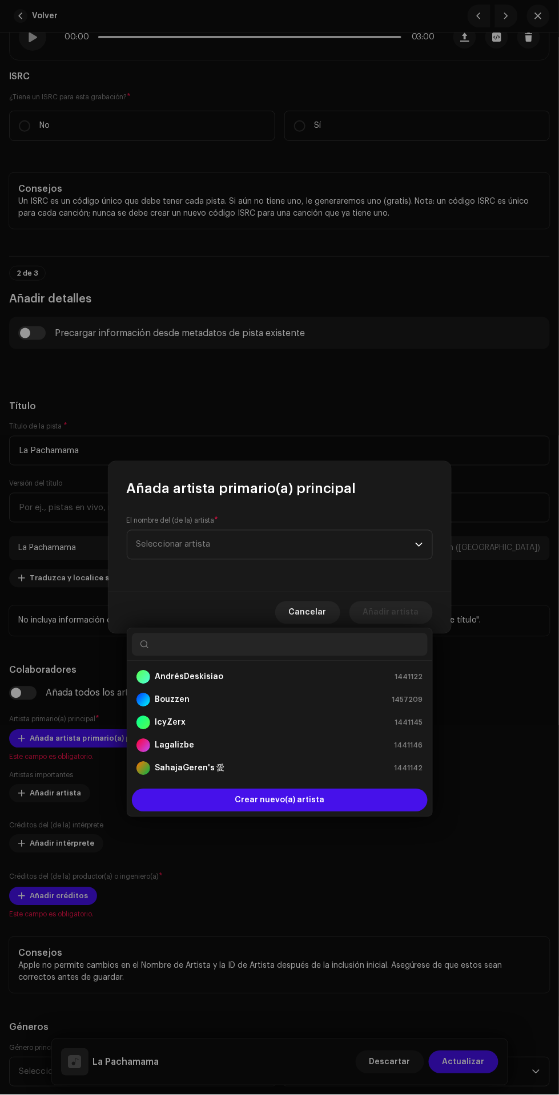
click at [328, 671] on div "AndrésDeskisiao 1441122" at bounding box center [279, 678] width 287 height 14
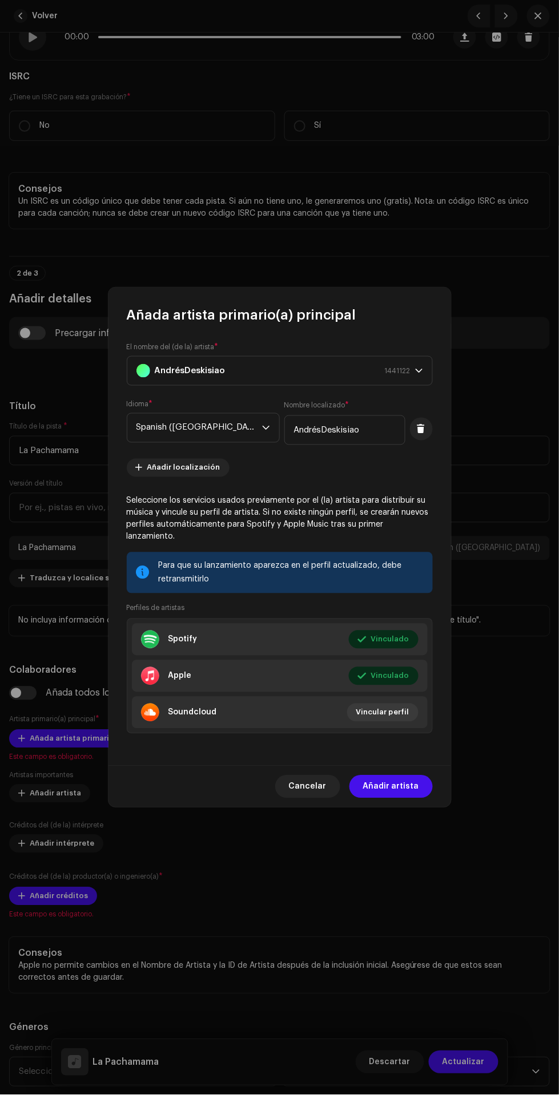
click at [400, 781] on span "Añadir artista" at bounding box center [391, 787] width 56 height 23
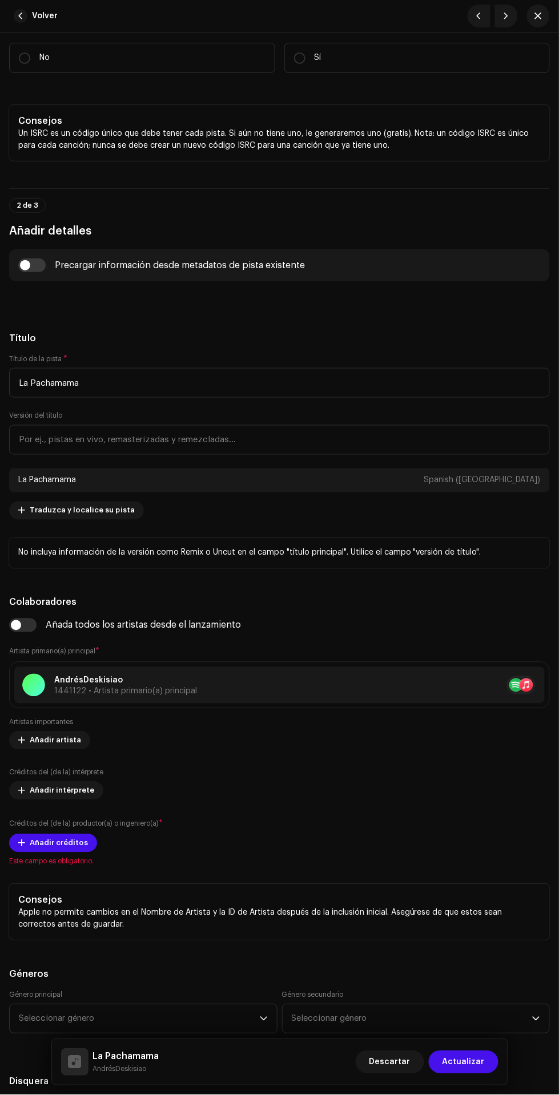
scroll to position [300, 0]
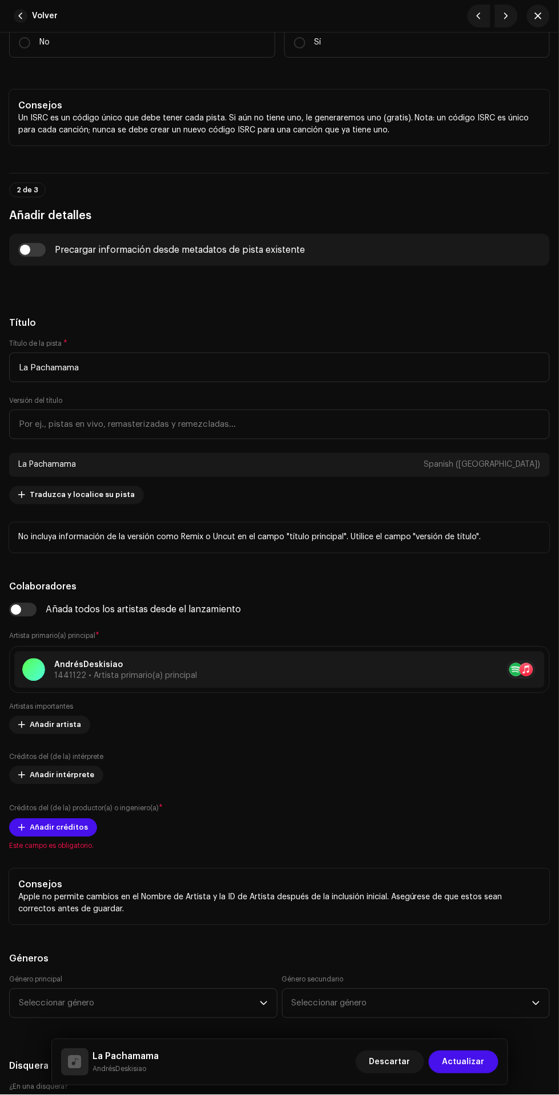
click at [52, 828] on span "Añadir créditos" at bounding box center [59, 828] width 58 height 23
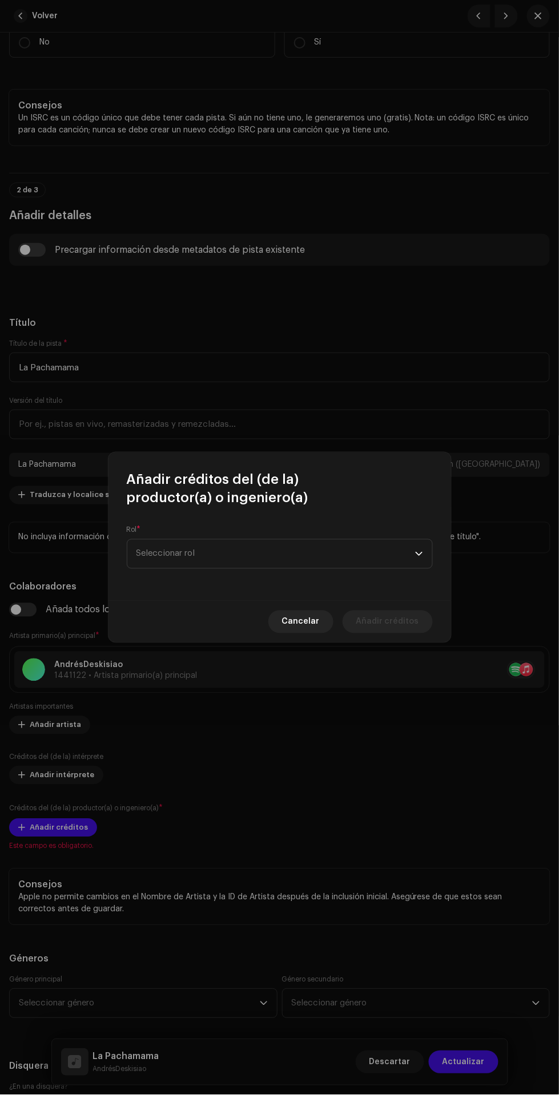
click at [297, 563] on span "Seleccionar rol" at bounding box center [275, 554] width 279 height 29
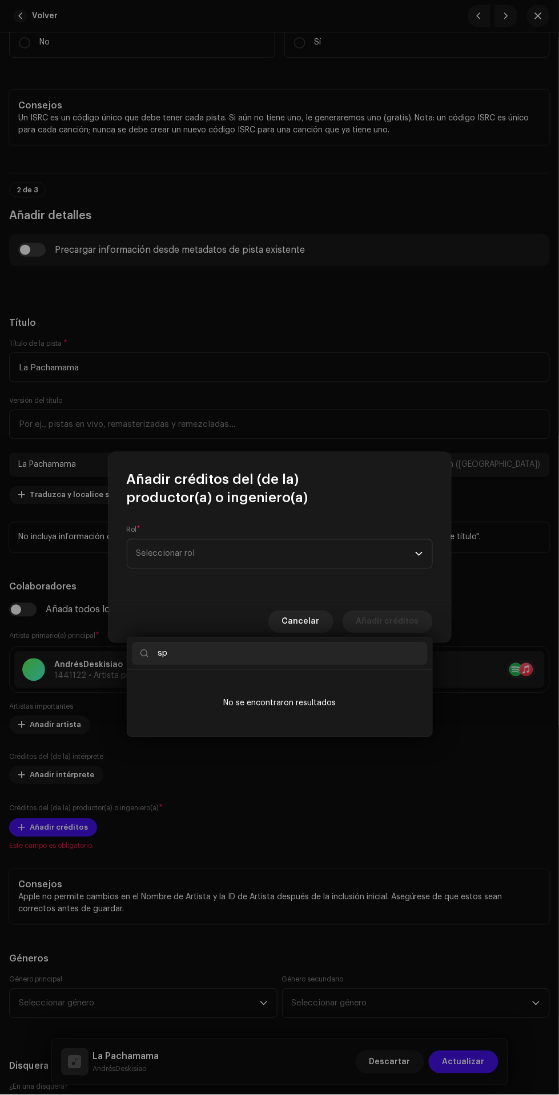
type input "s"
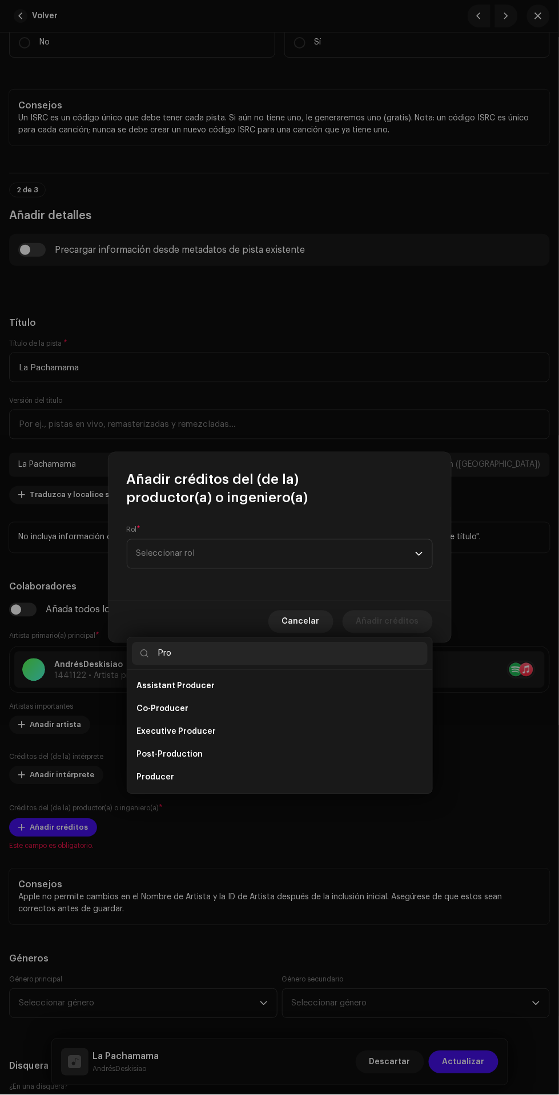
type input "Pro"
click at [239, 767] on li "Producer" at bounding box center [280, 778] width 296 height 23
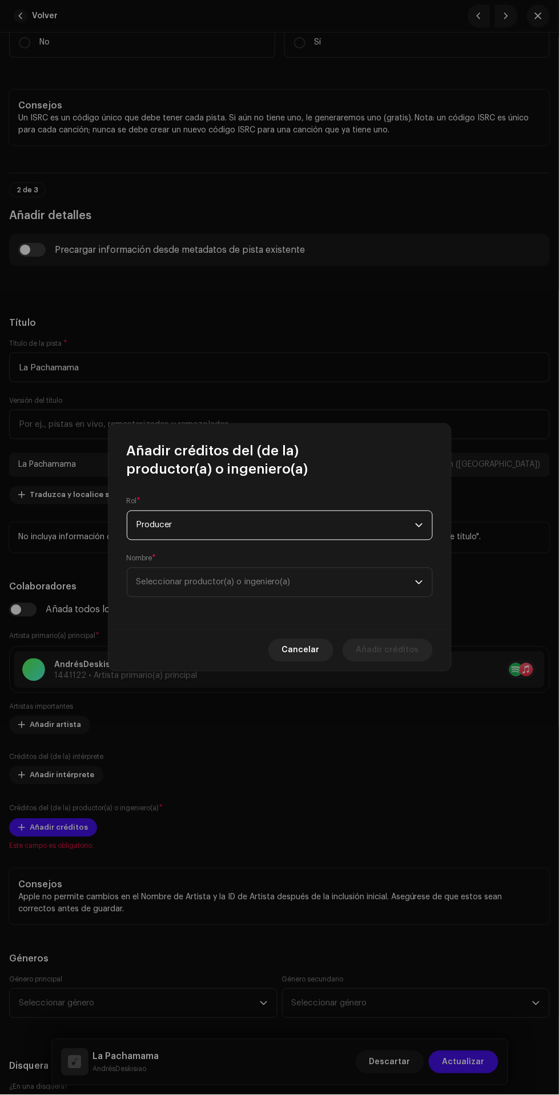
click at [322, 592] on span "Seleccionar productor(a) o ingeniero(a)" at bounding box center [275, 582] width 279 height 29
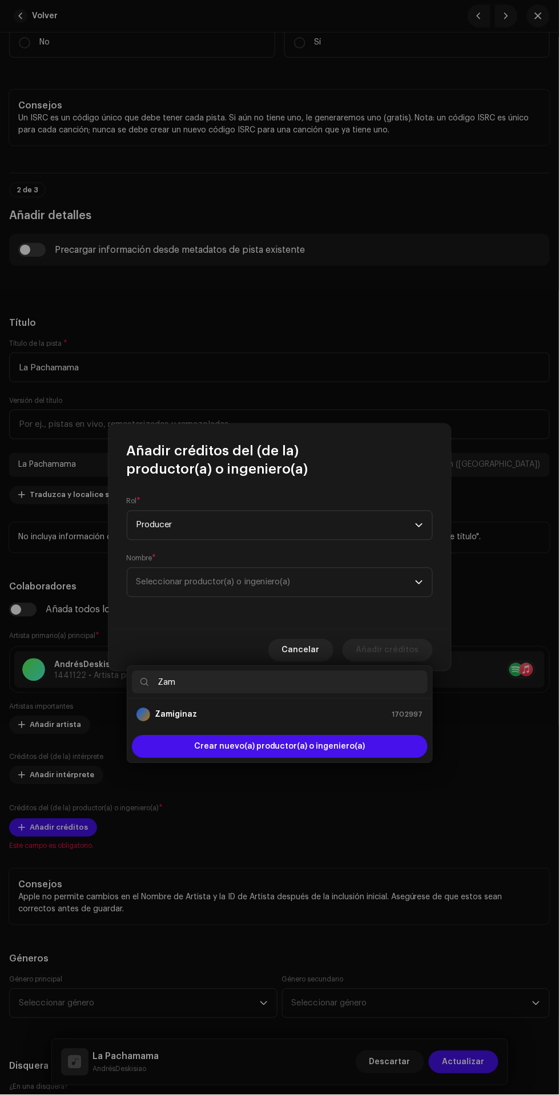
type input "Zam"
click at [354, 708] on div "Zamiginaz 1702997" at bounding box center [279, 715] width 287 height 14
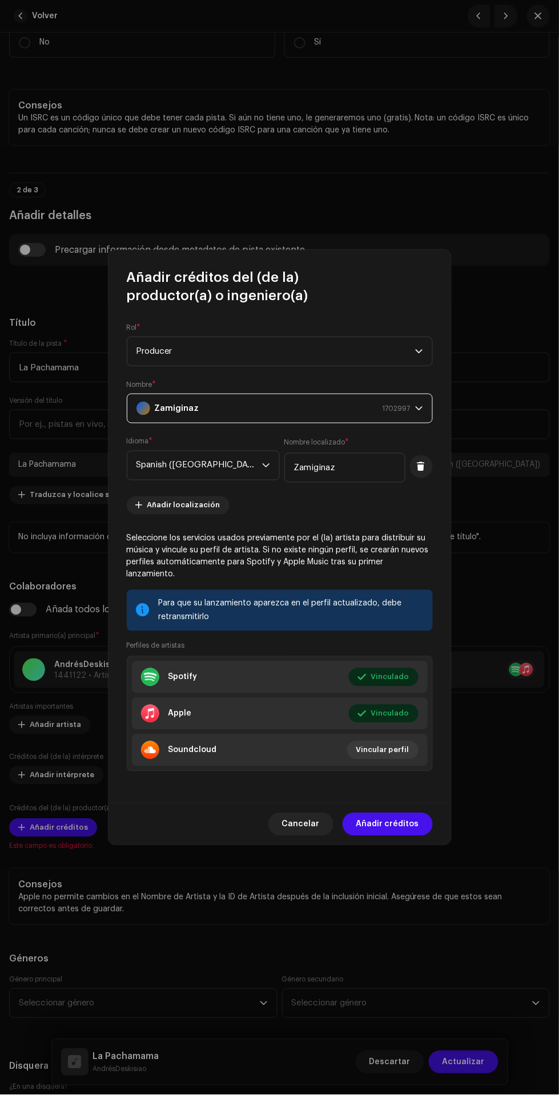
click at [390, 818] on span "Añadir créditos" at bounding box center [387, 824] width 63 height 23
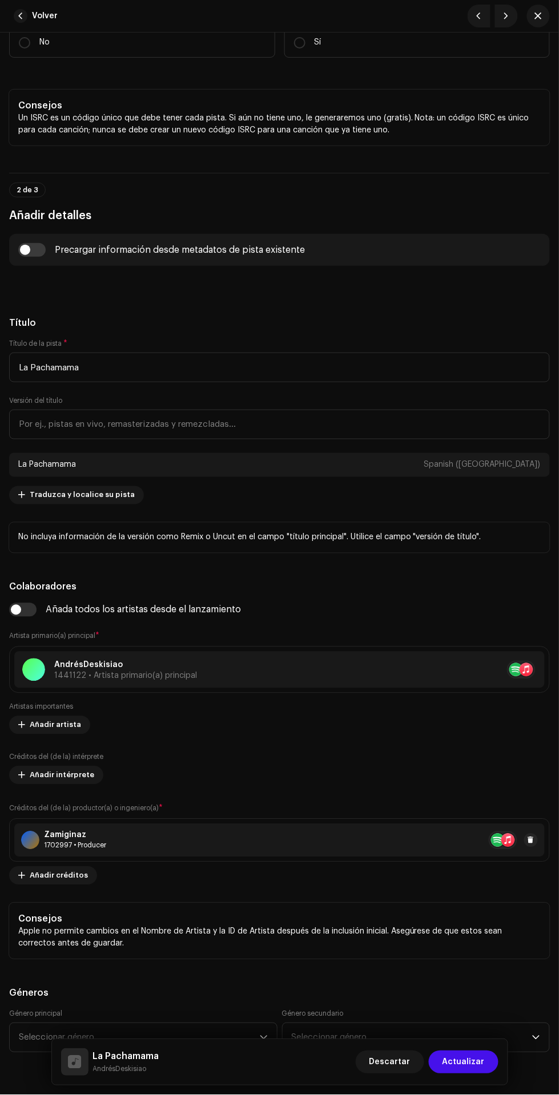
click at [22, 725] on span at bounding box center [21, 725] width 7 height 9
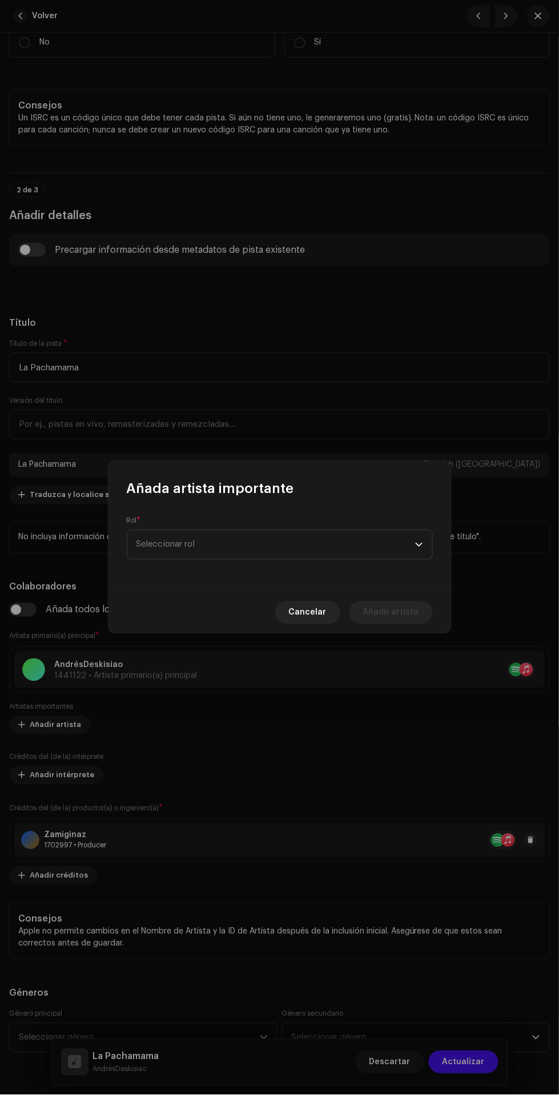
click at [301, 546] on span "Seleccionar rol" at bounding box center [275, 545] width 279 height 29
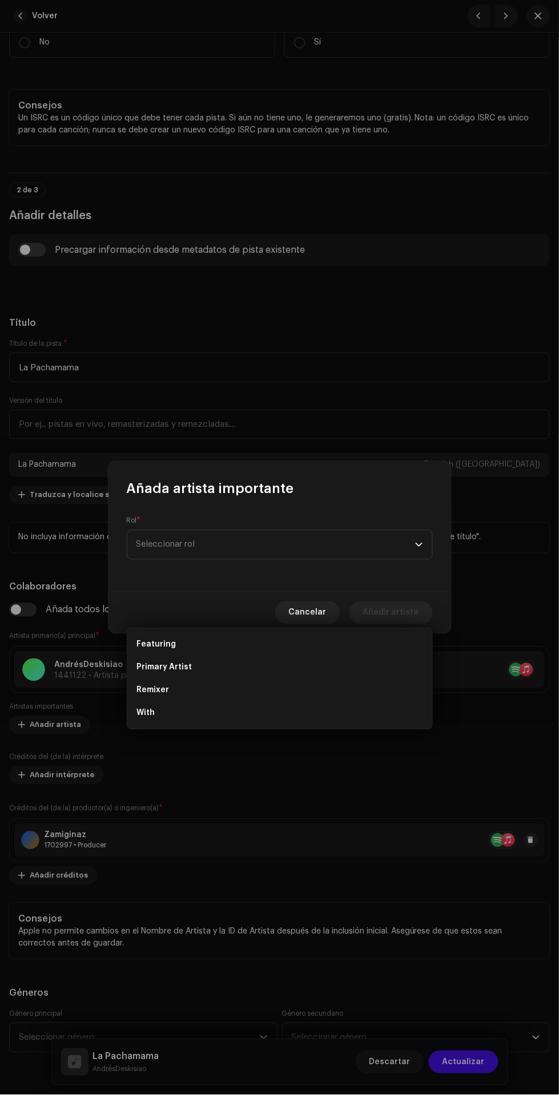
click at [283, 656] on li "Primary Artist" at bounding box center [280, 667] width 296 height 23
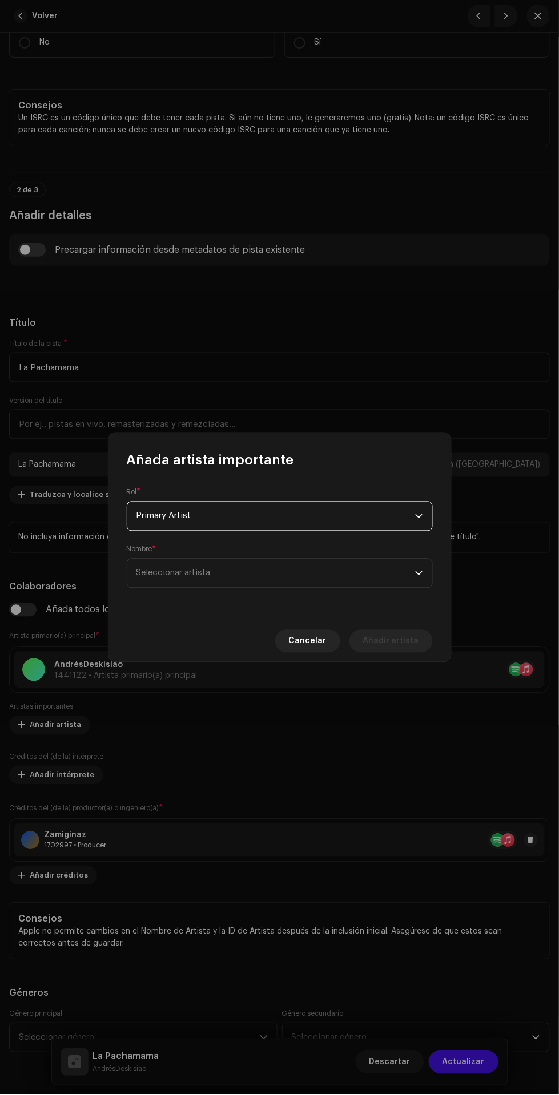
click at [286, 575] on span "Seleccionar artista" at bounding box center [275, 573] width 279 height 29
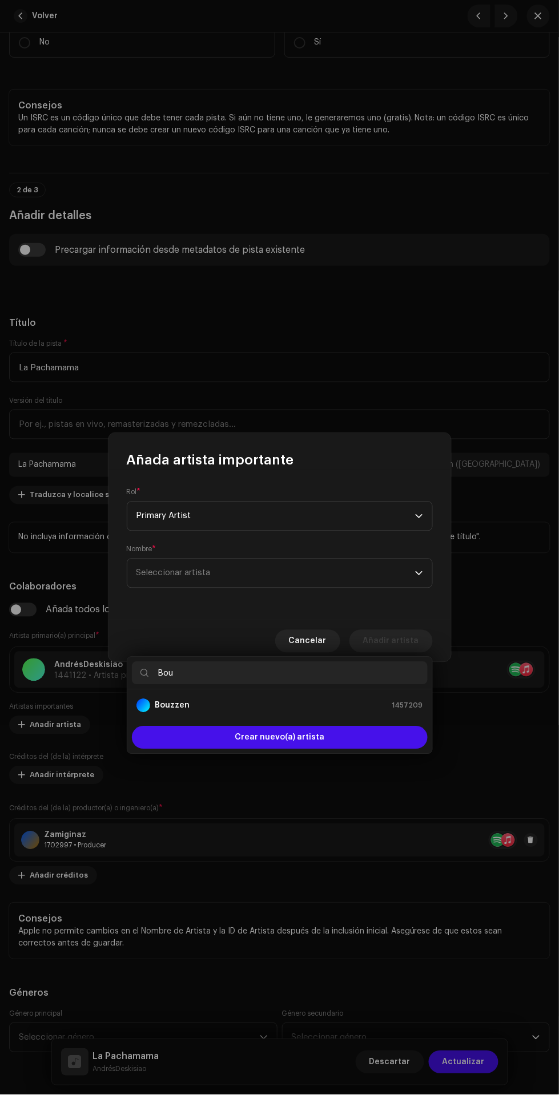
type input "Bou"
click at [315, 699] on div "Bouzzen 1457209" at bounding box center [279, 706] width 287 height 14
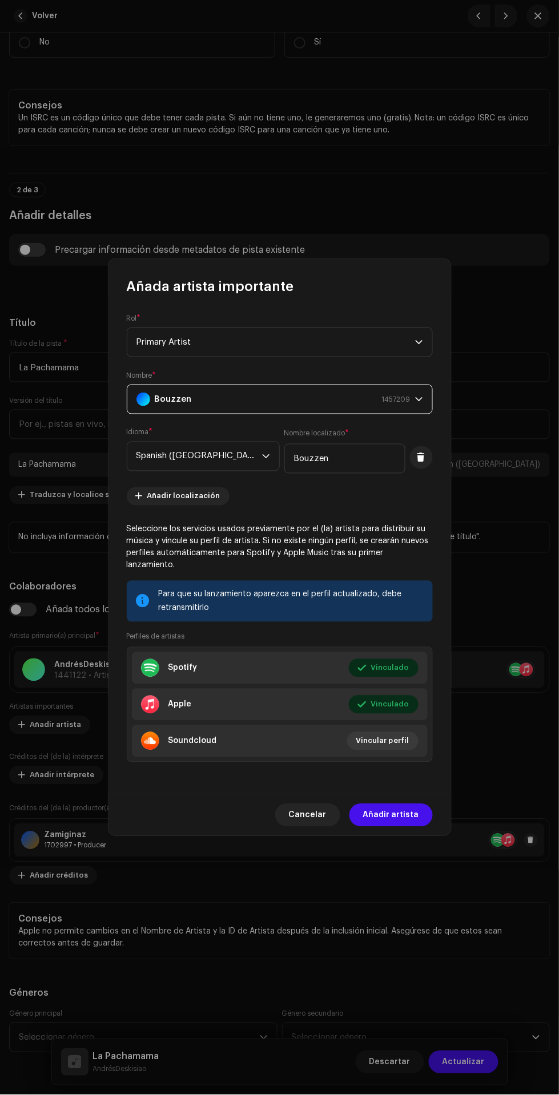
click at [397, 812] on span "Añadir artista" at bounding box center [391, 815] width 56 height 23
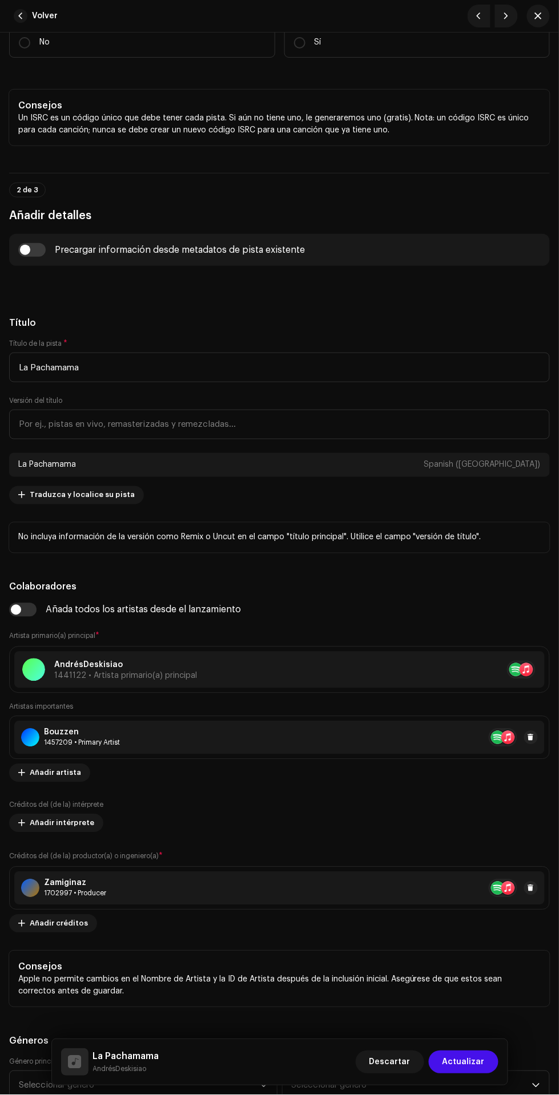
click at [70, 772] on span "Añadir artista" at bounding box center [55, 773] width 51 height 23
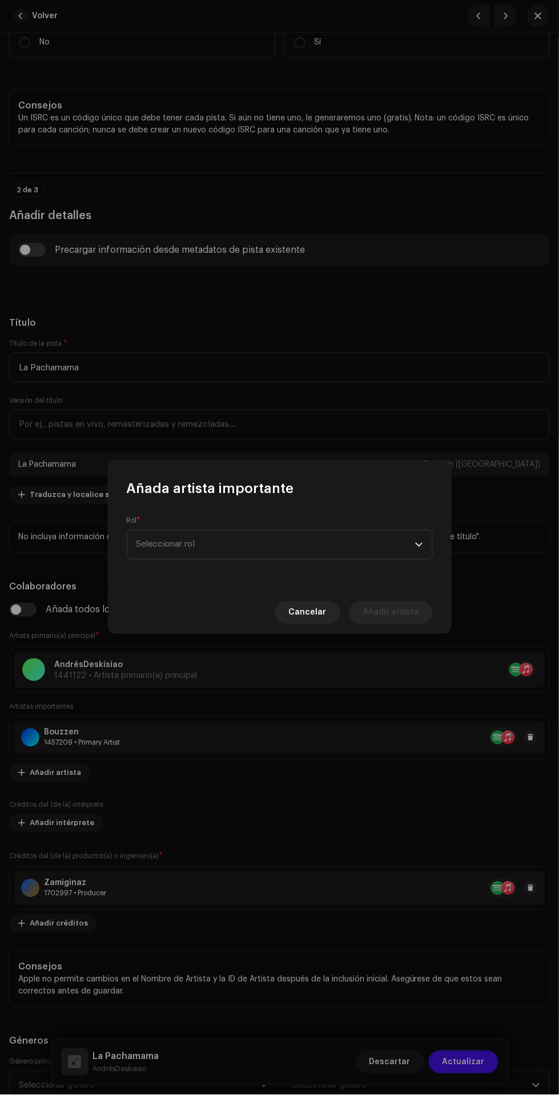
click at [317, 545] on span "Seleccionar rol" at bounding box center [275, 545] width 279 height 29
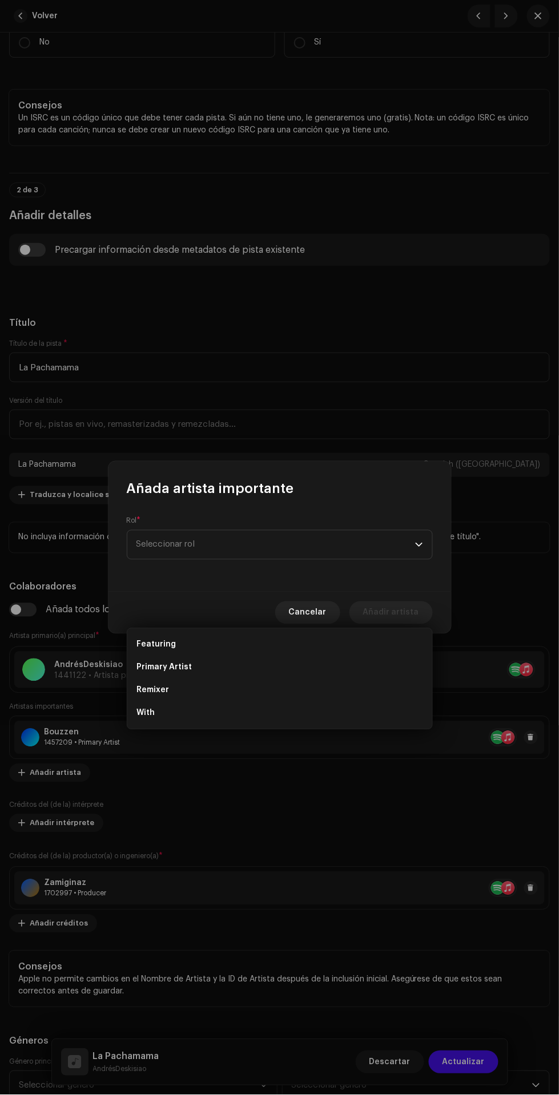
click at [287, 656] on li "Primary Artist" at bounding box center [280, 667] width 296 height 23
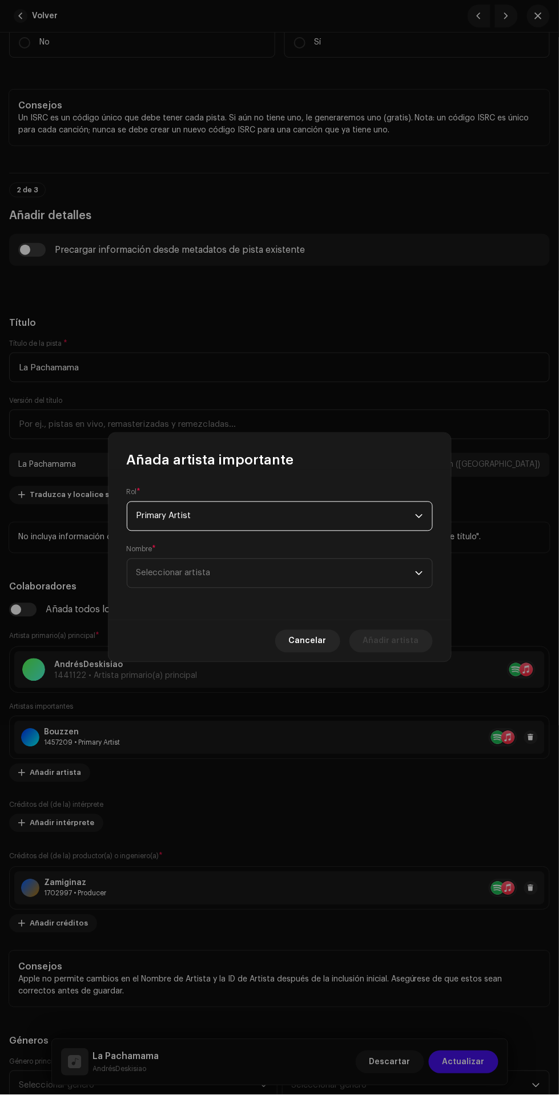
click at [297, 577] on span "Seleccionar artista" at bounding box center [275, 573] width 279 height 29
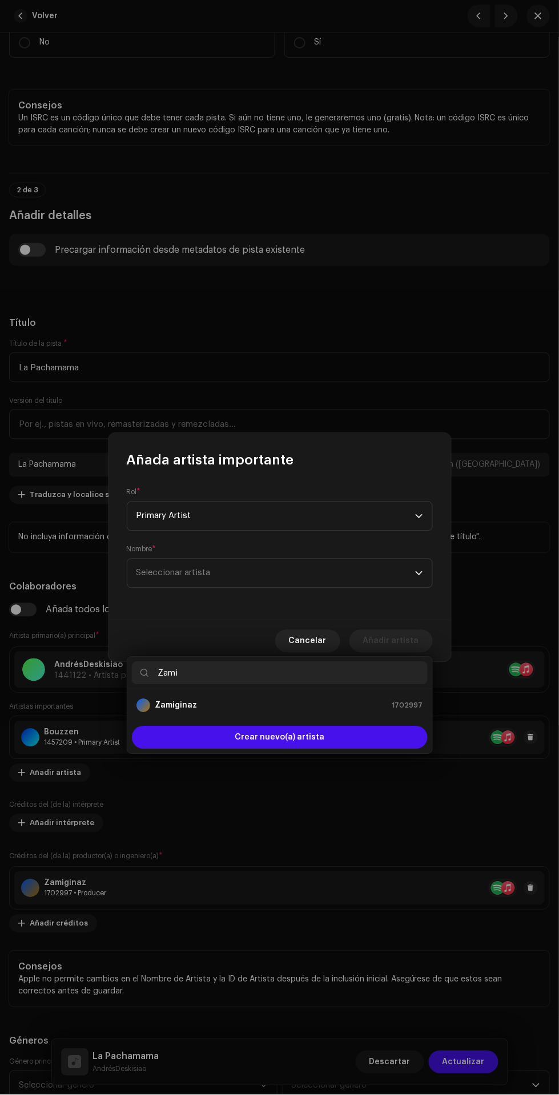
type input "Zami"
click at [330, 699] on div "Zamiginaz 1702997" at bounding box center [279, 706] width 287 height 14
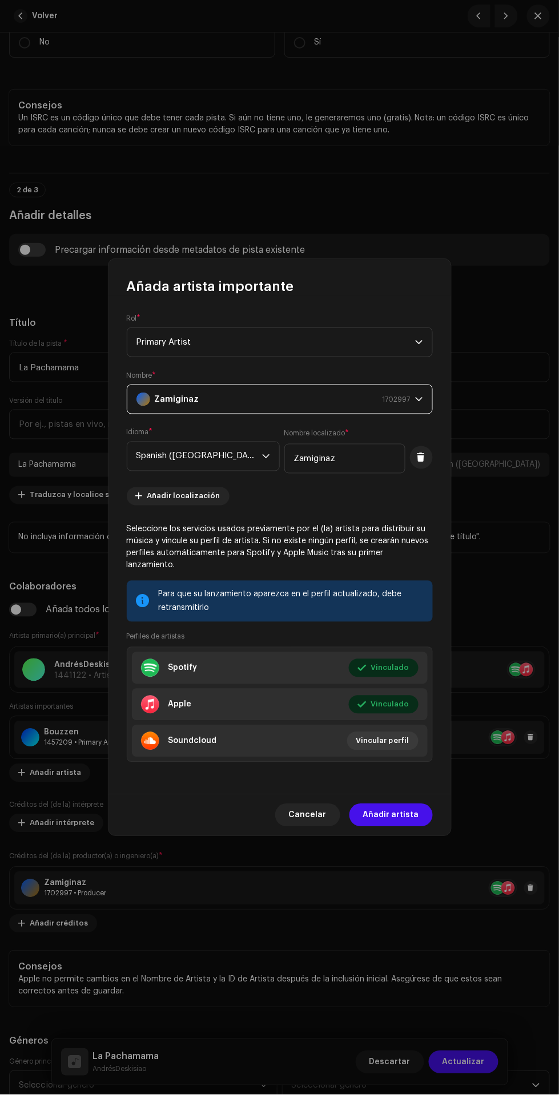
click at [407, 810] on span "Añadir artista" at bounding box center [391, 815] width 56 height 23
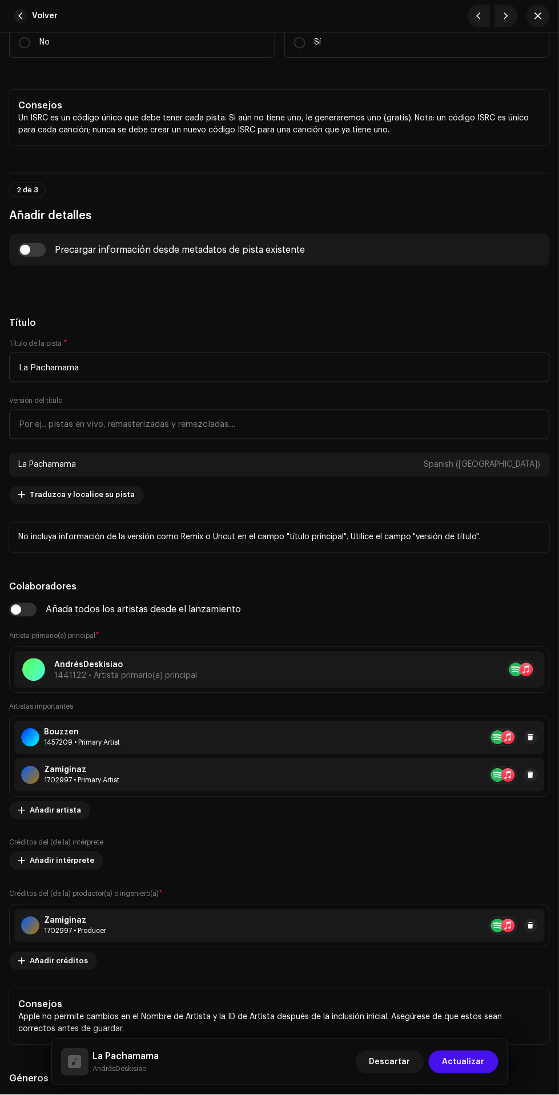
click at [37, 965] on span "Añadir créditos" at bounding box center [59, 961] width 58 height 23
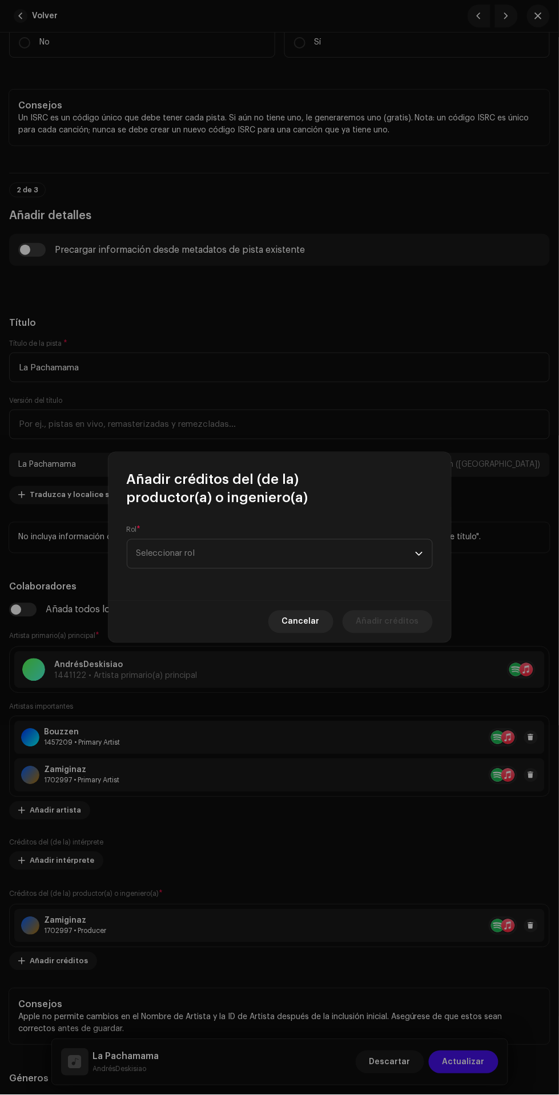
click at [322, 558] on span "Seleccionar rol" at bounding box center [275, 554] width 279 height 29
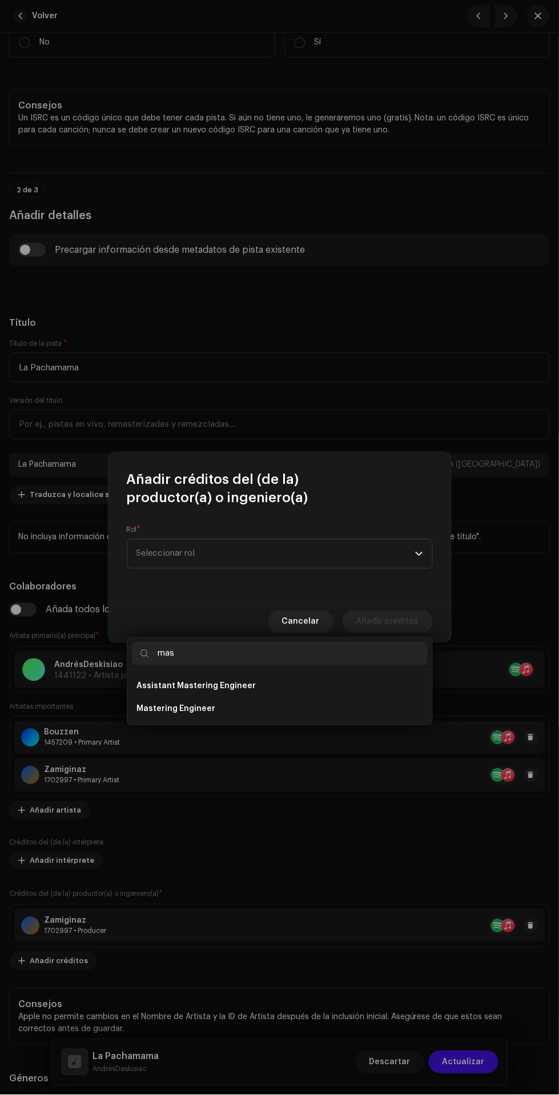
type input "mas"
click at [329, 698] on li "Mastering Engineer" at bounding box center [280, 709] width 296 height 23
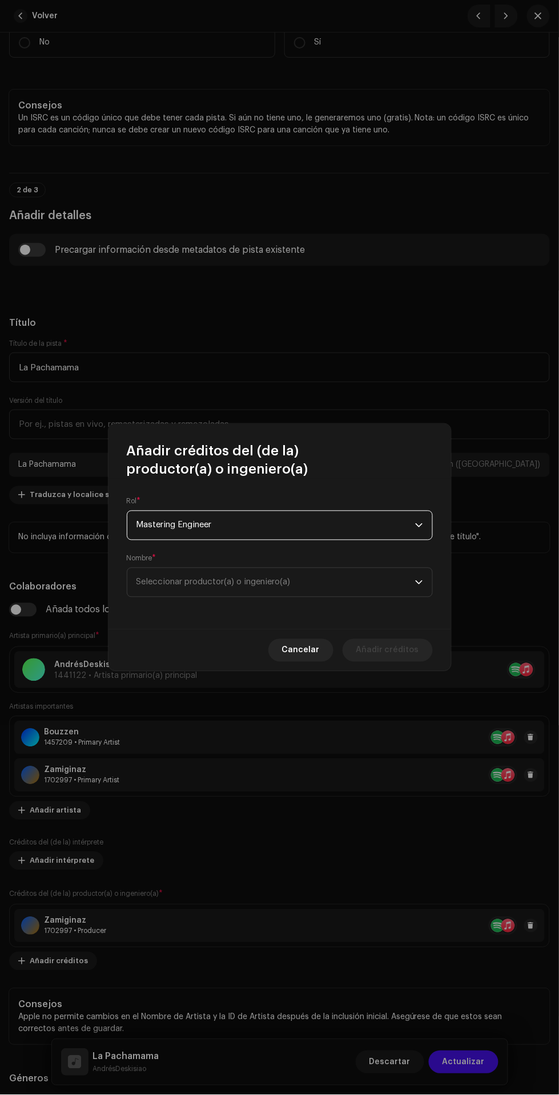
click at [318, 585] on span "Seleccionar productor(a) o ingeniero(a)" at bounding box center [275, 582] width 279 height 29
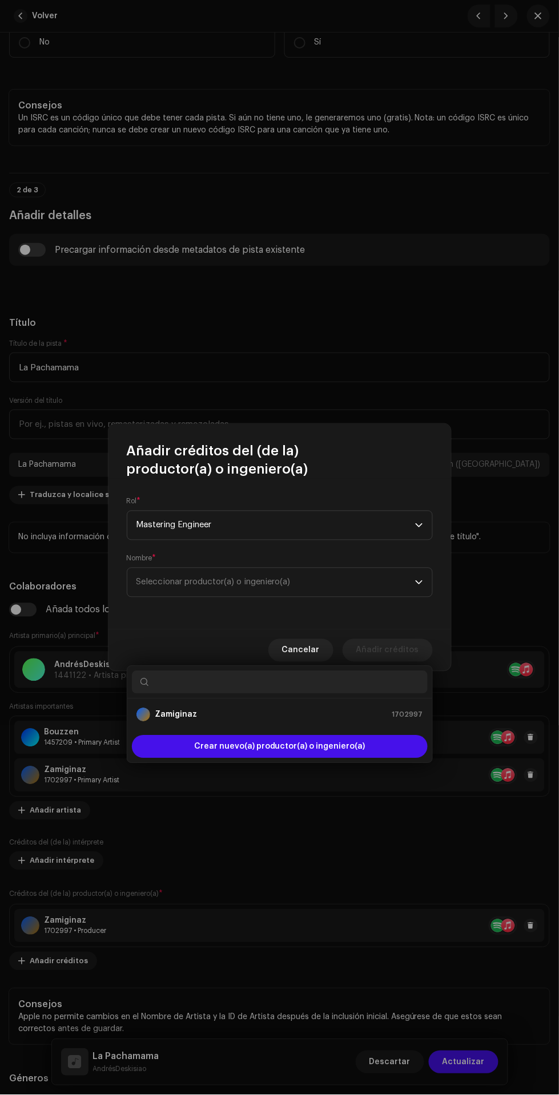
click at [337, 708] on div "Zamiginaz 1702997" at bounding box center [279, 715] width 287 height 14
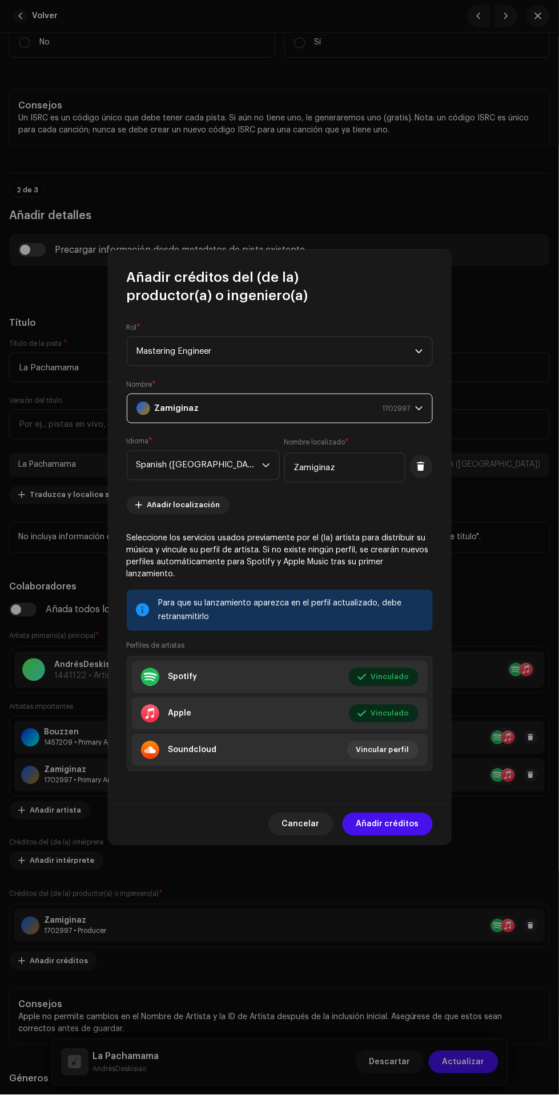
click at [406, 822] on span "Añadir créditos" at bounding box center [387, 824] width 63 height 23
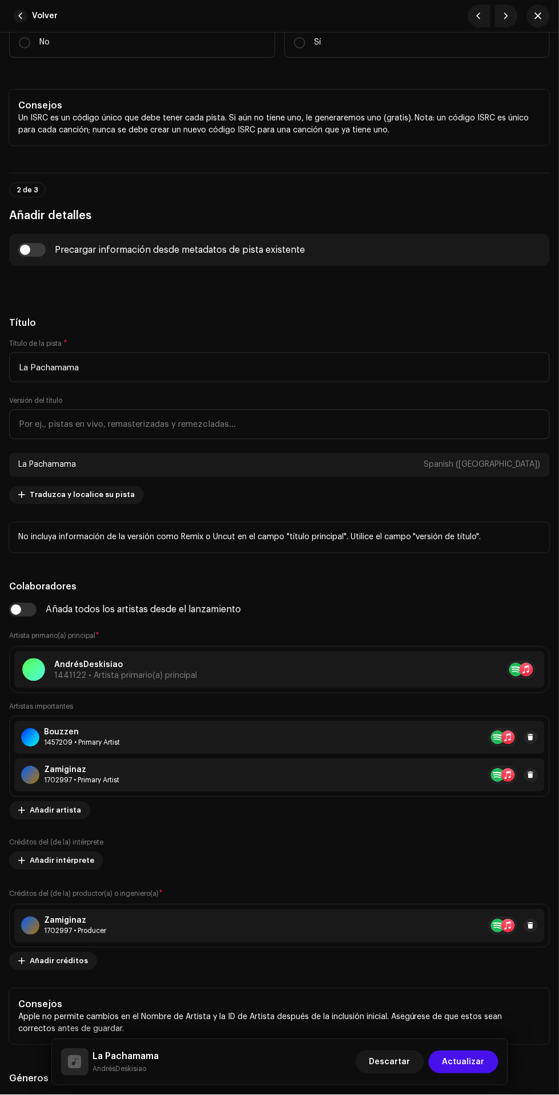
click at [47, 961] on span "Añadir créditos" at bounding box center [59, 961] width 58 height 23
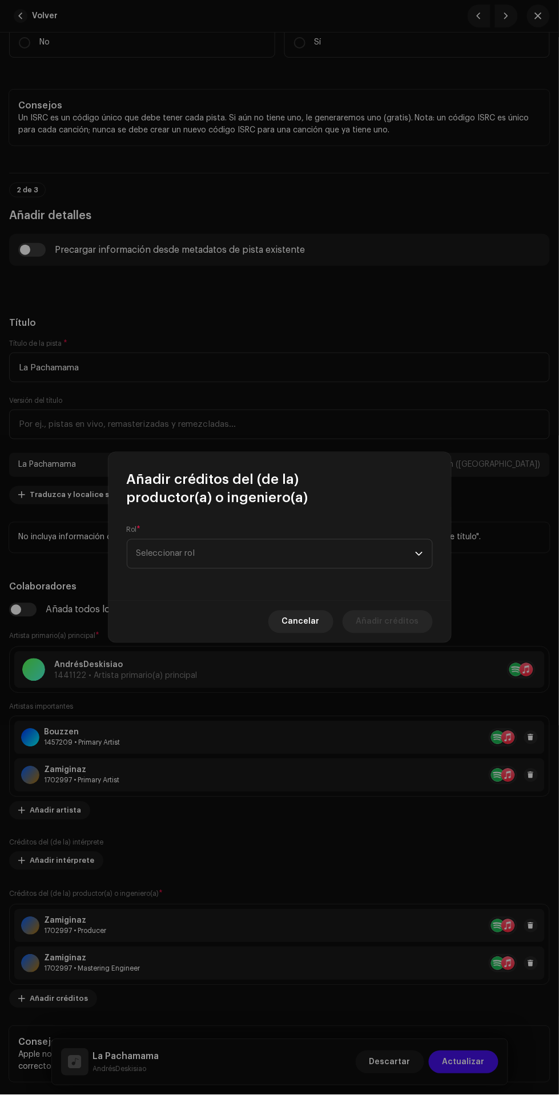
click at [290, 568] on span "Seleccionar rol" at bounding box center [275, 554] width 279 height 29
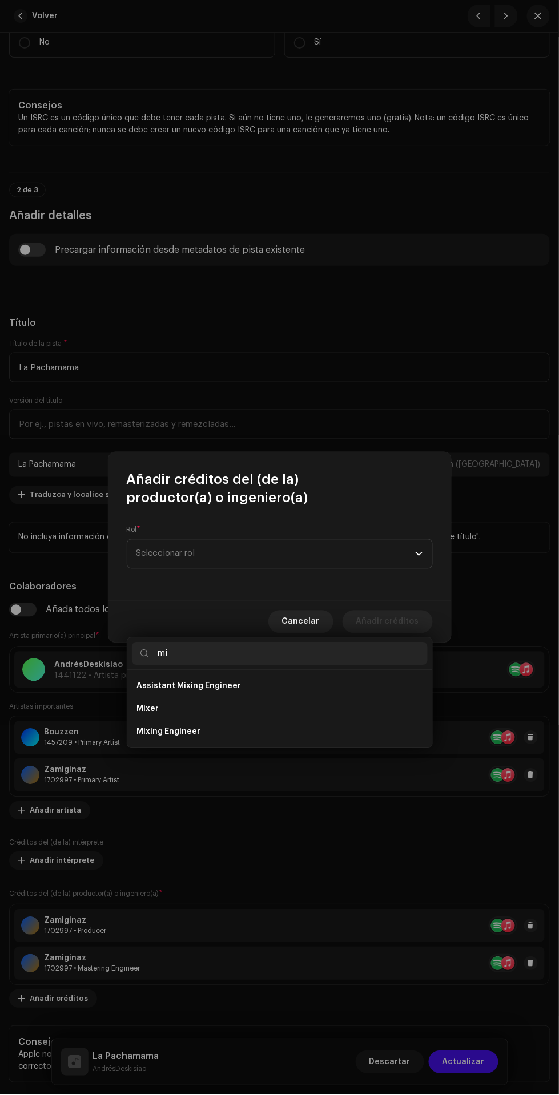
type input "mi"
click at [330, 675] on ul "Assistant Mixing Engineer Mixer Mixing Engineer" at bounding box center [279, 710] width 305 height 78
click at [342, 721] on li "Mixing Engineer" at bounding box center [280, 732] width 296 height 23
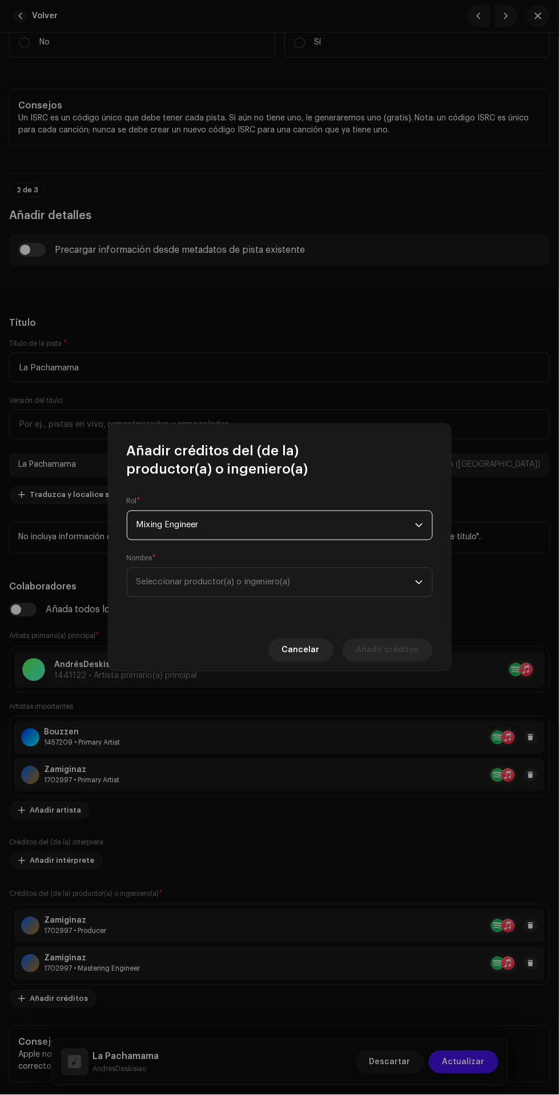
click at [291, 583] on span "Seleccionar productor(a) o ingeniero(a)" at bounding box center [213, 582] width 154 height 9
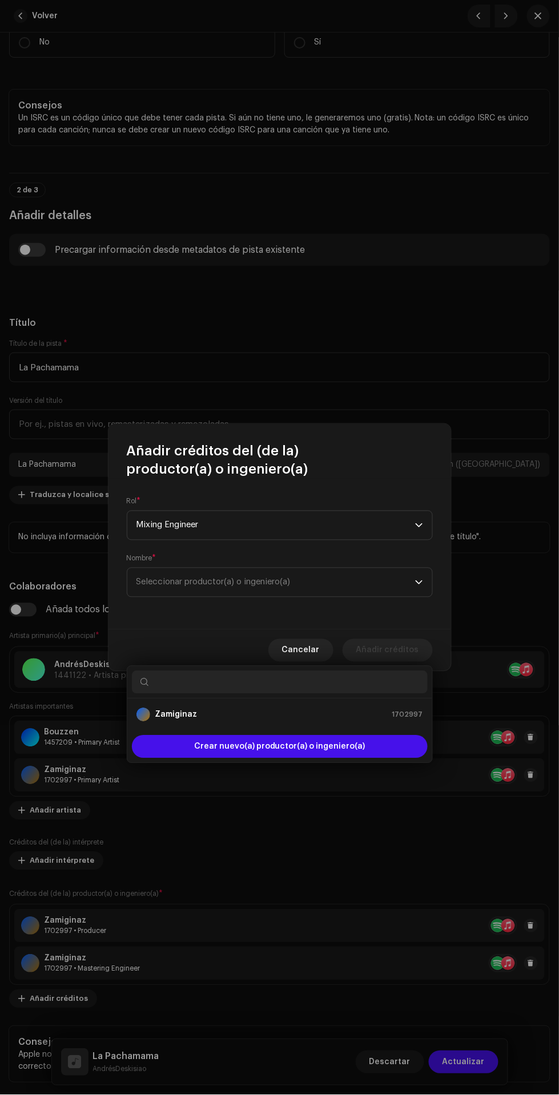
click at [308, 708] on div "Zamiginaz 1702997" at bounding box center [279, 715] width 287 height 14
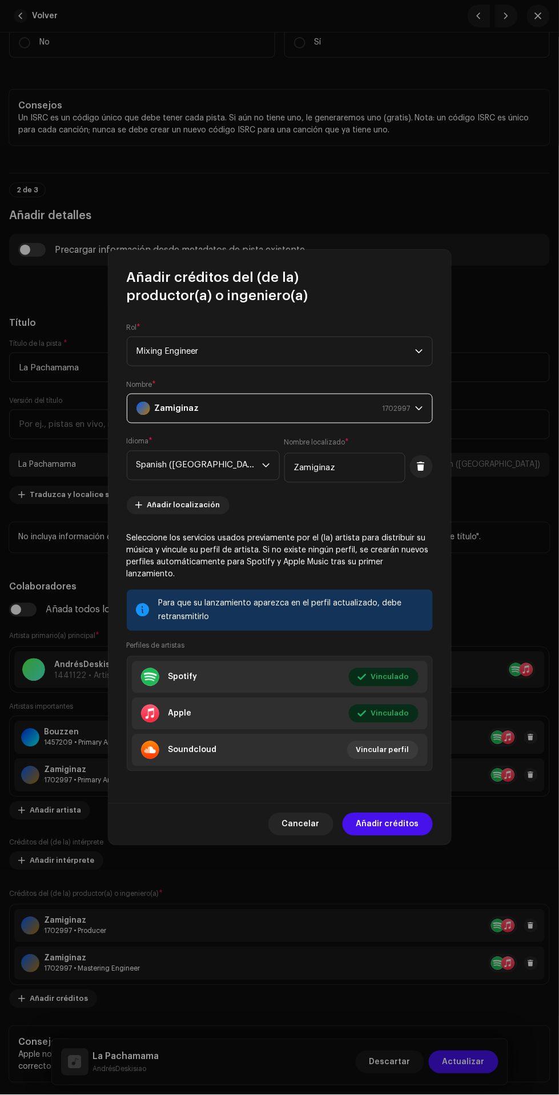
click at [394, 821] on span "Añadir créditos" at bounding box center [387, 824] width 63 height 23
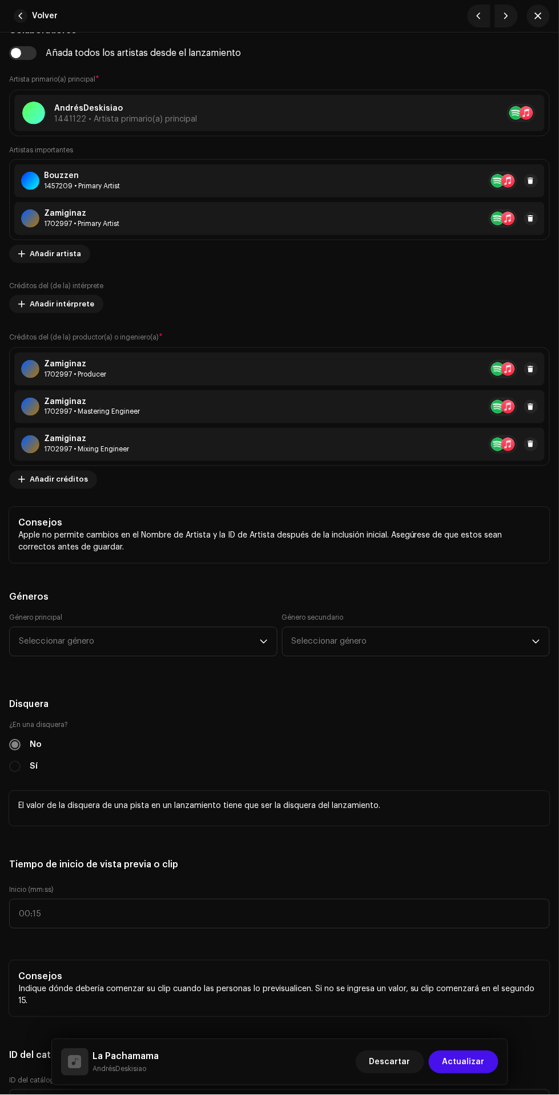
scroll to position [866, 0]
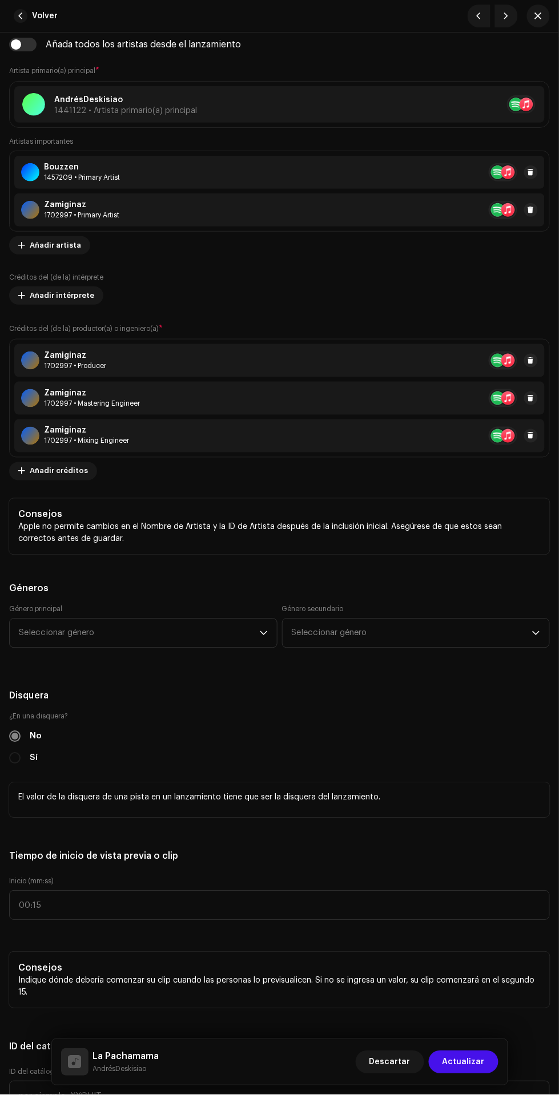
click at [82, 630] on span "Seleccionar género" at bounding box center [139, 633] width 241 height 29
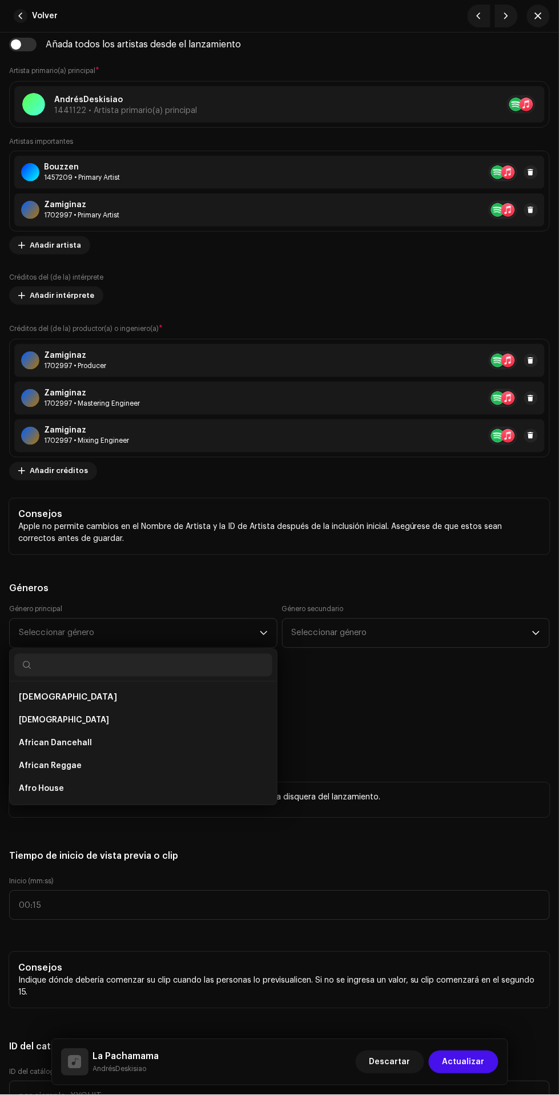
click at [66, 635] on span "Seleccionar género" at bounding box center [139, 633] width 241 height 29
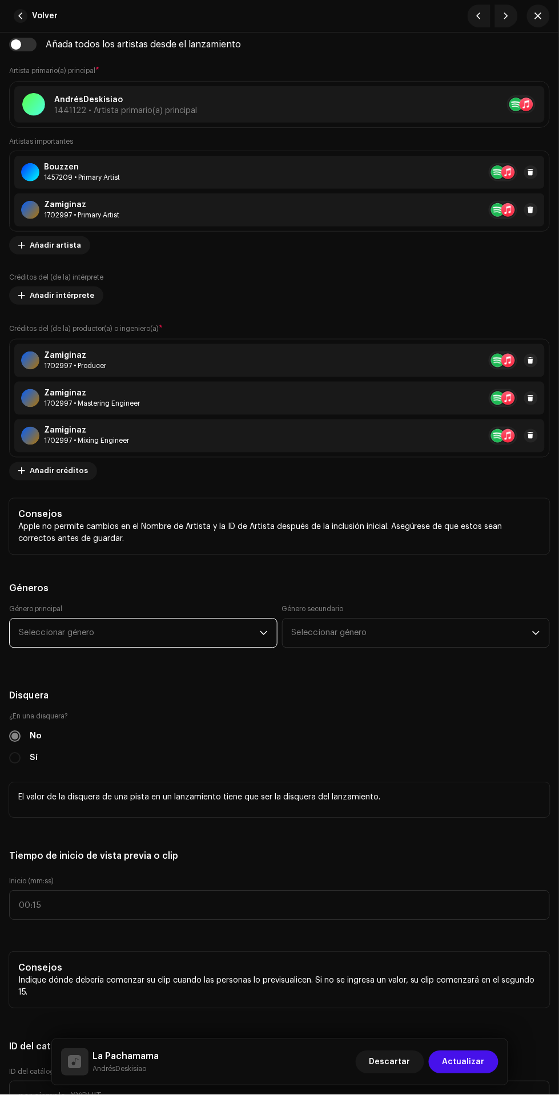
click at [86, 622] on span "Seleccionar género" at bounding box center [139, 633] width 241 height 29
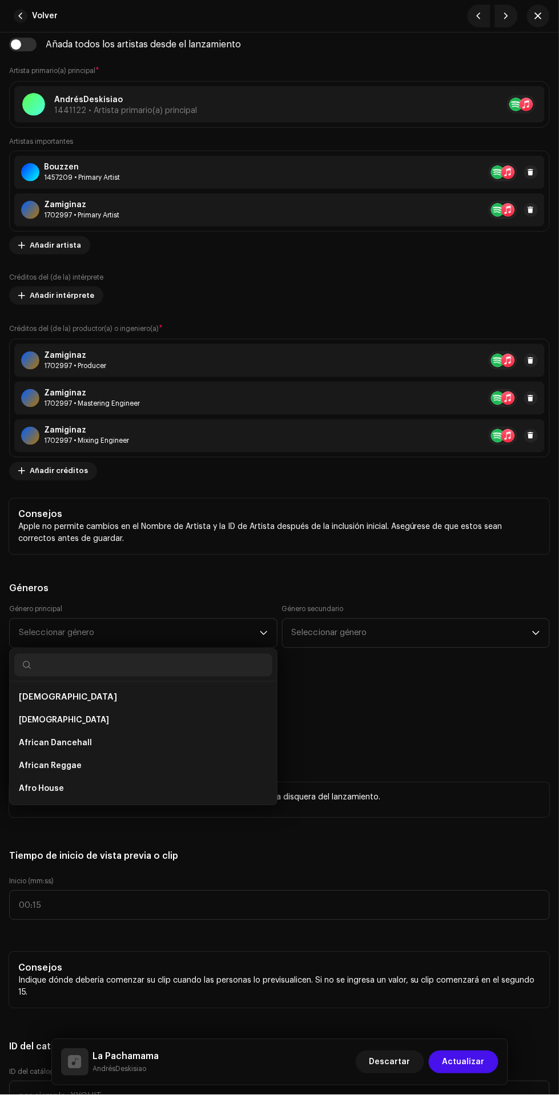
click at [72, 634] on span "Seleccionar género" at bounding box center [139, 633] width 241 height 29
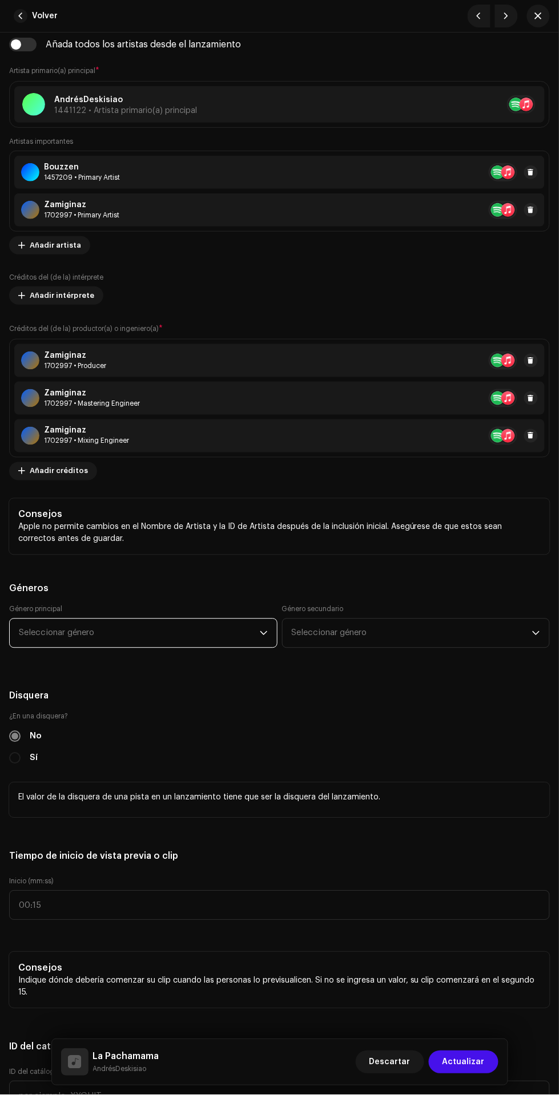
click at [90, 632] on span "Seleccionar género" at bounding box center [139, 633] width 241 height 29
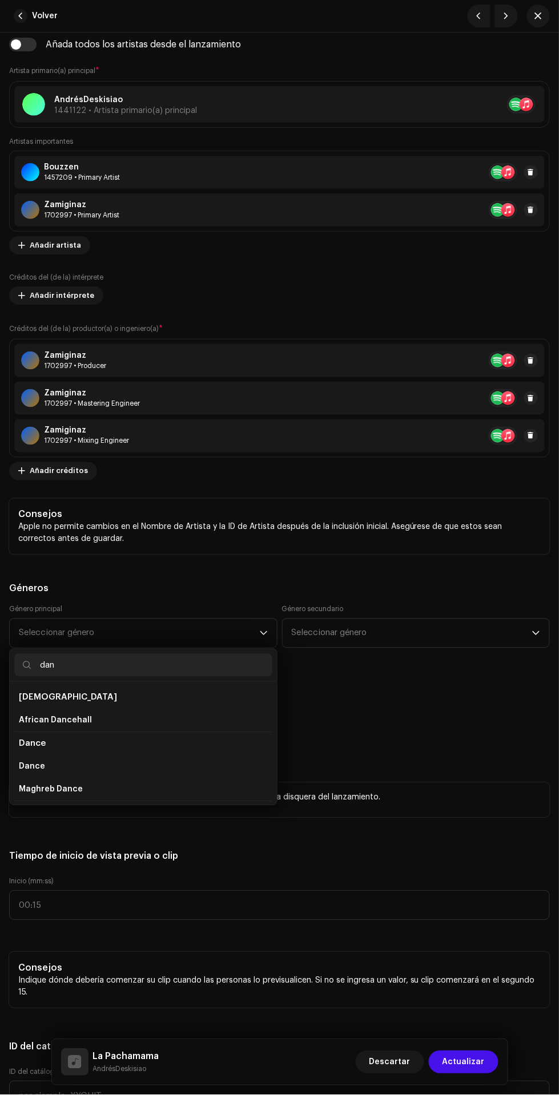
type input "dan"
click at [91, 707] on li "[DEMOGRAPHIC_DATA]" at bounding box center [143, 698] width 258 height 23
click at [157, 708] on li "African Dancehall" at bounding box center [143, 712] width 258 height 23
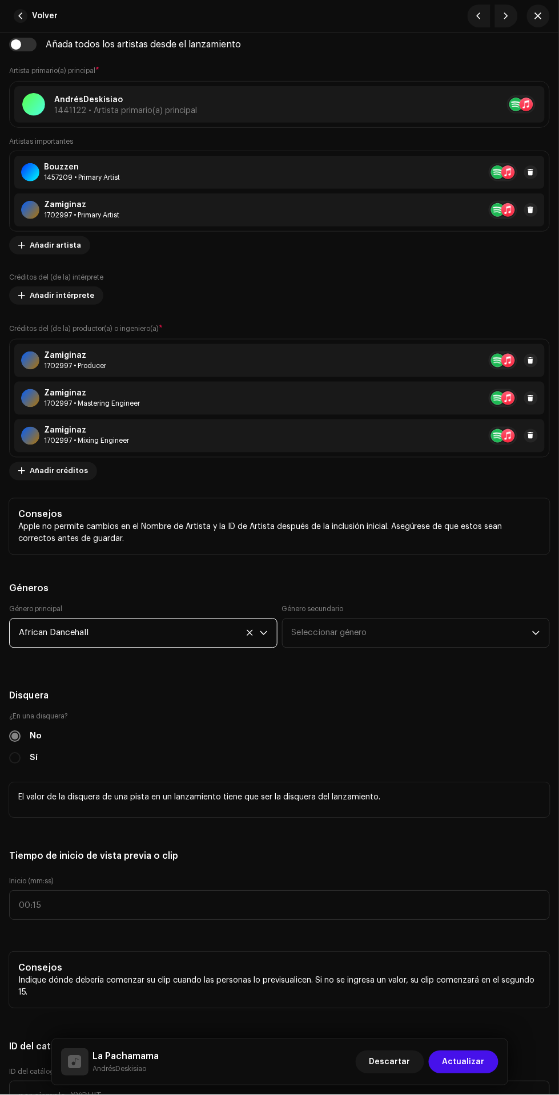
click at [428, 623] on span "Seleccionar género" at bounding box center [412, 633] width 241 height 29
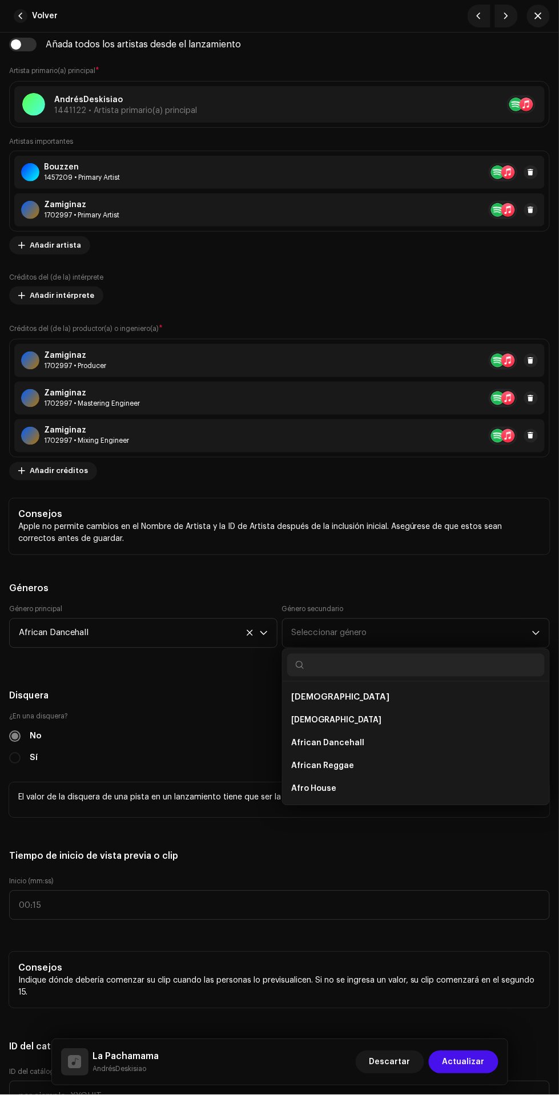
click at [404, 647] on span "Seleccionar género" at bounding box center [412, 633] width 241 height 29
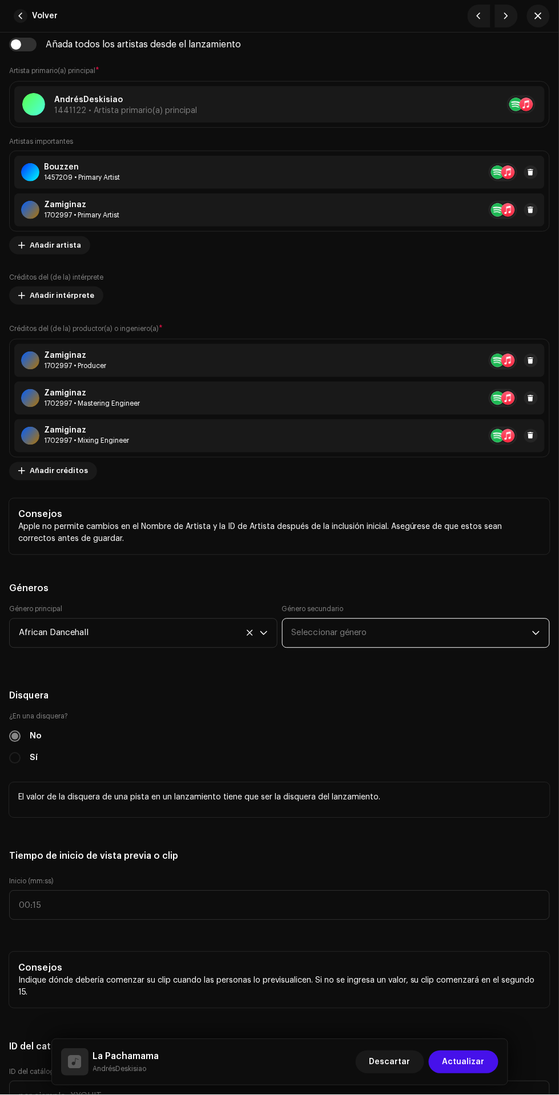
click at [409, 643] on span "Seleccionar género" at bounding box center [412, 633] width 241 height 29
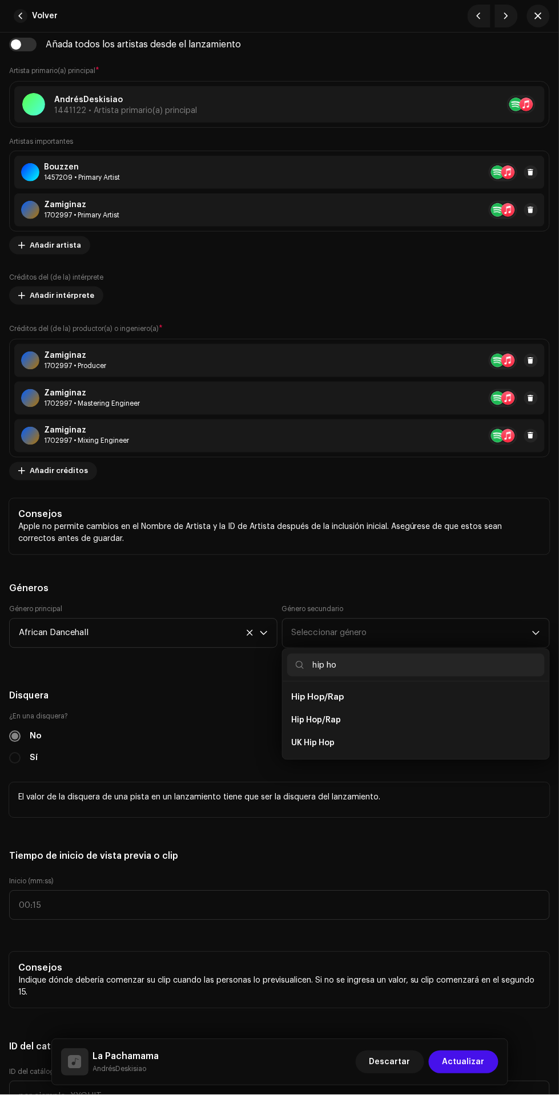
type input "hip ho"
click at [429, 704] on li "Hip Hop/Rap" at bounding box center [416, 698] width 258 height 23
click at [381, 722] on li "Hip Hop/Rap" at bounding box center [416, 720] width 258 height 23
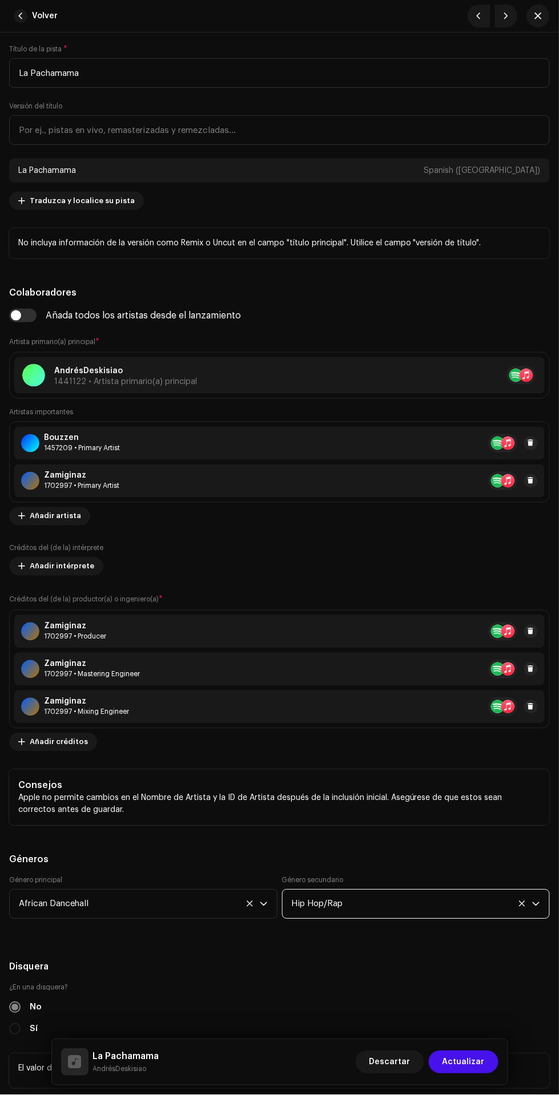
scroll to position [0, 0]
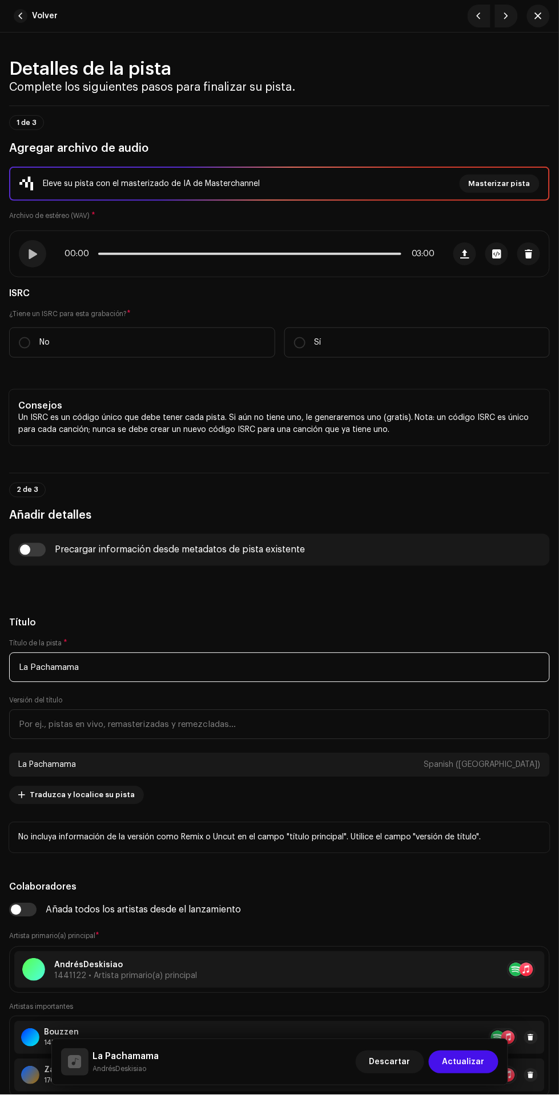
click at [266, 668] on input "La Pachamama" at bounding box center [279, 668] width 541 height 30
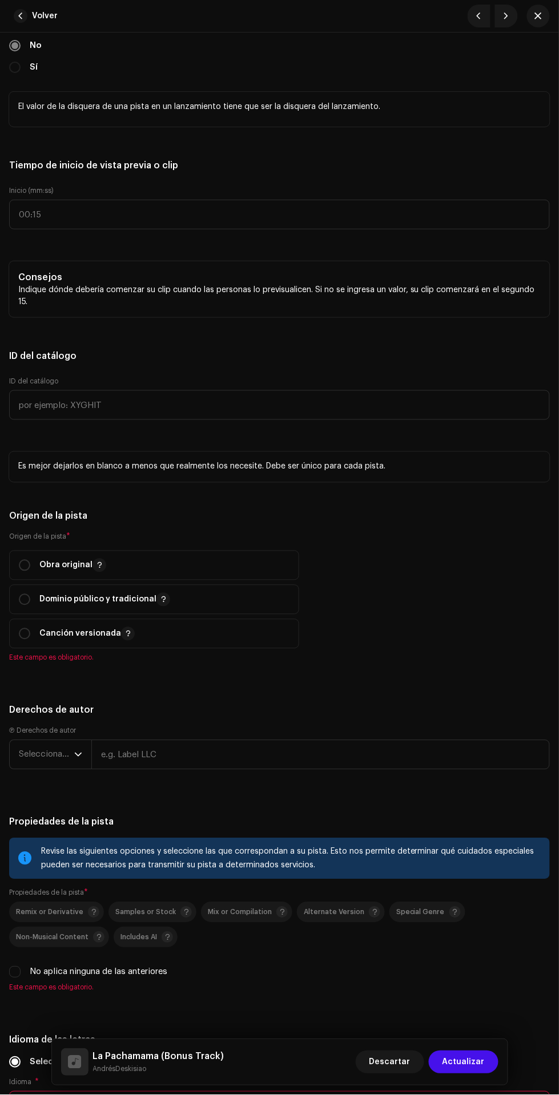
scroll to position [1568, 0]
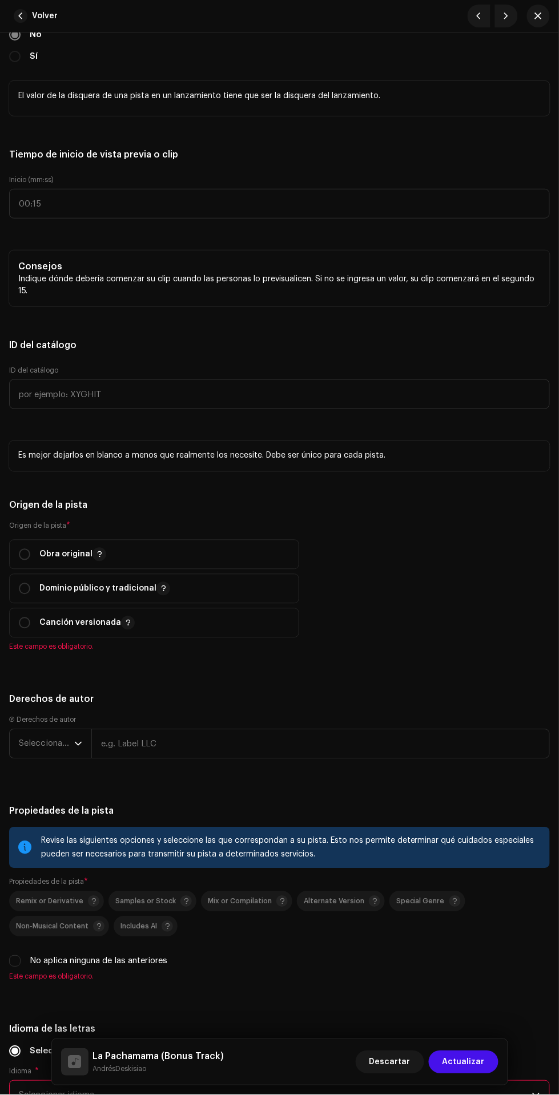
type input "La Pachamama (Bonus Track)"
click at [22, 561] on input "radio" at bounding box center [24, 554] width 11 height 11
radio input "true"
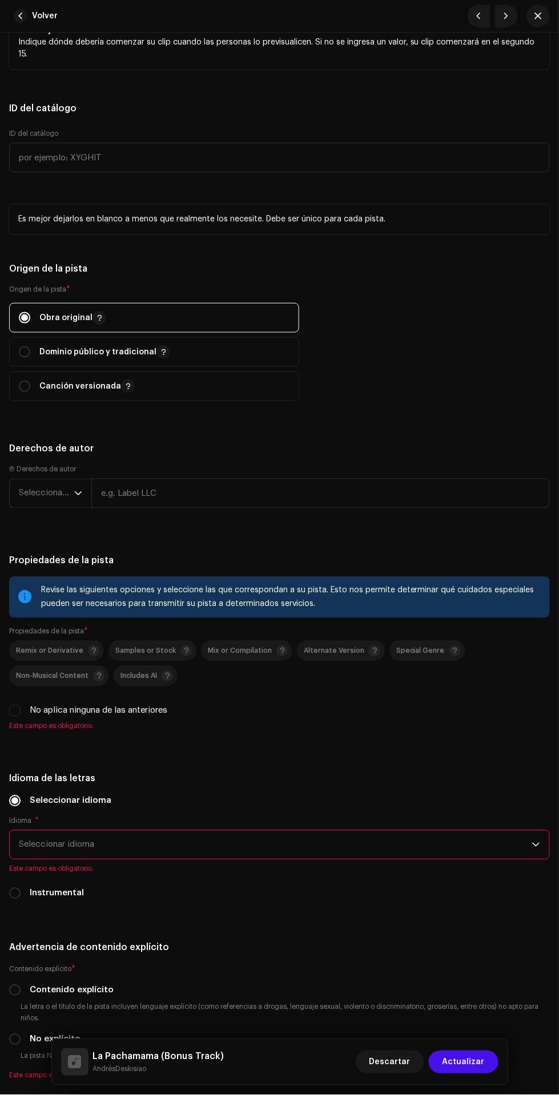
scroll to position [1813, 0]
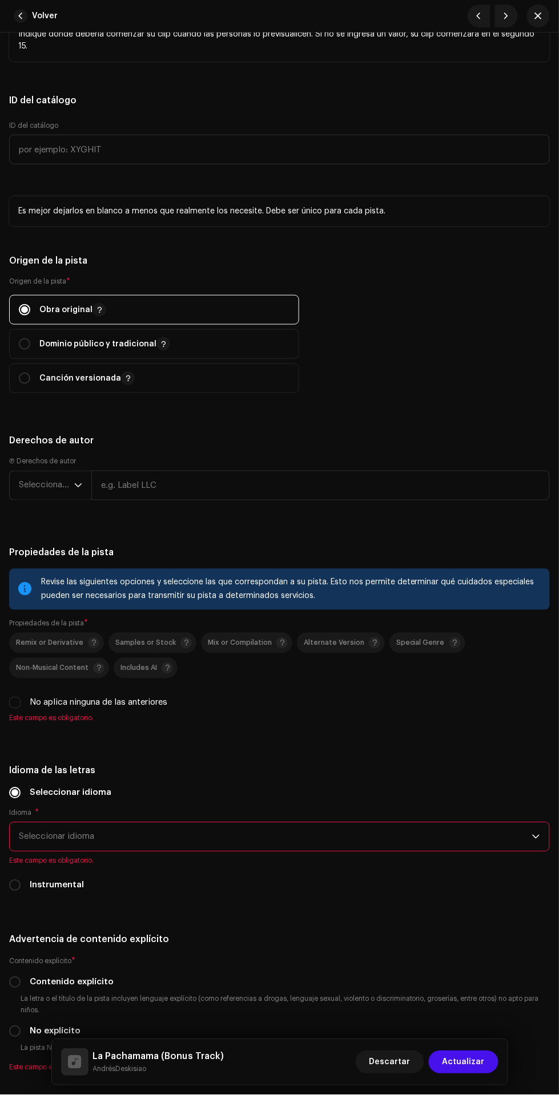
click at [345, 865] on span "Este campo es obligatorio." at bounding box center [279, 861] width 541 height 9
click at [30, 709] on label "No aplica ninguna de las anteriores" at bounding box center [99, 703] width 138 height 13
click at [21, 709] on input "No aplica ninguna de las anteriores" at bounding box center [14, 702] width 11 height 11
checkbox input "true"
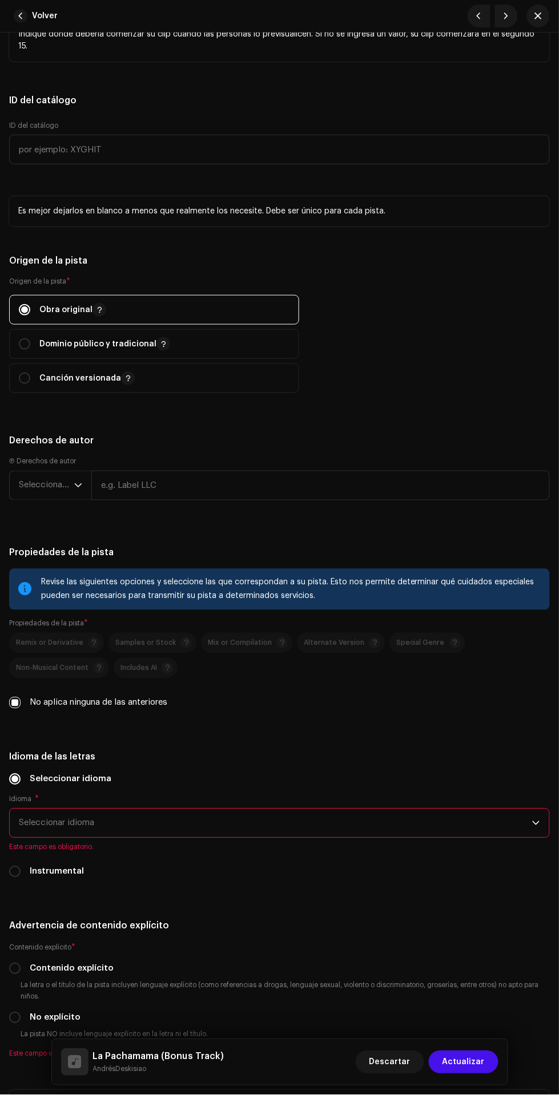
click at [345, 830] on span "Seleccionar idioma" at bounding box center [275, 823] width 513 height 29
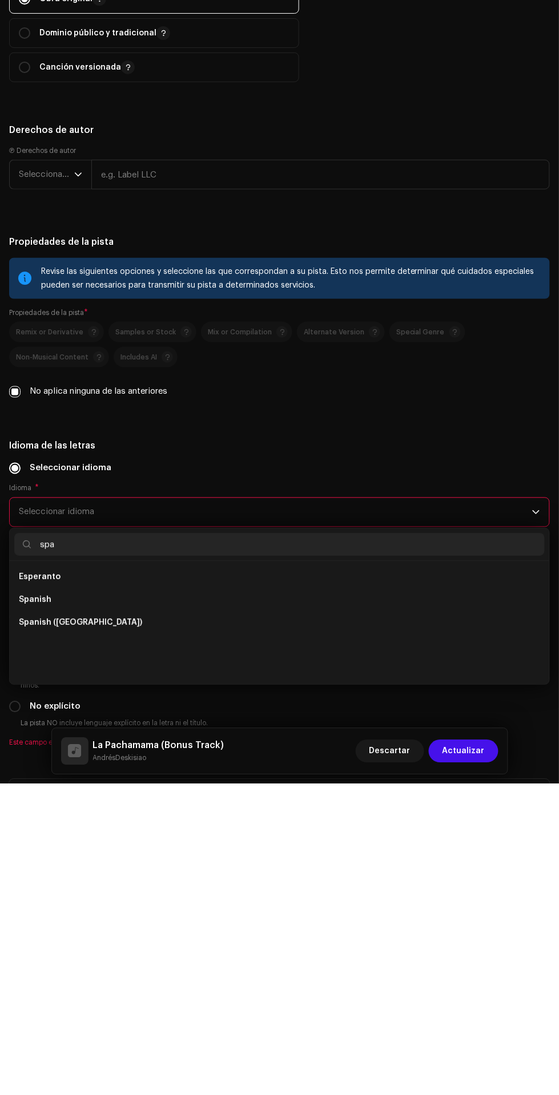
scroll to position [0, 0]
type input "spa"
click at [320, 910] on li "Spanish ([GEOGRAPHIC_DATA])" at bounding box center [279, 911] width 530 height 23
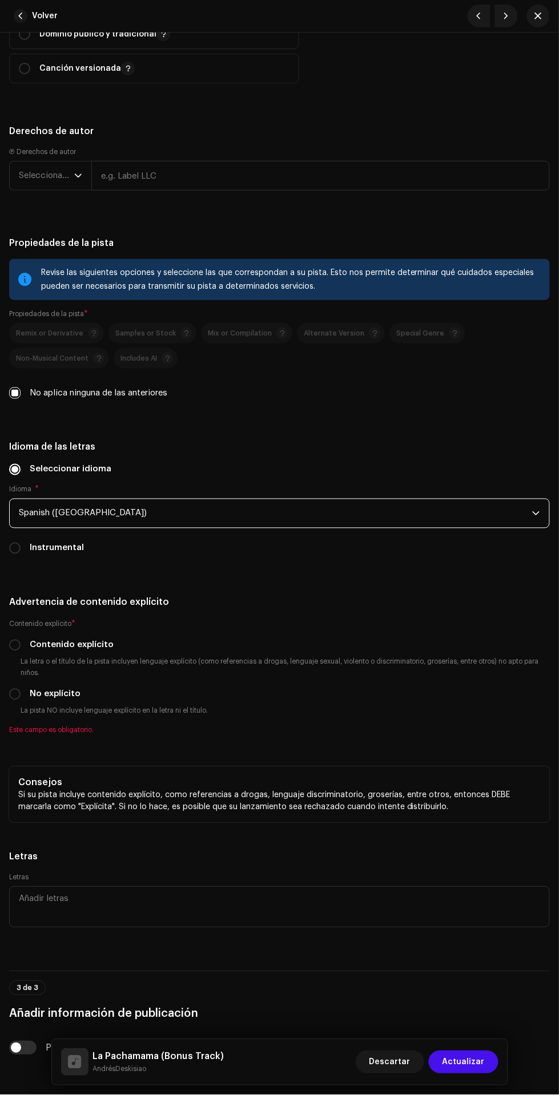
scroll to position [2139, 0]
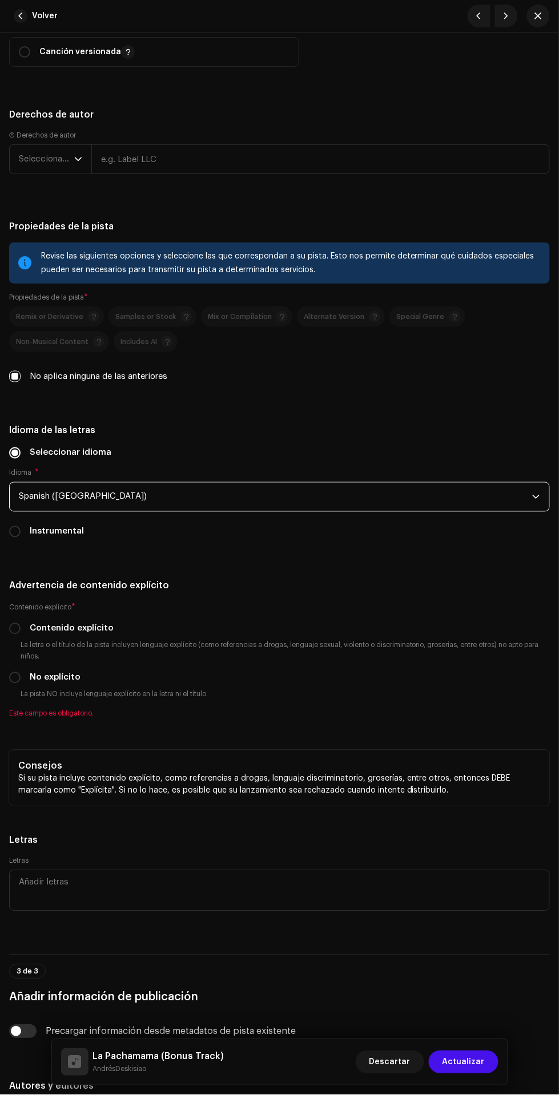
click at [29, 650] on small "La letra o el título de la pista incluyen lenguaje explícito (como referencias …" at bounding box center [283, 651] width 531 height 23
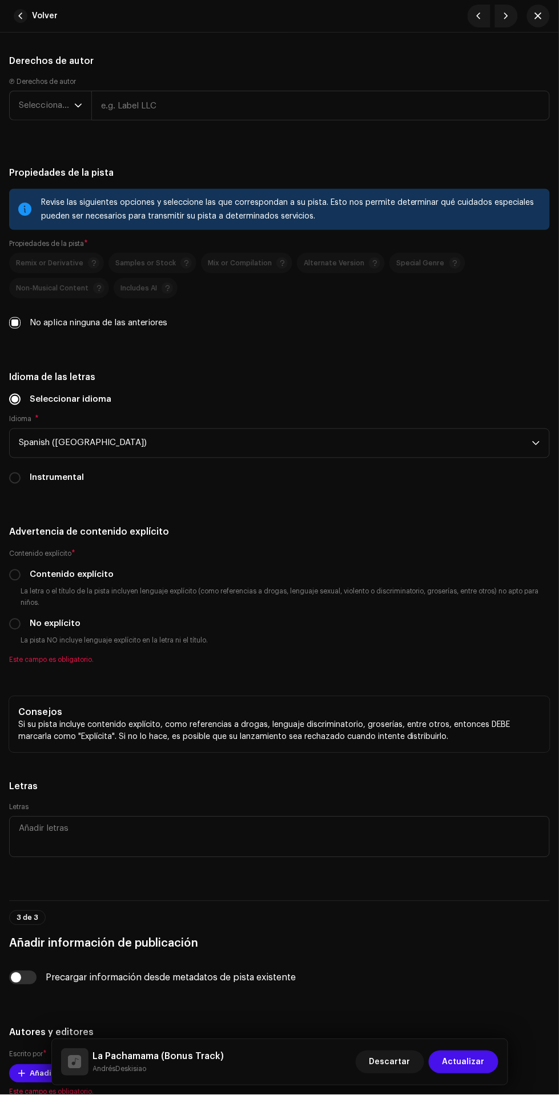
scroll to position [2207, 0]
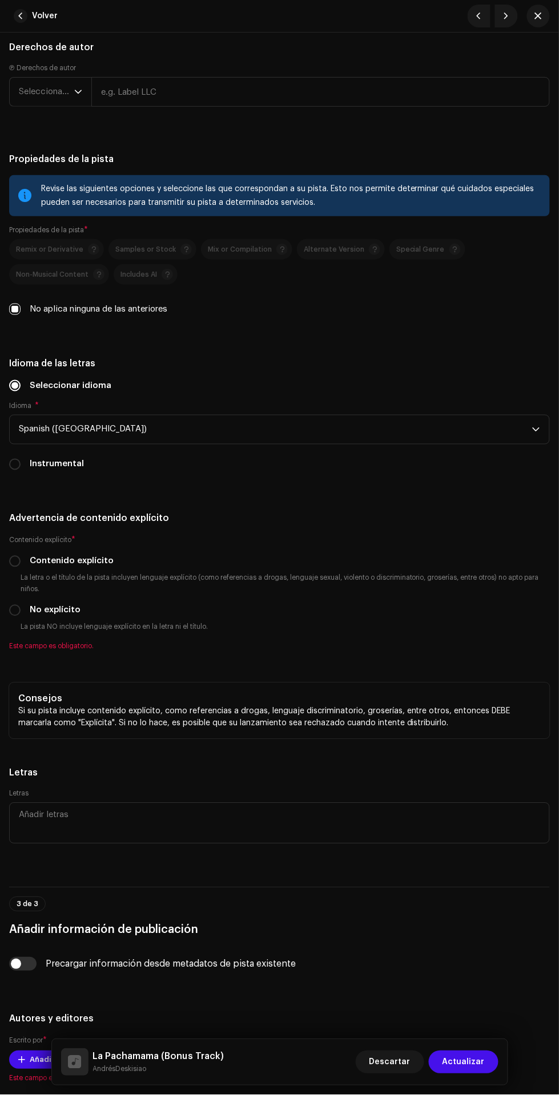
click at [15, 566] on input "Contenido explícito" at bounding box center [14, 561] width 11 height 11
radio input "true"
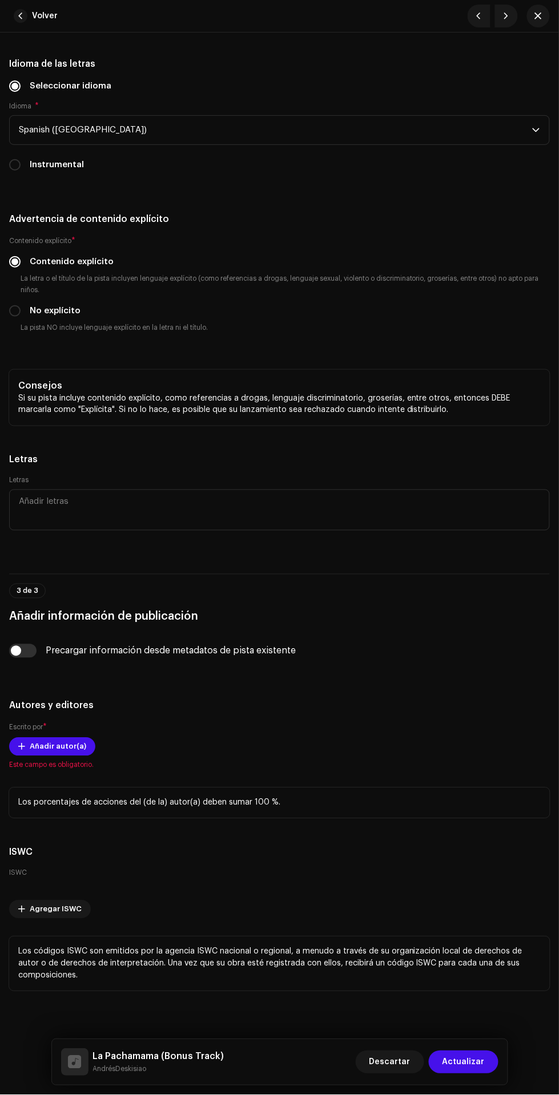
scroll to position [2517, 0]
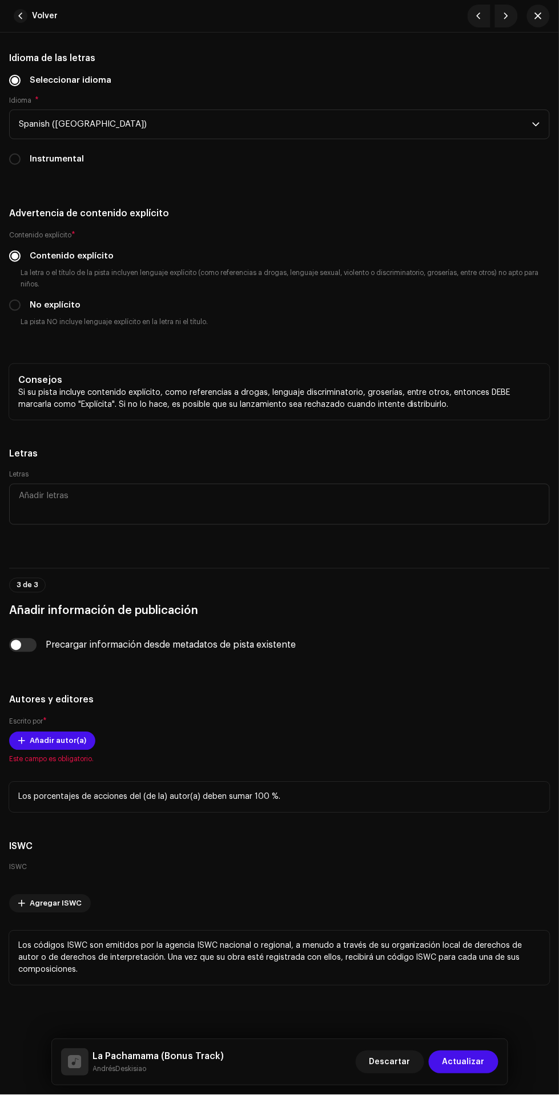
click at [36, 740] on span "Añadir autor(a)" at bounding box center [58, 741] width 57 height 23
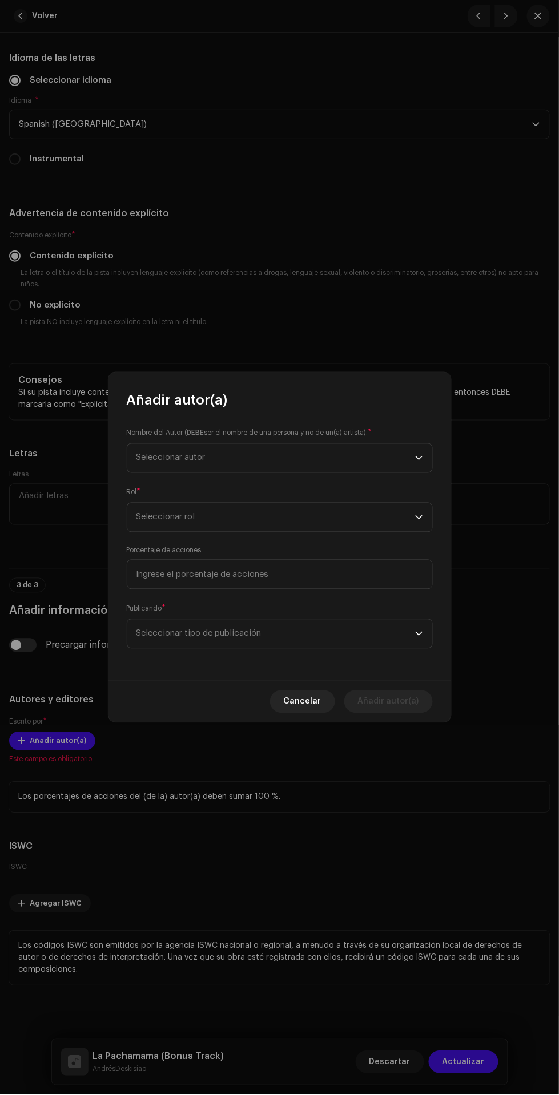
click at [311, 454] on span "Seleccionar autor" at bounding box center [275, 458] width 279 height 29
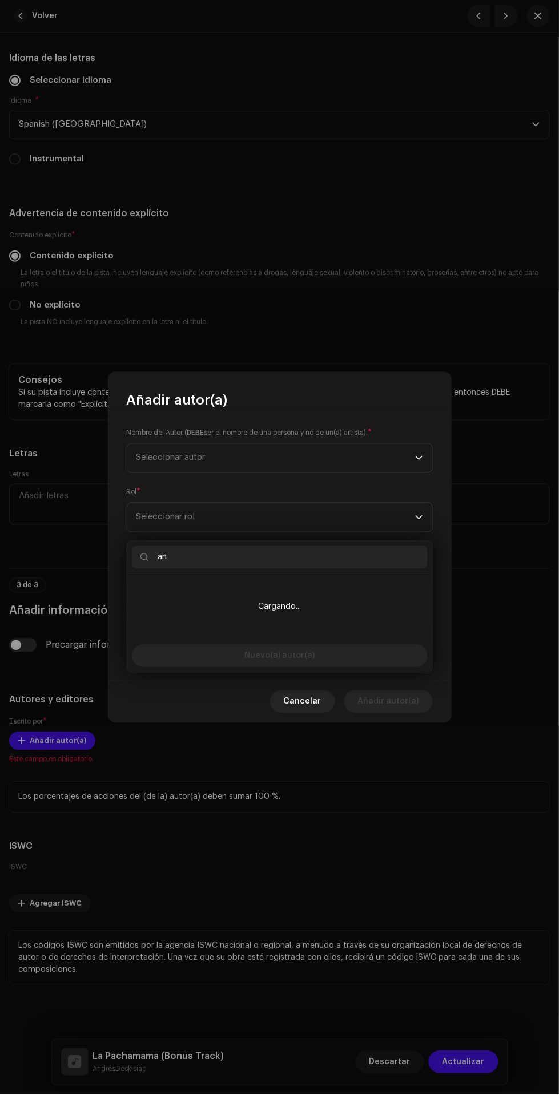
type input "and"
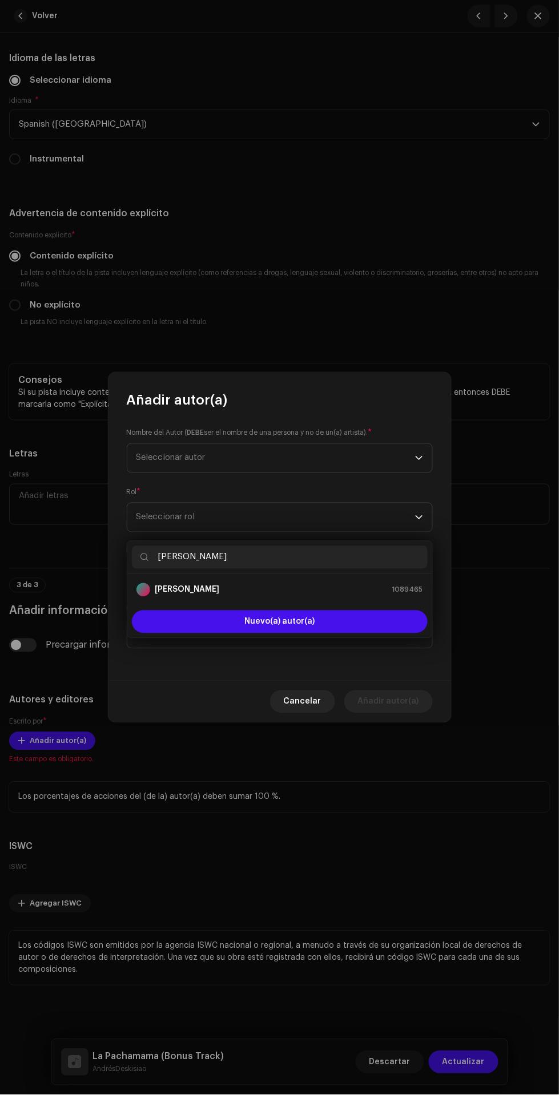
type input "[PERSON_NAME]"
click at [346, 583] on div "[PERSON_NAME] 1089465" at bounding box center [279, 590] width 287 height 14
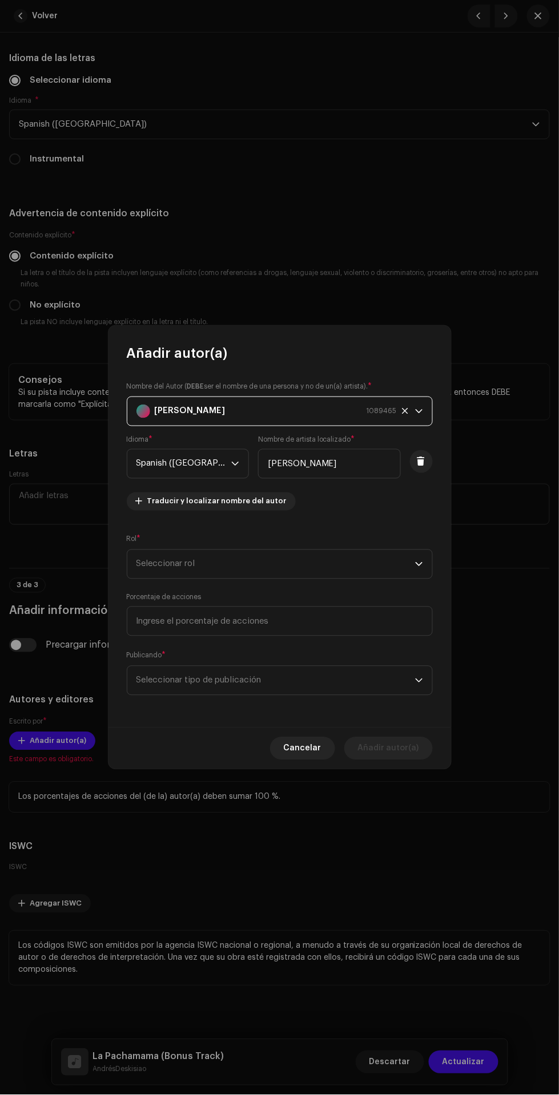
click at [321, 571] on span "Seleccionar rol" at bounding box center [275, 564] width 279 height 29
click at [276, 721] on li "Composer & Lyricist" at bounding box center [280, 732] width 296 height 23
click at [345, 683] on span "Seleccionar tipo de publicación" at bounding box center [275, 681] width 279 height 29
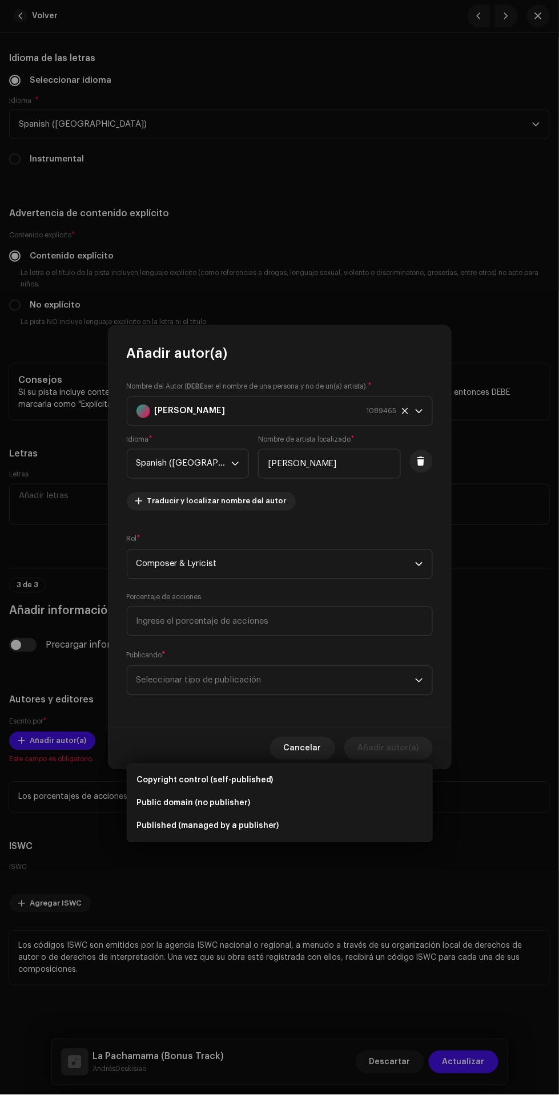
click at [248, 775] on span "Copyright control (self-published)" at bounding box center [204, 780] width 137 height 11
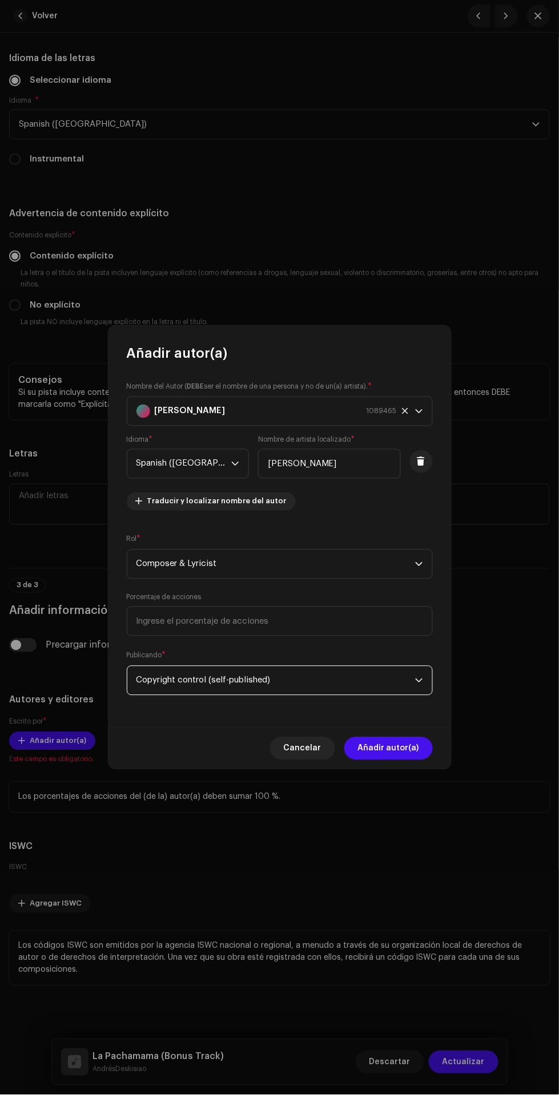
click at [404, 749] on span "Añadir autor(a)" at bounding box center [388, 748] width 61 height 23
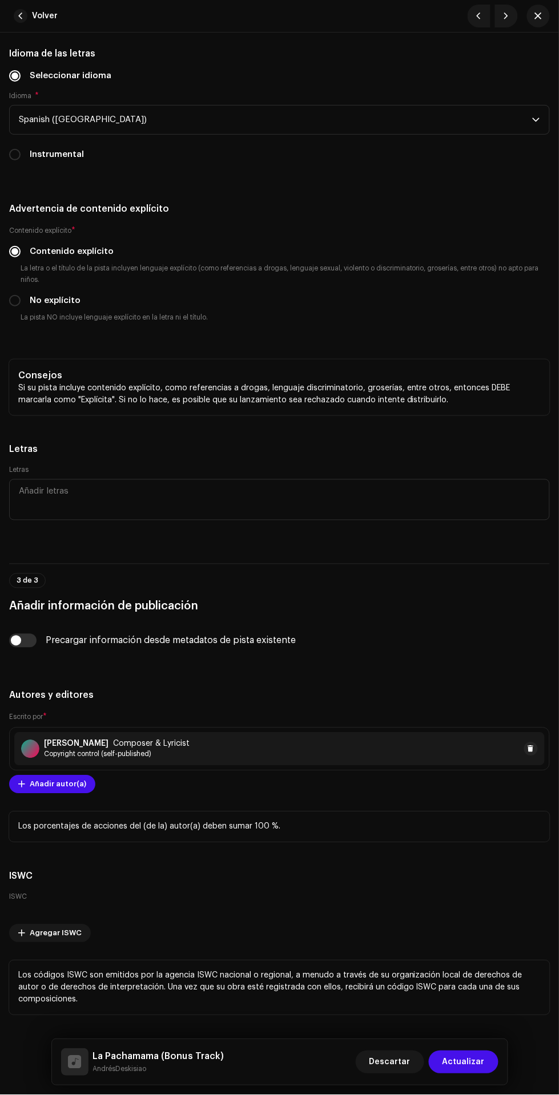
click at [42, 789] on span "Añadir autor(a)" at bounding box center [58, 784] width 57 height 23
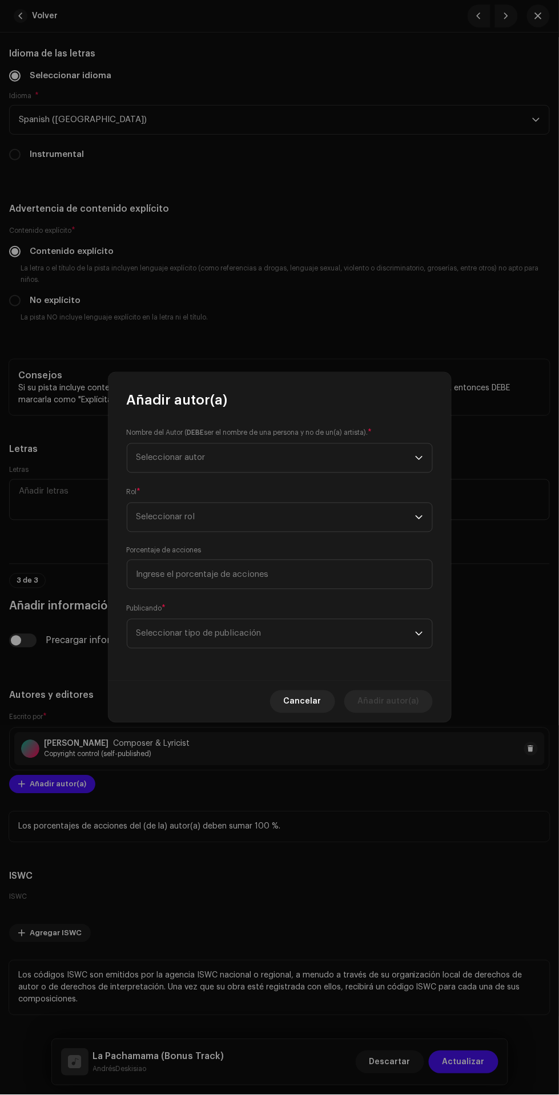
click at [329, 457] on span "Seleccionar autor" at bounding box center [275, 458] width 279 height 29
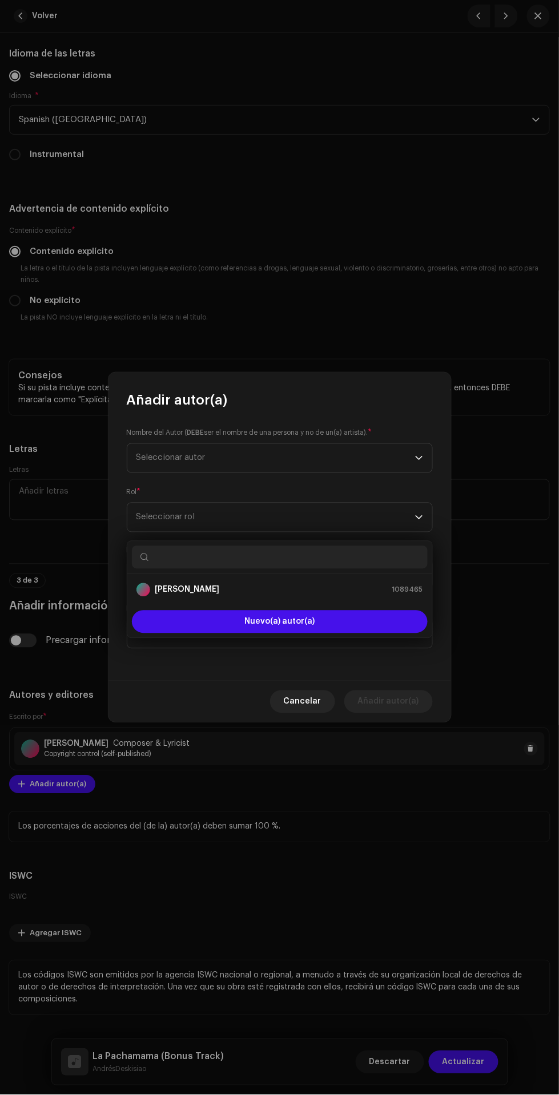
click at [309, 618] on span "Nuevo(a) autor(a)" at bounding box center [279, 622] width 70 height 8
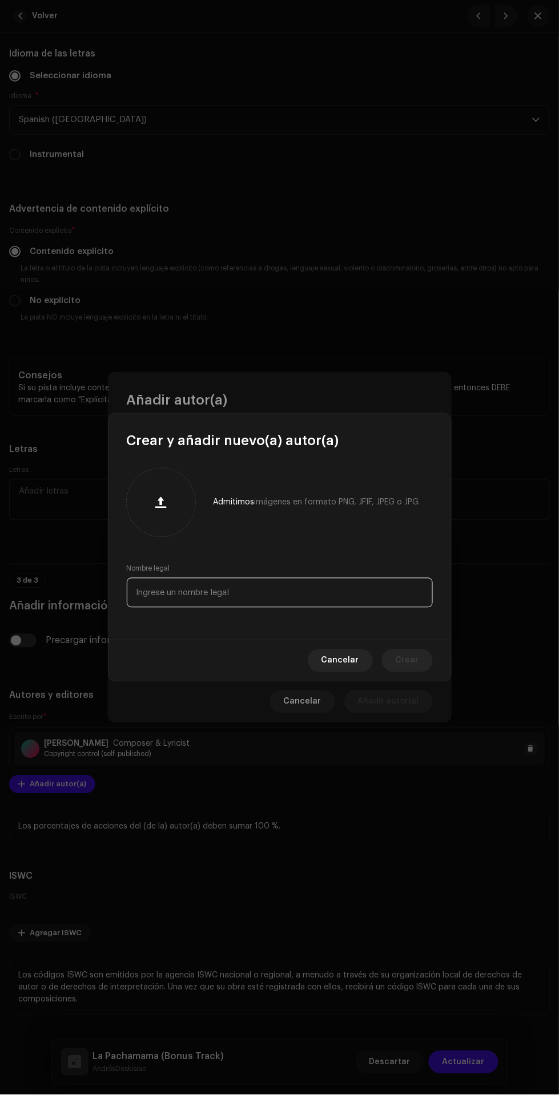
click at [287, 589] on input "text" at bounding box center [280, 593] width 306 height 30
type input "Juan Daniel Ortiz"
click at [411, 661] on span "Crear" at bounding box center [407, 661] width 23 height 23
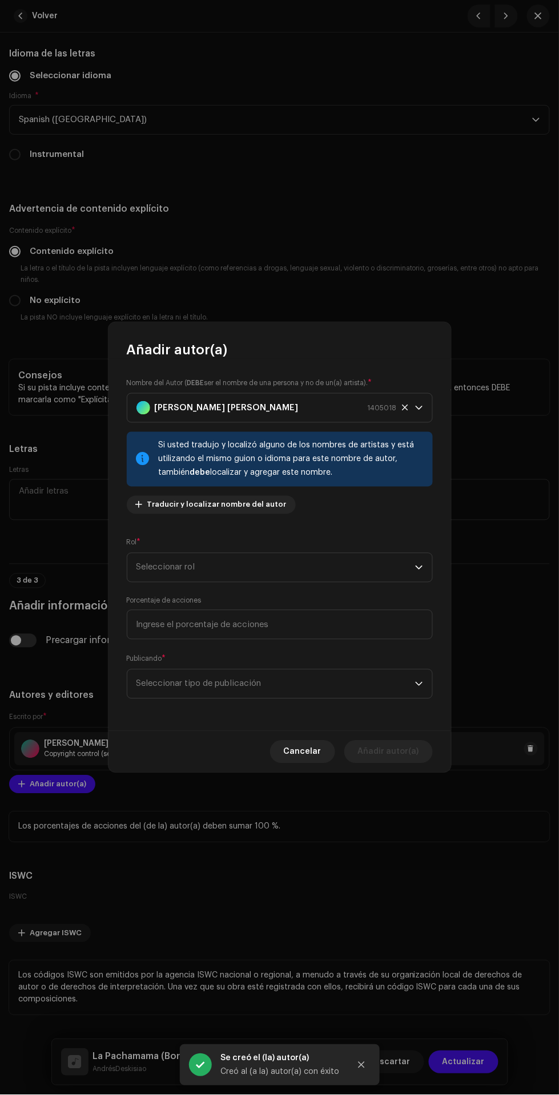
click at [328, 529] on div "Nombre del Autor ( DEBE ser el nombre de una persona y no de un(a) artista). * …" at bounding box center [279, 545] width 342 height 372
click at [243, 503] on span "Traducir y localizar nombre del autor" at bounding box center [216, 505] width 139 height 23
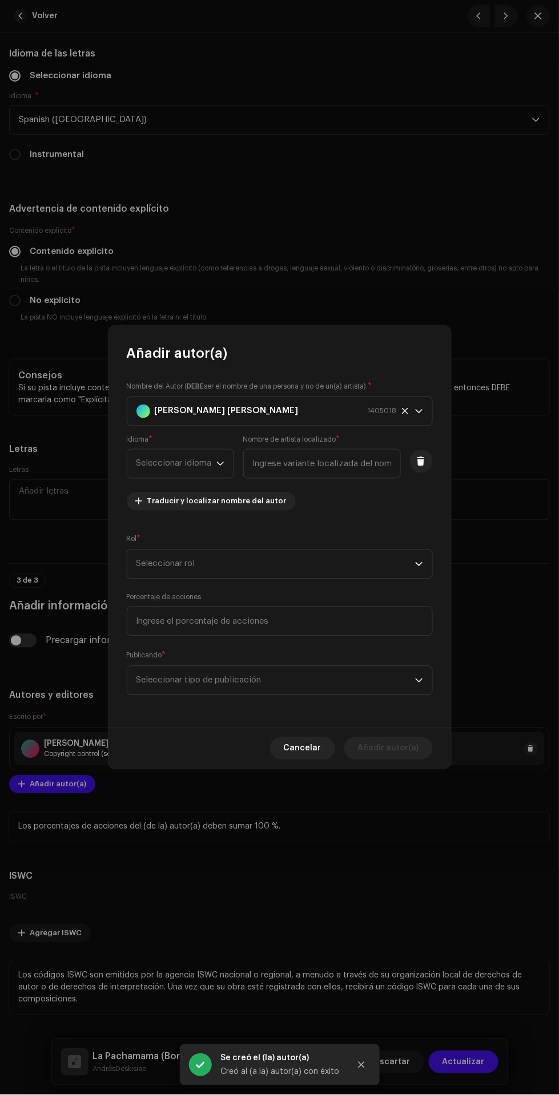
click at [187, 463] on span "Seleccionar idioma" at bounding box center [176, 464] width 80 height 29
type input "spa"
click at [224, 613] on span "Spanish ([GEOGRAPHIC_DATA])" at bounding box center [197, 618] width 123 height 11
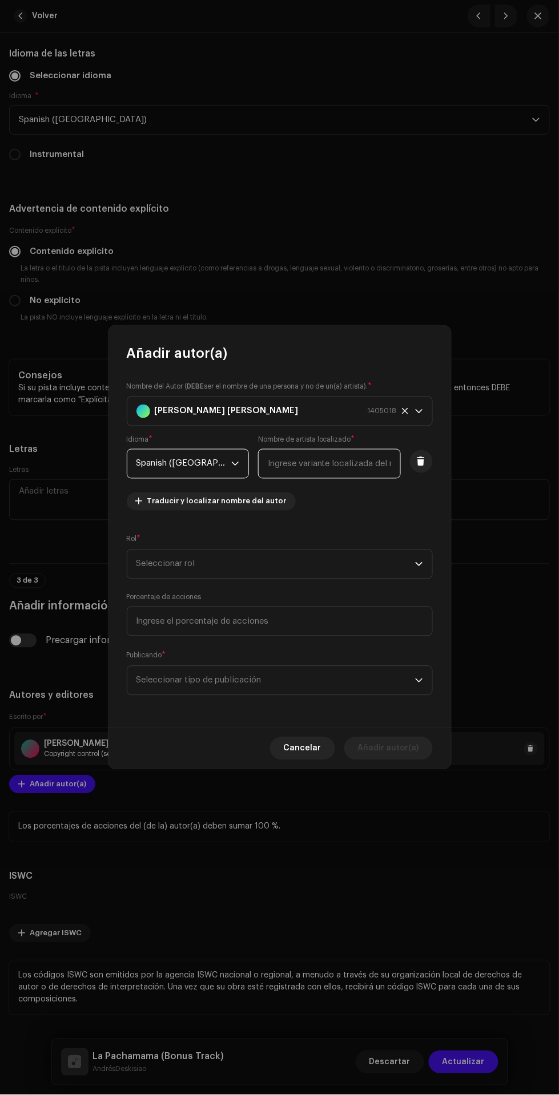
click at [334, 468] on input "text" at bounding box center [329, 464] width 143 height 30
type input "Juan Daniel Ortiz"
click at [318, 570] on span "Seleccionar rol" at bounding box center [275, 564] width 279 height 29
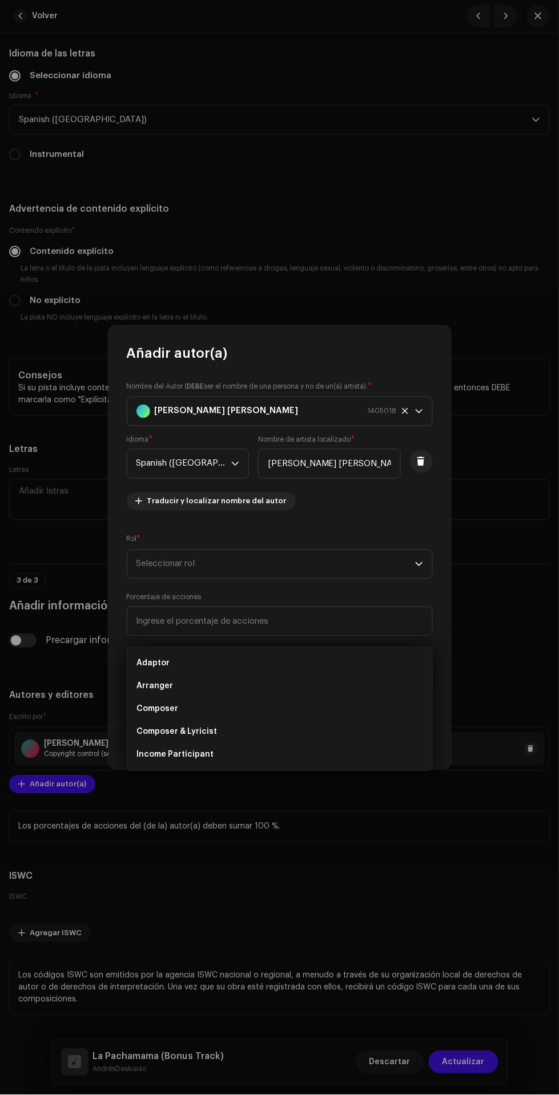
click at [243, 721] on li "Composer & Lyricist" at bounding box center [280, 732] width 296 height 23
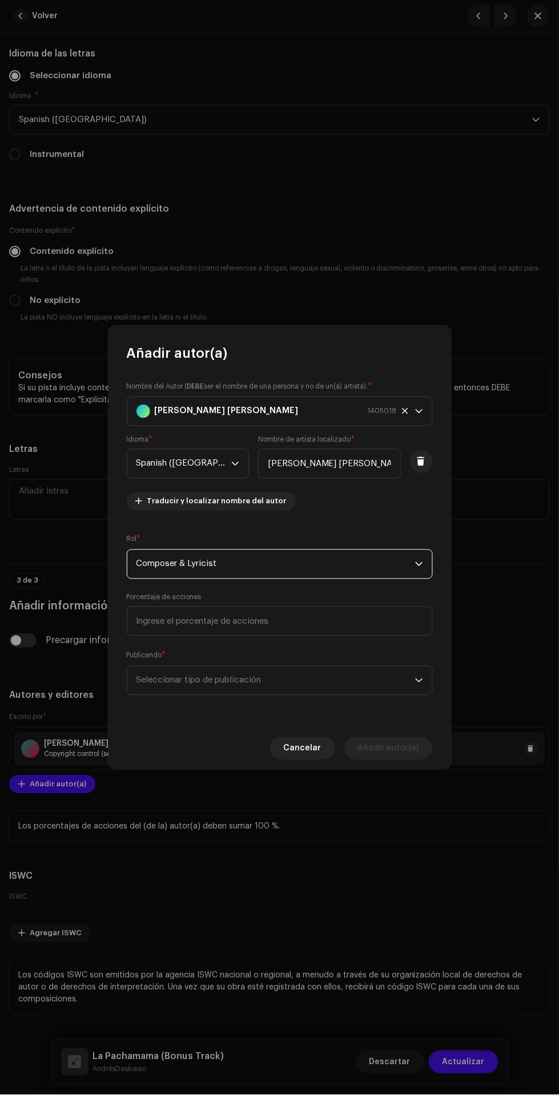
click at [274, 683] on span "Seleccionar tipo de publicación" at bounding box center [275, 681] width 279 height 29
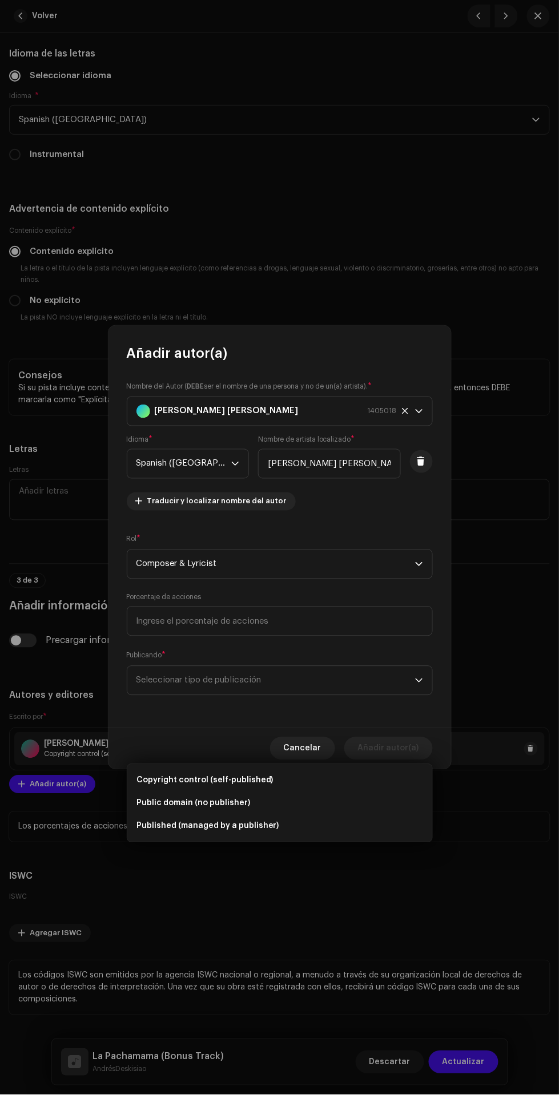
click at [245, 775] on span "Copyright control (self-published)" at bounding box center [204, 780] width 137 height 11
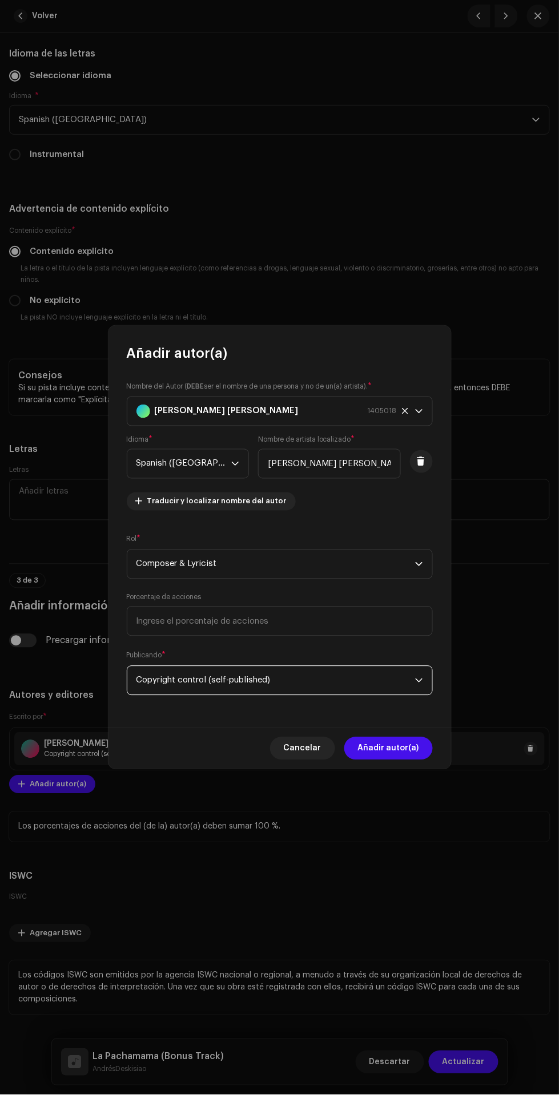
click at [406, 749] on span "Añadir autor(a)" at bounding box center [388, 748] width 61 height 23
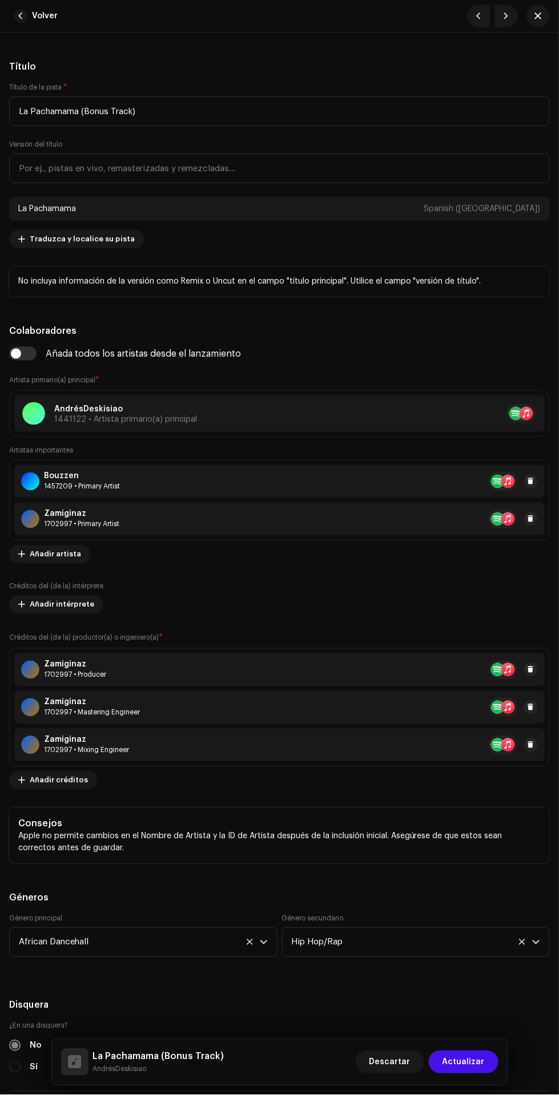
scroll to position [466, 0]
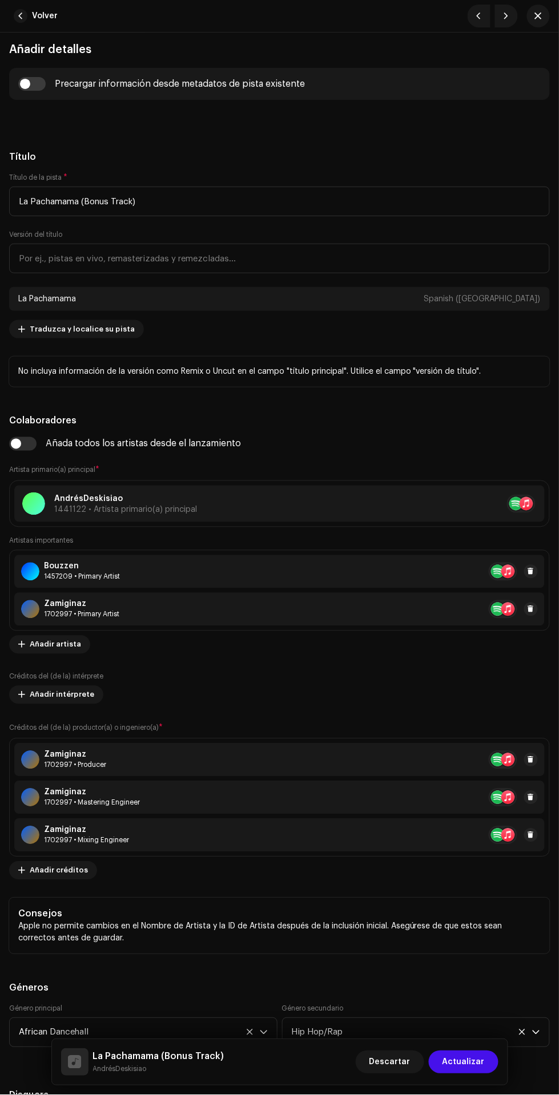
click at [470, 1061] on span "Actualizar" at bounding box center [463, 1062] width 42 height 23
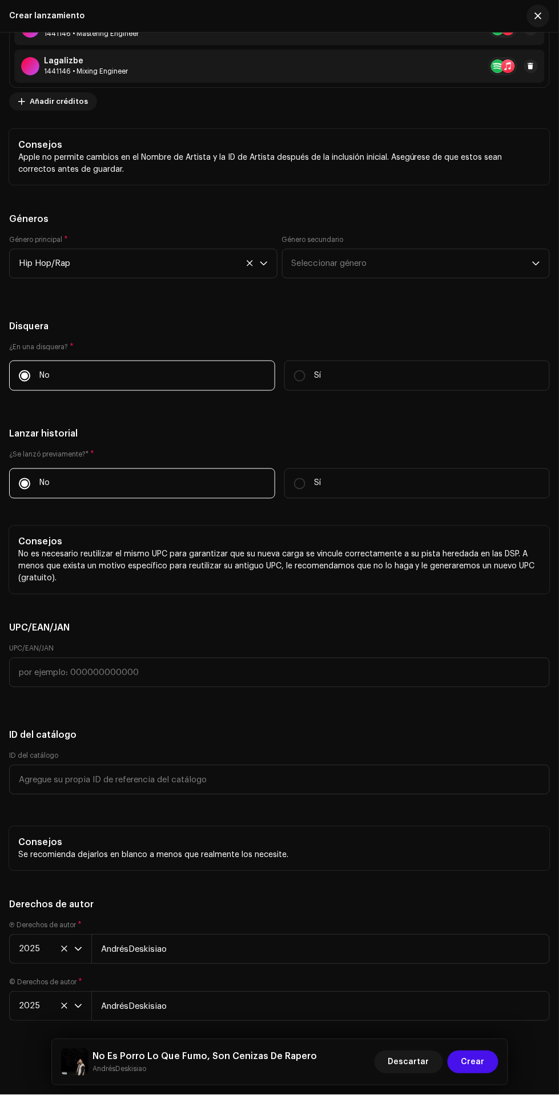
scroll to position [2724, 0]
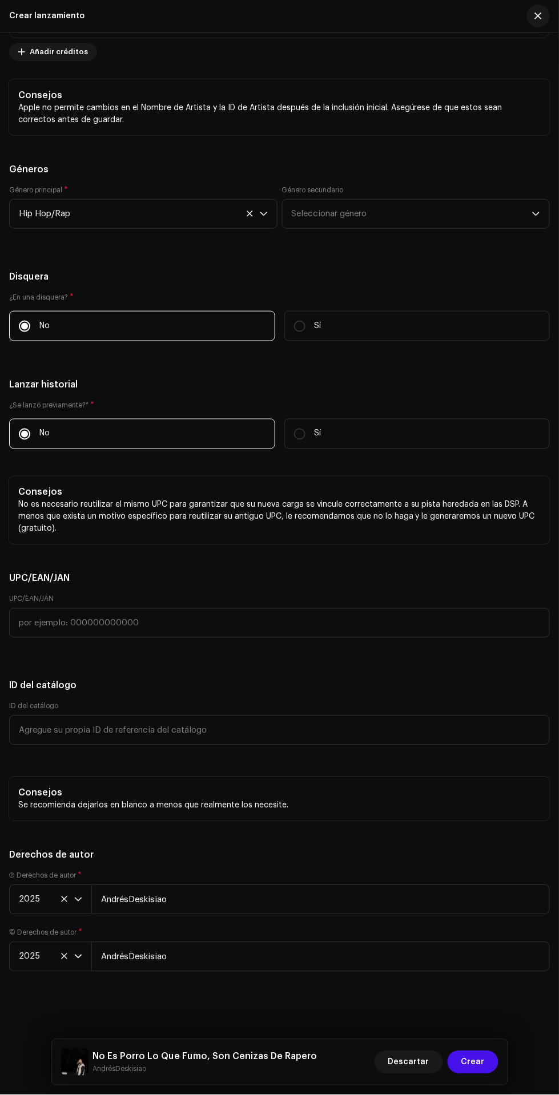
click at [478, 1065] on span "Crear" at bounding box center [472, 1062] width 23 height 23
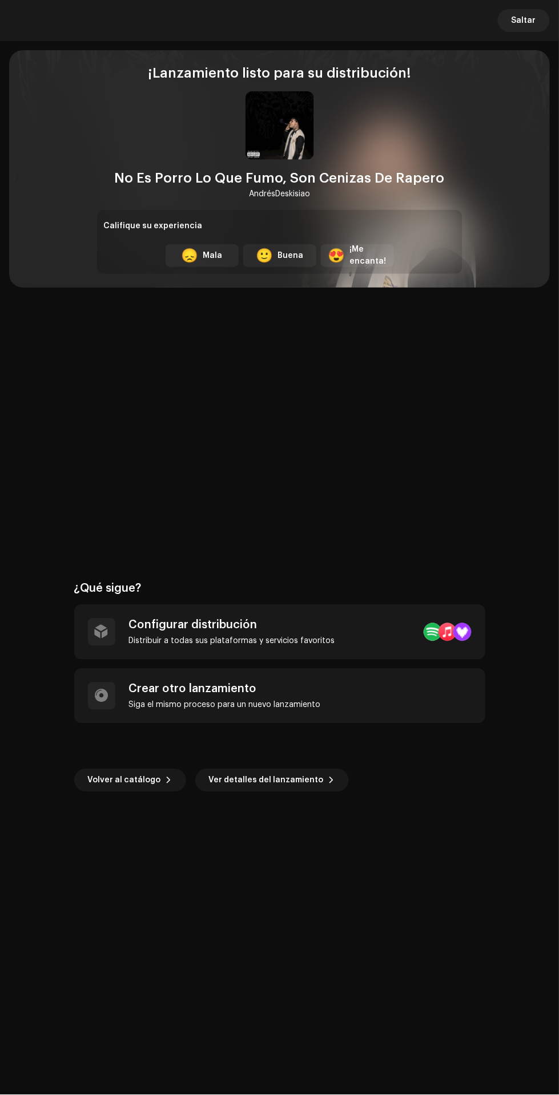
click at [370, 626] on div "Configurar distribución Distribuir a todas sus plataformas y servicios favoritos" at bounding box center [279, 632] width 411 height 55
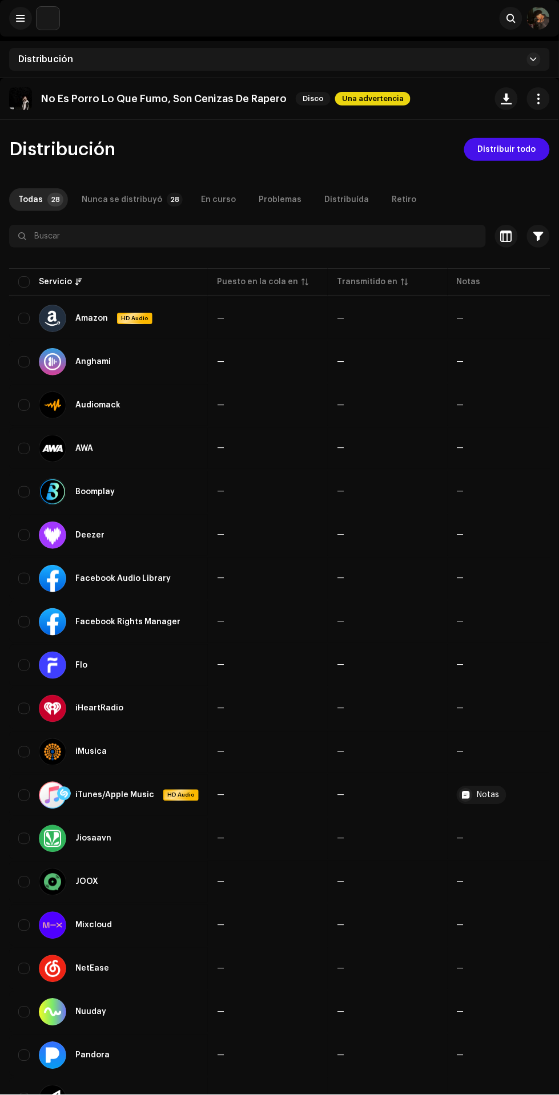
click at [23, 281] on input "checkbox" at bounding box center [23, 281] width 11 height 11
checkbox input "true"
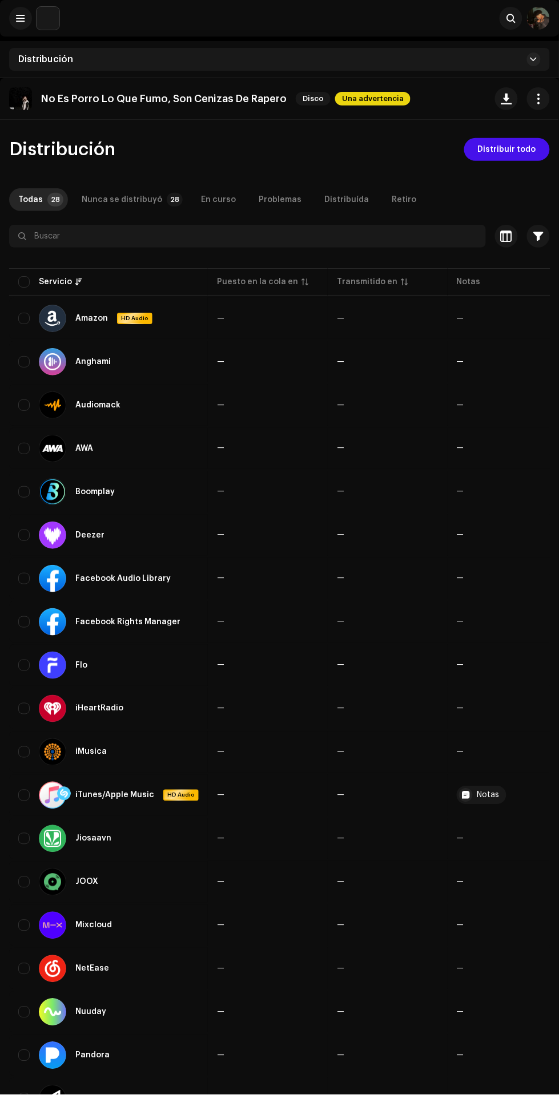
checkbox input "true"
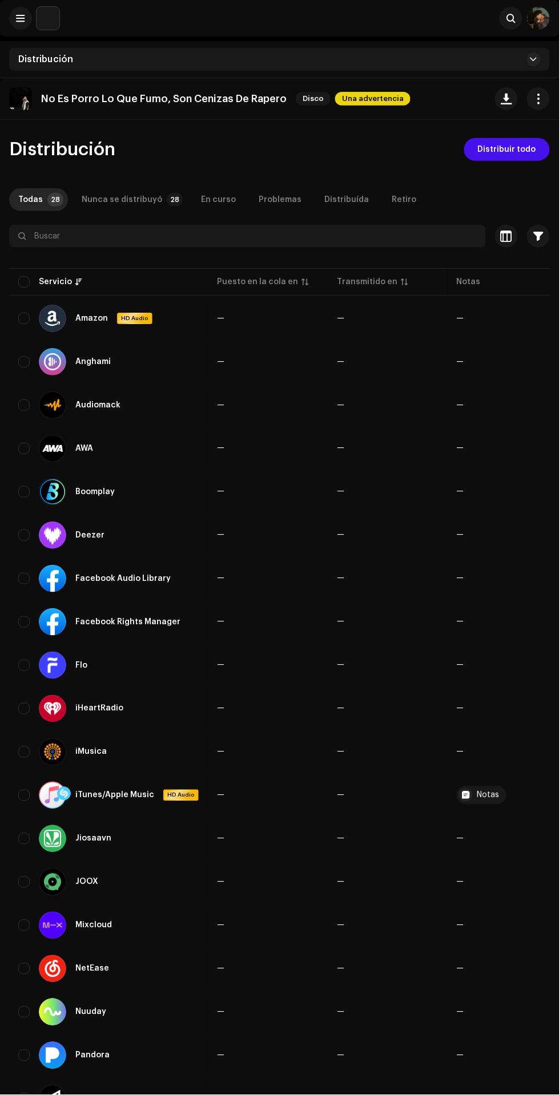
checkbox input "true"
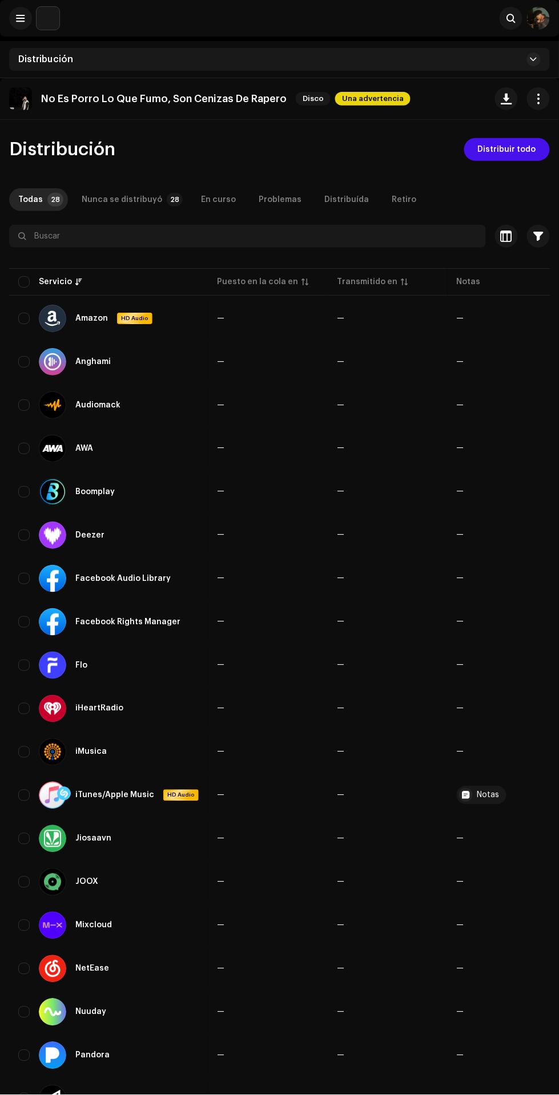
checkbox input "true"
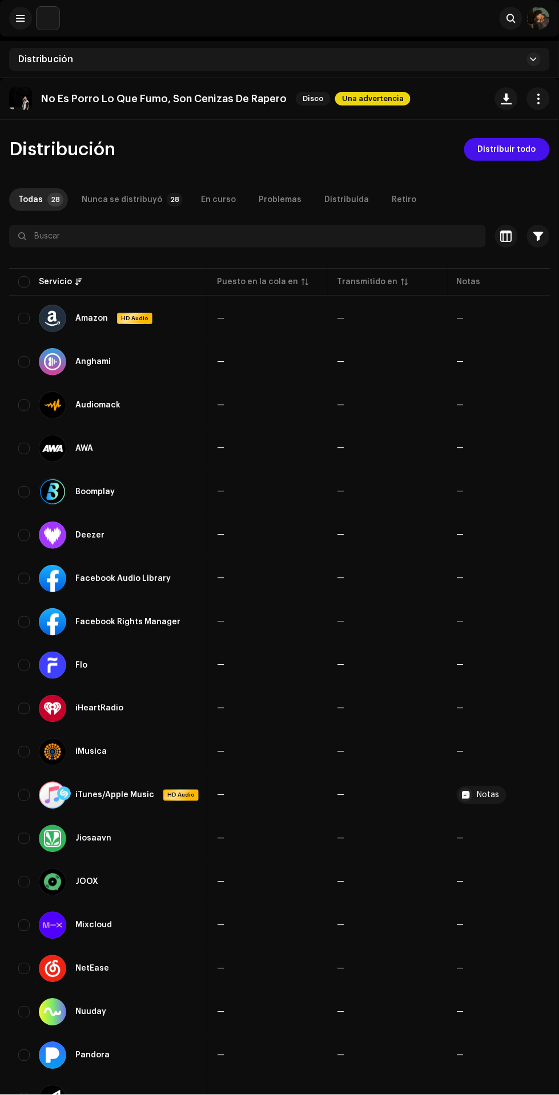
checkbox input "true"
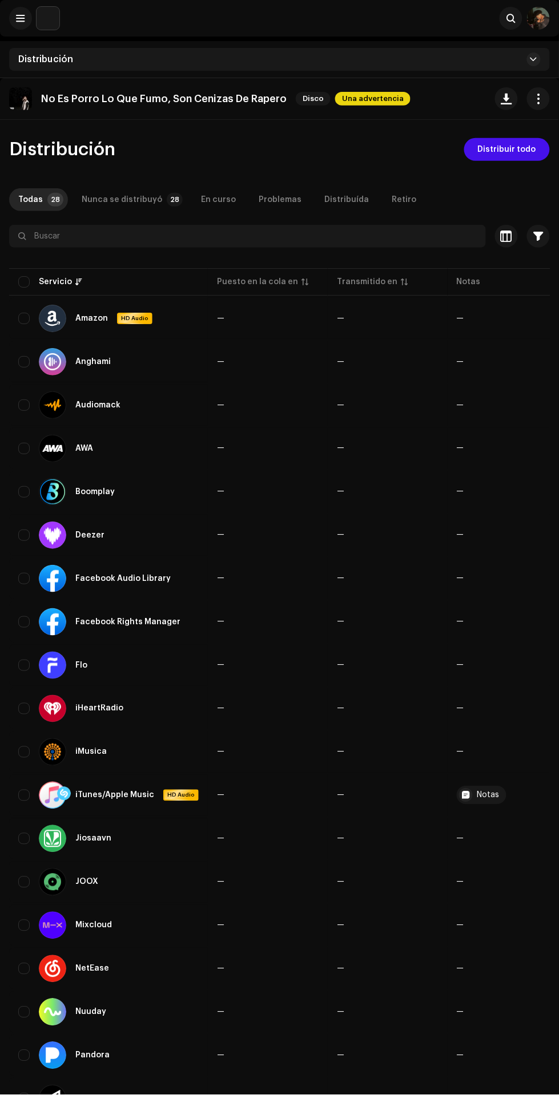
checkbox input "true"
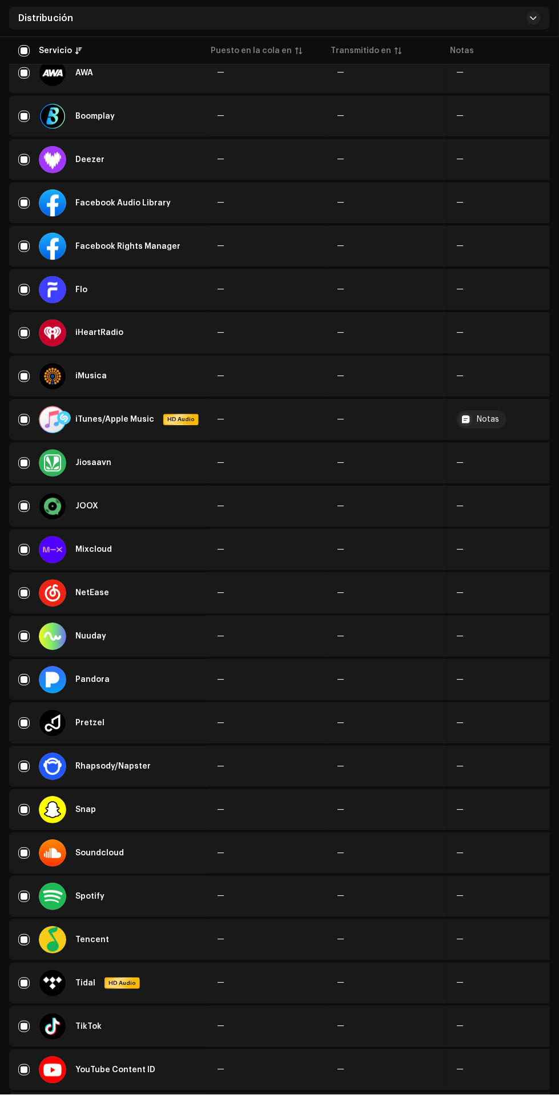
scroll to position [381, 0]
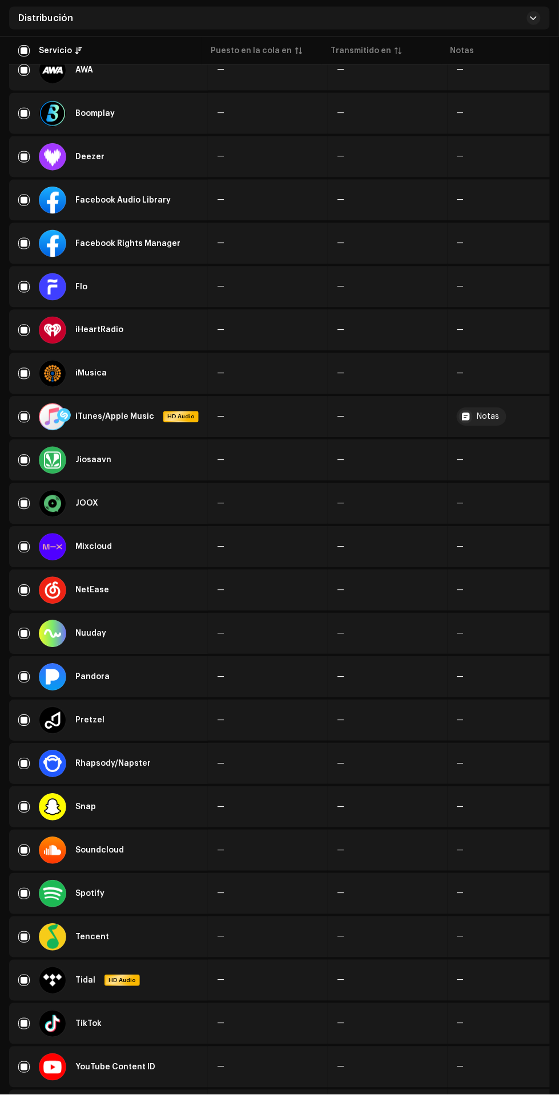
click at [22, 854] on input "Row Selected" at bounding box center [23, 850] width 11 height 11
checkbox input "false"
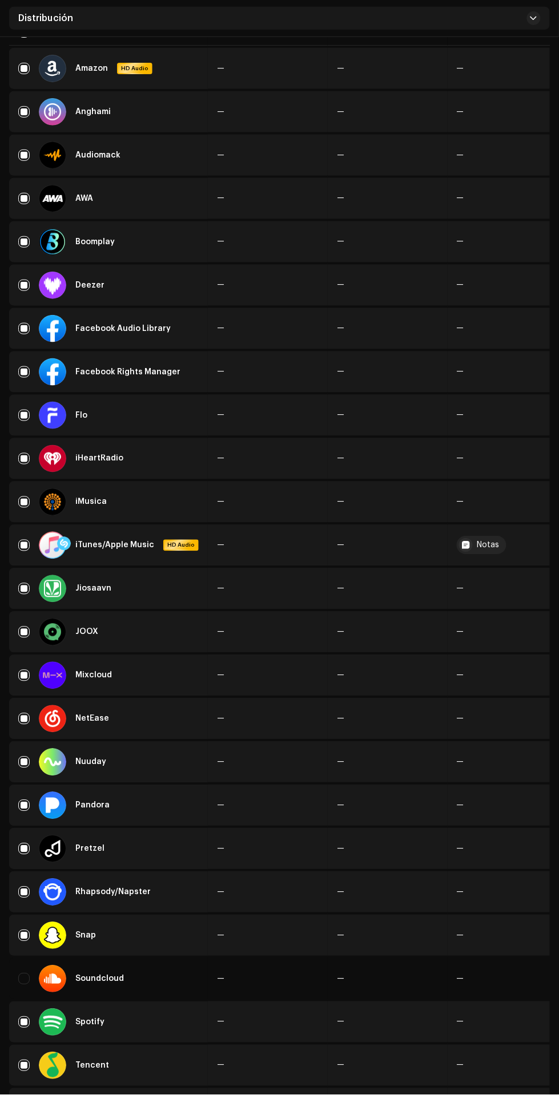
scroll to position [0, 0]
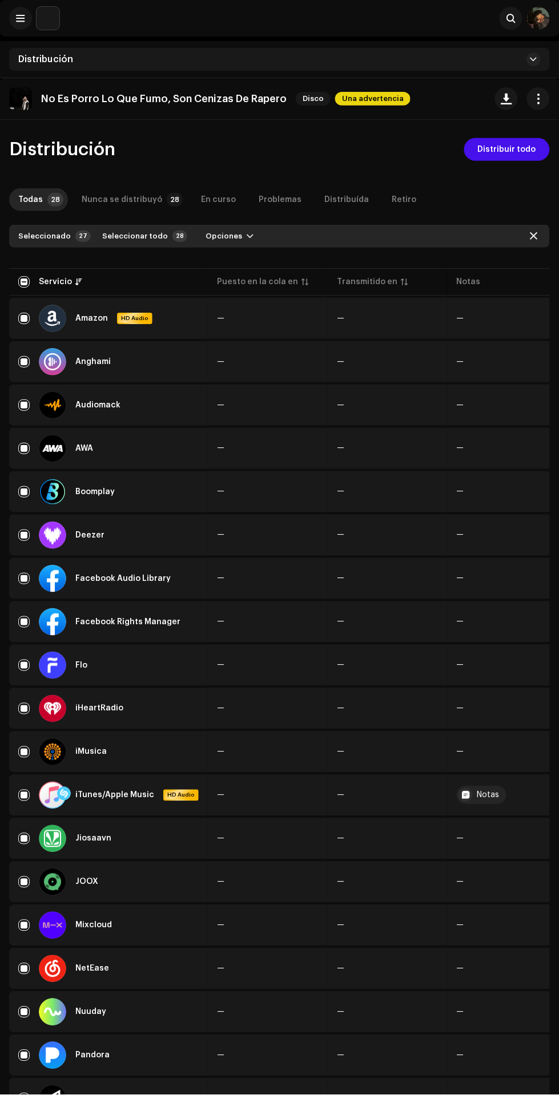
click at [517, 151] on span "Distribuir todo" at bounding box center [507, 149] width 58 height 23
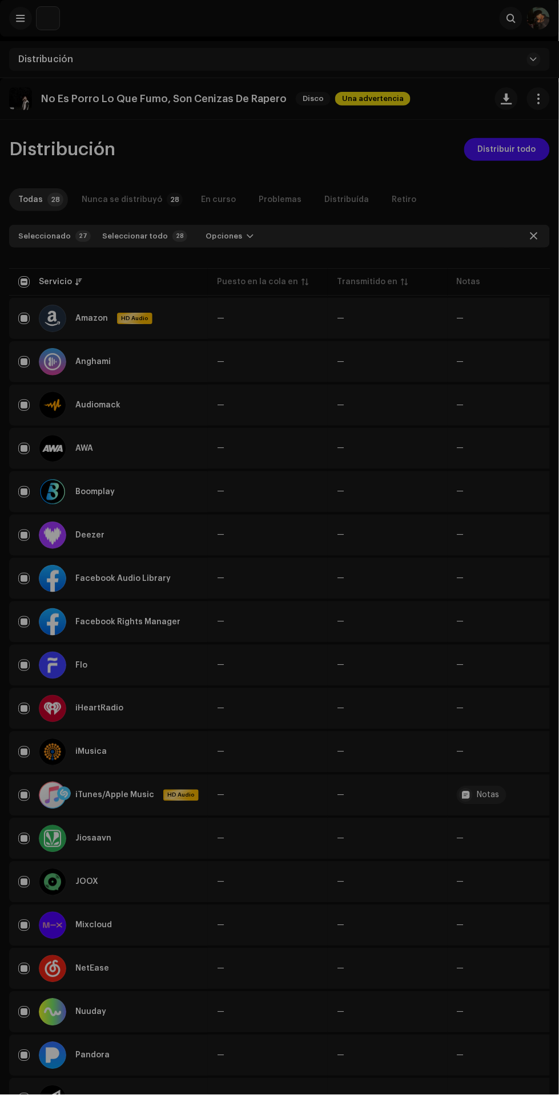
click at [384, 160] on div "Errores y advertencias Error Advertencias 1 Por favor, revise estas advertencia…" at bounding box center [279, 547] width 559 height 1095
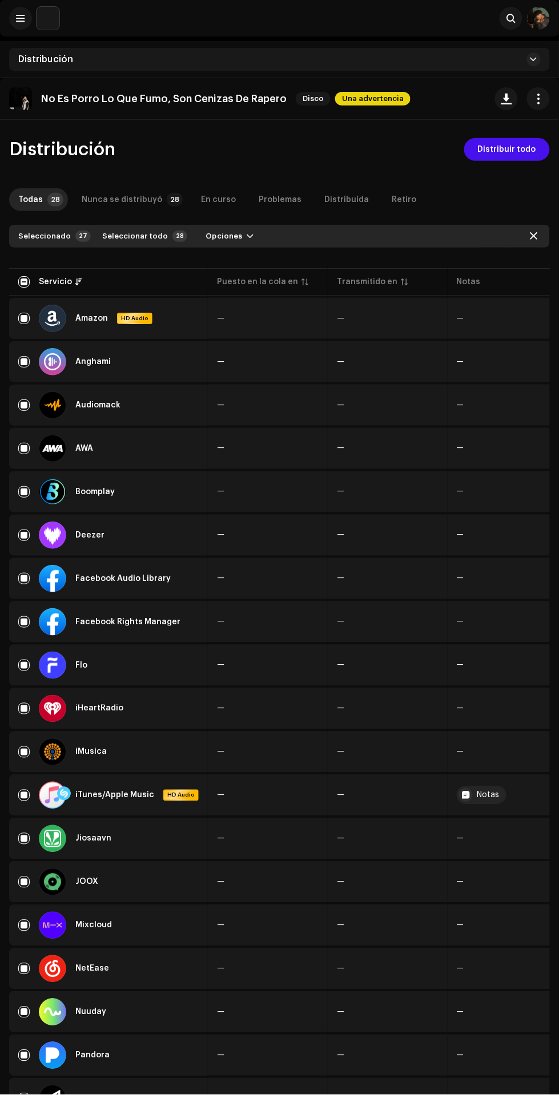
click at [382, 96] on span "Una advertencia" at bounding box center [372, 99] width 75 height 14
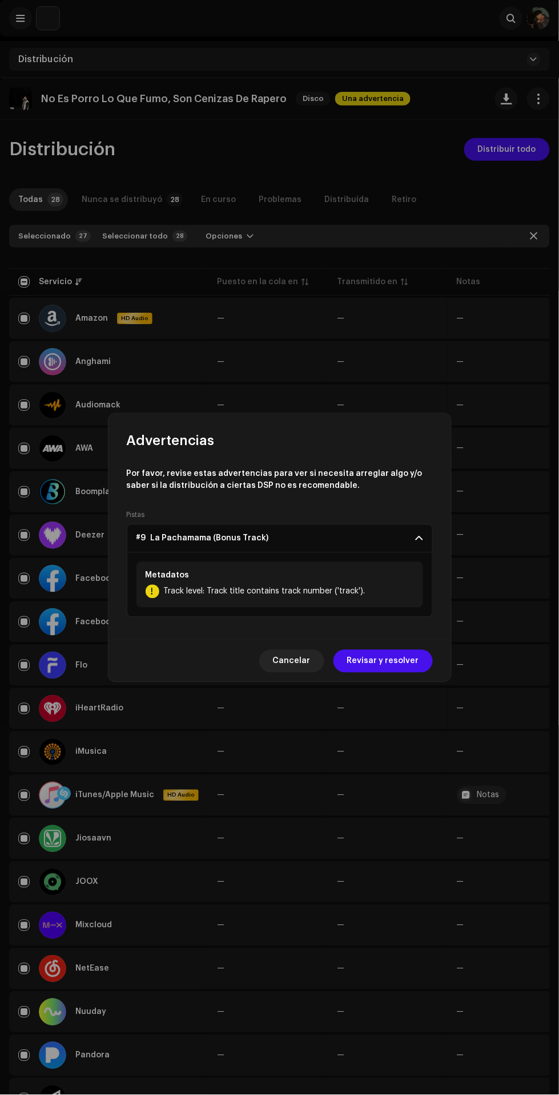
click at [191, 590] on span "Track level: Track title contains track number ('track')." at bounding box center [264, 592] width 201 height 14
click at [305, 660] on span "Cancelar" at bounding box center [292, 661] width 38 height 23
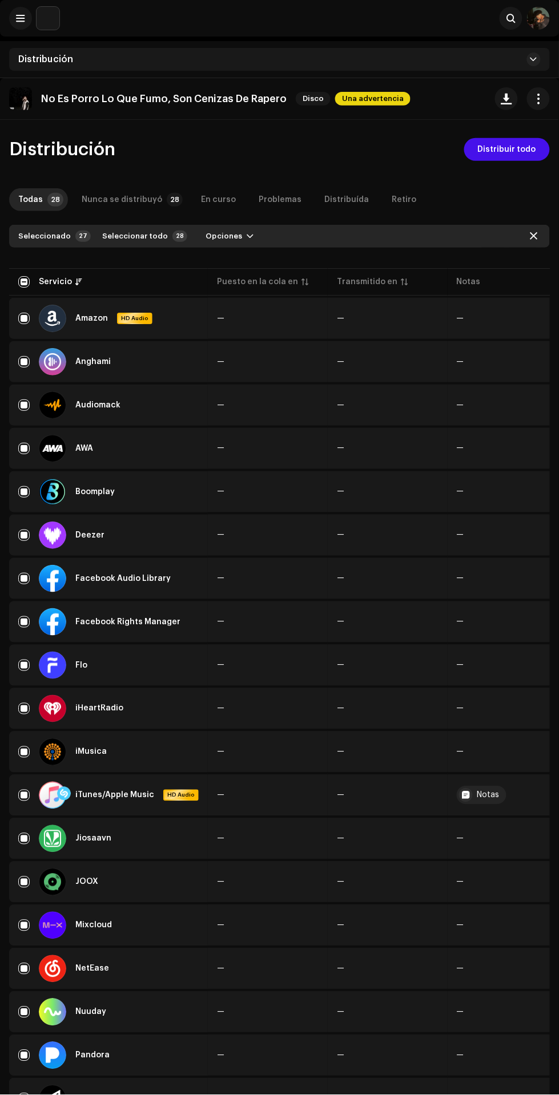
click at [529, 152] on span "Distribuir todo" at bounding box center [507, 149] width 58 height 23
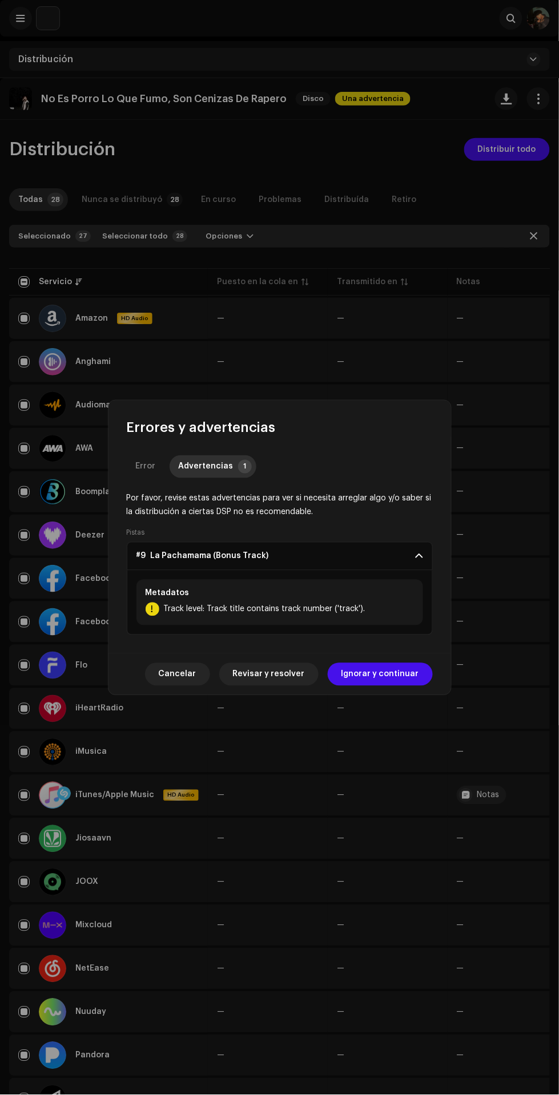
click at [408, 675] on span "Ignorar y continuar" at bounding box center [380, 674] width 78 height 23
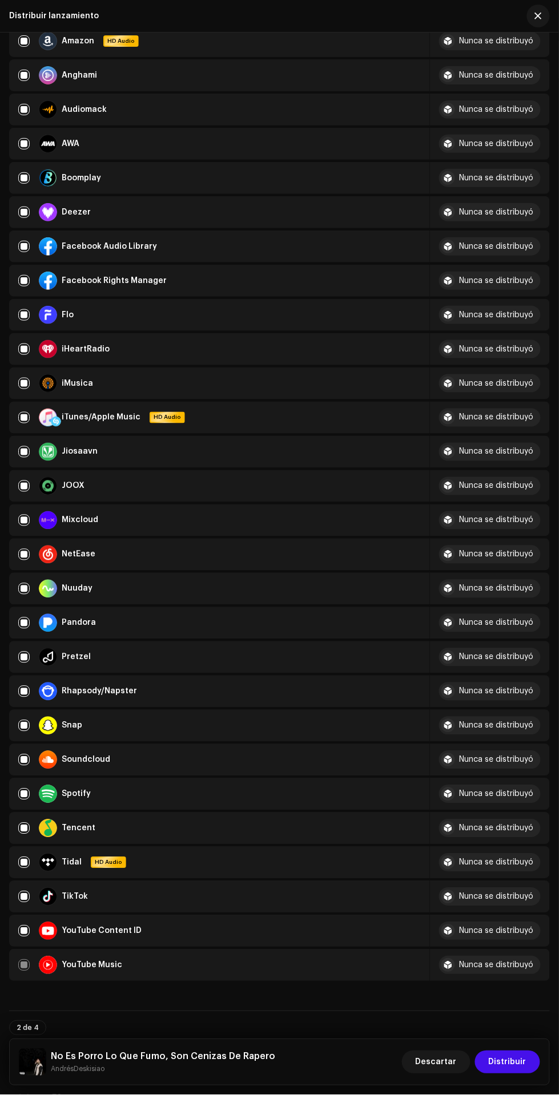
scroll to position [175, 0]
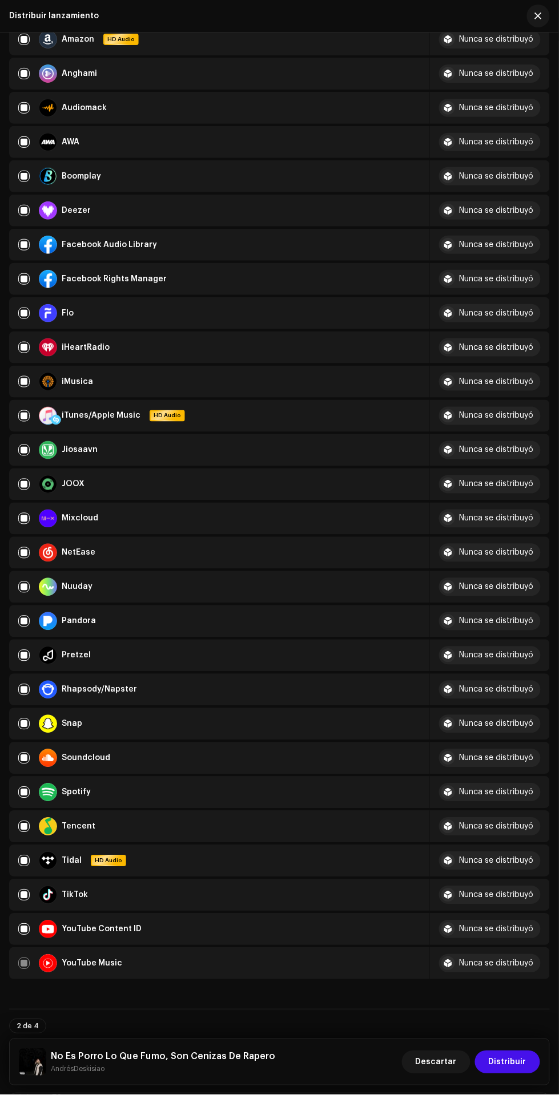
click at [23, 756] on input "checkbox" at bounding box center [23, 758] width 11 height 11
checkbox input "false"
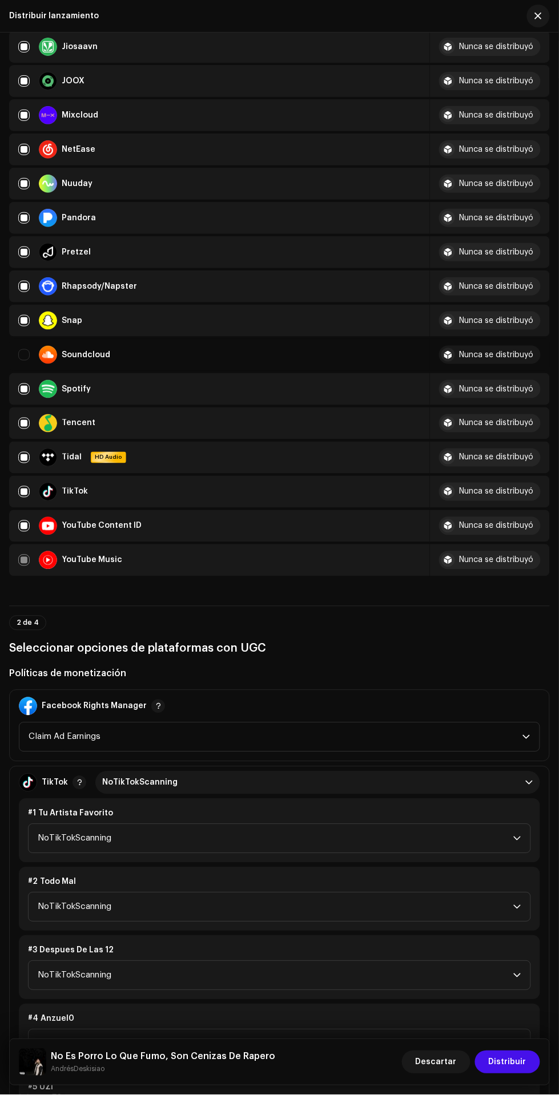
scroll to position [607, 0]
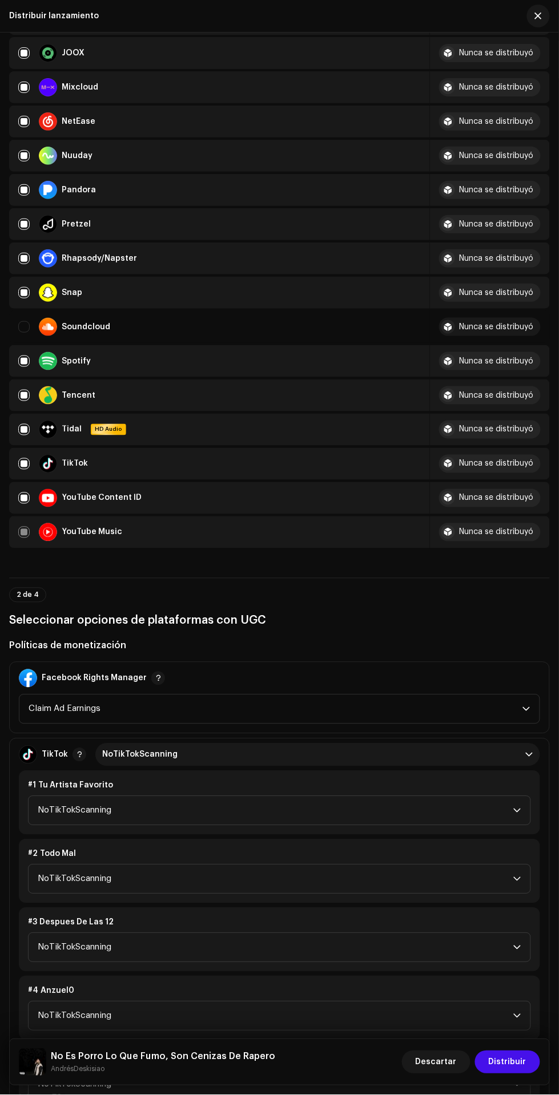
click at [369, 805] on span "NoTikTokScanning" at bounding box center [275, 811] width 475 height 29
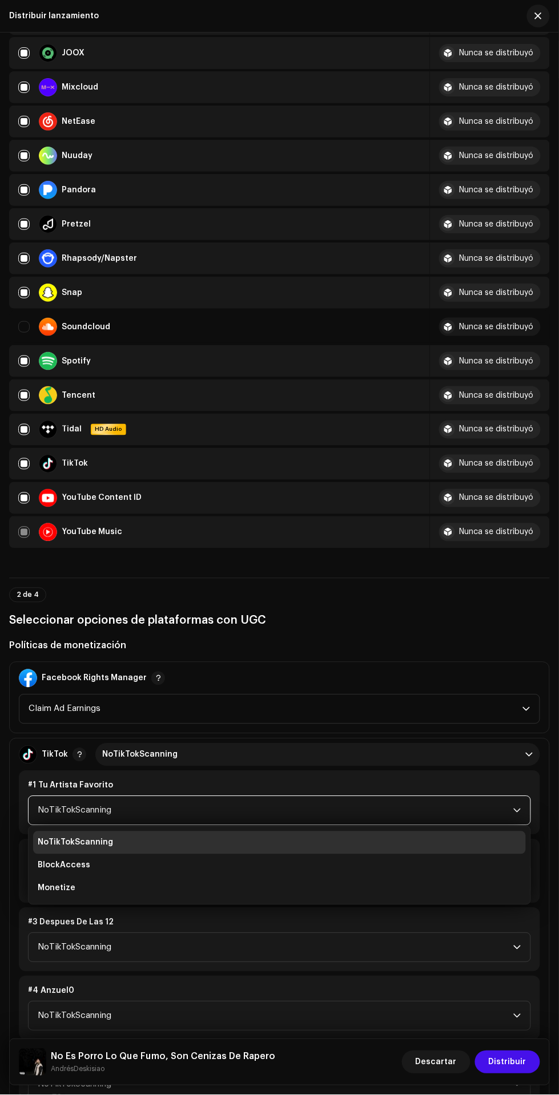
click at [372, 871] on li "BlockAccess" at bounding box center [279, 865] width 493 height 23
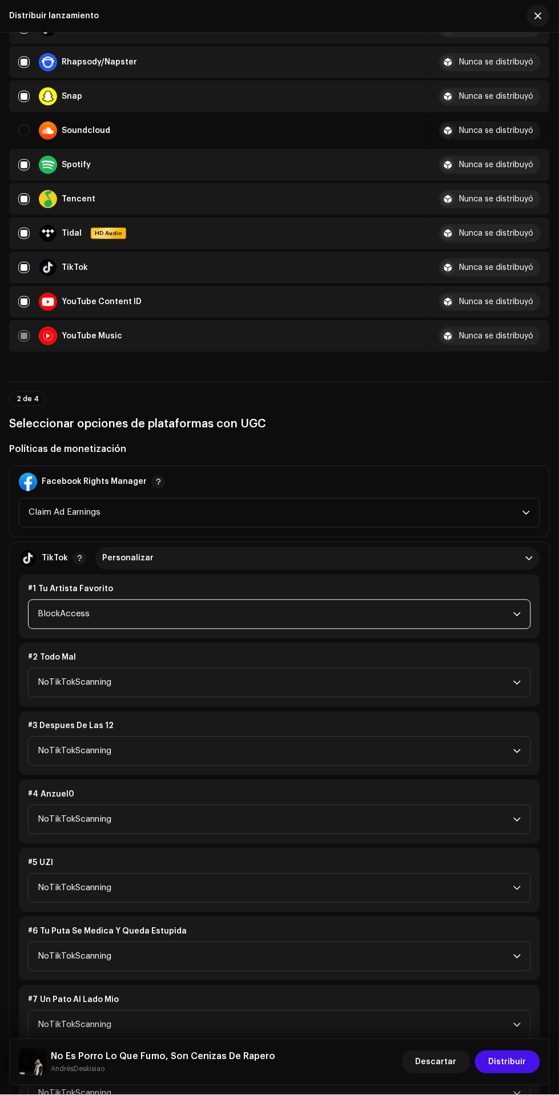
scroll to position [801, 0]
click at [436, 680] on span "NoTikTokScanning" at bounding box center [275, 685] width 475 height 29
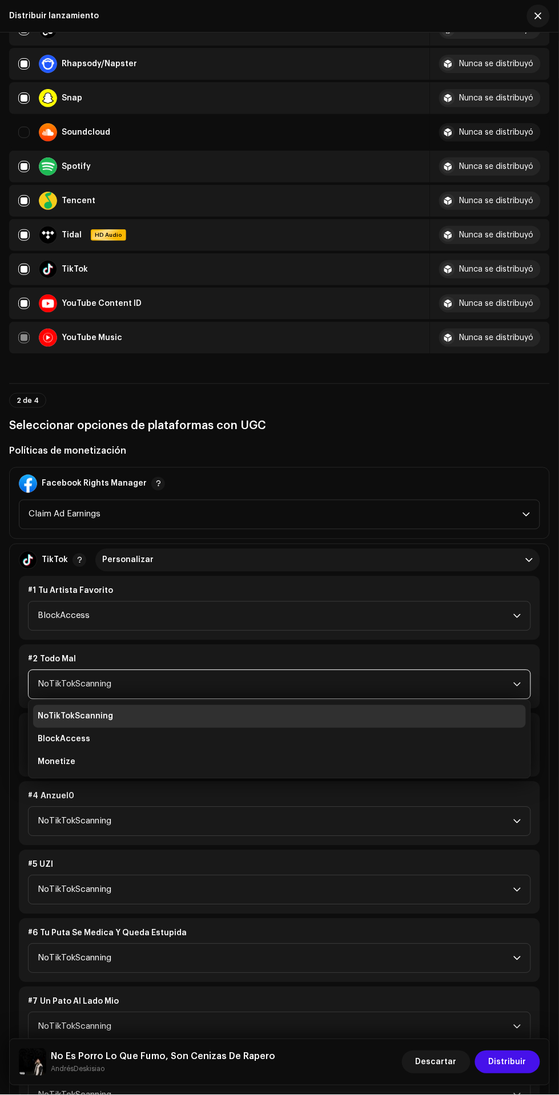
click at [439, 604] on span "BlockAccess" at bounding box center [275, 616] width 475 height 29
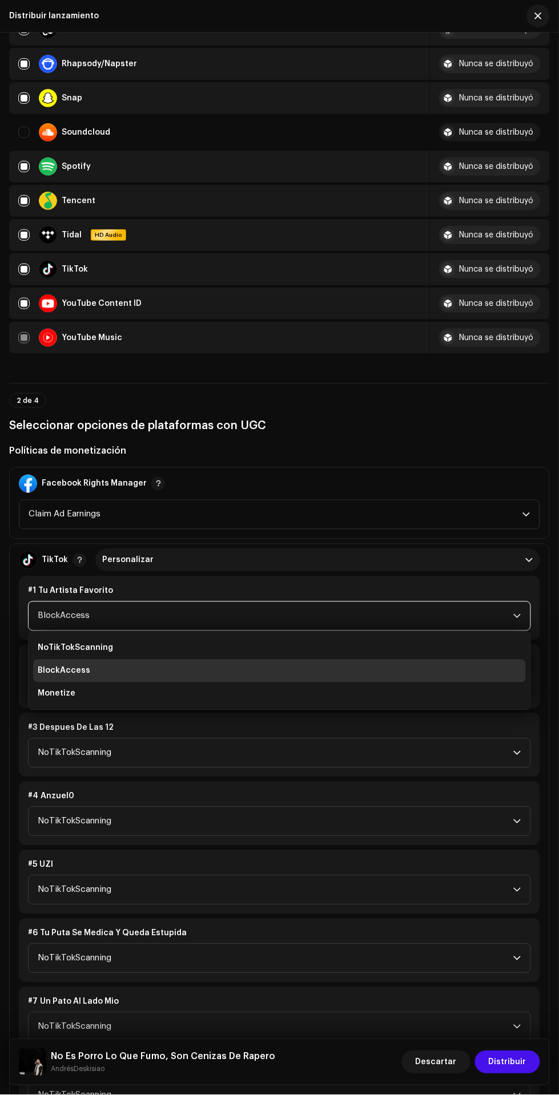
click at [438, 611] on span "BlockAccess" at bounding box center [275, 616] width 475 height 29
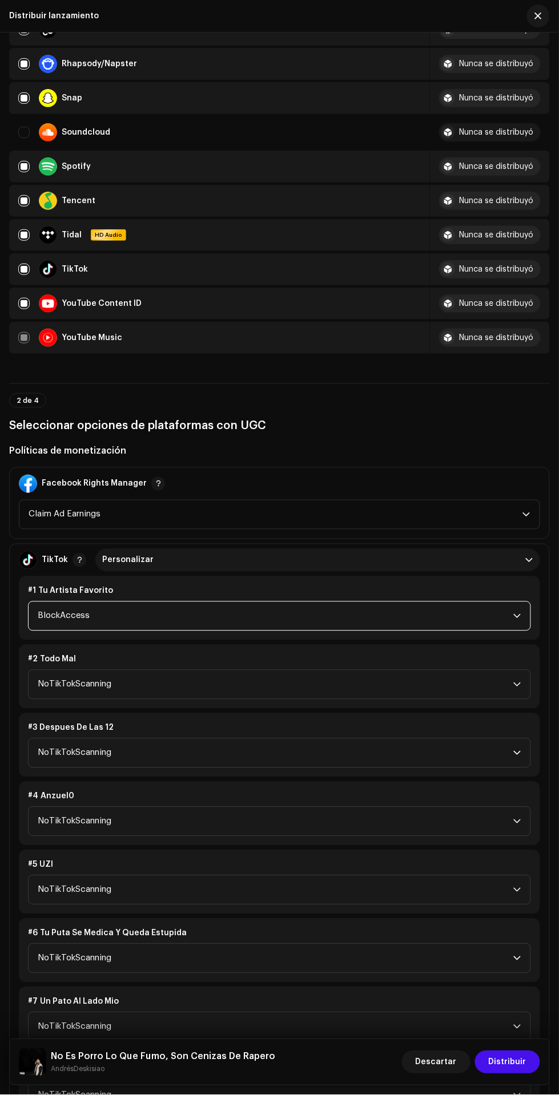
click at [429, 608] on span "BlockAccess" at bounding box center [275, 616] width 475 height 29
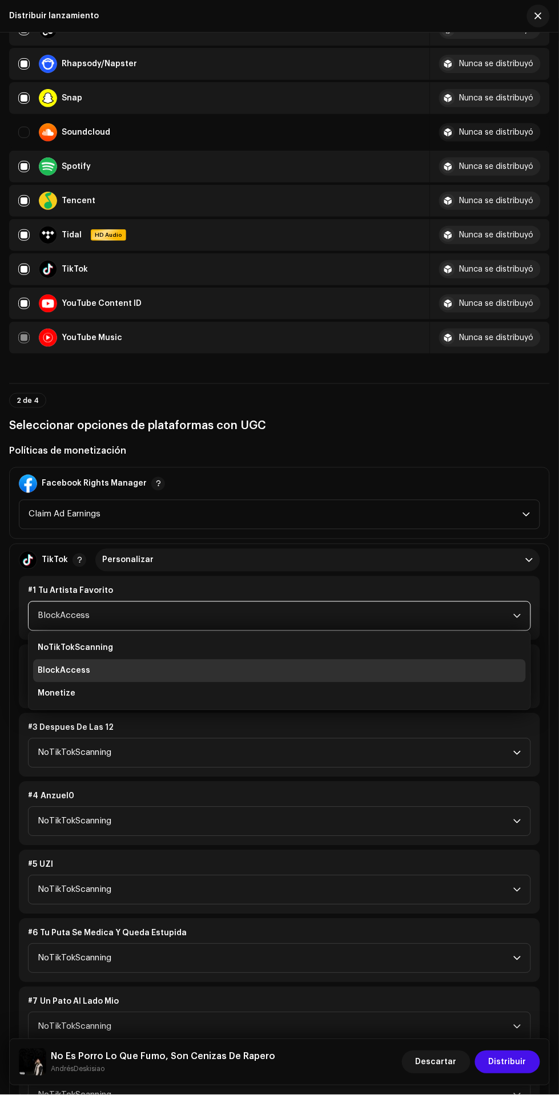
click at [378, 695] on li "Monetize" at bounding box center [279, 694] width 493 height 23
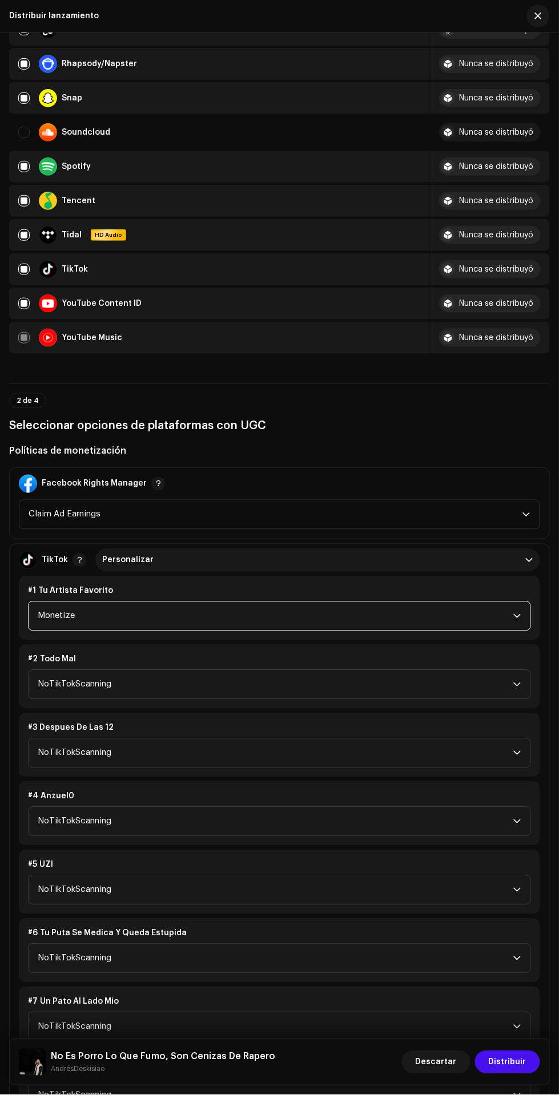
click at [385, 684] on span "NoTikTokScanning" at bounding box center [275, 685] width 475 height 29
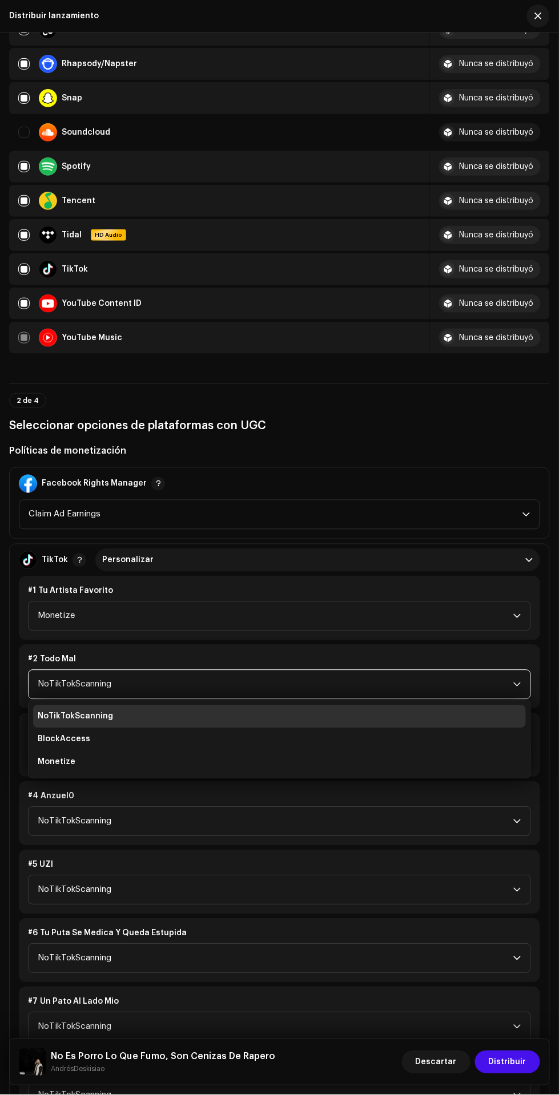
click at [319, 764] on li "Monetize" at bounding box center [279, 762] width 493 height 23
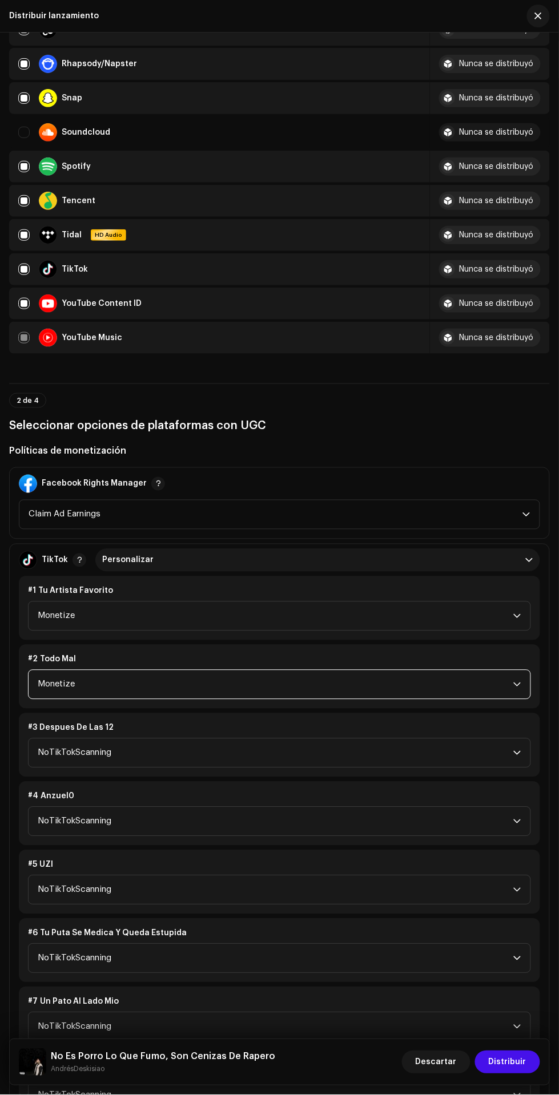
click at [333, 739] on span "NoTikTokScanning" at bounding box center [275, 753] width 475 height 29
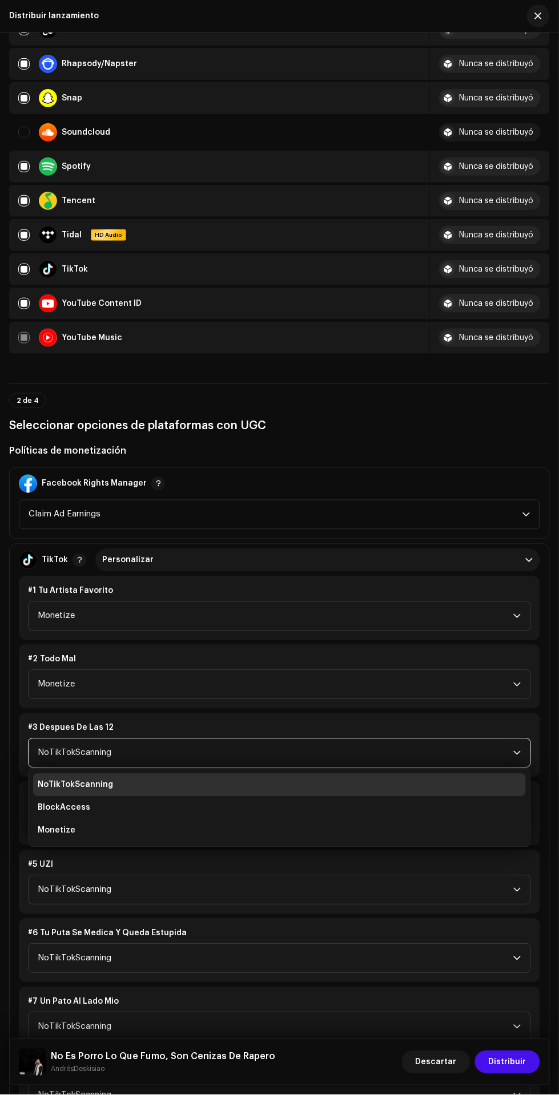
click at [282, 825] on li "Monetize" at bounding box center [279, 831] width 493 height 23
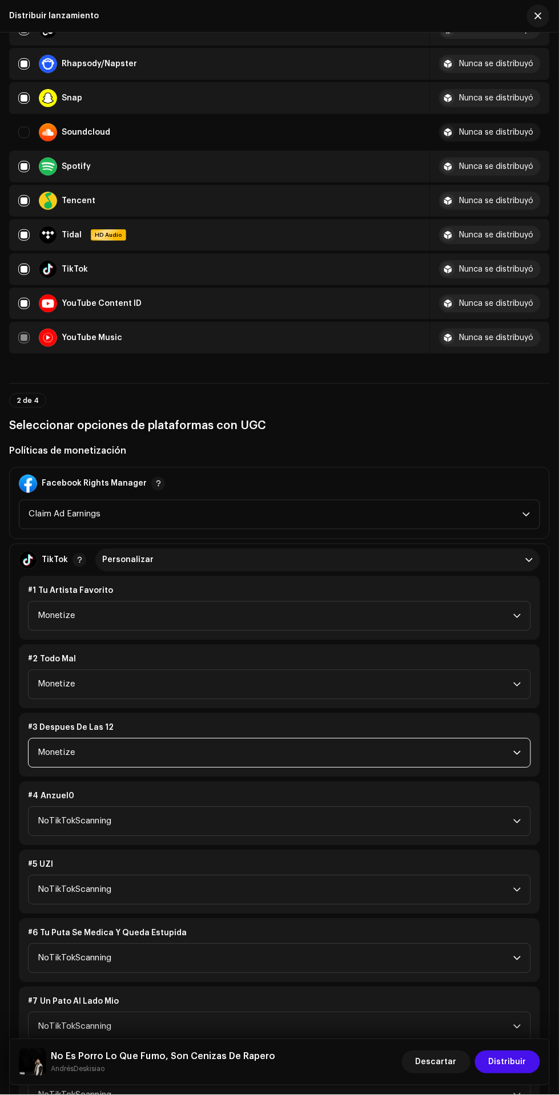
click at [284, 813] on span "NoTikTokScanning" at bounding box center [275, 822] width 475 height 29
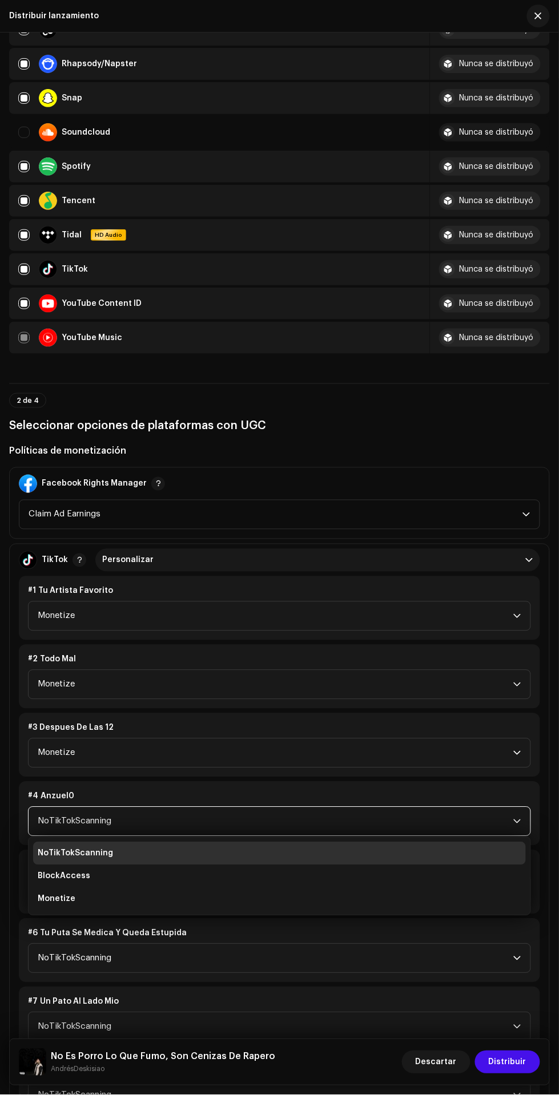
click at [267, 900] on li "Monetize" at bounding box center [279, 899] width 493 height 23
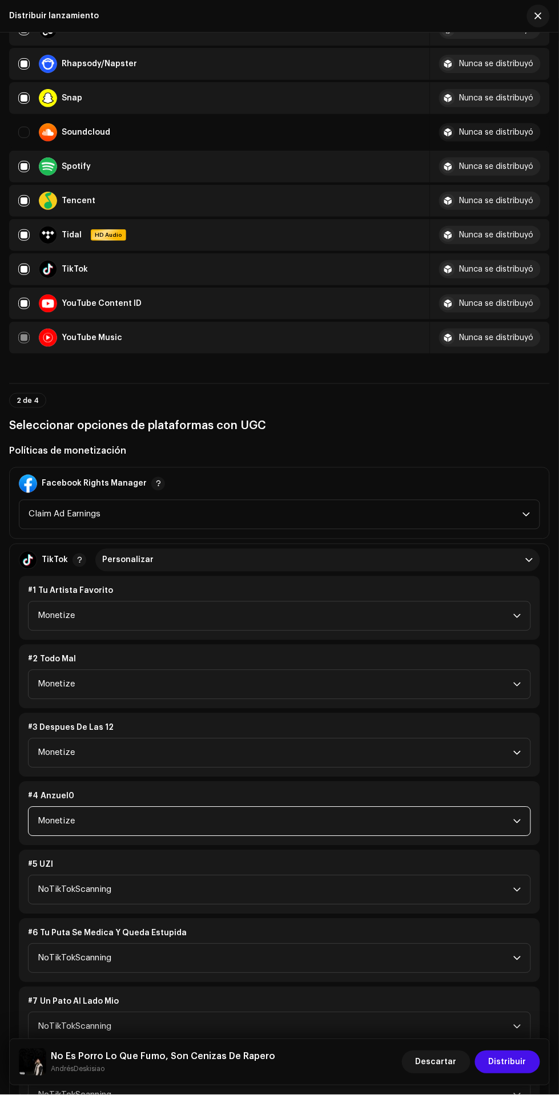
click at [272, 949] on span "NoTikTokScanning" at bounding box center [275, 959] width 475 height 29
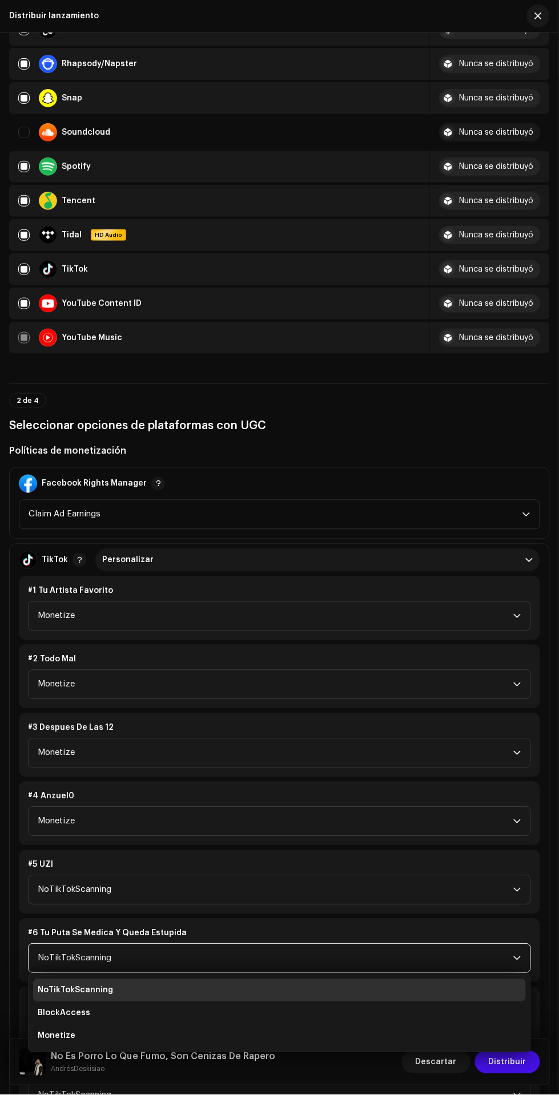
click at [267, 1031] on li "Monetize" at bounding box center [279, 1036] width 493 height 23
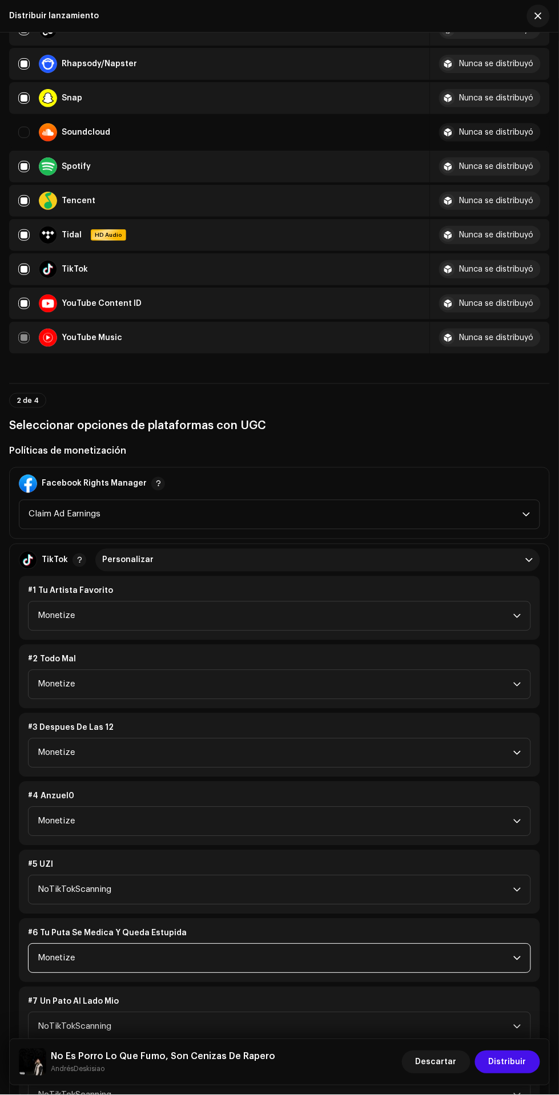
click at [311, 861] on div "#5 UZI" at bounding box center [279, 865] width 503 height 11
click at [300, 876] on span "NoTikTokScanning" at bounding box center [275, 890] width 475 height 29
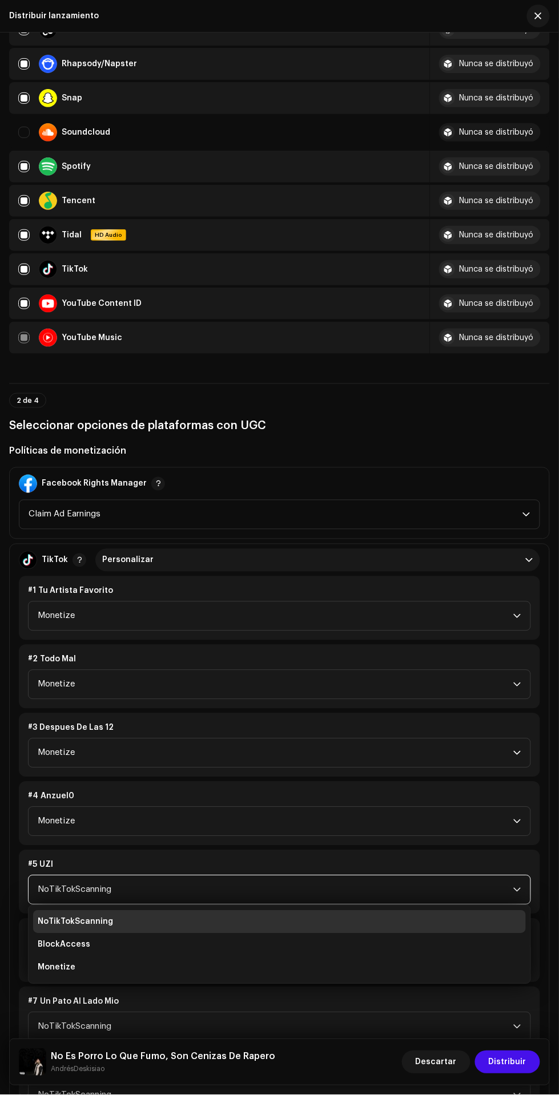
click at [287, 959] on li "Monetize" at bounding box center [279, 968] width 493 height 23
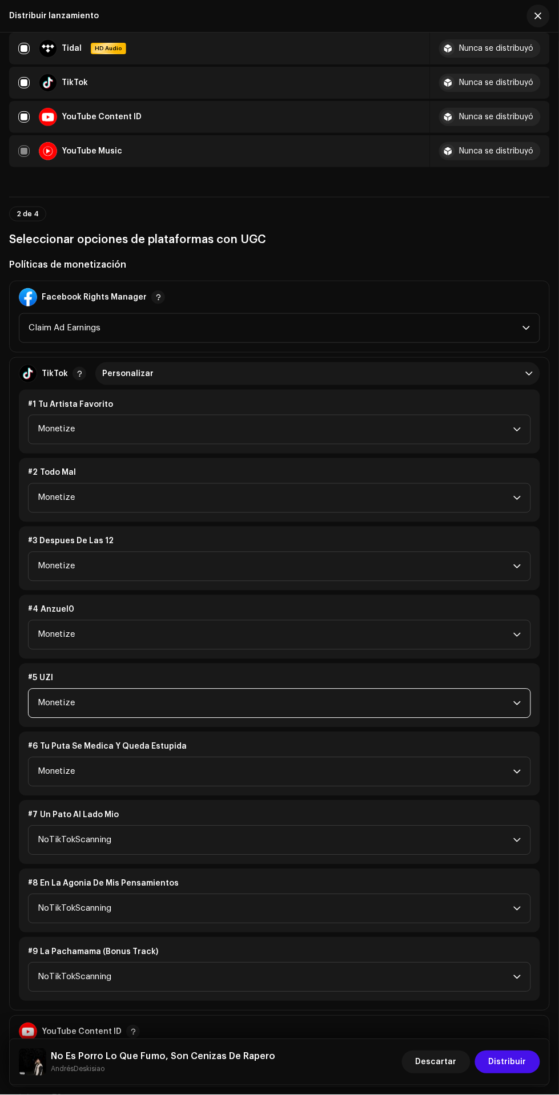
scroll to position [1031, 0]
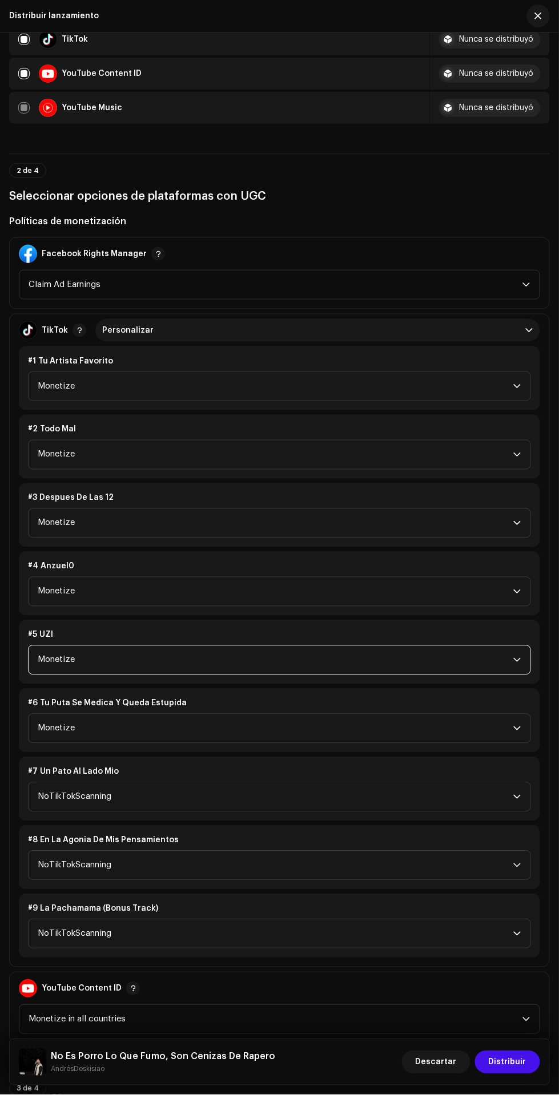
click at [322, 801] on span "NoTikTokScanning" at bounding box center [275, 797] width 475 height 29
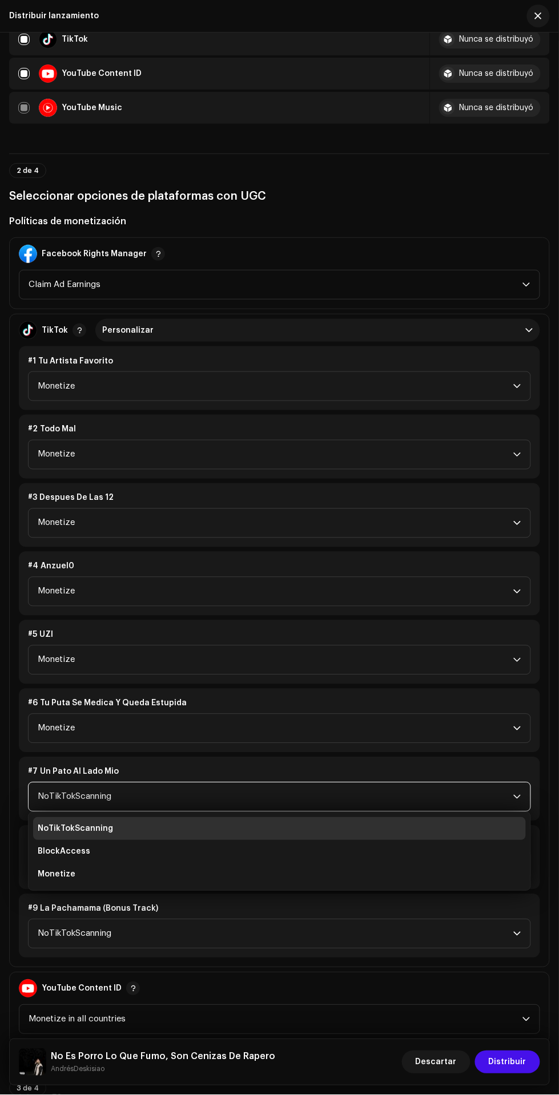
click at [303, 867] on li "Monetize" at bounding box center [279, 875] width 493 height 23
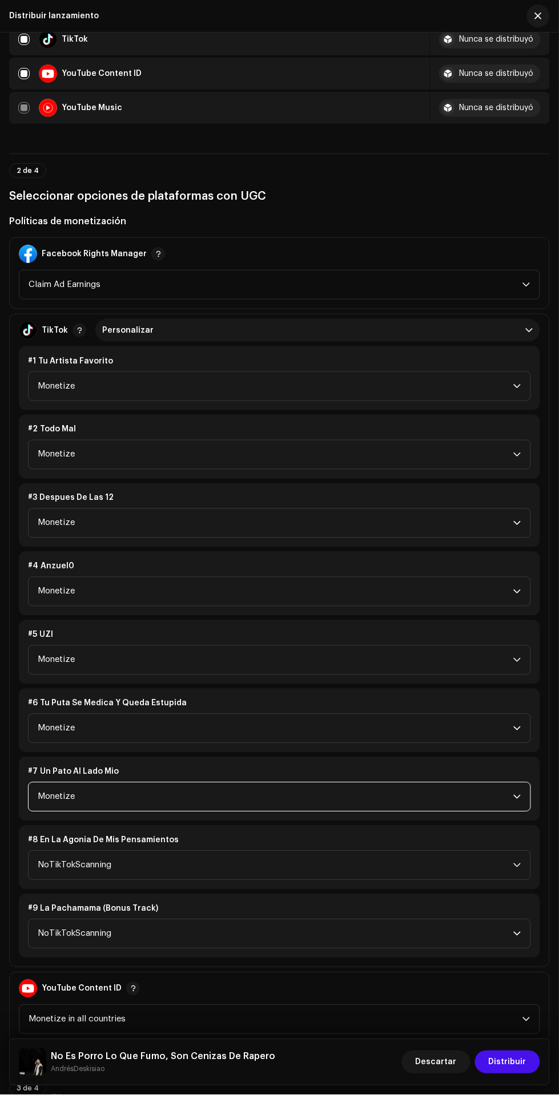
click at [314, 861] on span "NoTikTokScanning" at bounding box center [275, 866] width 475 height 29
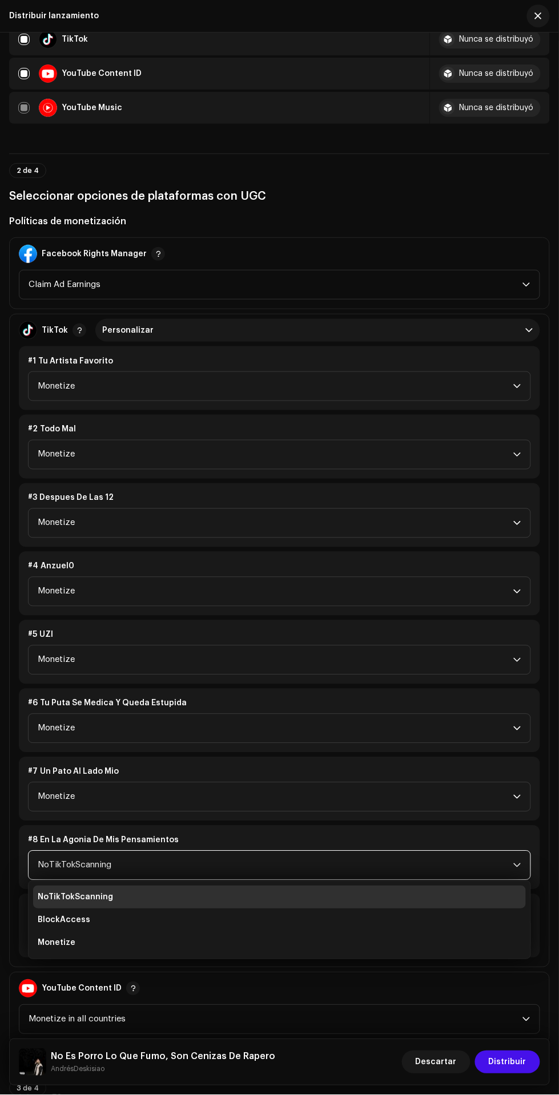
click at [300, 942] on li "Monetize" at bounding box center [279, 943] width 493 height 23
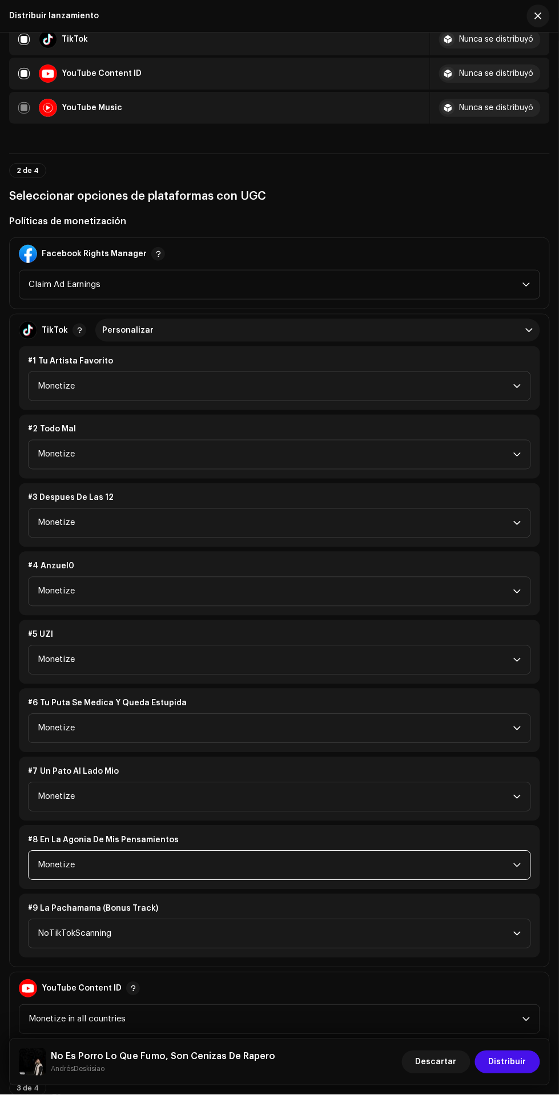
click at [318, 934] on span "NoTikTokScanning" at bounding box center [275, 934] width 475 height 29
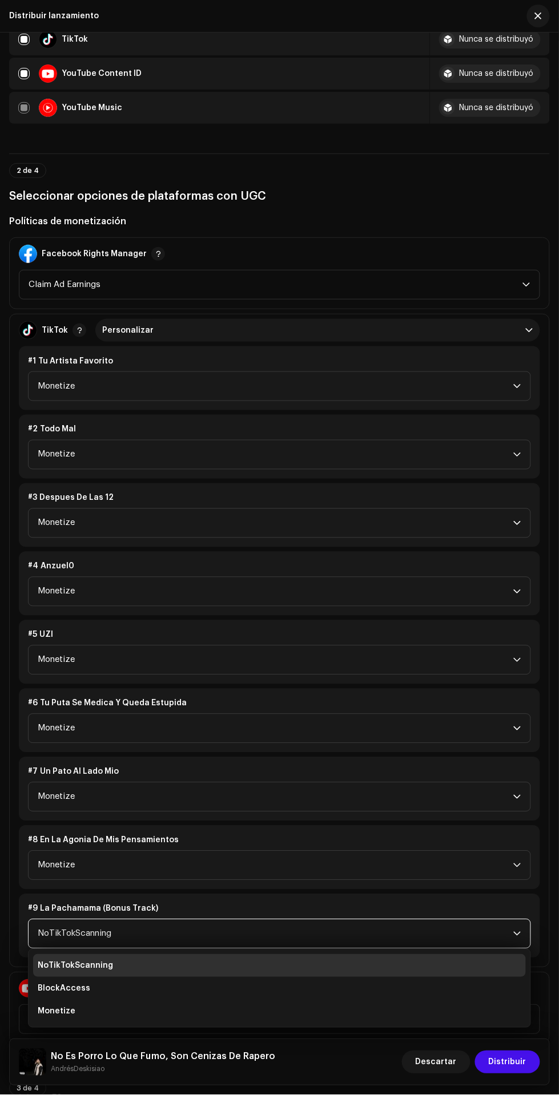
click at [272, 1010] on li "Monetize" at bounding box center [279, 1012] width 493 height 23
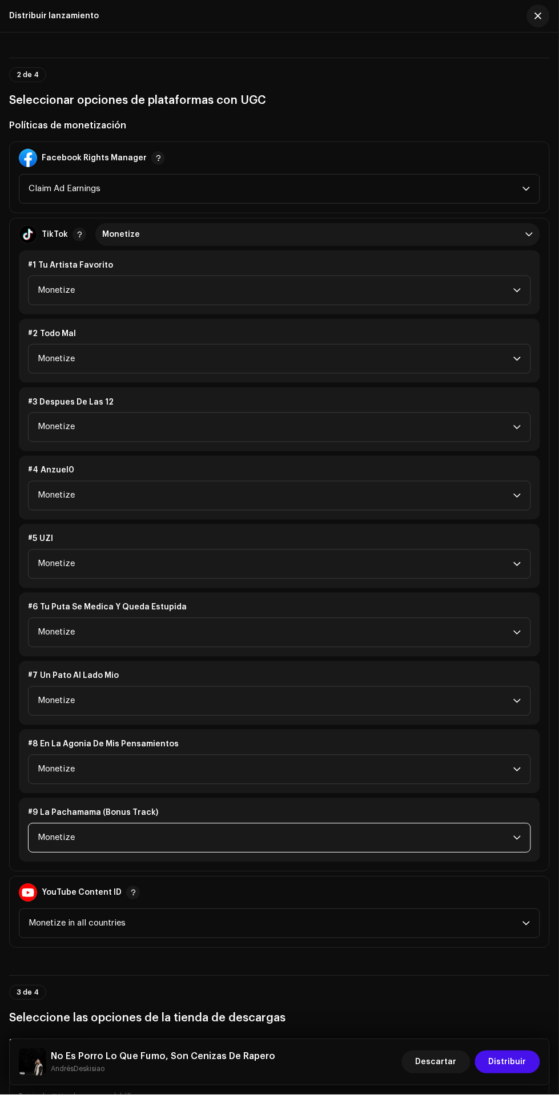
scroll to position [1203, 0]
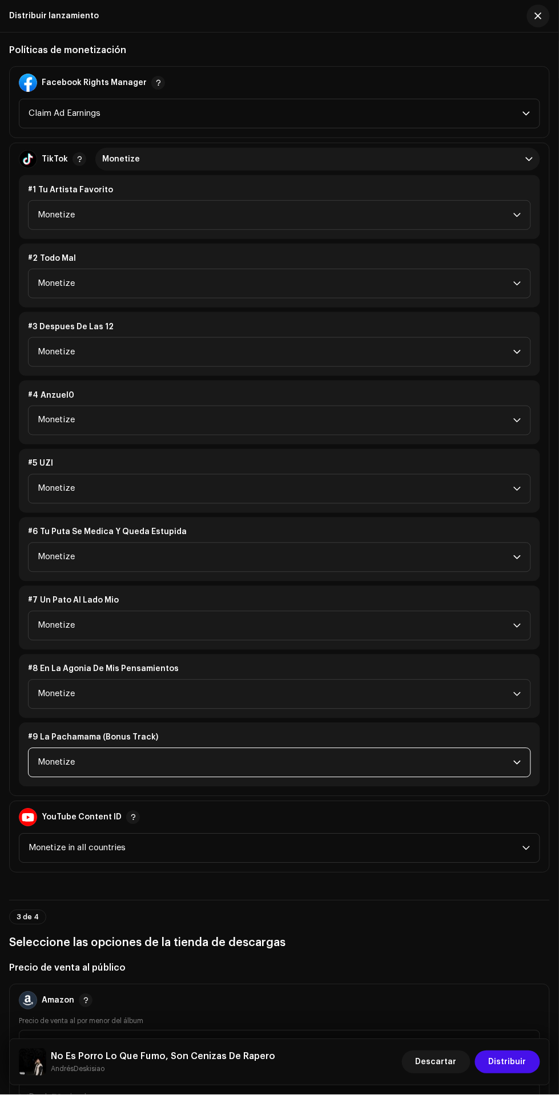
click at [316, 839] on span "Monetize in all countries" at bounding box center [276, 848] width 494 height 29
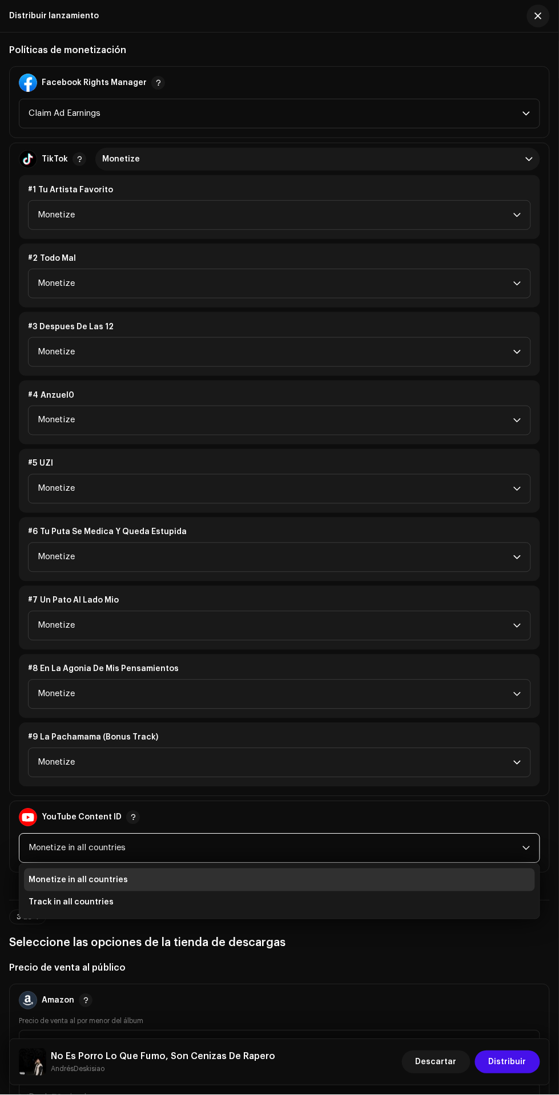
click at [315, 874] on li "Monetize in all countries" at bounding box center [279, 880] width 511 height 23
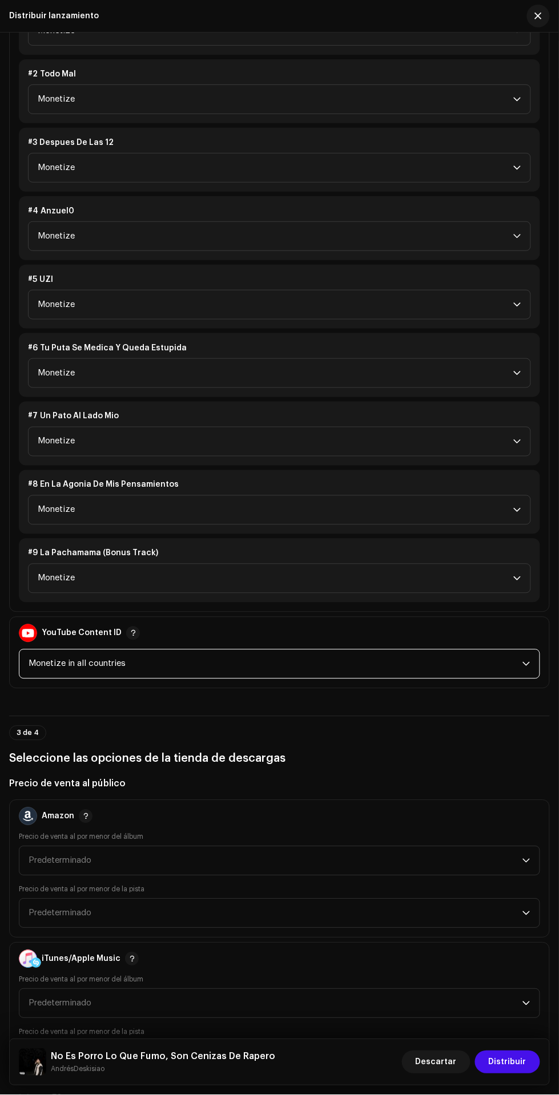
scroll to position [1416, 0]
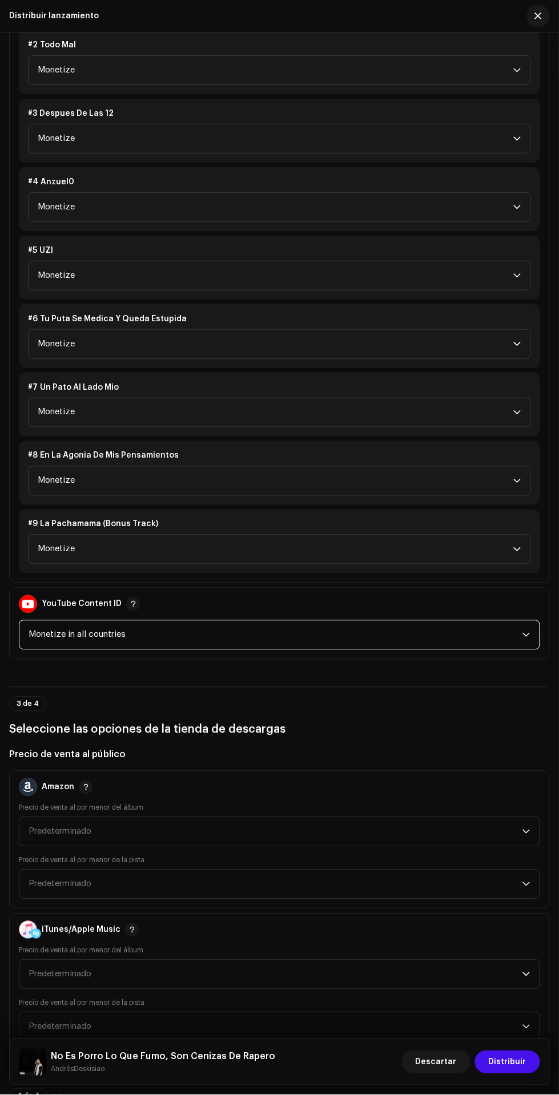
click at [401, 818] on span "Predeterminado" at bounding box center [276, 832] width 494 height 29
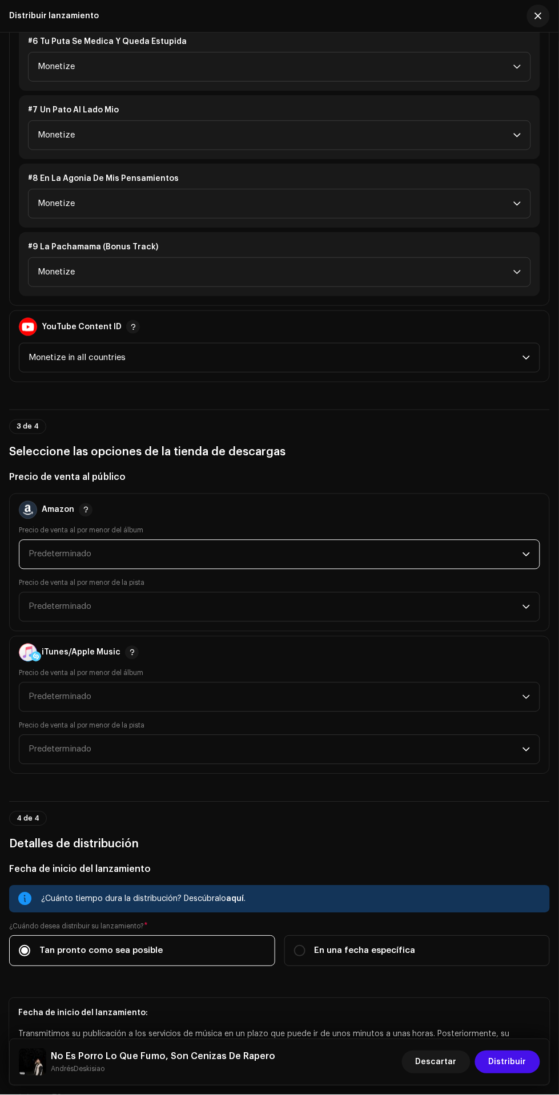
scroll to position [1694, 0]
click at [491, 541] on span "Predeterminado" at bounding box center [276, 555] width 494 height 29
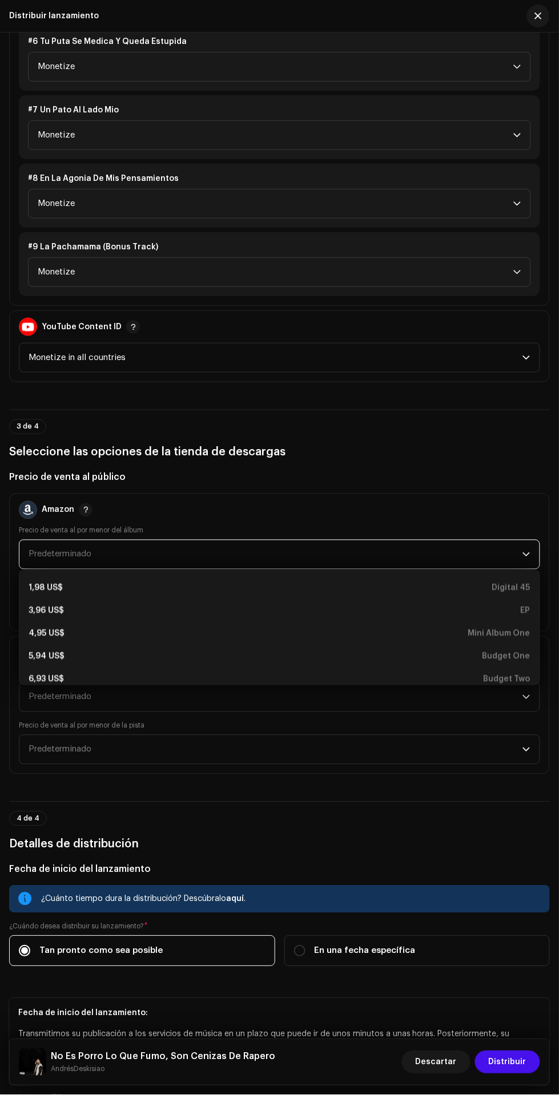
scroll to position [70, 0]
click at [401, 648] on div "5,94 US$ Budget One" at bounding box center [280, 653] width 502 height 11
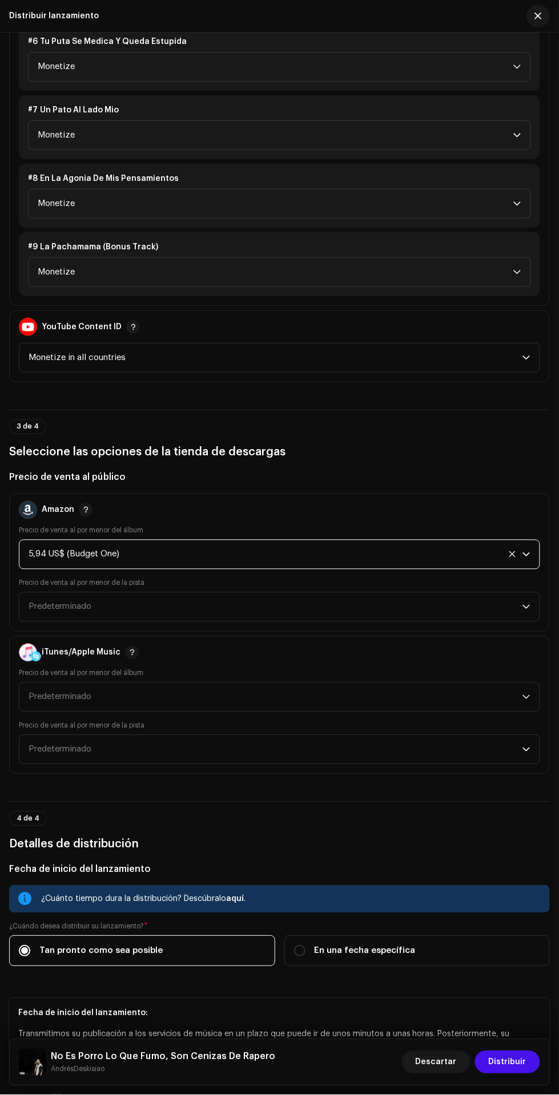
click at [446, 594] on span "Predeterminado" at bounding box center [276, 607] width 494 height 29
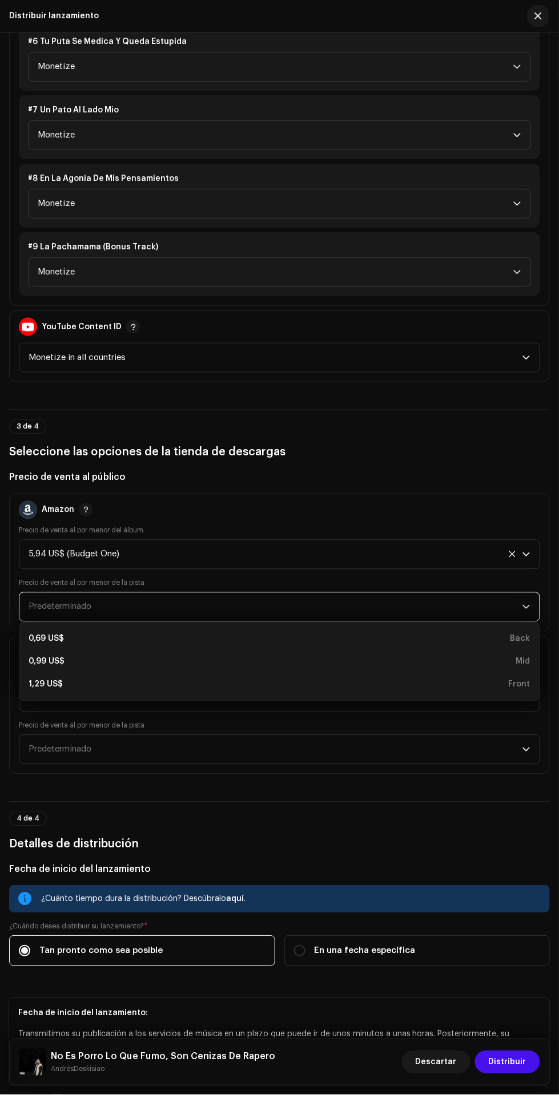
click at [369, 638] on div "0,69 US$ Back" at bounding box center [280, 639] width 502 height 11
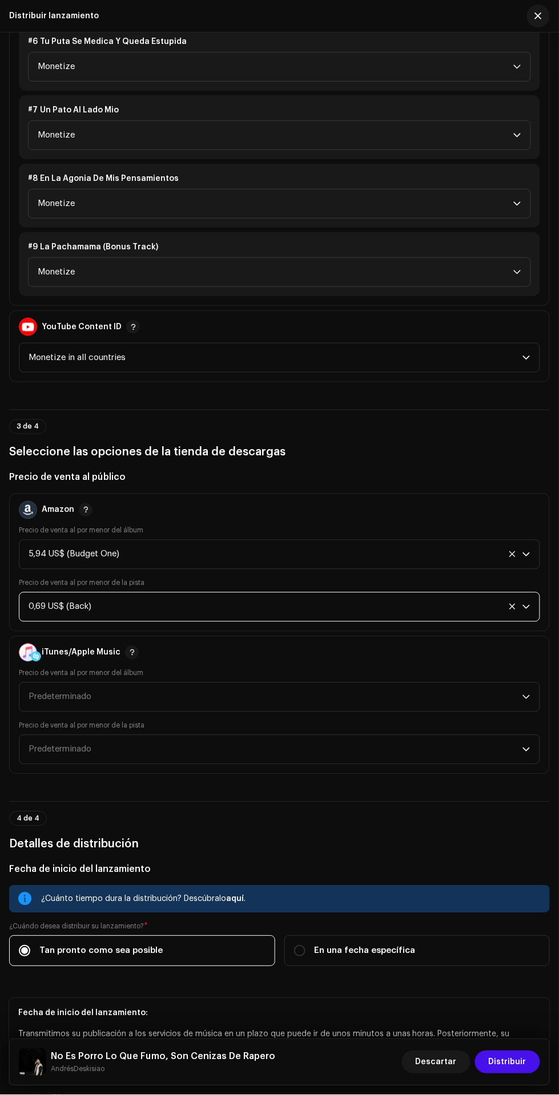
click at [414, 594] on div "0,69 US$ (Back)" at bounding box center [266, 607] width 475 height 29
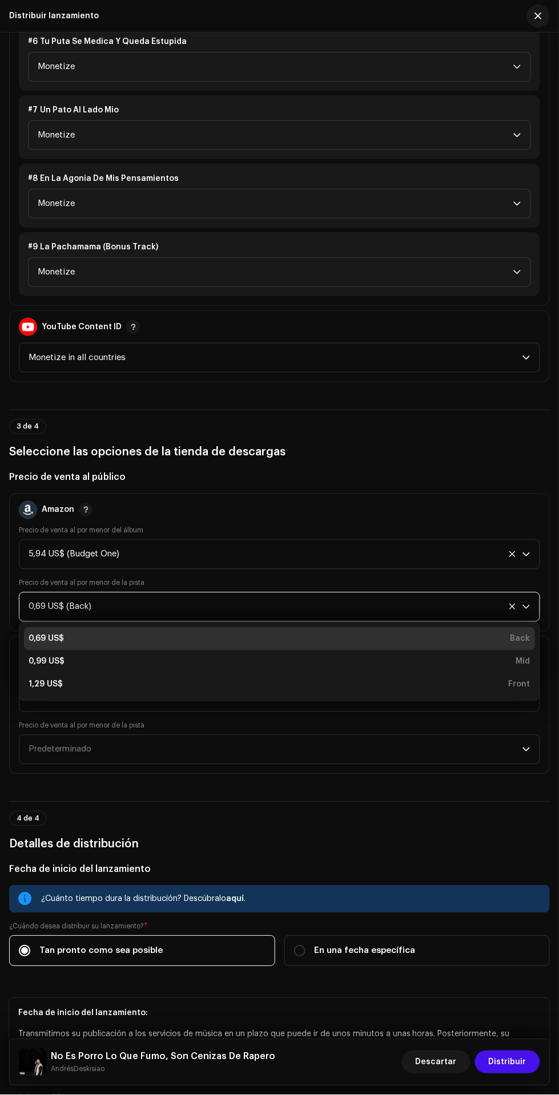
click at [308, 663] on div "0,99 US$ Mid" at bounding box center [280, 661] width 502 height 11
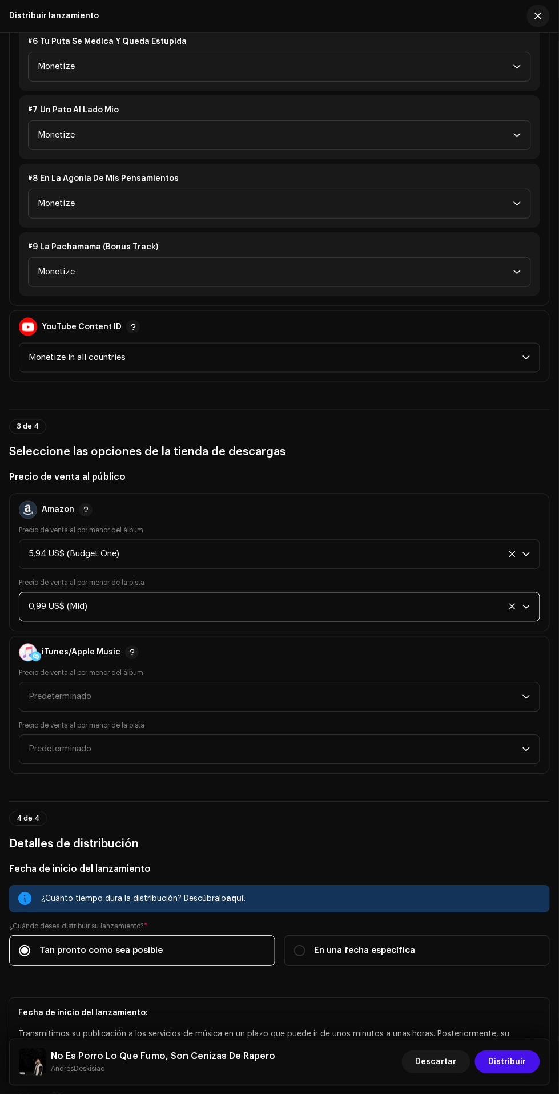
click at [331, 696] on span "Predeterminado" at bounding box center [276, 697] width 494 height 29
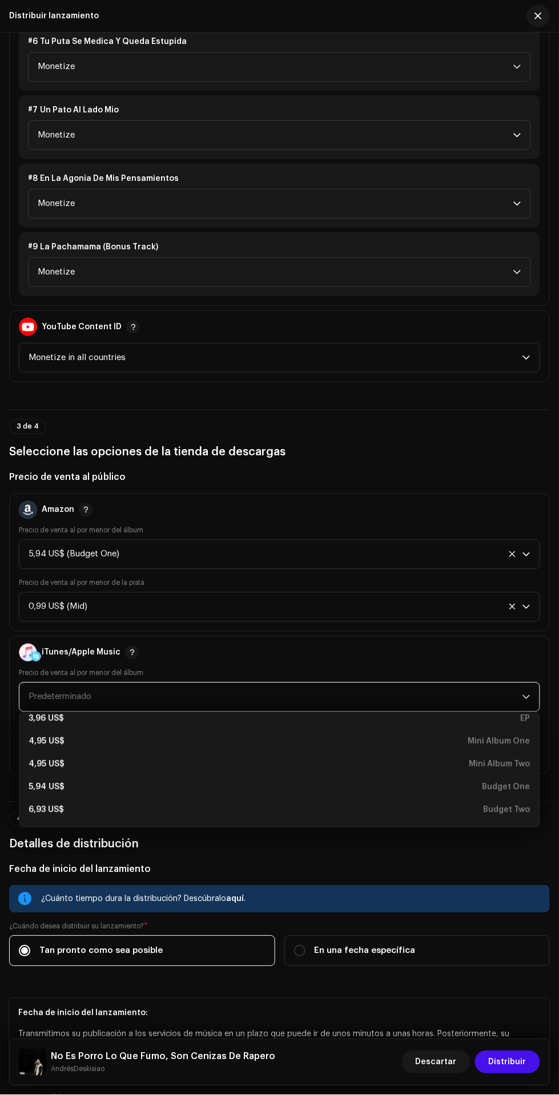
scroll to position [57, 0]
click at [244, 783] on div "5,94 US$ Budget One" at bounding box center [280, 786] width 502 height 11
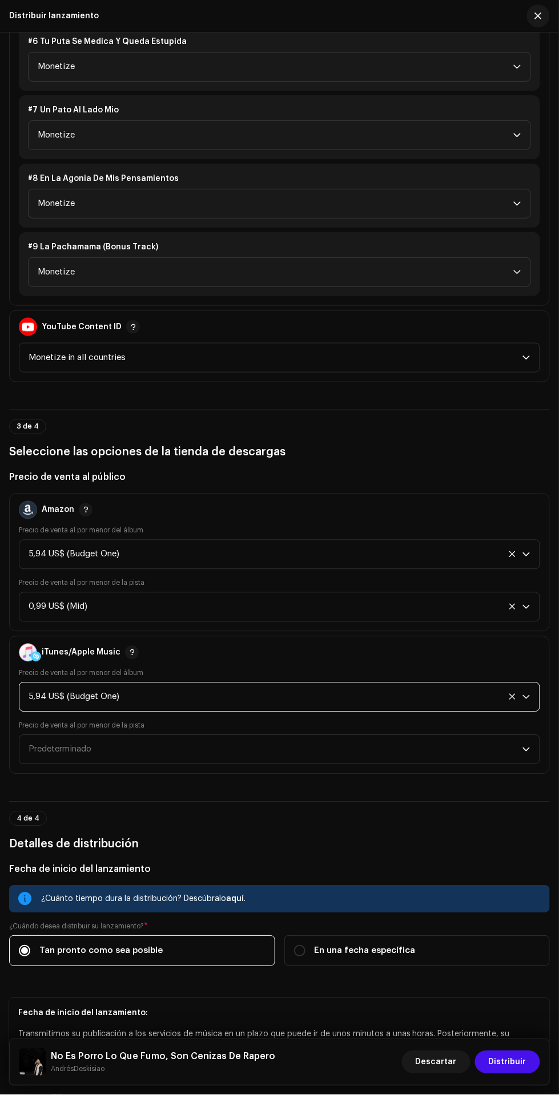
click at [259, 743] on span "Predeterminado" at bounding box center [276, 750] width 494 height 29
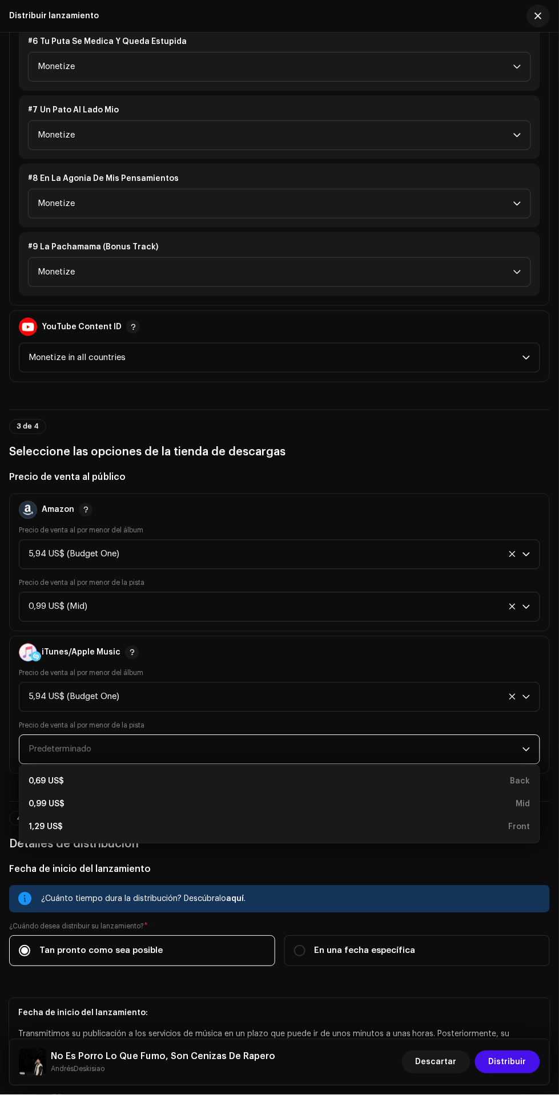
click at [233, 800] on div "0,99 US$ Mid" at bounding box center [280, 804] width 502 height 11
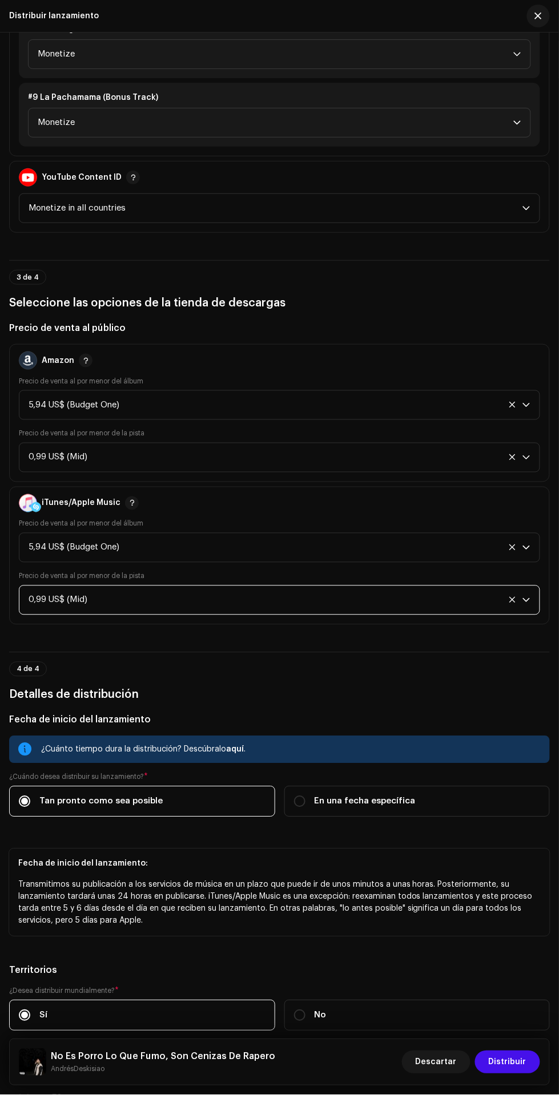
scroll to position [1860, 0]
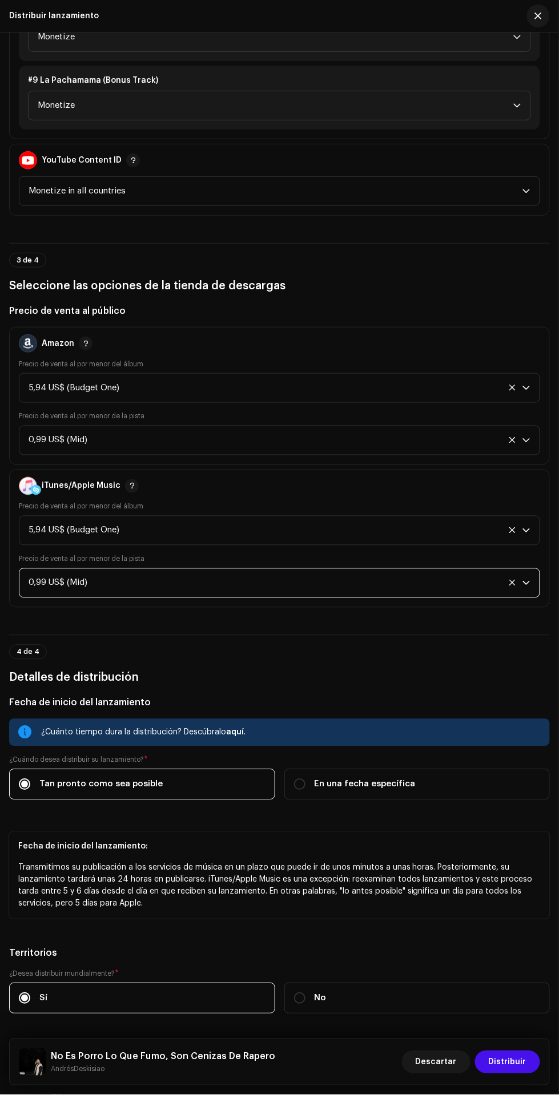
click at [428, 791] on label "En una fecha específica" at bounding box center [417, 784] width 266 height 31
click at [305, 791] on input "En una fecha específica" at bounding box center [299, 784] width 11 height 11
radio input "true"
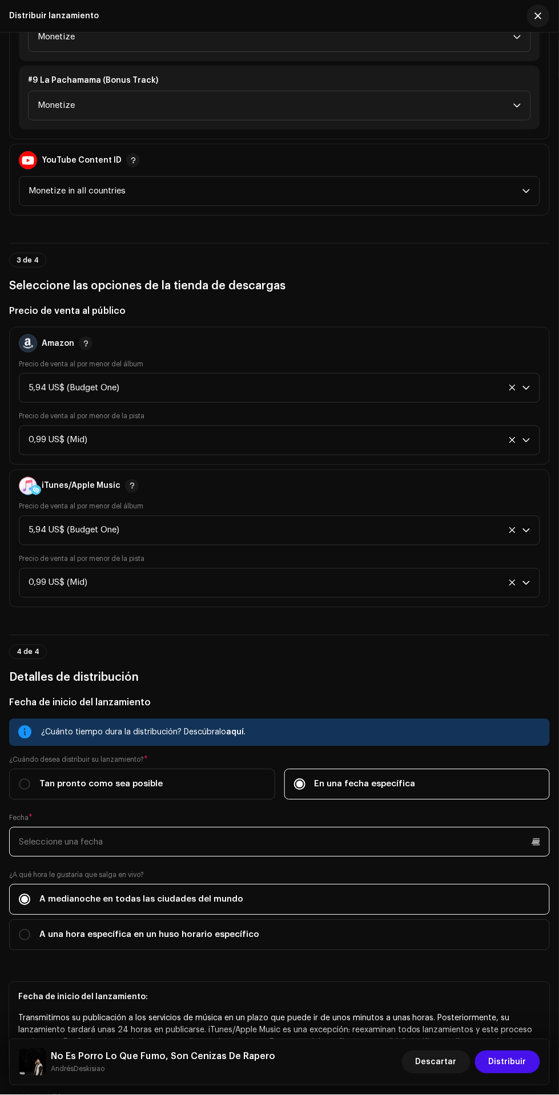
click at [373, 842] on input "text" at bounding box center [279, 843] width 541 height 30
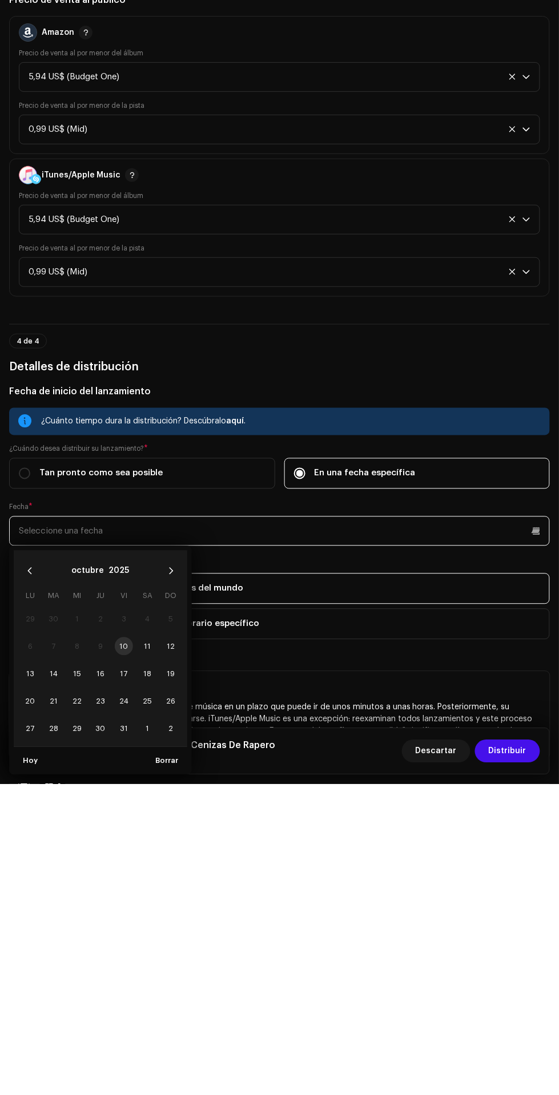
scroll to position [138, 0]
click at [171, 881] on icon "Next Month" at bounding box center [171, 882] width 8 height 8
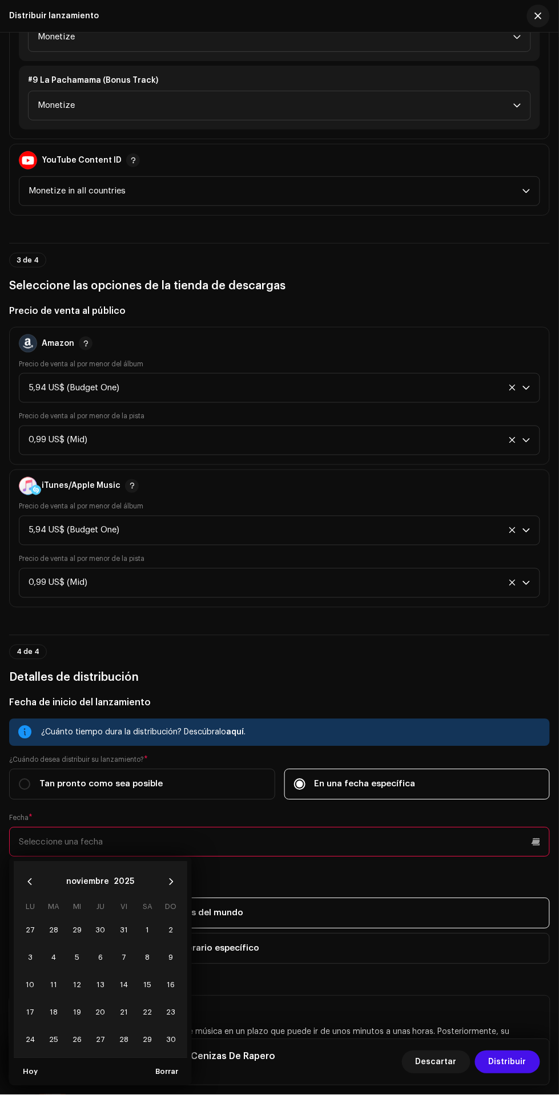
click at [147, 957] on span "8" at bounding box center [147, 958] width 18 height 18
type input "08/11/2025"
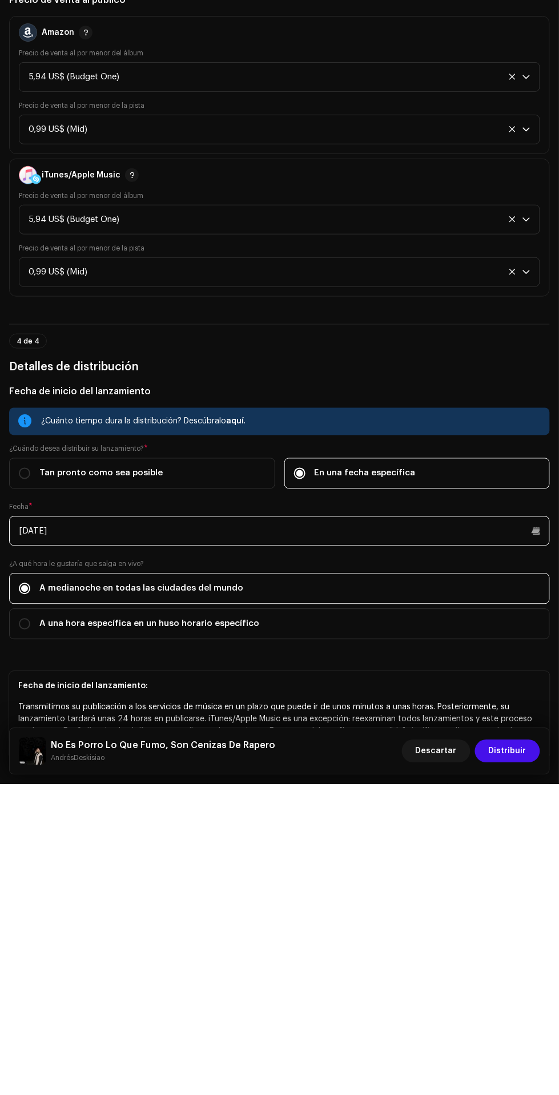
scroll to position [277, 0]
click at [441, 927] on label "A una hora específica en un huso horario específico" at bounding box center [279, 935] width 541 height 31
click at [30, 930] on input "A una hora específica en un huso horario específico" at bounding box center [24, 935] width 11 height 11
radio input "true"
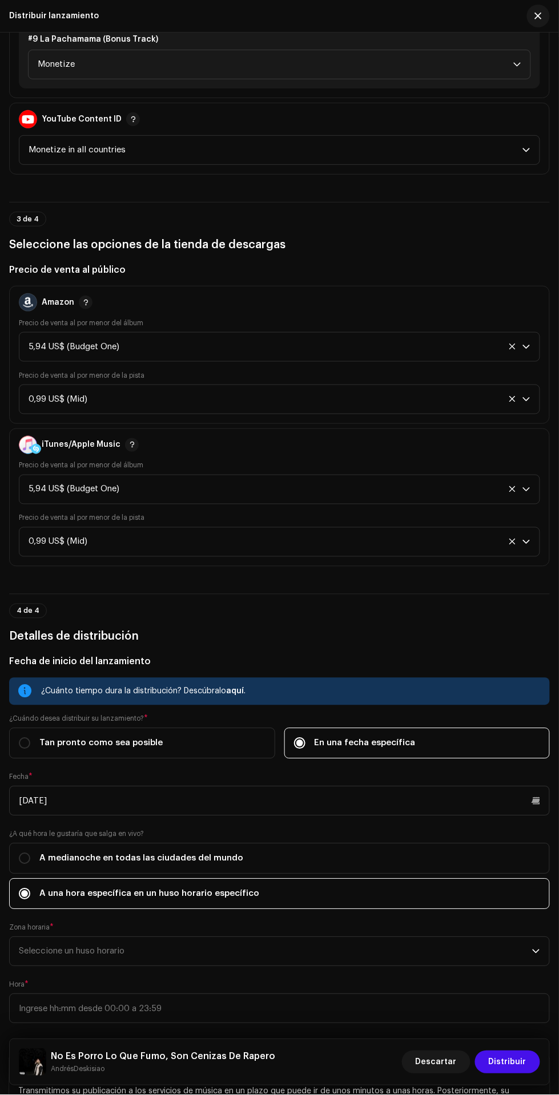
scroll to position [1984, 0]
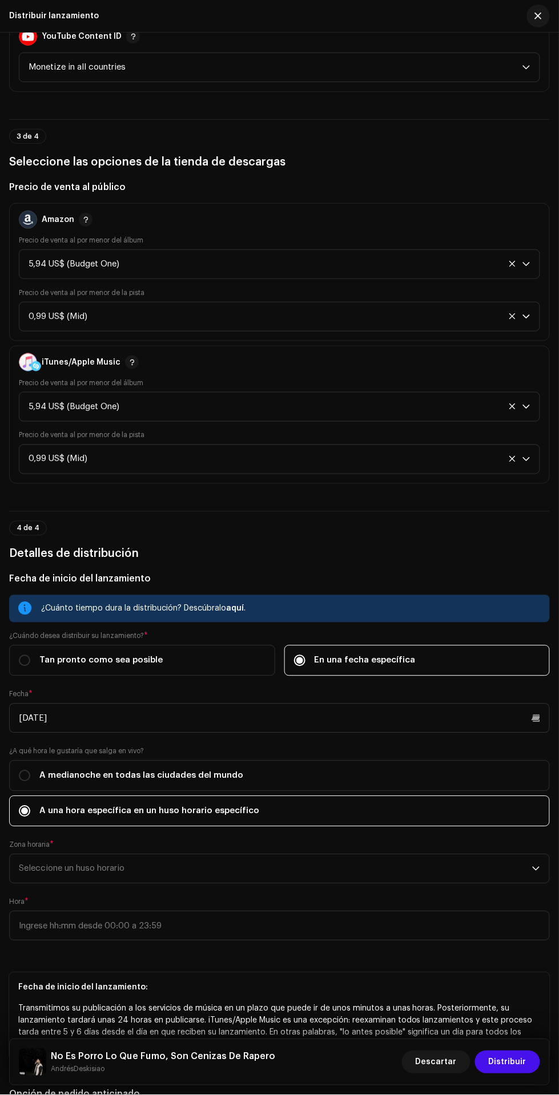
click at [312, 874] on span "Seleccione un huso horario" at bounding box center [275, 869] width 513 height 29
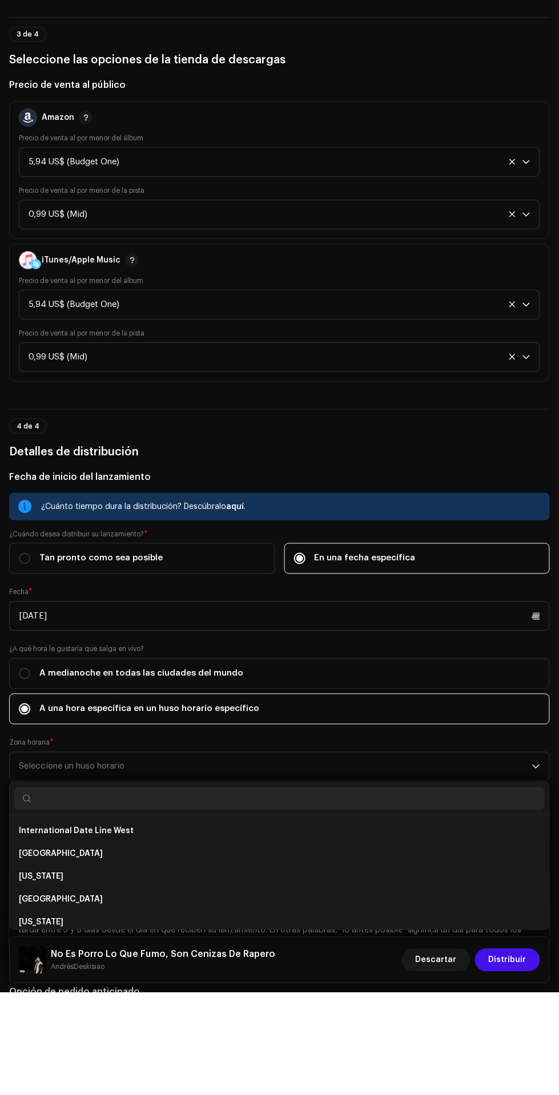
scroll to position [449, 0]
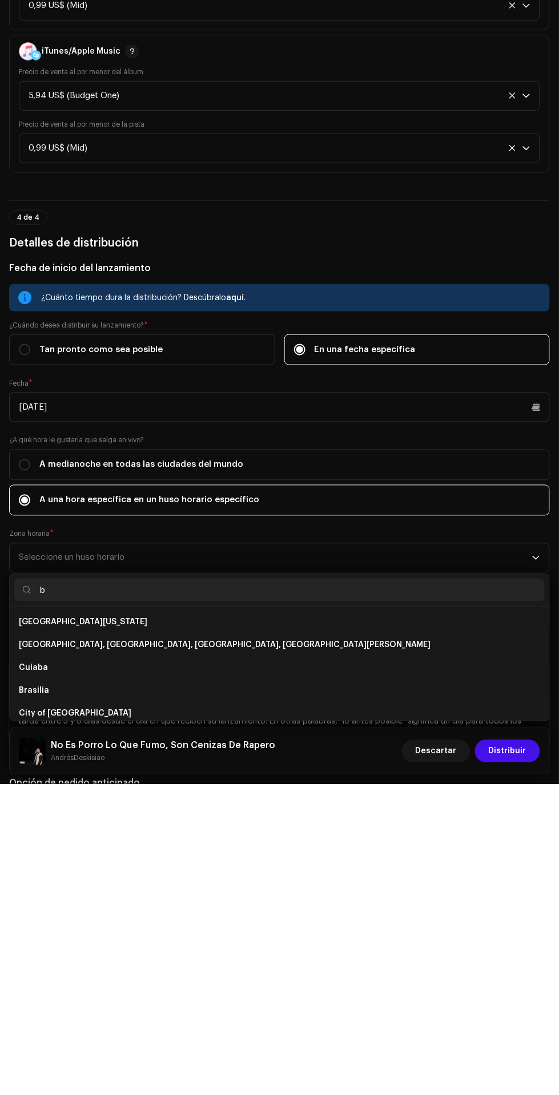
type input "bo"
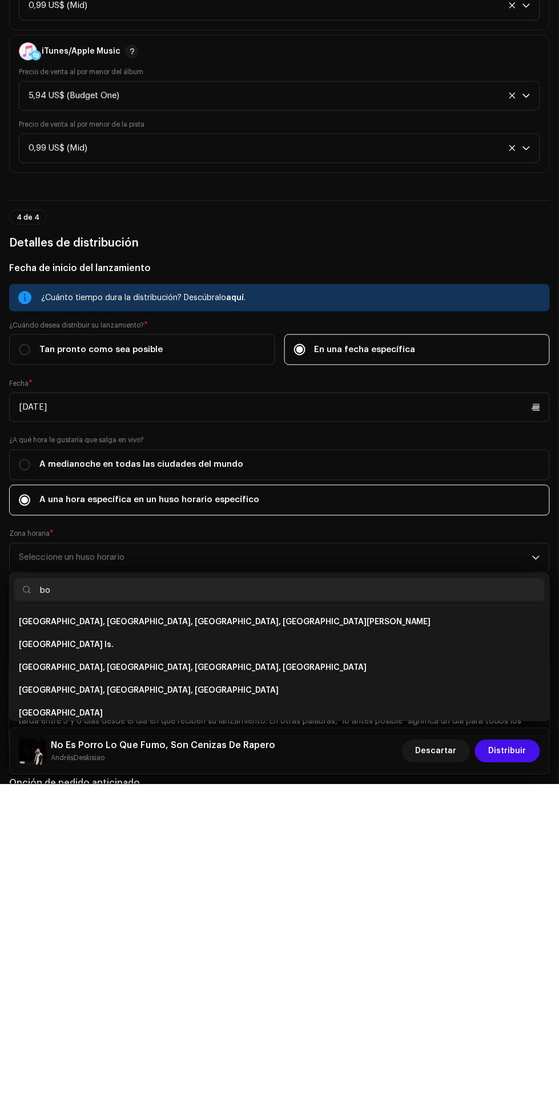
click at [299, 936] on li "Bogota, Lima, Quito, Rio Branco" at bounding box center [279, 933] width 530 height 23
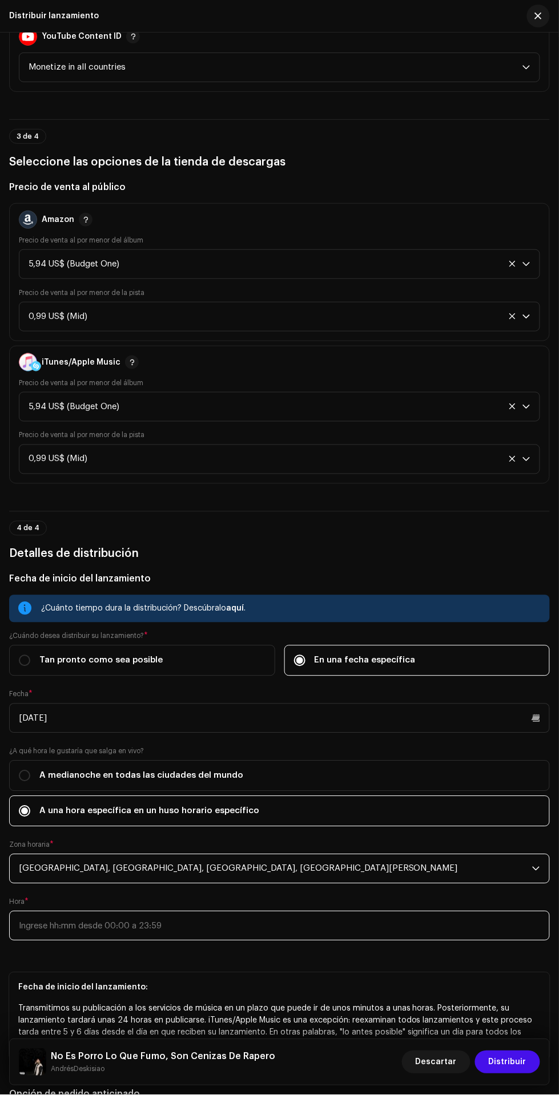
click at [272, 926] on input "text" at bounding box center [279, 927] width 541 height 30
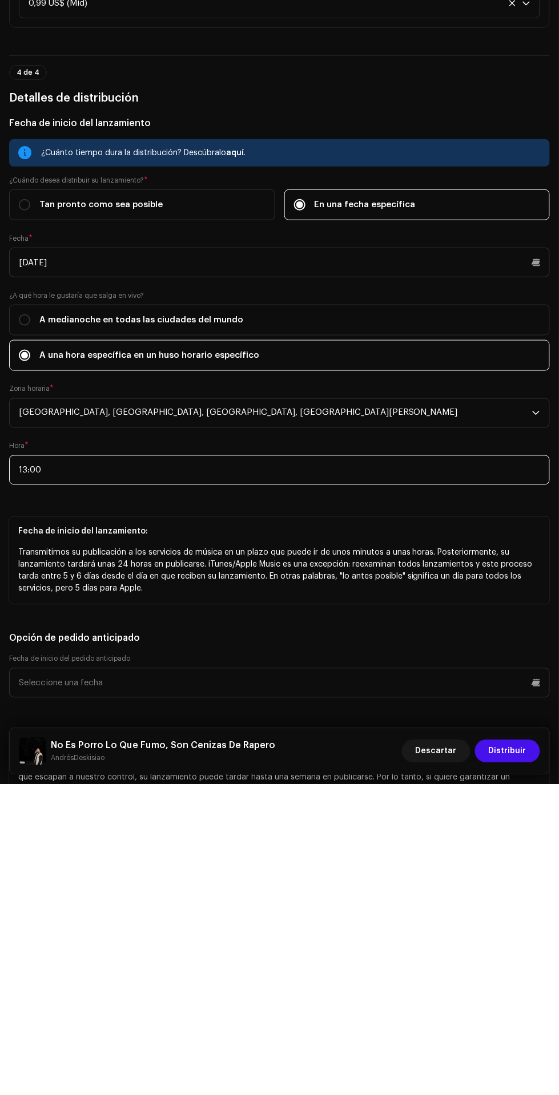
scroll to position [2132, 0]
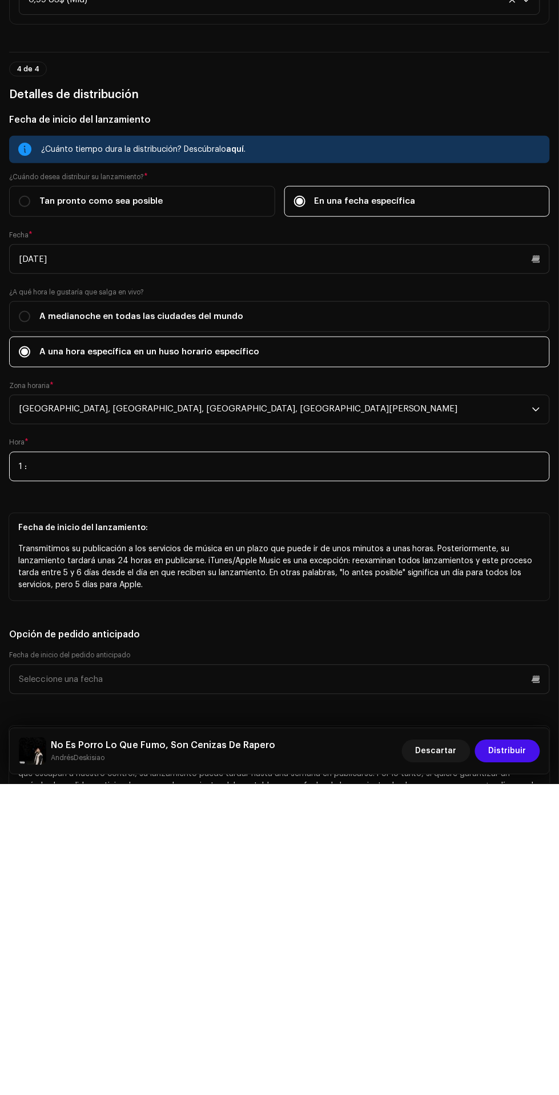
type input ":"
click at [453, 782] on input ":" at bounding box center [279, 778] width 541 height 30
click at [441, 777] on input ":" at bounding box center [279, 778] width 541 height 30
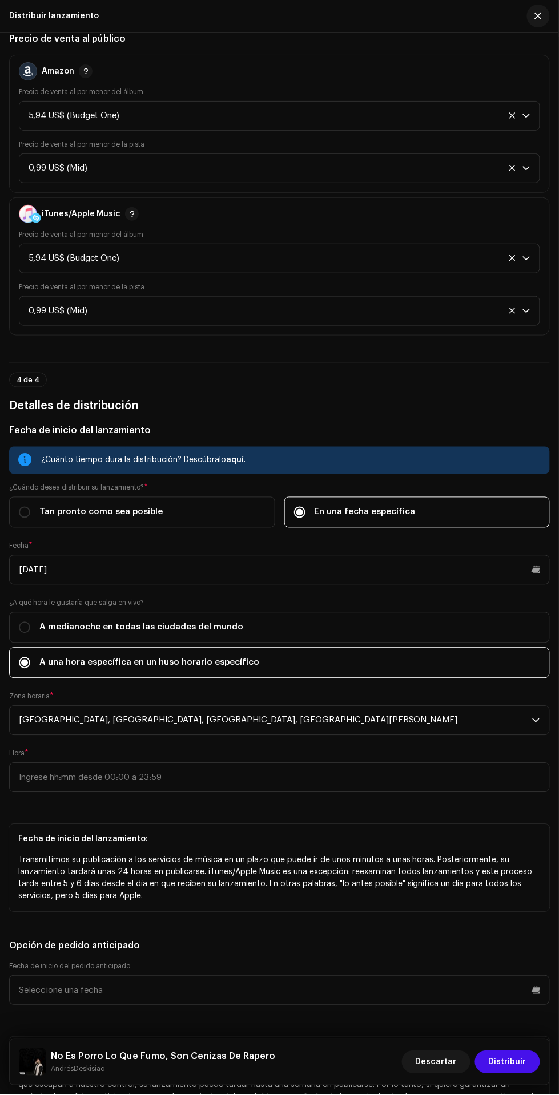
click at [356, 898] on p "Transmitimos su publicación a los servicios de música en un plazo que puede ir …" at bounding box center [279, 879] width 522 height 48
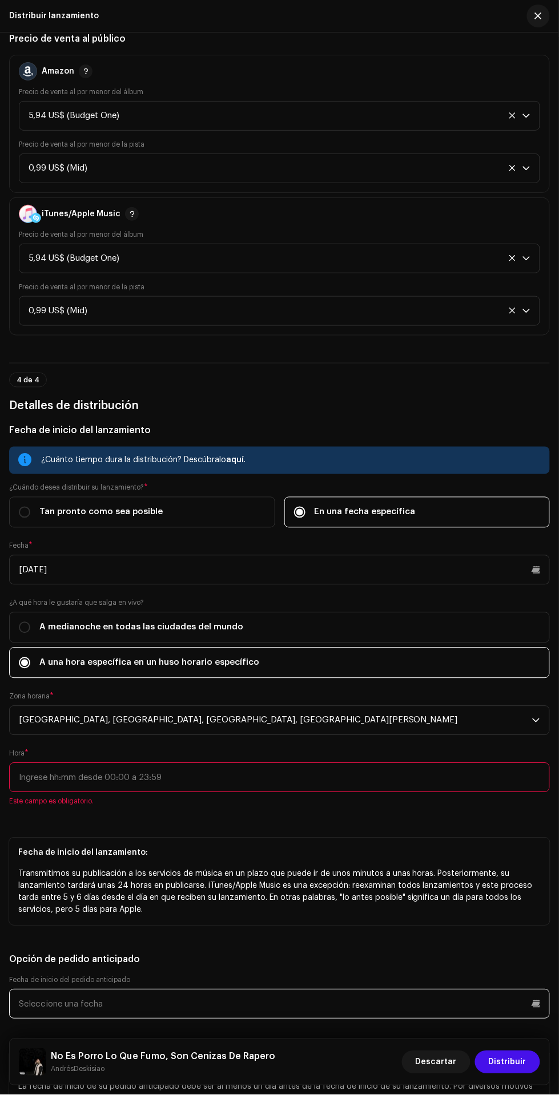
click at [339, 991] on input "text" at bounding box center [279, 1005] width 541 height 30
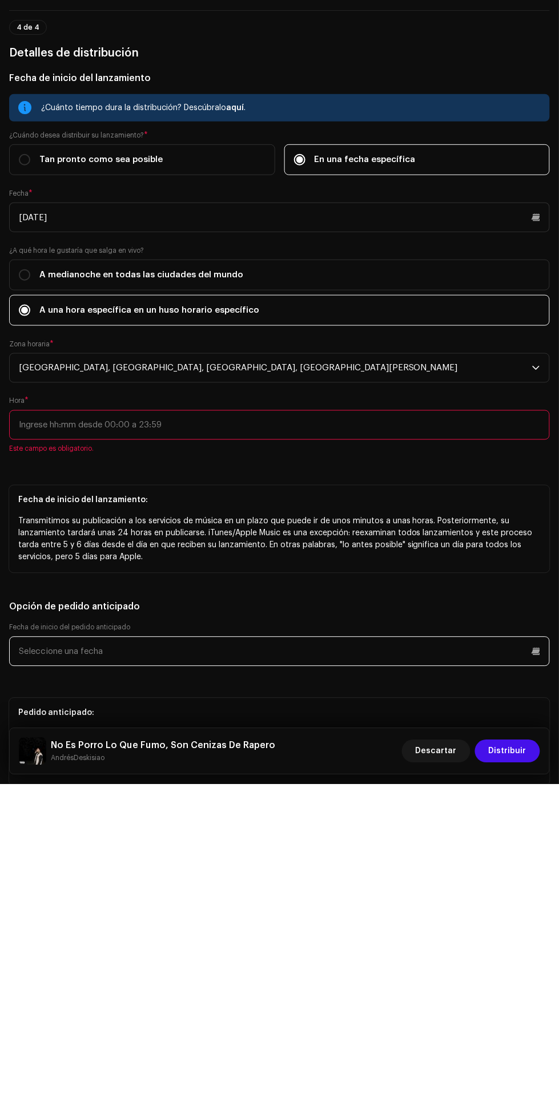
scroll to position [2180, 0]
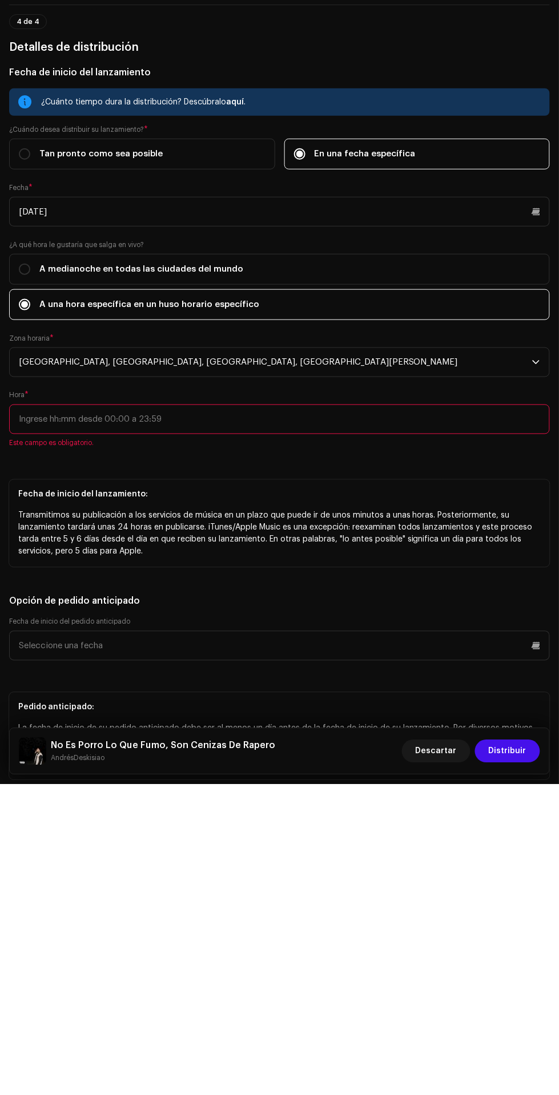
click at [454, 729] on input "text" at bounding box center [279, 731] width 541 height 30
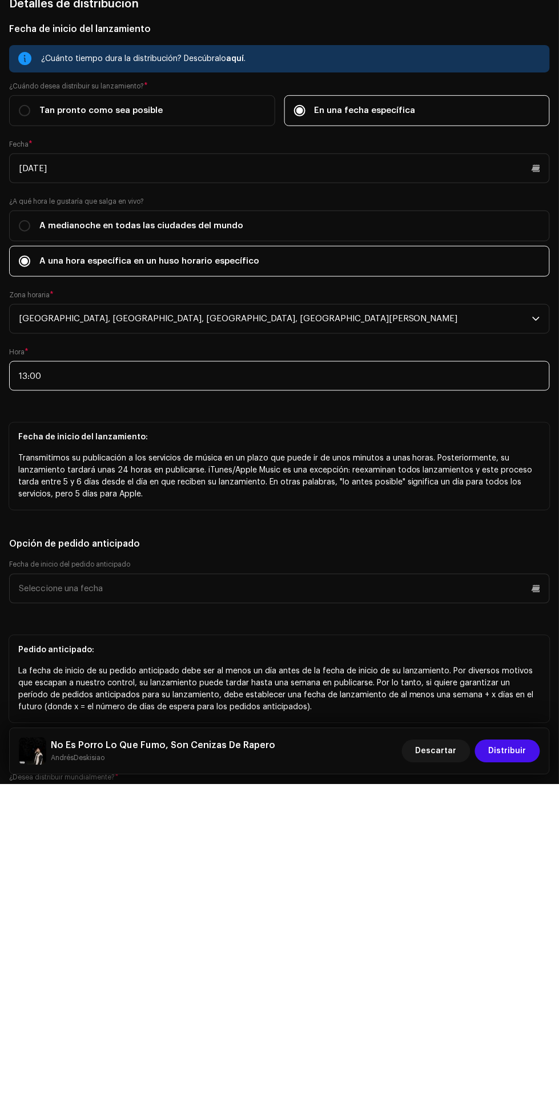
scroll to position [2243, 0]
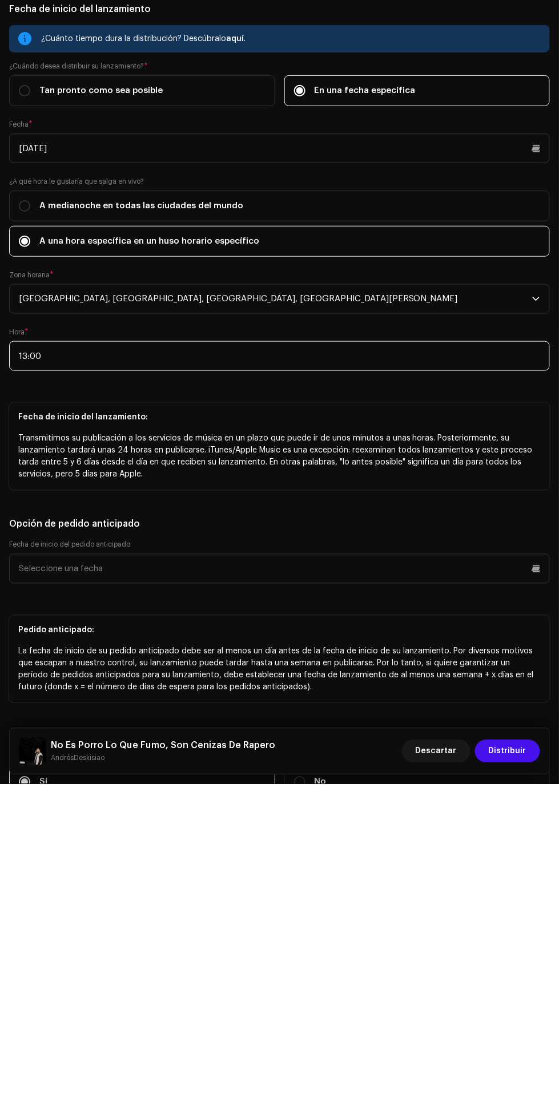
type input "13:00"
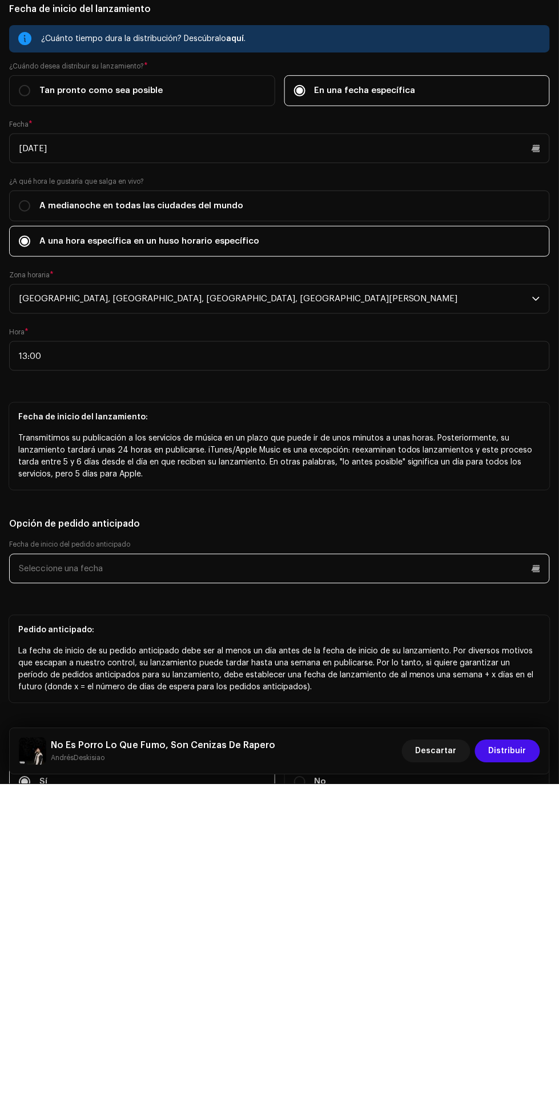
click at [412, 882] on input "text" at bounding box center [279, 880] width 541 height 30
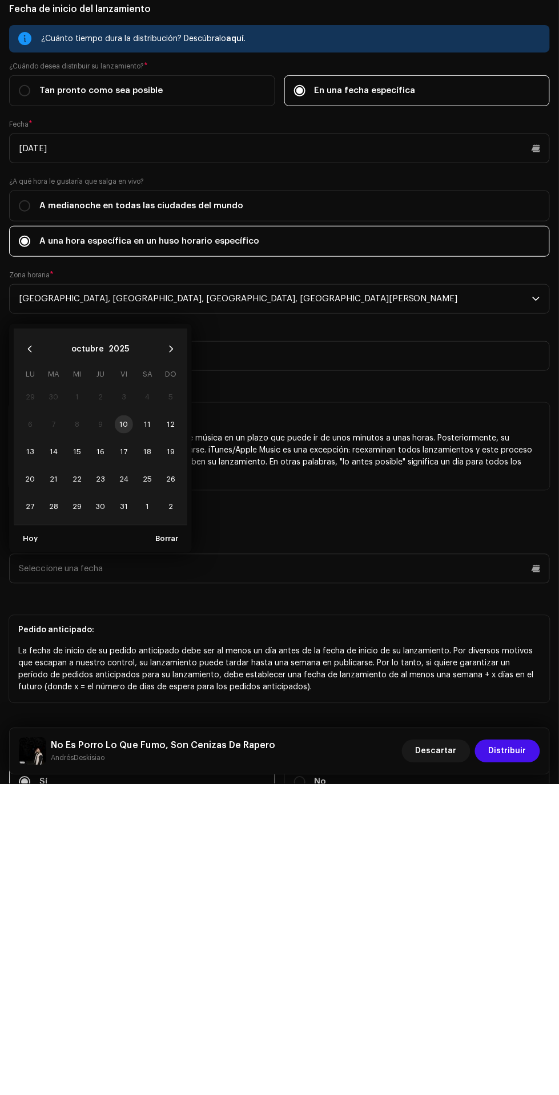
click at [130, 734] on td "10" at bounding box center [123, 735] width 23 height 27
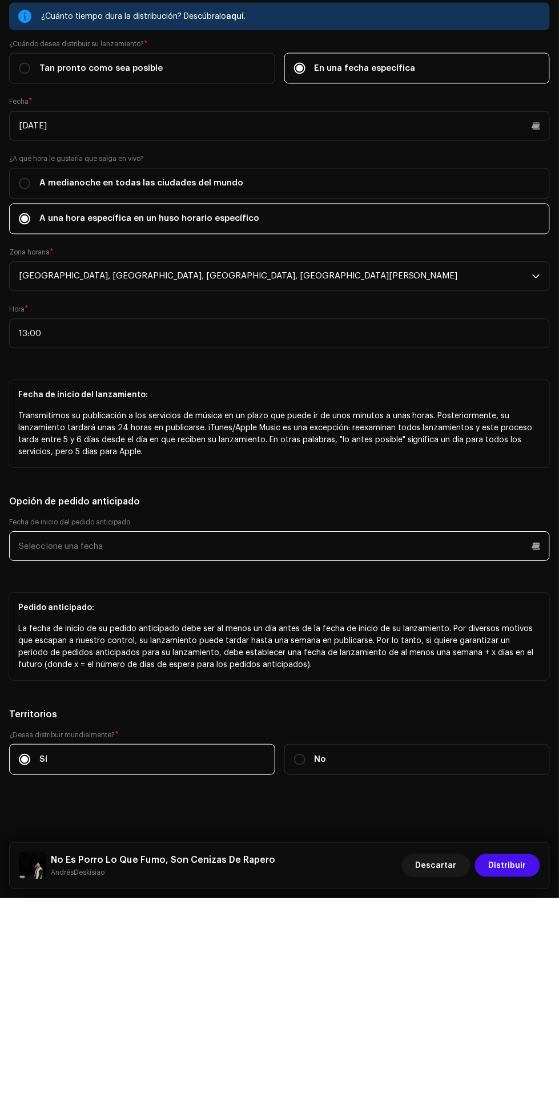
scroll to position [449, 0]
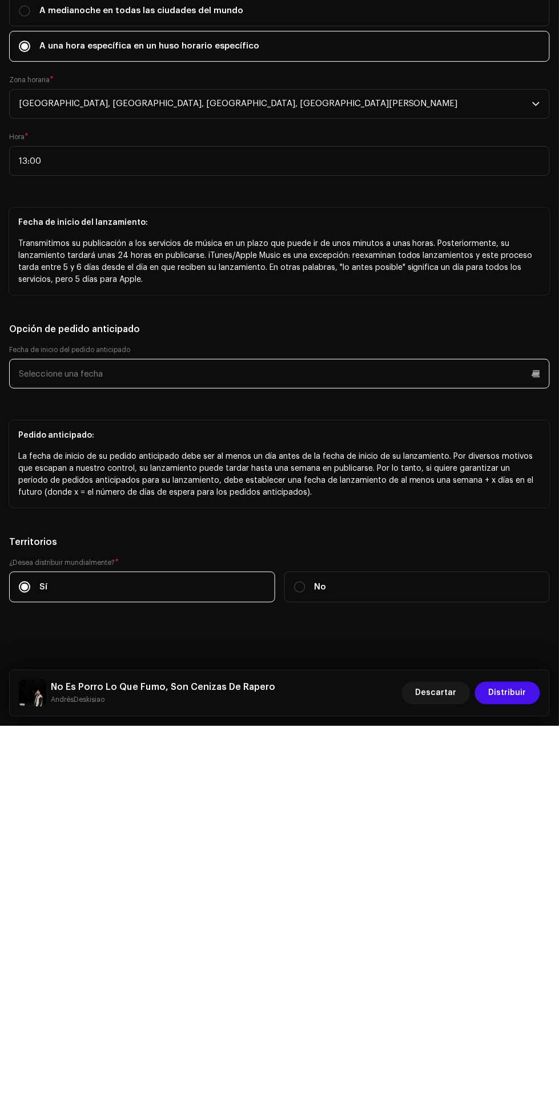
click at [505, 740] on input "text" at bounding box center [279, 743] width 541 height 30
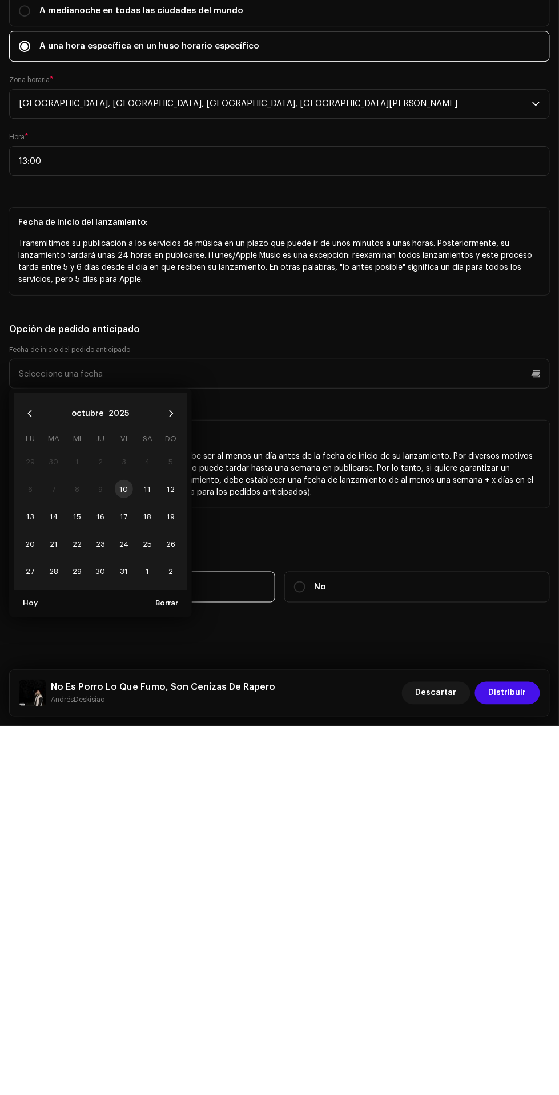
click at [147, 857] on span "11" at bounding box center [147, 858] width 18 height 18
type input "11/10/2025"
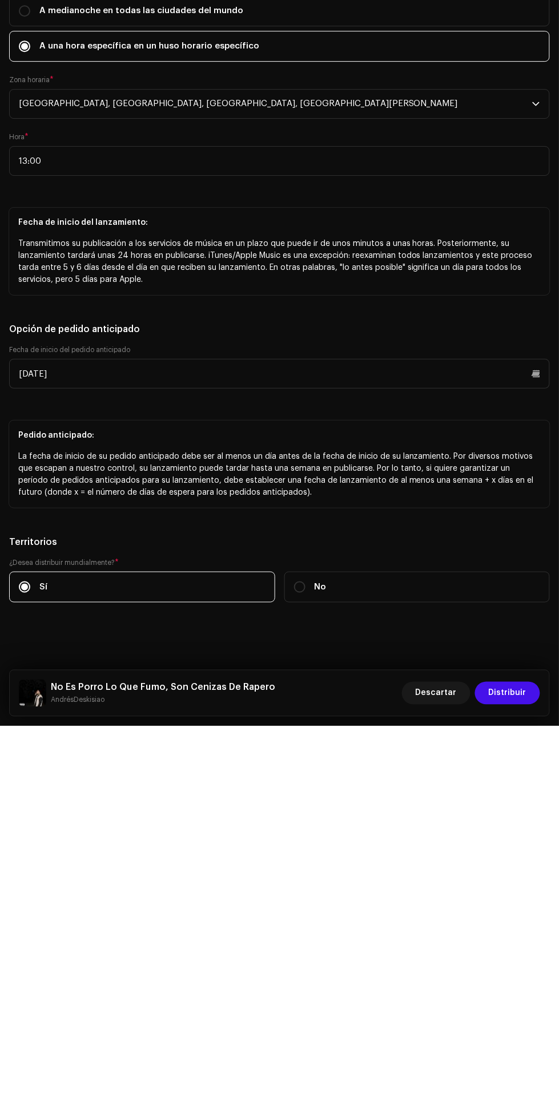
click at [514, 1063] on span "Distribuir" at bounding box center [508, 1062] width 38 height 23
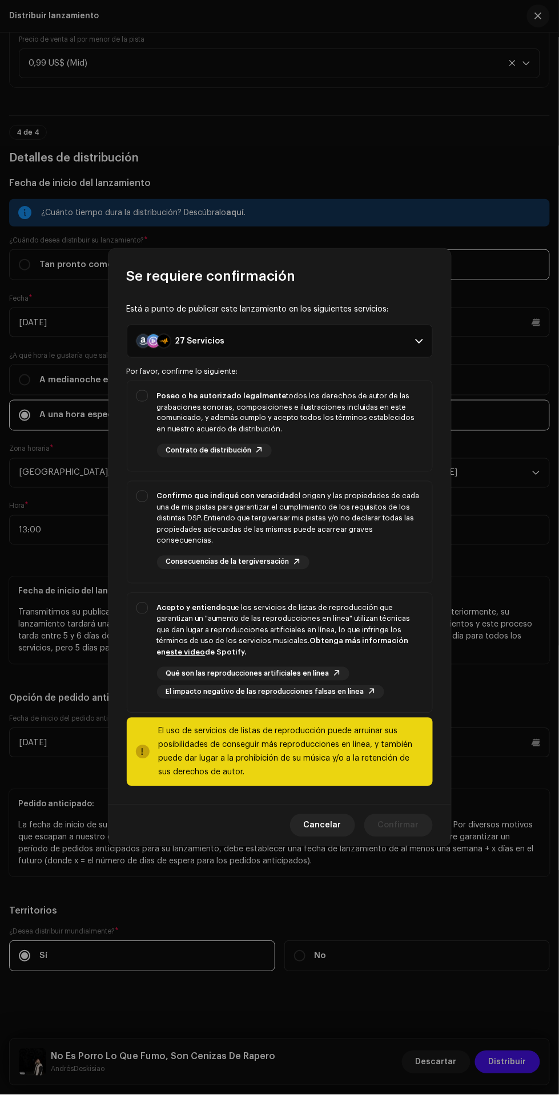
click at [136, 396] on div "Poseo o he autorizado legalmente todos los derechos de autor de las grabaciones…" at bounding box center [279, 424] width 305 height 86
checkbox input "true"
click at [157, 512] on div "Confirmo que indiqué con veracidad el origen y las propiedades de cada una de m…" at bounding box center [290, 519] width 266 height 56
checkbox input "true"
click at [137, 622] on div "Acepto y entiendo que los servicios de listas de reproducción que garantizan un…" at bounding box center [279, 651] width 305 height 115
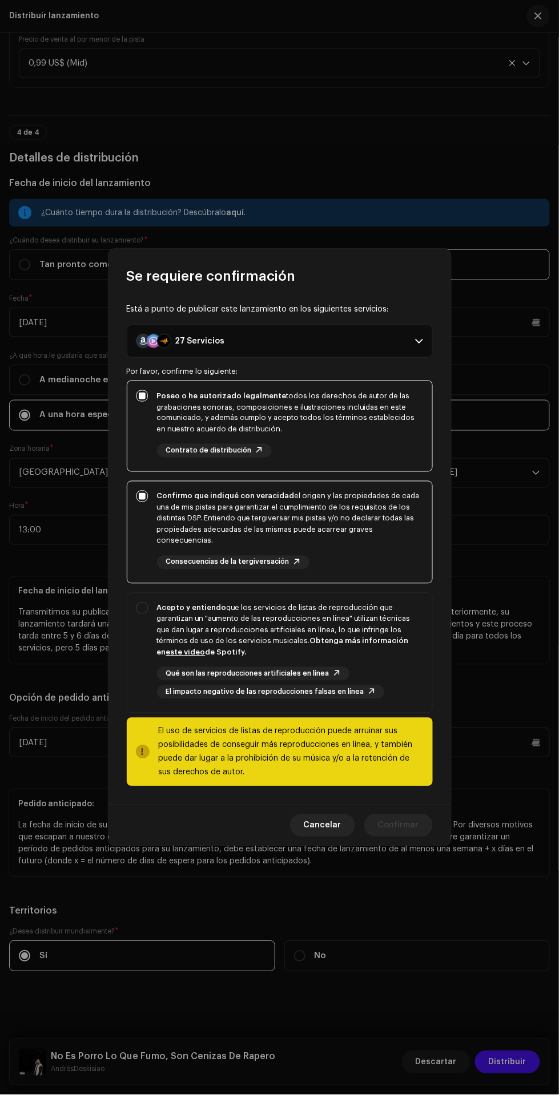
checkbox input "true"
click at [404, 826] on span "Confirmar" at bounding box center [398, 826] width 41 height 23
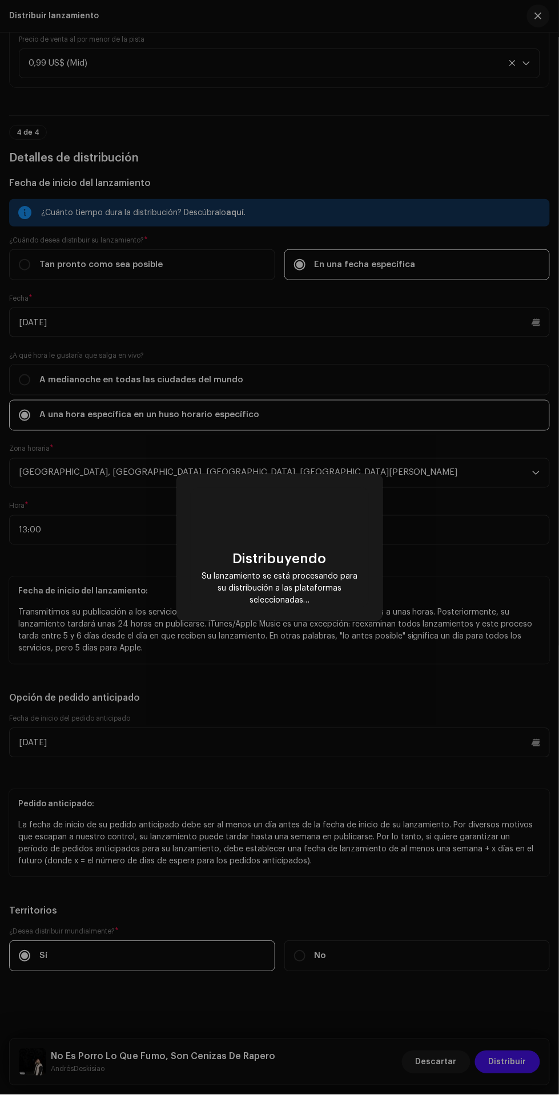
scroll to position [0, 0]
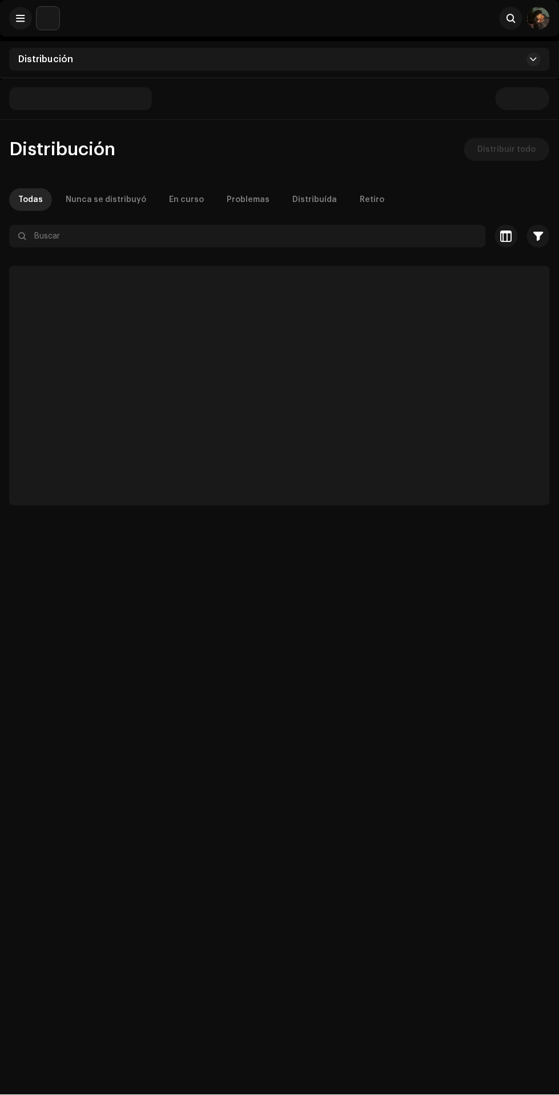
click at [20, 18] on span at bounding box center [21, 18] width 9 height 9
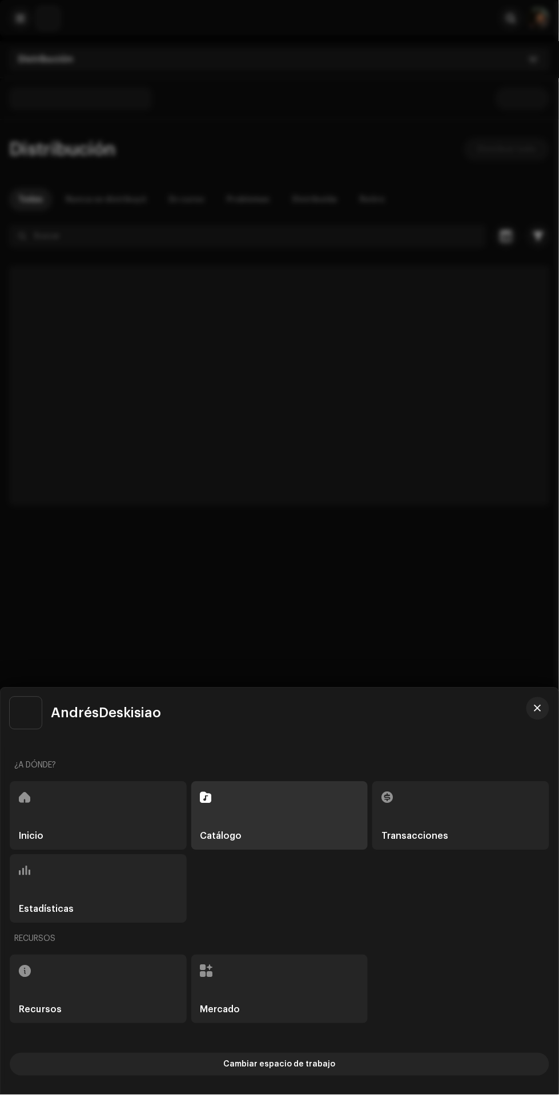
click at [114, 815] on div "Inicio" at bounding box center [98, 816] width 177 height 68
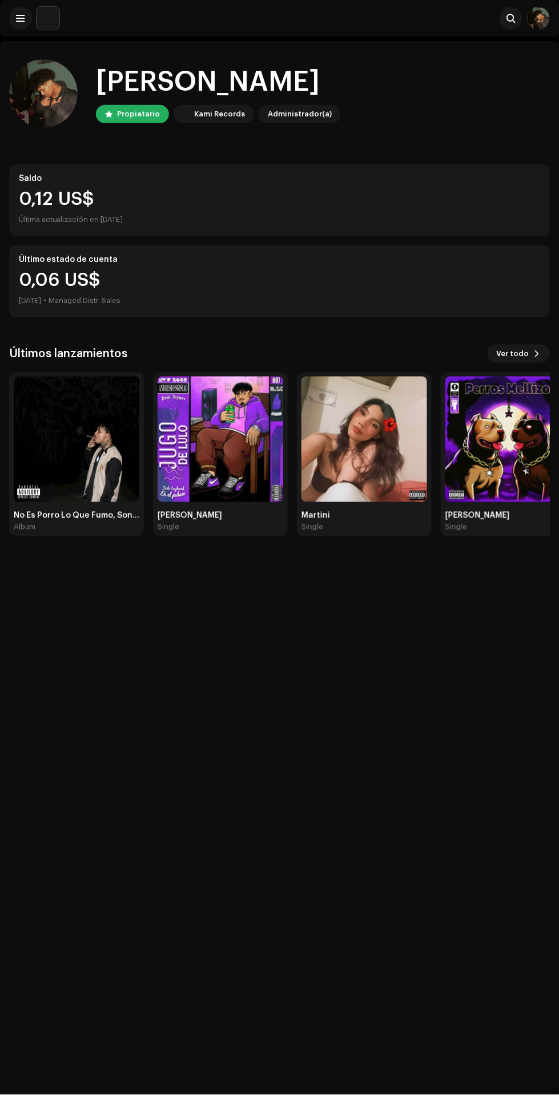
click at [43, 395] on img at bounding box center [77, 440] width 126 height 126
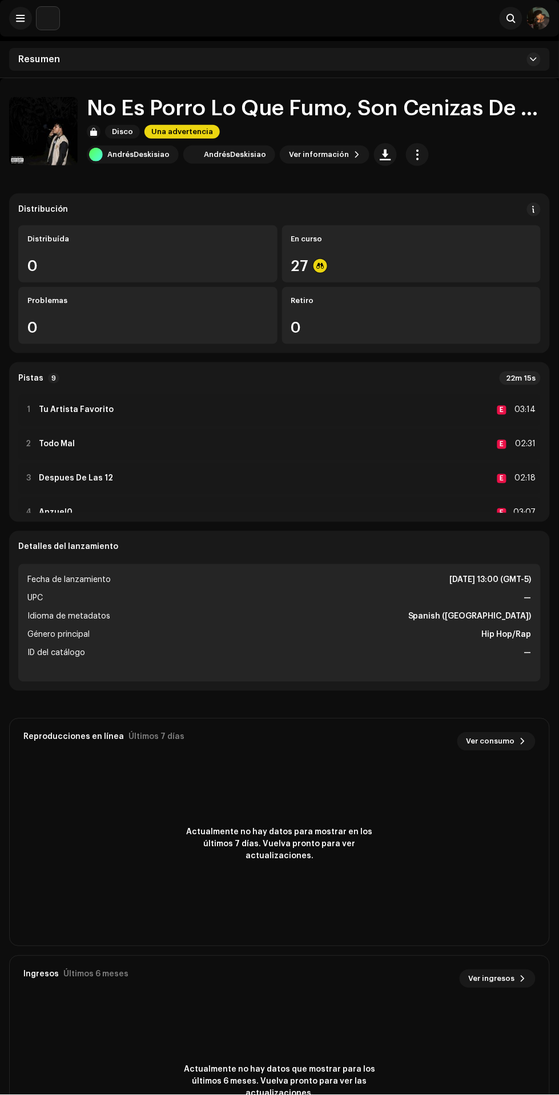
click at [327, 154] on span "Ver información" at bounding box center [319, 154] width 60 height 23
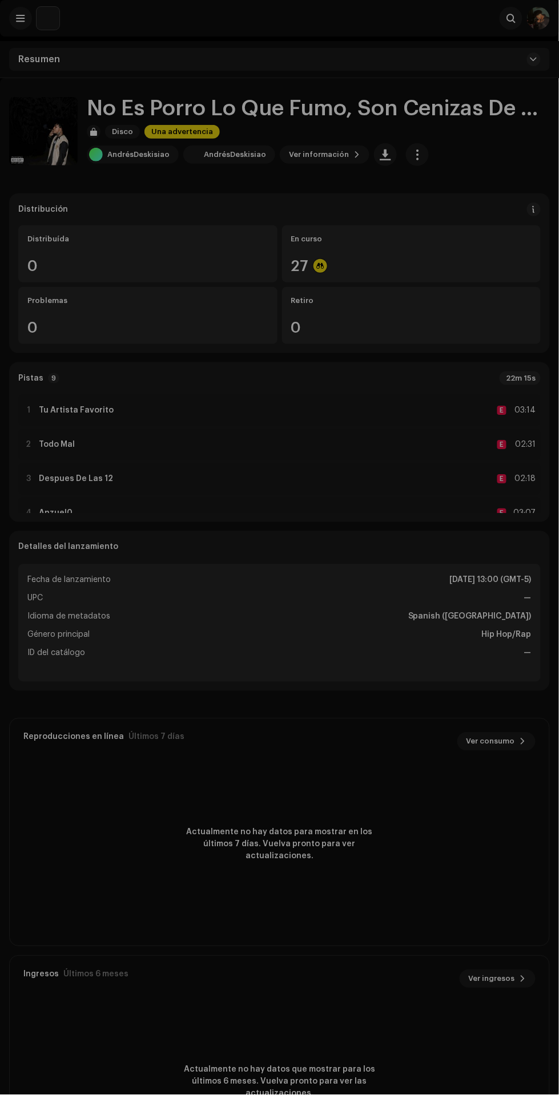
click at [496, 267] on div "No Es Porro Lo Que Fumo, Son Cenizas De Rapero 3049520 Metadatos Distribución I…" at bounding box center [279, 547] width 559 height 1095
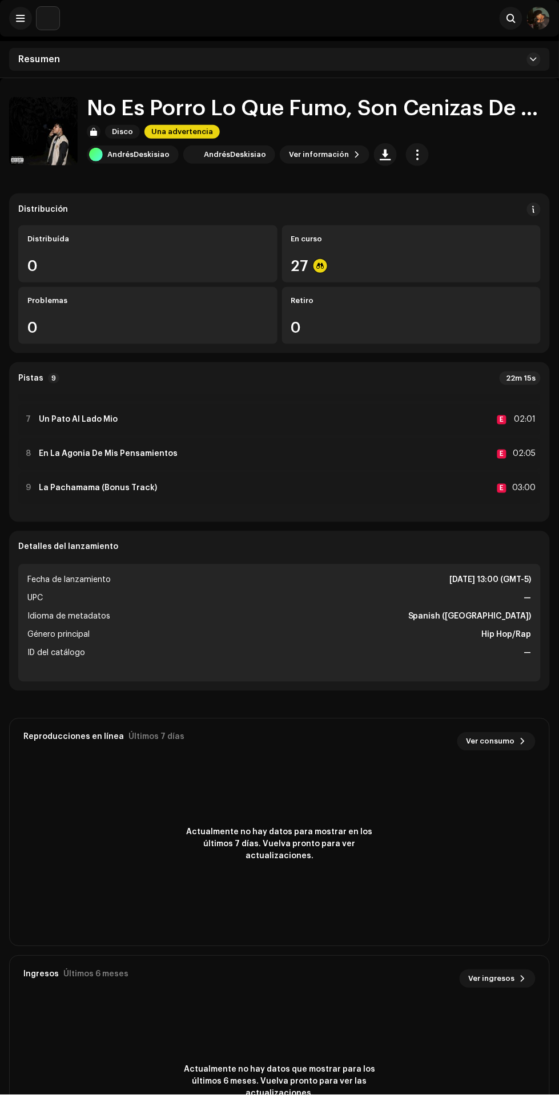
click at [466, 266] on div "27" at bounding box center [411, 266] width 241 height 15
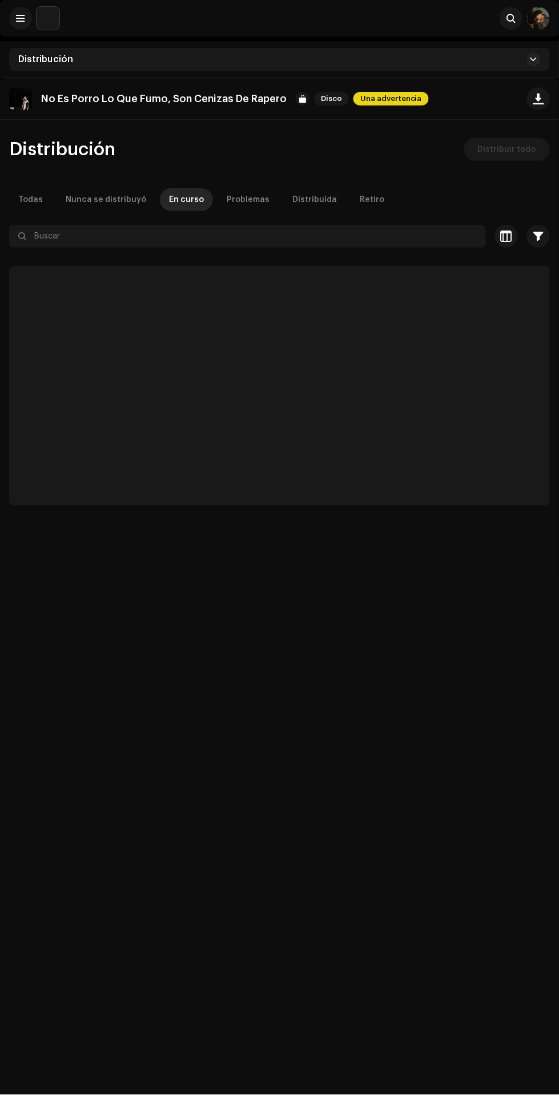
click at [402, 98] on span "Una advertencia" at bounding box center [390, 99] width 75 height 14
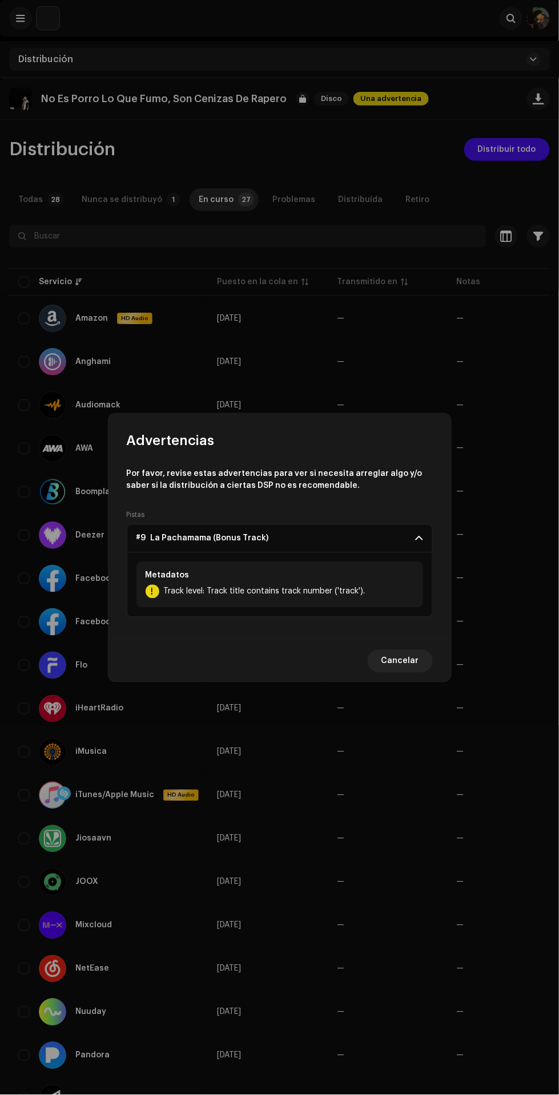
click at [402, 664] on span "Cancelar" at bounding box center [400, 661] width 38 height 23
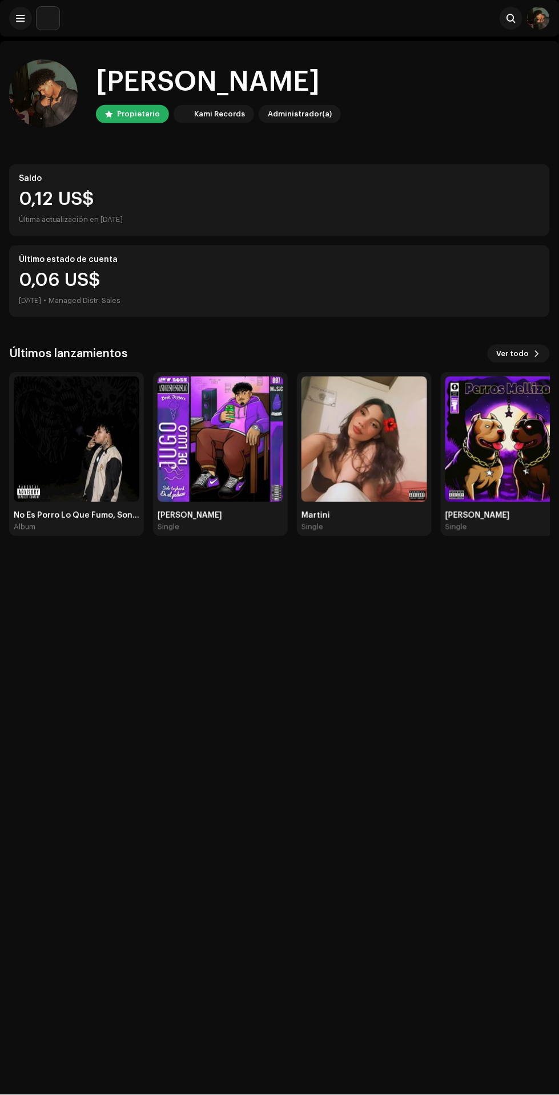
click at [105, 485] on img at bounding box center [77, 440] width 126 height 126
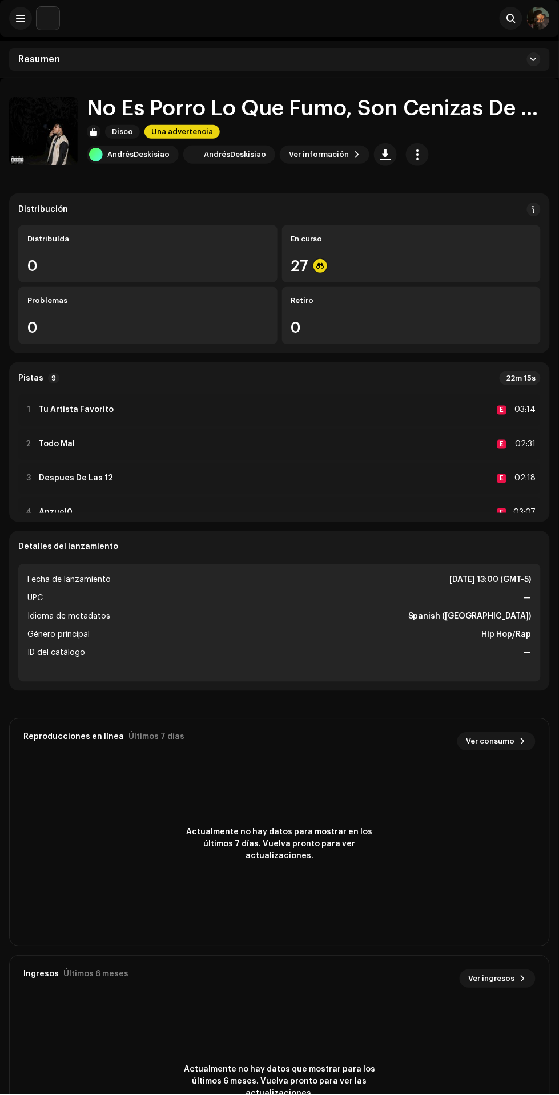
click at [433, 411] on div "1 Tu Artista Favorito E 03:14" at bounding box center [279, 410] width 522 height 32
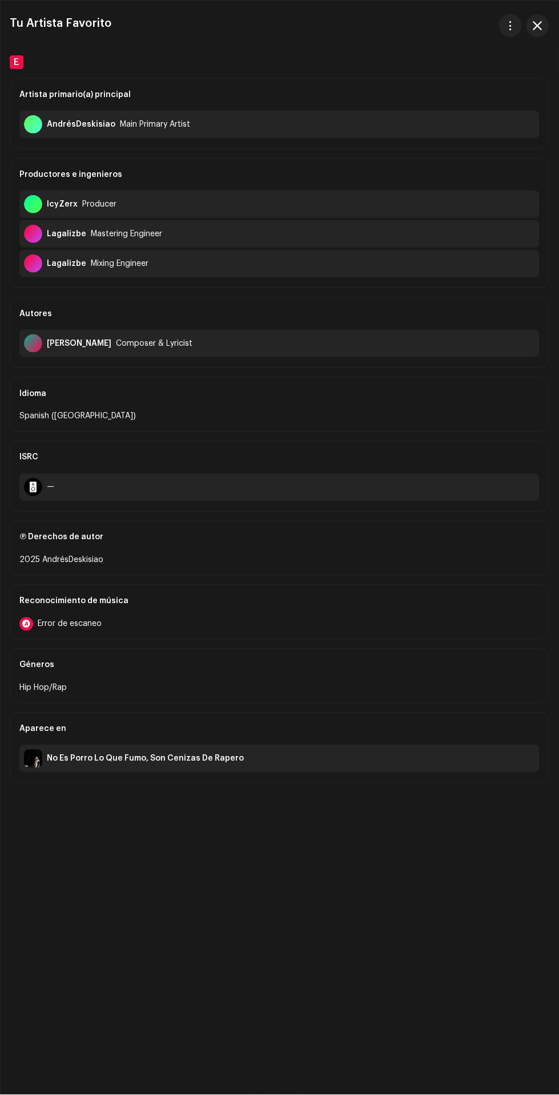
click at [537, 26] on span "button" at bounding box center [537, 25] width 9 height 9
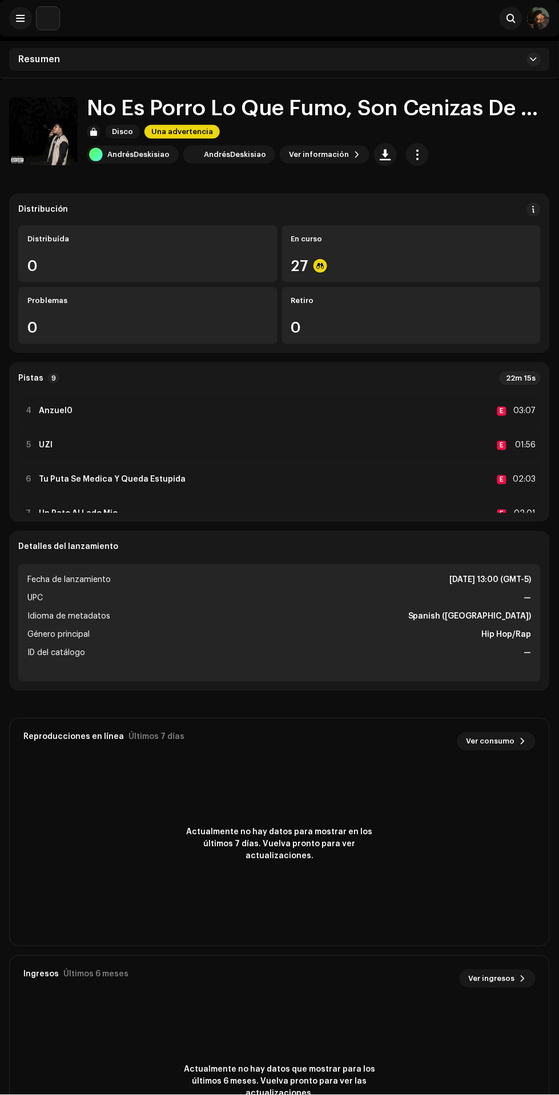
scroll to position [104, 0]
click at [283, 447] on div "5 UZI E 01:56" at bounding box center [279, 444] width 522 height 32
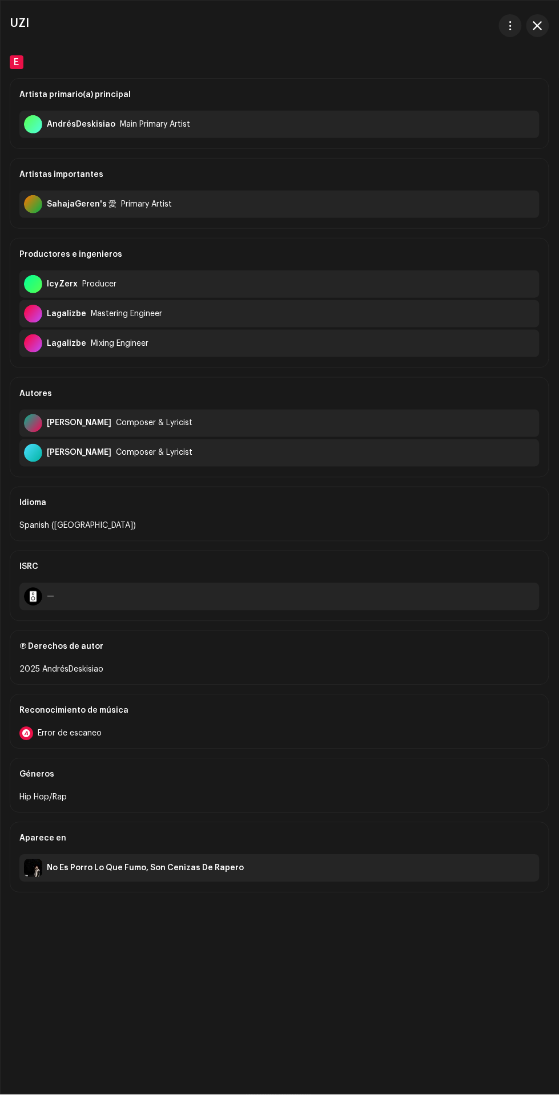
click at [26, 732] on div at bounding box center [26, 734] width 14 height 14
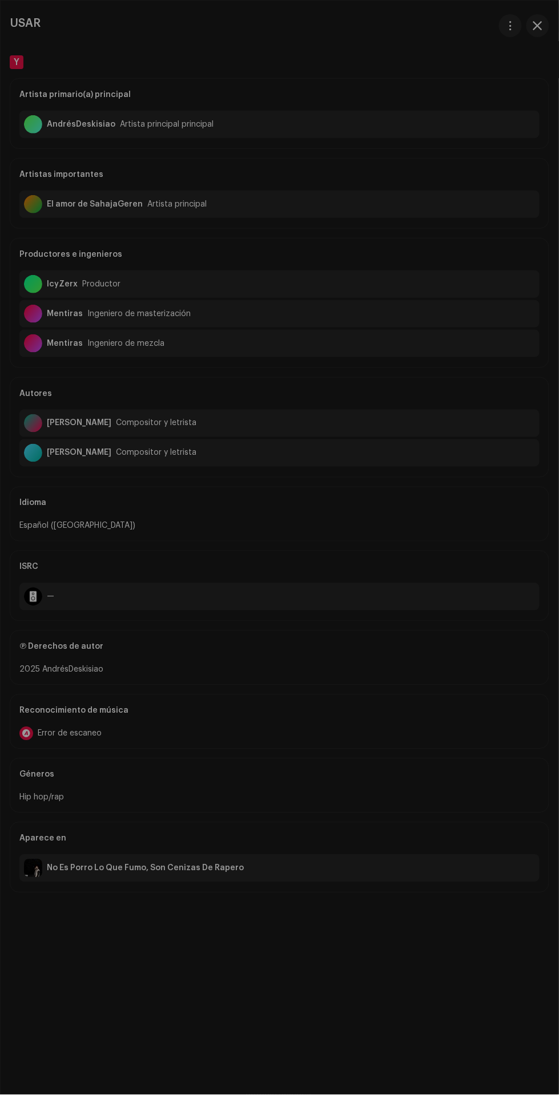
click at [453, 732] on div "Reconocimiento de audio por AcrCloud aún está procesando el archivo de audio. N…" at bounding box center [279, 547] width 559 height 1095
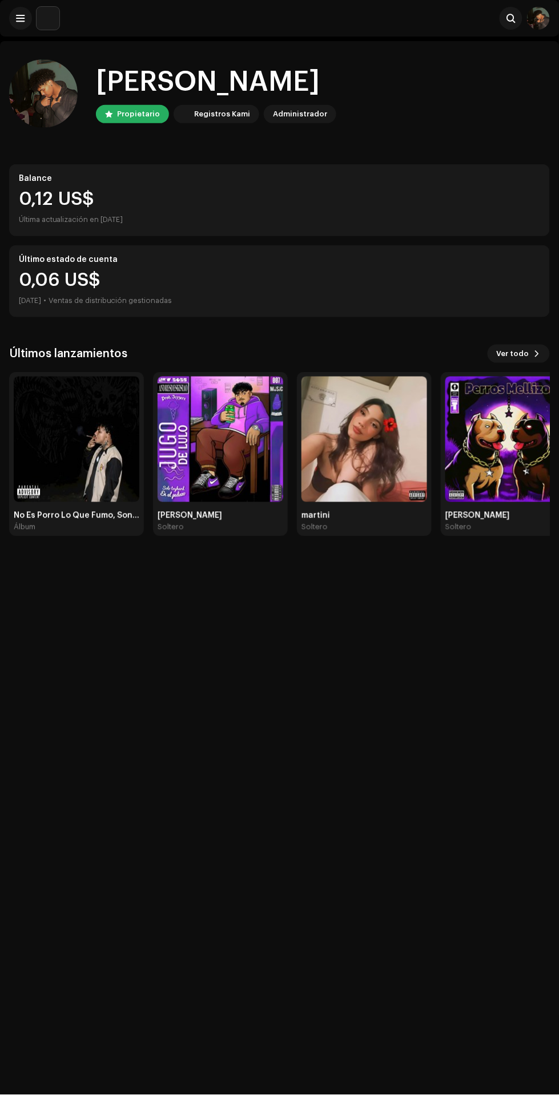
click at [104, 480] on img at bounding box center [77, 440] width 126 height 126
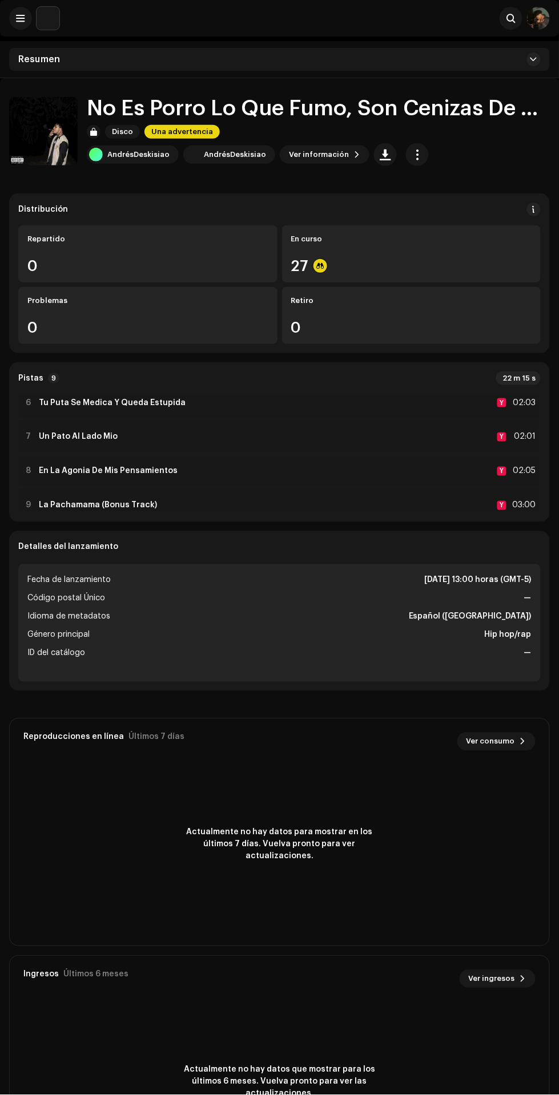
scroll to position [196, 0]
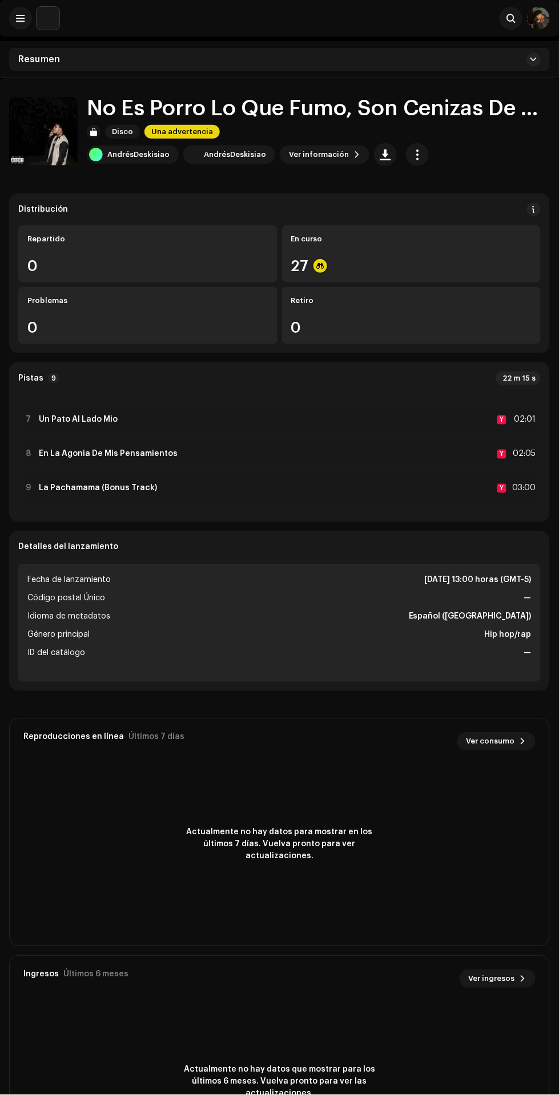
click at [322, 494] on div "9 La Pachamama (Bonus Track) Y 03:00" at bounding box center [279, 489] width 522 height 32
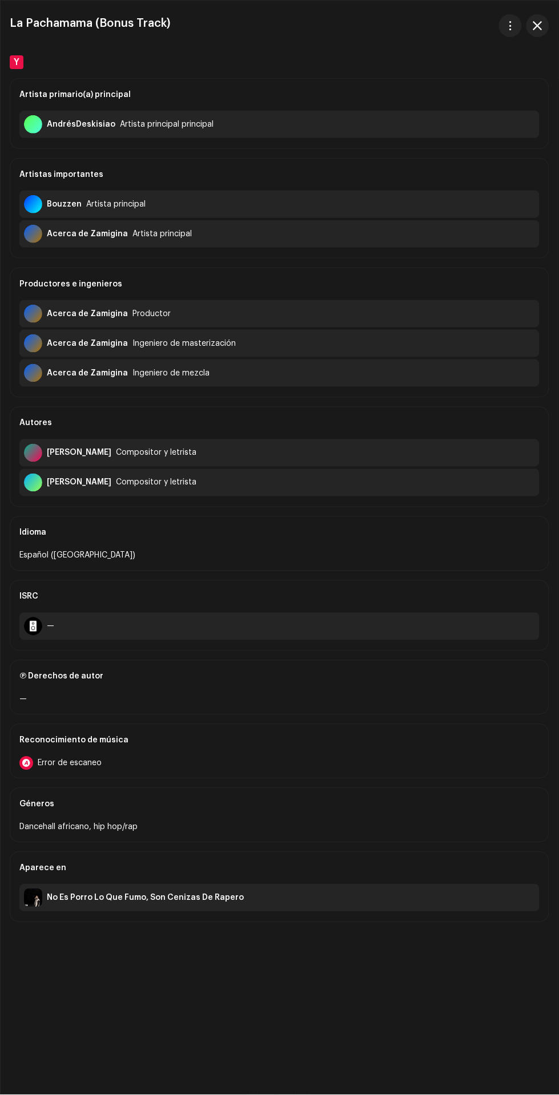
click at [542, 26] on span "button" at bounding box center [537, 25] width 9 height 9
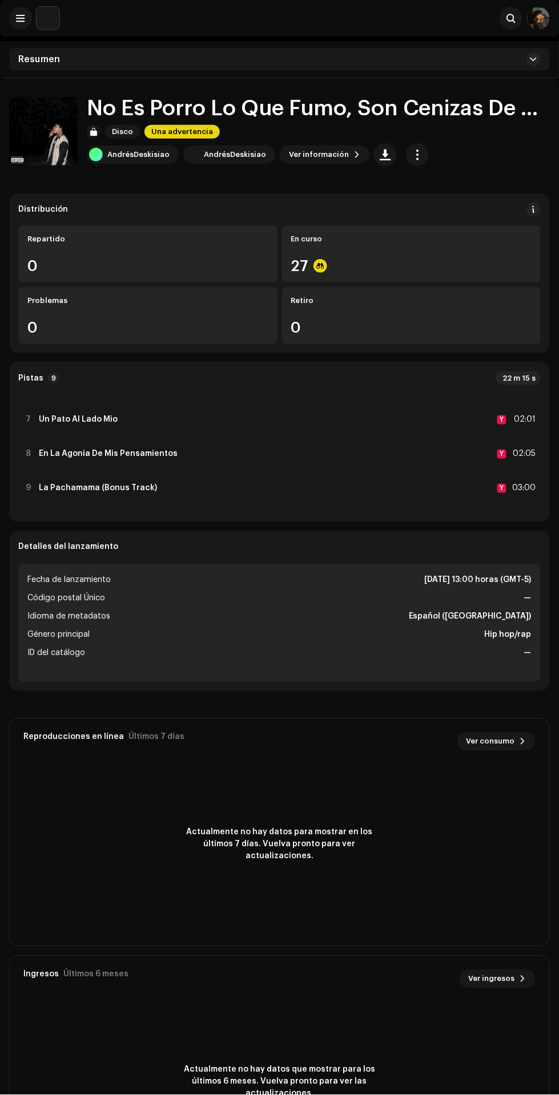
scroll to position [0, 0]
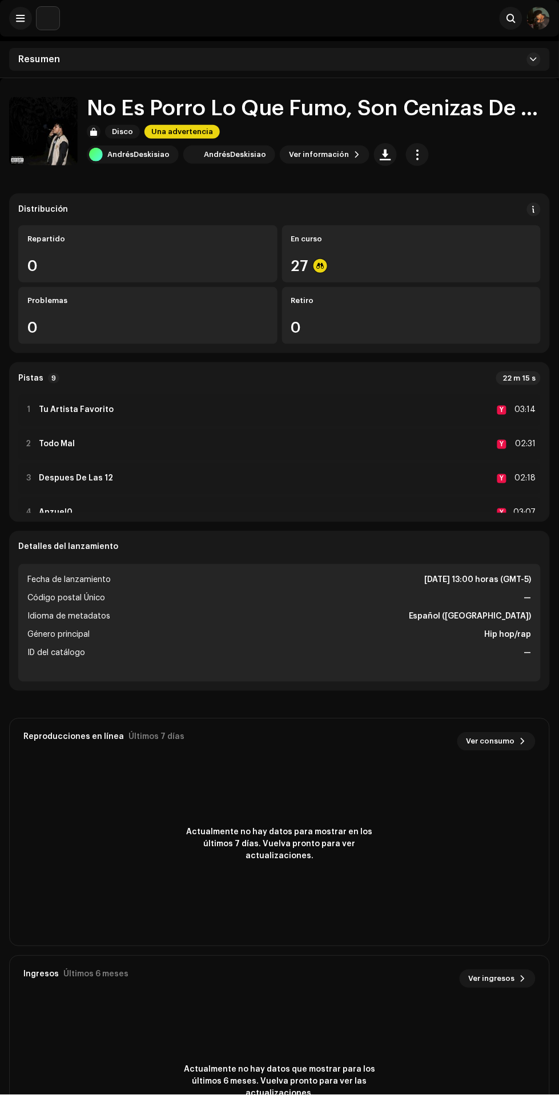
click at [409, 397] on div "1 Tu Artista Favorito Y 03:14" at bounding box center [279, 410] width 522 height 32
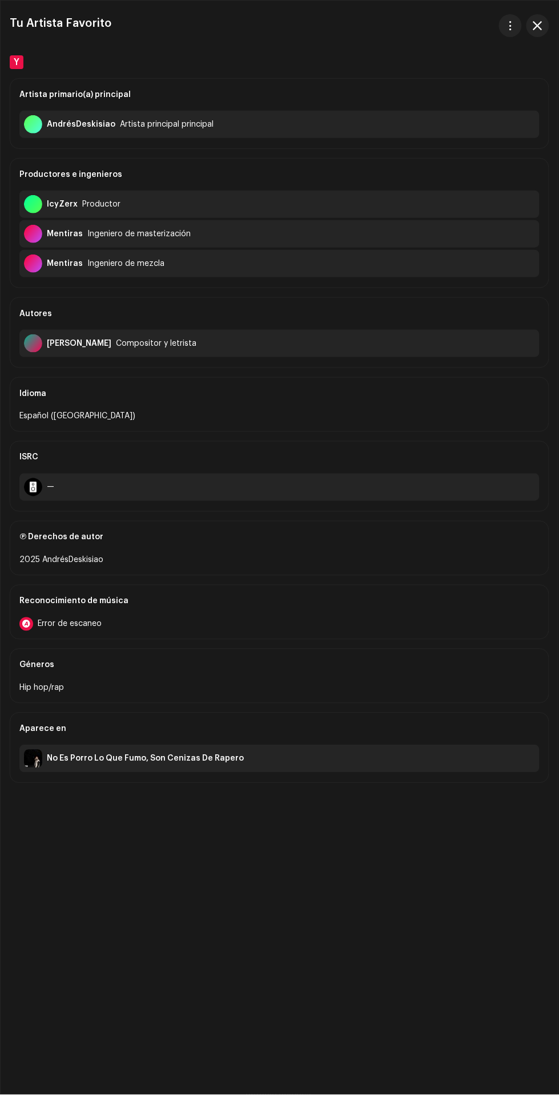
click at [536, 29] on span "button" at bounding box center [537, 25] width 9 height 9
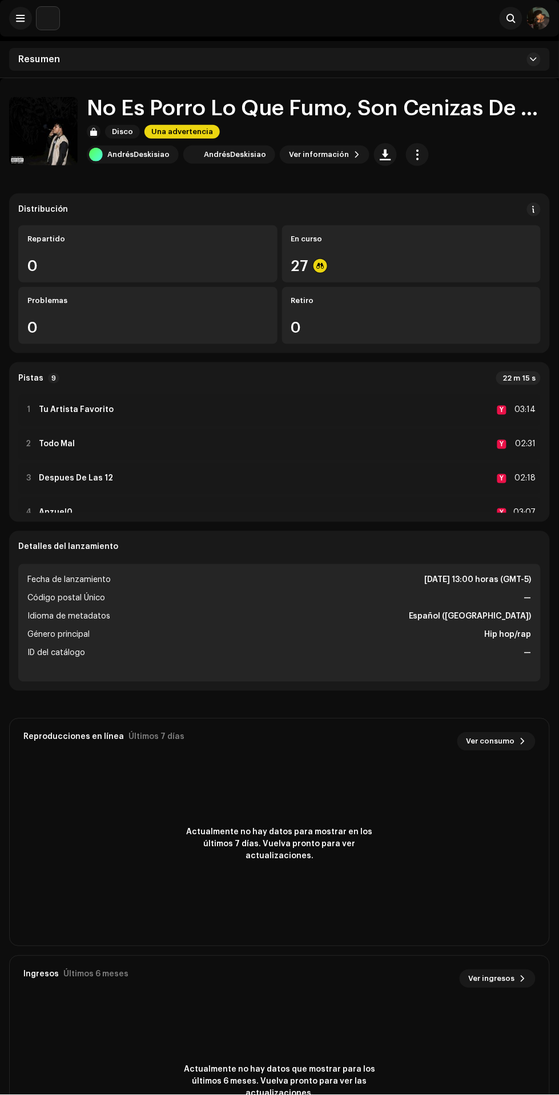
click at [285, 438] on div "2 Todo Mal Y 02:31" at bounding box center [279, 445] width 522 height 32
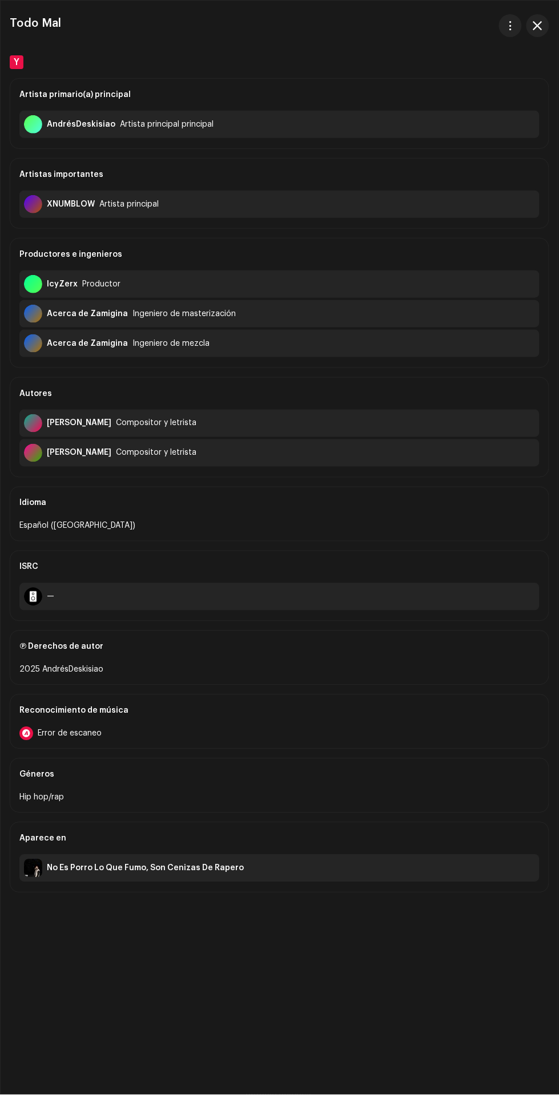
click at [553, 19] on div "Todo Mal Y Artista primario(a) principal AndrésDeskisiao Artista principal prin…" at bounding box center [280, 548] width 558 height 1094
click at [549, 19] on div at bounding box center [524, 25] width 50 height 23
click at [549, 20] on div at bounding box center [524, 25] width 50 height 23
click at [537, 25] on span "button" at bounding box center [537, 25] width 9 height 9
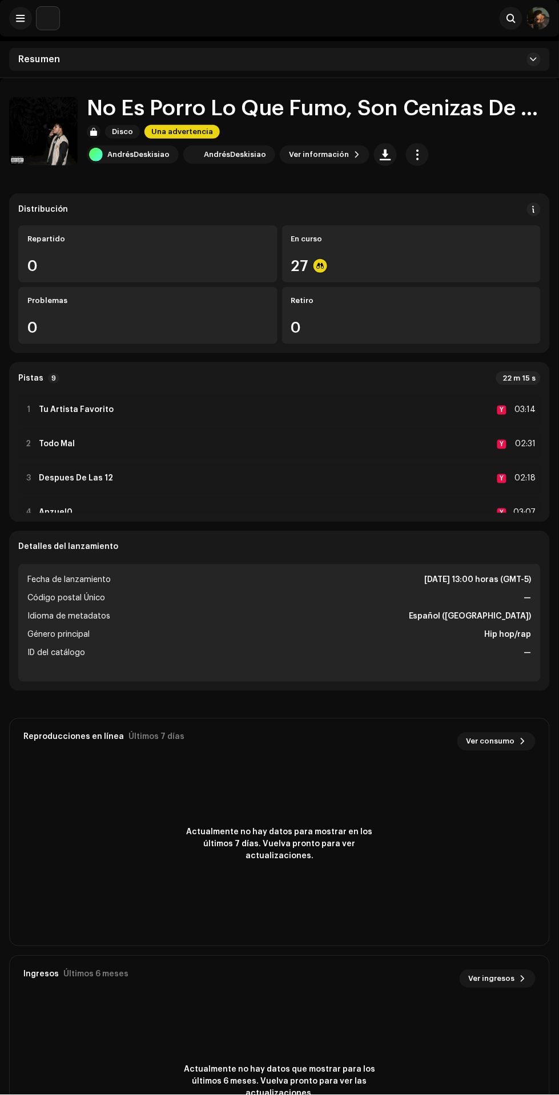
click at [317, 442] on div "2 Todo Mal Y 02:31" at bounding box center [279, 445] width 522 height 32
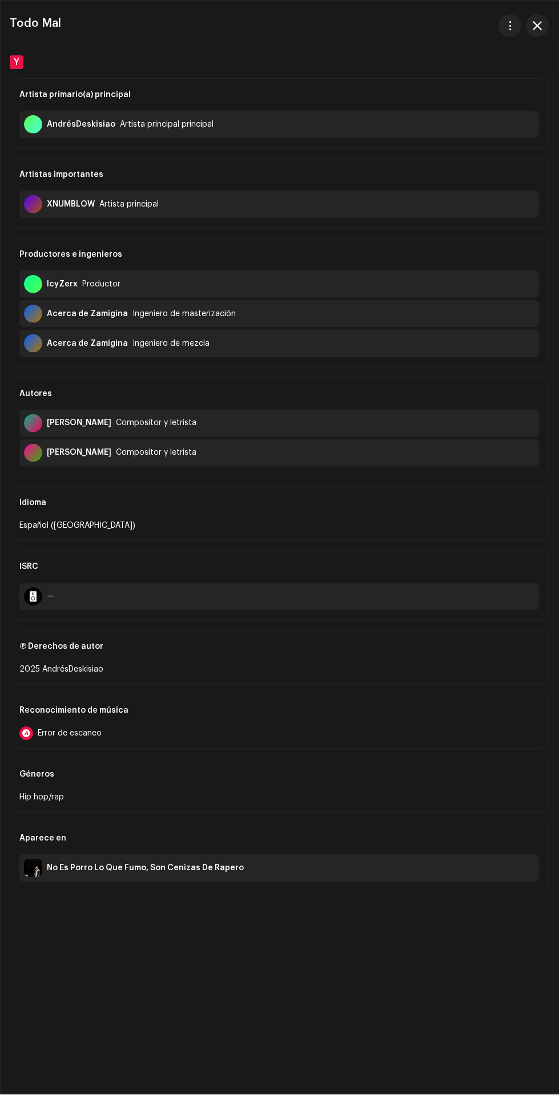
click at [538, 25] on span "button" at bounding box center [537, 25] width 9 height 9
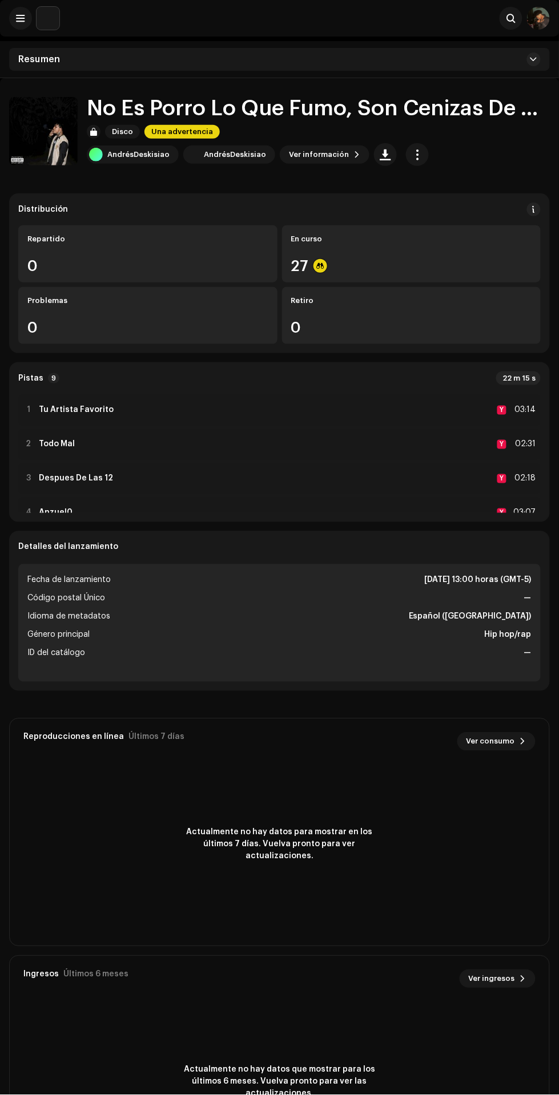
click at [412, 154] on span "button" at bounding box center [417, 154] width 11 height 9
click at [394, 459] on div "2 Todo Mal Y 02:31" at bounding box center [279, 445] width 522 height 32
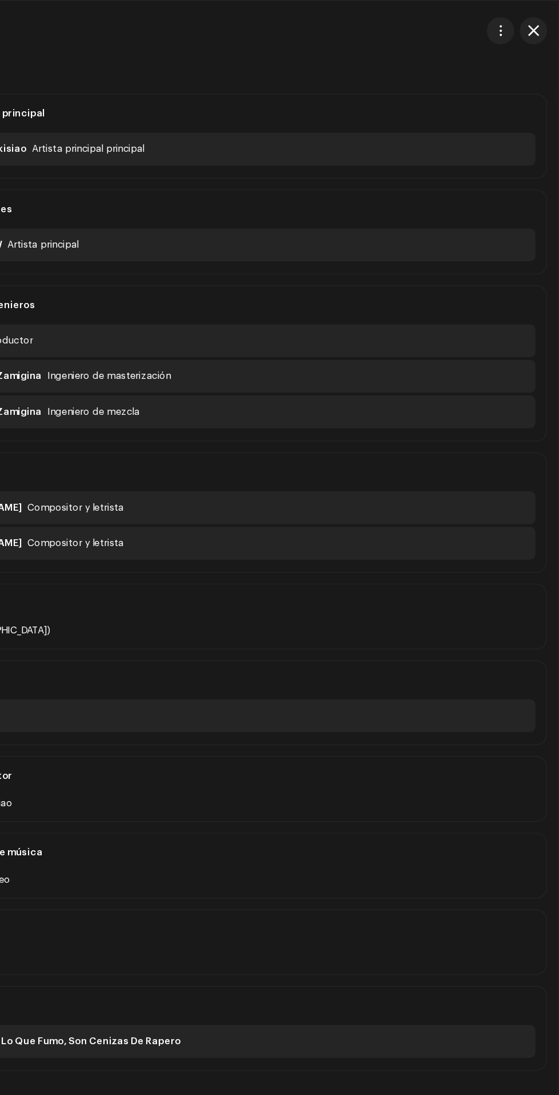
click at [425, 191] on div "XNUMBLOW Artista principal" at bounding box center [279, 204] width 520 height 27
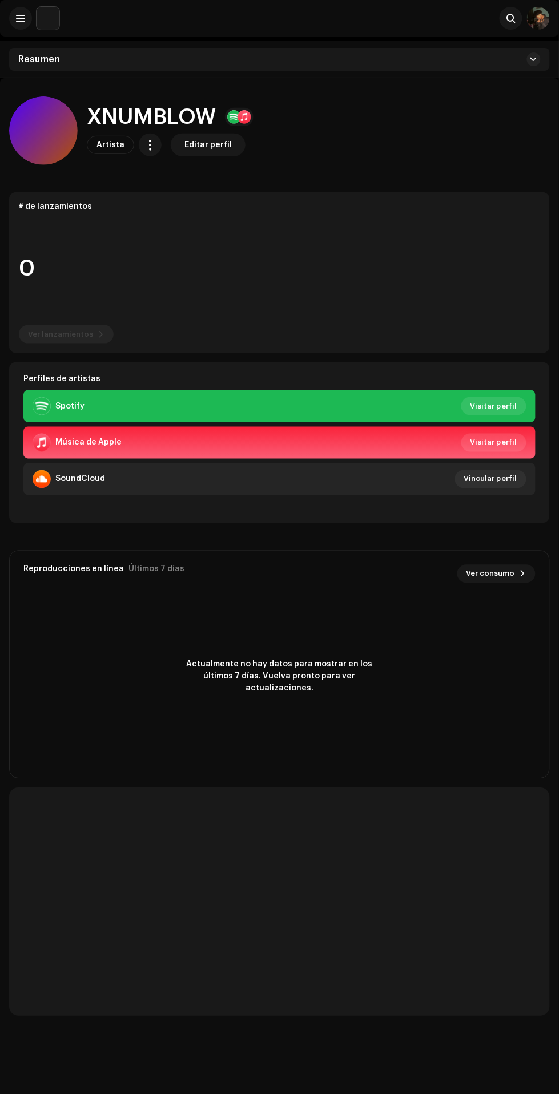
click at [145, 147] on span "button" at bounding box center [150, 144] width 11 height 9
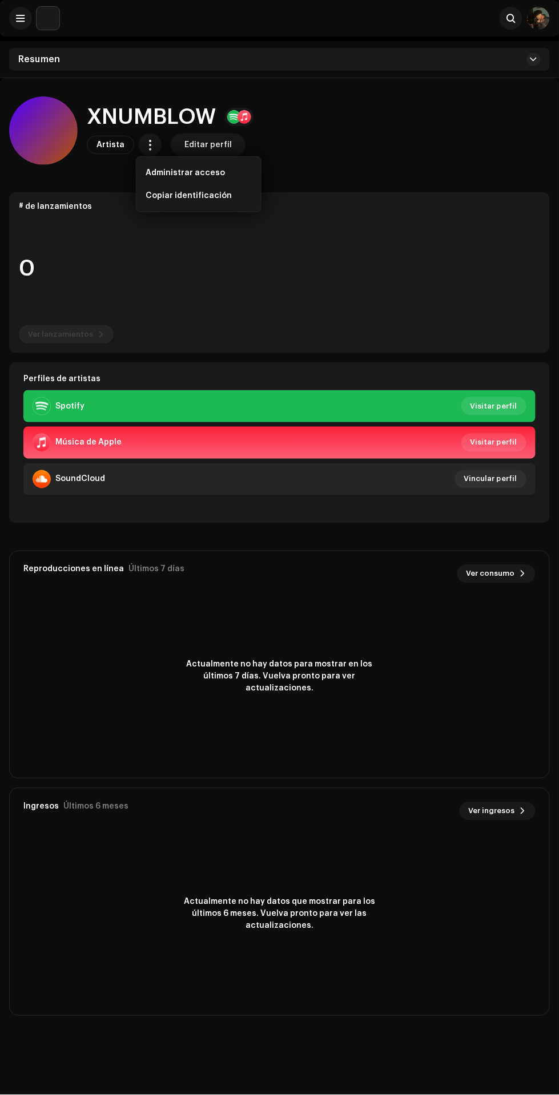
click at [171, 171] on span "Administrar acceso" at bounding box center [185, 172] width 79 height 9
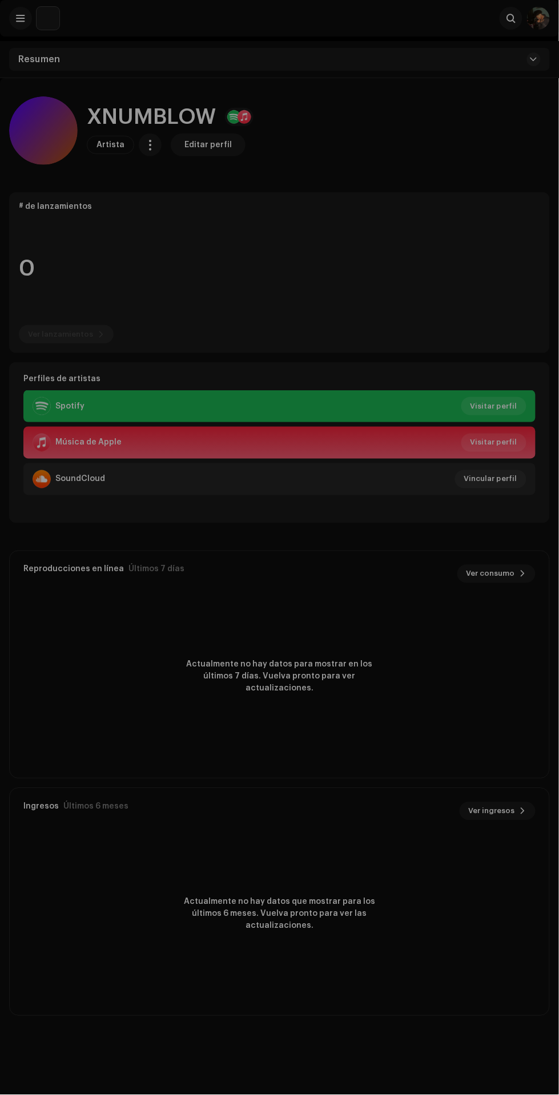
click at [478, 203] on div "XNUMBLOW Portal del/de la artista Invitar a un miembro Miembro Email Última con…" at bounding box center [279, 547] width 559 height 1095
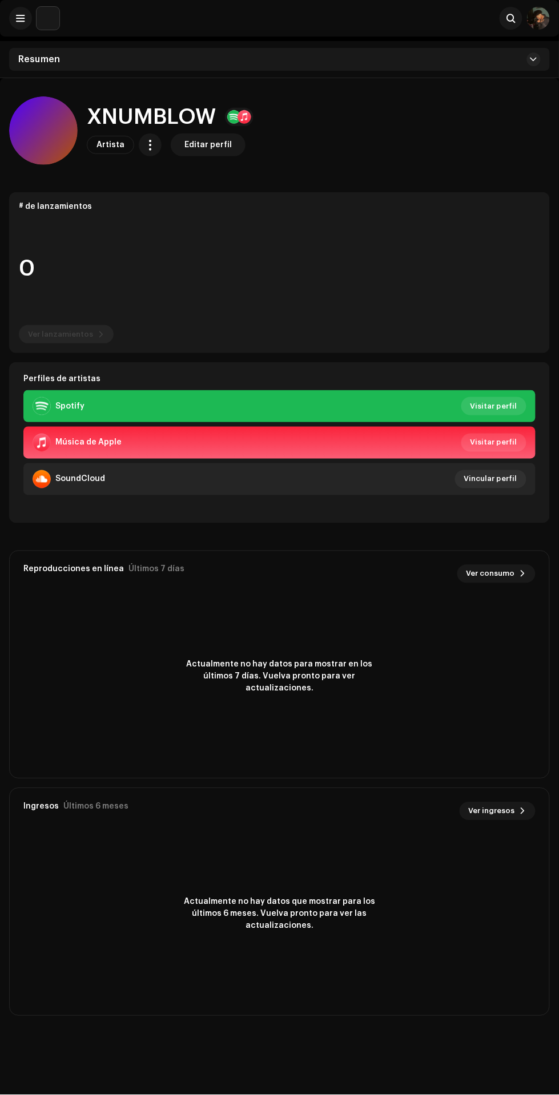
click at [219, 141] on font "Editar perfil" at bounding box center [207, 145] width 47 height 8
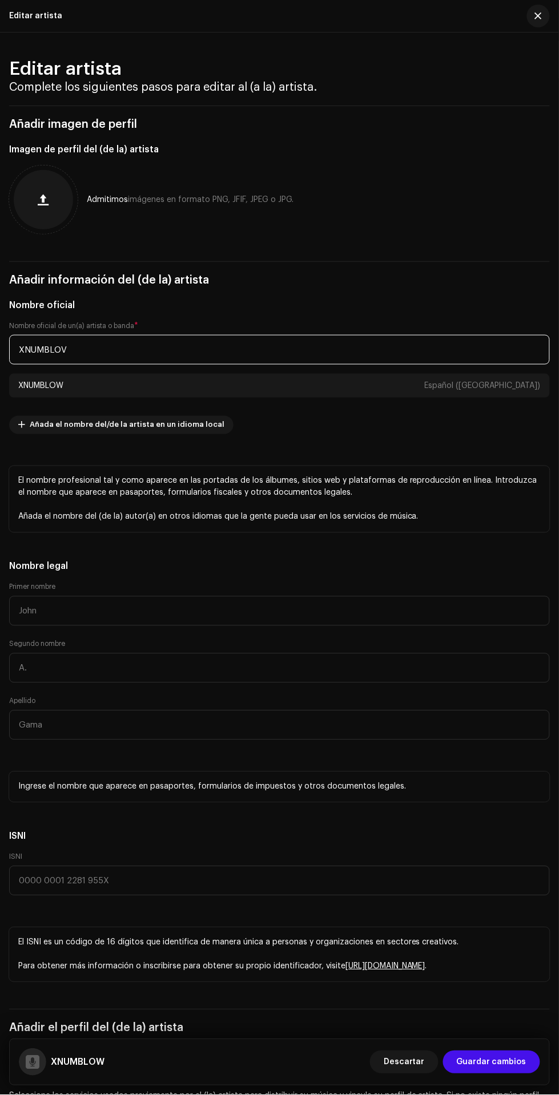
click at [304, 349] on input "XNUMBLOV" at bounding box center [279, 350] width 541 height 30
click at [389, 388] on div "XNUMBLOW Español (América Latina)" at bounding box center [279, 386] width 541 height 24
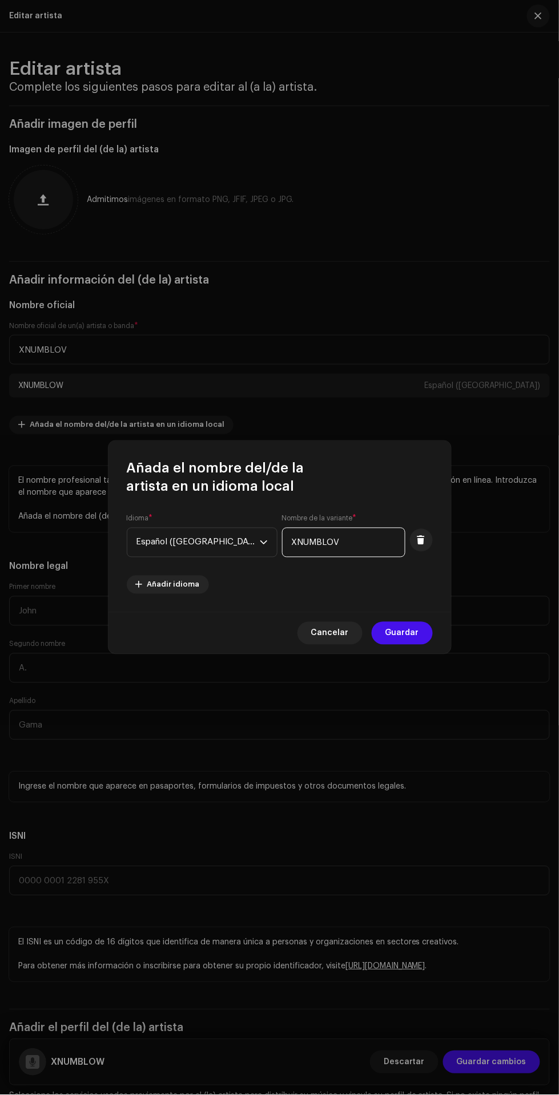
click at [357, 543] on input "XNUMBLOV" at bounding box center [343, 543] width 123 height 30
click at [410, 634] on span "Guardar" at bounding box center [402, 633] width 34 height 23
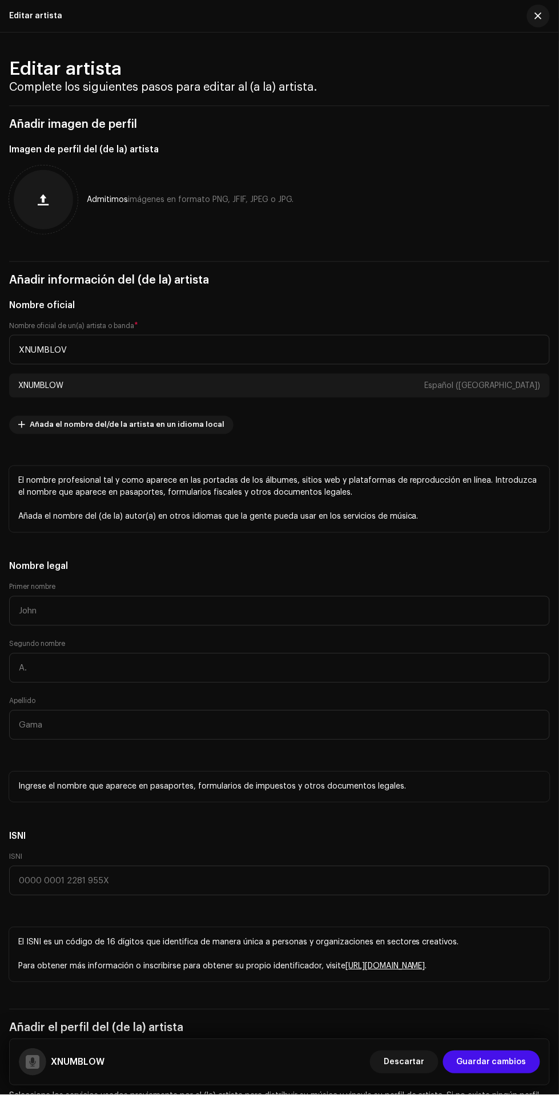
click at [265, 385] on div "XNUMBLOW Español (América Latina)" at bounding box center [279, 386] width 541 height 24
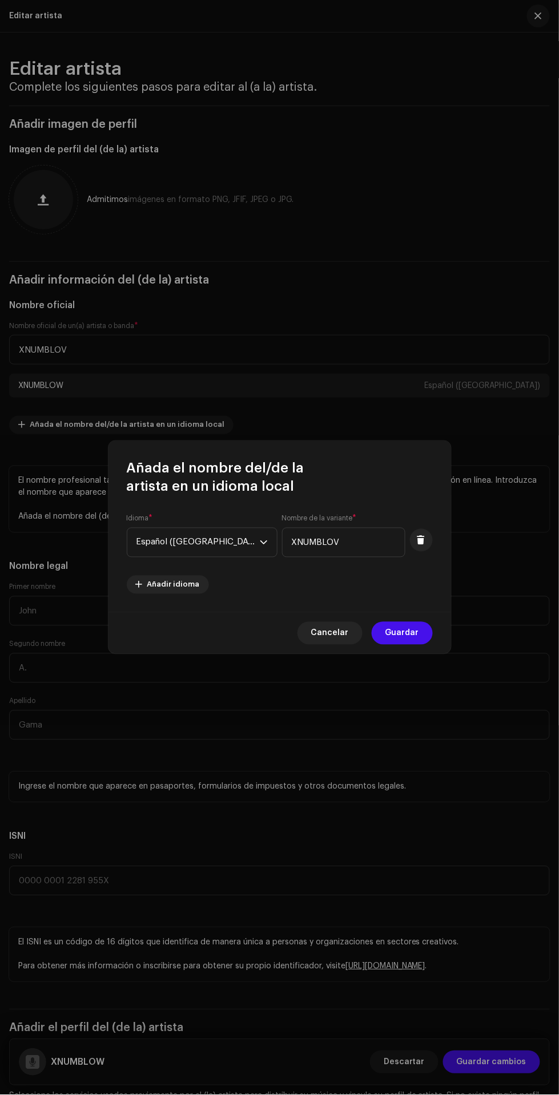
click at [404, 634] on font "Guardar" at bounding box center [402, 634] width 34 height 8
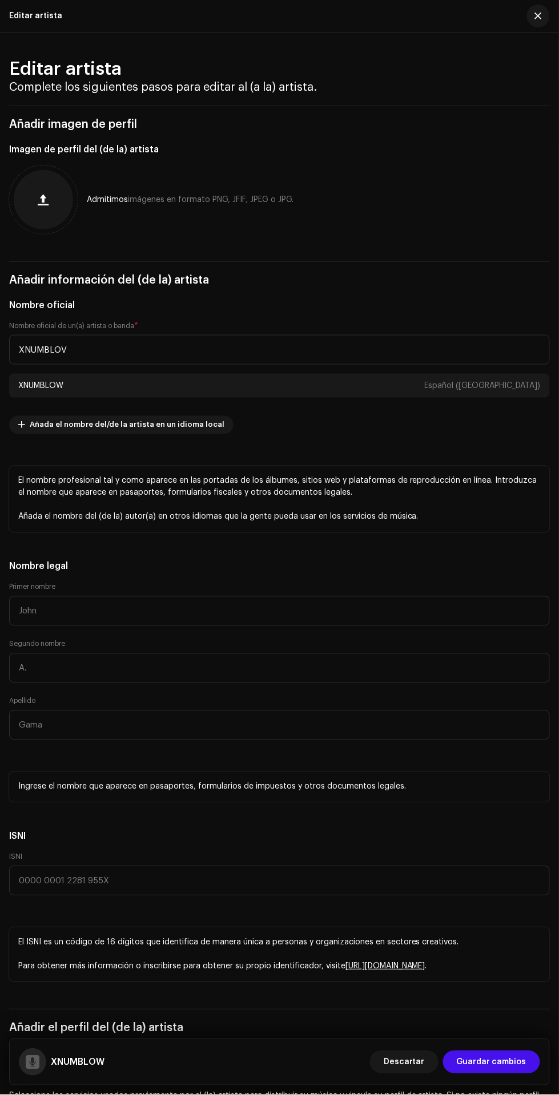
click at [58, 385] on font "XNUMBLOW" at bounding box center [40, 386] width 45 height 8
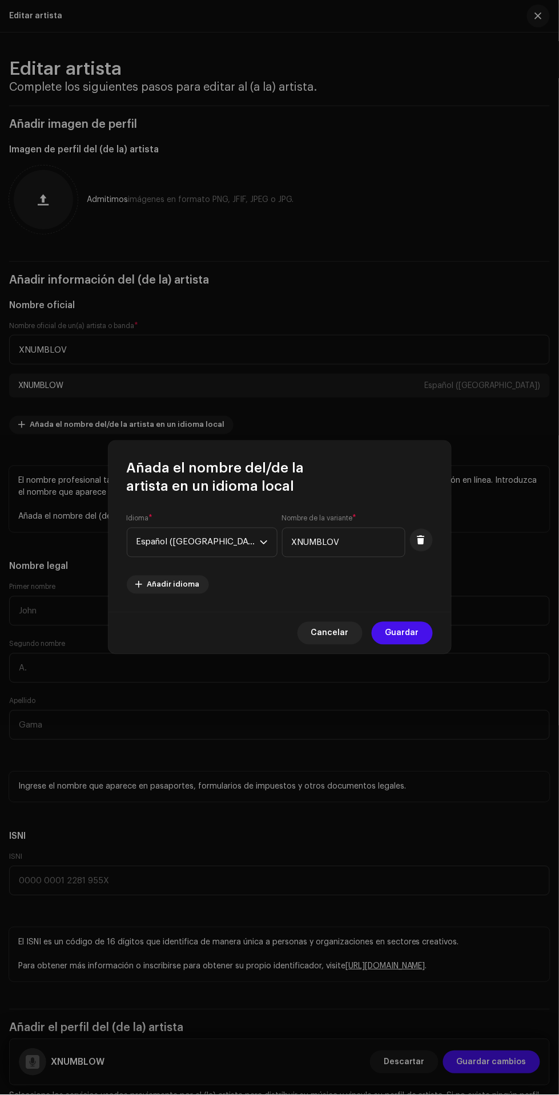
click at [421, 541] on span at bounding box center [421, 540] width 9 height 9
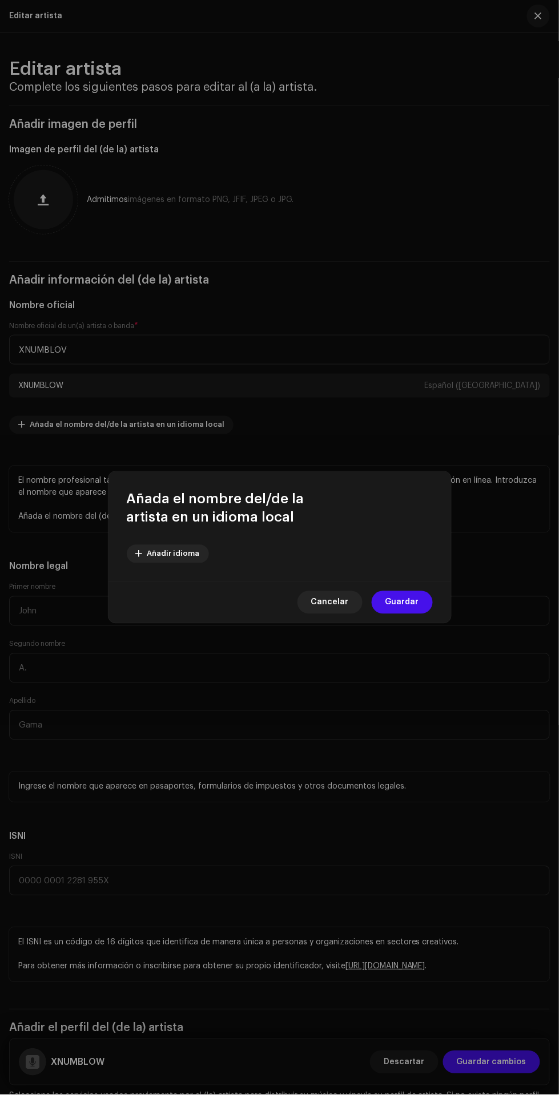
click at [408, 604] on font "Guardar" at bounding box center [402, 603] width 34 height 8
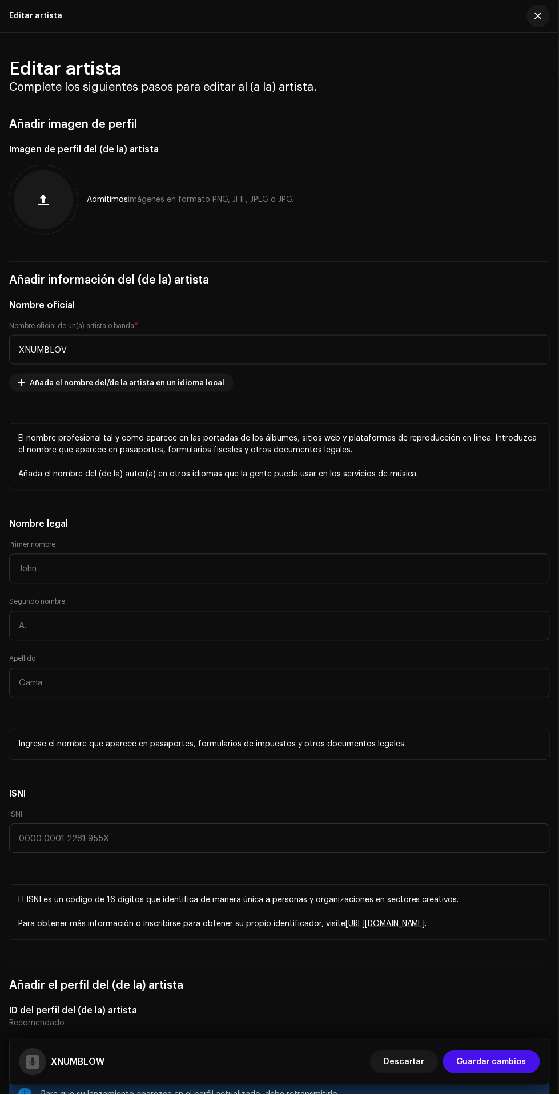
click at [490, 1063] on span "Guardar cambios" at bounding box center [492, 1062] width 70 height 23
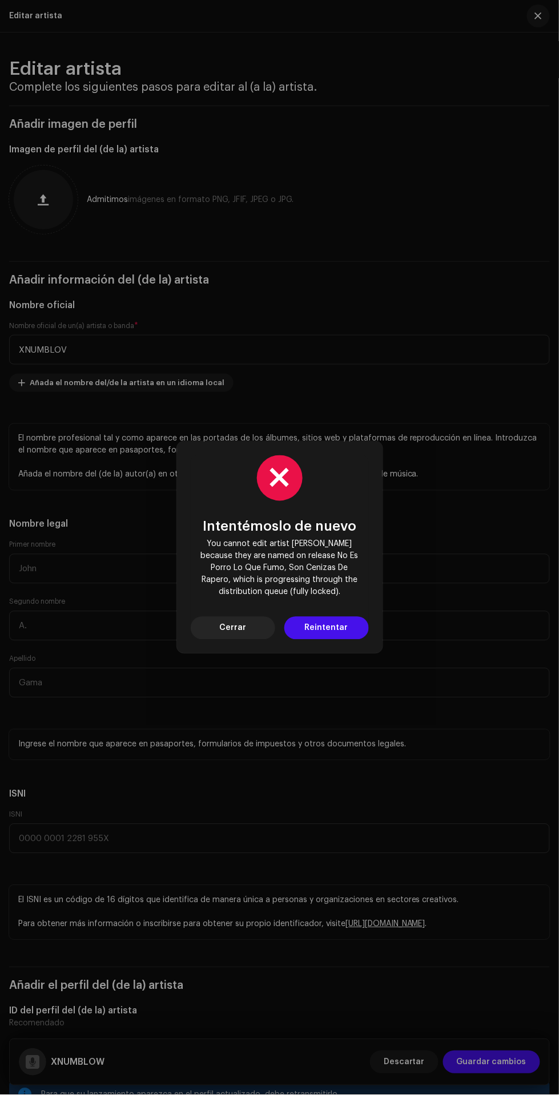
click at [342, 631] on span "Reintentar" at bounding box center [326, 628] width 43 height 23
click at [243, 628] on font "Cerrar" at bounding box center [232, 628] width 27 height 8
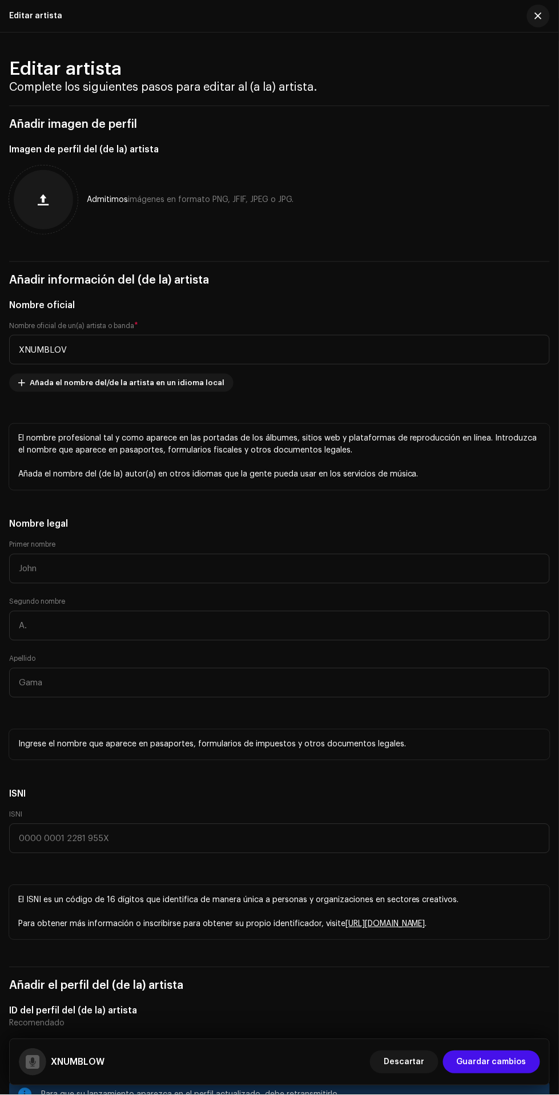
click at [405, 1066] on span "Descartar" at bounding box center [404, 1062] width 41 height 23
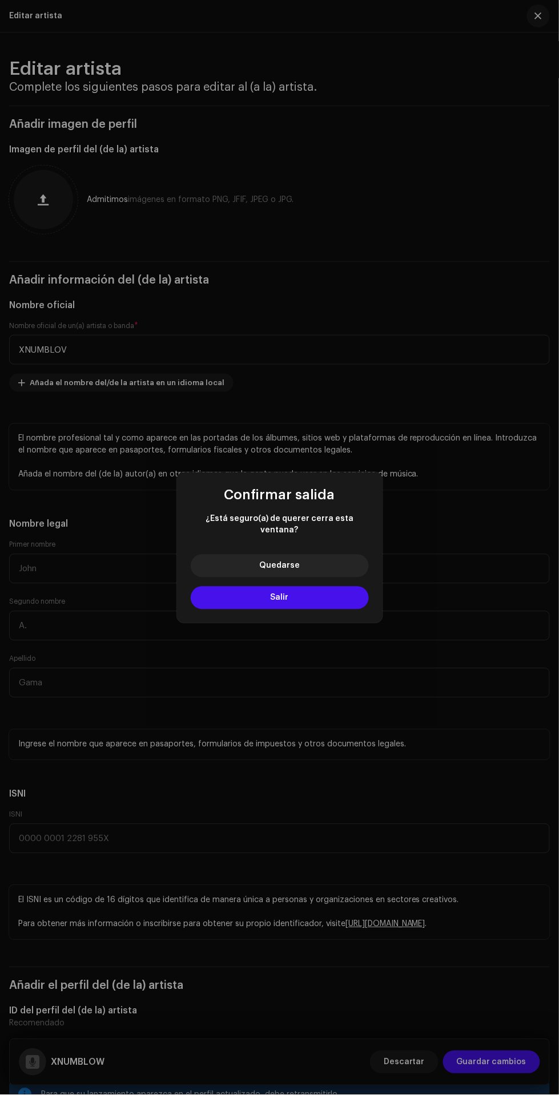
click at [329, 601] on button "Salir" at bounding box center [280, 598] width 178 height 23
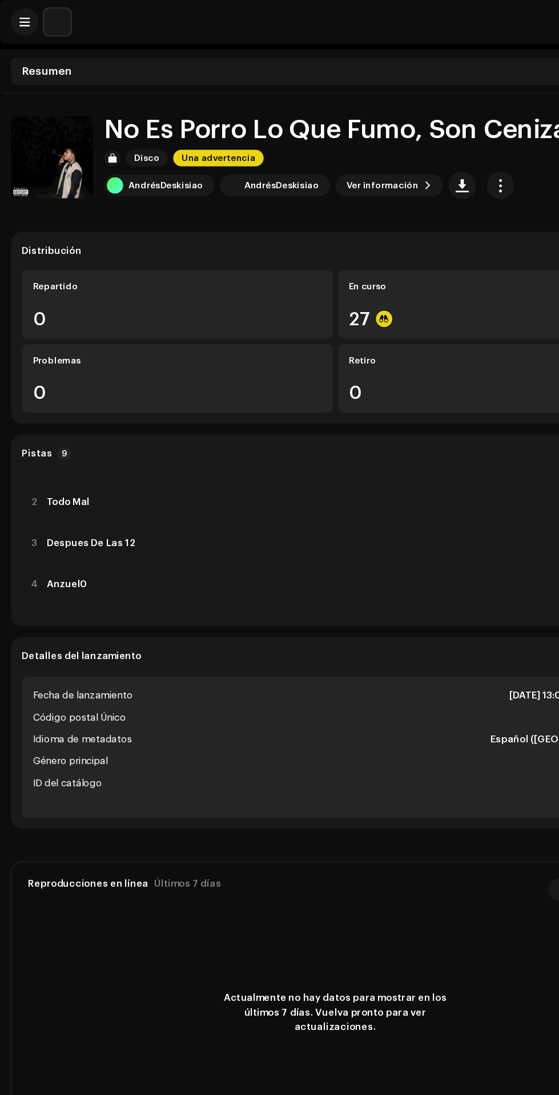
scroll to position [29, 0]
click at [336, 455] on div "3 Despues De Las 12 Y 02:18" at bounding box center [279, 450] width 522 height 32
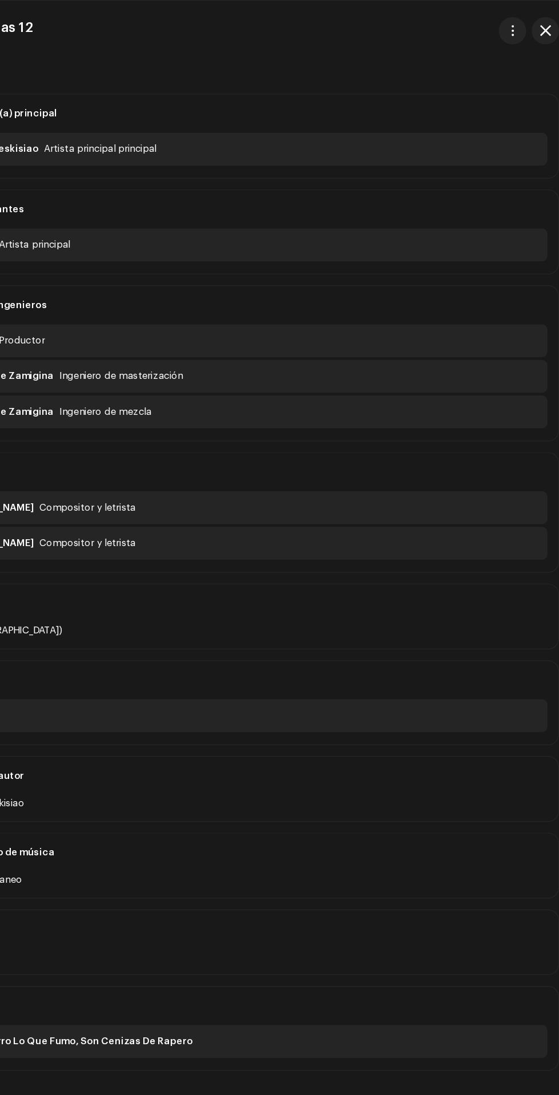
scroll to position [0, 0]
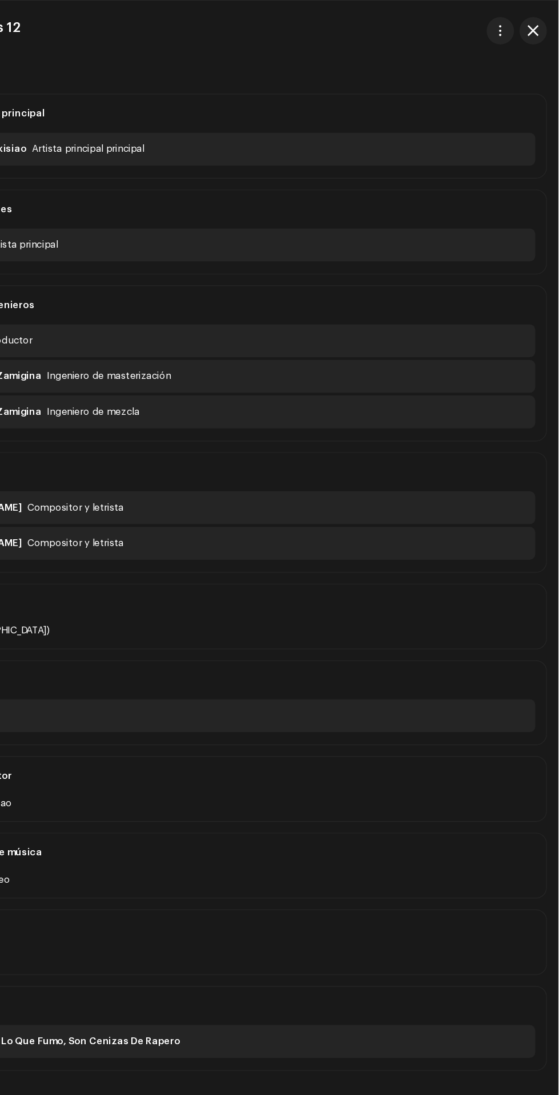
click at [538, 25] on span "button" at bounding box center [537, 25] width 9 height 9
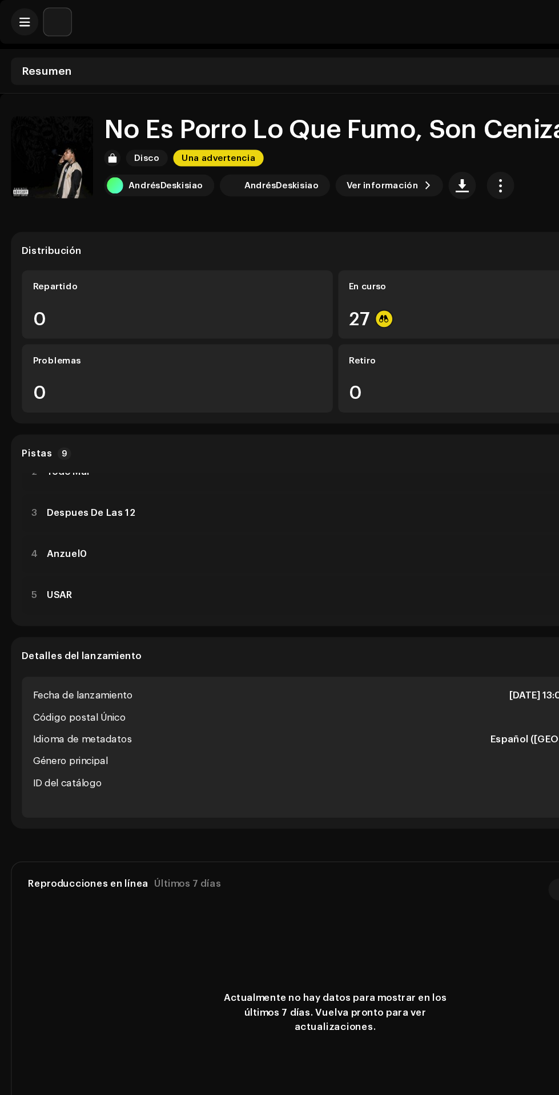
scroll to position [83, 0]
click at [357, 433] on div "4 Anzuel0 Y 03:07" at bounding box center [279, 430] width 522 height 32
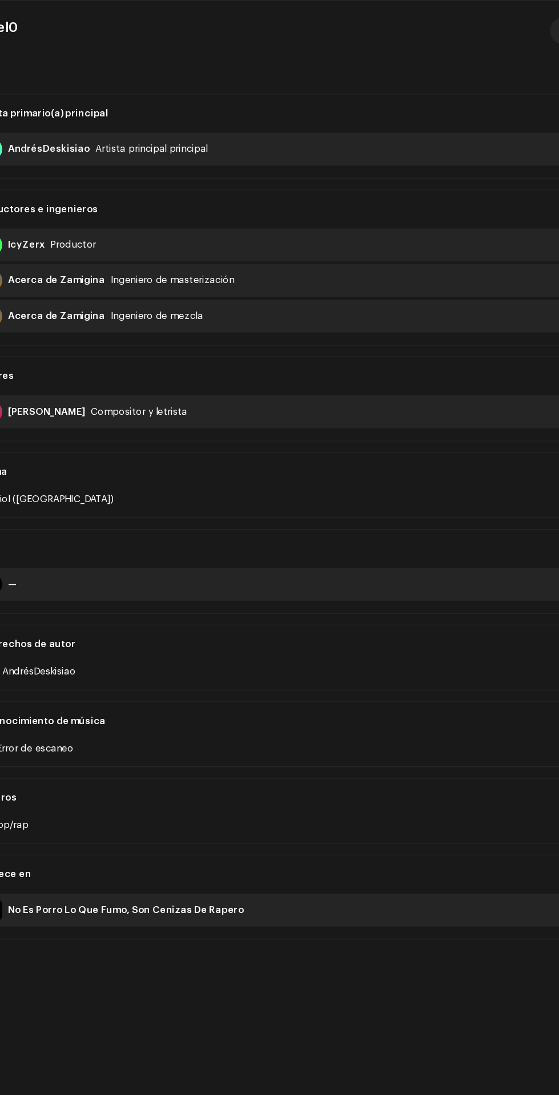
scroll to position [0, 0]
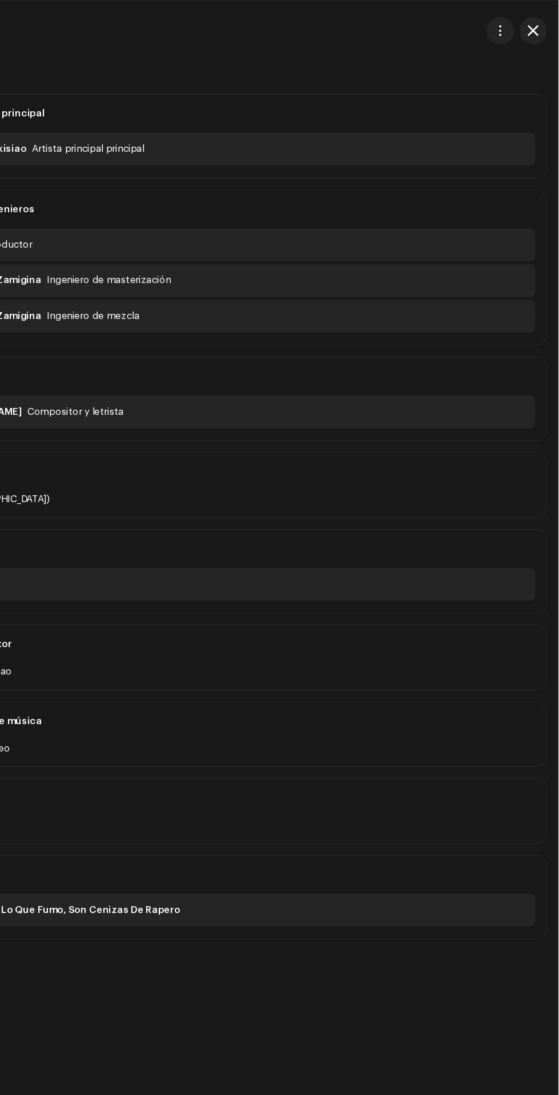
click at [538, 26] on span "button" at bounding box center [537, 25] width 9 height 9
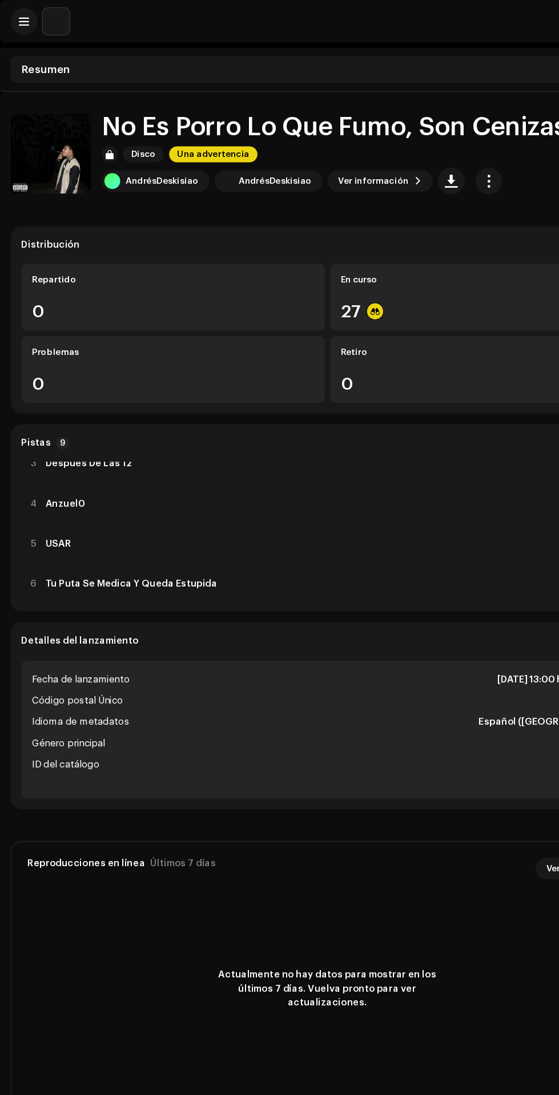
click at [303, 498] on div "6 Tu Puta Se Medica Y Queda Estupida Y 02:03" at bounding box center [279, 499] width 522 height 32
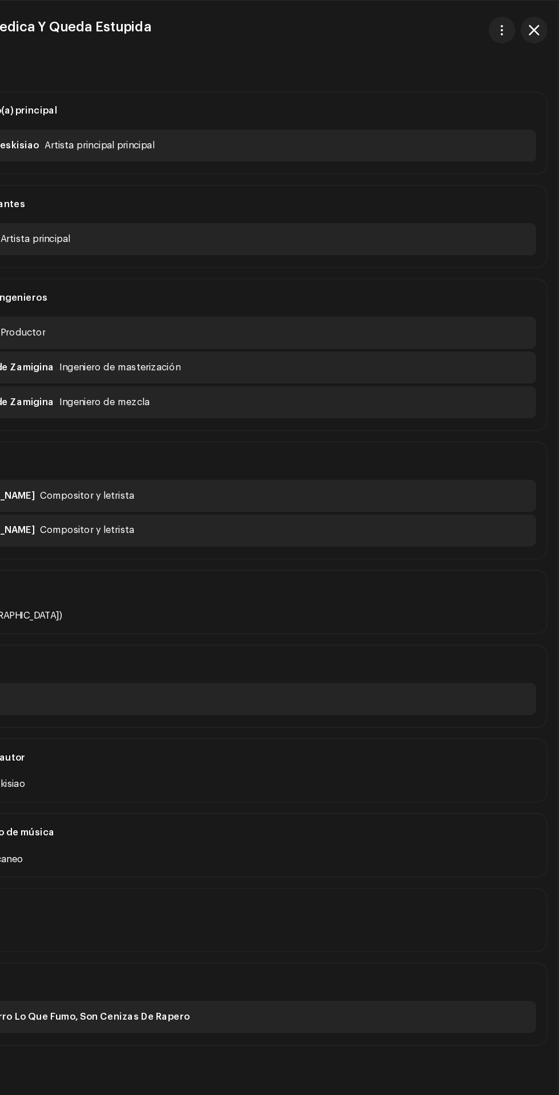
click at [538, 27] on span "button" at bounding box center [537, 25] width 9 height 9
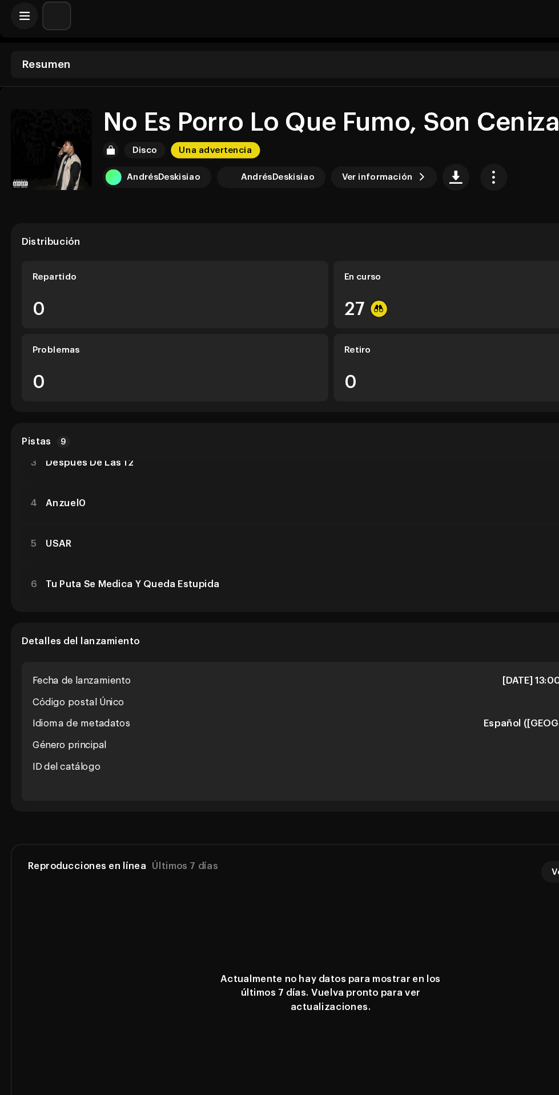
click at [308, 457] on div "5 USAR Y 01:56" at bounding box center [279, 465] width 522 height 32
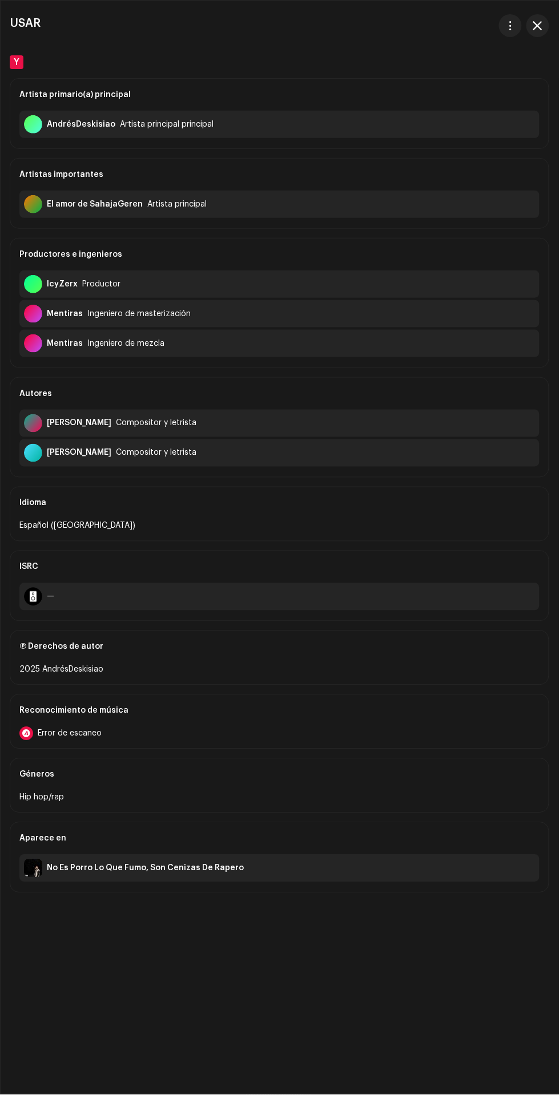
click at [538, 25] on span "button" at bounding box center [537, 25] width 9 height 9
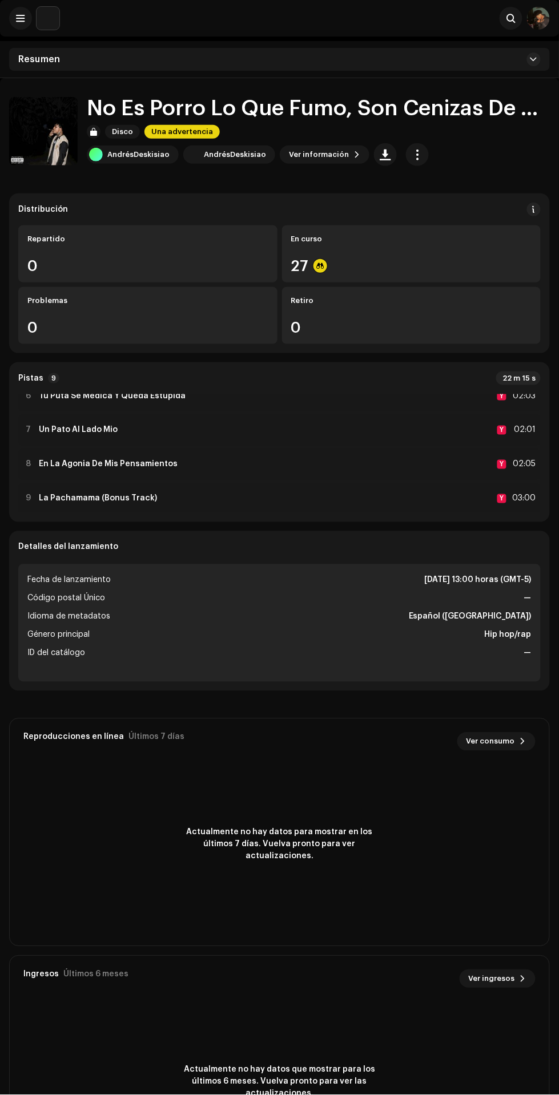
scroll to position [196, 0]
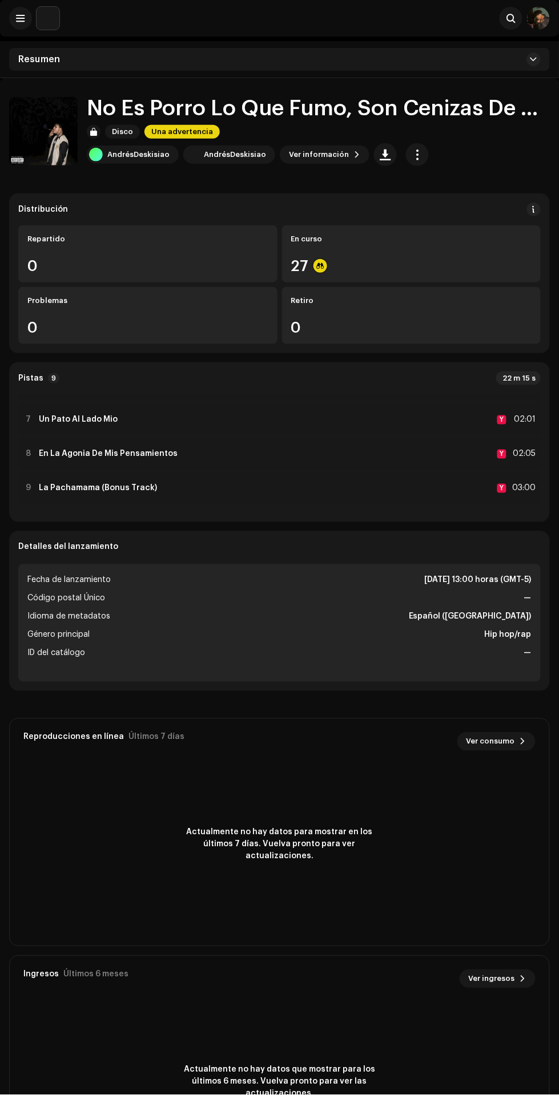
click at [396, 502] on div "9 La Pachamama (Bonus Track) Y 03:00" at bounding box center [279, 489] width 522 height 32
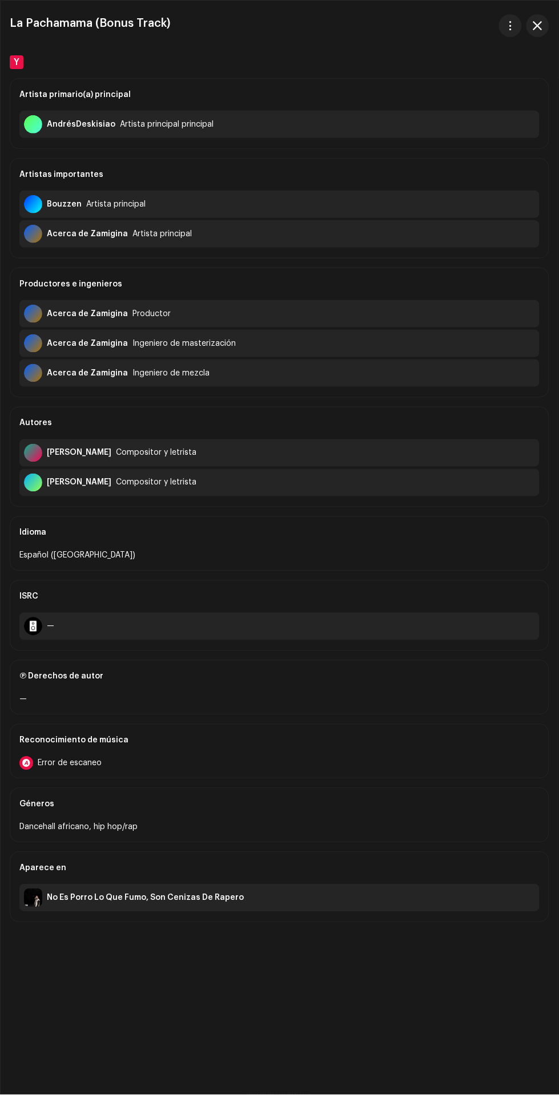
click at [538, 27] on span "button" at bounding box center [537, 25] width 9 height 9
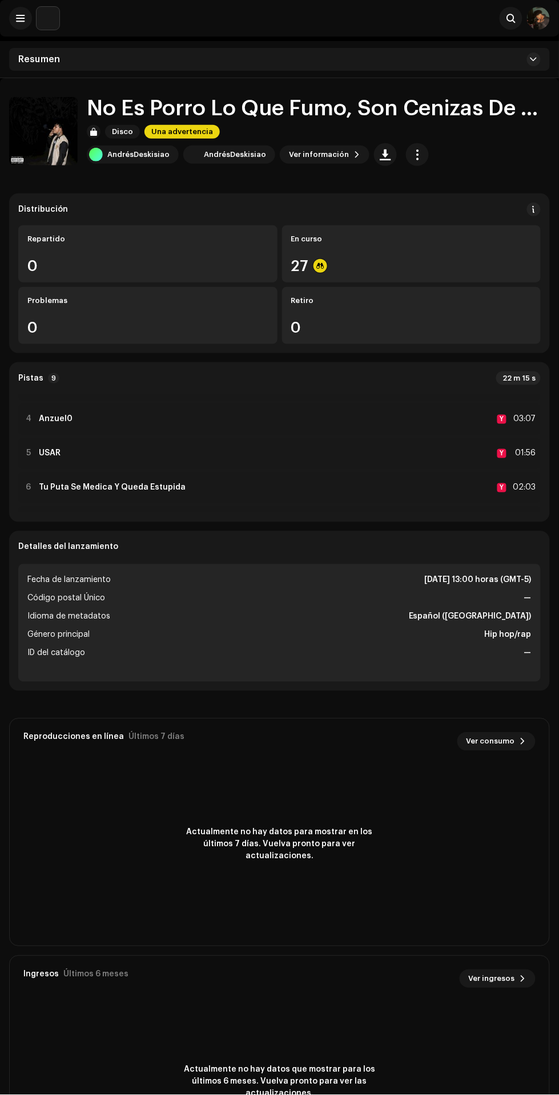
scroll to position [96, 0]
